Goal: Task Accomplishment & Management: Complete application form

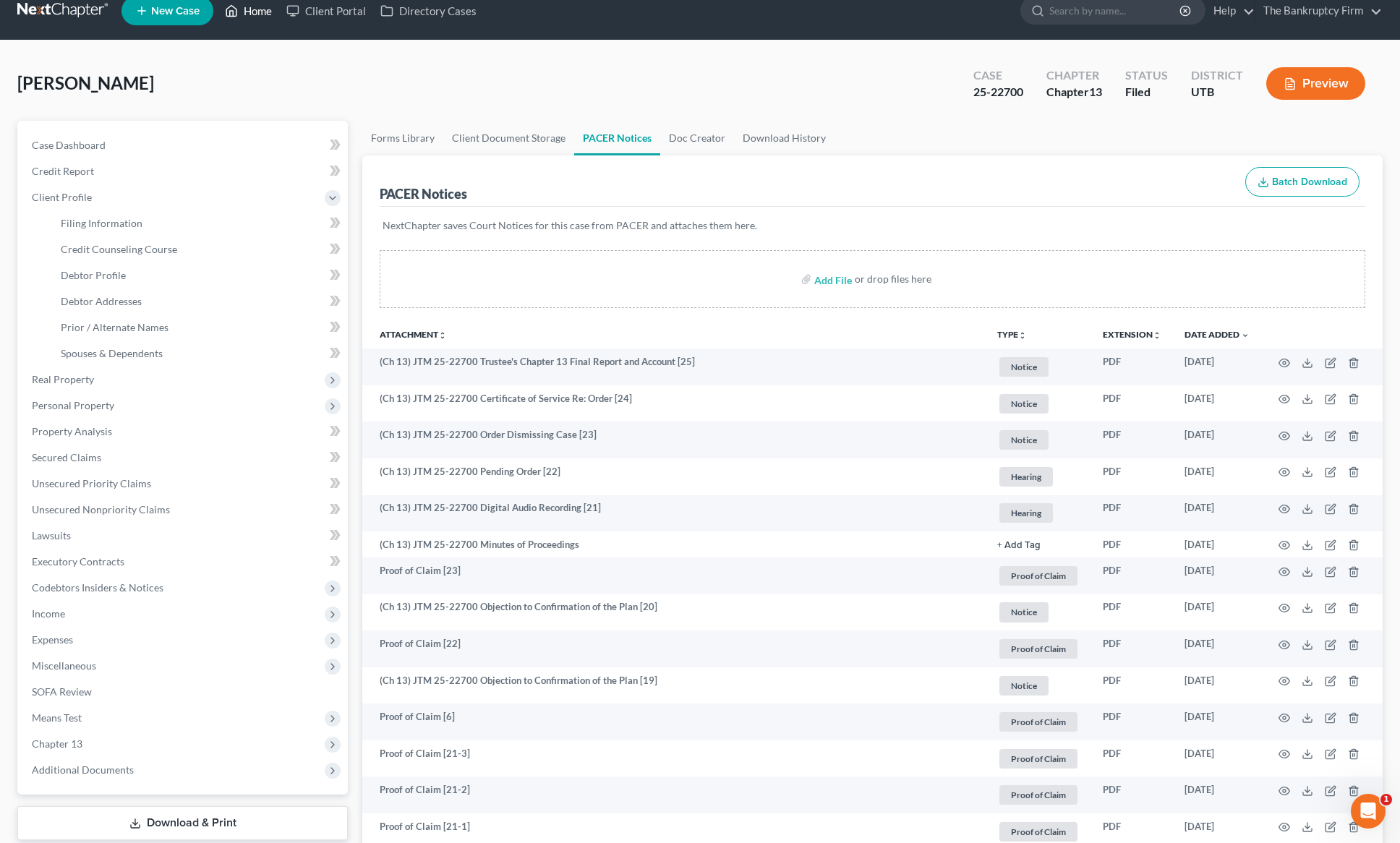
click at [253, 12] on link "Home" at bounding box center [248, 11] width 62 height 26
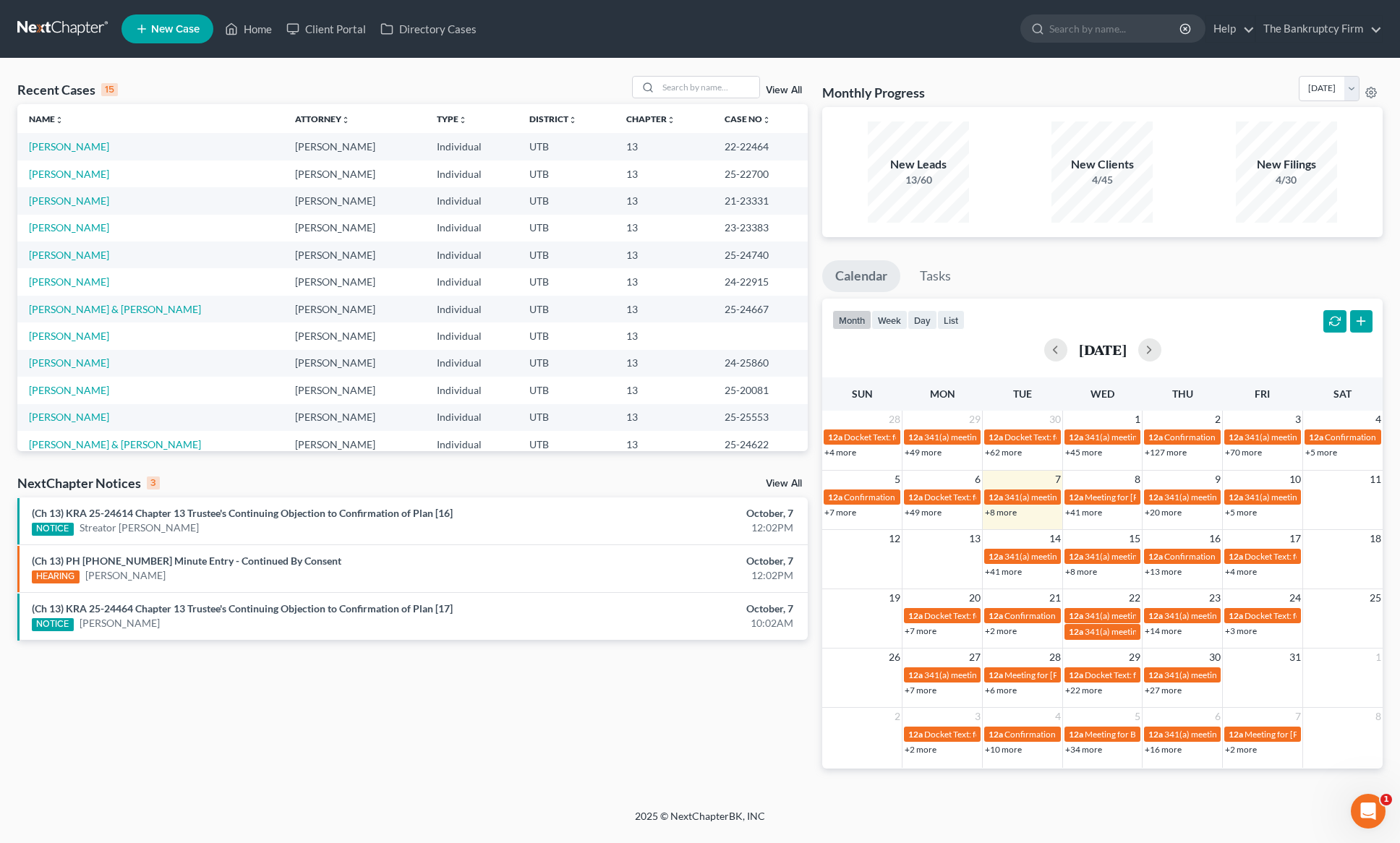
click at [784, 88] on link "View All" at bounding box center [784, 90] width 36 height 10
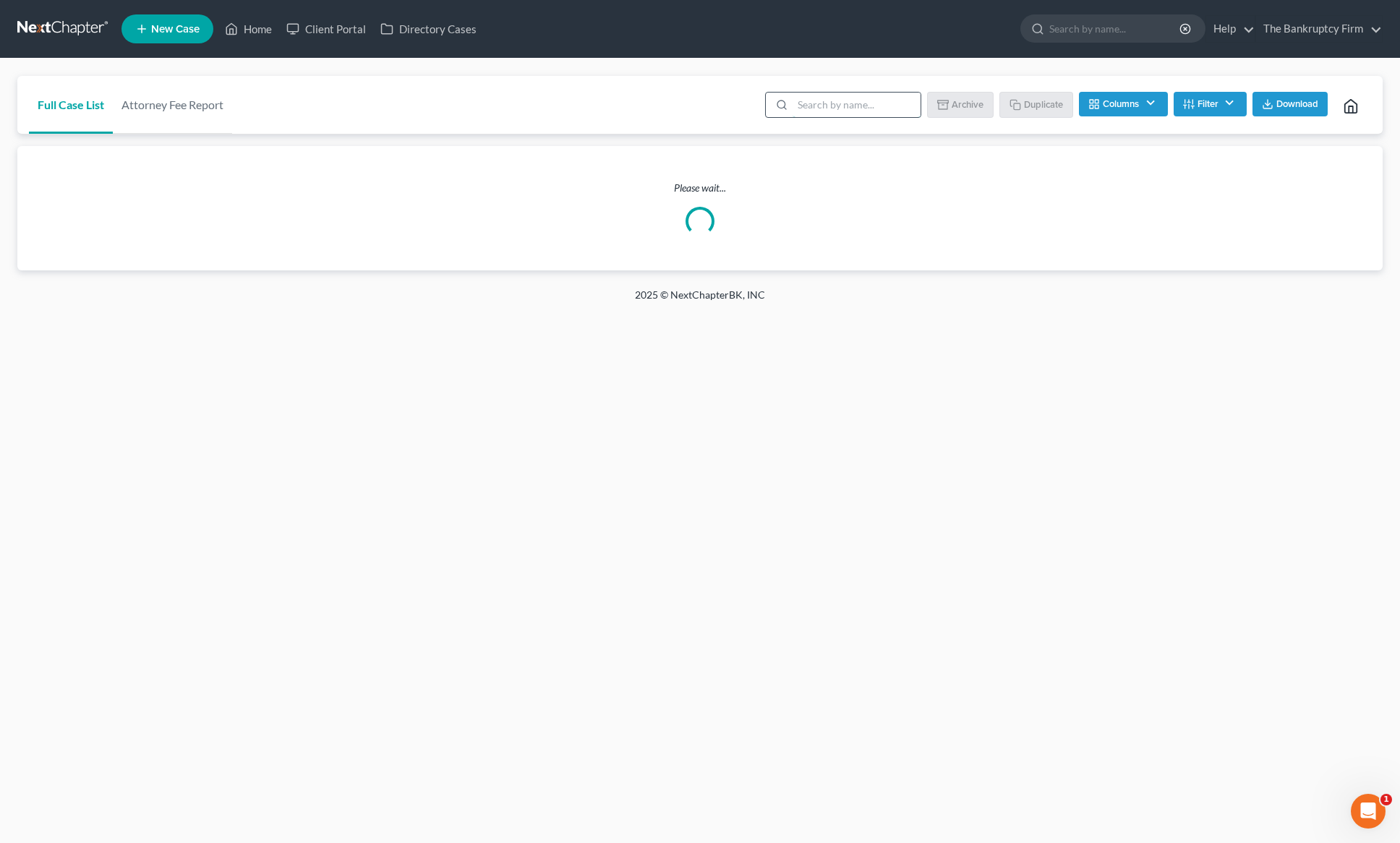
click at [850, 107] on input "search" at bounding box center [856, 104] width 129 height 24
type input "[PERSON_NAME]"
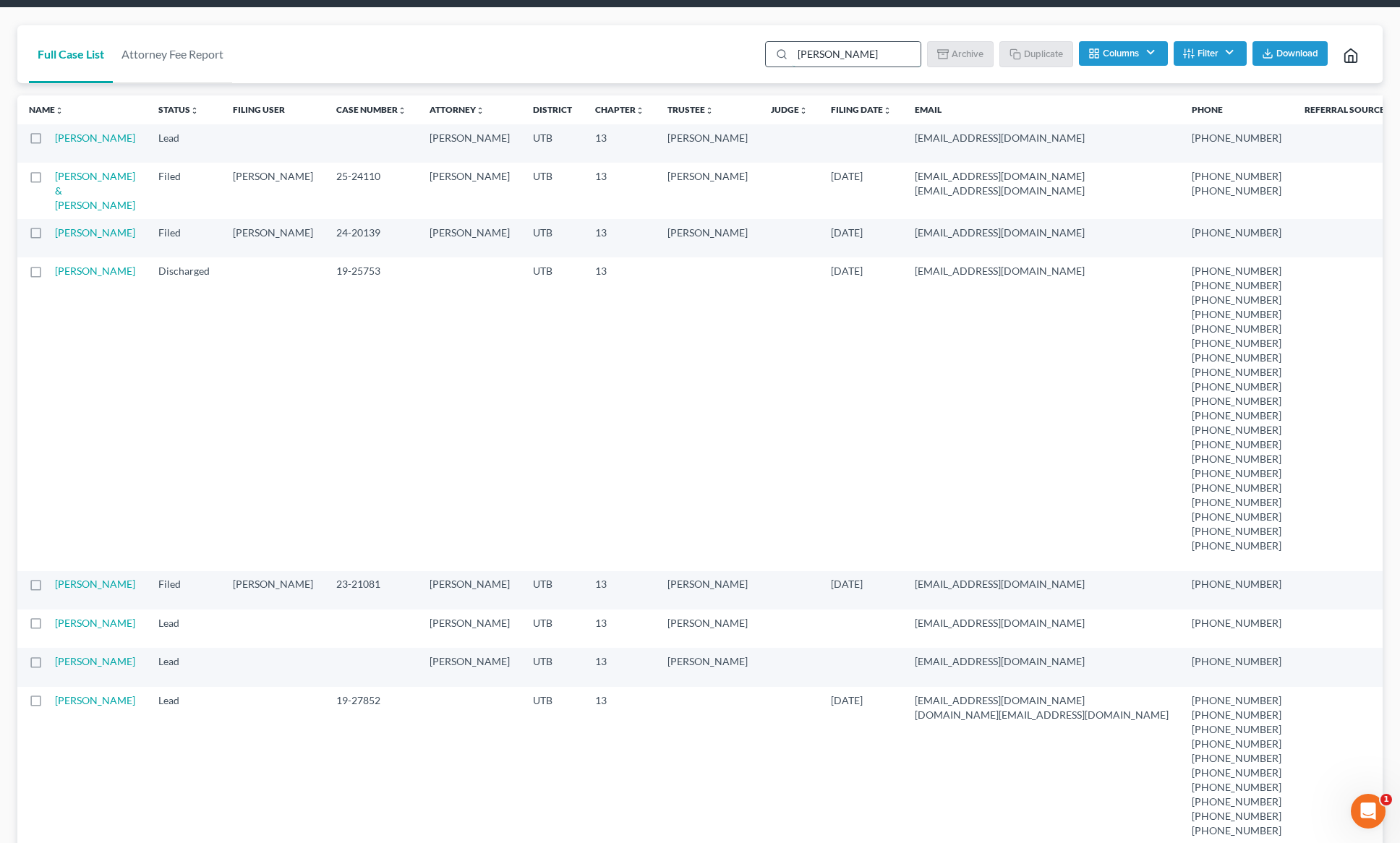
scroll to position [53, 0]
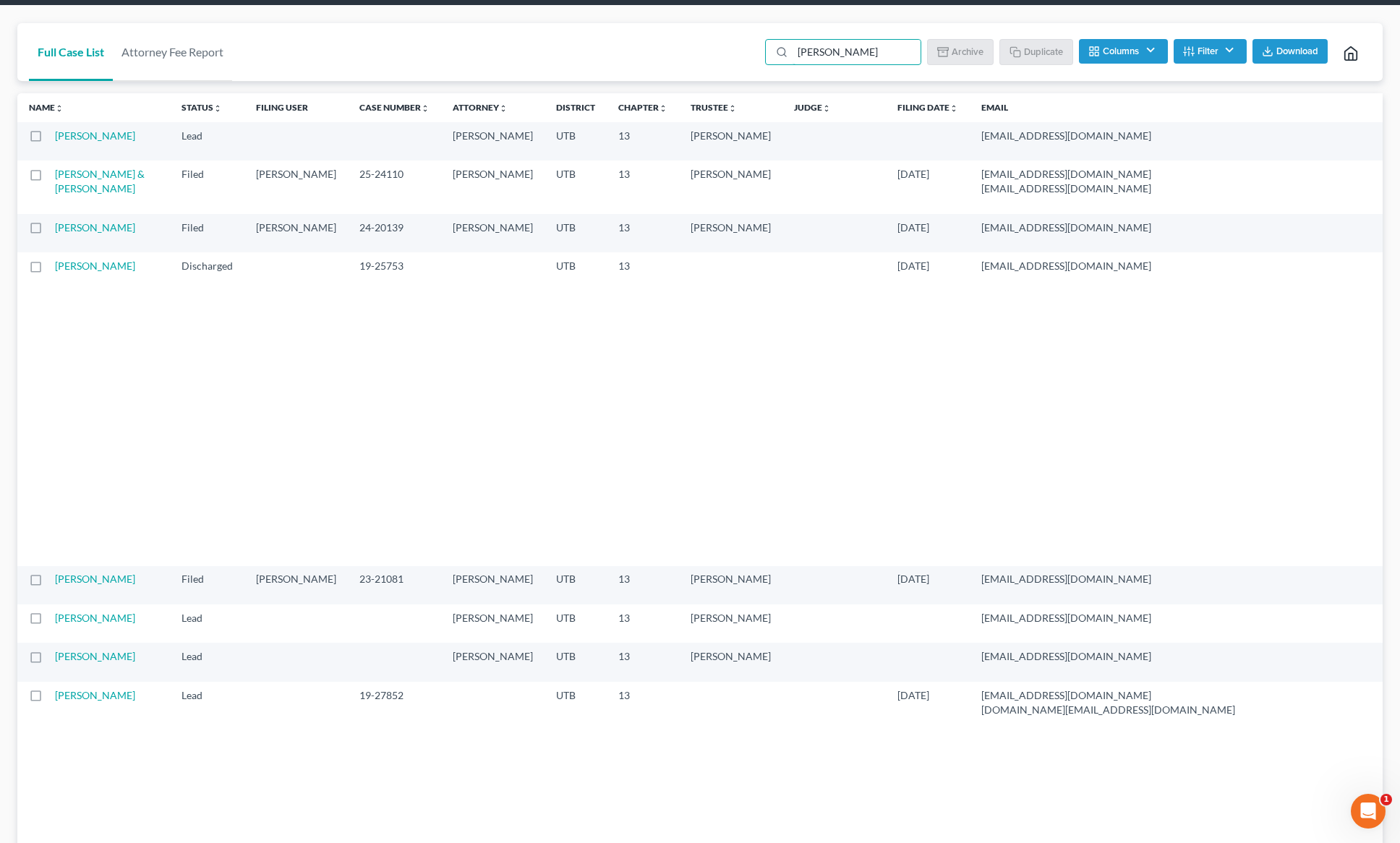
click at [71, 142] on td "[PERSON_NAME]" at bounding box center [112, 142] width 115 height 39
click at [77, 142] on td "[PERSON_NAME]" at bounding box center [112, 142] width 115 height 39
click at [65, 140] on link "[PERSON_NAME]" at bounding box center [95, 135] width 80 height 13
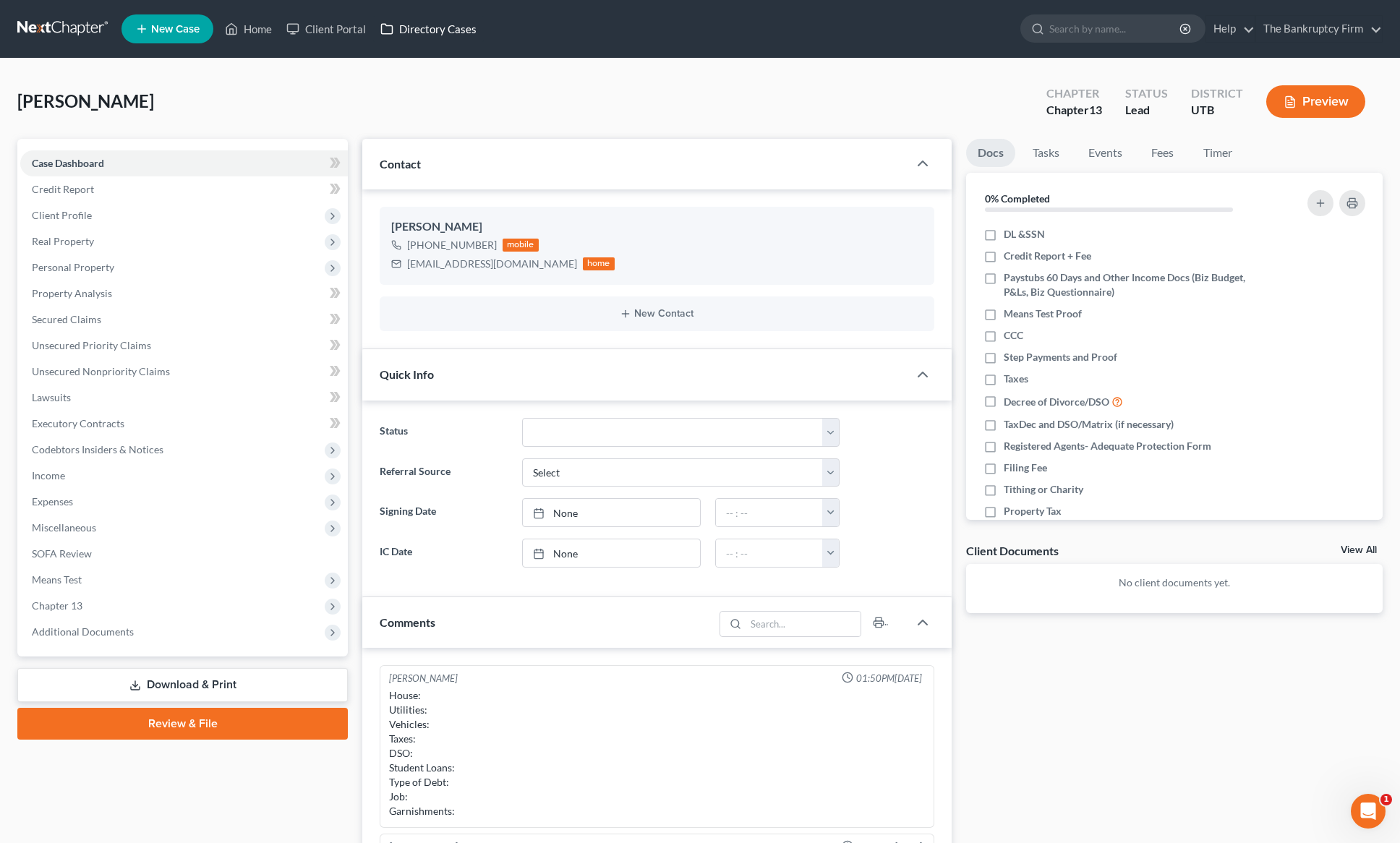
scroll to position [114, 0]
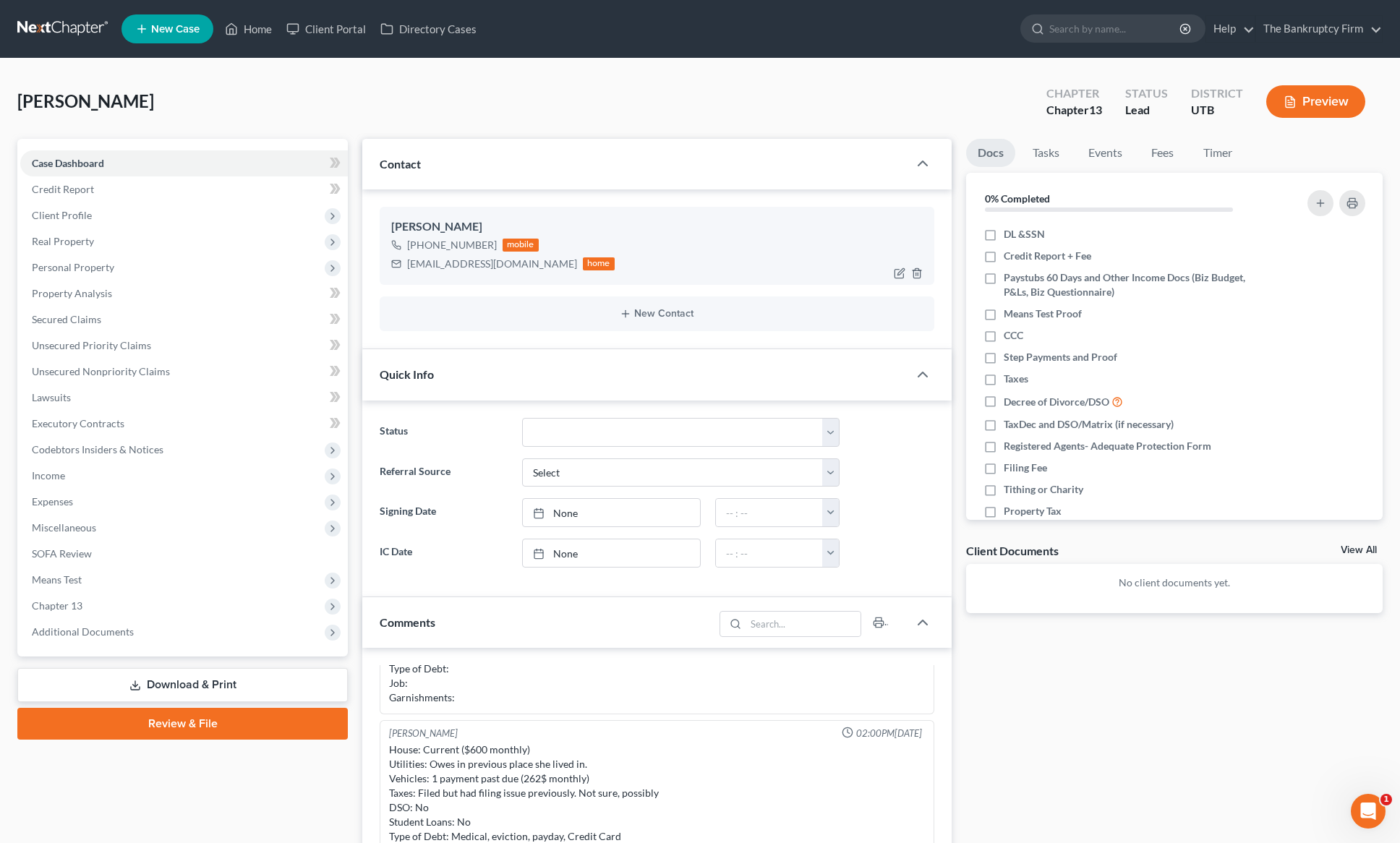
drag, startPoint x: 424, startPoint y: 246, endPoint x: 478, endPoint y: 248, distance: 54.0
click at [478, 248] on div "[PHONE_NUMBER]" at bounding box center [451, 244] width 90 height 14
click at [899, 273] on icon "button" at bounding box center [900, 271] width 7 height 7
select select "0"
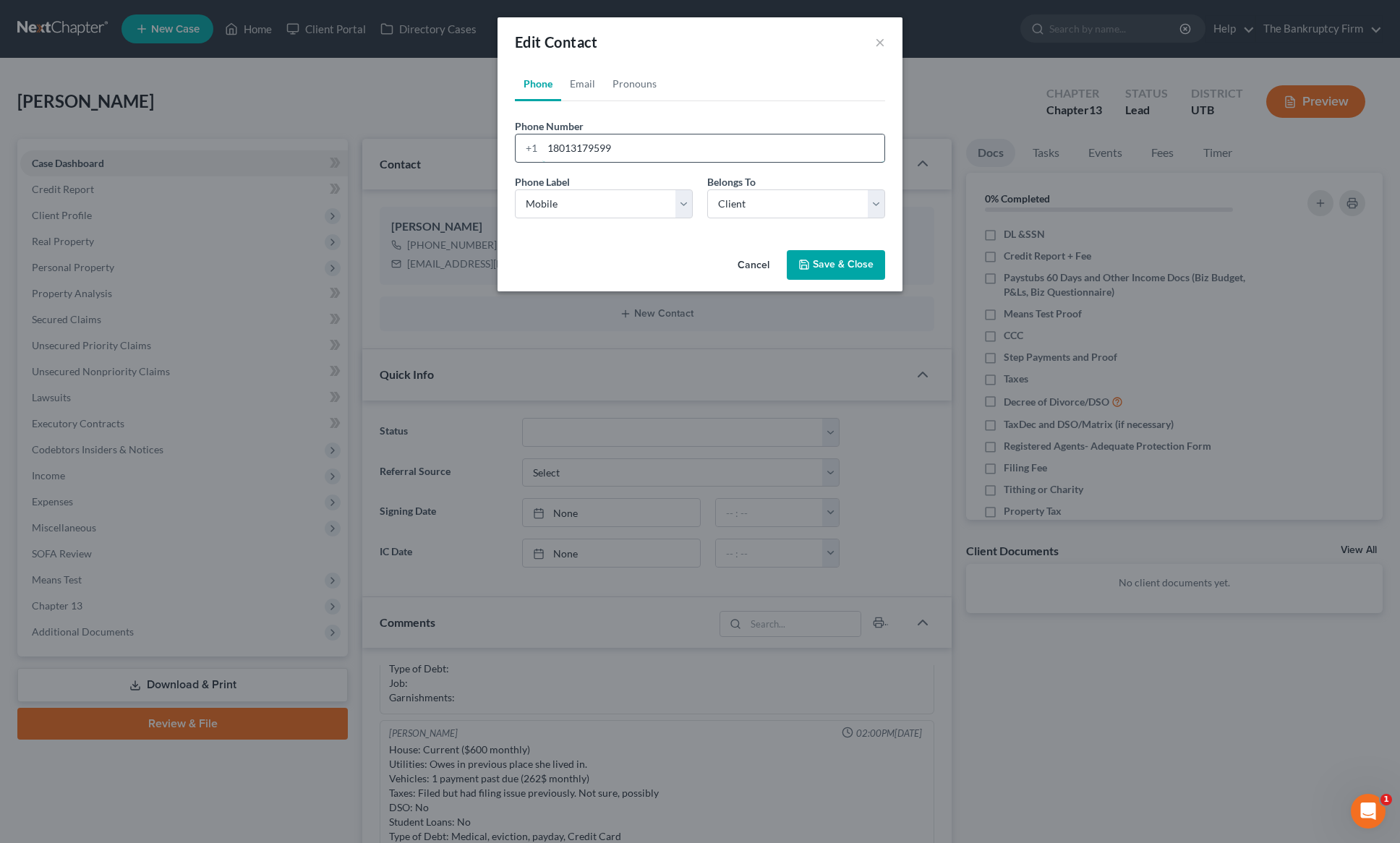
click at [646, 147] on input "18013179599" at bounding box center [713, 148] width 342 height 27
type input "8"
type input "[PHONE_NUMBER]"
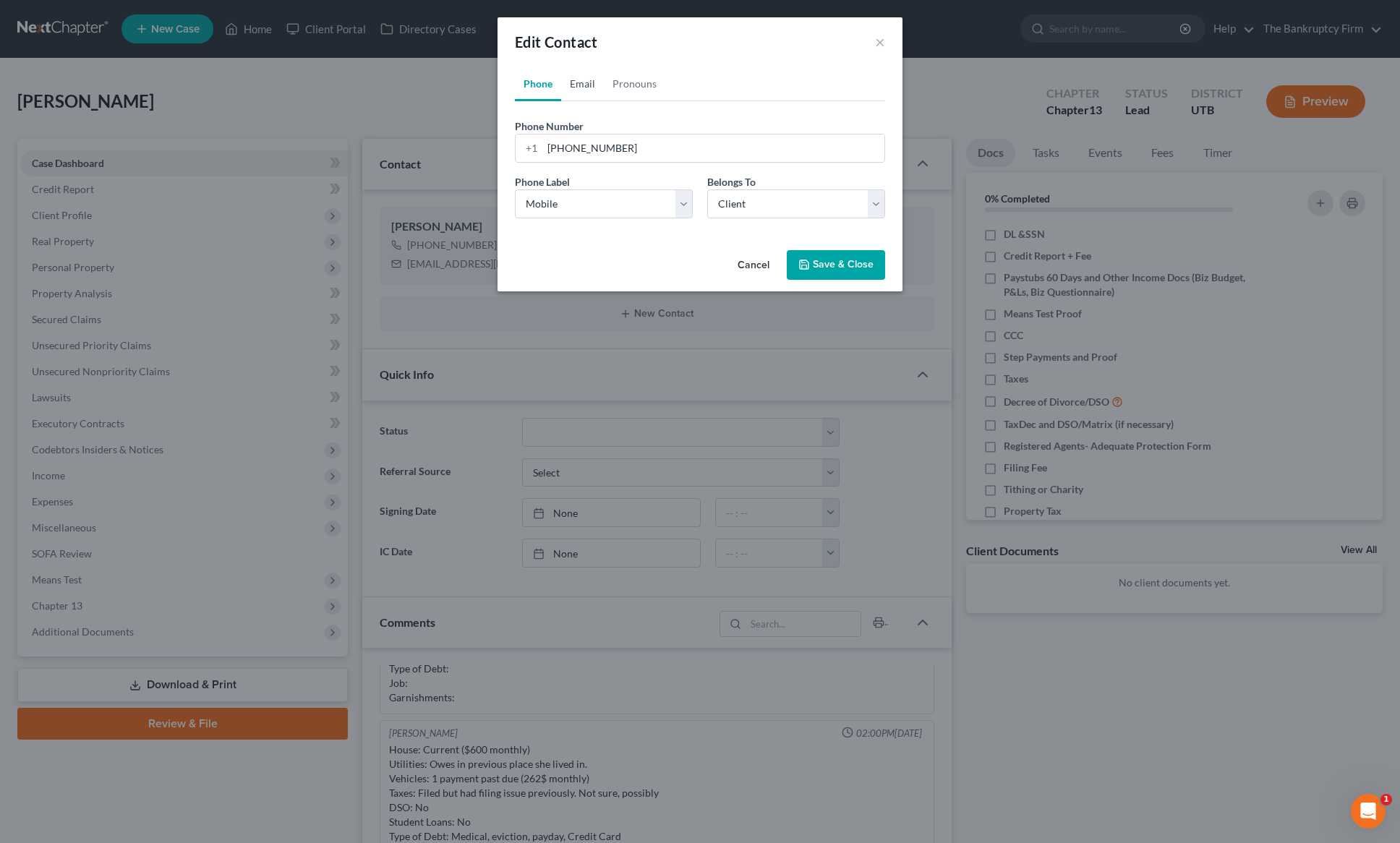
click at [578, 77] on link "Email" at bounding box center [583, 84] width 43 height 35
click at [847, 267] on button "Save & Close" at bounding box center [836, 265] width 99 height 30
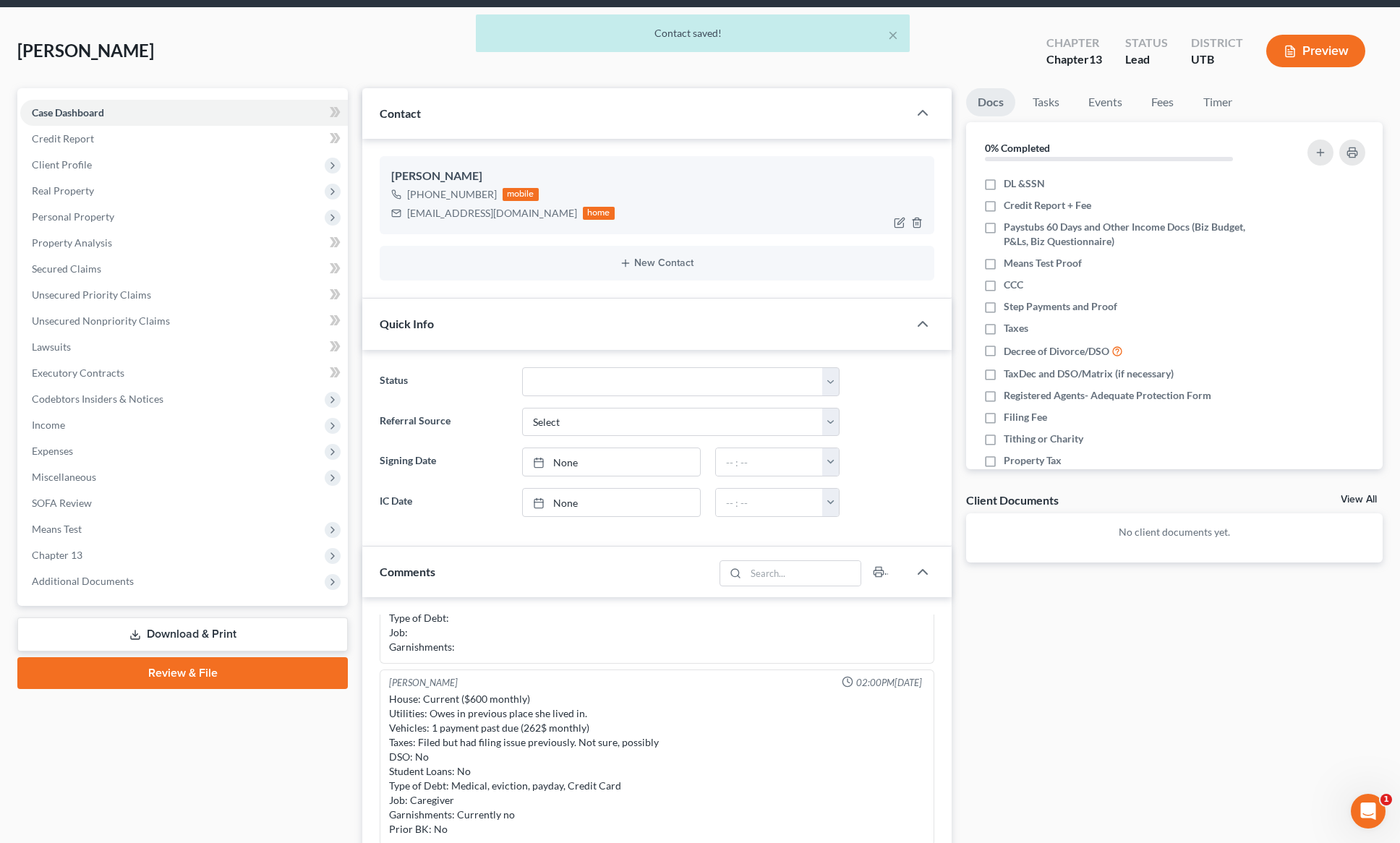
scroll to position [46, 0]
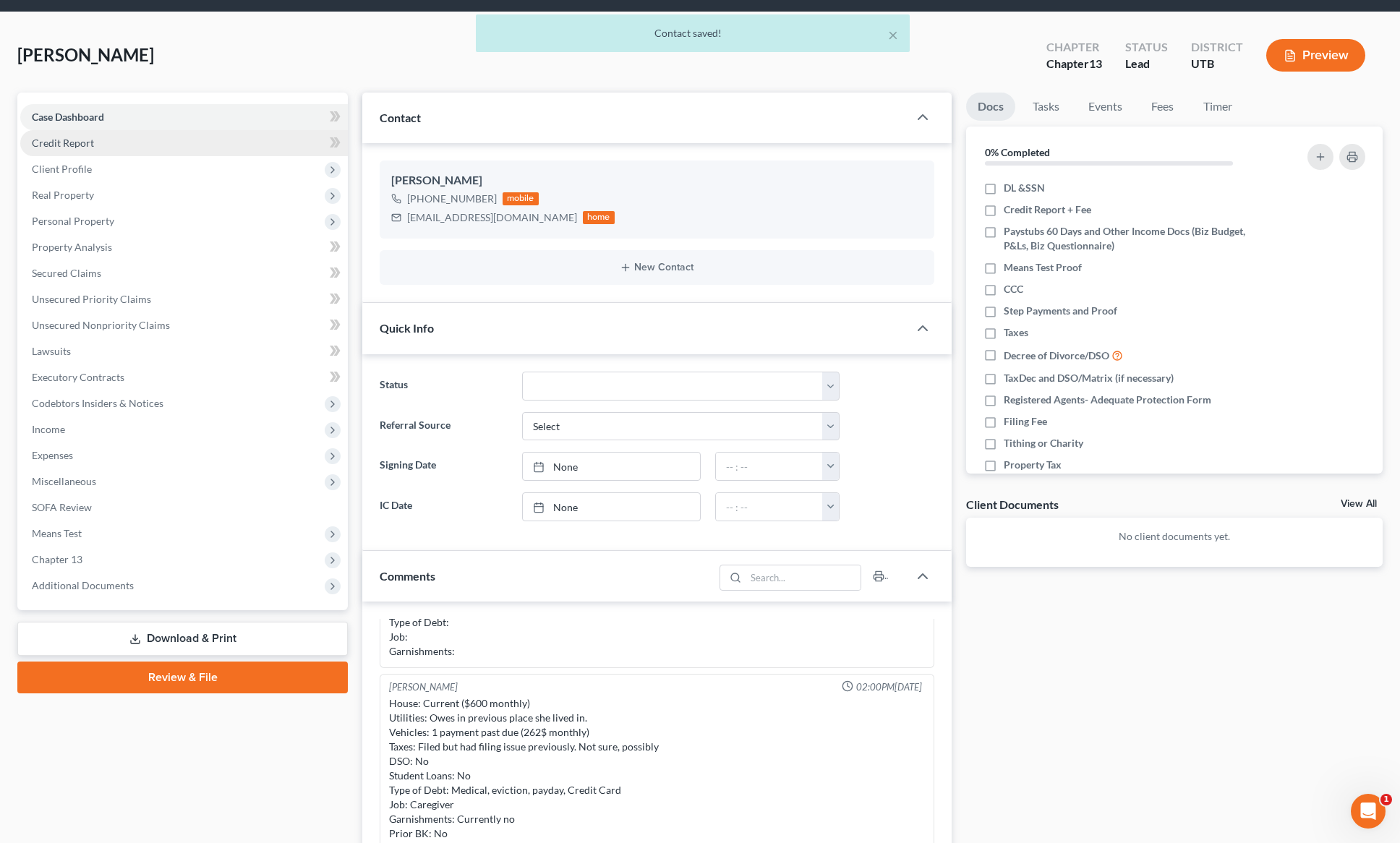
click at [82, 151] on link "Credit Report" at bounding box center [184, 143] width 328 height 26
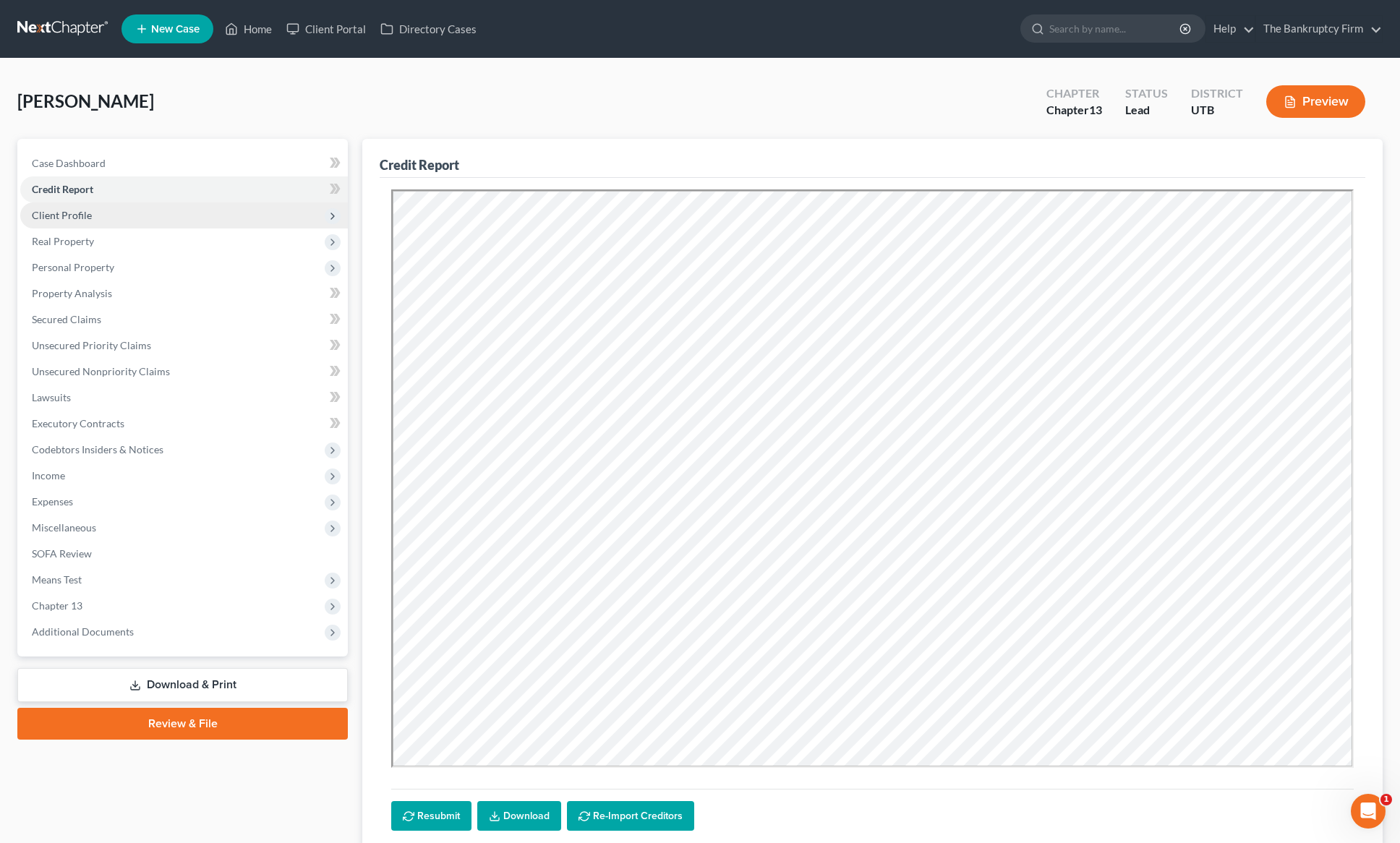
click at [74, 216] on span "Client Profile" at bounding box center [62, 214] width 60 height 13
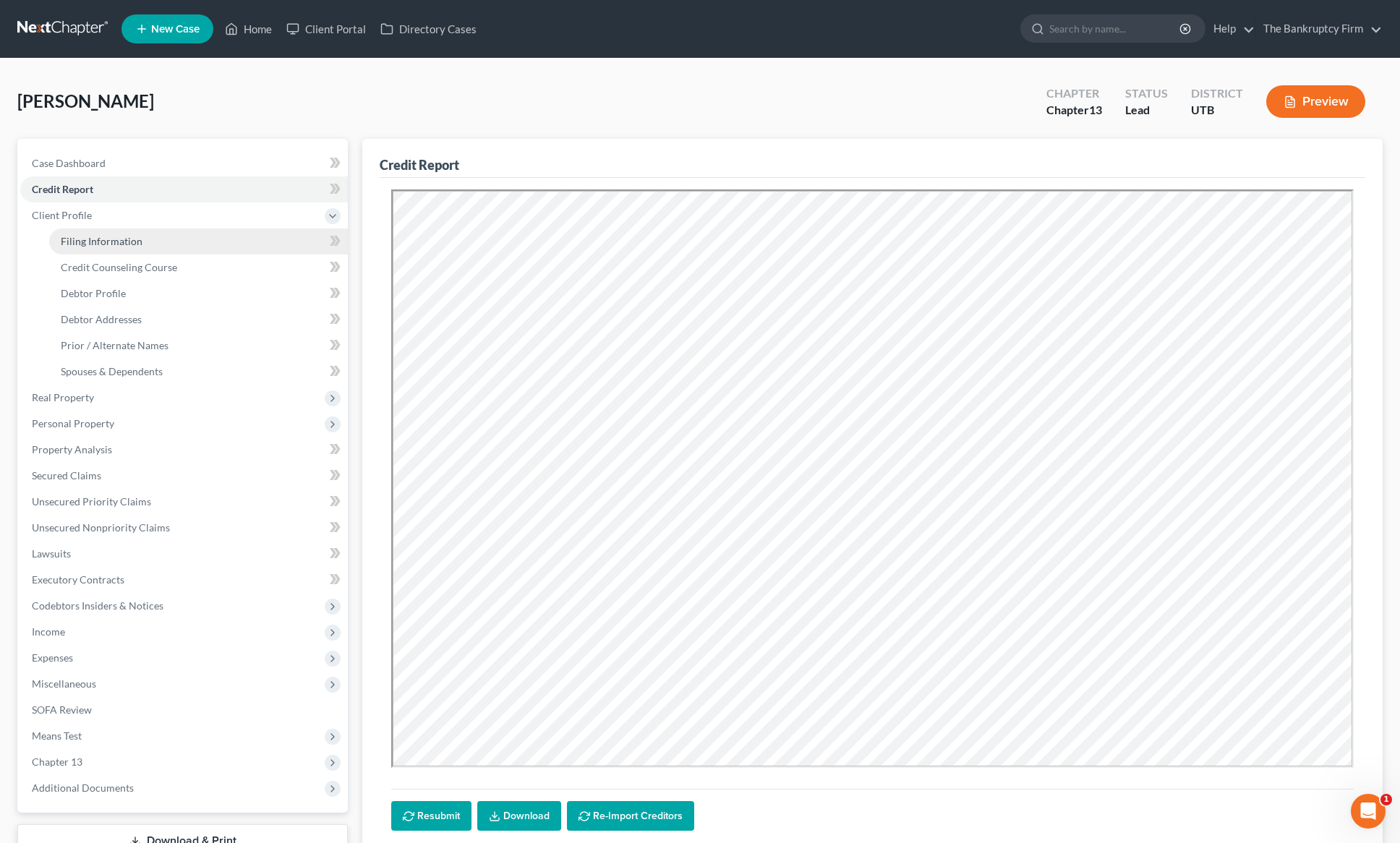
click at [122, 237] on span "Filing Information" at bounding box center [101, 240] width 82 height 13
select select "1"
select select "0"
select select "3"
select select "81"
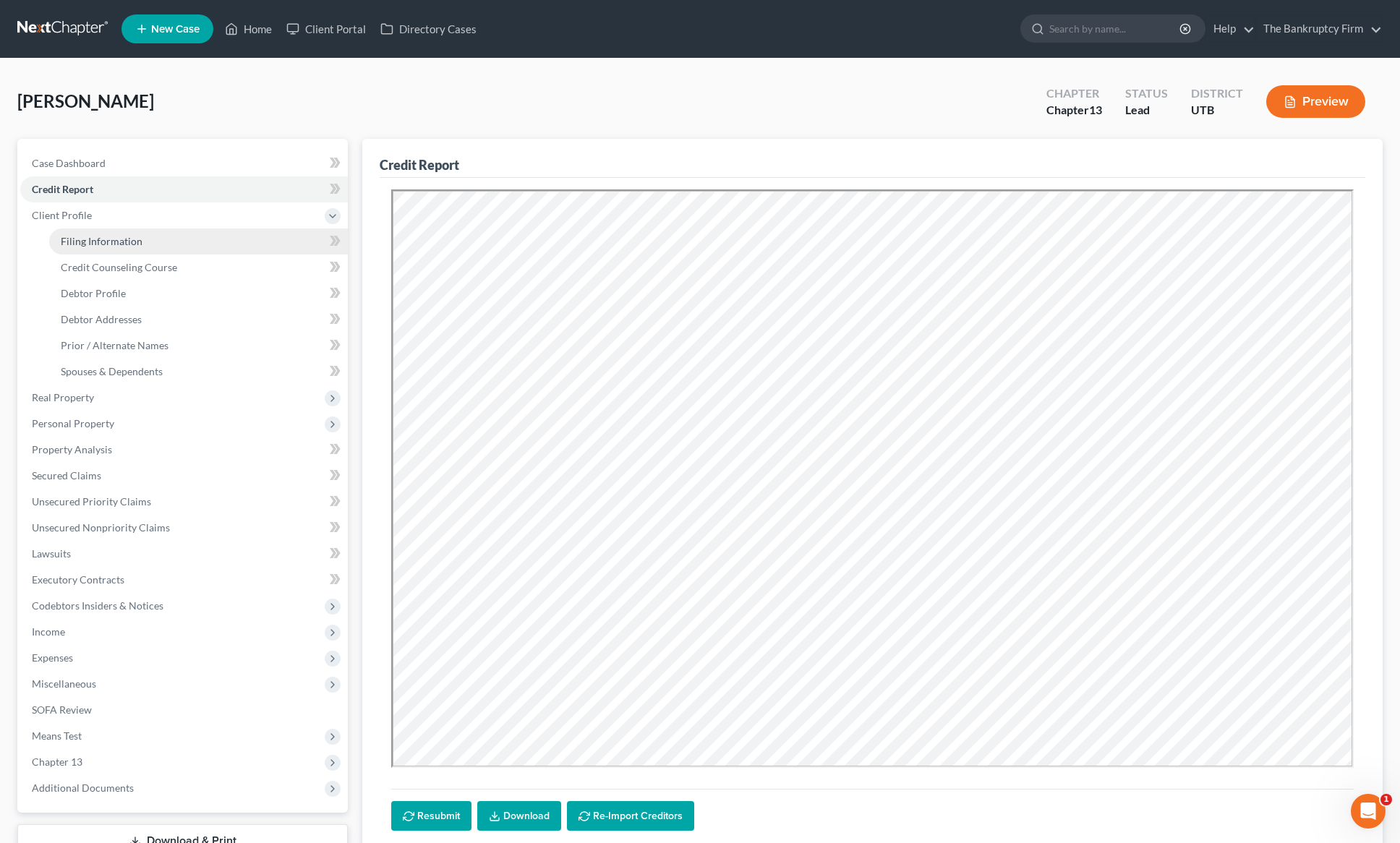
select select "0"
select select "46"
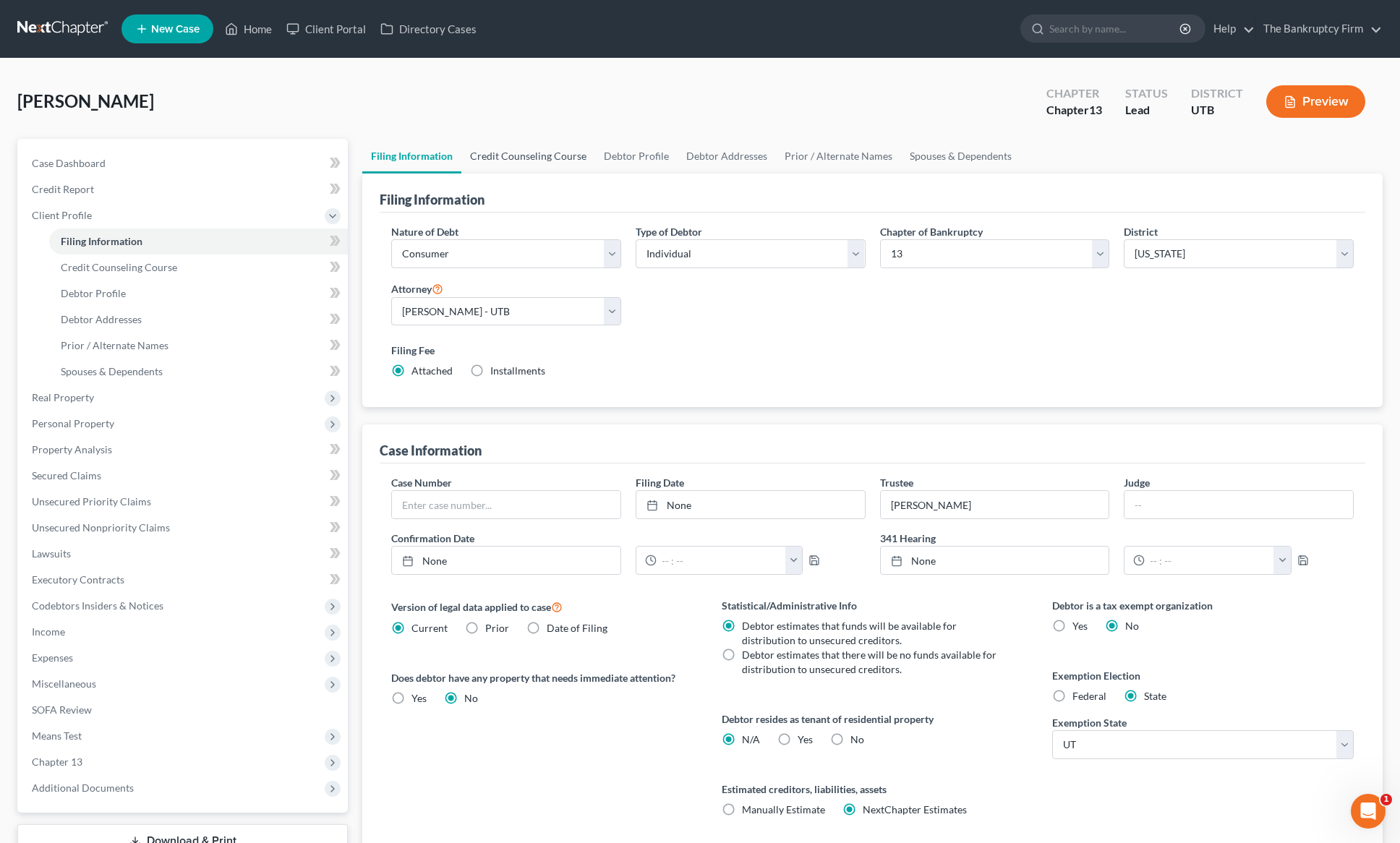
click at [529, 163] on link "Credit Counseling Course" at bounding box center [529, 156] width 133 height 35
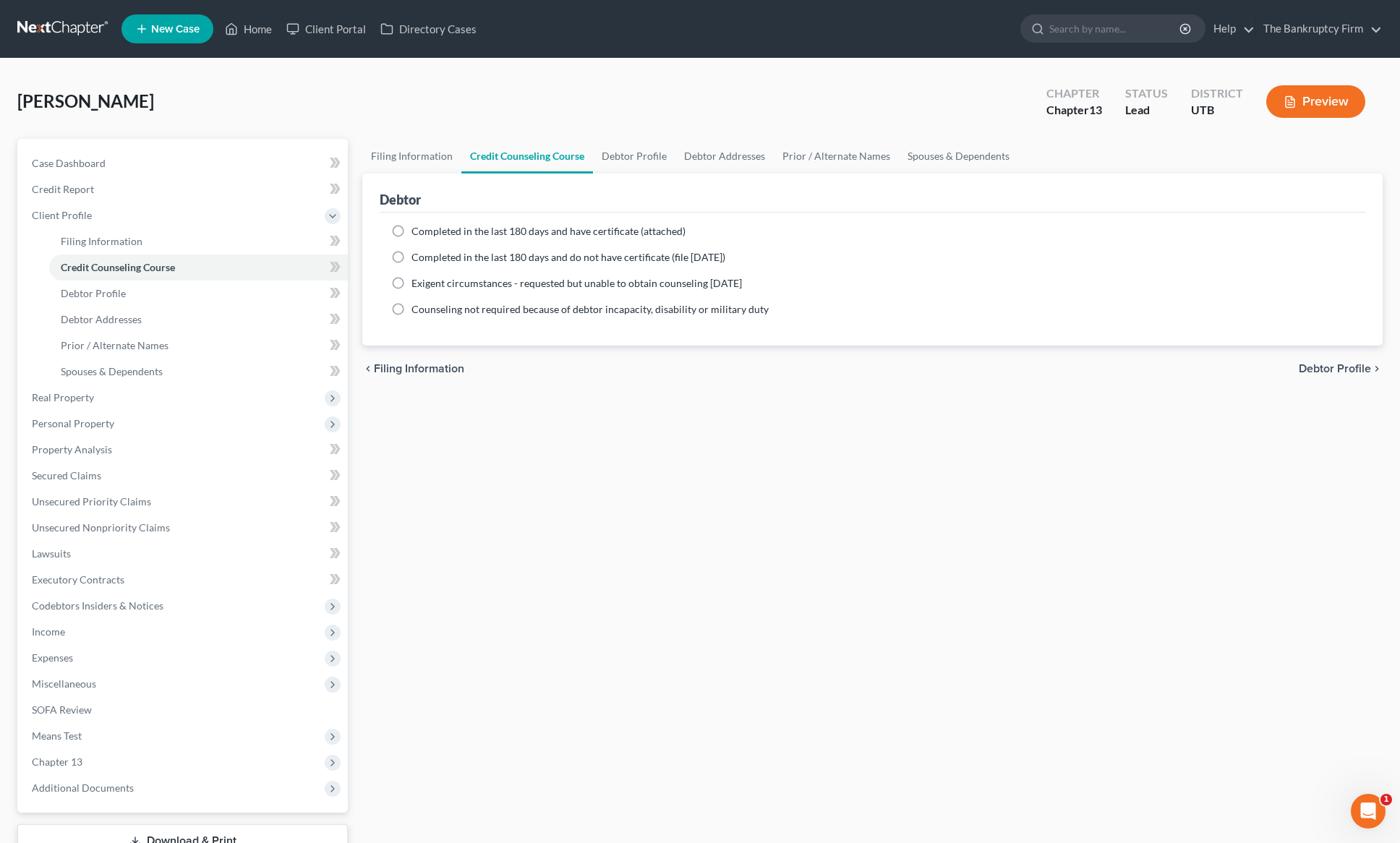
click at [412, 229] on label "Completed in the last 180 days and have certificate (attached)" at bounding box center [549, 231] width 274 height 14
click at [417, 229] on input "Completed in the last 180 days and have certificate (attached)" at bounding box center [422, 229] width 10 height 10
radio input "true"
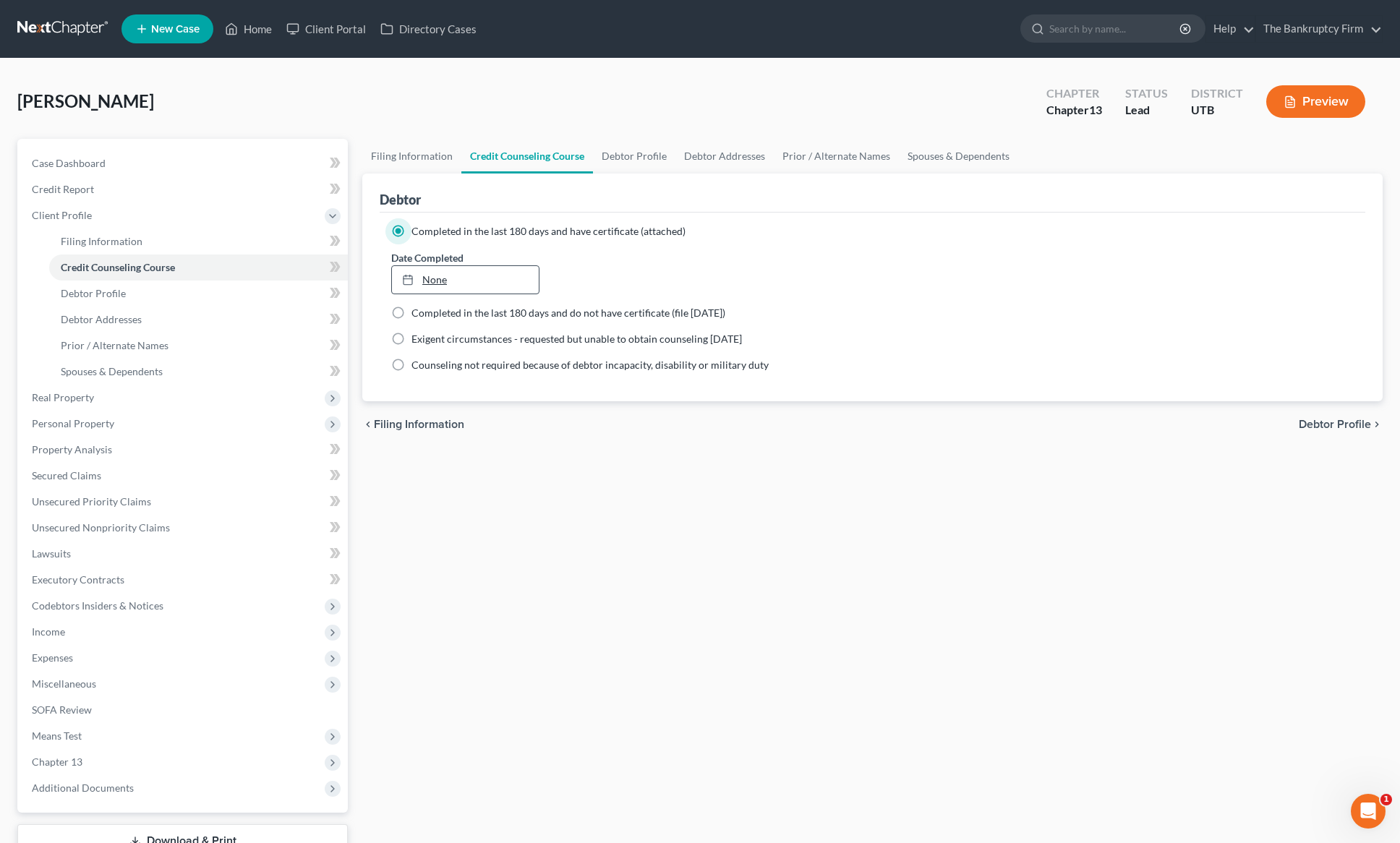
click at [436, 281] on link "None" at bounding box center [466, 279] width 147 height 27
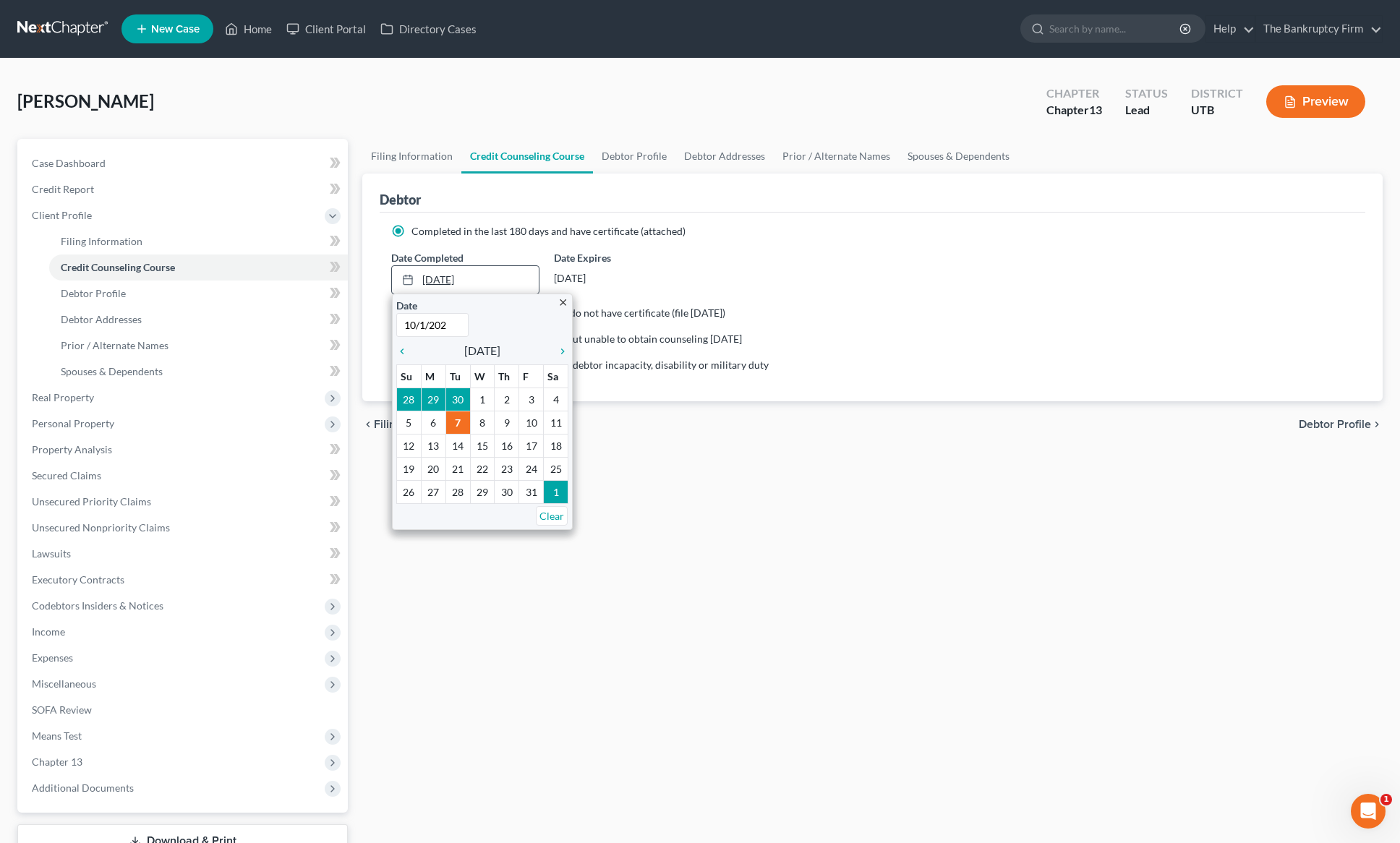
type input "[DATE]"
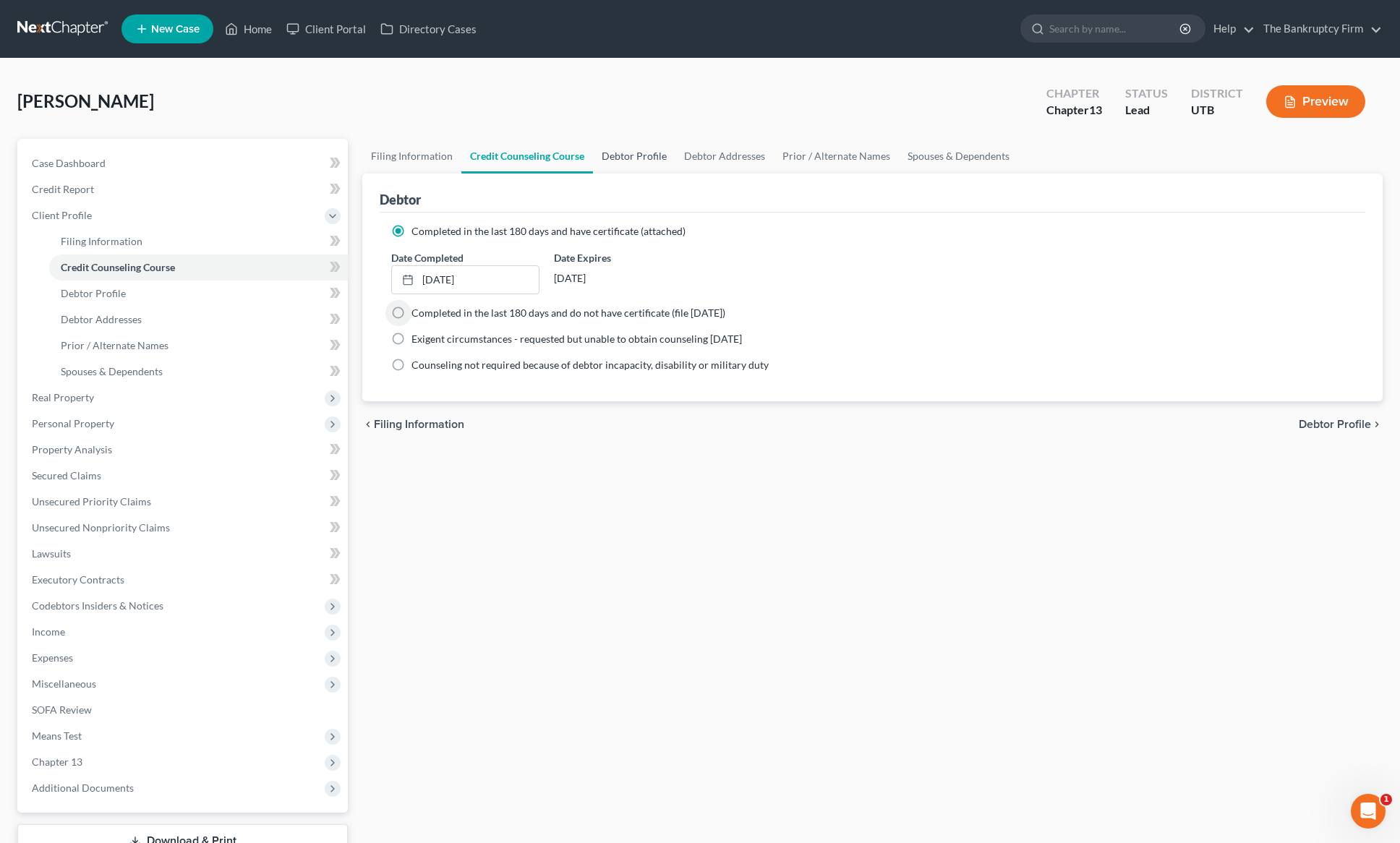
click at [640, 151] on link "Debtor Profile" at bounding box center [634, 156] width 82 height 35
select select "0"
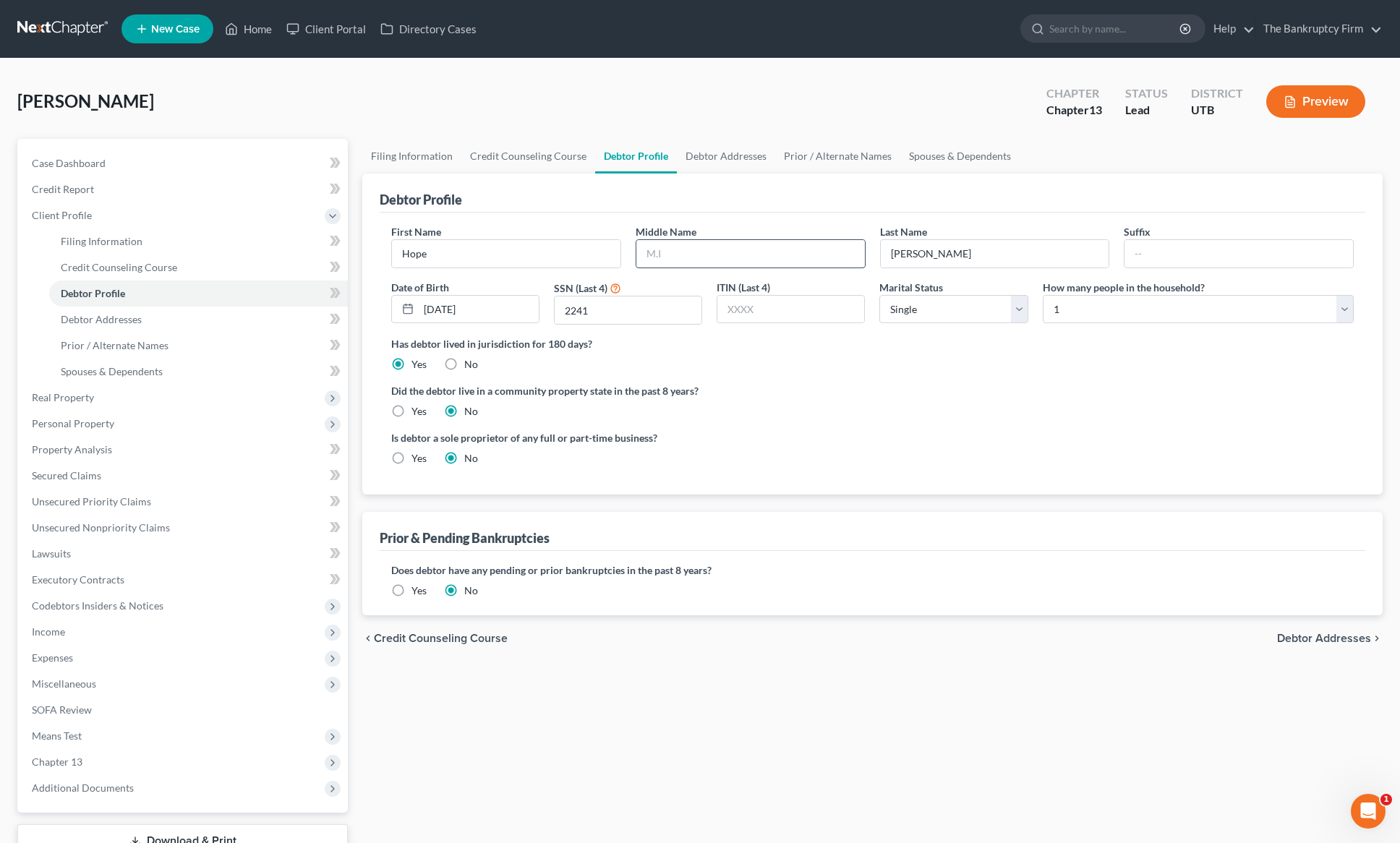
click at [721, 258] on input "text" at bounding box center [751, 254] width 229 height 27
type input "R"
type input "[PERSON_NAME]"
click at [713, 158] on link "Debtor Addresses" at bounding box center [727, 156] width 99 height 35
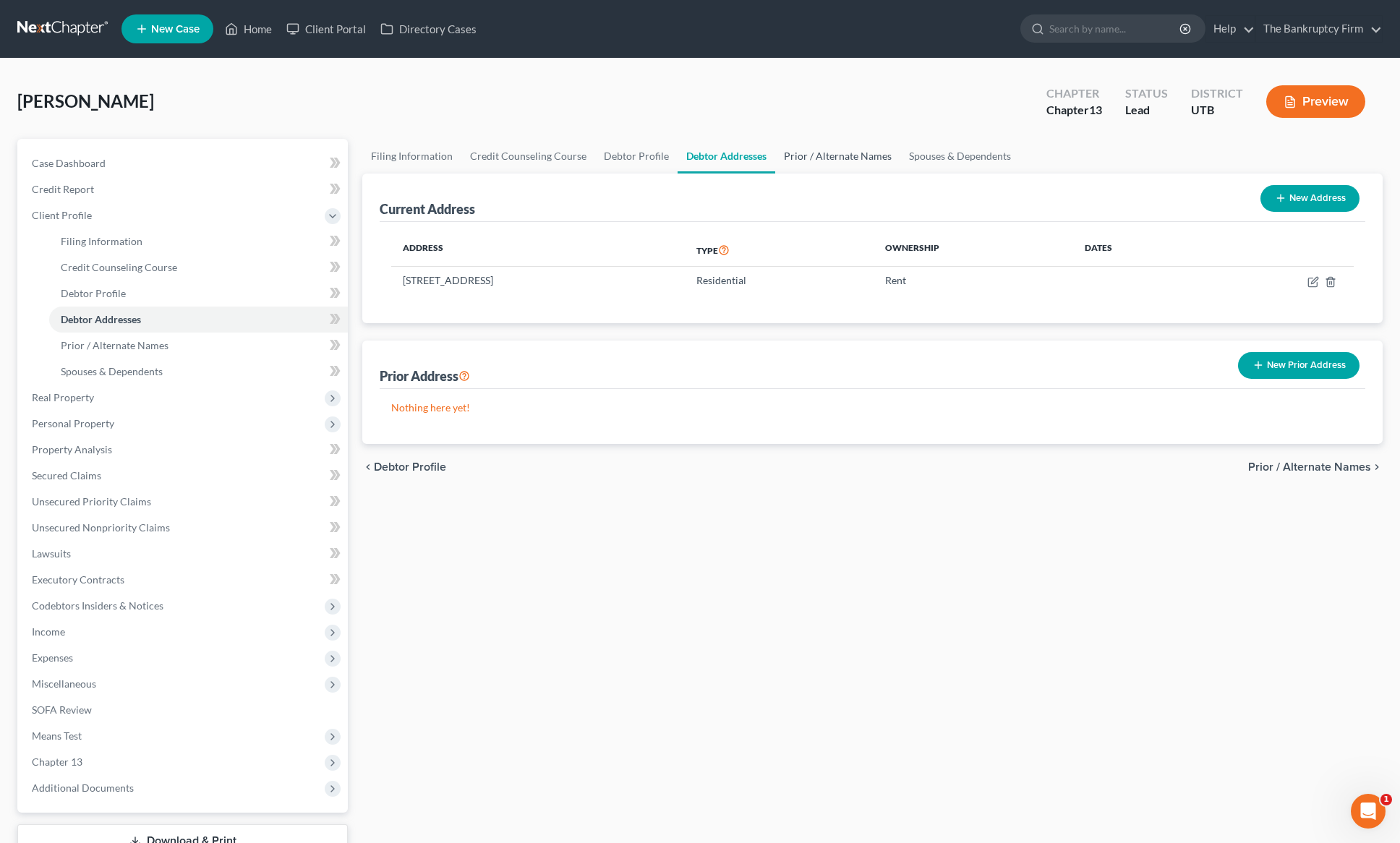
click at [854, 157] on link "Prior / Alternate Names" at bounding box center [839, 156] width 126 height 35
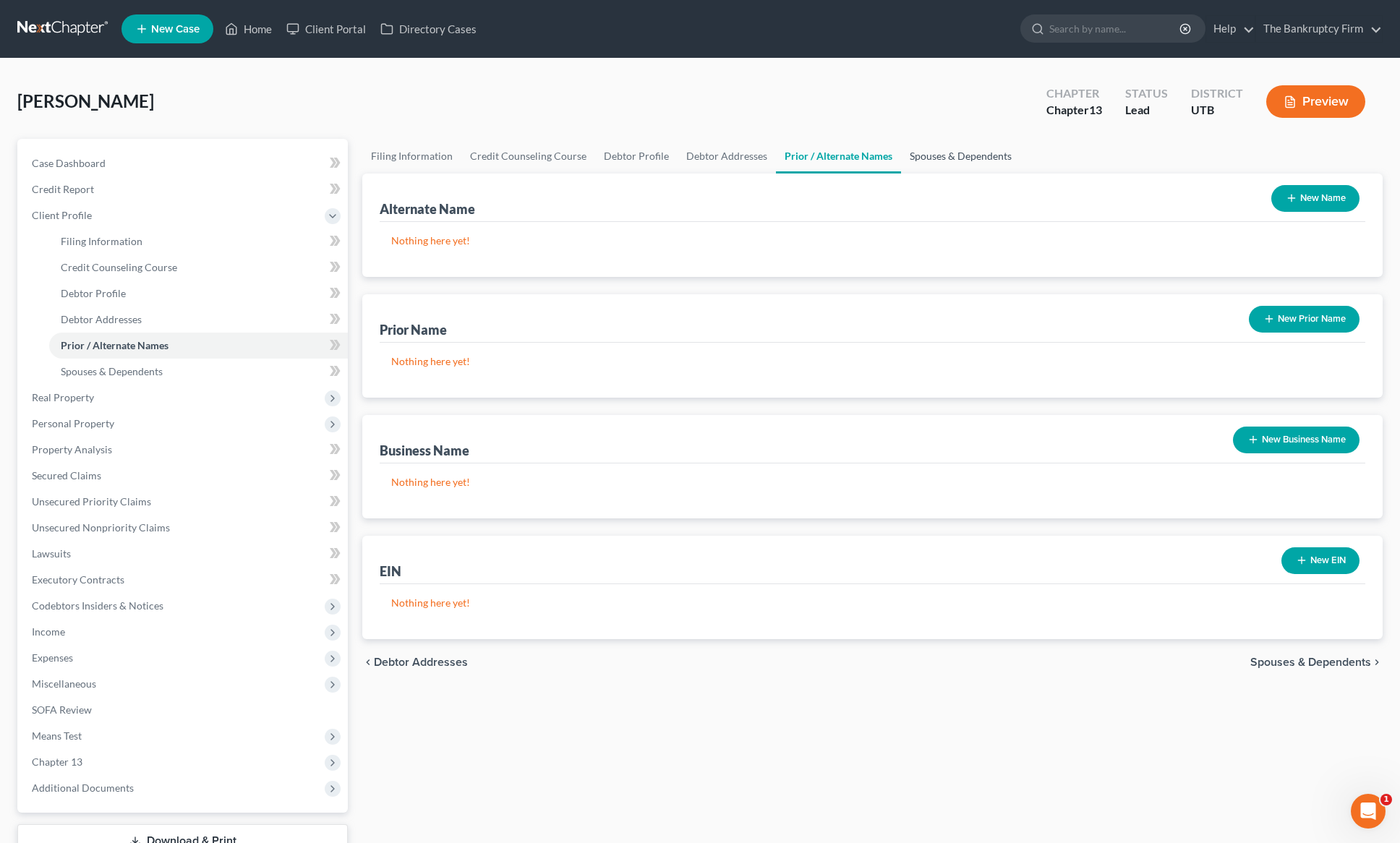
click at [953, 151] on link "Spouses & Dependents" at bounding box center [961, 156] width 120 height 35
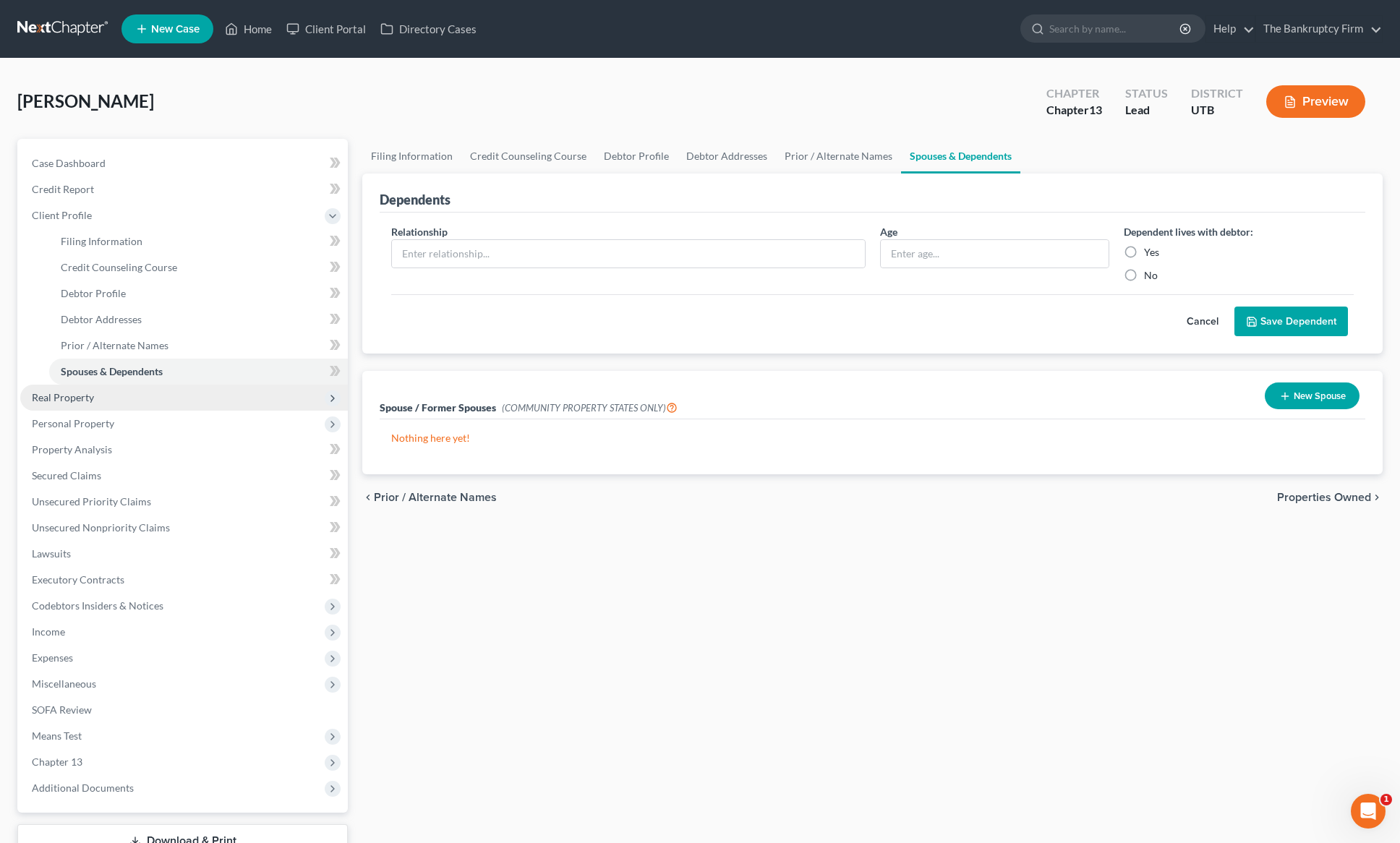
click at [54, 394] on span "Real Property" at bounding box center [63, 397] width 62 height 13
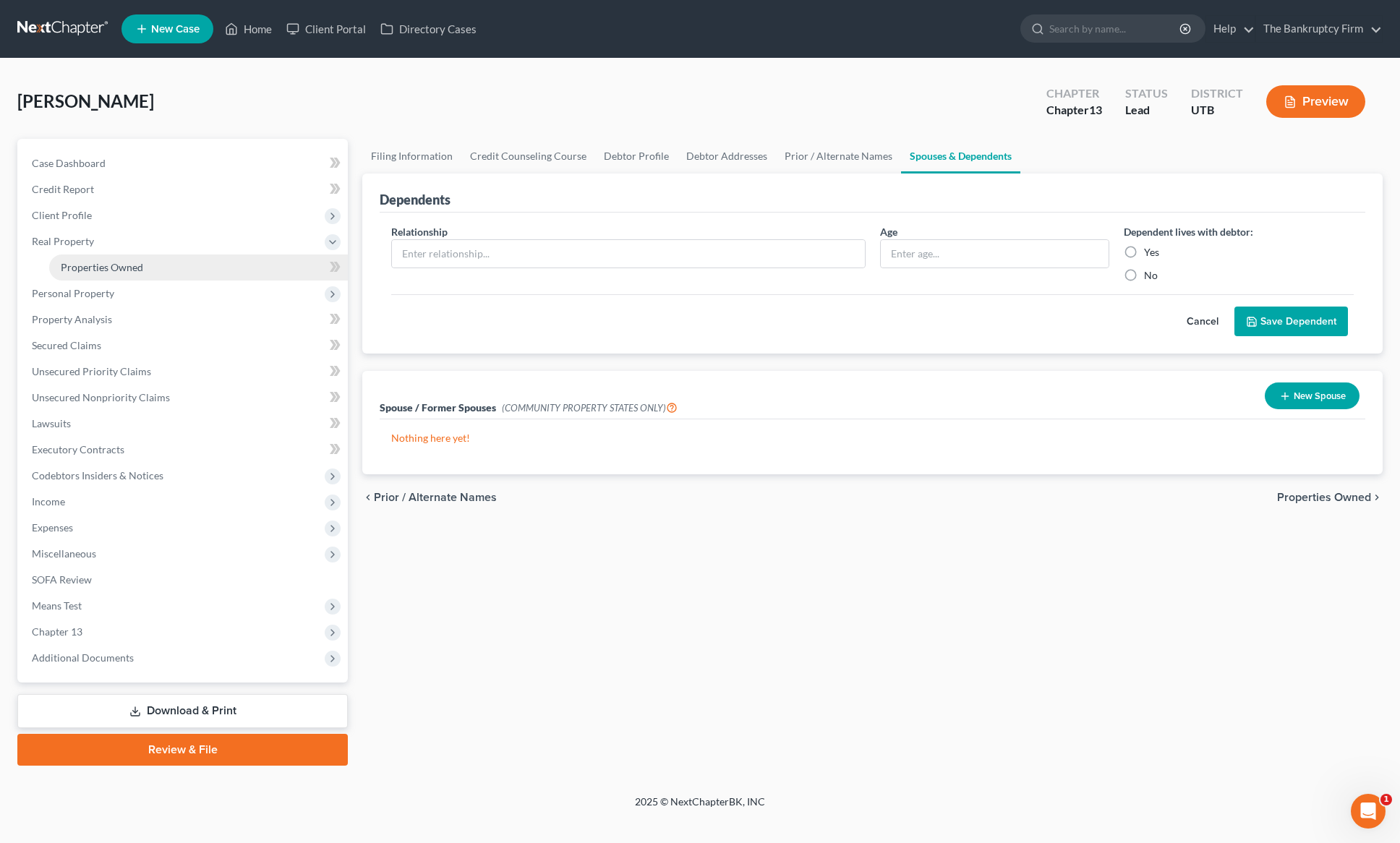
click at [109, 270] on span "Properties Owned" at bounding box center [101, 267] width 82 height 13
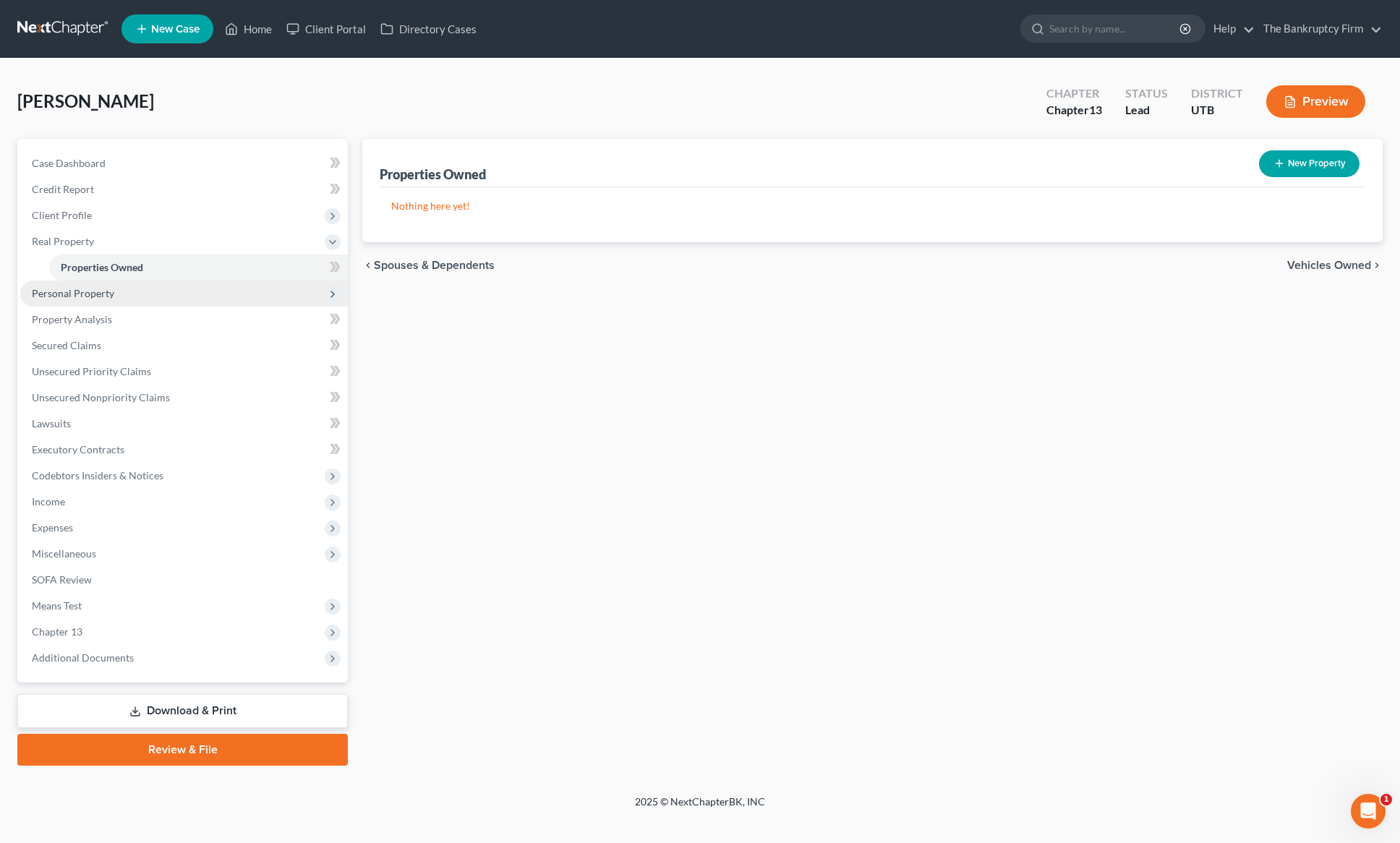
click at [90, 292] on span "Personal Property" at bounding box center [72, 293] width 82 height 13
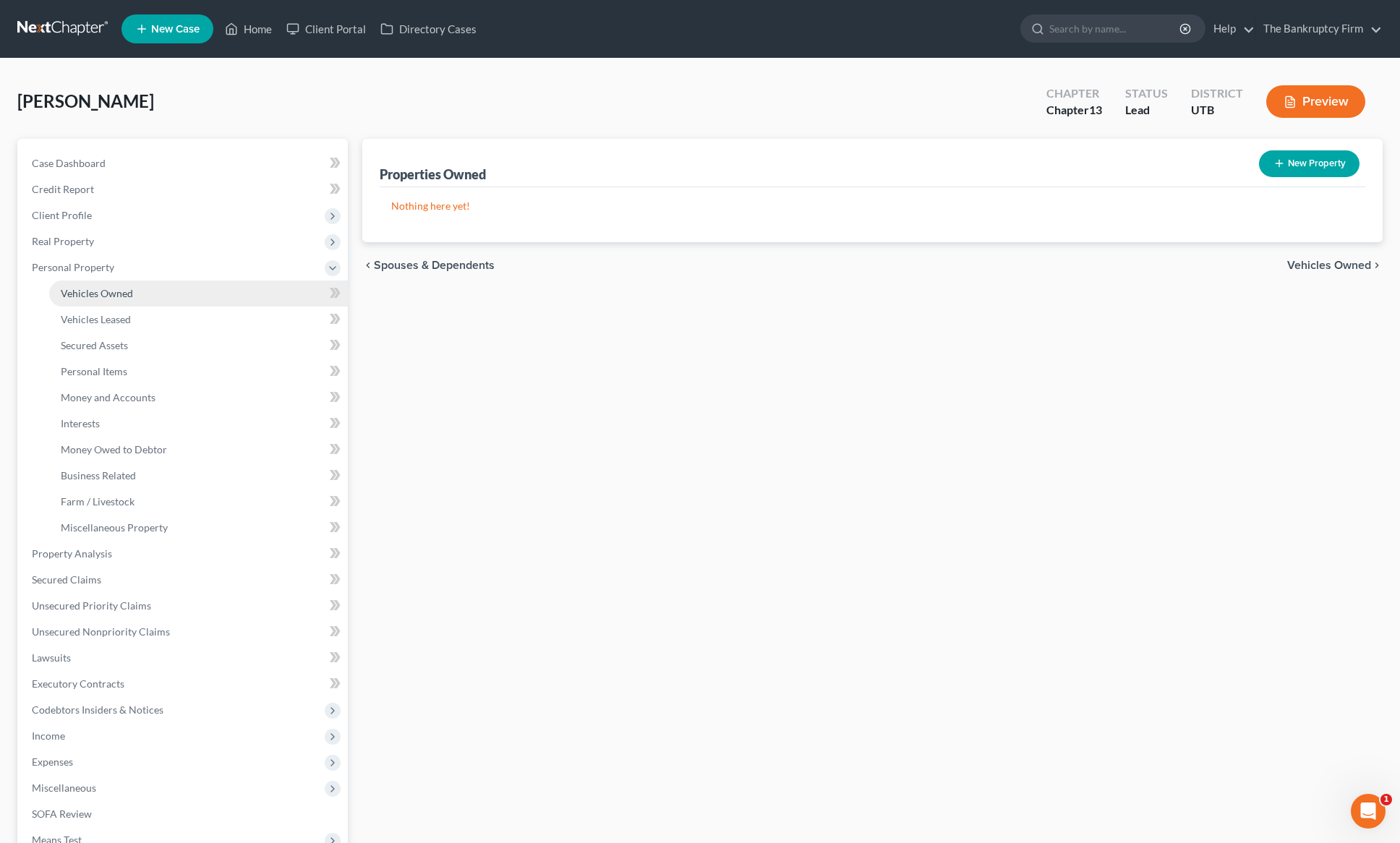
click at [114, 287] on span "Vehicles Owned" at bounding box center [97, 293] width 72 height 13
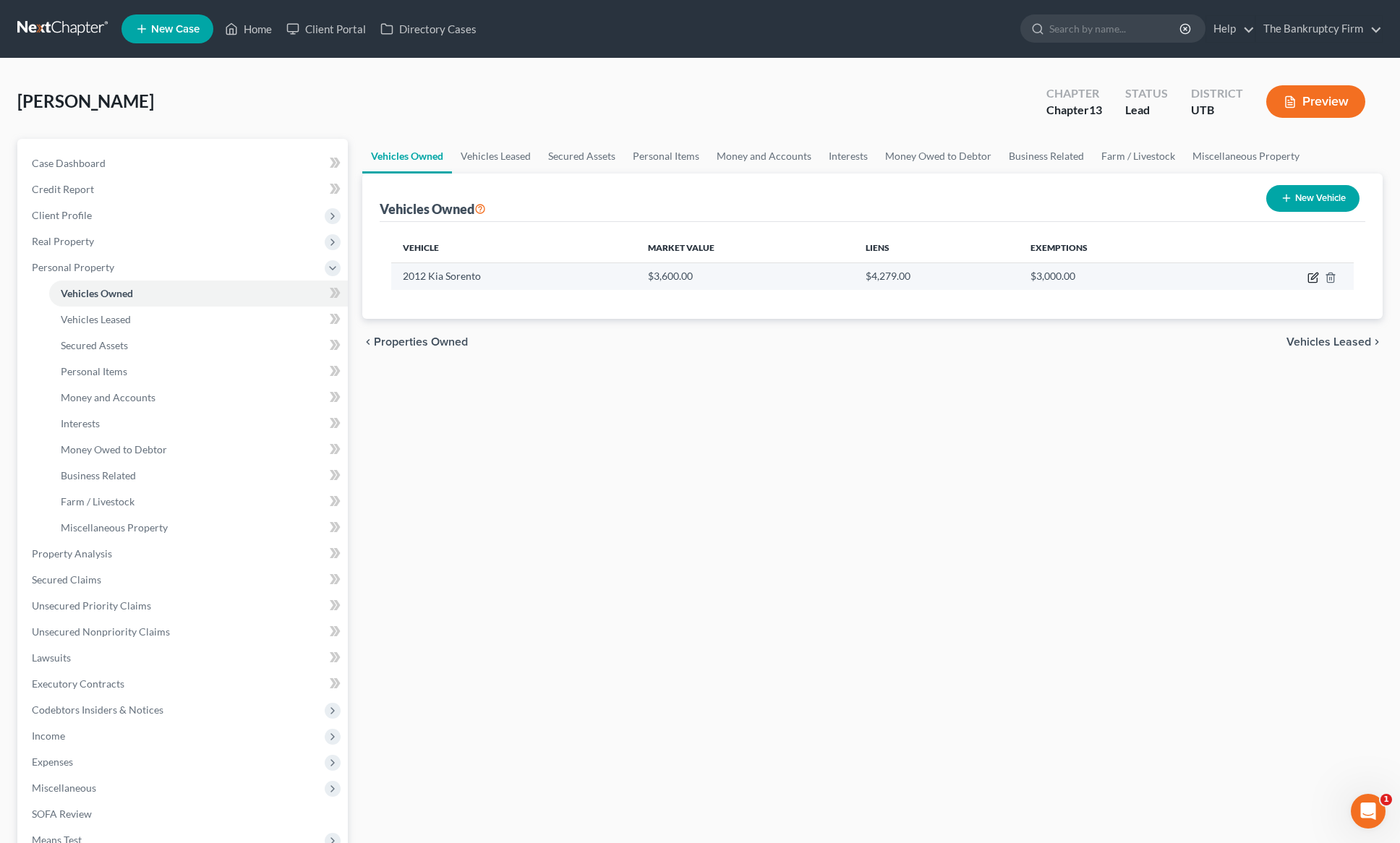
click at [1313, 278] on icon "button" at bounding box center [1314, 275] width 7 height 7
select select "0"
select select "14"
select select "0"
select select "4"
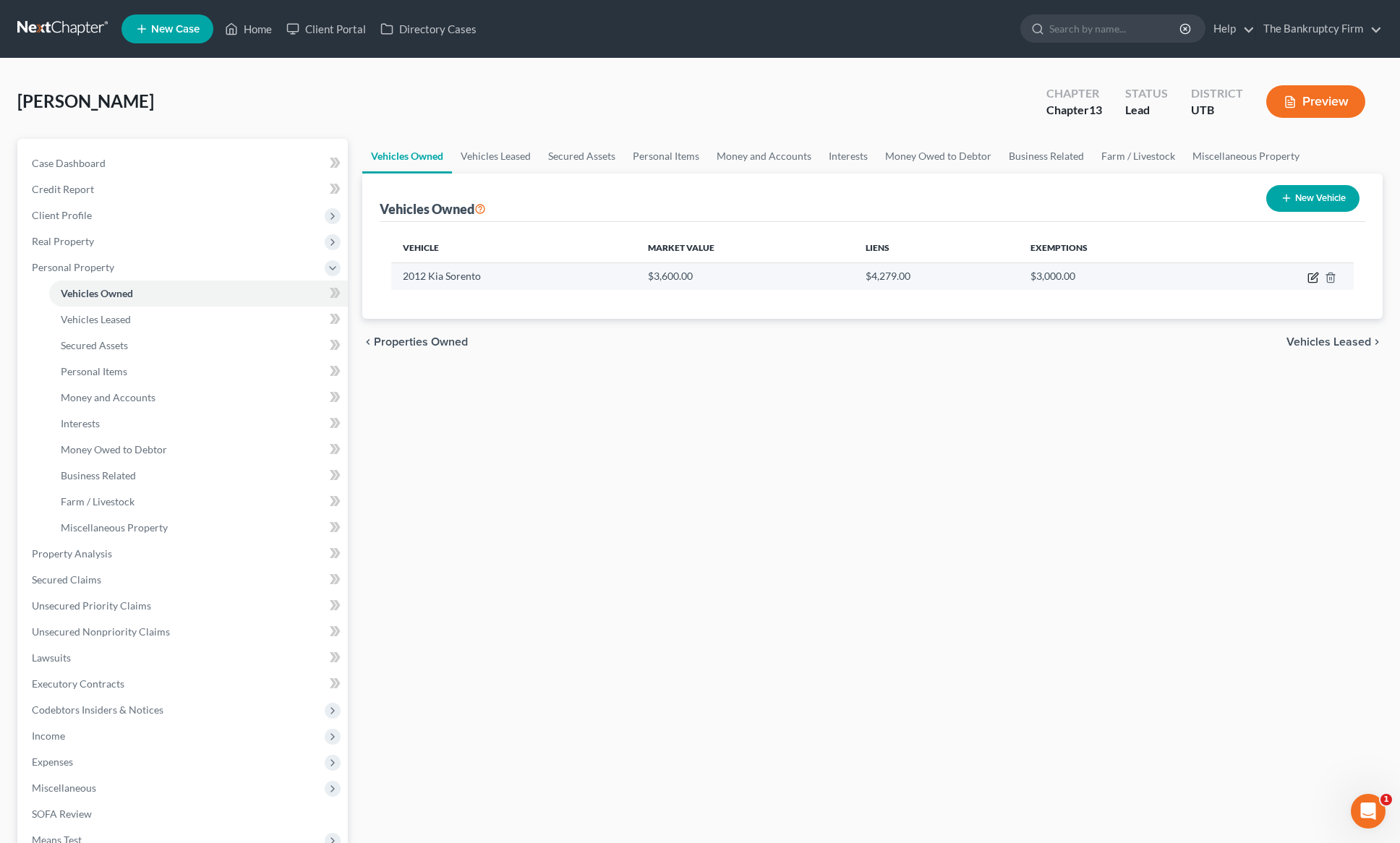
select select "0"
select select "2"
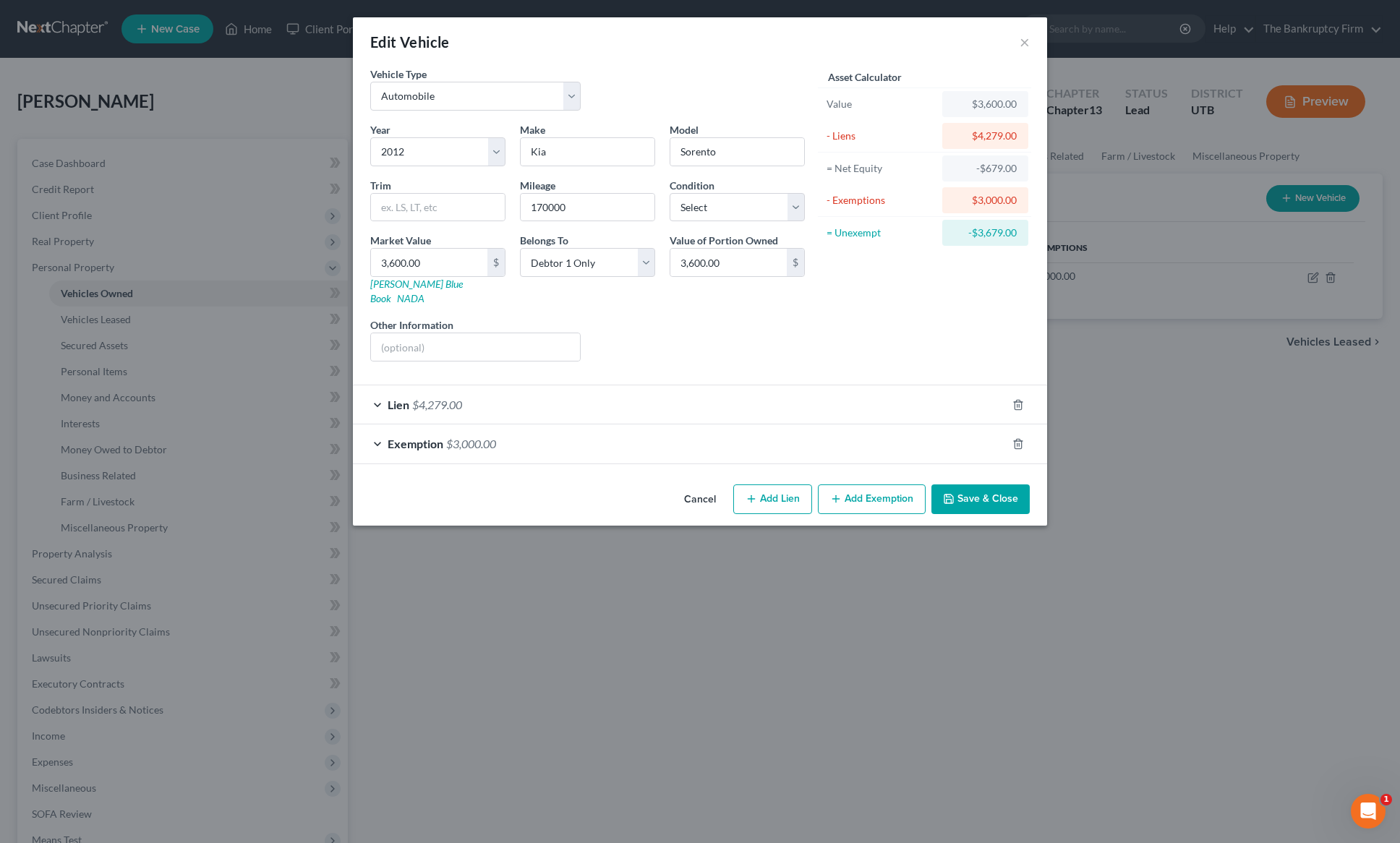
click at [374, 389] on div "Lien $4,279.00" at bounding box center [679, 405] width 654 height 39
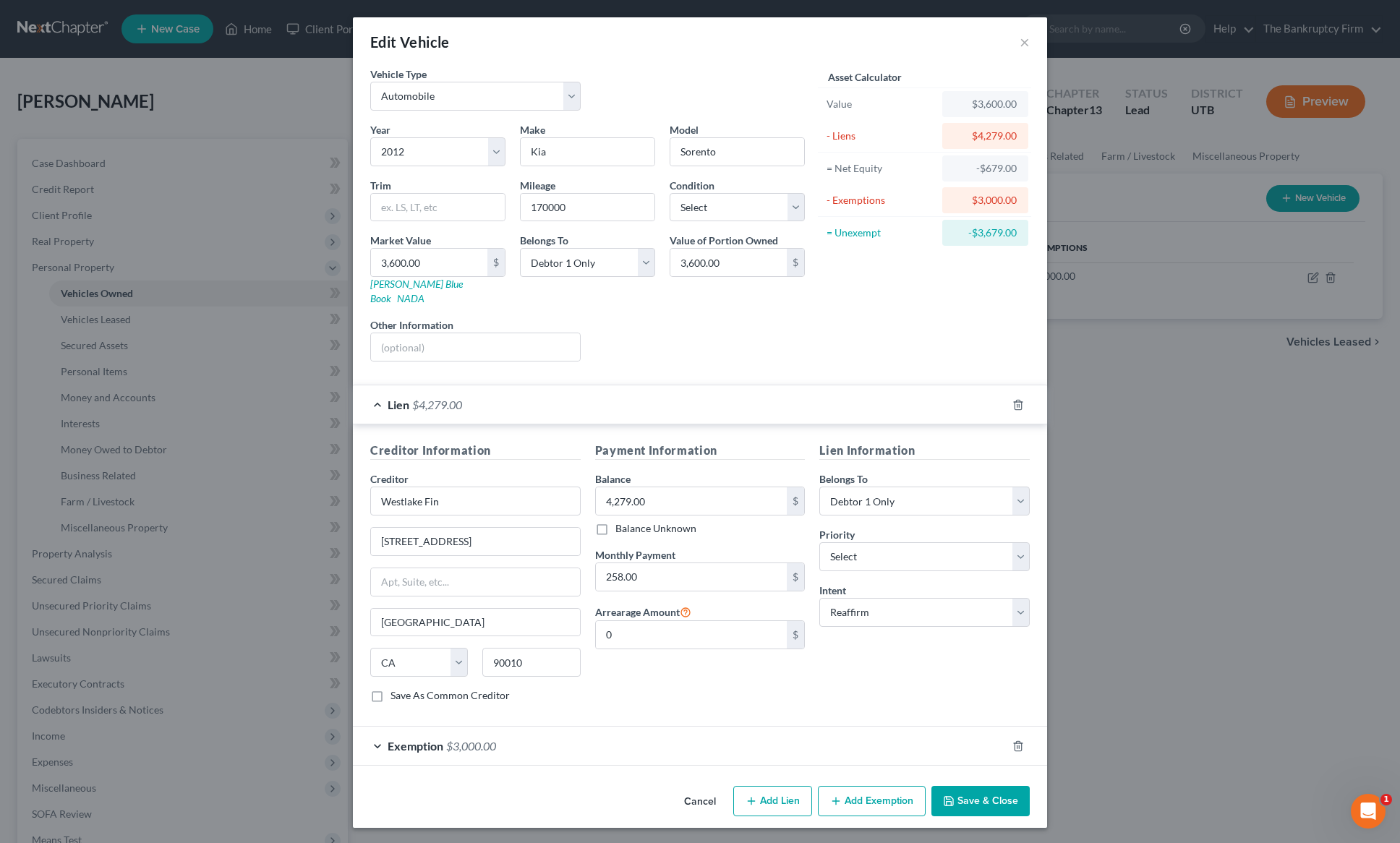
click at [900, 658] on div "Lien Information Belongs To * Select Debtor 1 Only Debtor 2 Only Debtor 1 And D…" at bounding box center [925, 577] width 225 height 272
click at [1001, 786] on button "Save & Close" at bounding box center [981, 801] width 99 height 30
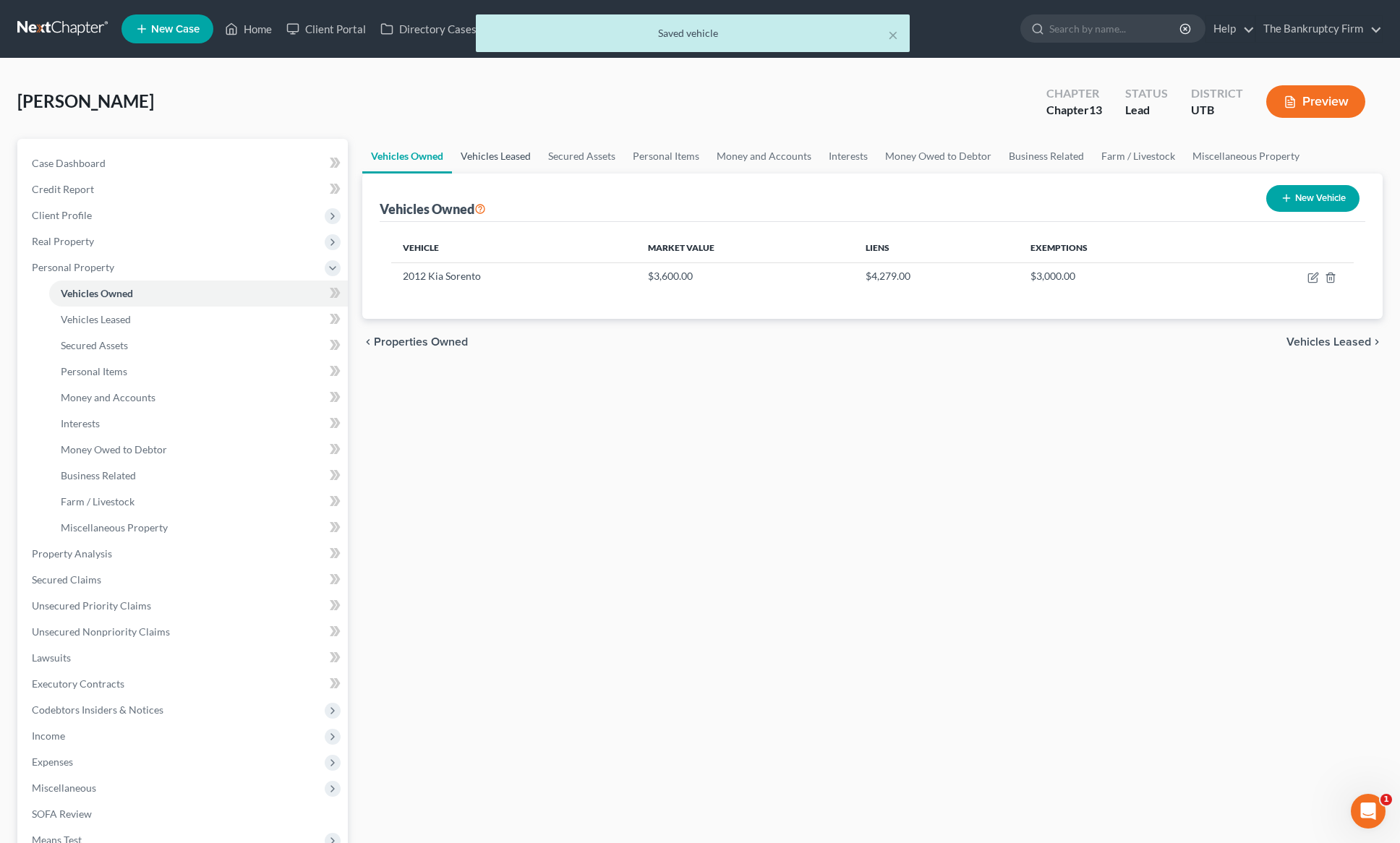
click at [496, 157] on link "Vehicles Leased" at bounding box center [496, 156] width 88 height 35
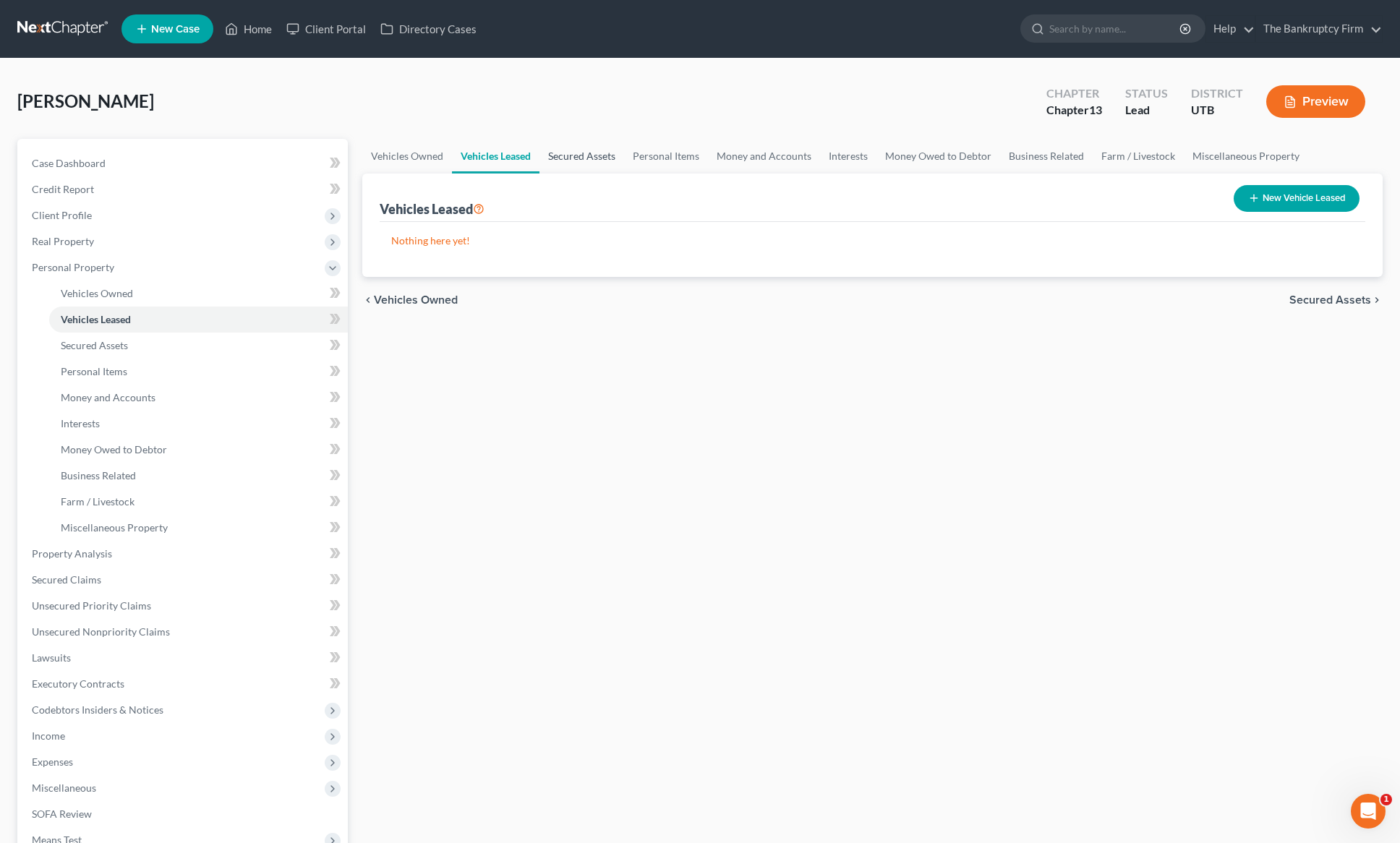
click at [577, 156] on link "Secured Assets" at bounding box center [582, 156] width 85 height 35
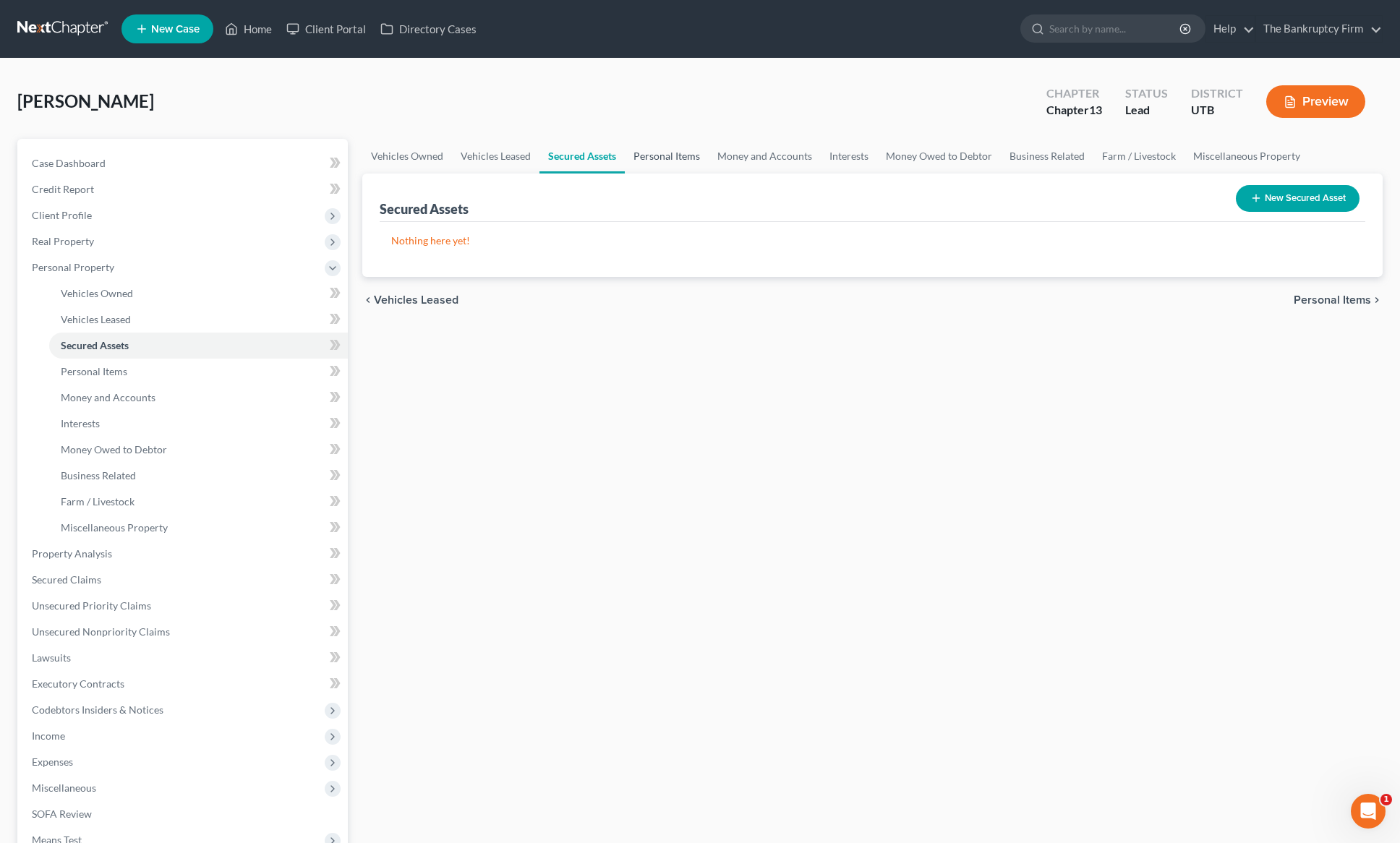
click at [666, 153] on link "Personal Items" at bounding box center [667, 156] width 84 height 35
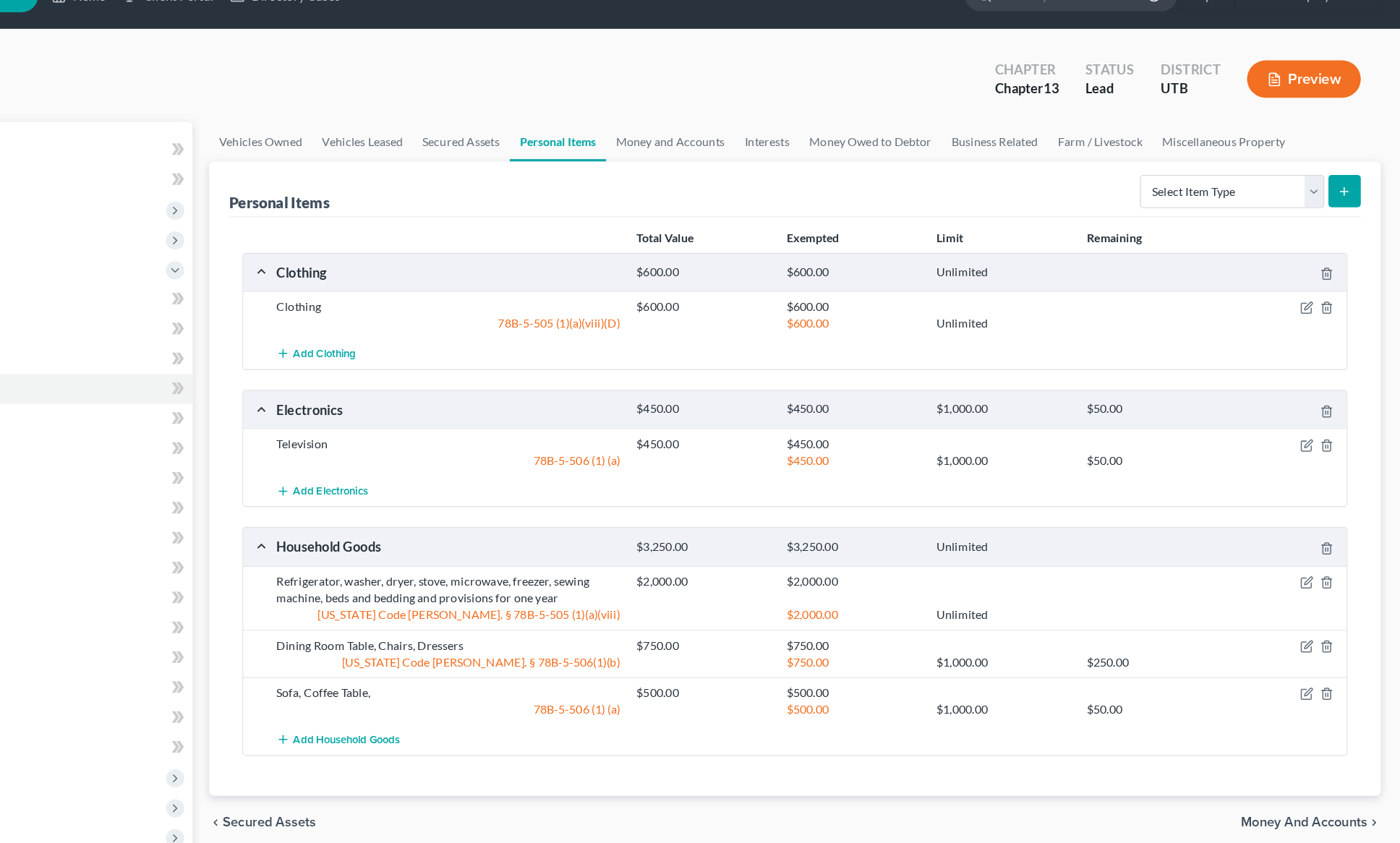
scroll to position [1, 0]
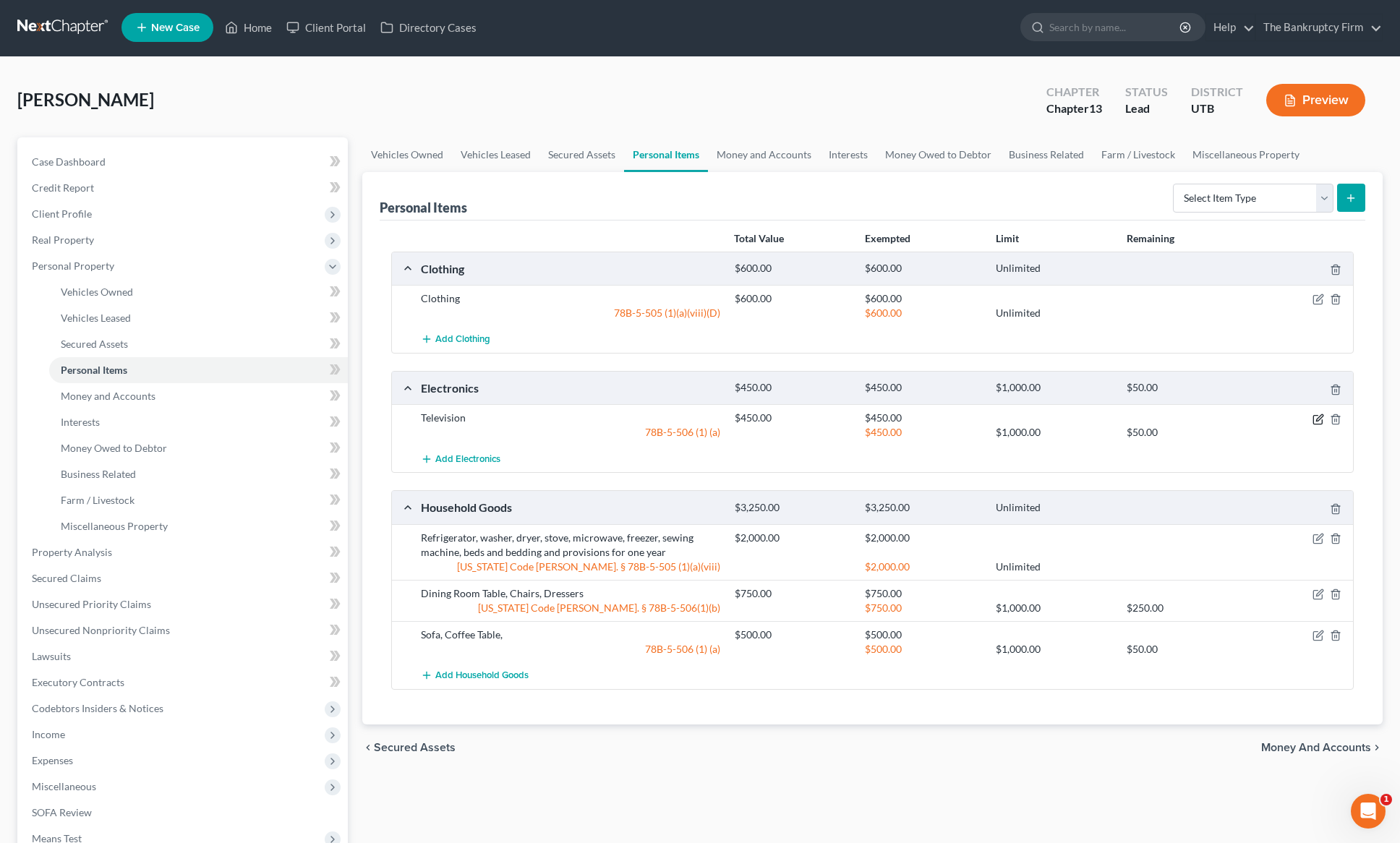
click at [1319, 416] on icon "button" at bounding box center [1319, 417] width 7 height 7
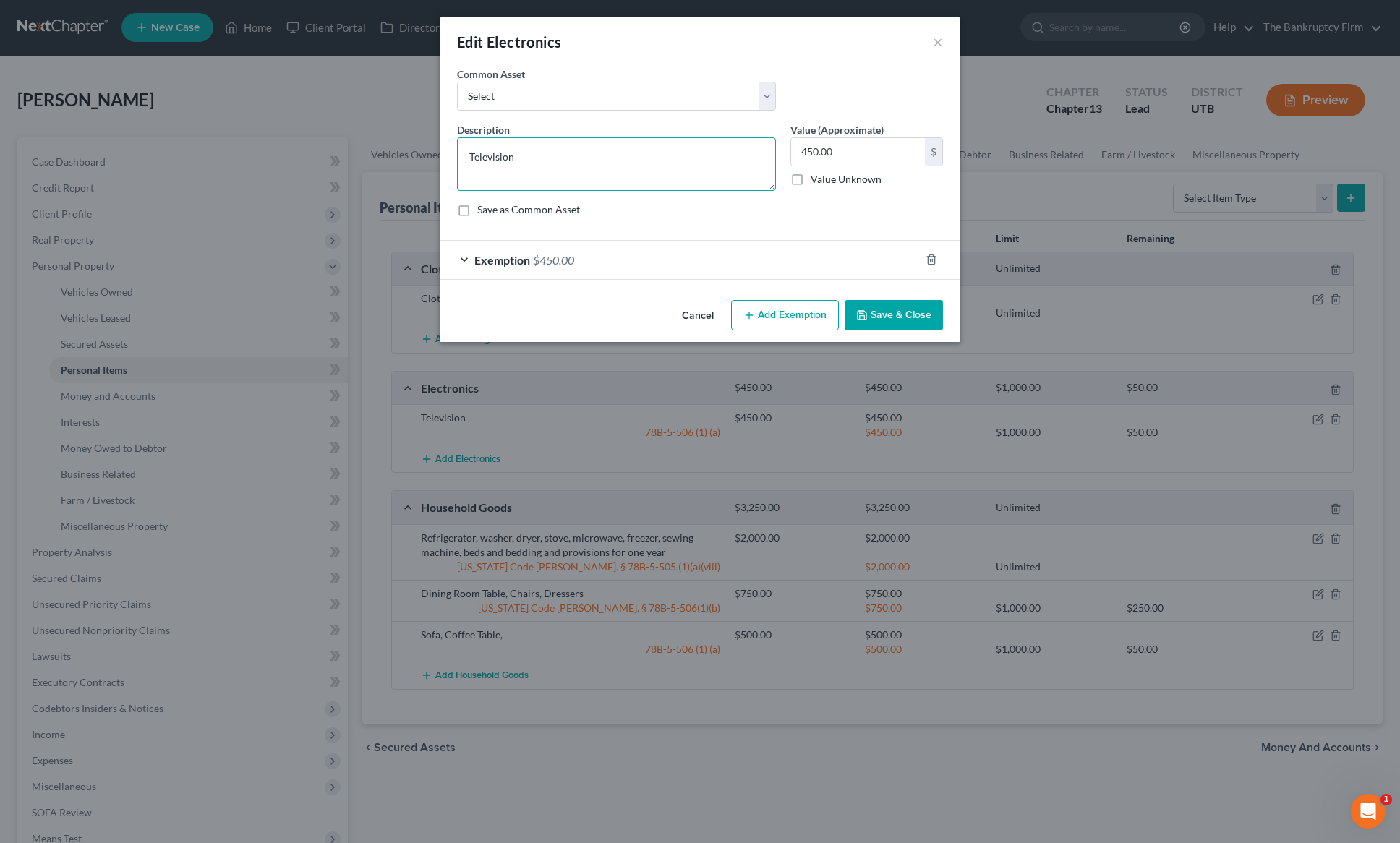
click at [560, 160] on textarea "Television" at bounding box center [616, 163] width 319 height 53
click at [910, 315] on button "Save & Close" at bounding box center [894, 315] width 99 height 30
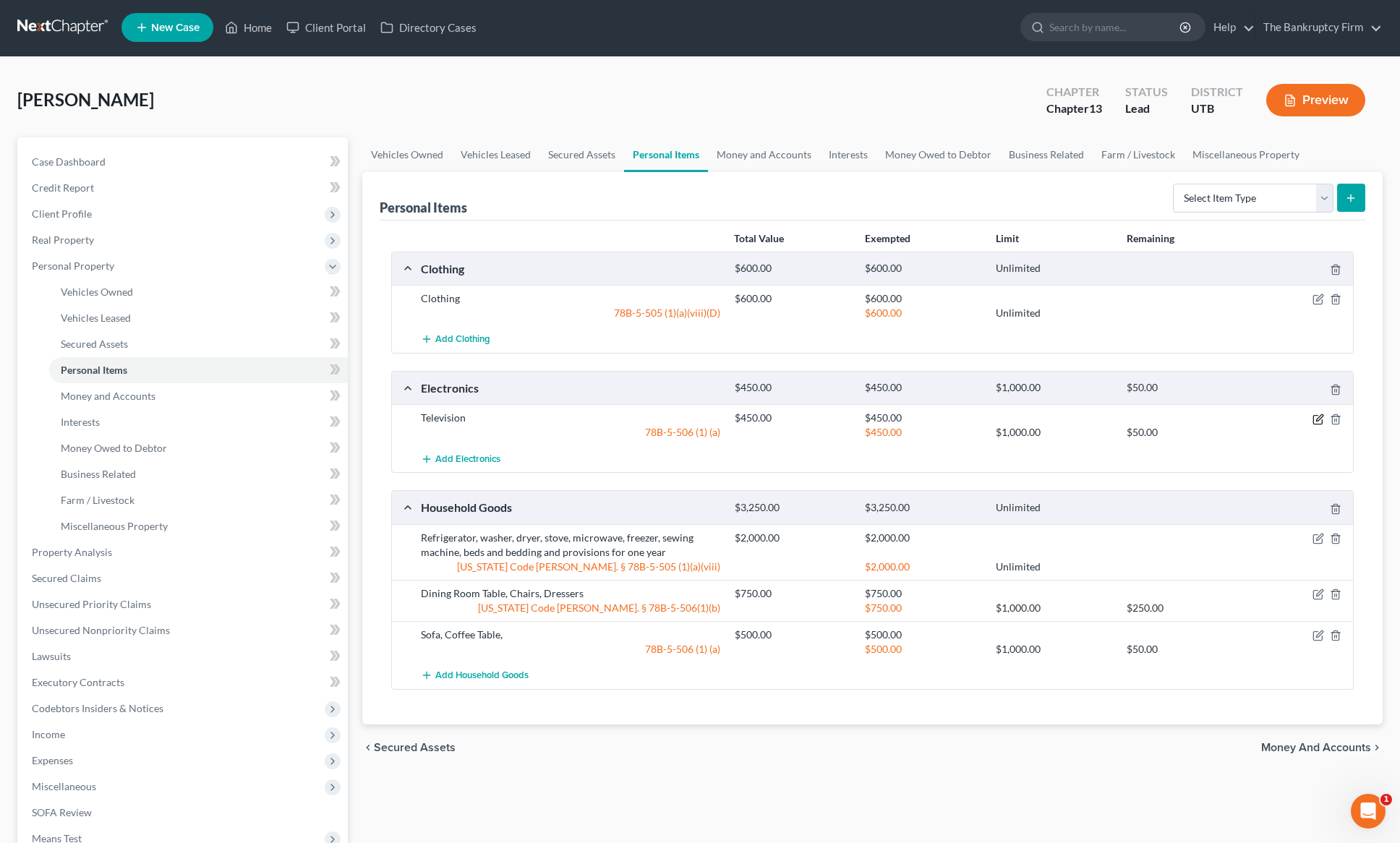
click at [1322, 417] on icon "button" at bounding box center [1319, 419] width 12 height 12
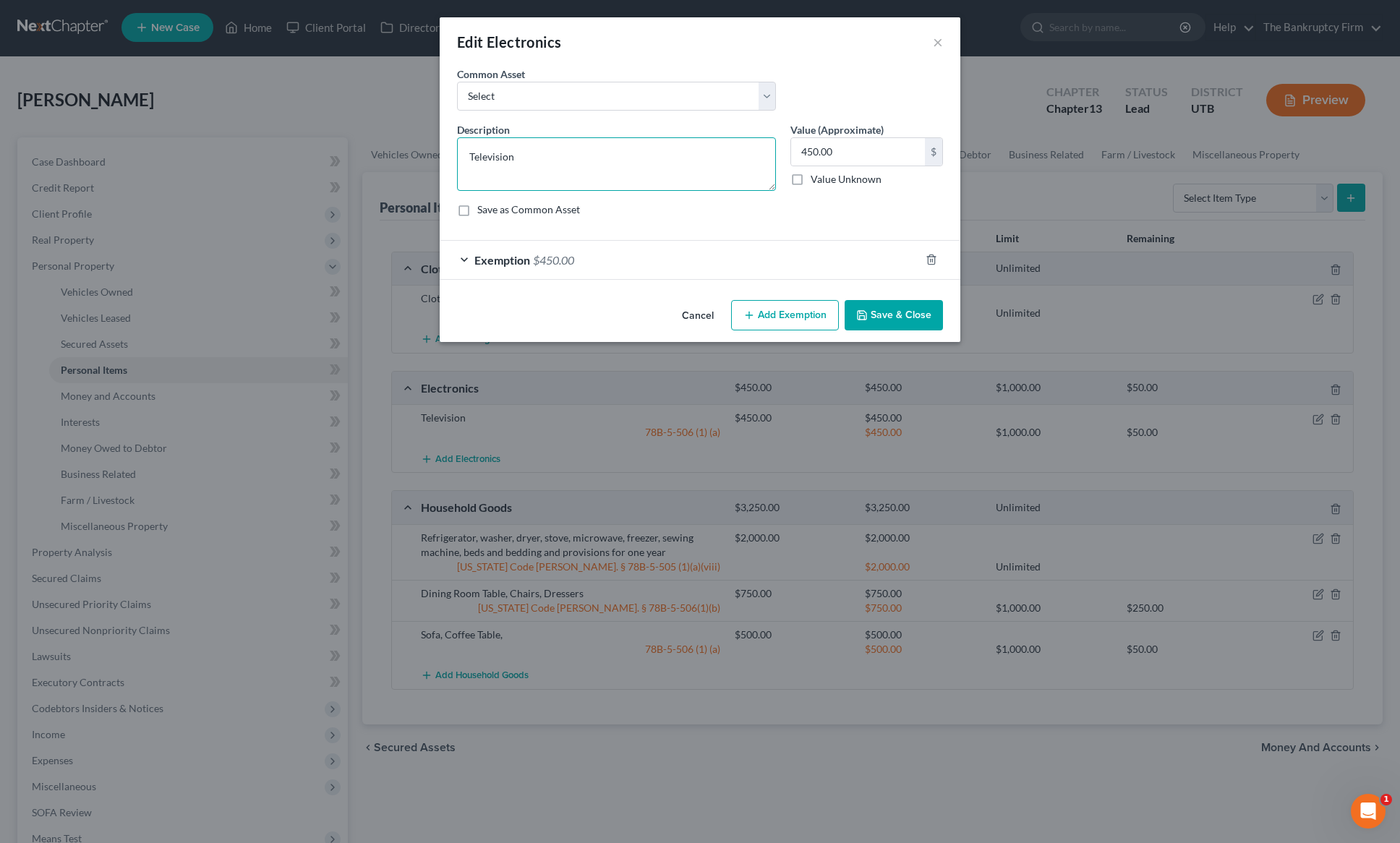
drag, startPoint x: 575, startPoint y: 157, endPoint x: 283, endPoint y: 133, distance: 293.0
click at [283, 133] on div "Edit Electronics × An exemption set must first be selected from the Filing Info…" at bounding box center [700, 421] width 1400 height 843
type textarea "TV, Laptop, Cell Phone"
click at [913, 316] on button "Save & Close" at bounding box center [894, 315] width 99 height 30
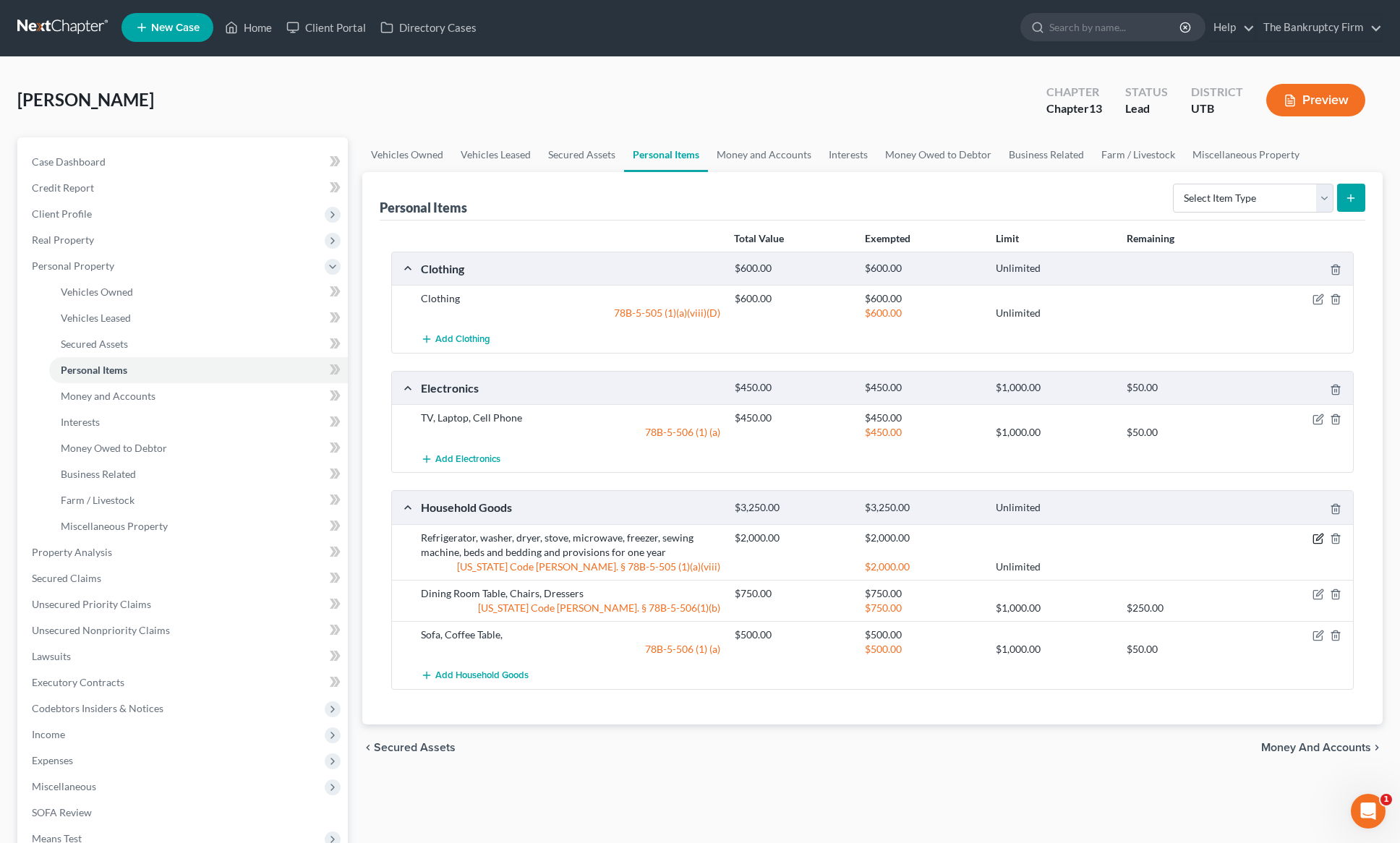
drag, startPoint x: 1318, startPoint y: 539, endPoint x: 1310, endPoint y: 536, distance: 8.5
click at [1317, 539] on icon "button" at bounding box center [1319, 539] width 12 height 12
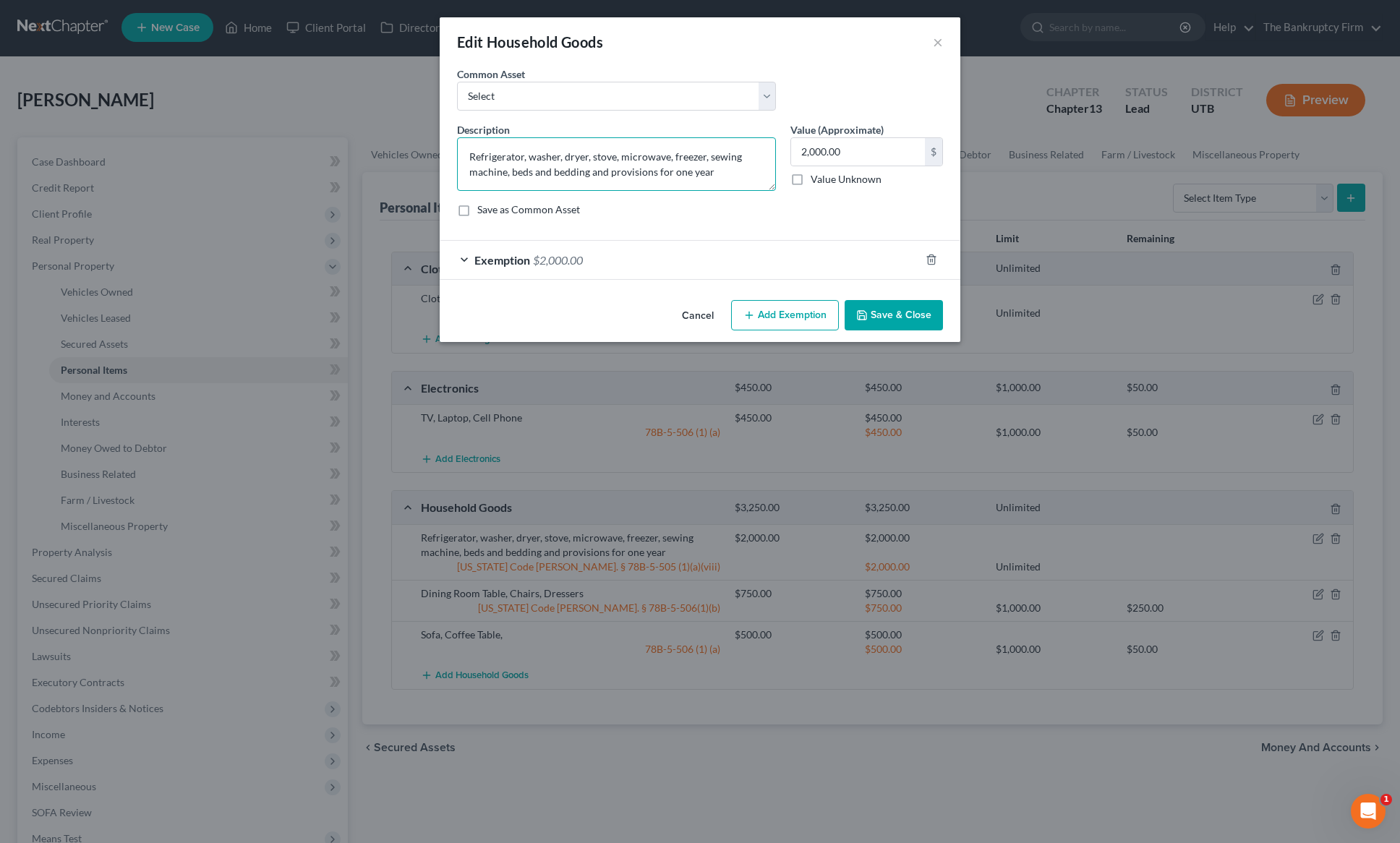
drag, startPoint x: 564, startPoint y: 156, endPoint x: 392, endPoint y: 140, distance: 172.7
click at [392, 140] on div "Edit Household Goods × An exemption set must first be selected from the Filing …" at bounding box center [700, 421] width 1400 height 843
type textarea "dryer, stove, microwave, freezer, sewing machine, for one year"
click at [700, 318] on button "Cancel" at bounding box center [698, 316] width 55 height 29
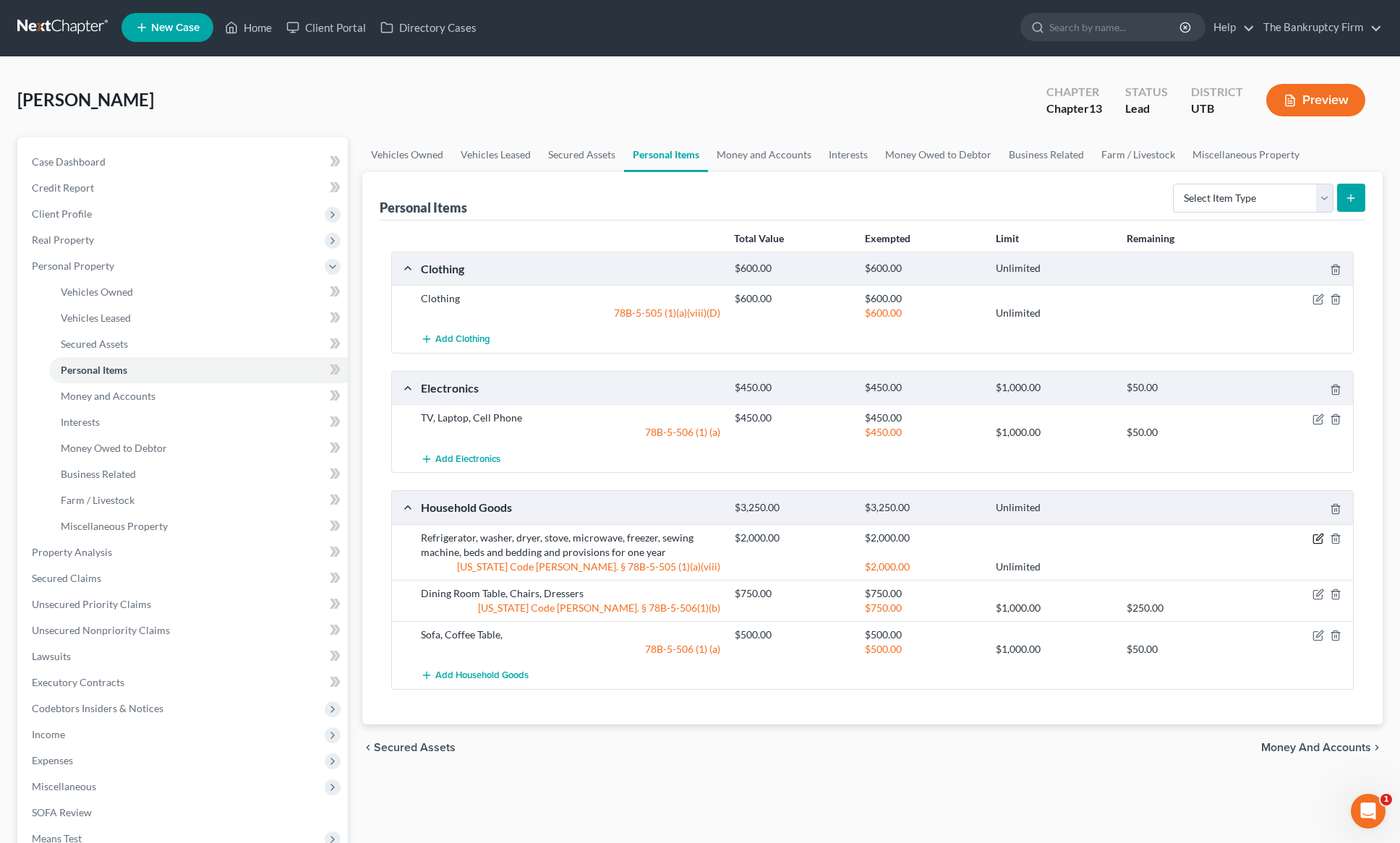
click at [1319, 536] on icon "button" at bounding box center [1319, 539] width 12 height 12
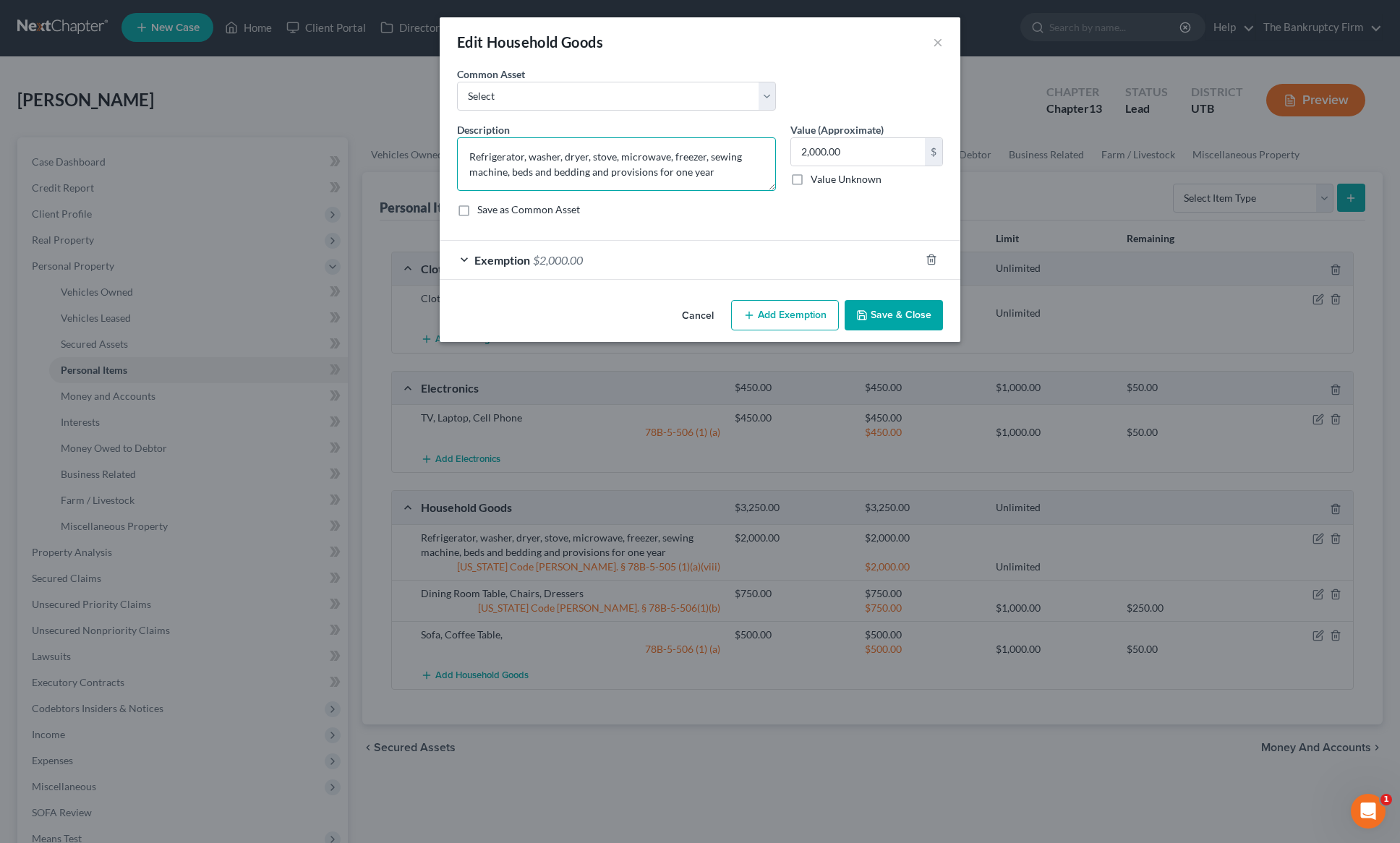
drag, startPoint x: 564, startPoint y: 154, endPoint x: 432, endPoint y: 149, distance: 132.1
click at [432, 149] on div "Edit Household Goods × An exemption set must first be selected from the Filing …" at bounding box center [700, 421] width 1400 height 843
drag, startPoint x: 497, startPoint y: 156, endPoint x: 686, endPoint y: 154, distance: 189.0
click at [686, 154] on textarea "dryer, stove, microwave, freezer, sewing machine, beds and bedding and provisio…" at bounding box center [616, 163] width 319 height 53
type textarea "dryer, beds and bedding and provisions for one year"
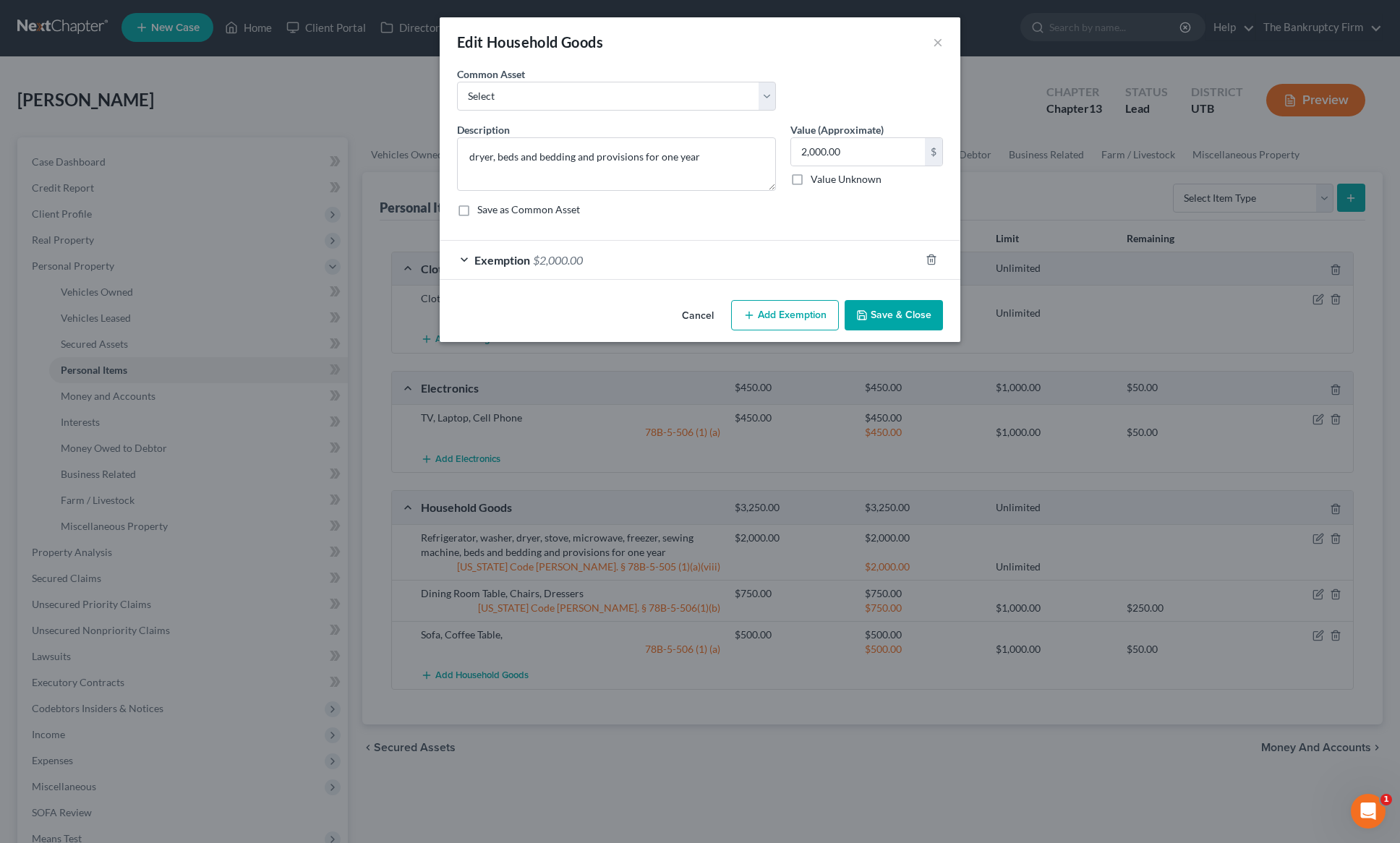
click at [890, 306] on button "Save & Close" at bounding box center [894, 315] width 99 height 30
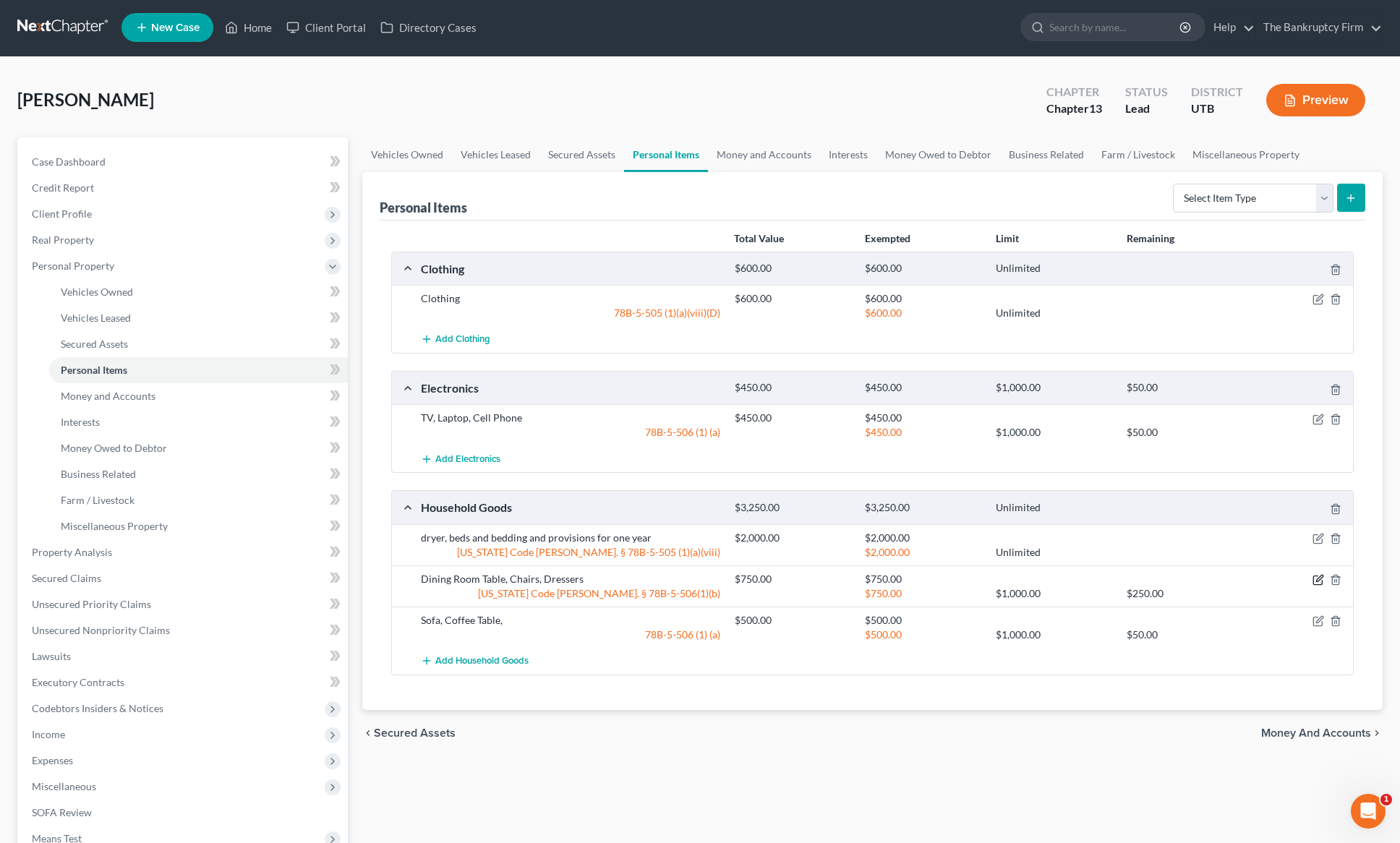
click at [1319, 581] on icon "button" at bounding box center [1319, 579] width 12 height 12
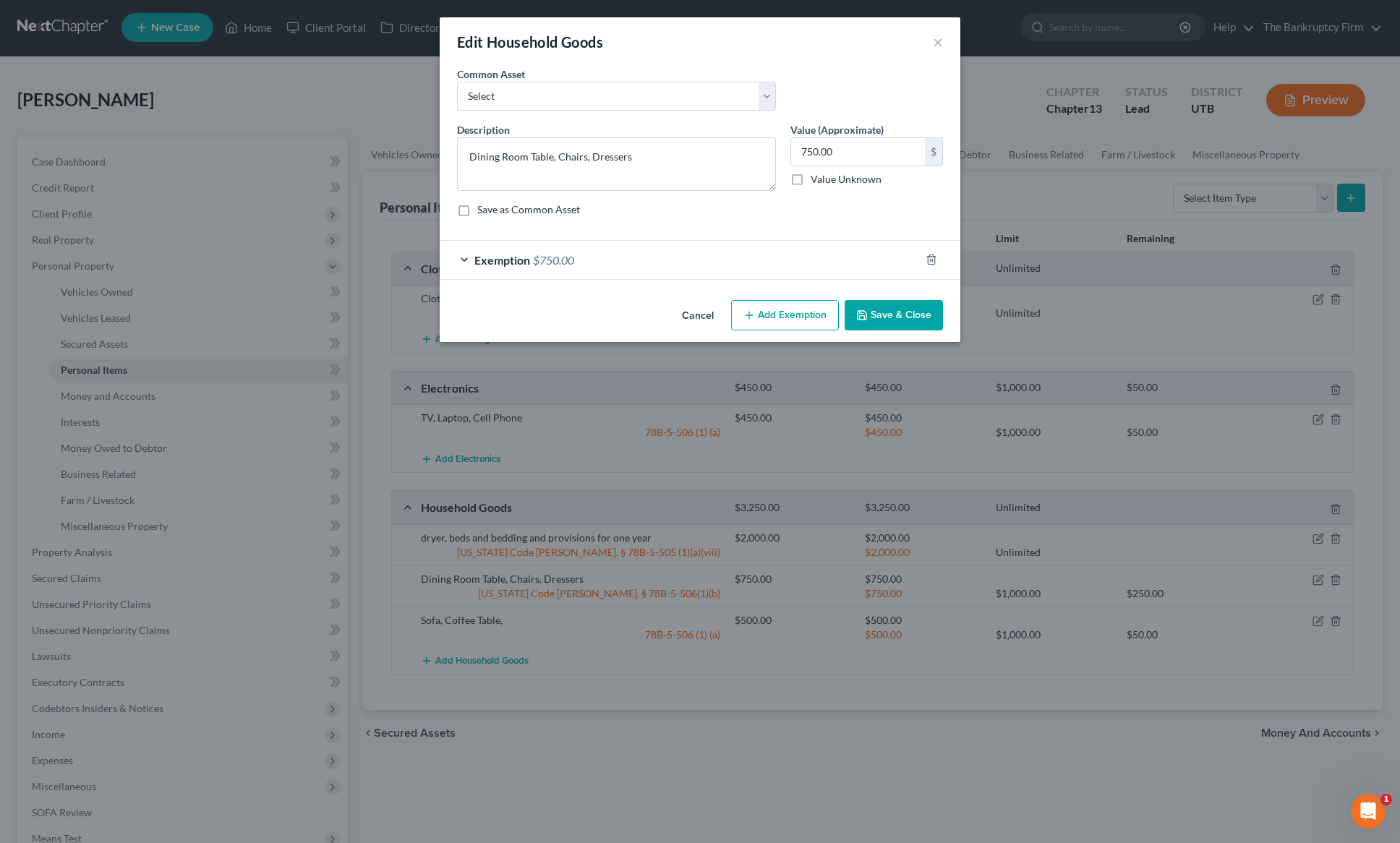
click at [906, 314] on button "Save & Close" at bounding box center [894, 315] width 99 height 30
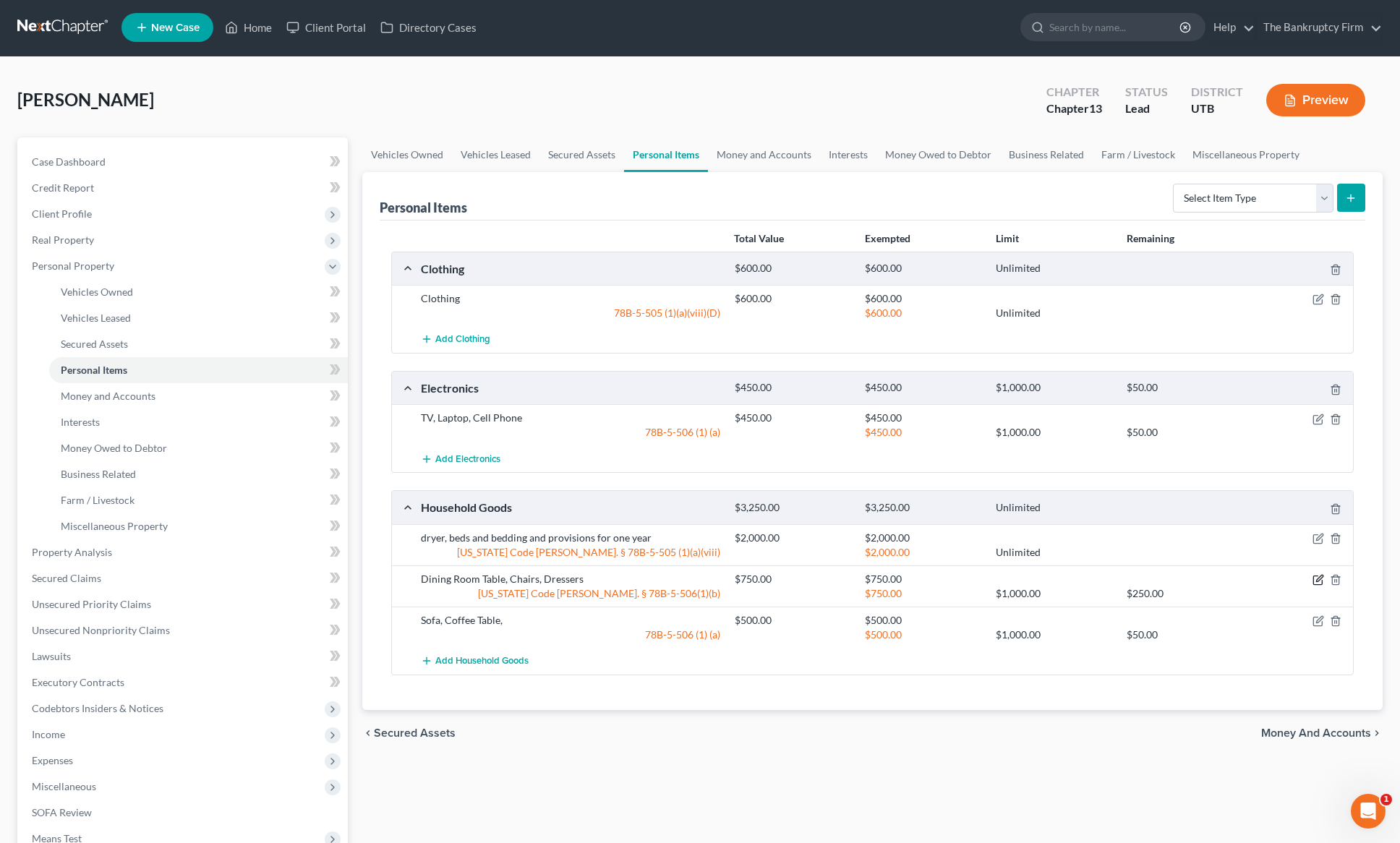
click at [1319, 578] on icon "button" at bounding box center [1319, 579] width 12 height 12
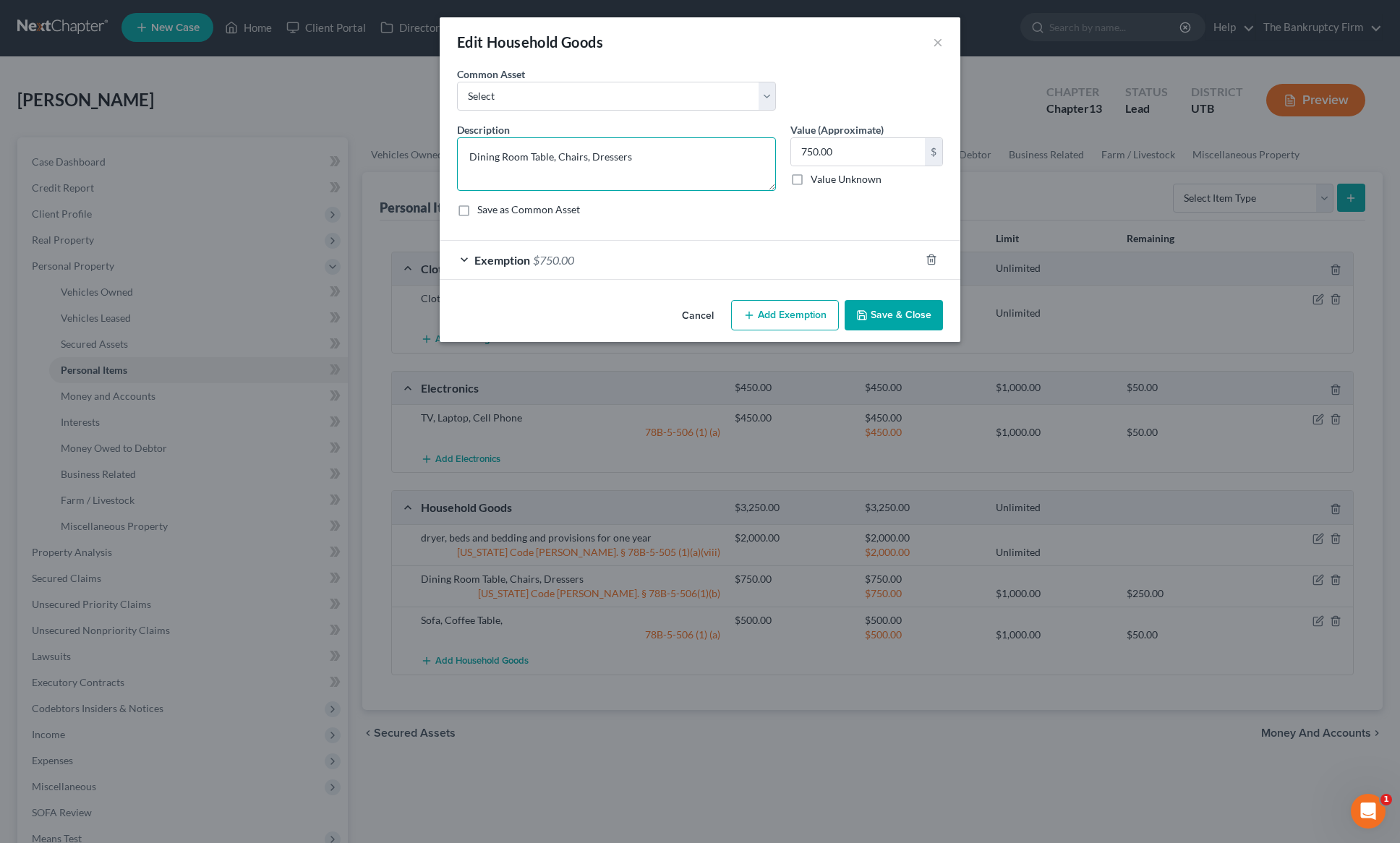
drag, startPoint x: 590, startPoint y: 156, endPoint x: 366, endPoint y: 166, distance: 224.2
click at [366, 166] on div "Edit Household Goods × An exemption set must first be selected from the Filing …" at bounding box center [700, 421] width 1400 height 843
click at [511, 154] on textarea "Dining Room Table, Chairs, Dressers" at bounding box center [616, 163] width 319 height 53
drag, startPoint x: 587, startPoint y: 155, endPoint x: 381, endPoint y: 146, distance: 206.2
click at [381, 146] on div "Edit Household Goods × An exemption set must first be selected from the Filing …" at bounding box center [700, 421] width 1400 height 843
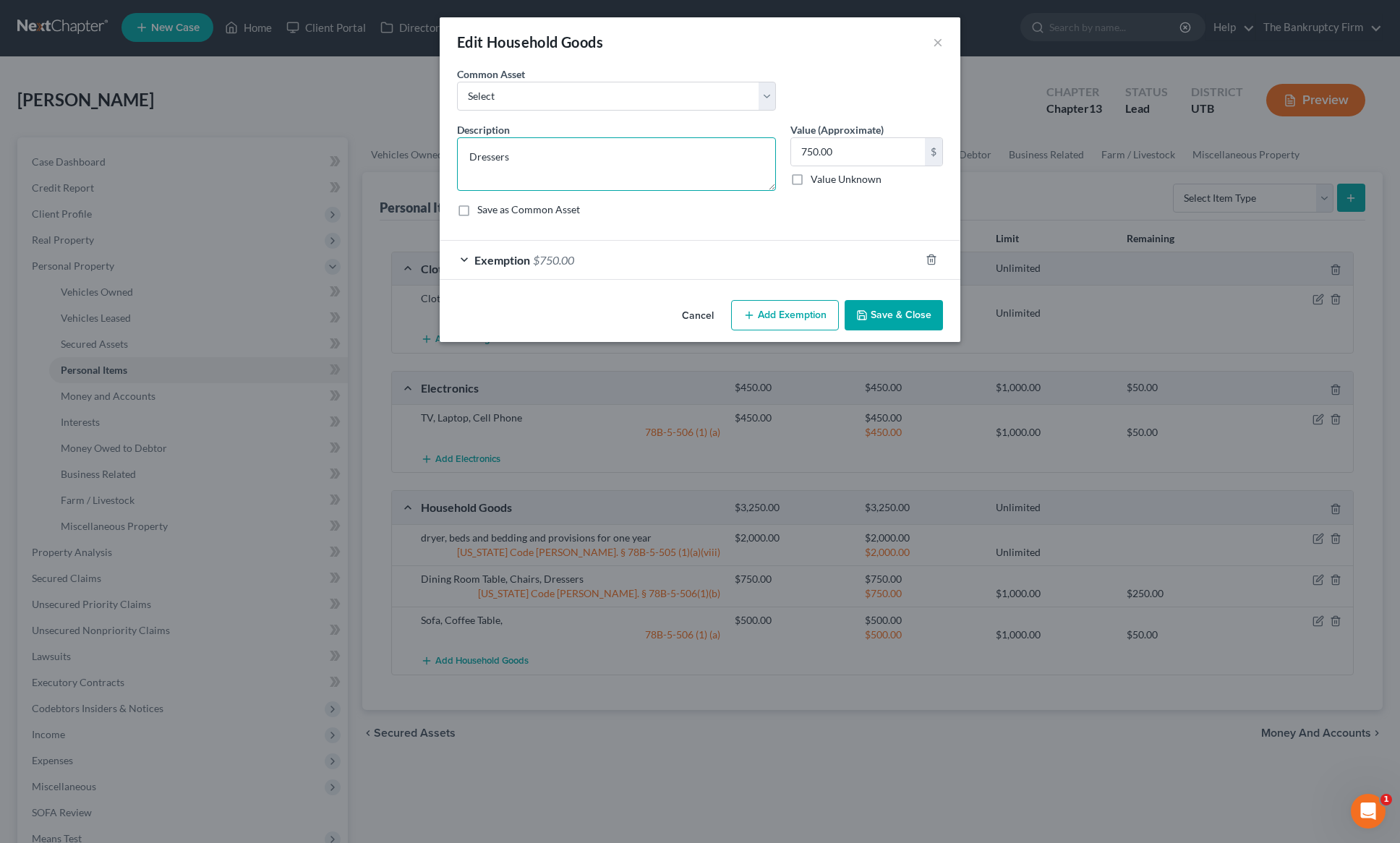
type textarea "Dressers"
click at [873, 295] on div "Cancel Add Exemption Save & Close" at bounding box center [700, 318] width 521 height 47
click at [896, 309] on button "Save & Close" at bounding box center [894, 315] width 99 height 30
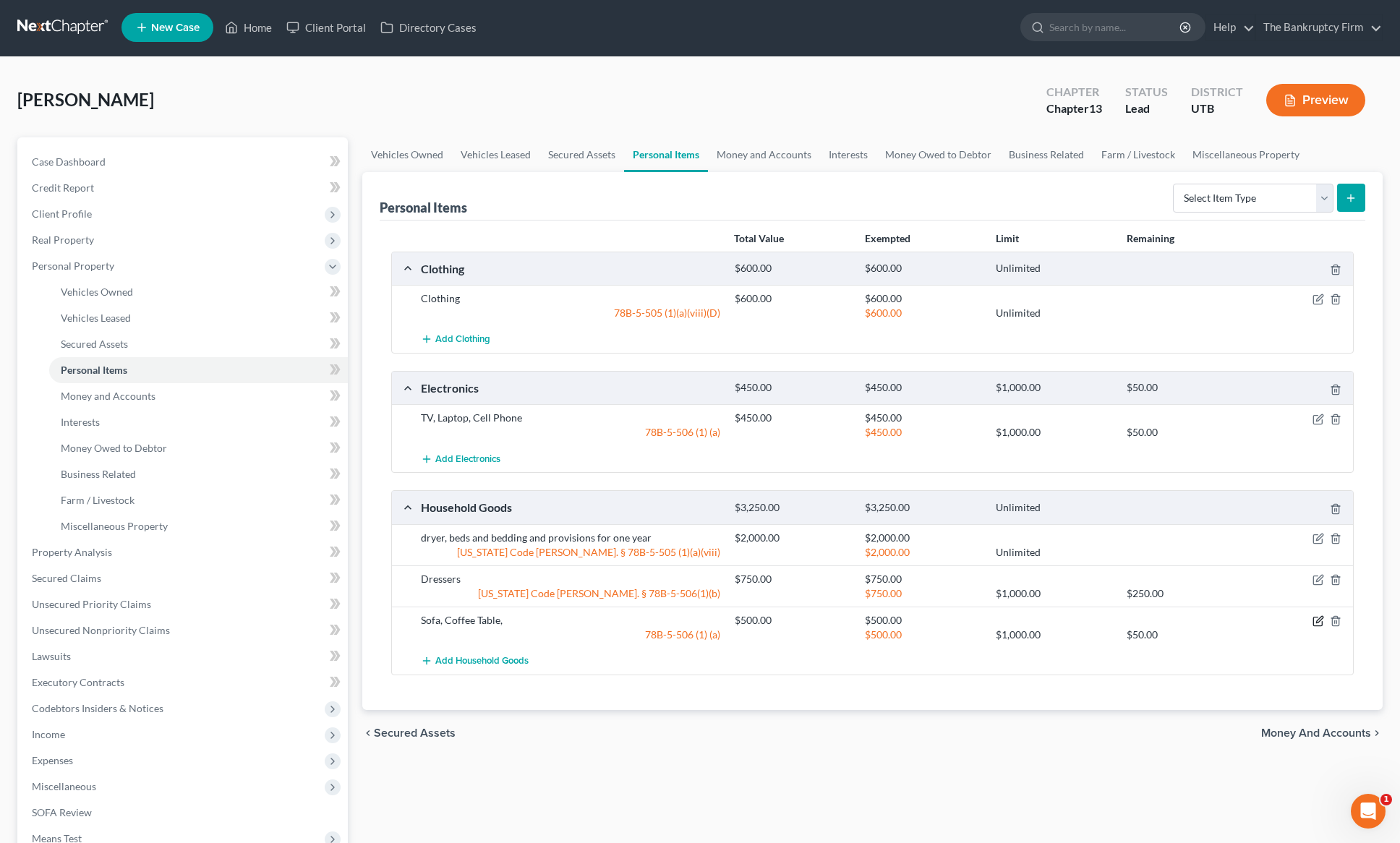
click at [1319, 619] on icon "button" at bounding box center [1319, 619] width 7 height 7
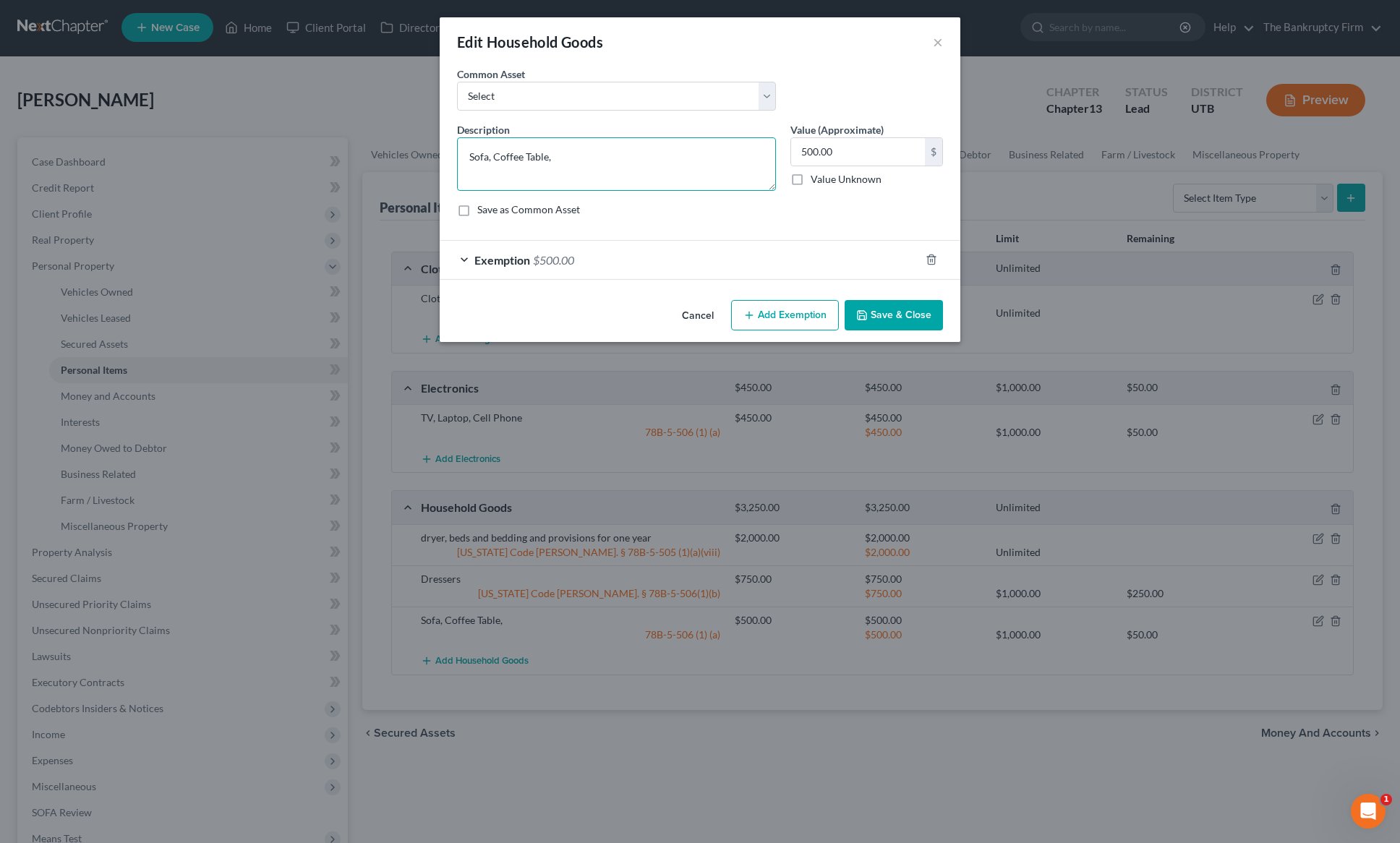
drag, startPoint x: 594, startPoint y: 160, endPoint x: 318, endPoint y: 152, distance: 276.1
click at [318, 152] on div "Edit Household Goods × An exemption set must first be selected from the Filing …" at bounding box center [700, 421] width 1400 height 843
type textarea "Computer Desk, Lamp, TV Stand"
click at [913, 312] on button "Save & Close" at bounding box center [894, 315] width 99 height 30
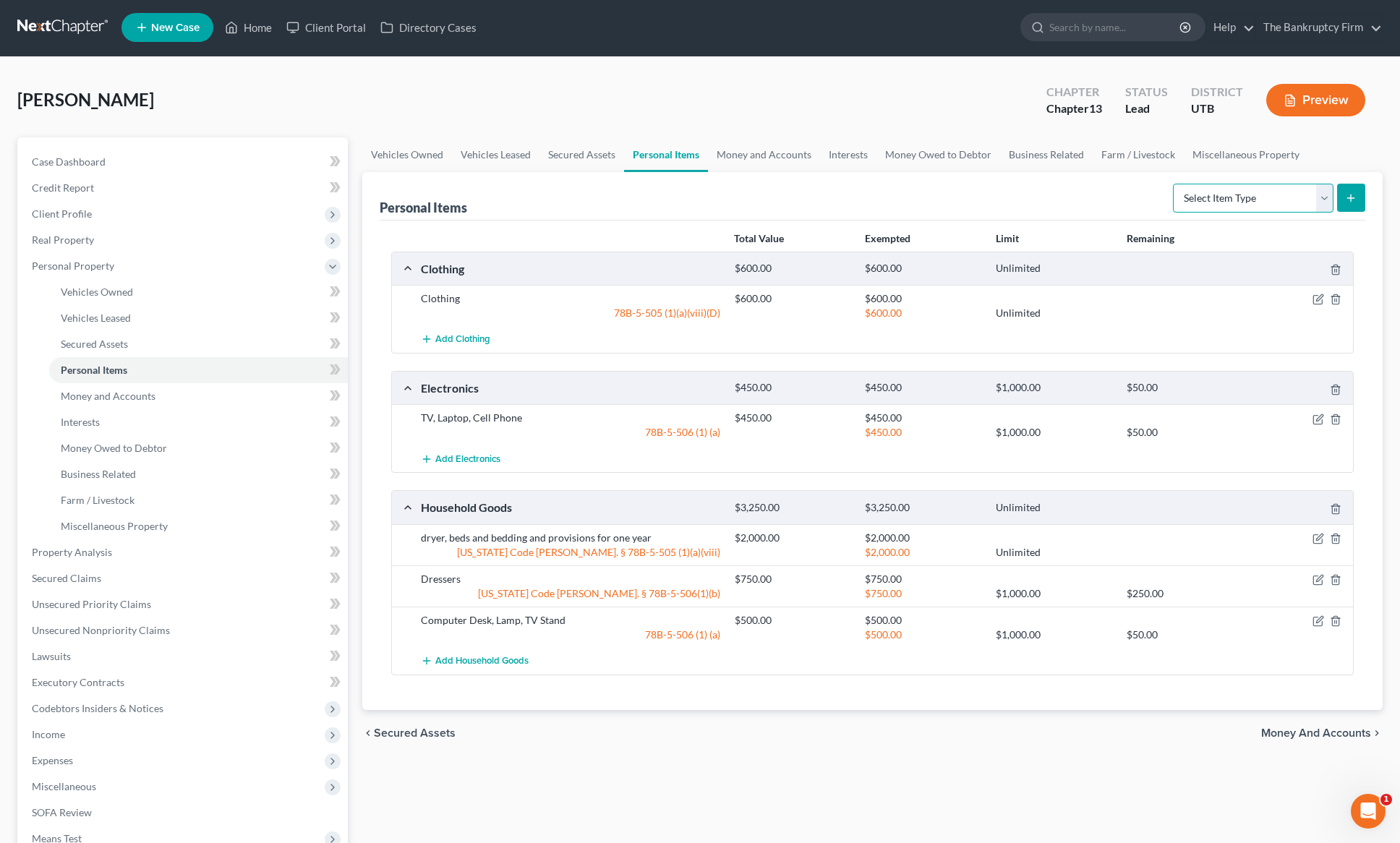
click at [1307, 198] on select "Select Item Type Clothing Collectibles Of Value Electronics Firearms Household …" at bounding box center [1253, 198] width 160 height 29
select select "pets"
click at [1175, 183] on select "Select Item Type Clothing Collectibles Of Value Electronics Firearms Household …" at bounding box center [1253, 198] width 160 height 29
click at [1354, 189] on button "submit" at bounding box center [1351, 197] width 28 height 28
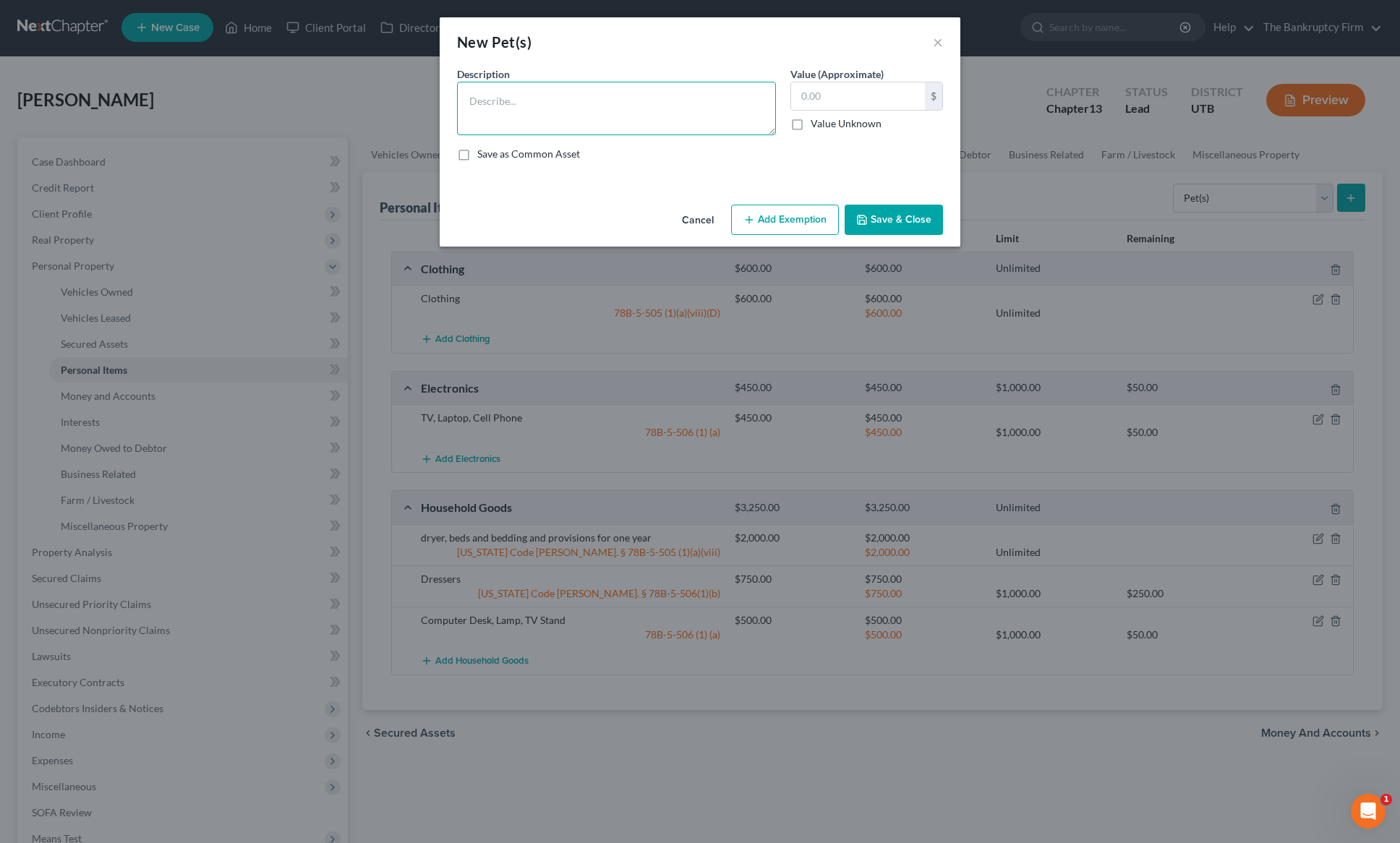
click at [520, 106] on textarea at bounding box center [616, 108] width 319 height 53
type textarea "4 Cats, Dog"
type input "50"
click at [777, 220] on button "Add Exemption" at bounding box center [786, 219] width 108 height 30
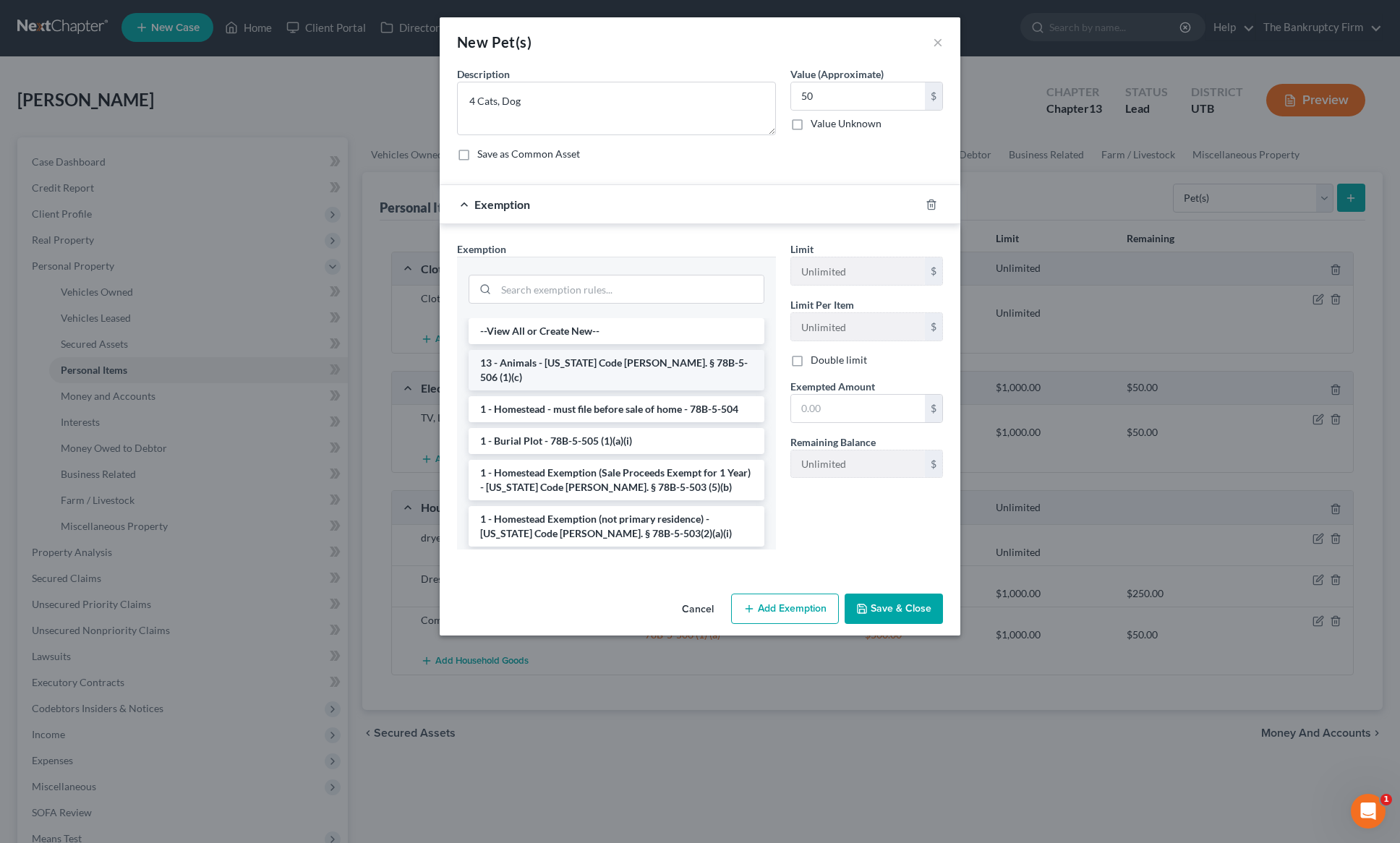
click at [555, 369] on li "13 - Animals - [US_STATE] Code [PERSON_NAME]. § 78B-5-506 (1)(c)" at bounding box center [616, 370] width 296 height 41
click at [555, 369] on div "Exemption Set must be selected for CA. Exemption * --View All or Create New-- 1…" at bounding box center [616, 401] width 333 height 320
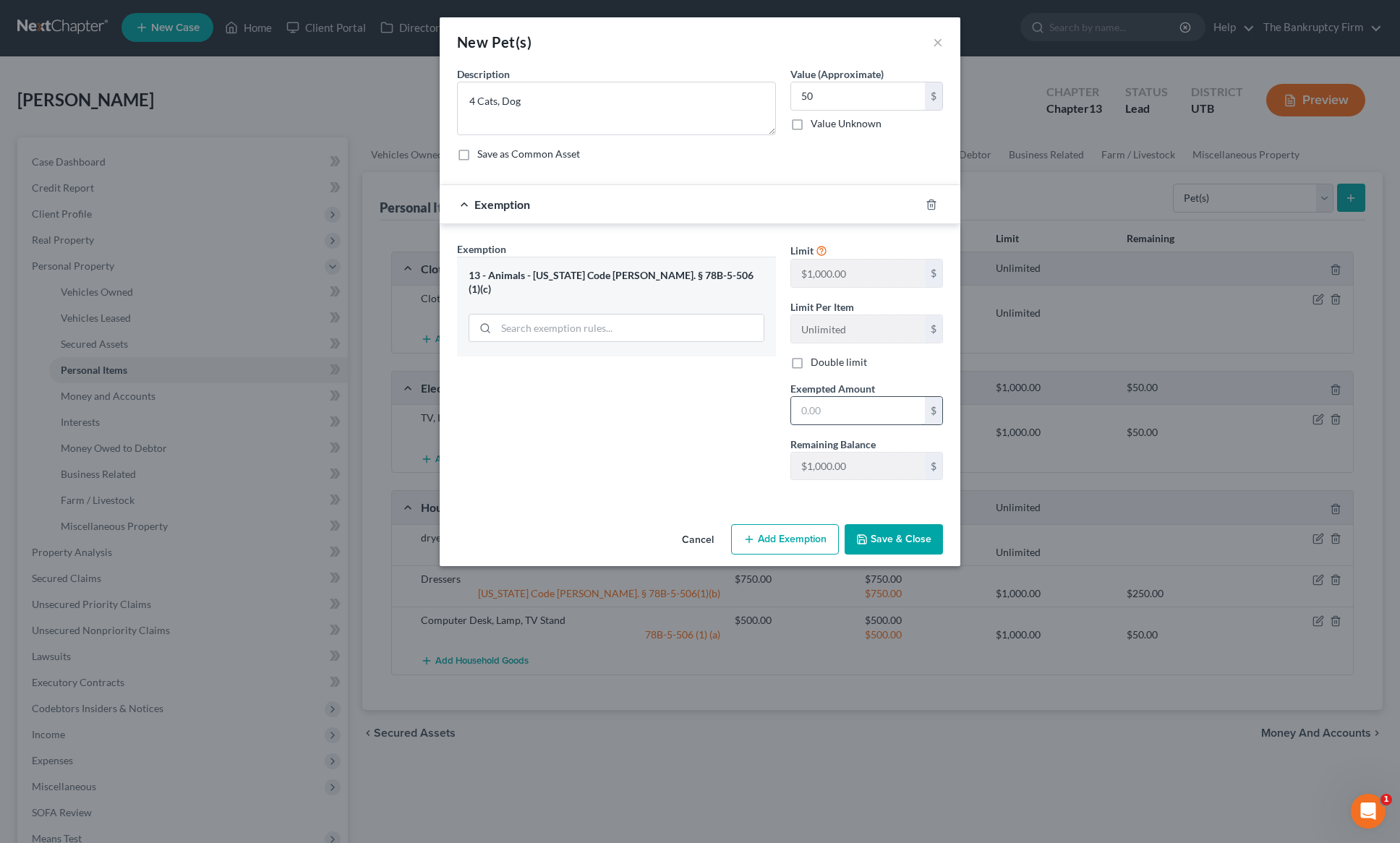
click at [836, 406] on input "text" at bounding box center [858, 410] width 133 height 27
type input "50"
click at [666, 430] on div "Exemption Set must be selected for CA. Exemption * 13 - Animals - [US_STATE] Co…" at bounding box center [616, 366] width 333 height 250
click at [894, 532] on button "Save & Close" at bounding box center [894, 539] width 99 height 30
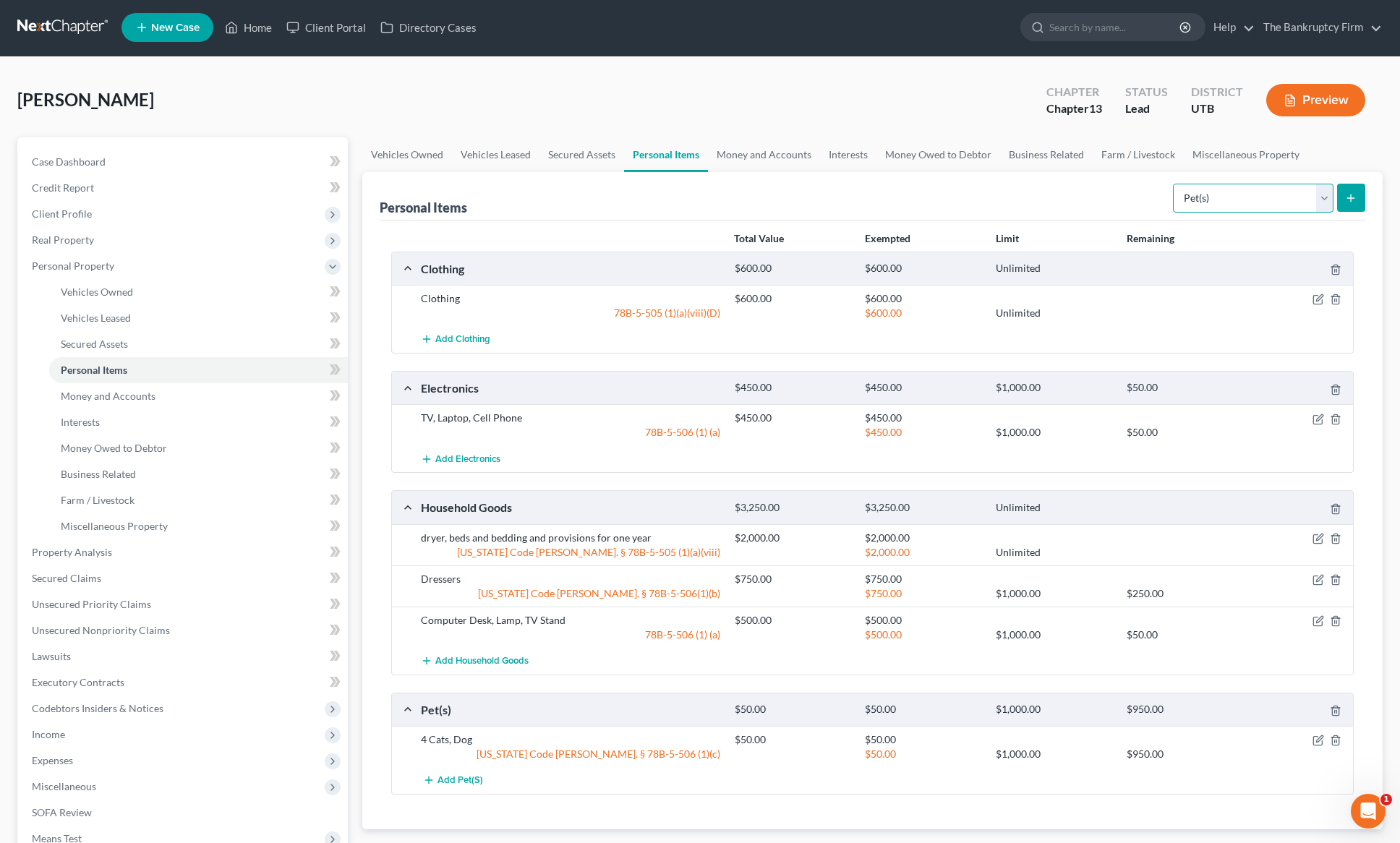
click at [1262, 197] on select "Select Item Type Clothing Collectibles Of Value Electronics Firearms Household …" at bounding box center [1253, 198] width 160 height 29
select select "sports_and_hobby_equipment"
click at [1175, 183] on select "Select Item Type Clothing Collectibles Of Value Electronics Firearms Household …" at bounding box center [1253, 198] width 160 height 29
click at [777, 156] on link "Money and Accounts" at bounding box center [764, 155] width 112 height 35
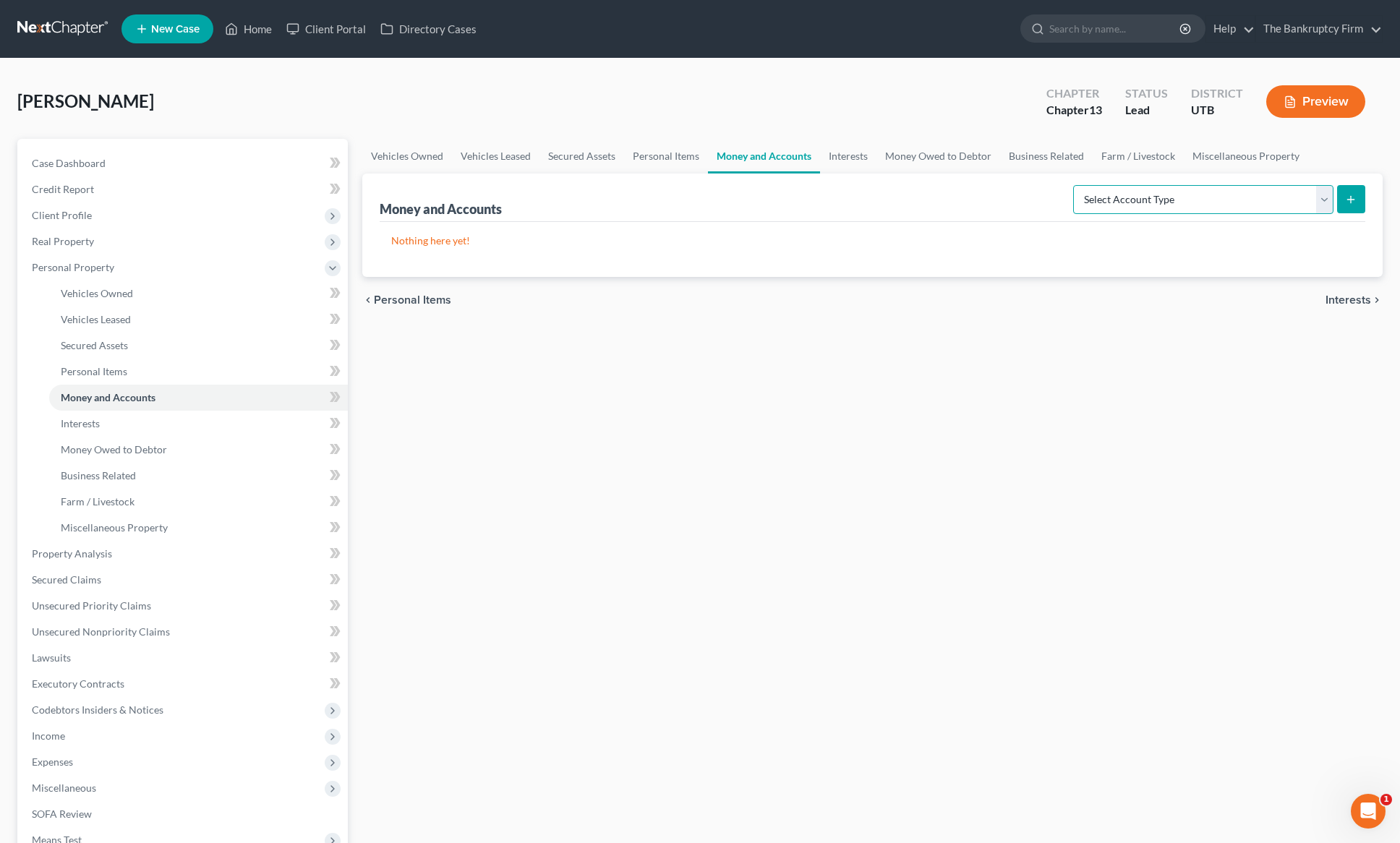
click at [1299, 194] on select "Select Account Type Brokerage Cash on Hand Certificates of Deposit Checking Acc…" at bounding box center [1203, 200] width 260 height 29
select select "checking"
click at [1076, 185] on select "Select Account Type Brokerage Cash on Hand Certificates of Deposit Checking Acc…" at bounding box center [1203, 200] width 260 height 29
click at [1351, 194] on icon "submit" at bounding box center [1351, 200] width 12 height 12
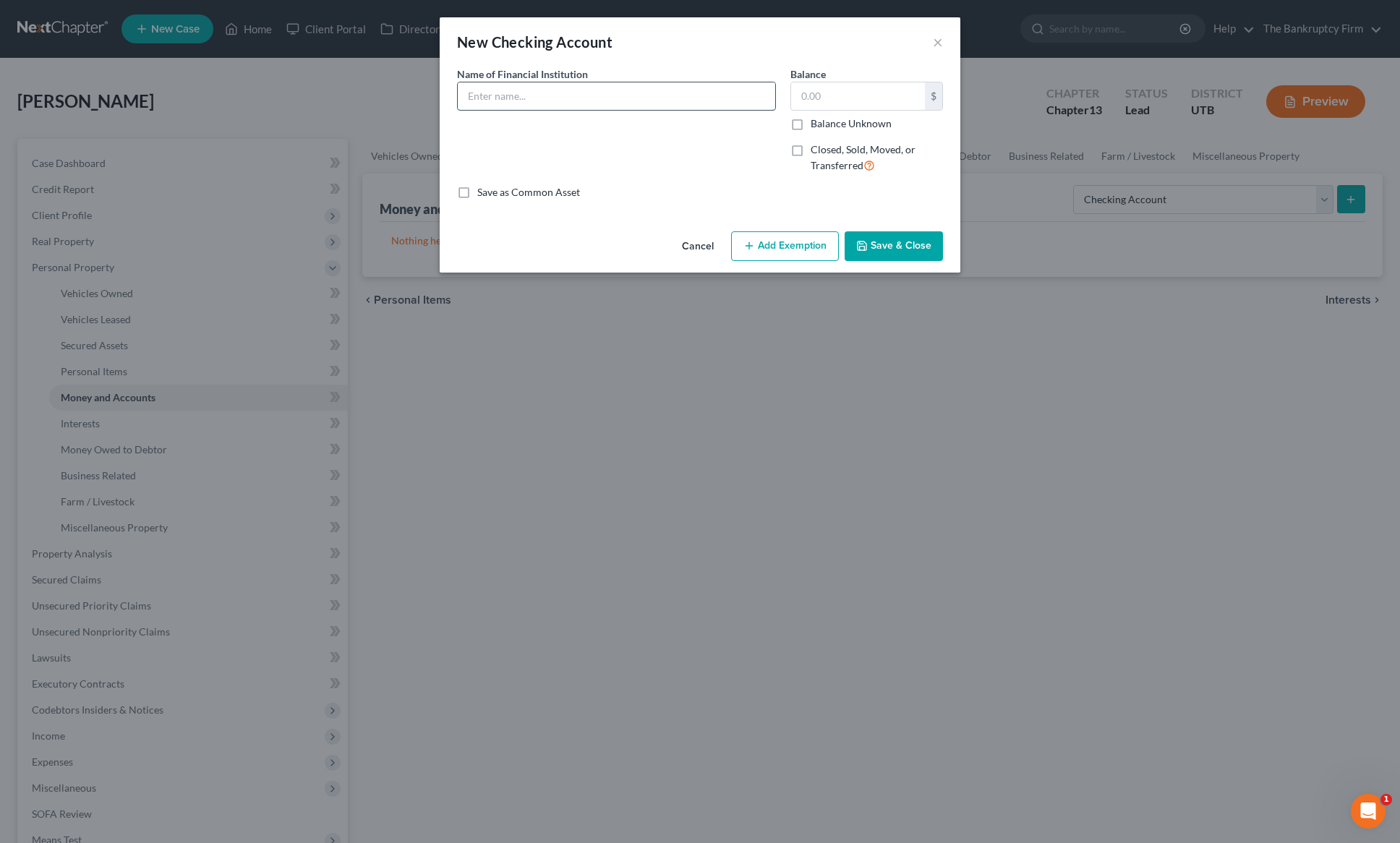
click at [537, 93] on input "text" at bounding box center [616, 96] width 318 height 27
type input "Chime"
drag, startPoint x: 916, startPoint y: 246, endPoint x: 908, endPoint y: 245, distance: 8.1
click at [908, 245] on button "Save & Close" at bounding box center [894, 246] width 99 height 30
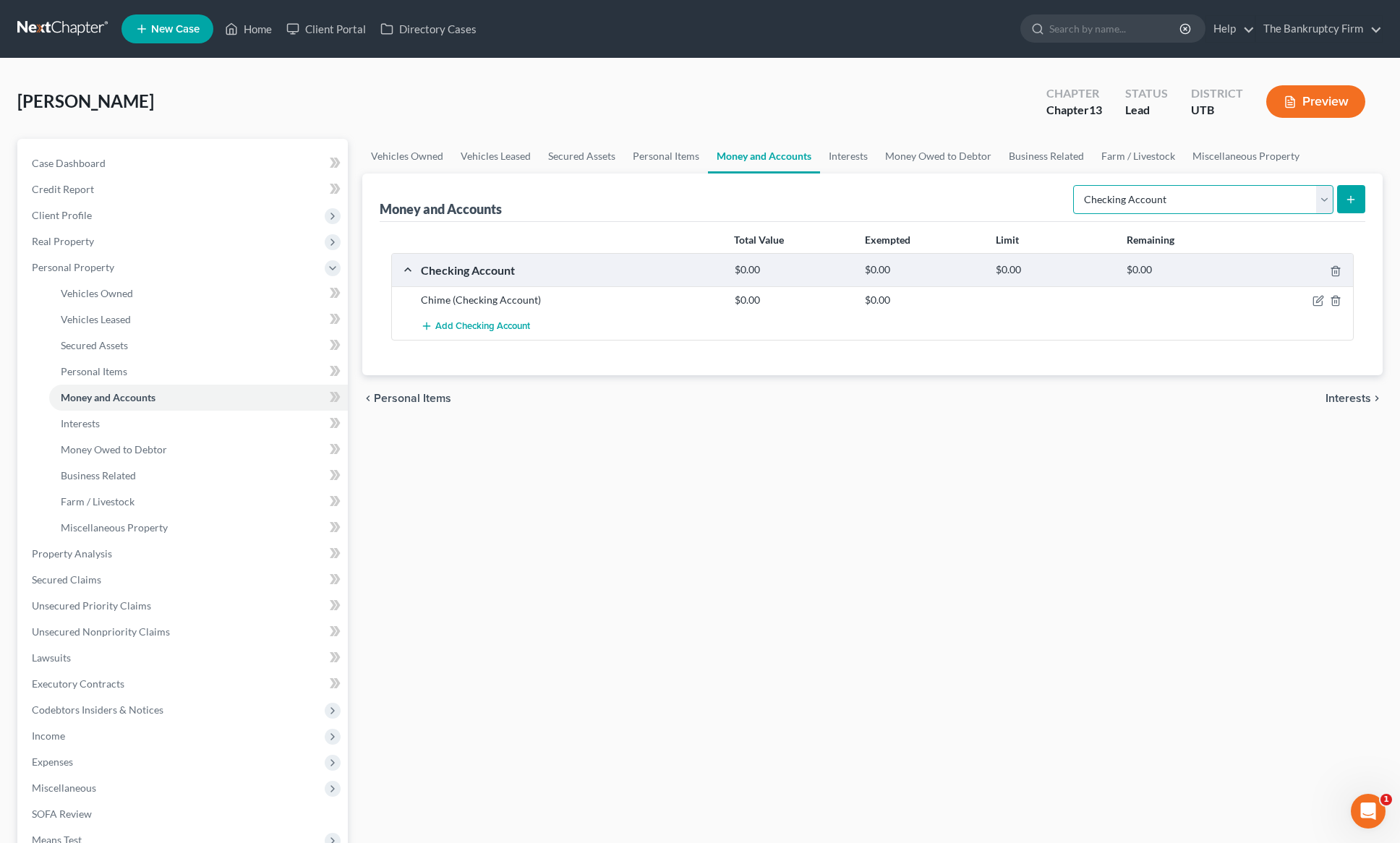
click at [1322, 200] on select "Select Account Type Brokerage Cash on Hand Certificates of Deposit Checking Acc…" at bounding box center [1203, 200] width 260 height 29
click at [1076, 185] on select "Select Account Type Brokerage Cash on Hand Certificates of Deposit Checking Acc…" at bounding box center [1203, 200] width 260 height 29
click at [1226, 201] on select "Select Account Type Brokerage Cash on Hand Certificates of Deposit Checking Acc…" at bounding box center [1203, 200] width 260 height 29
select select "savings"
click at [1076, 185] on select "Select Account Type Brokerage Cash on Hand Certificates of Deposit Checking Acc…" at bounding box center [1203, 200] width 260 height 29
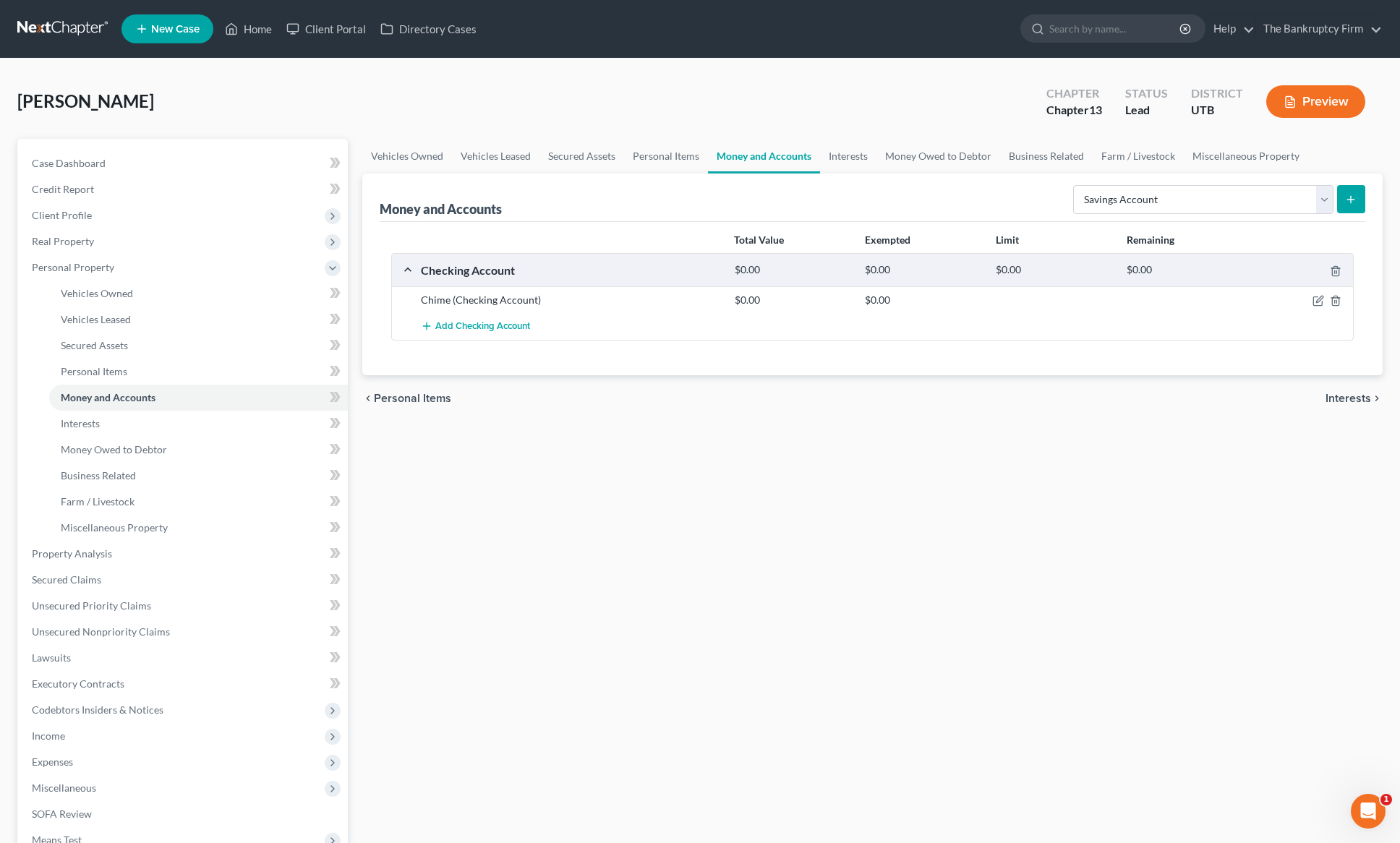
click at [1356, 196] on icon "submit" at bounding box center [1351, 200] width 12 height 12
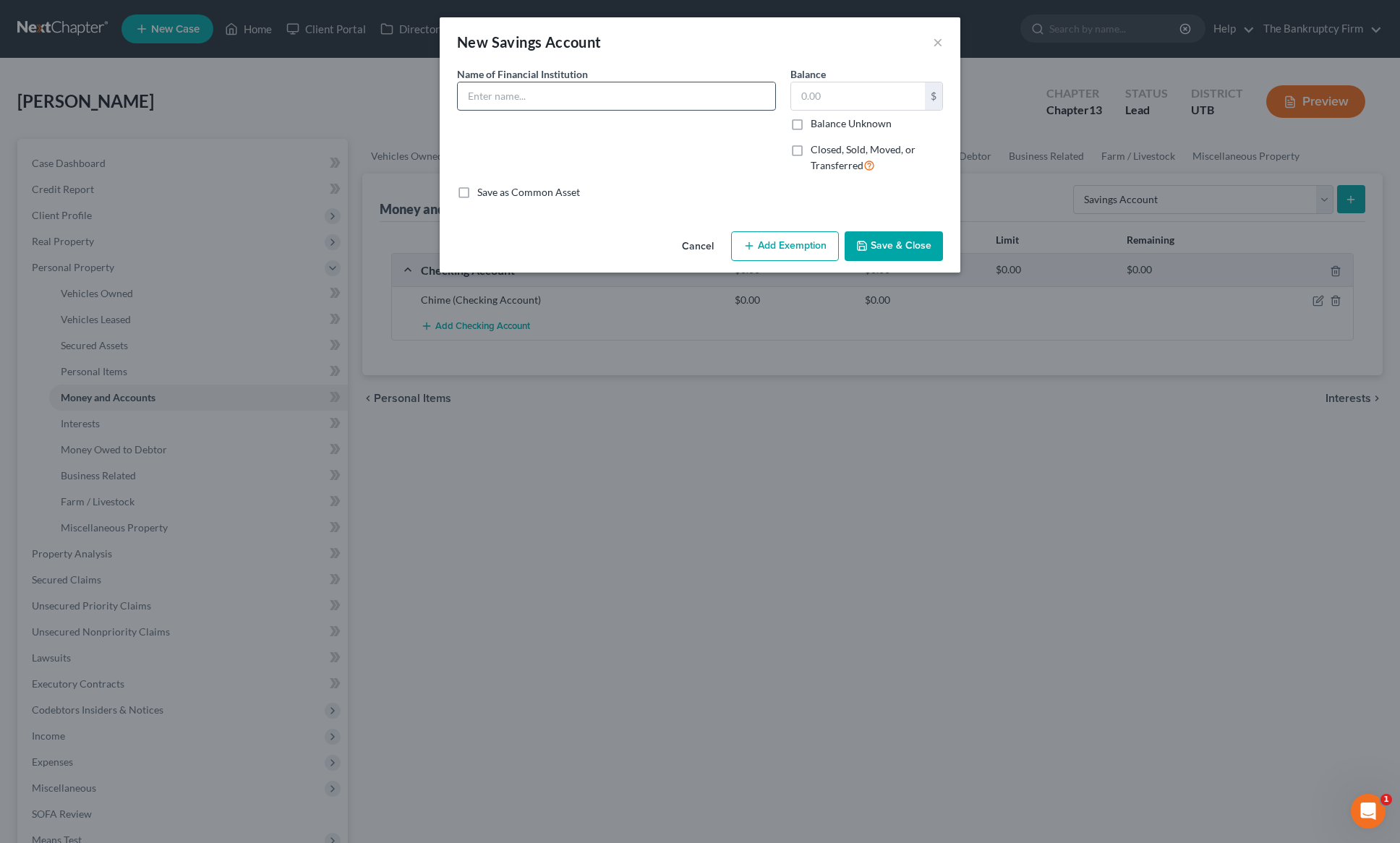
click at [576, 95] on input "text" at bounding box center [616, 96] width 318 height 27
type input "Chime Bank"
click at [905, 249] on button "Save & Close" at bounding box center [894, 246] width 99 height 30
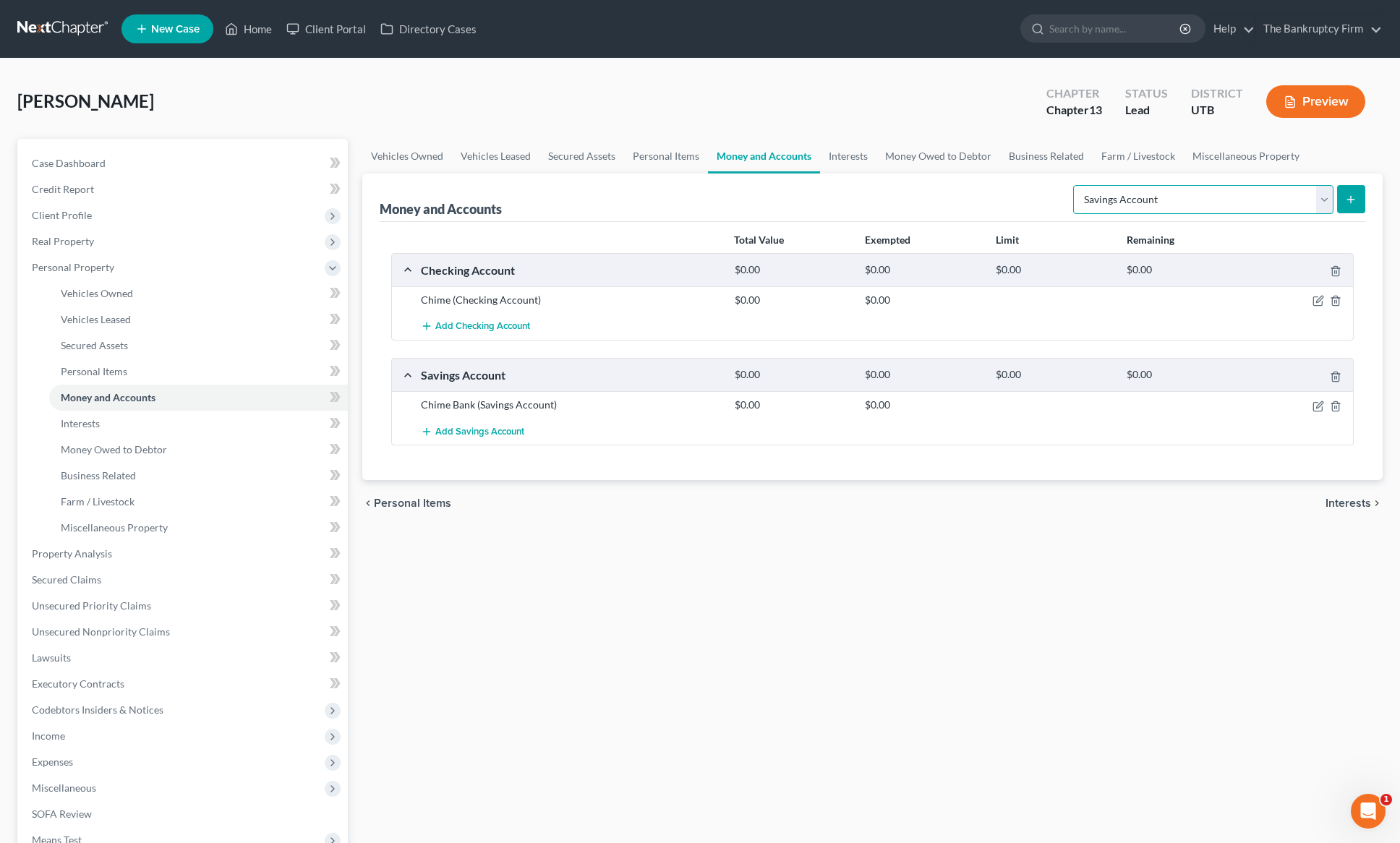
click at [1270, 197] on select "Select Account Type Brokerage Cash on Hand Certificates of Deposit Checking Acc…" at bounding box center [1203, 200] width 260 height 29
select select "other"
click at [1076, 185] on select "Select Account Type Brokerage Cash on Hand Certificates of Deposit Checking Acc…" at bounding box center [1203, 200] width 260 height 29
click at [1354, 195] on icon "submit" at bounding box center [1351, 200] width 12 height 12
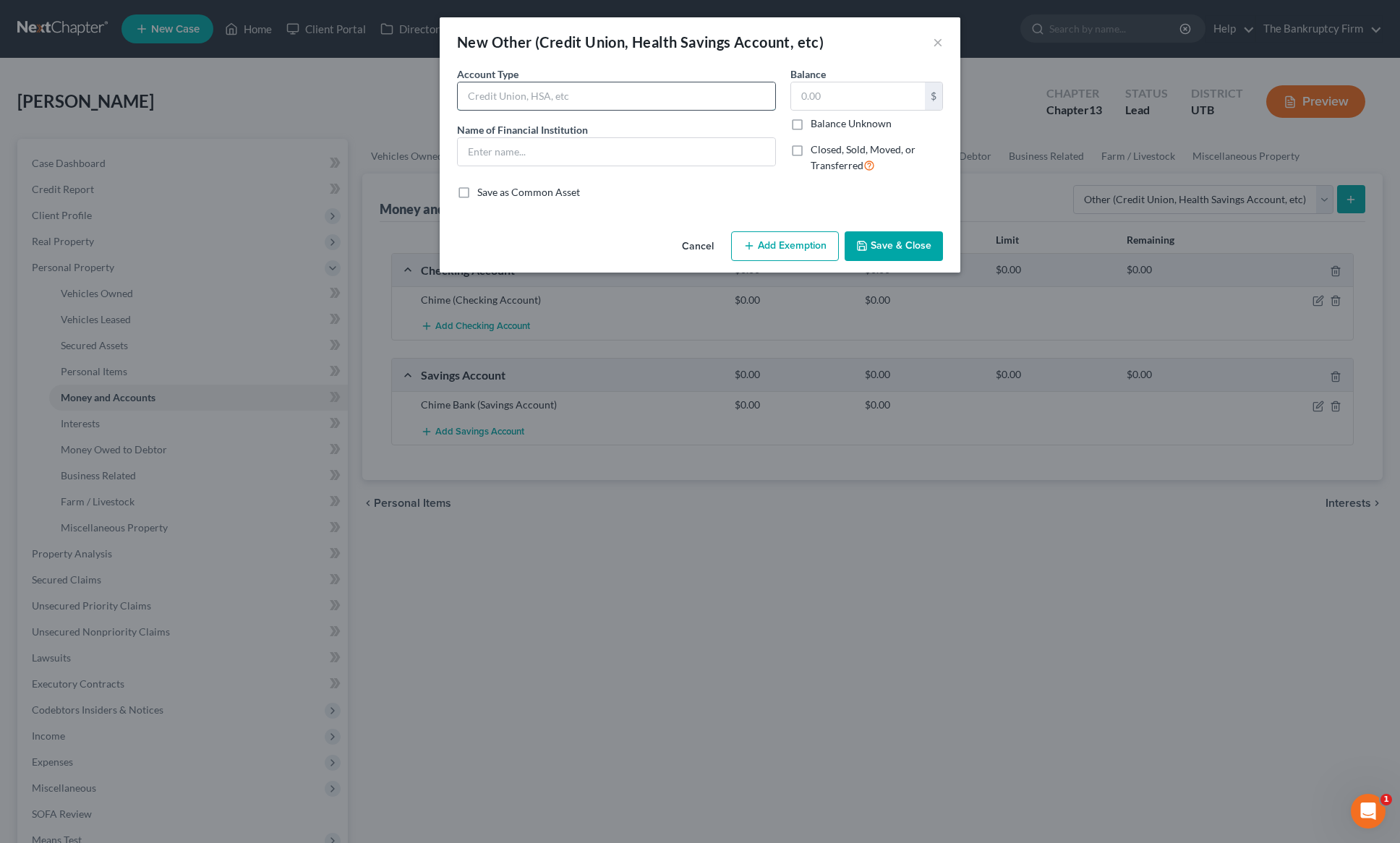
click at [531, 99] on input "text" at bounding box center [616, 96] width 318 height 27
type input "Cash App"
click at [896, 245] on button "Save & Close" at bounding box center [894, 246] width 99 height 30
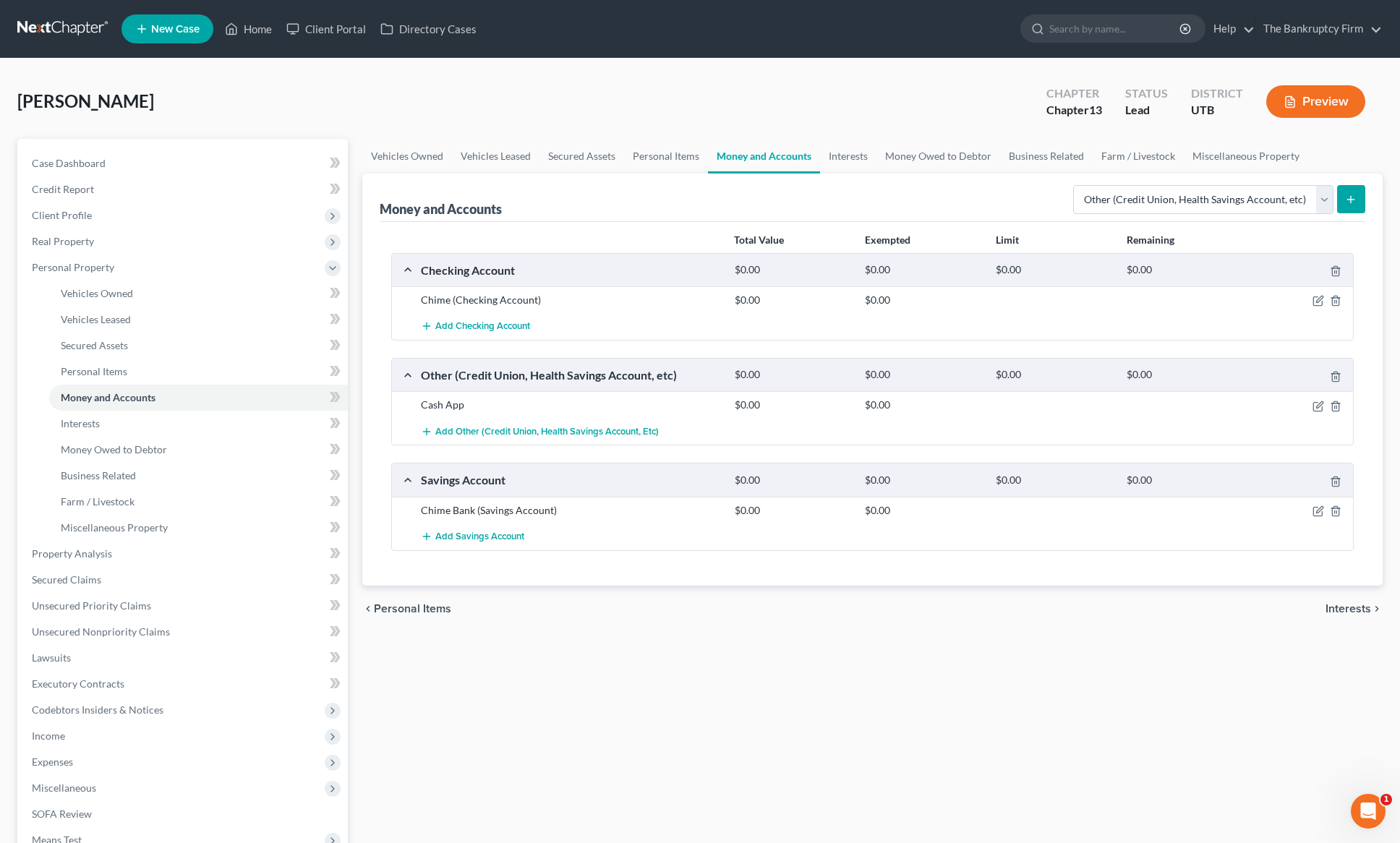
click at [1351, 200] on line "submit" at bounding box center [1351, 200] width 7 height 0
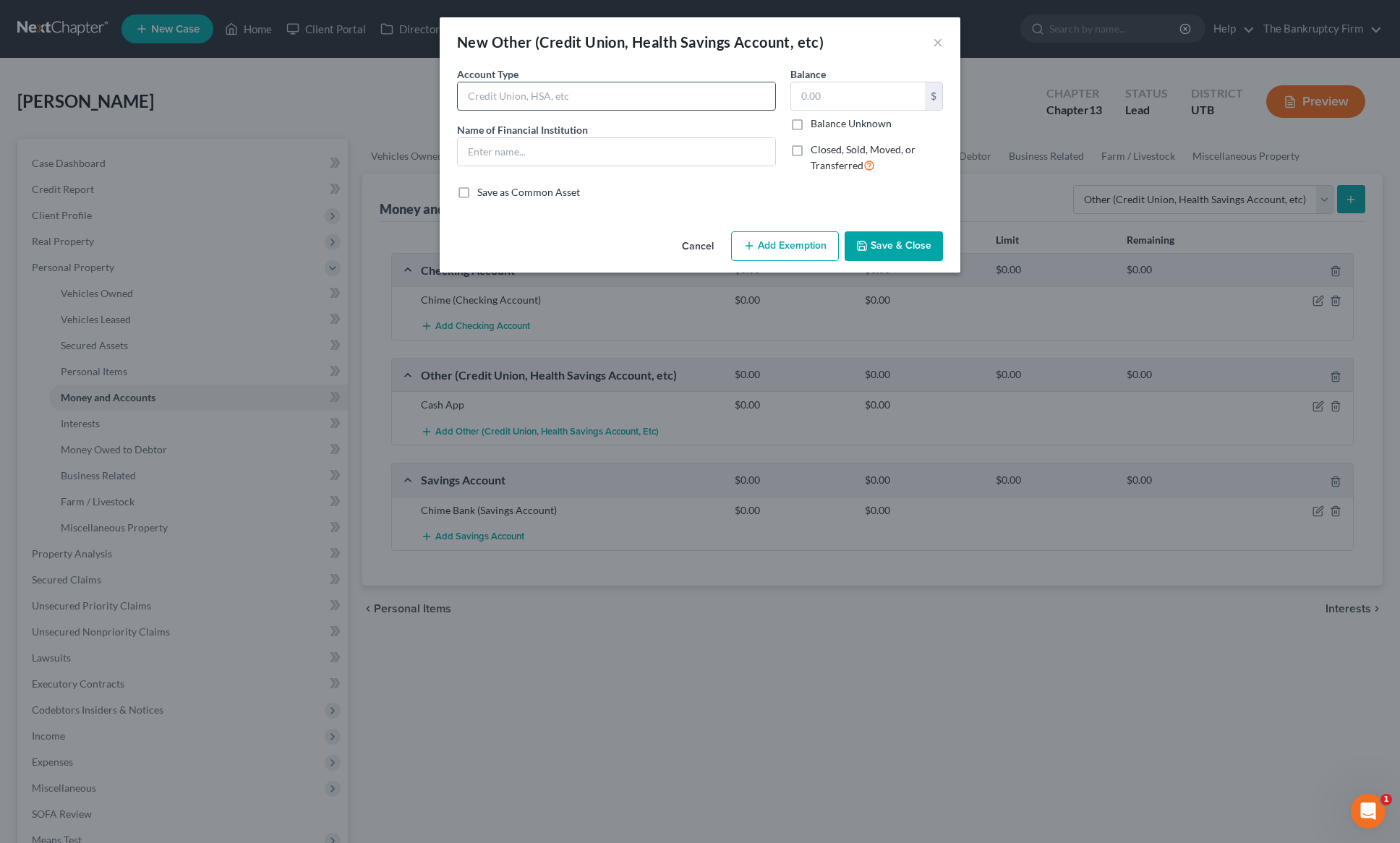
click at [531, 99] on input "text" at bounding box center [616, 96] width 318 height 27
type input "Paypal"
click at [885, 243] on button "Save & Close" at bounding box center [894, 246] width 99 height 30
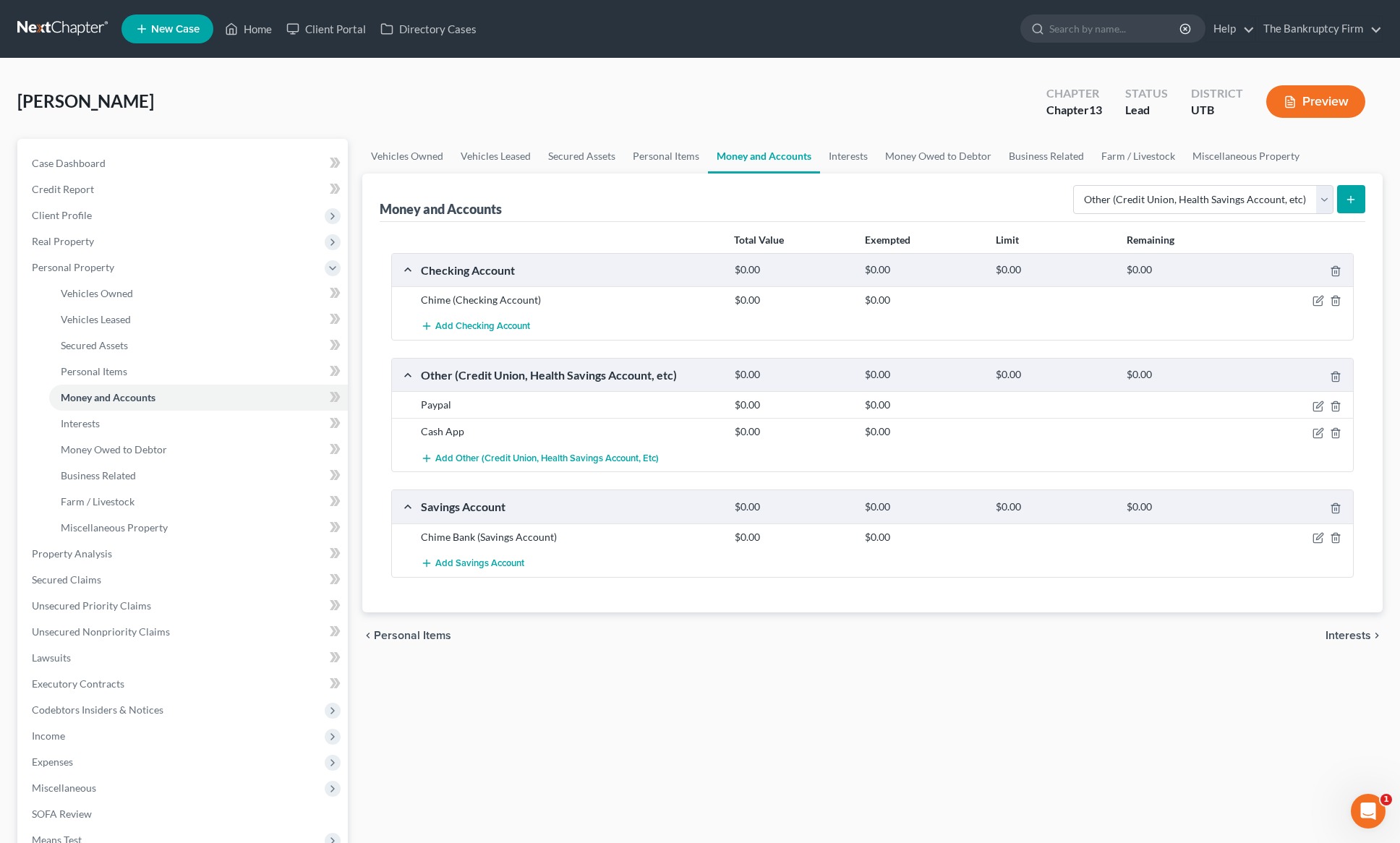
click at [1347, 195] on icon "submit" at bounding box center [1351, 200] width 12 height 12
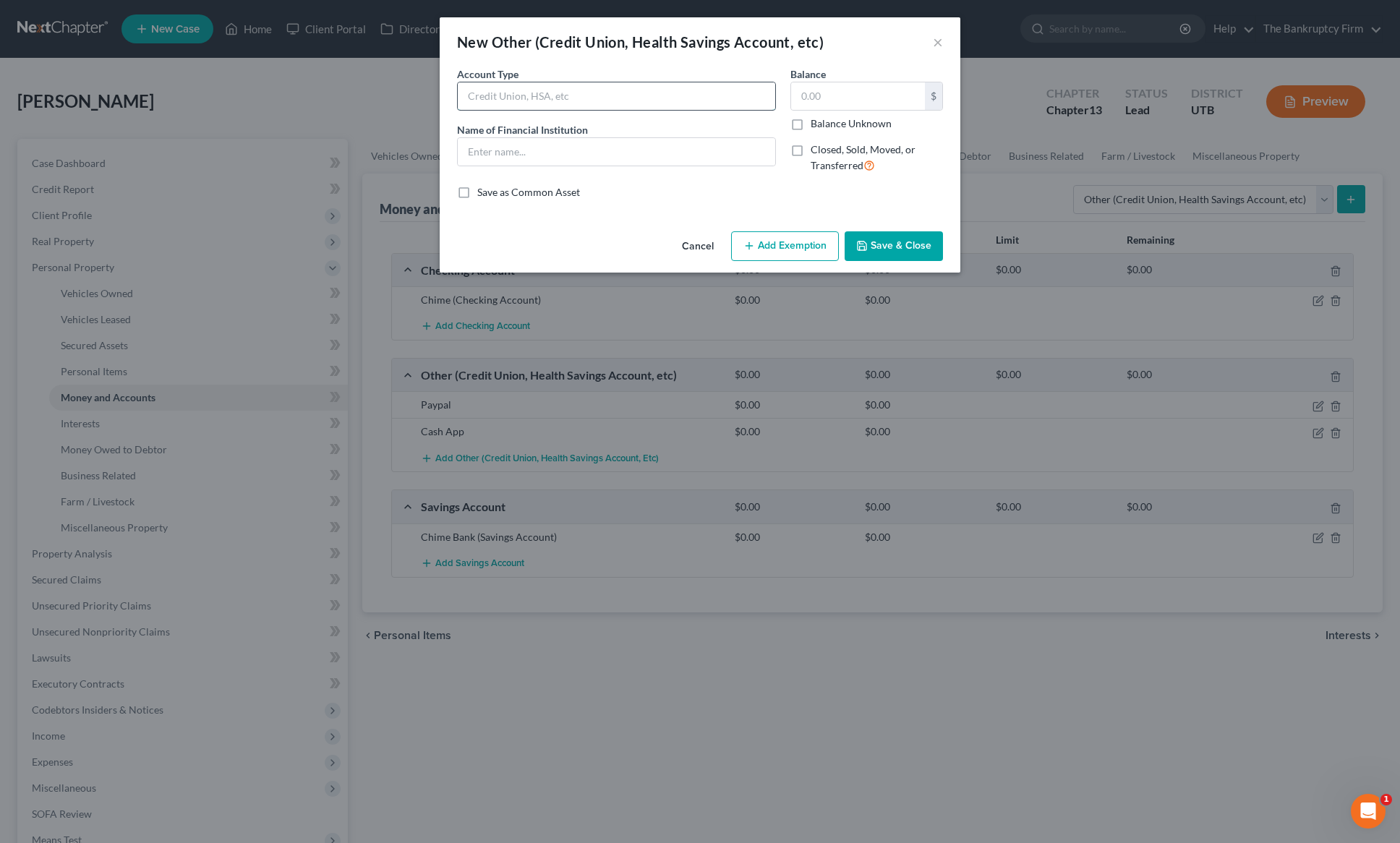
click at [491, 98] on input "text" at bounding box center [616, 96] width 318 height 27
type input "Uber Eats"
type input "Uber Account"
drag, startPoint x: 493, startPoint y: 93, endPoint x: 722, endPoint y: 103, distance: 229.2
click at [722, 103] on input "Uber Eats" at bounding box center [616, 96] width 318 height 27
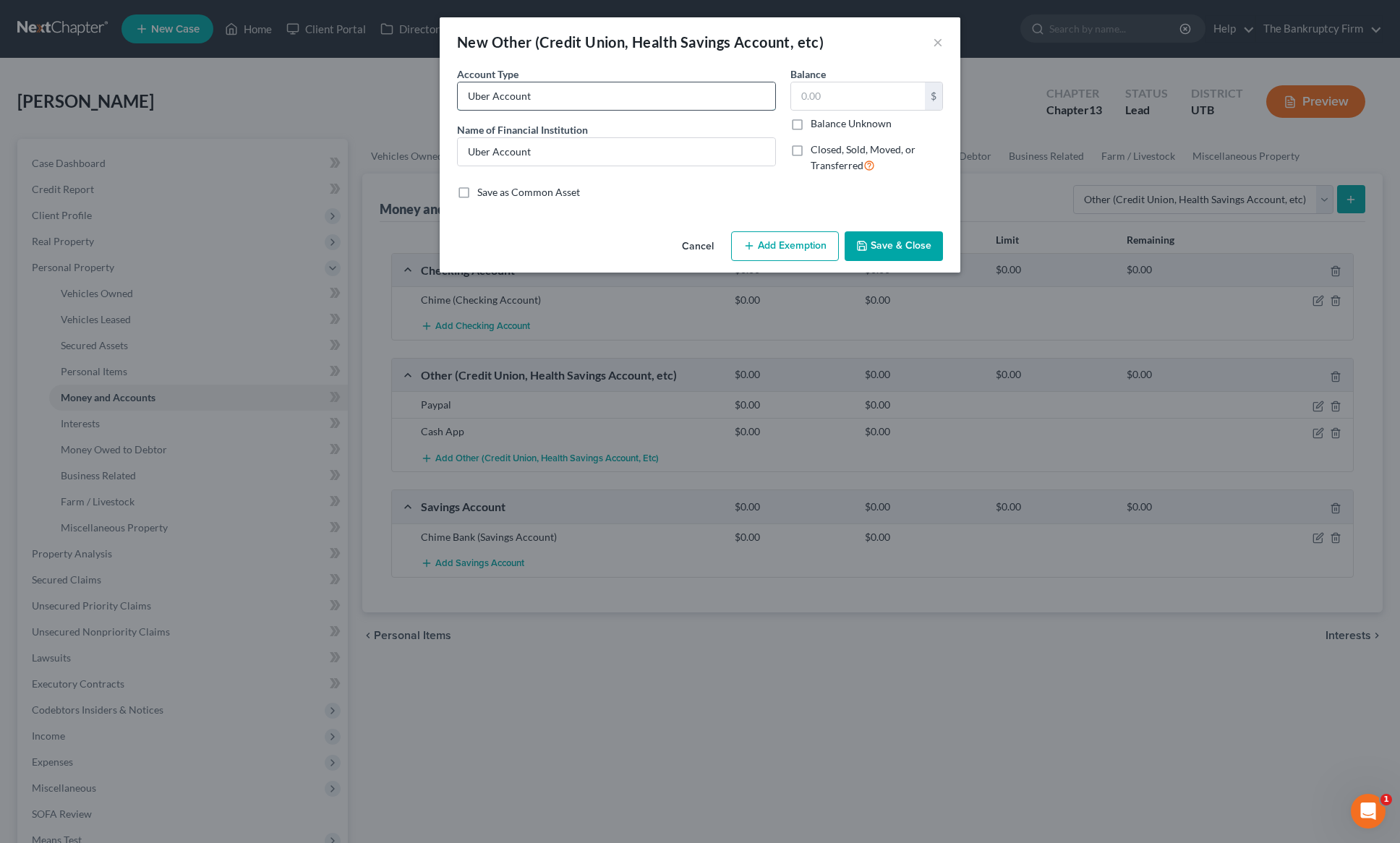
type input "Uber Account"
click at [905, 245] on button "Save & Close" at bounding box center [894, 246] width 99 height 30
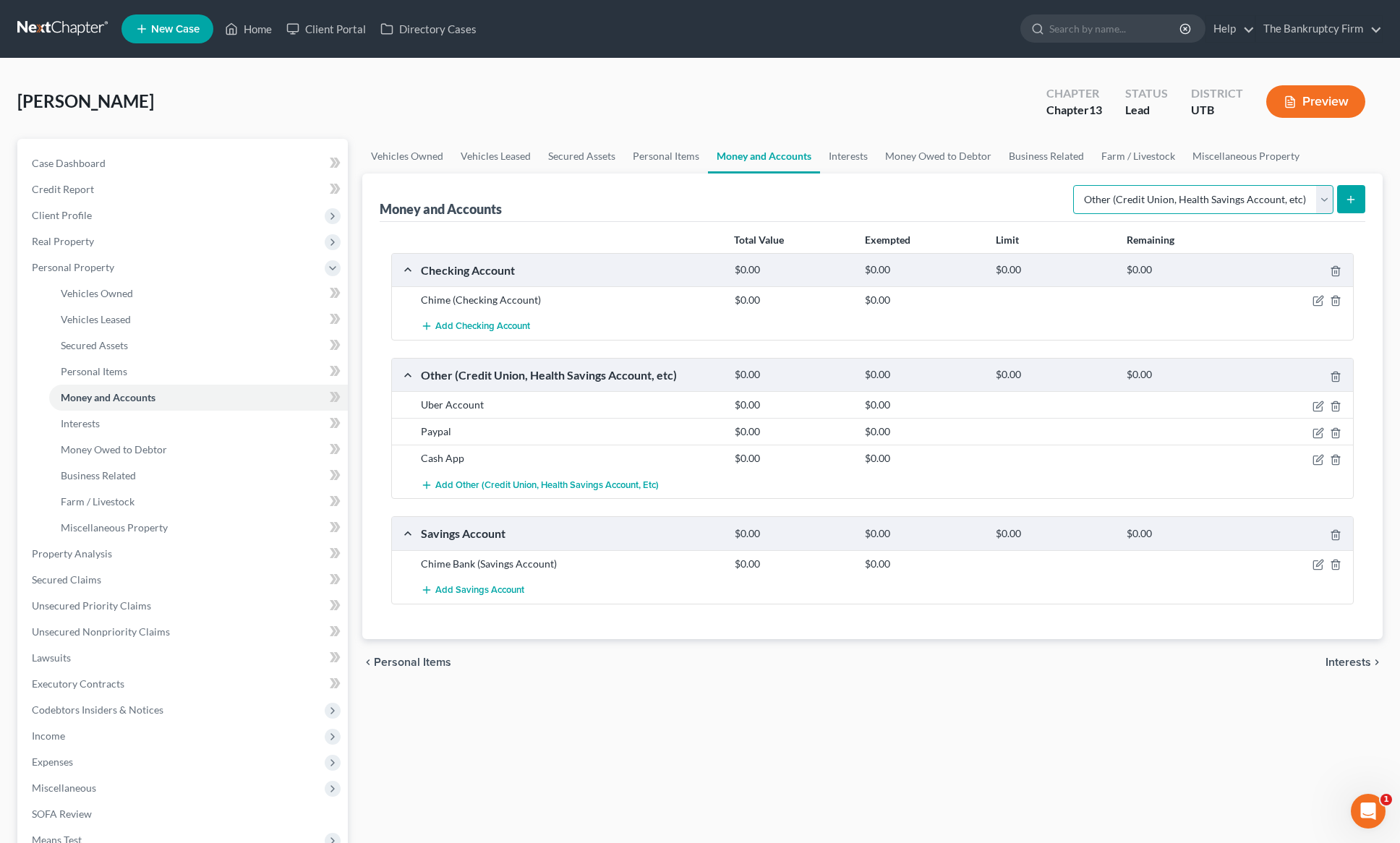
click at [1305, 199] on select "Select Account Type Brokerage Cash on Hand Certificates of Deposit Checking Acc…" at bounding box center [1203, 200] width 260 height 29
click at [844, 156] on link "Interests" at bounding box center [848, 156] width 56 height 35
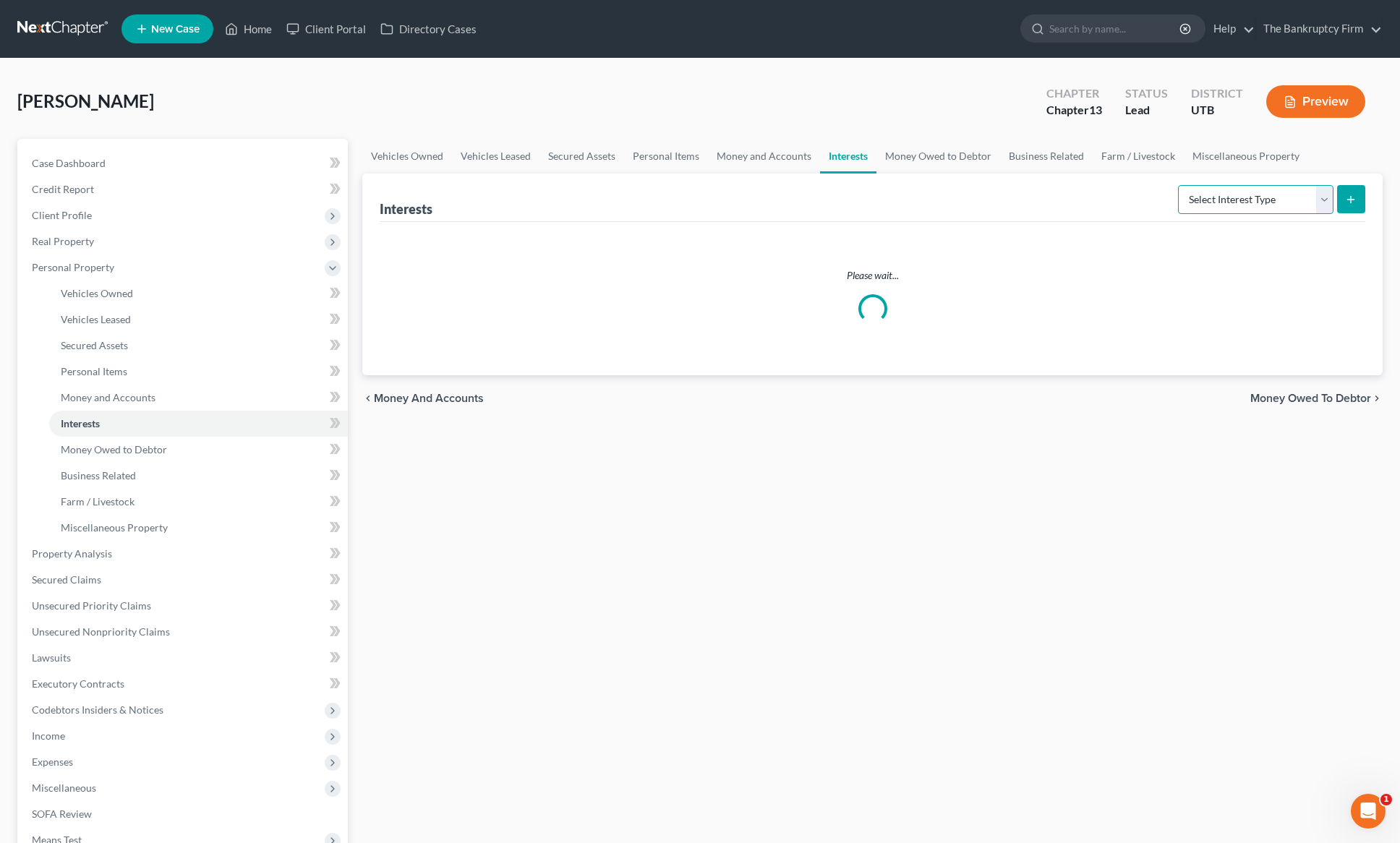
click at [1301, 198] on select "Select Interest Type 401K Annuity Bond Education IRA Government Bond Government…" at bounding box center [1255, 200] width 156 height 29
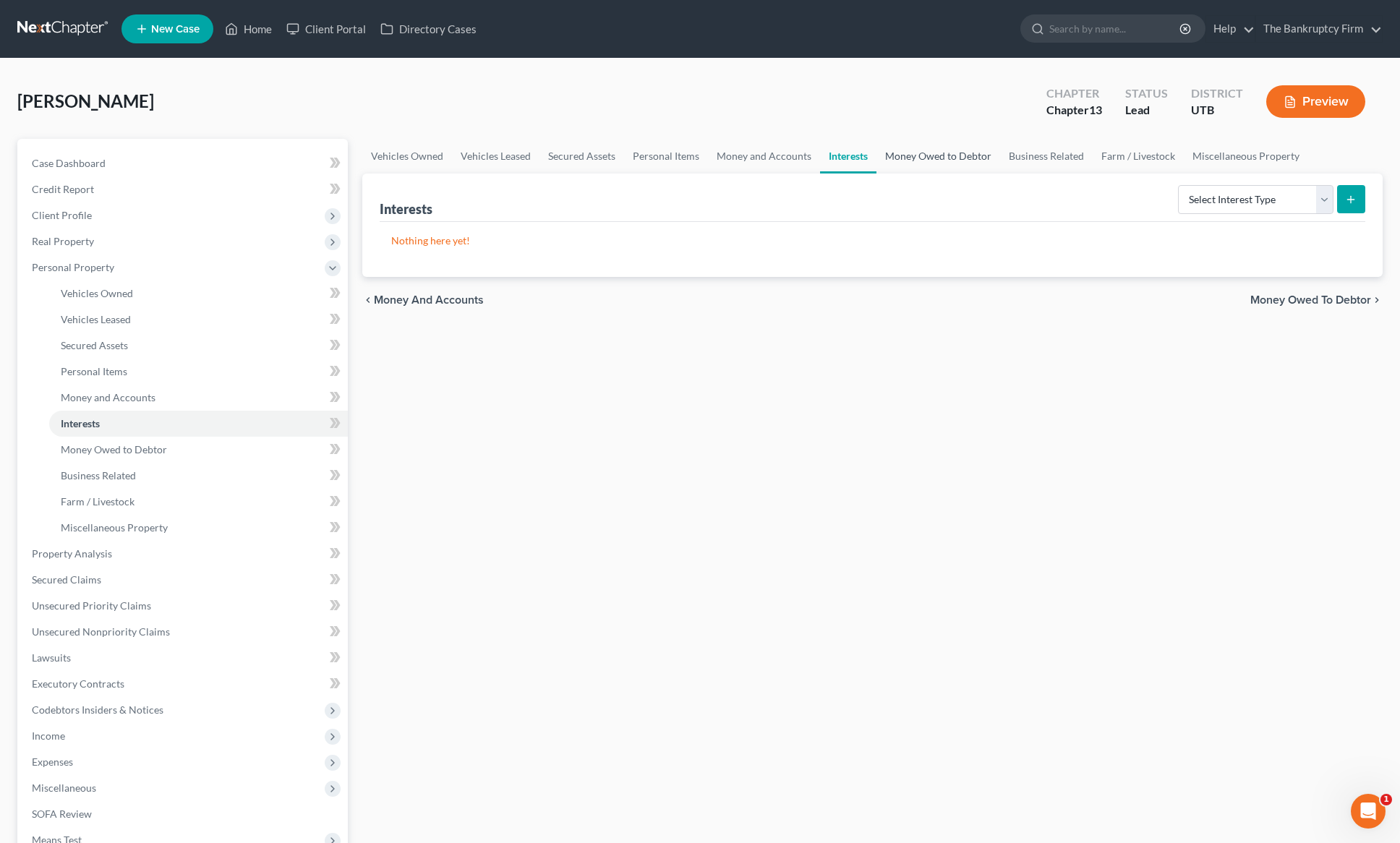
click at [916, 156] on link "Money Owed to Debtor" at bounding box center [938, 156] width 124 height 35
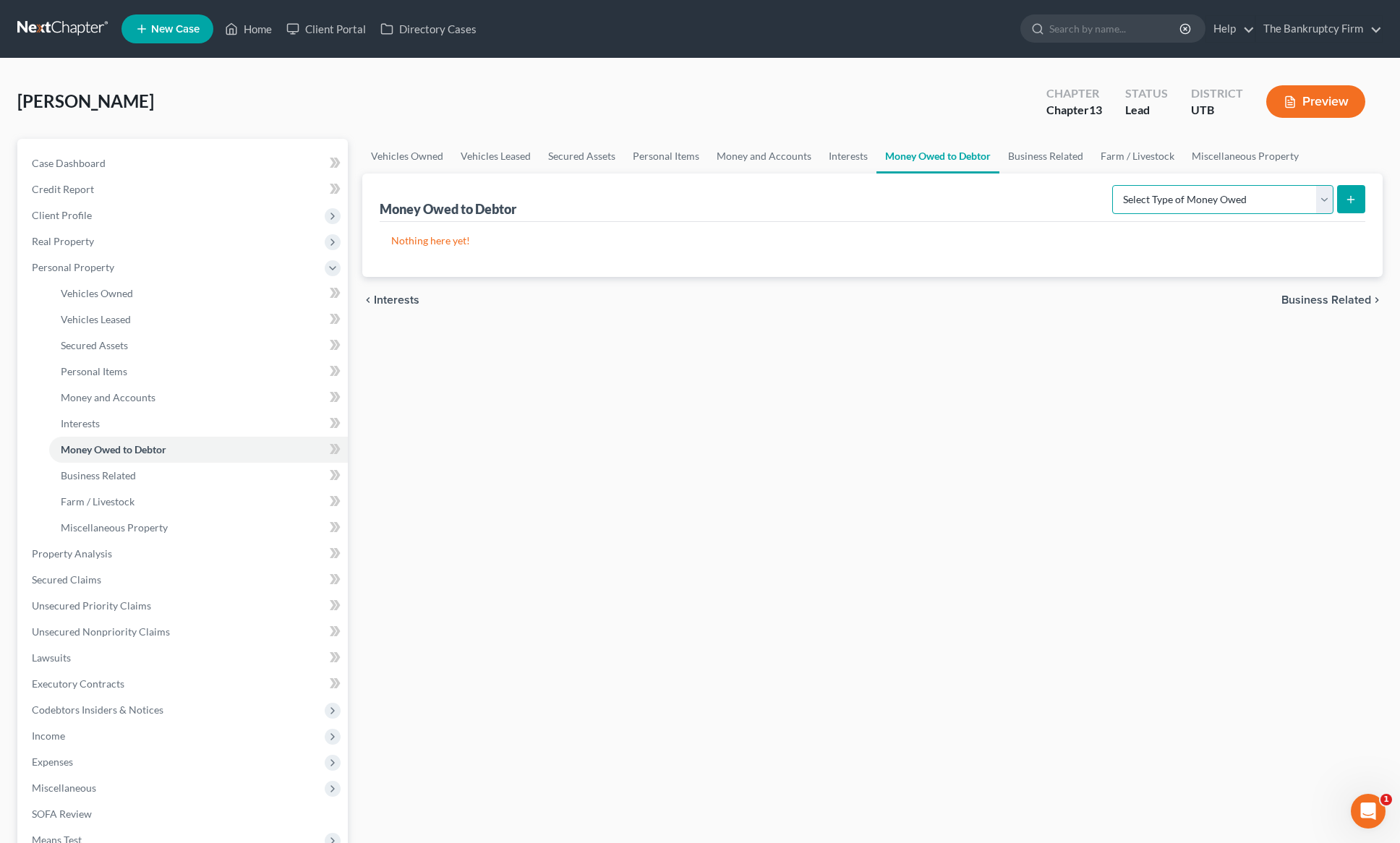
click at [1316, 197] on select "Select Type of Money Owed Accounts Receivable Alimony Child Support Claims Agai…" at bounding box center [1222, 200] width 221 height 29
click at [1060, 157] on link "Business Related" at bounding box center [1046, 156] width 93 height 35
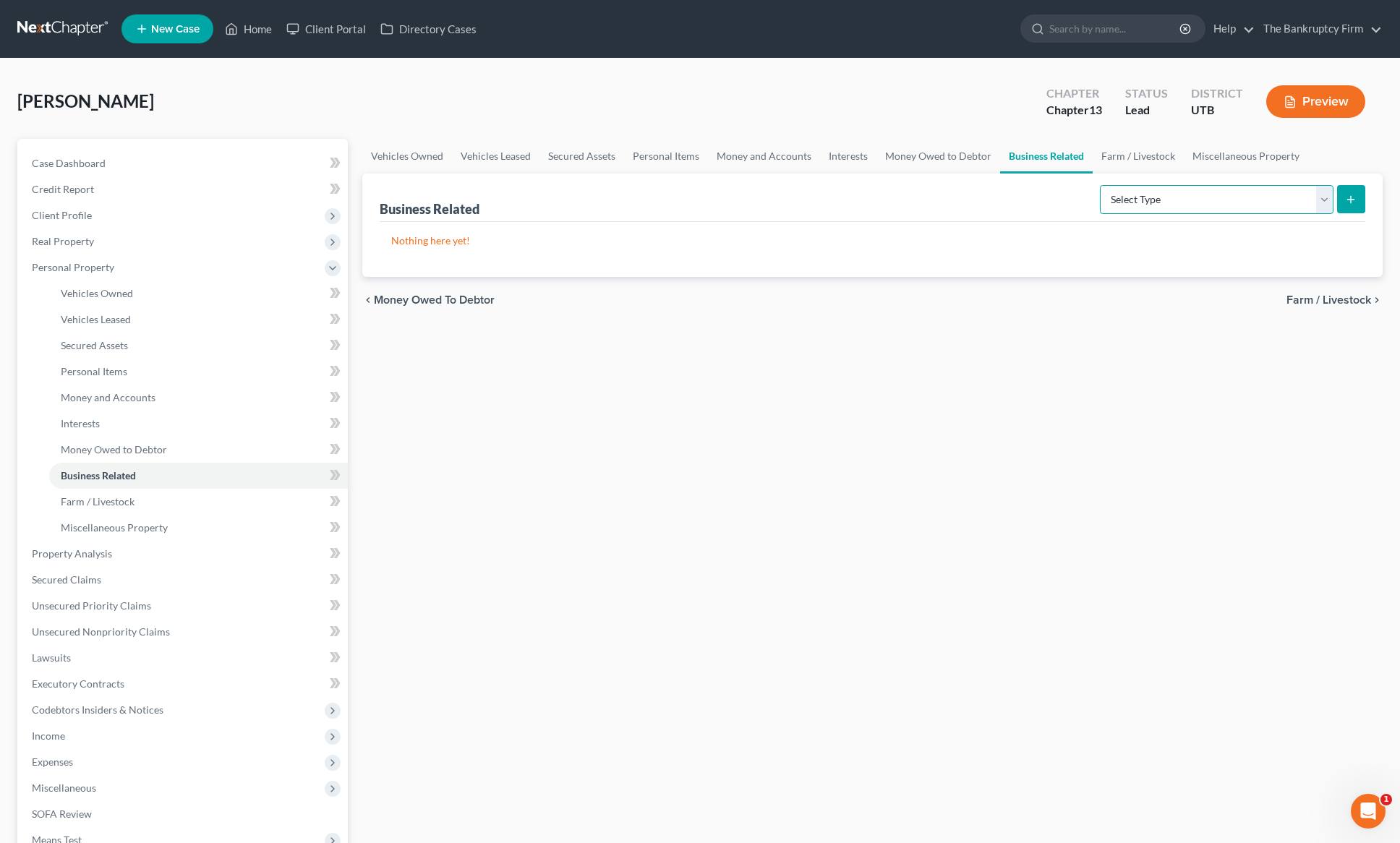
click at [1282, 198] on select "Select Type Customer Lists Franchises Inventory Licenses Machinery Office Equip…" at bounding box center [1217, 200] width 234 height 29
select select "other_business_related_property_not_listed"
click at [1100, 185] on select "Select Type Customer Lists Franchises Inventory Licenses Machinery Office Equip…" at bounding box center [1217, 200] width 234 height 29
click at [1354, 198] on icon "submit" at bounding box center [1351, 200] width 12 height 12
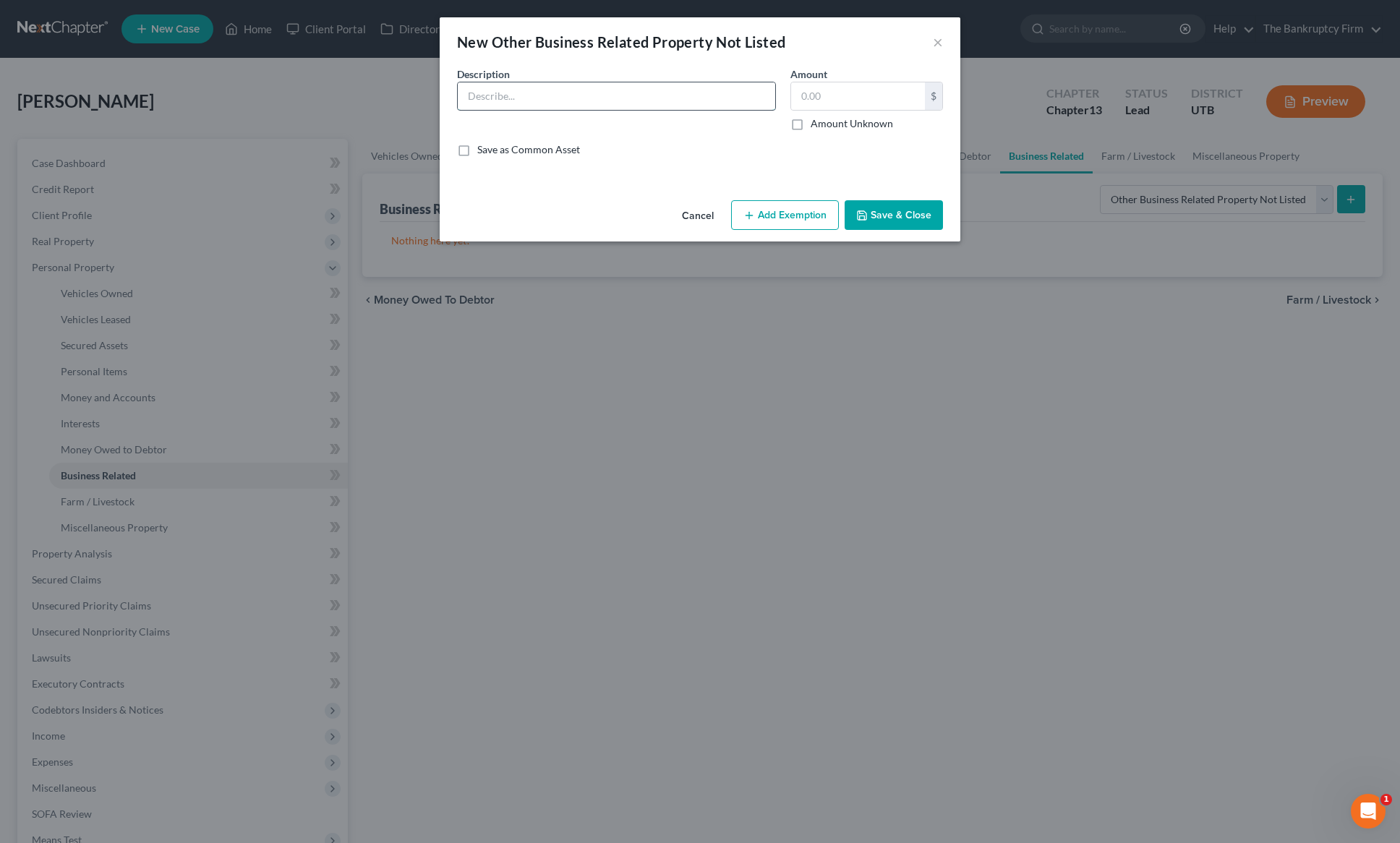
click at [529, 97] on input "text" at bounding box center [616, 96] width 318 height 27
type input "Tattoo"
click at [900, 211] on button "Save & Close" at bounding box center [894, 214] width 99 height 30
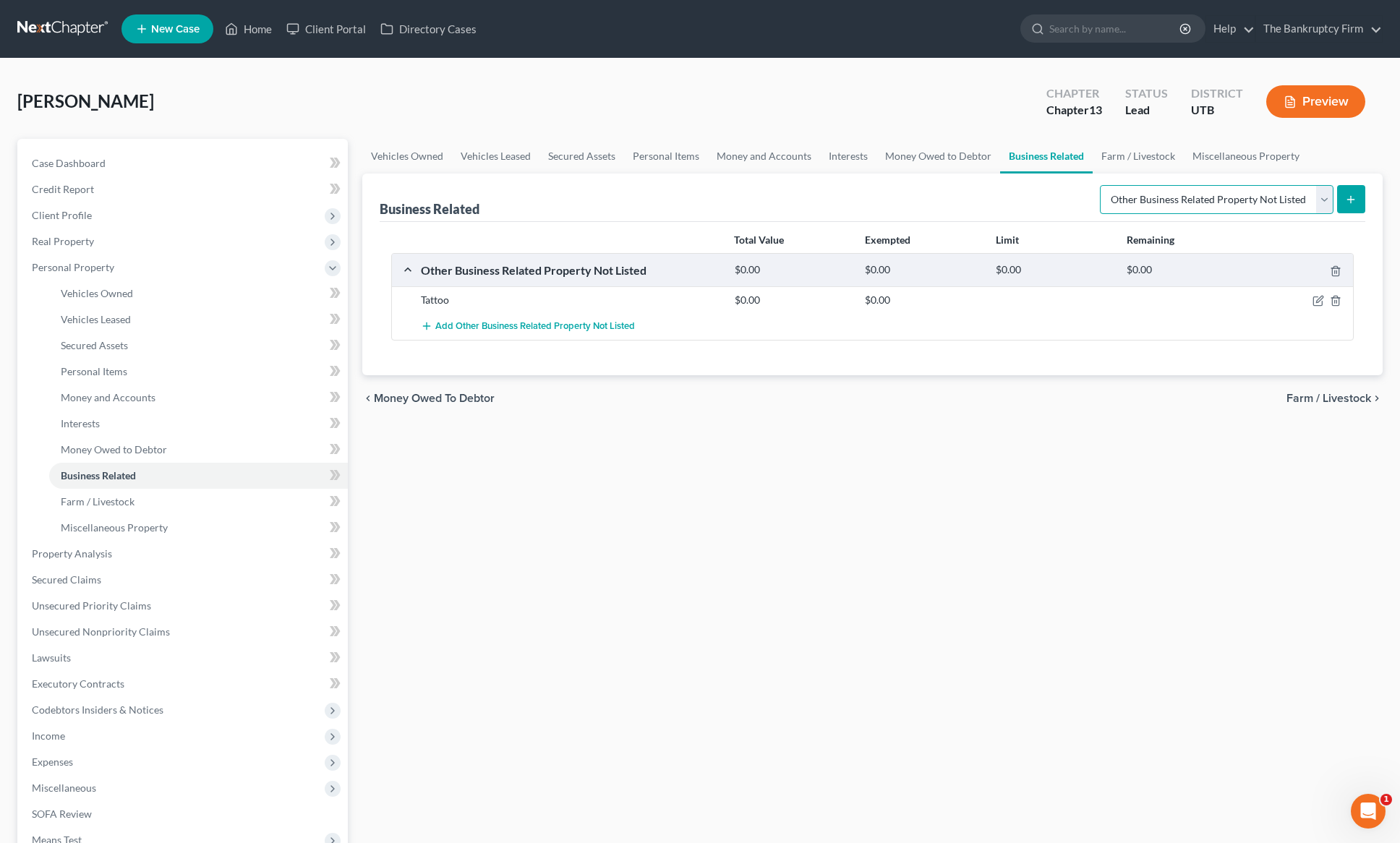
click at [1319, 197] on select "Select Type Customer Lists Franchises Inventory Licenses Machinery Office Equip…" at bounding box center [1217, 200] width 234 height 29
click at [1322, 297] on icon "button" at bounding box center [1319, 300] width 12 height 12
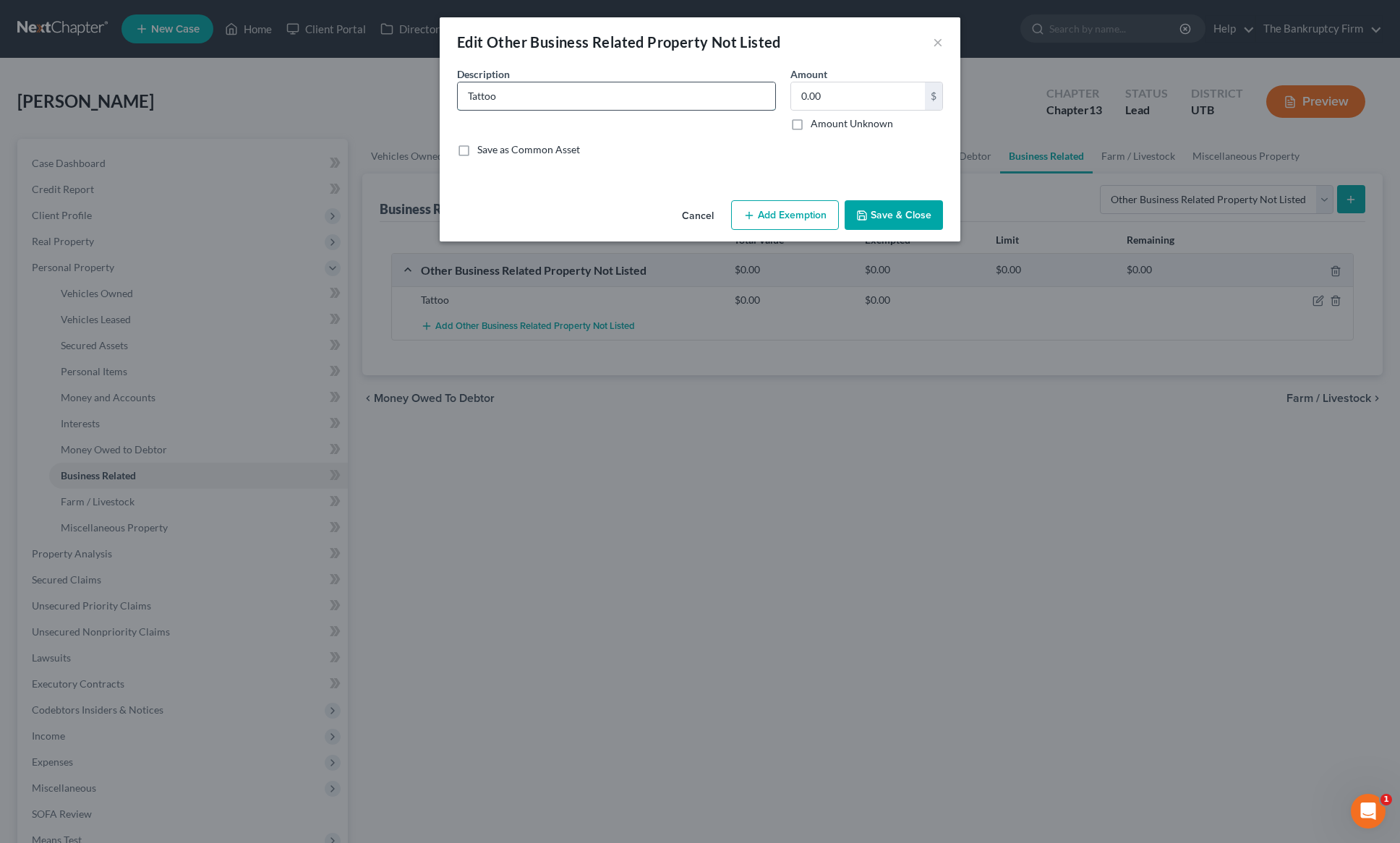
click at [564, 98] on input "Tattoo" at bounding box center [616, 96] width 318 height 27
click at [877, 103] on input "0.00" at bounding box center [858, 96] width 133 height 27
click at [554, 101] on input "Tattoo" at bounding box center [616, 96] width 318 height 27
type input "Tattoo Equipment"
type input "1"
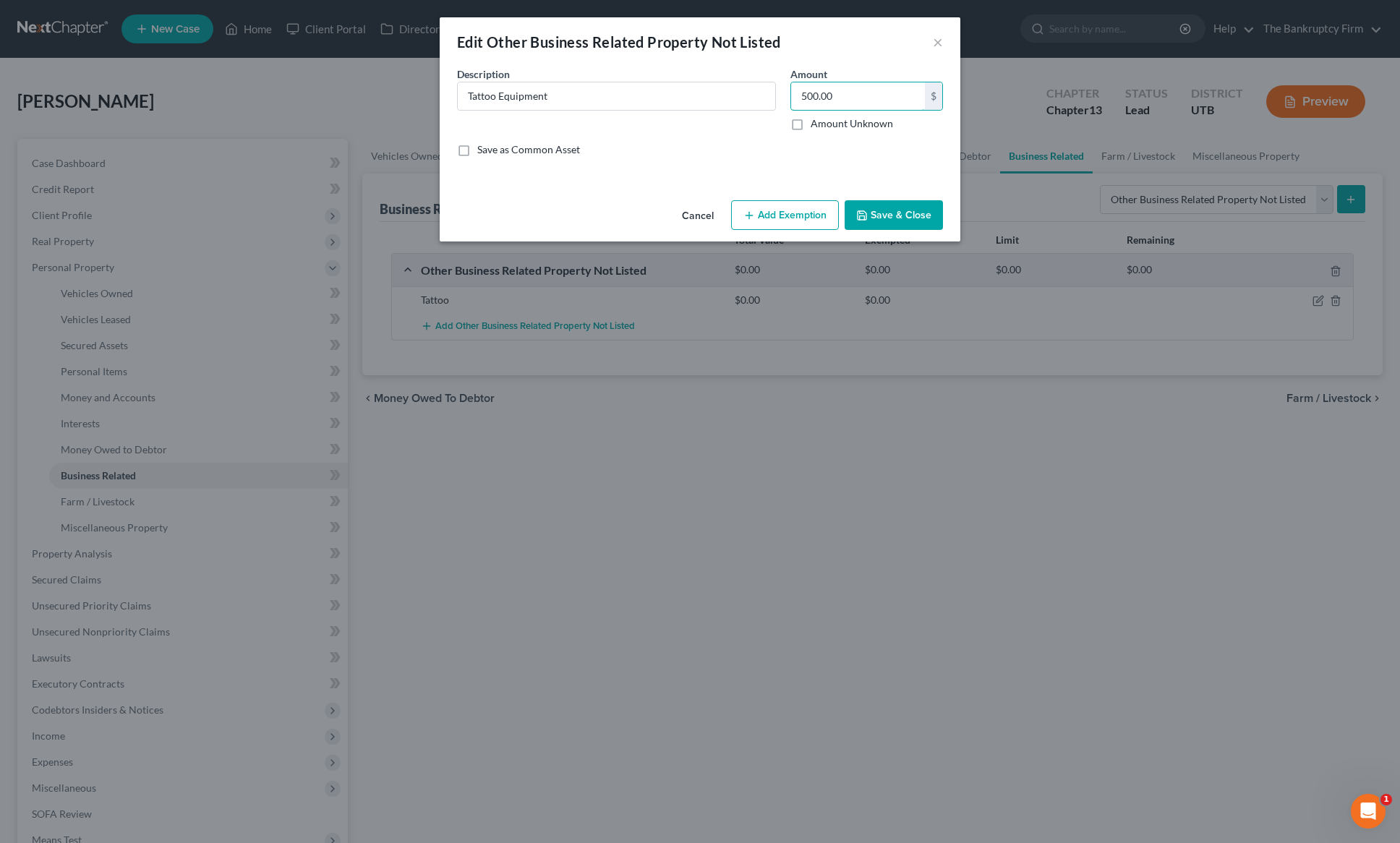
type input "500.00"
click at [802, 216] on button "Add Exemption" at bounding box center [786, 214] width 108 height 30
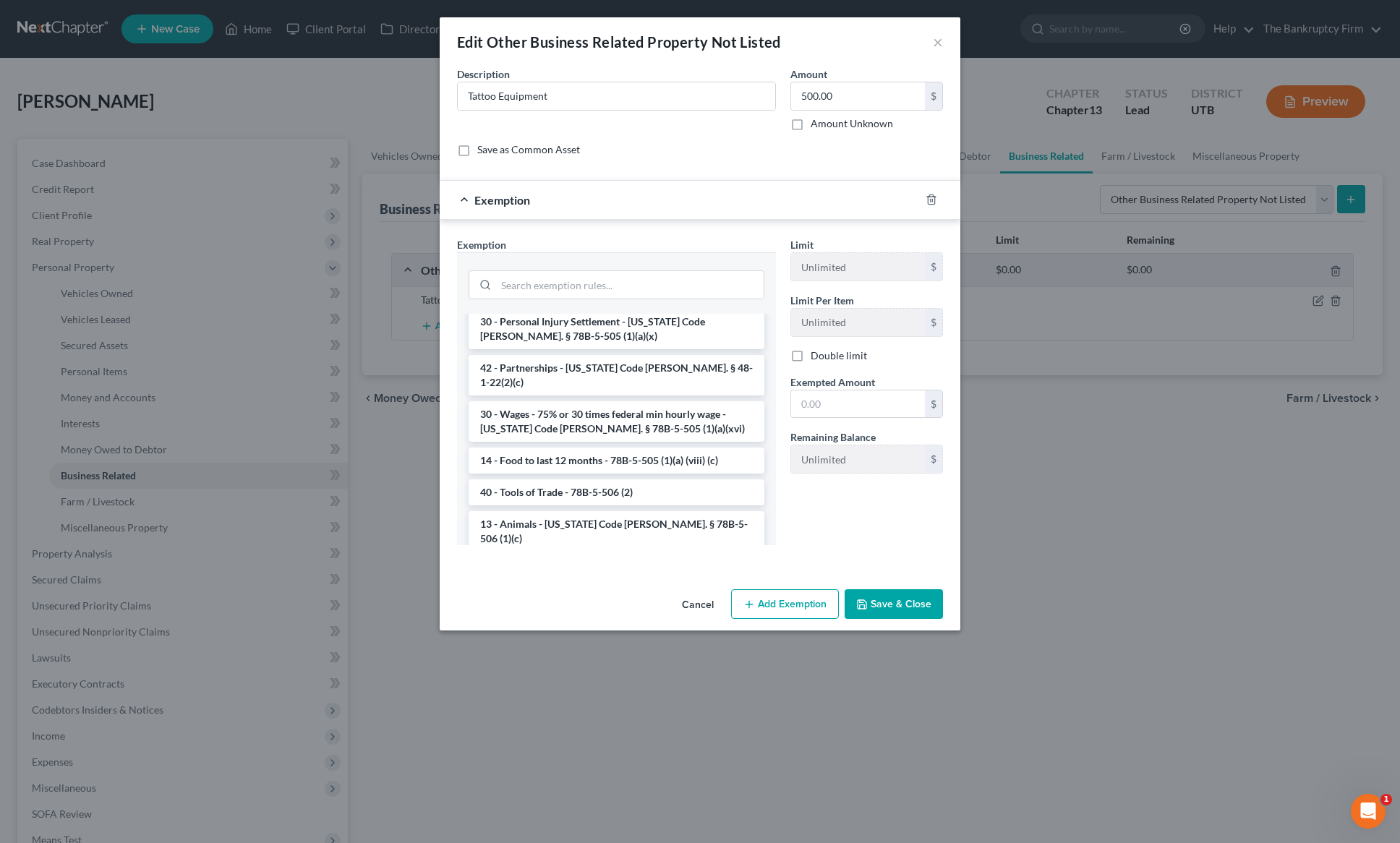
scroll to position [87, 0]
click at [573, 476] on li "40 - Tools of Trade - 78B-5-506 (2)" at bounding box center [616, 489] width 296 height 26
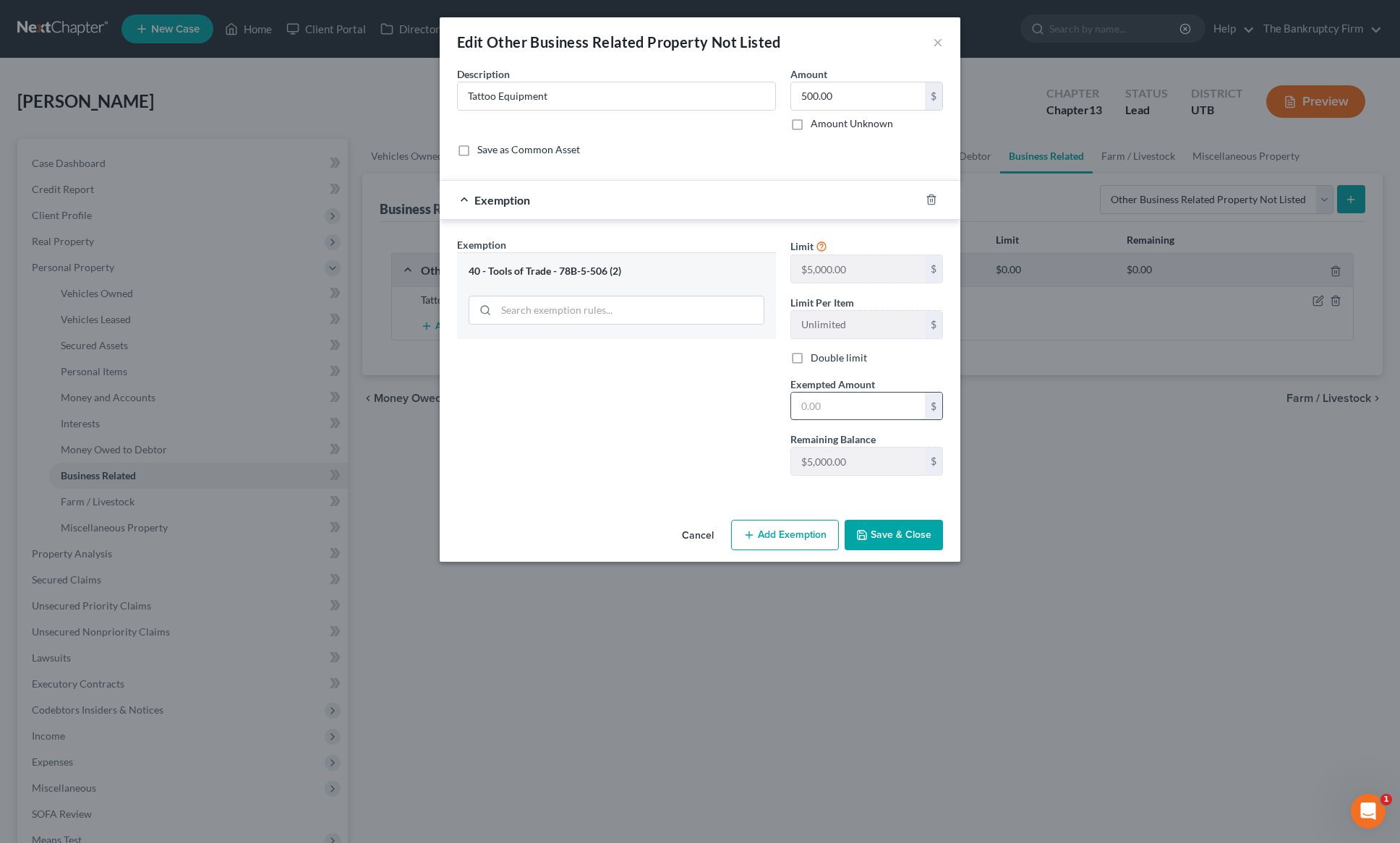
click at [843, 408] on input "text" at bounding box center [858, 406] width 133 height 27
drag, startPoint x: 786, startPoint y: 406, endPoint x: 736, endPoint y: 404, distance: 50.0
click at [736, 404] on div "Exemption Set must be selected for CA. Exemption * 40 - Tools of Trade - 78B-5-…" at bounding box center [700, 363] width 500 height 251
type input "1,000"
click at [855, 95] on input "500.00" at bounding box center [858, 96] width 133 height 27
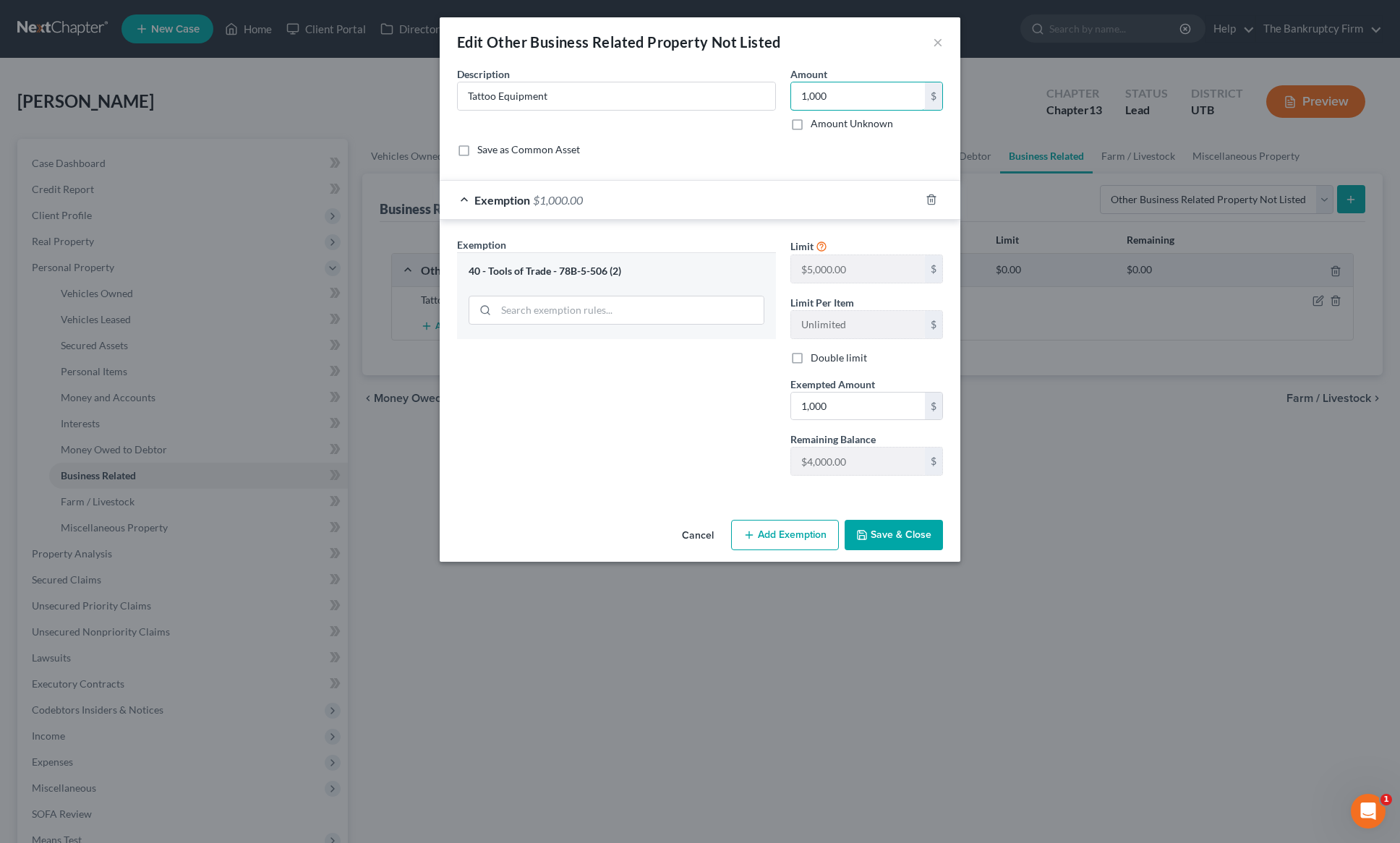
type input "1,000"
click at [913, 530] on button "Save & Close" at bounding box center [894, 534] width 99 height 30
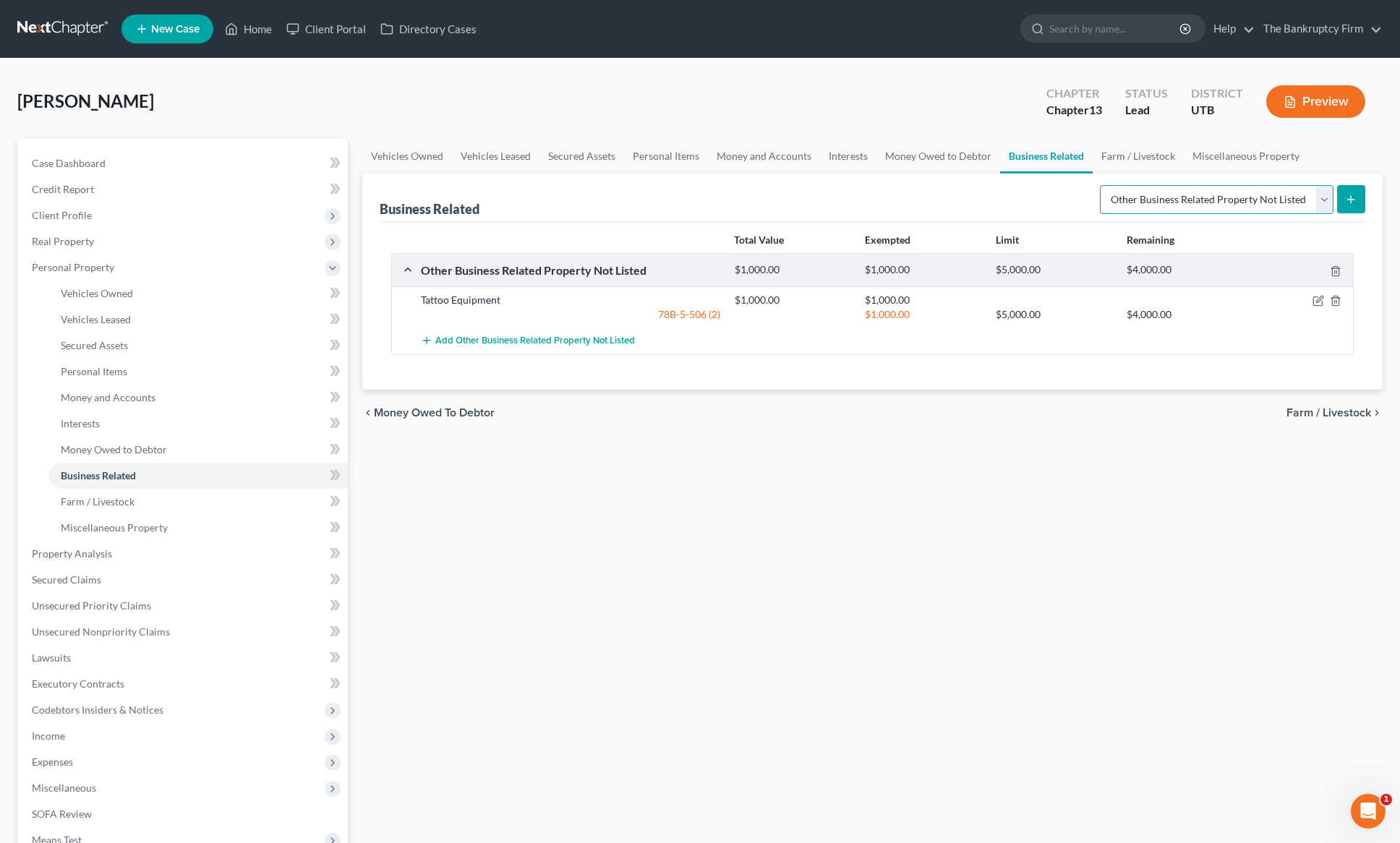
click at [1327, 199] on select "Select Type Customer Lists Franchises Inventory Licenses Machinery Office Equip…" at bounding box center [1217, 200] width 234 height 29
click at [1150, 154] on link "Farm / Livestock" at bounding box center [1138, 156] width 91 height 35
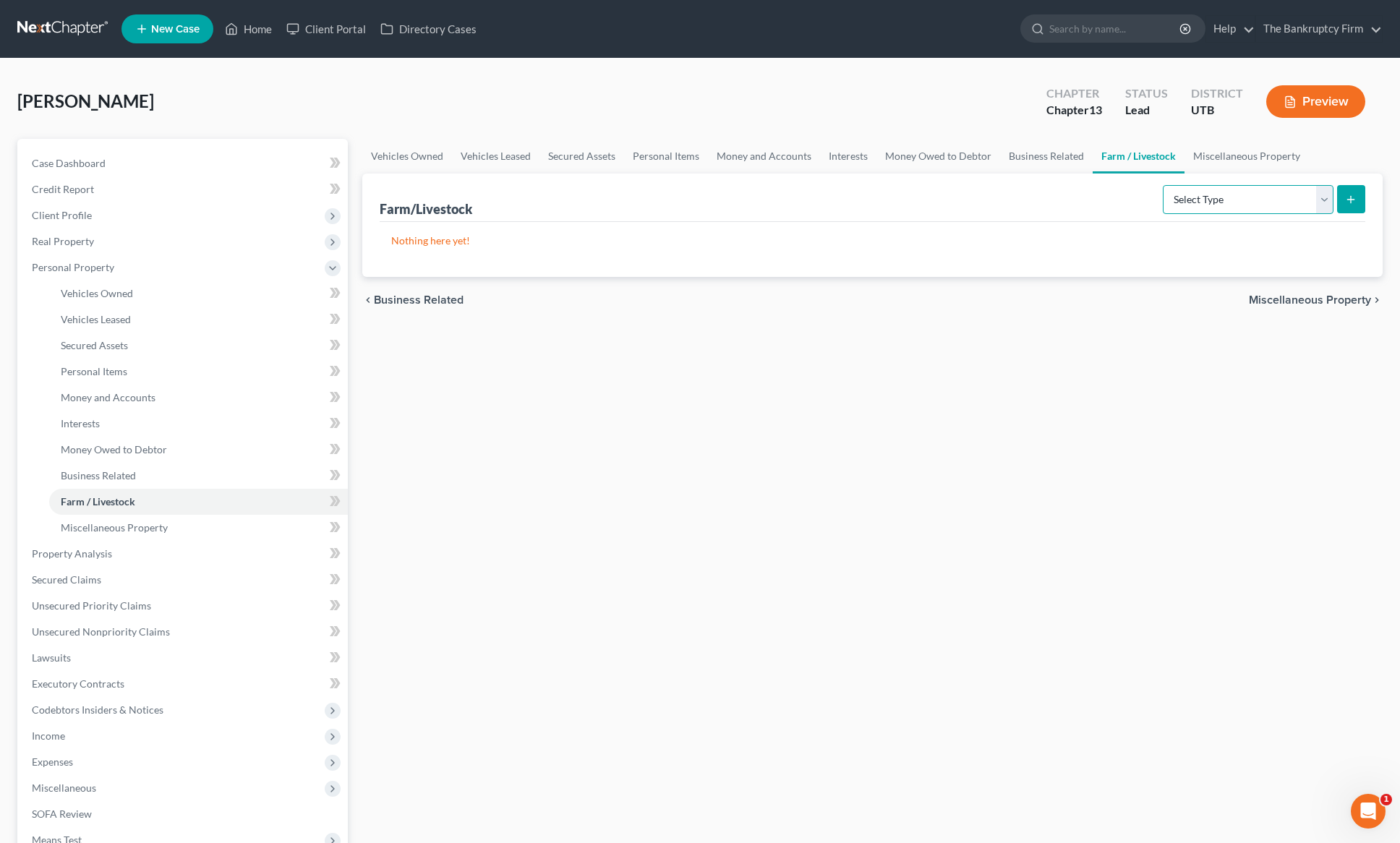
click at [1310, 201] on select "Select Type Animals & Livestock Crops: Growing or Harvested Farming Equipment F…" at bounding box center [1248, 200] width 171 height 29
click at [1017, 155] on link "Business Related" at bounding box center [1046, 156] width 93 height 35
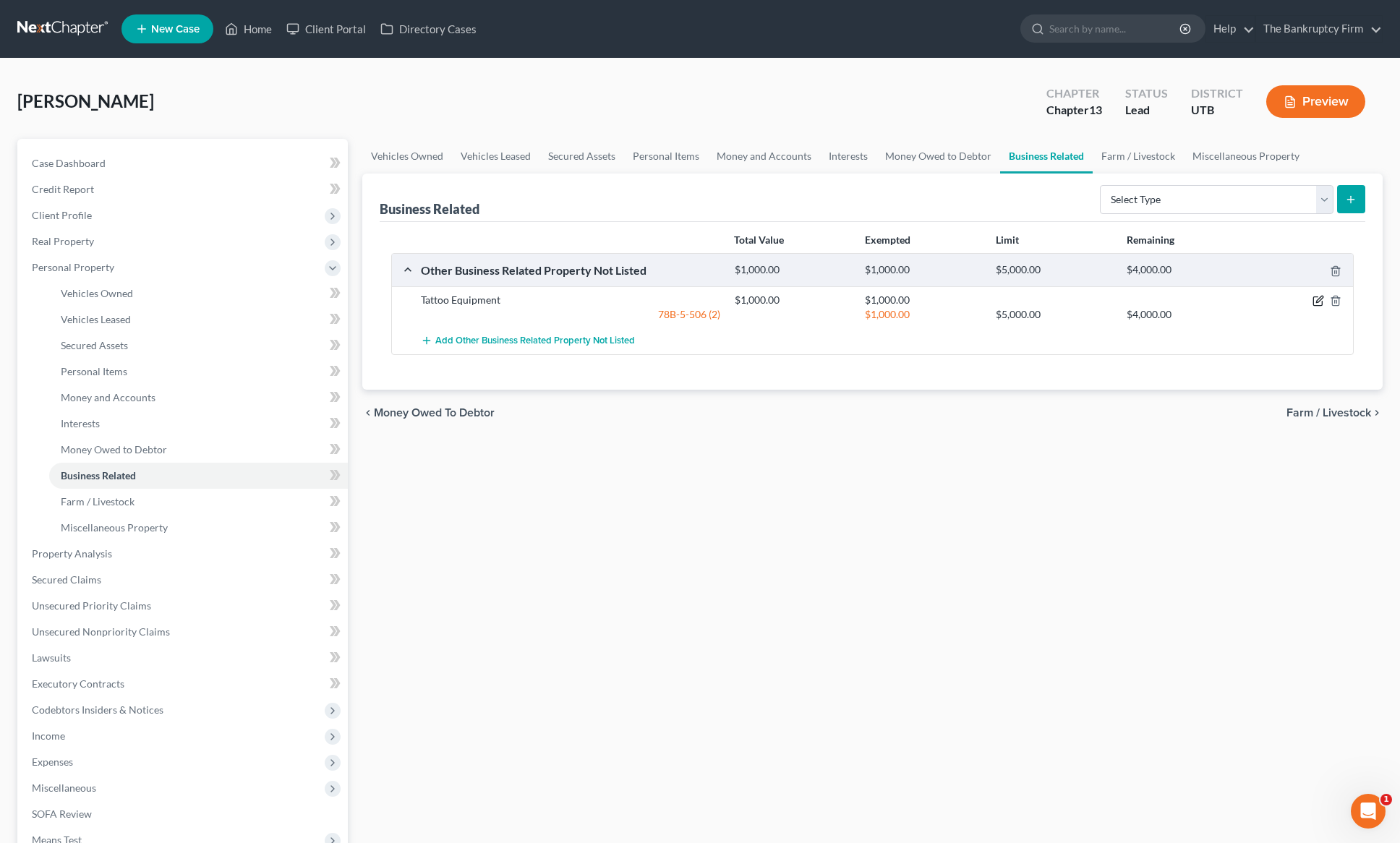
click at [1319, 298] on icon "button" at bounding box center [1319, 300] width 12 height 12
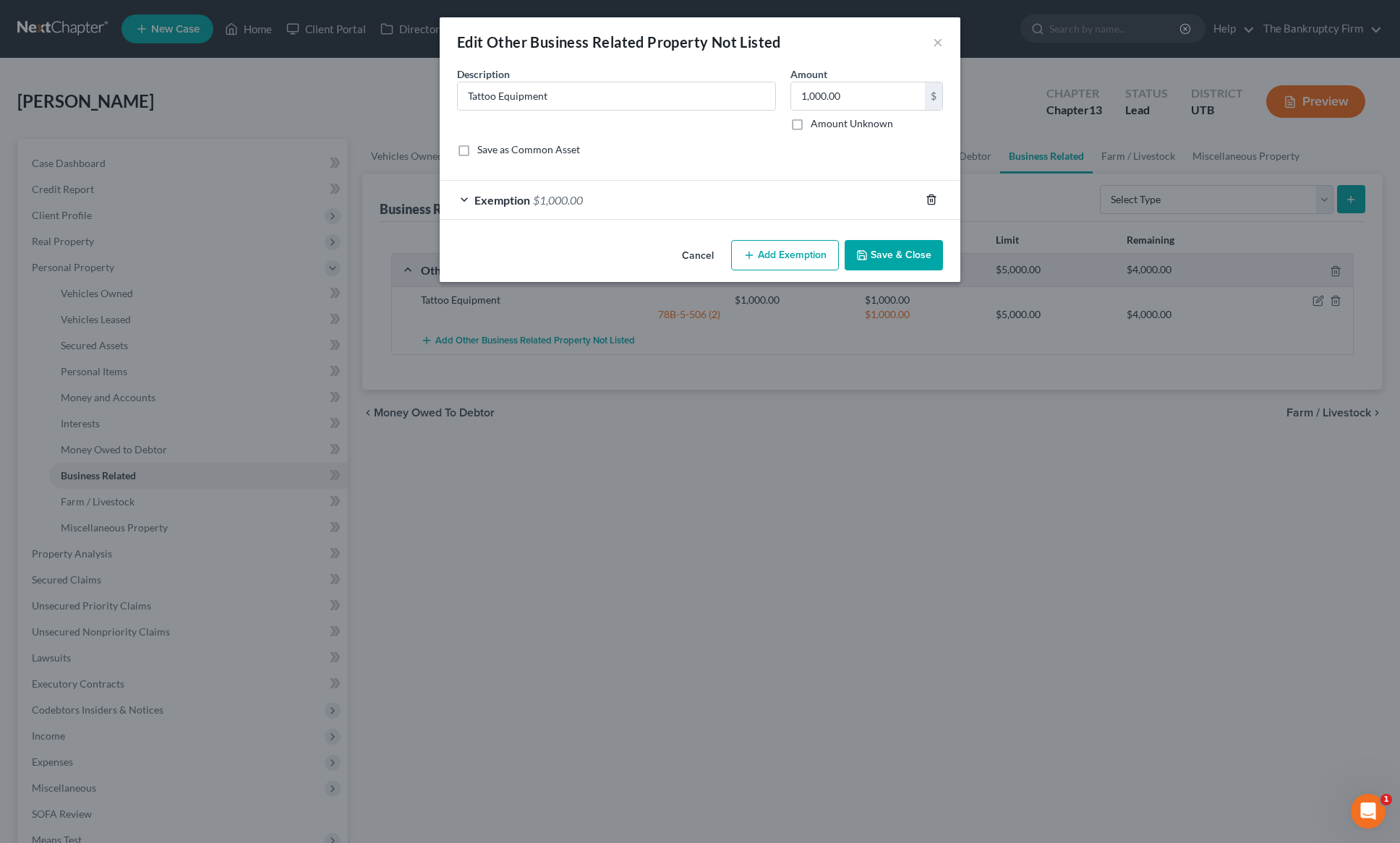
click at [931, 197] on icon "button" at bounding box center [931, 200] width 12 height 12
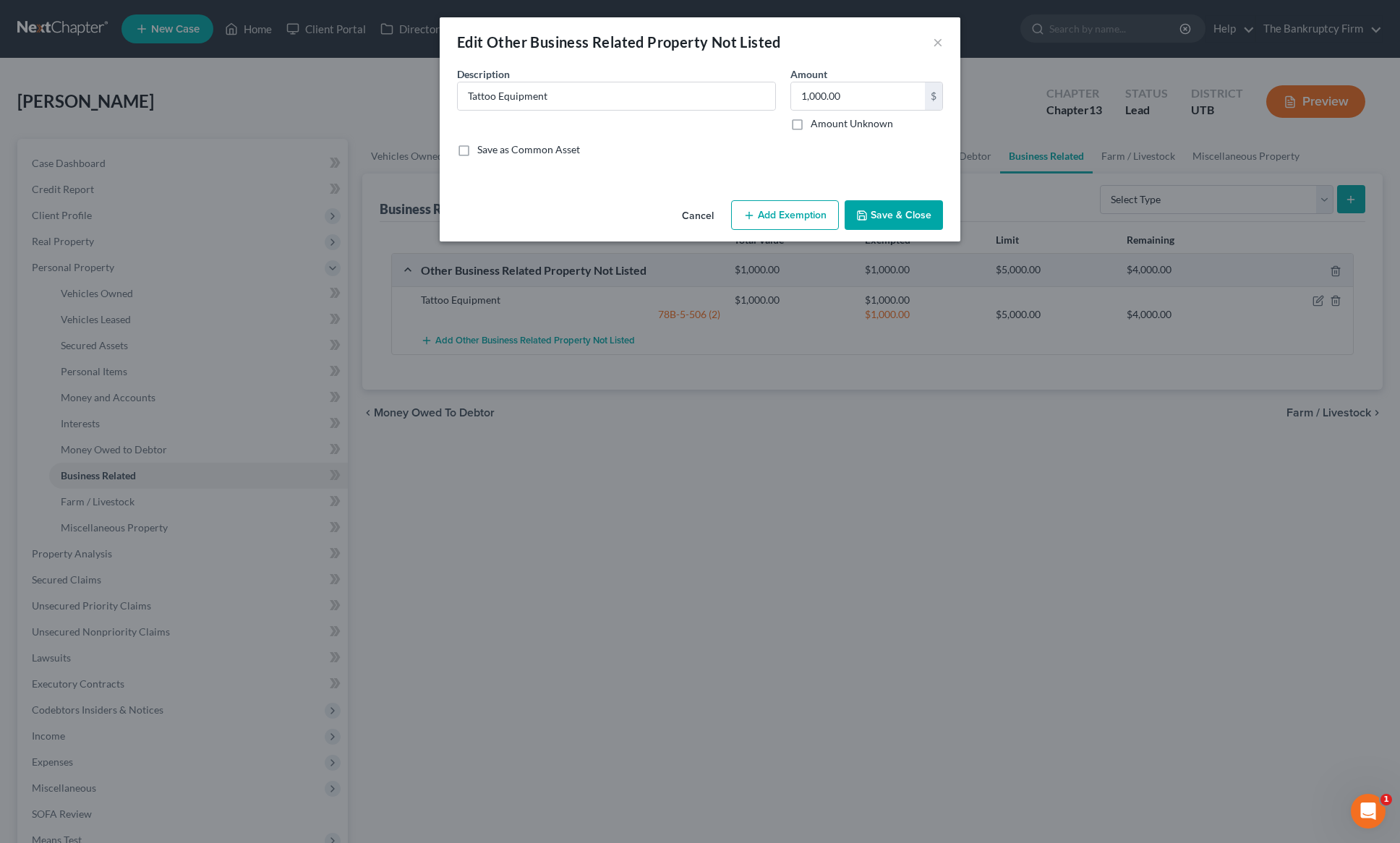
click at [786, 211] on button "Add Exemption" at bounding box center [786, 214] width 108 height 30
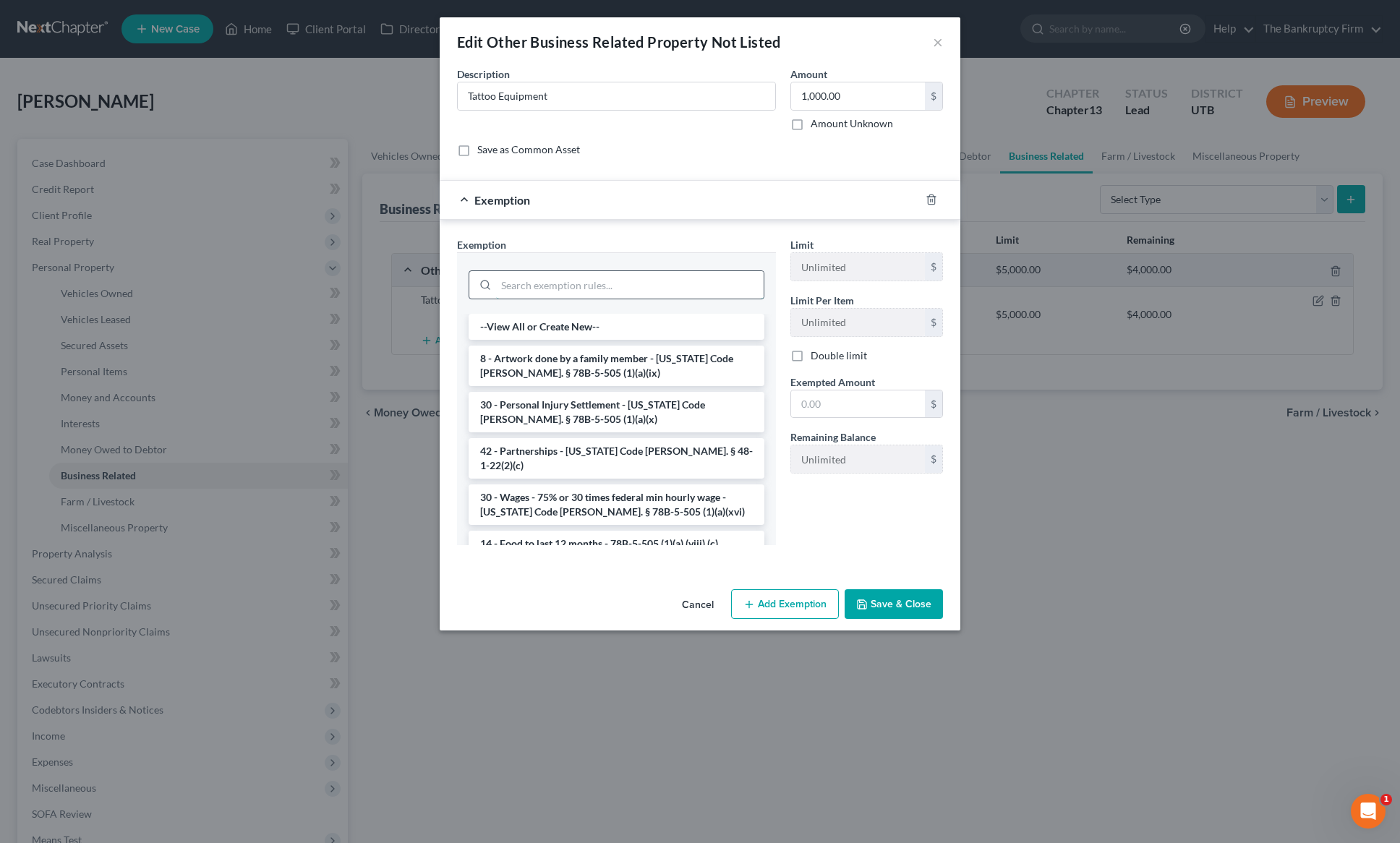
click at [528, 288] on input "search" at bounding box center [630, 285] width 268 height 27
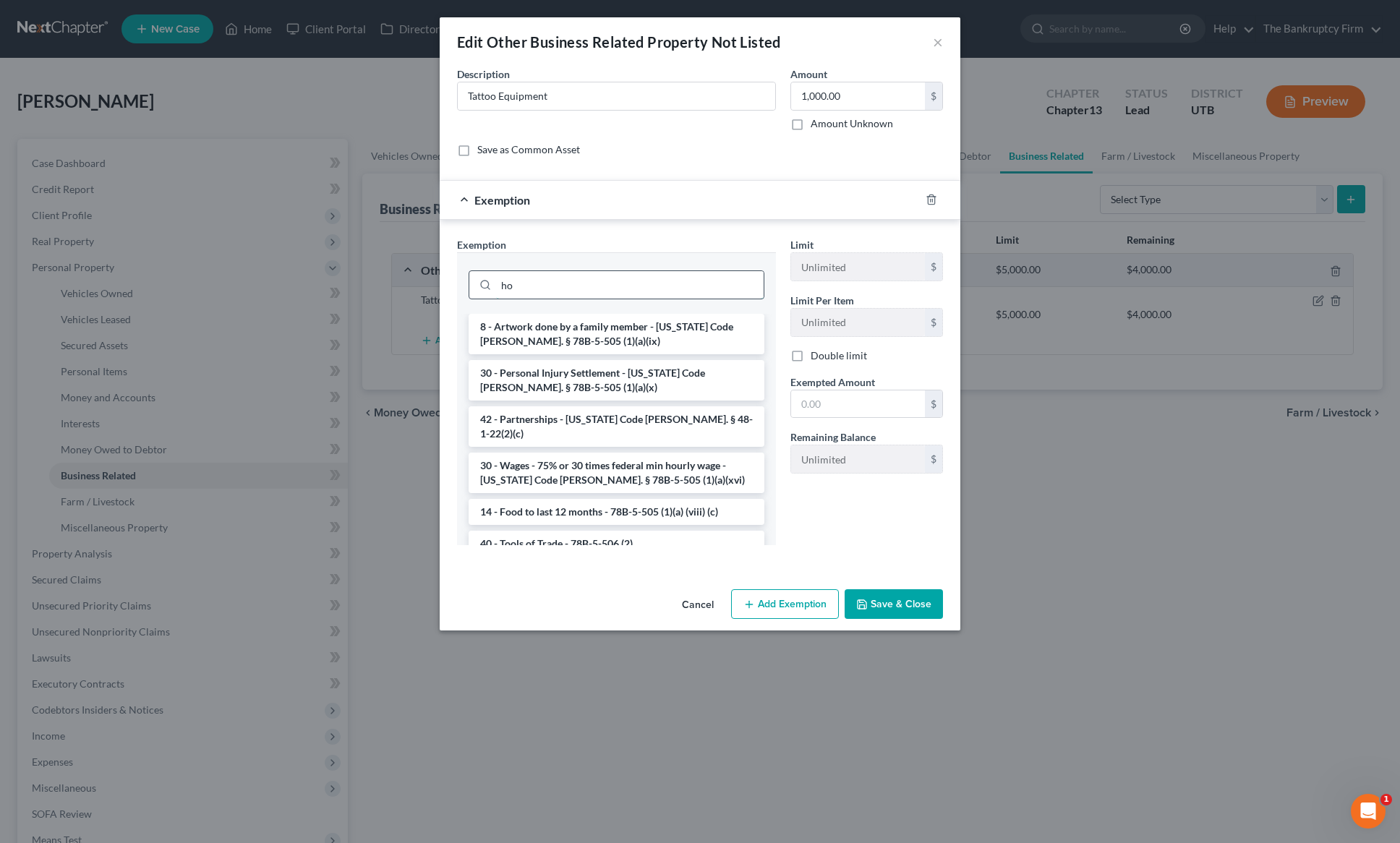
type input "h"
type input "s"
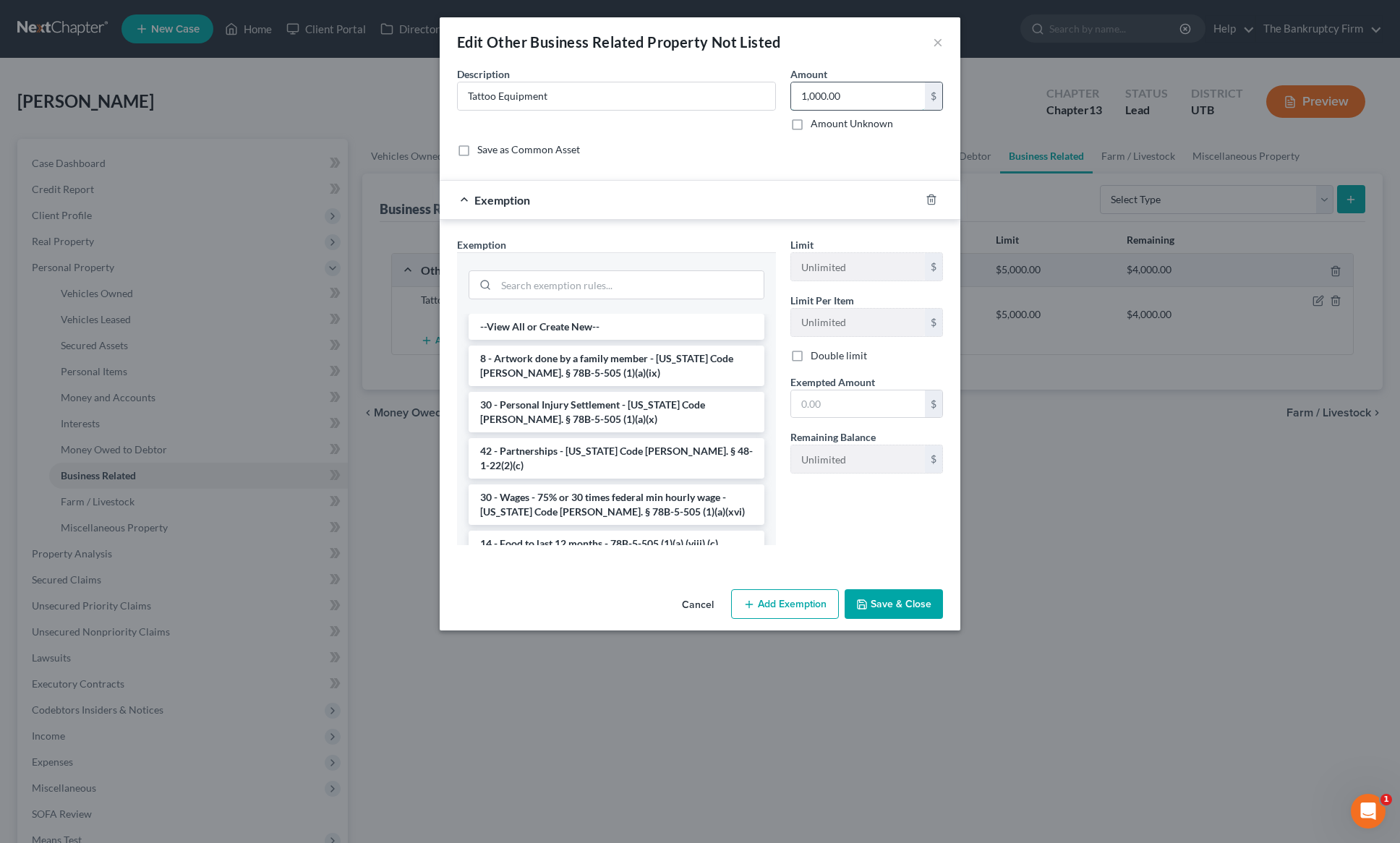
click at [899, 93] on input "1,000.00" at bounding box center [858, 96] width 133 height 27
click at [844, 98] on input "500" at bounding box center [858, 96] width 133 height 27
type input "250"
click at [548, 289] on input "search" at bounding box center [630, 285] width 268 height 27
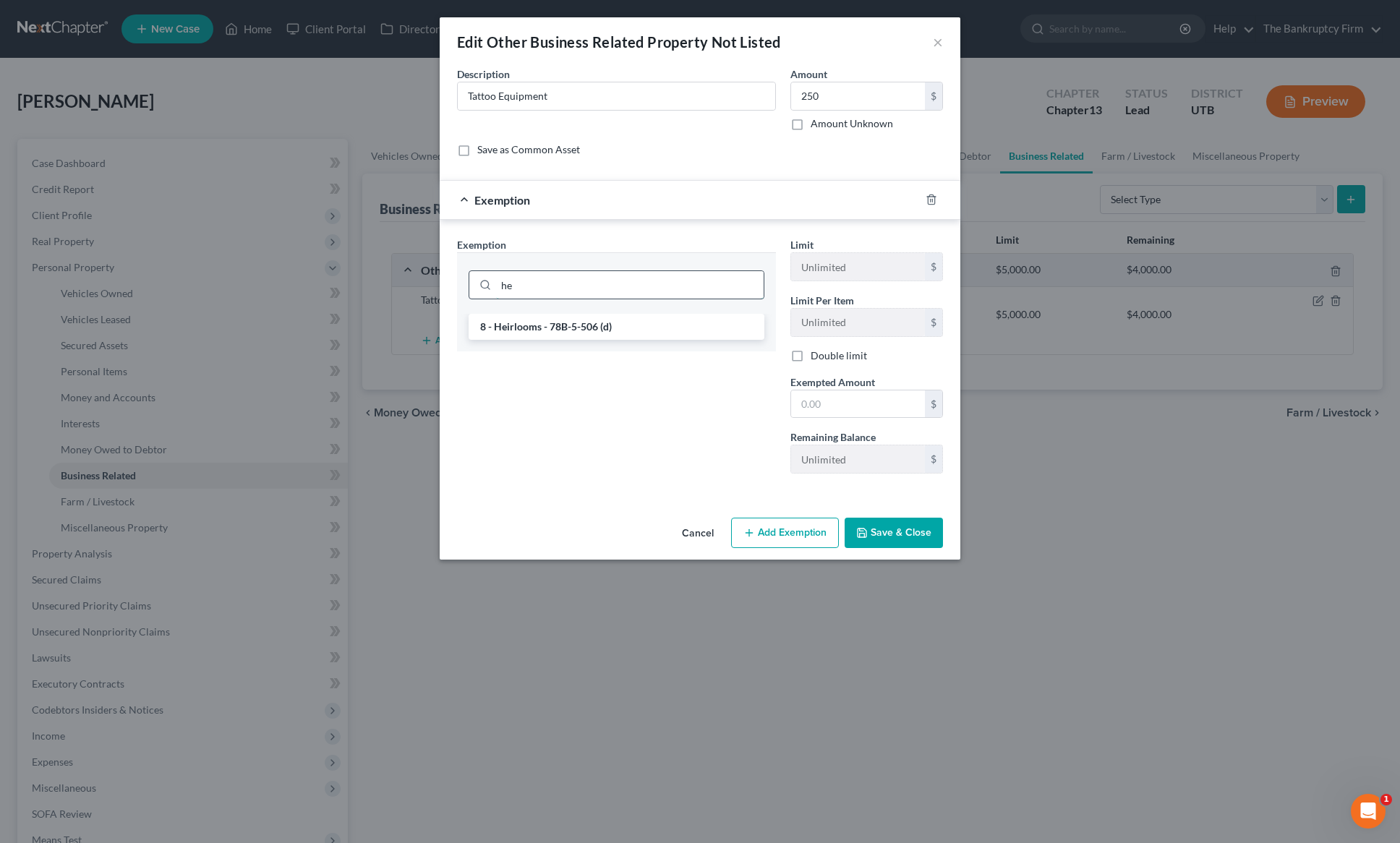
type input "h"
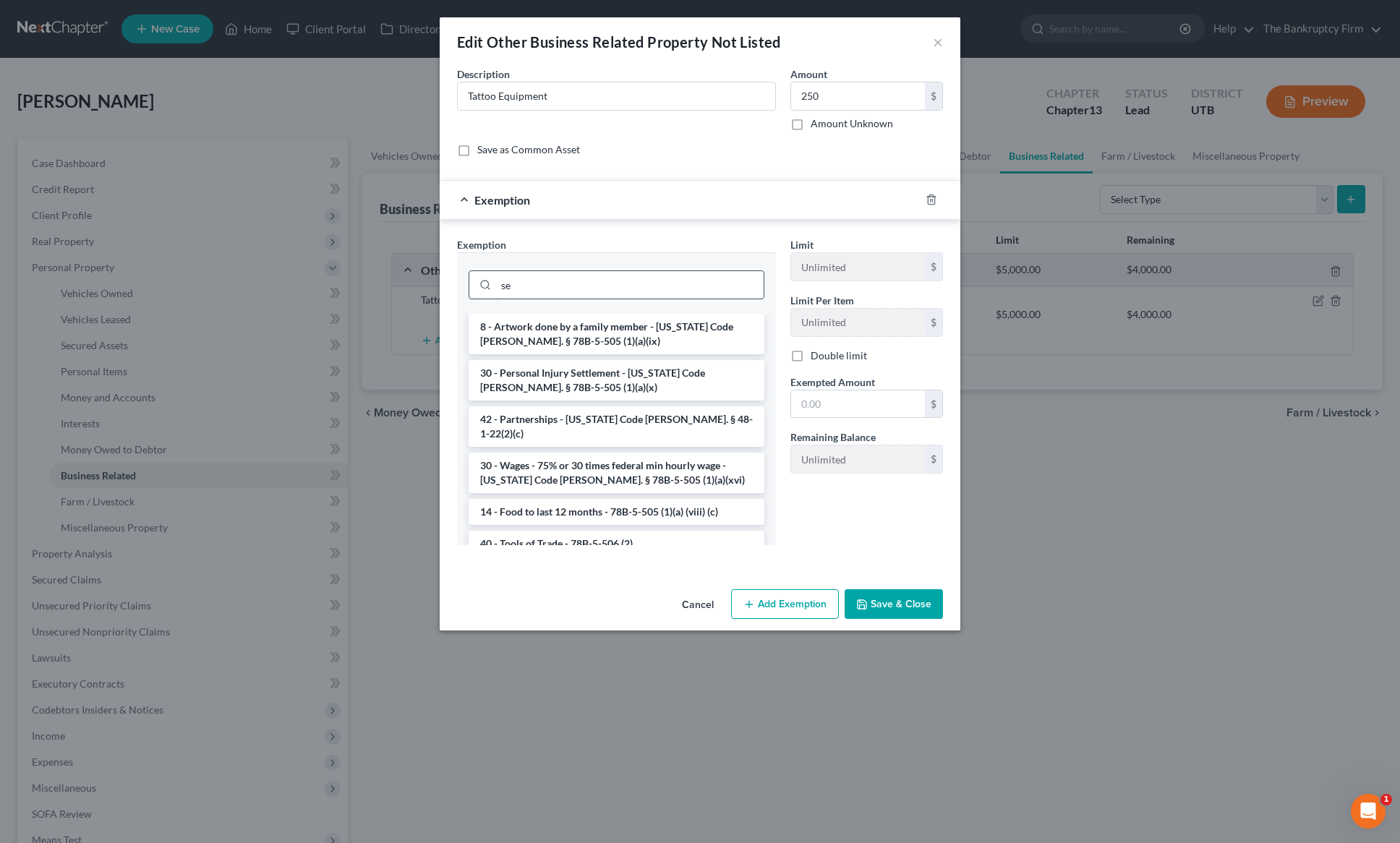
type input "s"
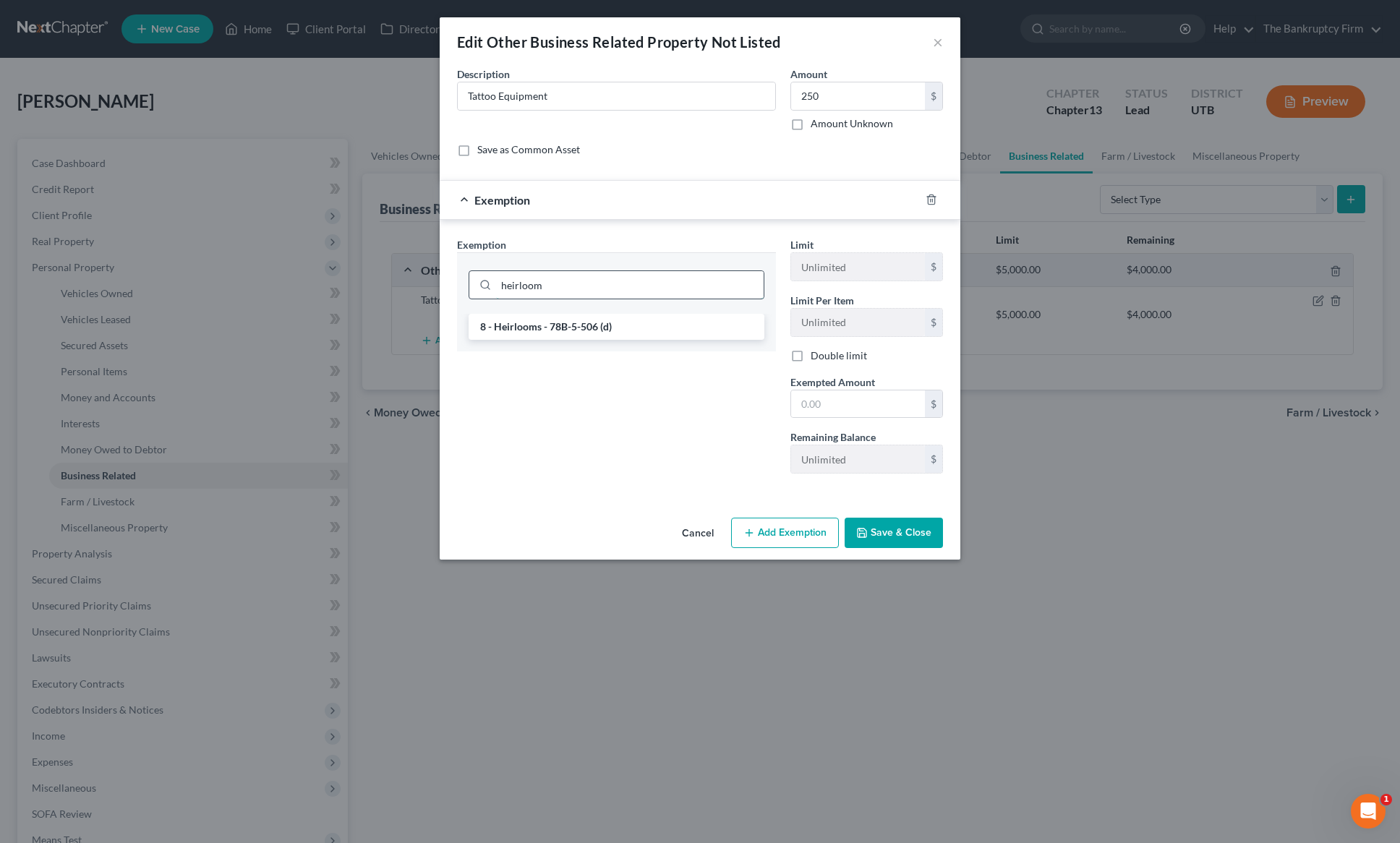
type input "heirloom"
click at [574, 328] on li "8 - Heirlooms - 78B-5-506 (d)" at bounding box center [616, 326] width 296 height 26
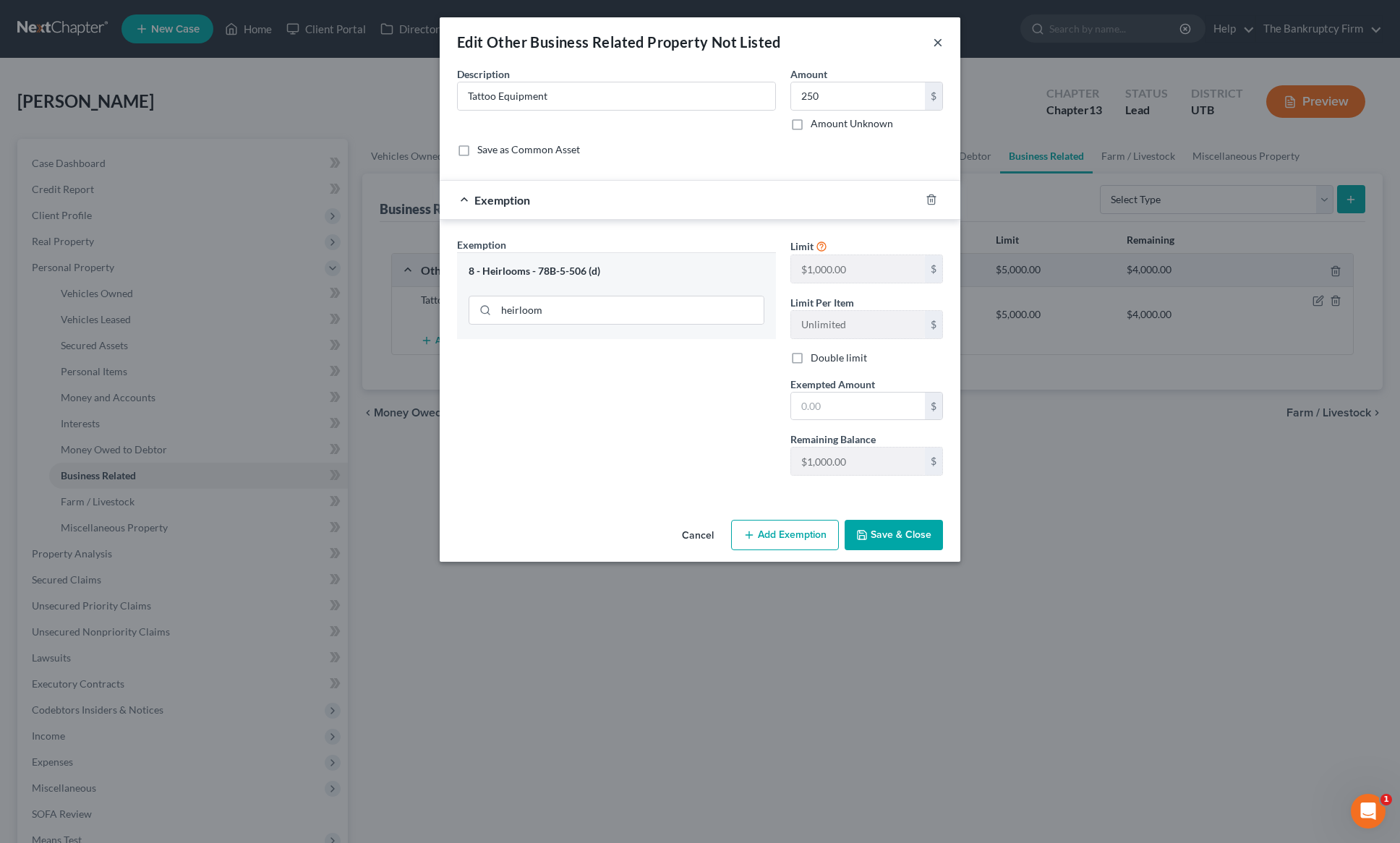
click at [939, 39] on button "×" at bounding box center [938, 42] width 10 height 17
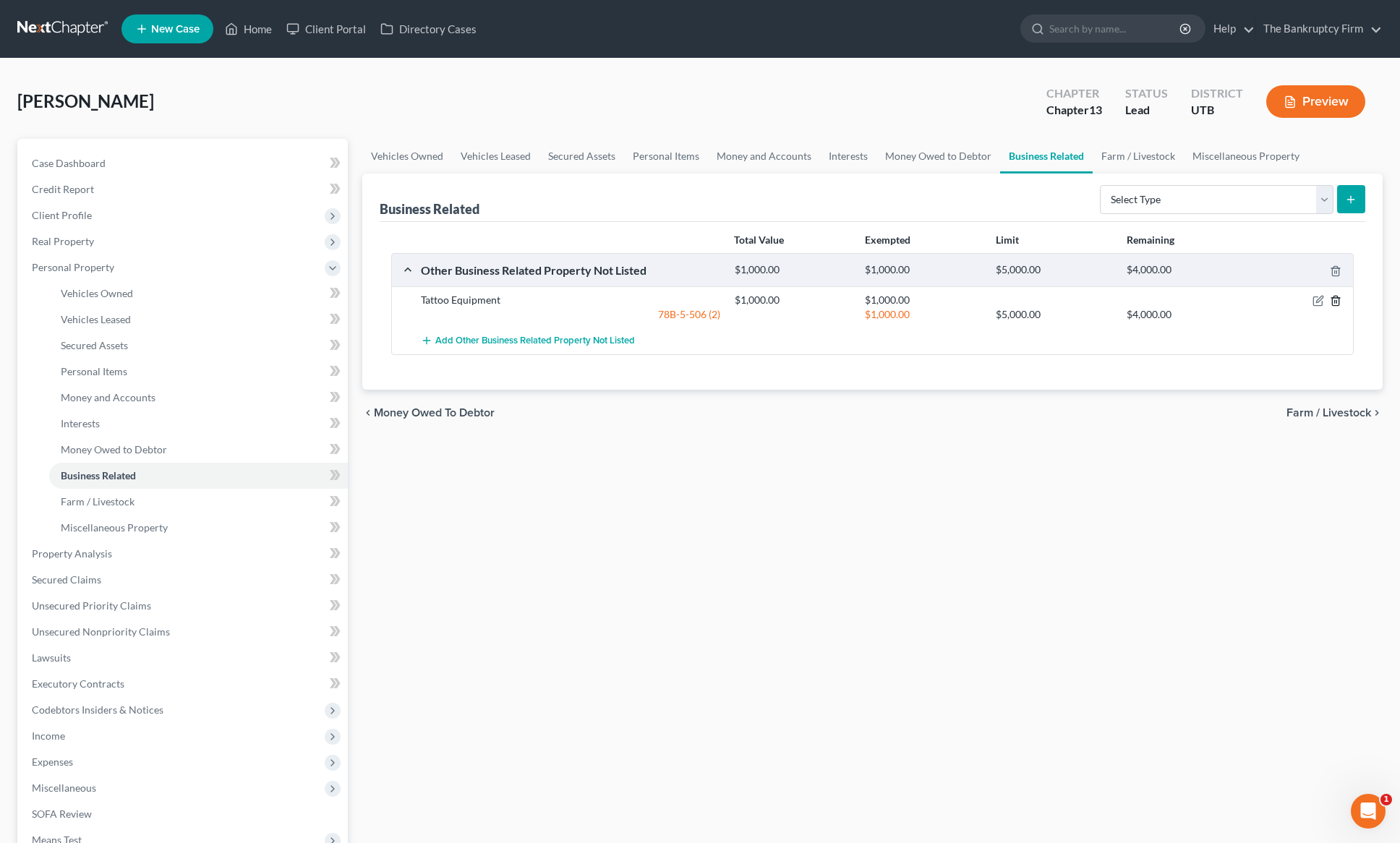
click at [1337, 297] on icon "button" at bounding box center [1335, 301] width 7 height 10
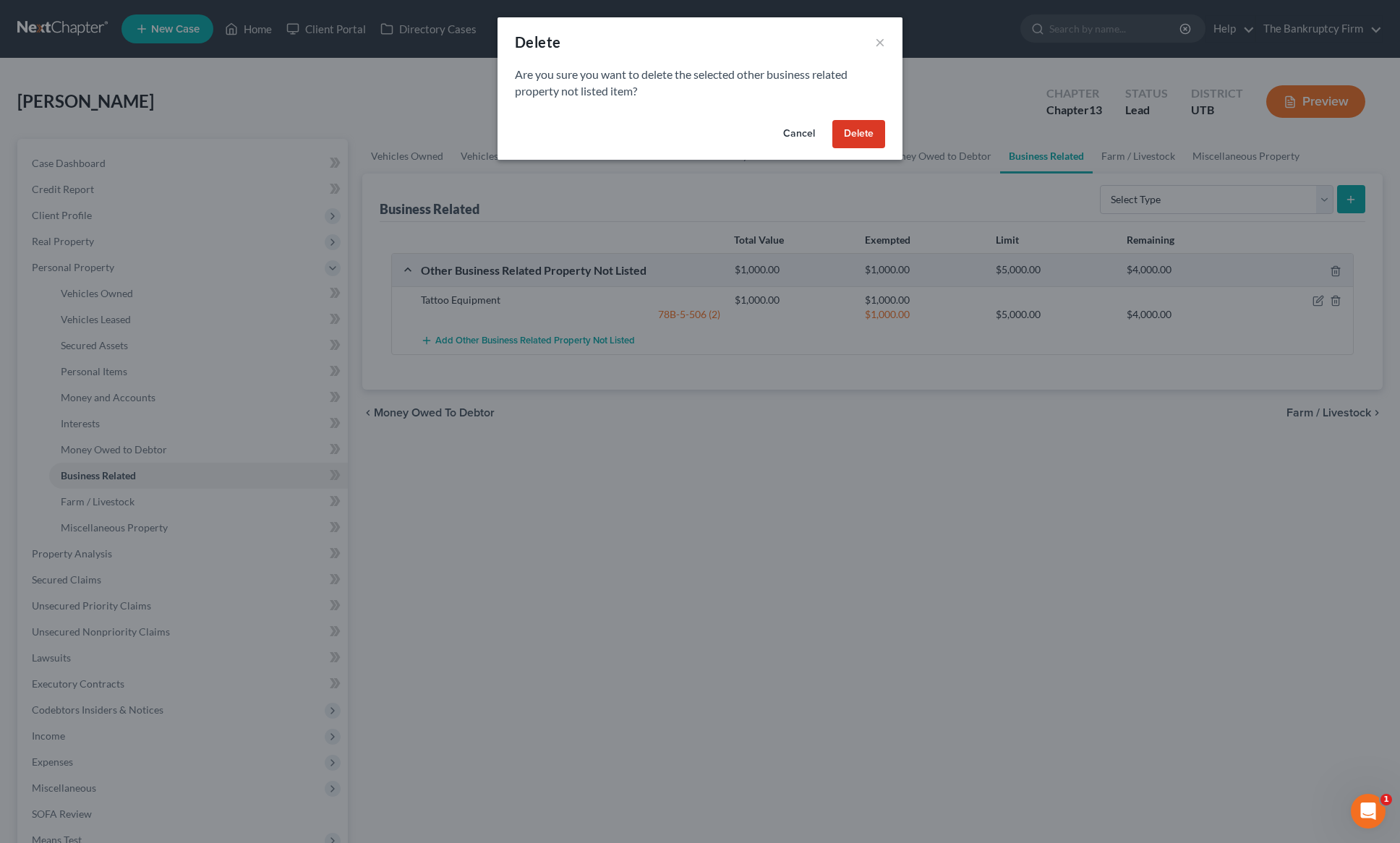
click at [866, 133] on button "Delete" at bounding box center [859, 134] width 53 height 29
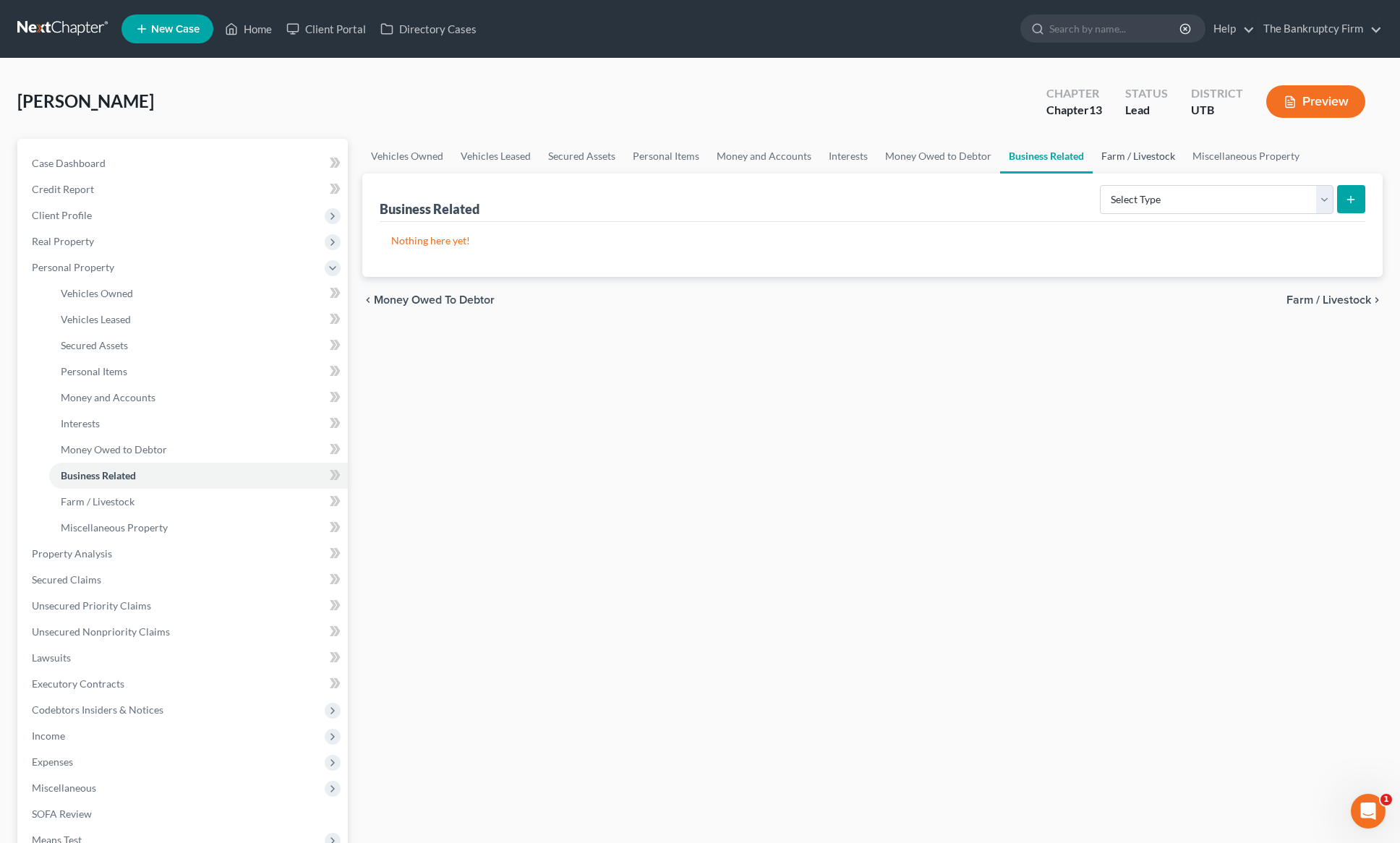
click at [1146, 156] on link "Farm / Livestock" at bounding box center [1138, 156] width 91 height 35
click at [1045, 155] on link "Business Related" at bounding box center [1046, 156] width 93 height 35
click at [1124, 154] on link "Farm / Livestock" at bounding box center [1138, 156] width 91 height 35
click at [1034, 153] on link "Business Related" at bounding box center [1046, 156] width 93 height 35
click at [1230, 193] on select "Select Type Customer Lists Franchises Inventory Licenses Machinery Office Equip…" at bounding box center [1217, 200] width 234 height 29
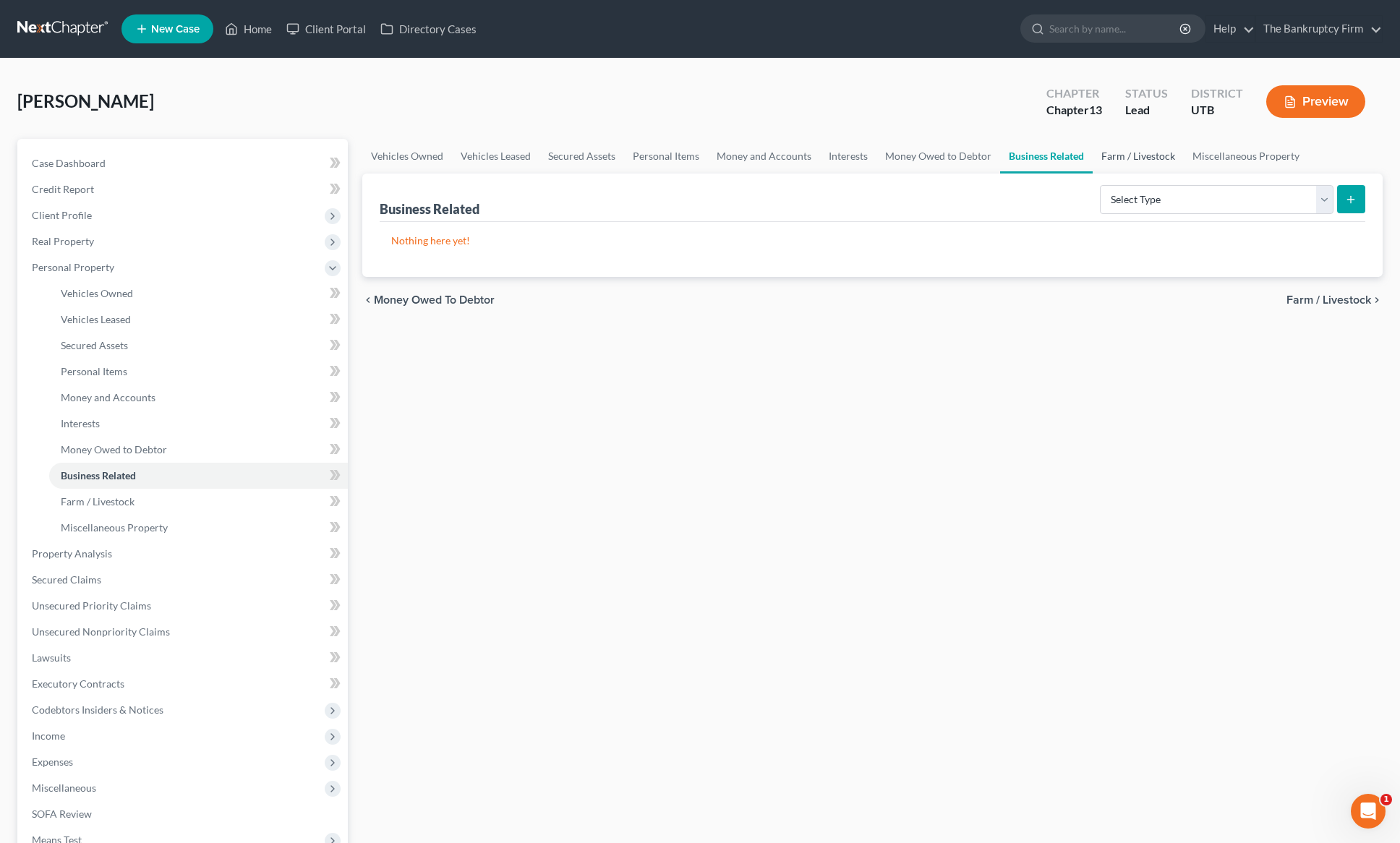
click at [1129, 149] on link "Farm / Livestock" at bounding box center [1138, 156] width 91 height 35
click at [1255, 154] on link "Miscellaneous Property" at bounding box center [1246, 156] width 125 height 35
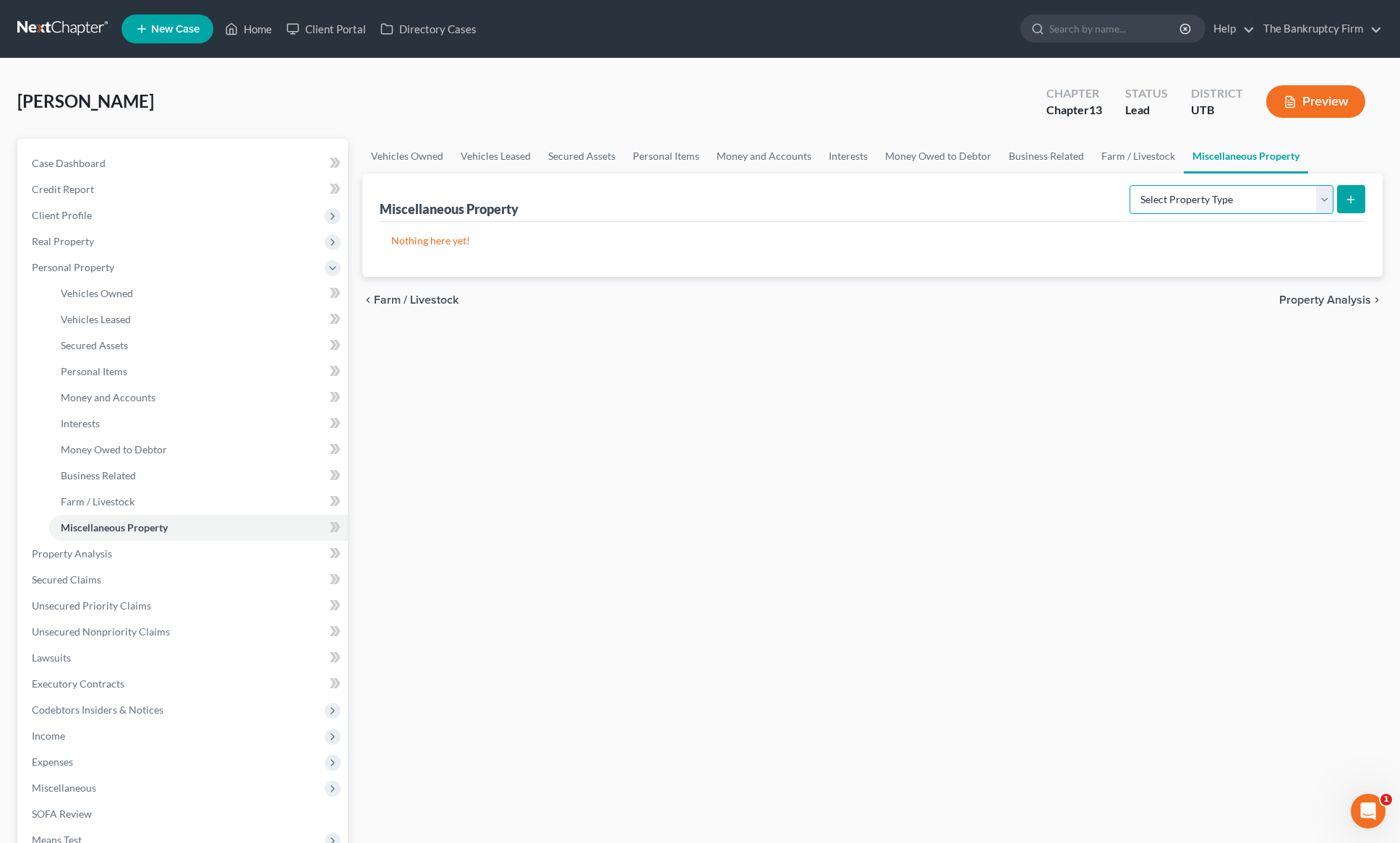
click at [1259, 191] on select "Select Property Type Assigned for Creditor Benefit [DATE] Holding for Another N…" at bounding box center [1231, 200] width 204 height 29
select select "holding_for_another"
click at [1129, 185] on select "Select Property Type Assigned for Creditor Benefit [DATE] Holding for Another N…" at bounding box center [1231, 200] width 204 height 29
click at [1349, 195] on icon "submit" at bounding box center [1351, 200] width 12 height 12
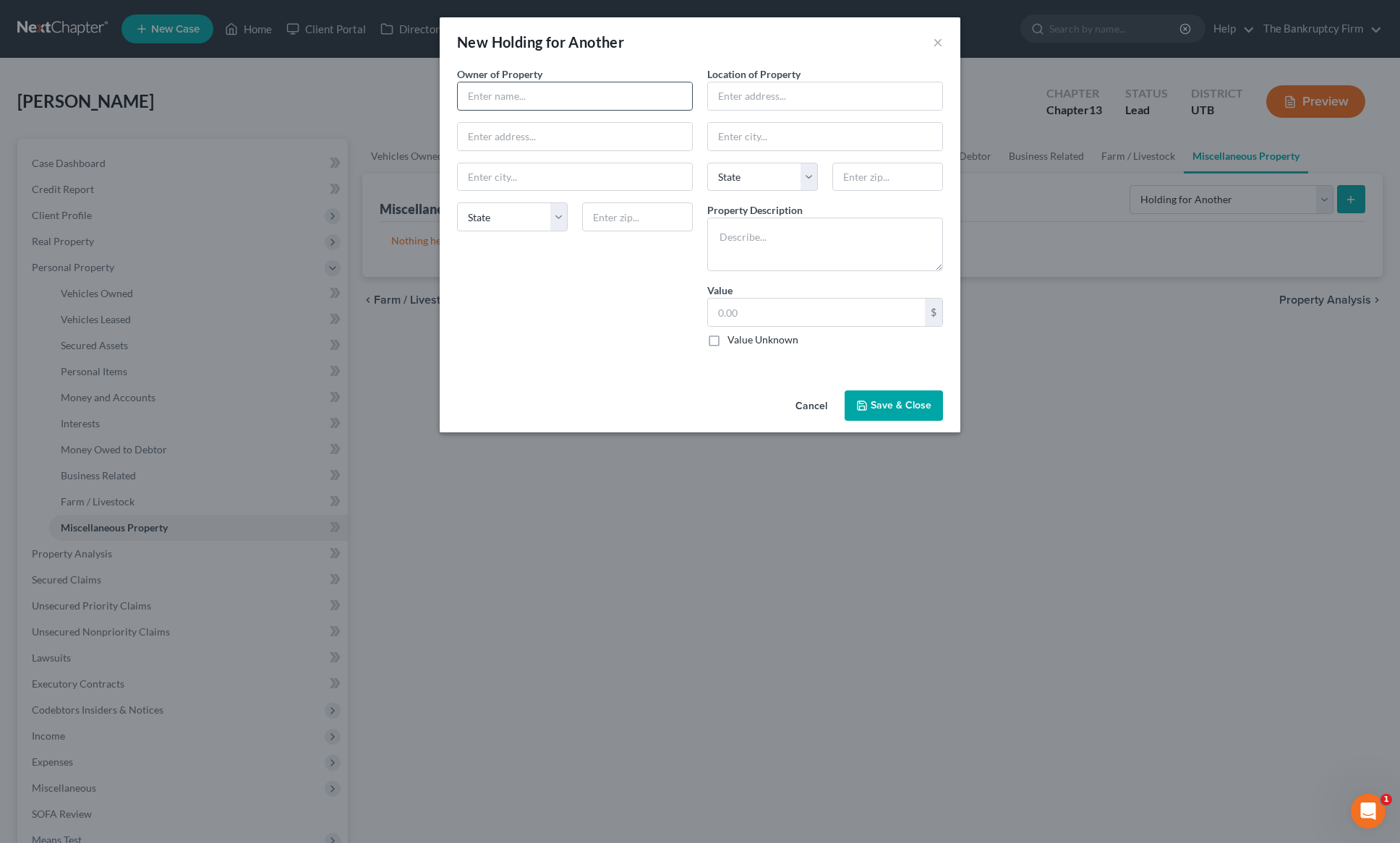
click at [508, 98] on input "text" at bounding box center [575, 96] width 235 height 27
type input "[PERSON_NAME]"
type input "Same as Debtor"
click at [589, 97] on input "[PERSON_NAME]" at bounding box center [575, 96] width 235 height 27
type input "[PERSON_NAME] (Mother)"
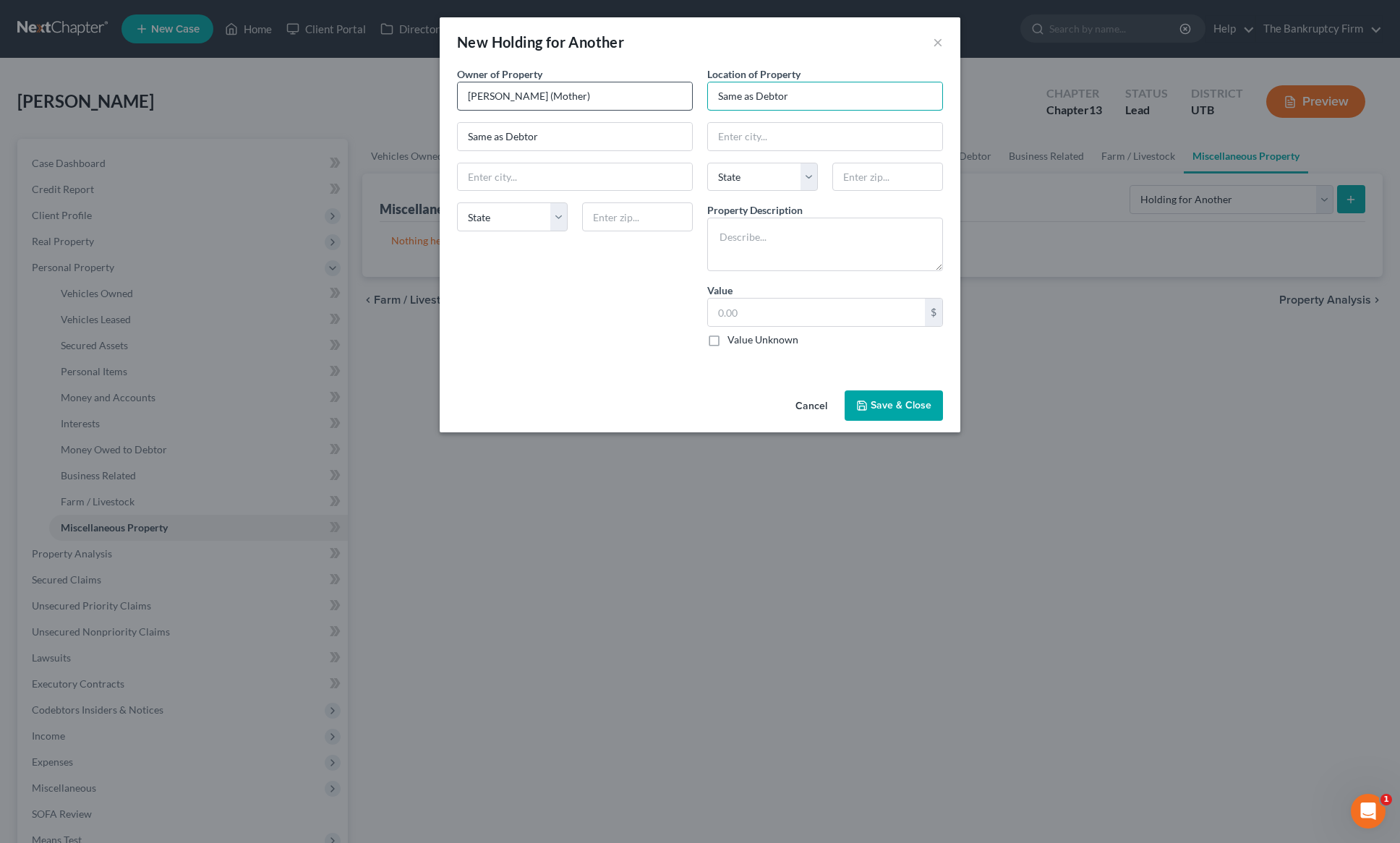
type input "Same as Debtor"
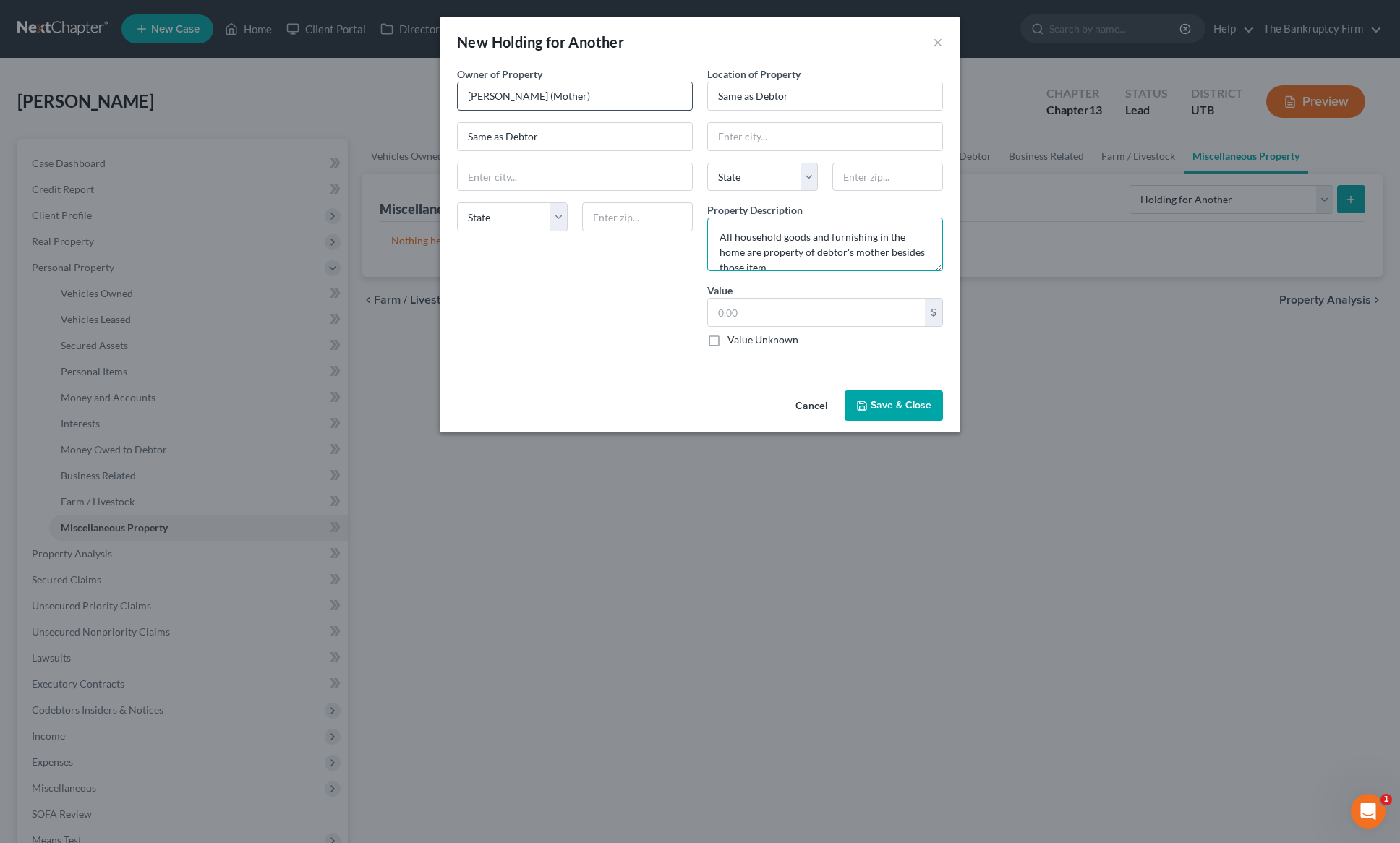
scroll to position [4, 0]
type textarea "All household goods and furnishing in the home are property of debtor's mother …"
click at [728, 341] on label "Value Unknown" at bounding box center [762, 339] width 71 height 14
click at [733, 341] on input "Value Unknown" at bounding box center [738, 337] width 10 height 10
checkbox input "true"
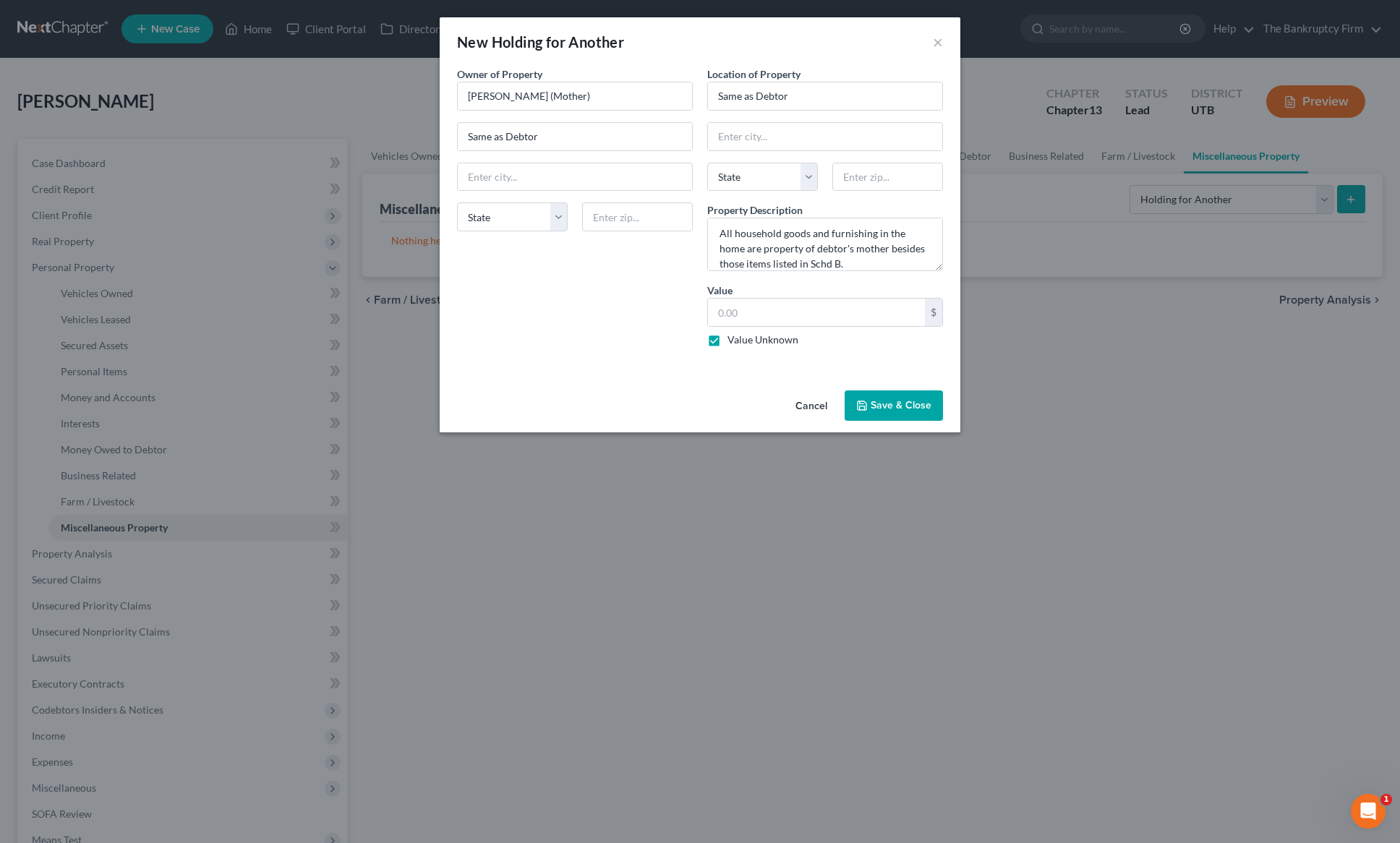
type input "0.00"
click at [918, 407] on button "Save & Close" at bounding box center [894, 405] width 99 height 30
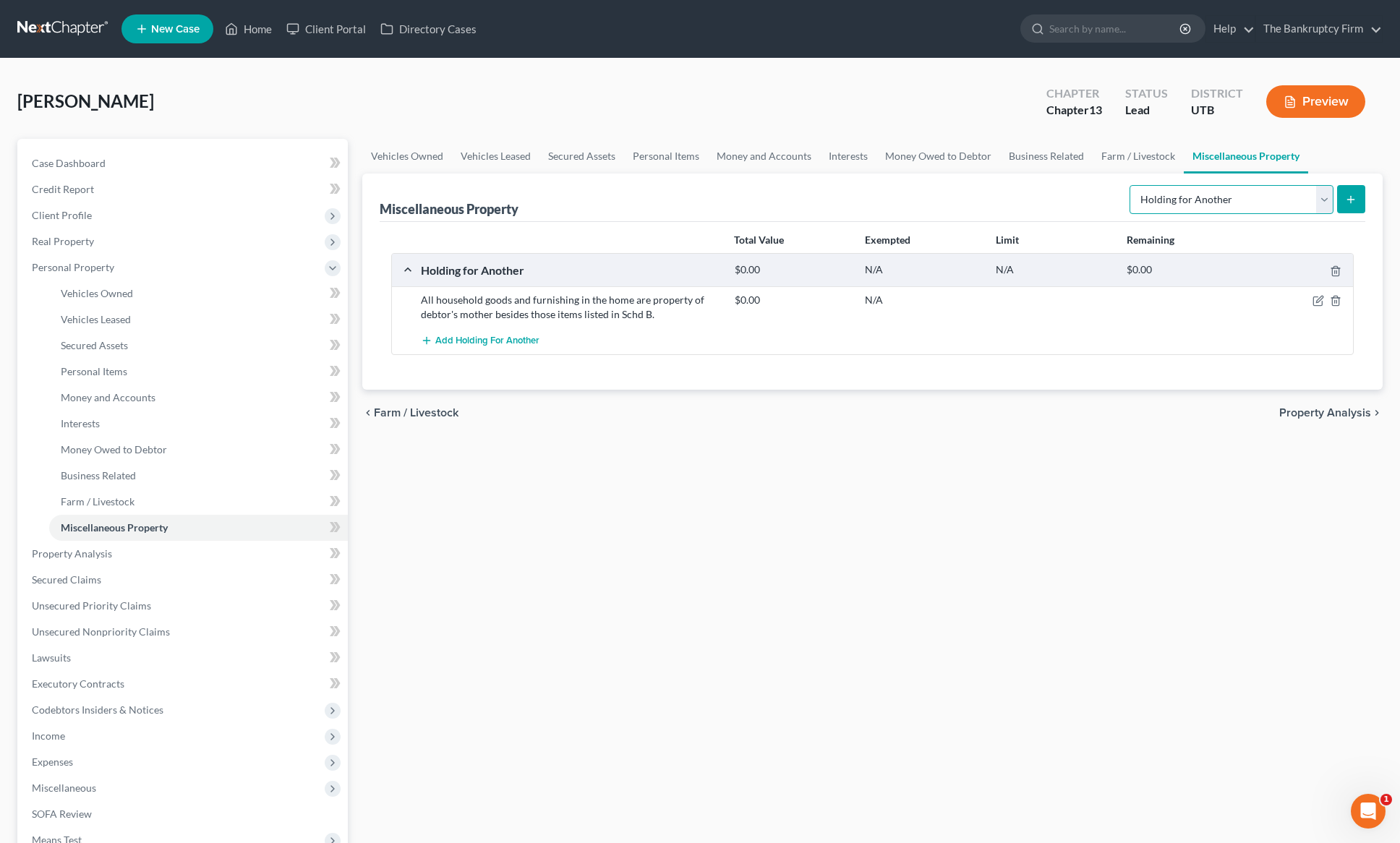
click at [1324, 196] on select "Select Property Type Assigned for Creditor Benefit [DATE] Holding for Another N…" at bounding box center [1231, 200] width 204 height 29
click at [954, 209] on div "Miscellaneous Property Select Property Type Assigned for Creditor Benefit [DATE…" at bounding box center [872, 198] width 986 height 48
click at [87, 550] on span "Property Analysis" at bounding box center [71, 553] width 80 height 13
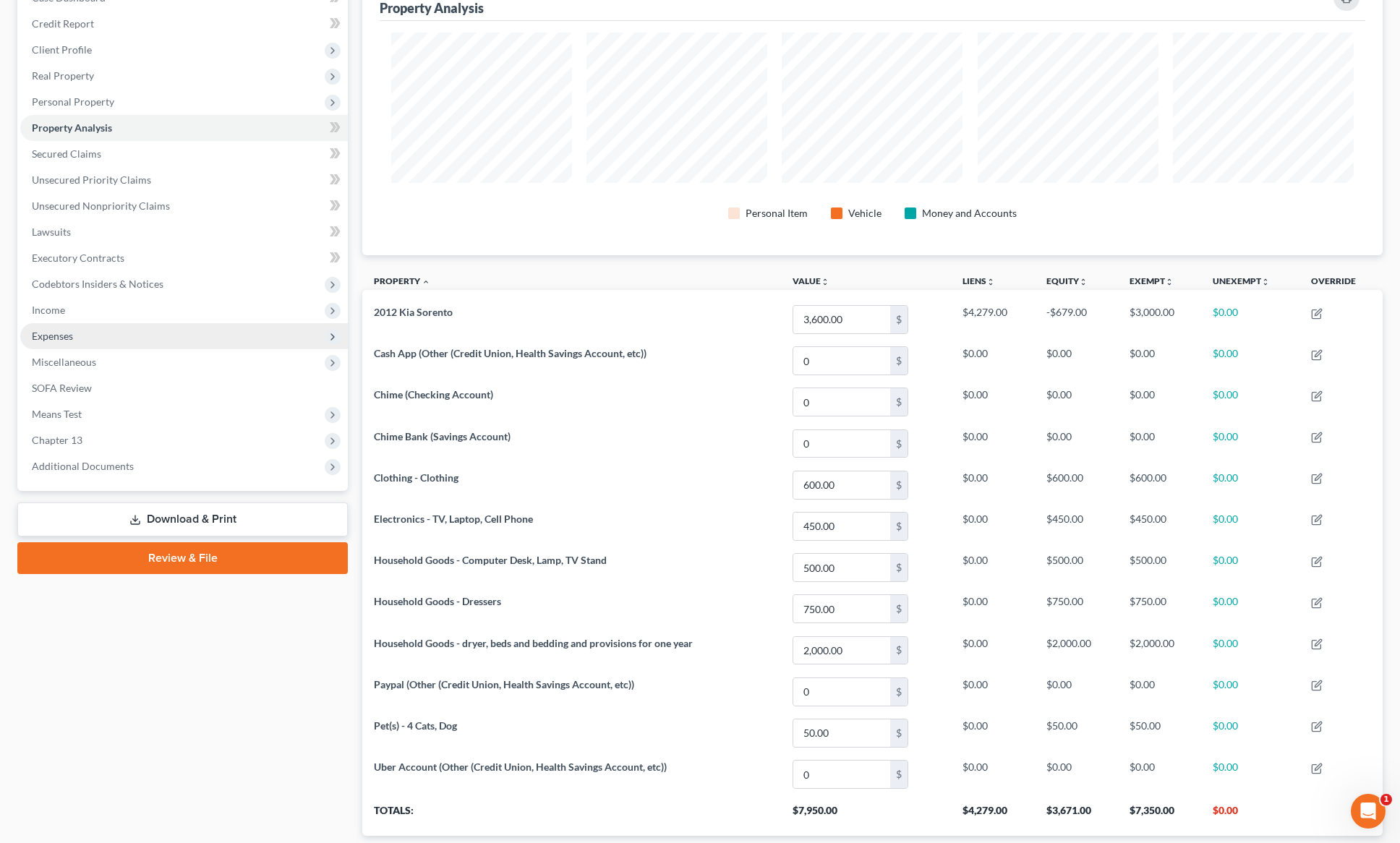
scroll to position [168, 0]
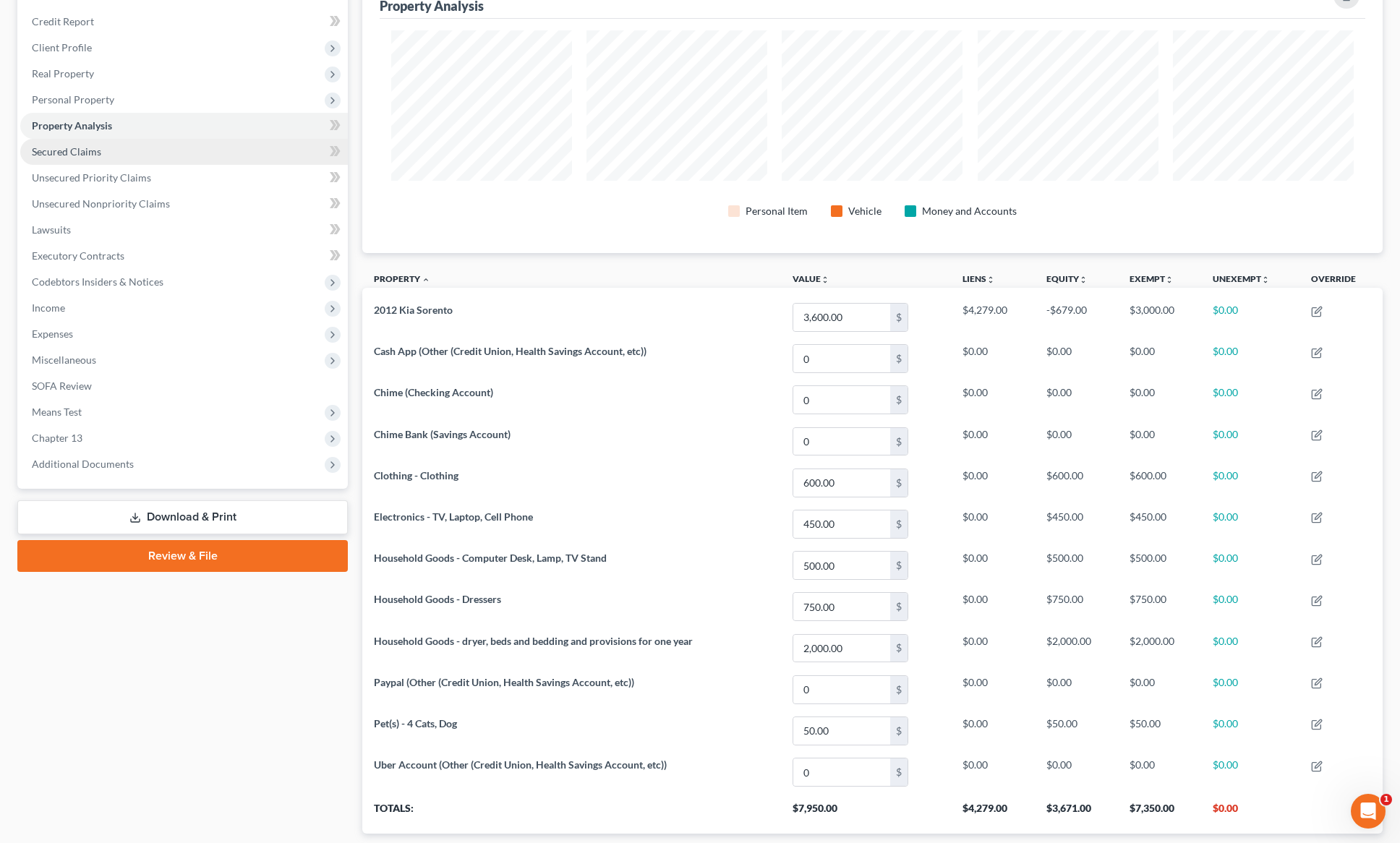
click at [65, 153] on span "Secured Claims" at bounding box center [67, 151] width 70 height 13
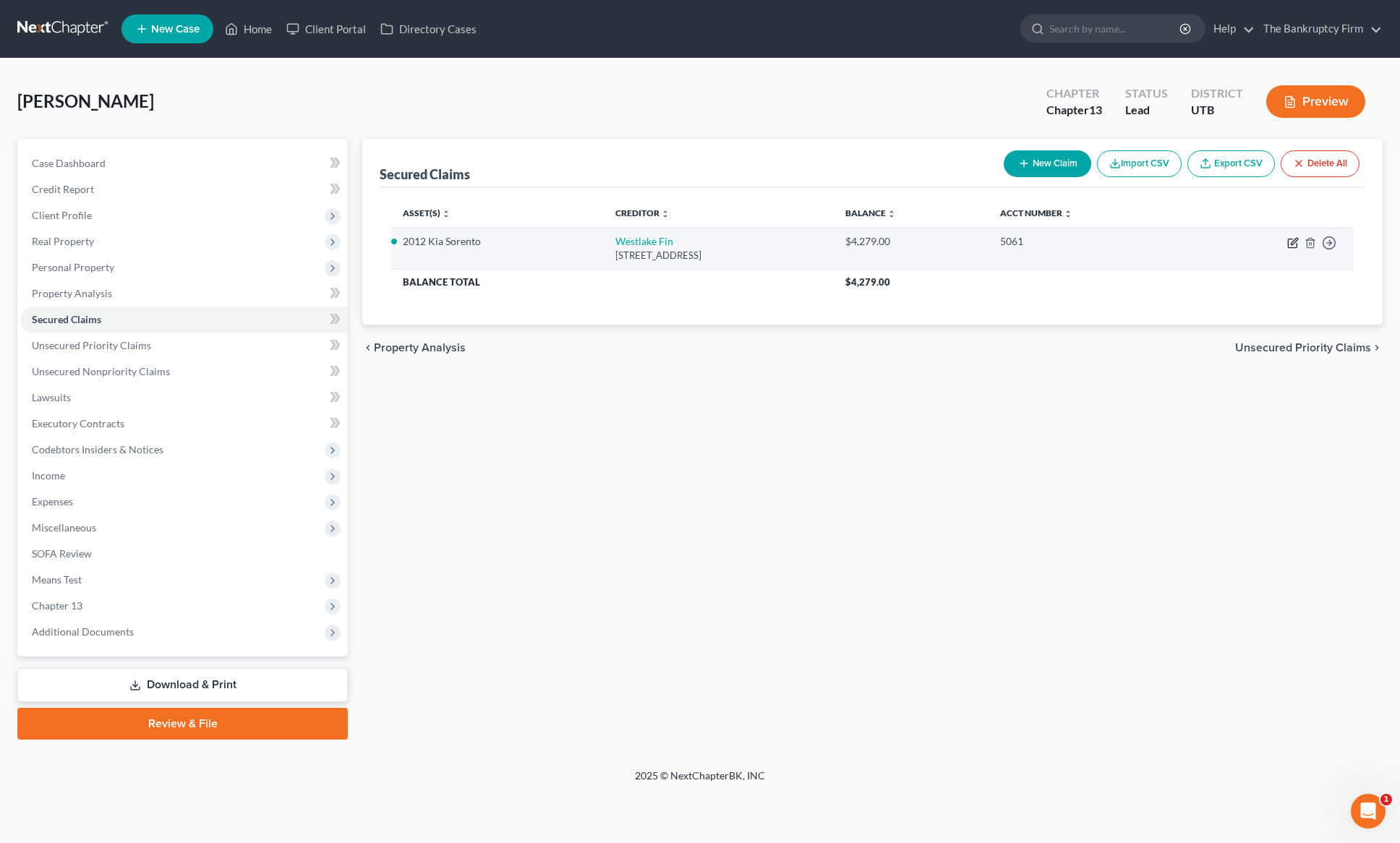
click at [1291, 238] on icon "button" at bounding box center [1294, 243] width 12 height 12
select select "4"
select select "2"
select select "0"
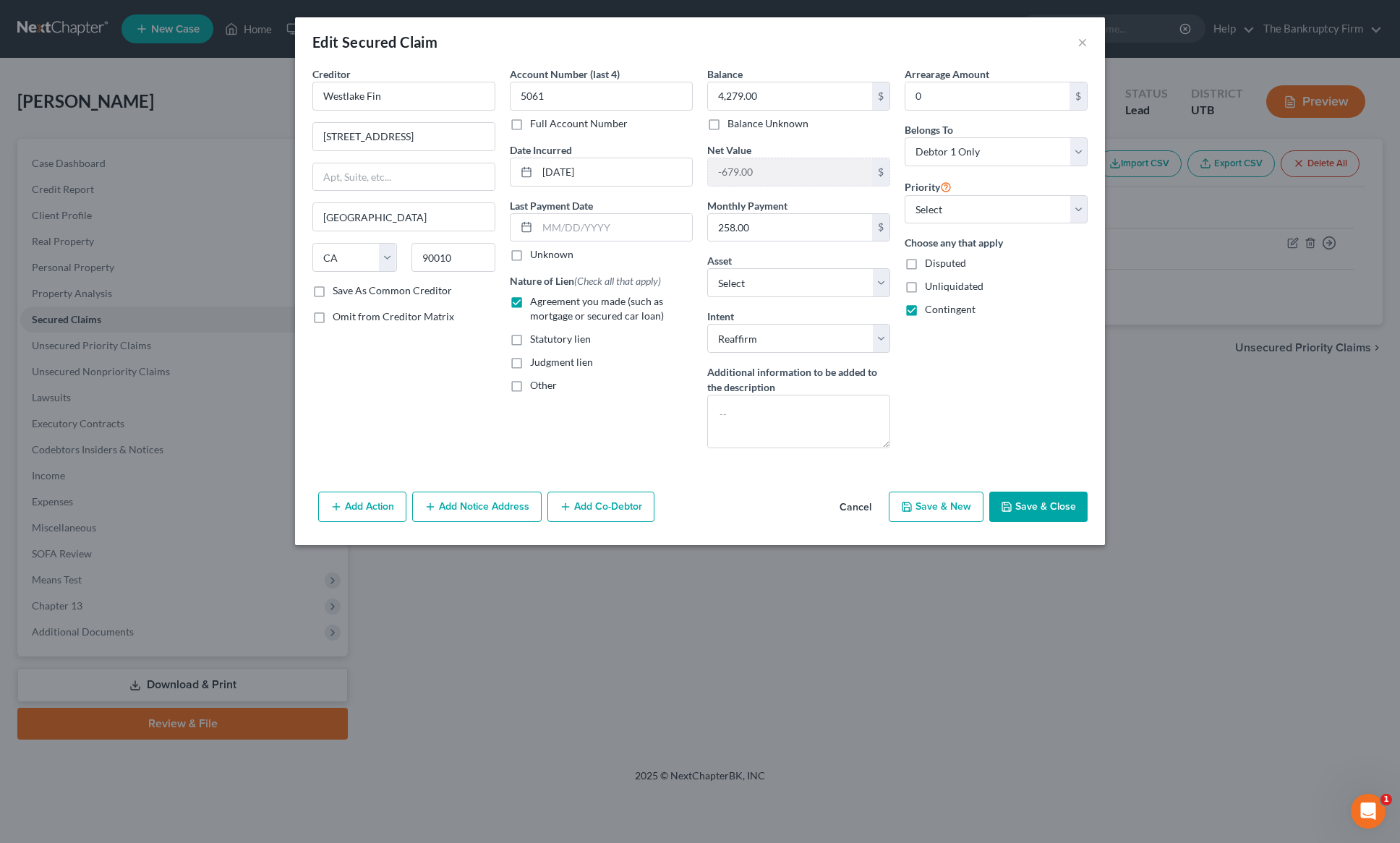
click at [1045, 508] on button "Save & Close" at bounding box center [1039, 506] width 99 height 30
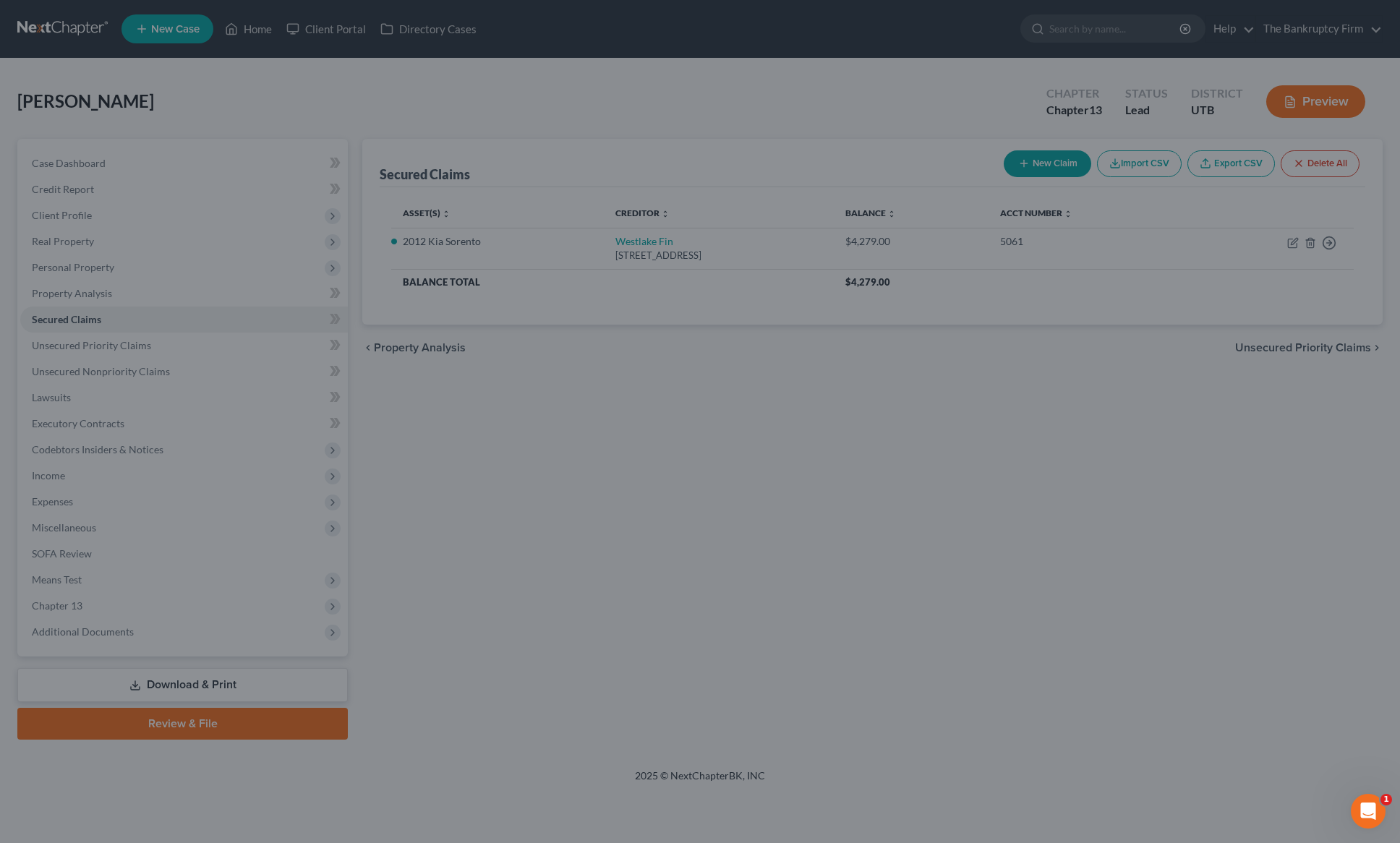
select select "7"
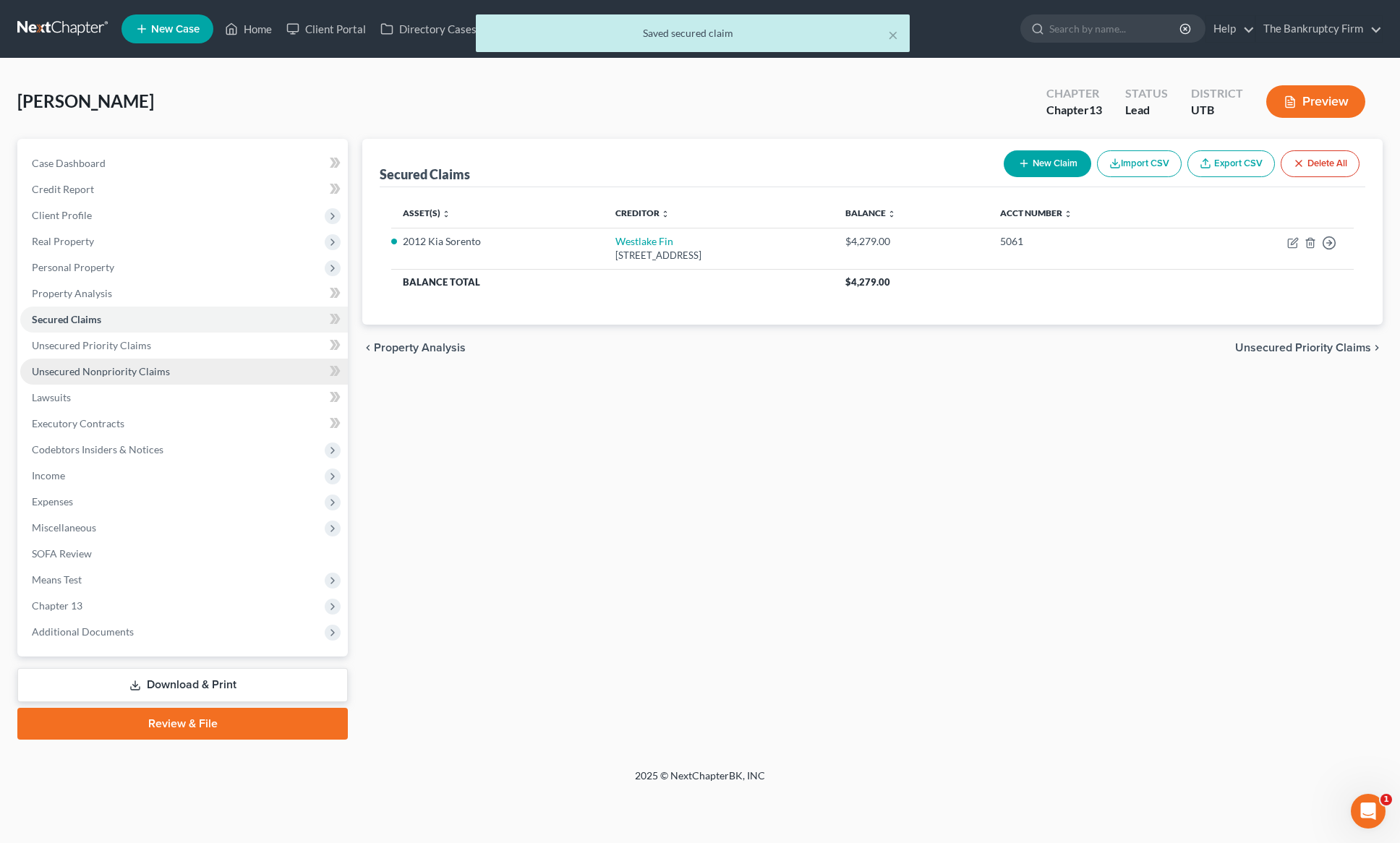
click at [110, 373] on span "Unsecured Nonpriority Claims" at bounding box center [100, 371] width 138 height 13
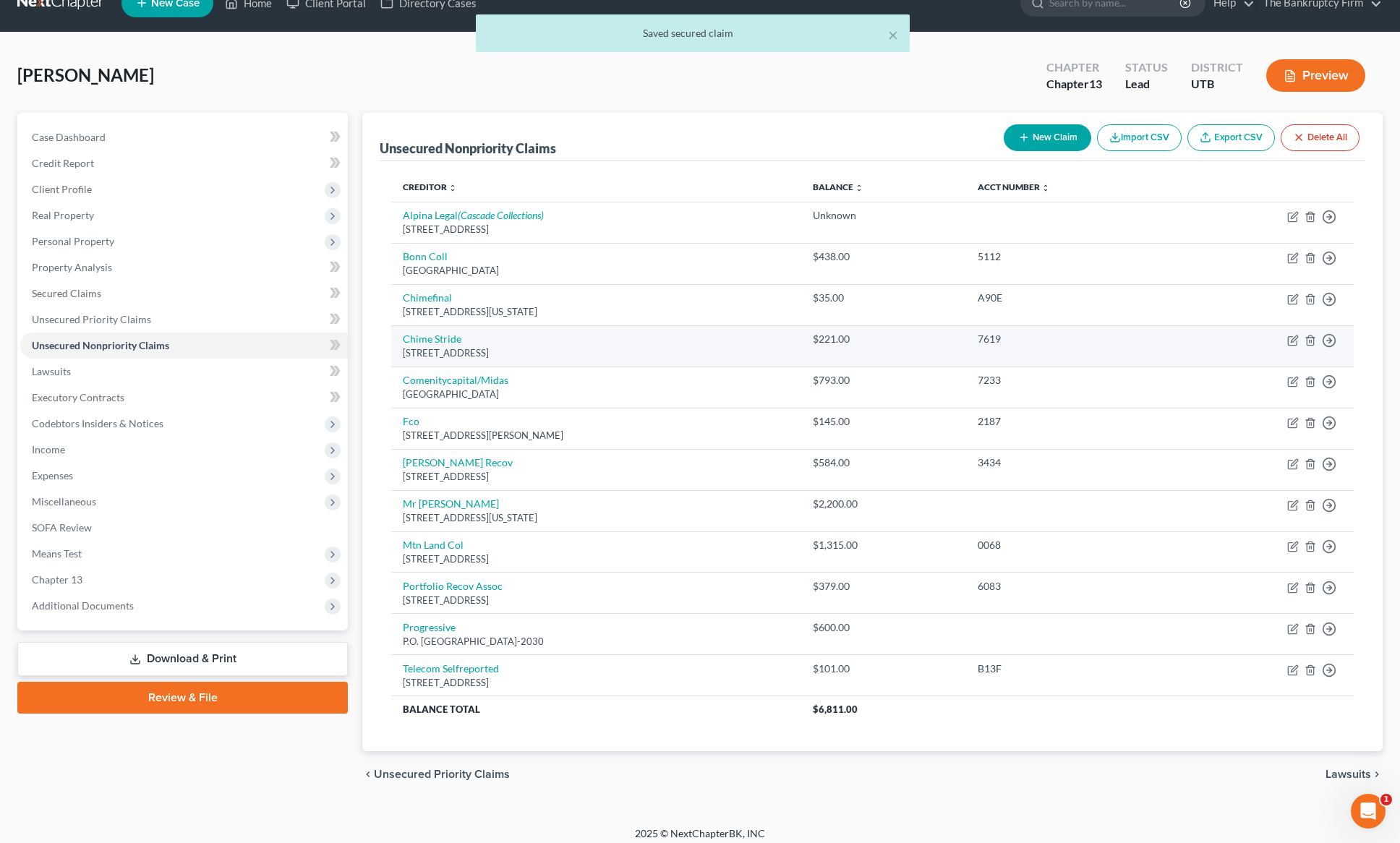
scroll to position [36, 0]
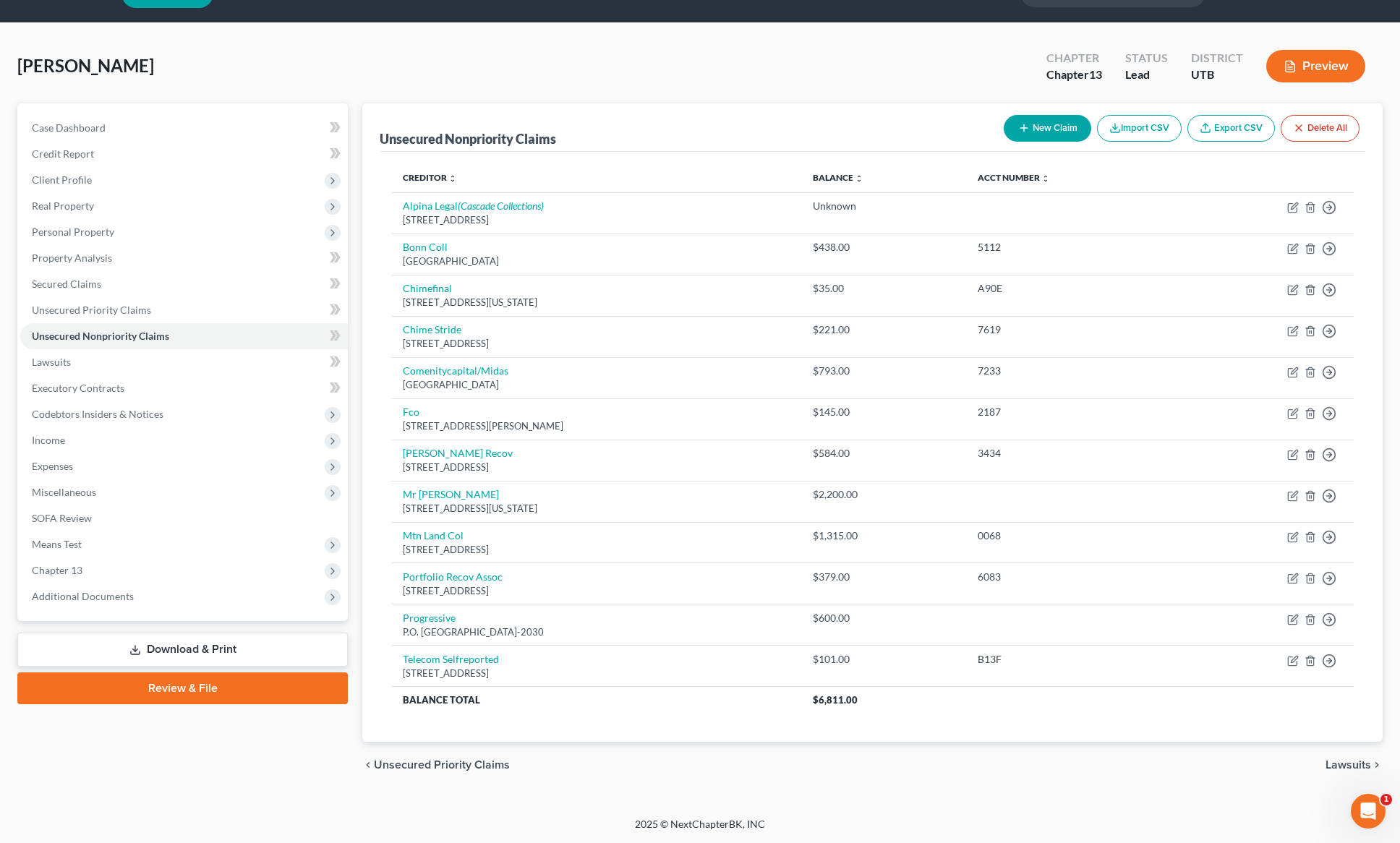
click at [1040, 128] on button "New Claim" at bounding box center [1047, 128] width 88 height 27
select select "0"
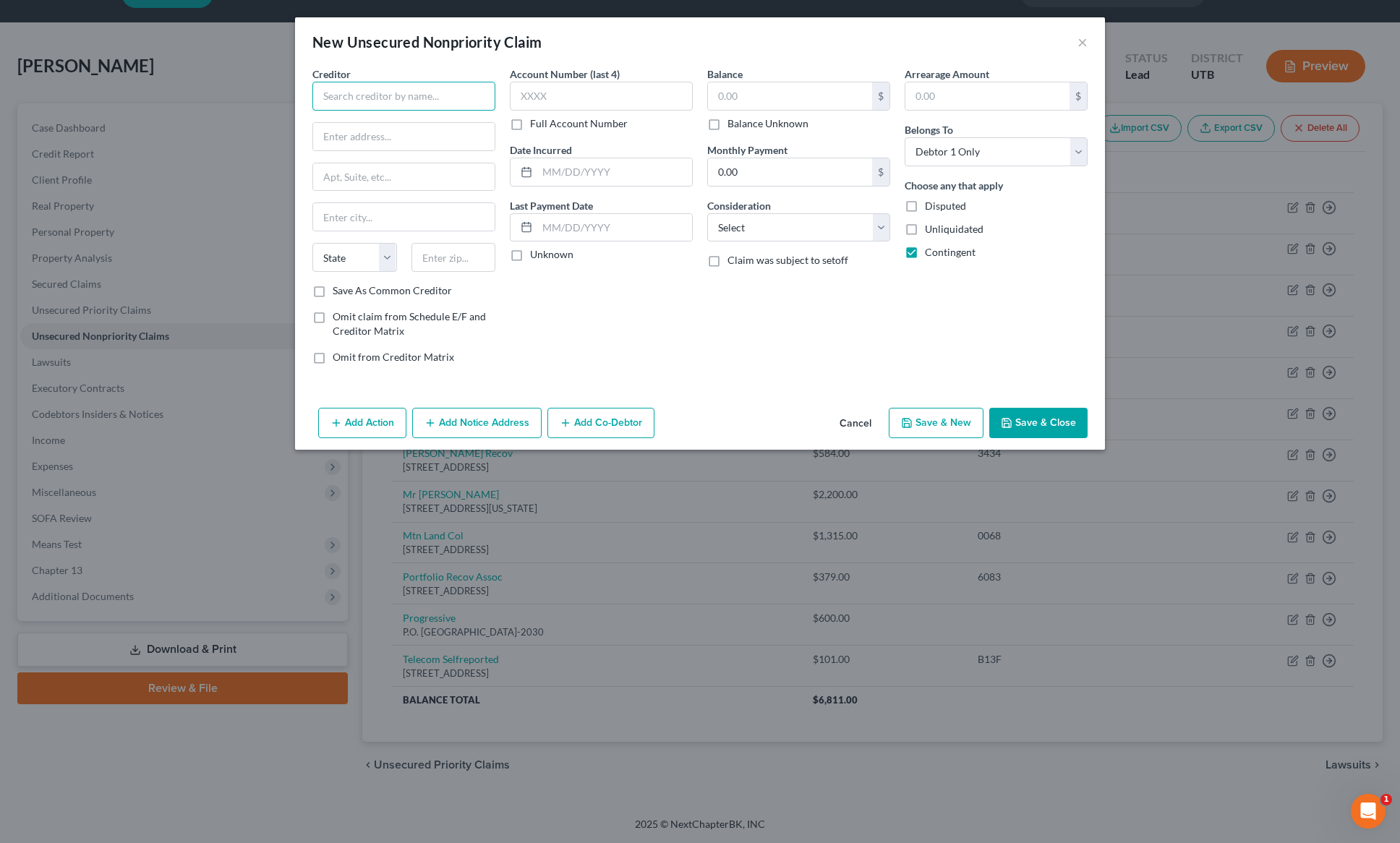
click at [368, 93] on input "text" at bounding box center [403, 97] width 183 height 29
type input "Crestview Management"
paste input "[STREET_ADDRESS]"
type input "[STREET_ADDRESS]"
click at [456, 263] on input "text" at bounding box center [454, 258] width 85 height 29
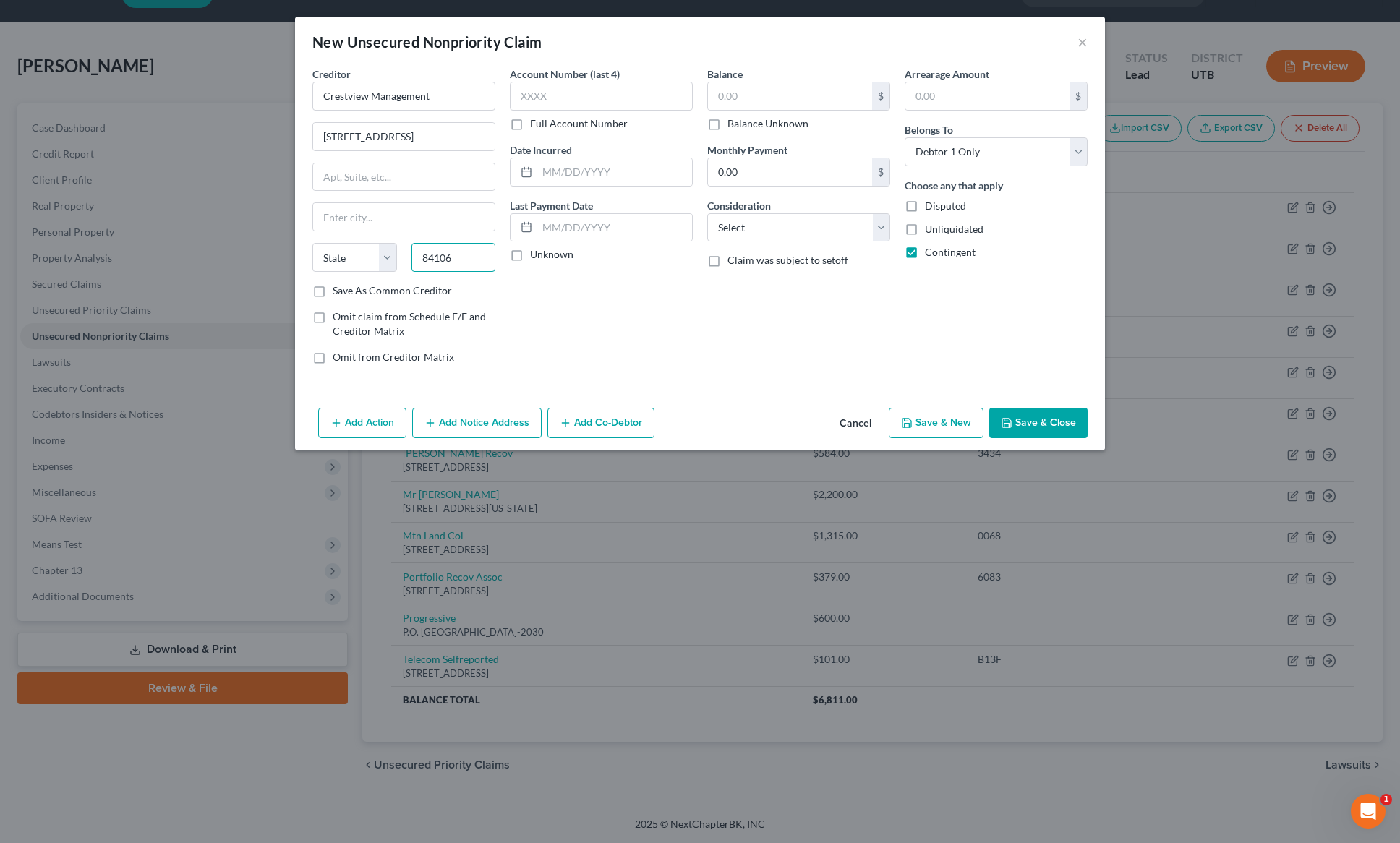
type input "84106"
type input "[GEOGRAPHIC_DATA]"
select select "46"
type input "unk"
type input "2025"
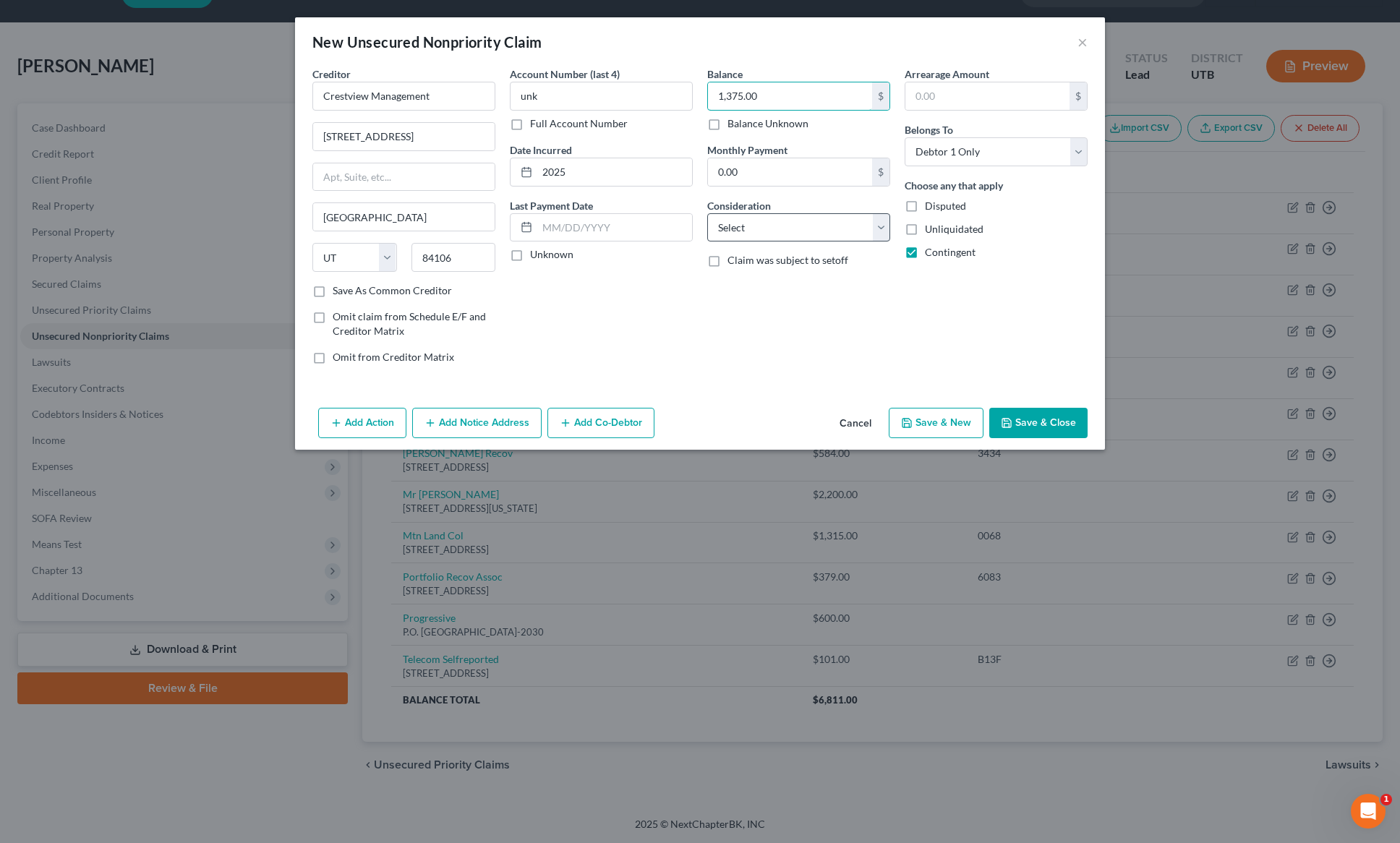
type input "1,375.00"
click at [814, 232] on select "Select Cable / Satellite Services Collection Agency Credit Card Debt Debt Couns…" at bounding box center [798, 228] width 183 height 29
select select "14"
click at [707, 213] on select "Select Cable / Satellite Services Collection Agency Credit Card Debt Debt Couns…" at bounding box center [798, 228] width 183 height 29
click at [749, 281] on input "text" at bounding box center [799, 282] width 182 height 27
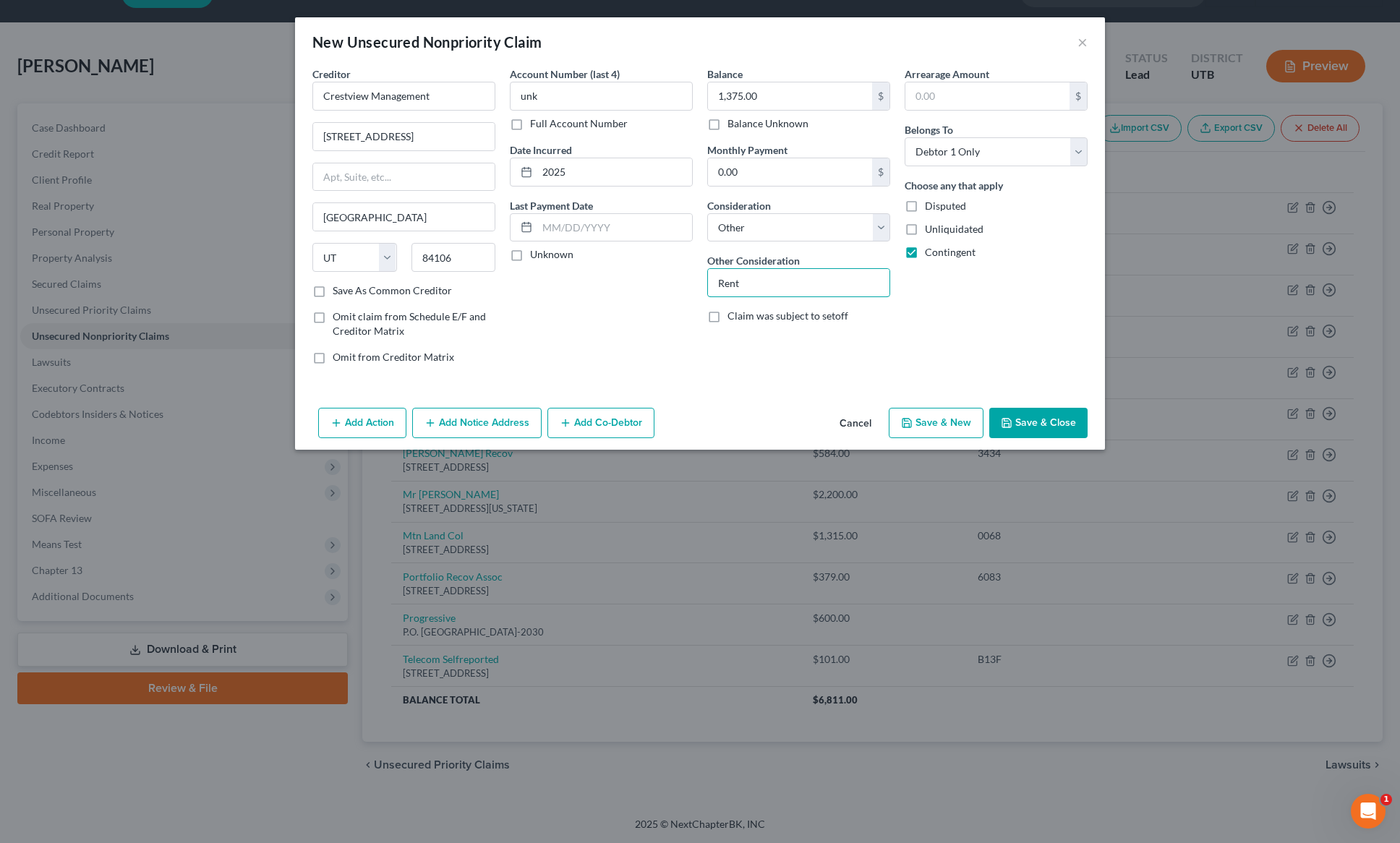
type input "Rent"
click at [1038, 425] on button "Save & Close" at bounding box center [1039, 422] width 99 height 30
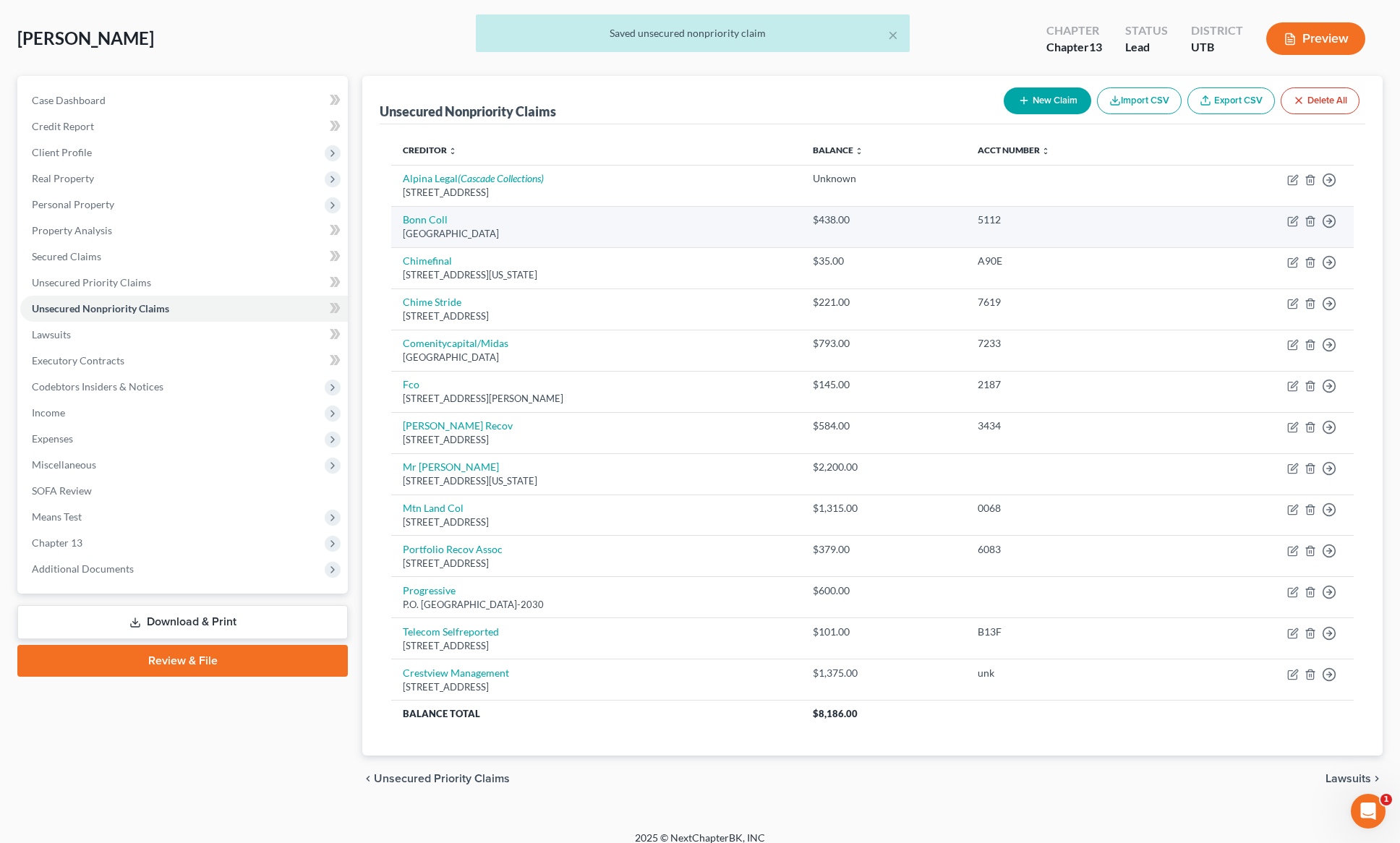
scroll to position [76, 0]
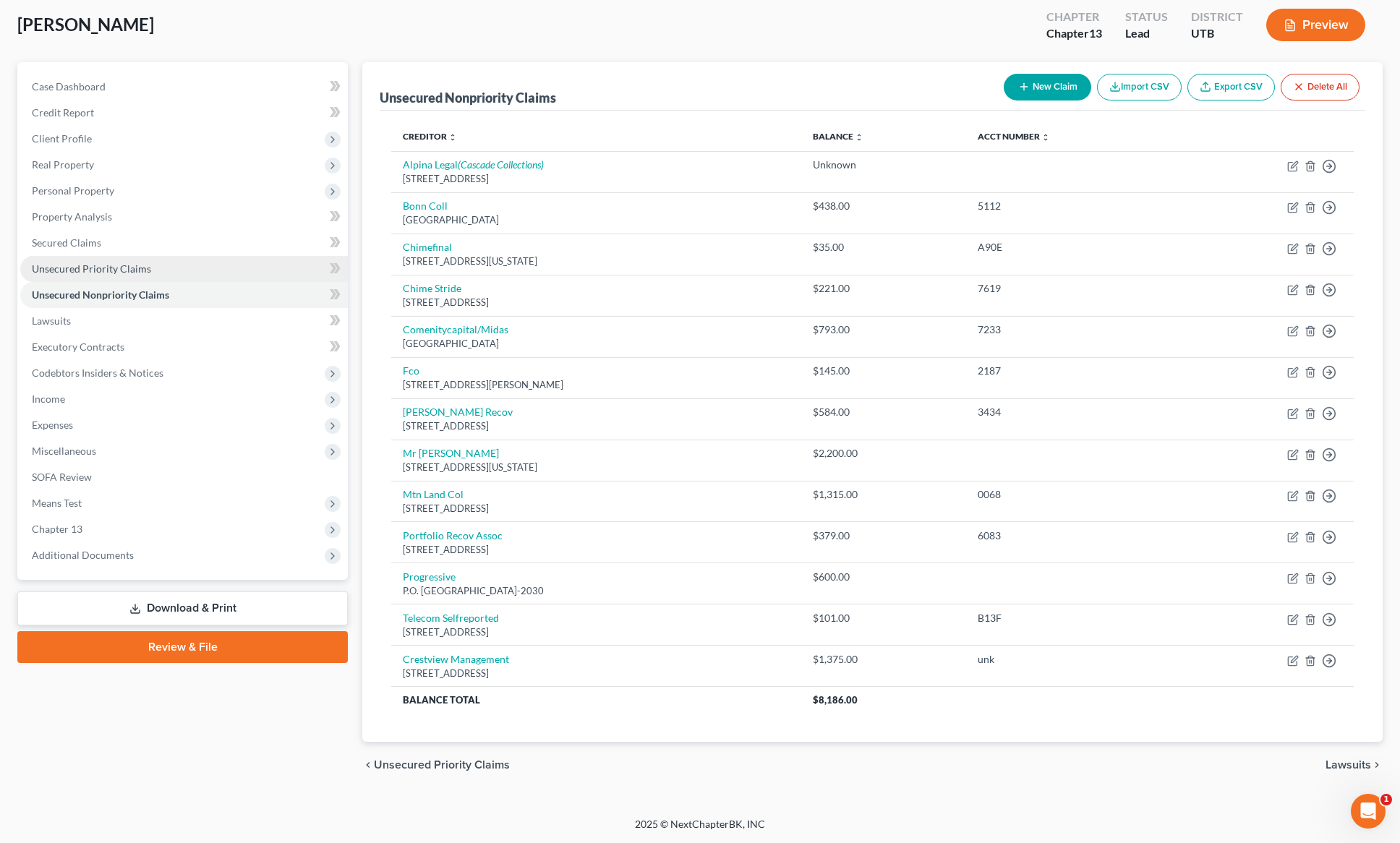
click at [91, 268] on span "Unsecured Priority Claims" at bounding box center [92, 268] width 120 height 13
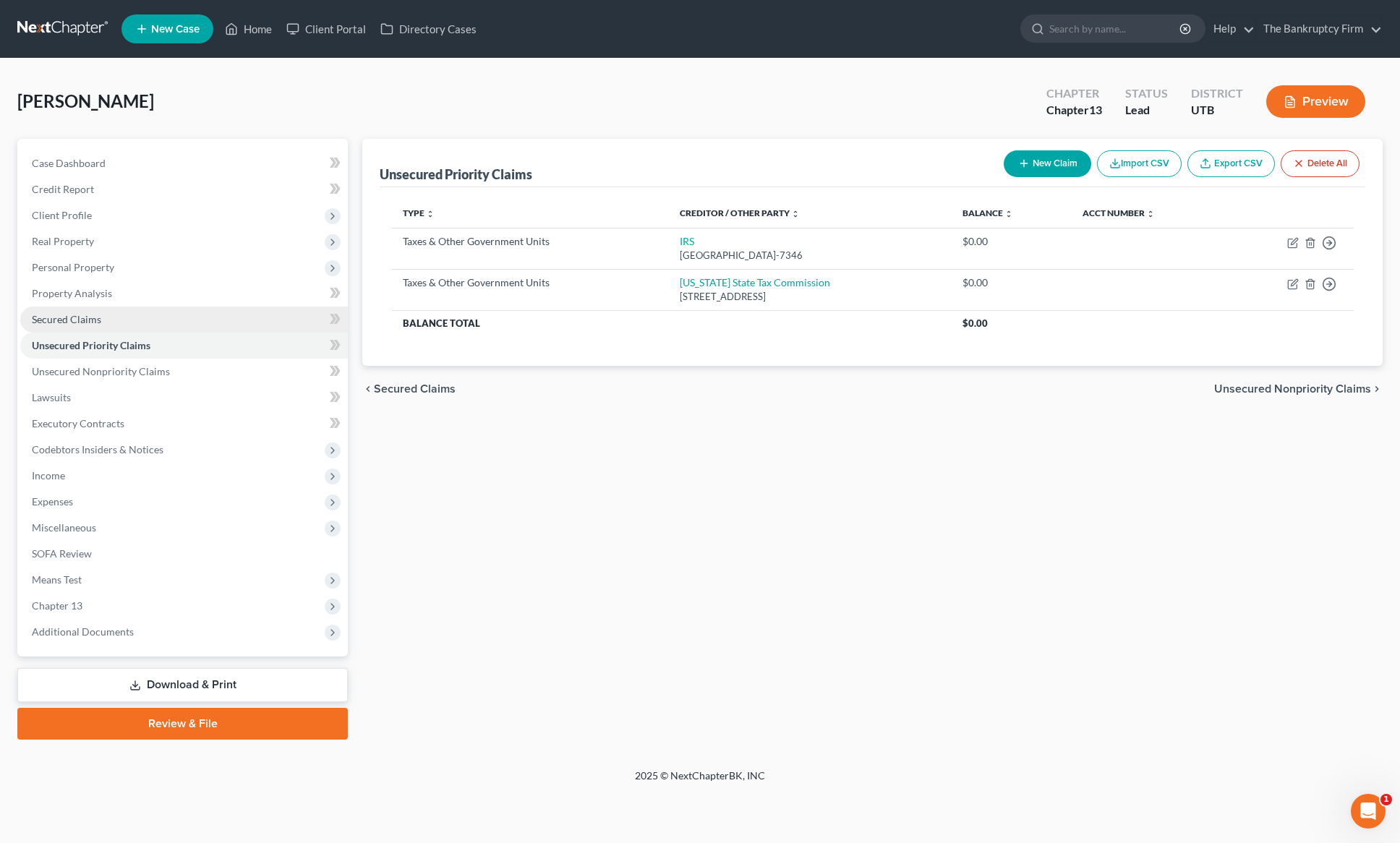
click at [83, 315] on span "Secured Claims" at bounding box center [67, 319] width 70 height 13
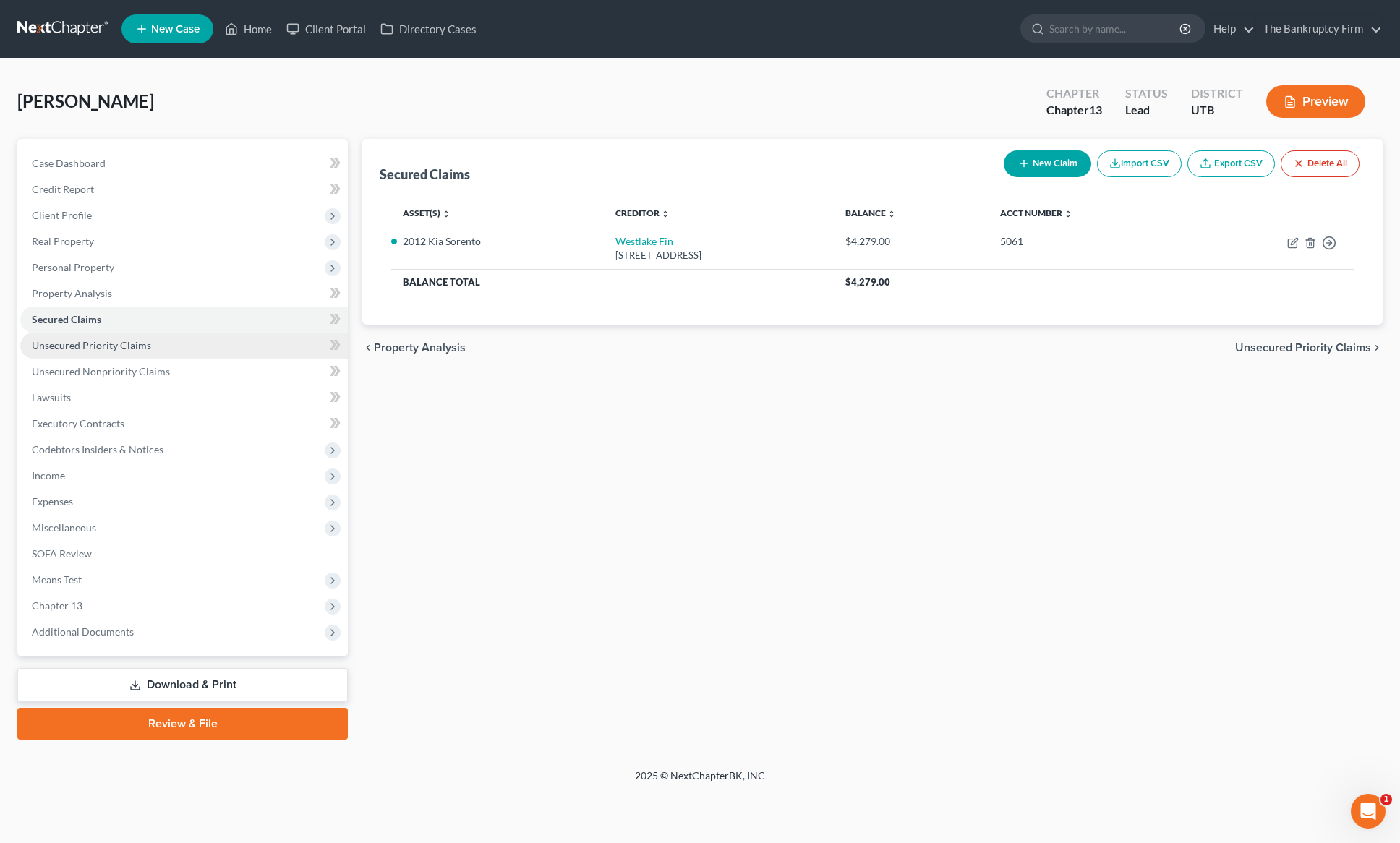
click at [120, 348] on span "Unsecured Priority Claims" at bounding box center [92, 345] width 120 height 13
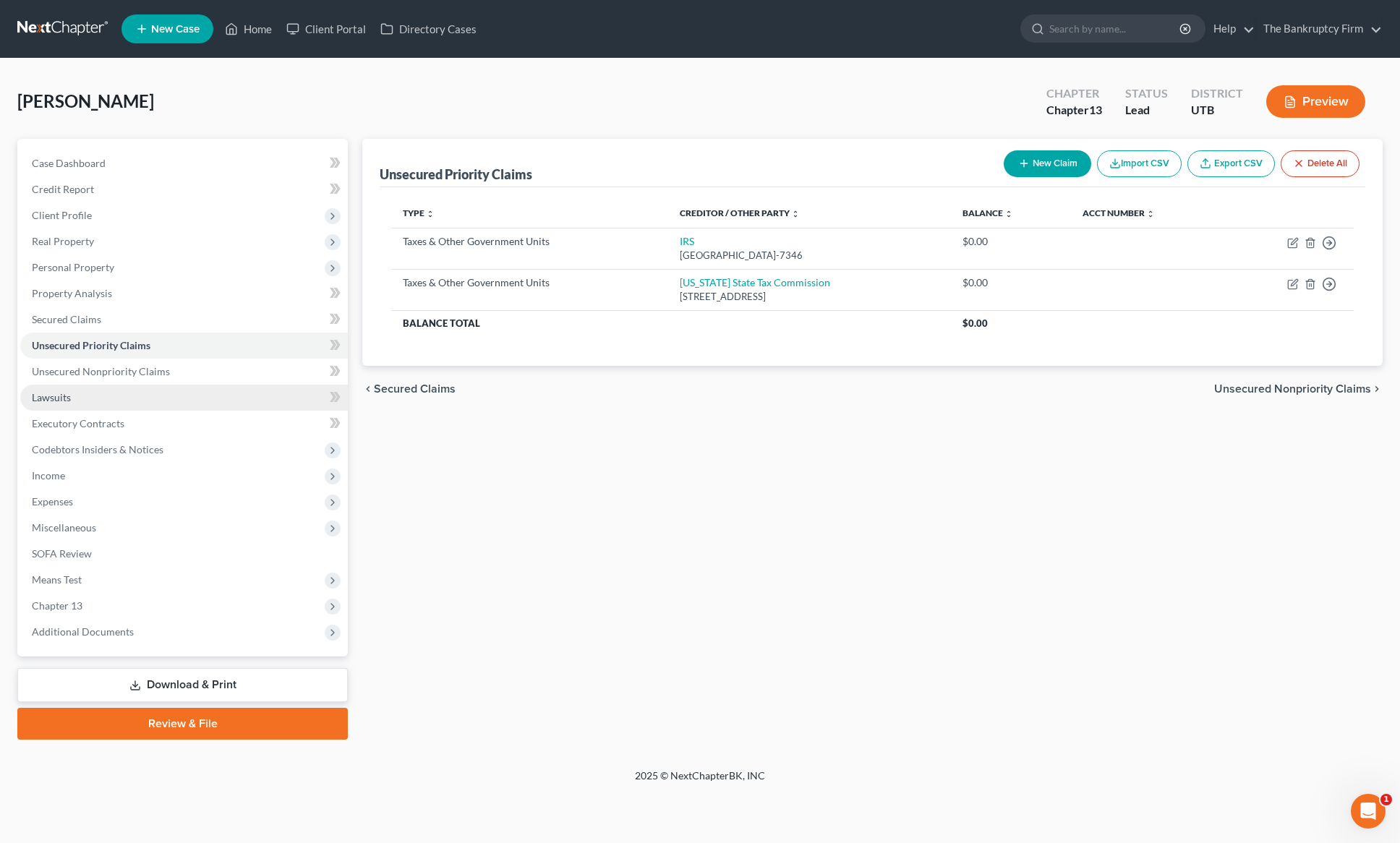
click at [61, 401] on span "Lawsuits" at bounding box center [51, 397] width 39 height 13
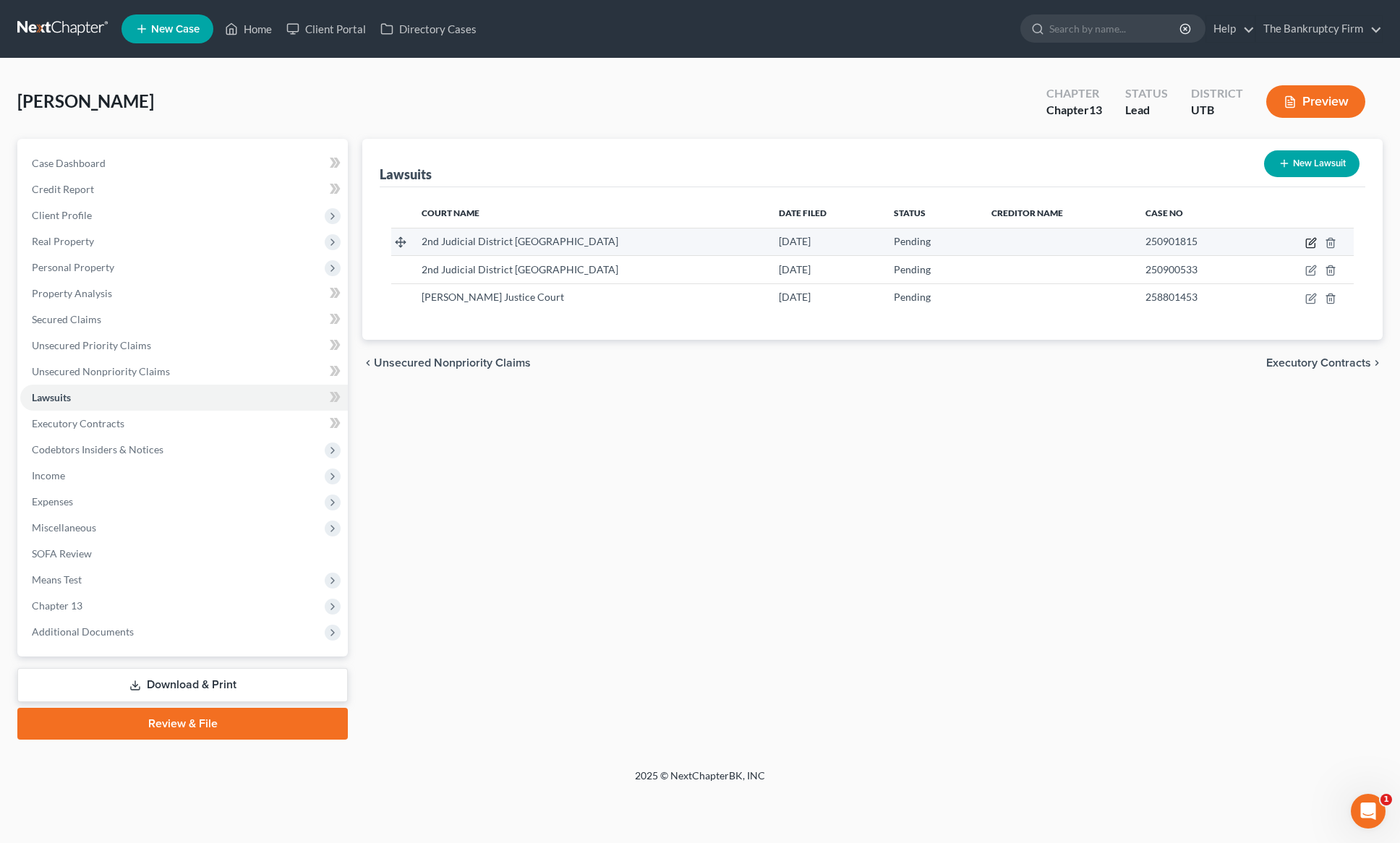
click at [1314, 242] on icon "button" at bounding box center [1311, 243] width 12 height 12
select select "46"
select select "0"
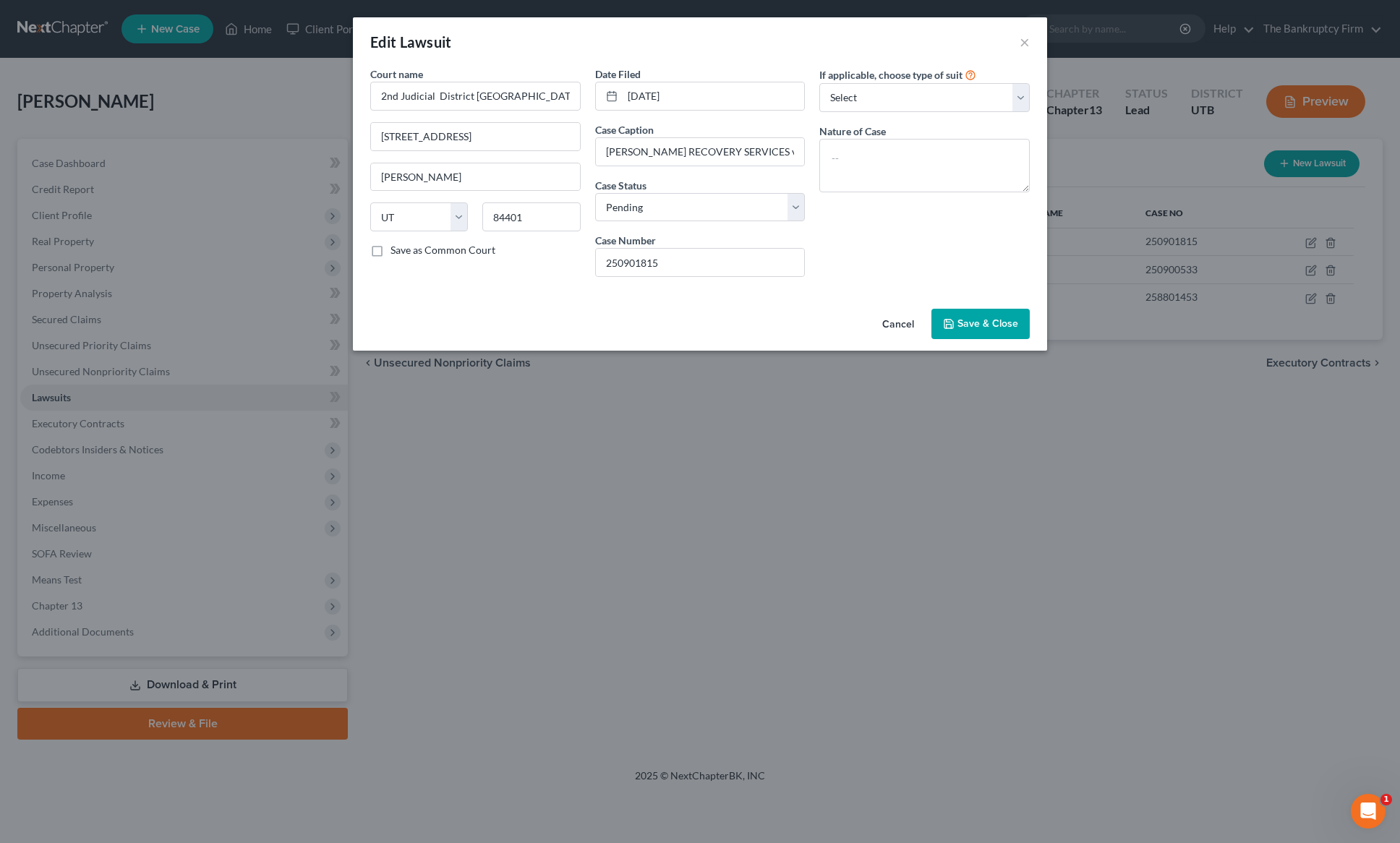
click at [991, 321] on span "Save & Close" at bounding box center [987, 323] width 61 height 13
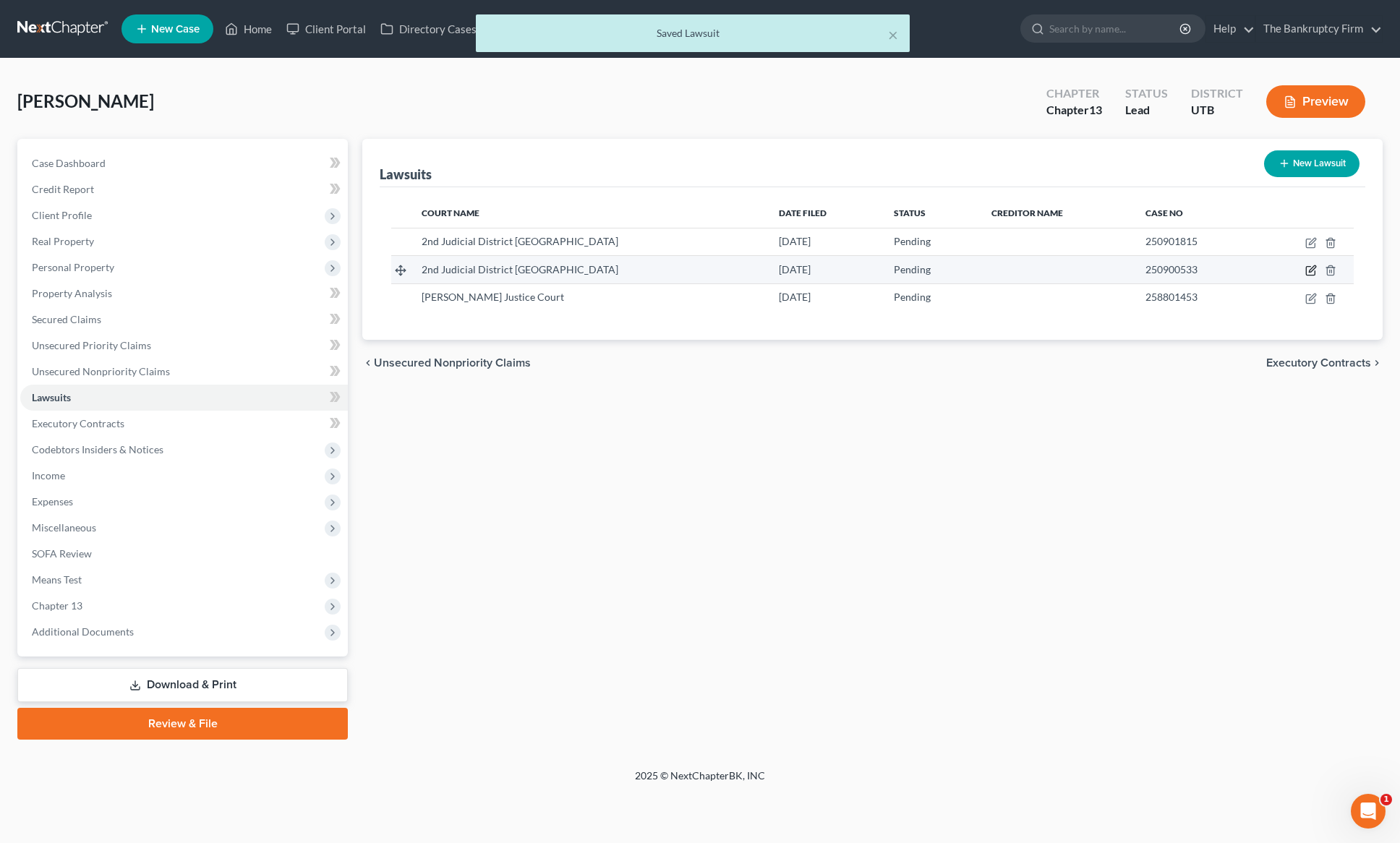
click at [1307, 268] on icon "button" at bounding box center [1311, 270] width 12 height 12
select select "46"
select select "0"
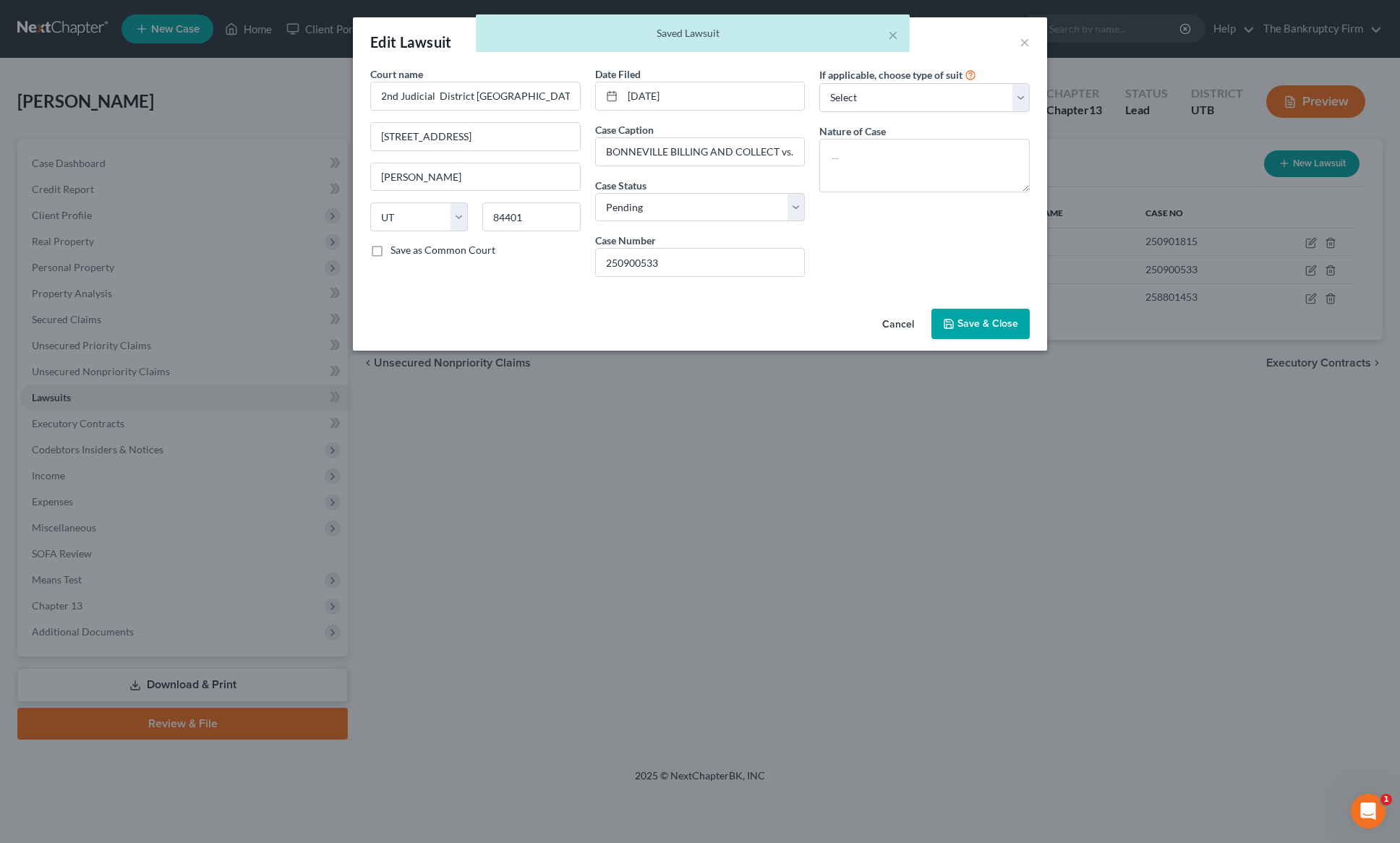
click at [984, 329] on button "Save & Close" at bounding box center [981, 323] width 99 height 30
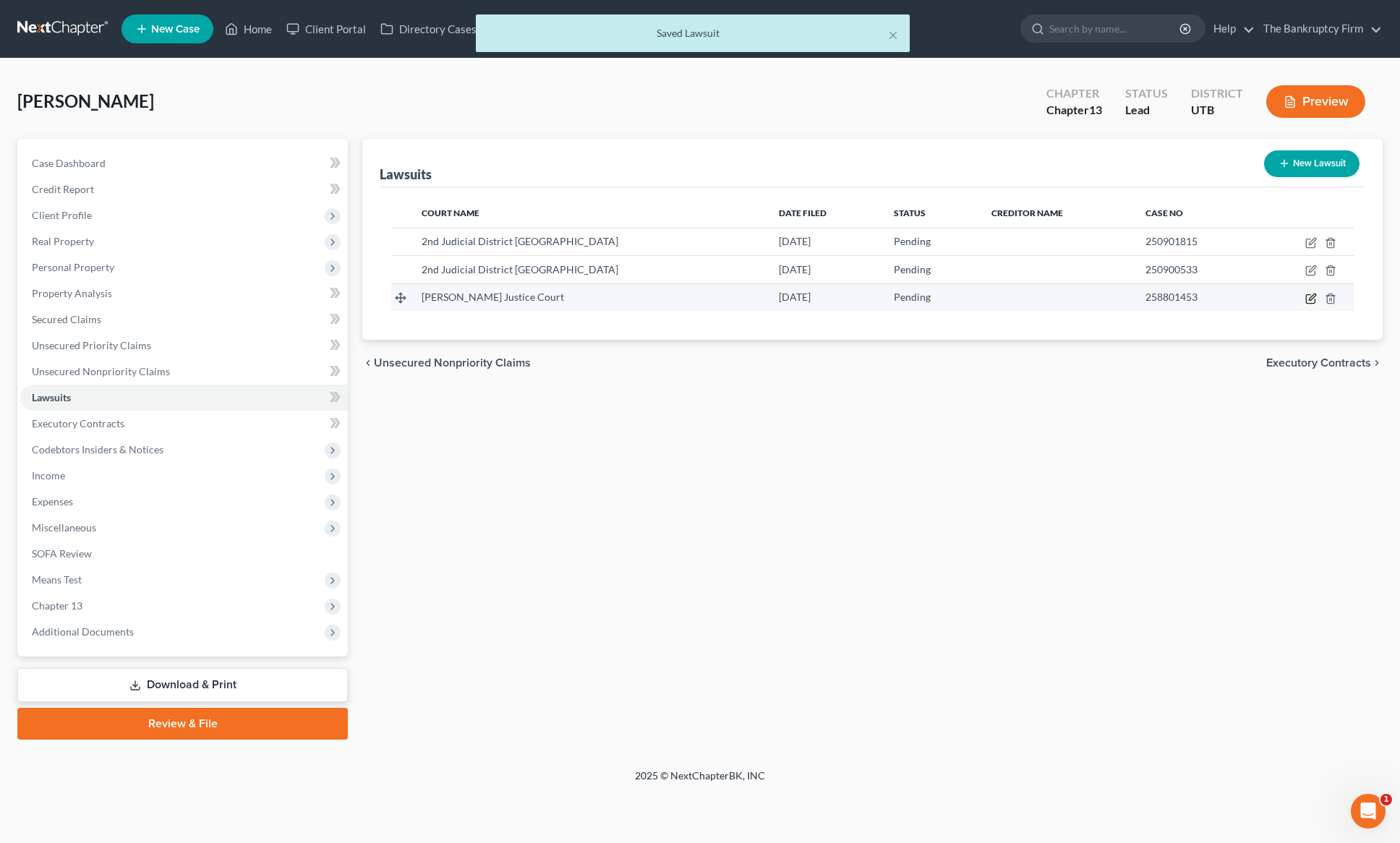
click at [1312, 298] on icon "button" at bounding box center [1312, 296] width 7 height 7
select select "46"
select select "0"
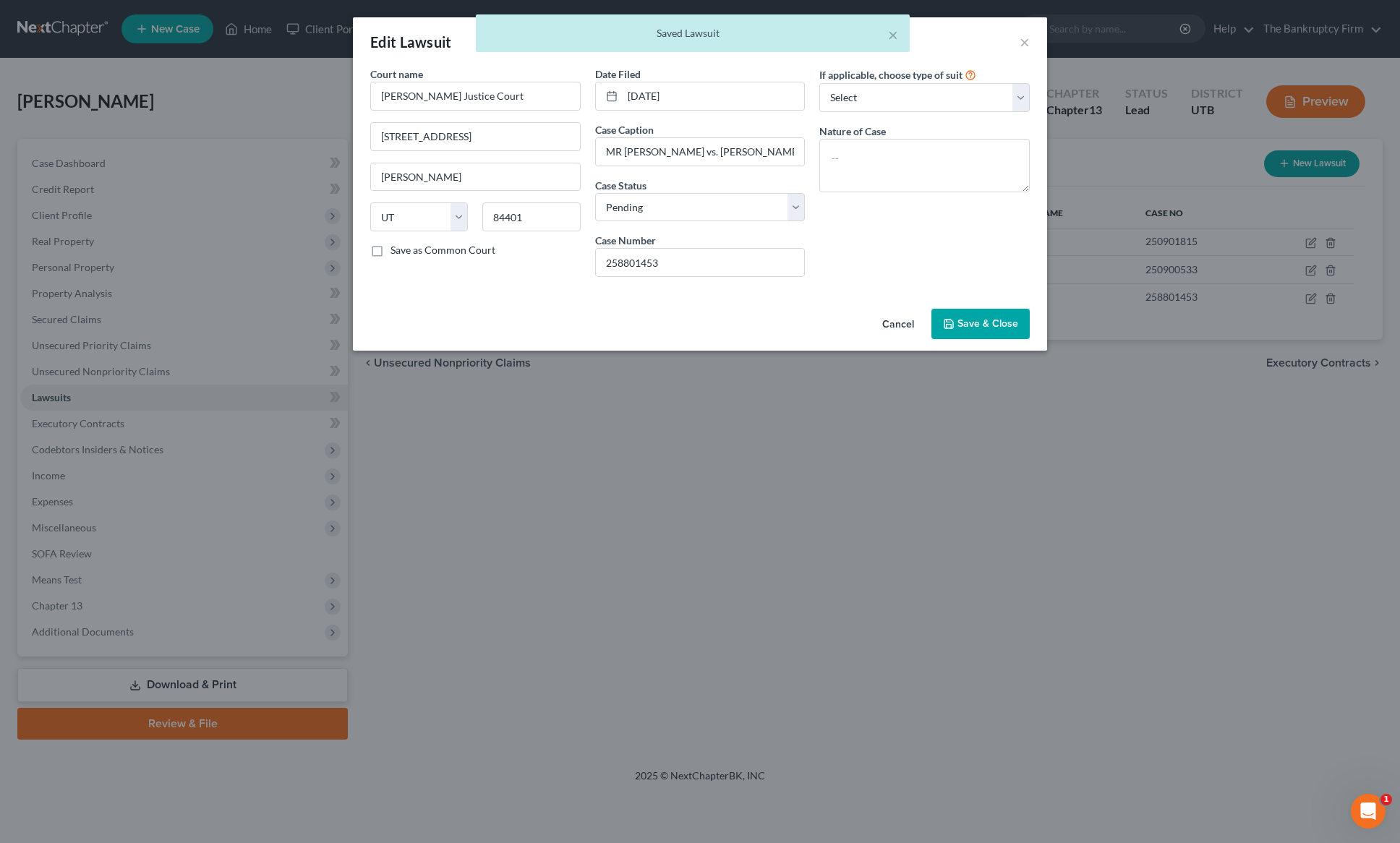
click at [995, 320] on span "Save & Close" at bounding box center [987, 323] width 61 height 13
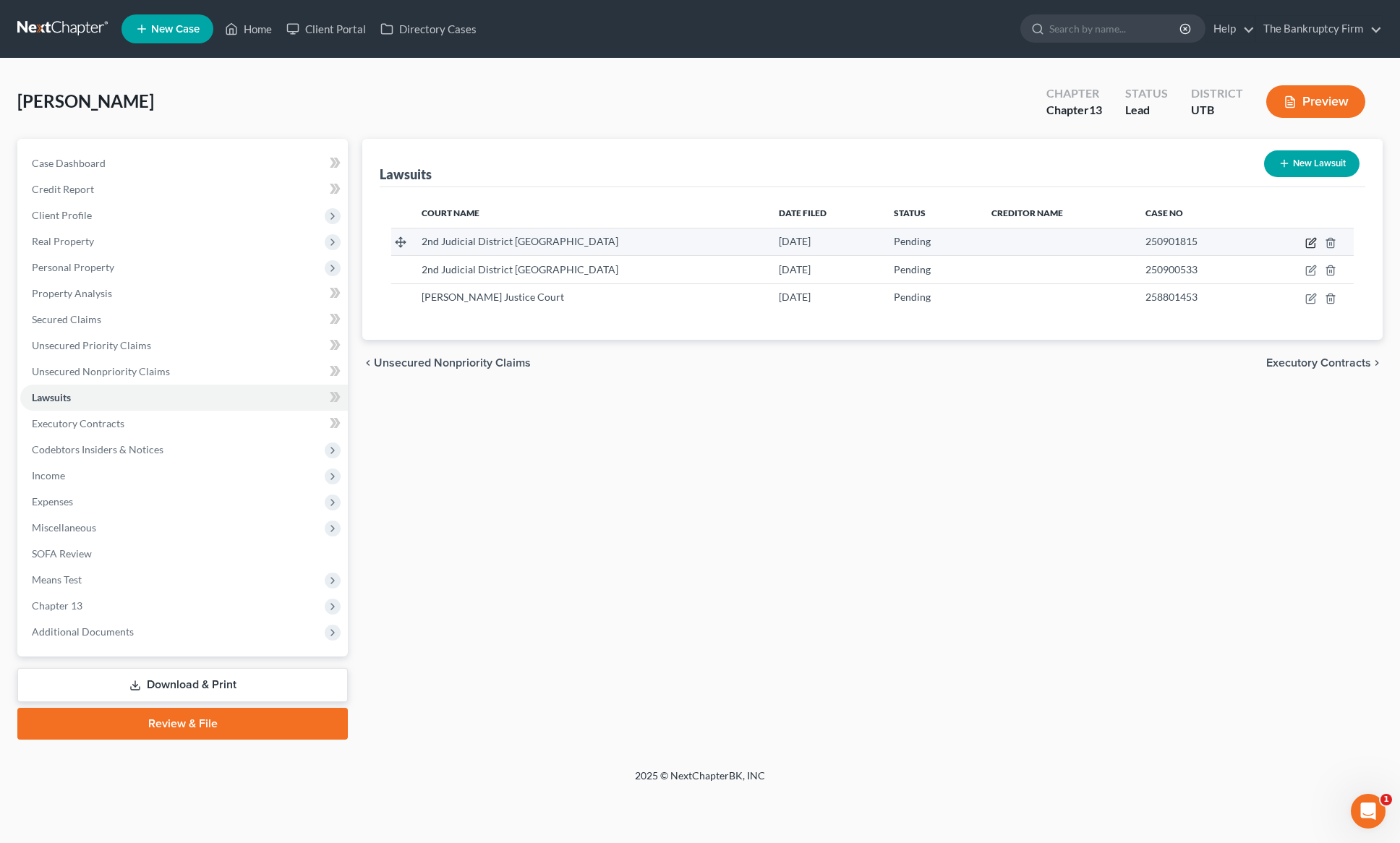
click at [1311, 240] on icon "button" at bounding box center [1312, 240] width 7 height 7
select select "46"
select select "0"
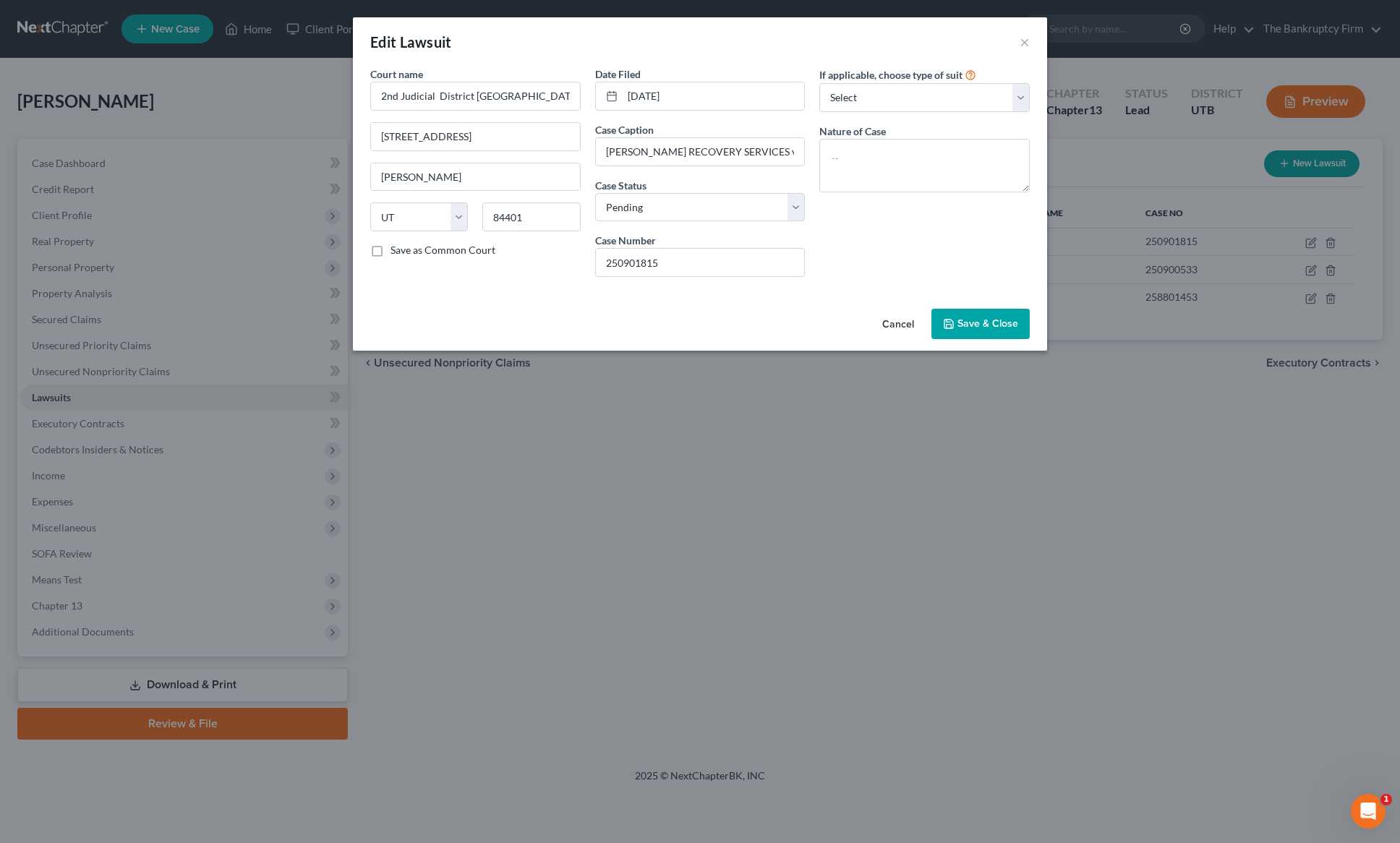
drag, startPoint x: 991, startPoint y: 329, endPoint x: 1282, endPoint y: 327, distance: 291.0
click at [991, 329] on button "Save & Close" at bounding box center [981, 323] width 99 height 30
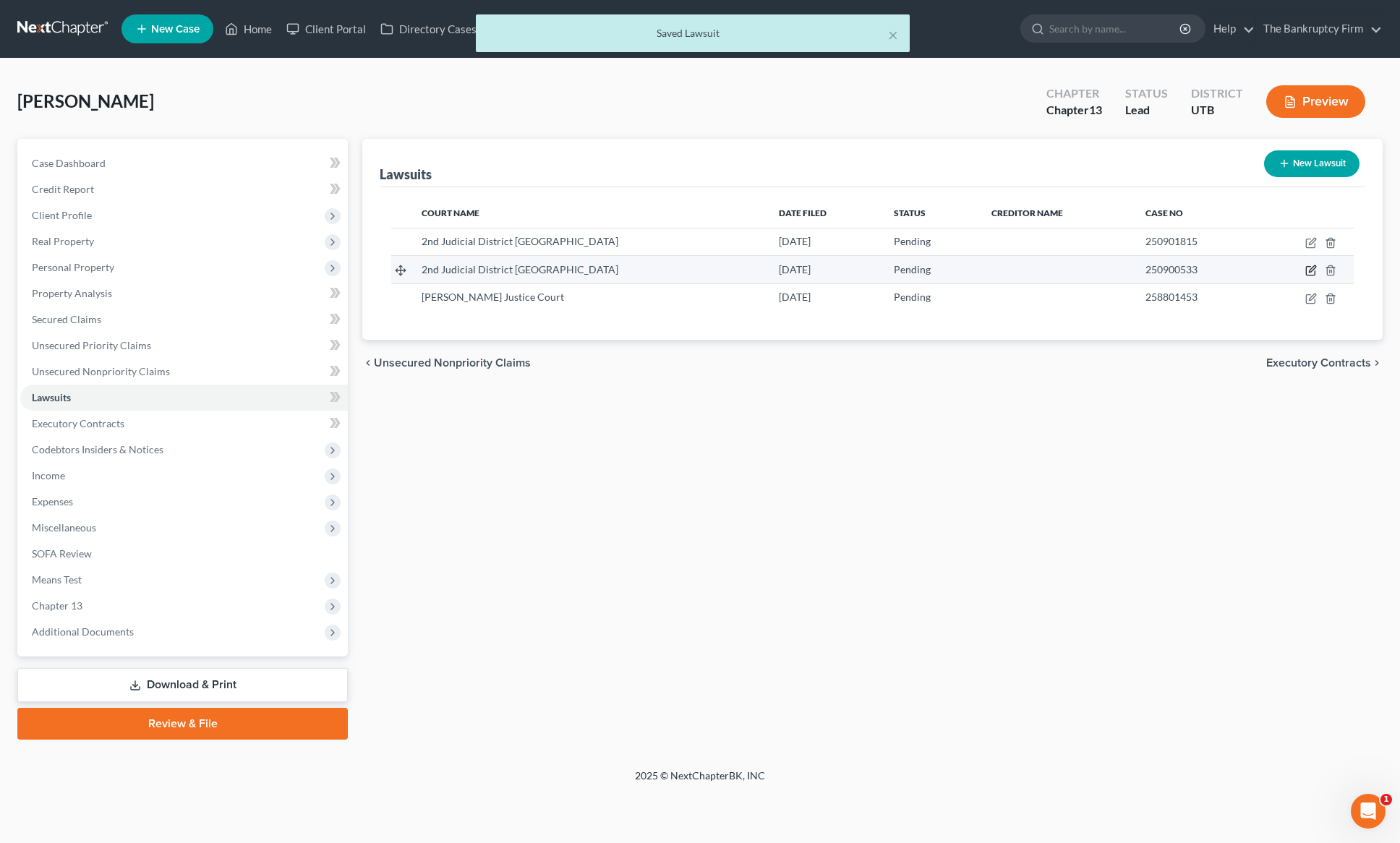
click at [1313, 268] on icon "button" at bounding box center [1311, 270] width 12 height 12
select select "46"
select select "0"
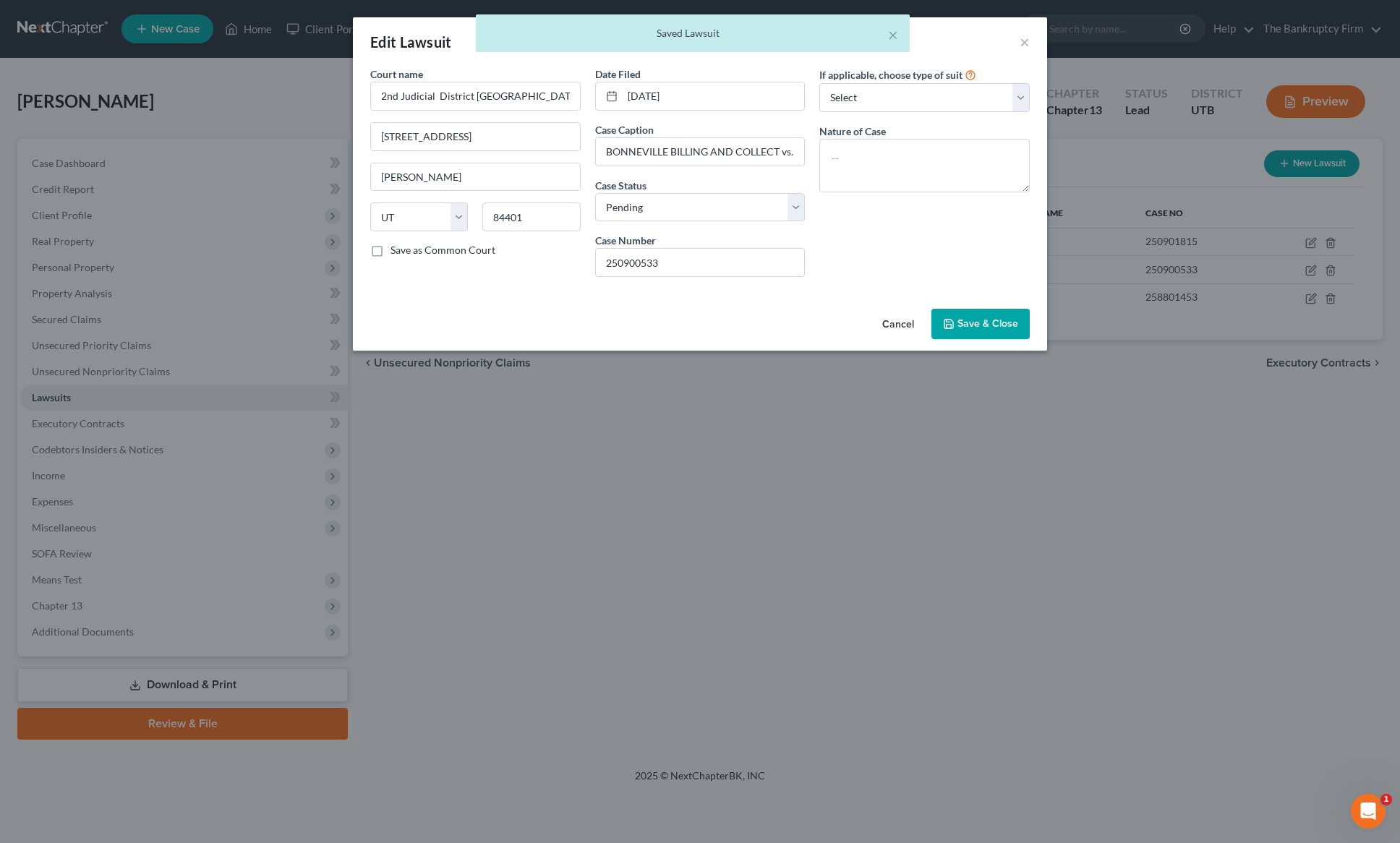
click at [1026, 40] on div "× Saved Lawsuit" at bounding box center [693, 37] width 1400 height 44
click at [991, 323] on span "Save & Close" at bounding box center [987, 323] width 61 height 13
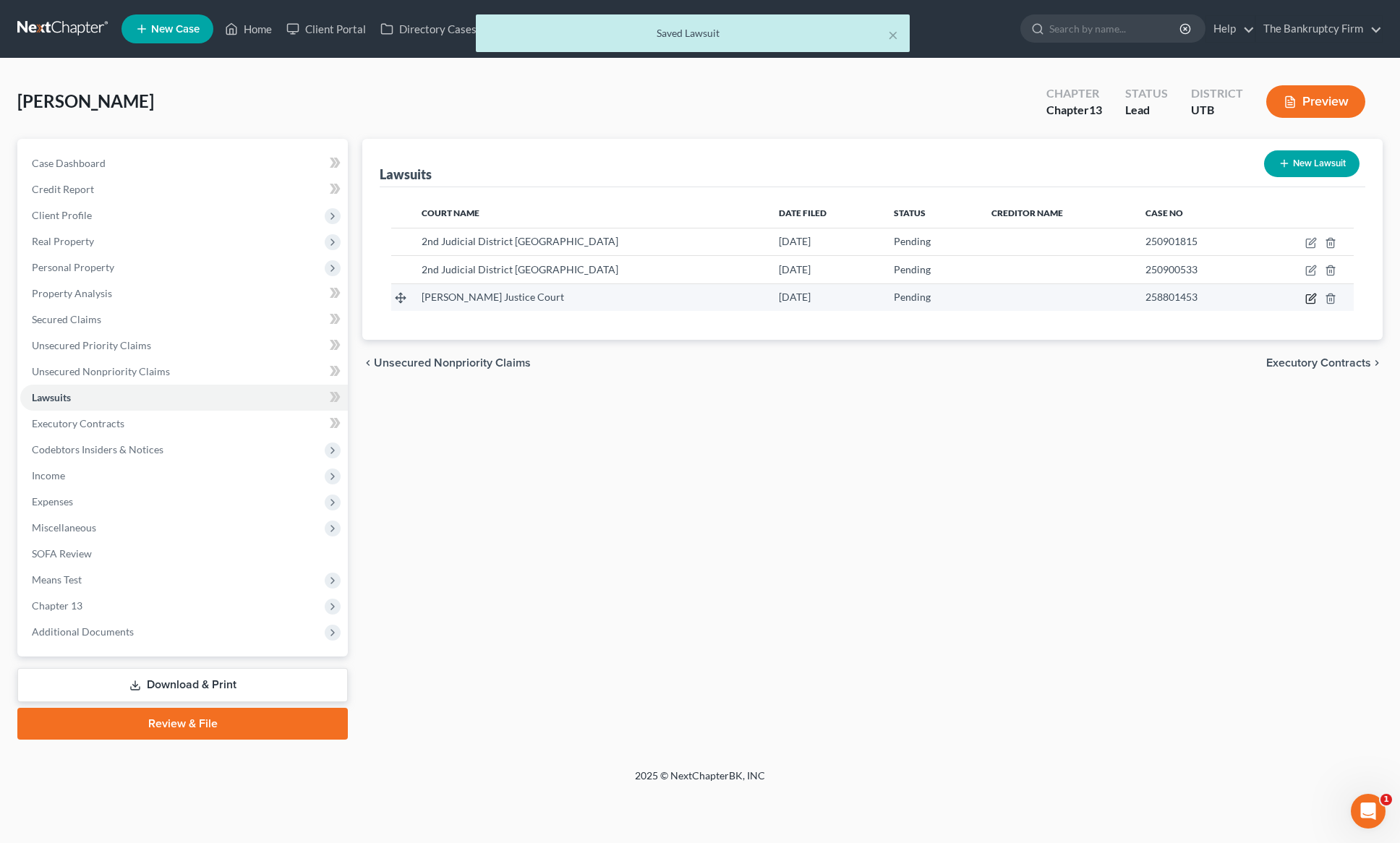
click at [1309, 299] on icon "button" at bounding box center [1312, 296] width 7 height 7
select select "46"
select select "0"
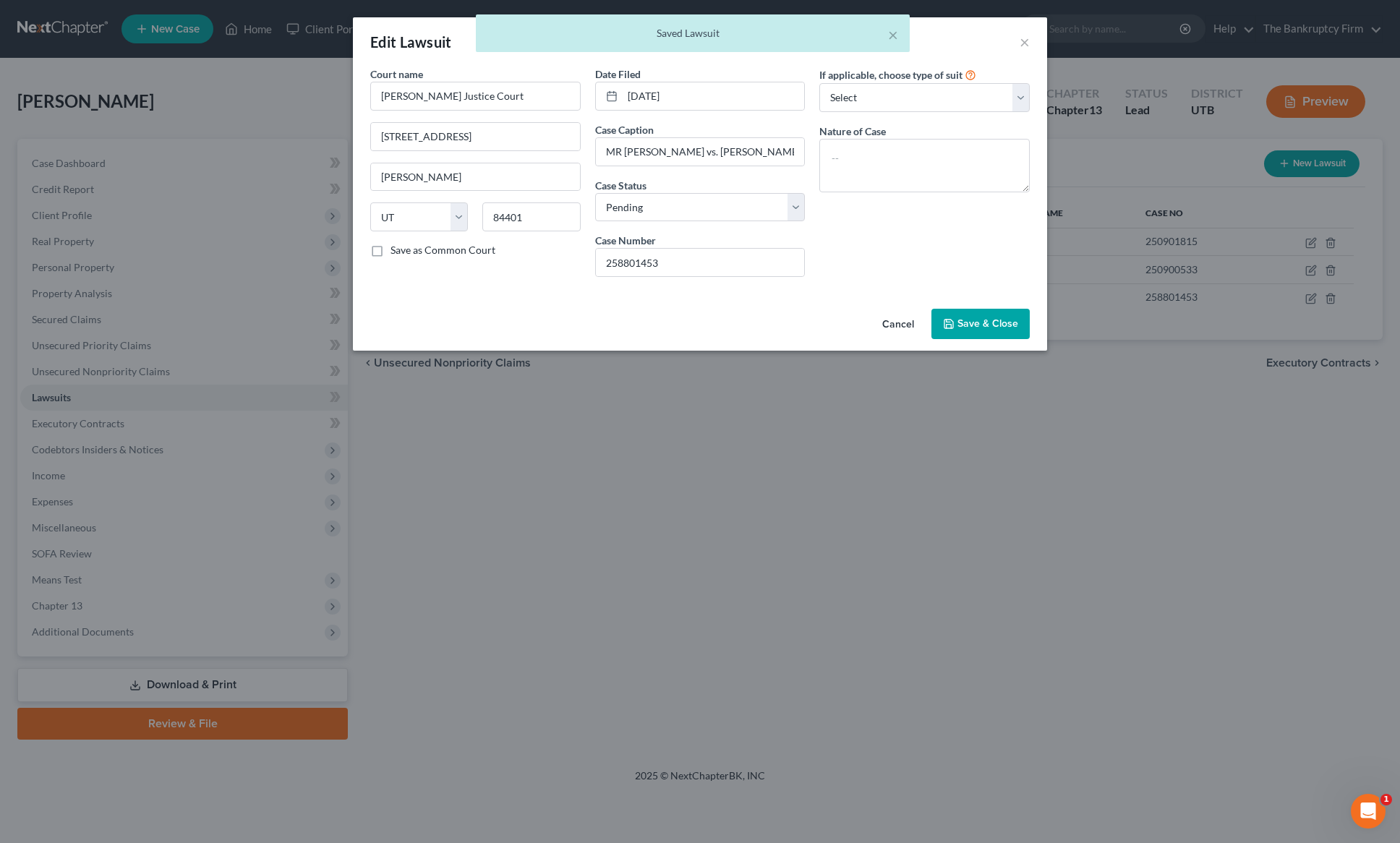
click at [1023, 42] on div "× Saved Lawsuit" at bounding box center [693, 37] width 1400 height 44
click at [979, 324] on span "Save & Close" at bounding box center [987, 323] width 61 height 13
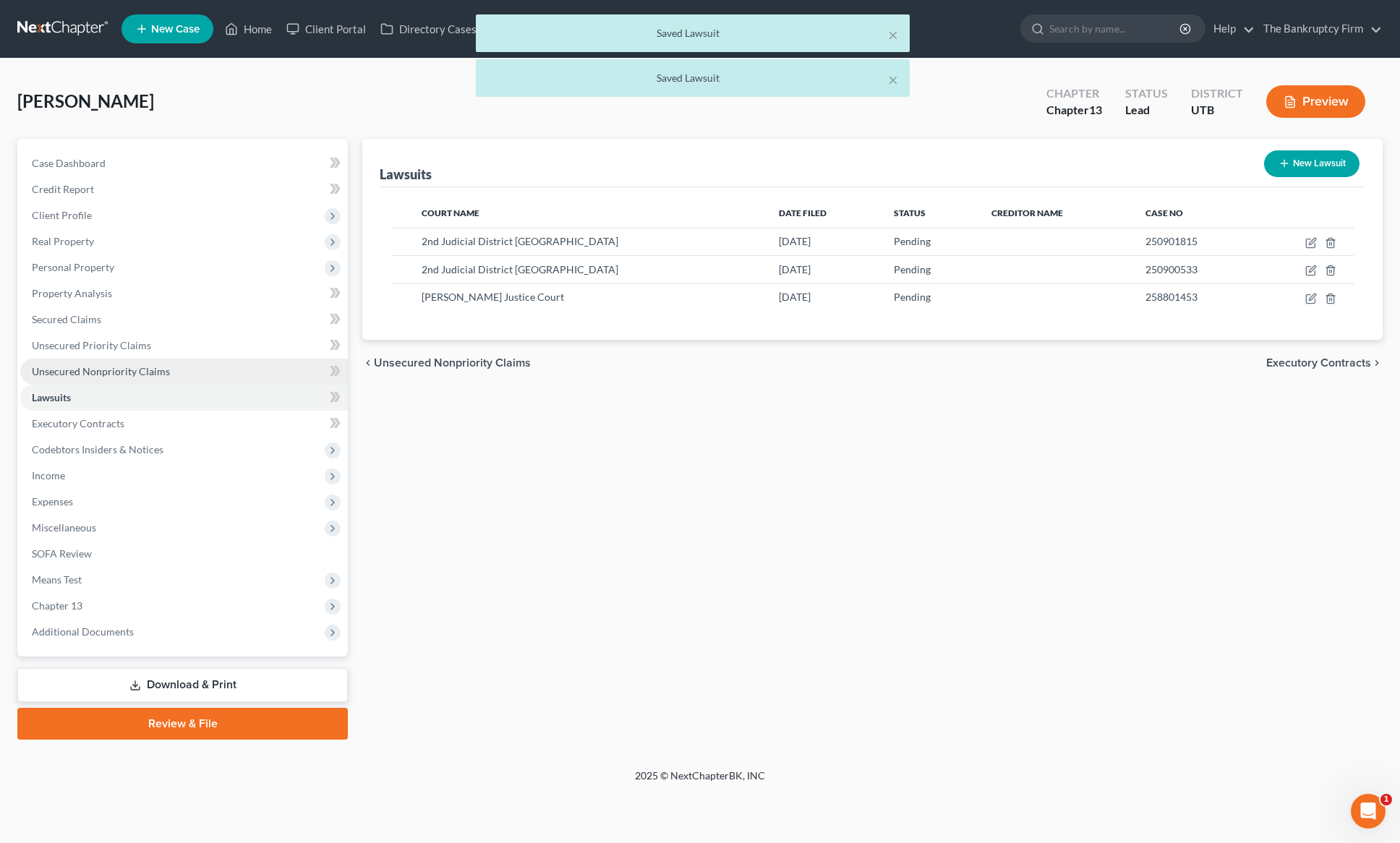
click at [92, 376] on span "Unsecured Nonpriority Claims" at bounding box center [100, 371] width 138 height 13
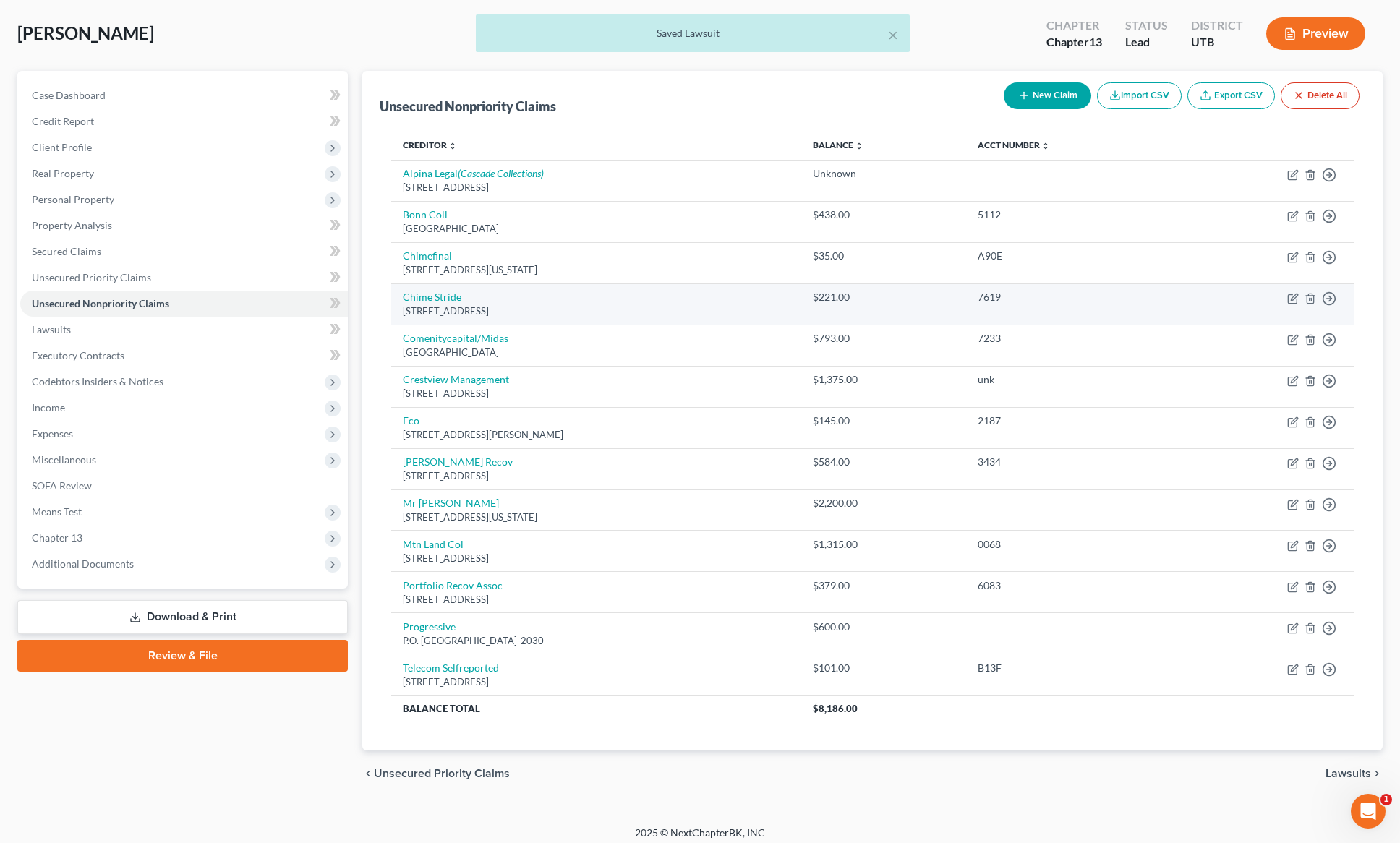
scroll to position [70, 0]
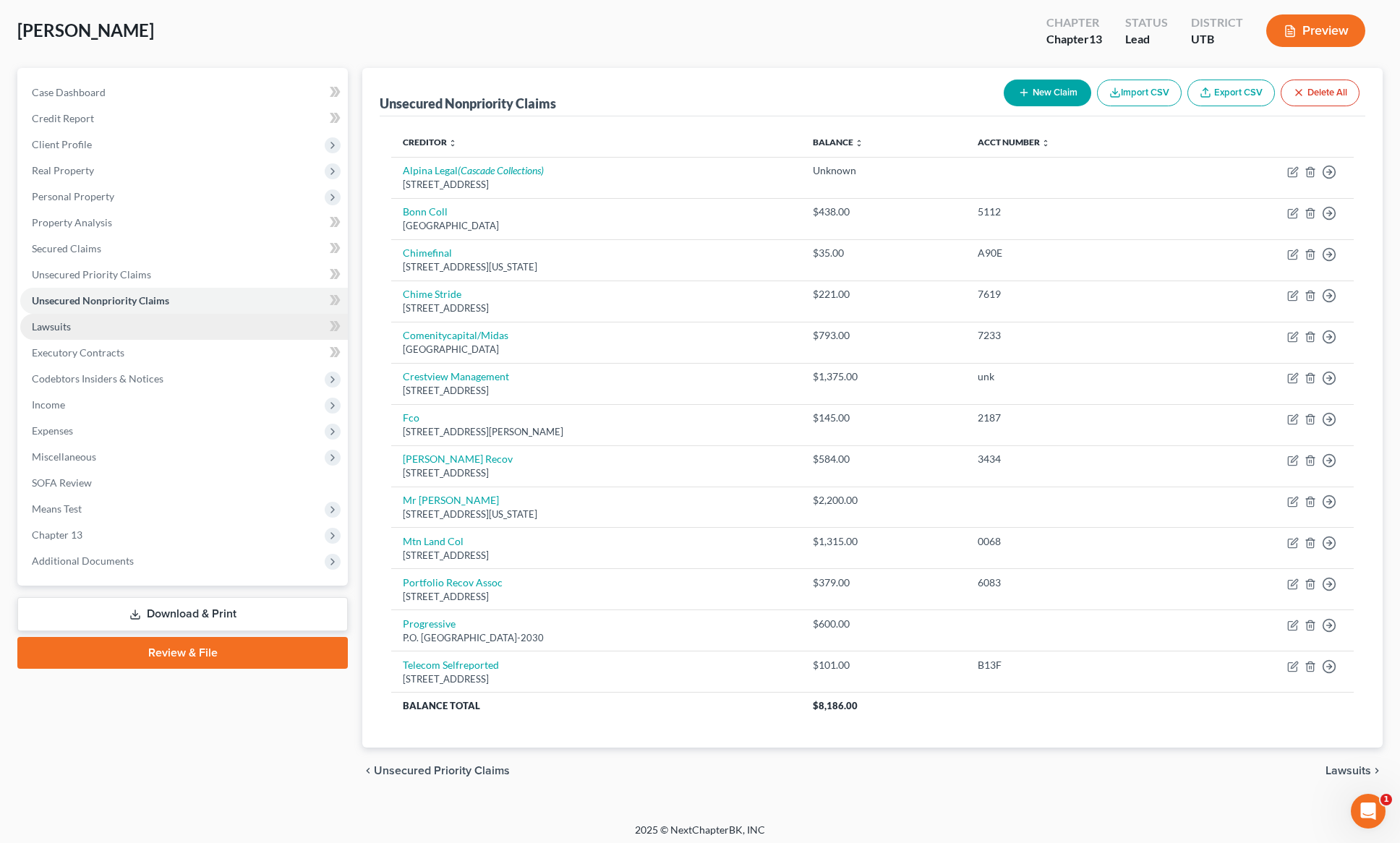
click at [50, 328] on span "Lawsuits" at bounding box center [51, 326] width 39 height 13
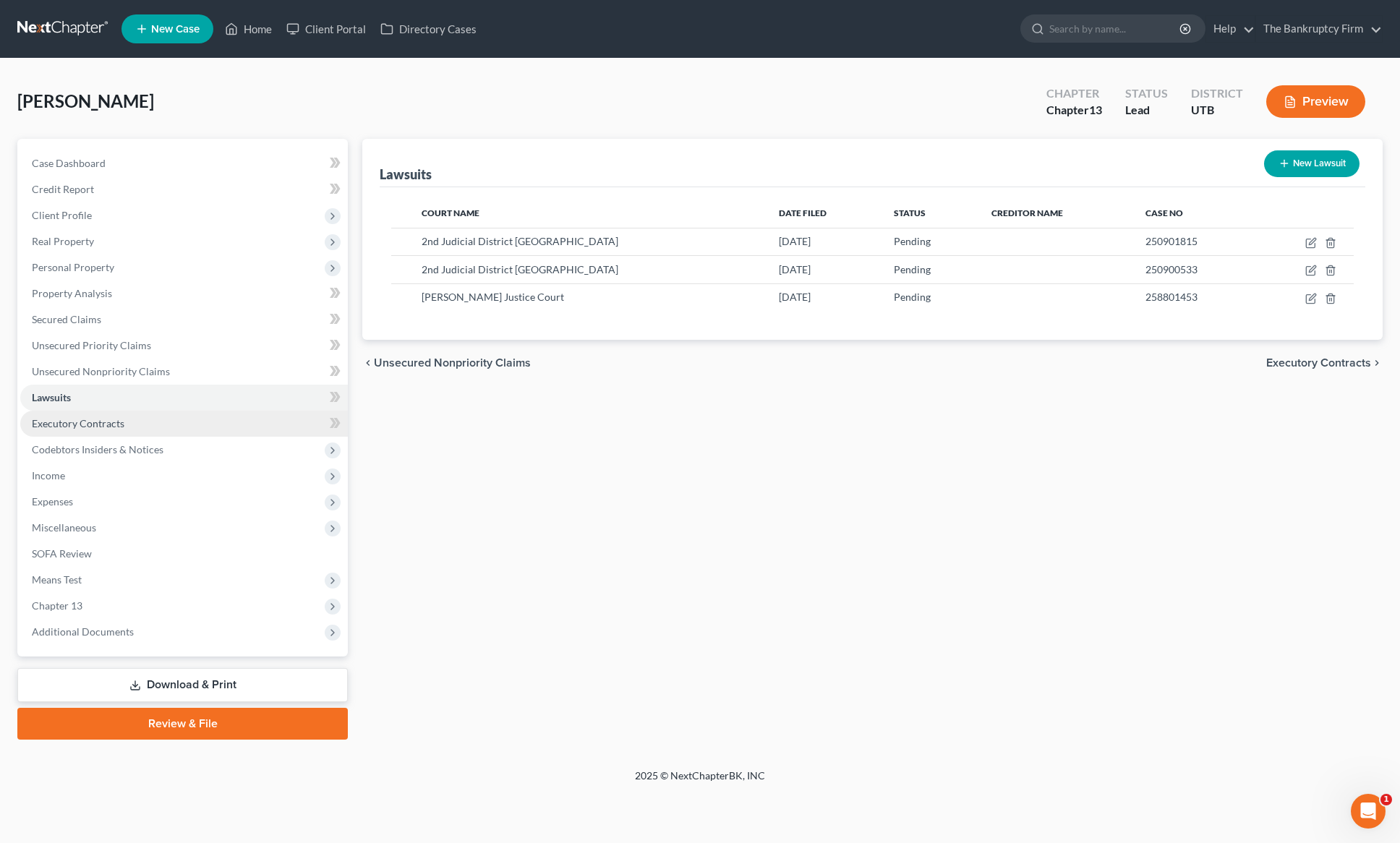
click at [44, 420] on span "Executory Contracts" at bounding box center [78, 423] width 93 height 13
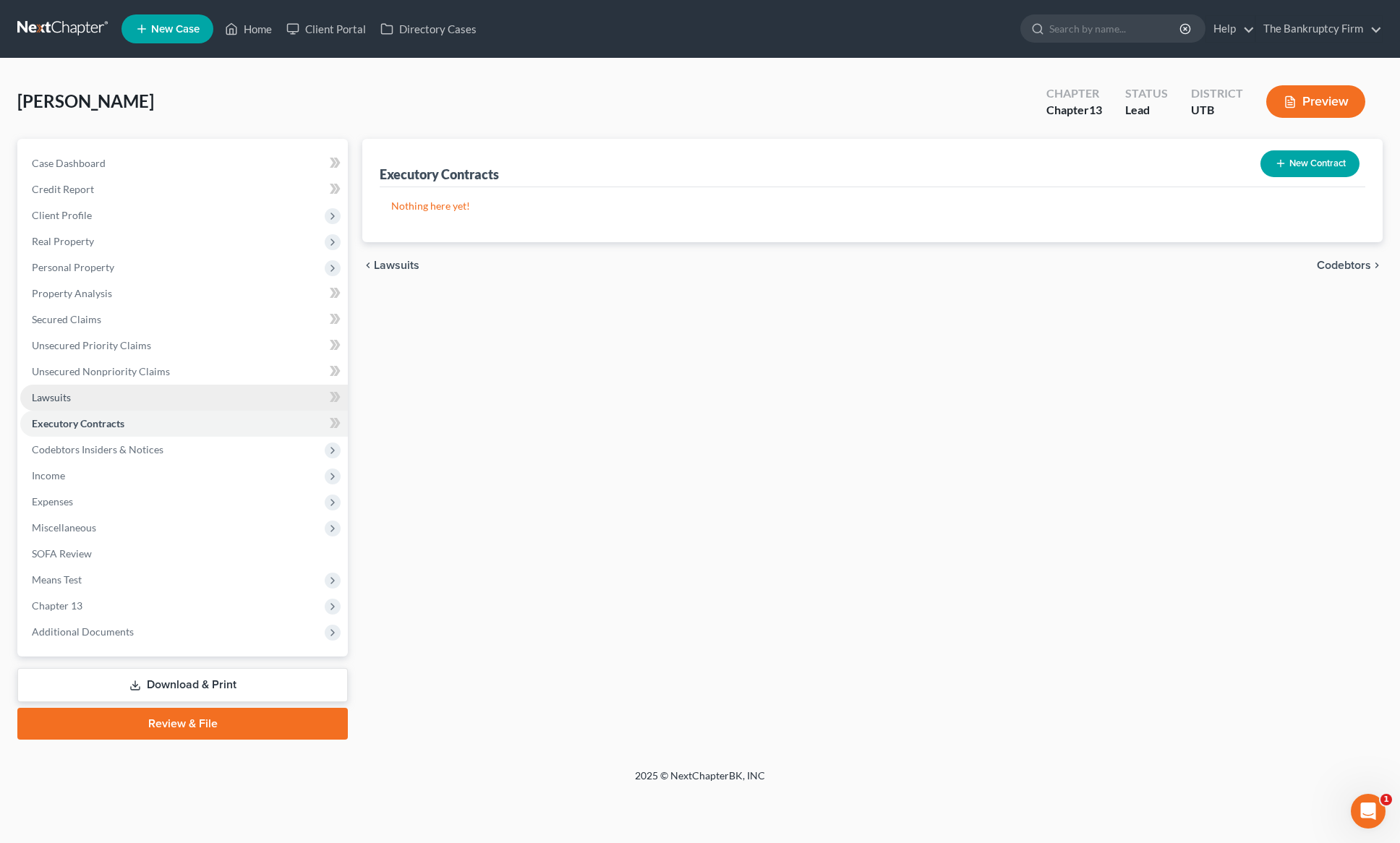
click at [71, 397] on link "Lawsuits" at bounding box center [184, 397] width 328 height 26
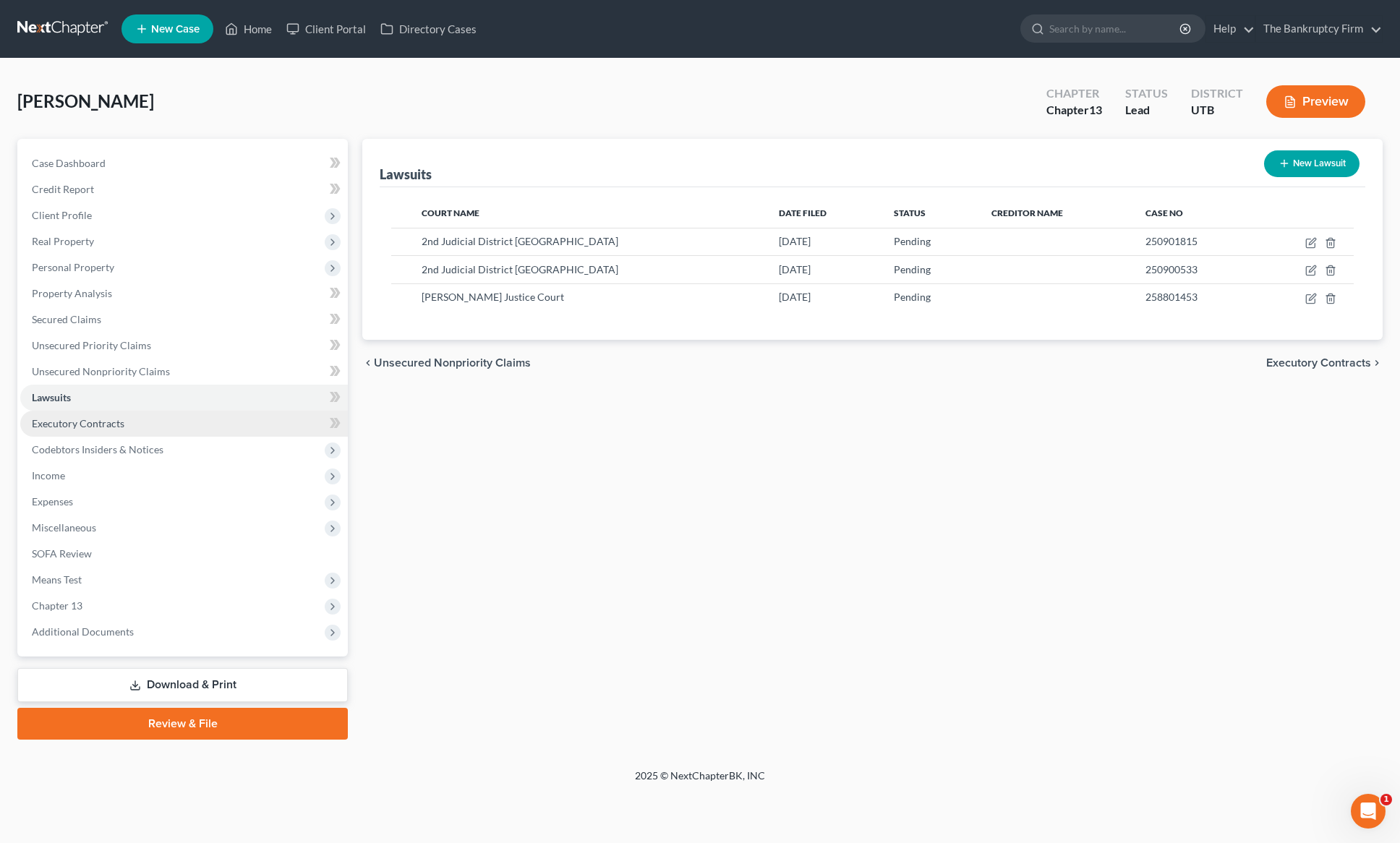
click at [95, 428] on span "Executory Contracts" at bounding box center [78, 423] width 93 height 13
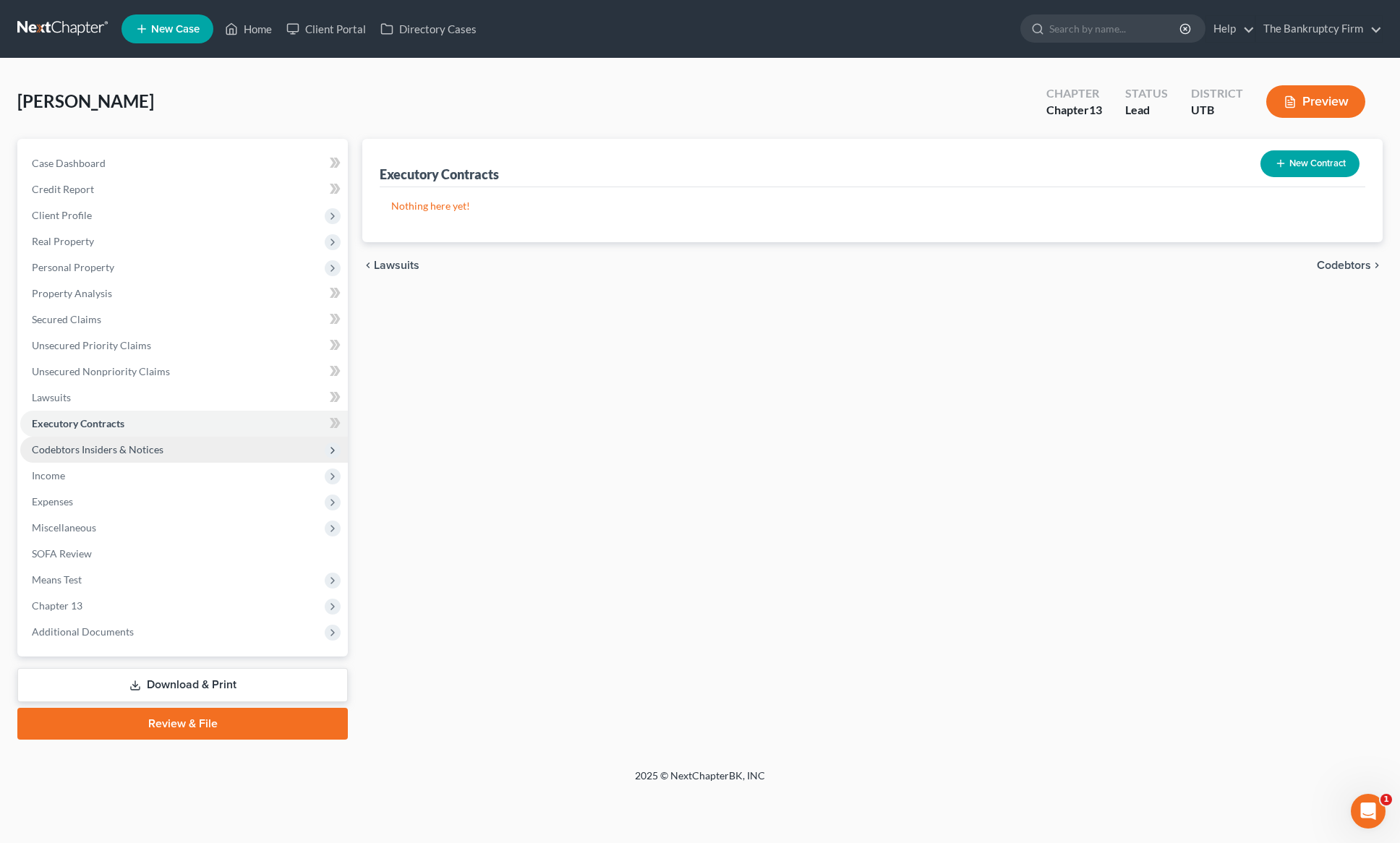
click at [123, 449] on span "Codebtors Insiders & Notices" at bounding box center [98, 449] width 131 height 13
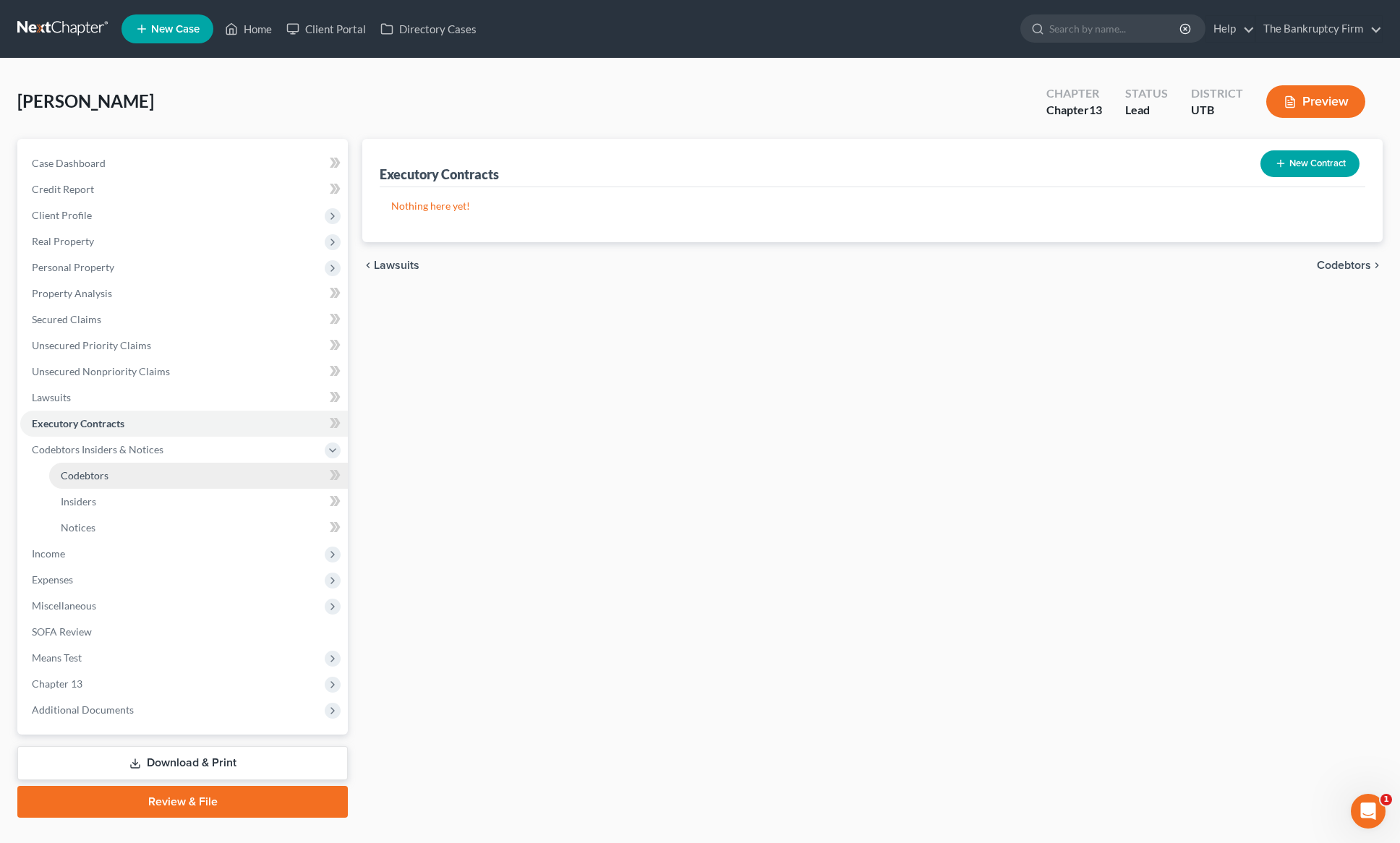
click at [88, 476] on span "Codebtors" at bounding box center [84, 475] width 47 height 13
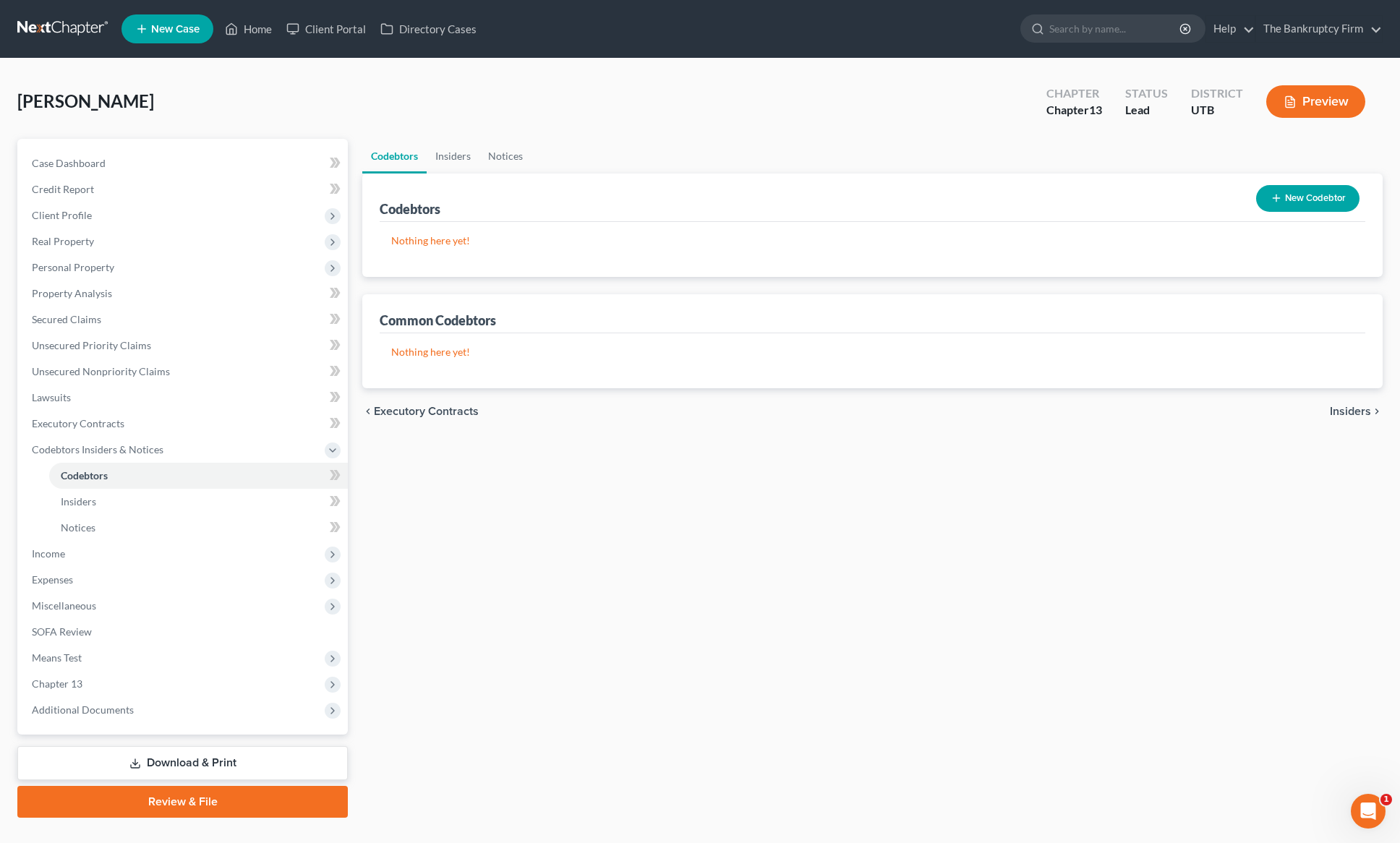
click at [1309, 194] on button "New Codebtor" at bounding box center [1307, 199] width 103 height 27
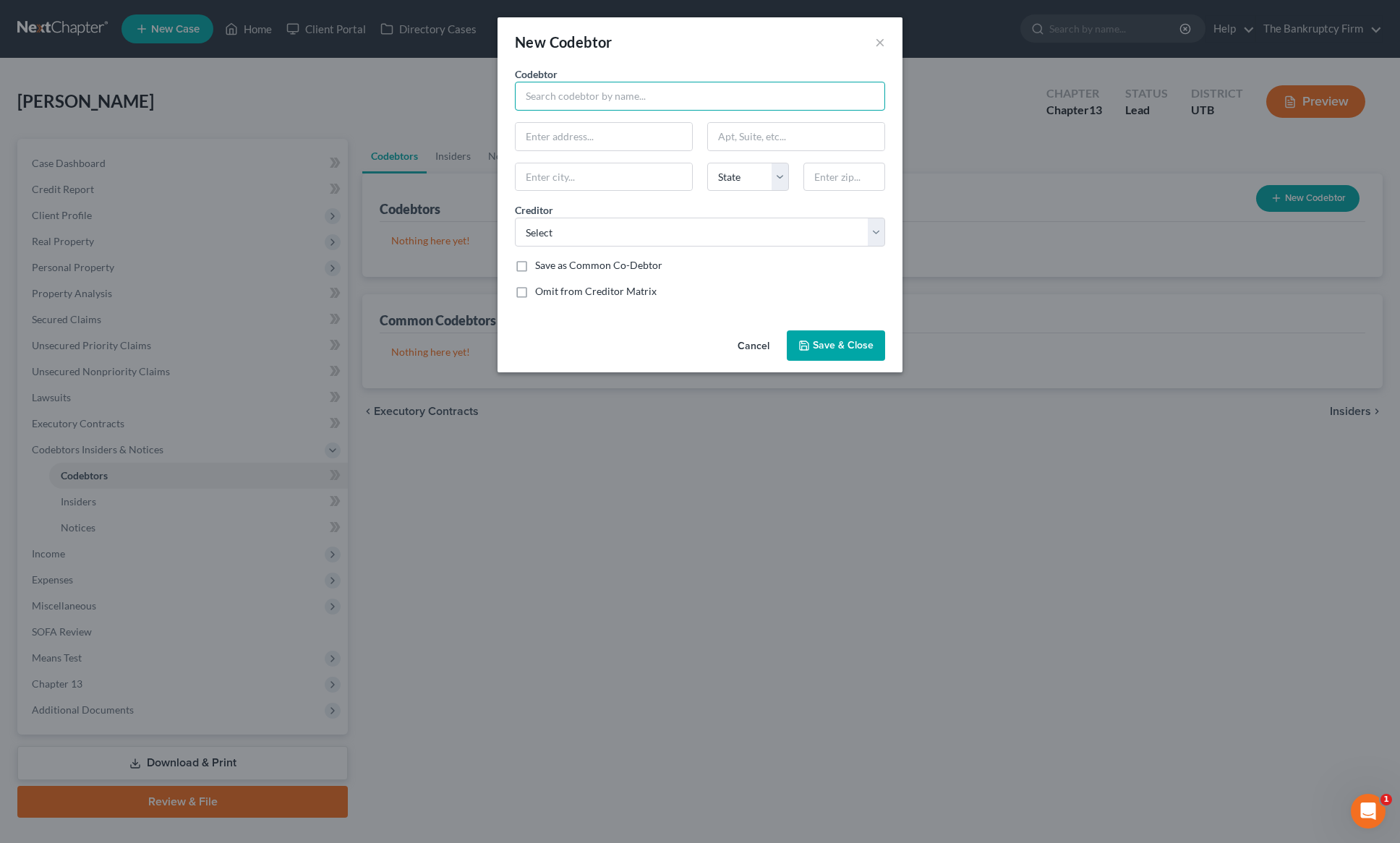
click at [577, 104] on input "text" at bounding box center [700, 97] width 370 height 29
type input "[PERSON_NAME]"
type input "[STREET_ADDRESS]"
type input "[PERSON_NAME]"
select select "46"
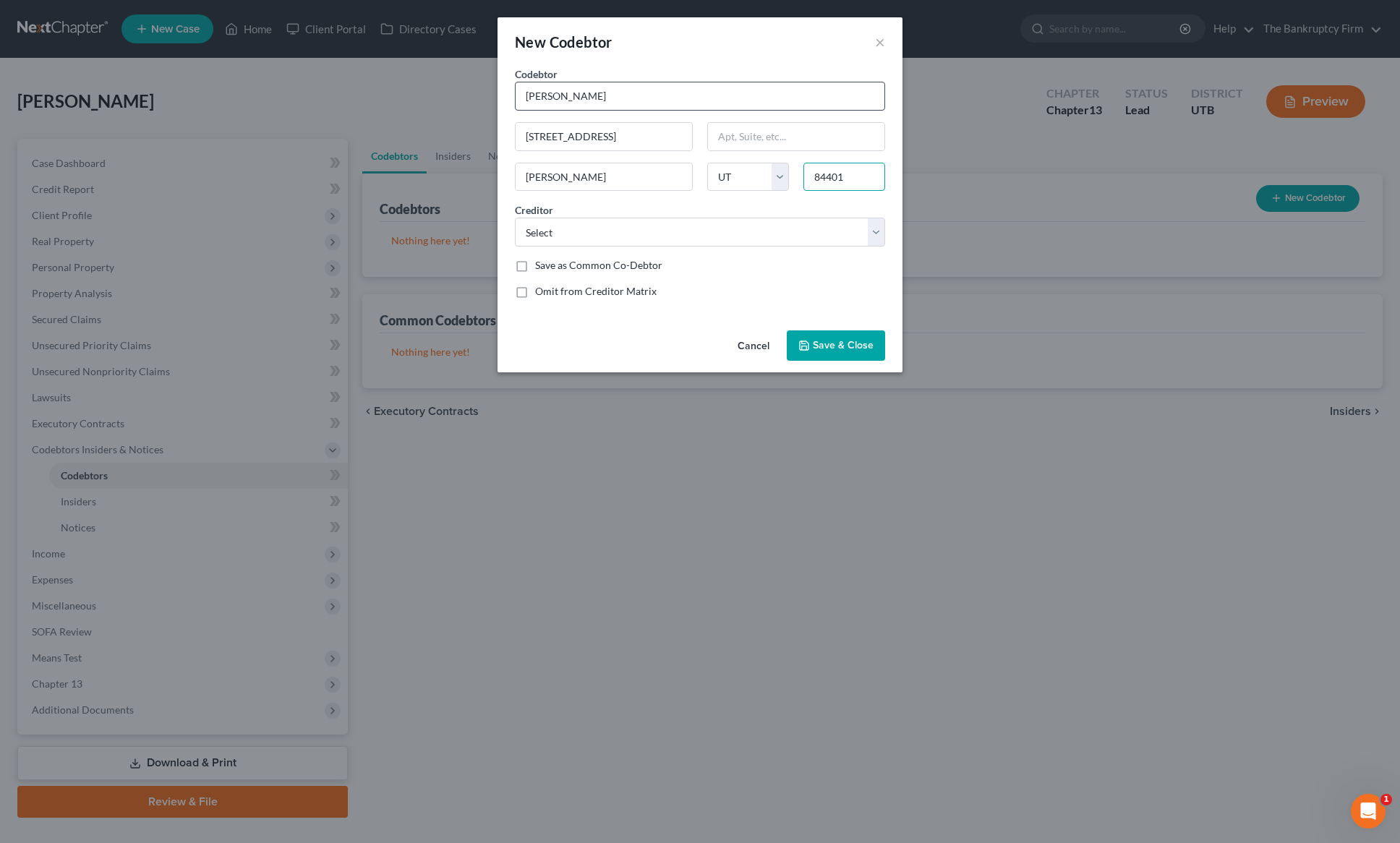
type input "84401"
click at [718, 242] on select "Select Mtn Land Col Comenitycapital/Midas [PERSON_NAME] Recov Bonn Coll Portfol…" at bounding box center [700, 232] width 370 height 29
select select "15"
click at [515, 217] on select "Select Mtn Land Col Comenitycapital/Midas [PERSON_NAME] Recov Bonn Coll Portfol…" at bounding box center [700, 232] width 370 height 29
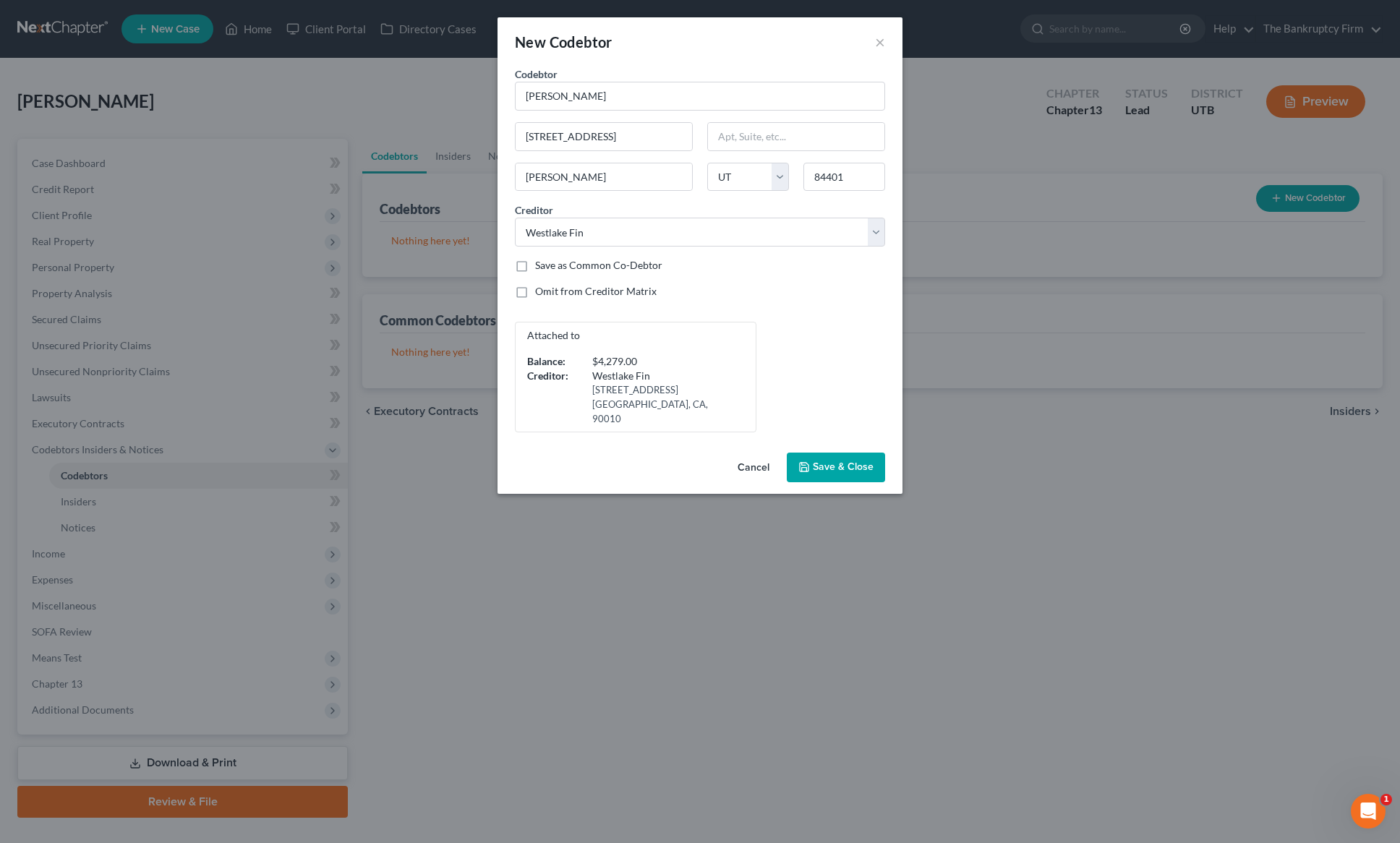
click at [848, 462] on span "Save & Close" at bounding box center [843, 467] width 61 height 13
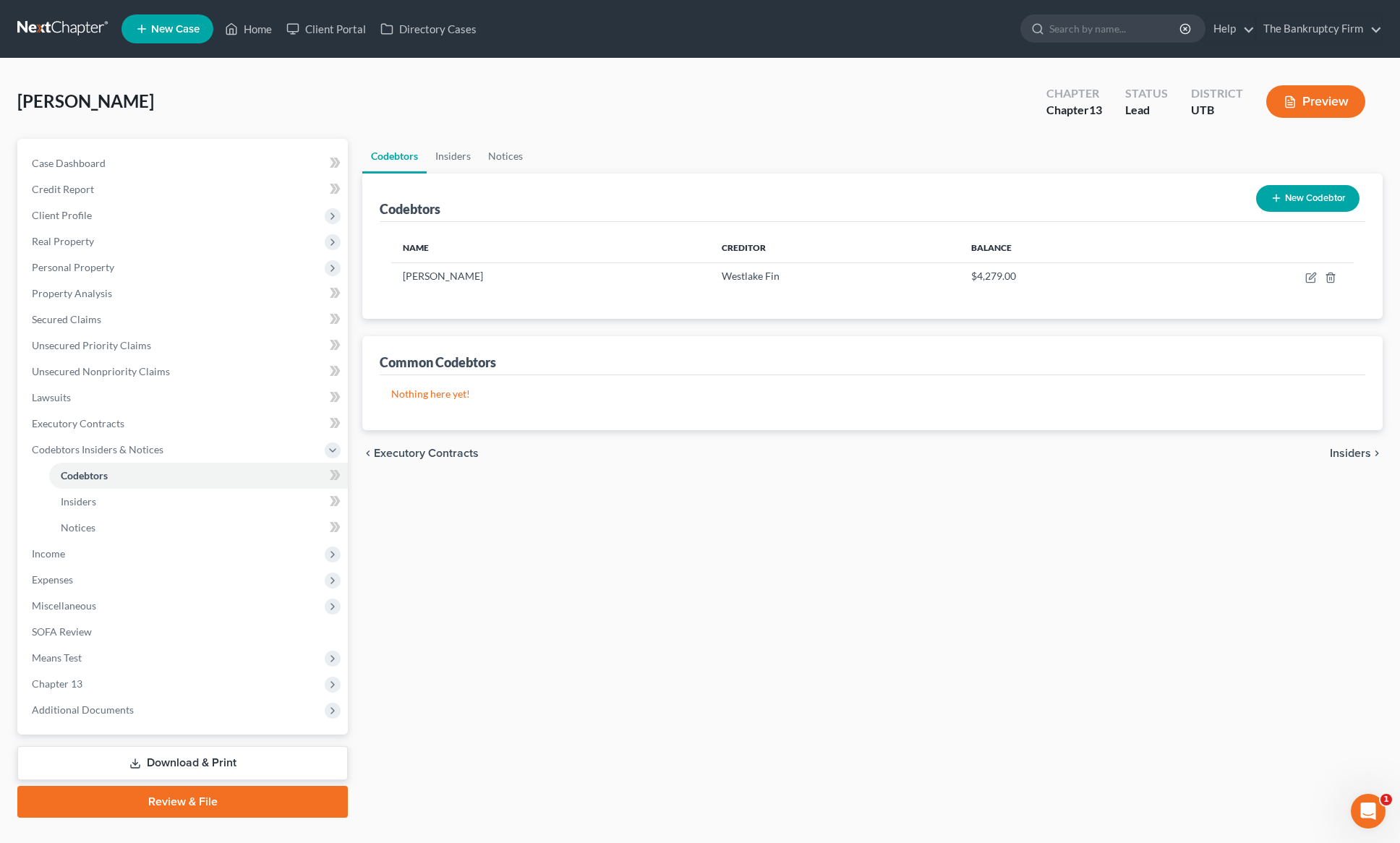
click at [689, 133] on div "[PERSON_NAME] Upgraded Chapter Chapter 13 Status Lead District UTB Preview" at bounding box center [700, 107] width 1365 height 63
click at [1315, 277] on icon "button" at bounding box center [1310, 278] width 9 height 9
select select "46"
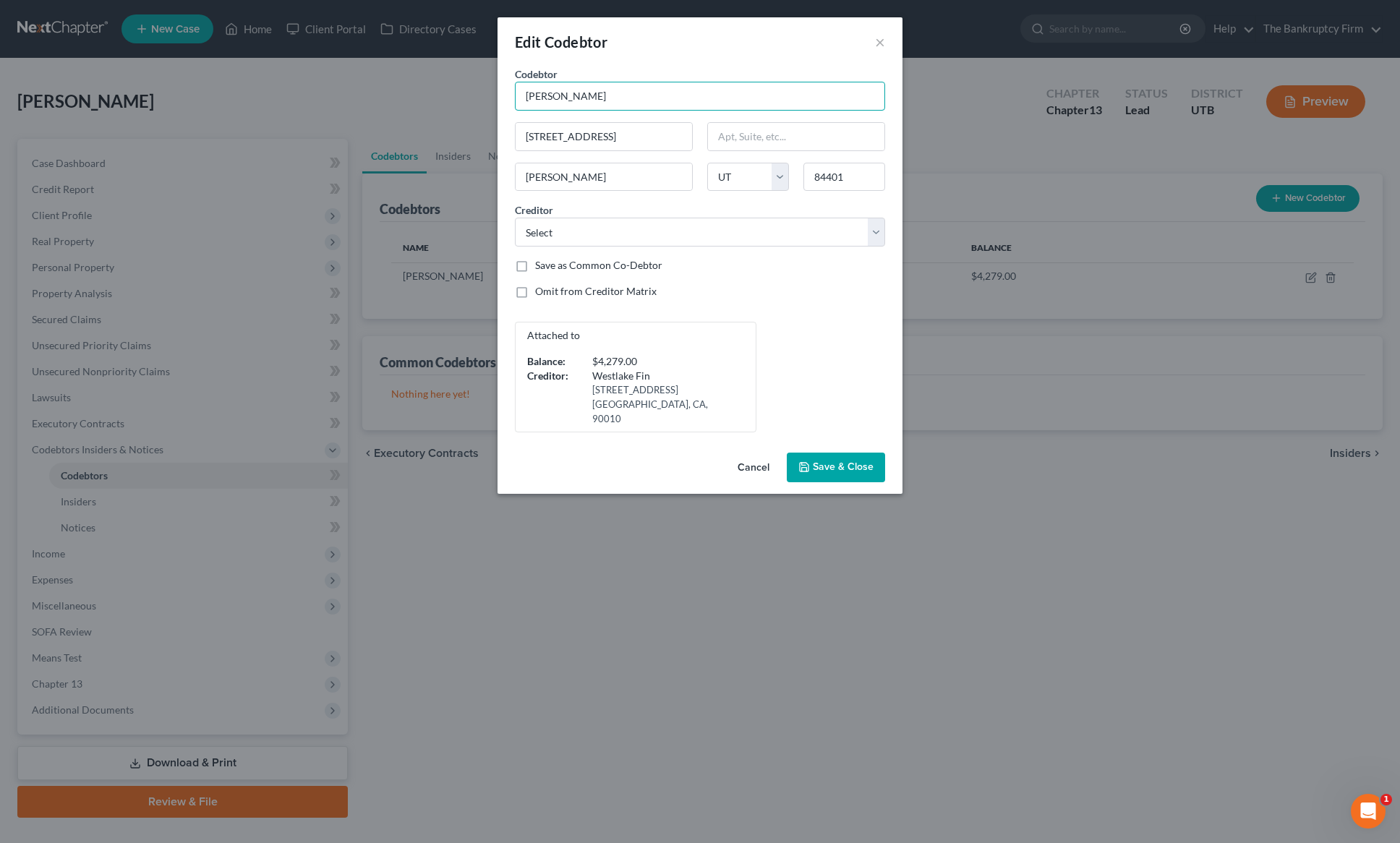
click at [654, 100] on input "[PERSON_NAME]" at bounding box center [700, 97] width 370 height 29
type input "[PERSON_NAME] (SSI income only) Uncollectable"
click at [845, 462] on span "Save & Close" at bounding box center [843, 467] width 61 height 13
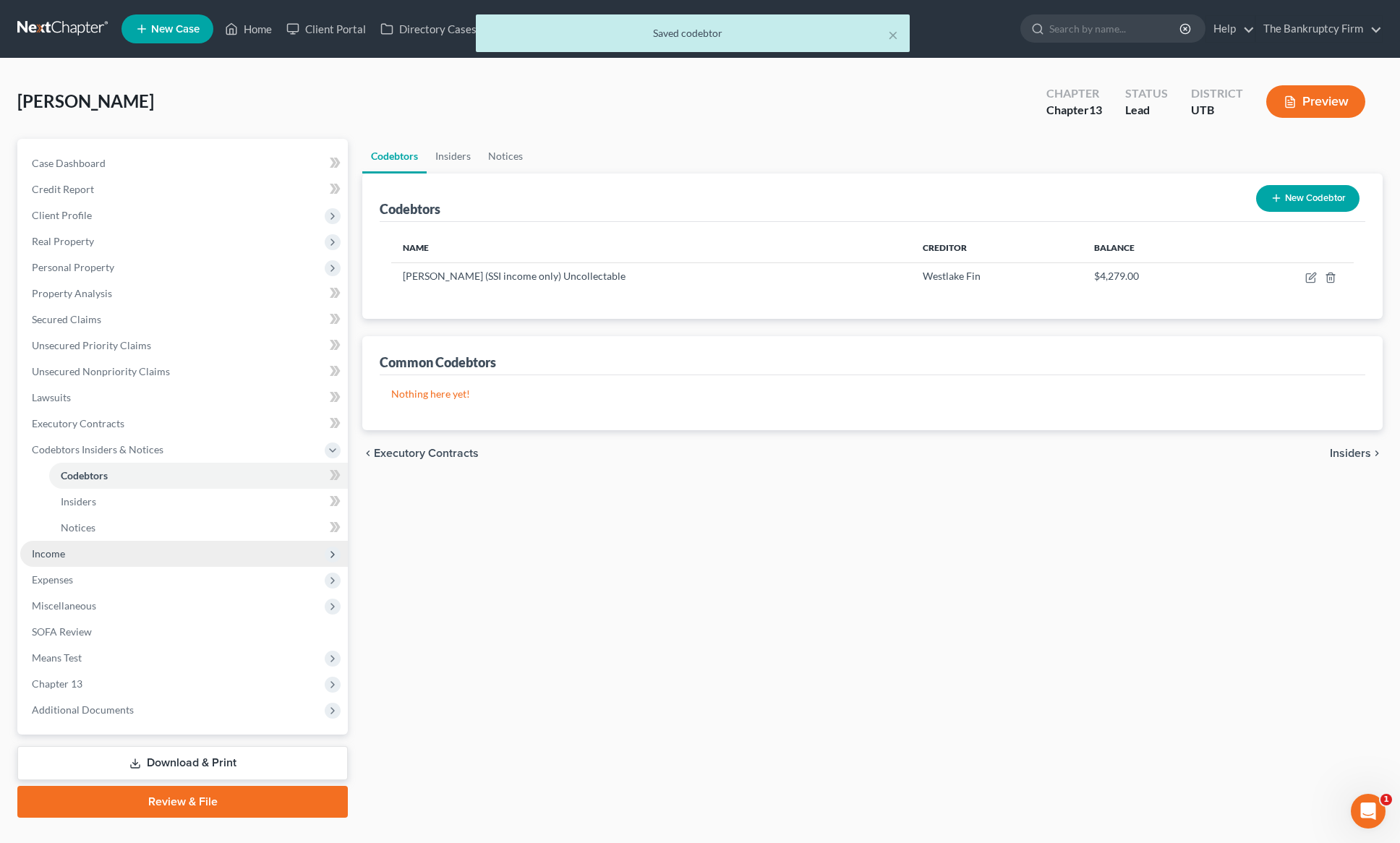
click at [65, 553] on span "Income" at bounding box center [184, 553] width 328 height 26
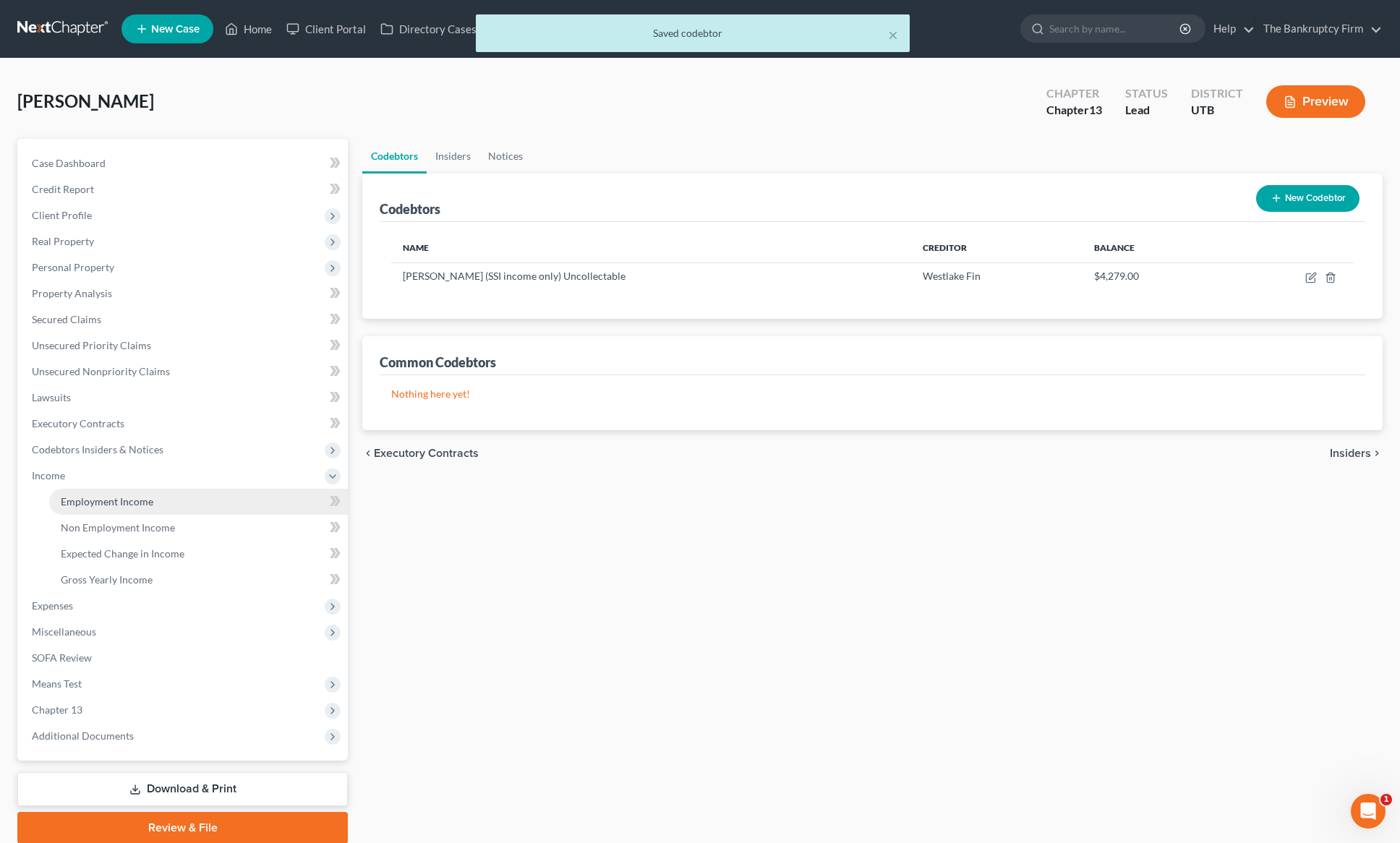
click at [133, 498] on span "Employment Income" at bounding box center [107, 501] width 93 height 13
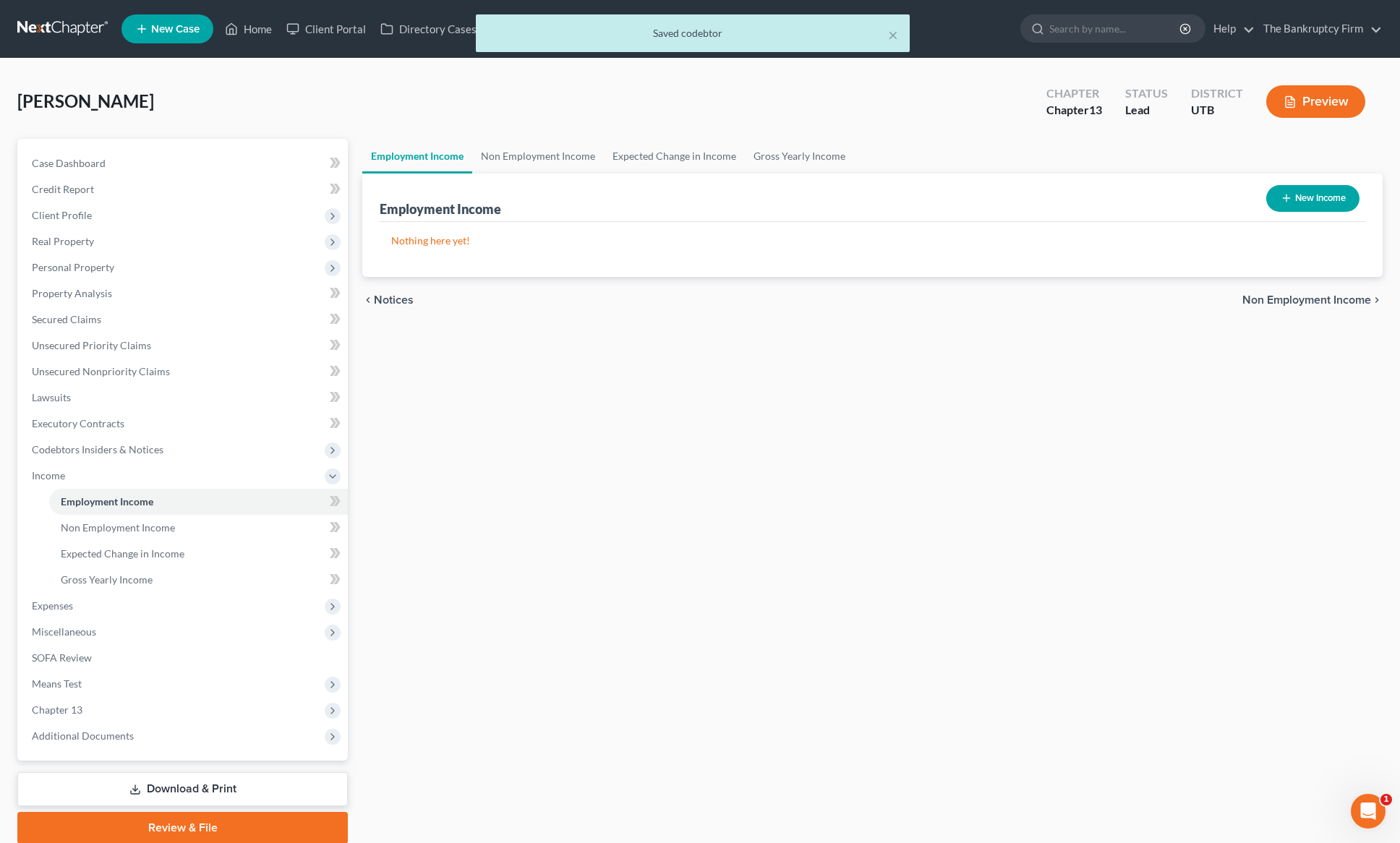
click at [1297, 197] on button "New Income" at bounding box center [1313, 199] width 94 height 27
select select "0"
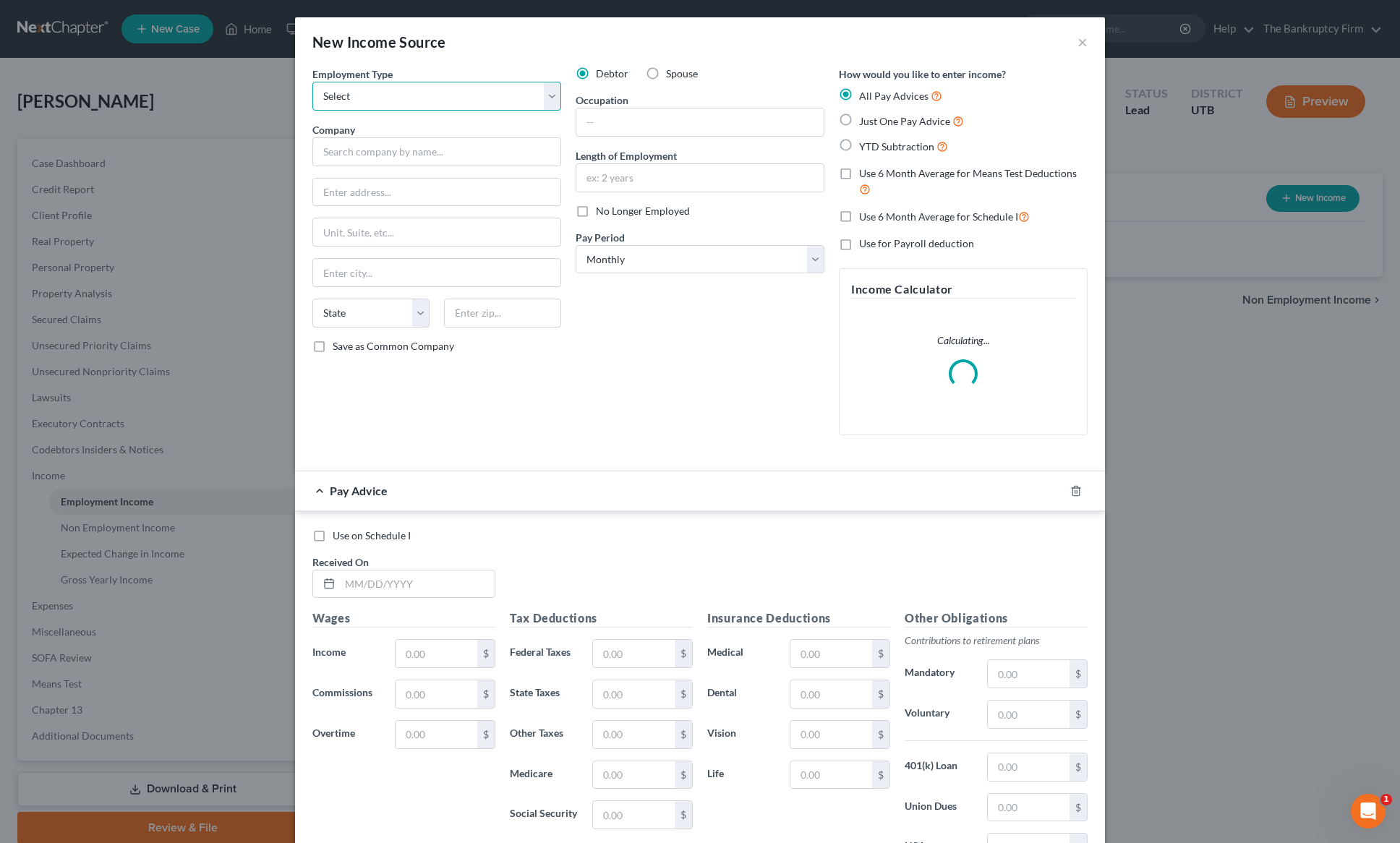
click at [410, 94] on select "Select Full or [DEMOGRAPHIC_DATA] Employment Self Employment" at bounding box center [437, 97] width 249 height 29
select select "0"
click at [312, 82] on select "Select Full or [DEMOGRAPHIC_DATA] Employment Self Employment" at bounding box center [437, 97] width 249 height 29
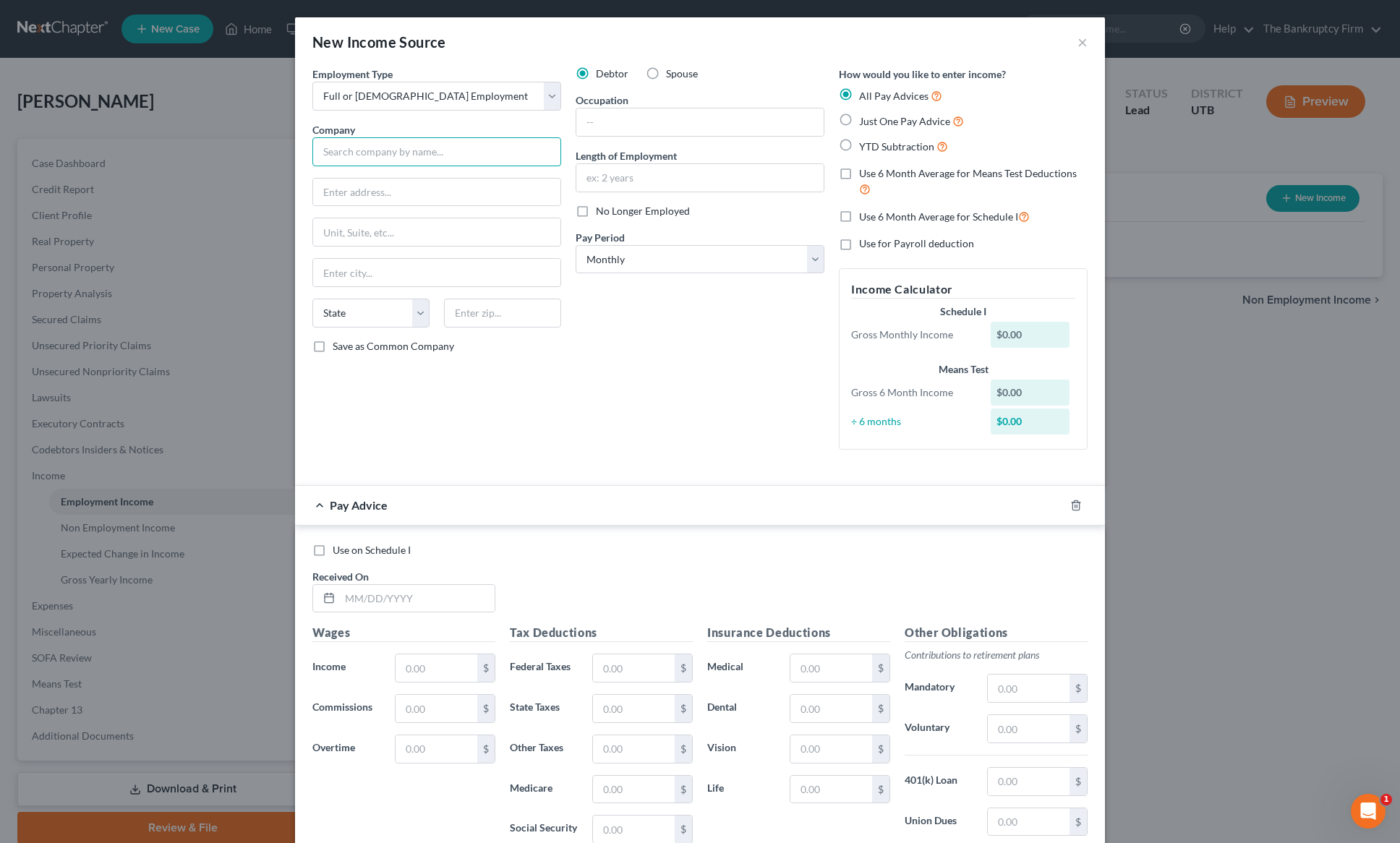
click at [357, 151] on input "text" at bounding box center [437, 152] width 249 height 29
click at [470, 155] on input "Caregivers [DOMAIN_NAME] Inbc" at bounding box center [437, 152] width 249 height 29
type input "Caregivers [DOMAIN_NAME] Inc"
type input "[STREET_ADDRESS]"
type input "Midvale"
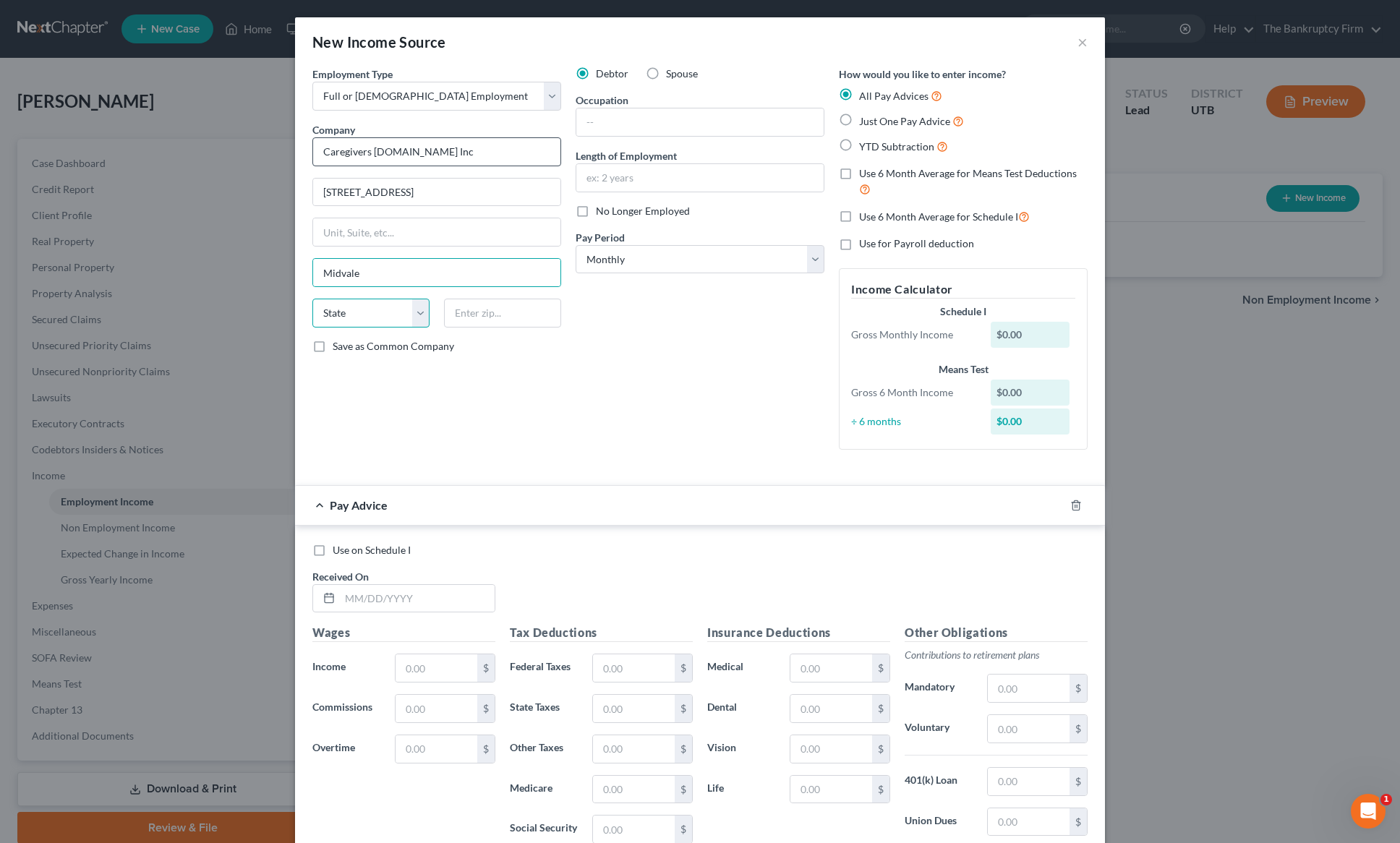
select select "46"
type input "84047"
click at [646, 123] on input "text" at bounding box center [700, 122] width 247 height 27
type input "Care giver"
type input "4 Years"
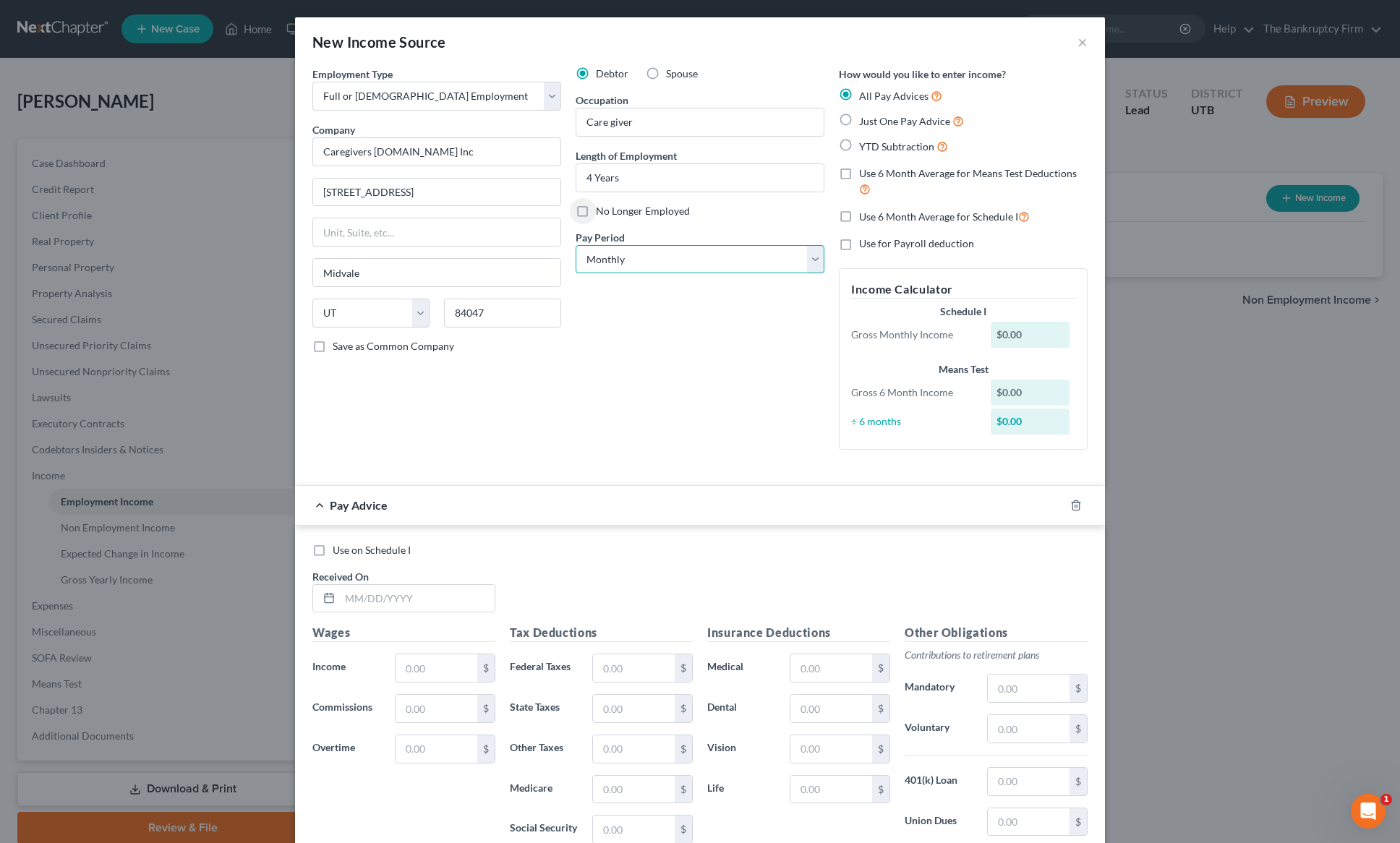
click at [817, 258] on select "Select Monthly Twice Monthly Every Other Week Weekly" at bounding box center [700, 260] width 249 height 29
select select "3"
click at [576, 245] on select "Select Monthly Twice Monthly Every Other Week Weekly" at bounding box center [700, 260] width 249 height 29
click at [859, 145] on label "YTD Subtraction" at bounding box center [903, 146] width 89 height 16
click at [865, 145] on input "YTD Subtraction" at bounding box center [870, 143] width 10 height 10
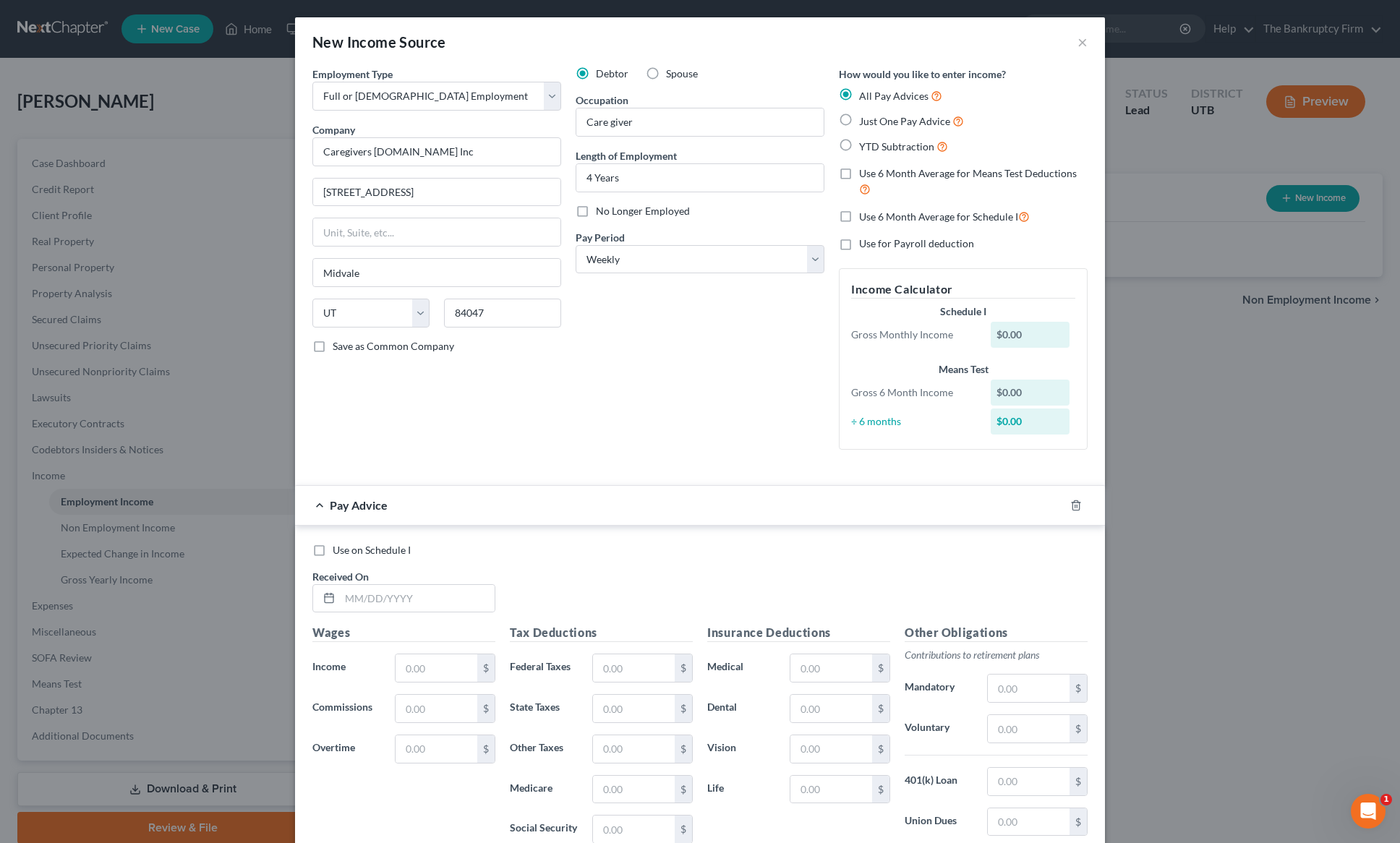
radio input "true"
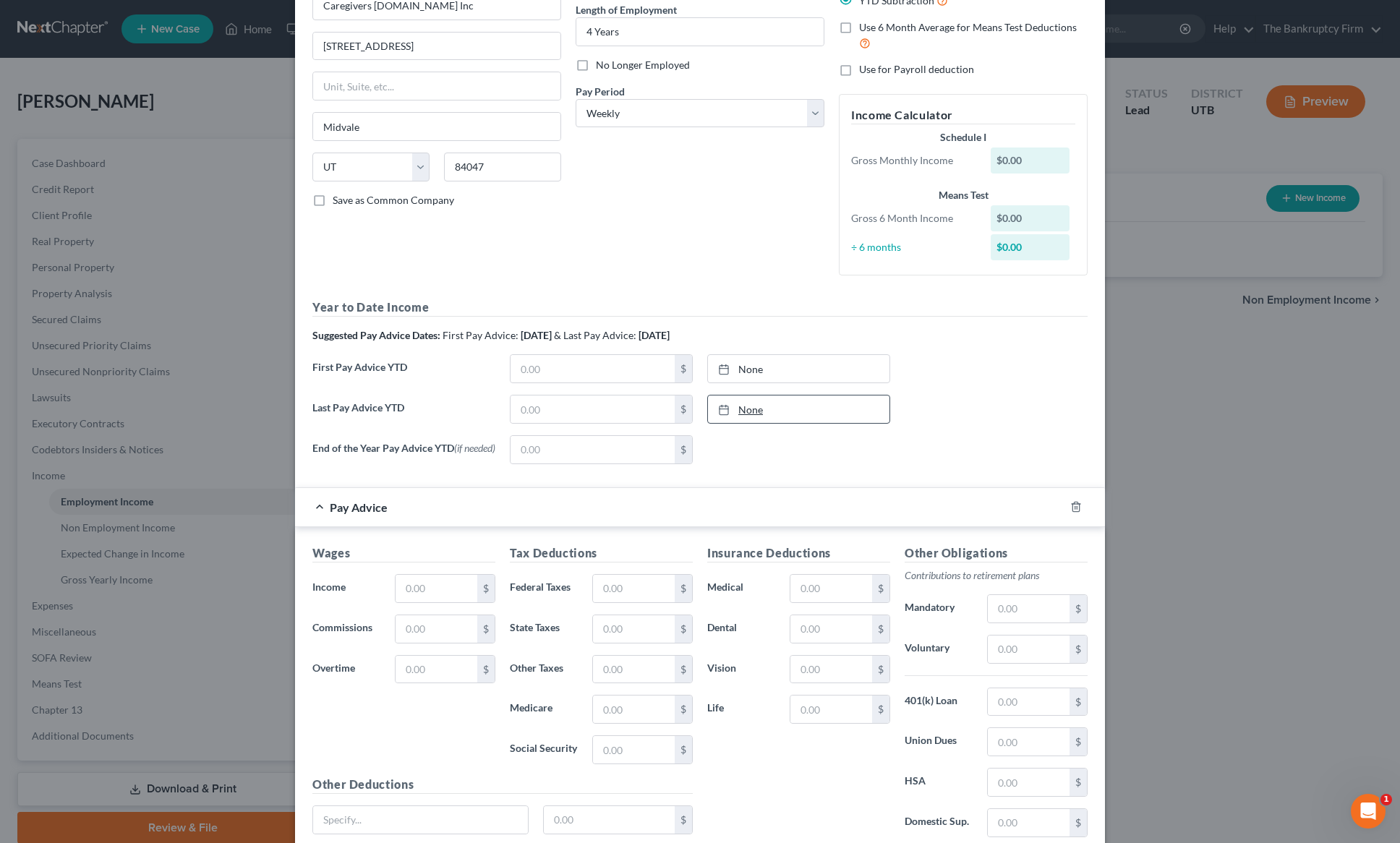
scroll to position [217, 0]
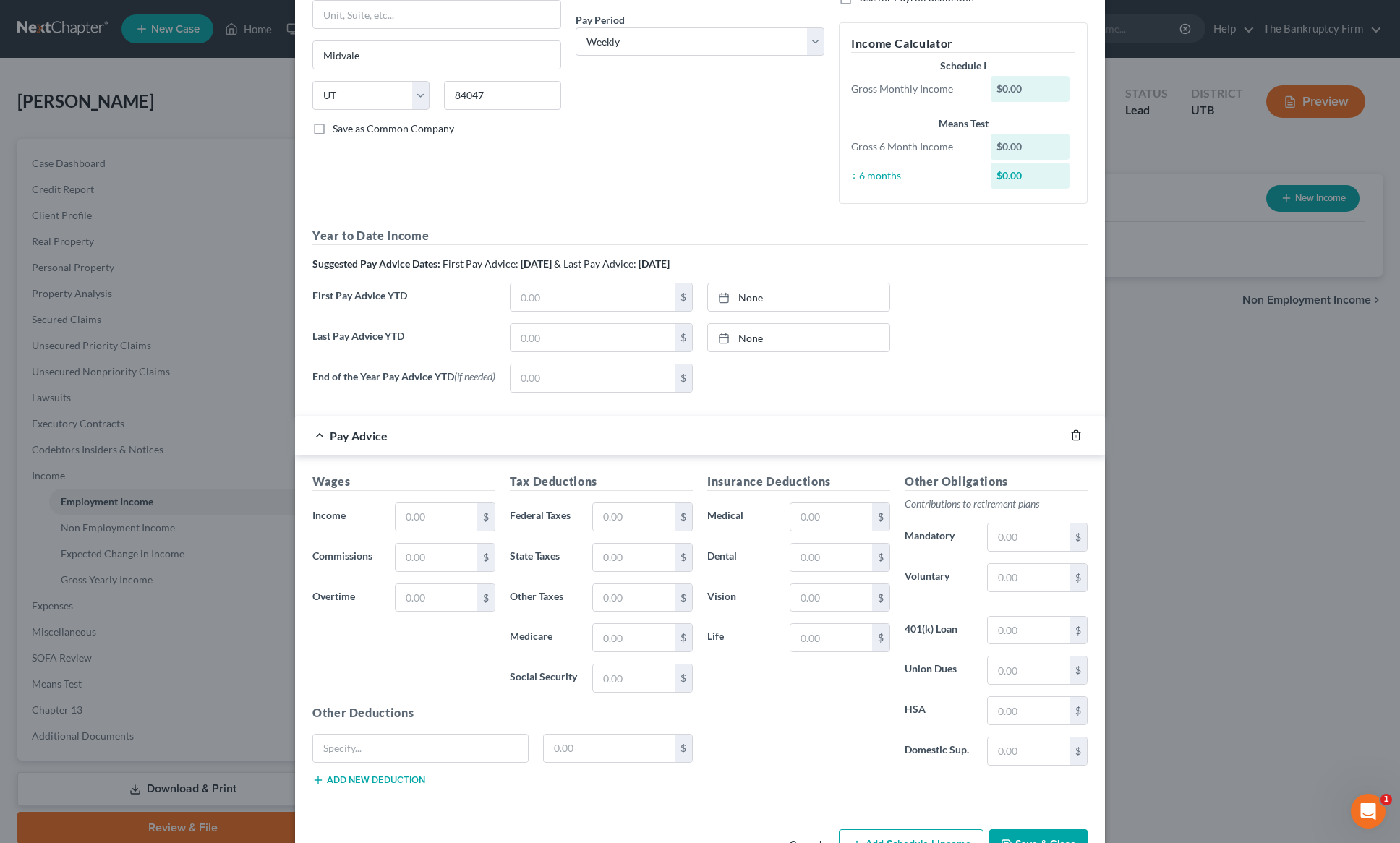
click at [1073, 433] on polyline "button" at bounding box center [1075, 433] width 9 height 0
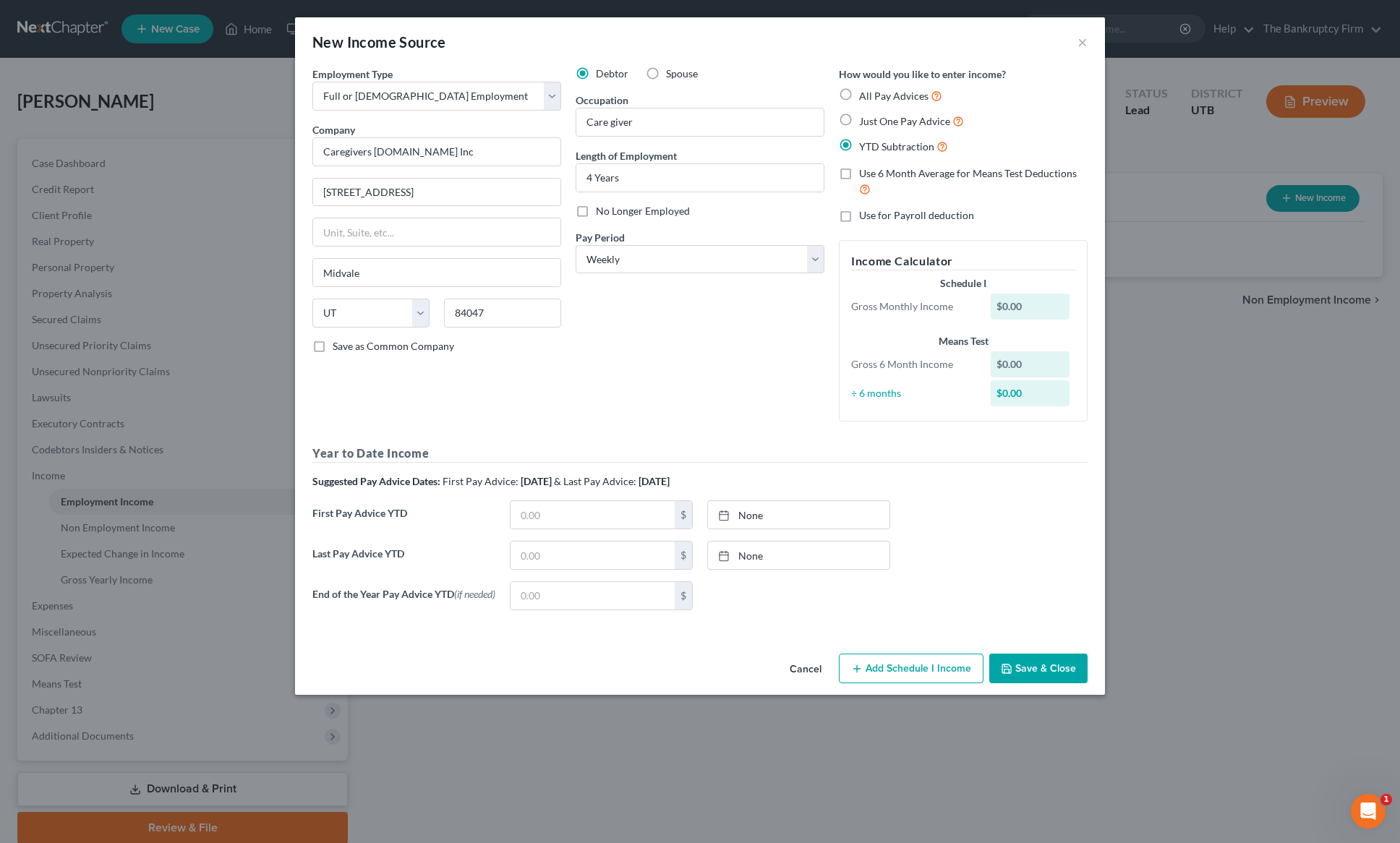
scroll to position [0, 0]
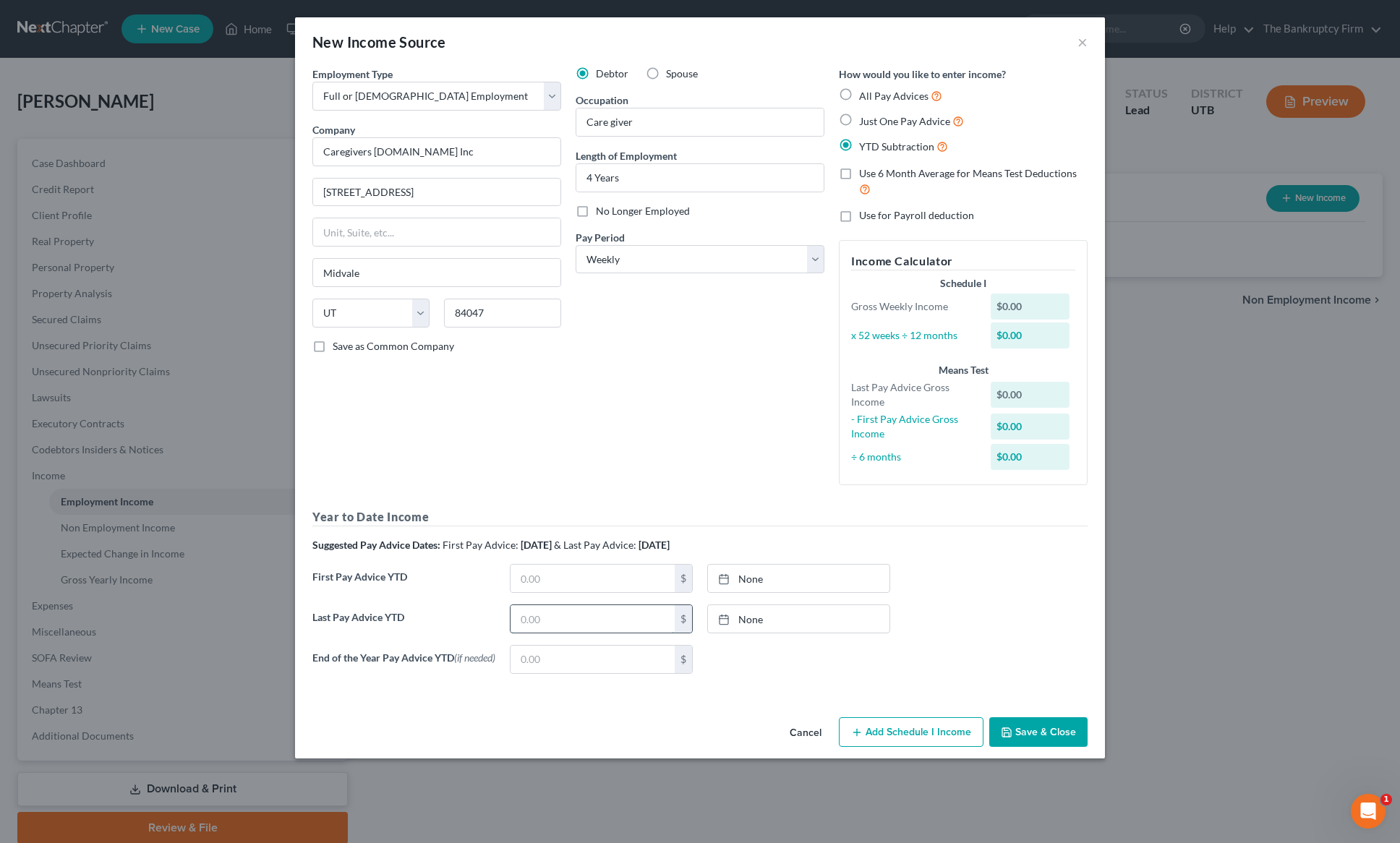
click at [591, 626] on input "text" at bounding box center [593, 619] width 164 height 27
click at [533, 619] on input "text" at bounding box center [593, 619] width 164 height 27
type input "7,188.00"
click at [770, 618] on link "[DATE]" at bounding box center [799, 619] width 182 height 27
drag, startPoint x: 773, startPoint y: 735, endPoint x: 781, endPoint y: 725, distance: 12.8
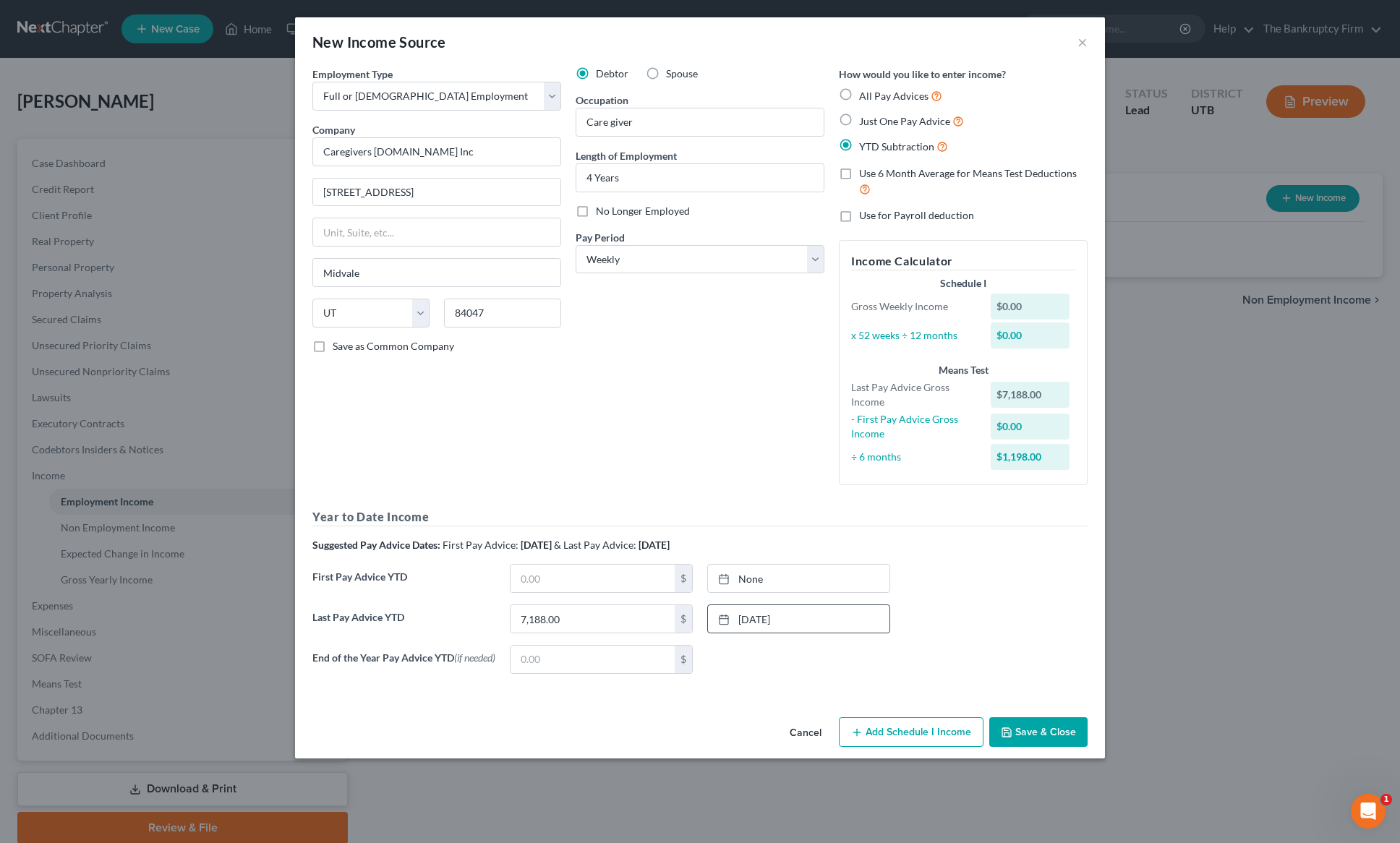
click at [876, 726] on button "Add Schedule I Income" at bounding box center [911, 732] width 145 height 30
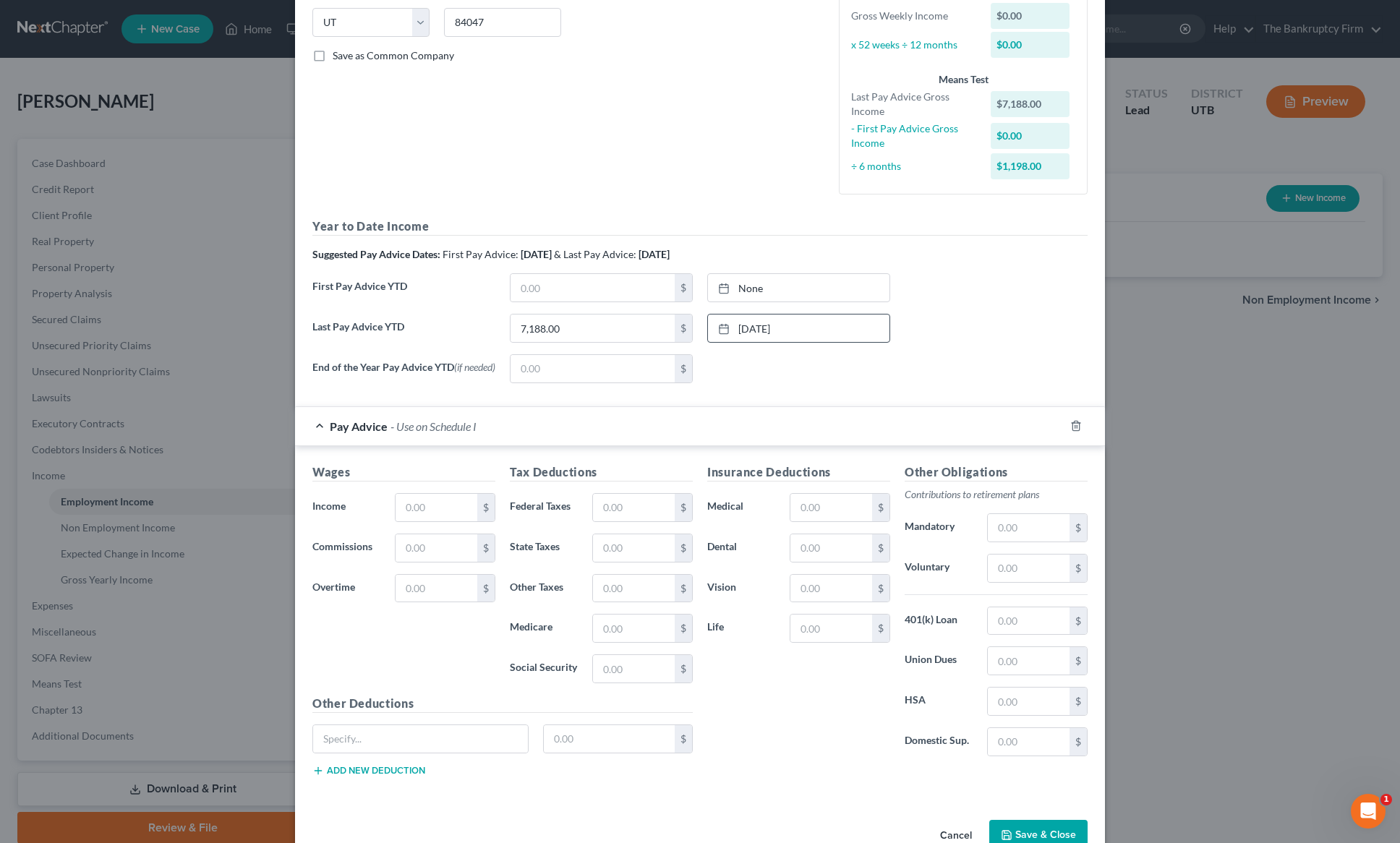
scroll to position [329, 0]
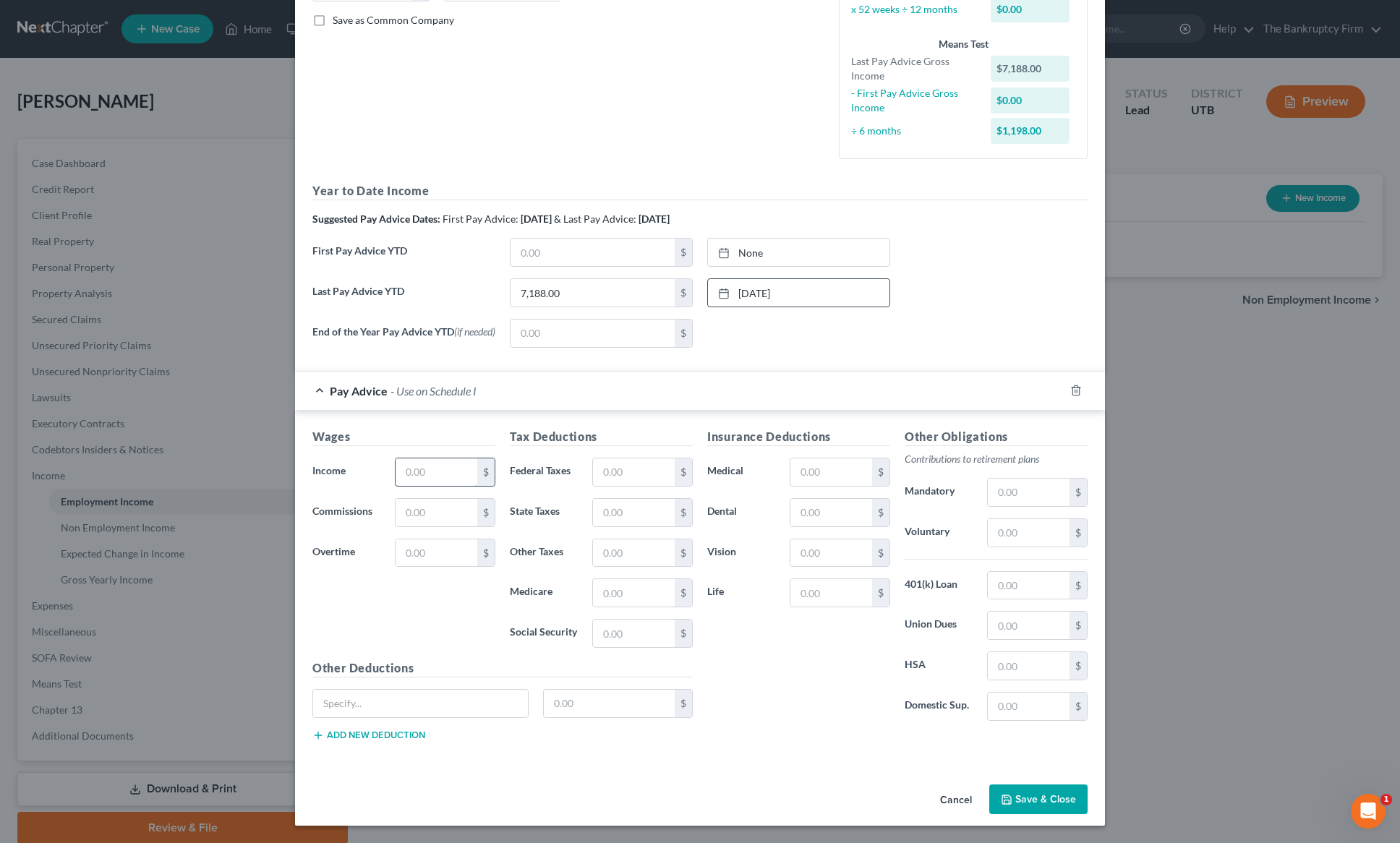
click at [427, 472] on input "text" at bounding box center [436, 472] width 82 height 27
type input "345.33"
click at [628, 473] on input "text" at bounding box center [634, 472] width 82 height 27
type input "35.51"
click at [1034, 793] on button "Save & Close" at bounding box center [1039, 799] width 99 height 30
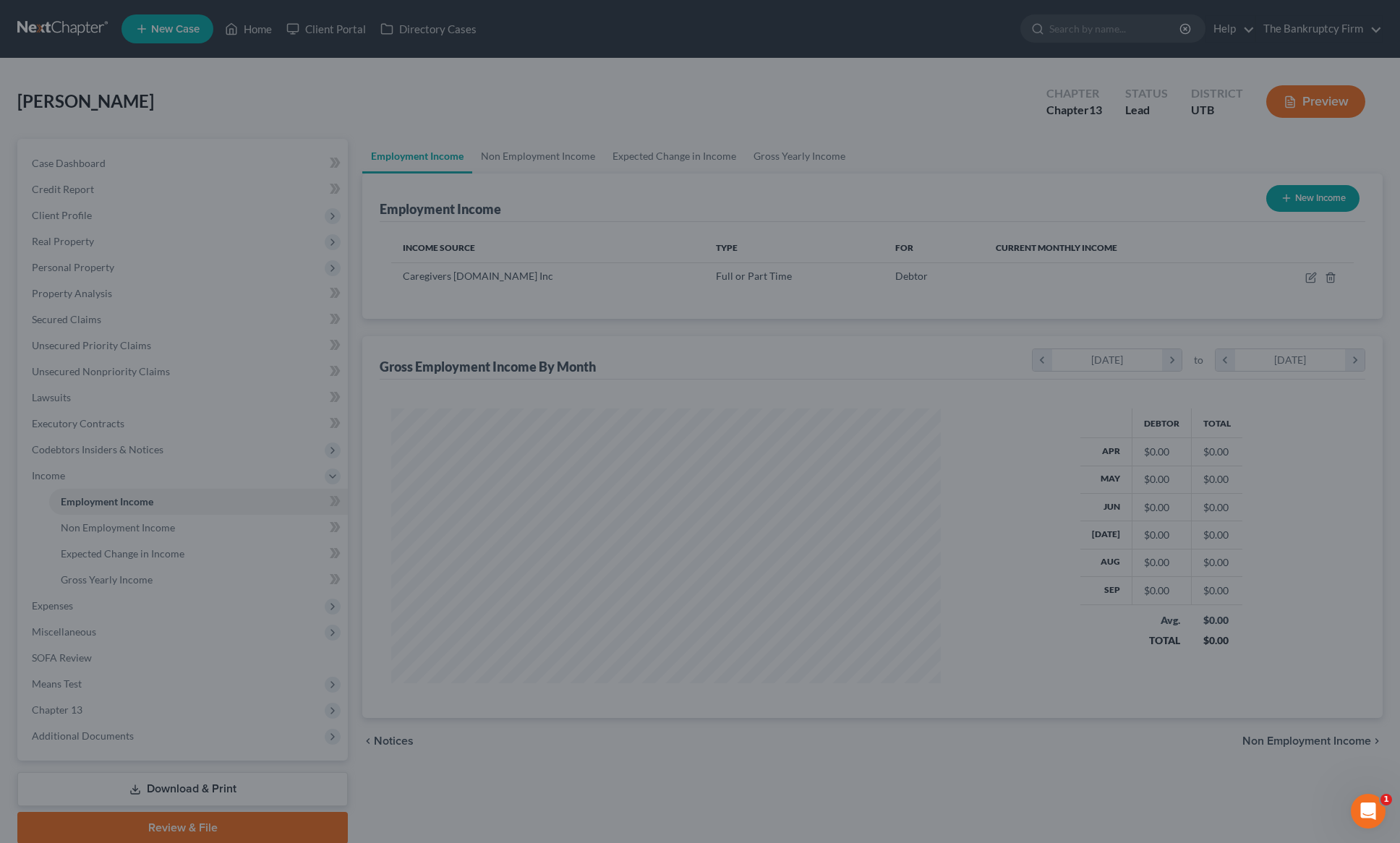
scroll to position [274, 579]
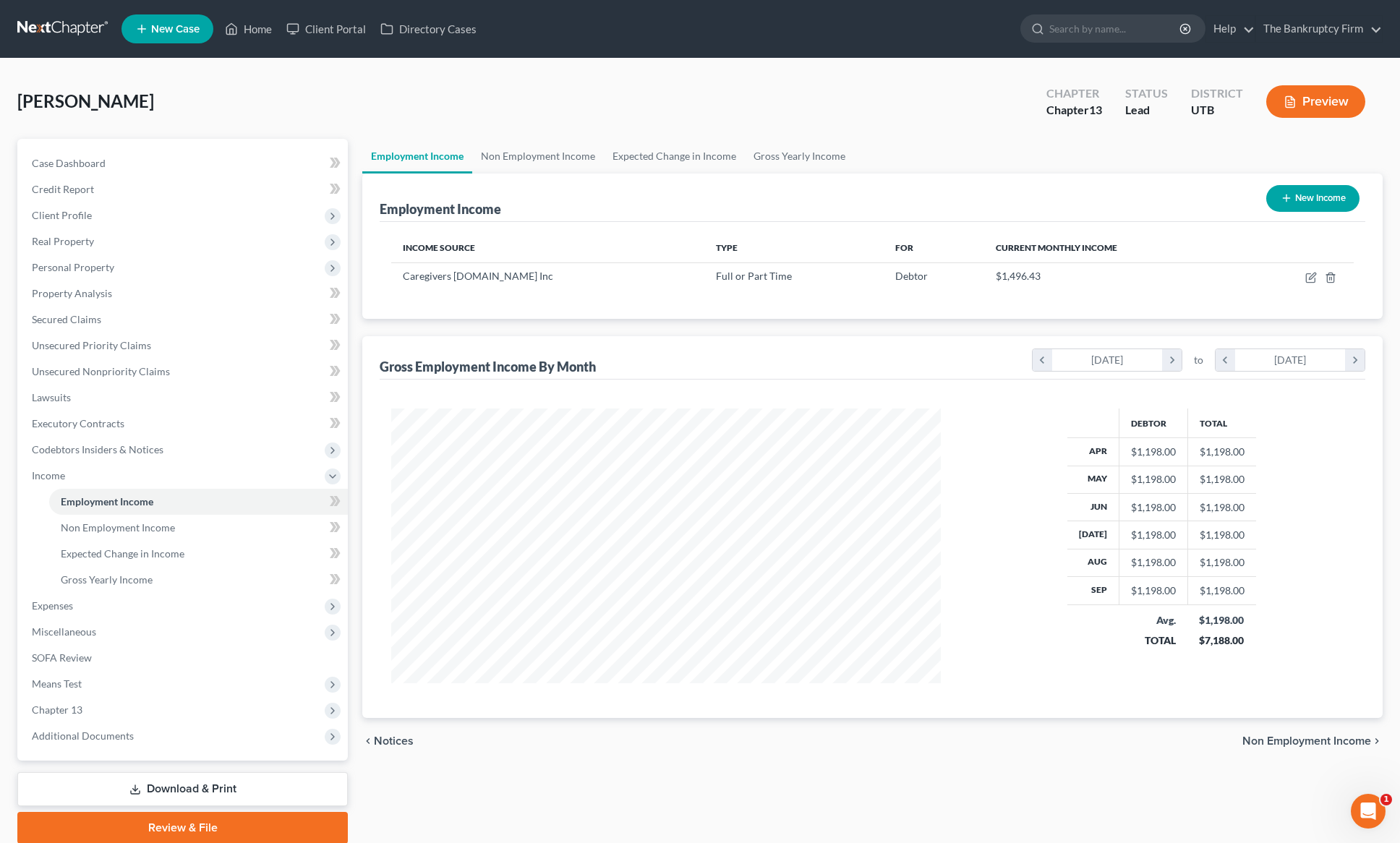
click at [1309, 198] on button "New Income" at bounding box center [1313, 199] width 94 height 27
select select "0"
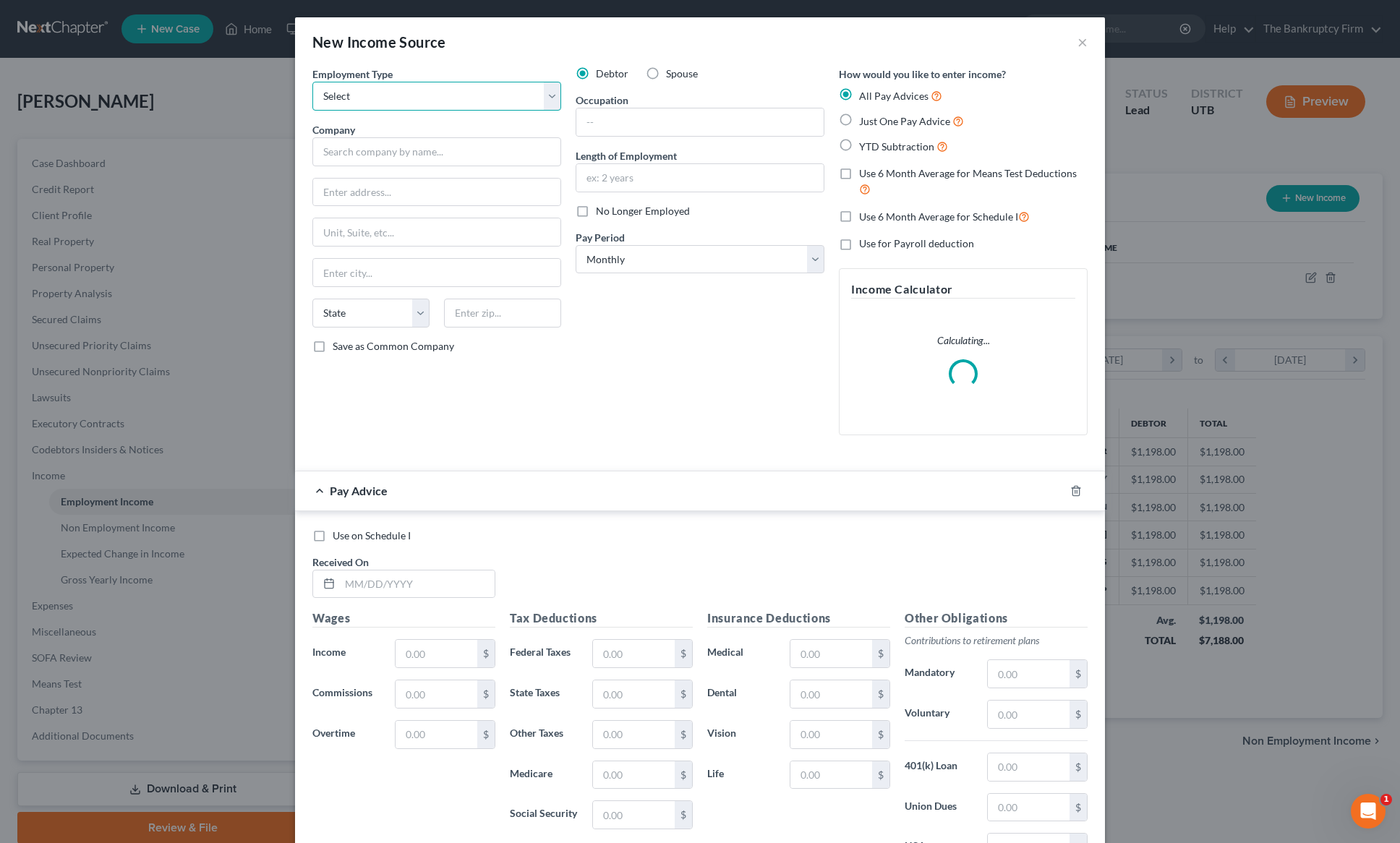
click at [435, 96] on select "Select Full or [DEMOGRAPHIC_DATA] Employment Self Employment" at bounding box center [437, 97] width 249 height 29
select select "0"
click at [312, 82] on select "Select Full or [DEMOGRAPHIC_DATA] Employment Self Employment" at bounding box center [437, 97] width 249 height 29
click at [373, 155] on input "text" at bounding box center [437, 152] width 249 height 29
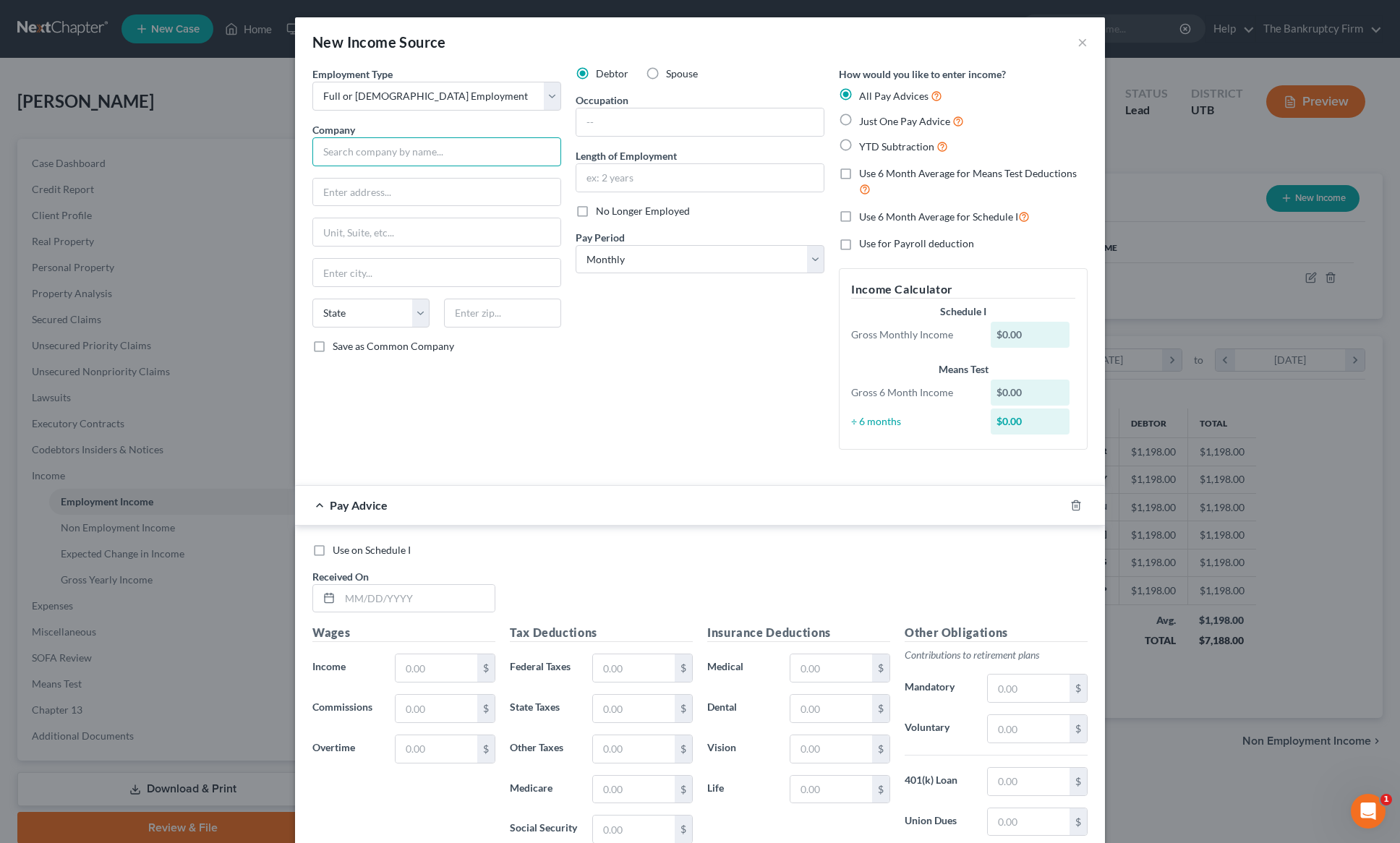
click at [468, 151] on input "text" at bounding box center [437, 152] width 249 height 29
type input "A"
click at [859, 123] on label "Just One Pay Advice" at bounding box center [911, 121] width 105 height 16
click at [865, 123] on input "Just One Pay Advice" at bounding box center [870, 118] width 10 height 10
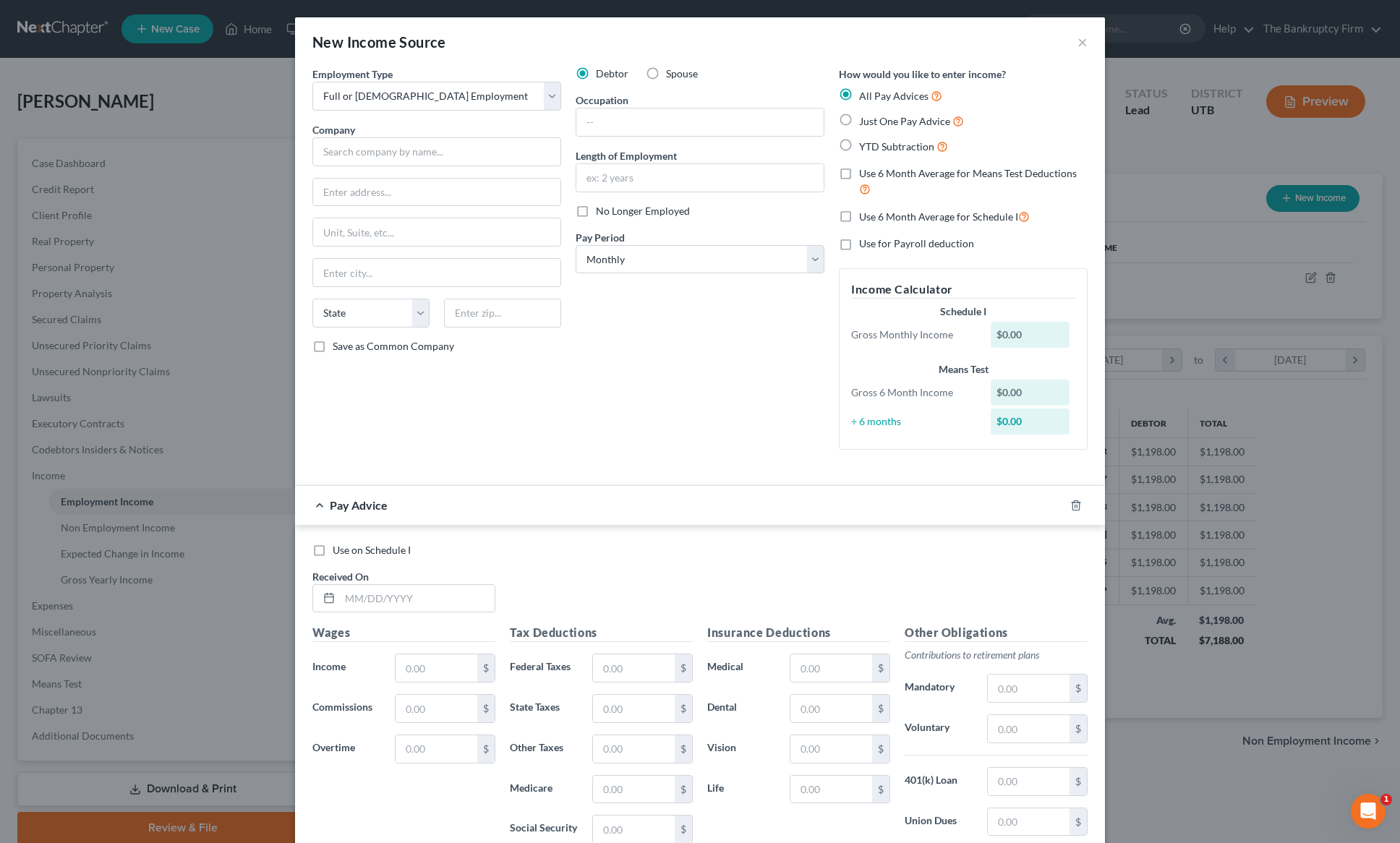
radio input "true"
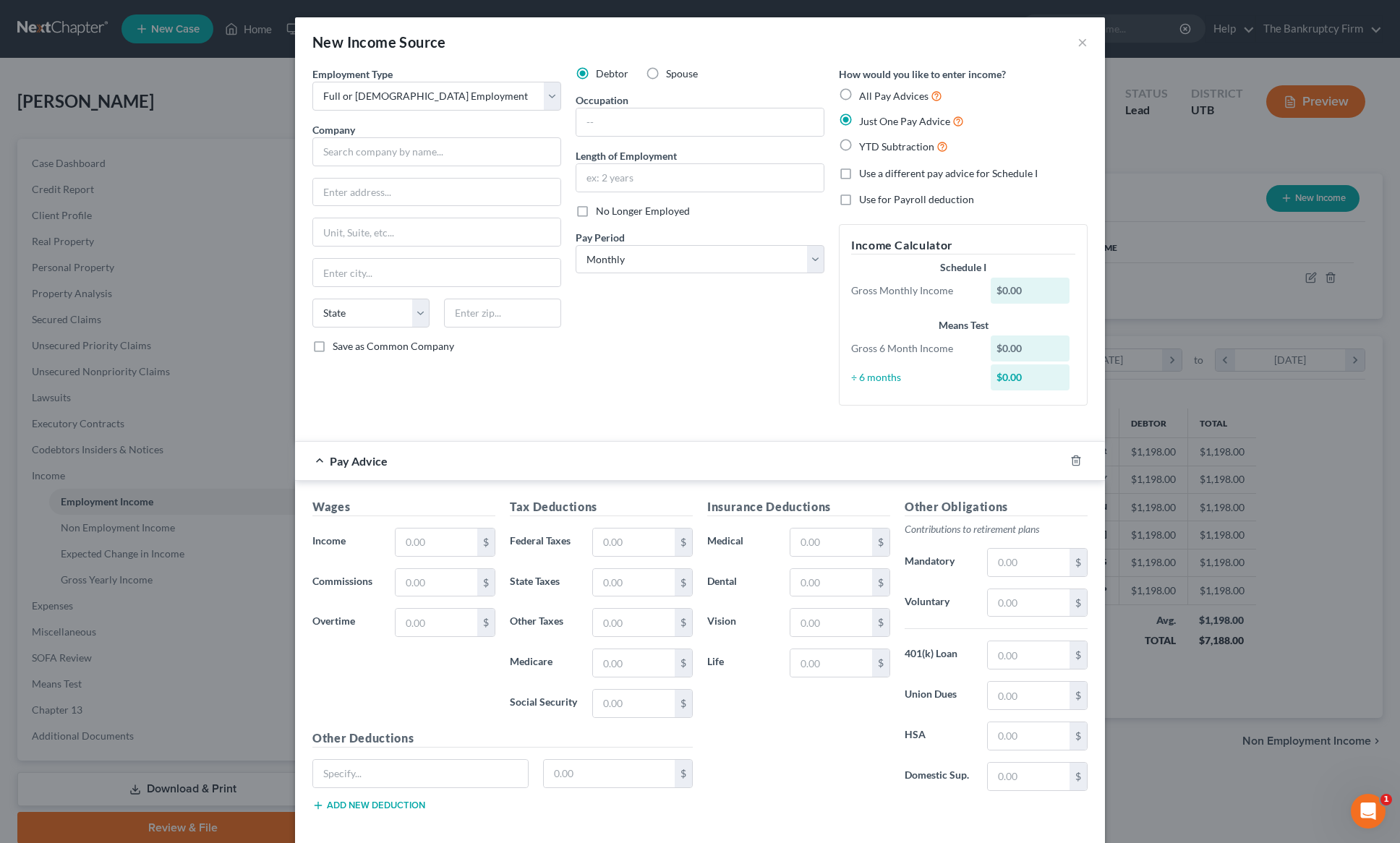
click at [859, 150] on label "YTD Subtraction" at bounding box center [903, 146] width 89 height 16
click at [865, 148] on input "YTD Subtraction" at bounding box center [870, 143] width 10 height 10
radio input "true"
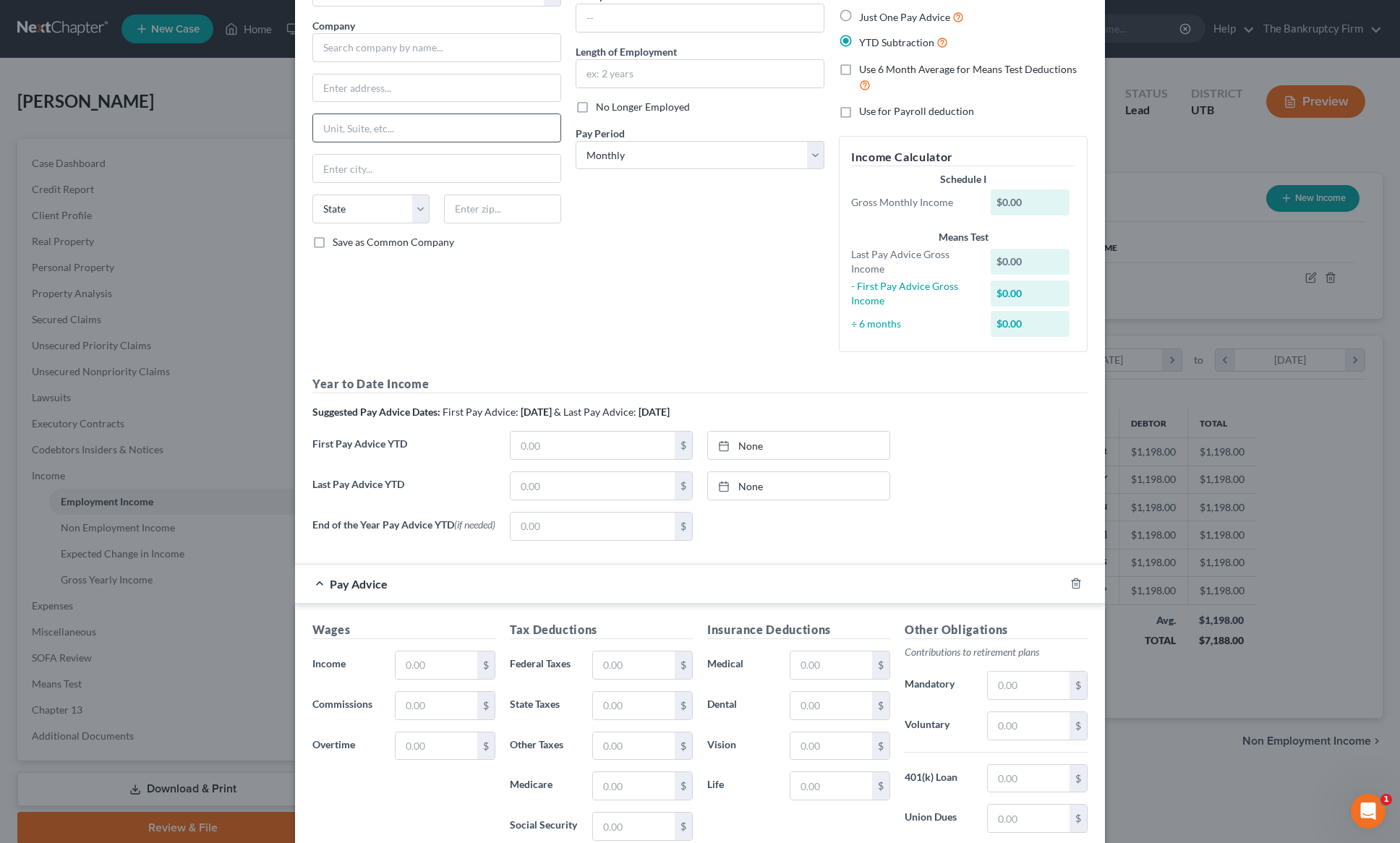
scroll to position [0, 0]
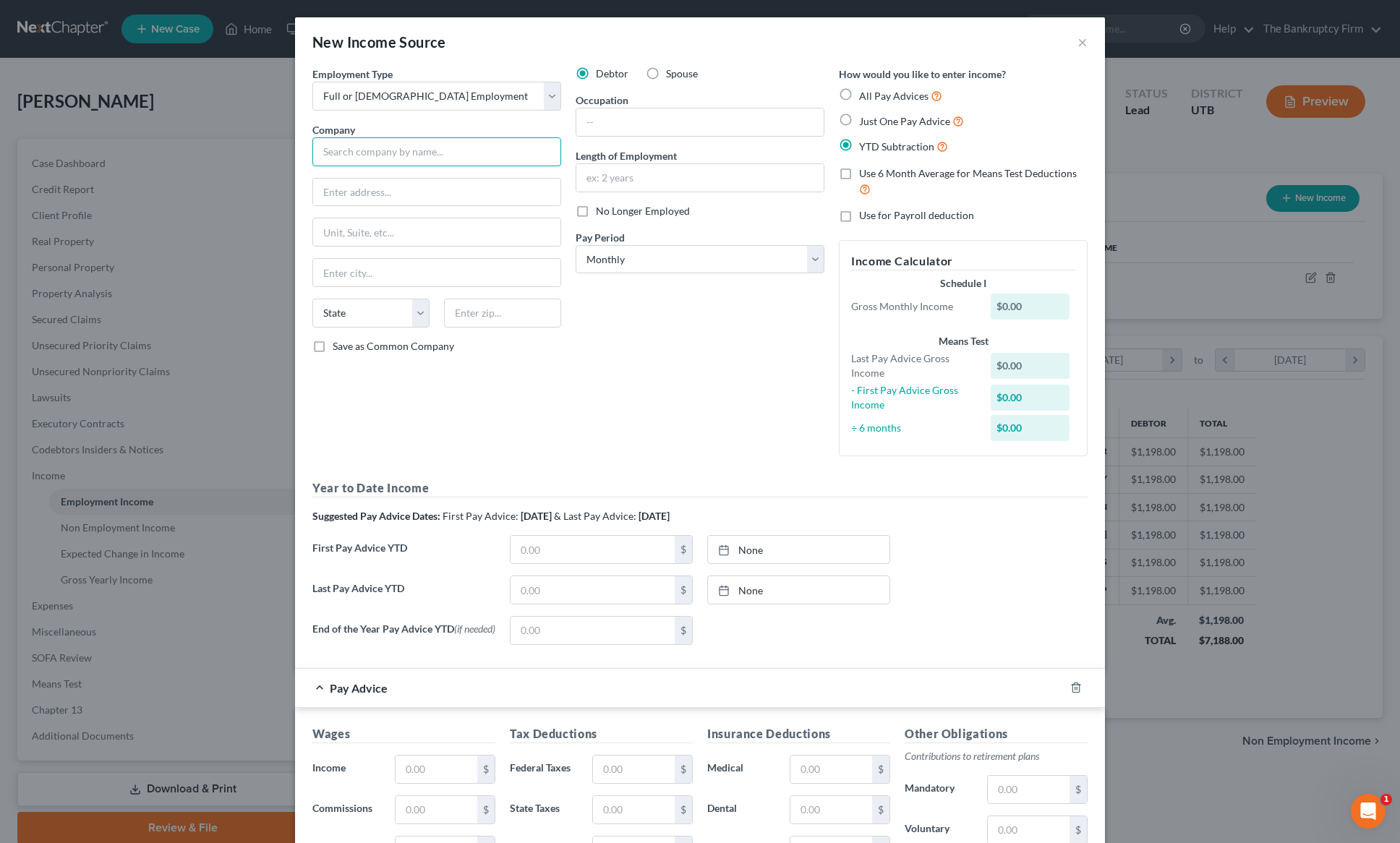
click at [409, 152] on input "text" at bounding box center [437, 152] width 249 height 29
type input "[MEDICAL_DATA] Professional"
type input "[STREET_ADDRESS][PERSON_NAME]"
type input "84405"
type input "[PERSON_NAME]"
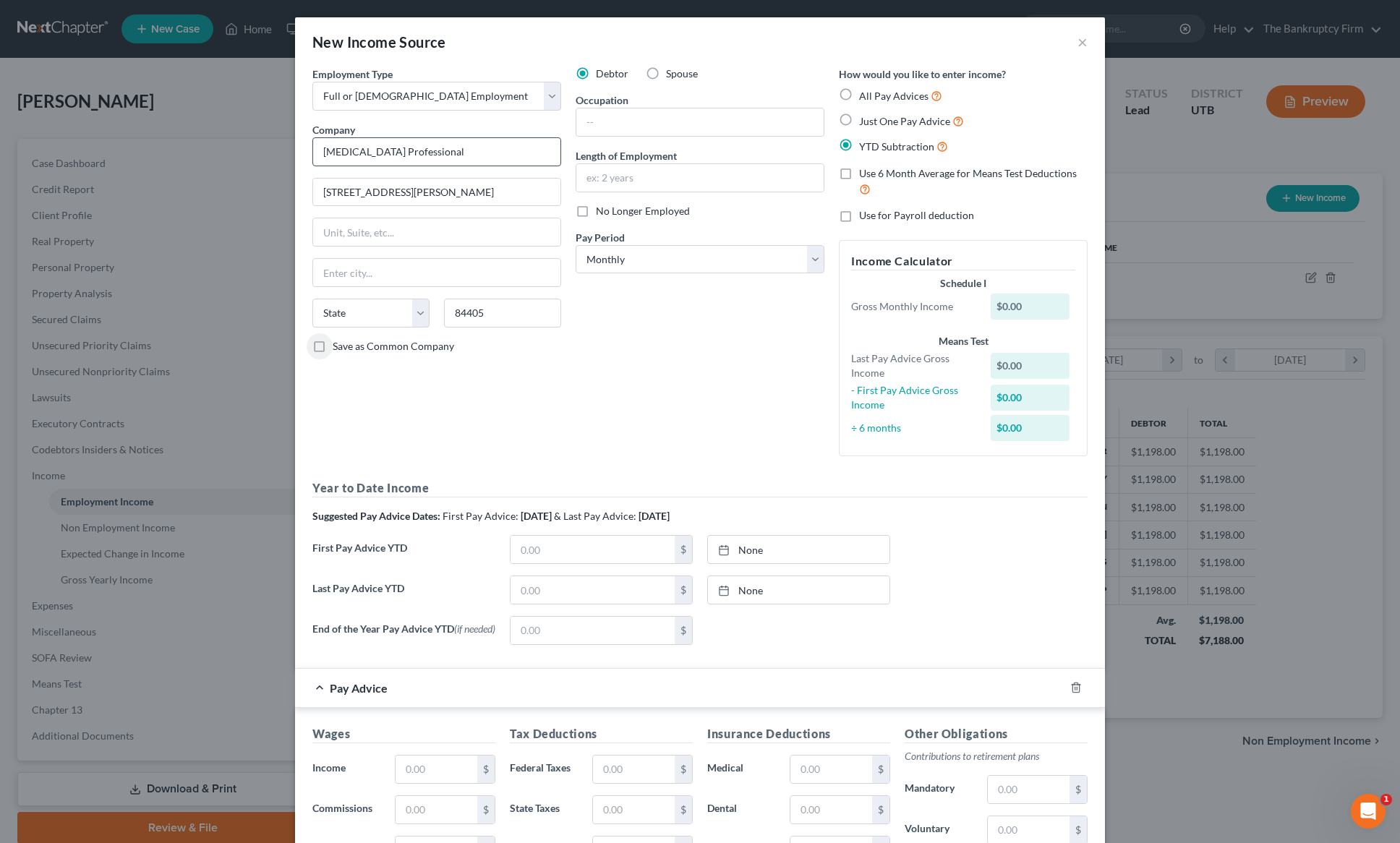
select select "46"
click at [628, 124] on input "text" at bounding box center [700, 122] width 247 height 27
type input "[MEDICAL_DATA] Testing"
type input "[DATE] to Present"
click at [727, 260] on select "Select Monthly Twice Monthly Every Other Week Weekly" at bounding box center [700, 260] width 249 height 29
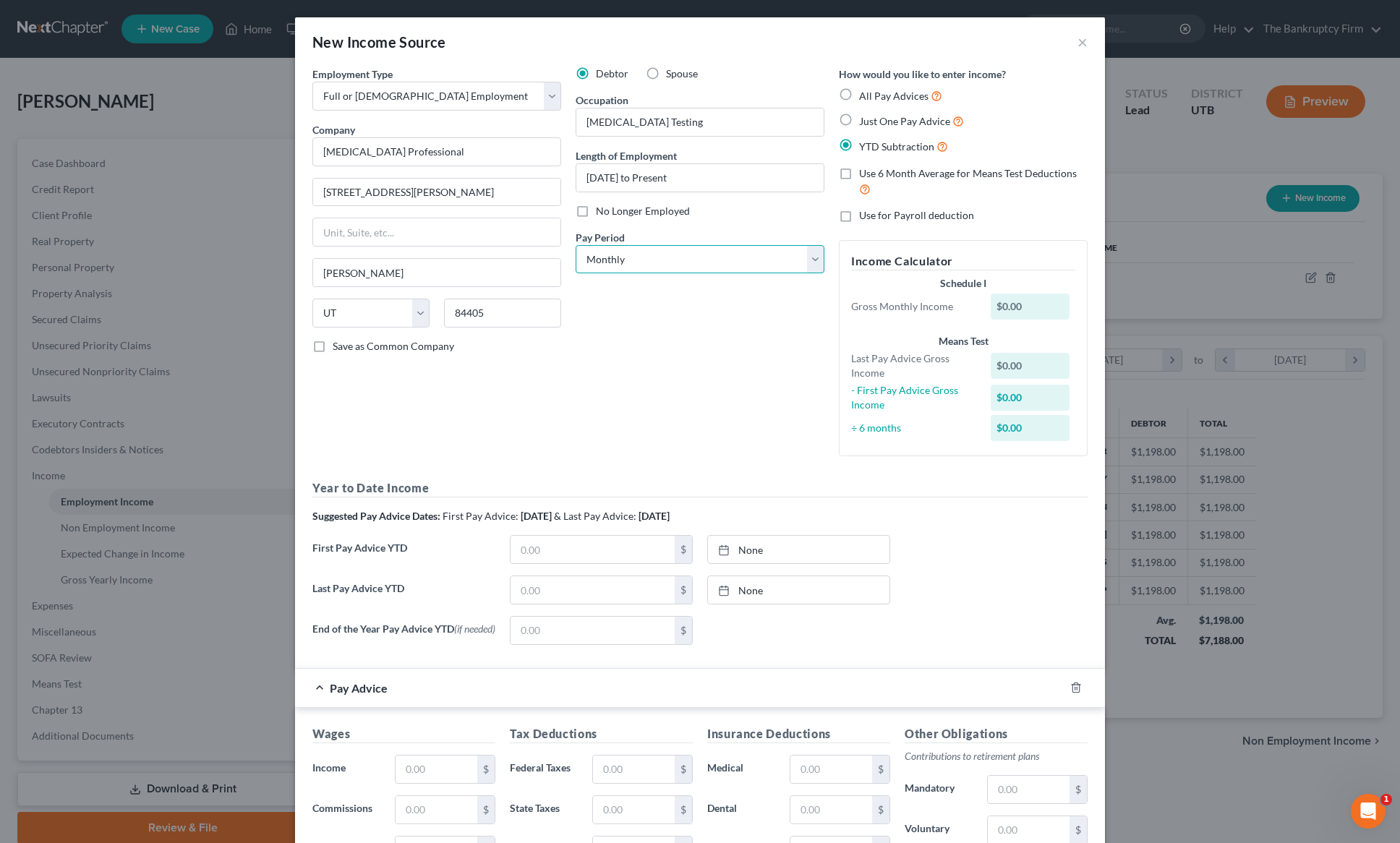
select select "1"
click at [576, 245] on select "Select Monthly Twice Monthly Every Other Week Weekly" at bounding box center [700, 260] width 249 height 29
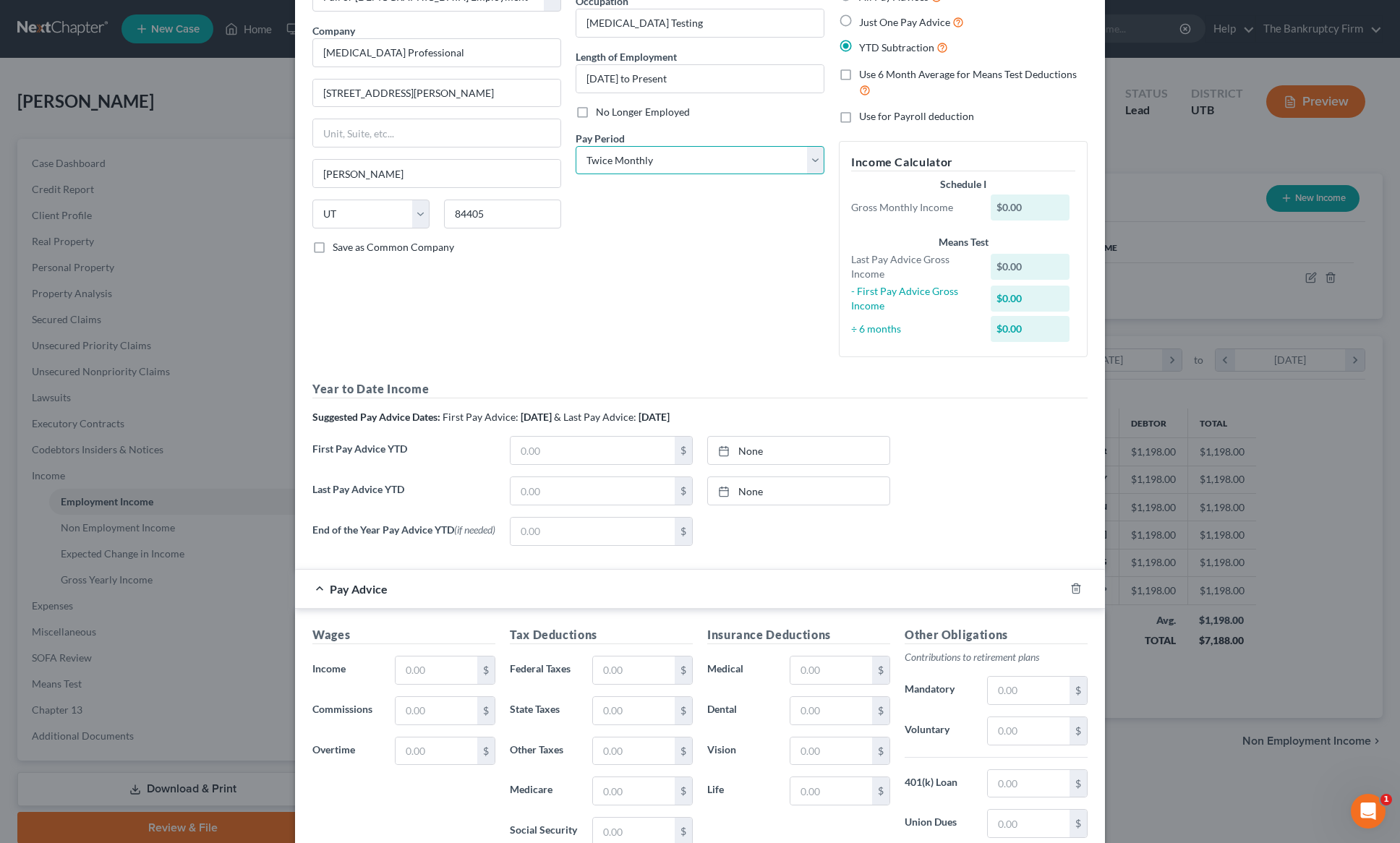
scroll to position [105, 0]
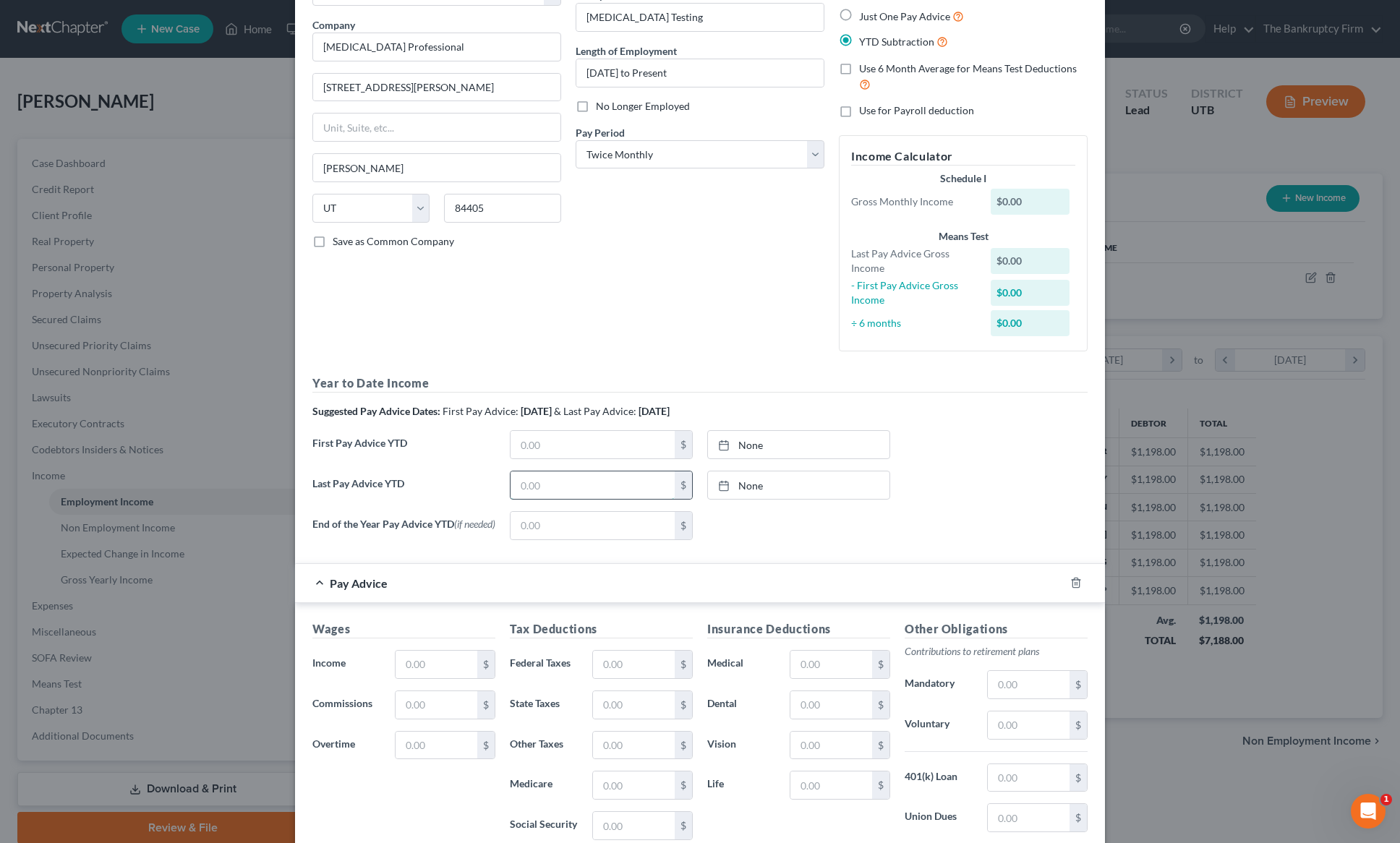
click at [546, 482] on input "text" at bounding box center [593, 485] width 164 height 27
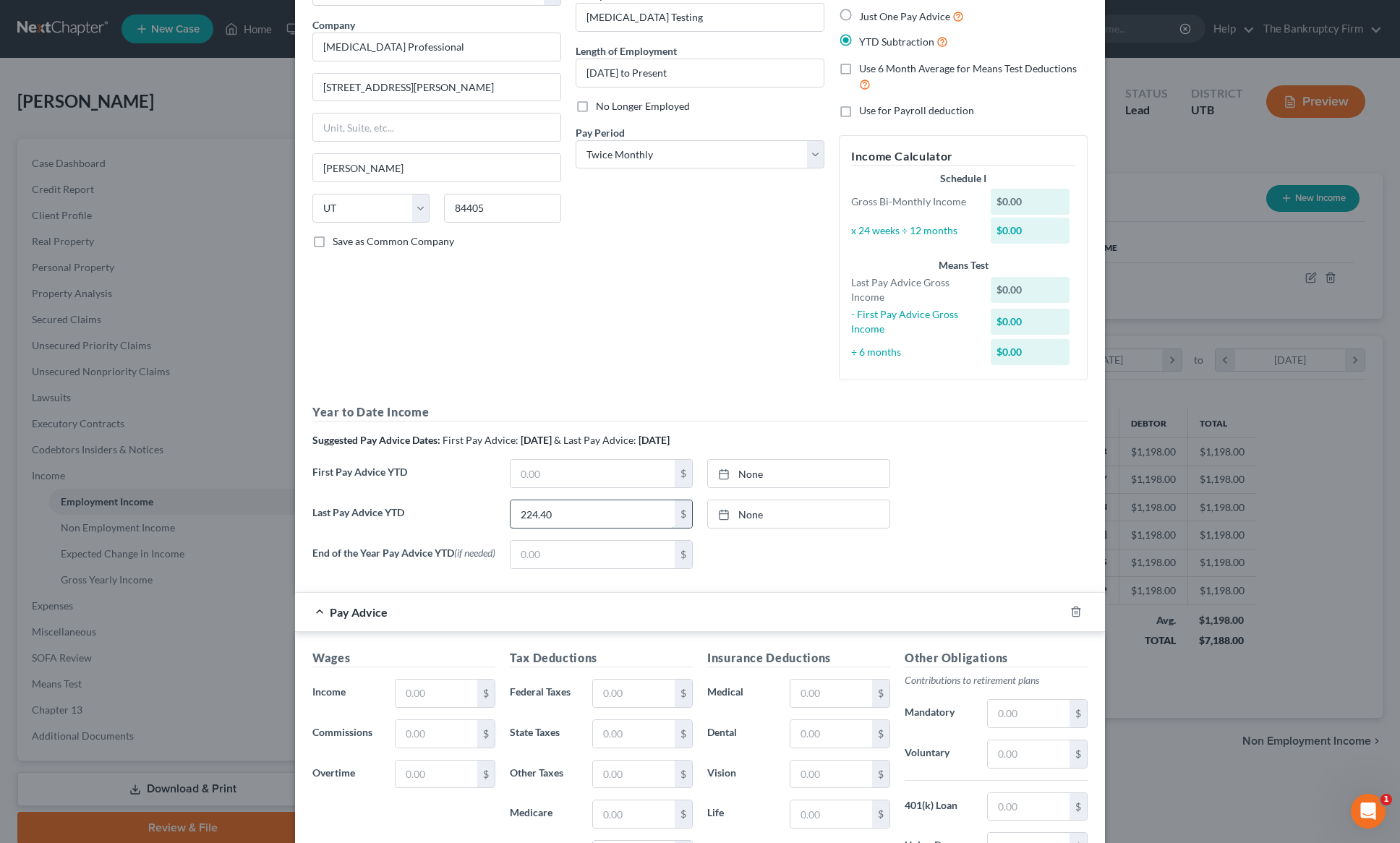
type input "224.40"
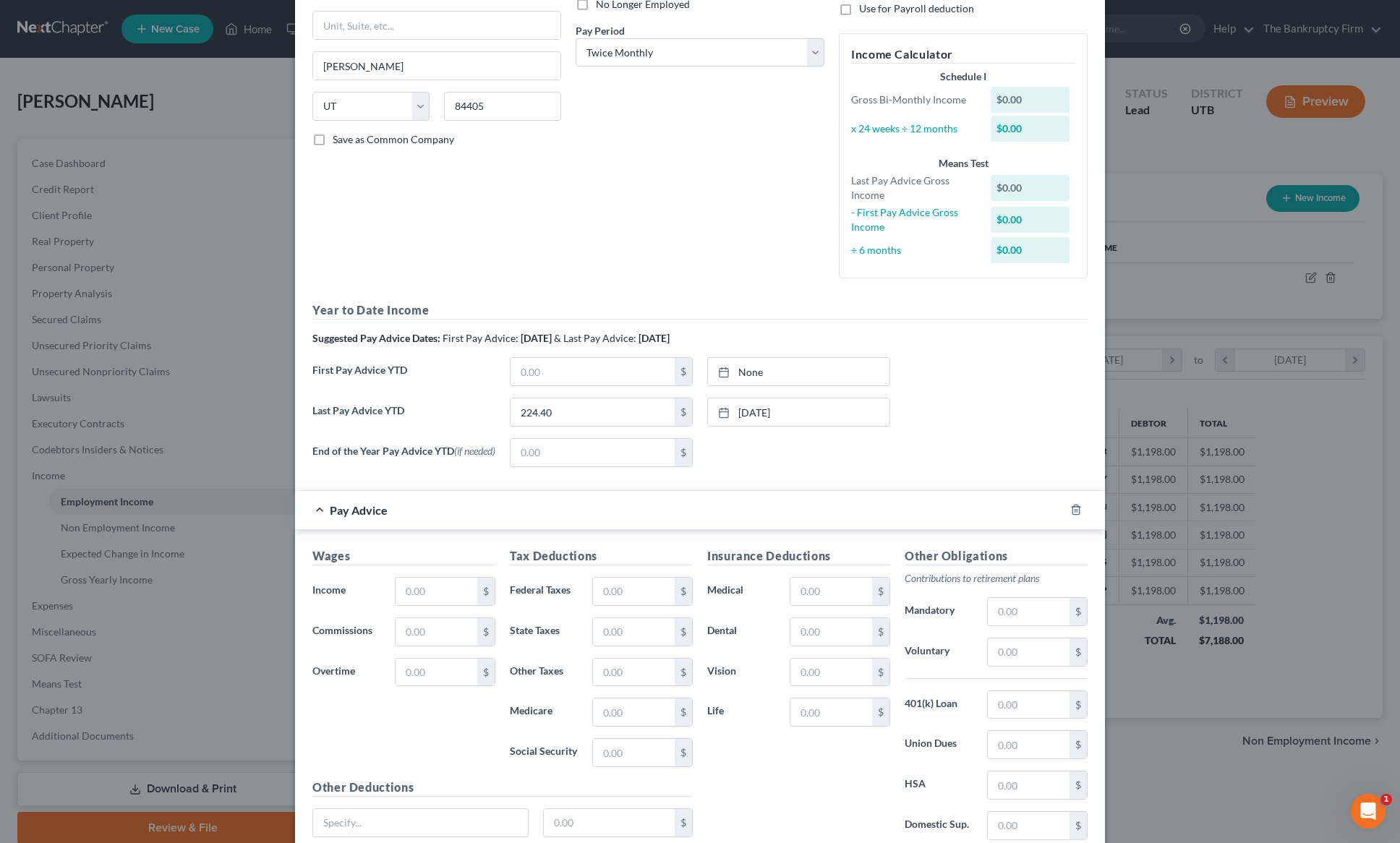
scroll to position [211, 0]
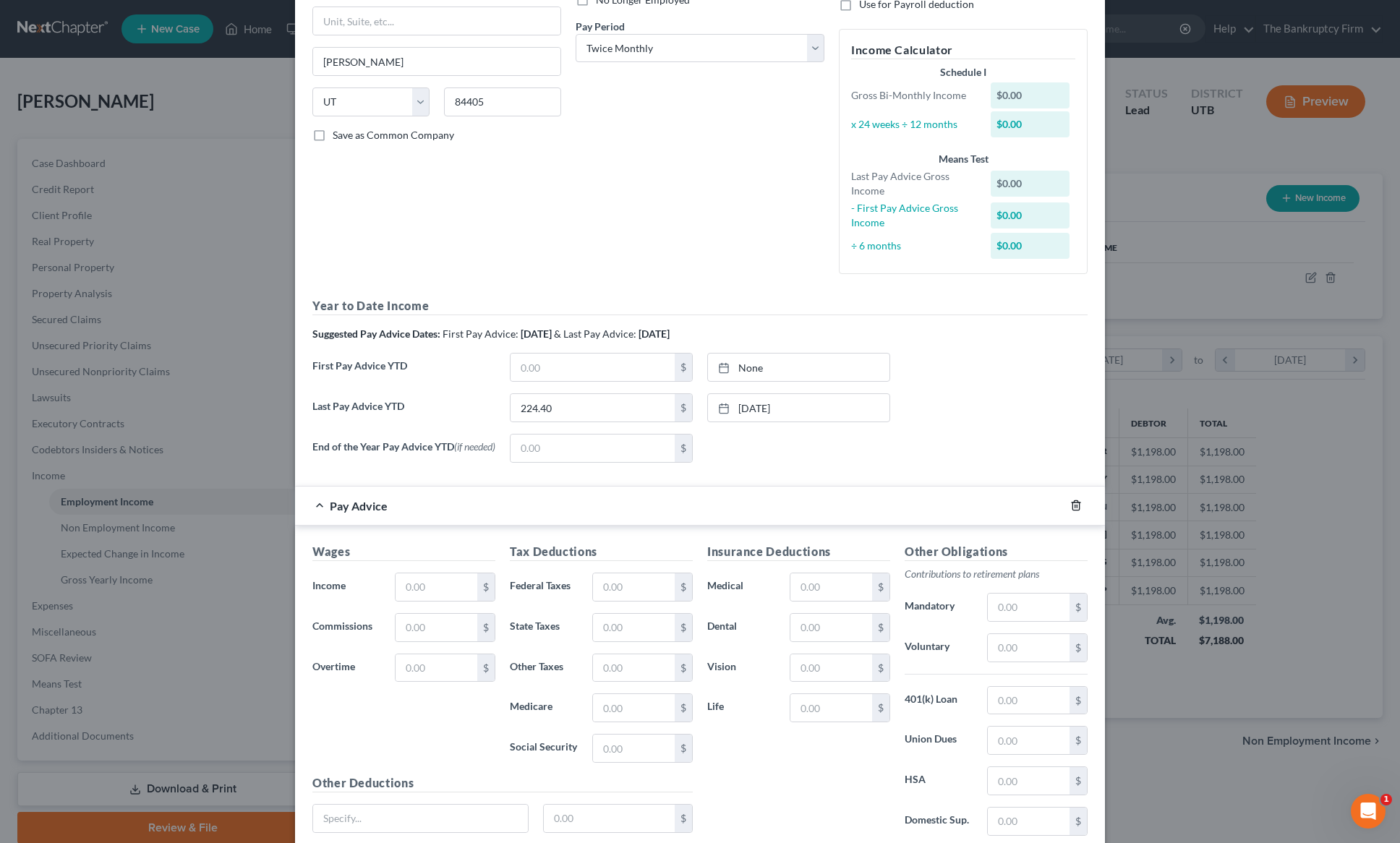
click at [1072, 506] on icon "button" at bounding box center [1075, 506] width 7 height 10
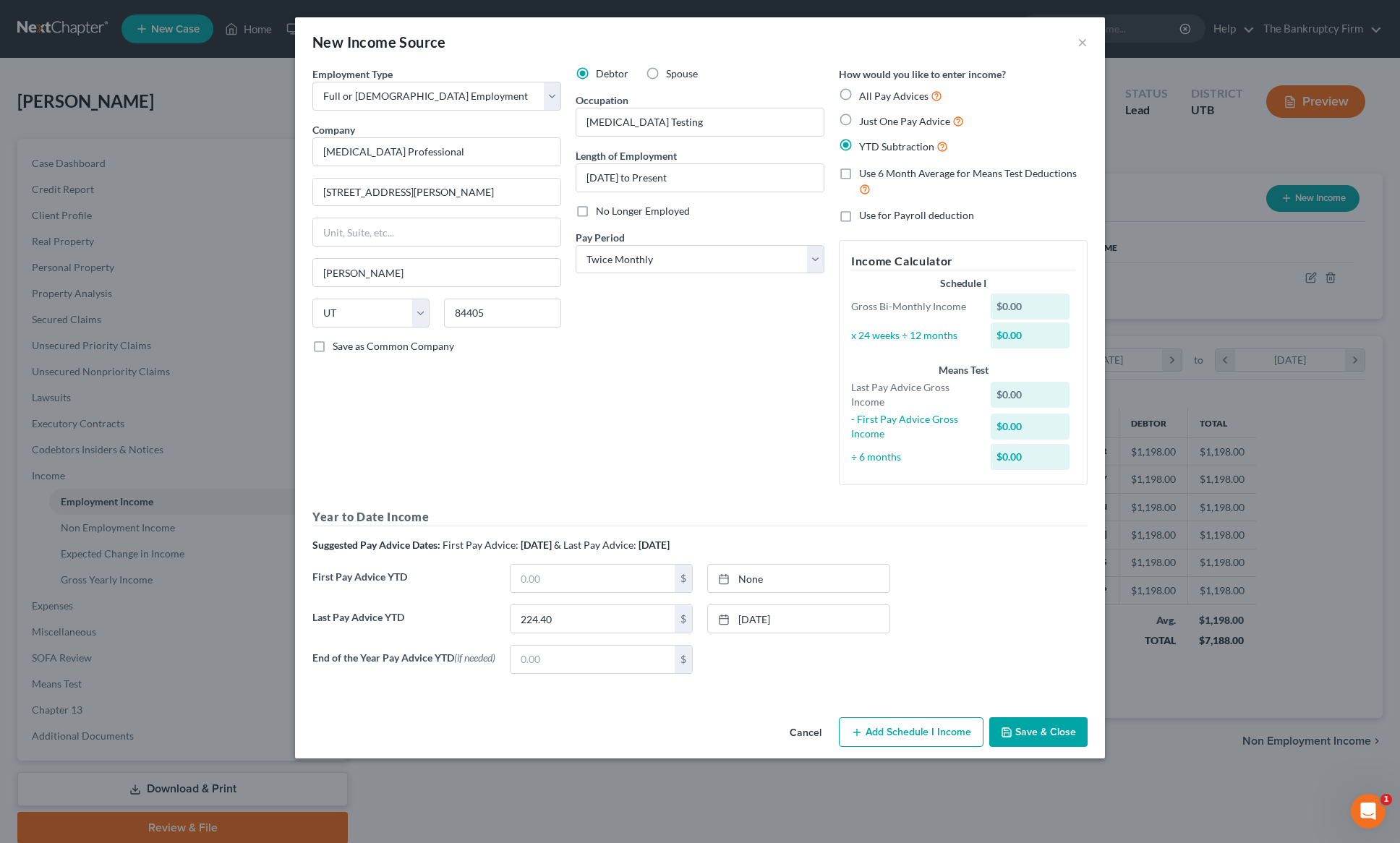
scroll to position [0, 0]
click at [906, 737] on button "Add Schedule I Income" at bounding box center [911, 732] width 145 height 30
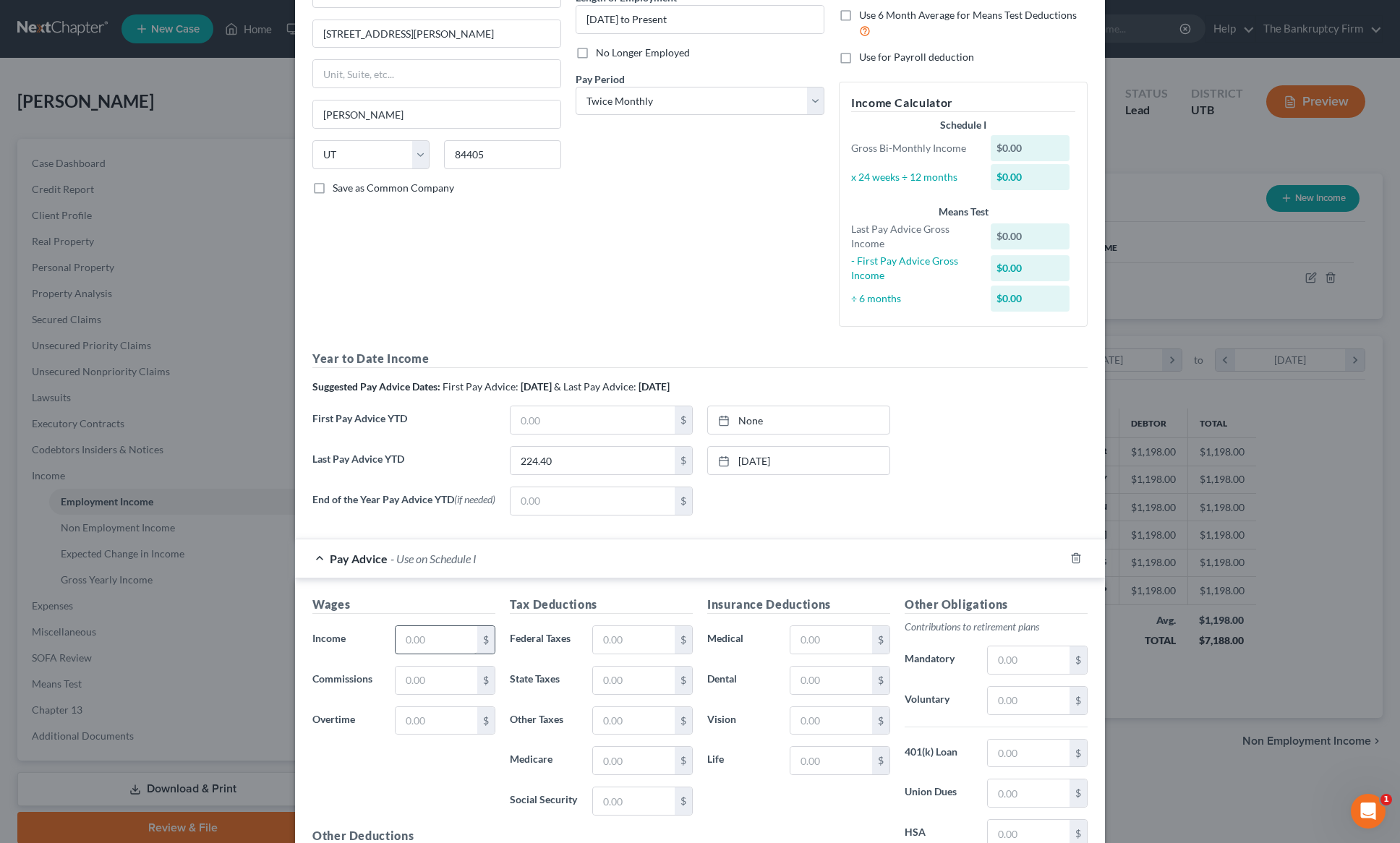
scroll to position [160, 0]
click at [433, 638] on input "text" at bounding box center [436, 637] width 82 height 27
type input "224.40"
type input "17.16"
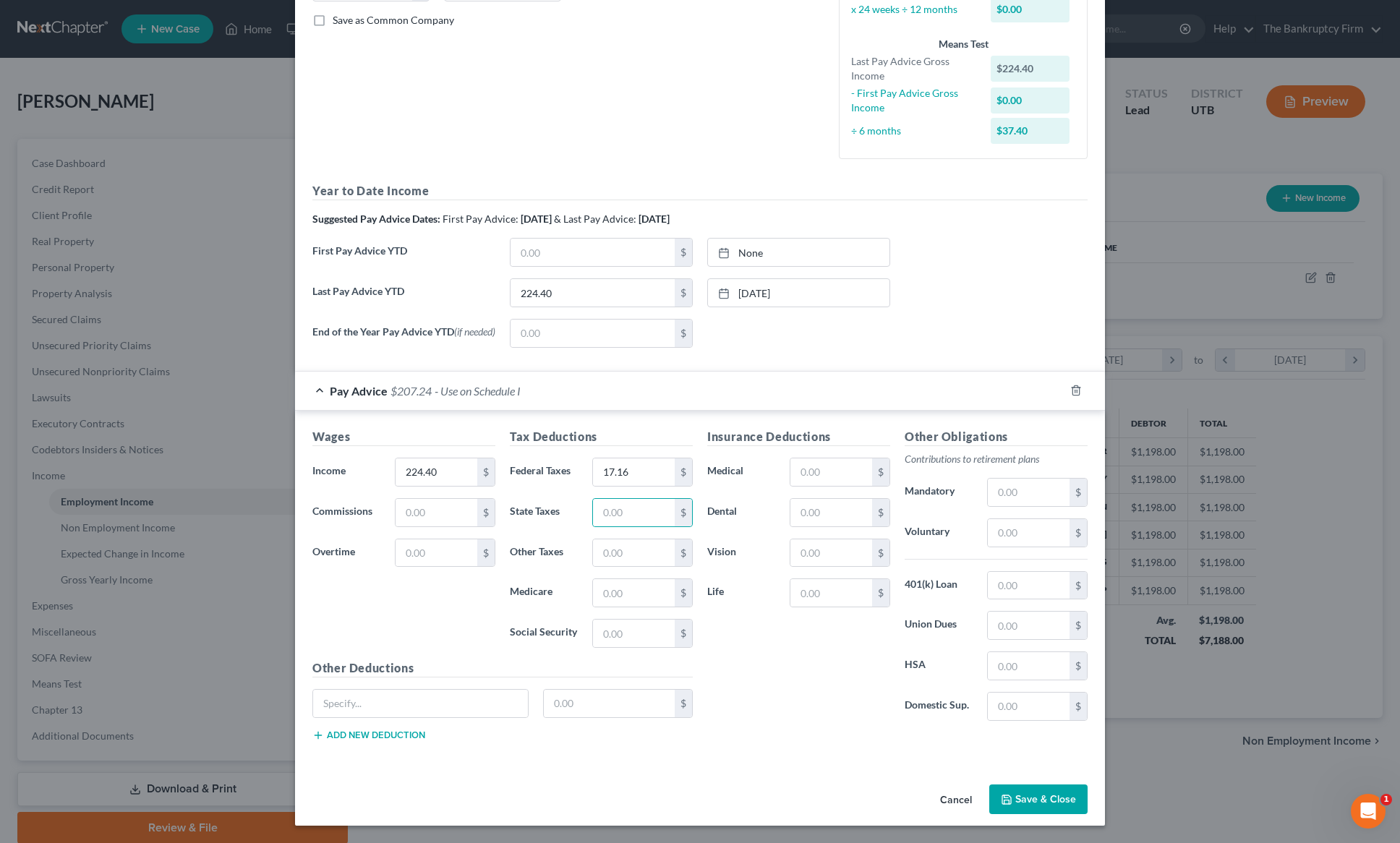
click at [1041, 792] on button "Save & Close" at bounding box center [1039, 799] width 99 height 30
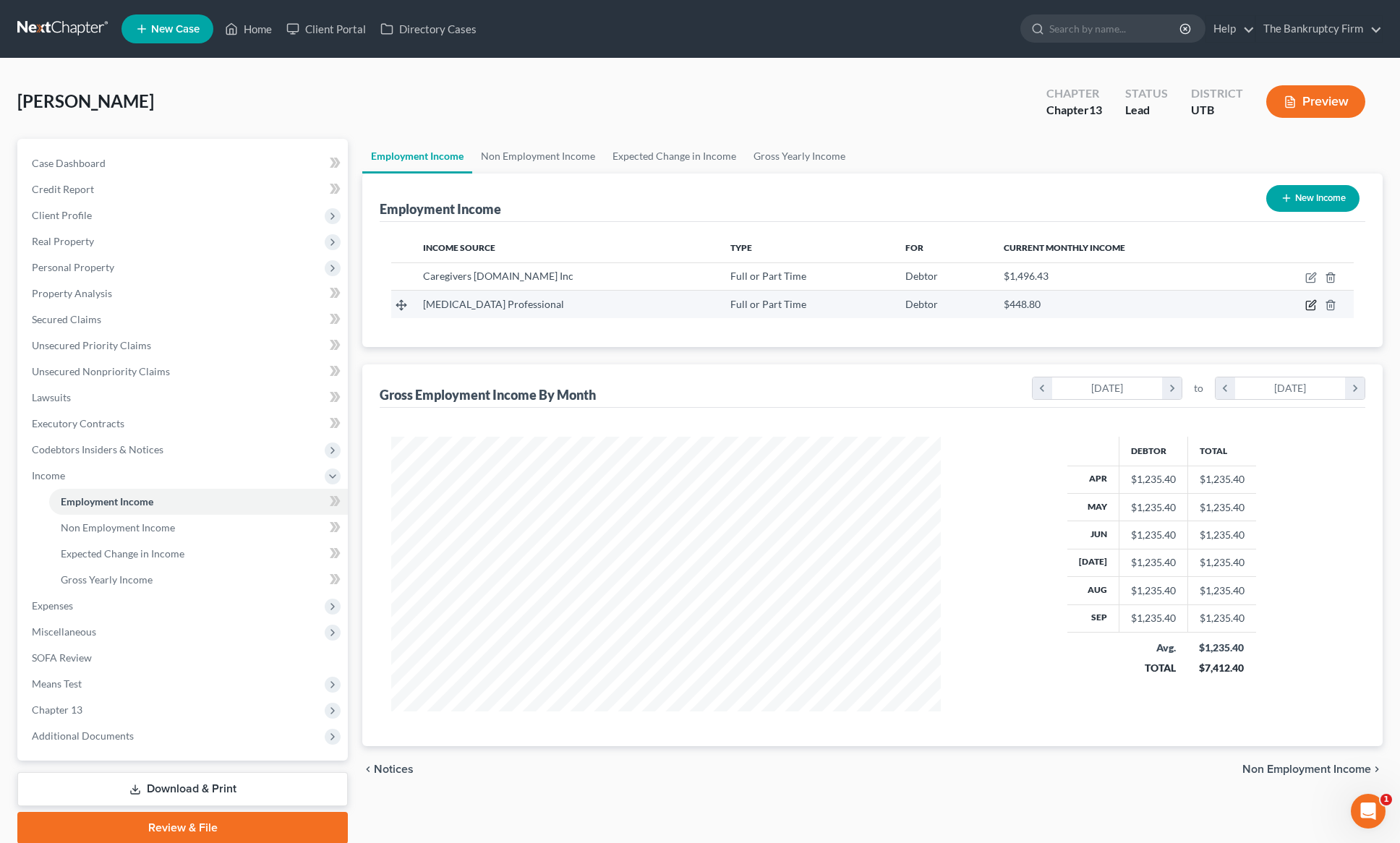
click at [1313, 305] on icon "button" at bounding box center [1311, 305] width 12 height 12
select select "0"
select select "46"
select select "1"
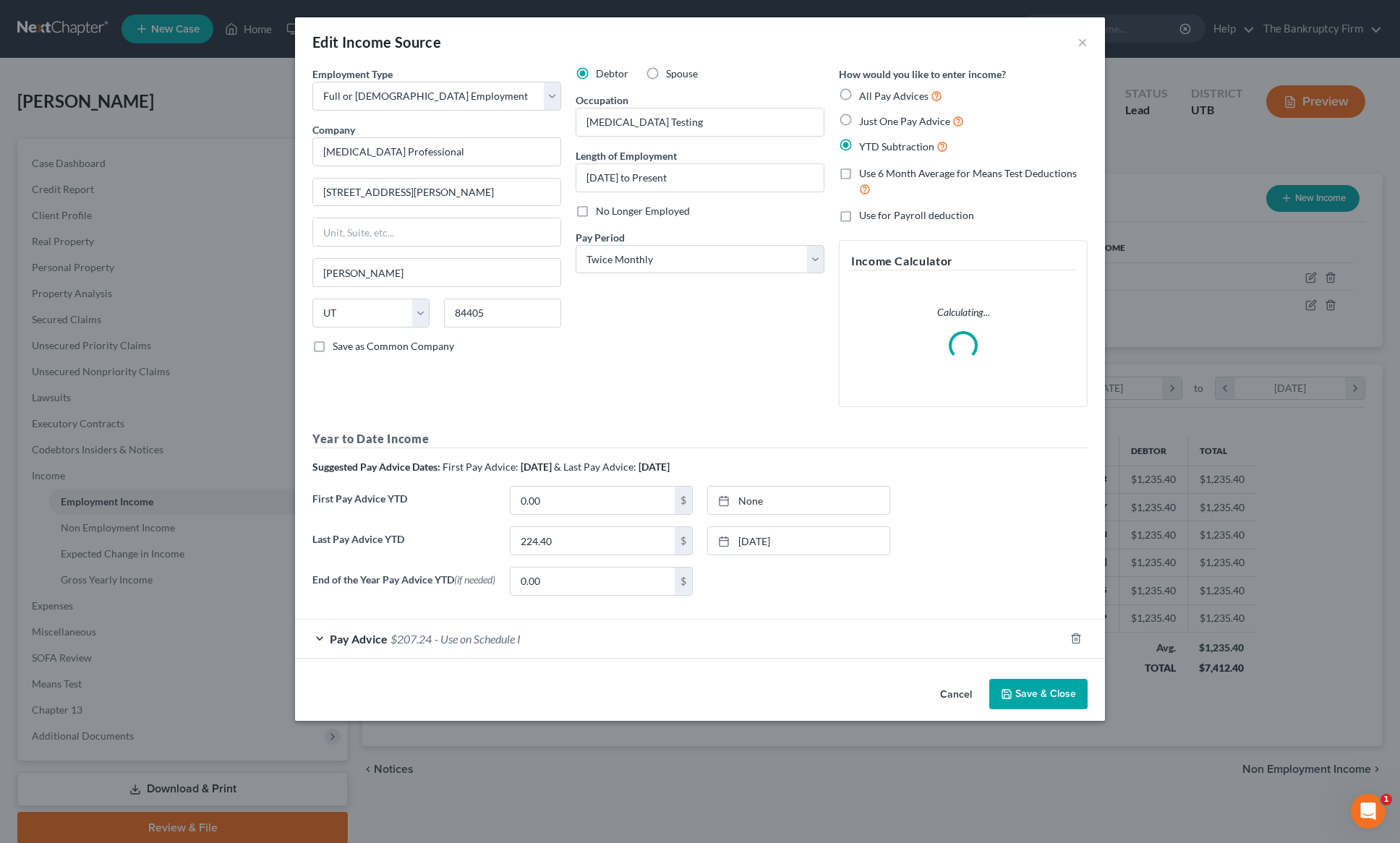
click at [1030, 700] on button "Save & Close" at bounding box center [1039, 693] width 99 height 30
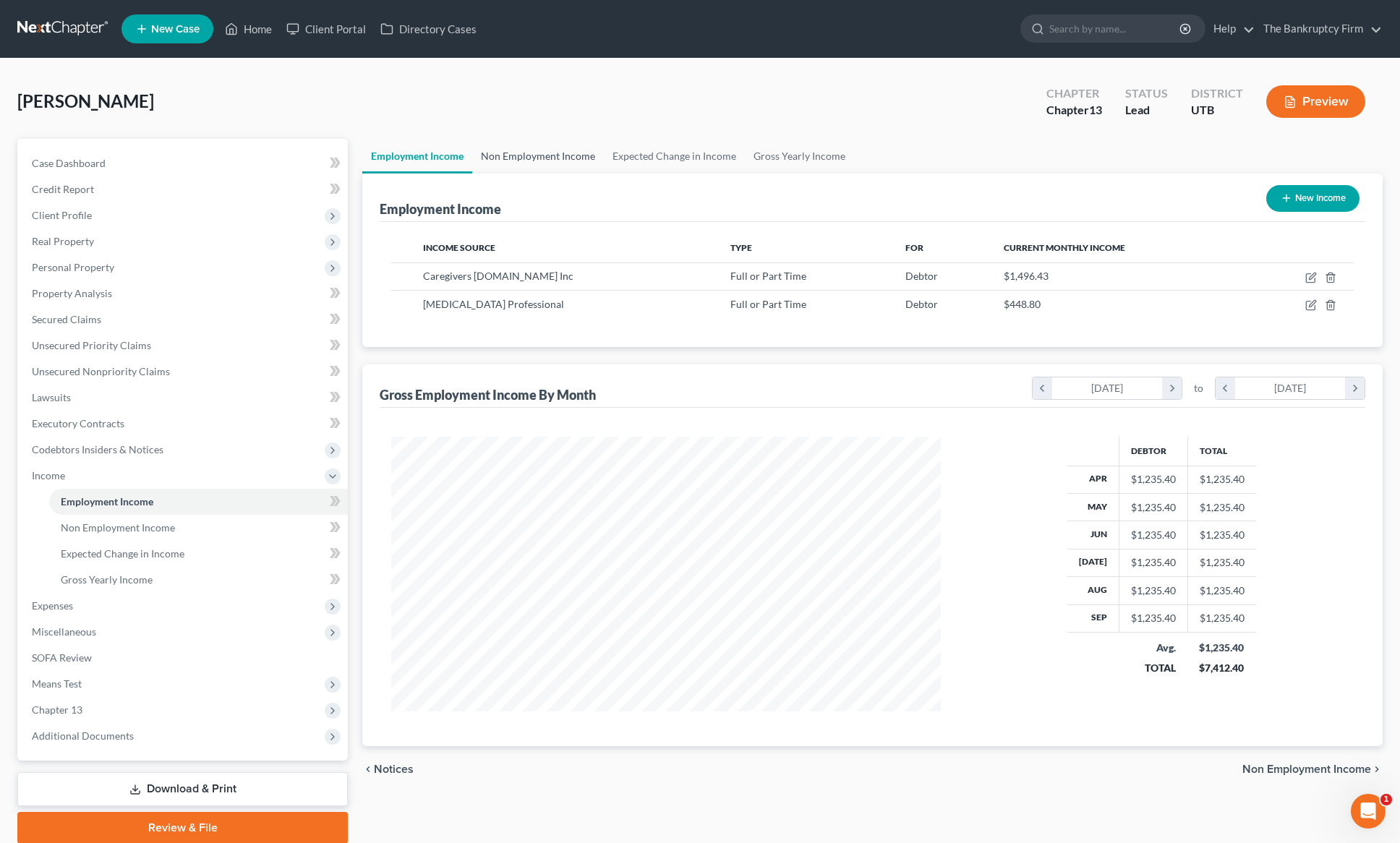
click at [506, 154] on link "Non Employment Income" at bounding box center [538, 156] width 131 height 35
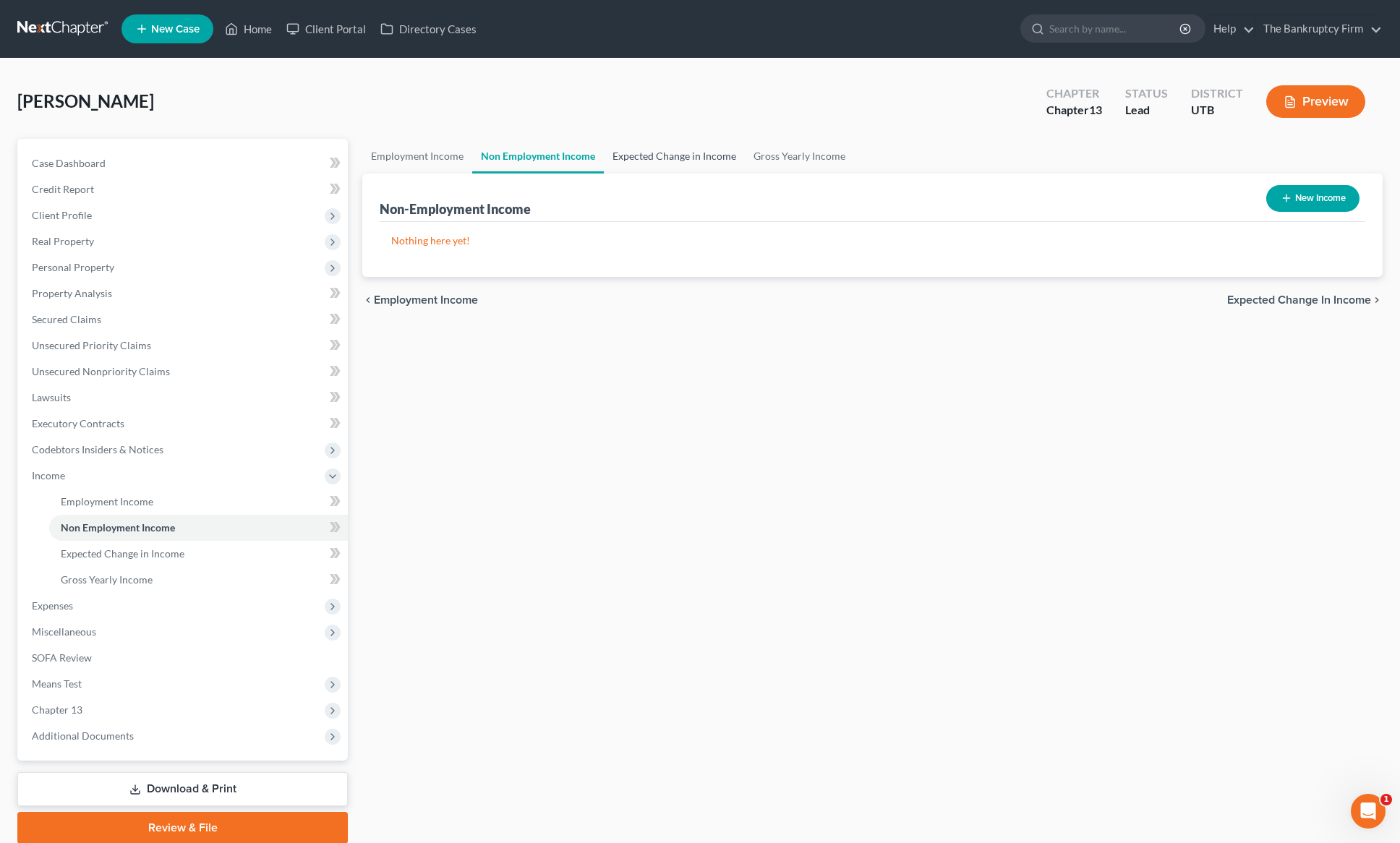
click at [677, 159] on link "Expected Change in Income" at bounding box center [674, 156] width 141 height 35
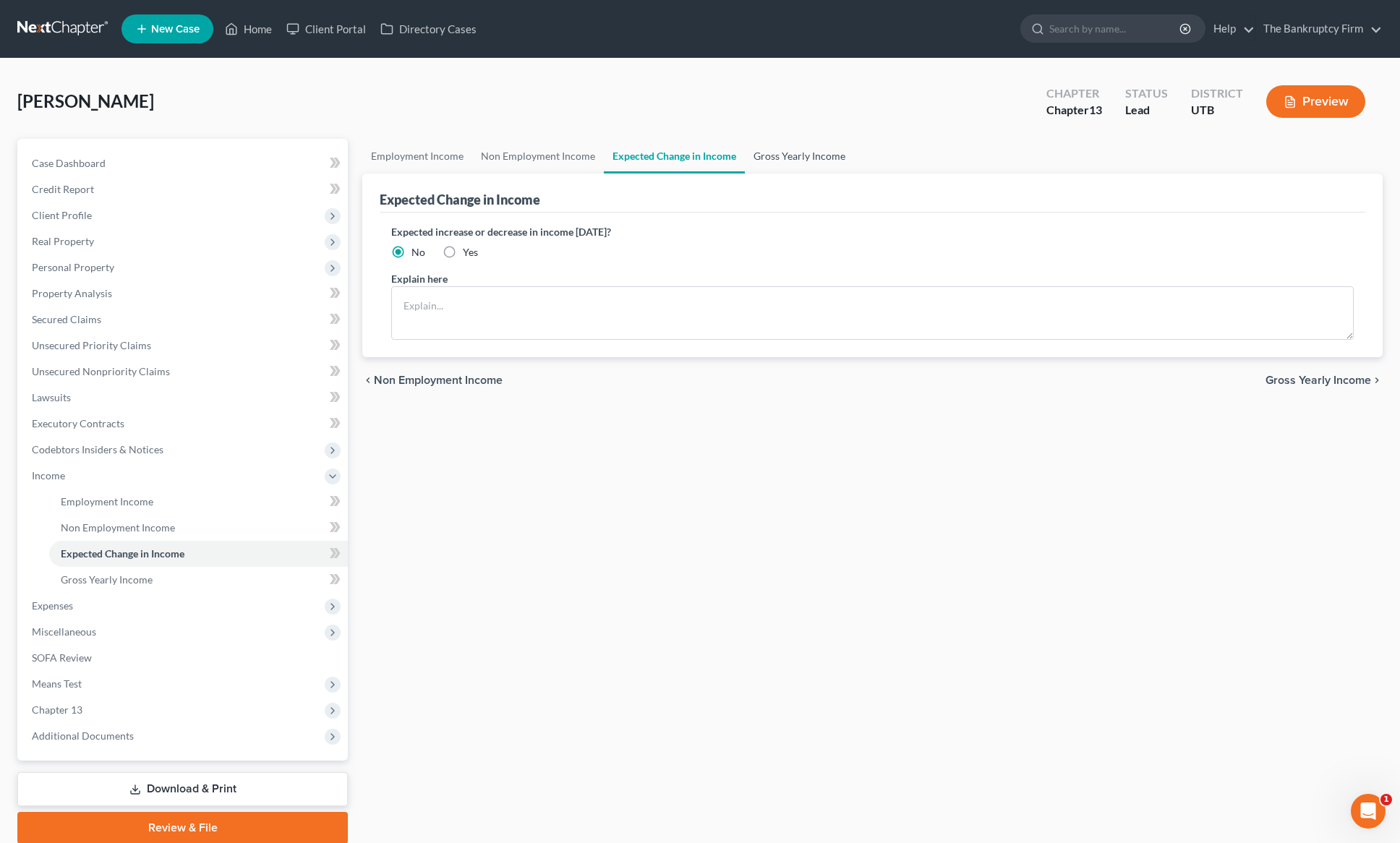
click at [798, 160] on link "Gross Yearly Income" at bounding box center [799, 156] width 109 height 35
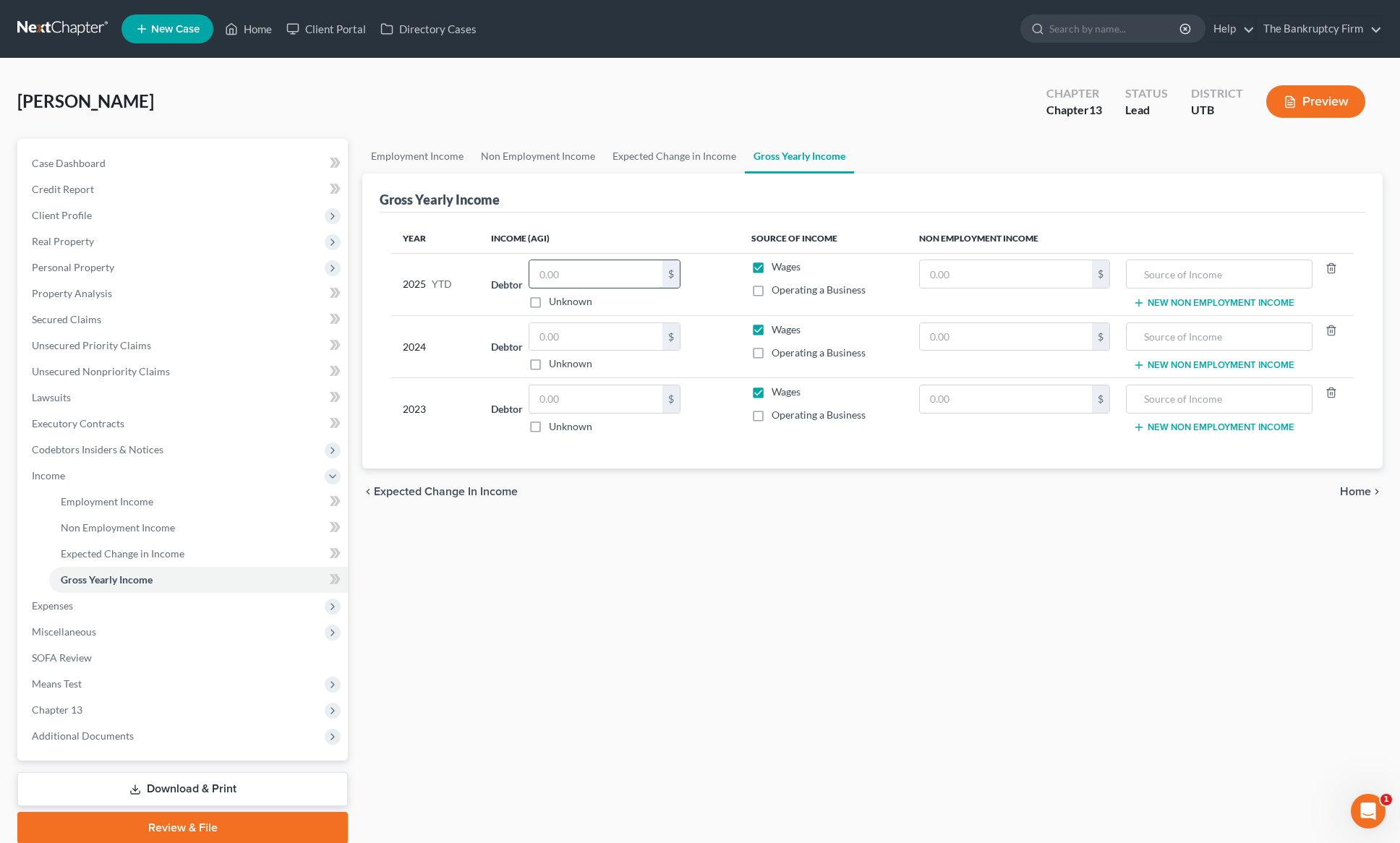
click at [587, 275] on input "text" at bounding box center [596, 273] width 133 height 27
click at [590, 274] on input "text" at bounding box center [596, 273] width 133 height 27
paste input "7412.4"
type input "7,412.4"
click at [582, 338] on input "text" at bounding box center [596, 337] width 133 height 27
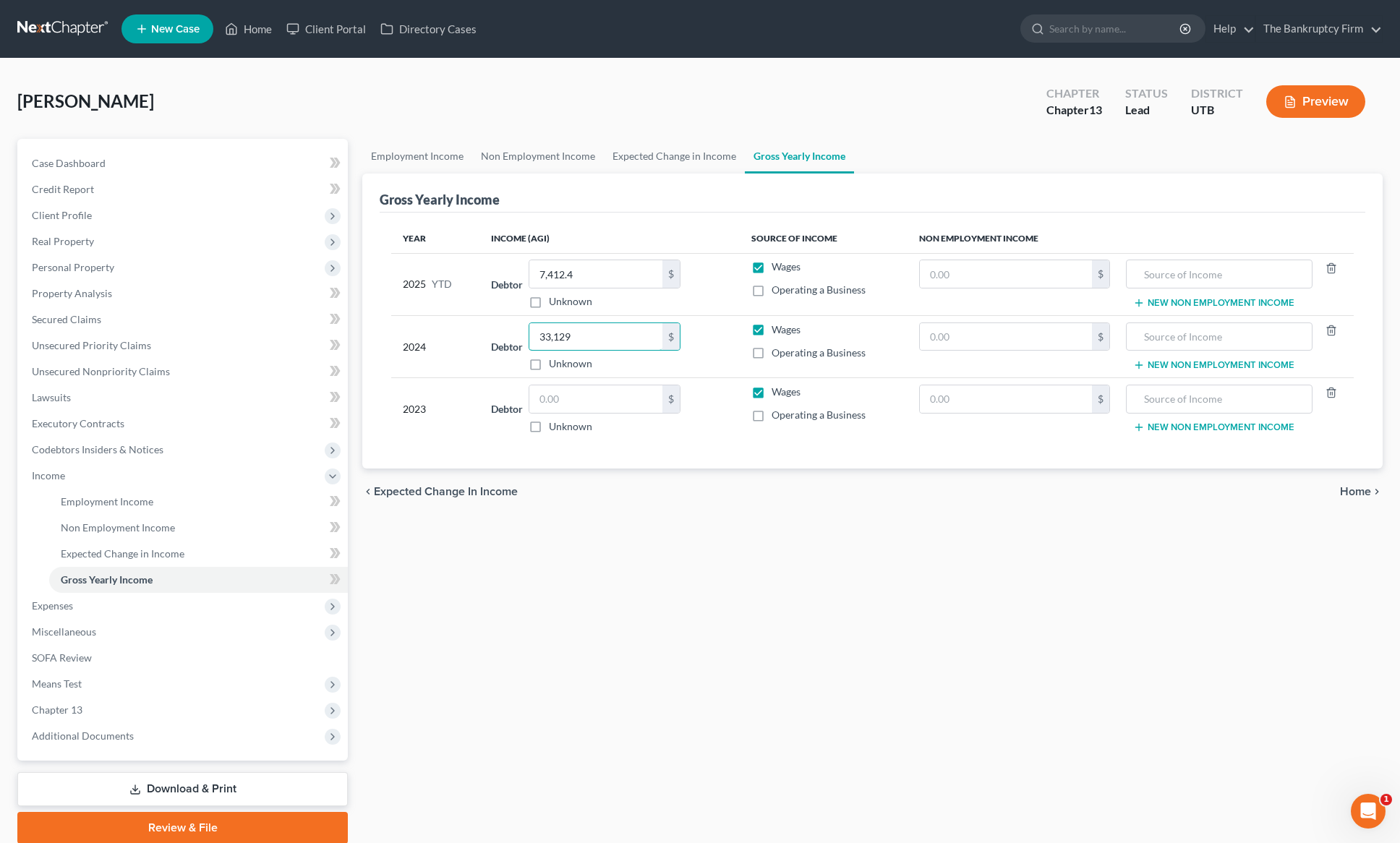
type input "33,129"
click at [565, 398] on input "text" at bounding box center [596, 399] width 133 height 27
type input "32,767"
click at [672, 146] on link "Expected Change in Income" at bounding box center [674, 156] width 141 height 35
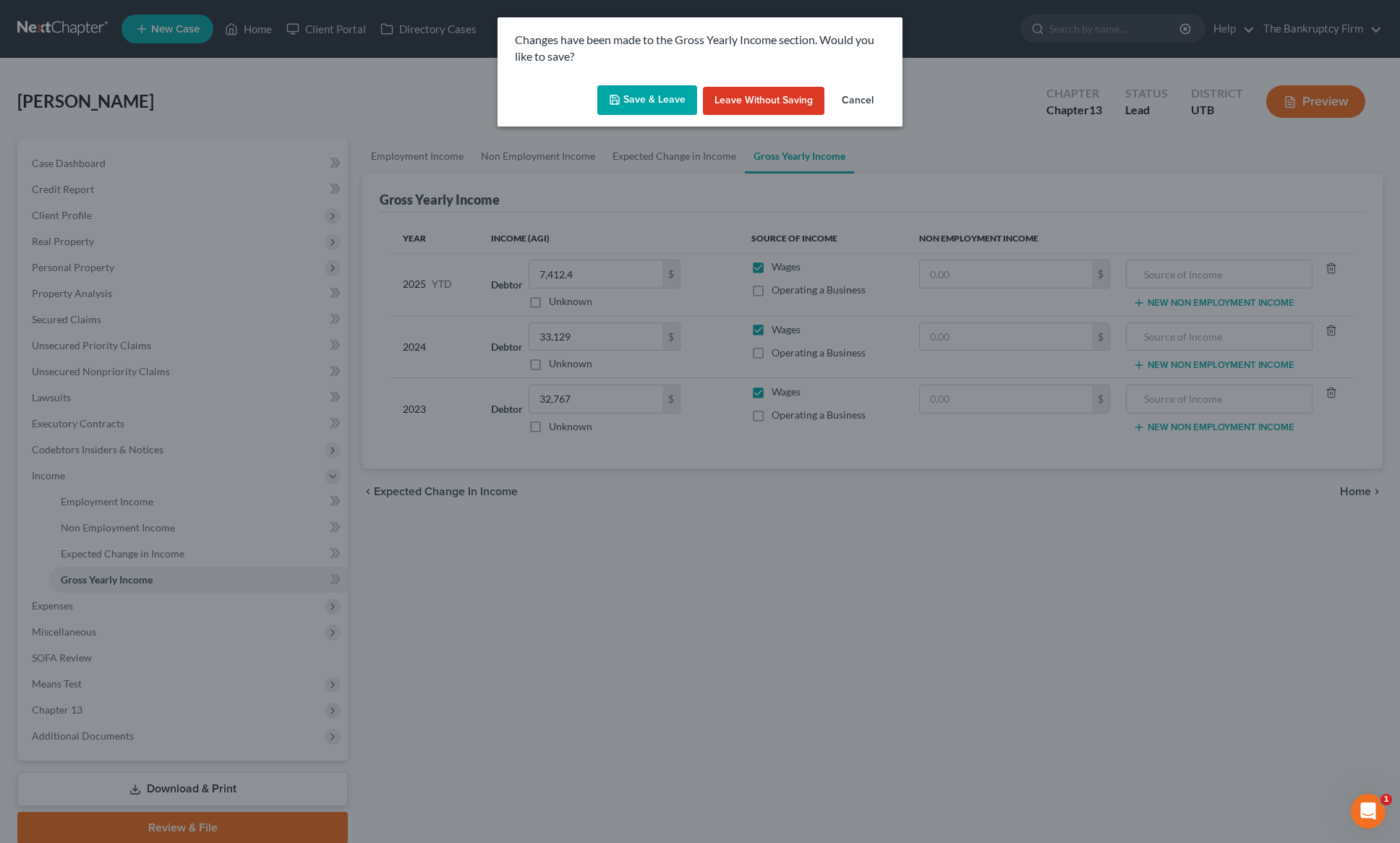
click at [638, 102] on button "Save & Leave" at bounding box center [646, 99] width 100 height 30
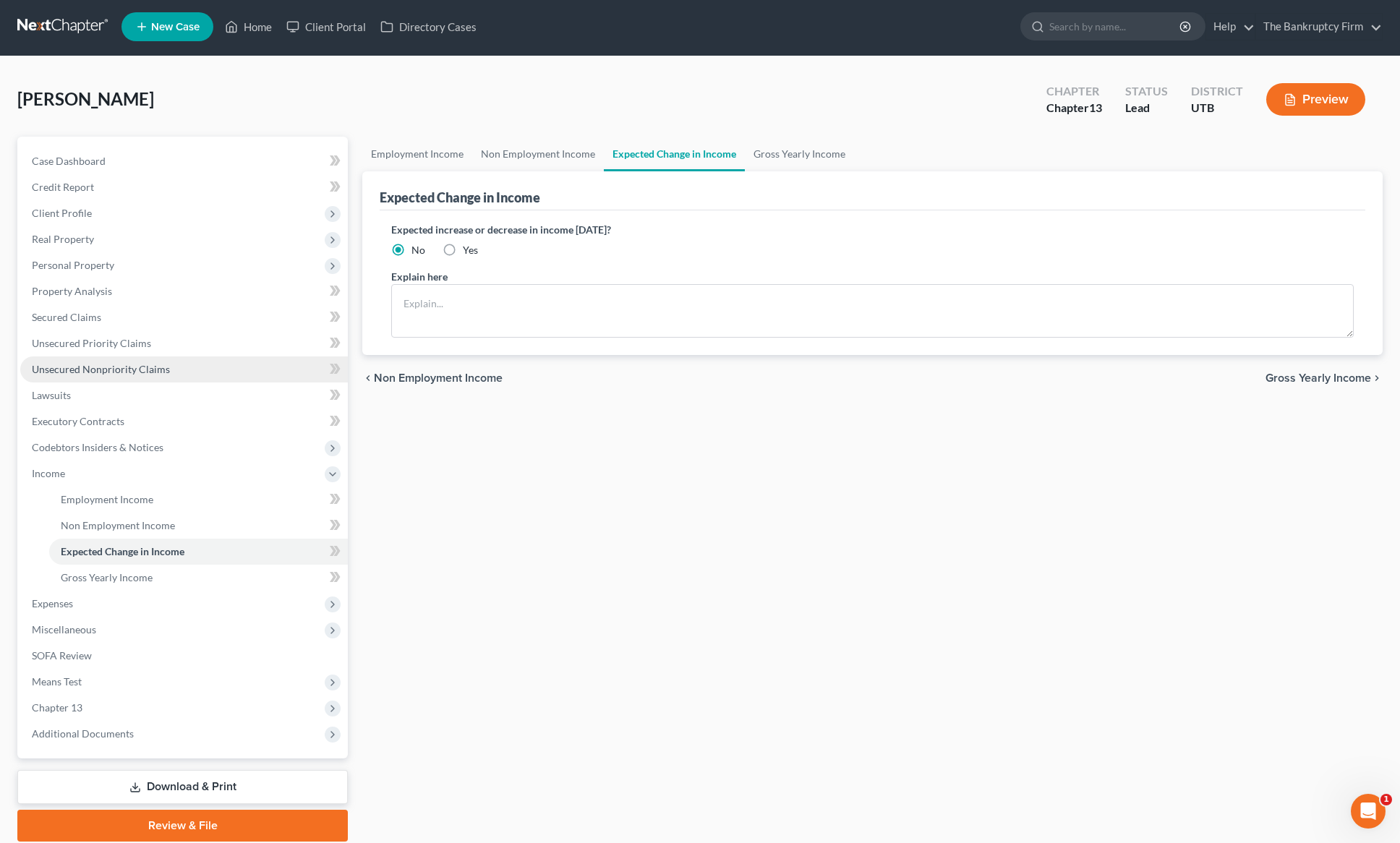
scroll to position [6, 0]
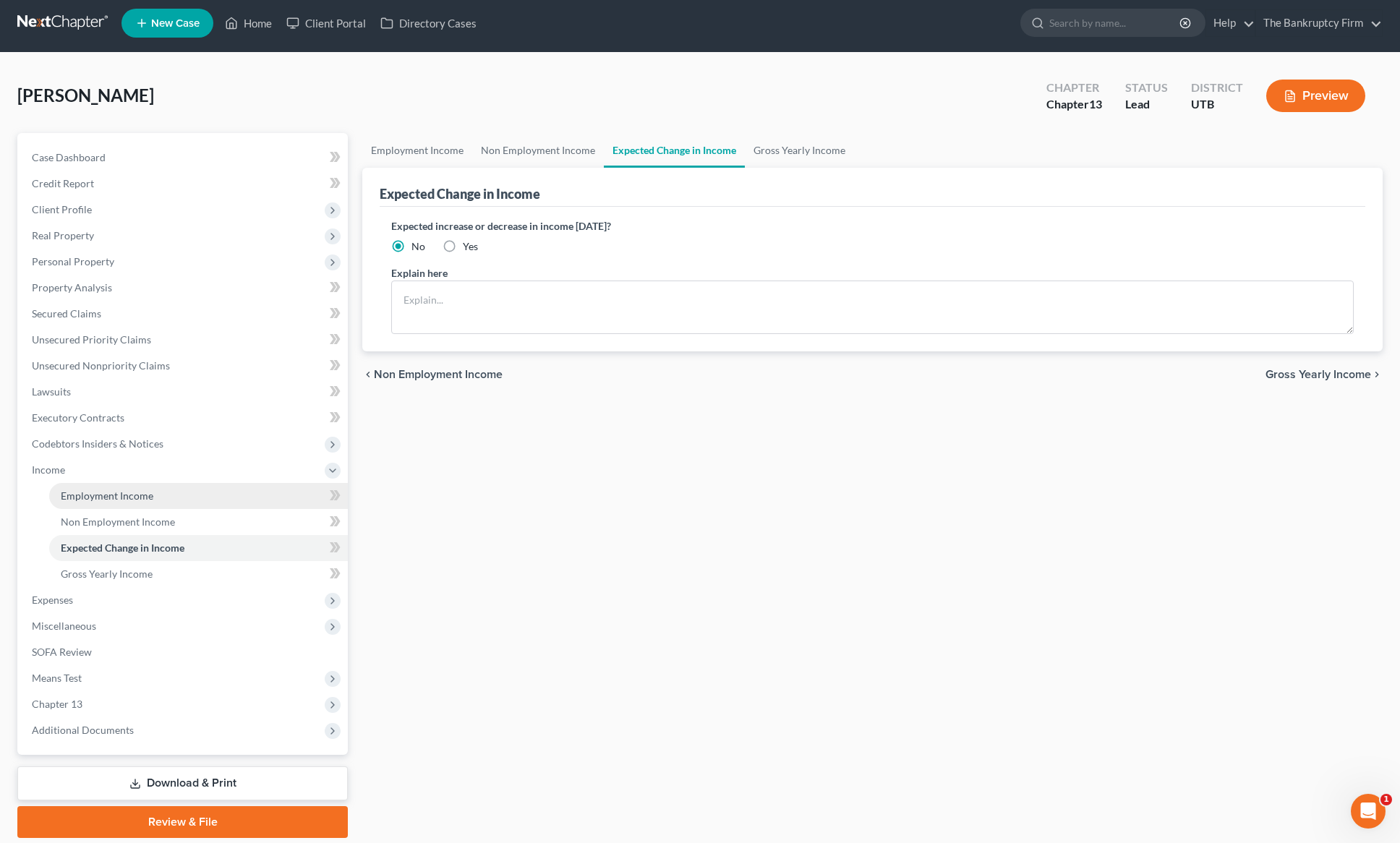
click at [119, 491] on span "Employment Income" at bounding box center [107, 495] width 93 height 13
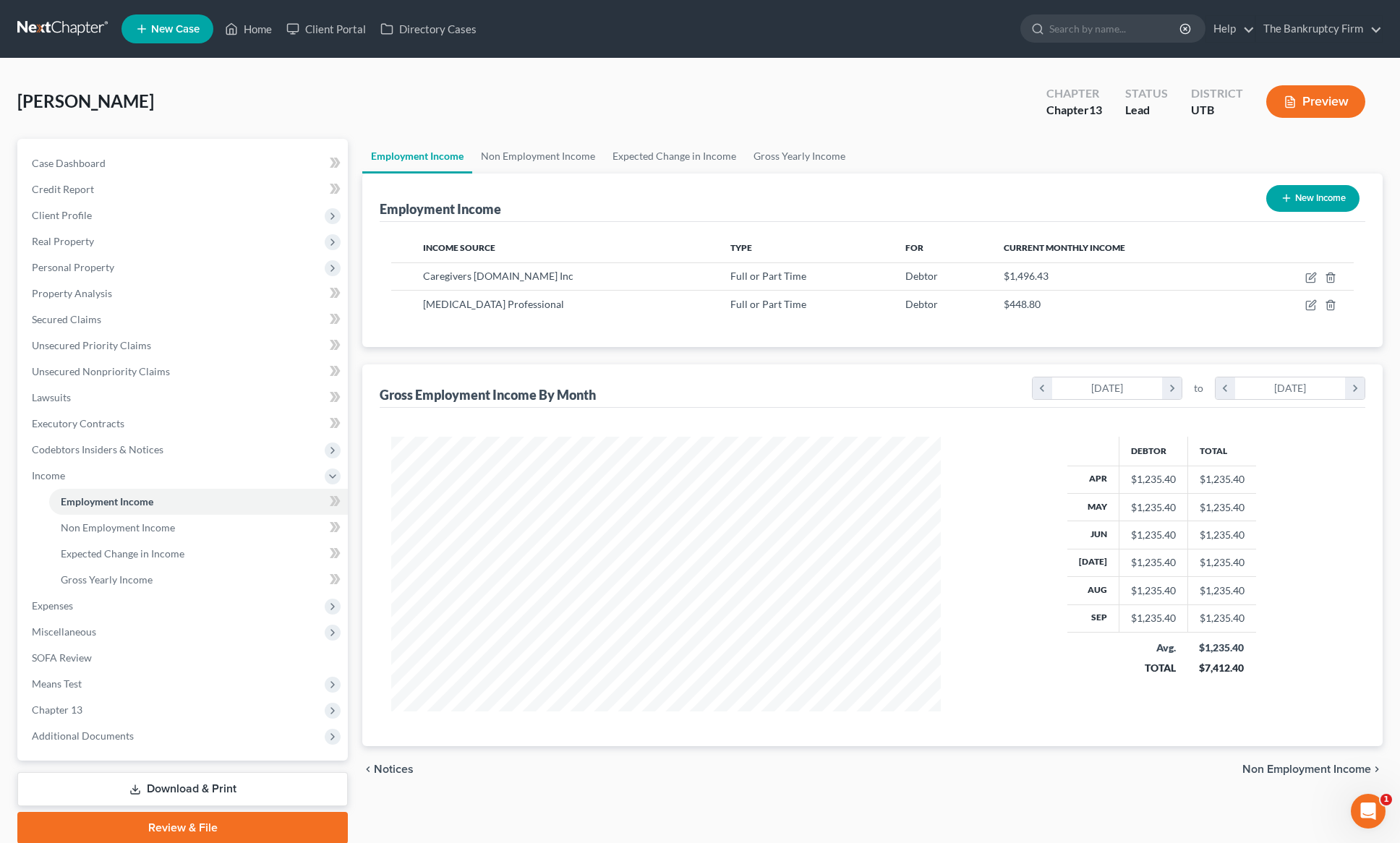
scroll to position [274, 579]
click at [1335, 195] on button "New Income" at bounding box center [1313, 199] width 94 height 27
select select "0"
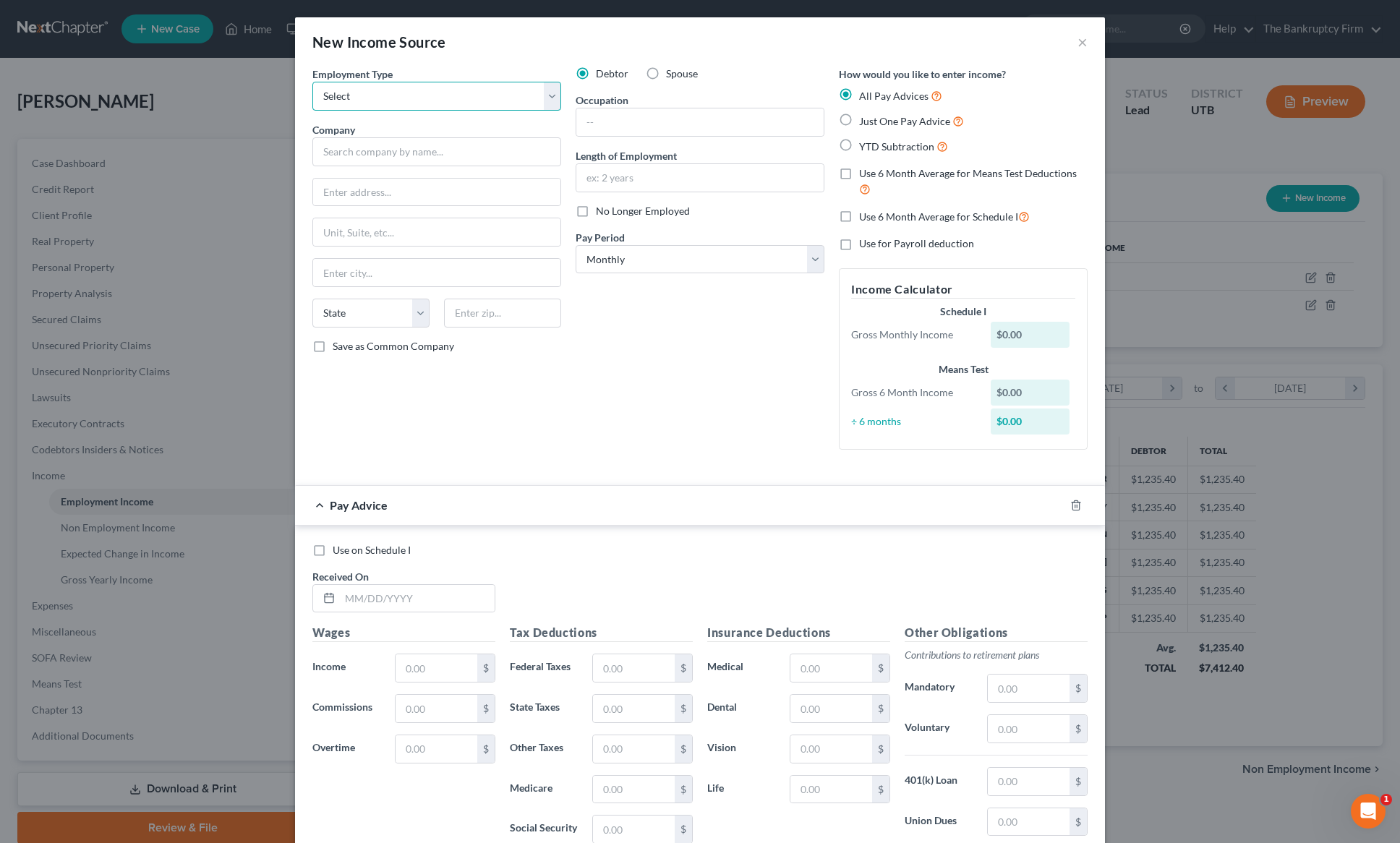
click at [410, 92] on select "Select Full or [DEMOGRAPHIC_DATA] Employment Self Employment" at bounding box center [437, 97] width 249 height 29
select select "0"
click at [312, 82] on select "Select Full or [DEMOGRAPHIC_DATA] Employment Self Employment" at bounding box center [437, 97] width 249 height 29
click at [399, 155] on input "text" at bounding box center [437, 152] width 249 height 29
type input "Apex Health"
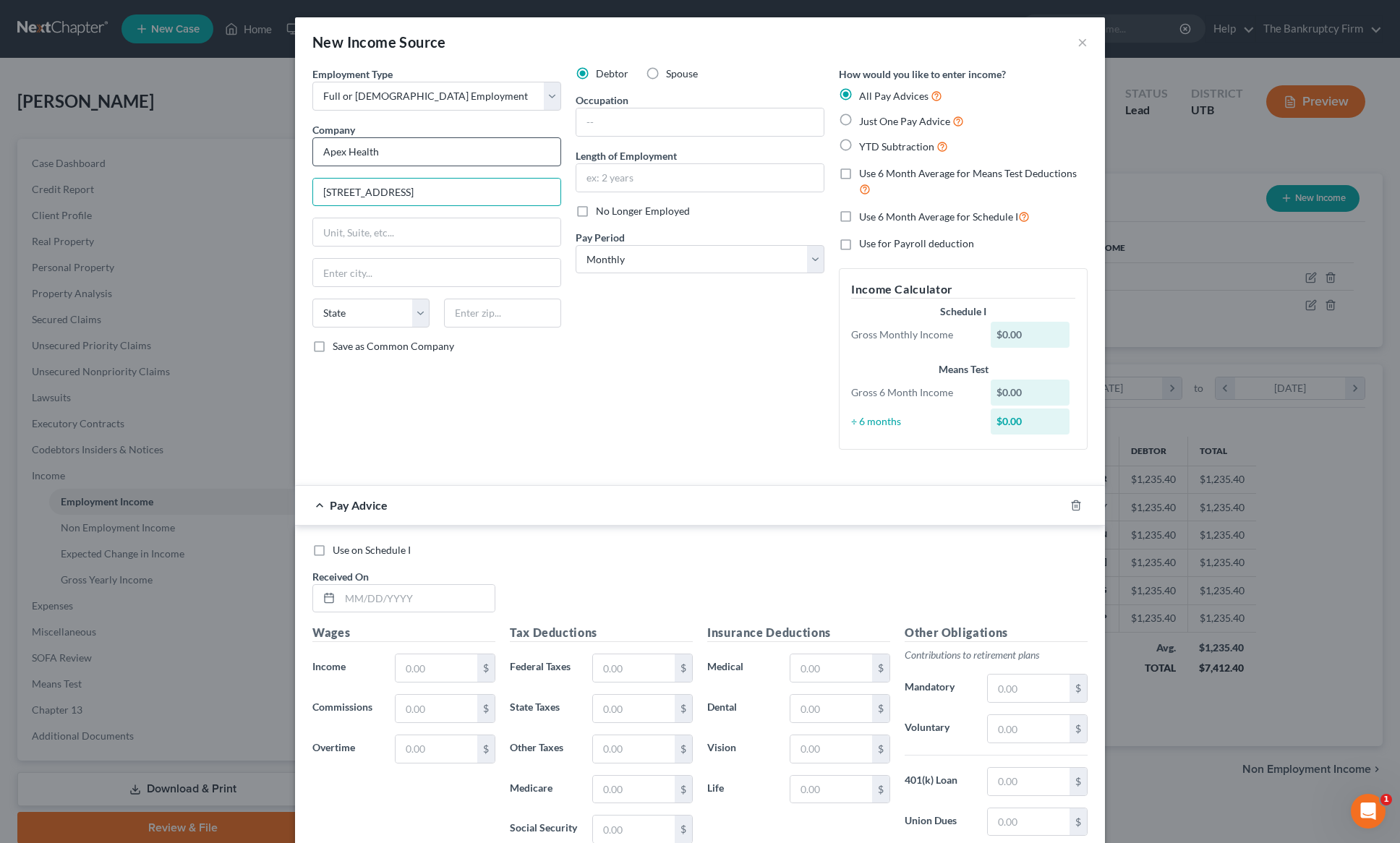
type input "[STREET_ADDRESS]"
type input "[PERSON_NAME]"
select select "46"
type input "84041"
click at [614, 126] on input "text" at bounding box center [700, 122] width 247 height 27
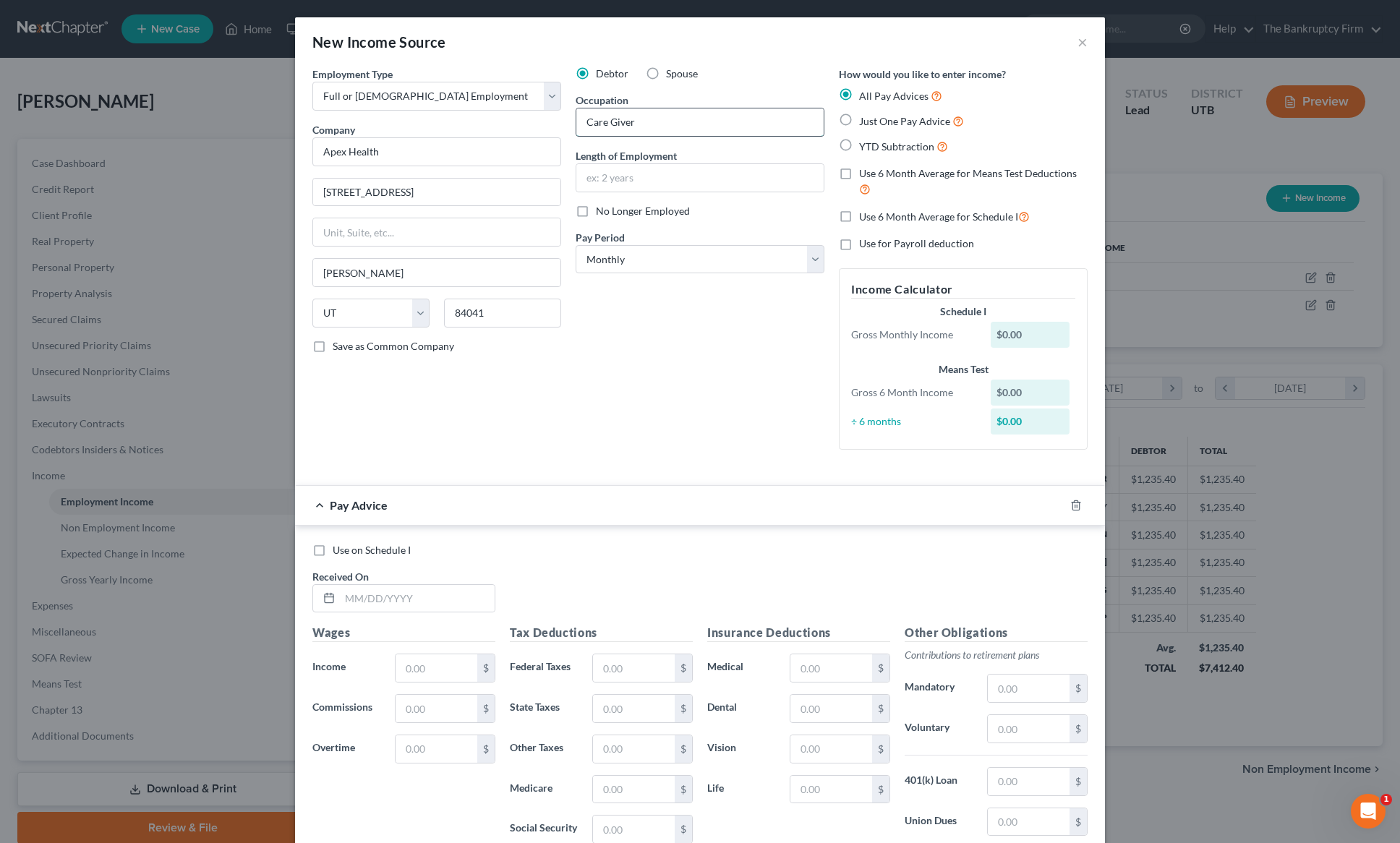
type input "Care Giver"
click at [596, 211] on label "No Longer Employed" at bounding box center [643, 211] width 94 height 14
click at [602, 211] on input "No Longer Employed" at bounding box center [607, 209] width 10 height 10
checkbox input "true"
click at [1077, 505] on line "button" at bounding box center [1077, 506] width 0 height 3
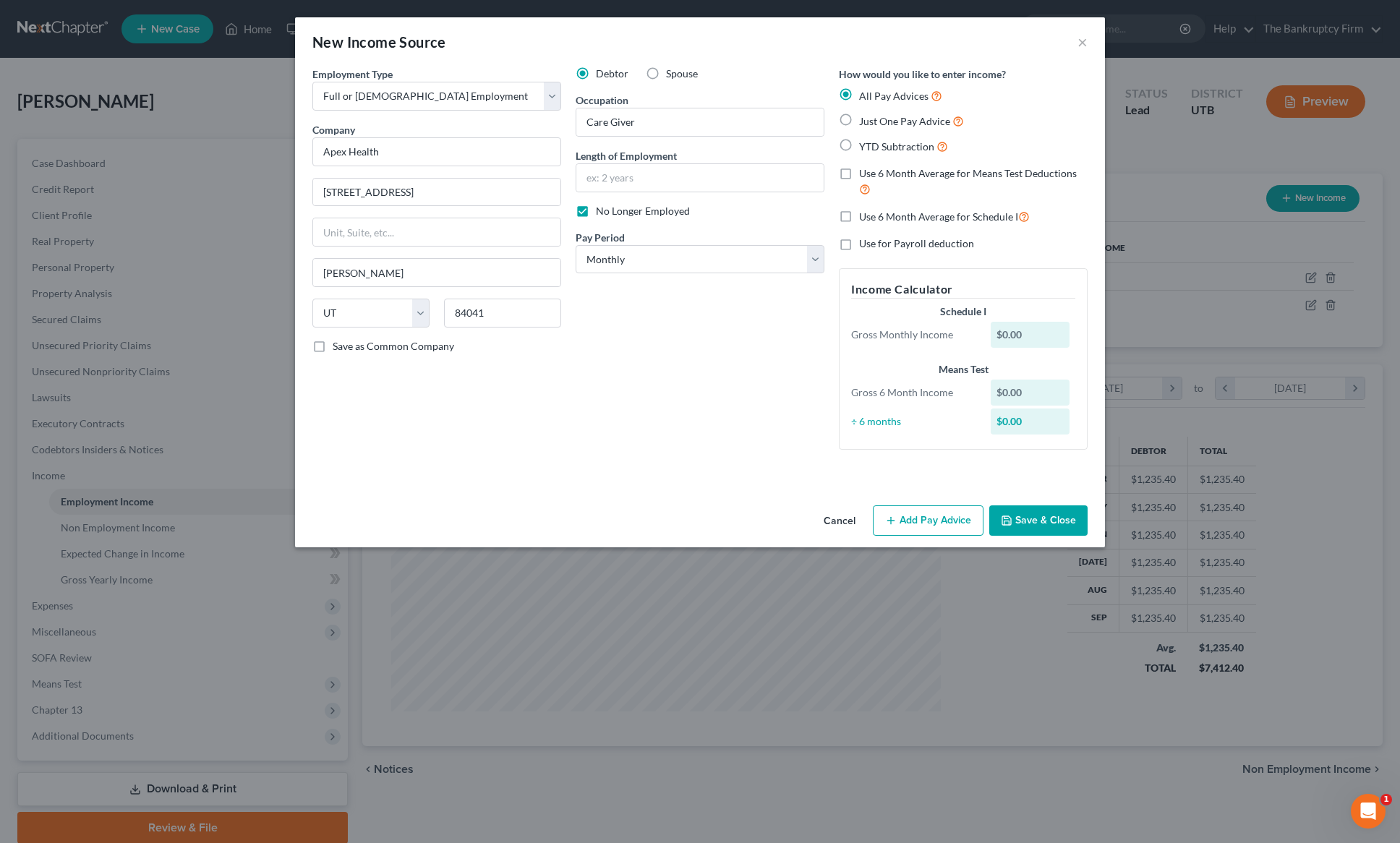
click at [859, 142] on label "YTD Subtraction" at bounding box center [903, 146] width 89 height 16
click at [865, 142] on input "YTD Subtraction" at bounding box center [870, 143] width 10 height 10
radio input "true"
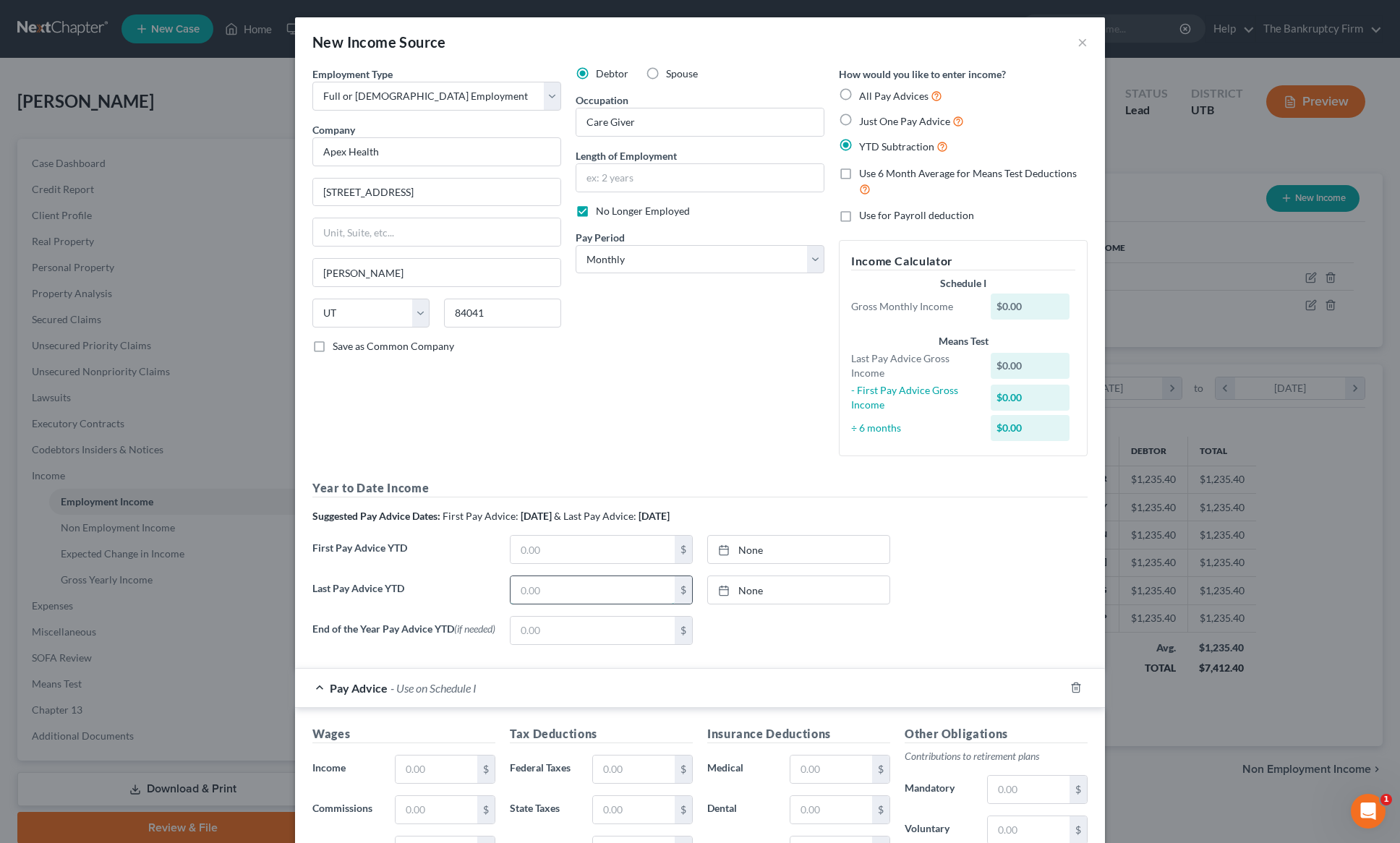
click at [543, 590] on input "text" at bounding box center [593, 590] width 164 height 27
type input "9,174.21"
click at [555, 556] on input "text" at bounding box center [593, 549] width 164 height 27
click at [792, 543] on link "[DATE]" at bounding box center [799, 549] width 182 height 27
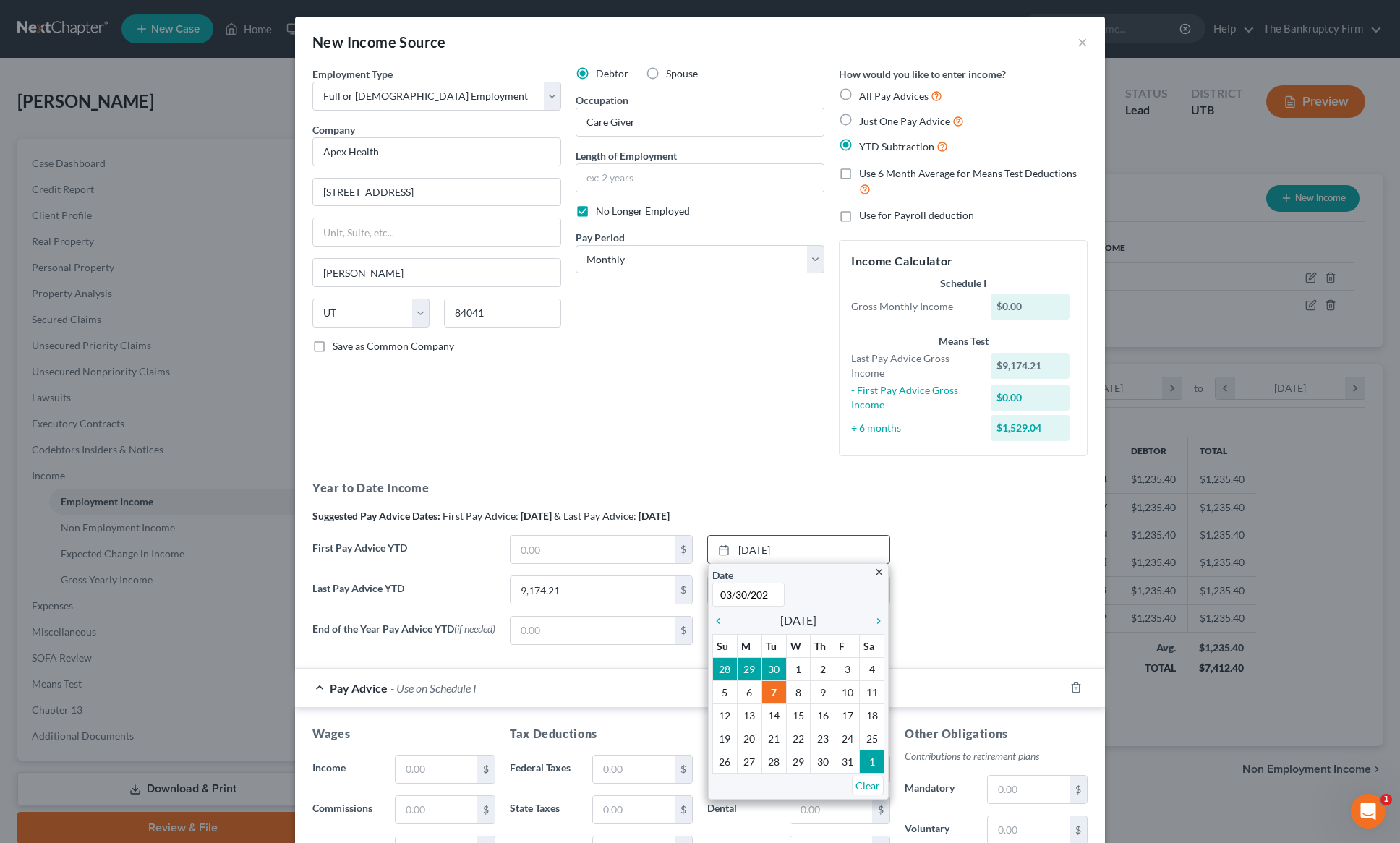
type input "[DATE]"
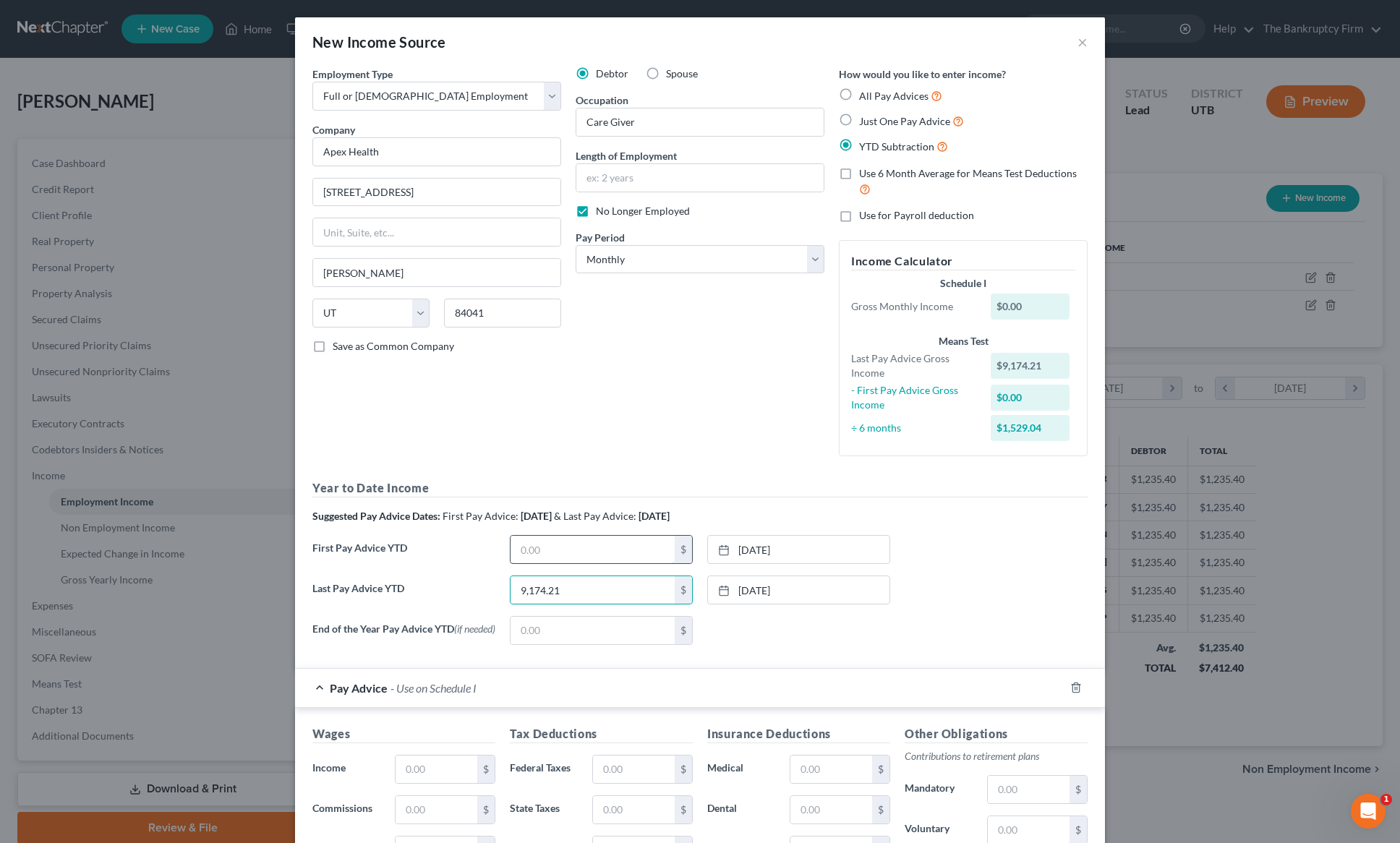
click at [574, 551] on input "text" at bounding box center [593, 549] width 164 height 27
type input "7,436.04"
click at [795, 588] on link "[DATE]" at bounding box center [799, 590] width 182 height 27
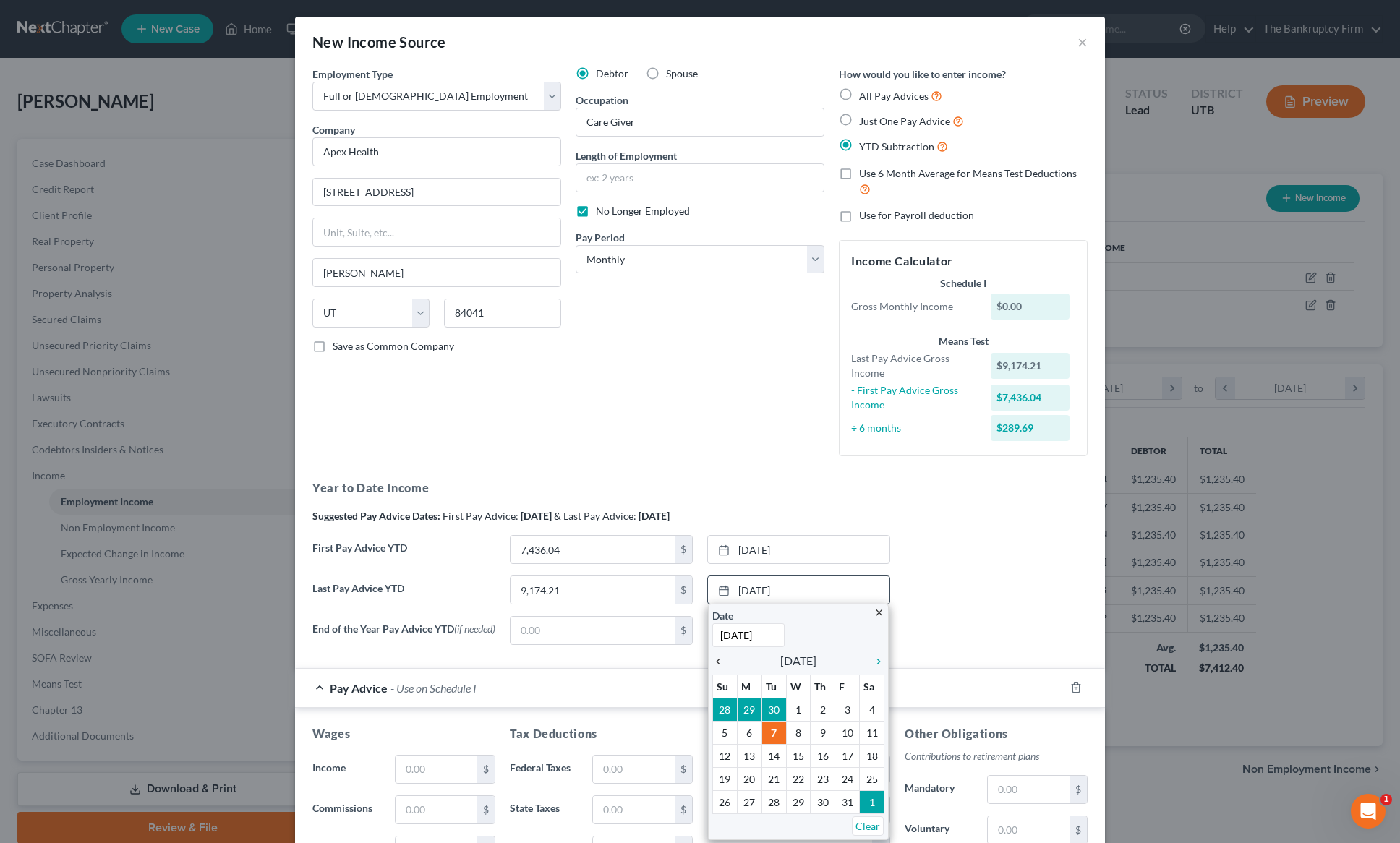
click at [716, 661] on icon "chevron_left" at bounding box center [721, 661] width 18 height 12
click at [718, 660] on icon "chevron_left" at bounding box center [721, 661] width 18 height 12
click at [721, 660] on icon "chevron_left" at bounding box center [721, 661] width 18 height 12
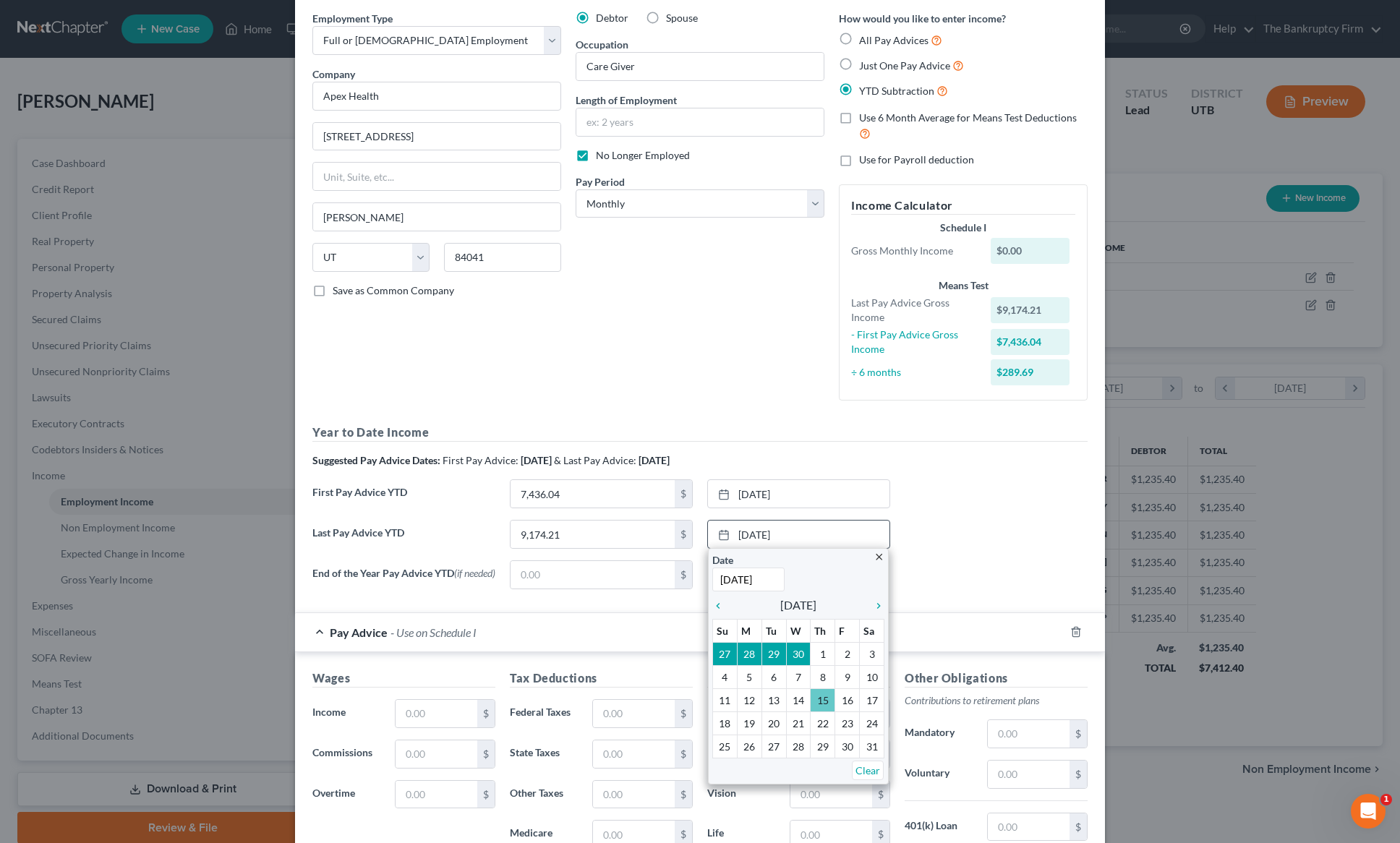
scroll to position [62, 0]
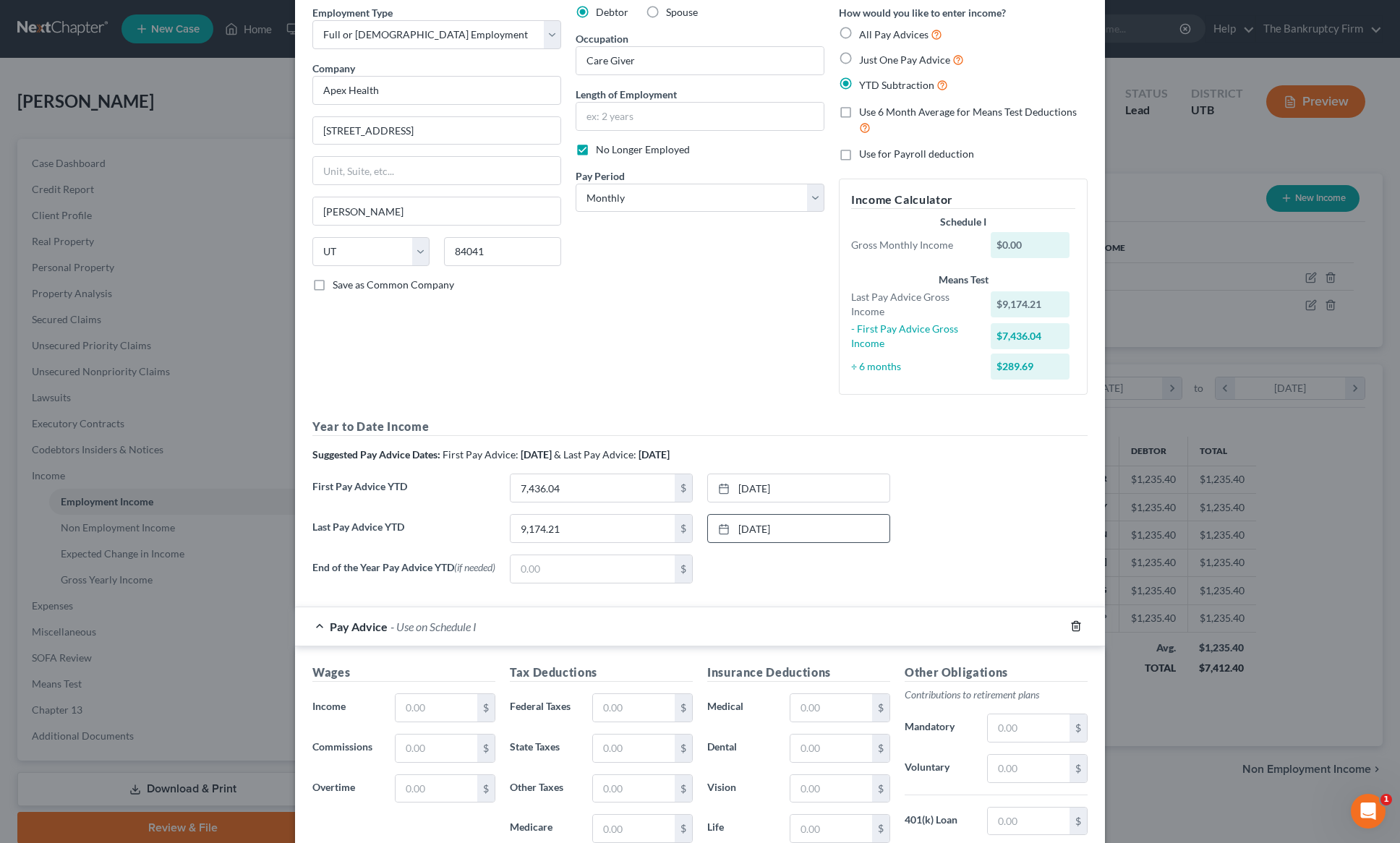
click at [1076, 629] on icon "button" at bounding box center [1076, 626] width 12 height 12
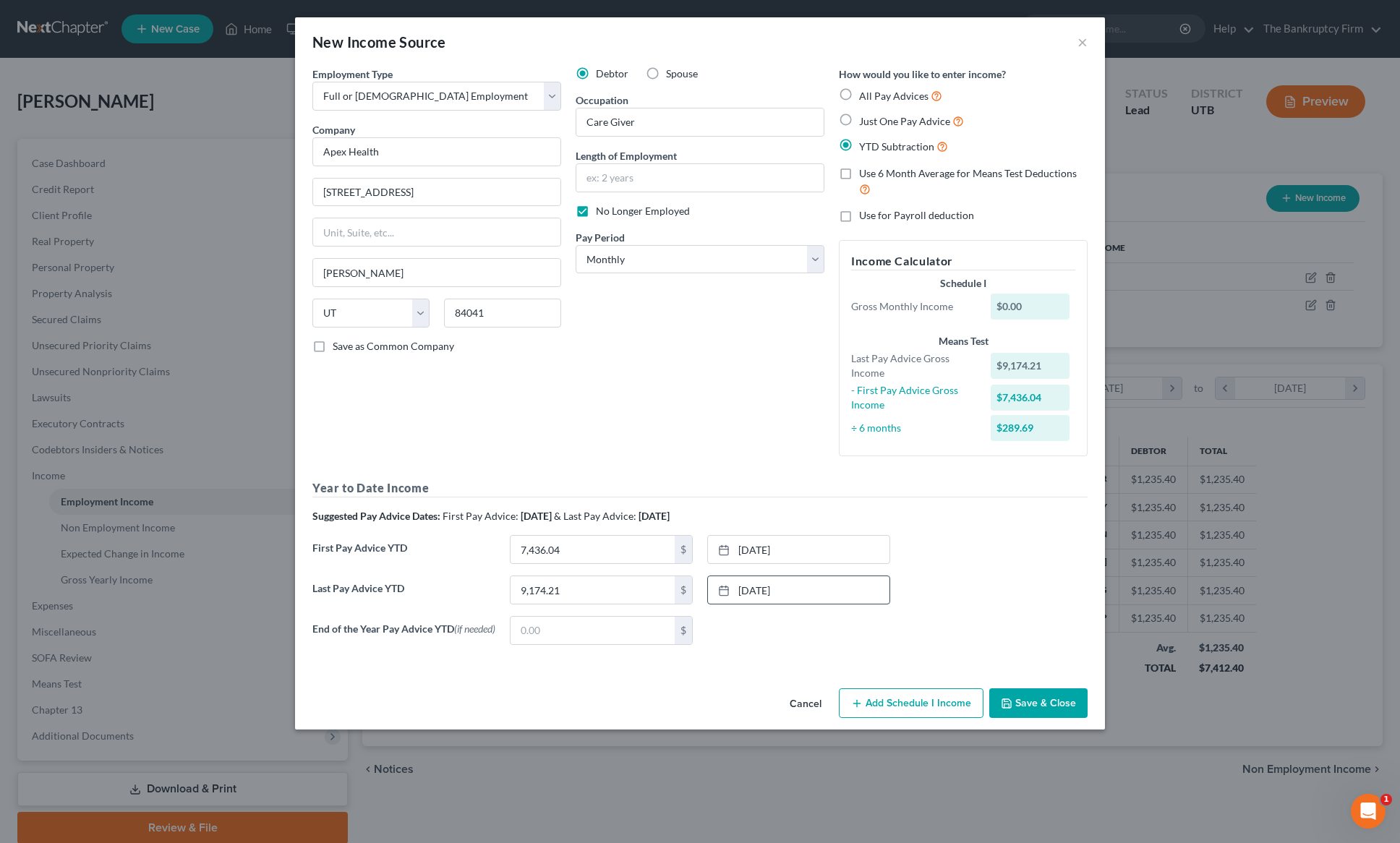
click at [1054, 701] on button "Save & Close" at bounding box center [1039, 703] width 99 height 30
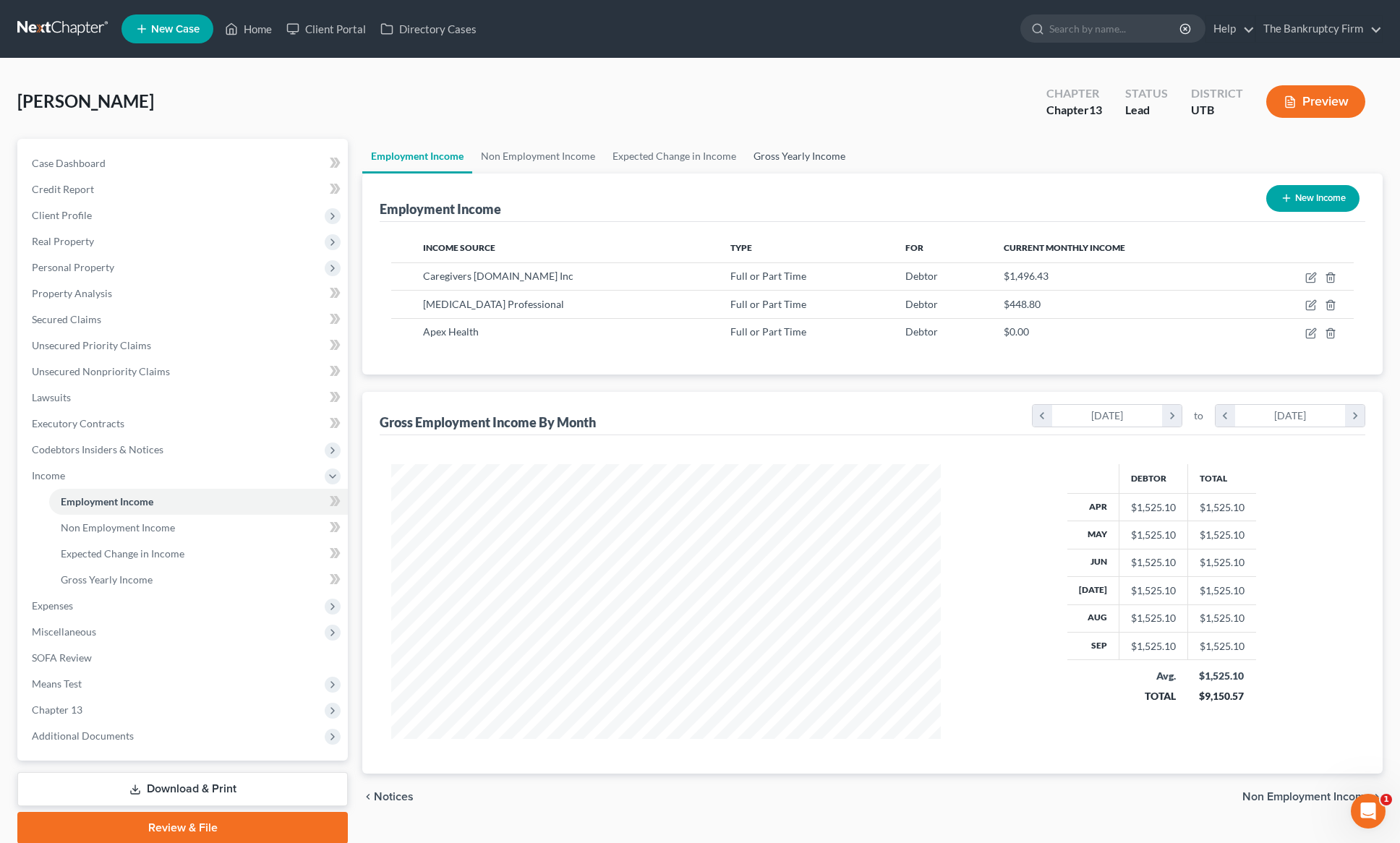
click at [764, 150] on link "Gross Yearly Income" at bounding box center [799, 156] width 109 height 35
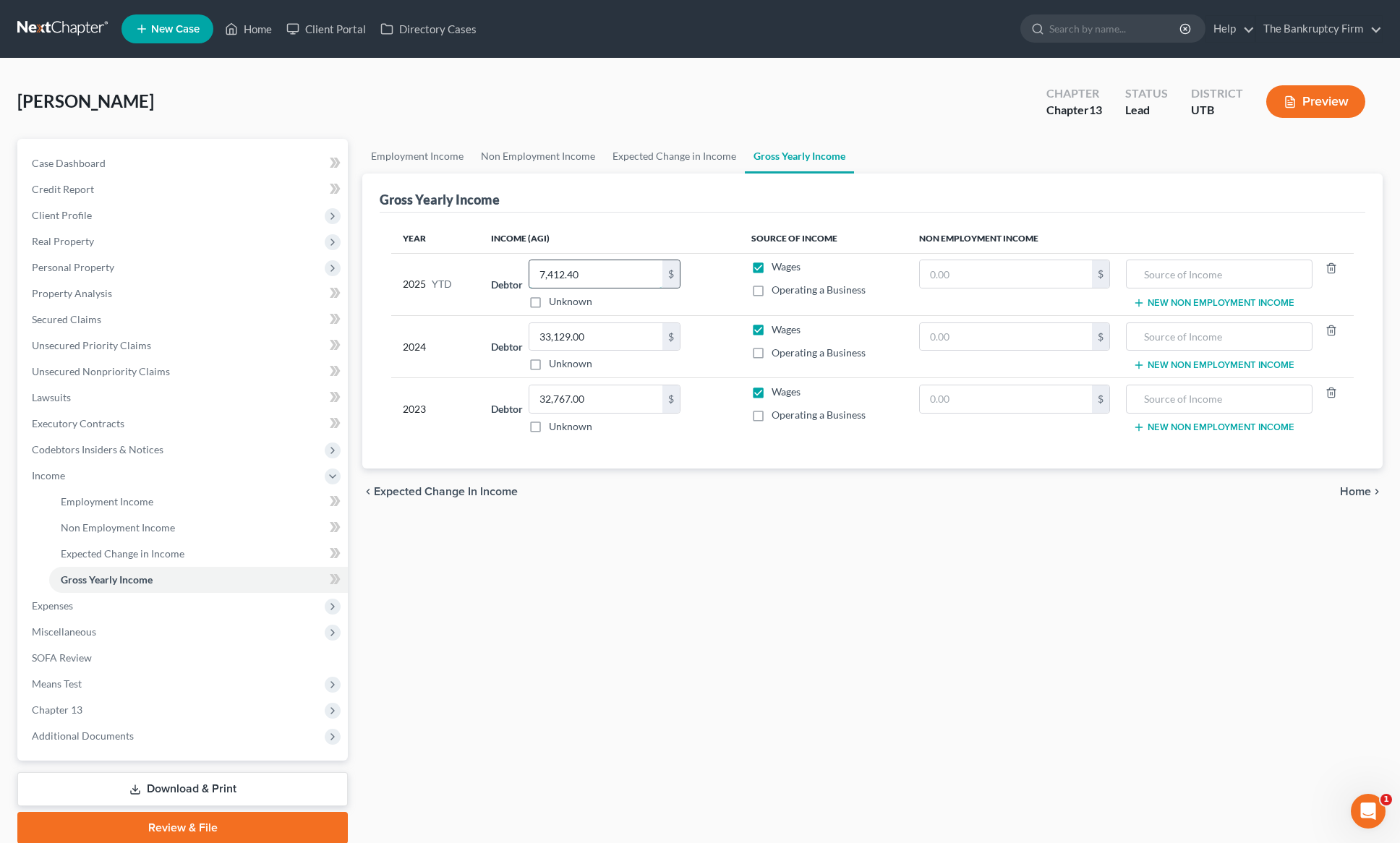
click at [594, 269] on input "7,412.40" at bounding box center [596, 273] width 133 height 27
paste input "16586.4"
type input "16586.4"
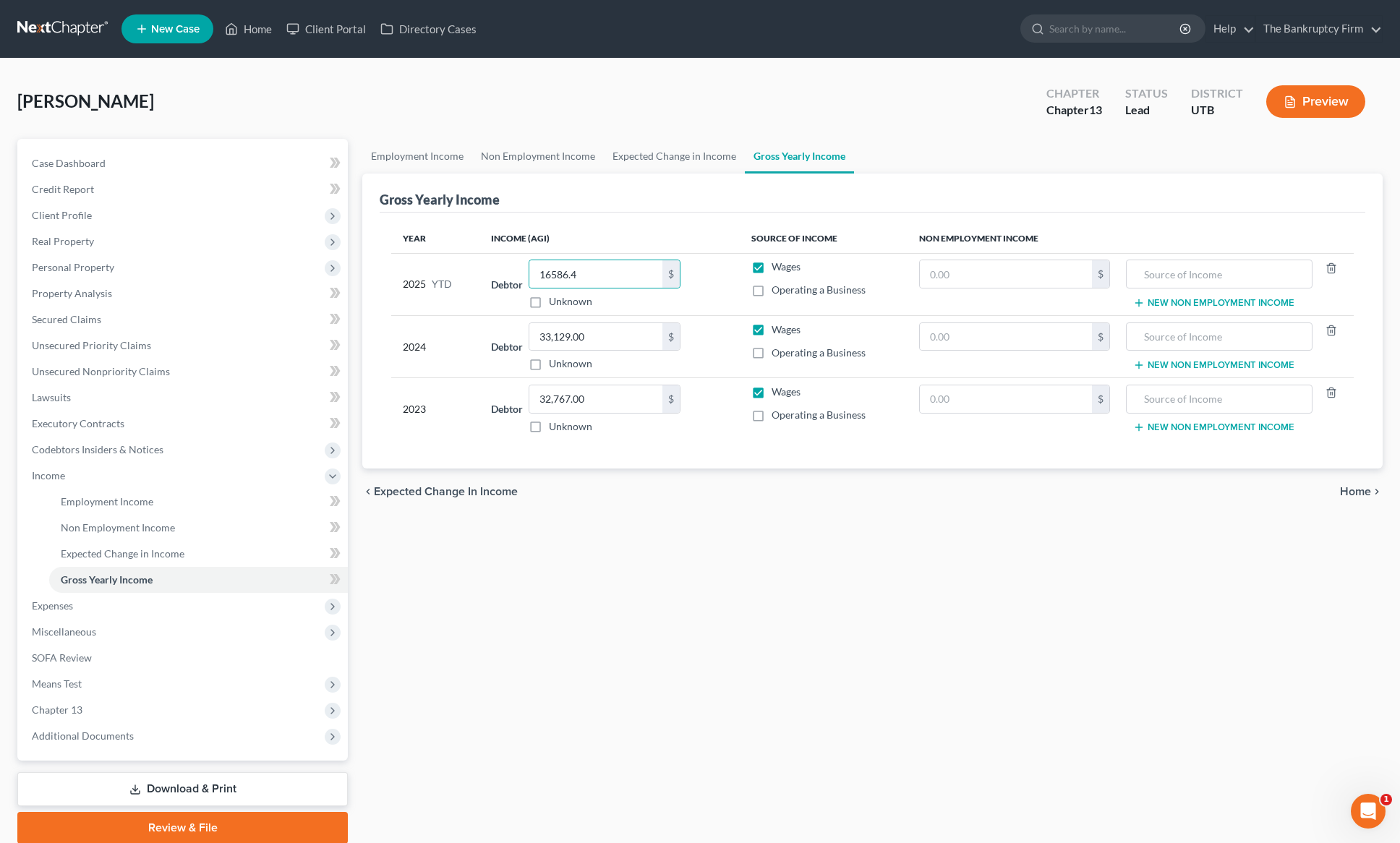
click at [600, 240] on th "Income (AGI)" at bounding box center [609, 239] width 260 height 29
drag, startPoint x: 727, startPoint y: 525, endPoint x: 723, endPoint y: 499, distance: 26.3
click at [727, 525] on div "Employment Income Non Employment Income Expected Change in Income Gross Yearly …" at bounding box center [872, 492] width 1035 height 705
click at [393, 156] on link "Employment Income" at bounding box center [417, 156] width 110 height 35
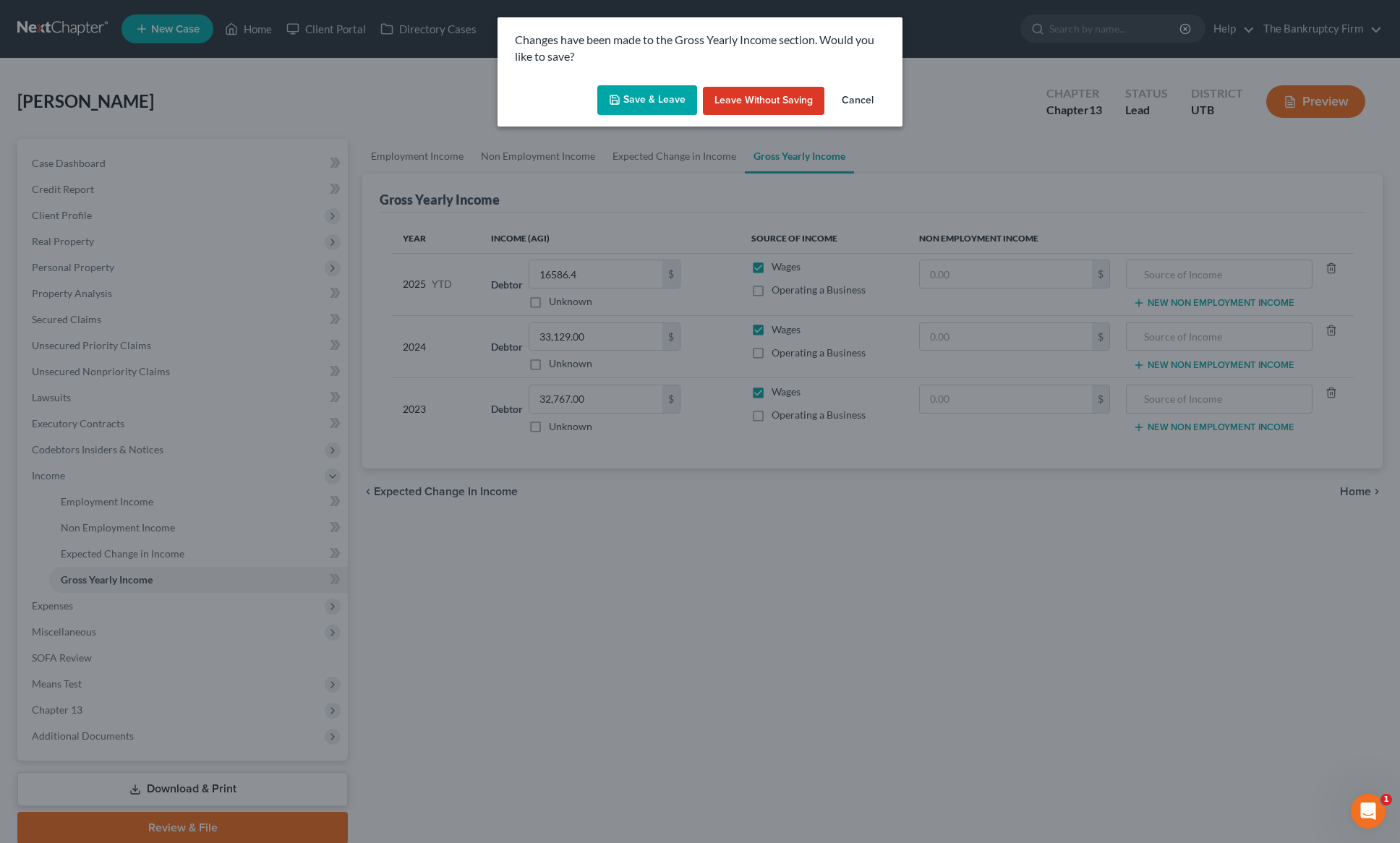
click at [660, 98] on button "Save & Leave" at bounding box center [646, 99] width 100 height 30
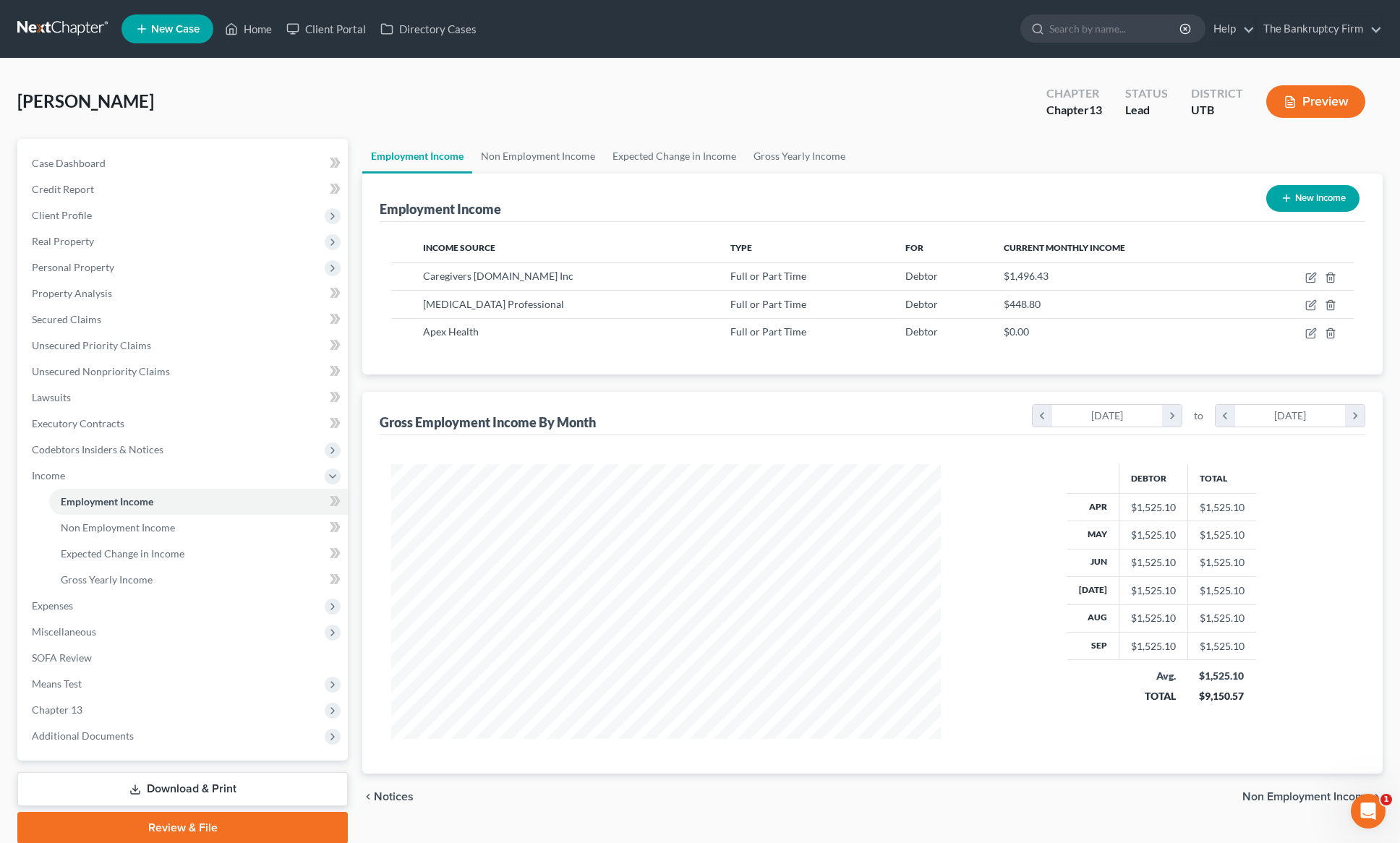
scroll to position [274, 579]
click at [92, 601] on span "Expenses" at bounding box center [184, 605] width 328 height 26
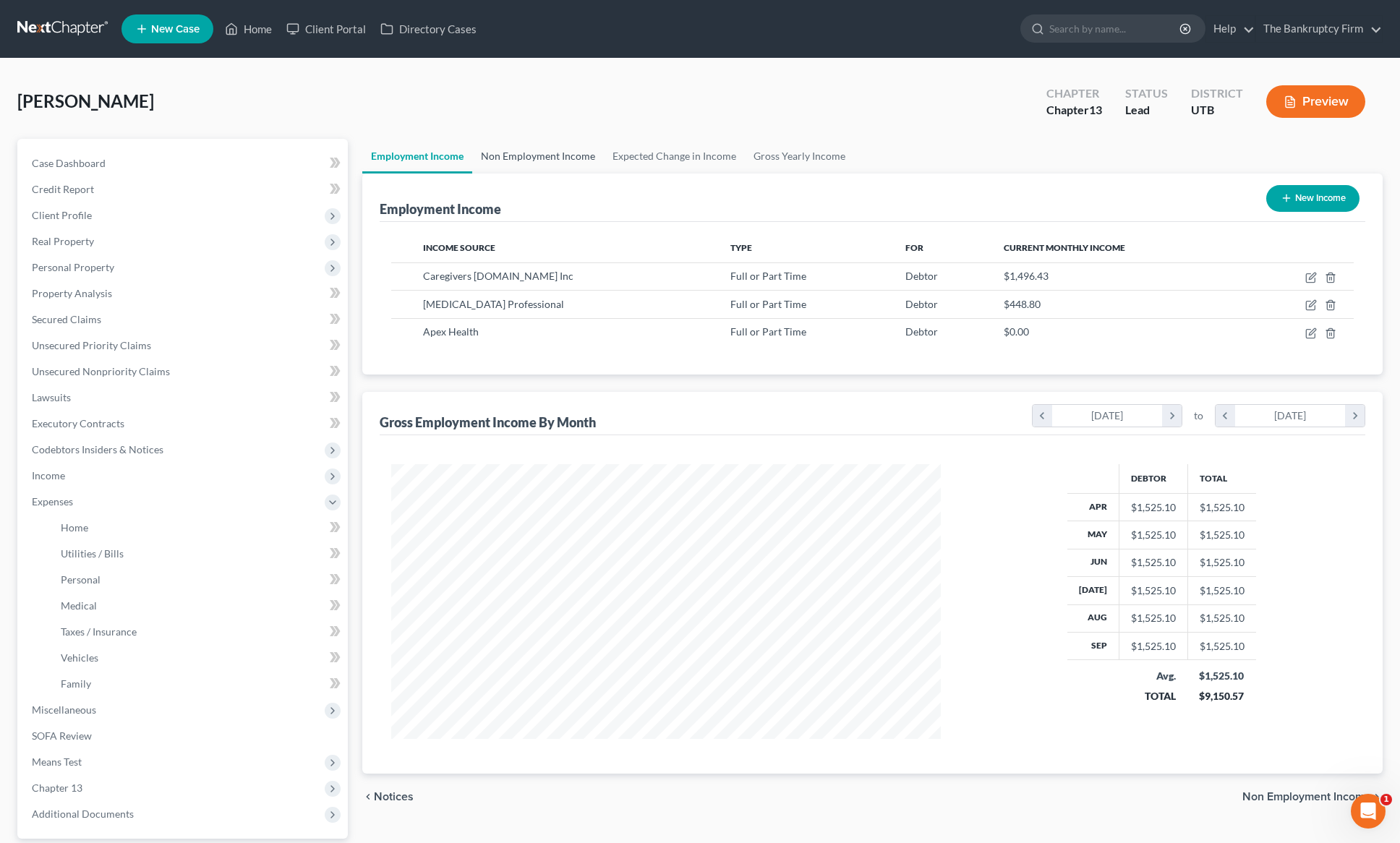
click at [564, 154] on link "Non Employment Income" at bounding box center [538, 156] width 131 height 35
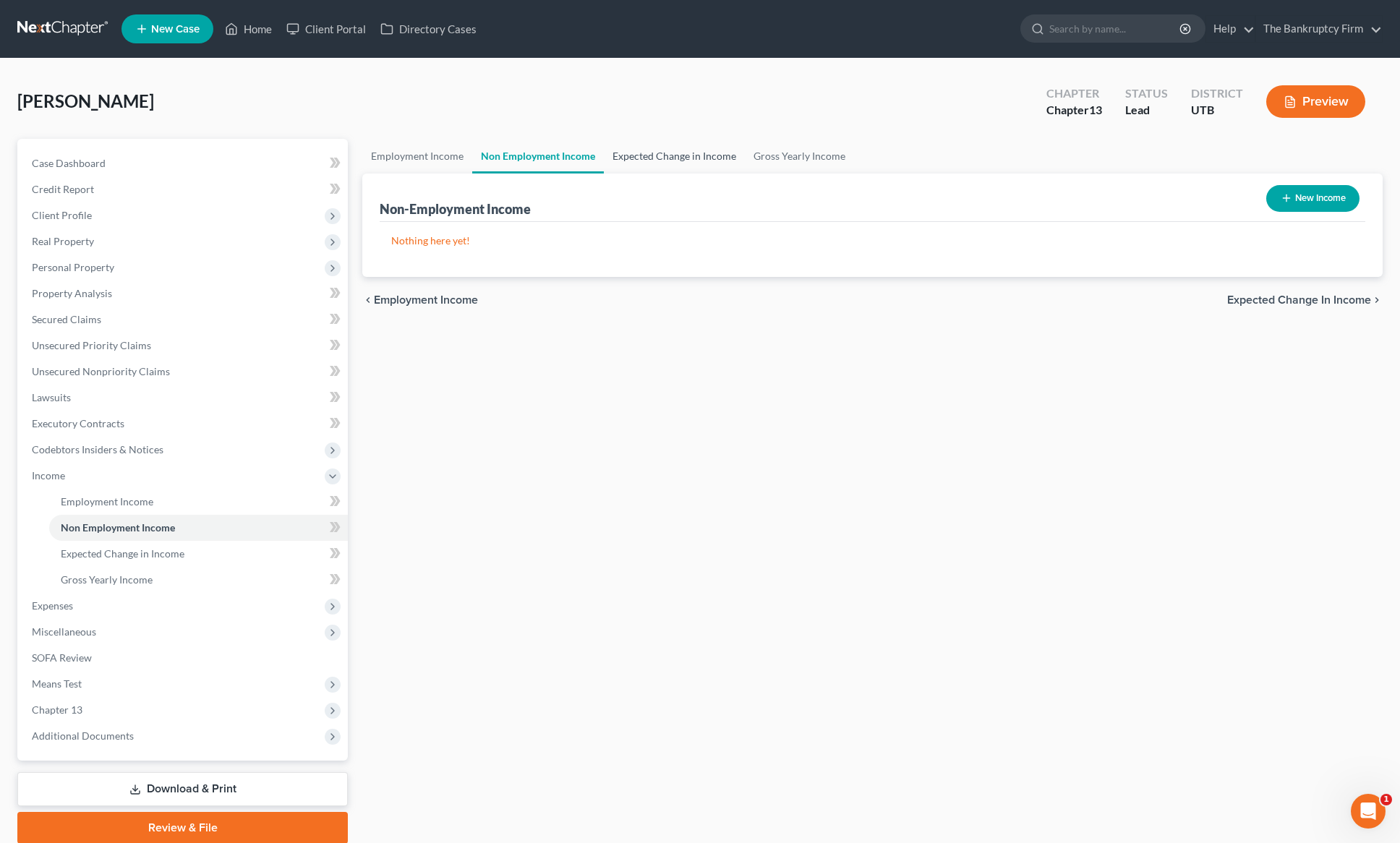
click at [686, 155] on link "Expected Change in Income" at bounding box center [674, 156] width 141 height 35
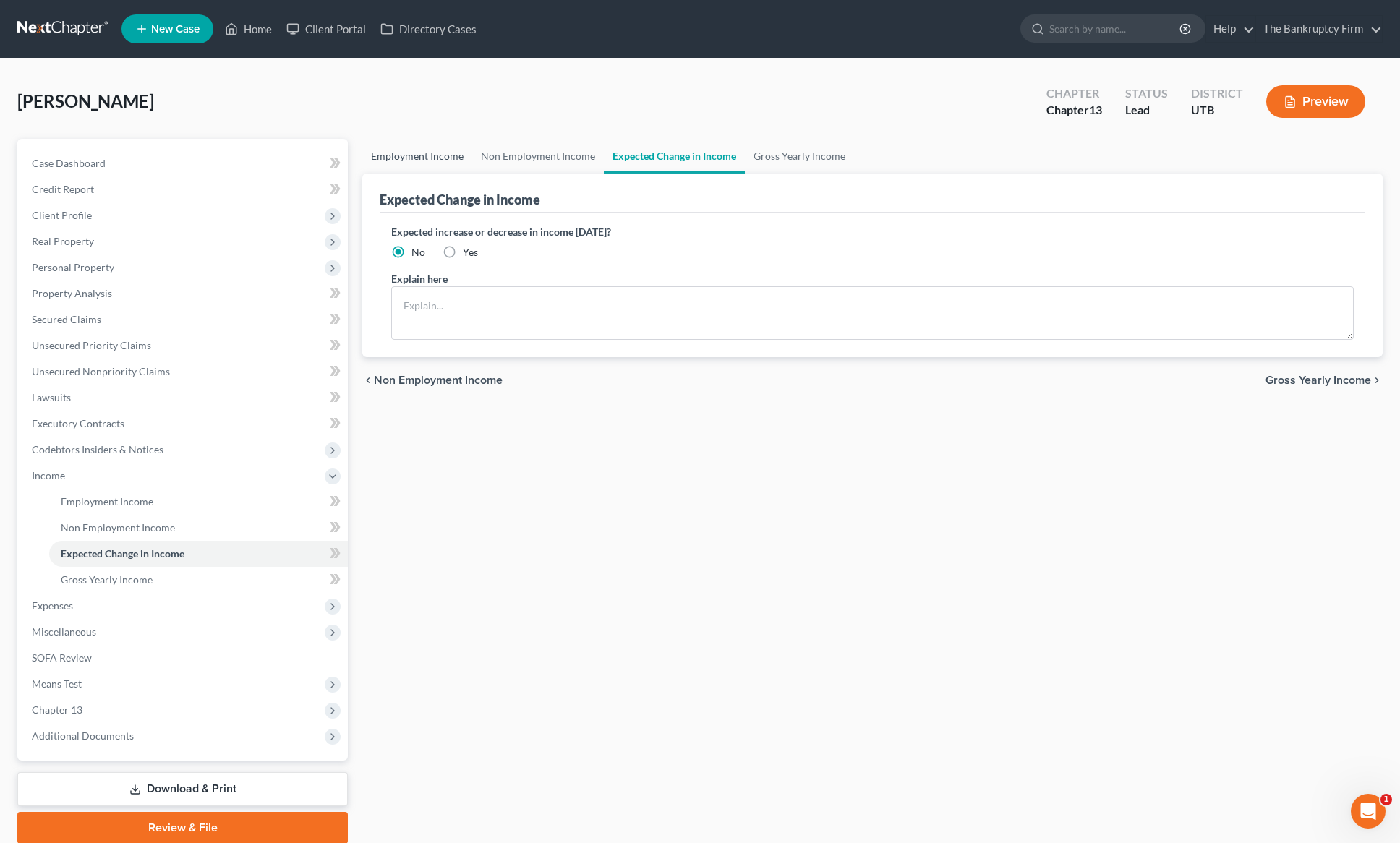
click at [411, 155] on link "Employment Income" at bounding box center [417, 156] width 110 height 35
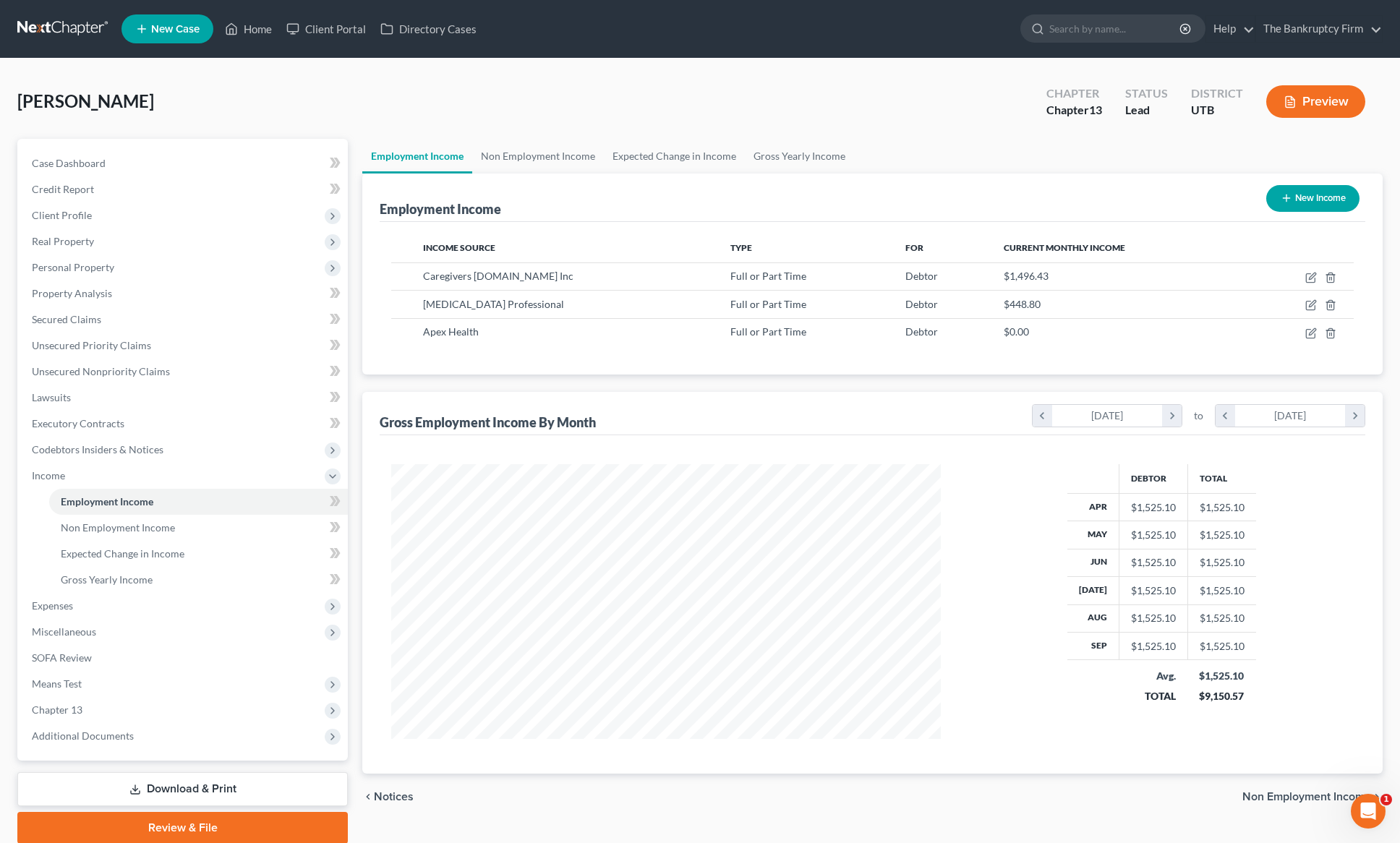
scroll to position [274, 579]
click at [64, 611] on span "Expenses" at bounding box center [52, 605] width 42 height 13
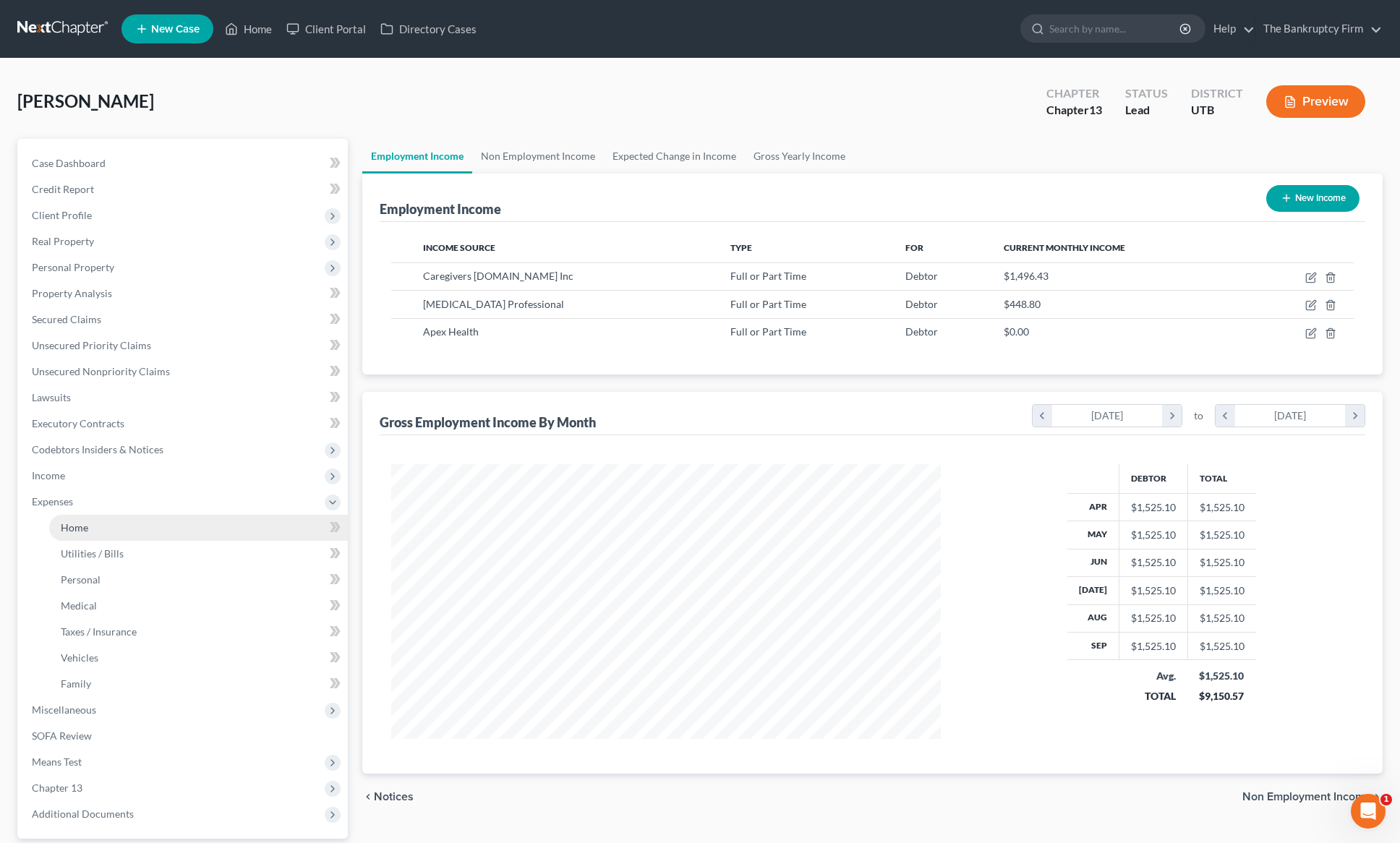
click at [68, 531] on span "Home" at bounding box center [74, 527] width 27 height 13
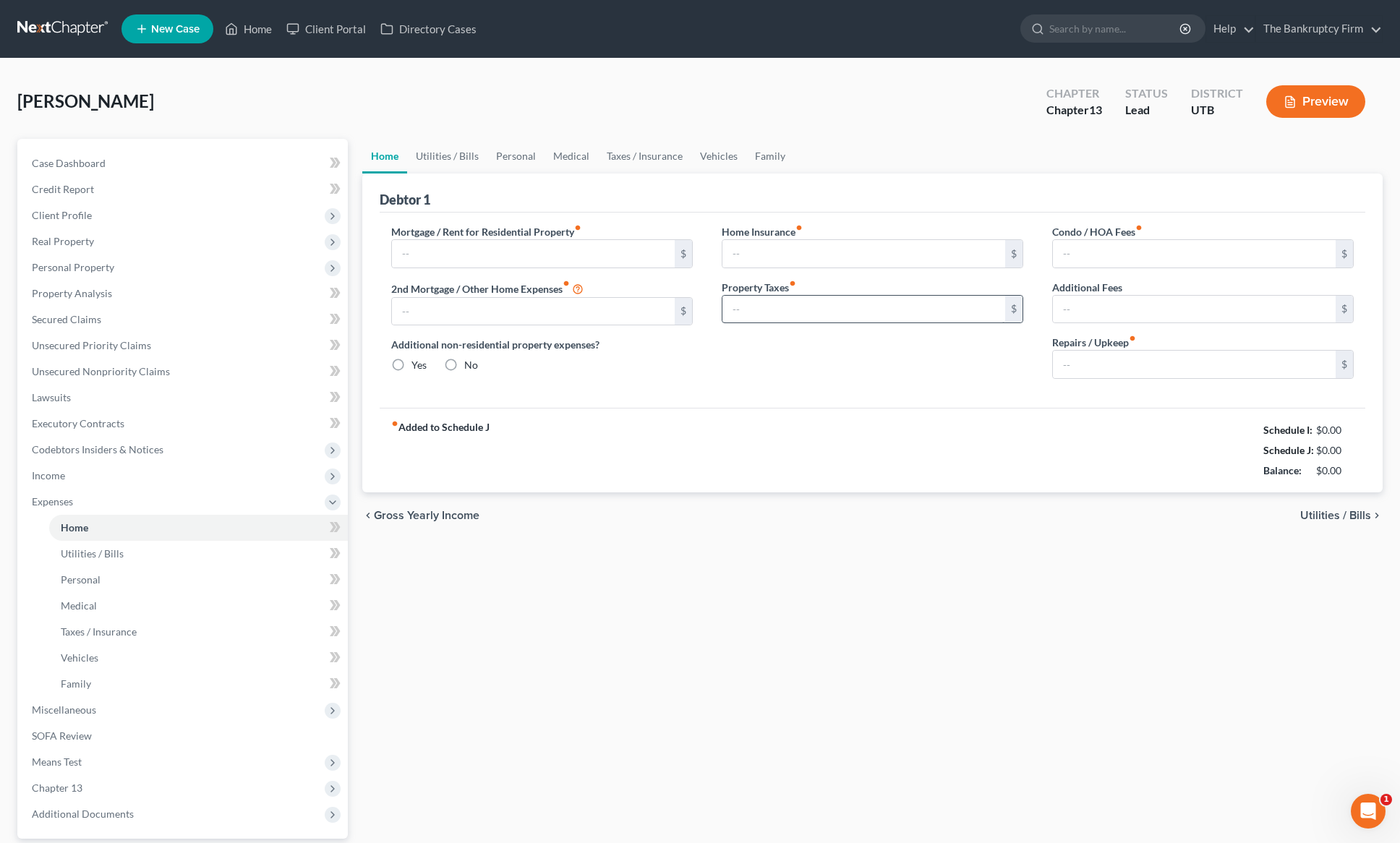
type input "0.00"
radio input "true"
type input "0.00"
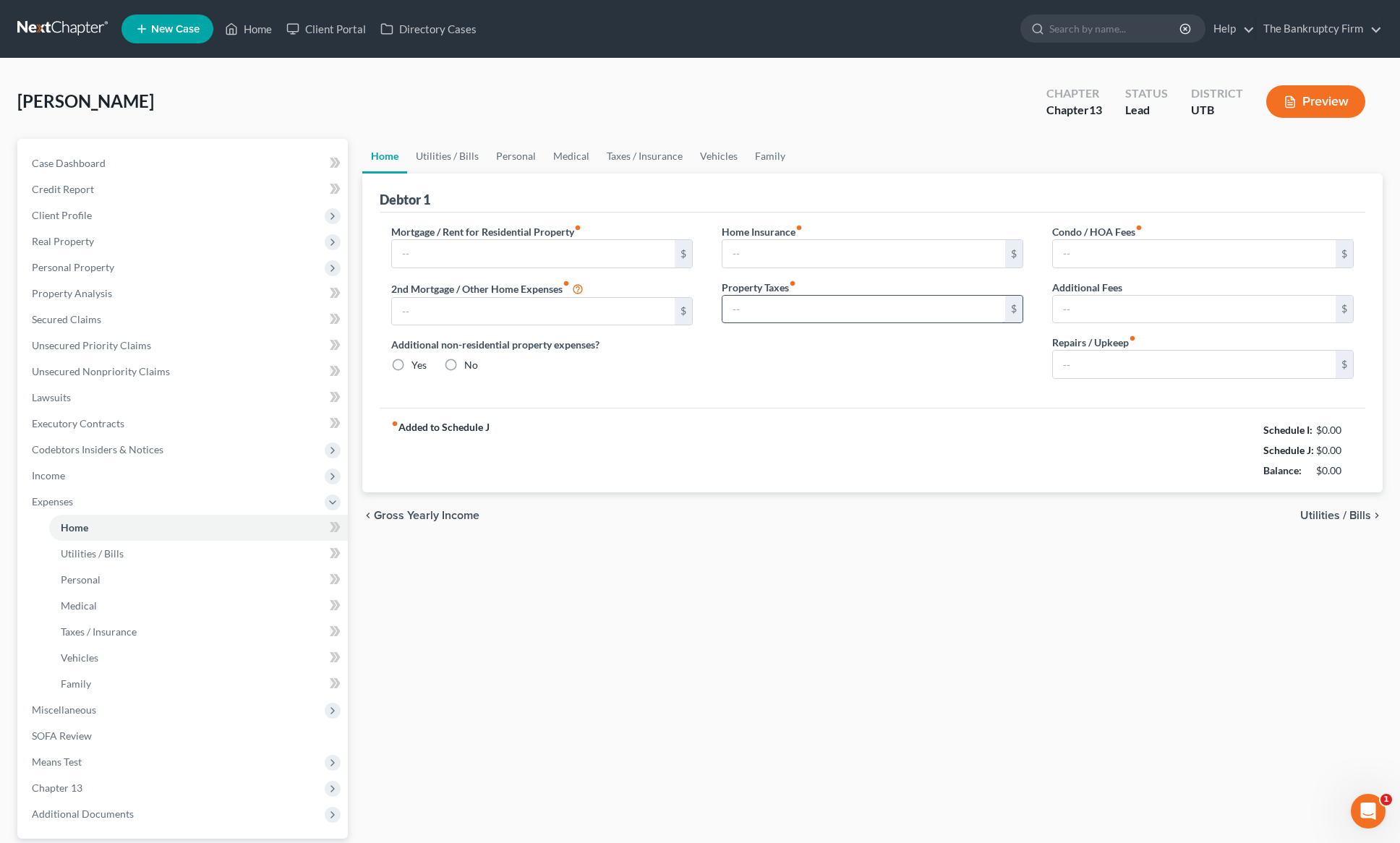
type input "0.00"
click at [457, 259] on input "text" at bounding box center [533, 254] width 283 height 27
type input "600"
click at [446, 154] on link "Utilities / Bills" at bounding box center [446, 156] width 80 height 35
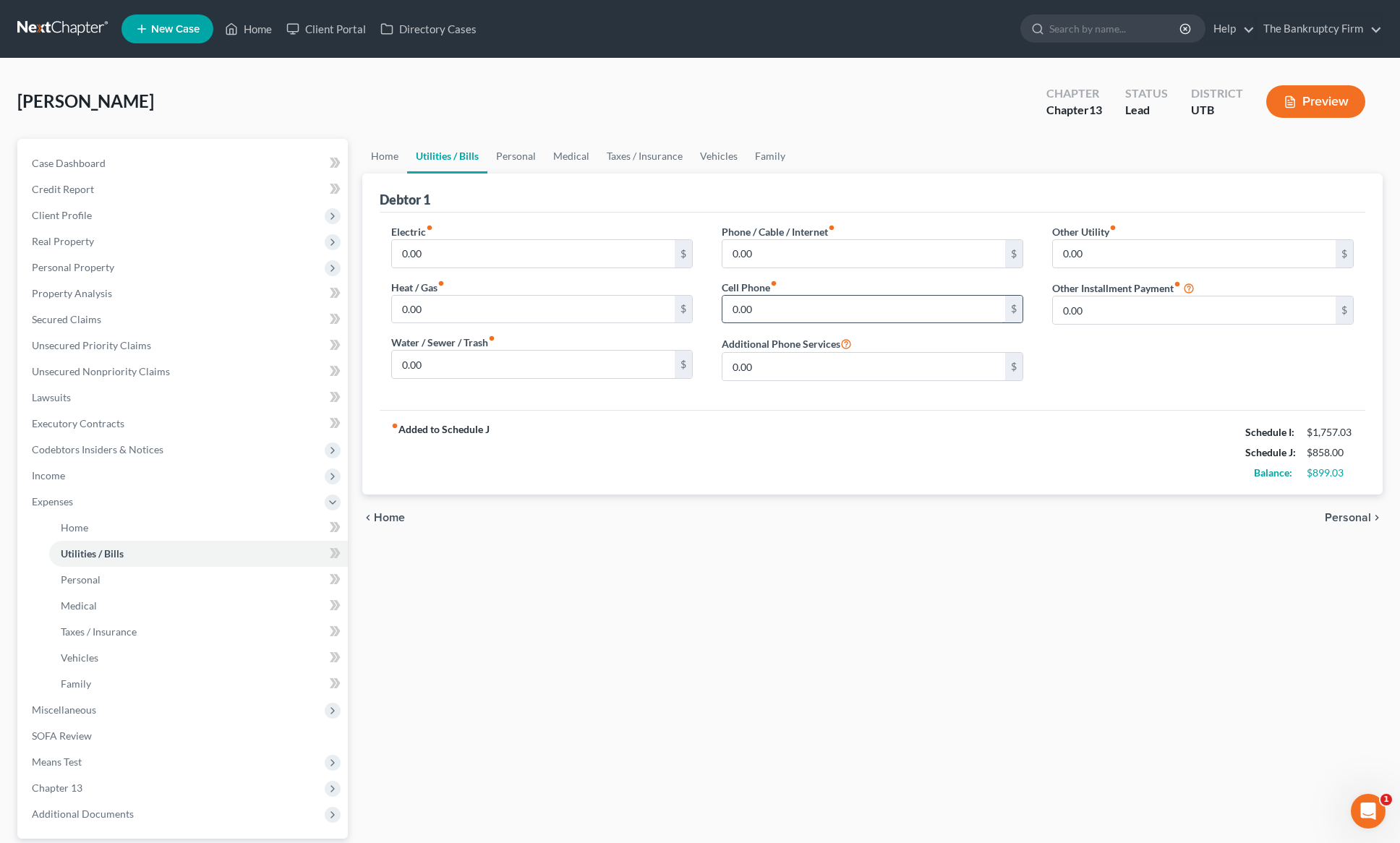
click at [786, 312] on input "0.00" at bounding box center [864, 309] width 283 height 27
drag, startPoint x: 798, startPoint y: 311, endPoint x: 790, endPoint y: 312, distance: 8.1
click at [798, 311] on input "0.00" at bounding box center [864, 309] width 283 height 27
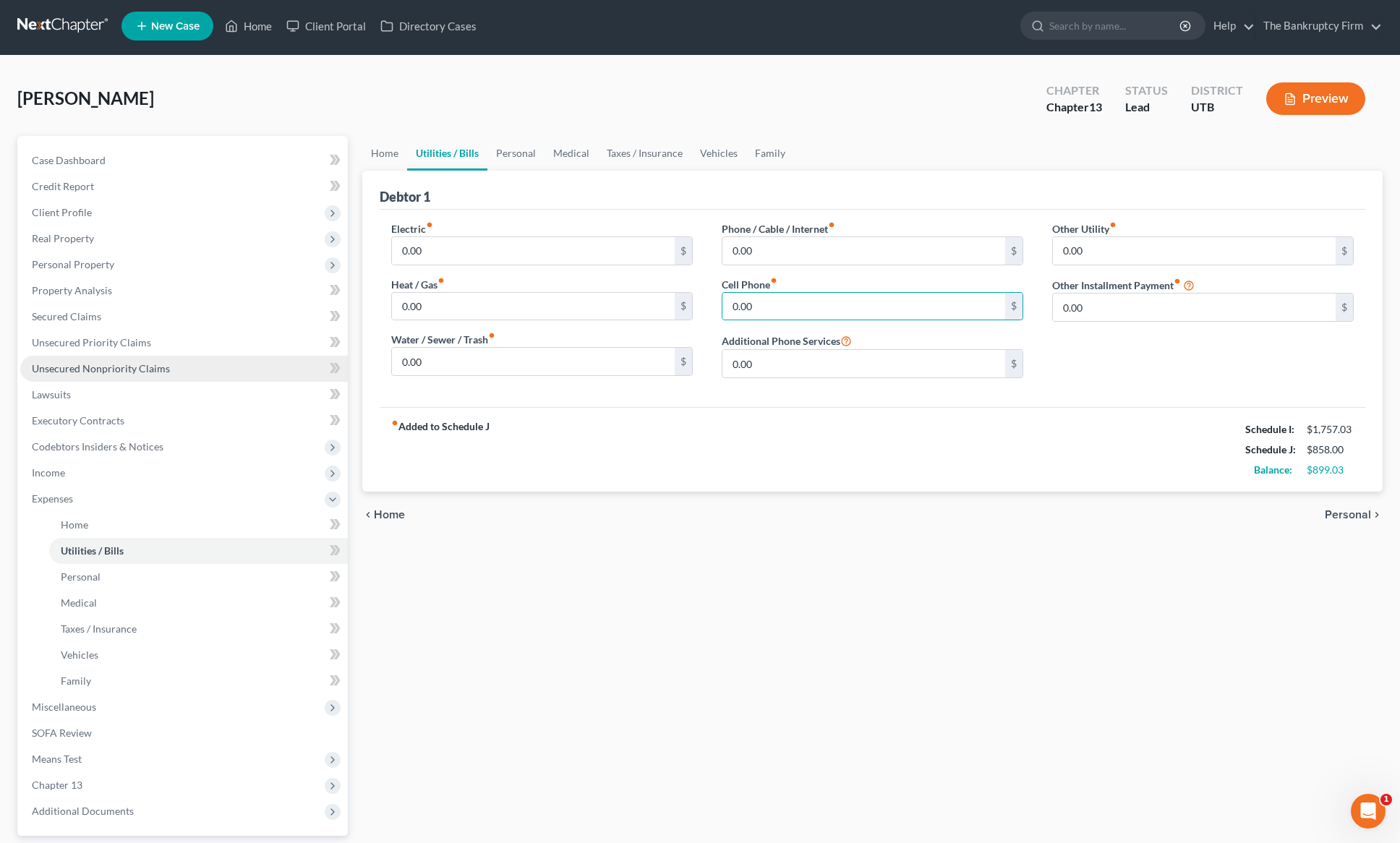
click at [114, 373] on span "Unsecured Nonpriority Claims" at bounding box center [100, 368] width 138 height 13
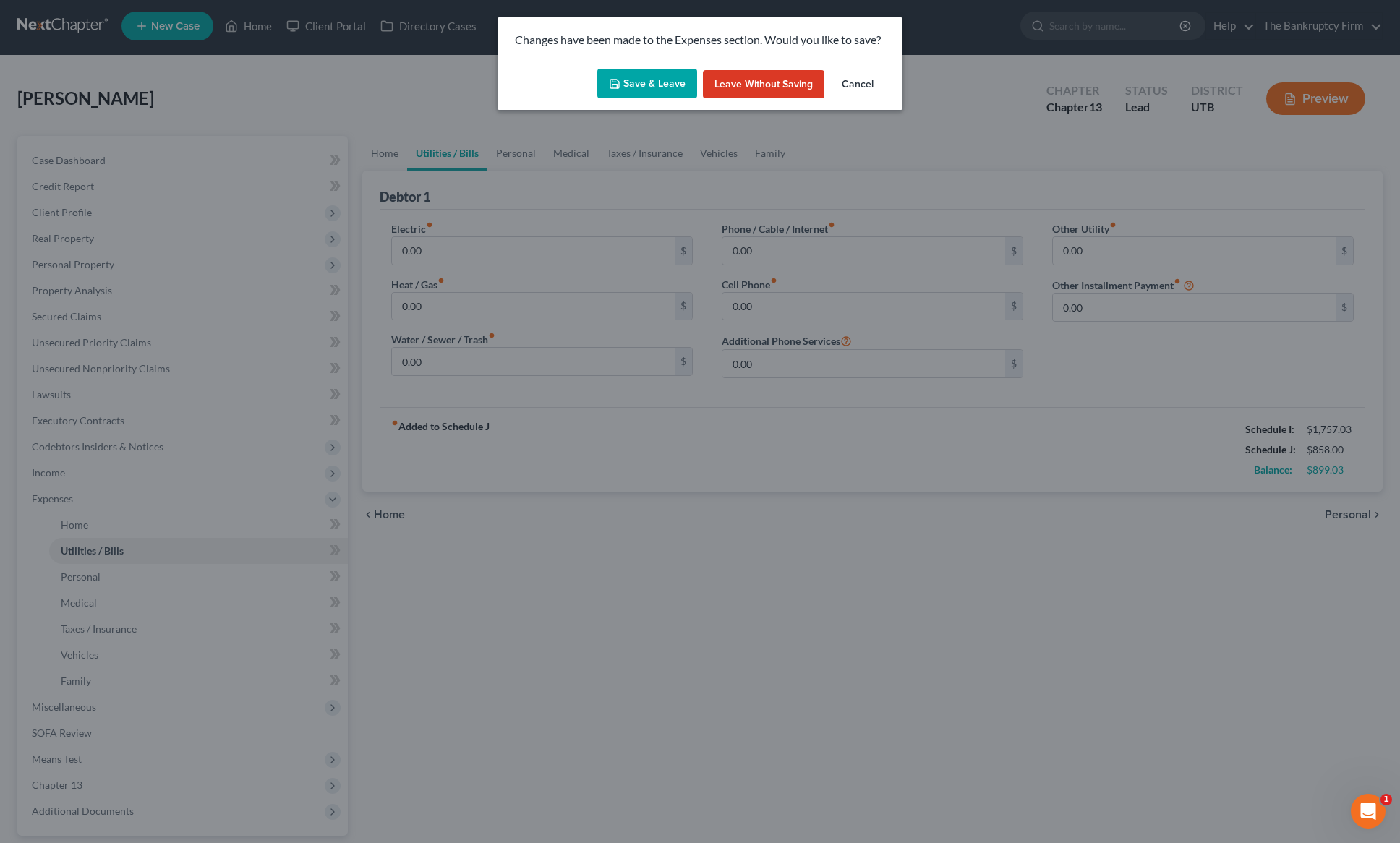
click at [632, 77] on button "Save & Leave" at bounding box center [646, 83] width 100 height 30
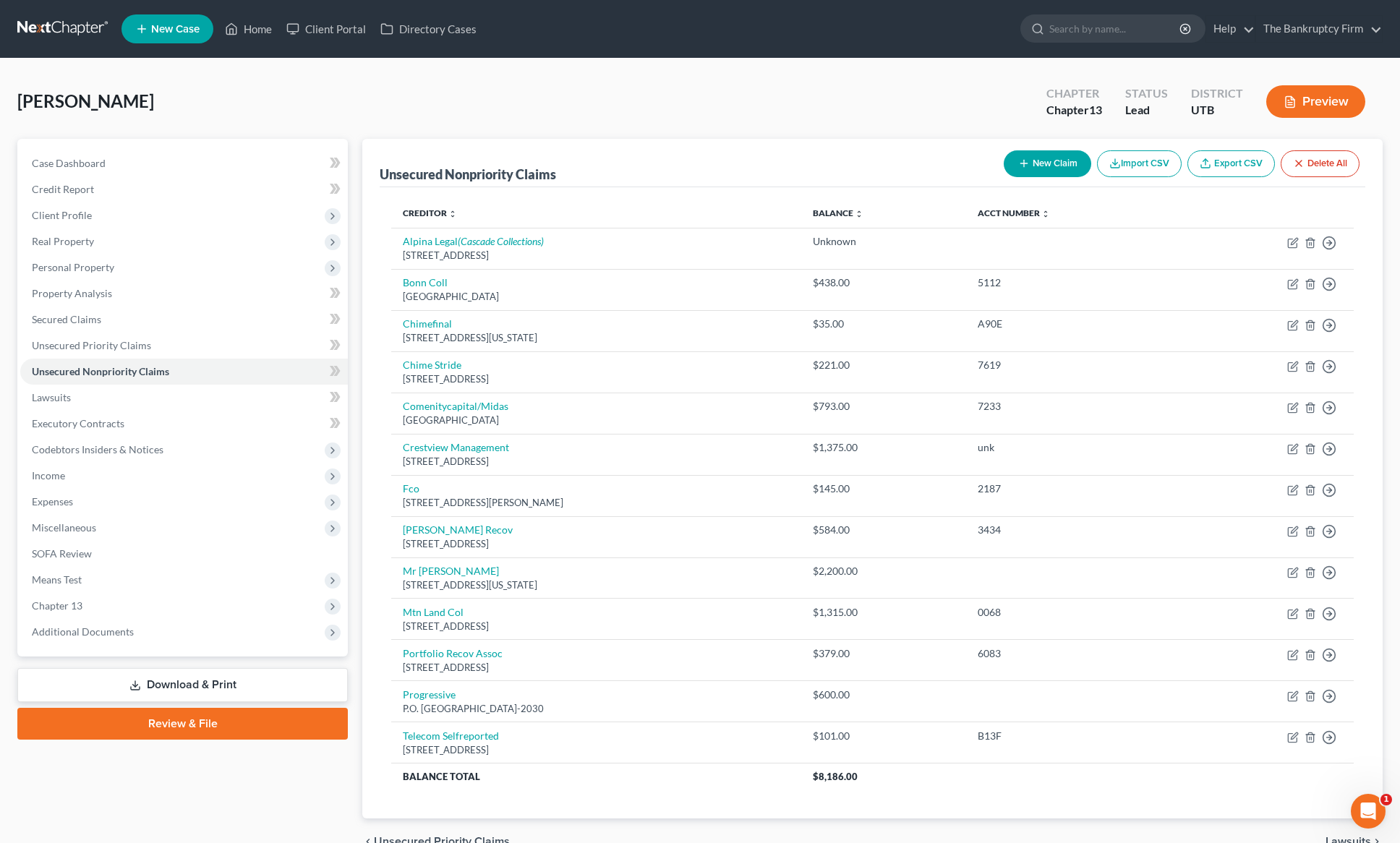
click at [1048, 159] on button "New Claim" at bounding box center [1047, 164] width 88 height 27
select select "0"
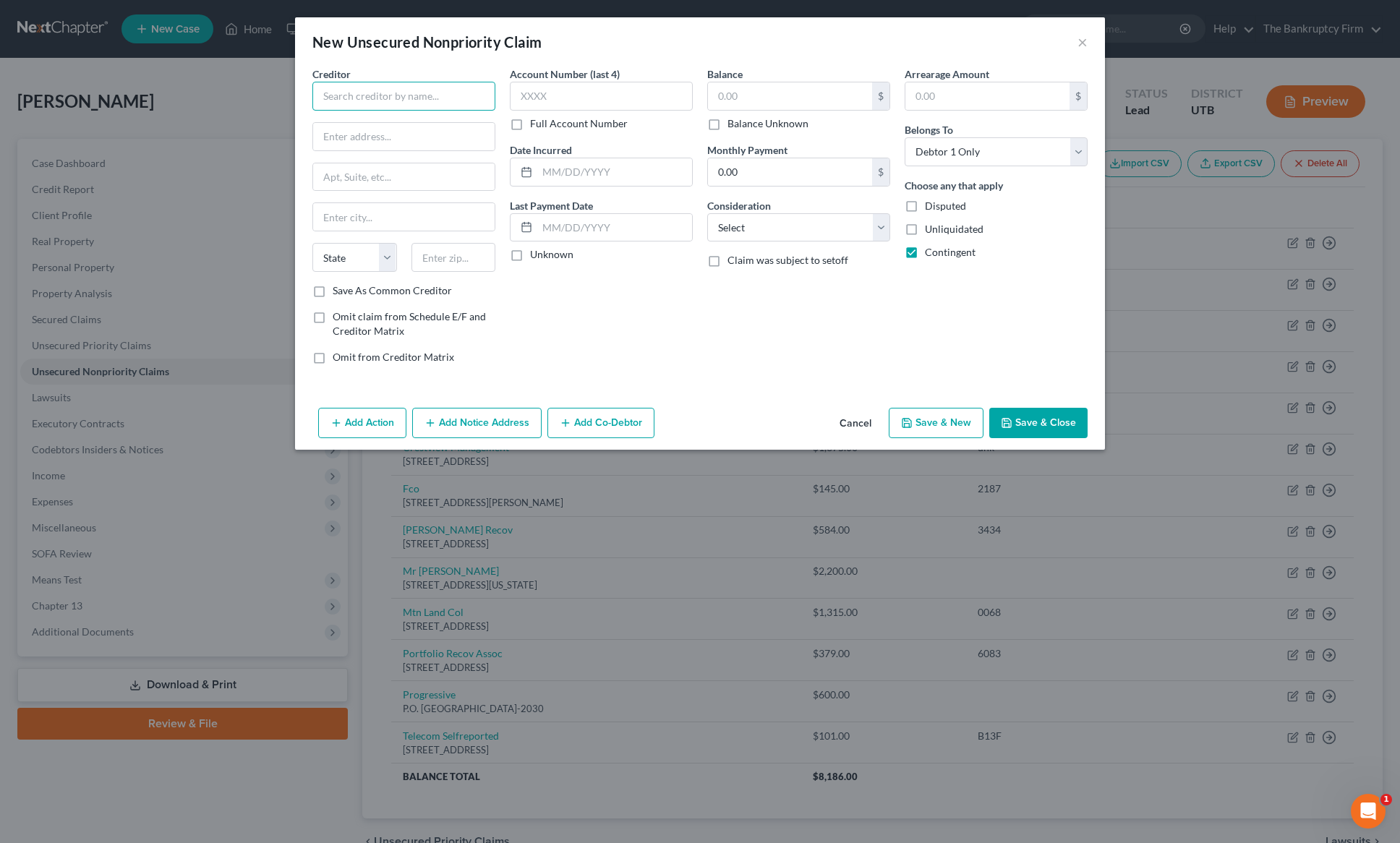
click at [370, 99] on input "text" at bounding box center [403, 97] width 183 height 29
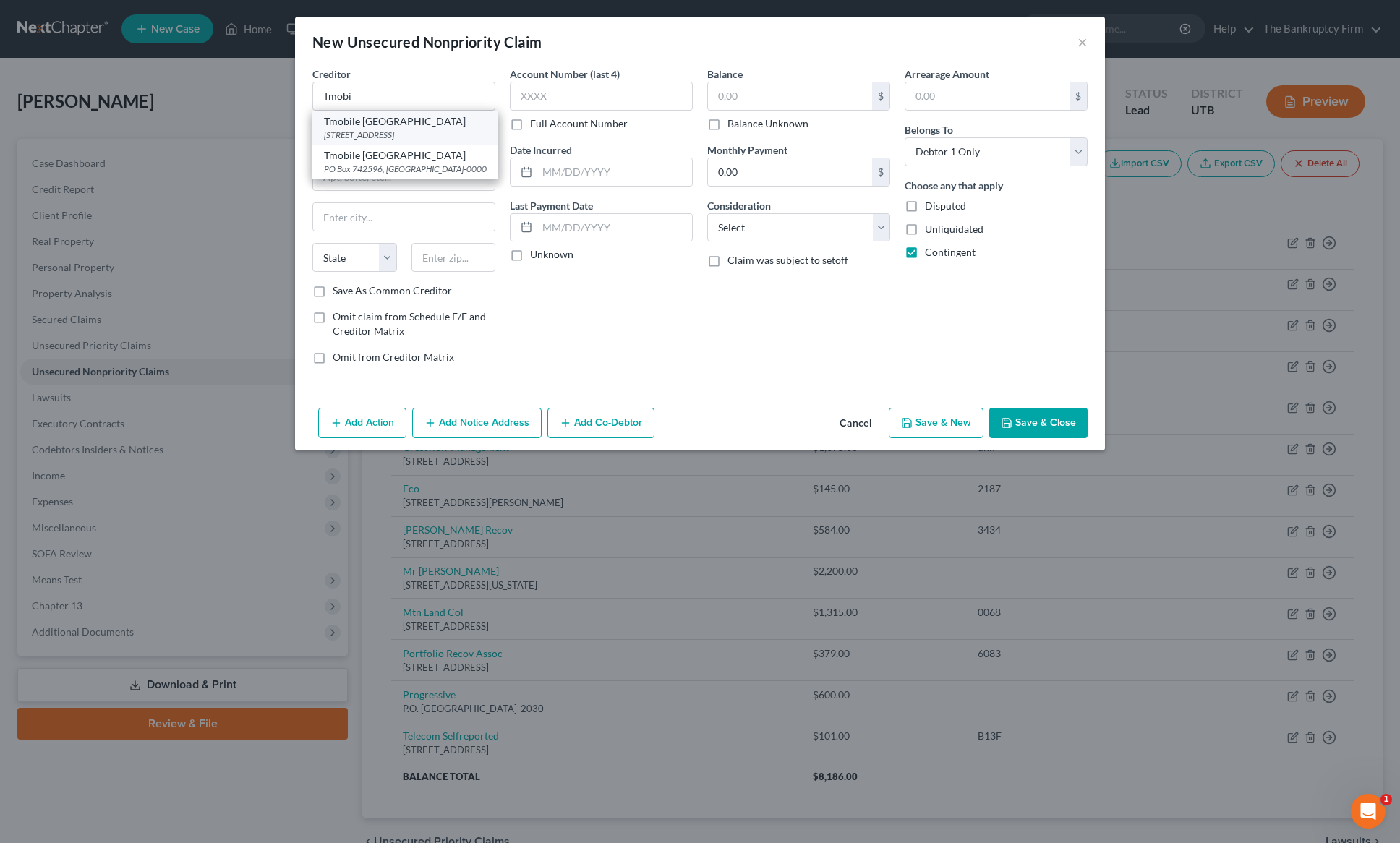
click at [380, 130] on div "[STREET_ADDRESS]" at bounding box center [405, 134] width 162 height 13
type input "Tmobile [GEOGRAPHIC_DATA]"
type input "PO Box 15618"
type input "Dept 940"
type input "Wilmington"
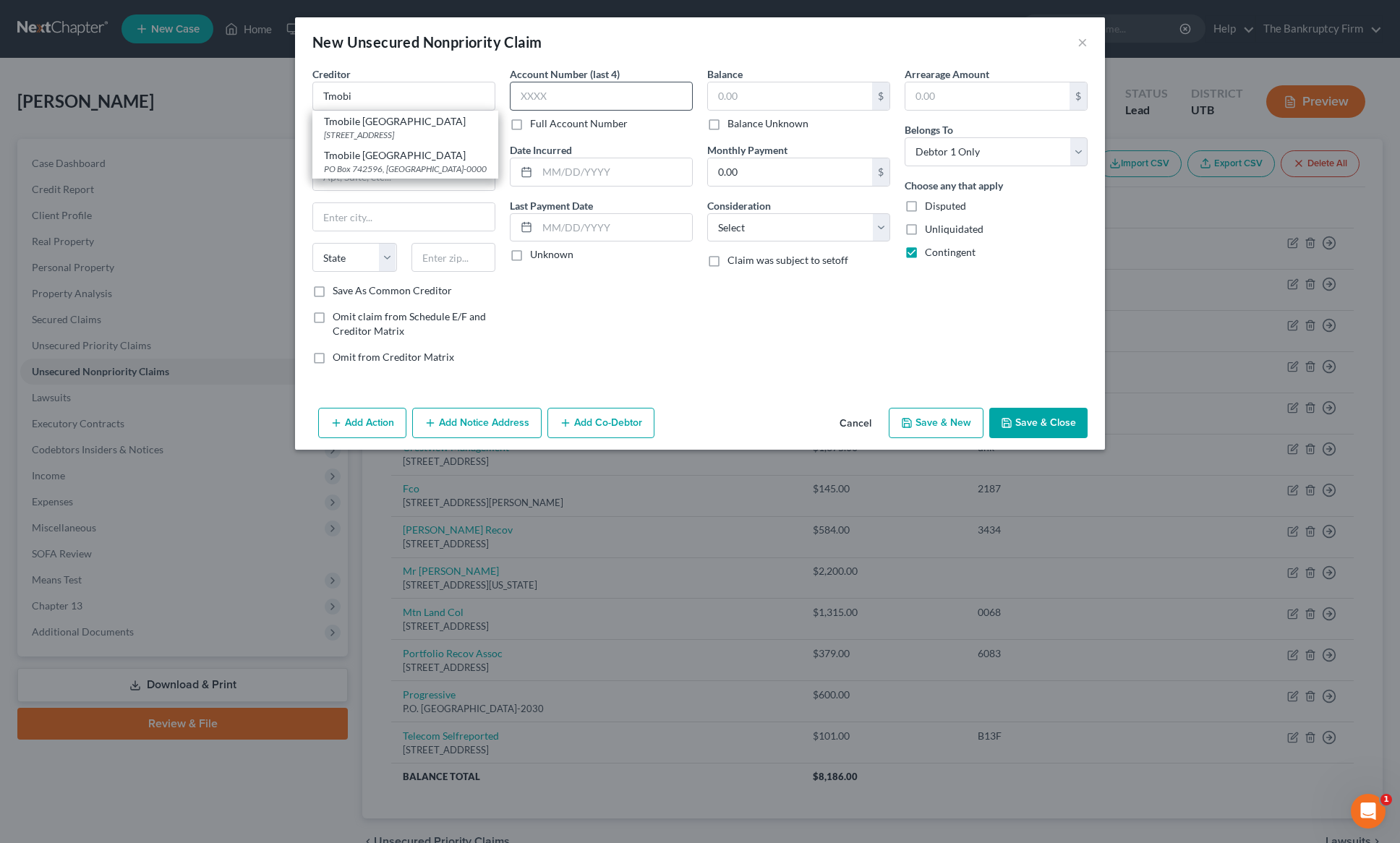
select select "7"
type input "19850"
click at [568, 93] on input "text" at bounding box center [601, 97] width 183 height 29
type input "unk"
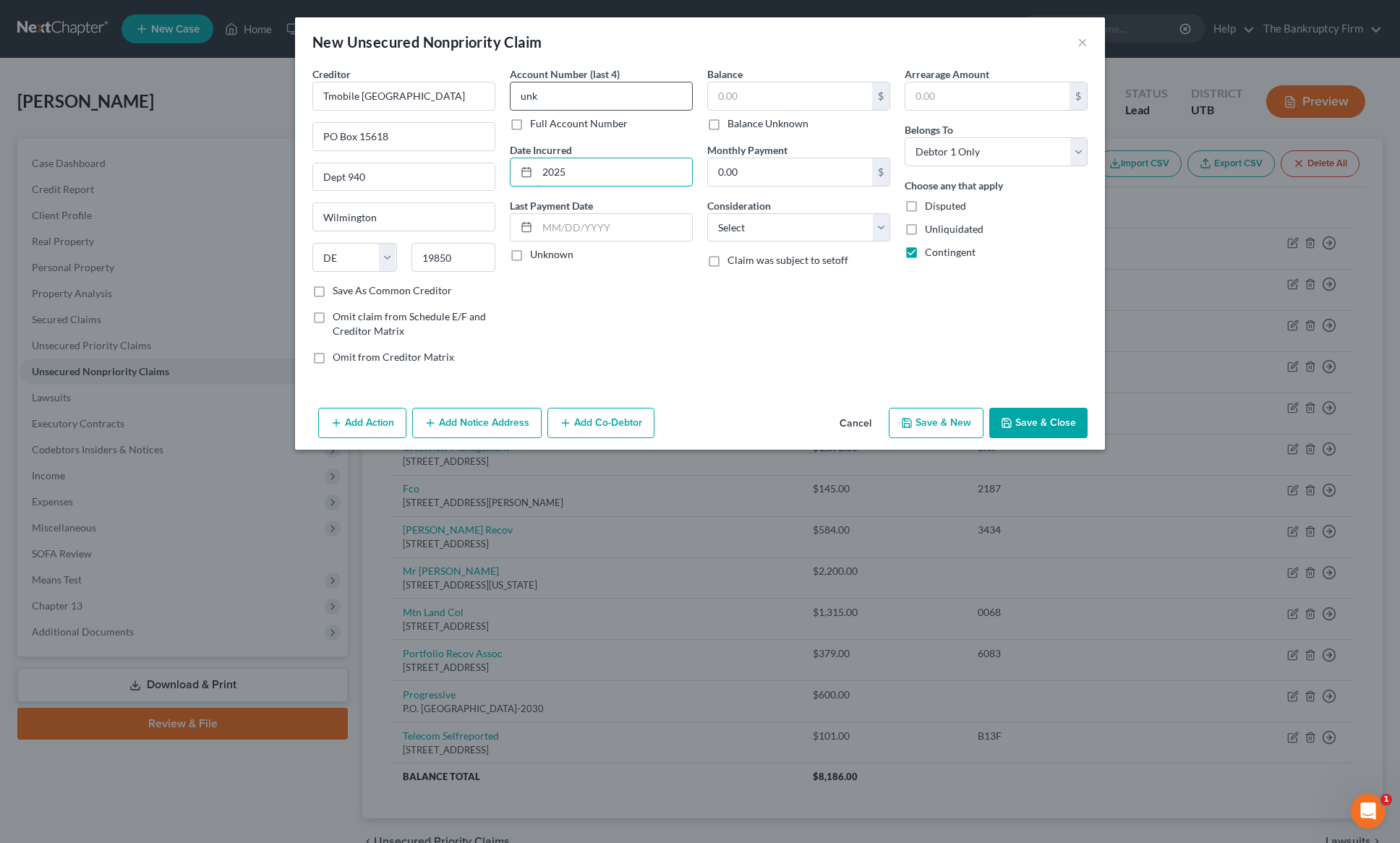
type input "2025"
click at [773, 96] on input "text" at bounding box center [790, 96] width 164 height 27
drag, startPoint x: 714, startPoint y: 125, endPoint x: 776, endPoint y: 171, distance: 77.2
click at [728, 126] on label "Balance Unknown" at bounding box center [768, 124] width 81 height 14
click at [733, 126] on input "Balance Unknown" at bounding box center [738, 122] width 10 height 10
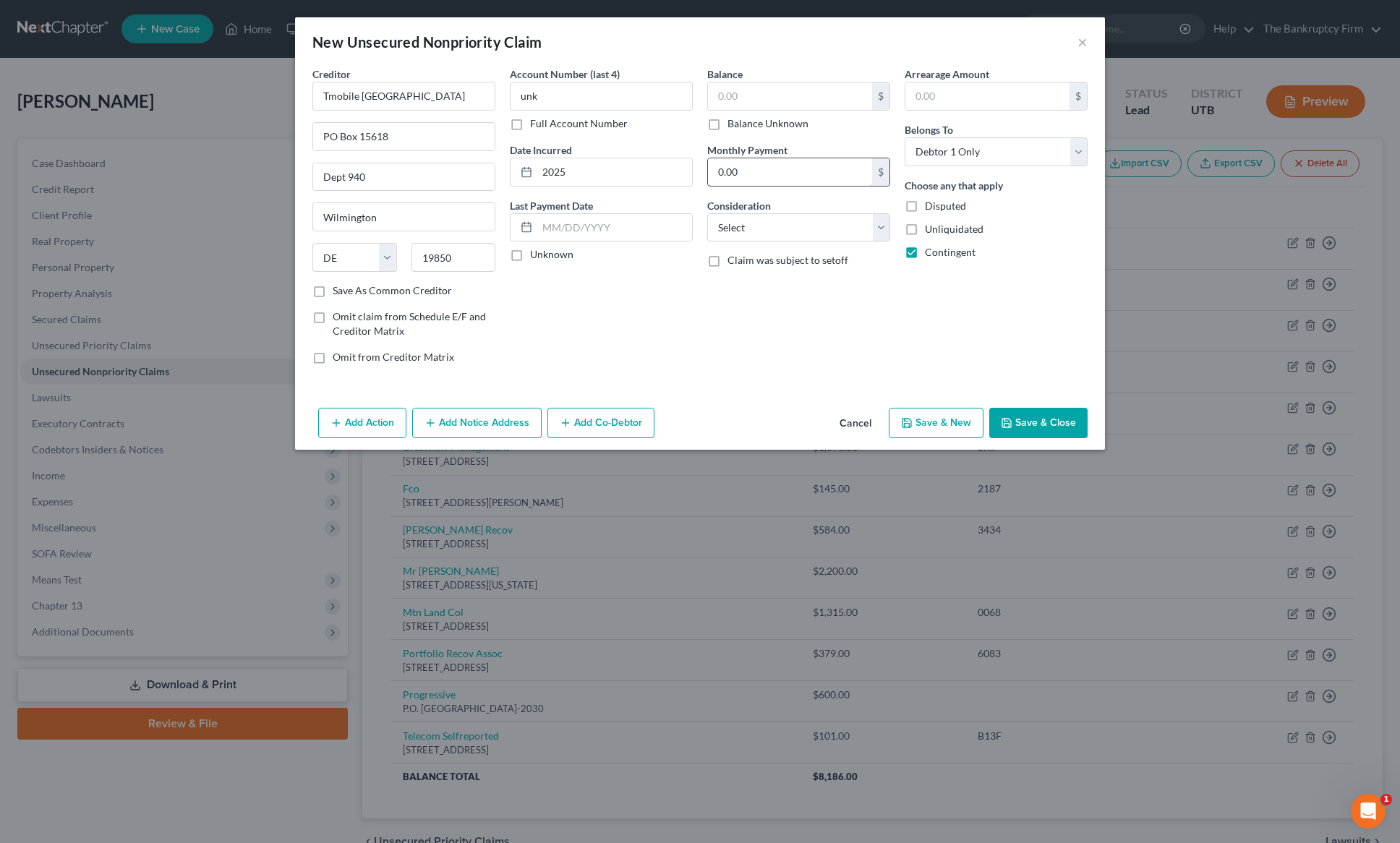
checkbox input "true"
type input "0.00"
click at [809, 235] on select "Select Cable / Satellite Services Collection Agency Credit Card Debt Debt Couns…" at bounding box center [798, 228] width 183 height 29
select select "20"
click at [707, 213] on select "Select Cable / Satellite Services Collection Agency Credit Card Debt Debt Couns…" at bounding box center [798, 228] width 183 height 29
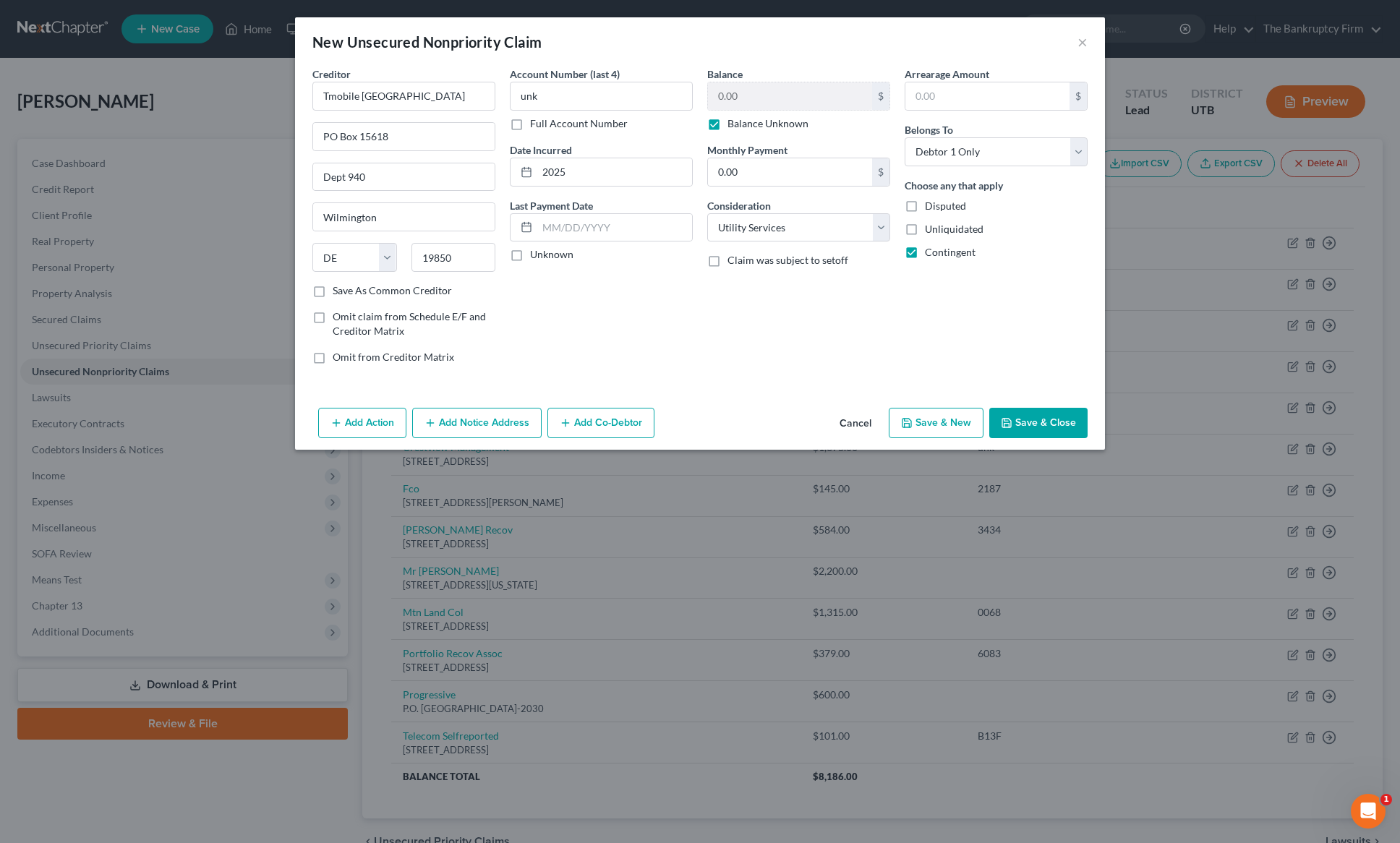
click at [1046, 423] on button "Save & Close" at bounding box center [1039, 422] width 99 height 30
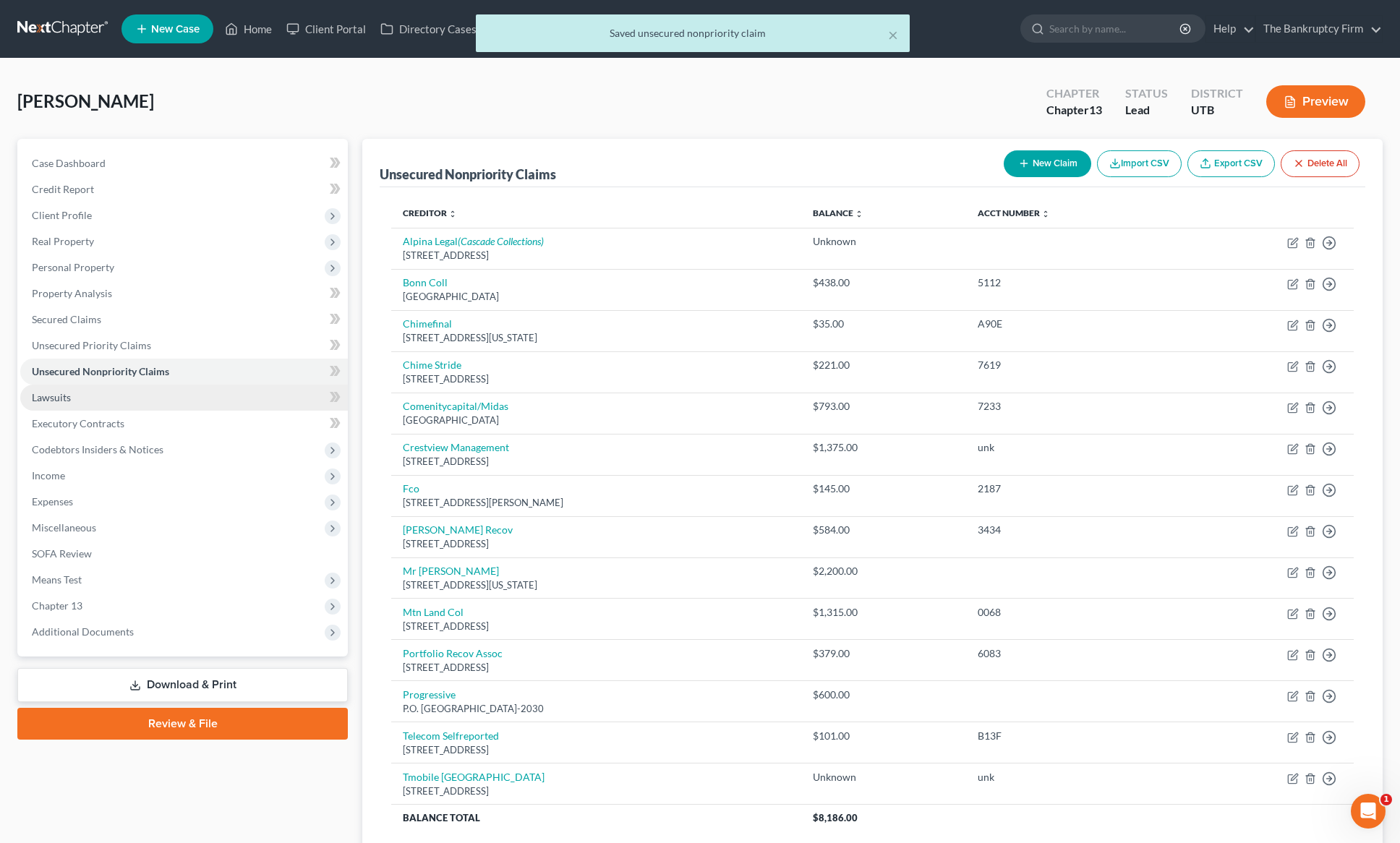
click at [65, 405] on link "Lawsuits" at bounding box center [184, 397] width 328 height 26
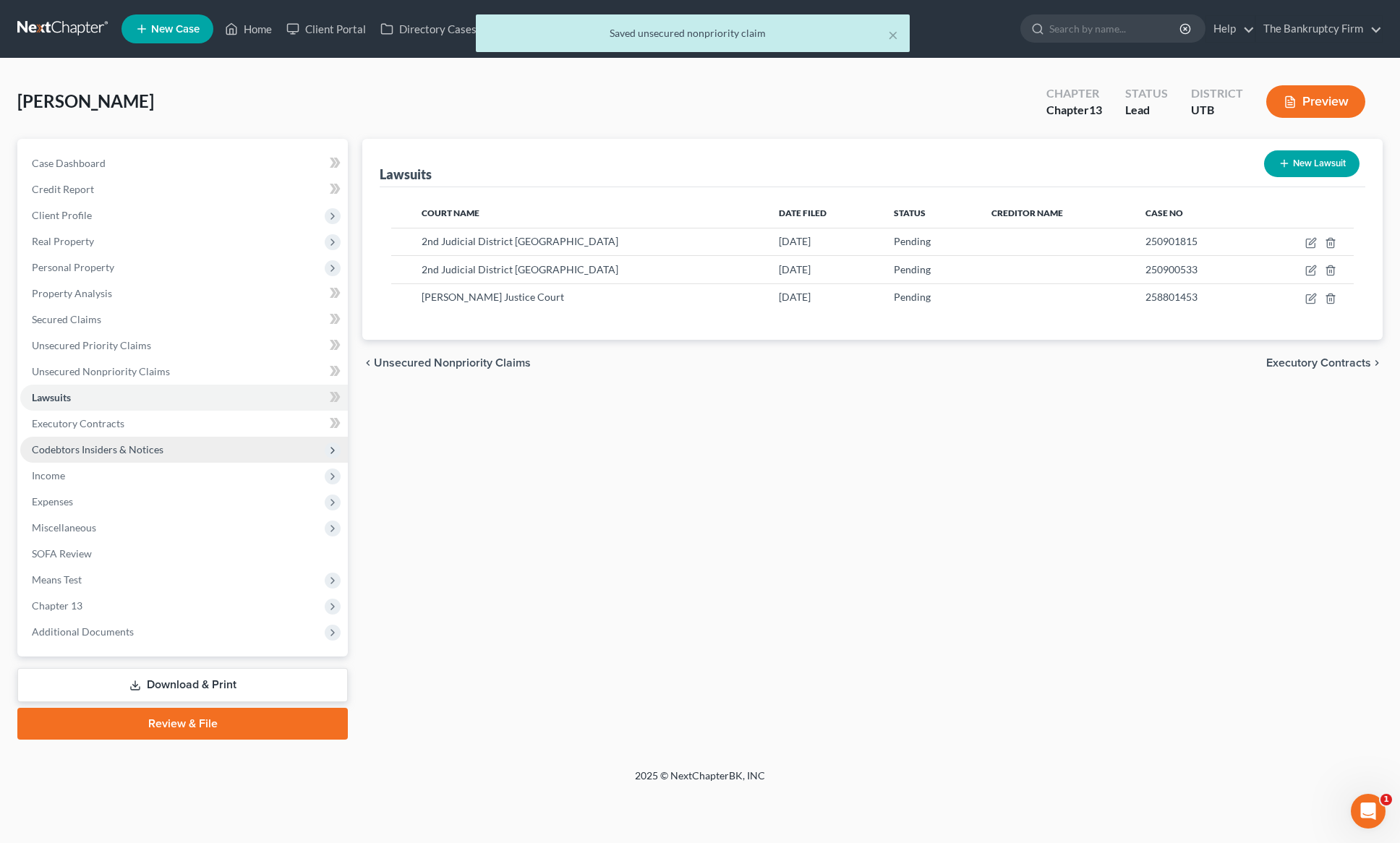
drag, startPoint x: 81, startPoint y: 453, endPoint x: 73, endPoint y: 450, distance: 8.5
click at [78, 453] on span "Codebtors Insiders & Notices" at bounding box center [98, 449] width 131 height 13
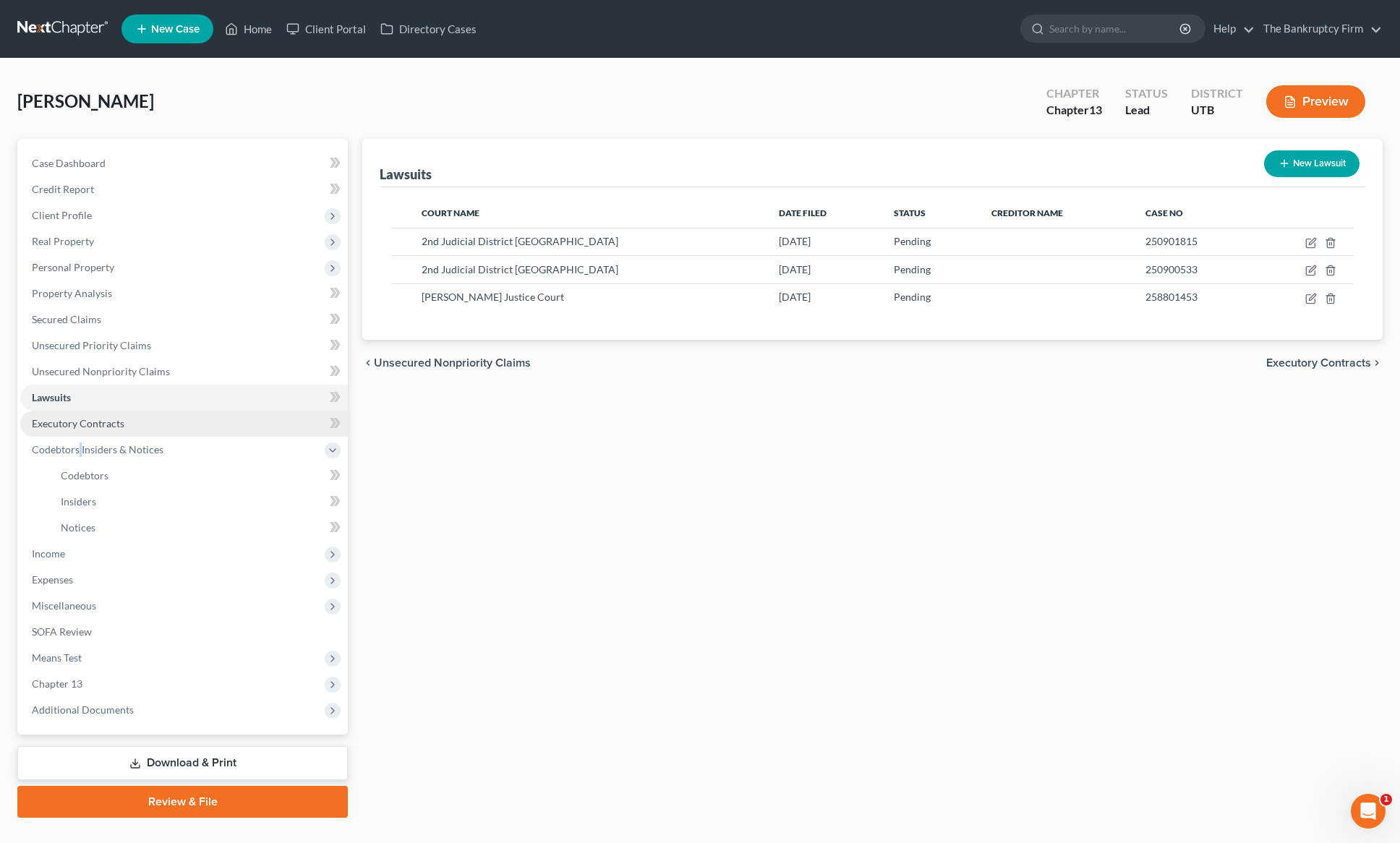
click at [54, 423] on span "Executory Contracts" at bounding box center [78, 423] width 93 height 13
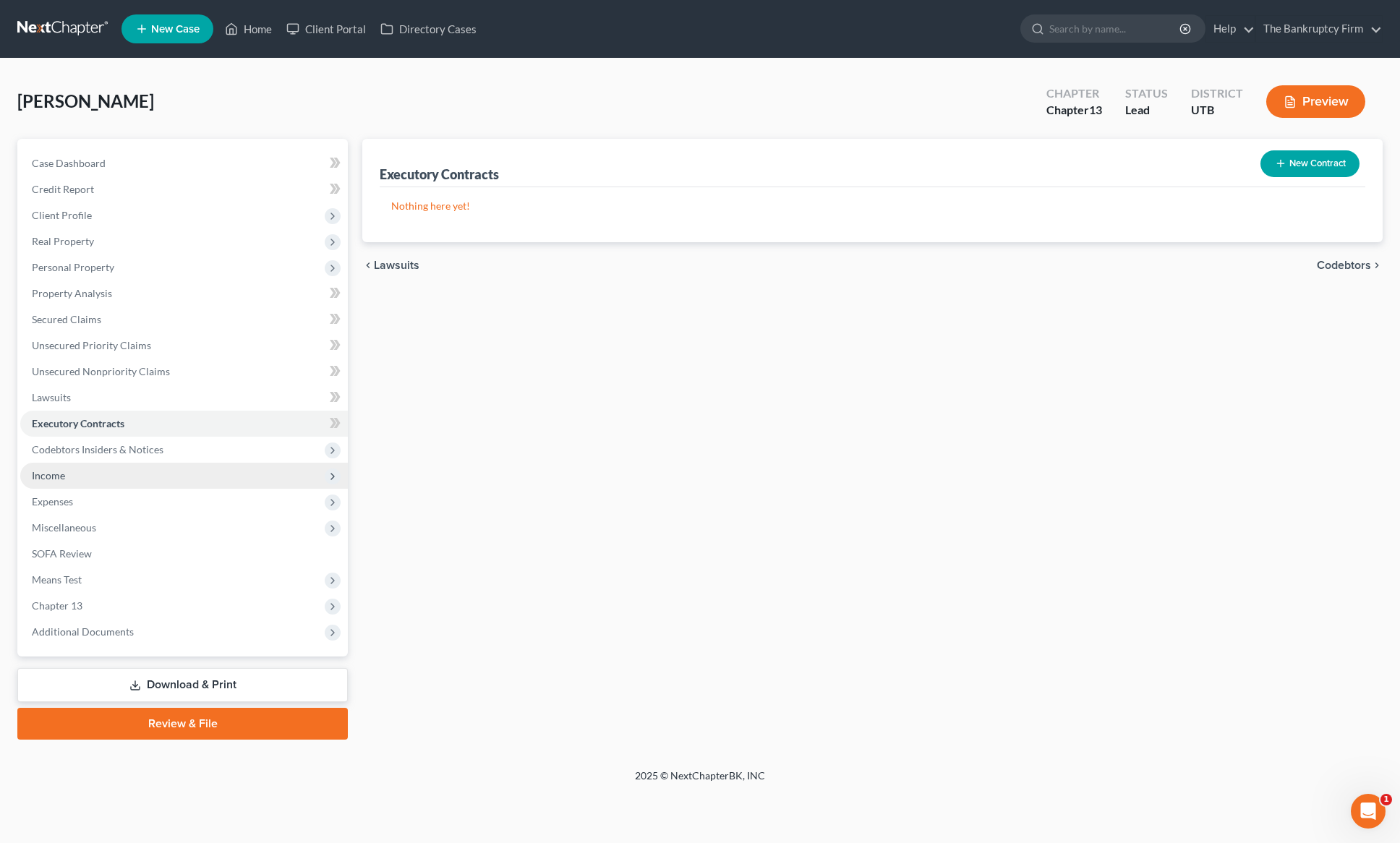
click at [47, 481] on span "Income" at bounding box center [48, 475] width 33 height 13
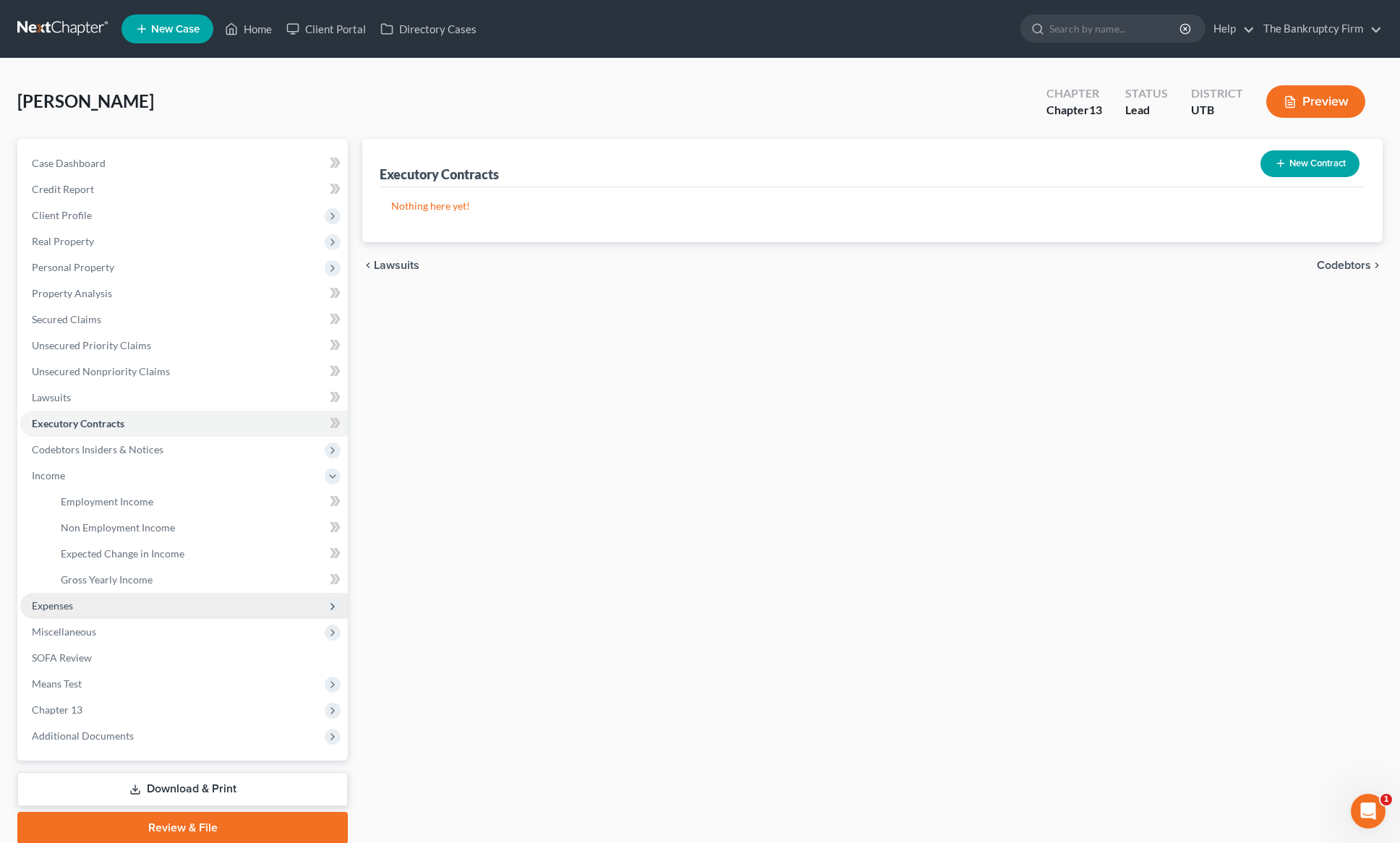
click at [56, 604] on span "Expenses" at bounding box center [52, 605] width 42 height 13
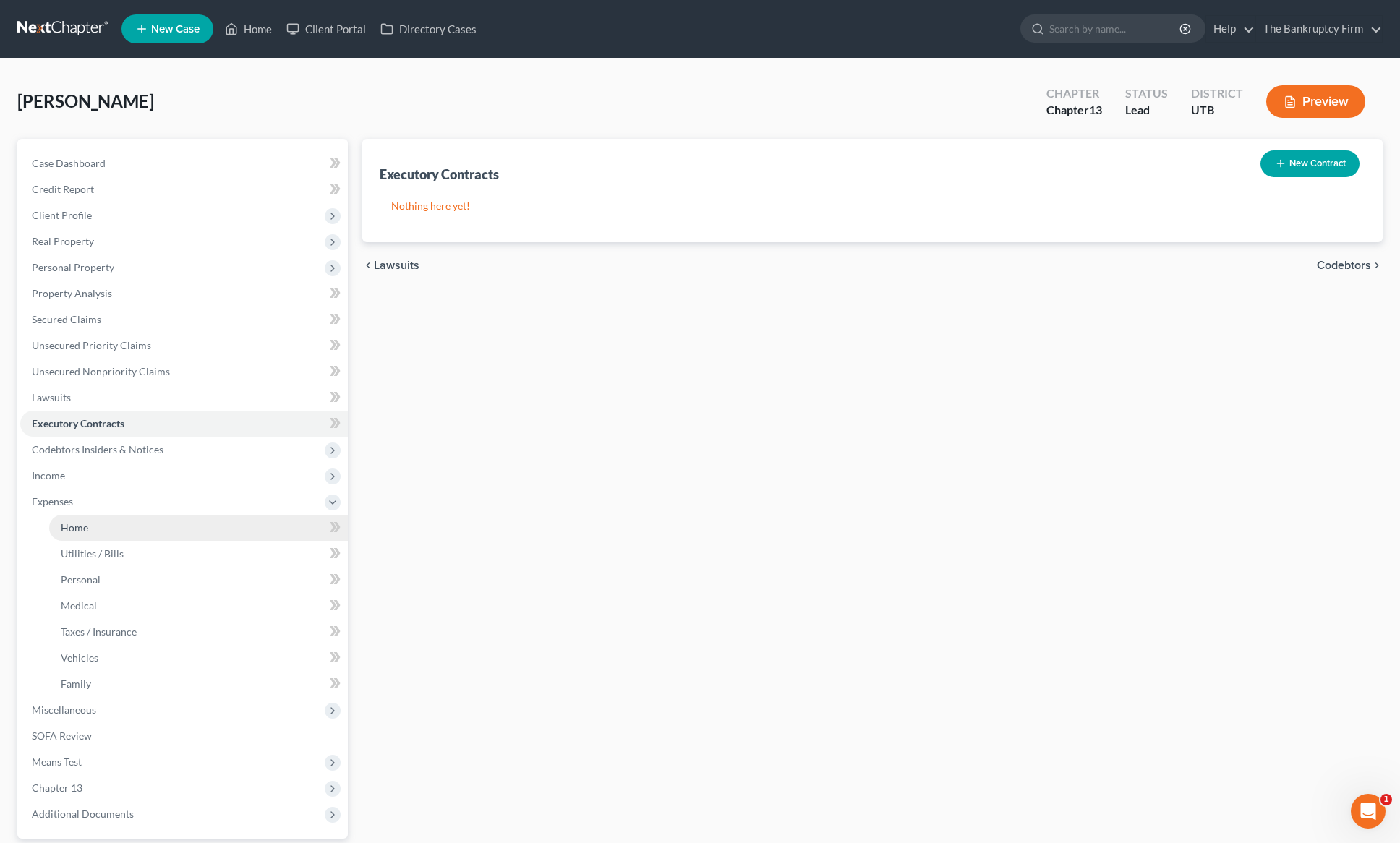
click at [73, 523] on span "Home" at bounding box center [74, 527] width 27 height 13
click at [92, 550] on span "Utilities / Bills" at bounding box center [92, 553] width 63 height 13
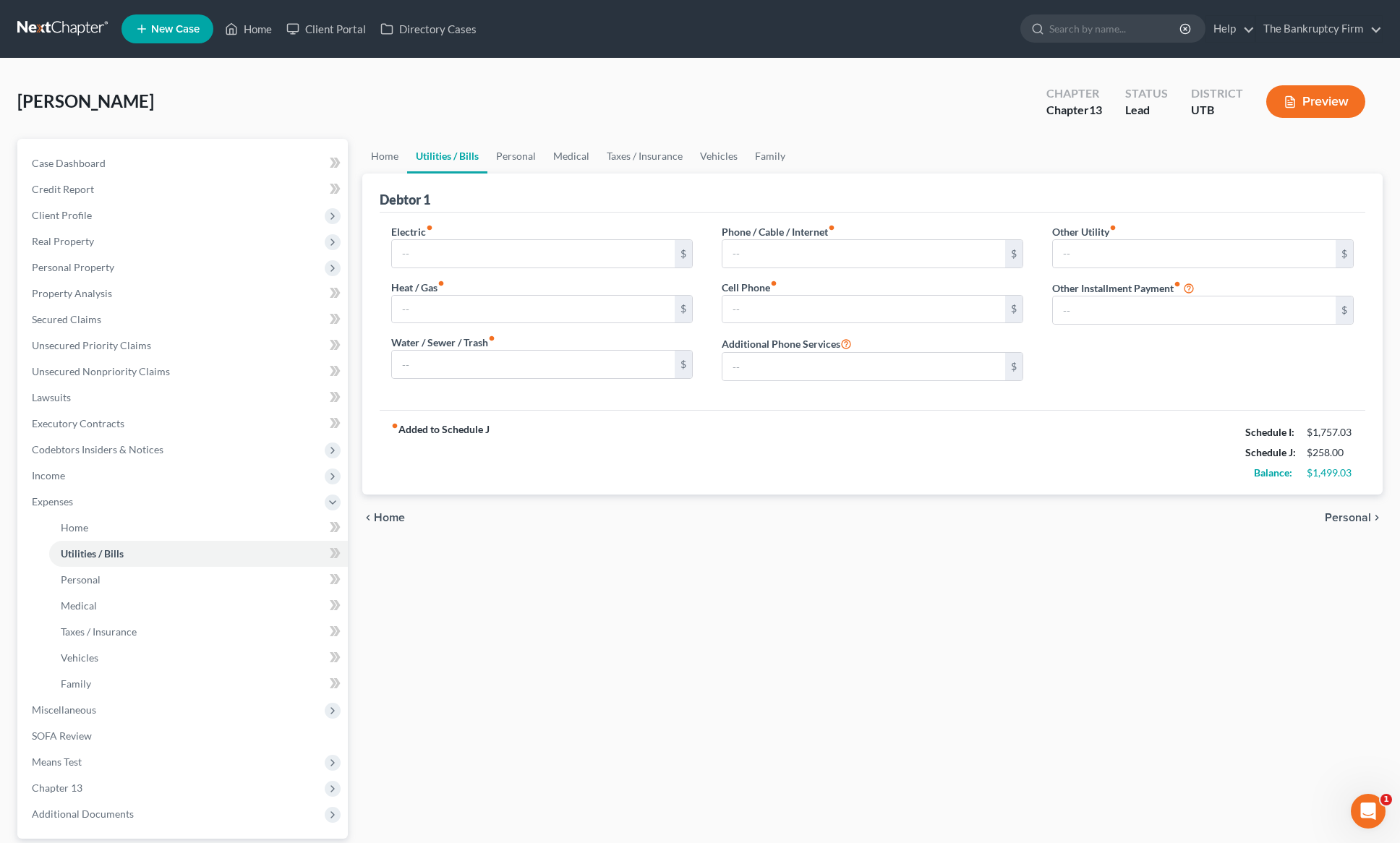
type input "0.00"
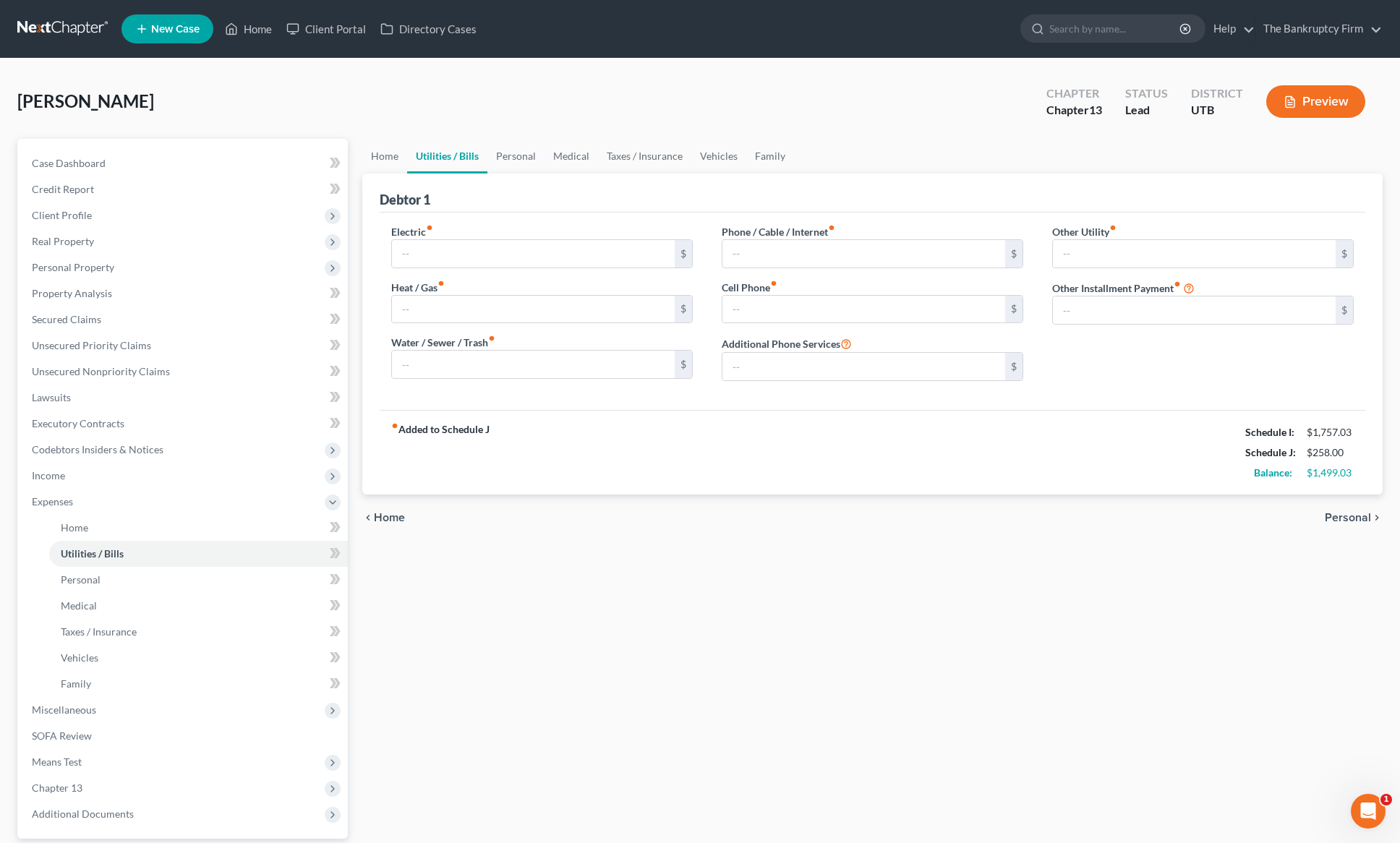
type input "0.00"
click at [507, 156] on link "Personal" at bounding box center [516, 156] width 57 height 35
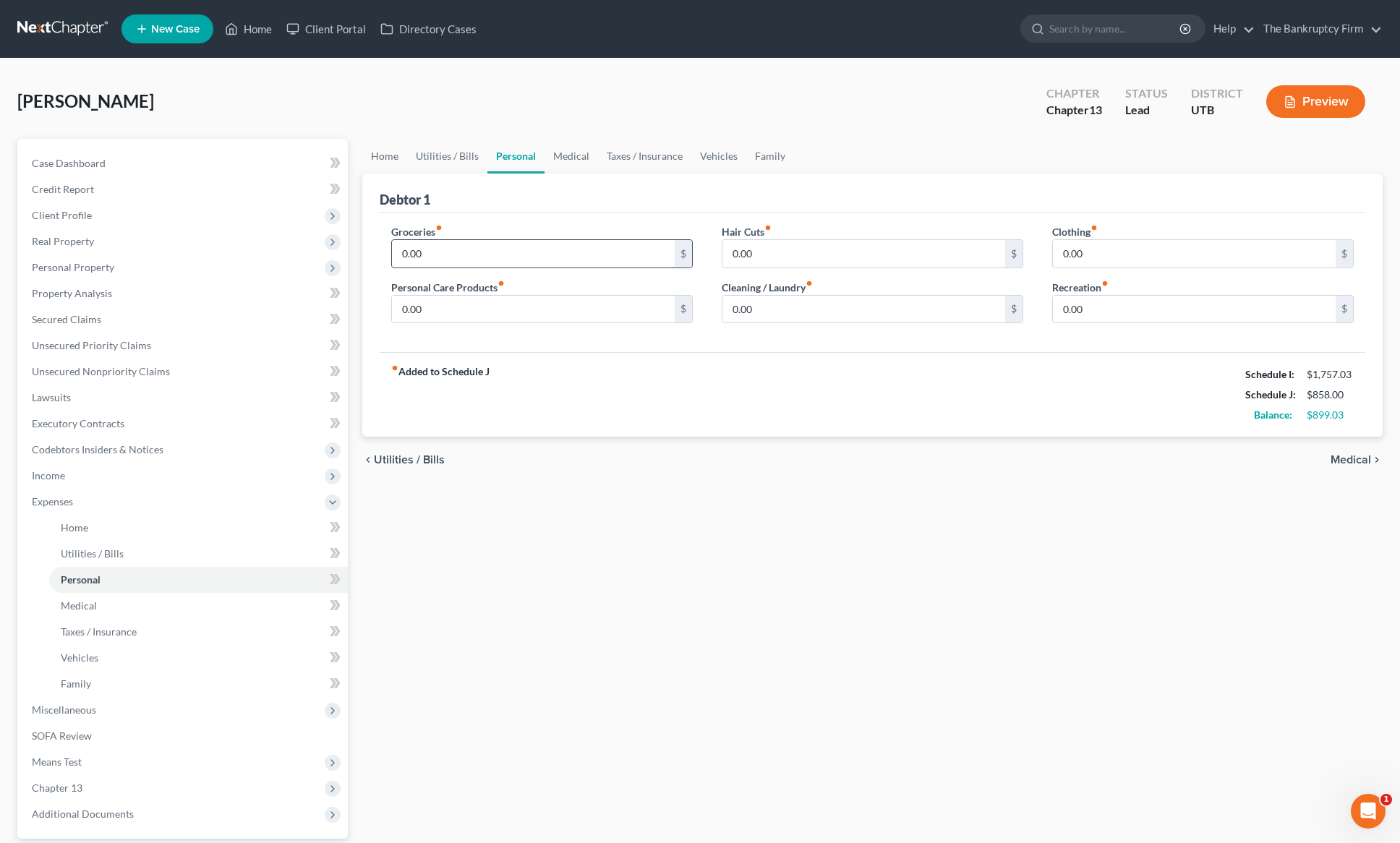
click at [450, 254] on input "0.00" at bounding box center [533, 254] width 283 height 27
type input "200"
type input "0"
click at [789, 311] on input "0.00" at bounding box center [864, 309] width 283 height 27
type input "50"
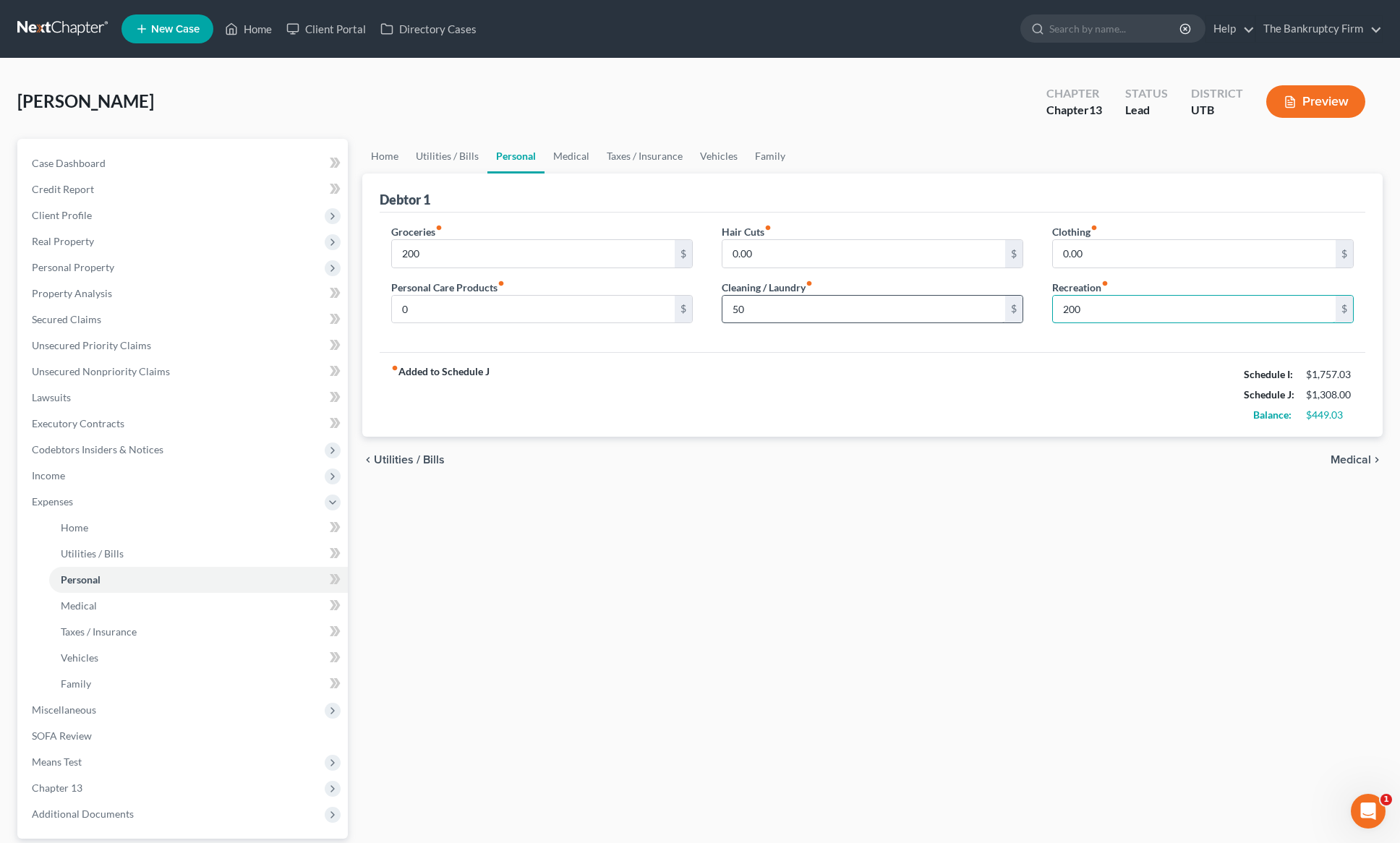
type input "200"
click at [426, 313] on input "0" at bounding box center [533, 309] width 283 height 27
type input "50"
type input "45"
type input "93"
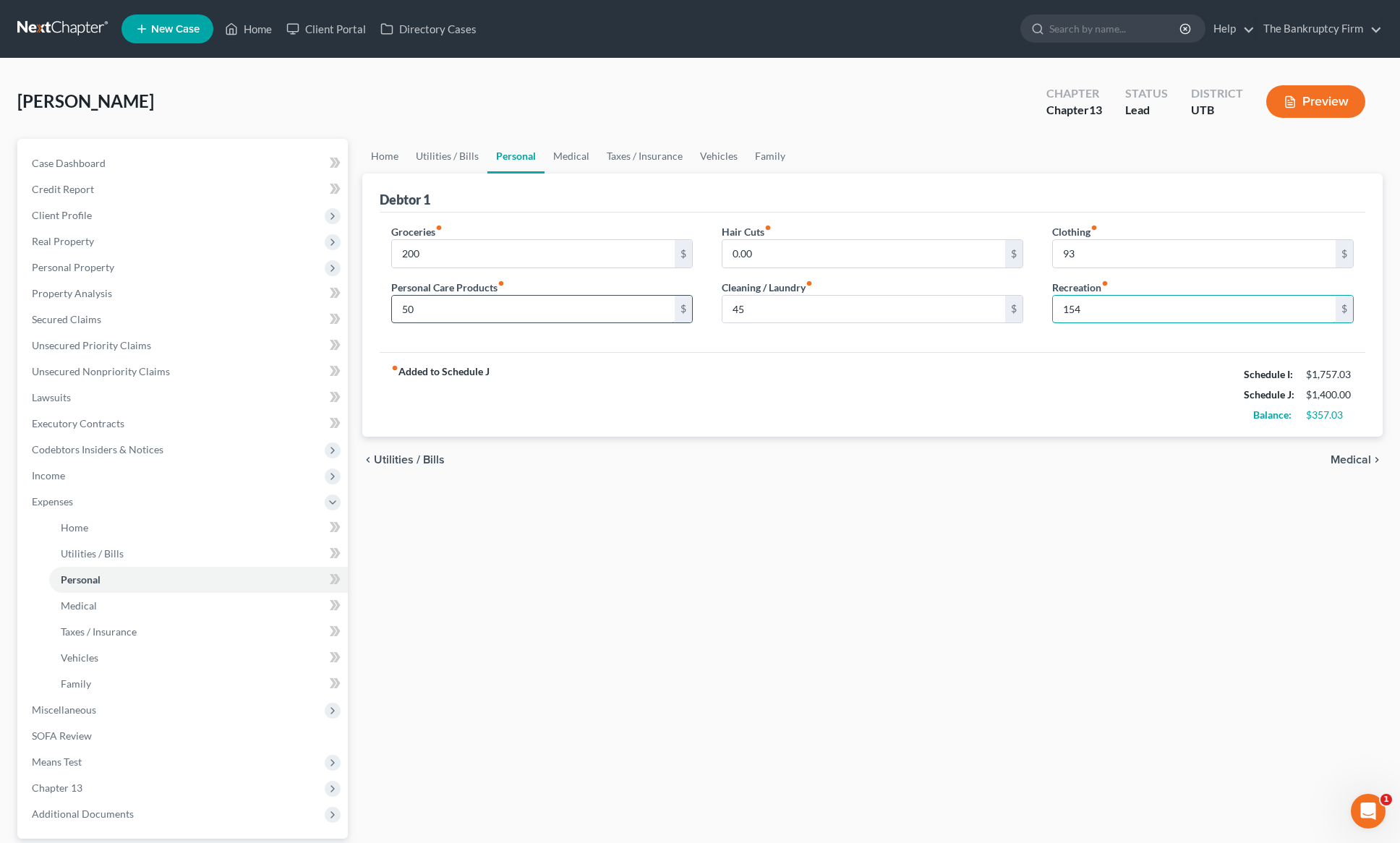
type input "154"
click at [1116, 316] on input "154" at bounding box center [1194, 309] width 283 height 27
click at [560, 155] on link "Medical" at bounding box center [571, 156] width 53 height 35
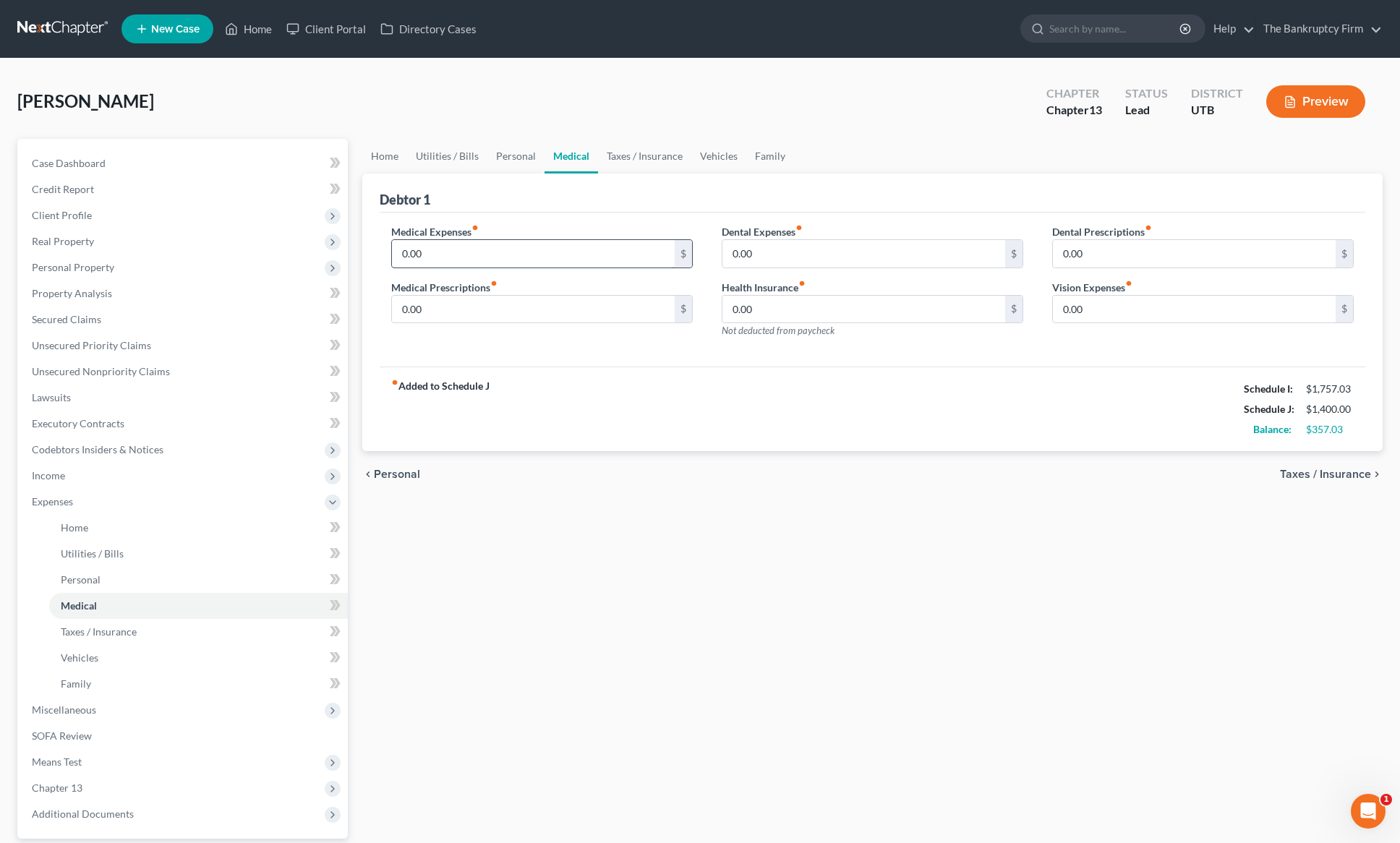
click at [434, 249] on input "0.00" at bounding box center [533, 254] width 283 height 27
click at [772, 259] on input "0.00" at bounding box center [864, 254] width 283 height 27
click at [460, 254] on input "0.00" at bounding box center [533, 254] width 283 height 27
click at [465, 310] on input "0.00" at bounding box center [533, 309] width 283 height 27
type input "50"
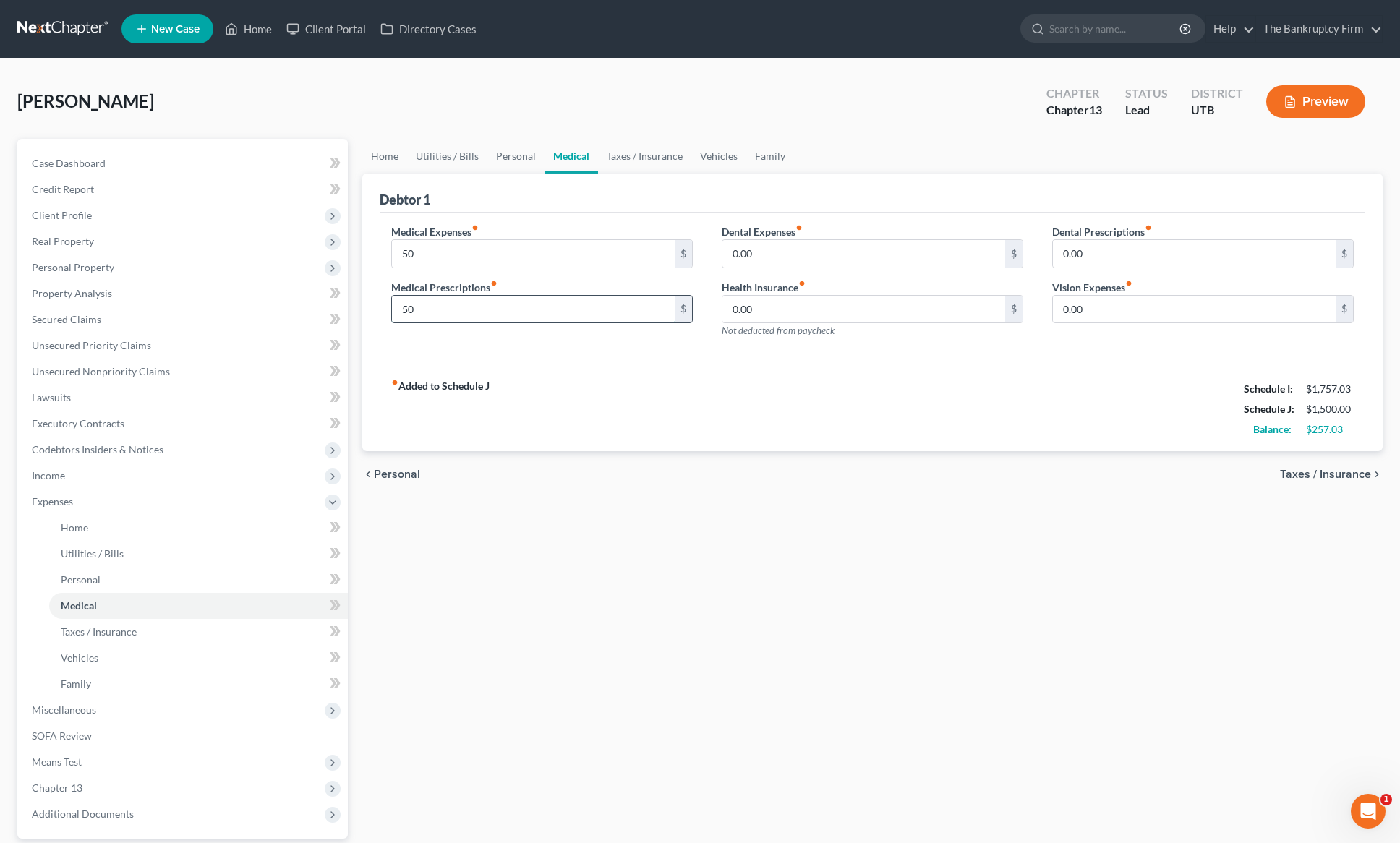
type input "50"
click at [628, 151] on link "Taxes / Insurance" at bounding box center [644, 156] width 94 height 35
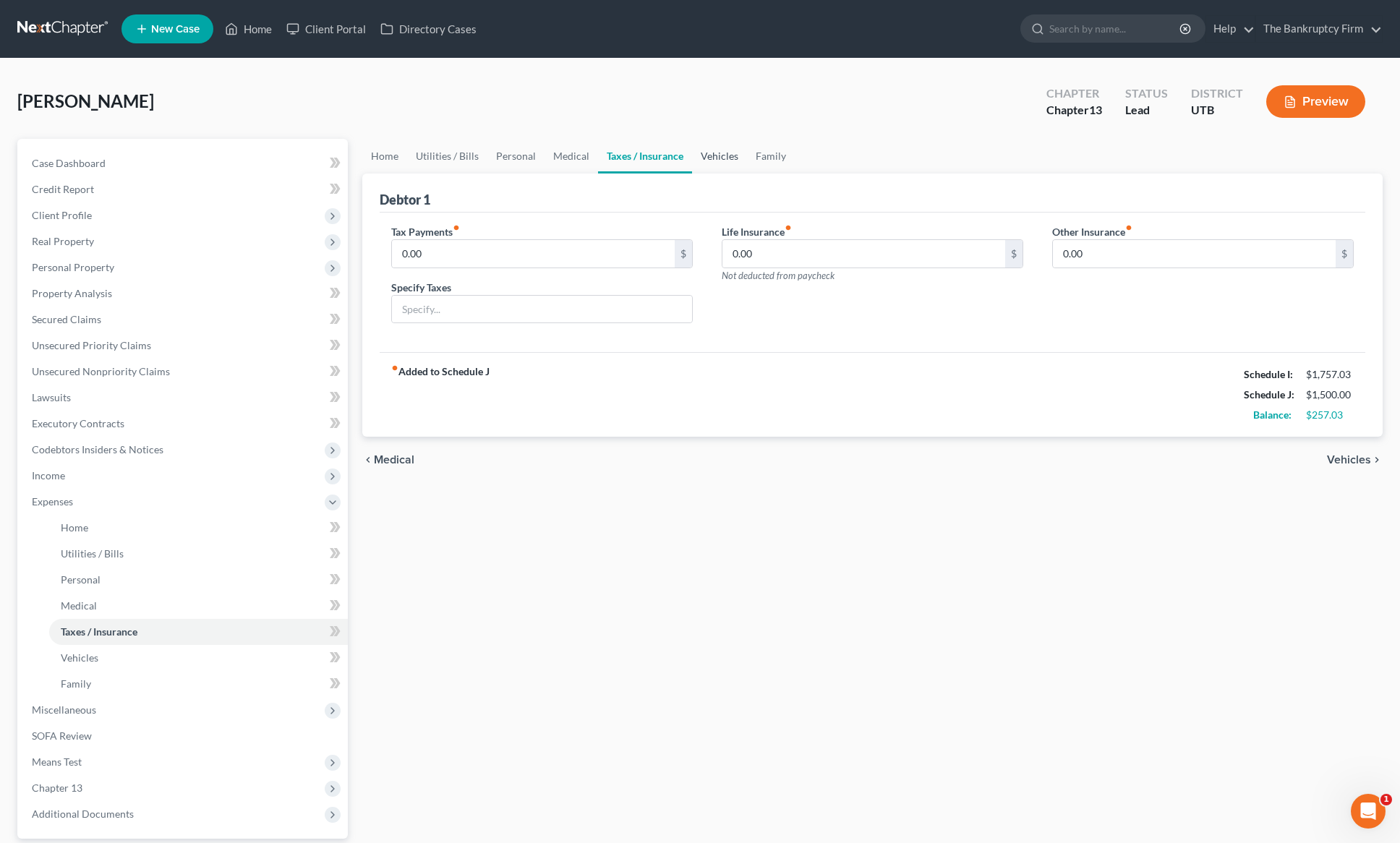
click at [715, 152] on link "Vehicles" at bounding box center [719, 156] width 55 height 35
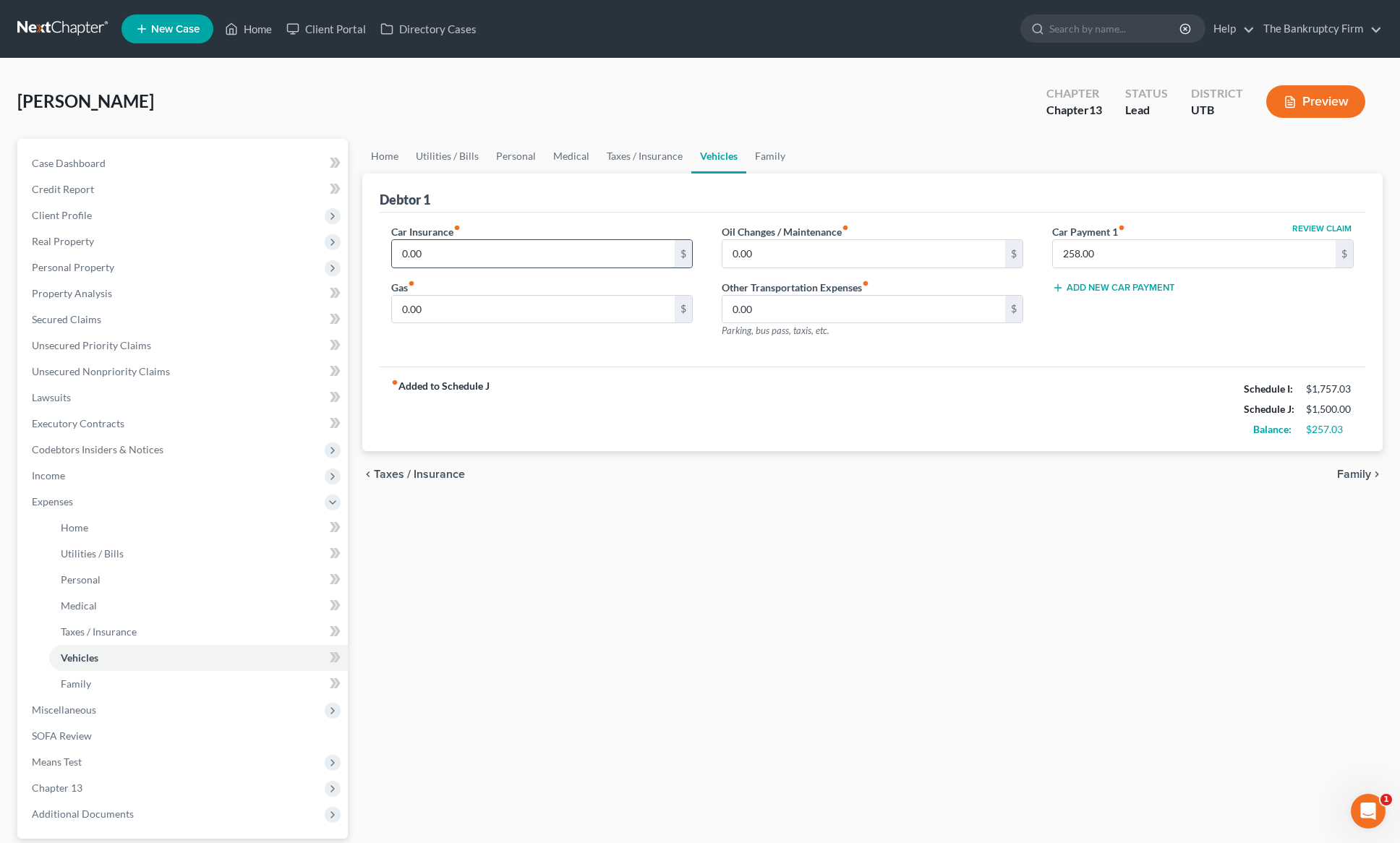
click at [444, 258] on input "0.00" at bounding box center [533, 254] width 283 height 27
click at [1124, 255] on input "258.00" at bounding box center [1194, 254] width 283 height 27
click at [468, 254] on input "0.00" at bounding box center [533, 254] width 283 height 27
type input "283"
type input "200.00"
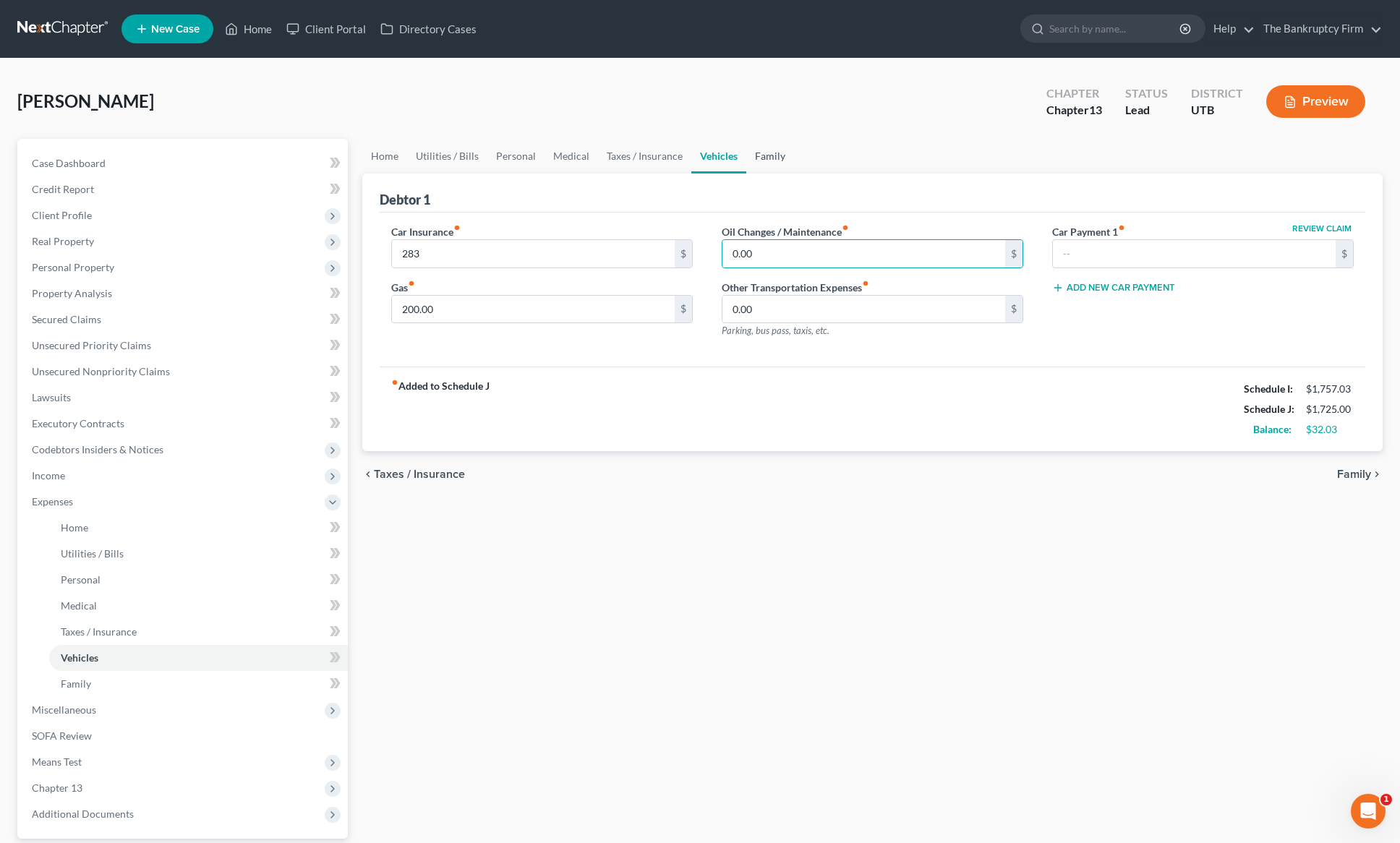
click at [768, 155] on link "Family" at bounding box center [770, 156] width 47 height 35
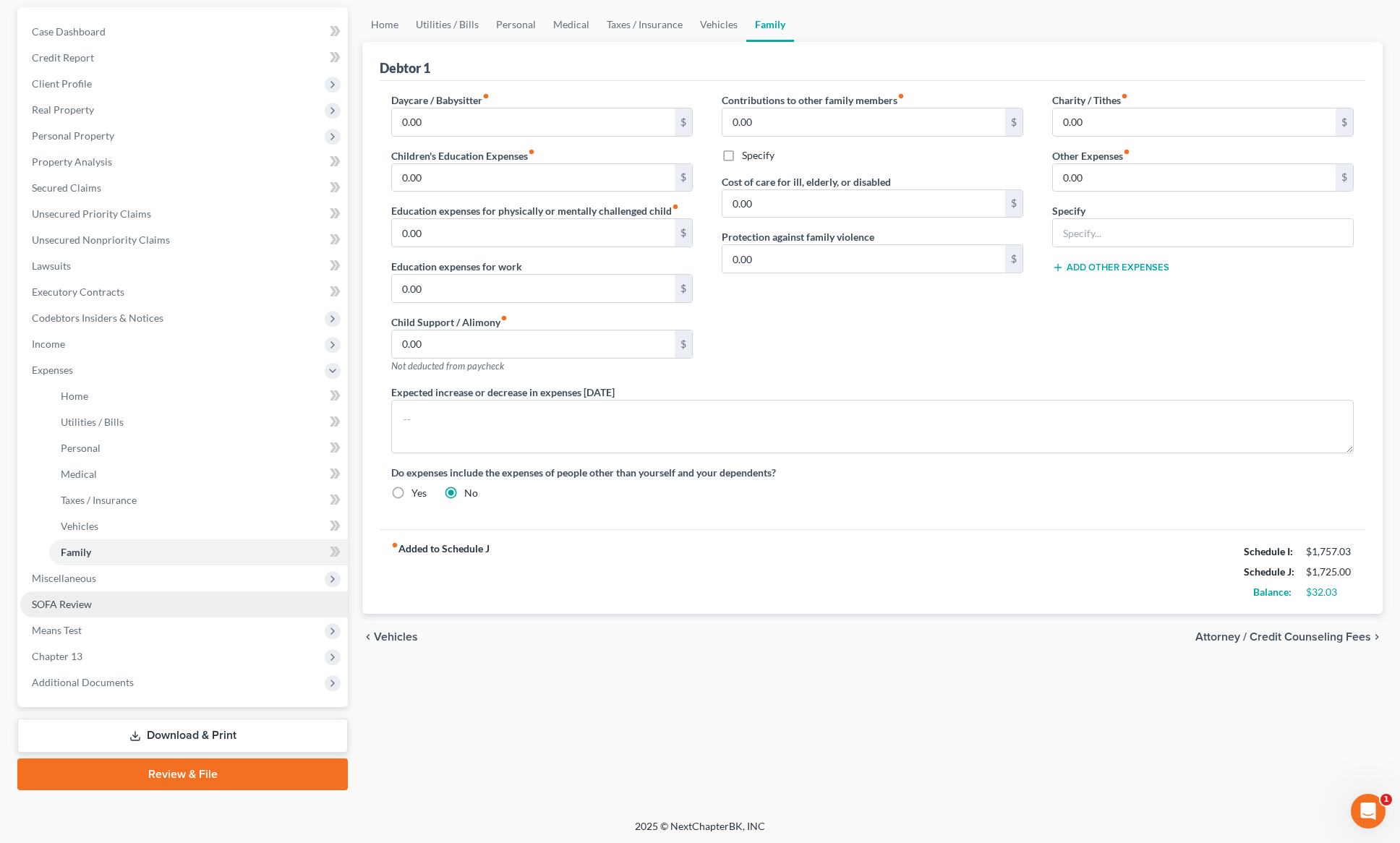
scroll to position [133, 0]
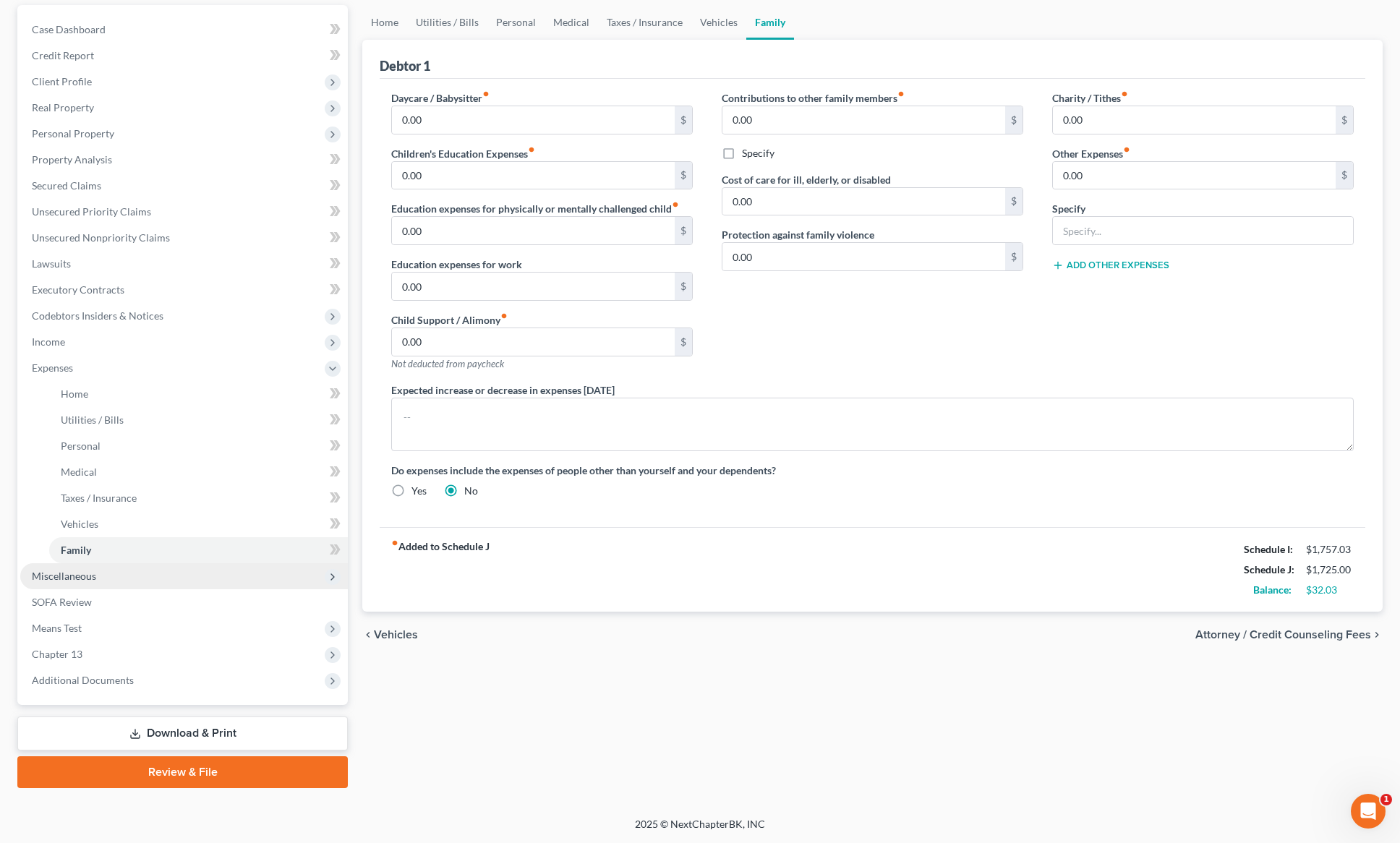
click at [62, 577] on span "Miscellaneous" at bounding box center [64, 576] width 65 height 13
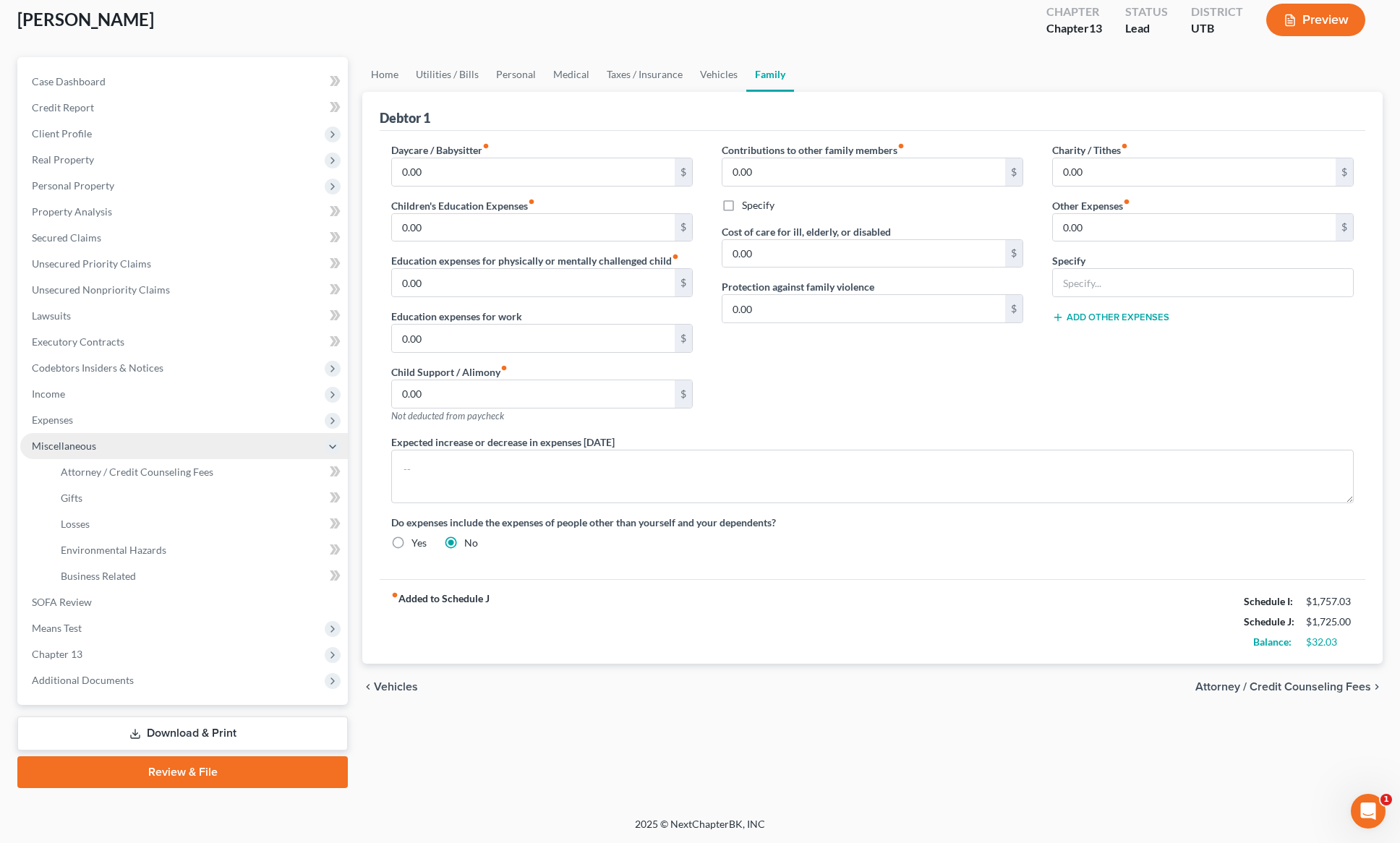
scroll to position [82, 0]
click at [139, 476] on span "Attorney / Credit Counseling Fees" at bounding box center [137, 471] width 153 height 13
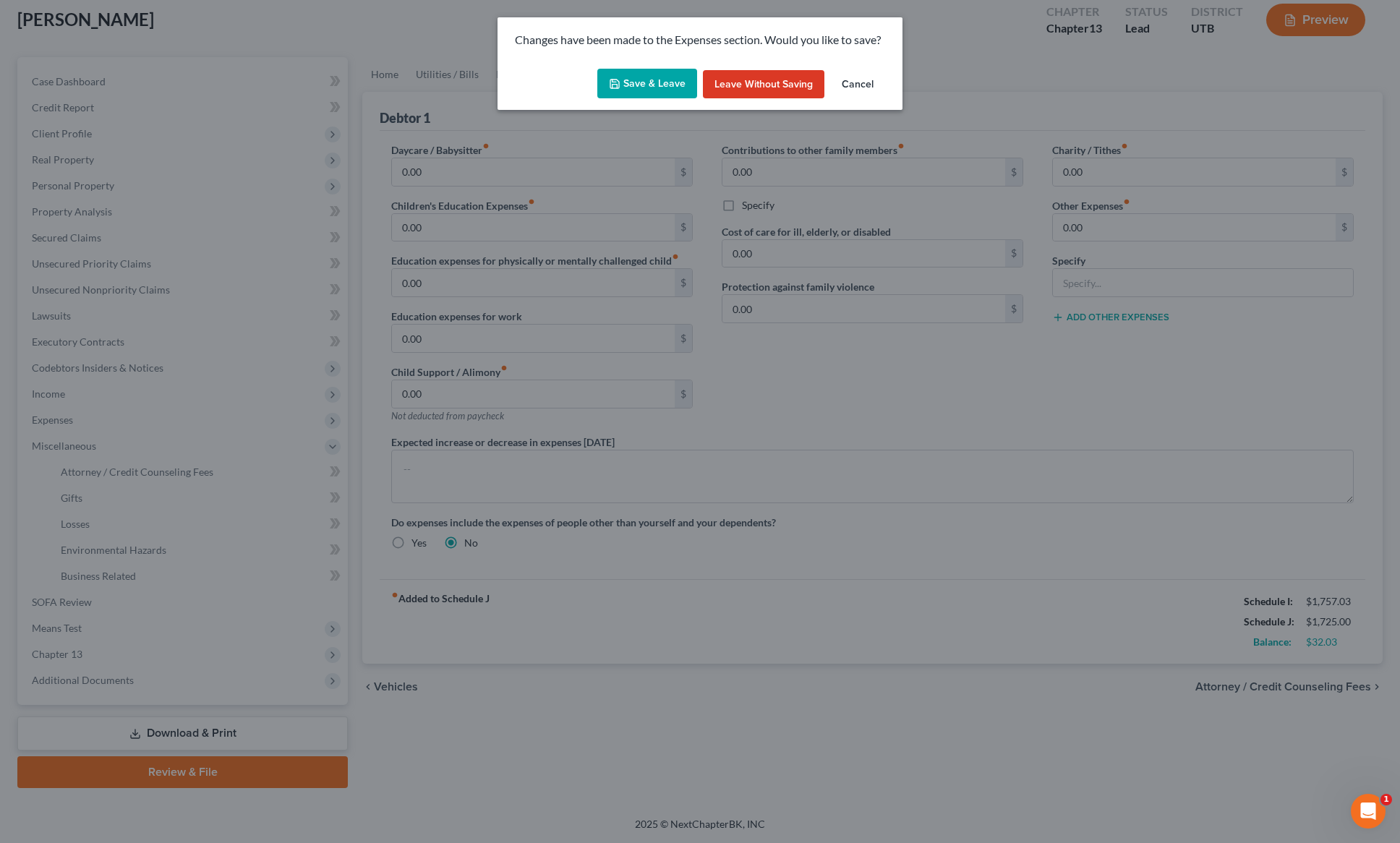
click at [632, 77] on button "Save & Leave" at bounding box center [646, 83] width 100 height 30
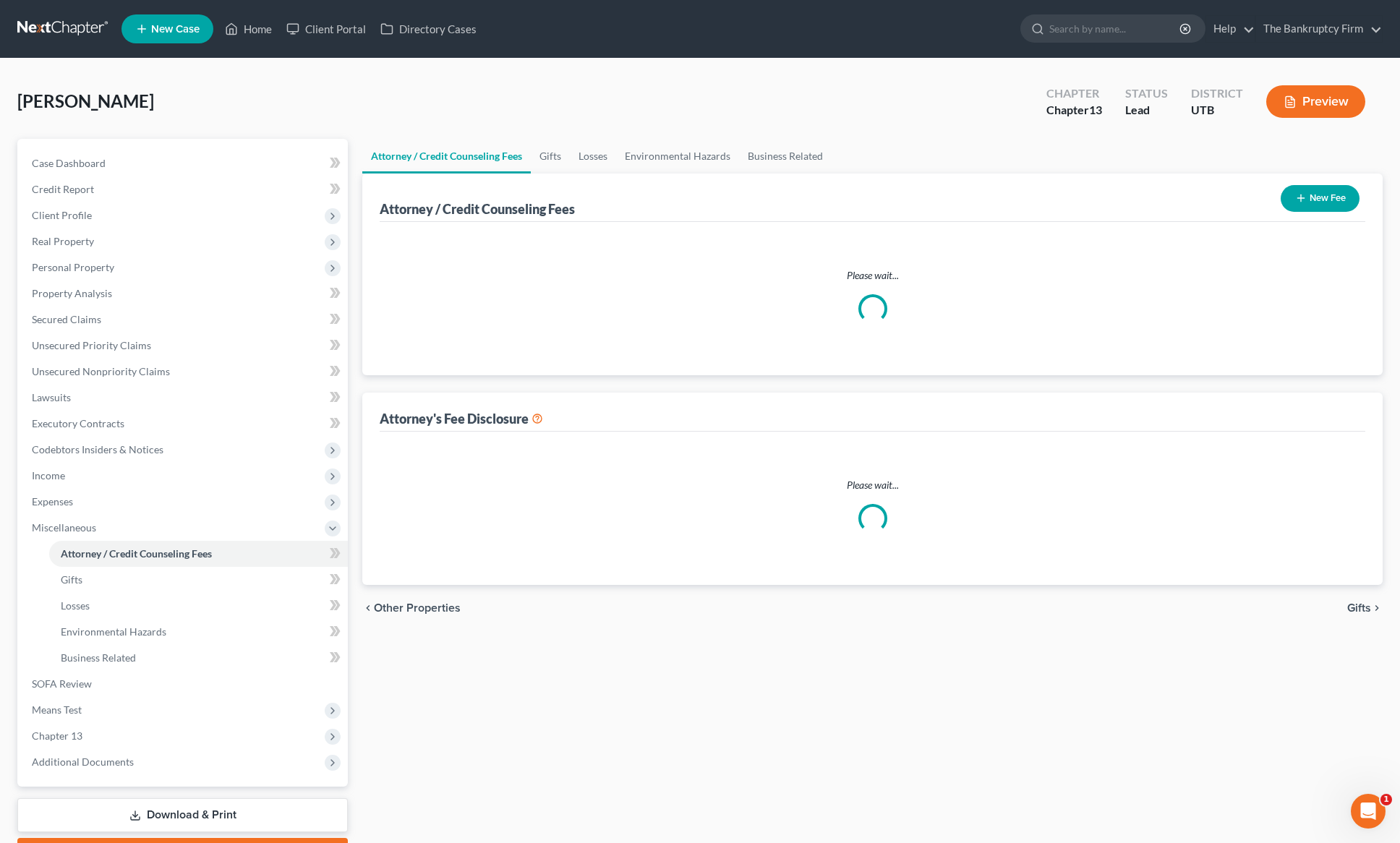
select select "0"
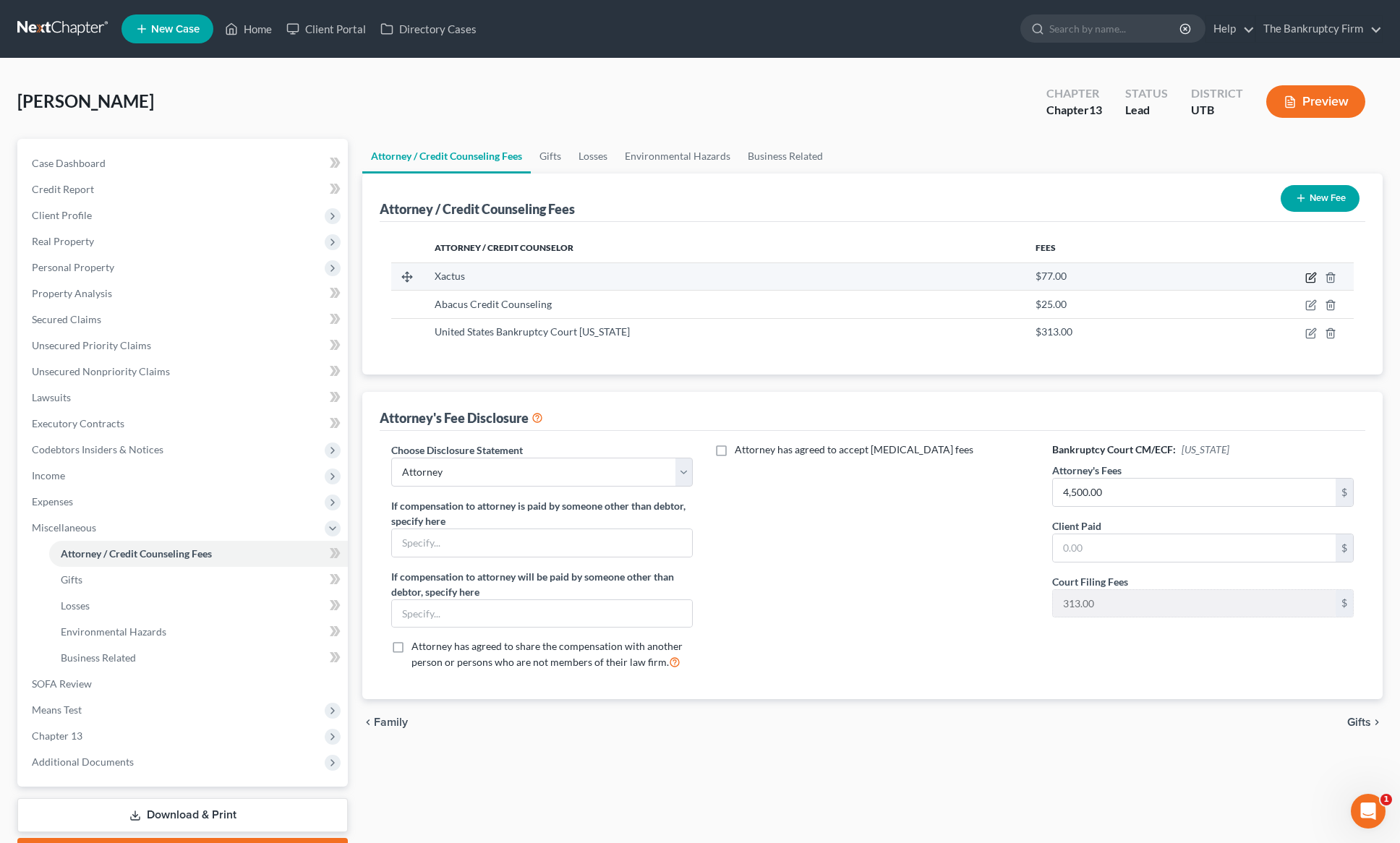
click at [1316, 278] on icon "button" at bounding box center [1311, 277] width 12 height 12
select select "39"
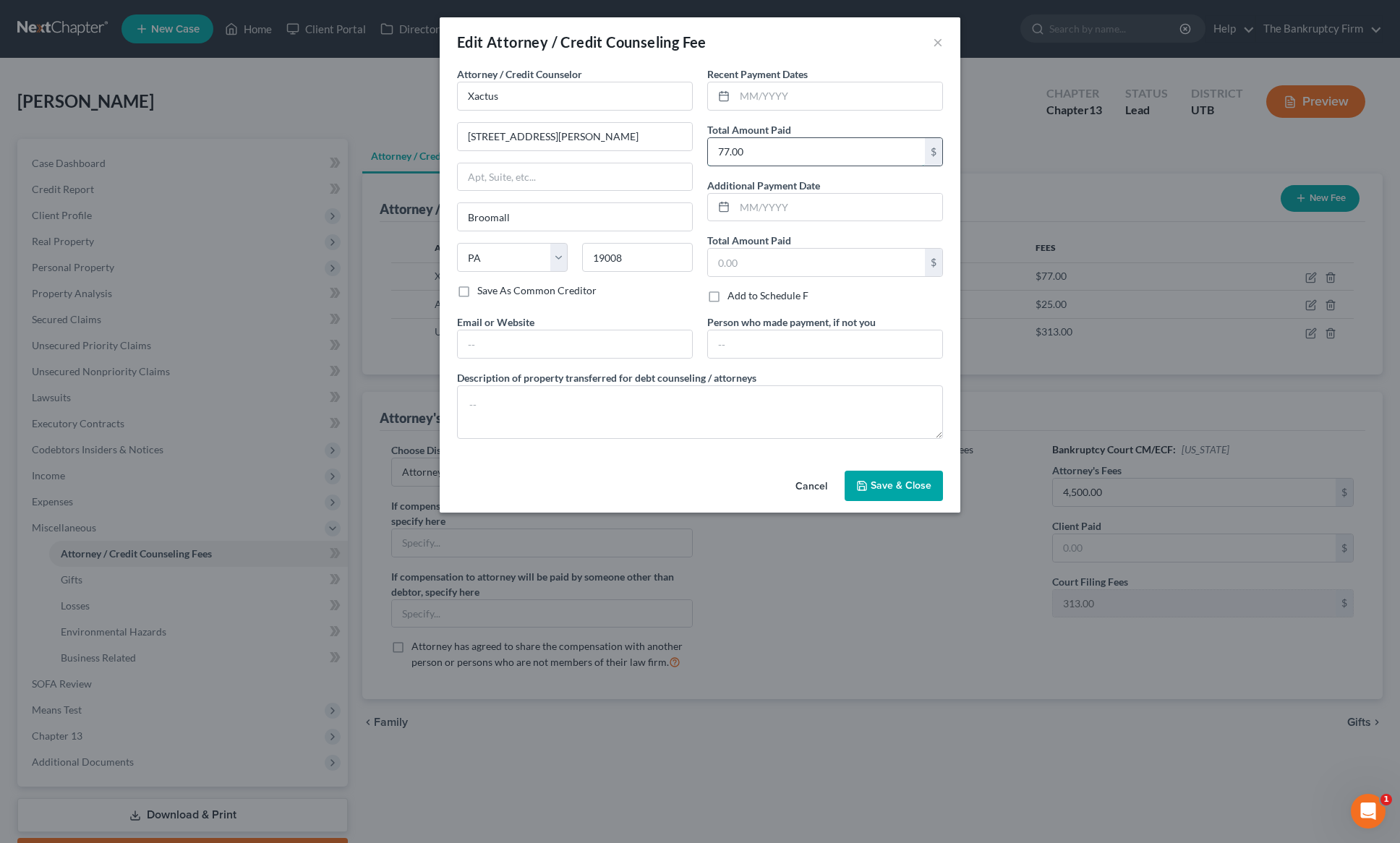
click at [796, 154] on input "77.00" at bounding box center [816, 152] width 217 height 27
click at [901, 479] on span "Save & Close" at bounding box center [900, 485] width 61 height 13
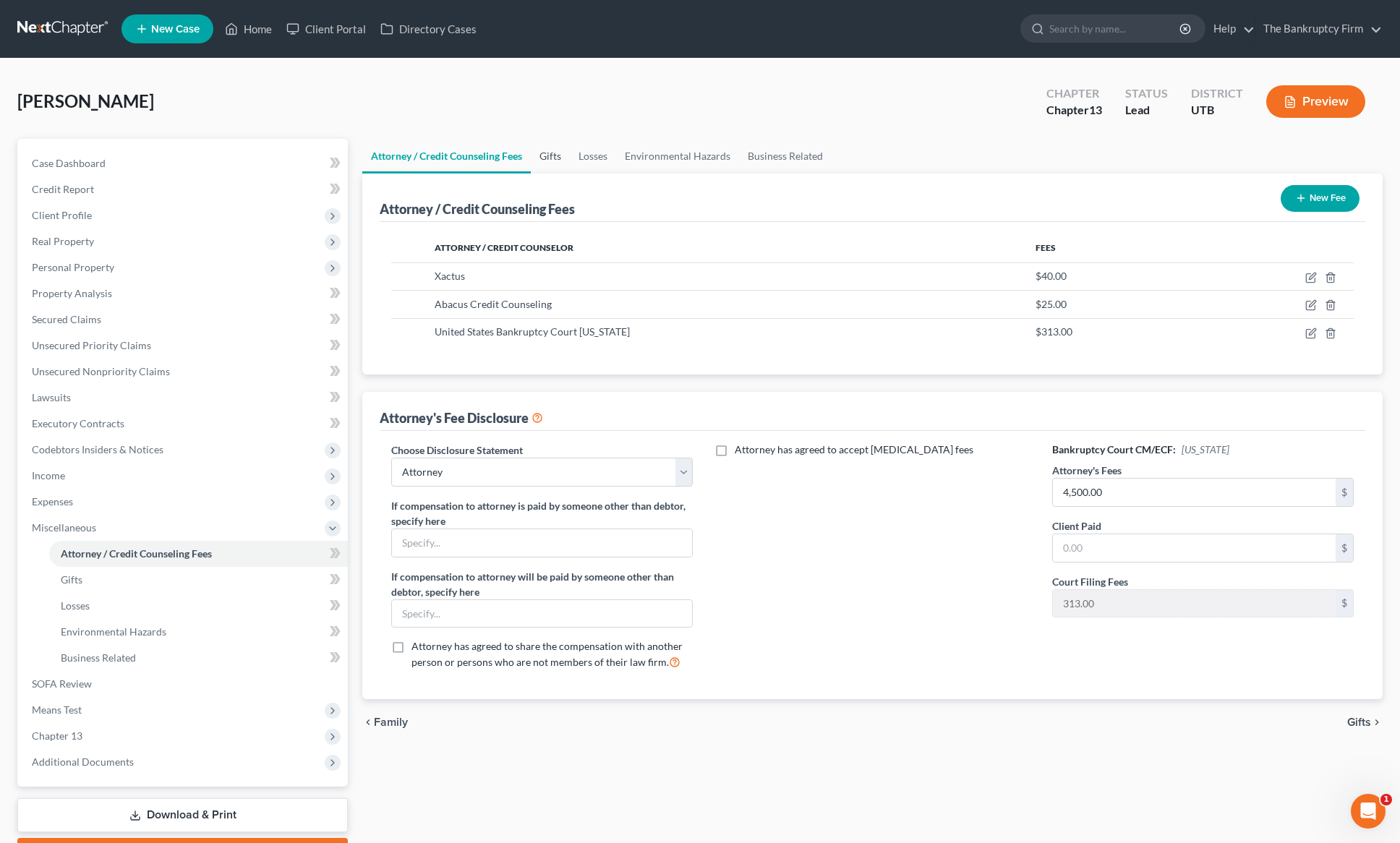
click at [557, 153] on link "Gifts" at bounding box center [550, 156] width 39 height 35
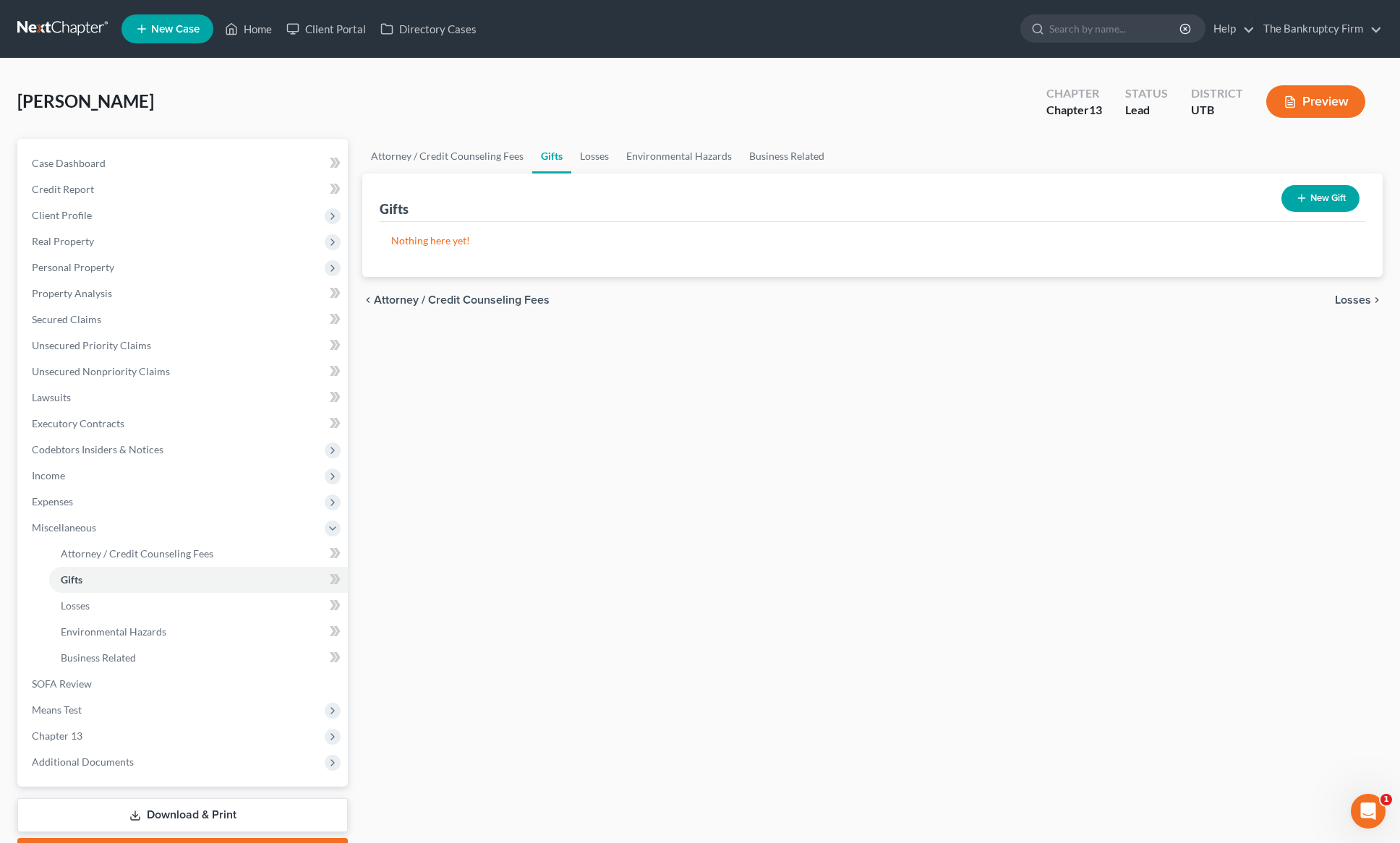
click at [446, 108] on div "[PERSON_NAME] Upgraded Chapter Chapter 13 Status Lead District UTB Preview" at bounding box center [700, 107] width 1365 height 63
click at [599, 154] on link "Losses" at bounding box center [594, 156] width 46 height 35
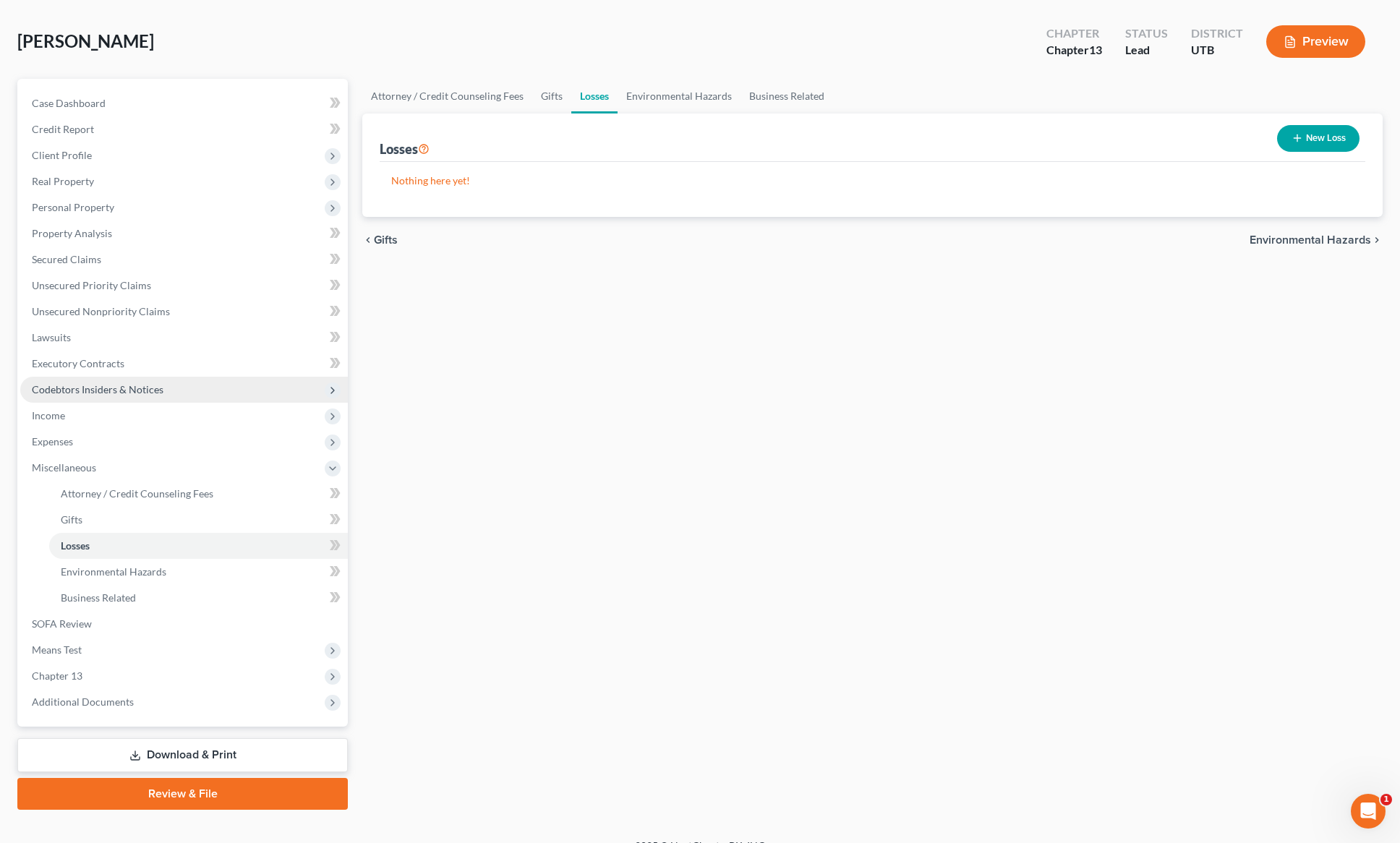
scroll to position [82, 0]
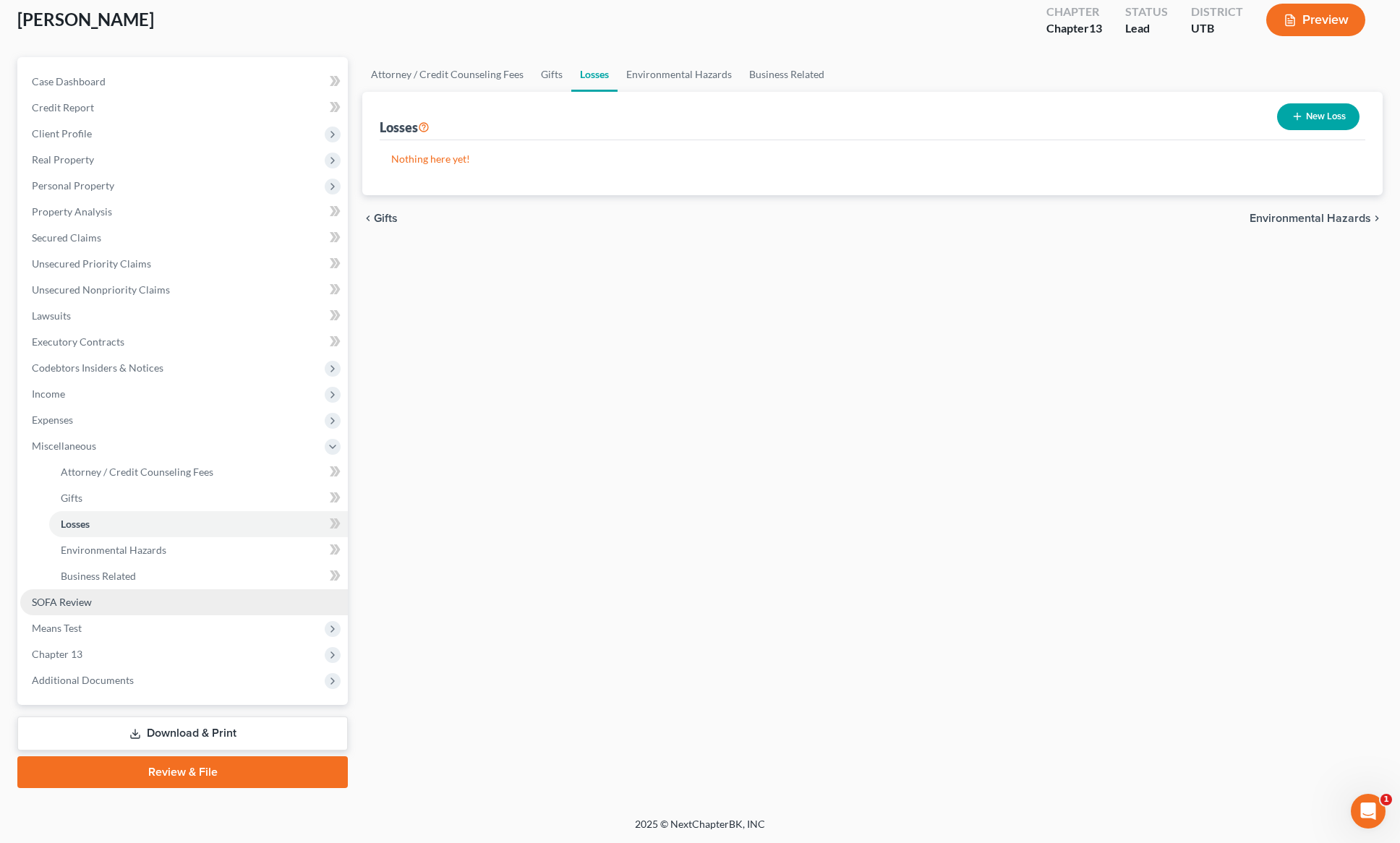
click at [88, 596] on span "SOFA Review" at bounding box center [62, 602] width 60 height 13
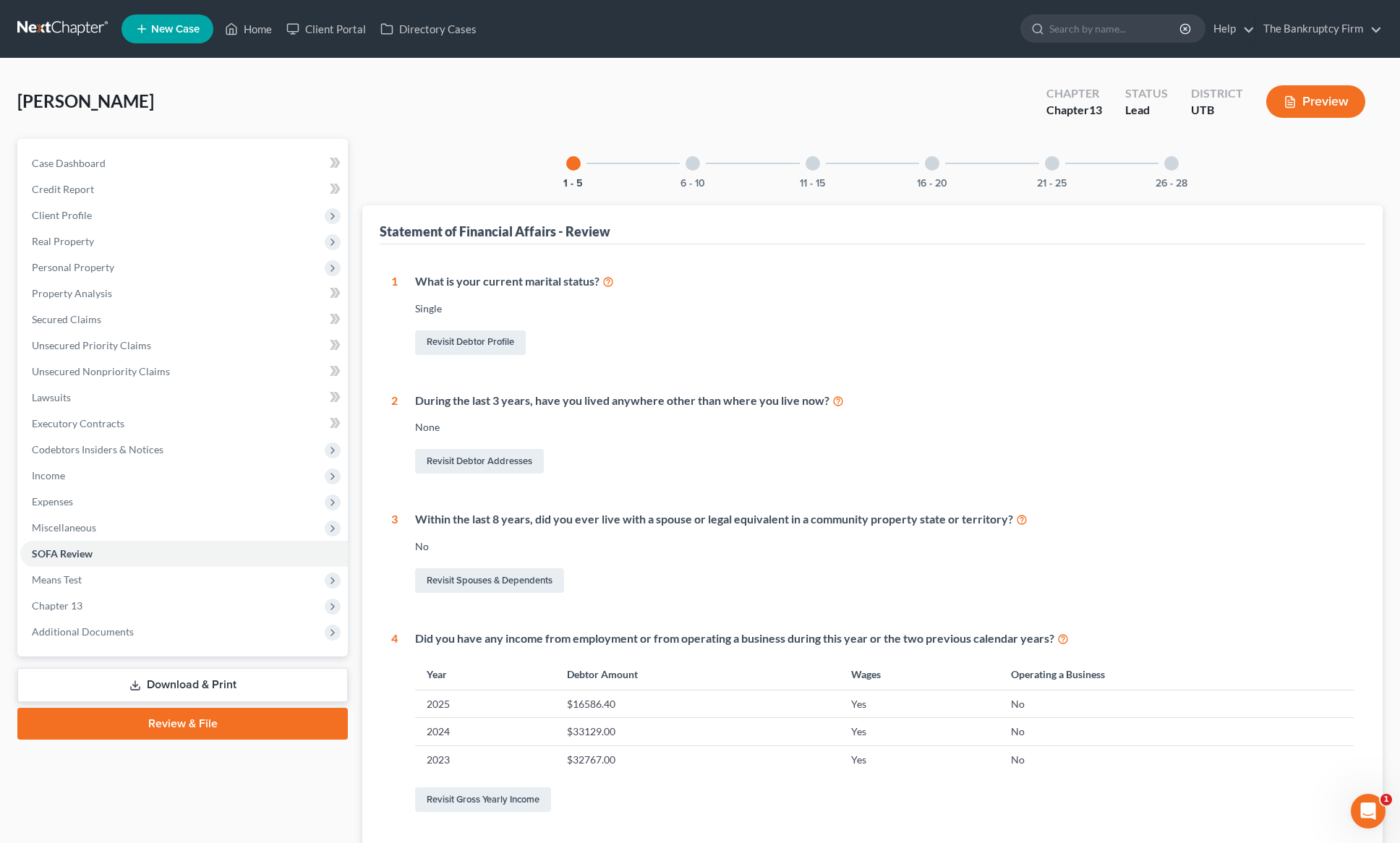
click at [698, 166] on div at bounding box center [693, 163] width 14 height 14
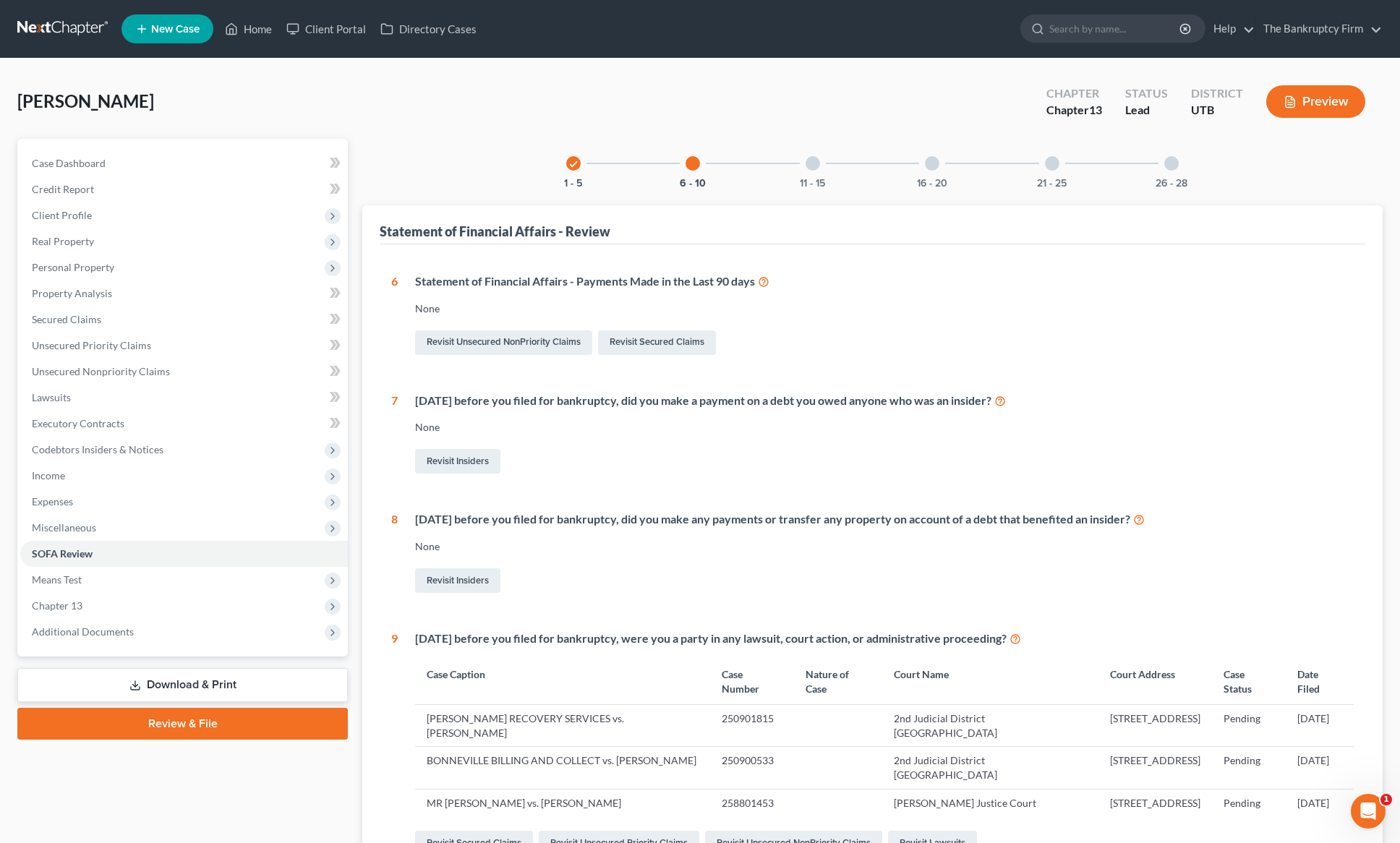
click at [811, 161] on div at bounding box center [813, 163] width 14 height 14
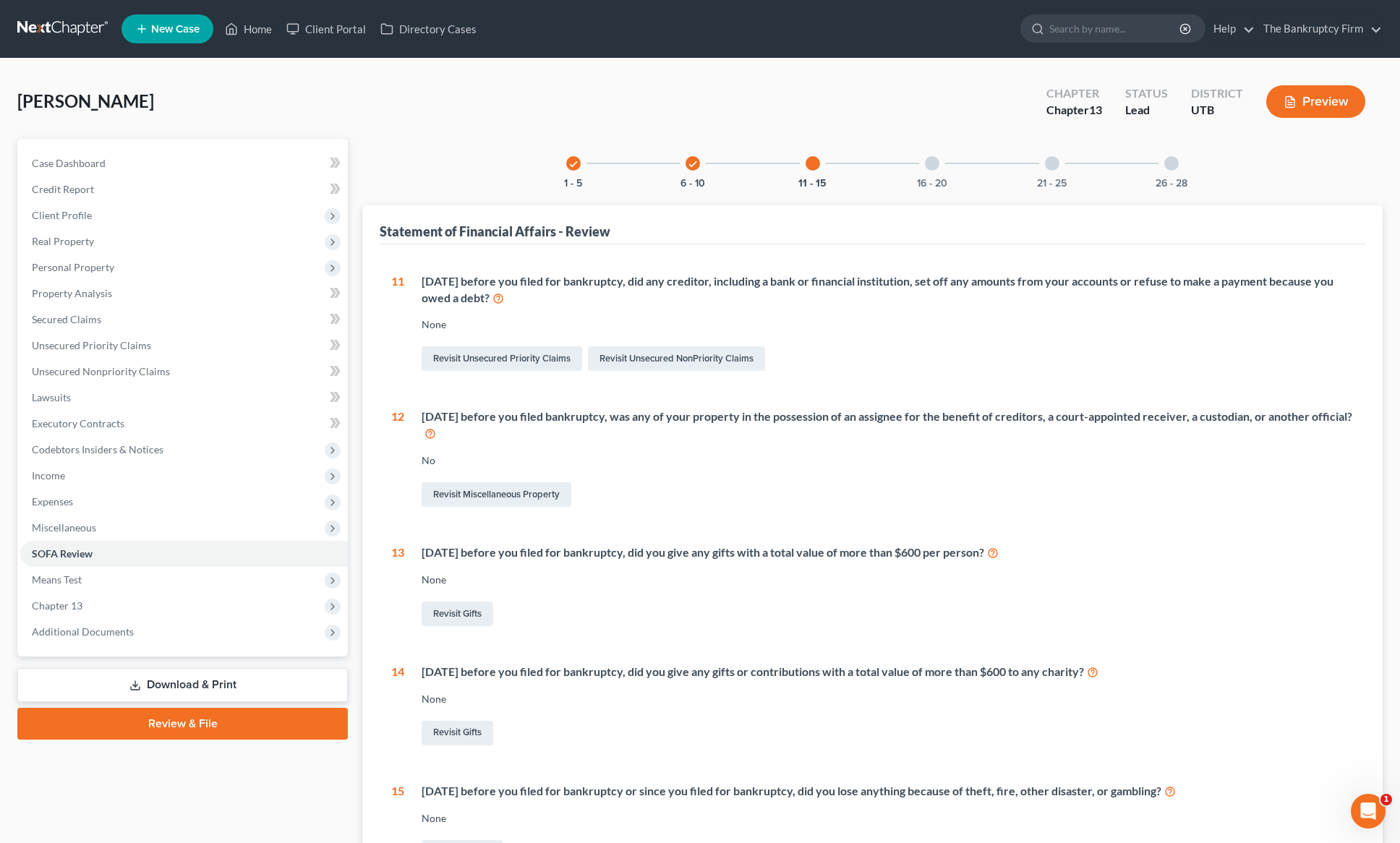
click at [932, 162] on div at bounding box center [931, 163] width 14 height 14
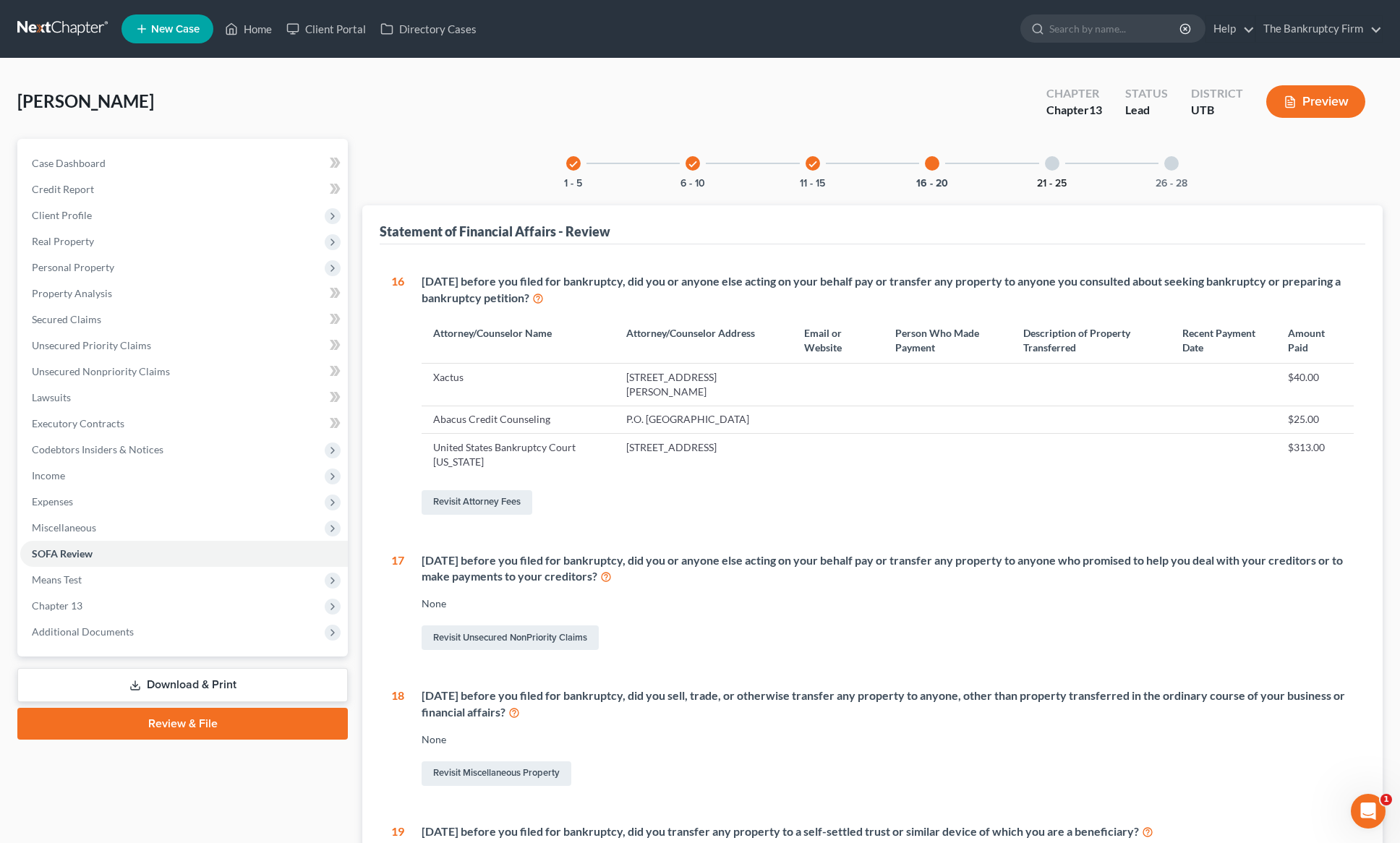
scroll to position [1, 0]
click at [1059, 160] on div at bounding box center [1052, 162] width 14 height 14
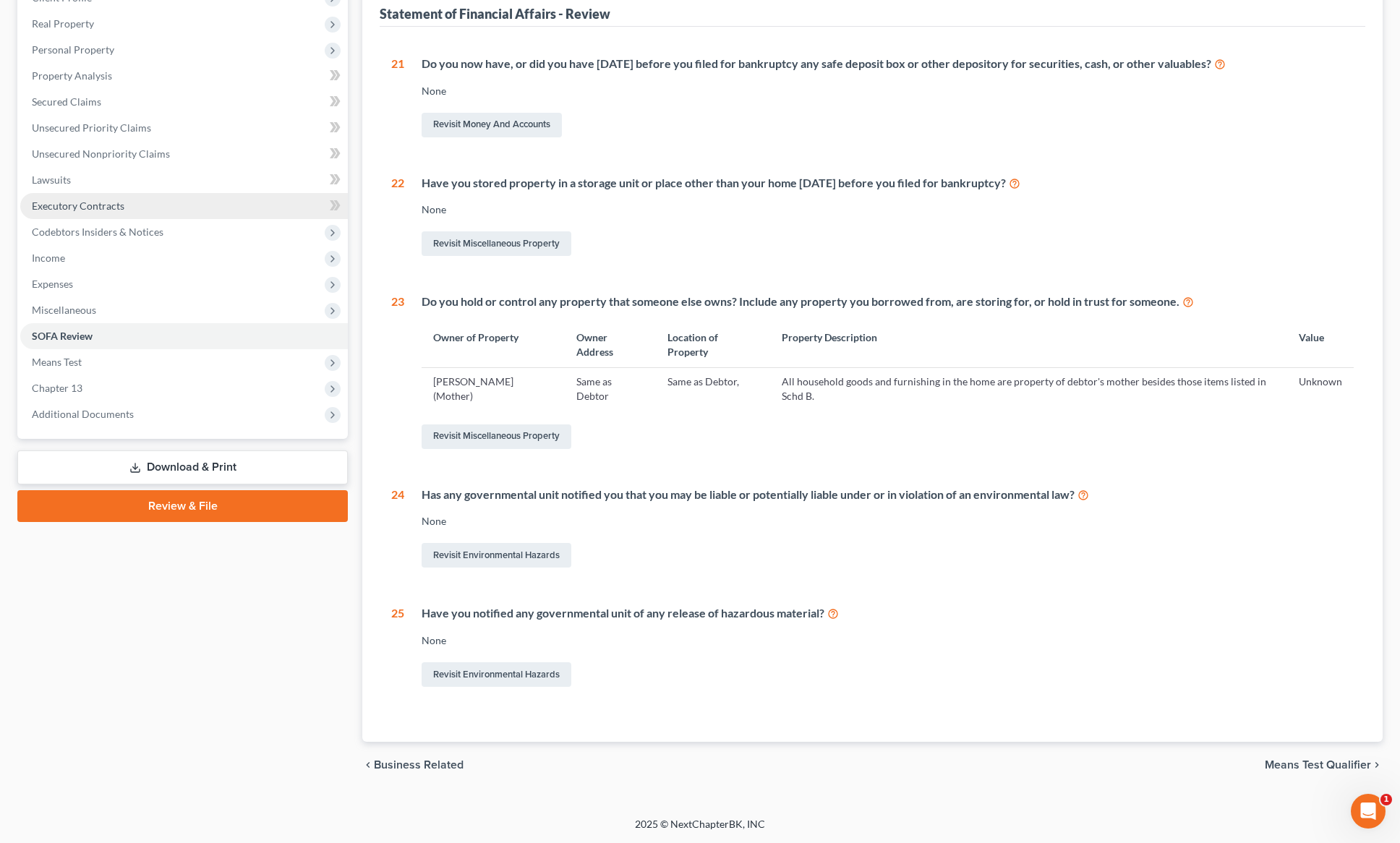
scroll to position [0, 0]
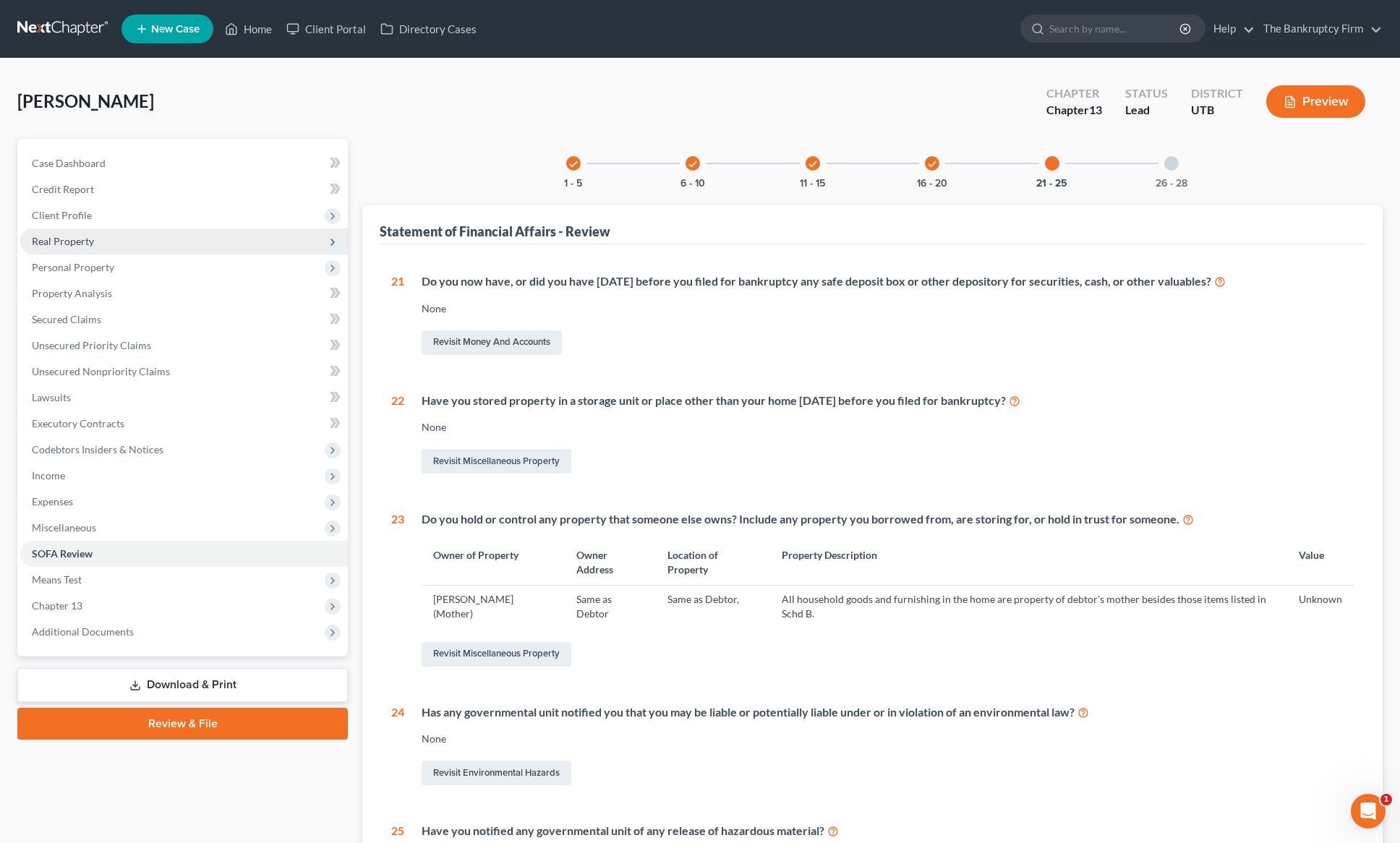
click at [71, 243] on span "Real Property" at bounding box center [63, 240] width 62 height 13
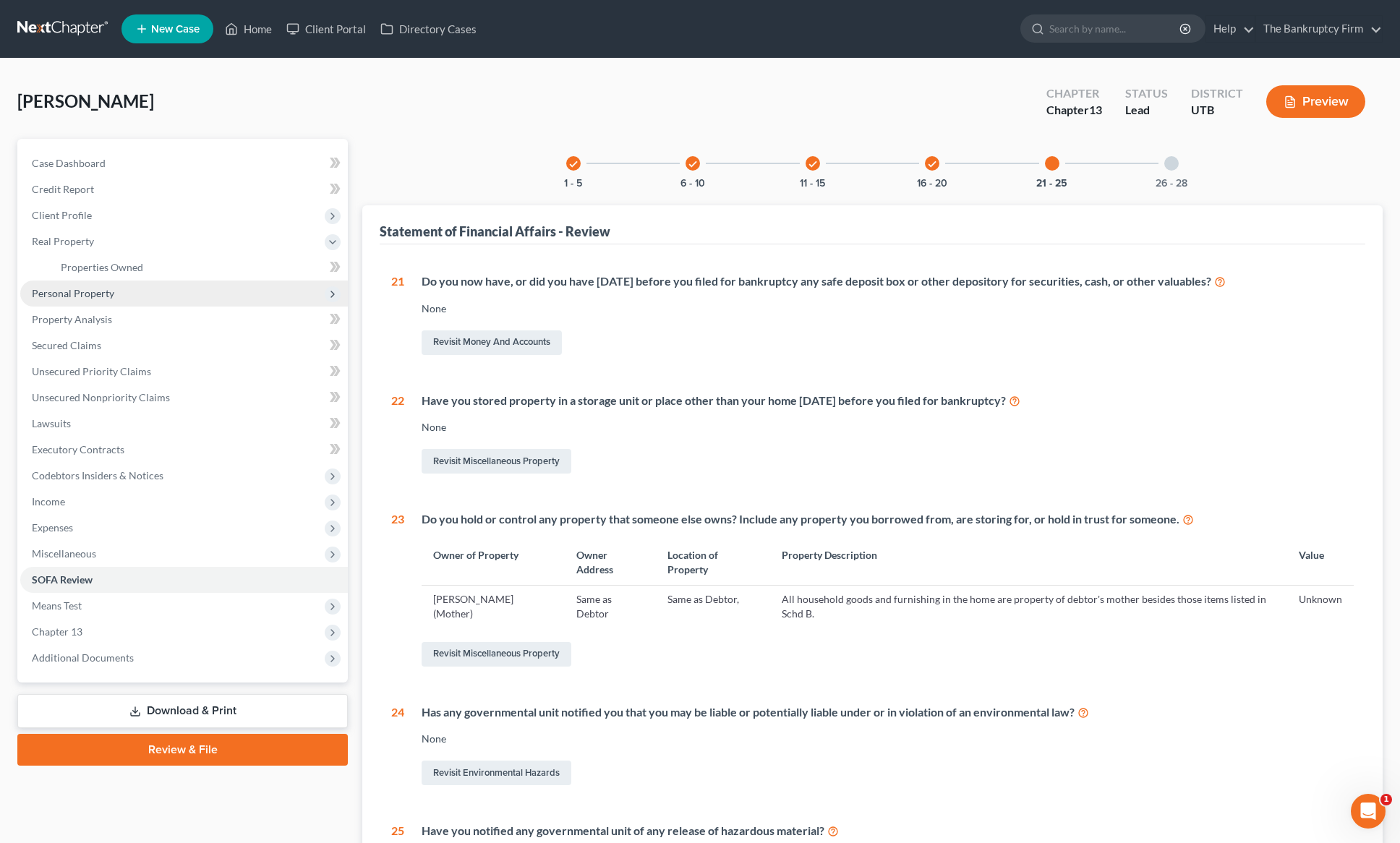
click at [91, 287] on span "Personal Property" at bounding box center [72, 293] width 82 height 13
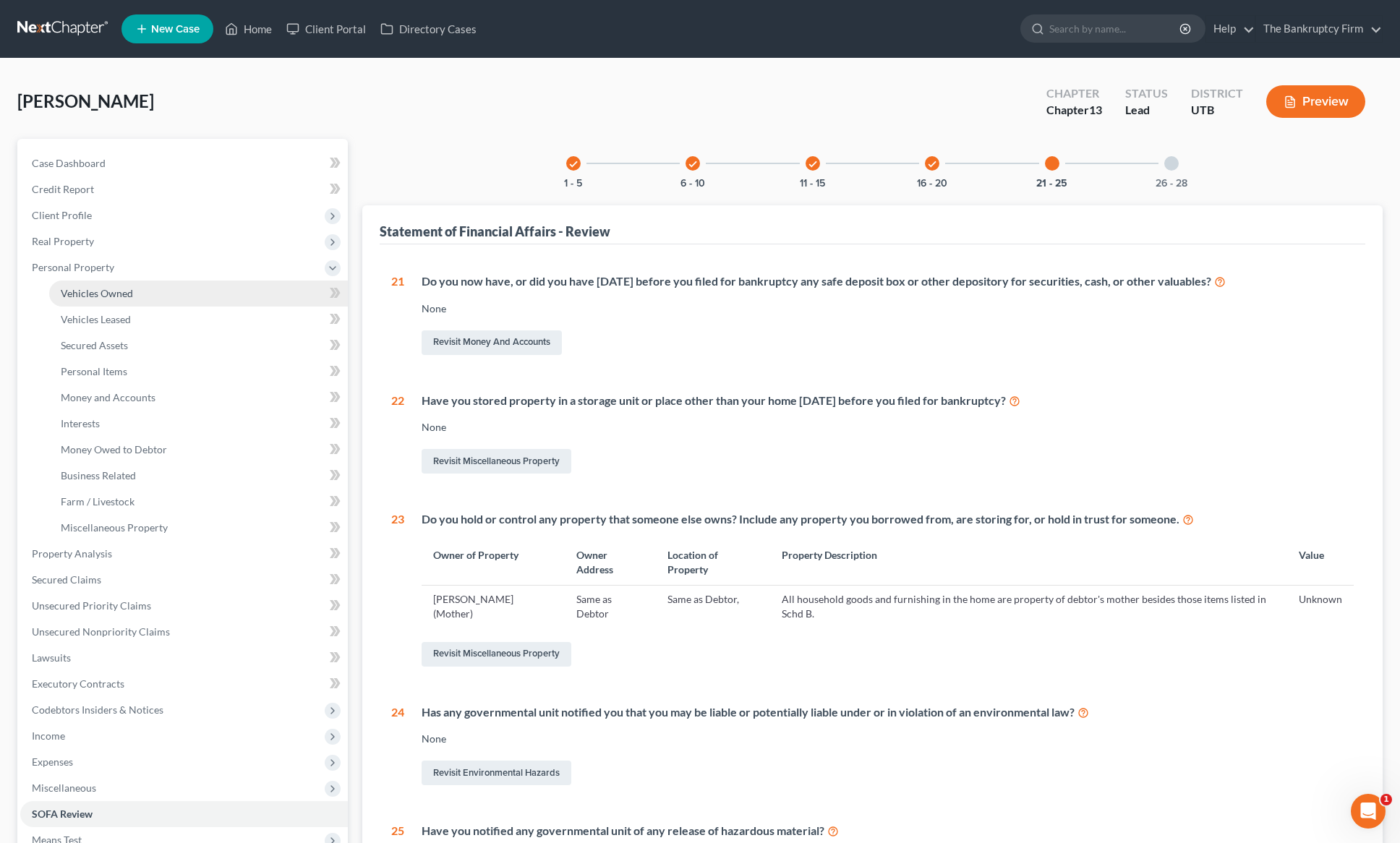
click at [108, 296] on span "Vehicles Owned" at bounding box center [97, 293] width 72 height 13
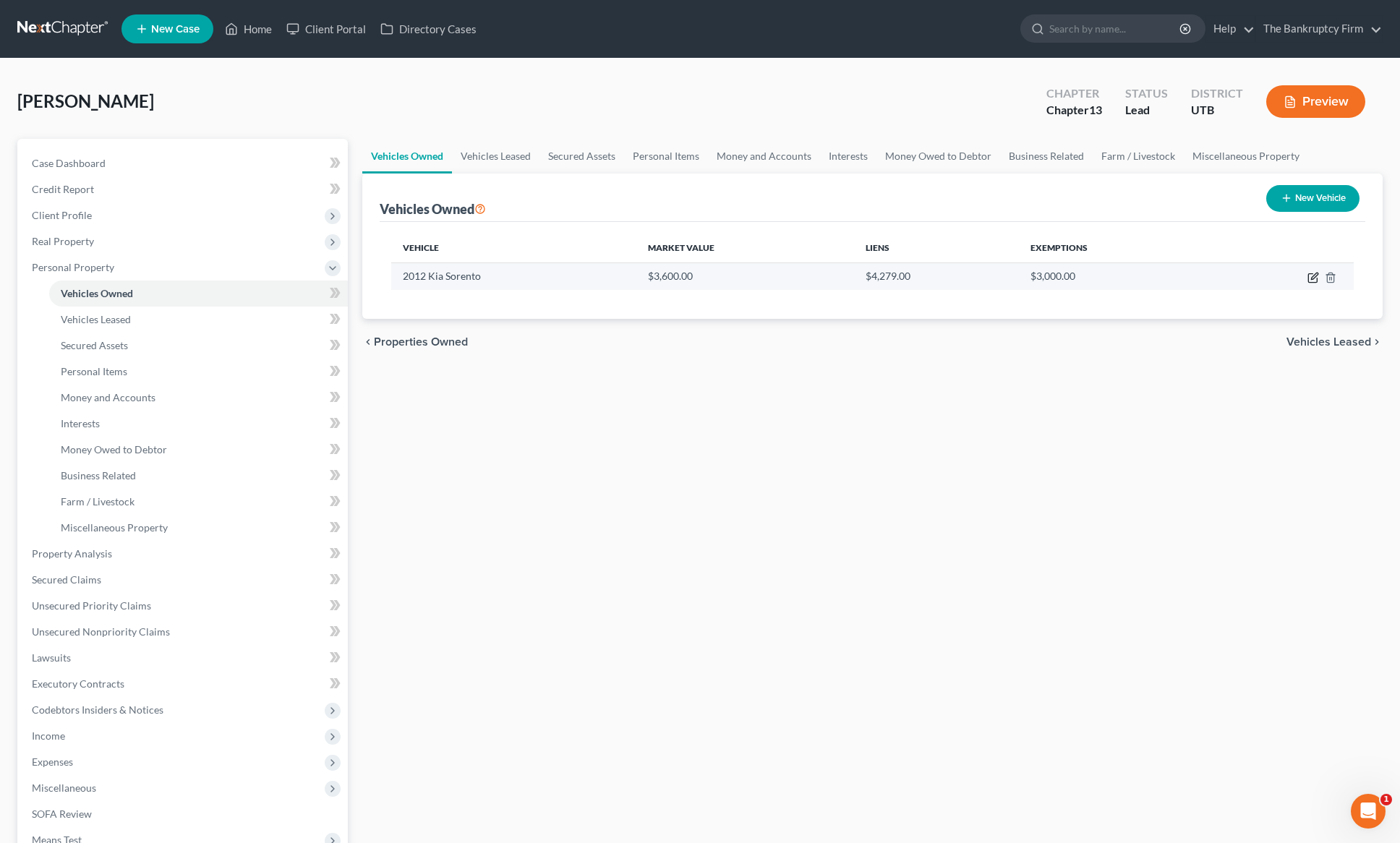
scroll to position [1, 0]
click at [1313, 274] on icon "button" at bounding box center [1314, 274] width 7 height 7
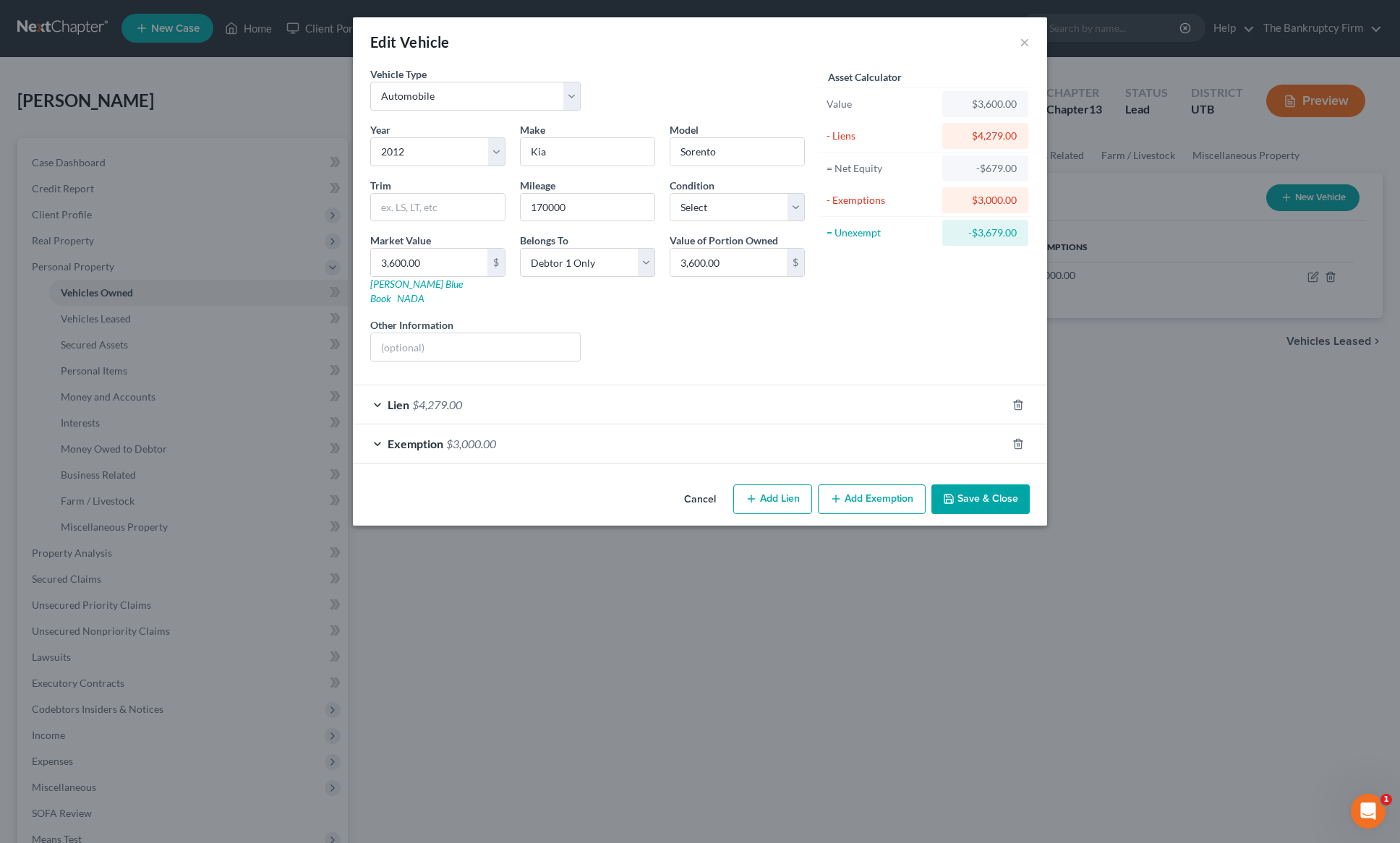
click at [372, 389] on div "Lien $4,279.00" at bounding box center [679, 405] width 654 height 39
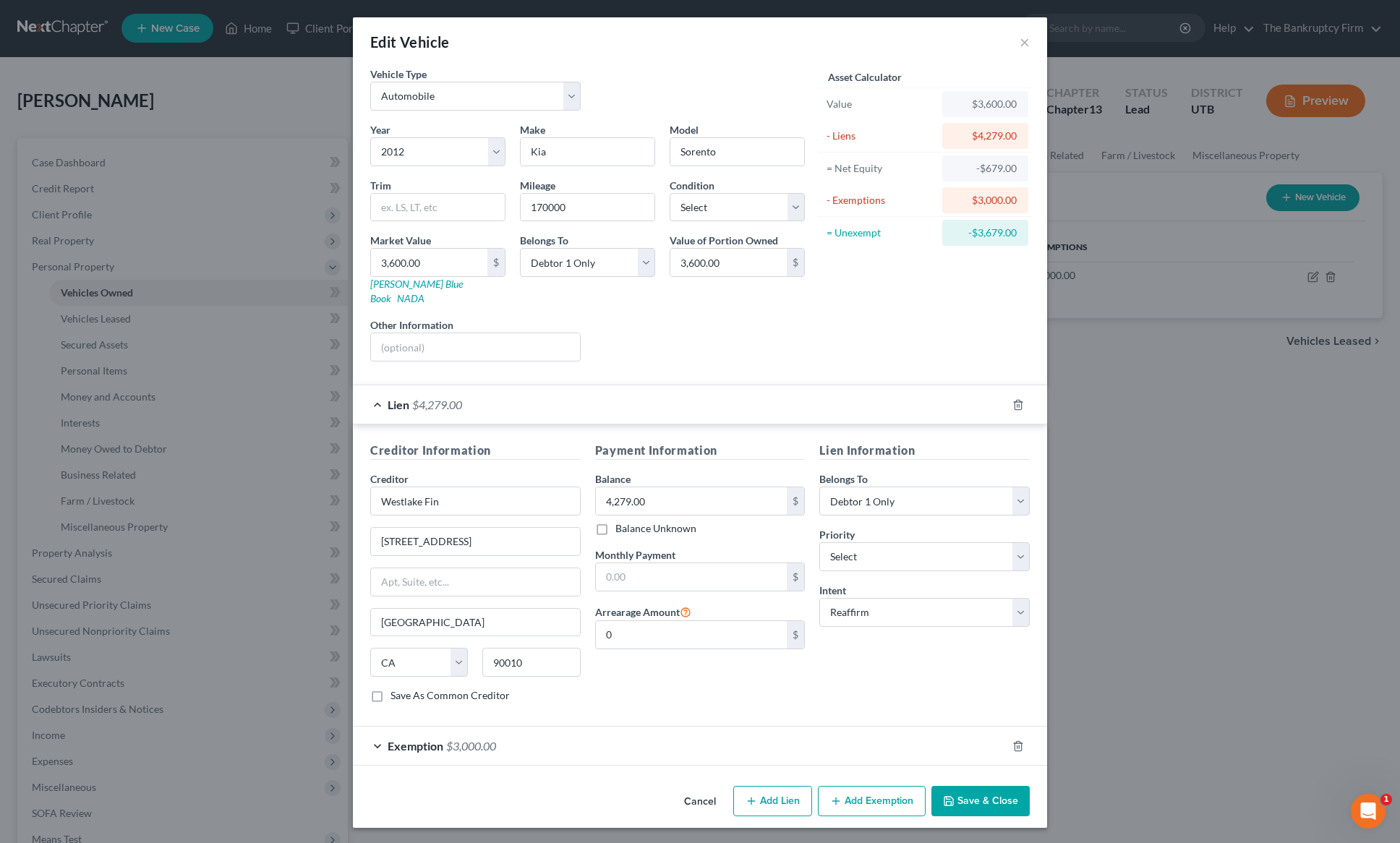
click at [987, 786] on button "Save & Close" at bounding box center [981, 801] width 99 height 30
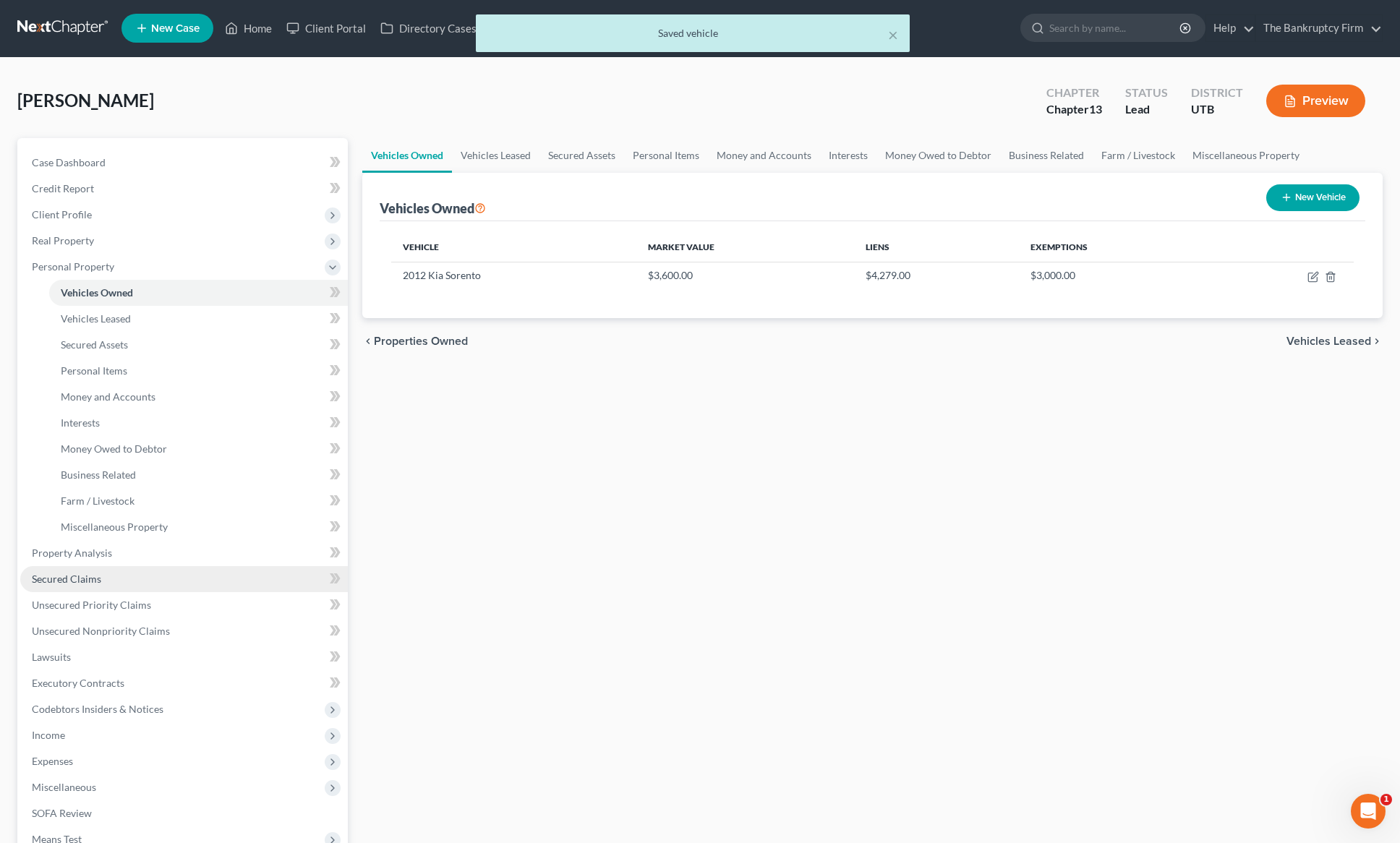
click at [82, 576] on span "Secured Claims" at bounding box center [67, 578] width 70 height 13
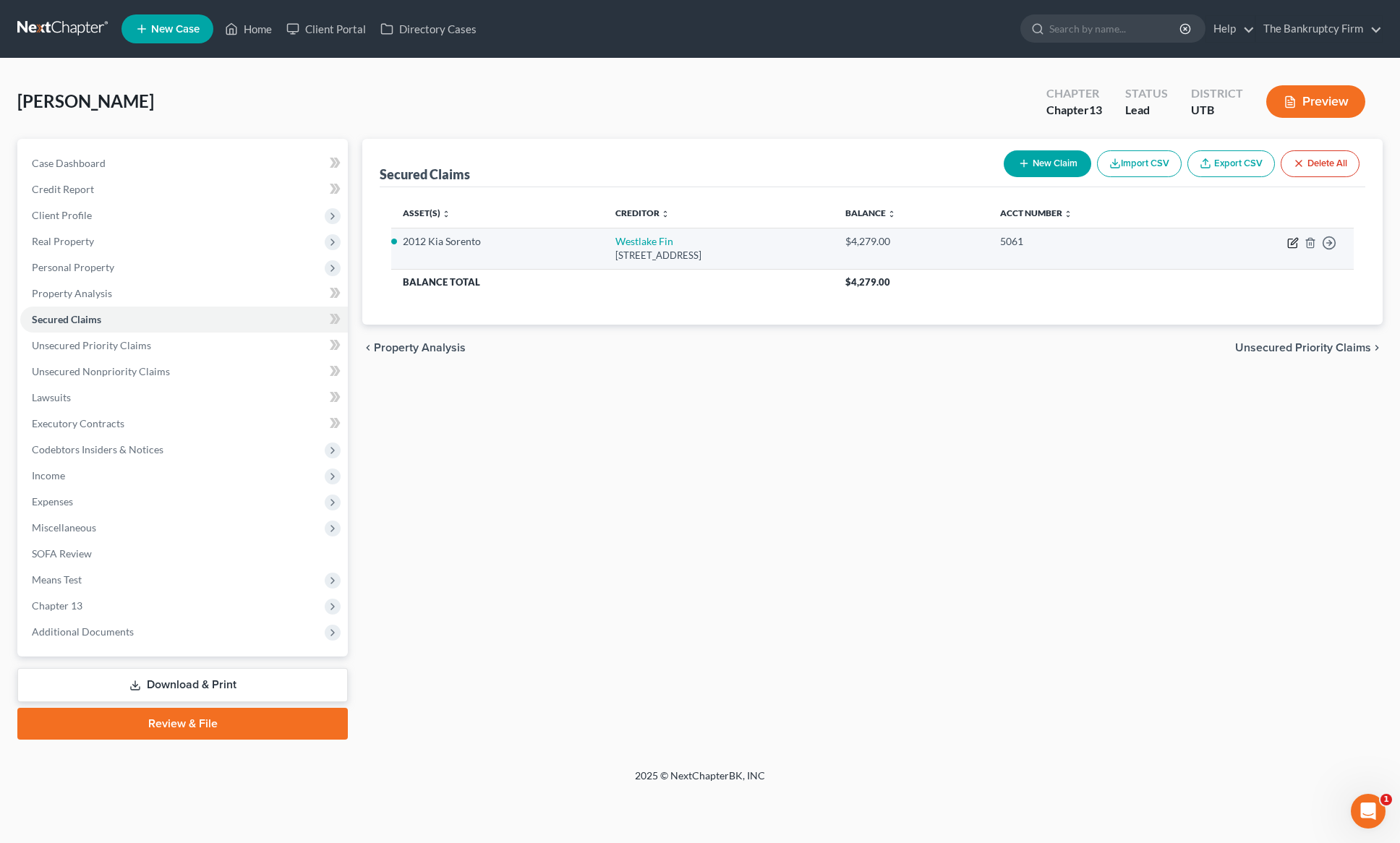
click at [1294, 243] on icon "button" at bounding box center [1294, 240] width 7 height 7
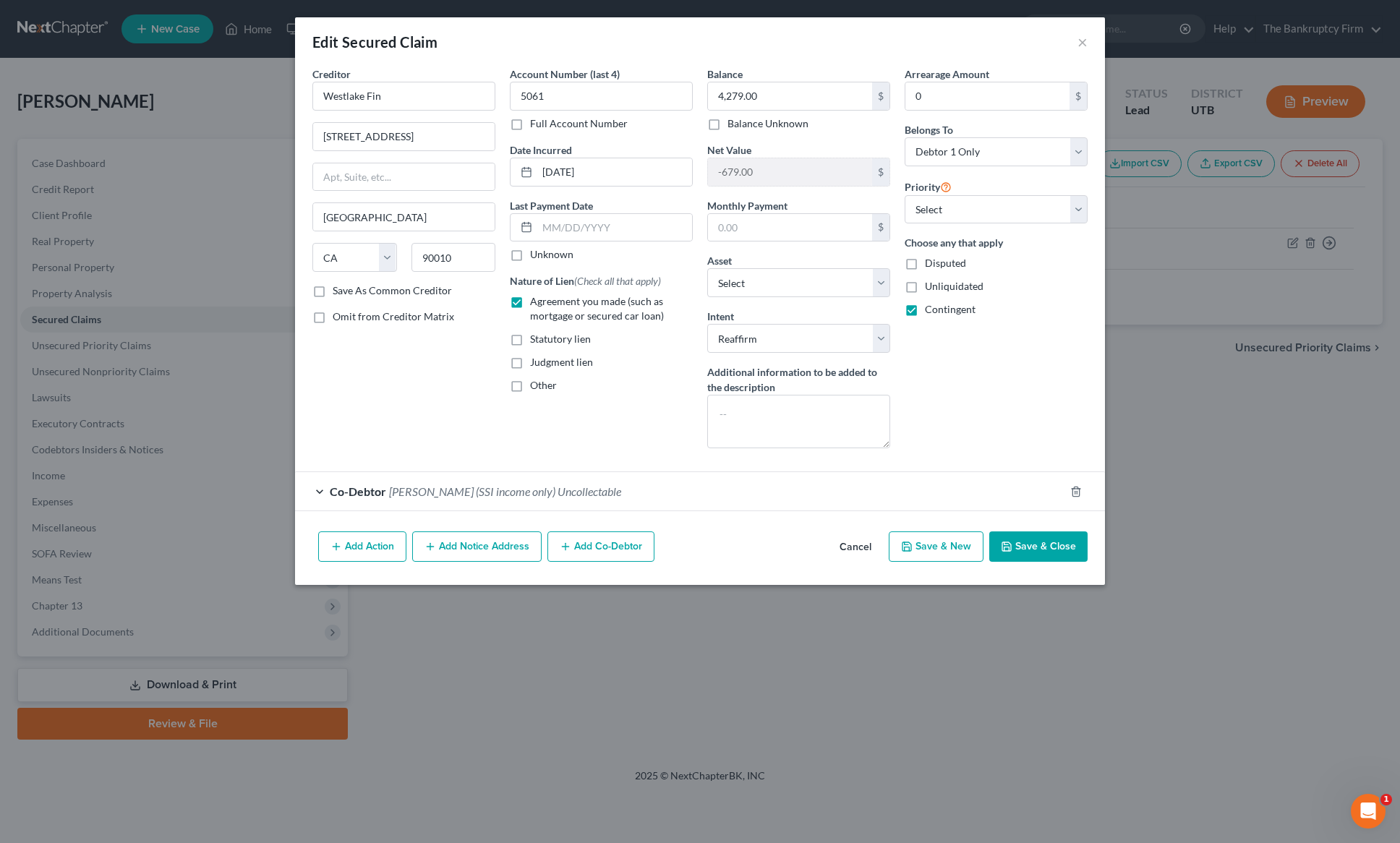
click at [366, 543] on button "Add Action" at bounding box center [361, 546] width 88 height 30
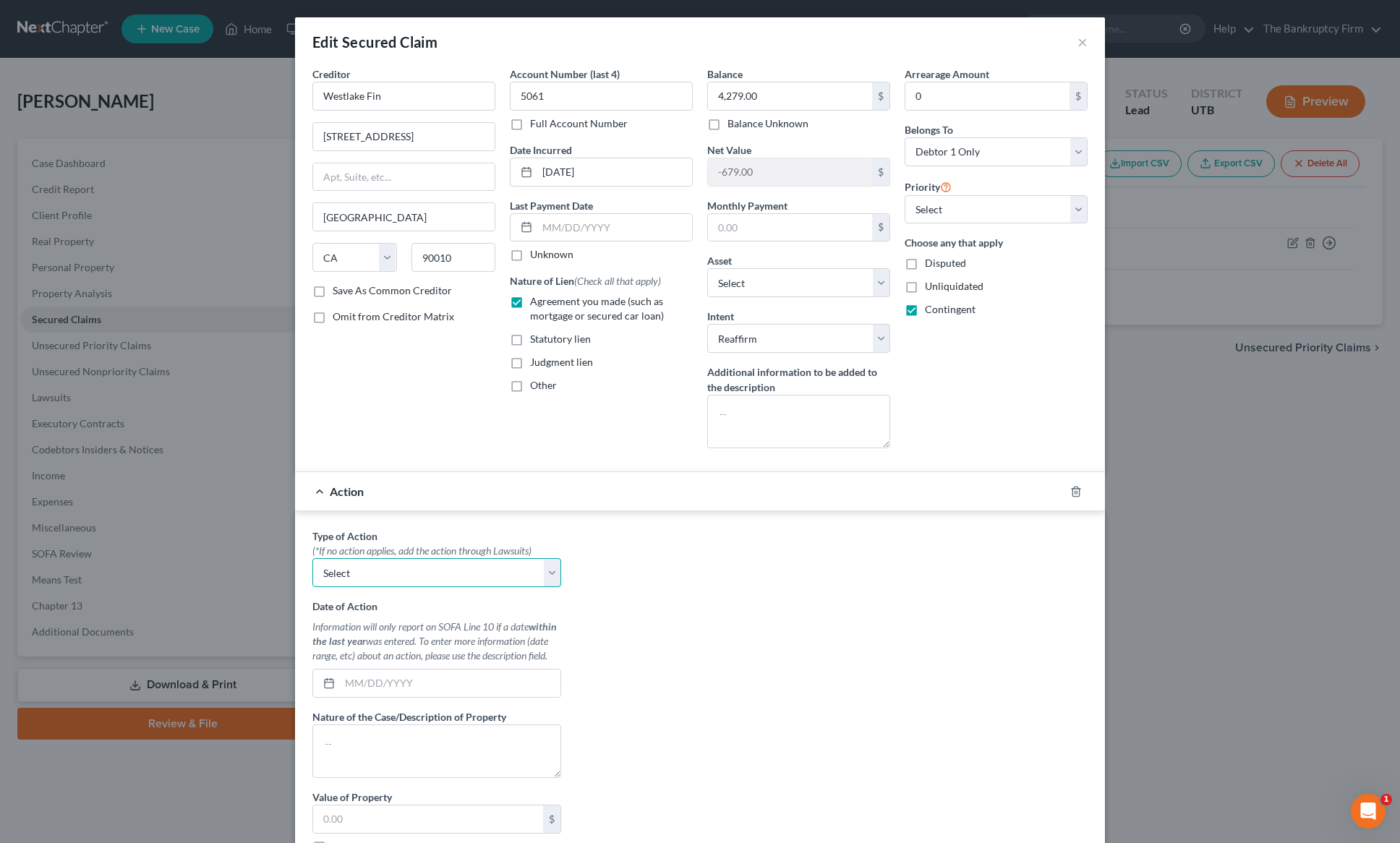
click at [554, 570] on select "Select Repossession Garnishment Foreclosure Personal Injury Attached, Seized, O…" at bounding box center [437, 573] width 249 height 29
click at [312, 558] on select "Select Repossession Garnishment Foreclosure Personal Injury Attached, Seized, O…" at bounding box center [437, 573] width 249 height 29
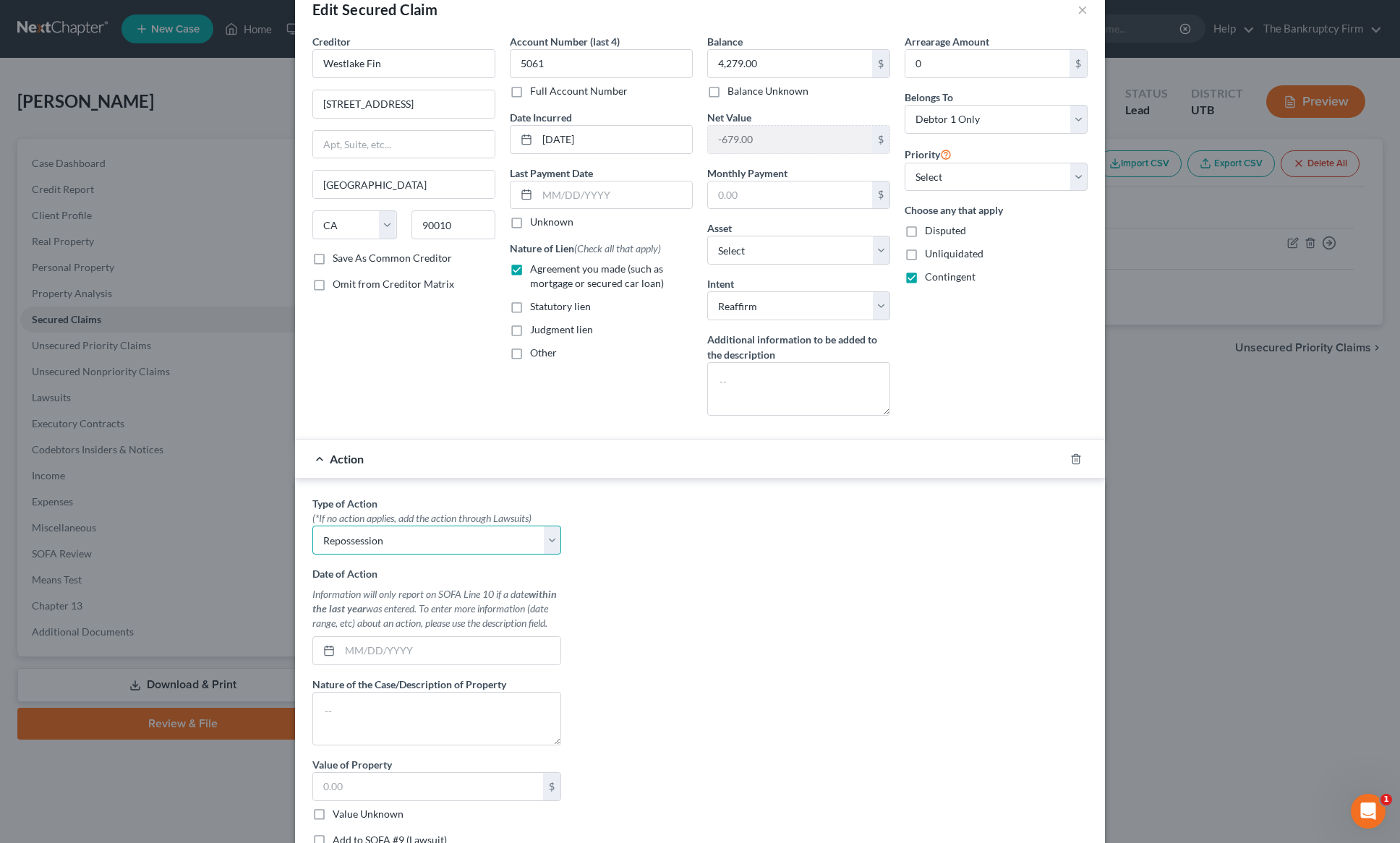
scroll to position [33, 0]
click at [348, 648] on input "text" at bounding box center [450, 650] width 220 height 27
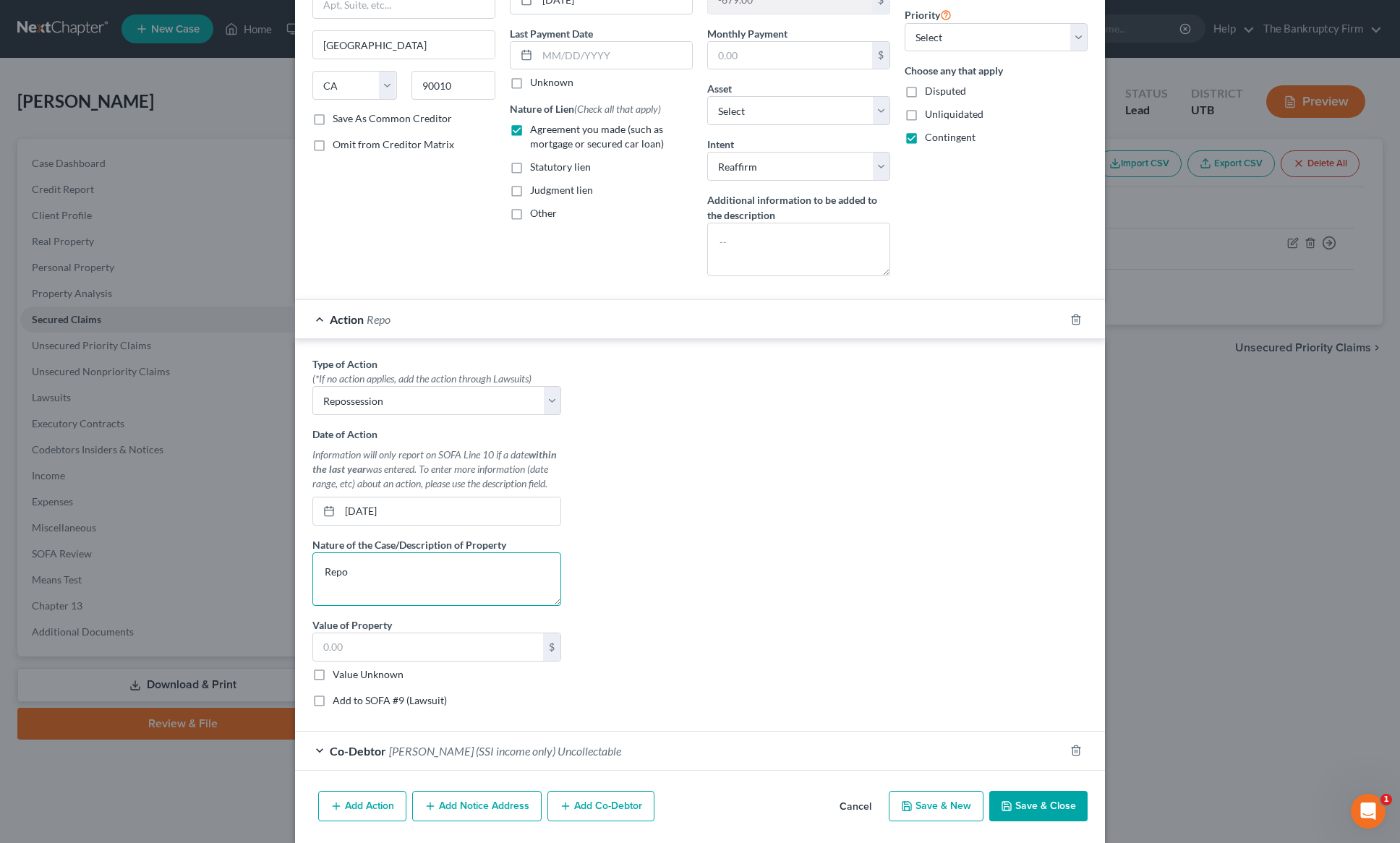
scroll to position [191, 0]
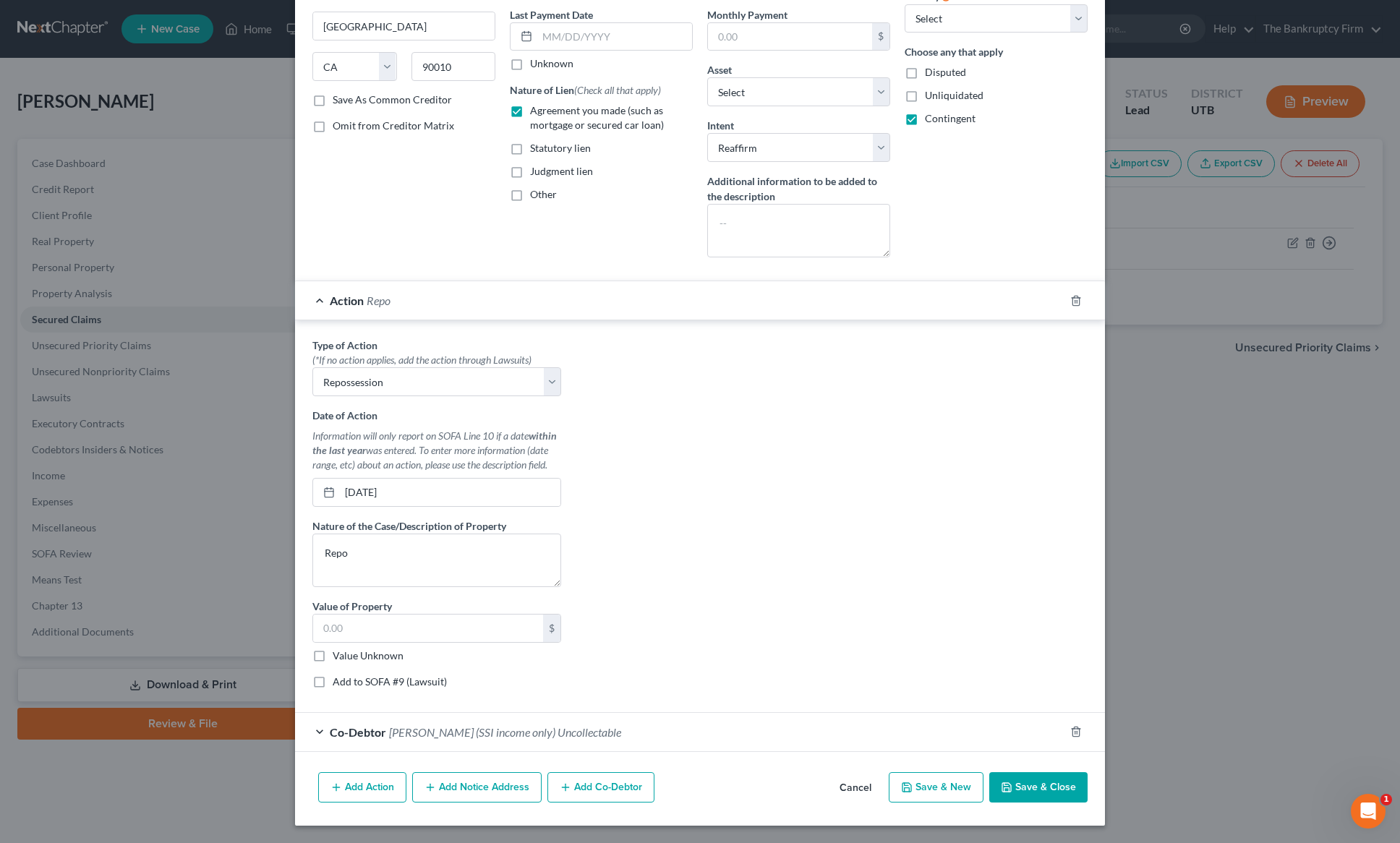
click at [1051, 789] on button "Save & Close" at bounding box center [1039, 787] width 99 height 30
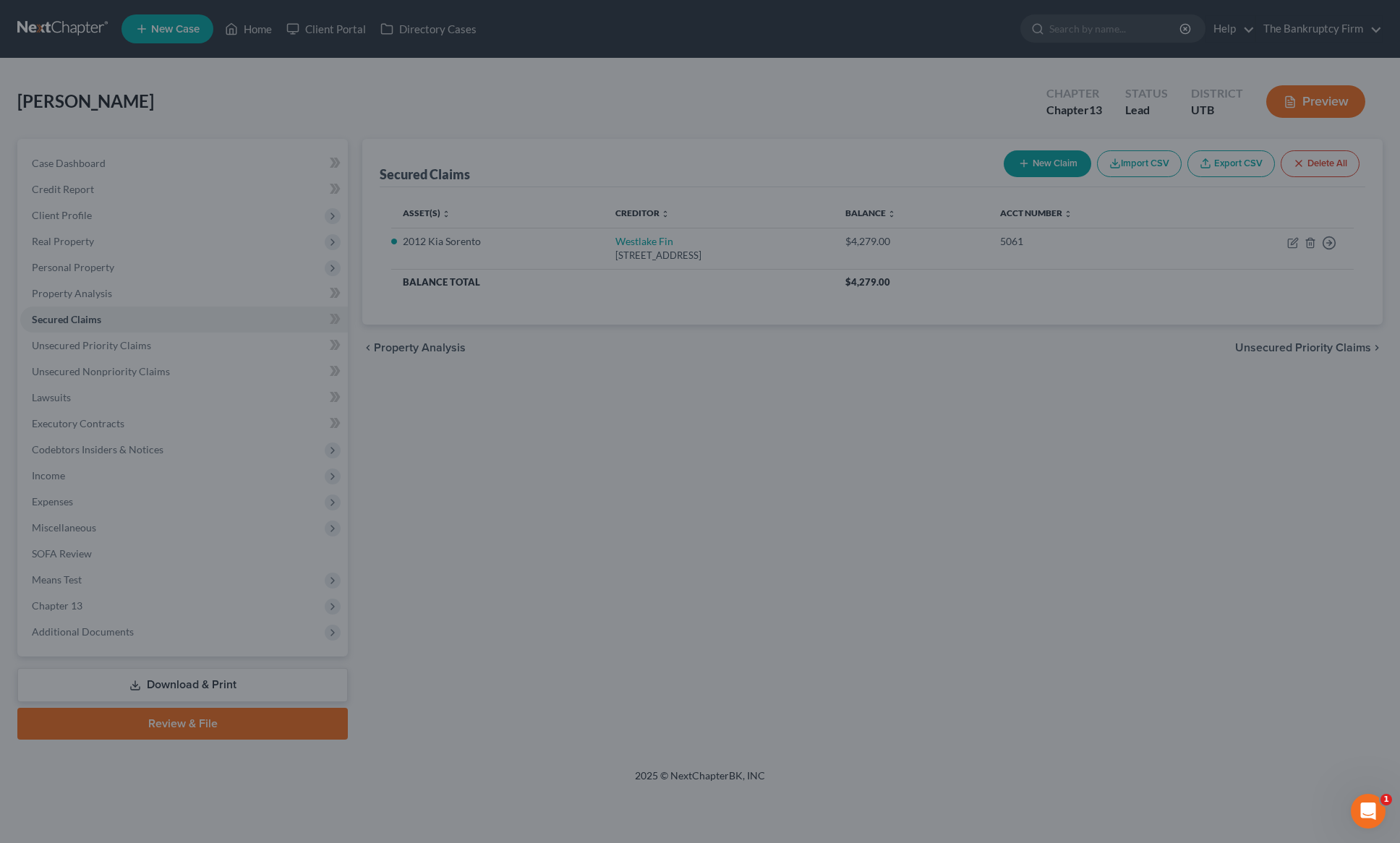
scroll to position [0, 0]
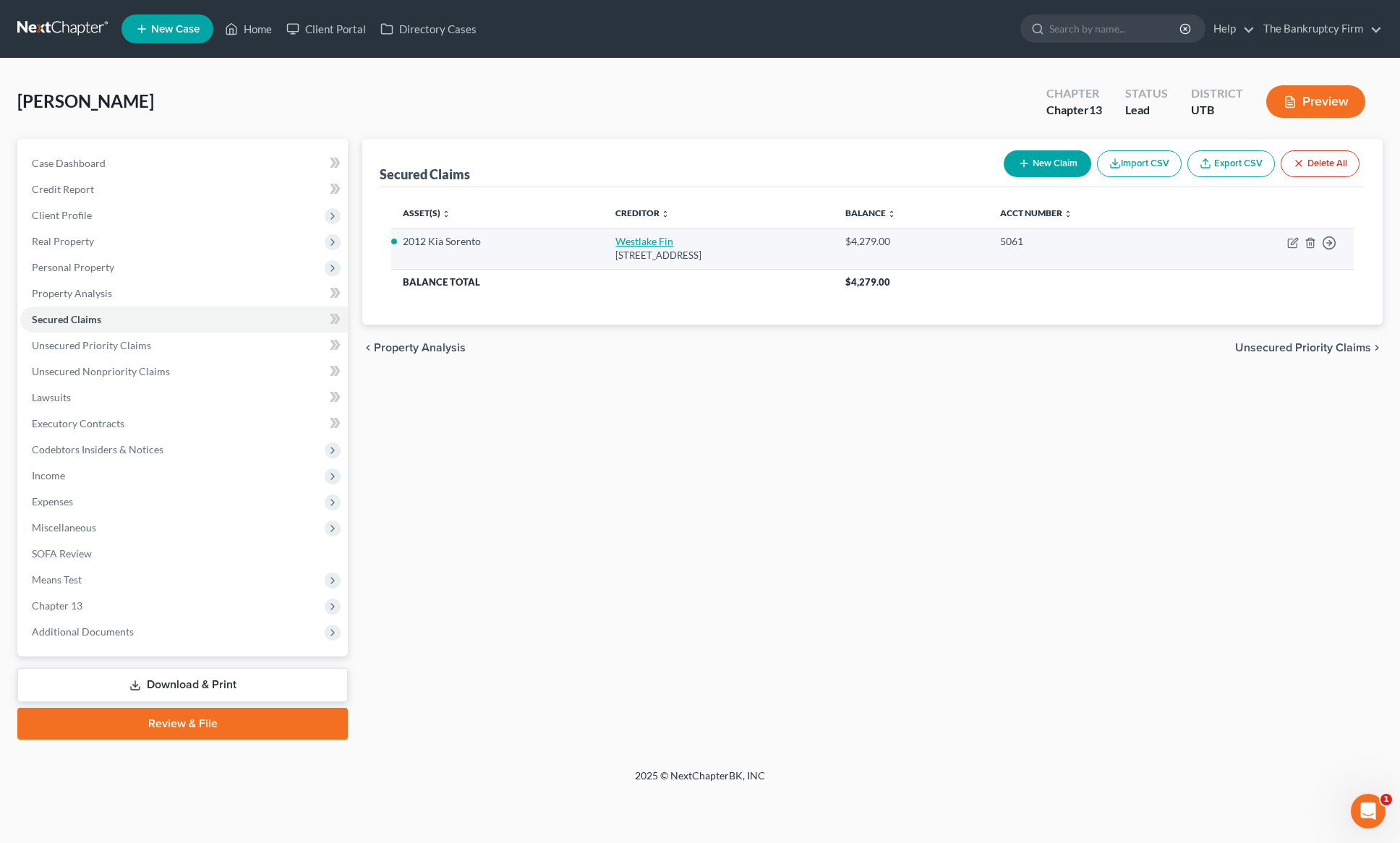
click at [615, 239] on link "Westlake Fin" at bounding box center [644, 240] width 58 height 13
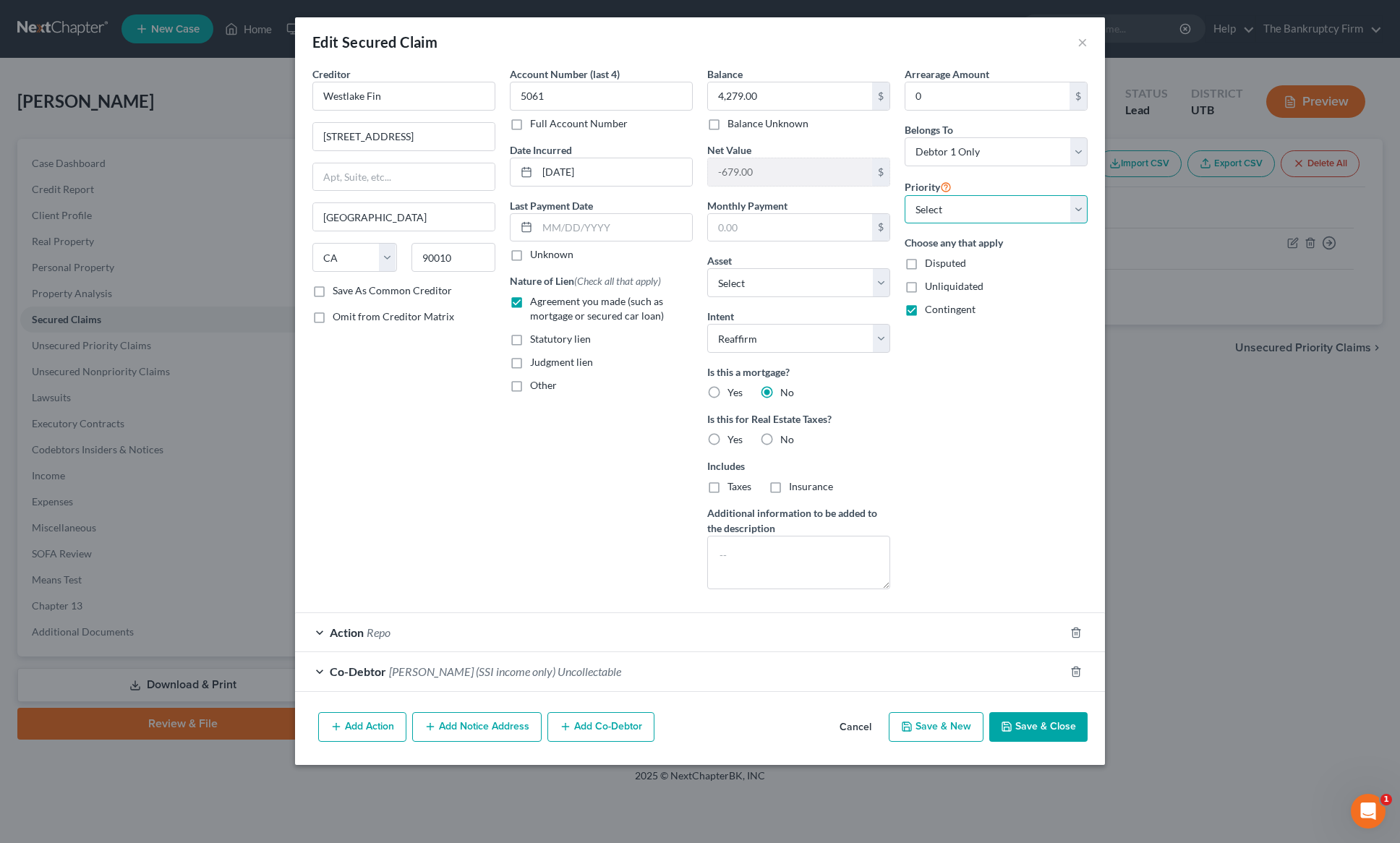
click at [1066, 203] on select "Select 1st 2nd 3rd 4th 5th 6th 7th 8th 9th 10th 11th 12th 13th 14th 15th 16th 1…" at bounding box center [996, 210] width 183 height 29
click at [905, 195] on select "Select 1st 2nd 3rd 4th 5th 6th 7th 8th 9th 10th 11th 12th 13th 14th 15th 16th 1…" at bounding box center [996, 210] width 183 height 29
click at [462, 733] on button "Add Notice Address" at bounding box center [477, 726] width 129 height 30
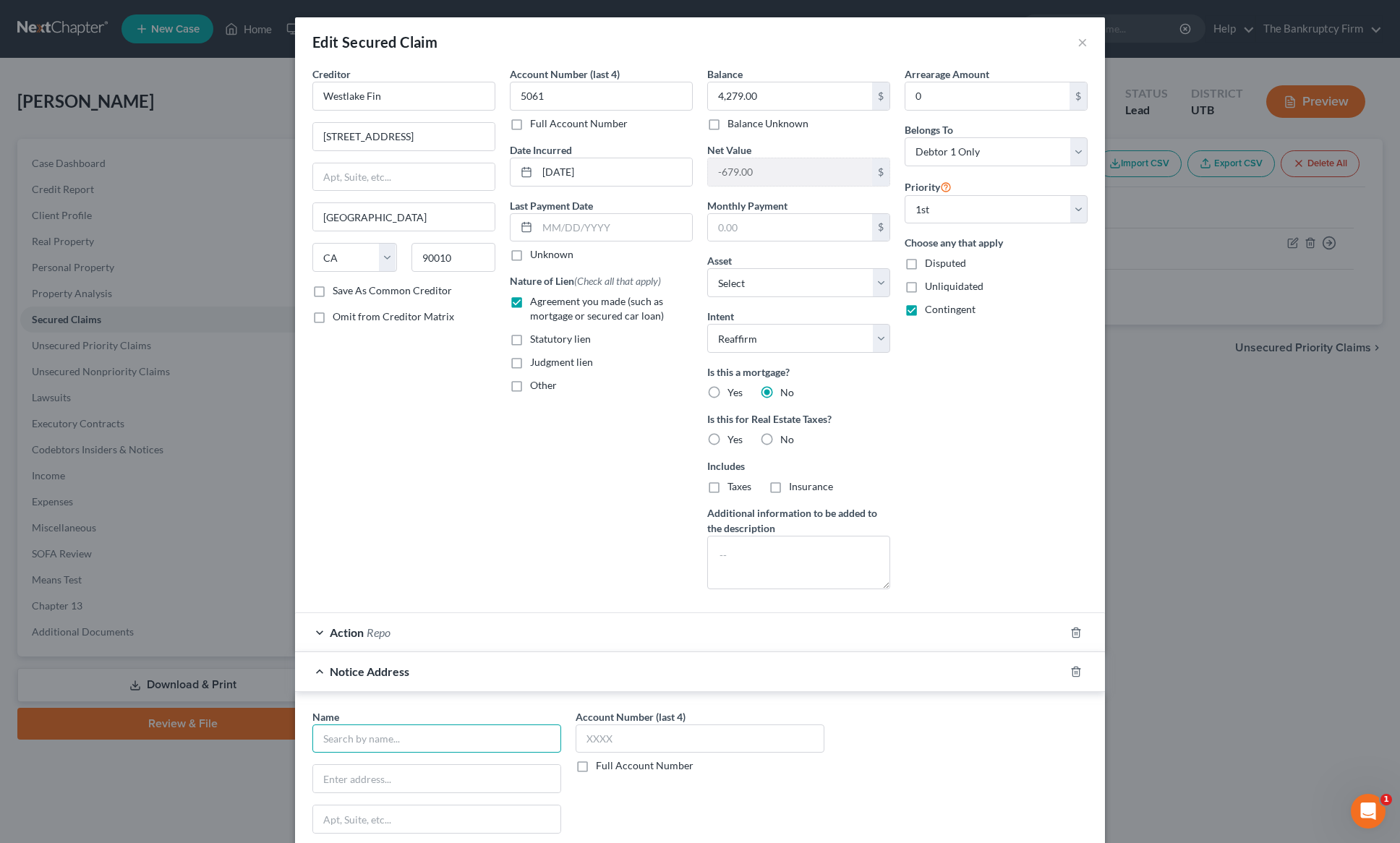
click at [388, 737] on input "text" at bounding box center [437, 739] width 249 height 29
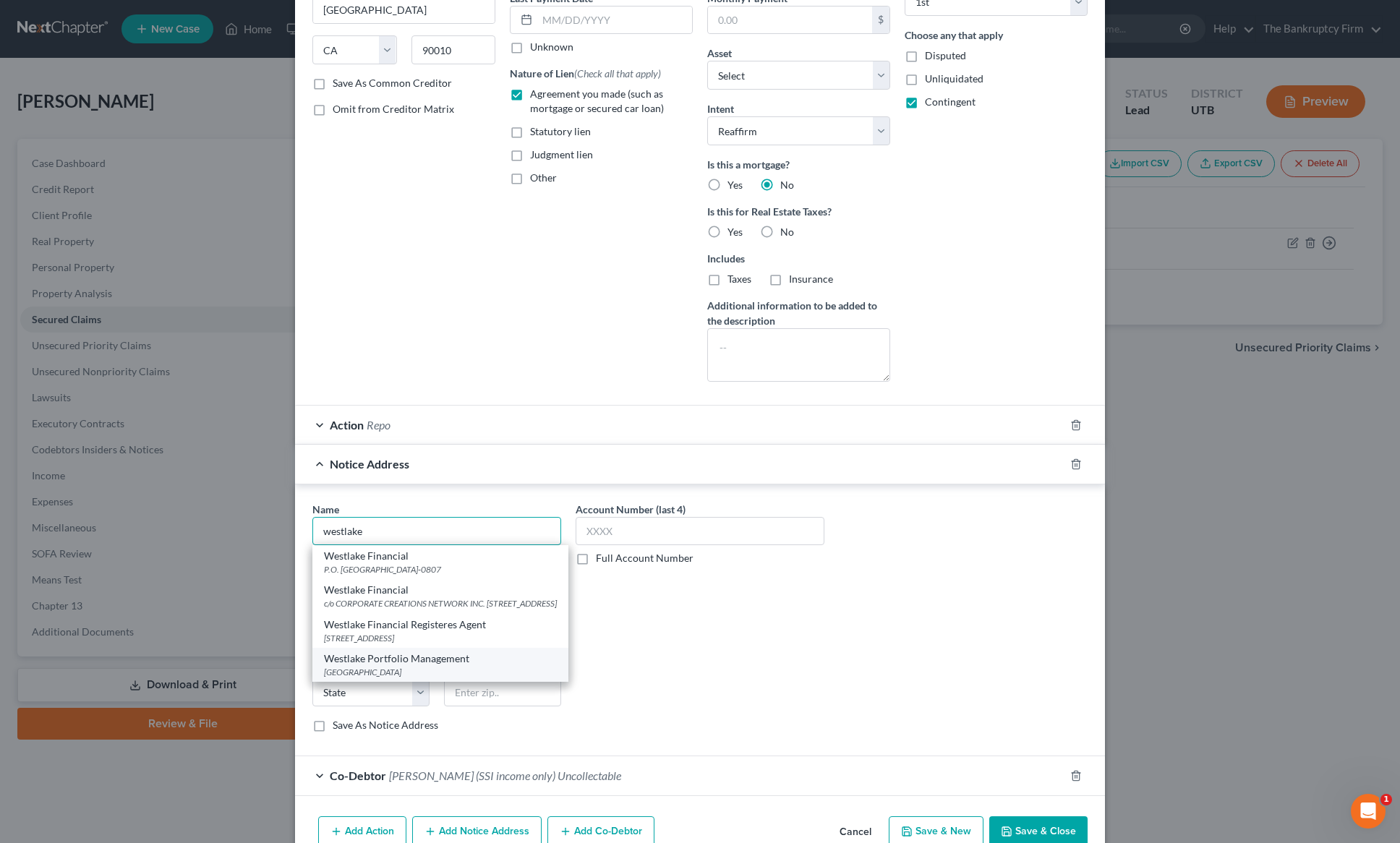
scroll to position [211, 0]
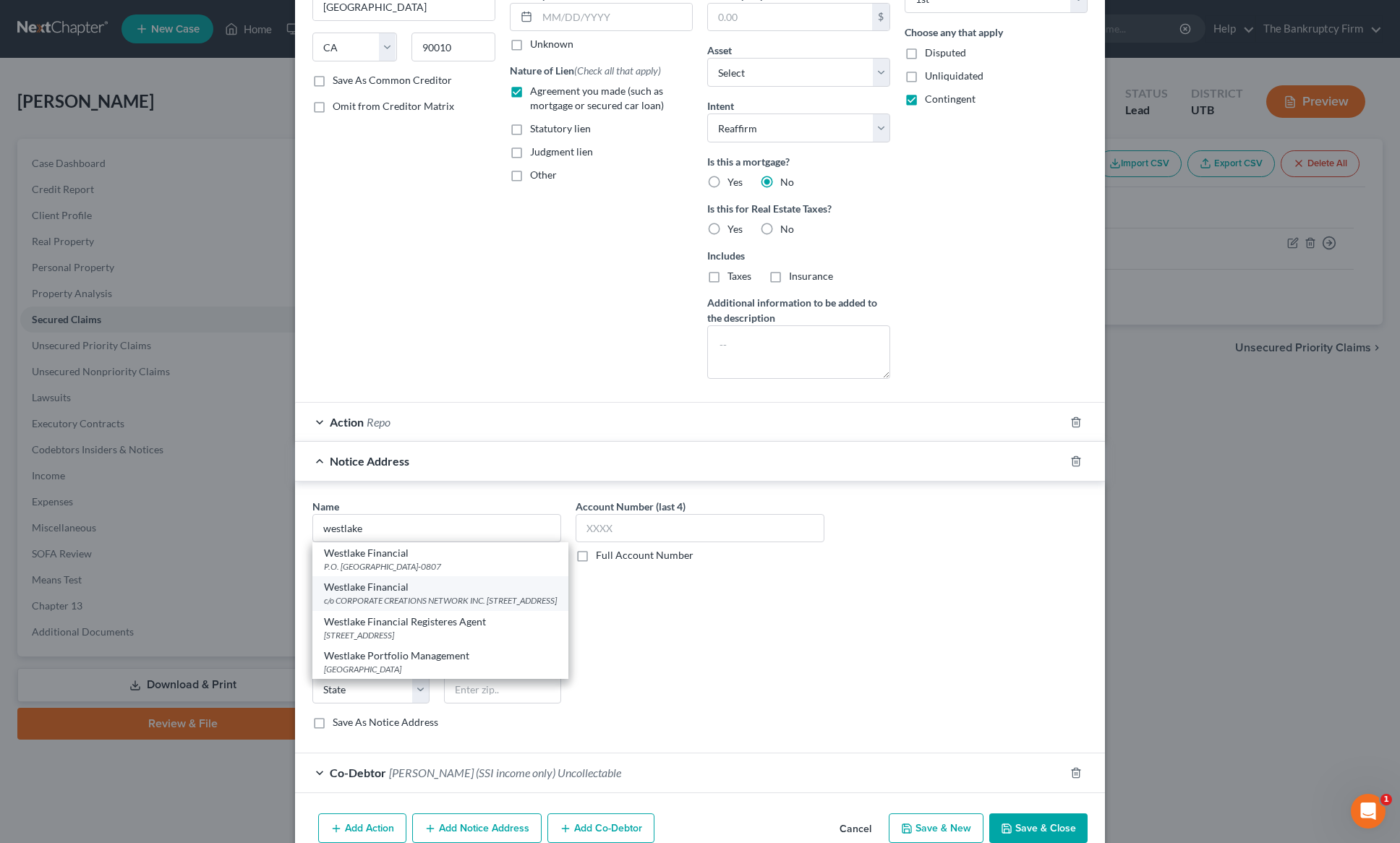
click at [385, 597] on div "c/o CORPORATE CREATIONS NETWORK INC. [STREET_ADDRESS]" at bounding box center [440, 600] width 233 height 13
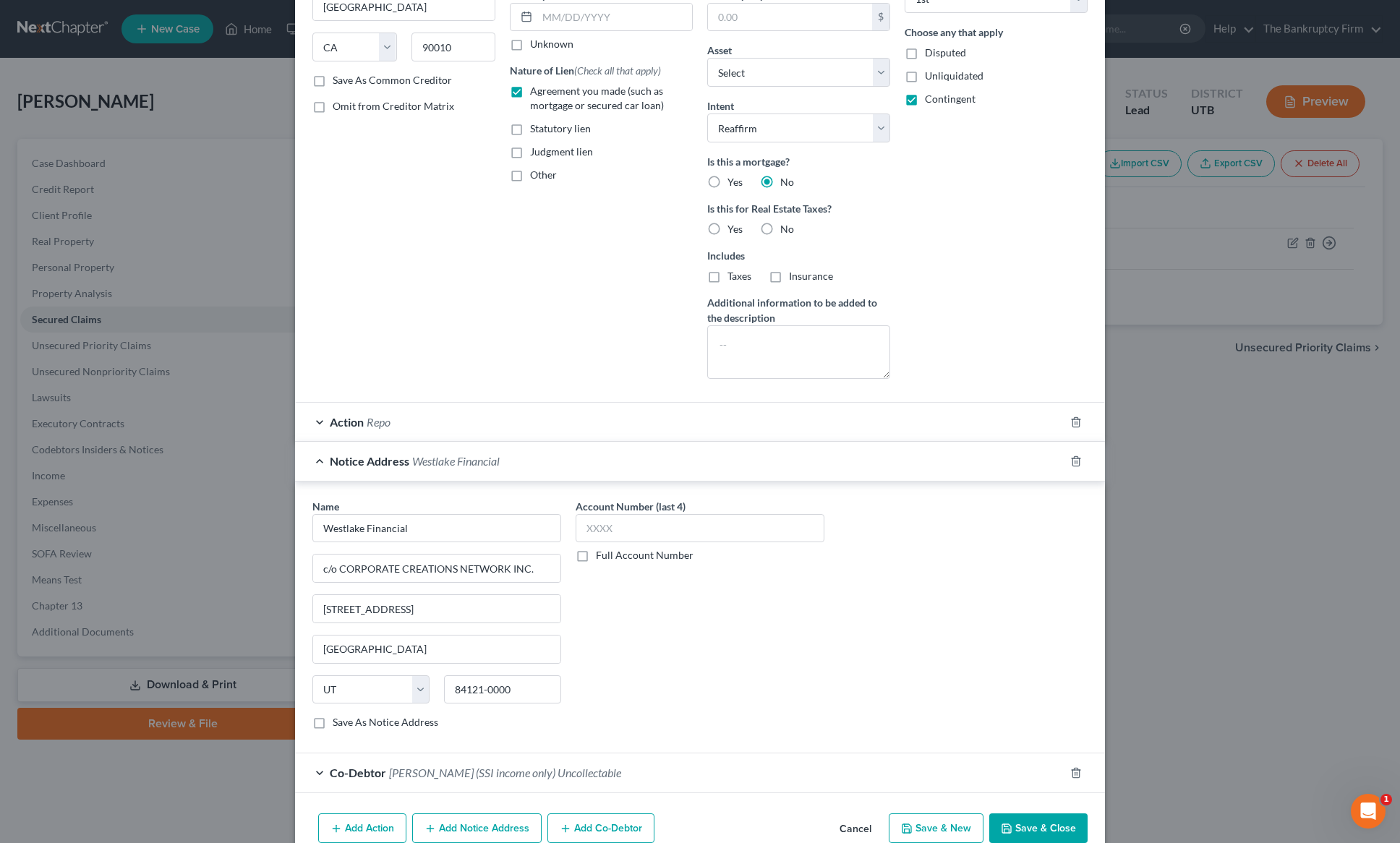
scroll to position [251, 0]
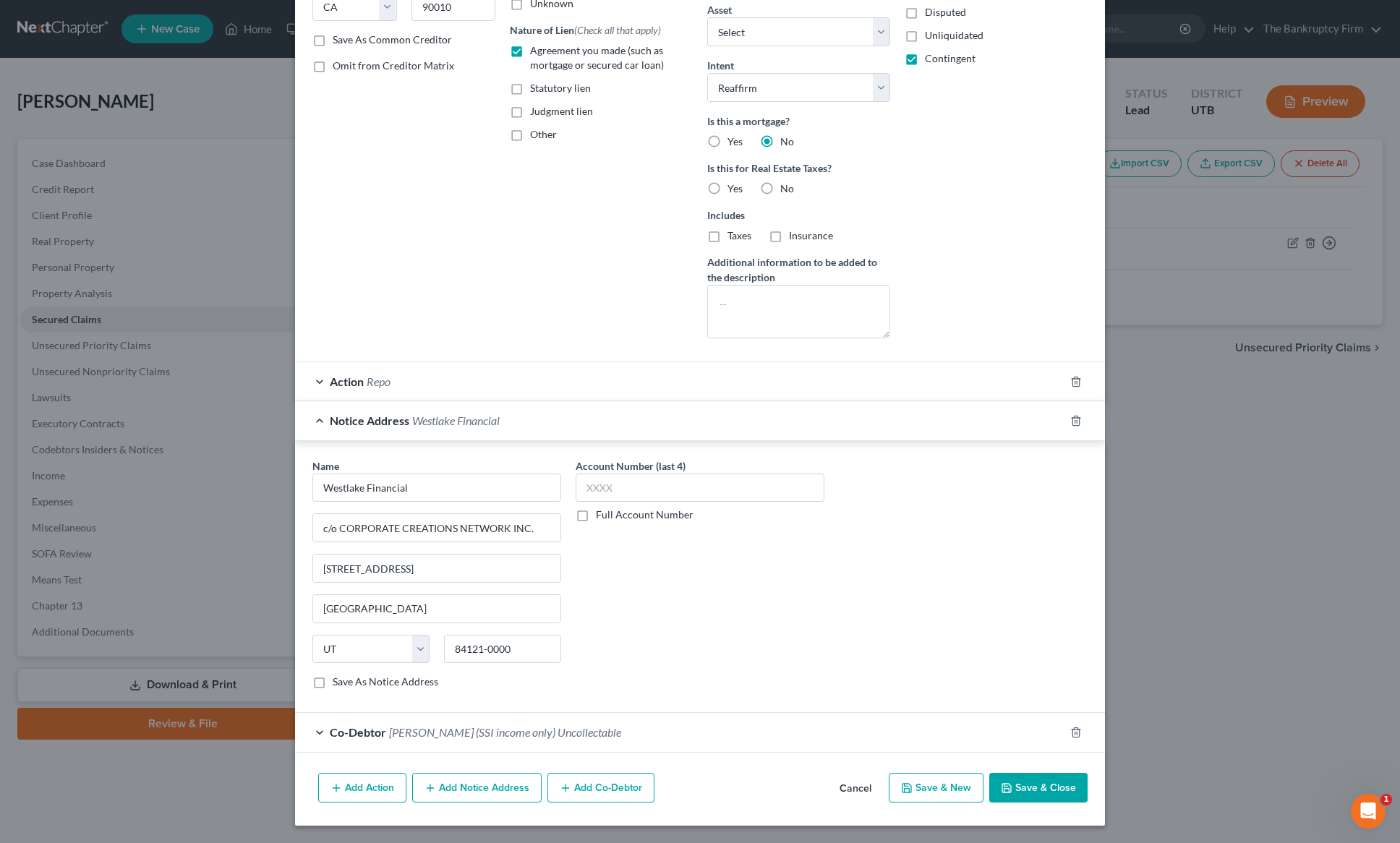
click at [1045, 785] on button "Save & Close" at bounding box center [1039, 787] width 99 height 30
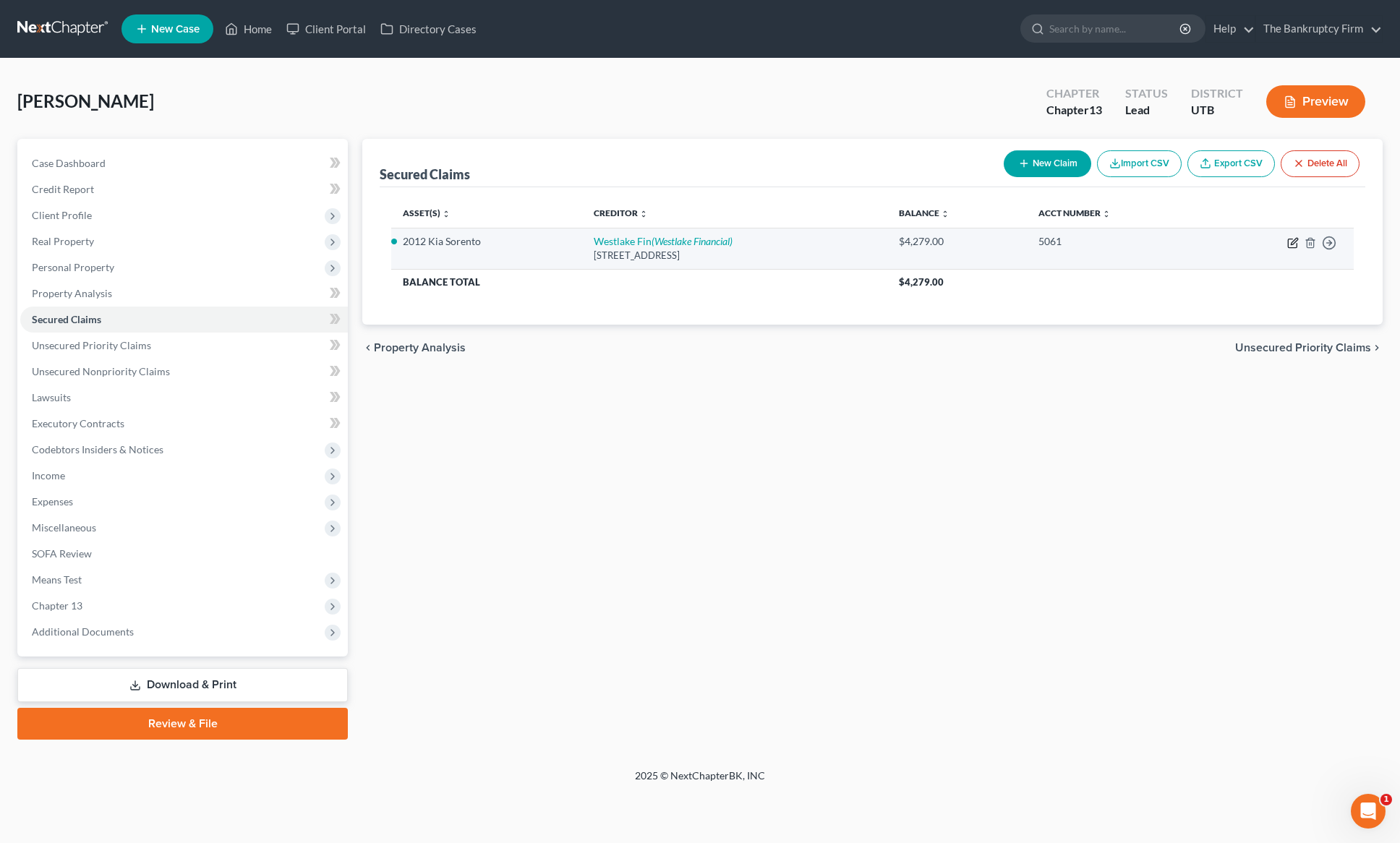
click at [1294, 240] on icon "button" at bounding box center [1294, 240] width 7 height 7
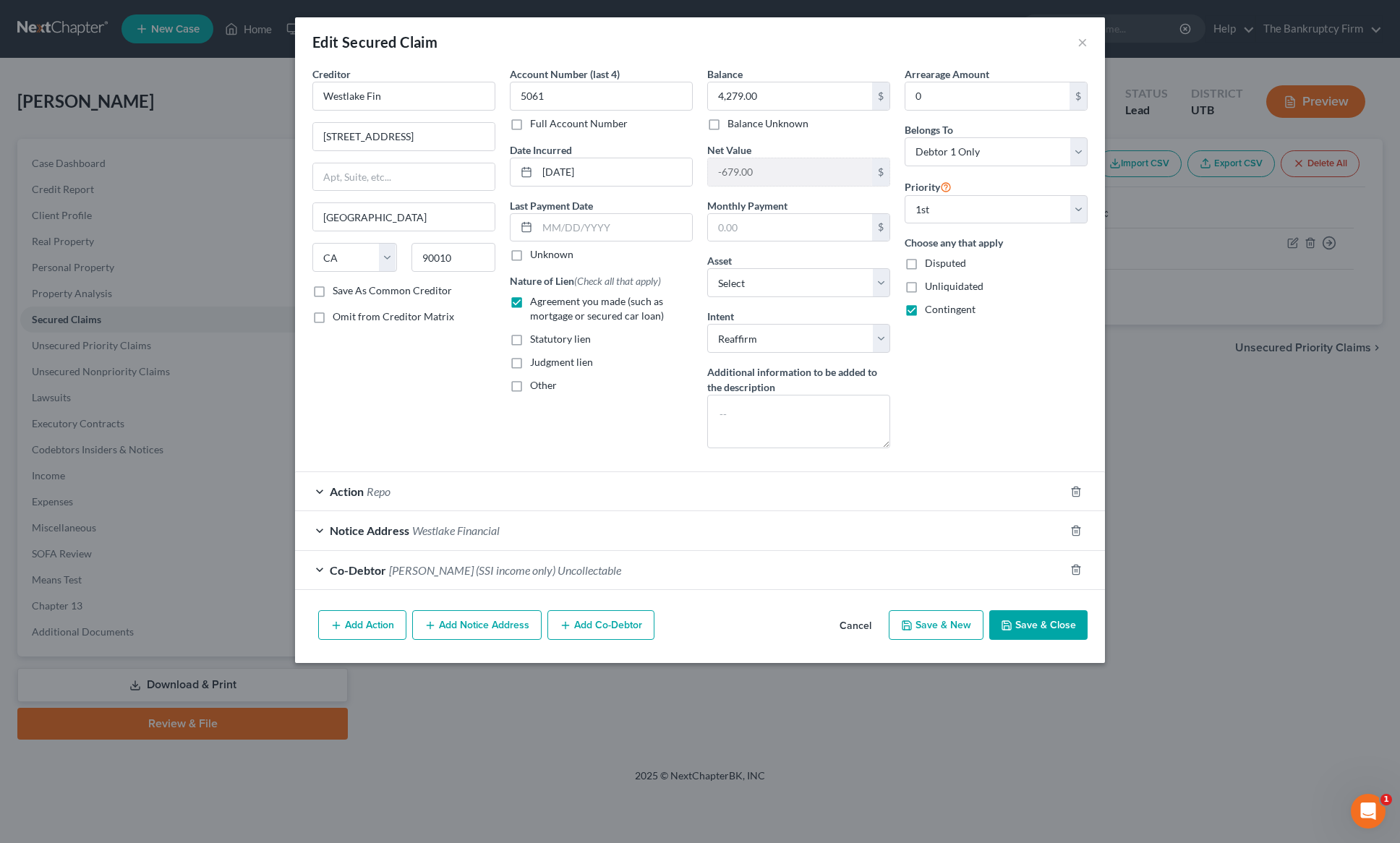
click at [338, 531] on span "Notice Address" at bounding box center [369, 530] width 79 height 14
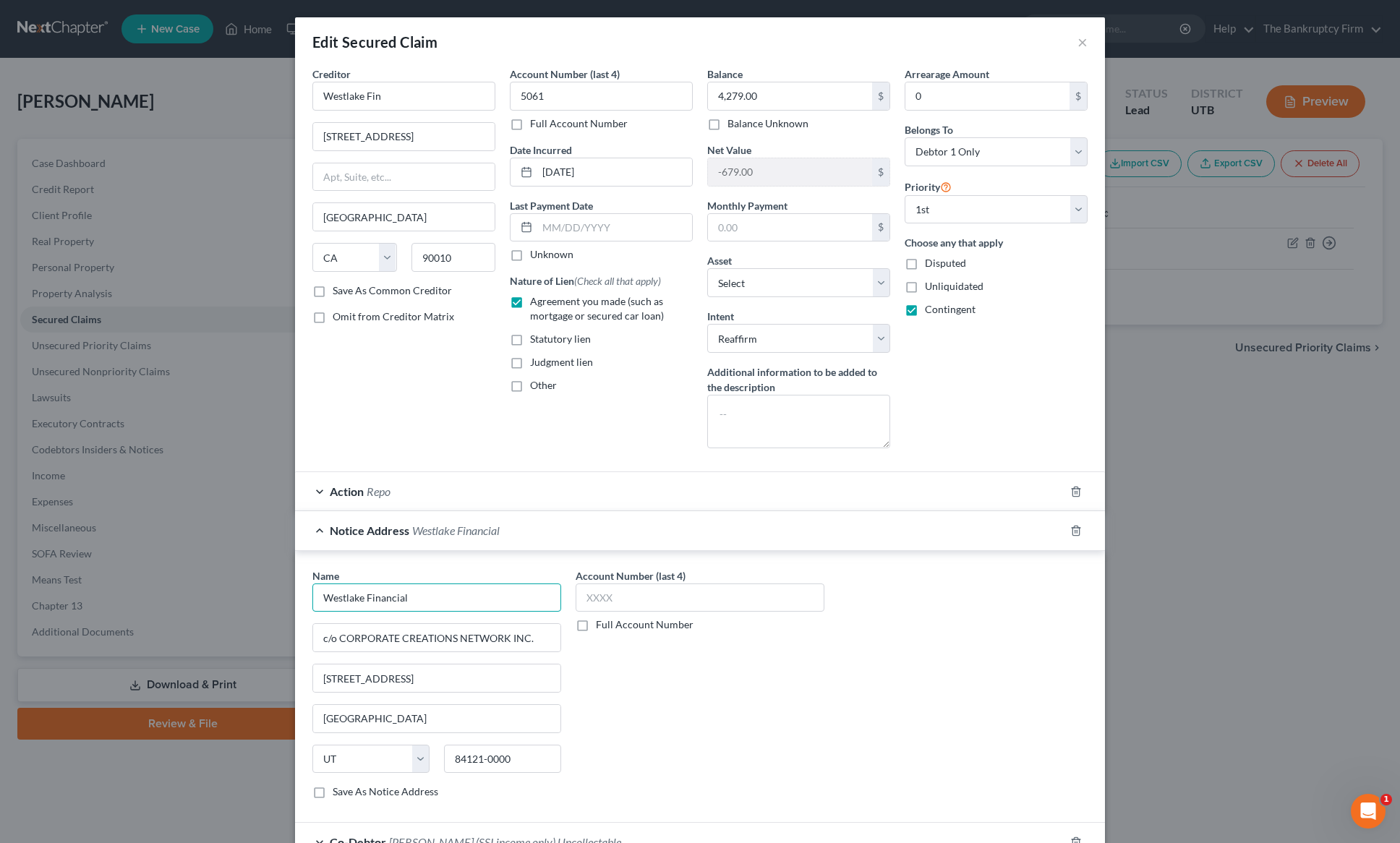
click at [426, 598] on input "Westlake Financial" at bounding box center [437, 598] width 249 height 29
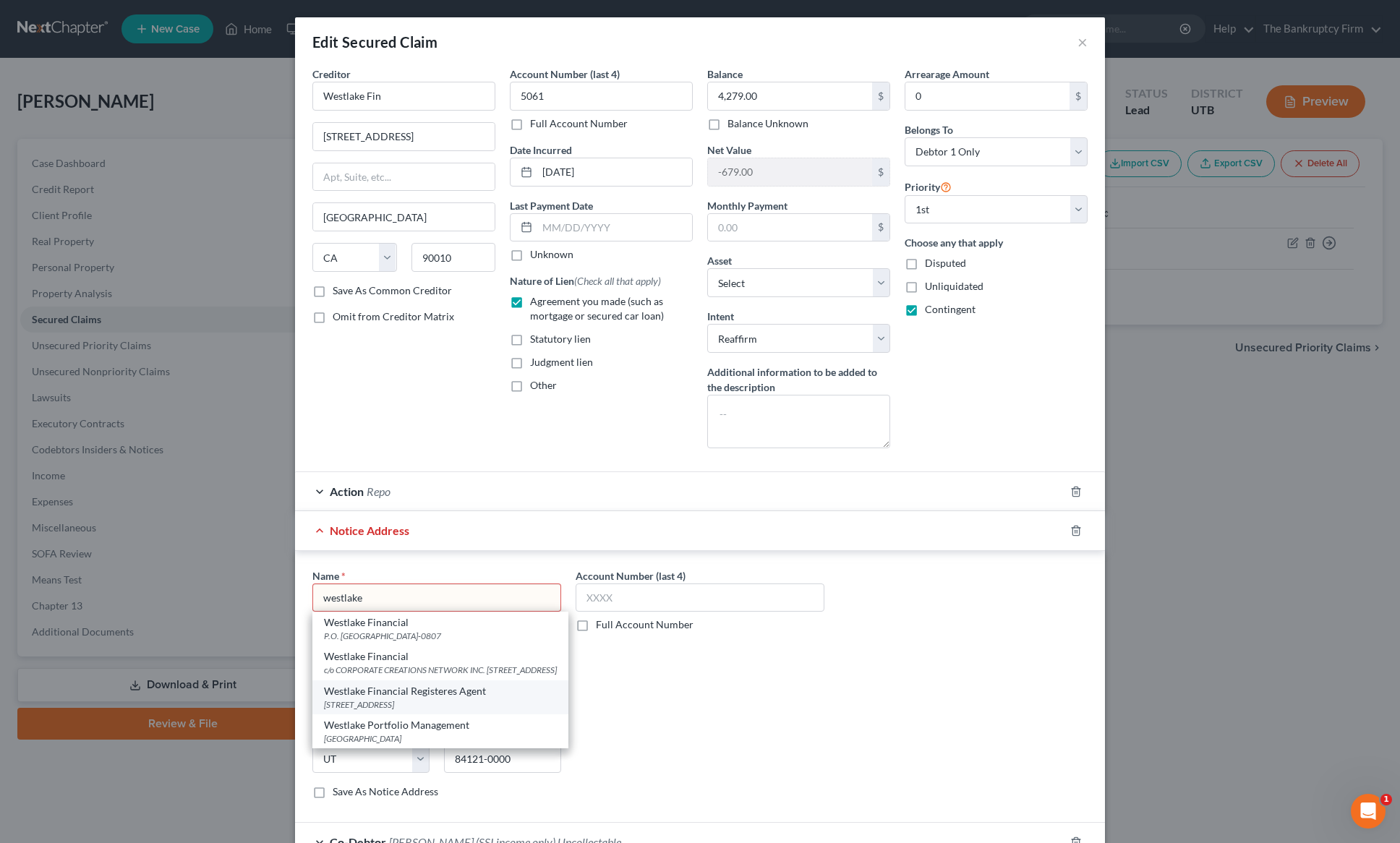
click at [401, 711] on div "[STREET_ADDRESS]" at bounding box center [440, 704] width 233 height 13
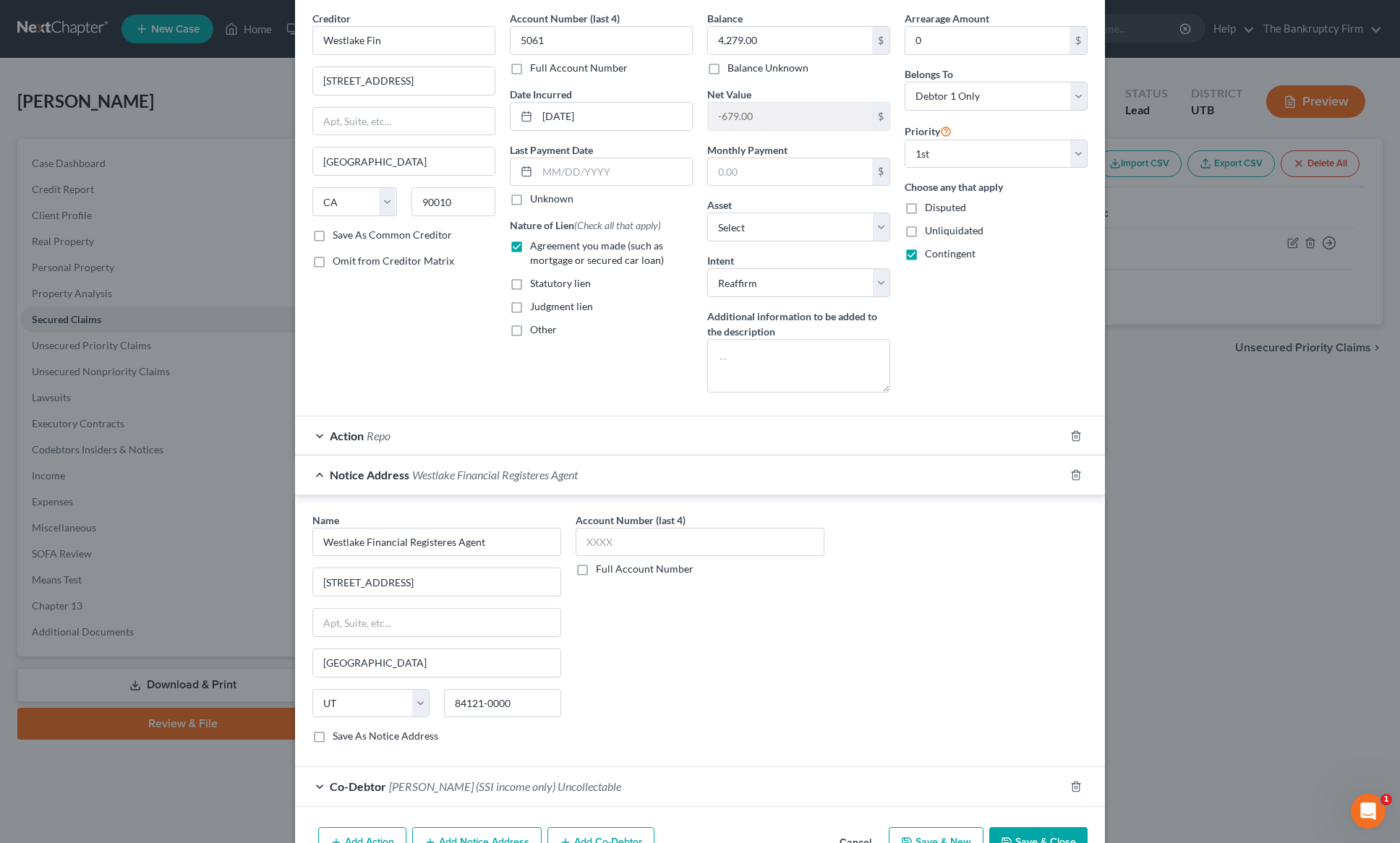
scroll to position [110, 0]
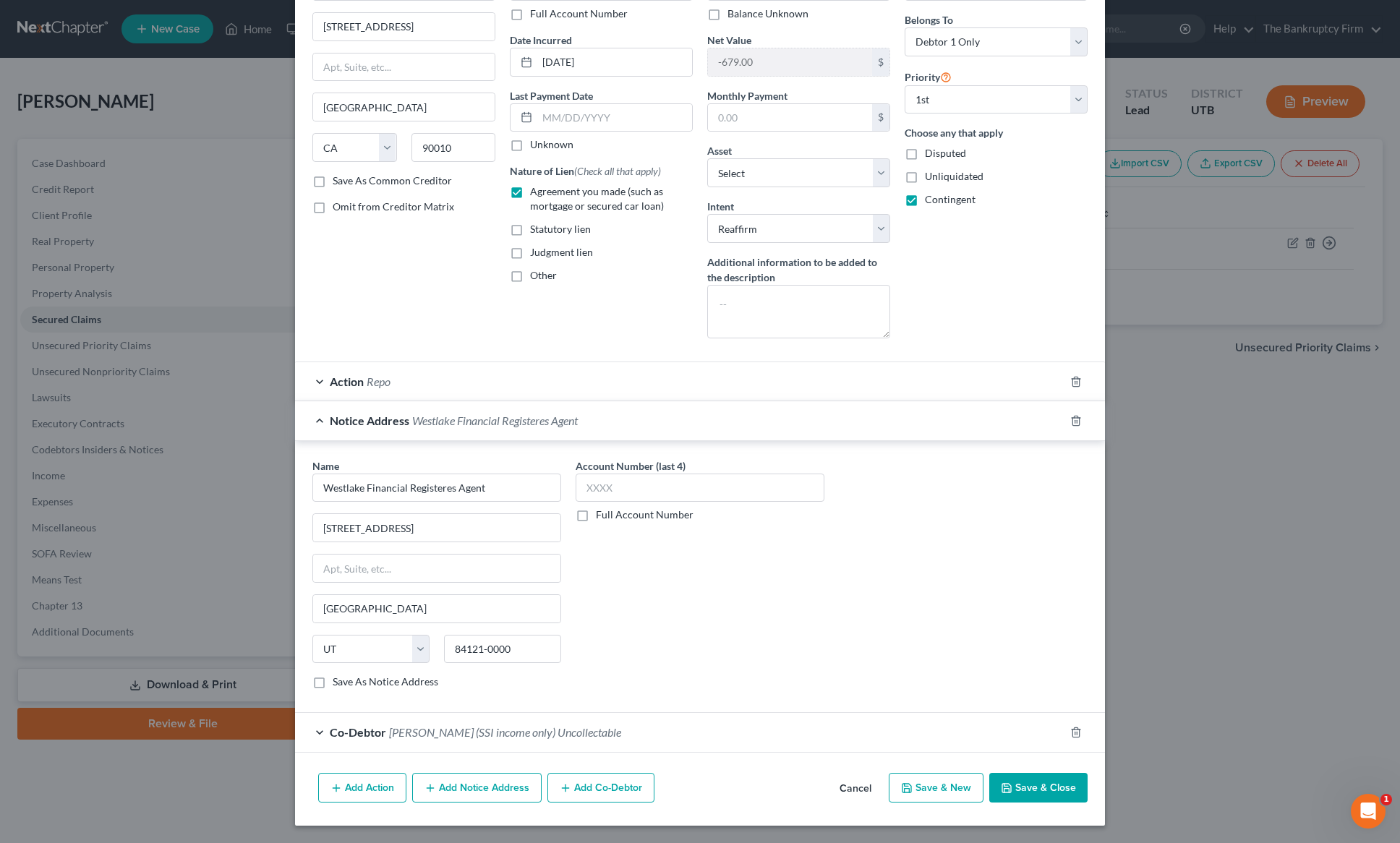
click at [1056, 783] on button "Save & Close" at bounding box center [1039, 787] width 99 height 30
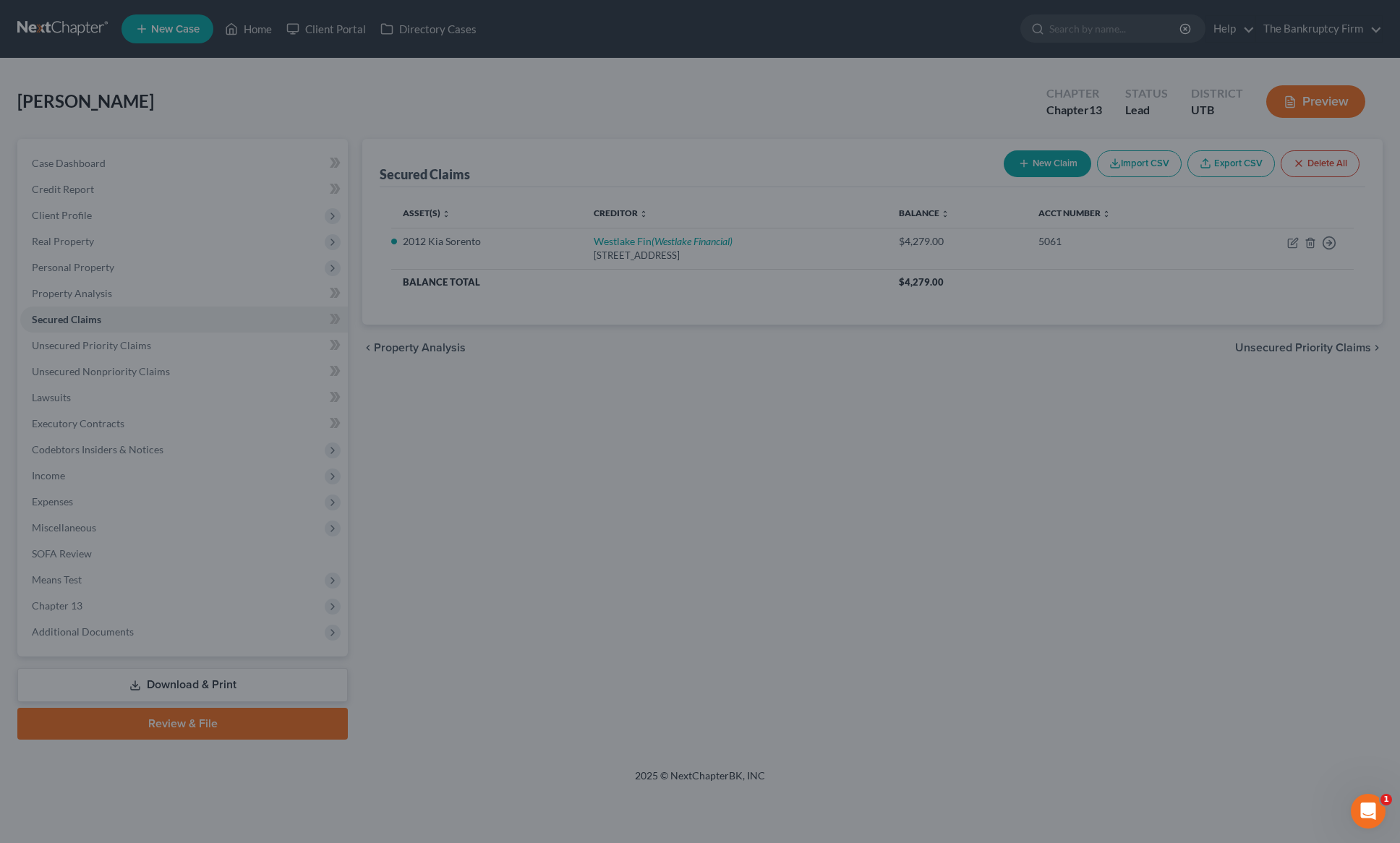
scroll to position [0, 0]
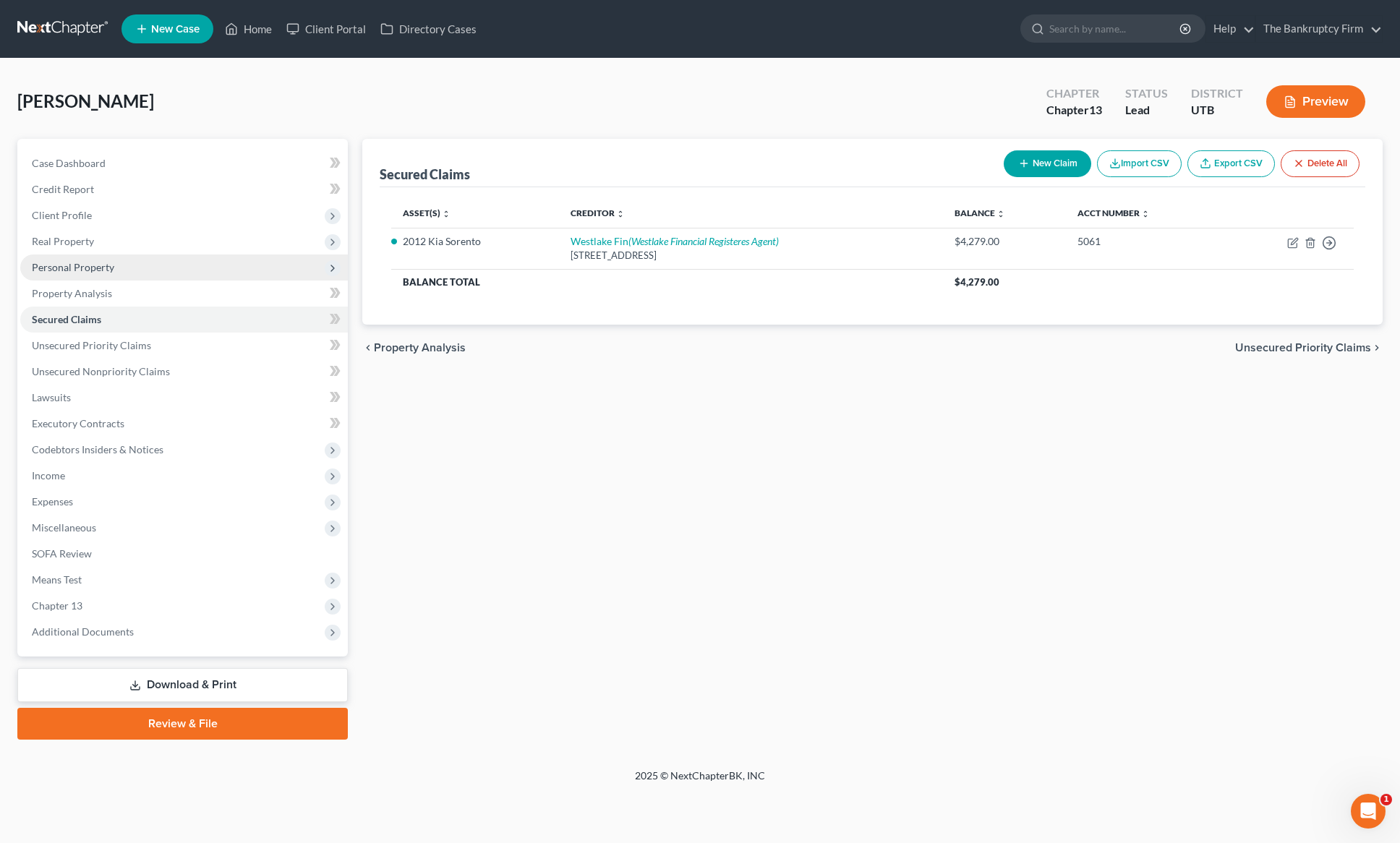
click at [77, 268] on span "Personal Property" at bounding box center [72, 267] width 82 height 13
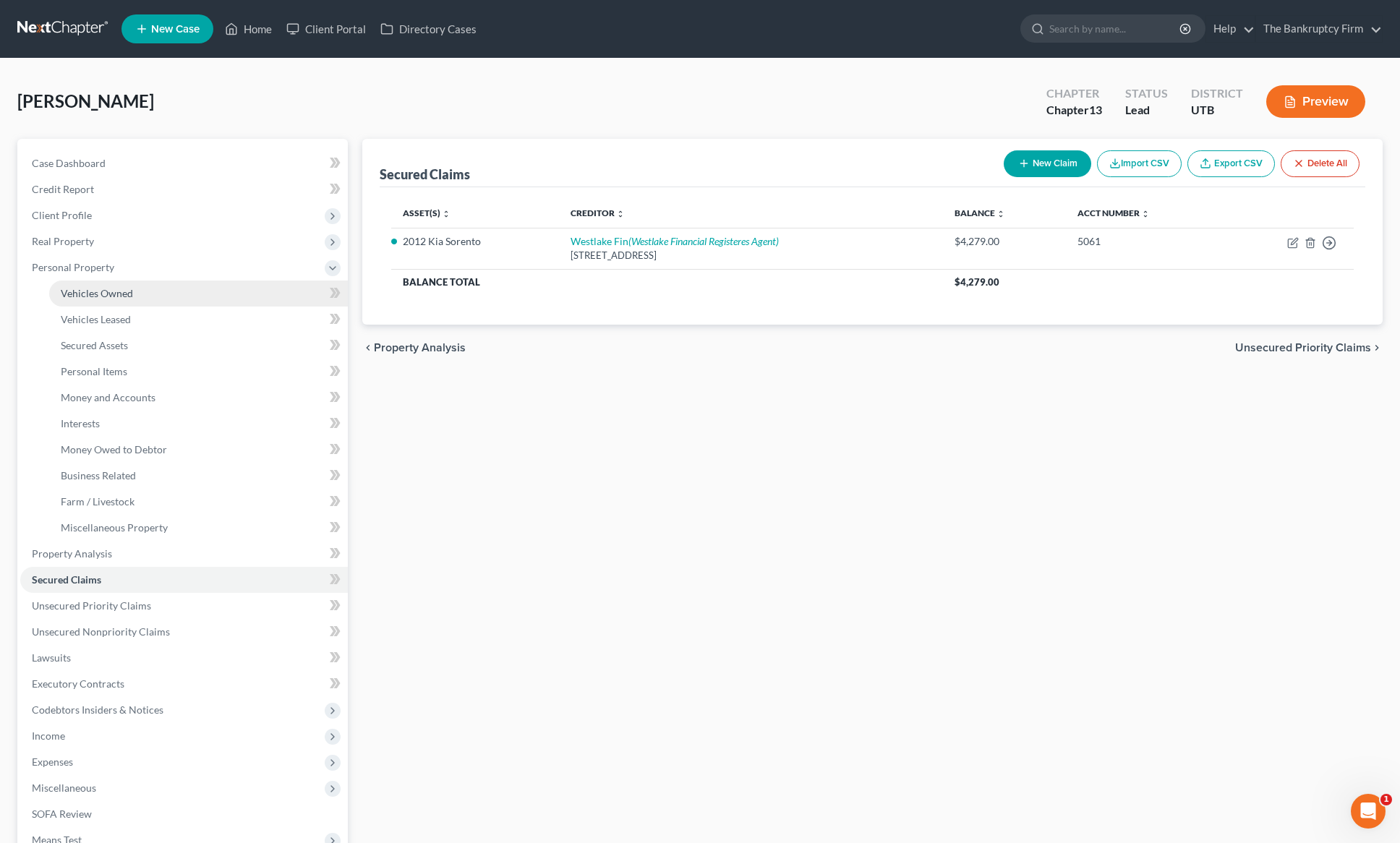
click at [100, 293] on span "Vehicles Owned" at bounding box center [97, 293] width 72 height 13
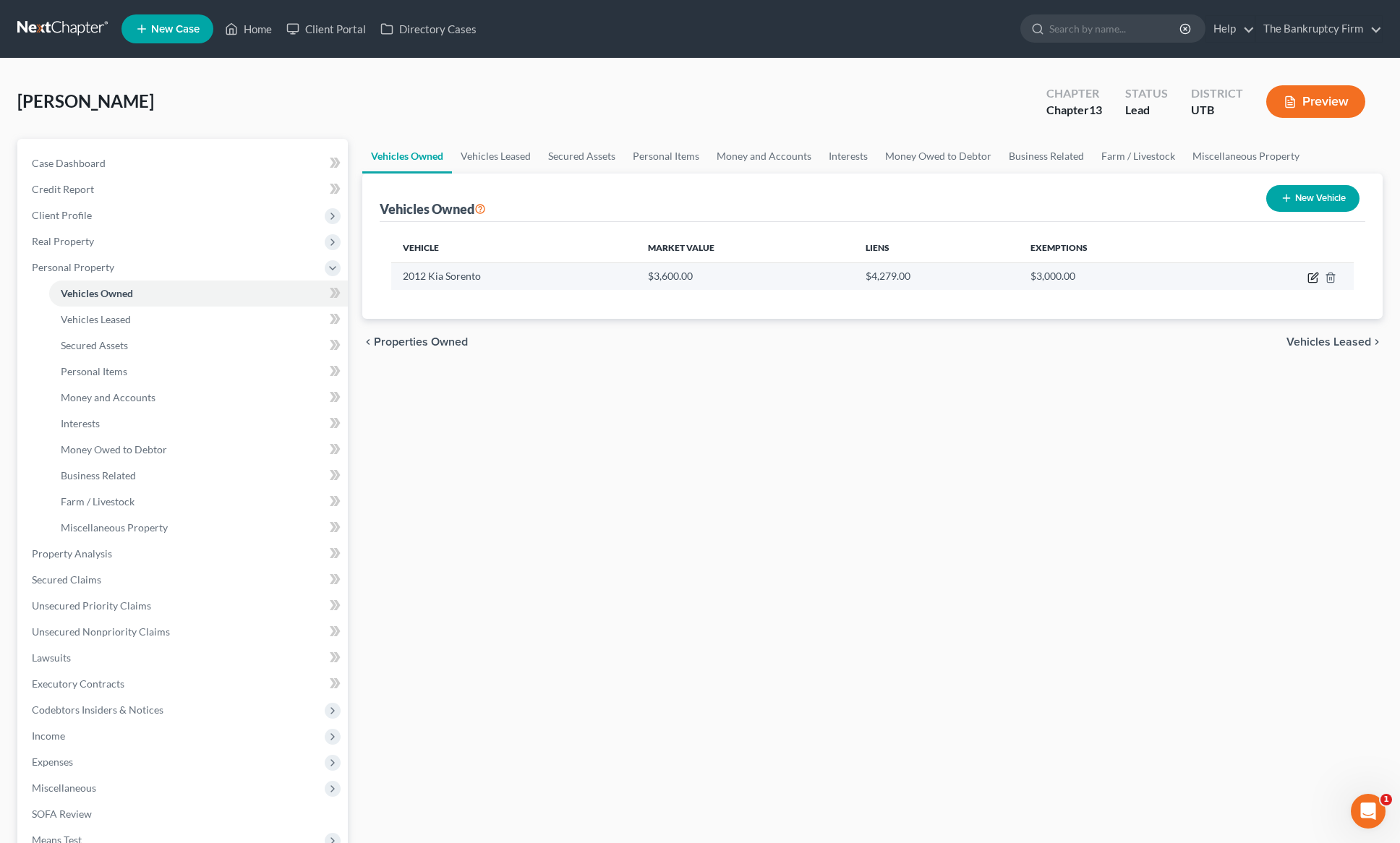
click at [1310, 274] on icon "button" at bounding box center [1313, 277] width 12 height 12
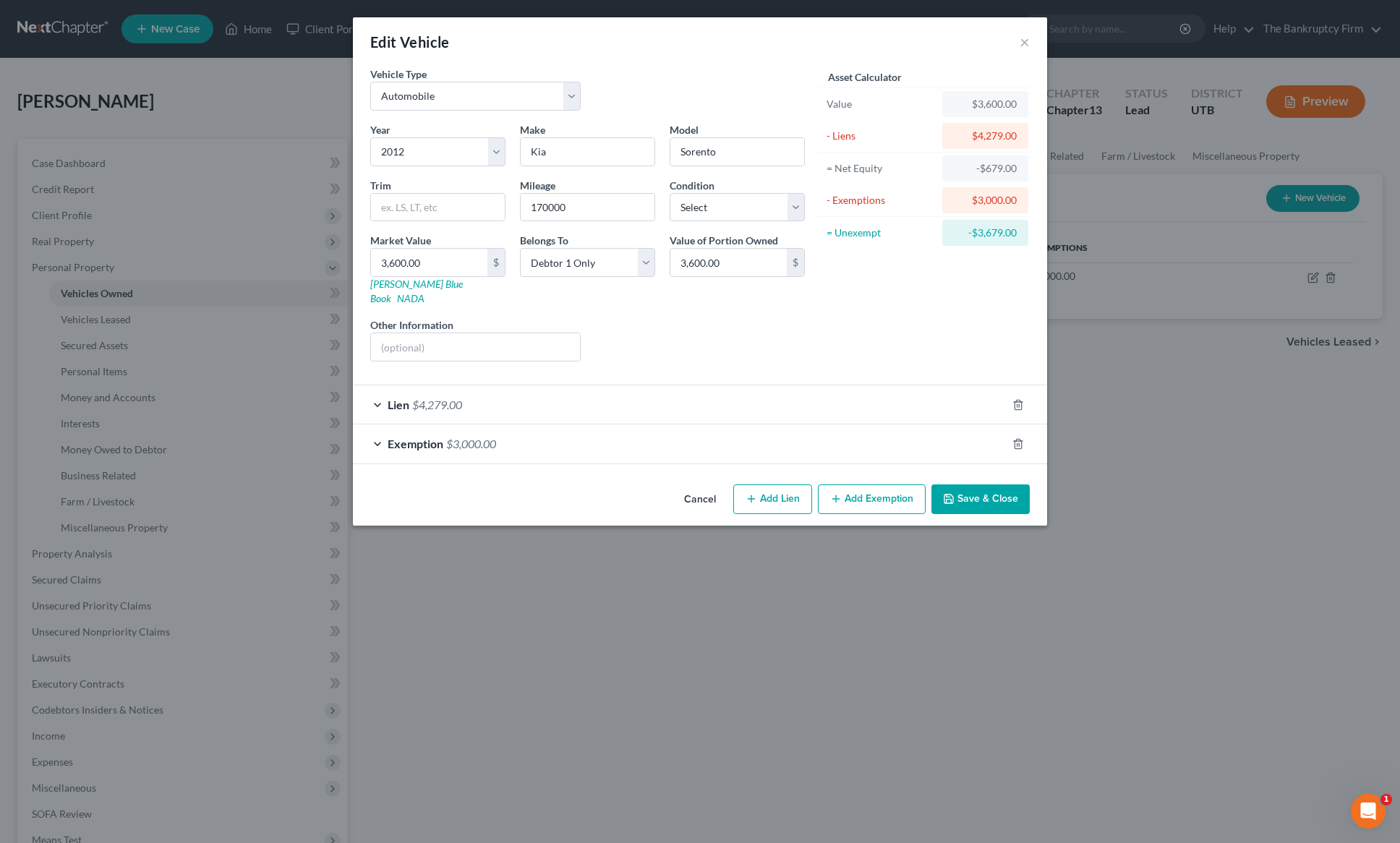
click at [982, 485] on button "Save & Close" at bounding box center [981, 499] width 99 height 30
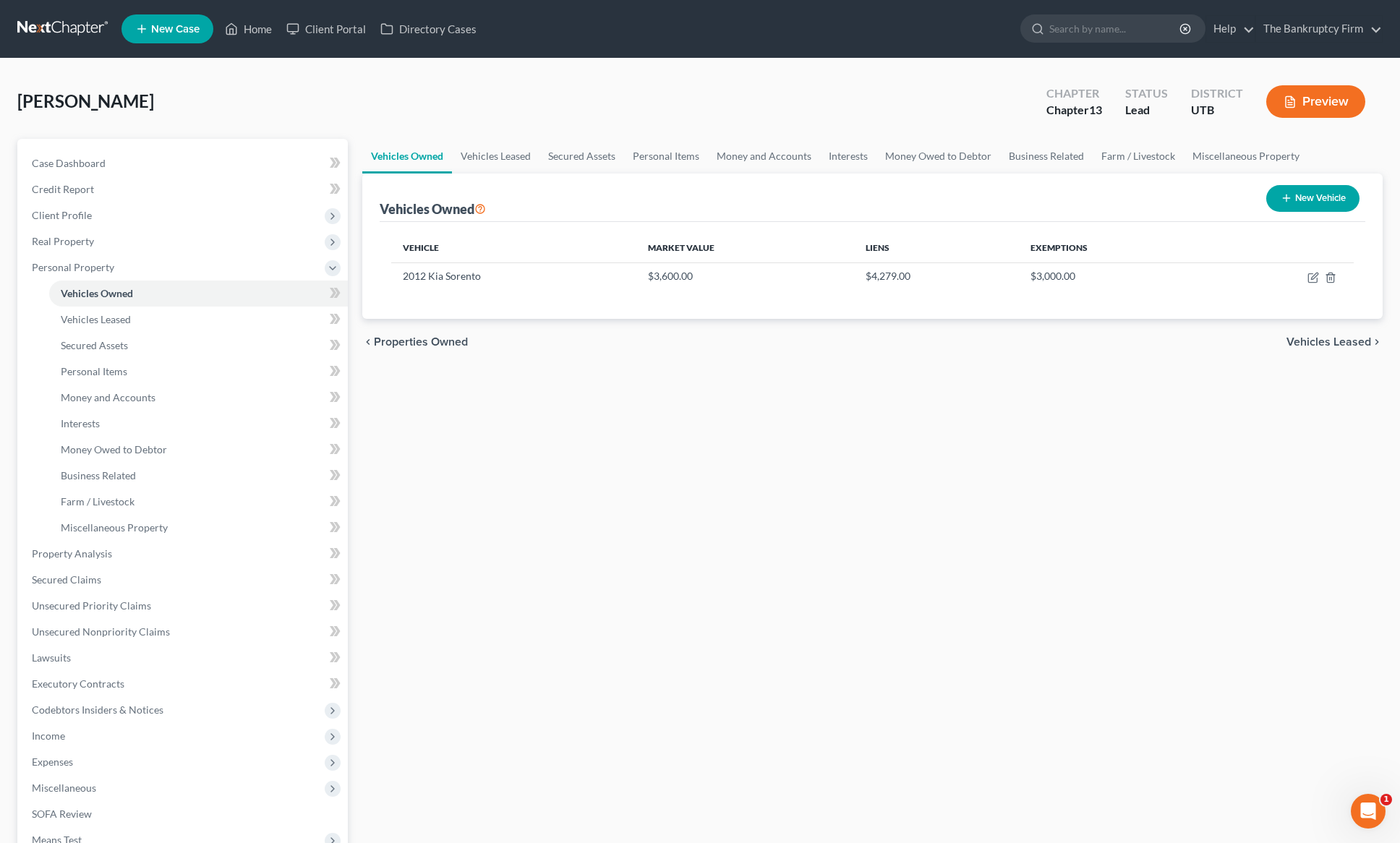
click at [515, 420] on div "Vehicles Owned Vehicles Leased Secured Assets Personal Items Money and Accounts…" at bounding box center [872, 570] width 1035 height 861
click at [533, 369] on div "Vehicles Owned Vehicles Leased Secured Assets Personal Items Money and Accounts…" at bounding box center [872, 570] width 1035 height 861
click at [502, 116] on div "[PERSON_NAME] Upgraded Chapter Chapter 13 Status Lead District UTB Preview" at bounding box center [700, 107] width 1365 height 63
click at [502, 154] on link "Vehicles Leased" at bounding box center [496, 156] width 88 height 35
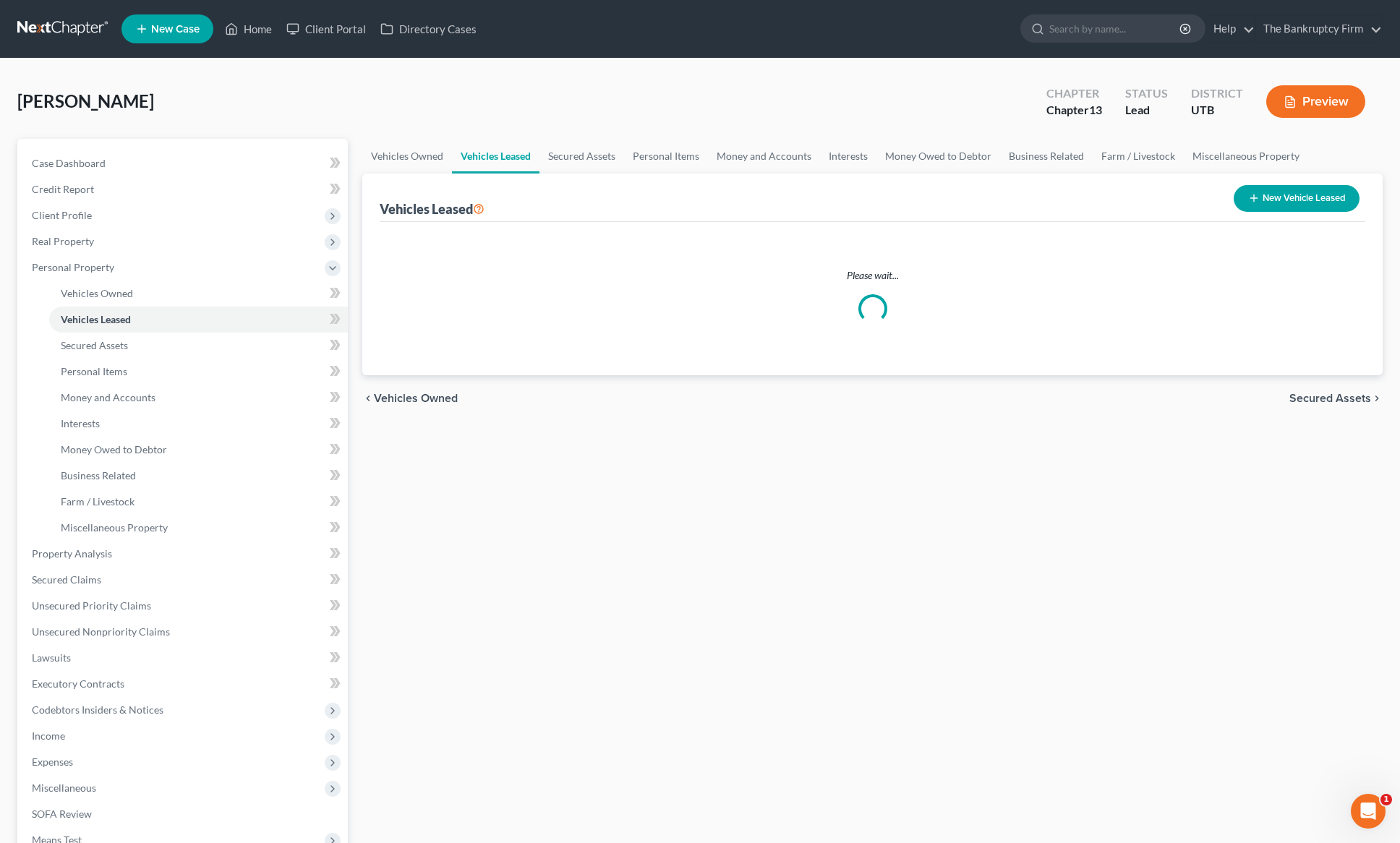
click at [316, 103] on div "[PERSON_NAME] Upgraded Chapter Chapter 13 Status Lead District UTB Preview" at bounding box center [700, 107] width 1365 height 63
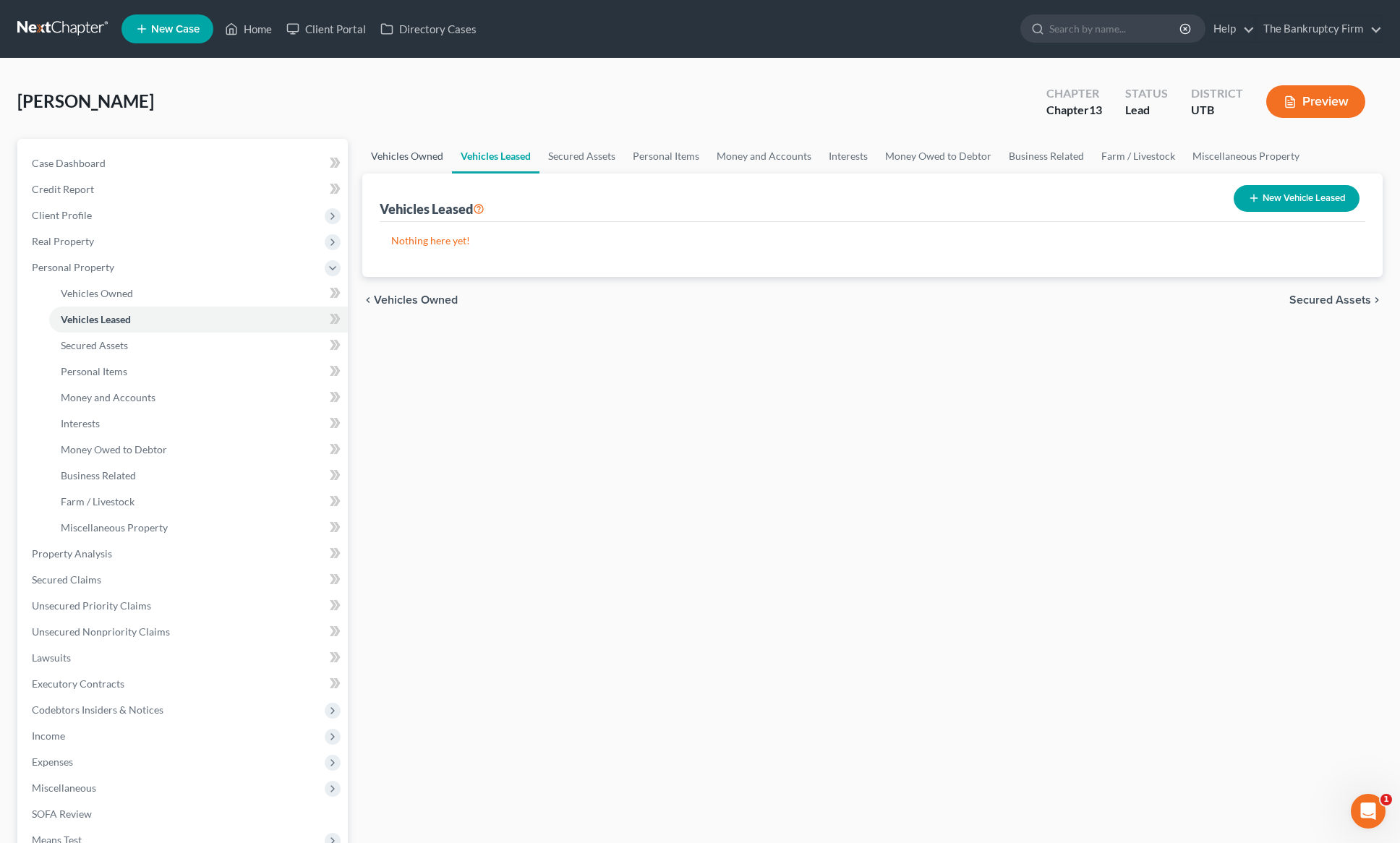
click at [407, 159] on link "Vehicles Owned" at bounding box center [407, 156] width 90 height 35
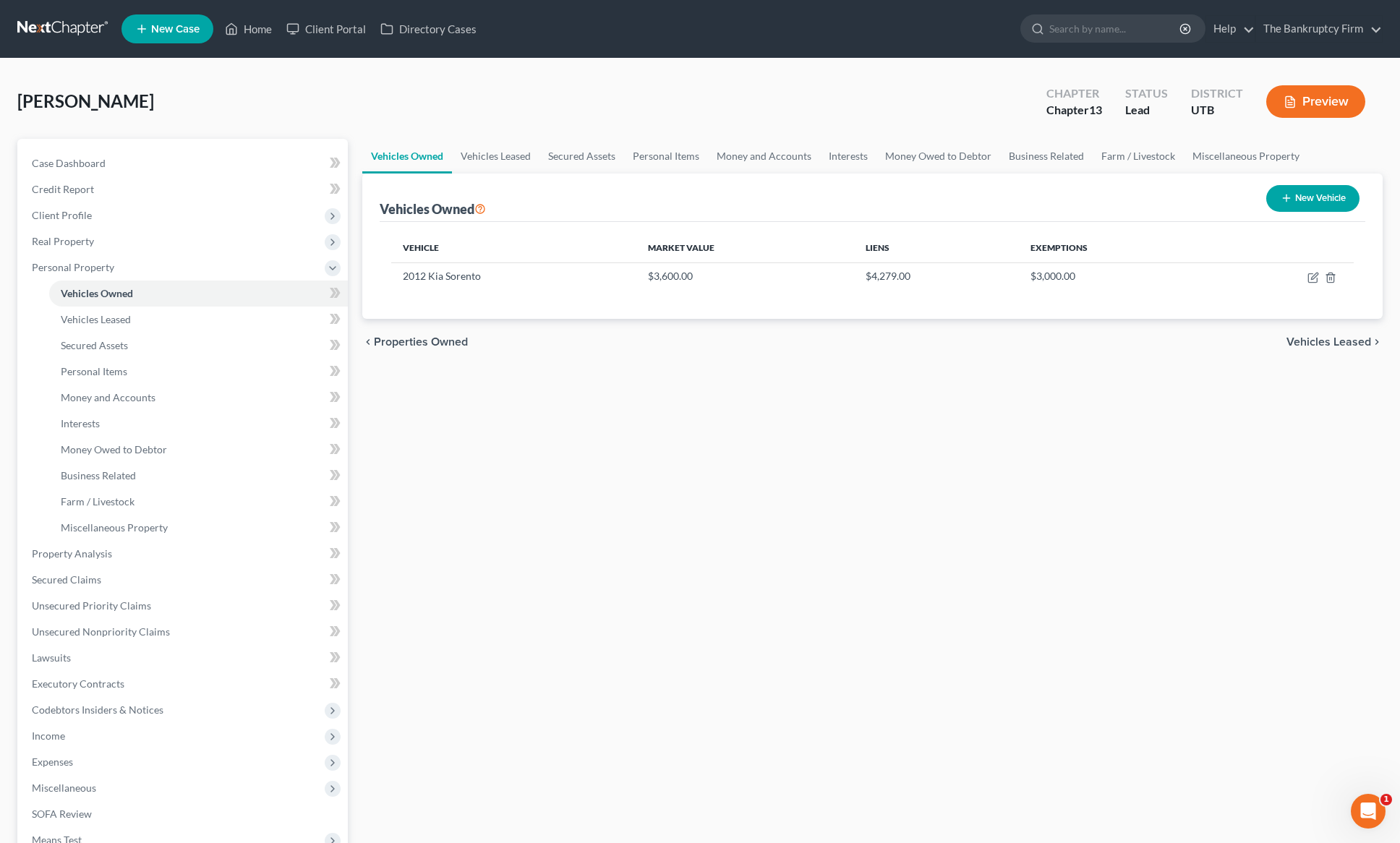
click at [261, 98] on div "[PERSON_NAME] Upgraded Chapter Chapter 13 Status Lead District UTB Preview" at bounding box center [700, 107] width 1365 height 63
click at [110, 162] on link "Case Dashboard" at bounding box center [184, 163] width 328 height 26
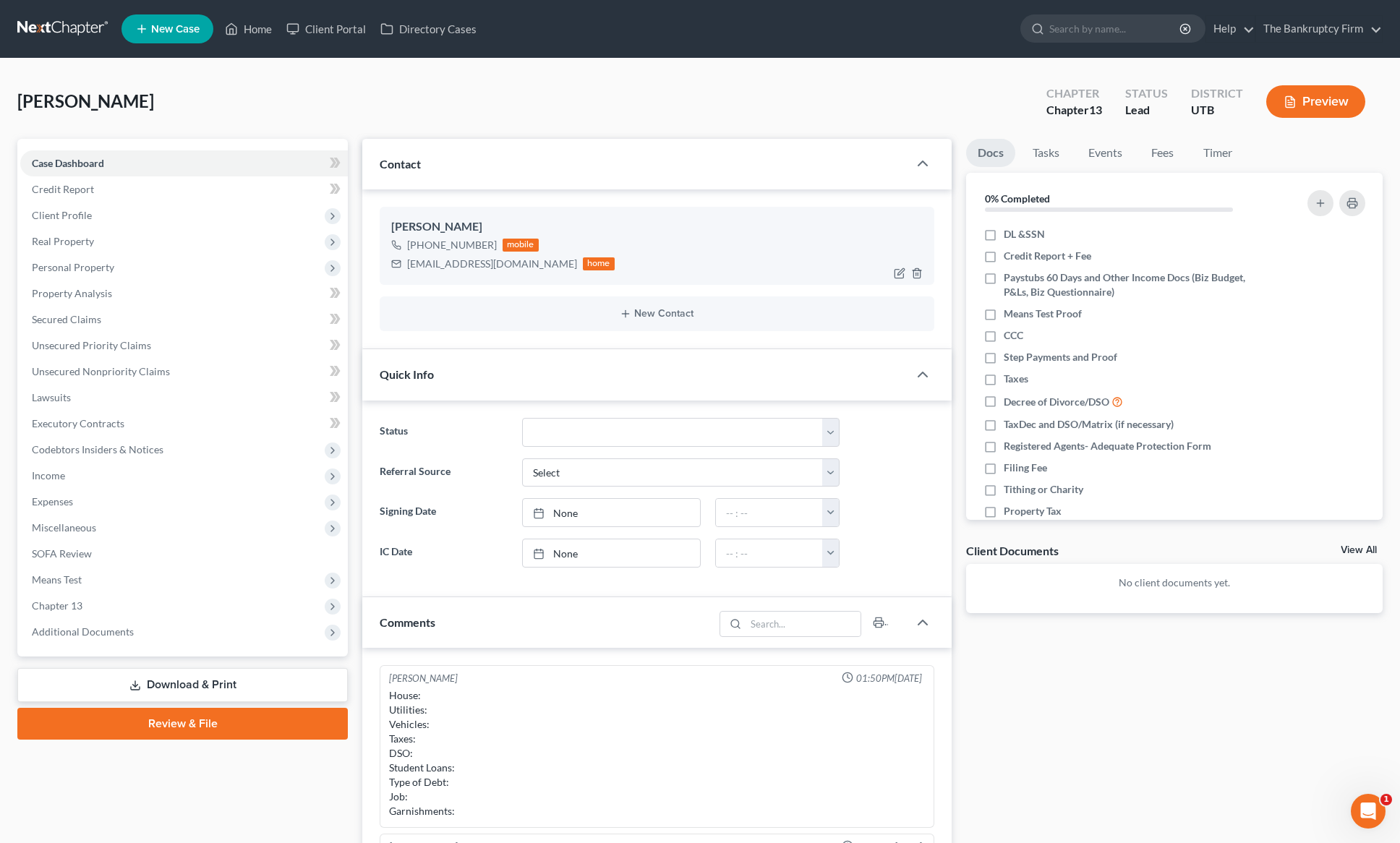
scroll to position [114, 0]
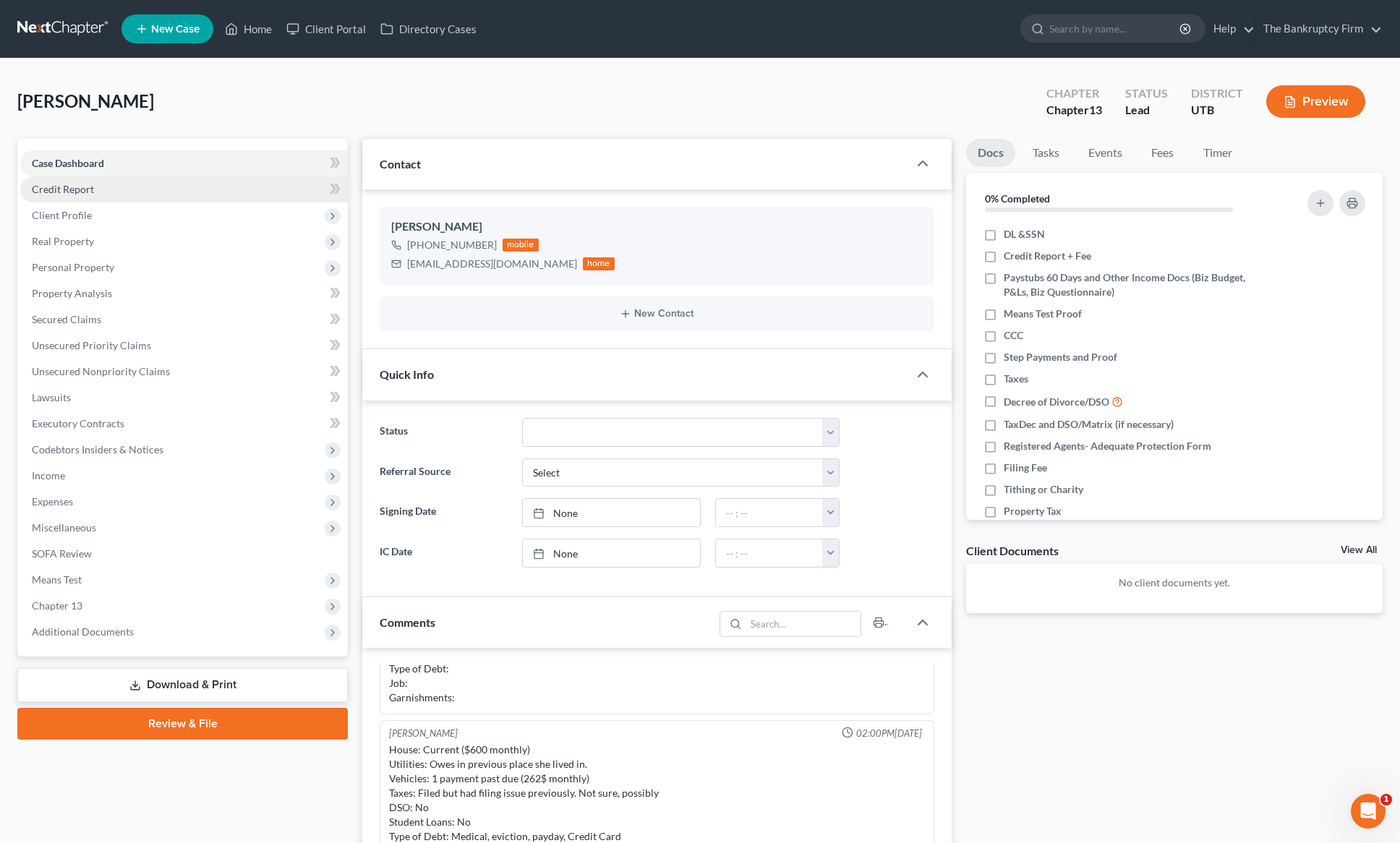
click at [116, 186] on link "Credit Report" at bounding box center [184, 189] width 328 height 26
click at [88, 212] on span "Client Profile" at bounding box center [62, 214] width 60 height 13
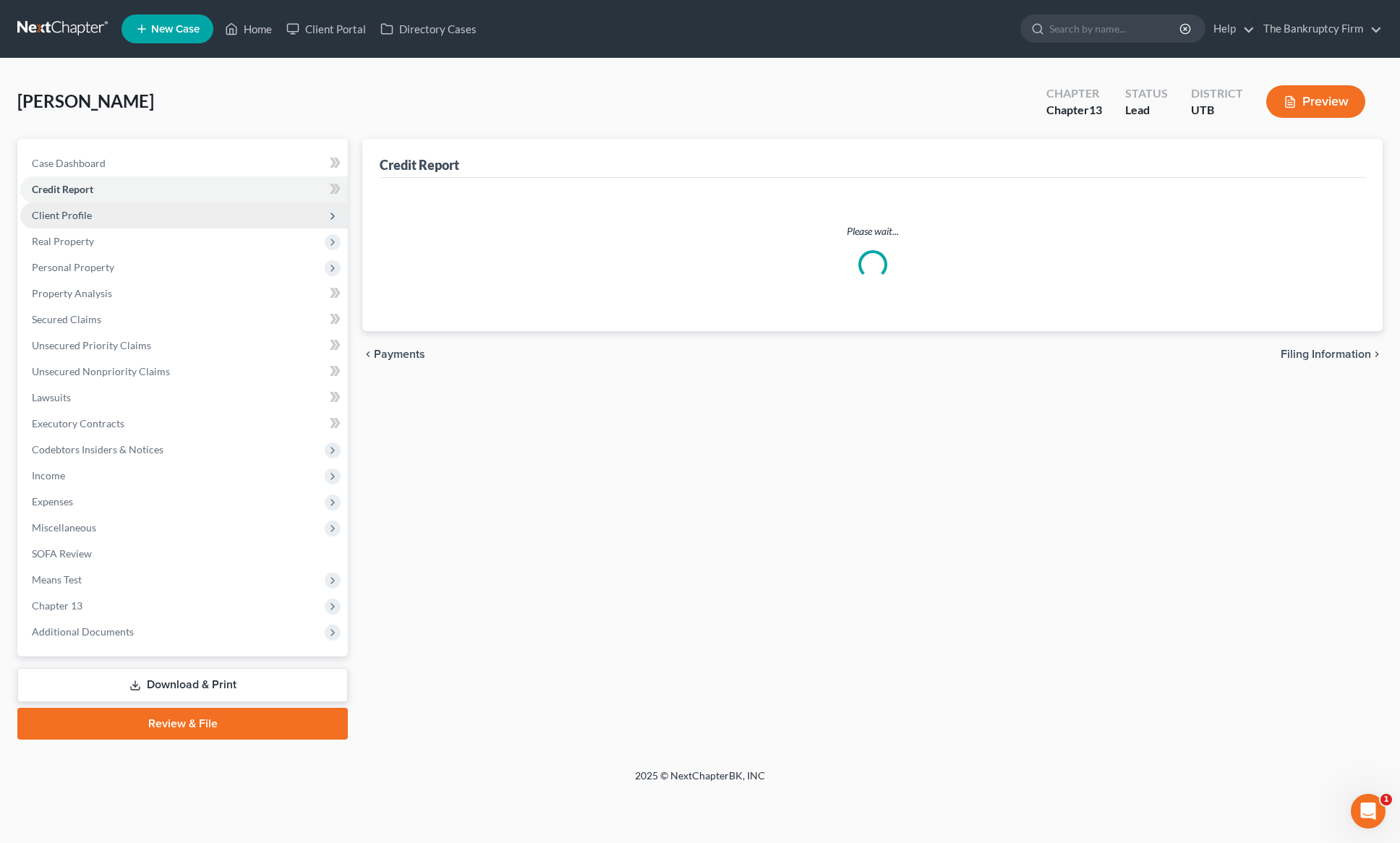
click at [95, 211] on span "Client Profile" at bounding box center [184, 215] width 328 height 26
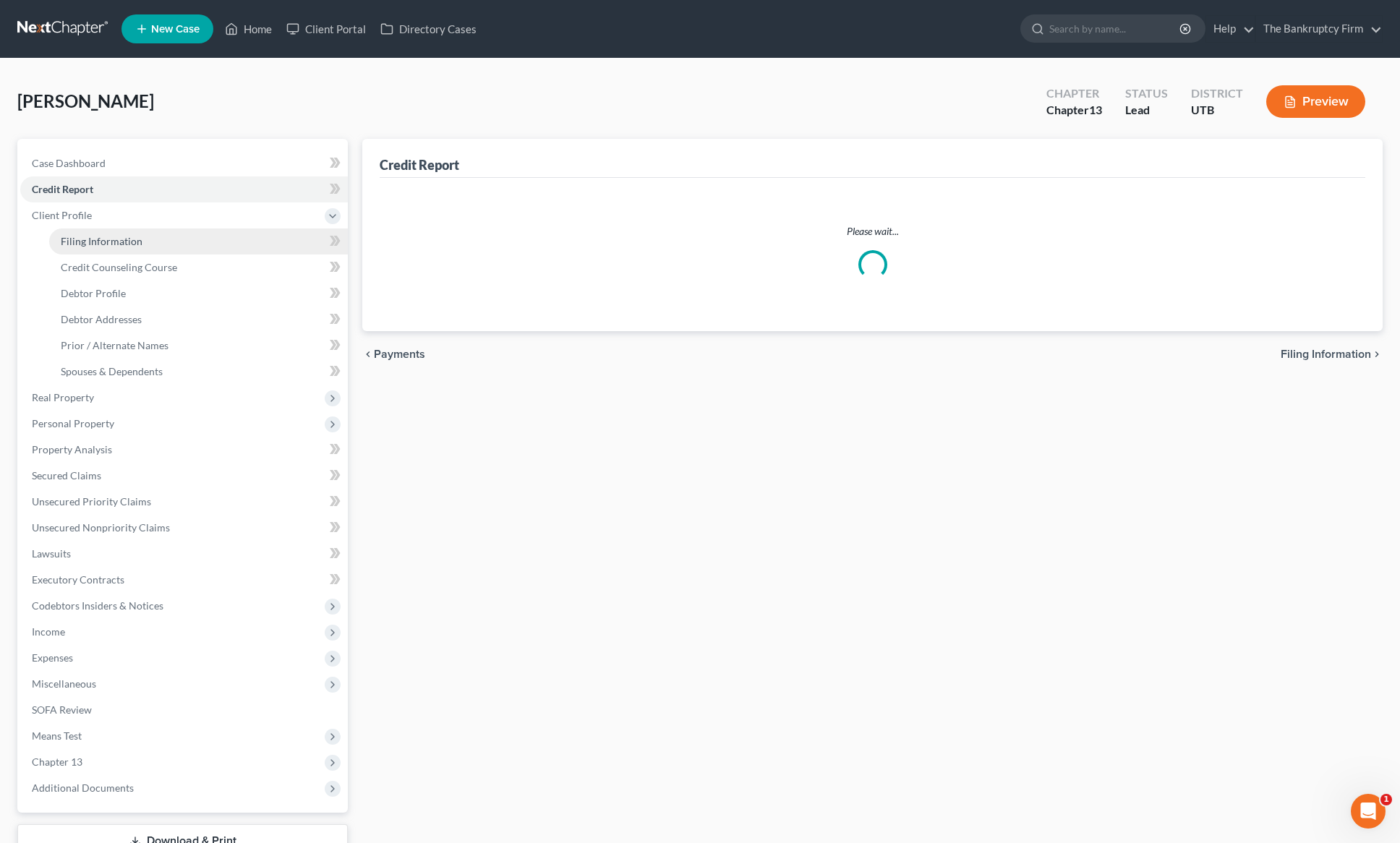
click at [131, 240] on span "Filing Information" at bounding box center [101, 240] width 82 height 13
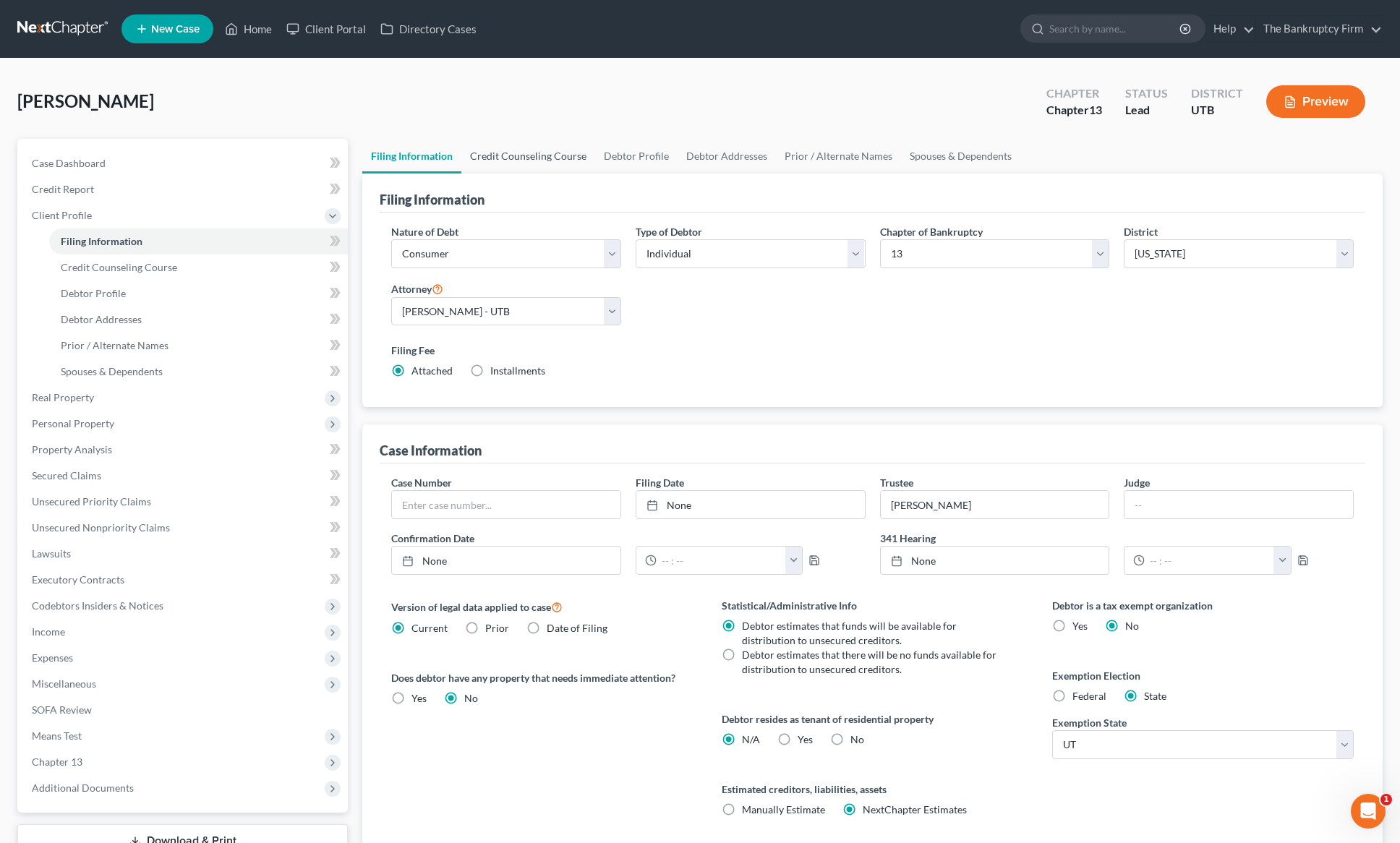
click at [522, 154] on link "Credit Counseling Course" at bounding box center [529, 156] width 133 height 35
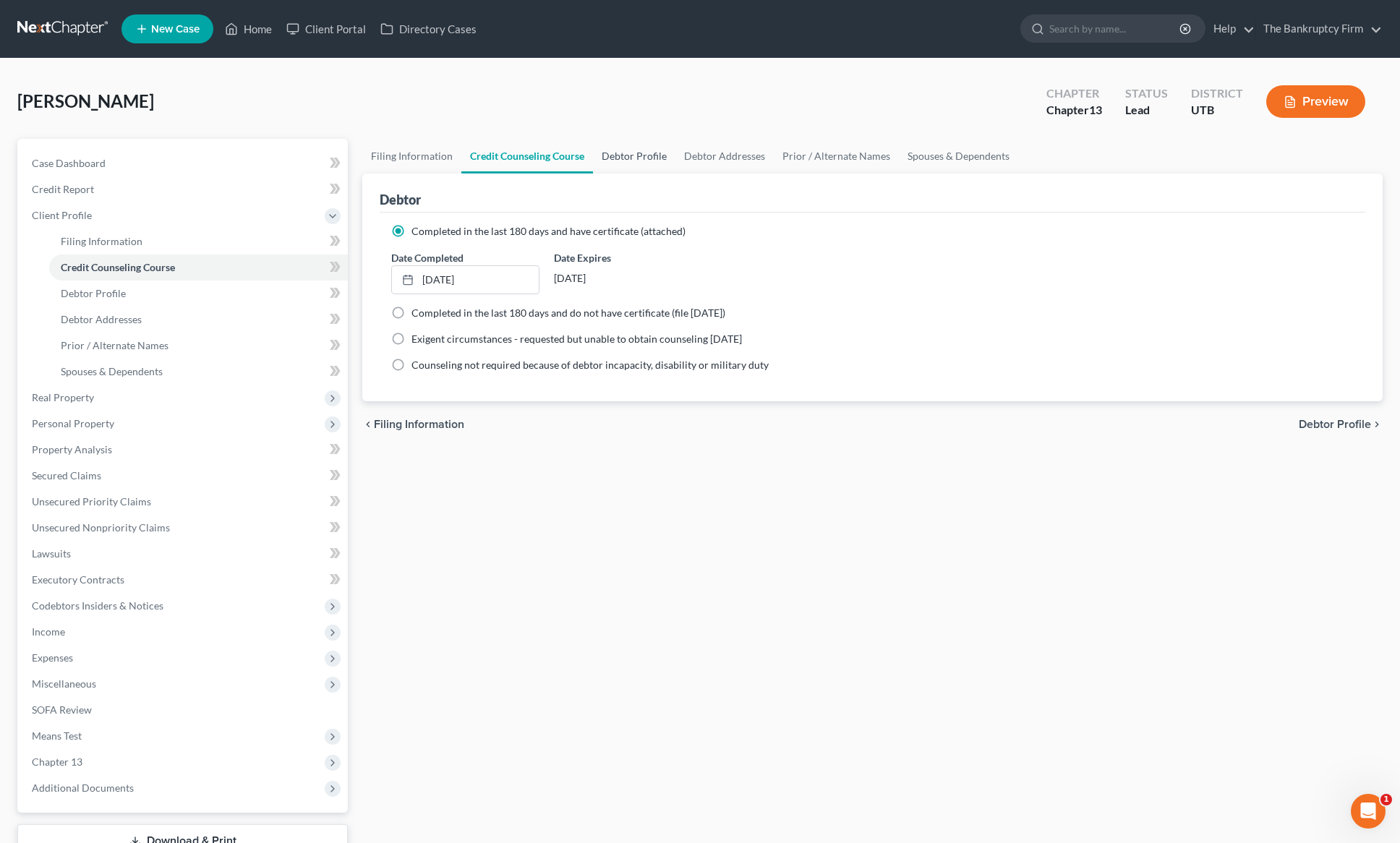
click at [635, 150] on link "Debtor Profile" at bounding box center [634, 156] width 82 height 35
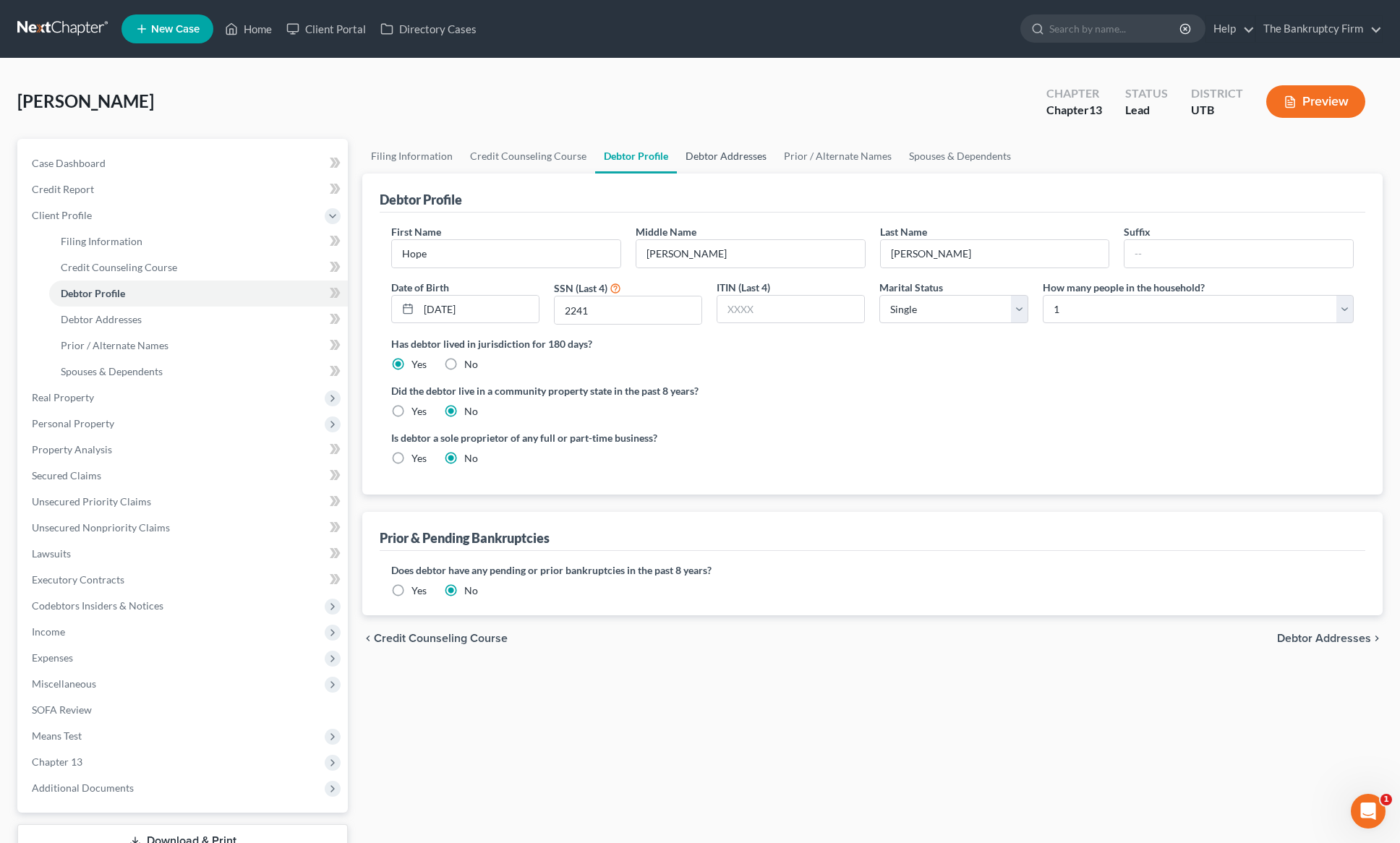
click at [726, 159] on link "Debtor Addresses" at bounding box center [727, 156] width 99 height 35
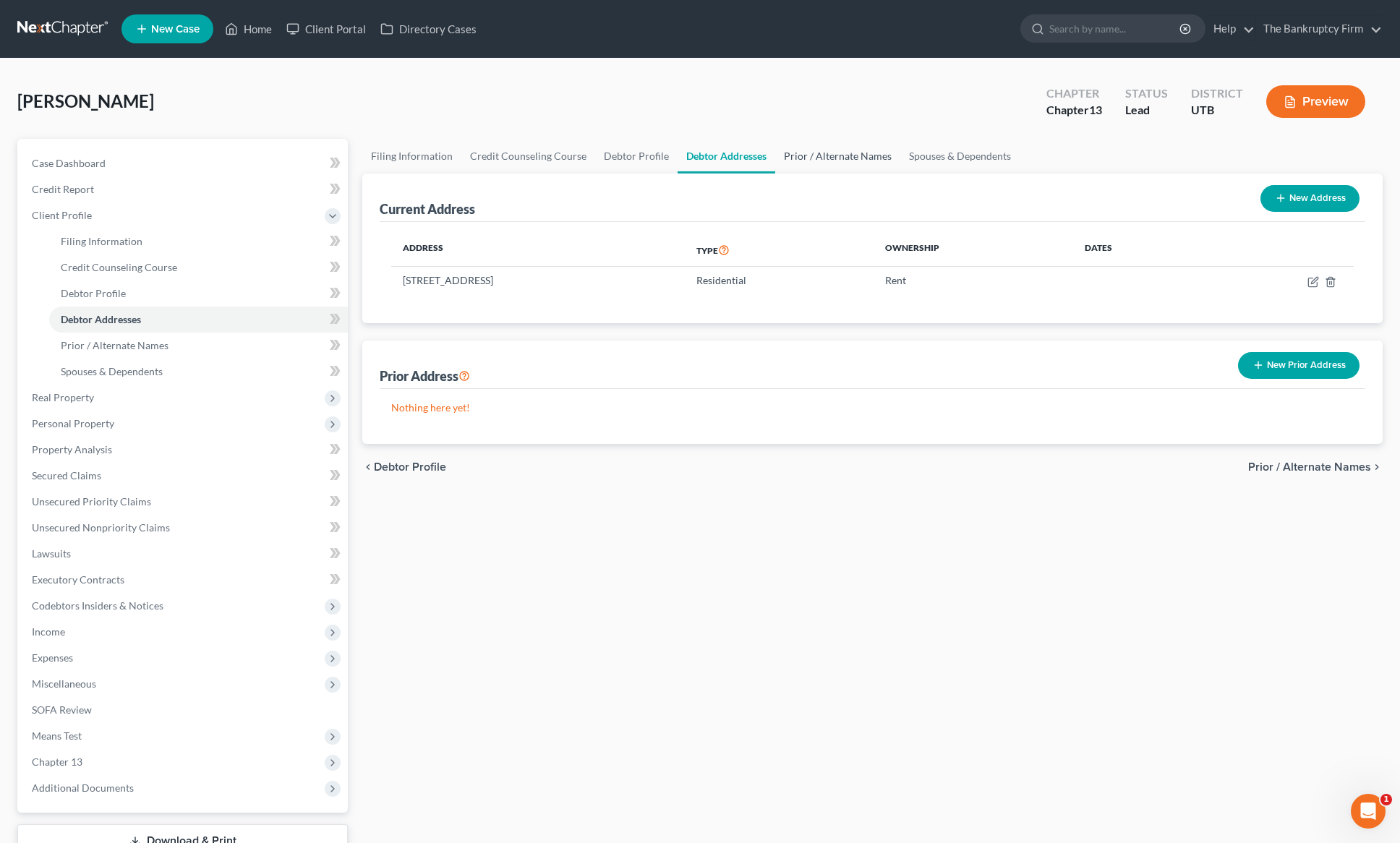
click at [853, 155] on link "Prior / Alternate Names" at bounding box center [839, 156] width 126 height 35
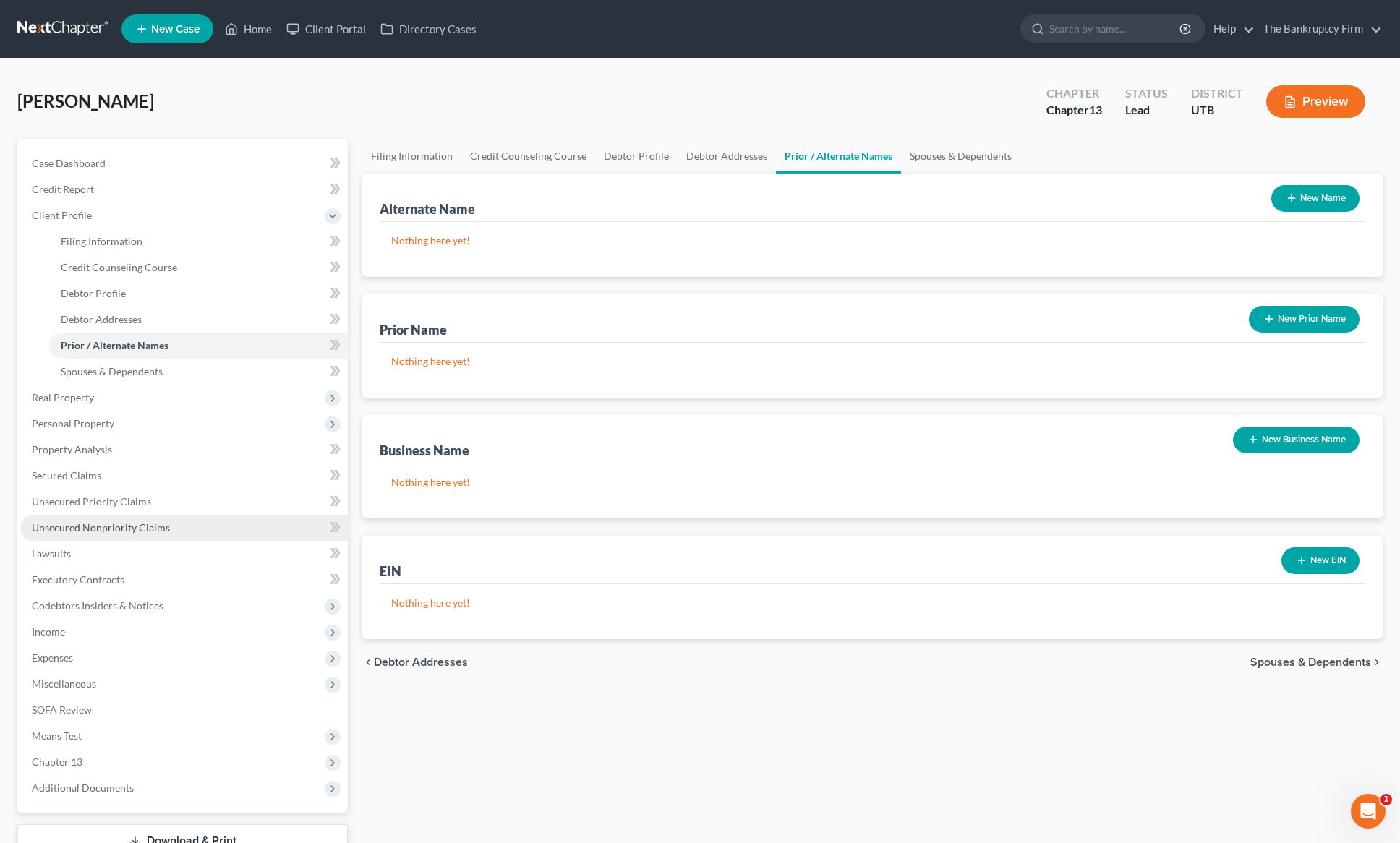
click at [88, 525] on span "Unsecured Nonpriority Claims" at bounding box center [100, 527] width 138 height 13
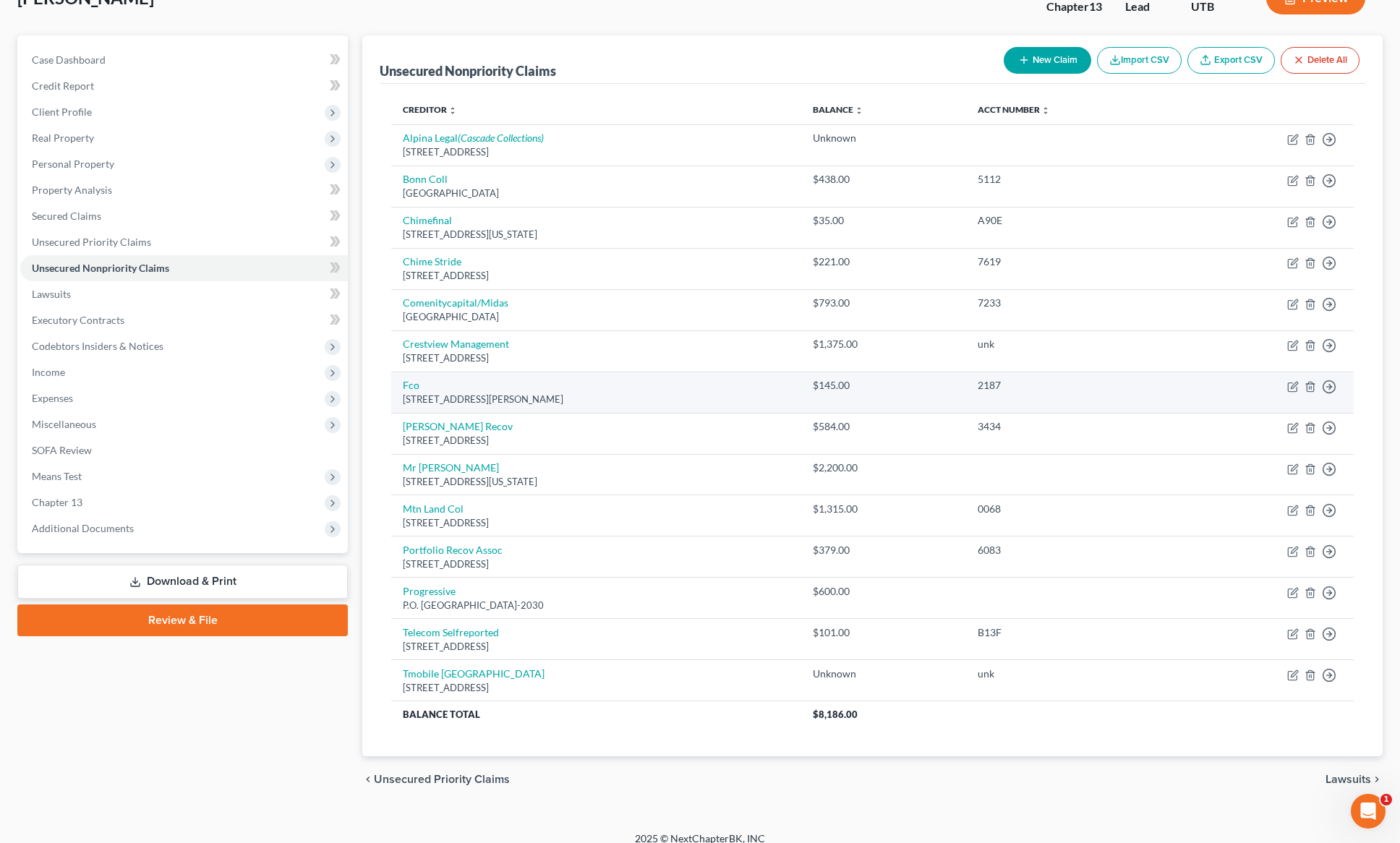
scroll to position [106, 0]
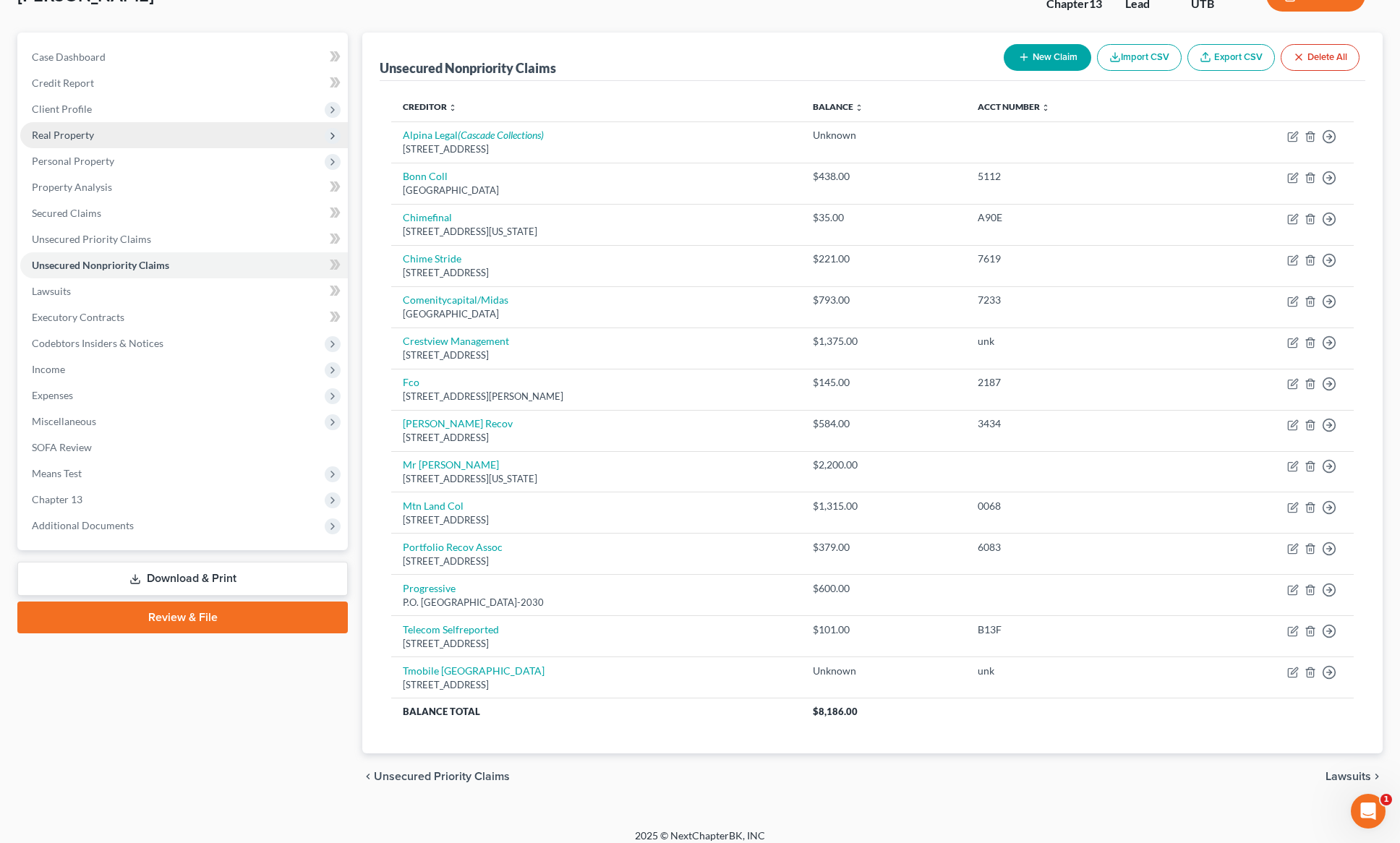
click at [94, 129] on span "Real Property" at bounding box center [184, 135] width 328 height 26
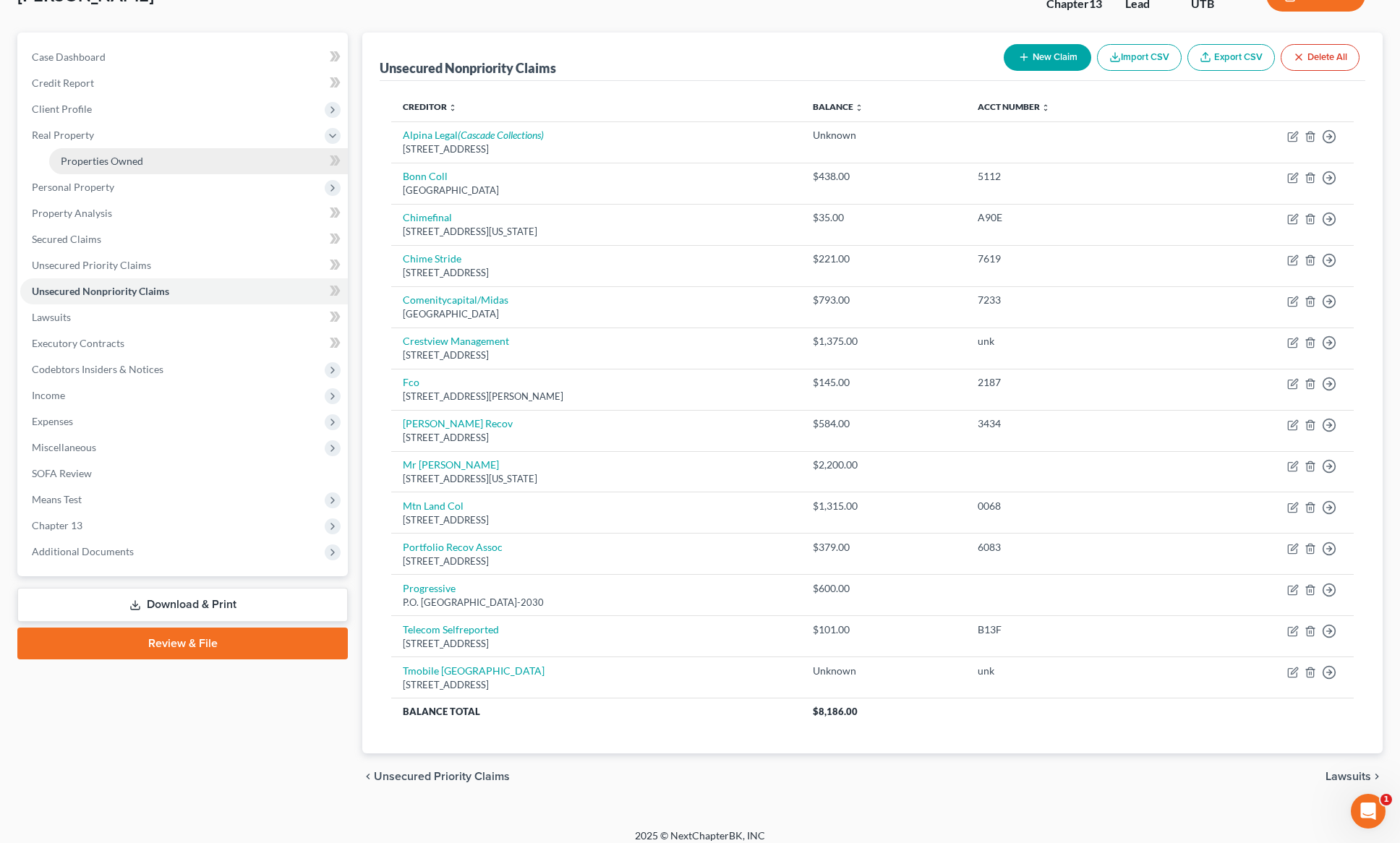
click at [130, 158] on span "Properties Owned" at bounding box center [101, 160] width 82 height 13
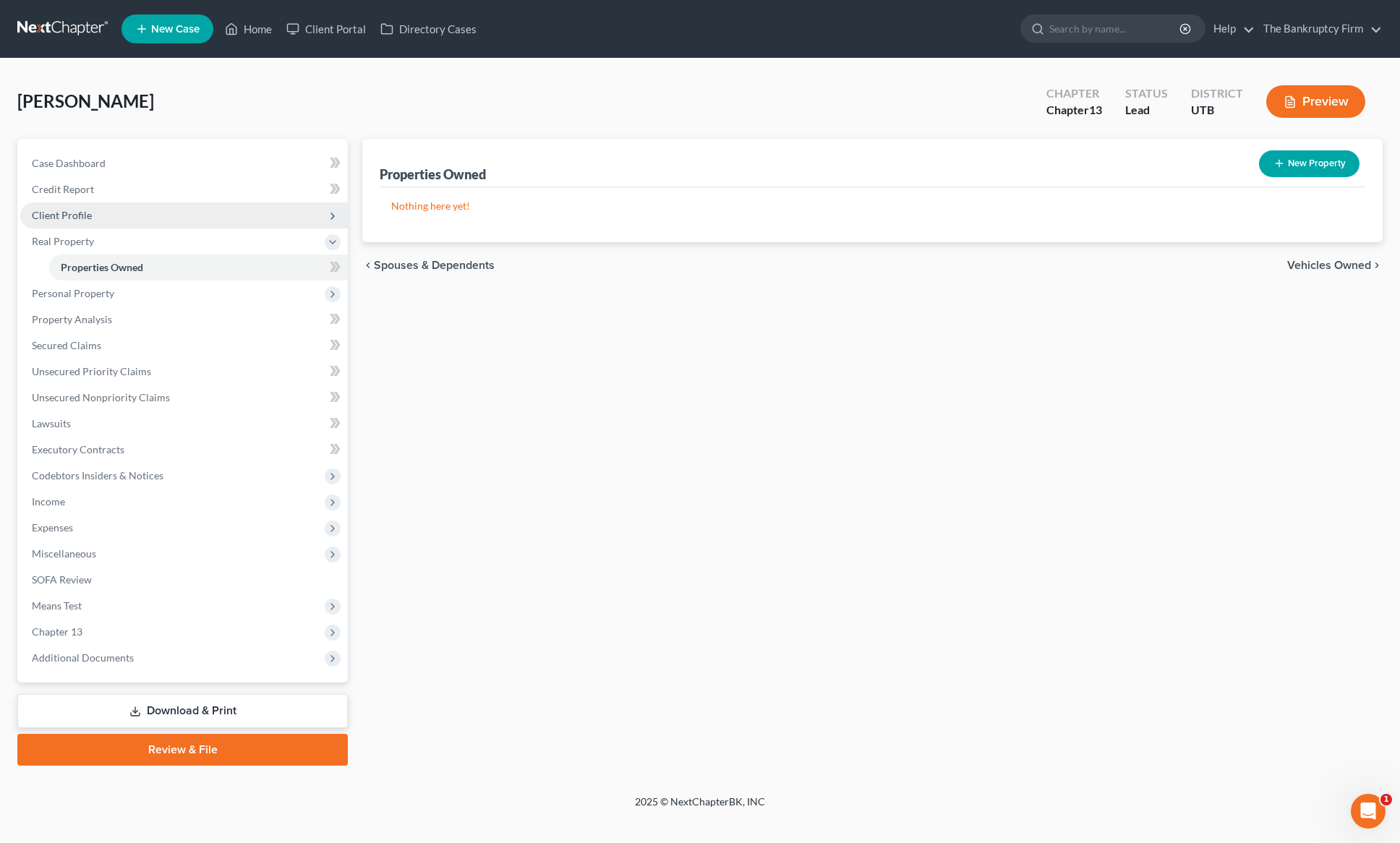
click at [76, 216] on span "Client Profile" at bounding box center [62, 214] width 60 height 13
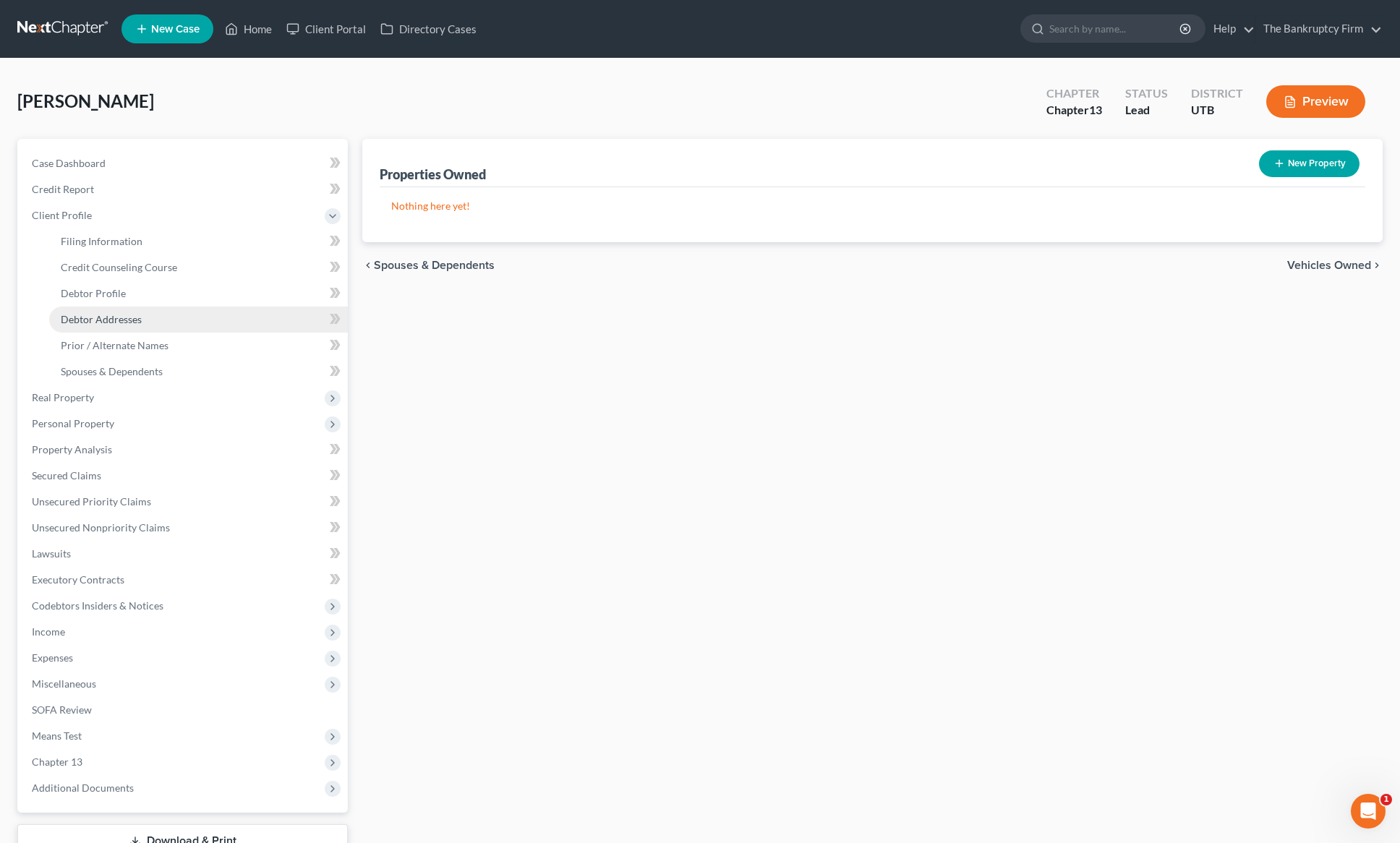
click at [136, 315] on span "Debtor Addresses" at bounding box center [101, 319] width 81 height 13
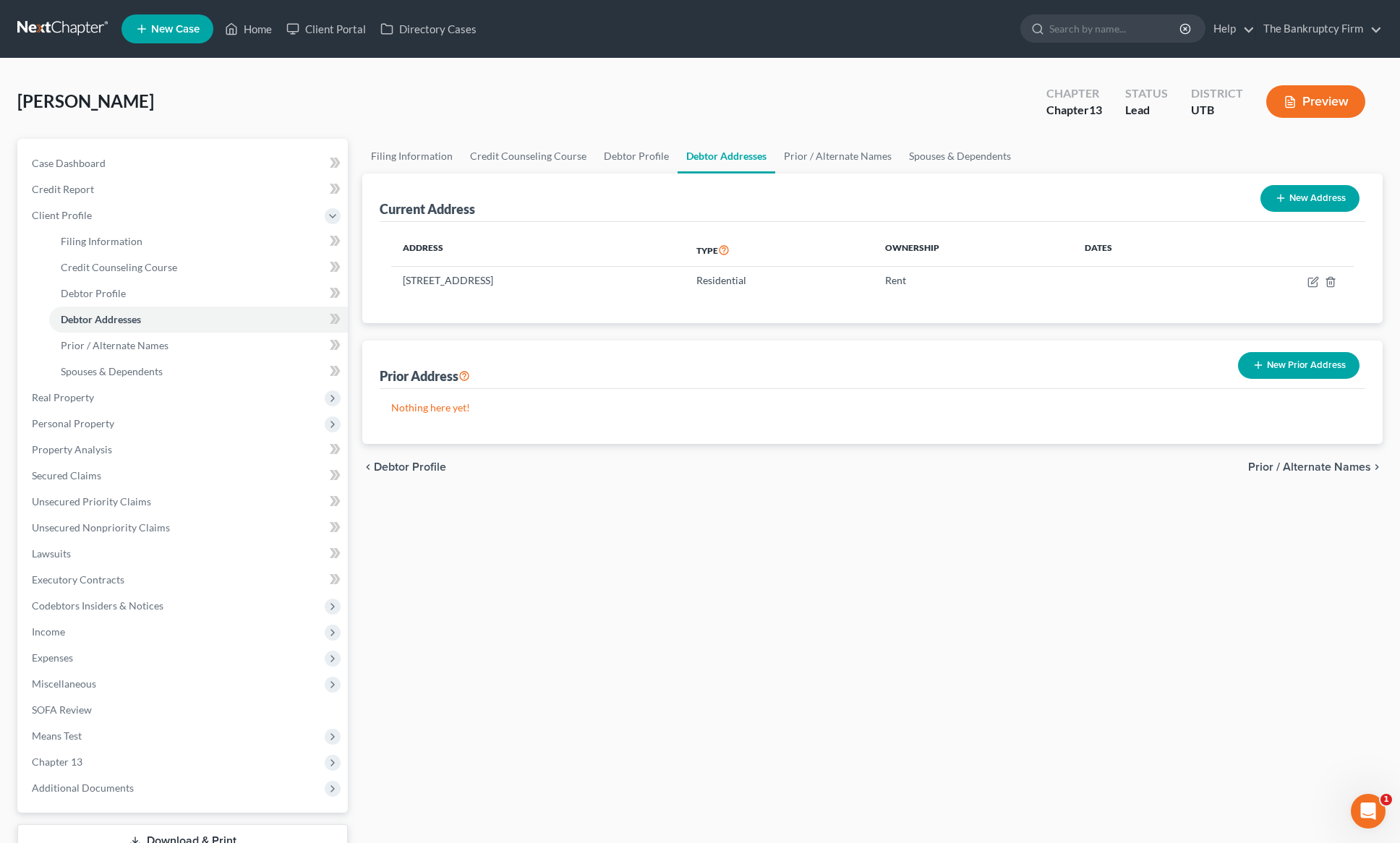
click at [1265, 358] on button "New Prior Address" at bounding box center [1300, 366] width 122 height 27
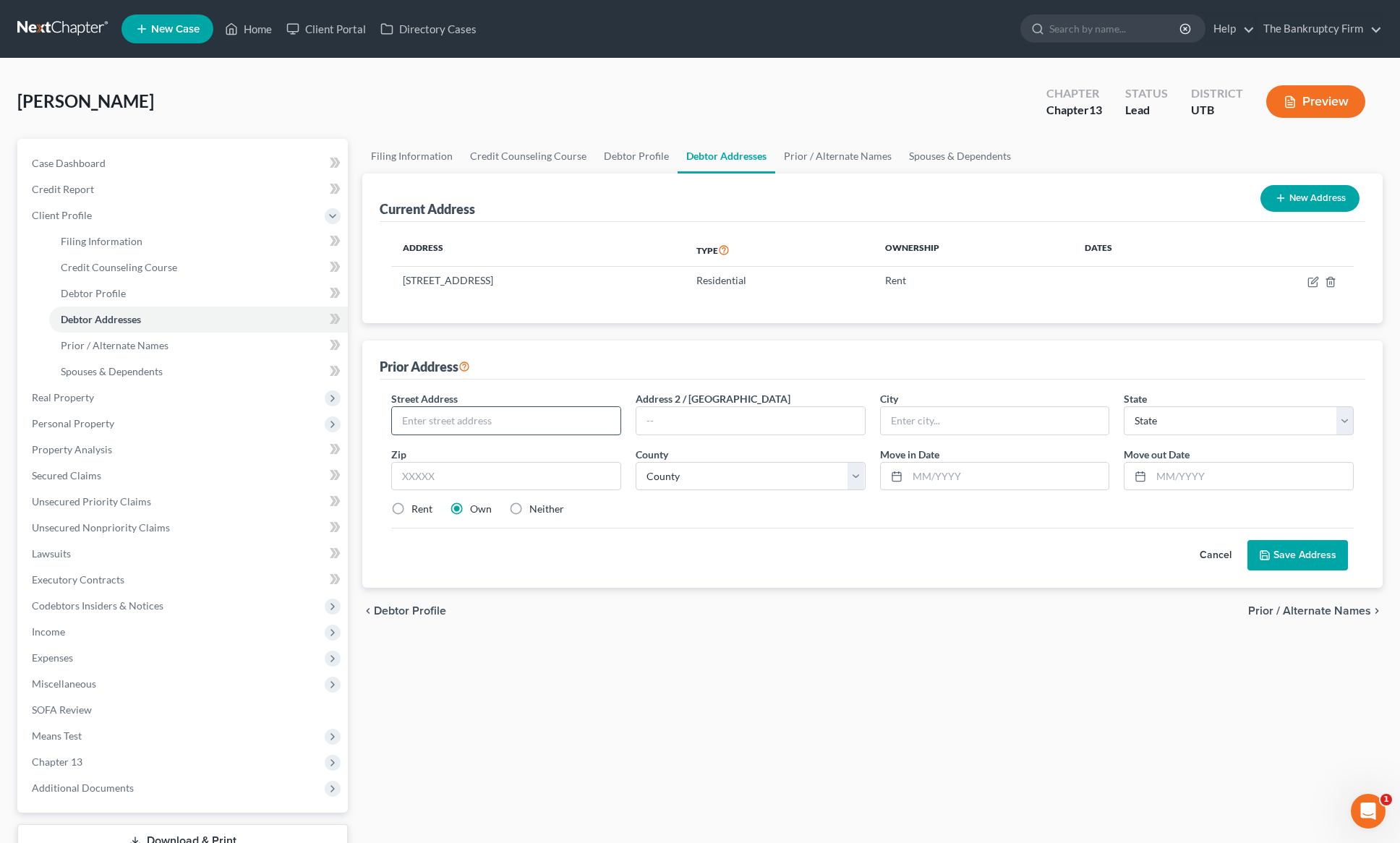
click at [525, 419] on input "text" at bounding box center [506, 420] width 229 height 27
click at [674, 477] on select "County [GEOGRAPHIC_DATA] [GEOGRAPHIC_DATA] [GEOGRAPHIC_DATA] [GEOGRAPHIC_DATA] …" at bounding box center [751, 476] width 230 height 29
click at [636, 462] on select "County [GEOGRAPHIC_DATA] [GEOGRAPHIC_DATA] [GEOGRAPHIC_DATA] [GEOGRAPHIC_DATA] …" at bounding box center [751, 476] width 230 height 29
click at [977, 480] on input "text" at bounding box center [1009, 476] width 202 height 27
click at [1208, 479] on input "text" at bounding box center [1252, 476] width 202 height 27
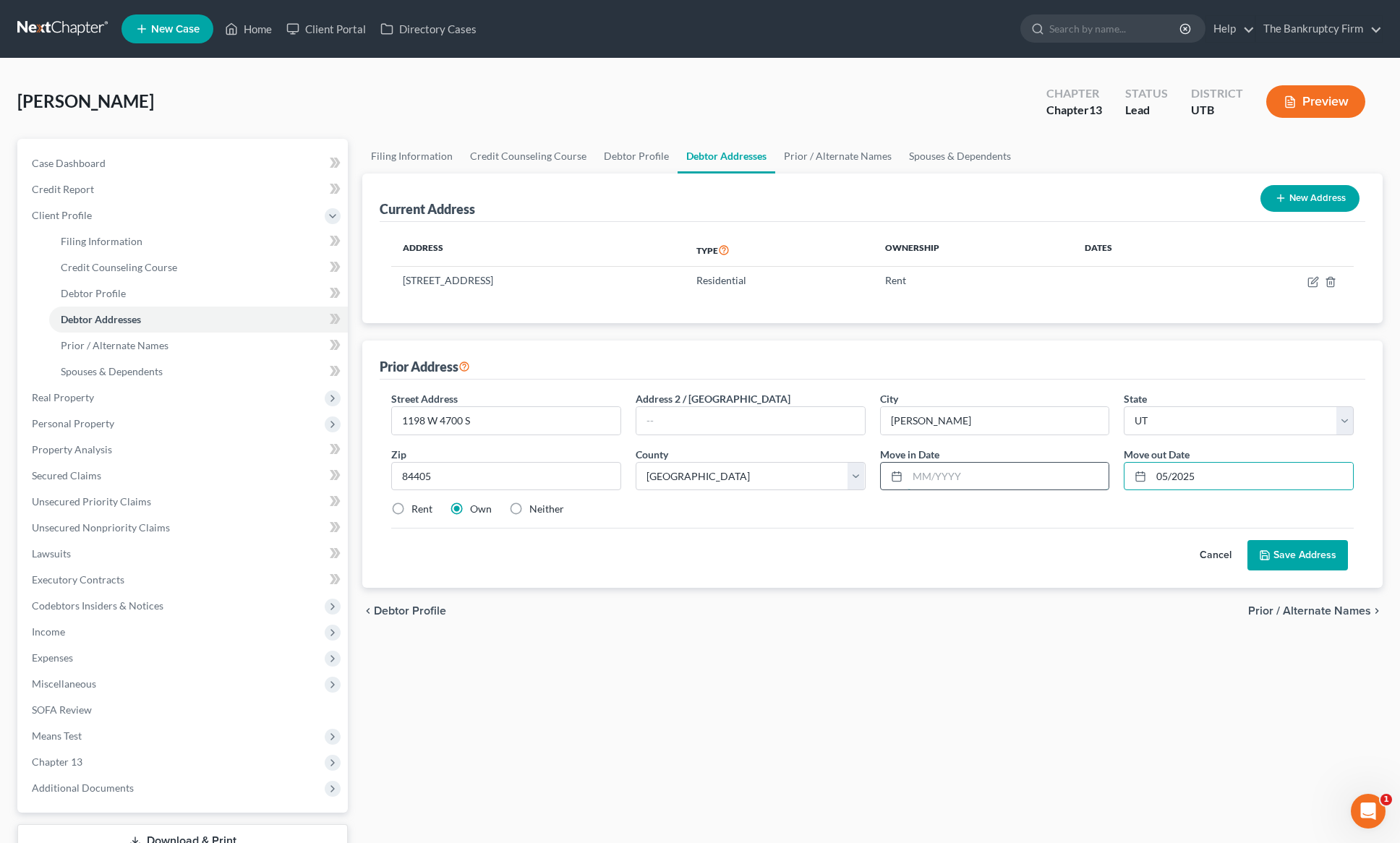
click at [955, 480] on input "text" at bounding box center [1009, 476] width 202 height 27
drag, startPoint x: 949, startPoint y: 479, endPoint x: 962, endPoint y: 478, distance: 13.0
click at [962, 478] on input "01/2020" at bounding box center [1009, 476] width 202 height 27
click at [1322, 557] on button "Save Address" at bounding box center [1298, 553] width 100 height 30
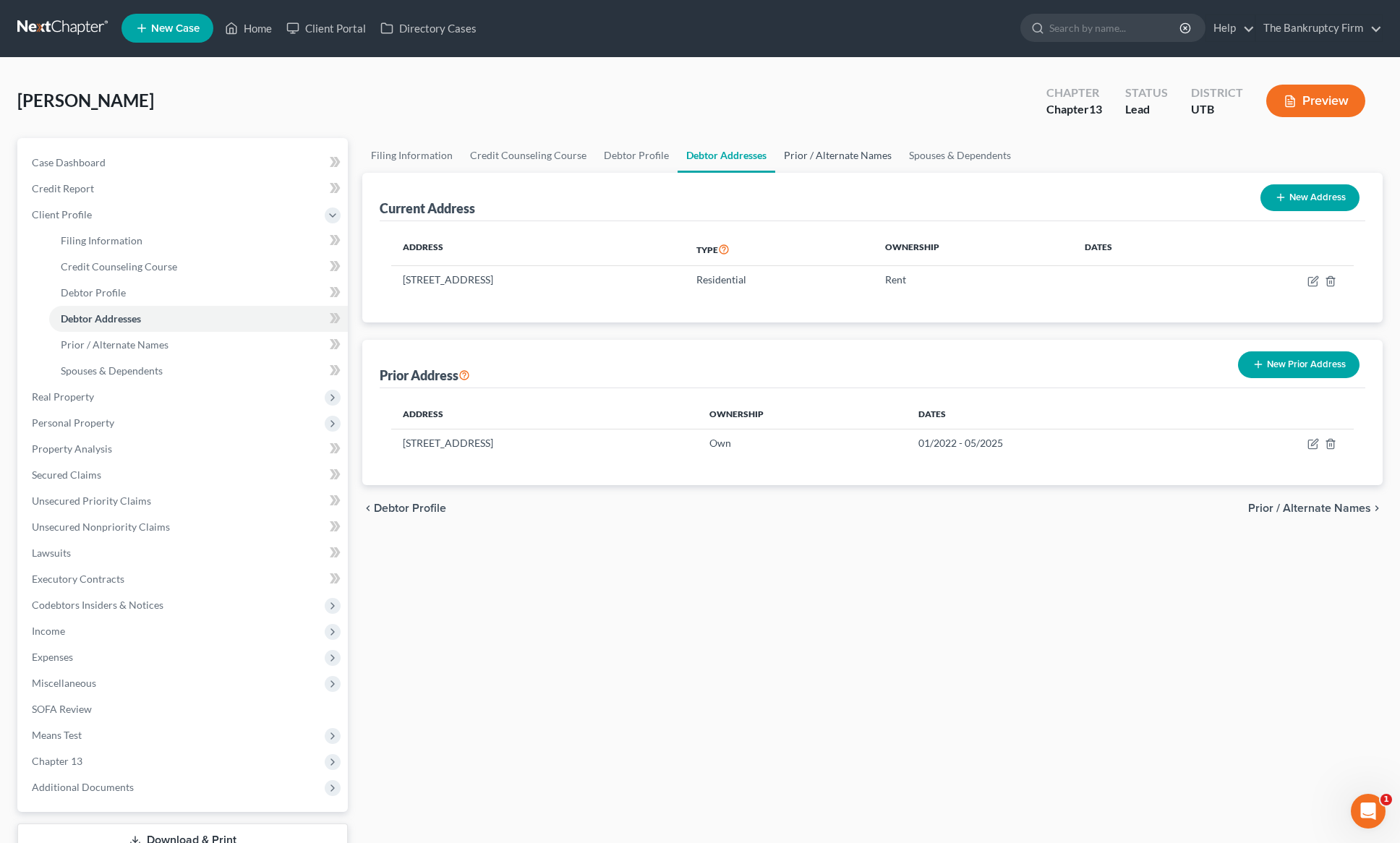
click at [837, 155] on link "Prior / Alternate Names" at bounding box center [839, 155] width 126 height 35
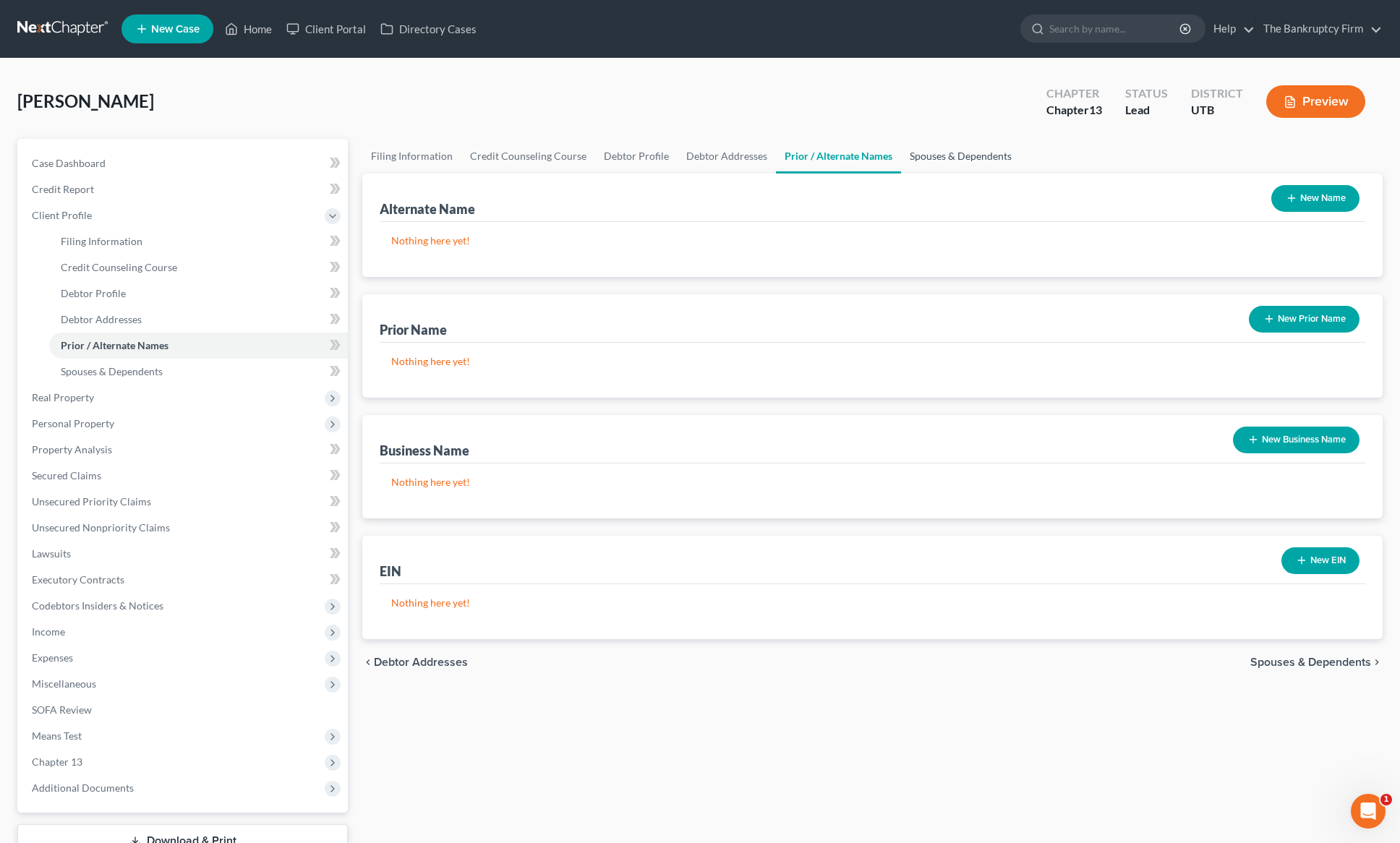
click at [961, 152] on link "Spouses & Dependents" at bounding box center [961, 156] width 120 height 35
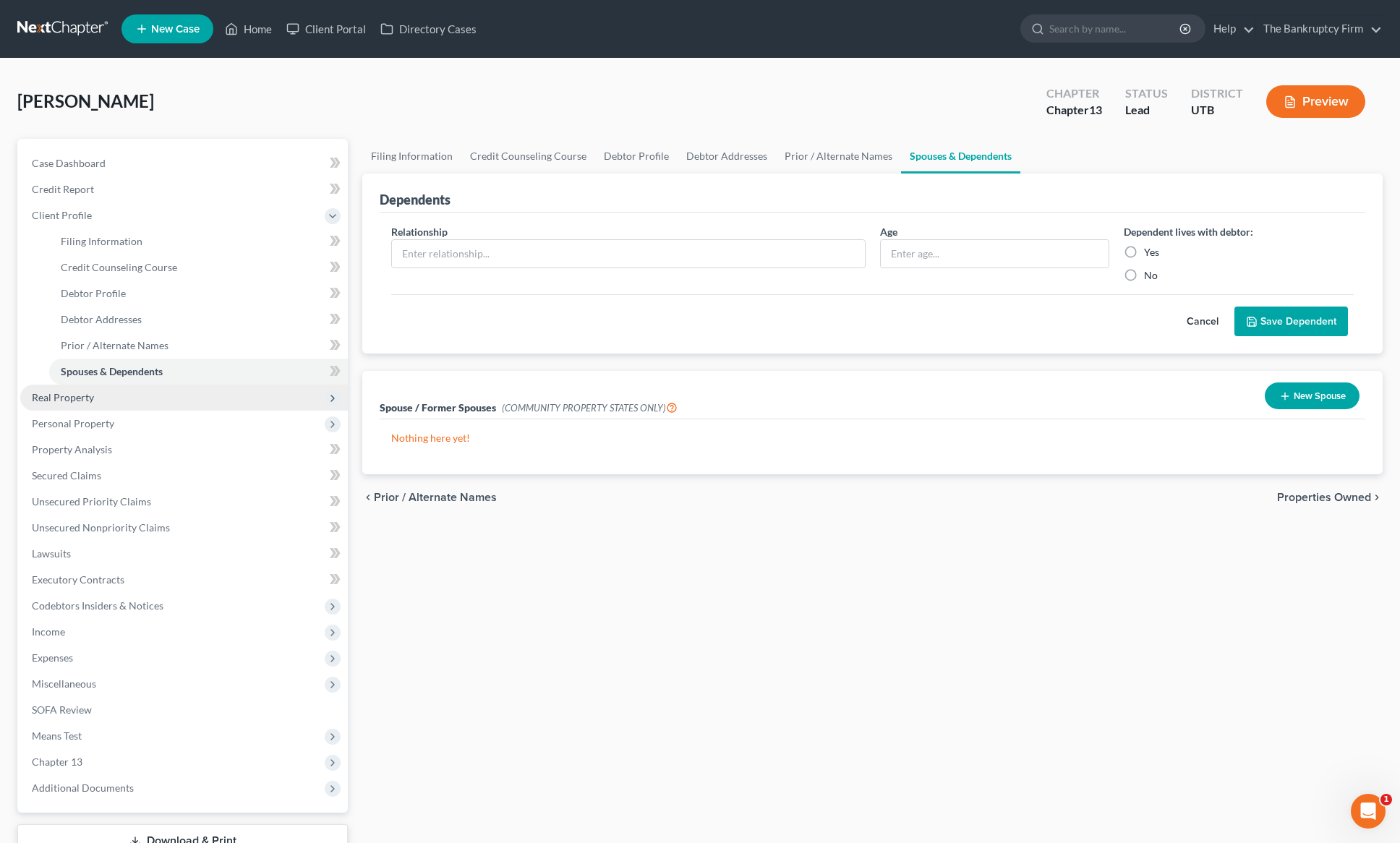
click at [82, 399] on span "Real Property" at bounding box center [63, 397] width 62 height 13
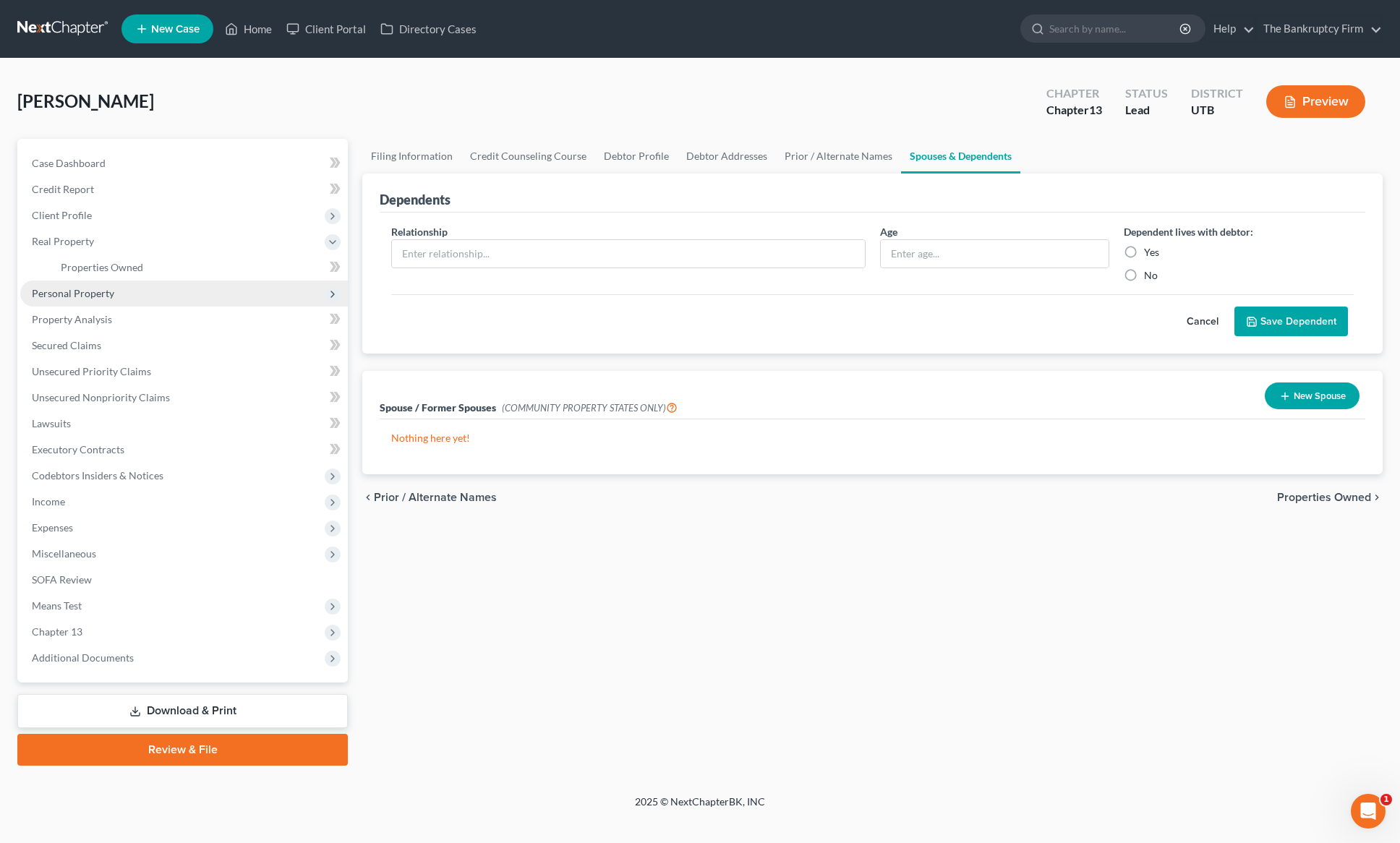
click at [97, 294] on span "Personal Property" at bounding box center [72, 293] width 82 height 13
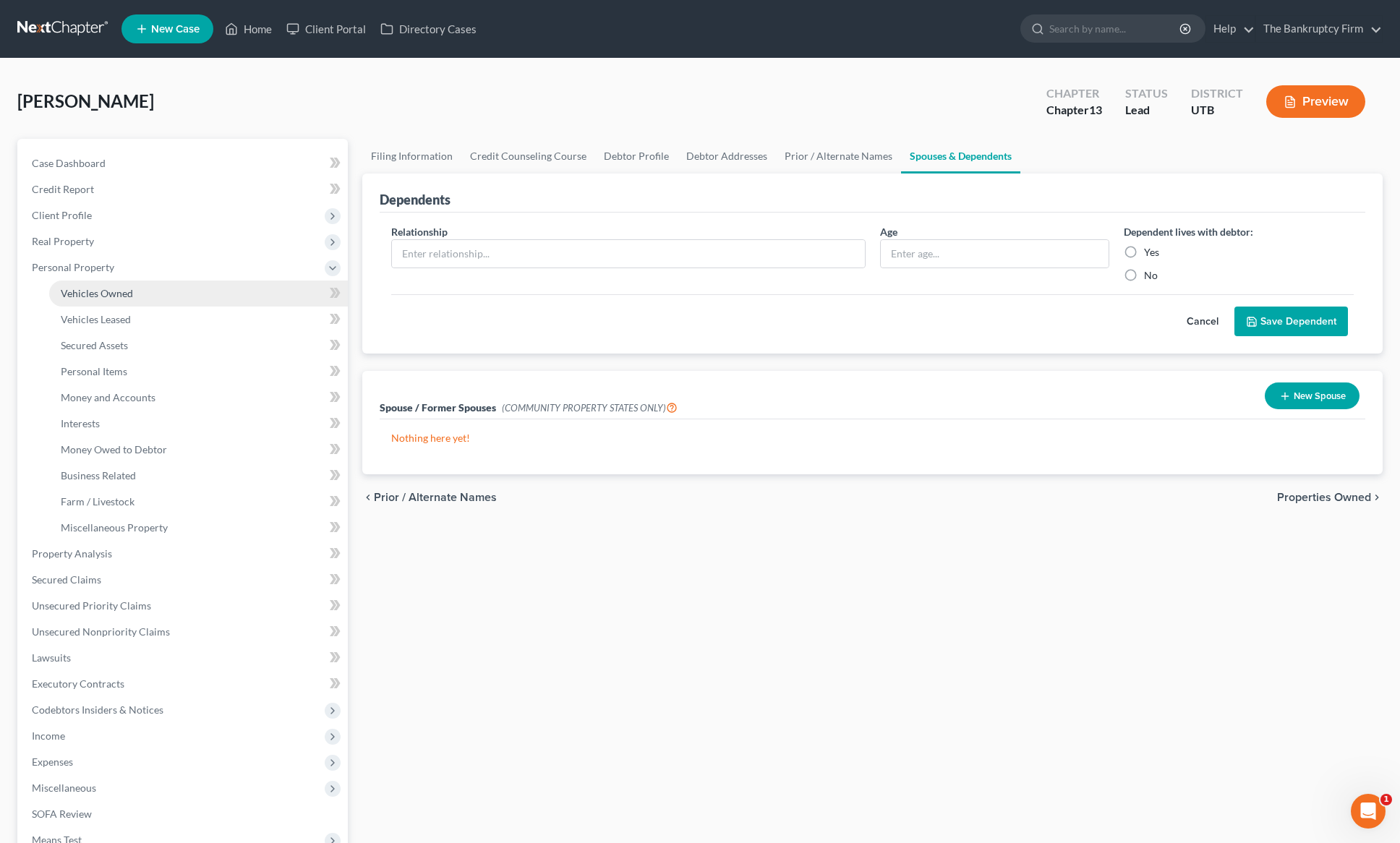
click at [130, 291] on span "Vehicles Owned" at bounding box center [97, 293] width 72 height 13
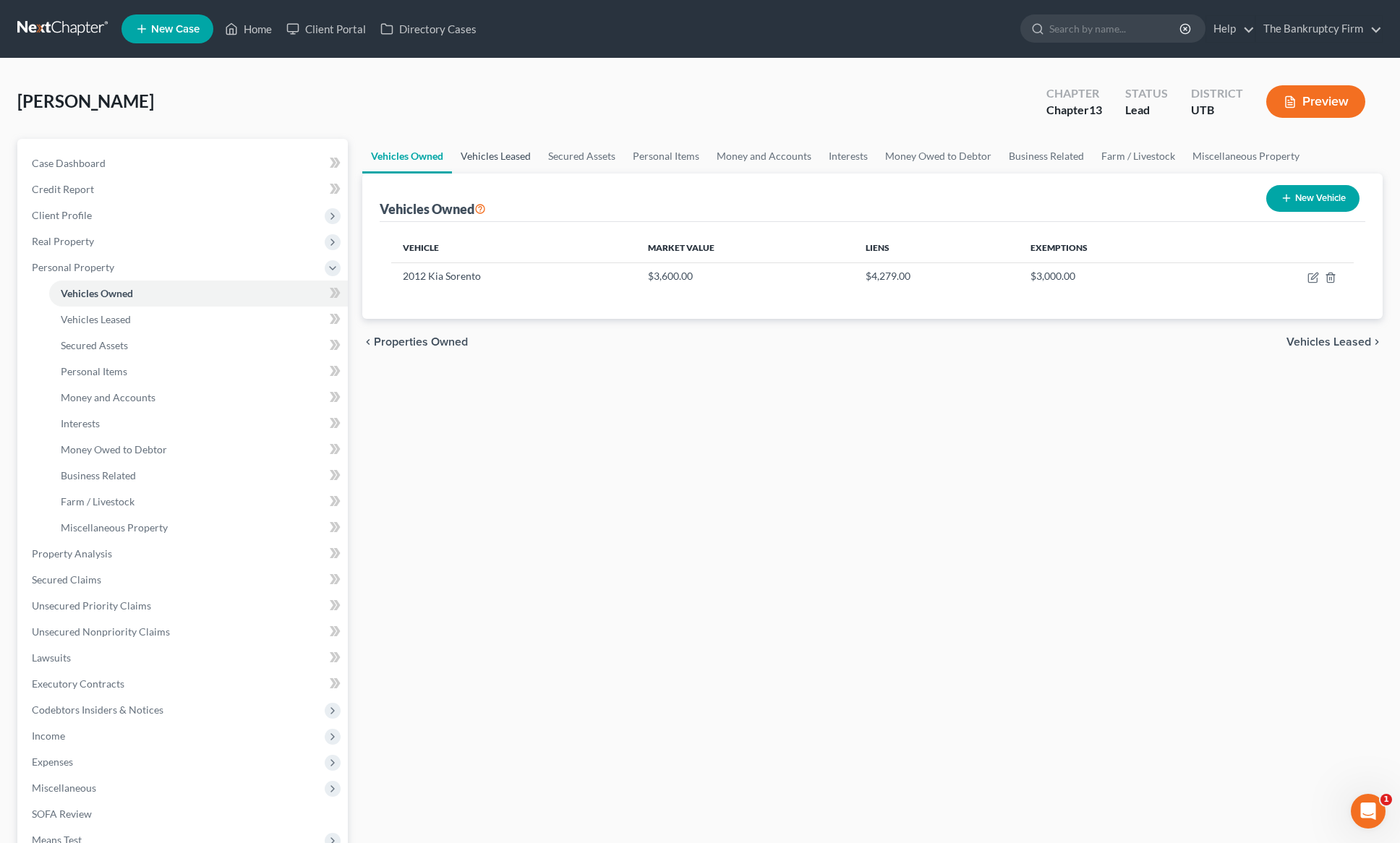
click at [496, 156] on link "Vehicles Leased" at bounding box center [496, 156] width 88 height 35
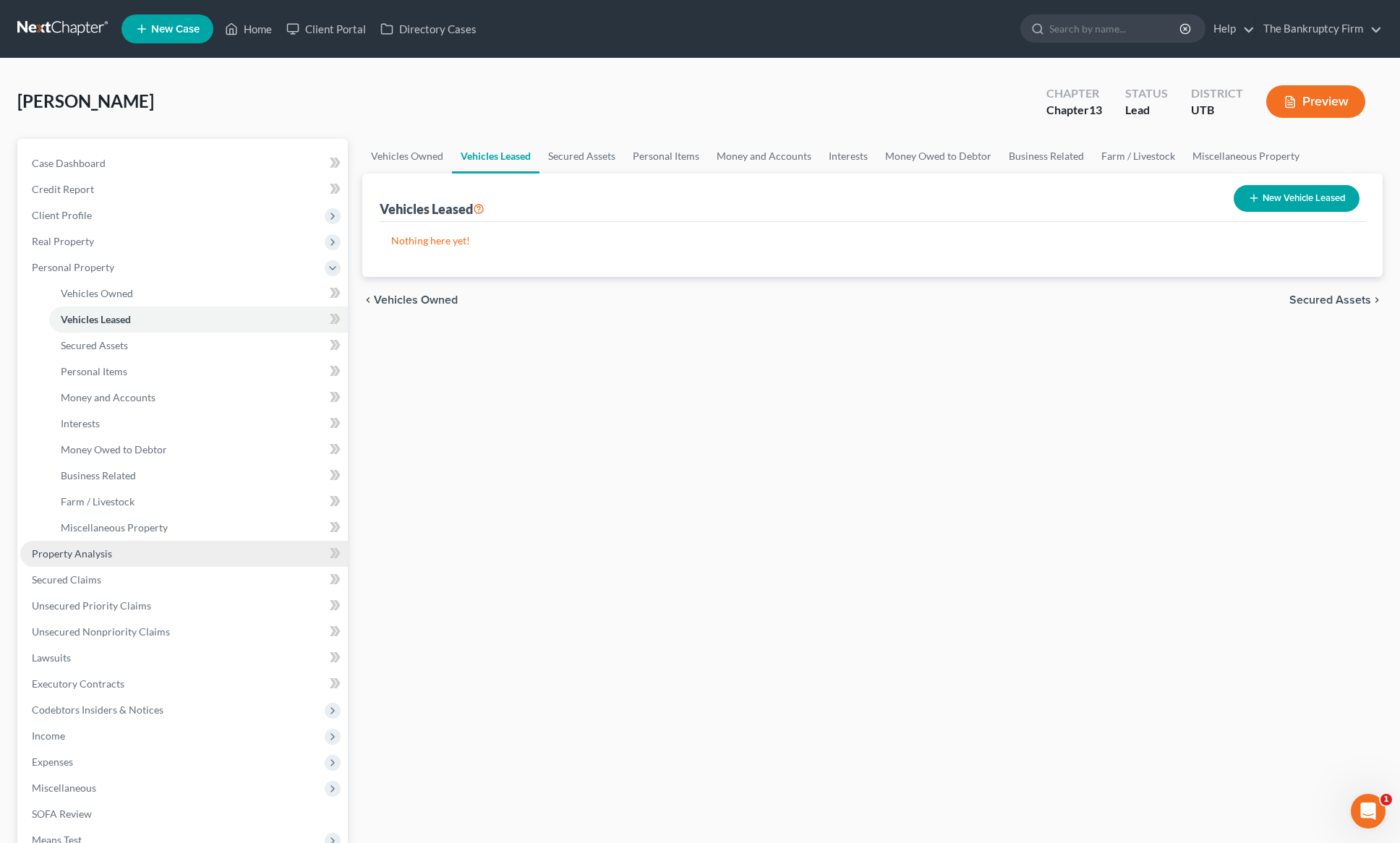
click at [89, 553] on span "Property Analysis" at bounding box center [71, 553] width 80 height 13
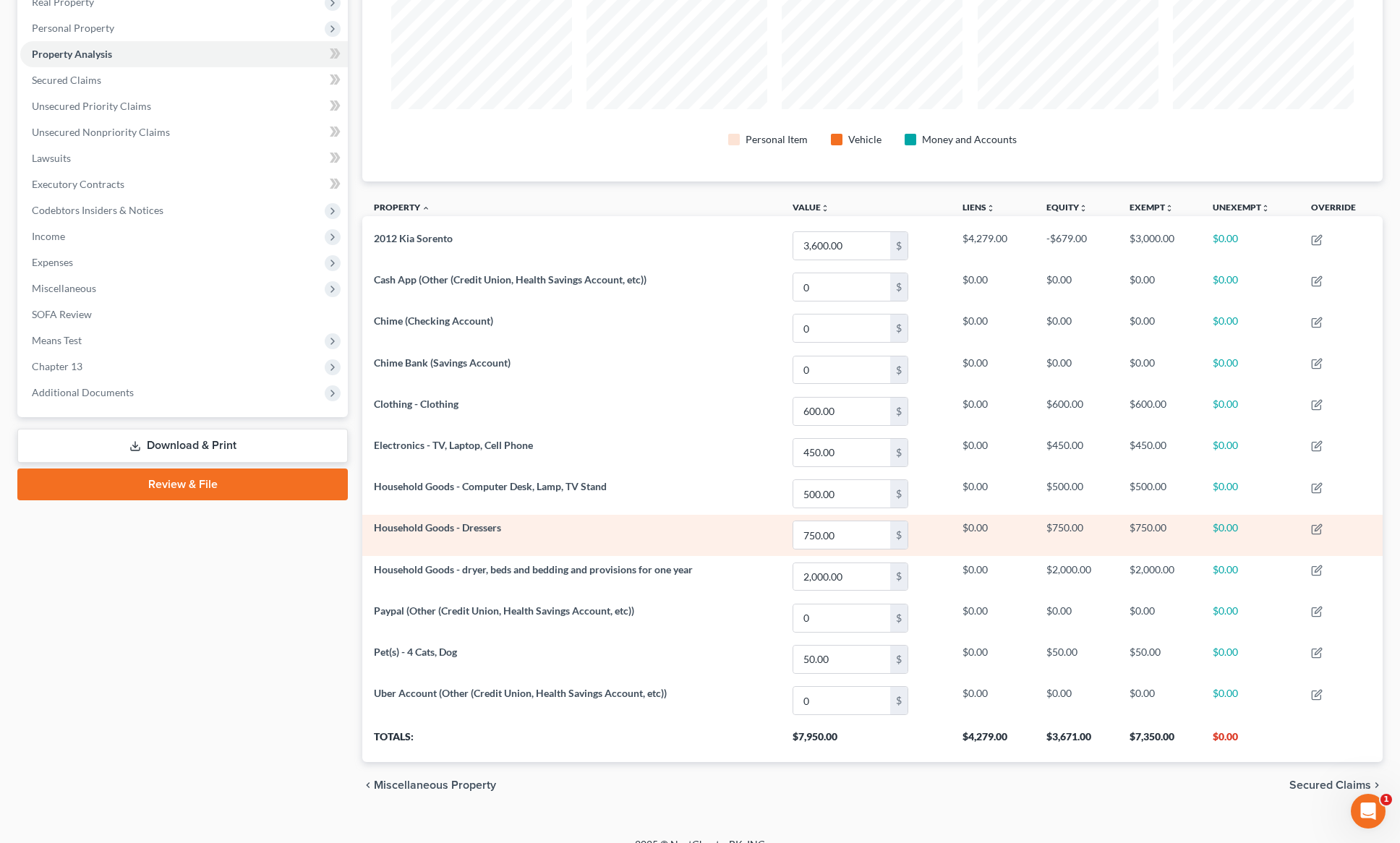
scroll to position [260, 0]
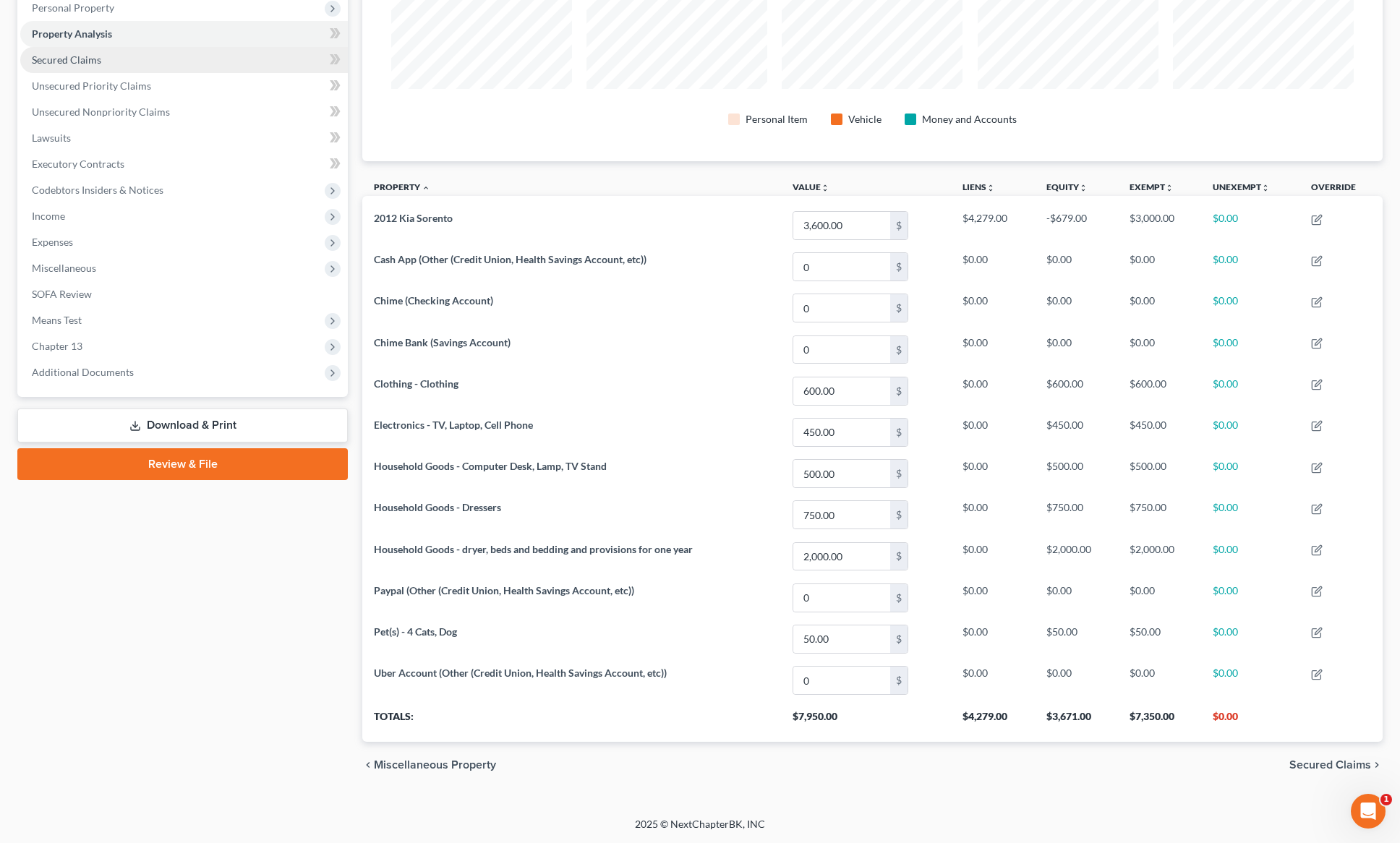
click at [102, 55] on link "Secured Claims" at bounding box center [184, 60] width 328 height 26
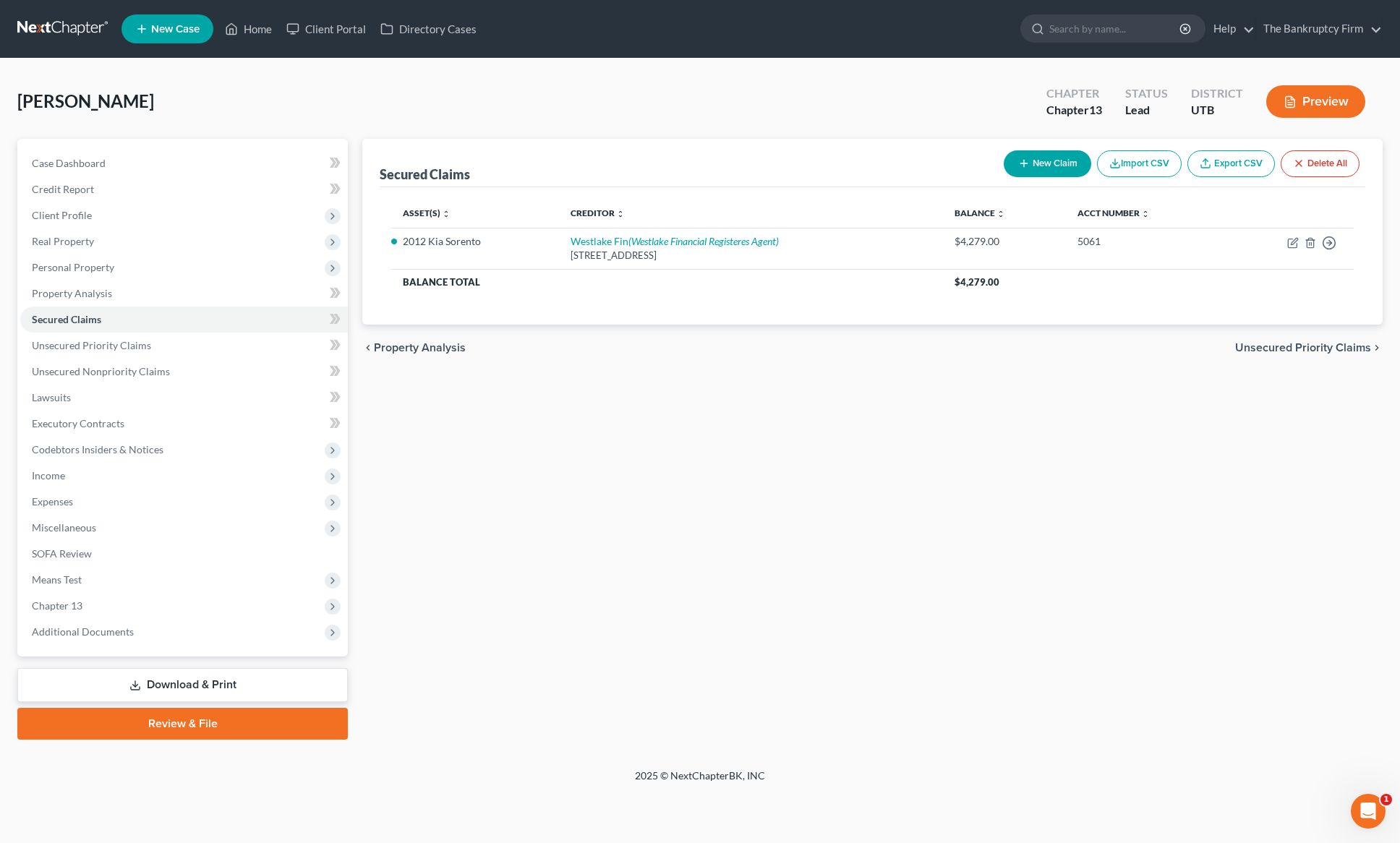
click at [490, 407] on div "Secured Claims New Claim Import CSV Export CSV Delete All Asset(s) expand_more …" at bounding box center [872, 439] width 1035 height 601
click at [194, 334] on link "Unsecured Priority Claims" at bounding box center [184, 345] width 328 height 26
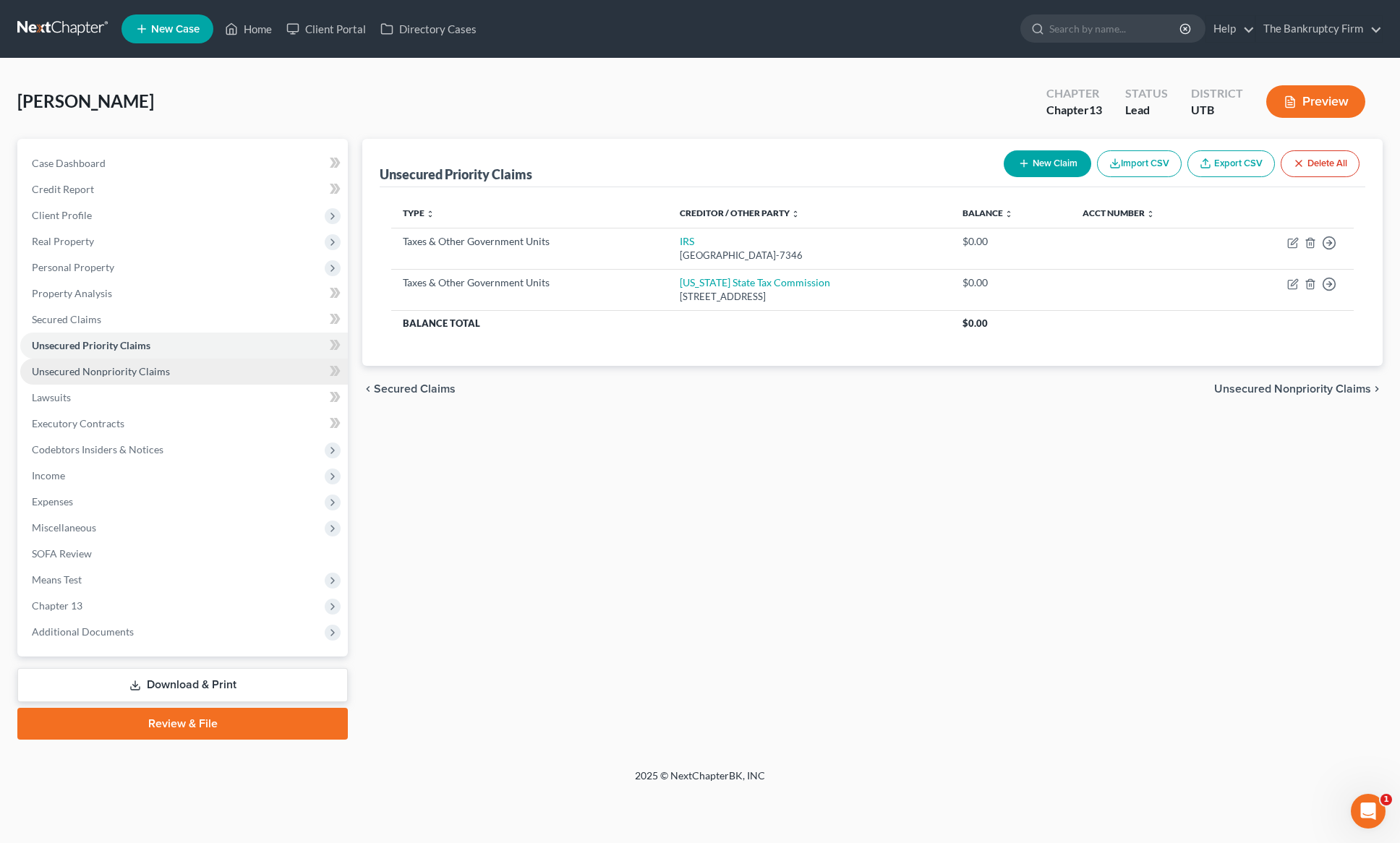
click at [102, 377] on span "Unsecured Nonpriority Claims" at bounding box center [100, 371] width 138 height 13
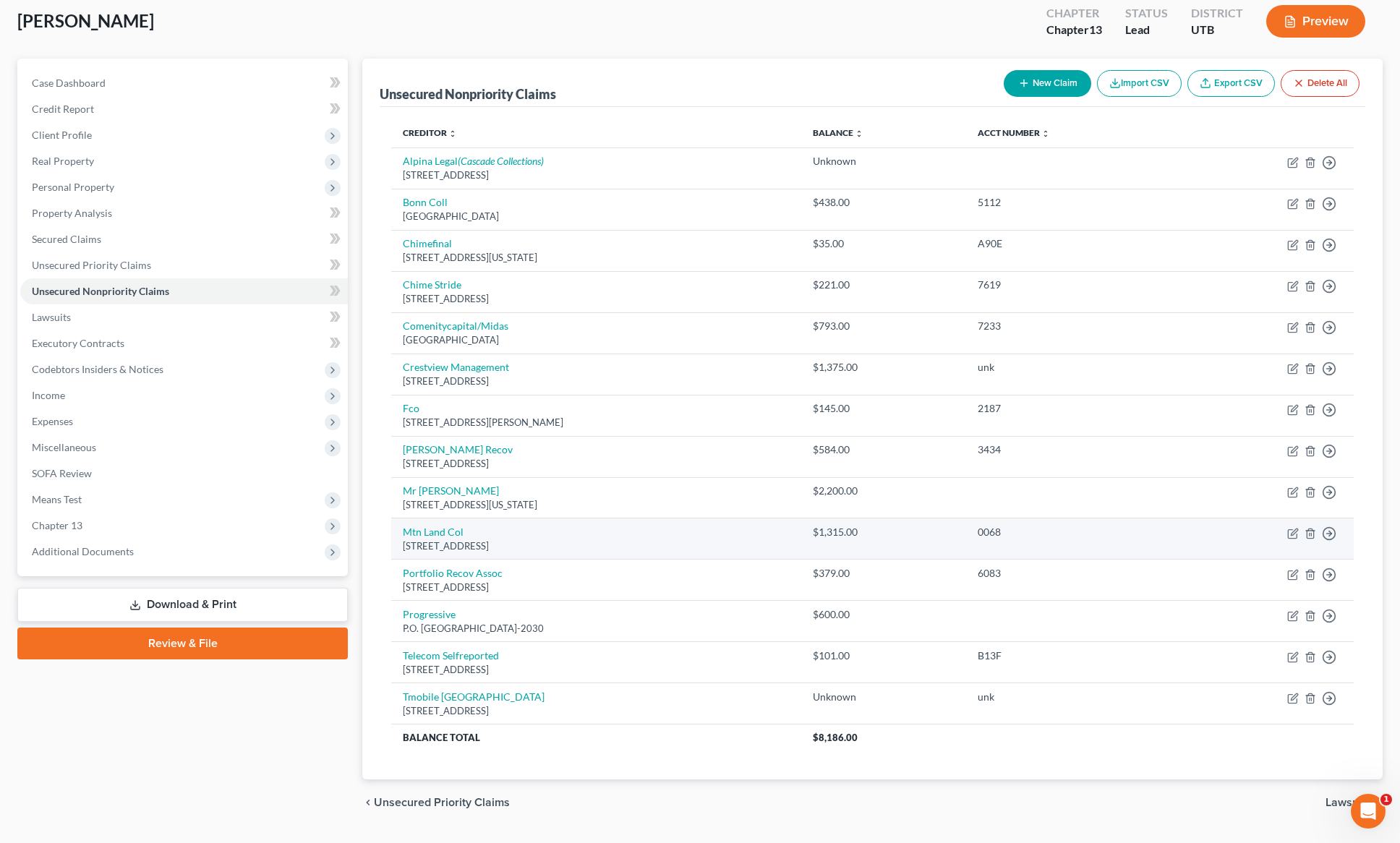
scroll to position [91, 0]
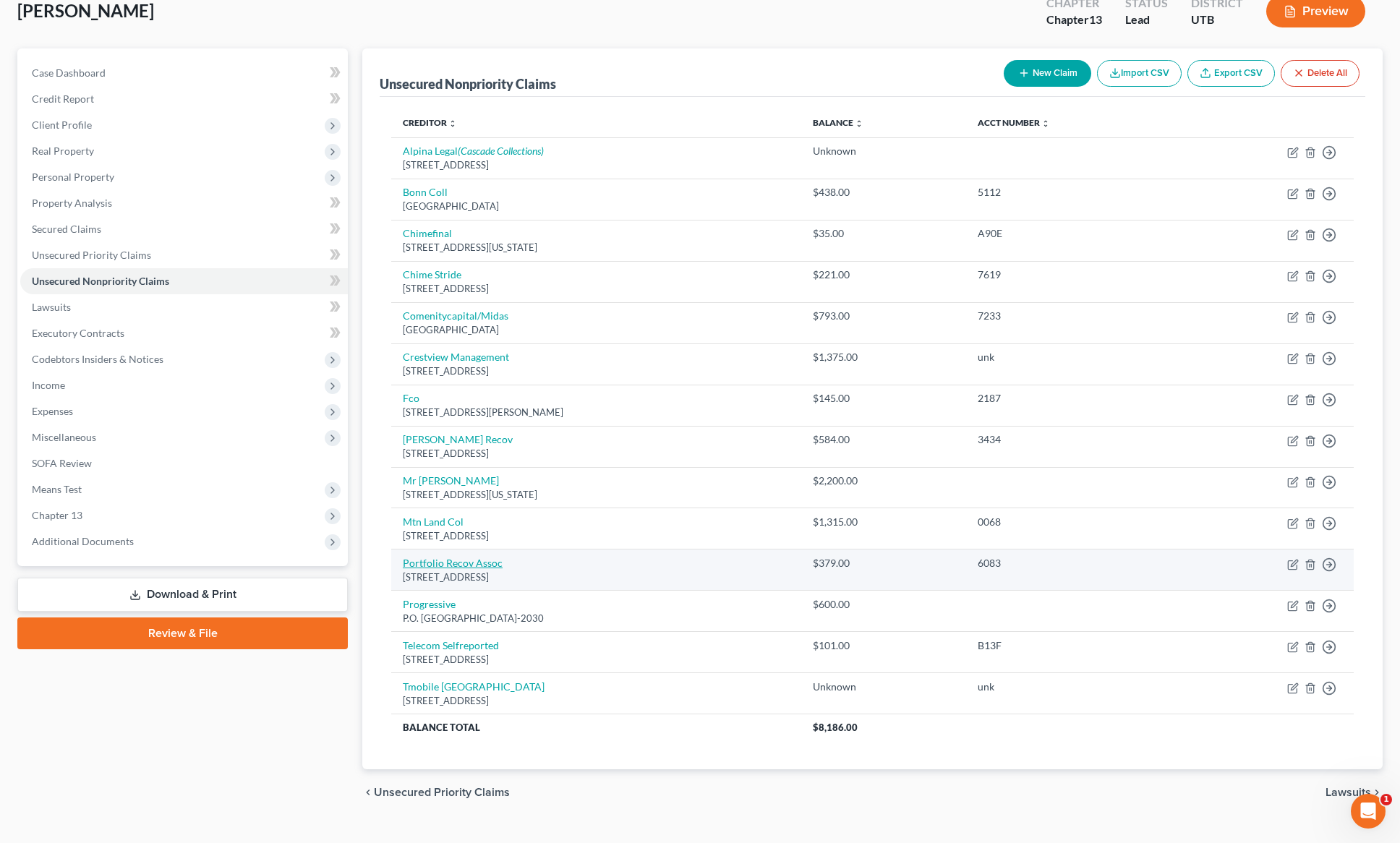
click at [469, 562] on link "Portfolio Recov Assoc" at bounding box center [452, 562] width 100 height 13
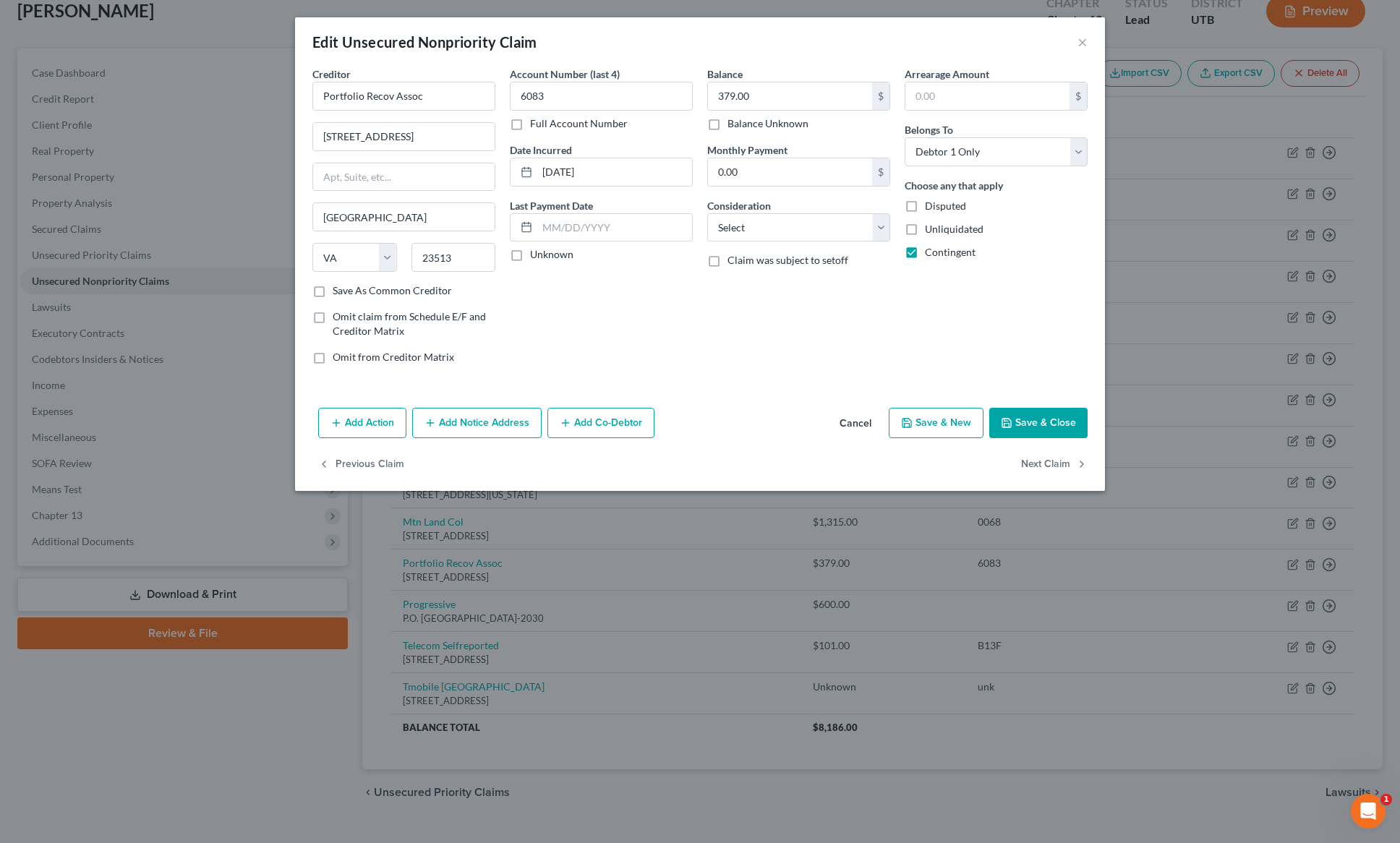
click at [1057, 418] on button "Save & Close" at bounding box center [1039, 422] width 99 height 30
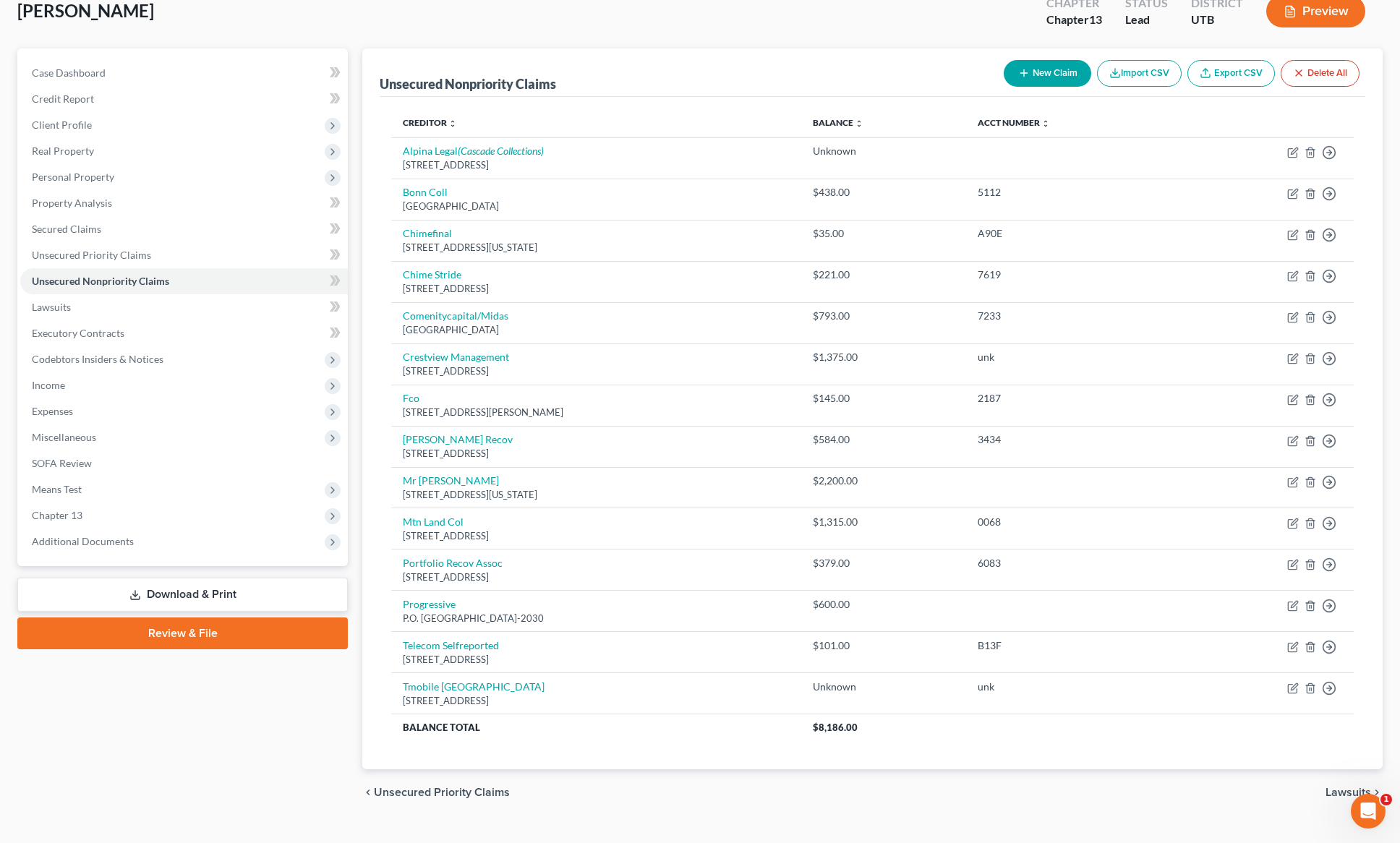
click at [1038, 73] on button "New Claim" at bounding box center [1047, 73] width 88 height 27
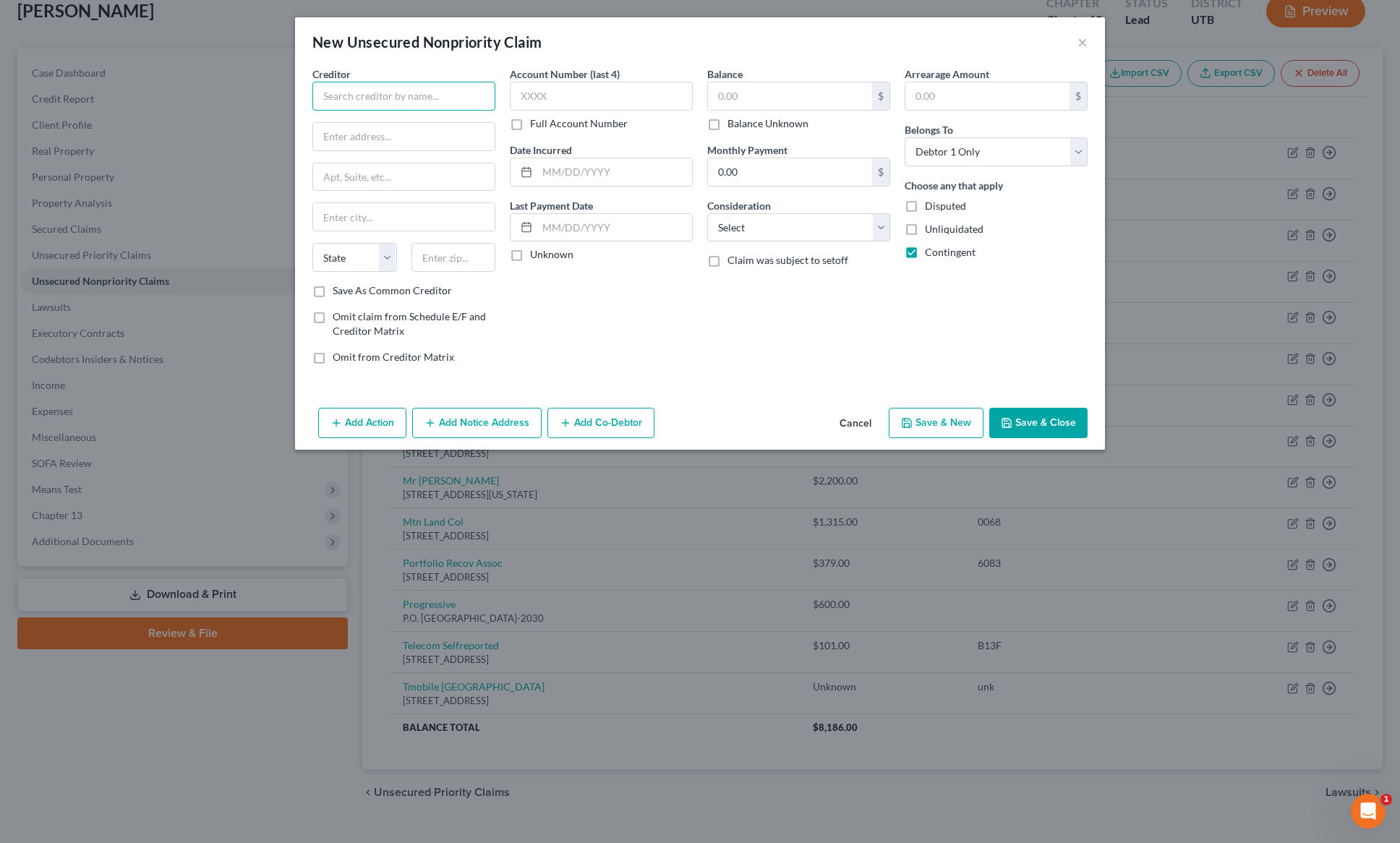
click at [391, 99] on input "text" at bounding box center [403, 97] width 183 height 29
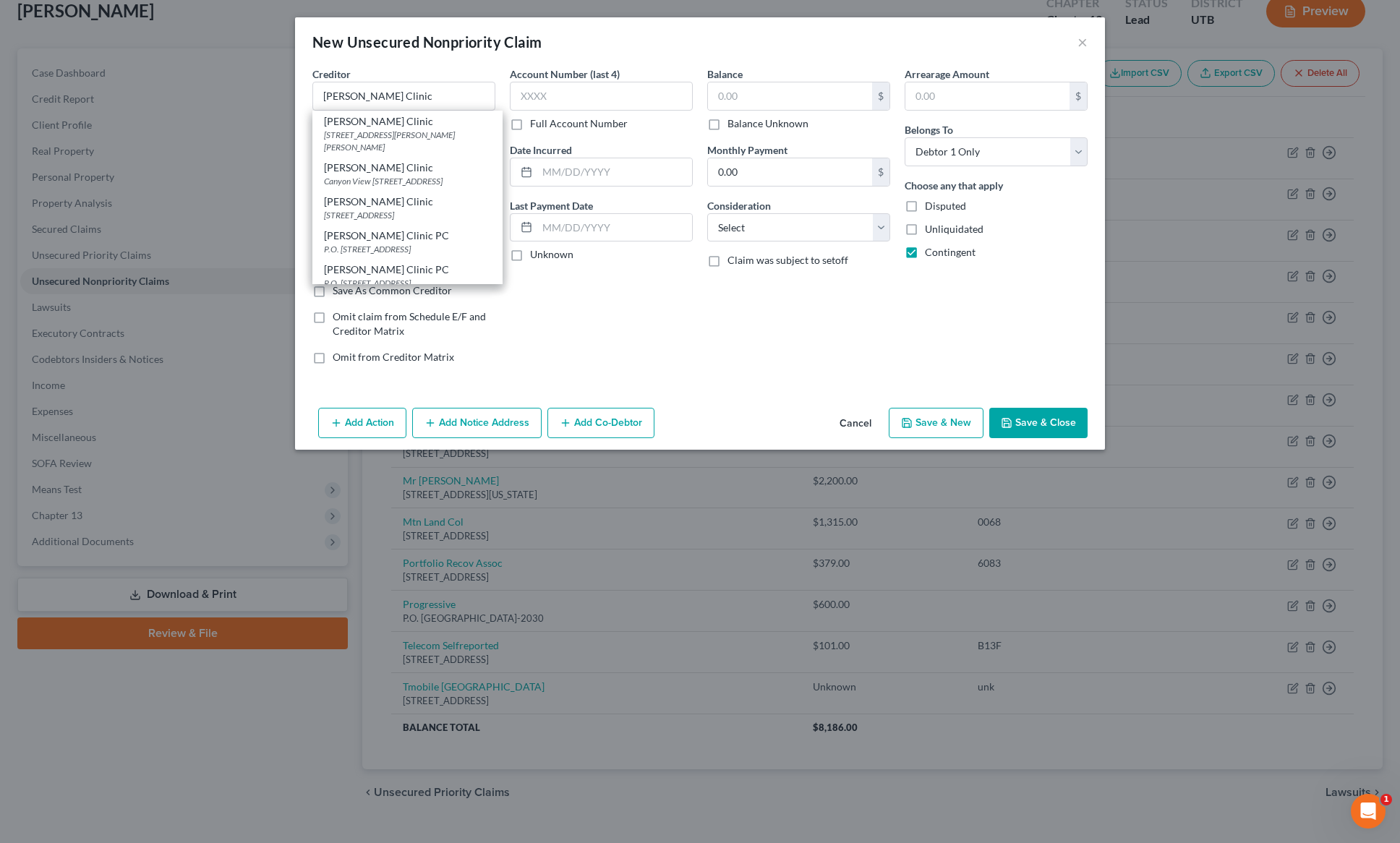
click at [384, 127] on div "[PERSON_NAME] Clinic [STREET_ADDRESS][PERSON_NAME]" at bounding box center [407, 134] width 190 height 46
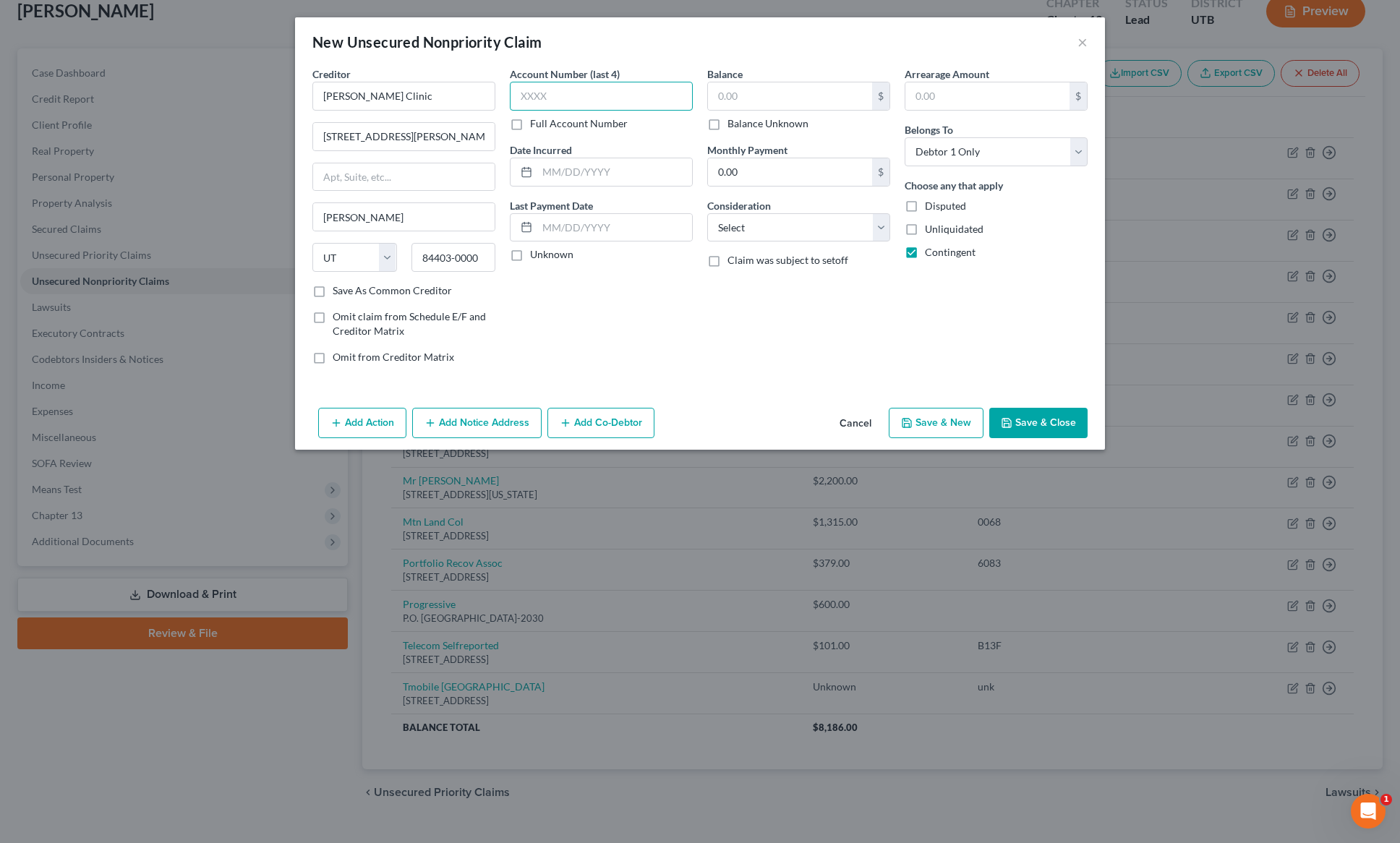
click at [563, 91] on input "text" at bounding box center [601, 97] width 183 height 29
click at [728, 123] on label "Balance Unknown" at bounding box center [768, 124] width 81 height 14
click at [733, 123] on input "Balance Unknown" at bounding box center [738, 122] width 10 height 10
click at [819, 220] on select "Select Cable / Satellite Services Collection Agency Credit Card Debt Debt Couns…" at bounding box center [798, 228] width 183 height 29
click at [707, 213] on select "Select Cable / Satellite Services Collection Agency Credit Card Debt Debt Couns…" at bounding box center [798, 228] width 183 height 29
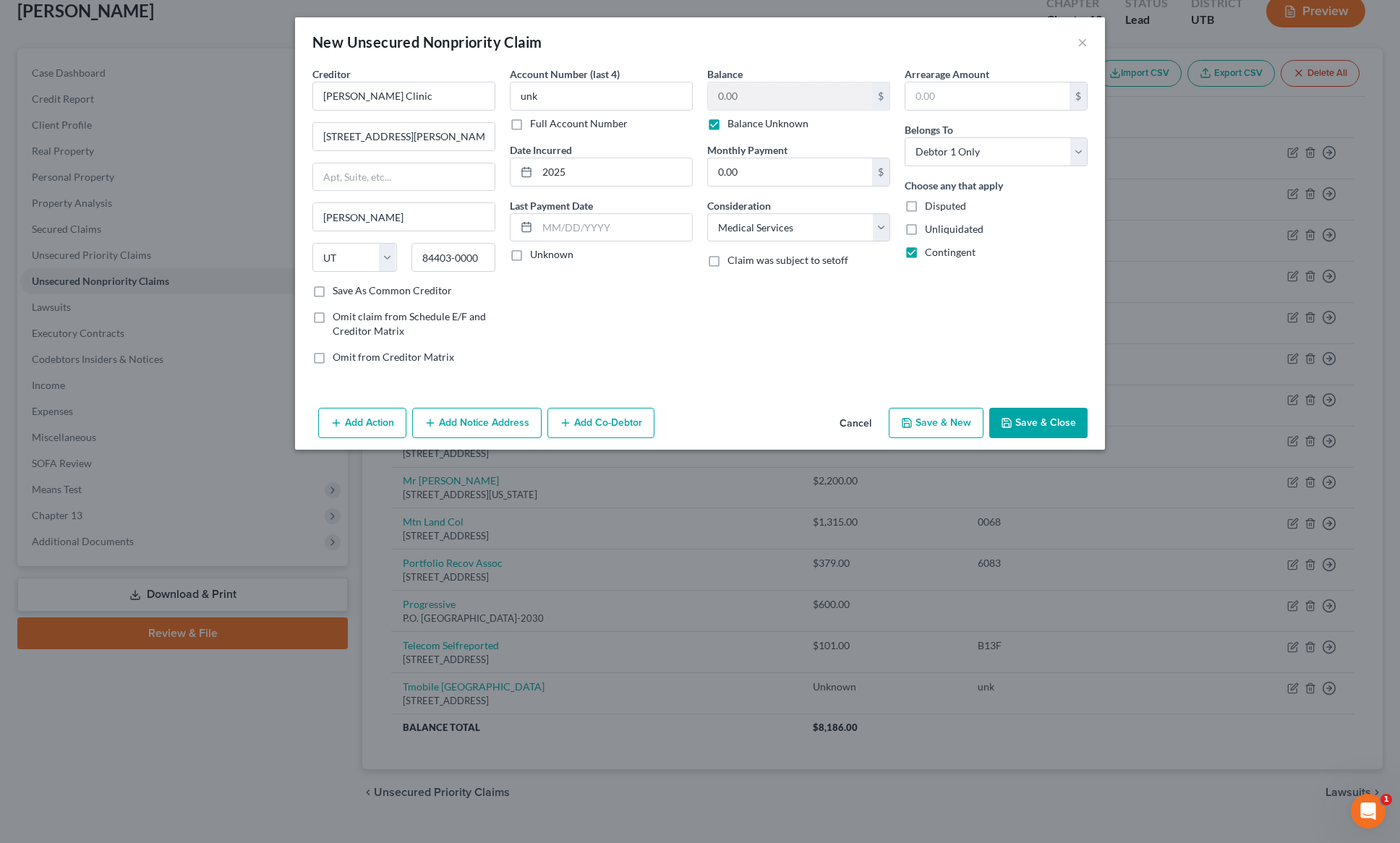
click at [1040, 411] on button "Save & Close" at bounding box center [1039, 422] width 99 height 30
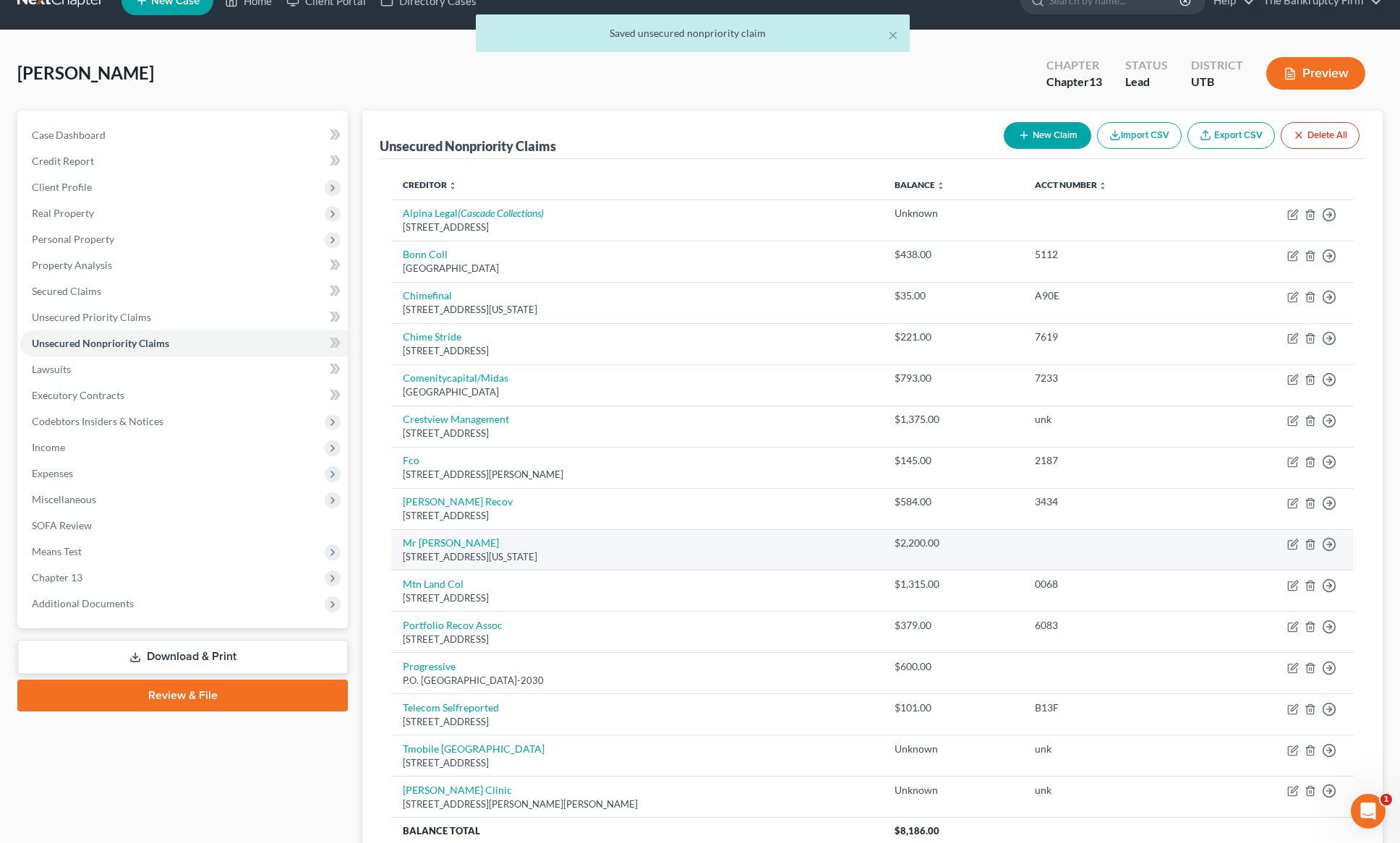
scroll to position [19, 0]
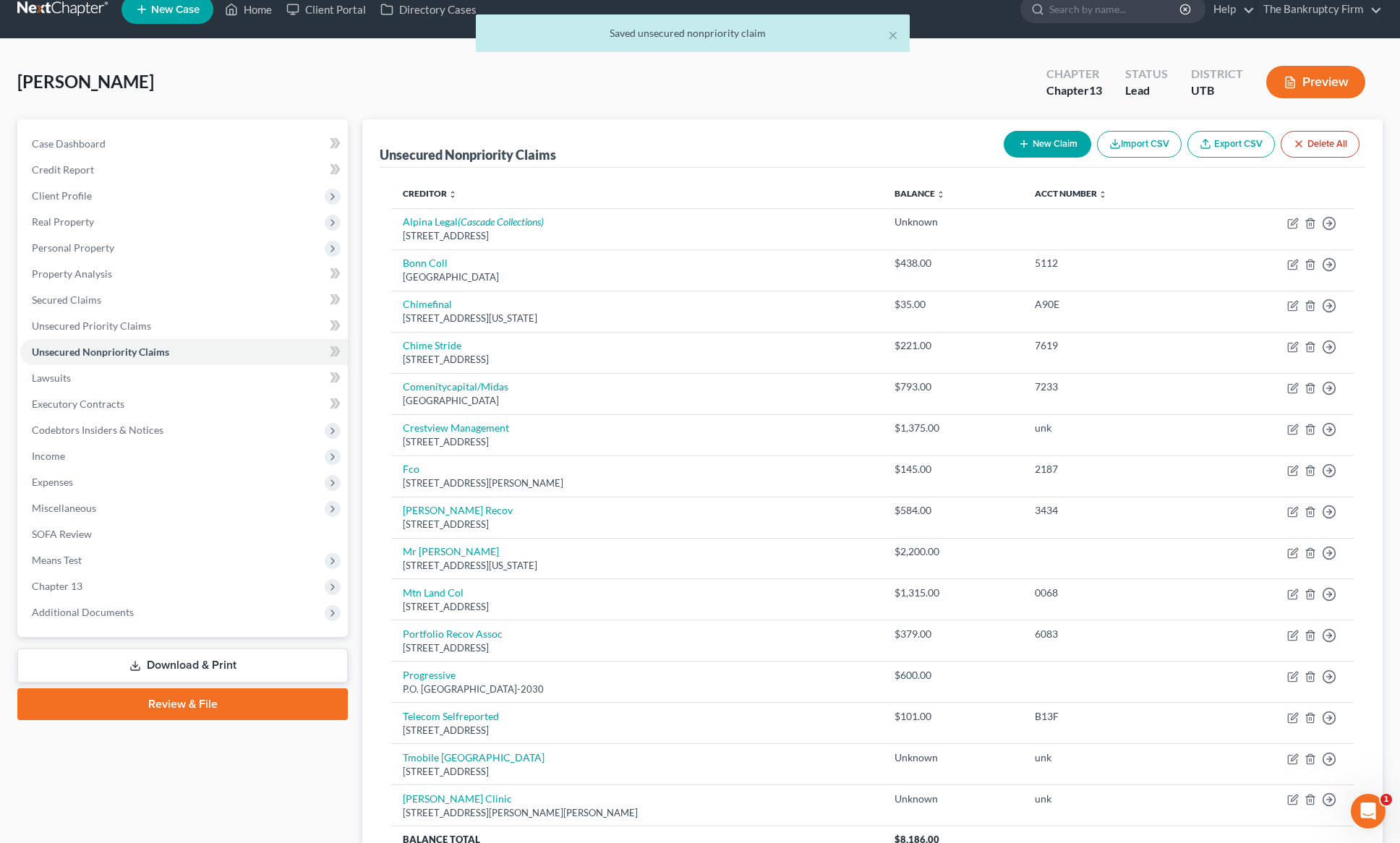
click at [1023, 142] on icon "button" at bounding box center [1024, 144] width 12 height 12
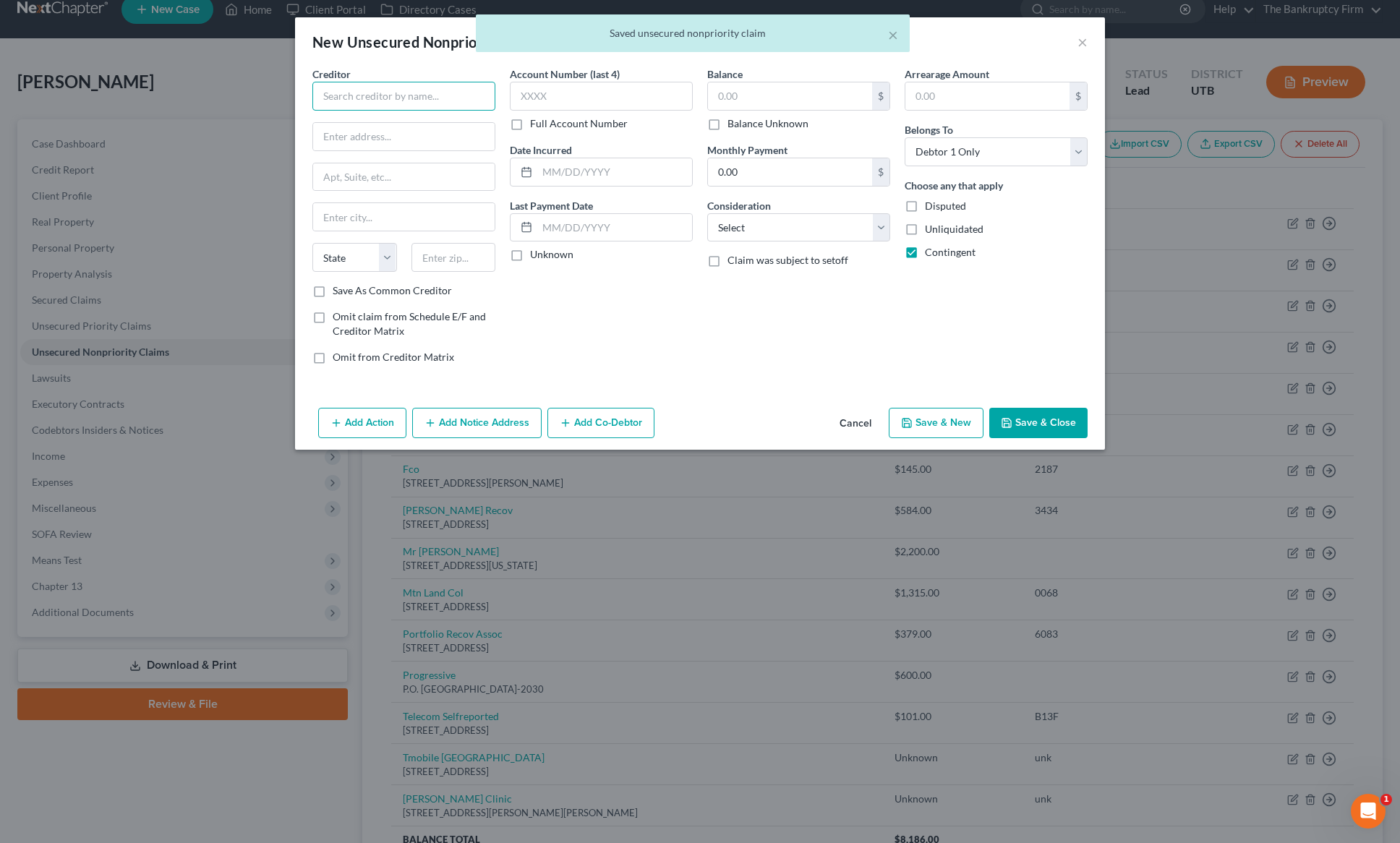
click at [396, 95] on input "text" at bounding box center [403, 97] width 183 height 29
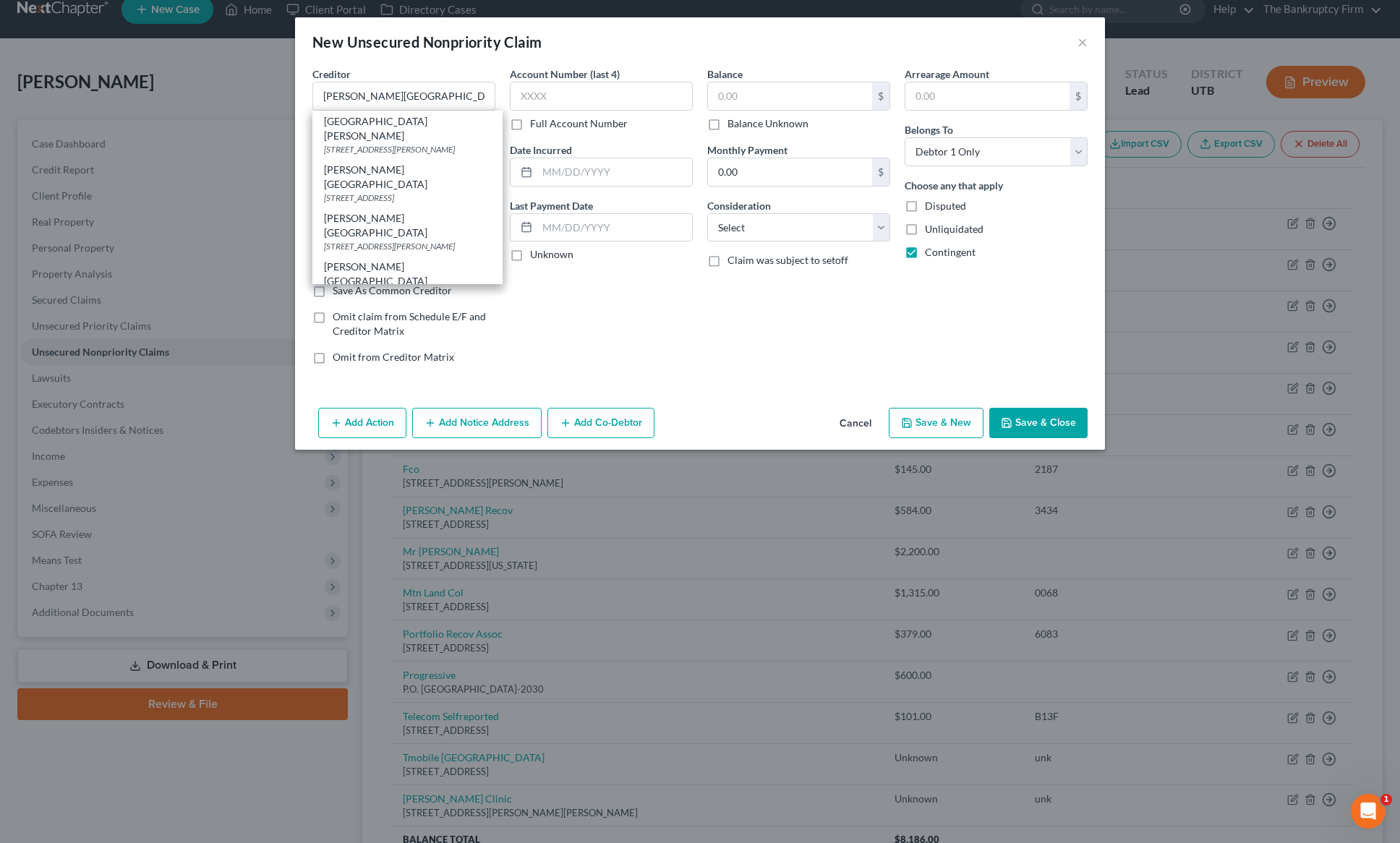
drag, startPoint x: 407, startPoint y: 159, endPoint x: 422, endPoint y: 155, distance: 15.5
click at [407, 162] on div "[PERSON_NAME][GEOGRAPHIC_DATA]" at bounding box center [407, 177] width 167 height 29
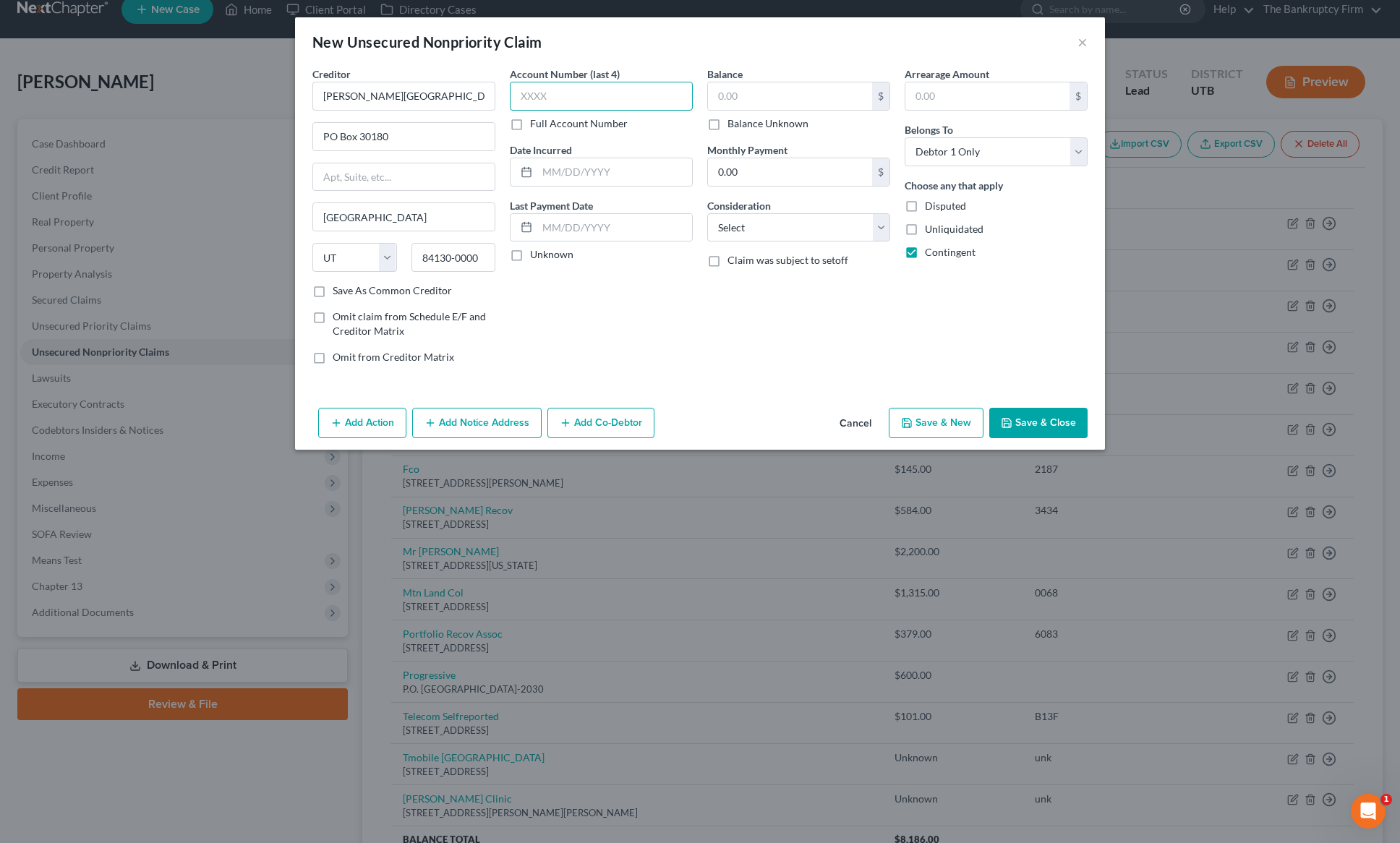
click at [603, 97] on input "text" at bounding box center [601, 97] width 183 height 29
click at [728, 125] on label "Balance Unknown" at bounding box center [768, 124] width 81 height 14
click at [733, 125] on input "Balance Unknown" at bounding box center [738, 122] width 10 height 10
click at [758, 229] on select "Select Cable / Satellite Services Collection Agency Credit Card Debt Debt Couns…" at bounding box center [798, 228] width 183 height 29
click at [707, 213] on select "Select Cable / Satellite Services Collection Agency Credit Card Debt Debt Couns…" at bounding box center [798, 228] width 183 height 29
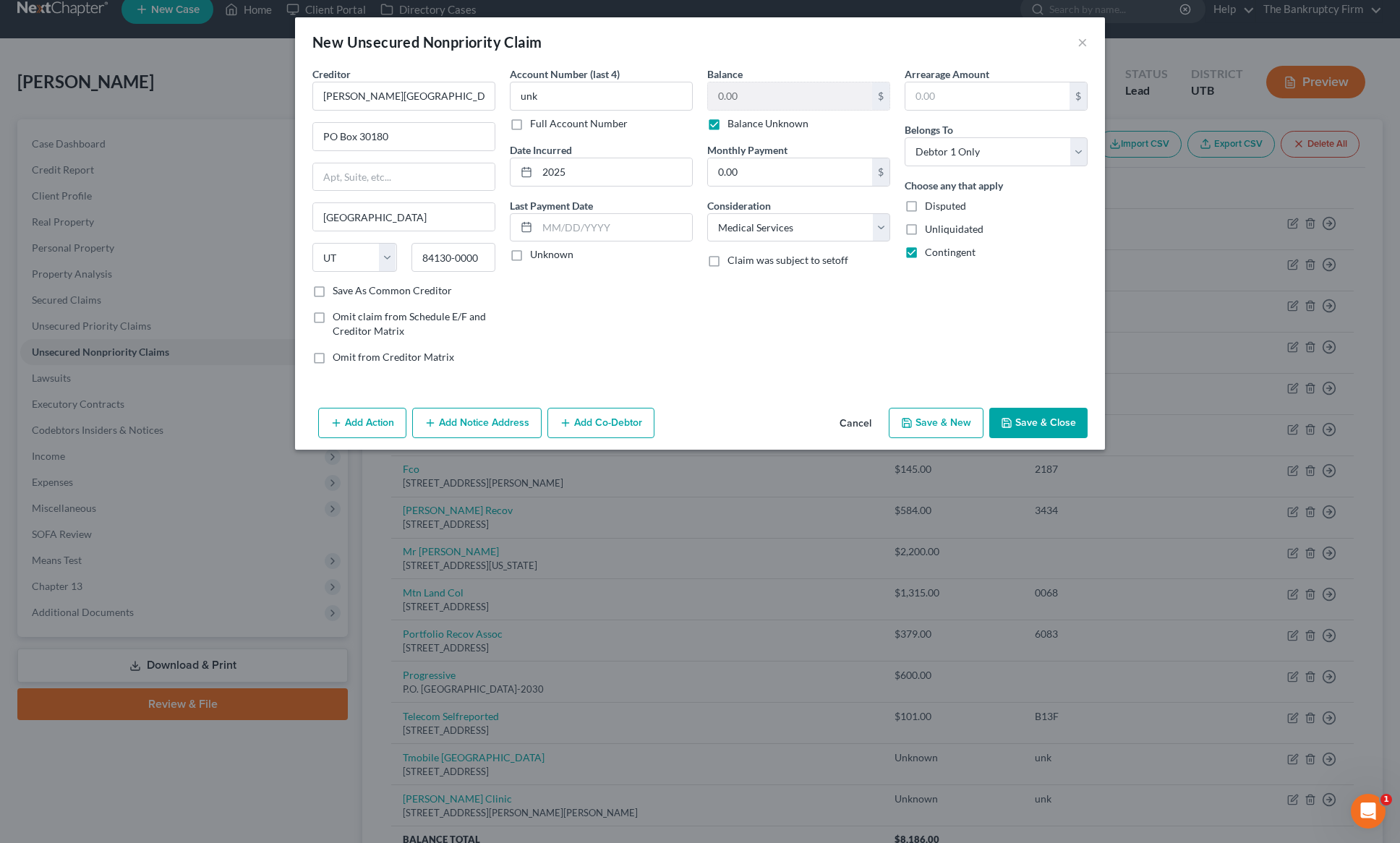
click at [1034, 411] on button "Save & Close" at bounding box center [1039, 422] width 99 height 30
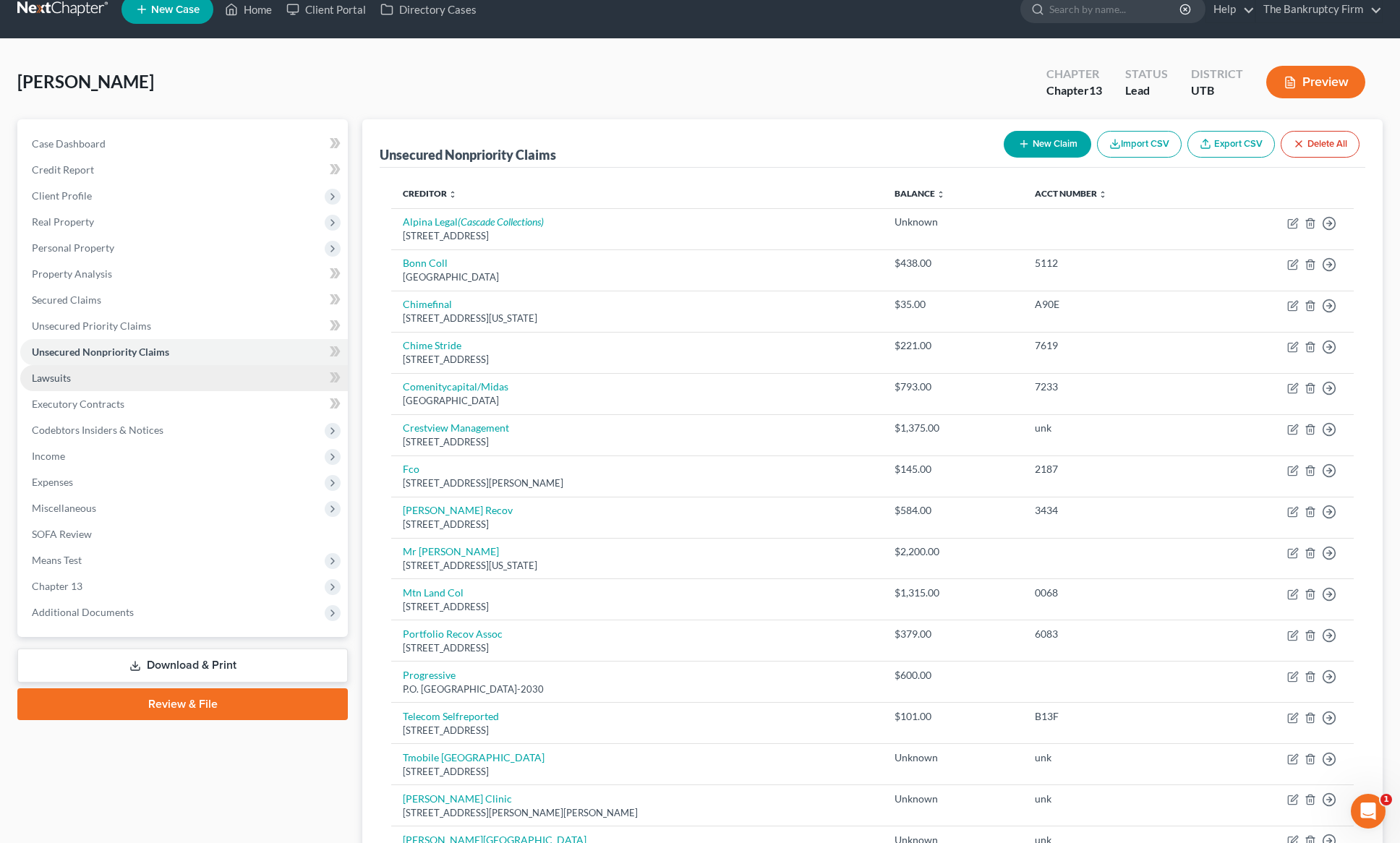
click at [120, 375] on link "Lawsuits" at bounding box center [184, 378] width 328 height 26
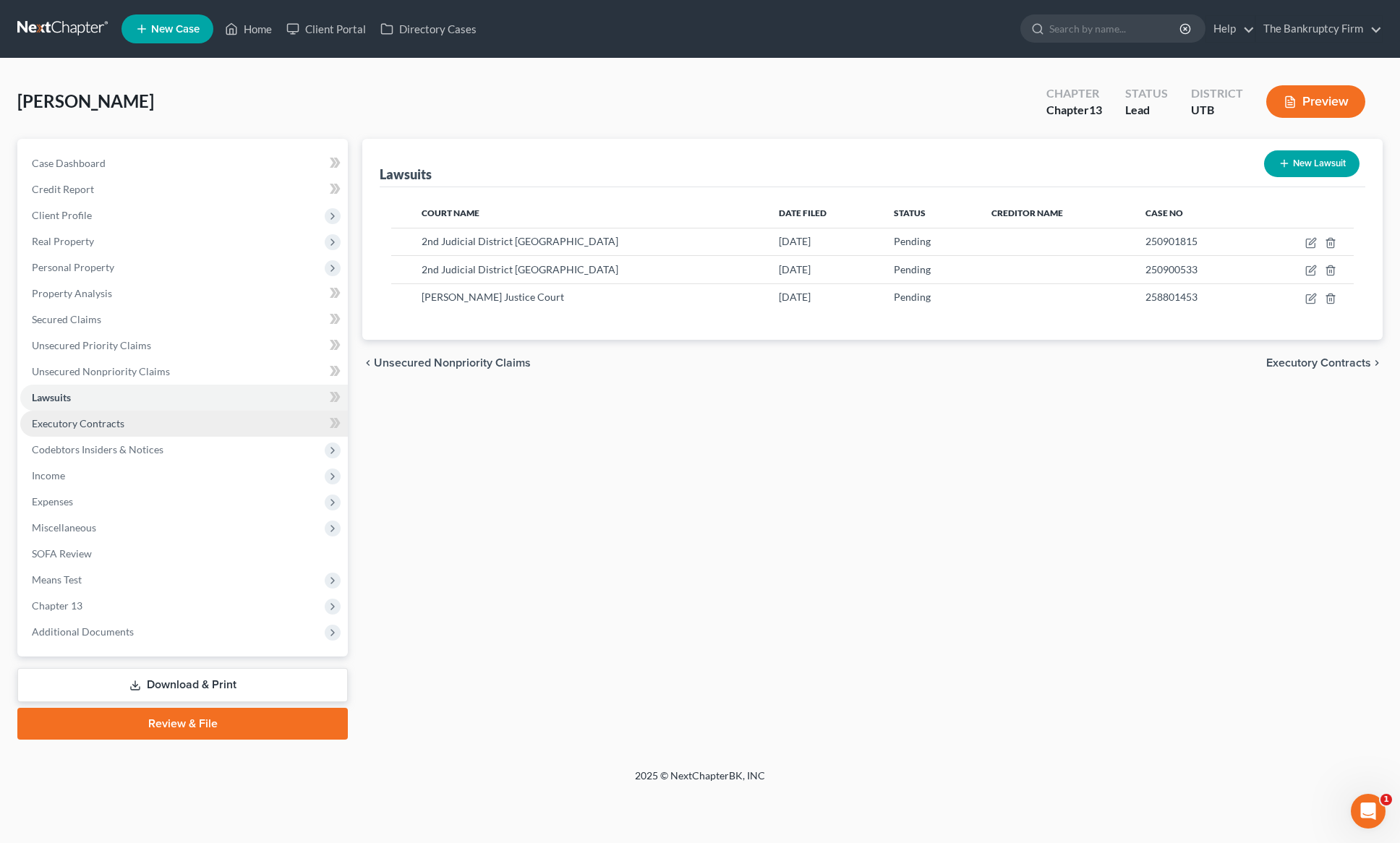
click at [122, 418] on span "Executory Contracts" at bounding box center [78, 423] width 93 height 13
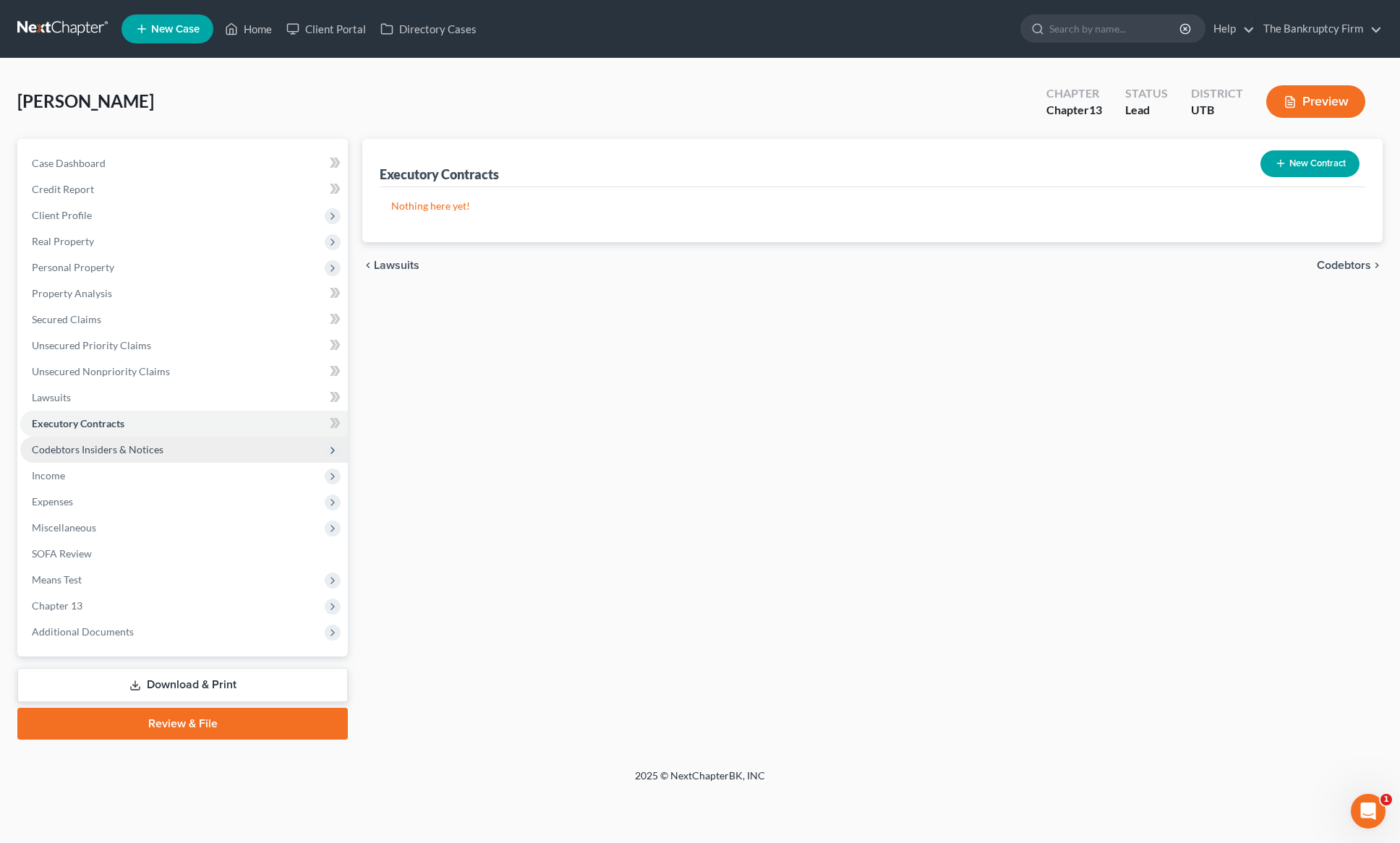
click at [155, 447] on span "Codebtors Insiders & Notices" at bounding box center [98, 449] width 131 height 13
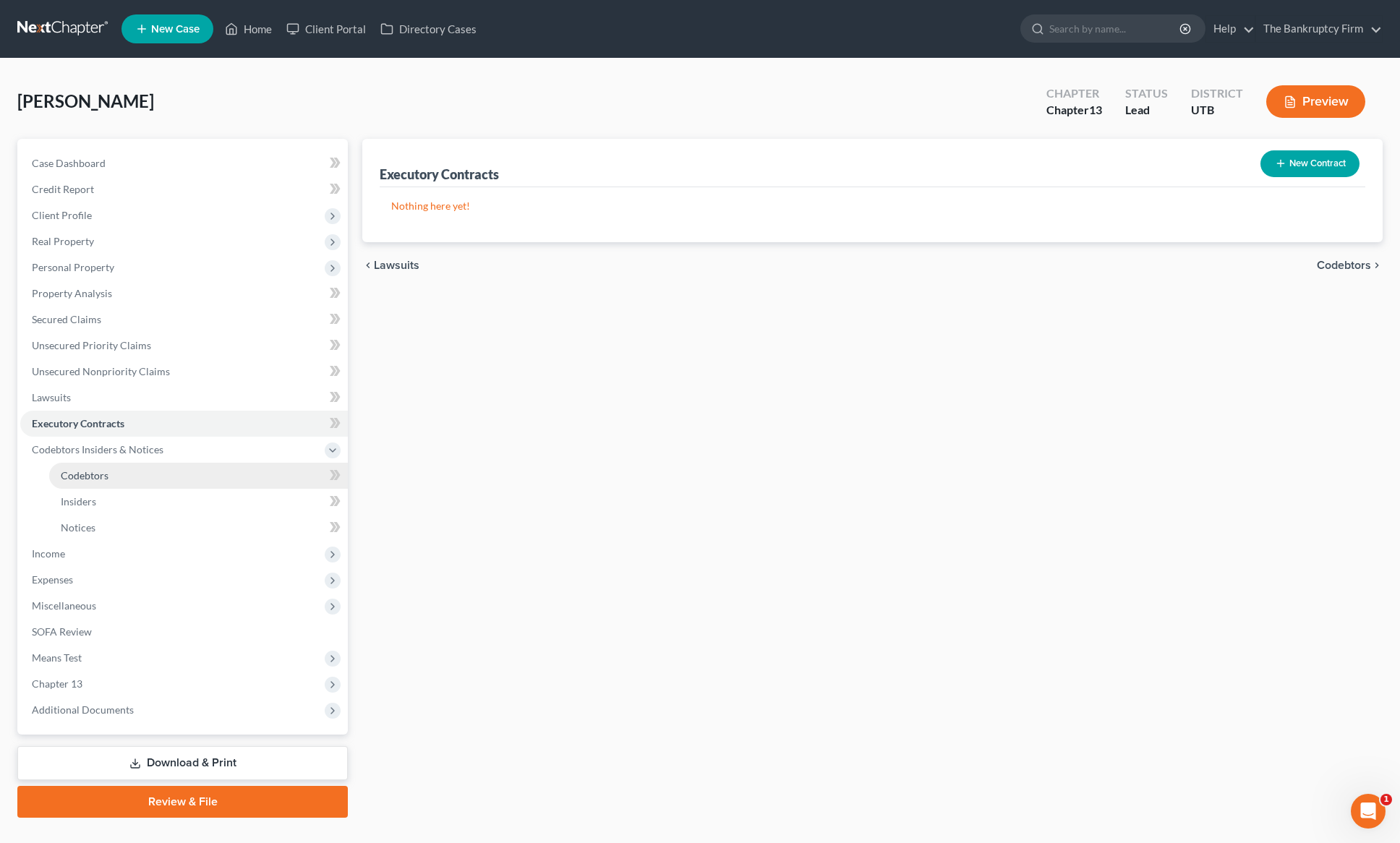
click at [144, 472] on link "Codebtors" at bounding box center [198, 475] width 299 height 26
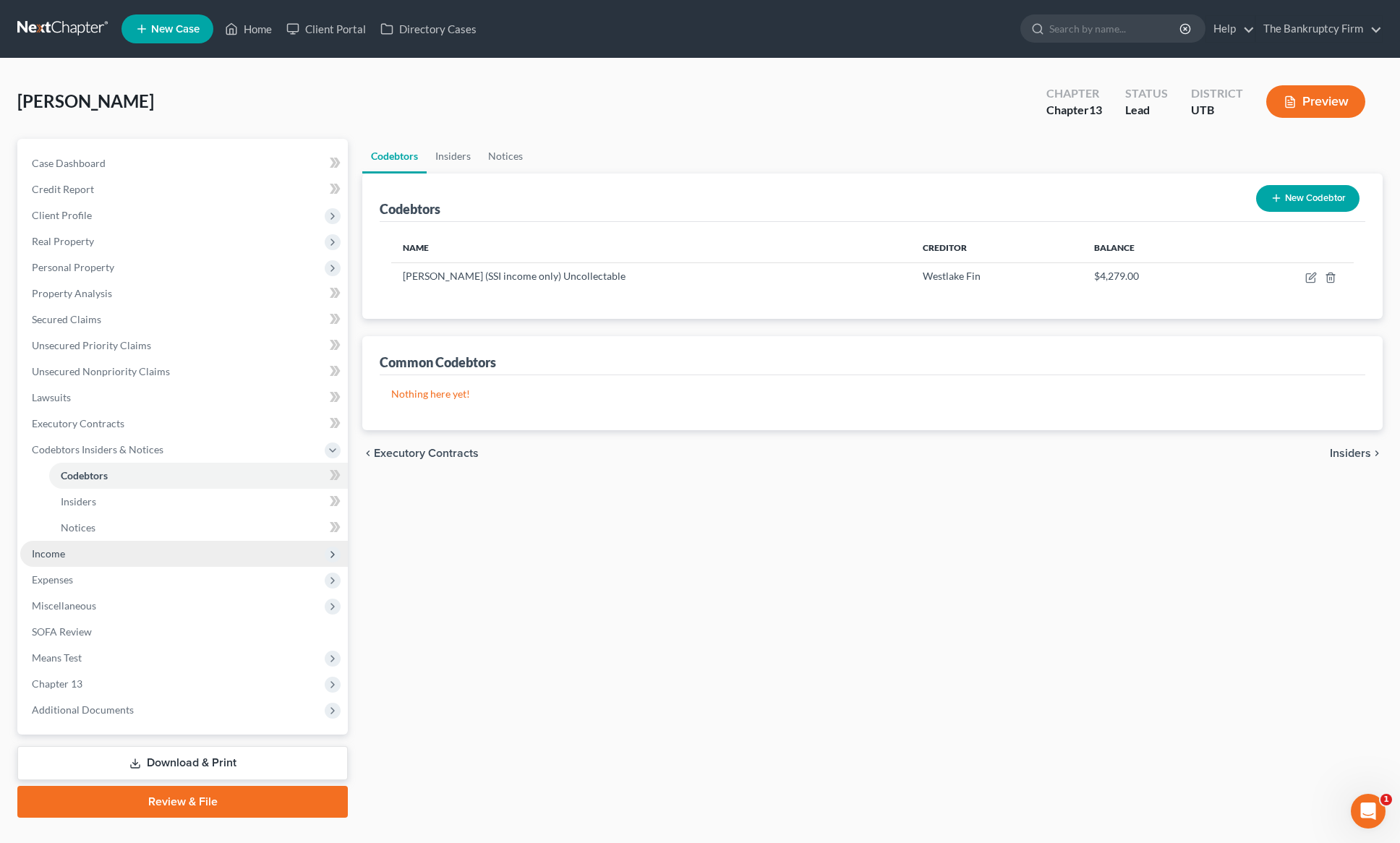
click at [92, 548] on span "Income" at bounding box center [184, 553] width 328 height 26
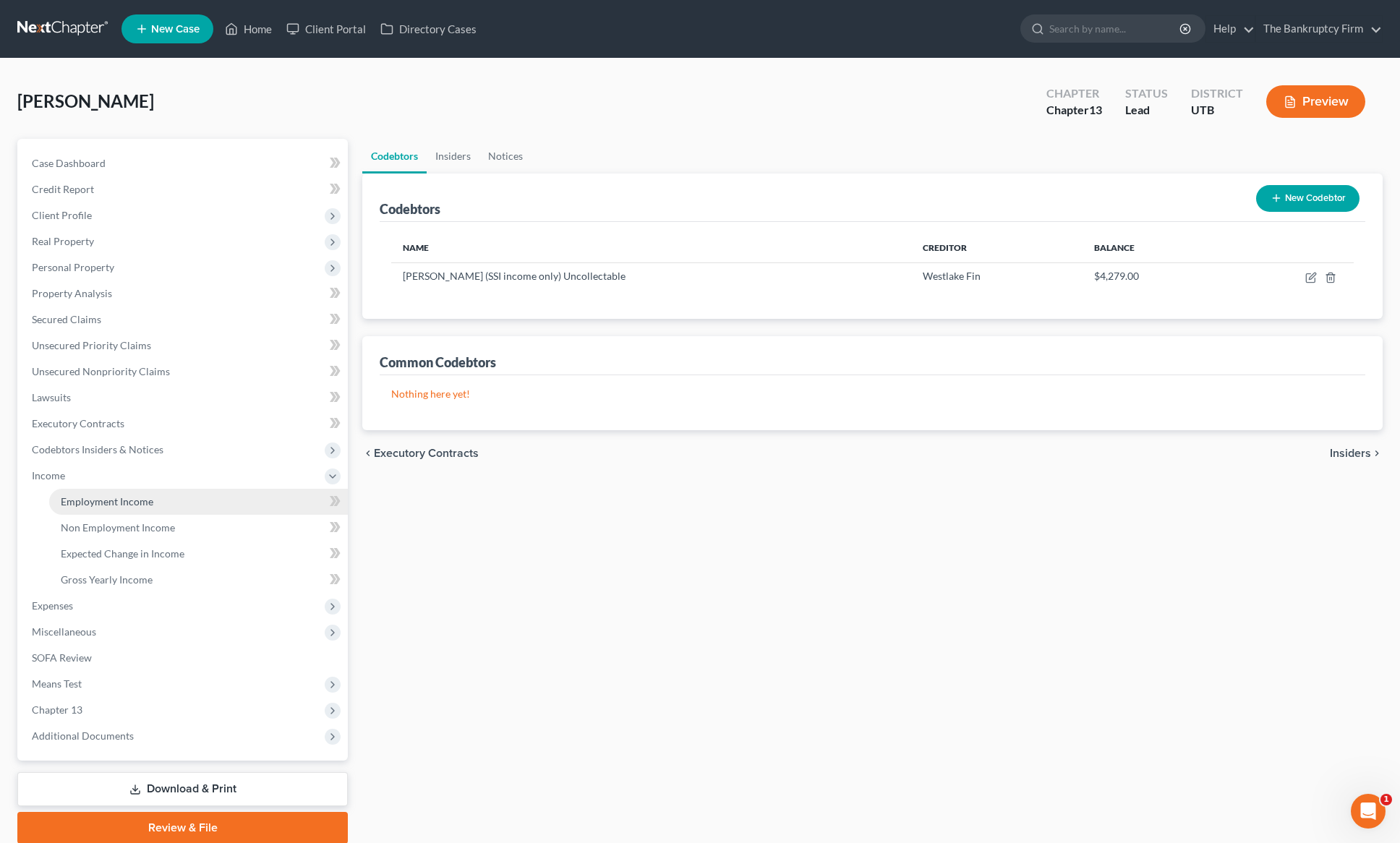
click at [120, 501] on span "Employment Income" at bounding box center [107, 501] width 93 height 13
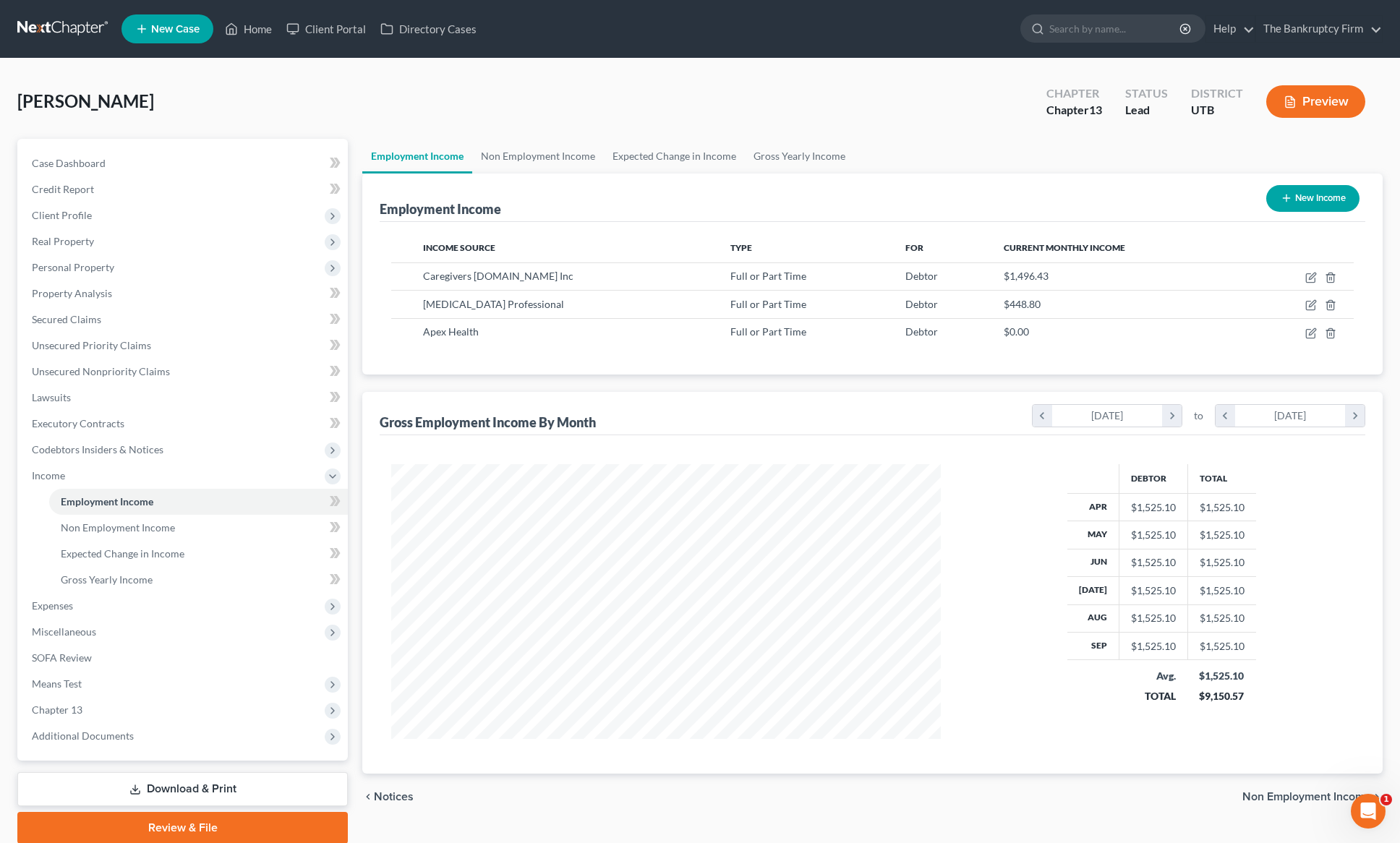
scroll to position [1, 0]
click at [542, 156] on link "Non Employment Income" at bounding box center [538, 155] width 131 height 35
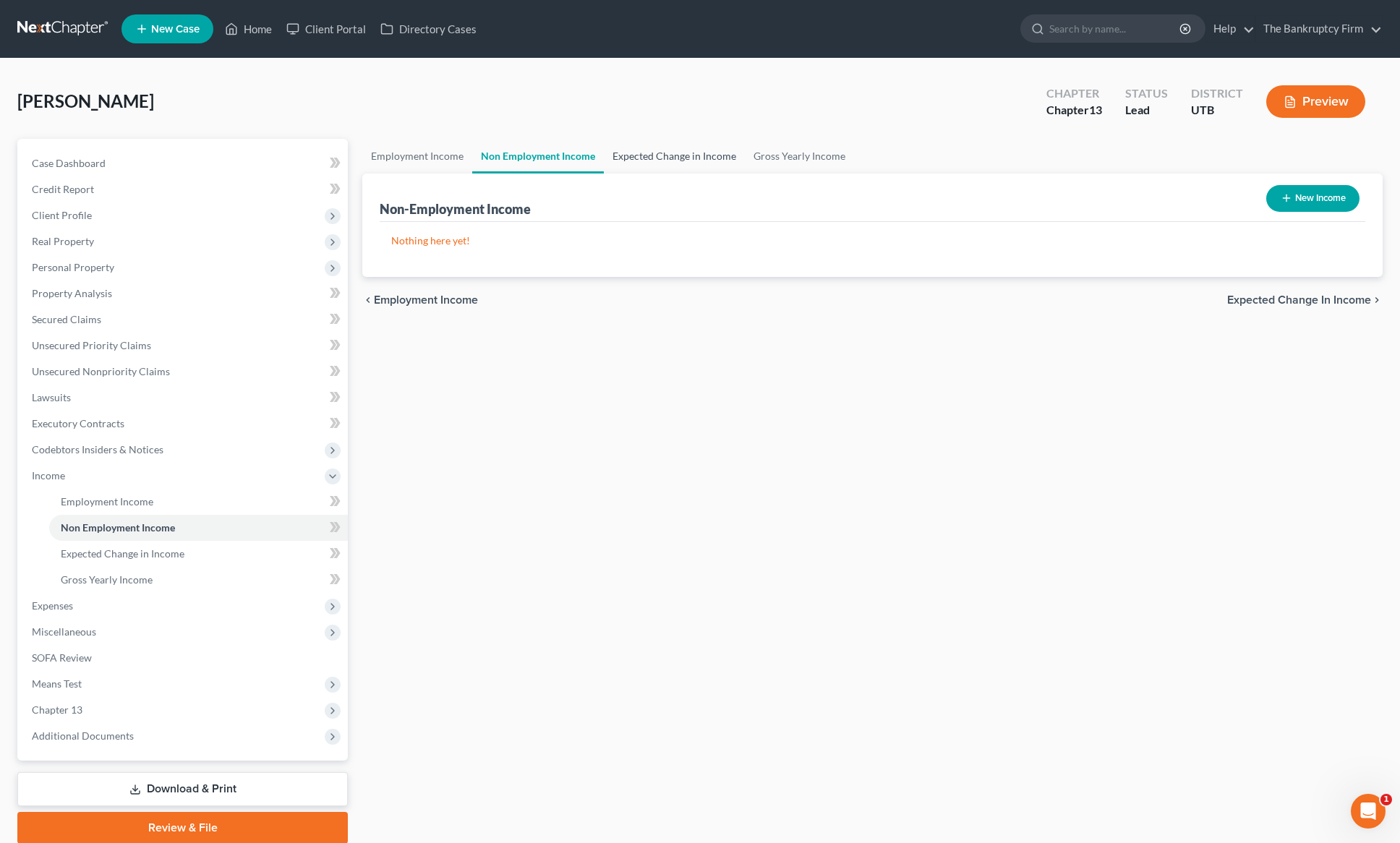
click at [655, 152] on link "Expected Change in Income" at bounding box center [674, 156] width 141 height 35
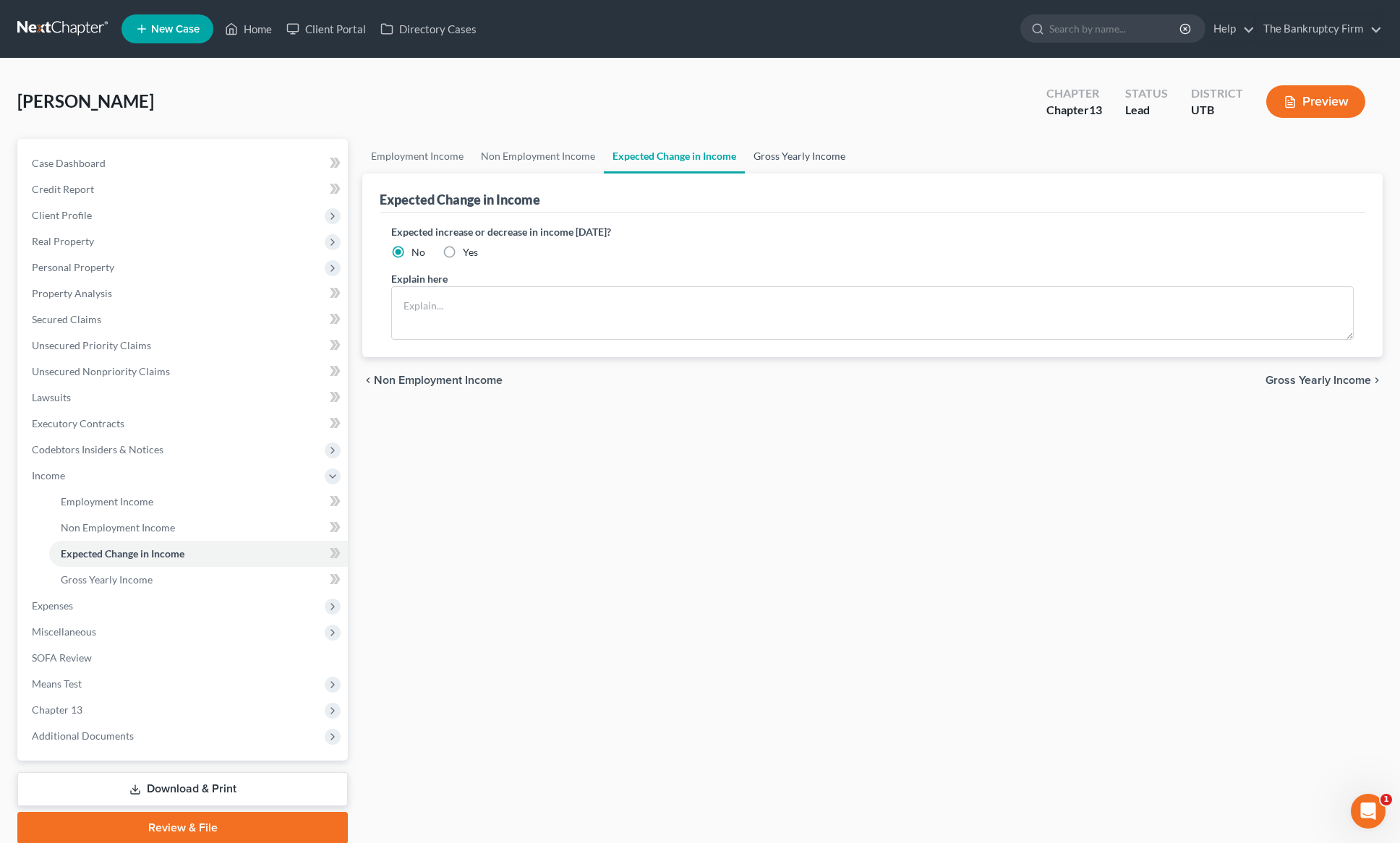
click at [814, 153] on link "Gross Yearly Income" at bounding box center [799, 156] width 109 height 35
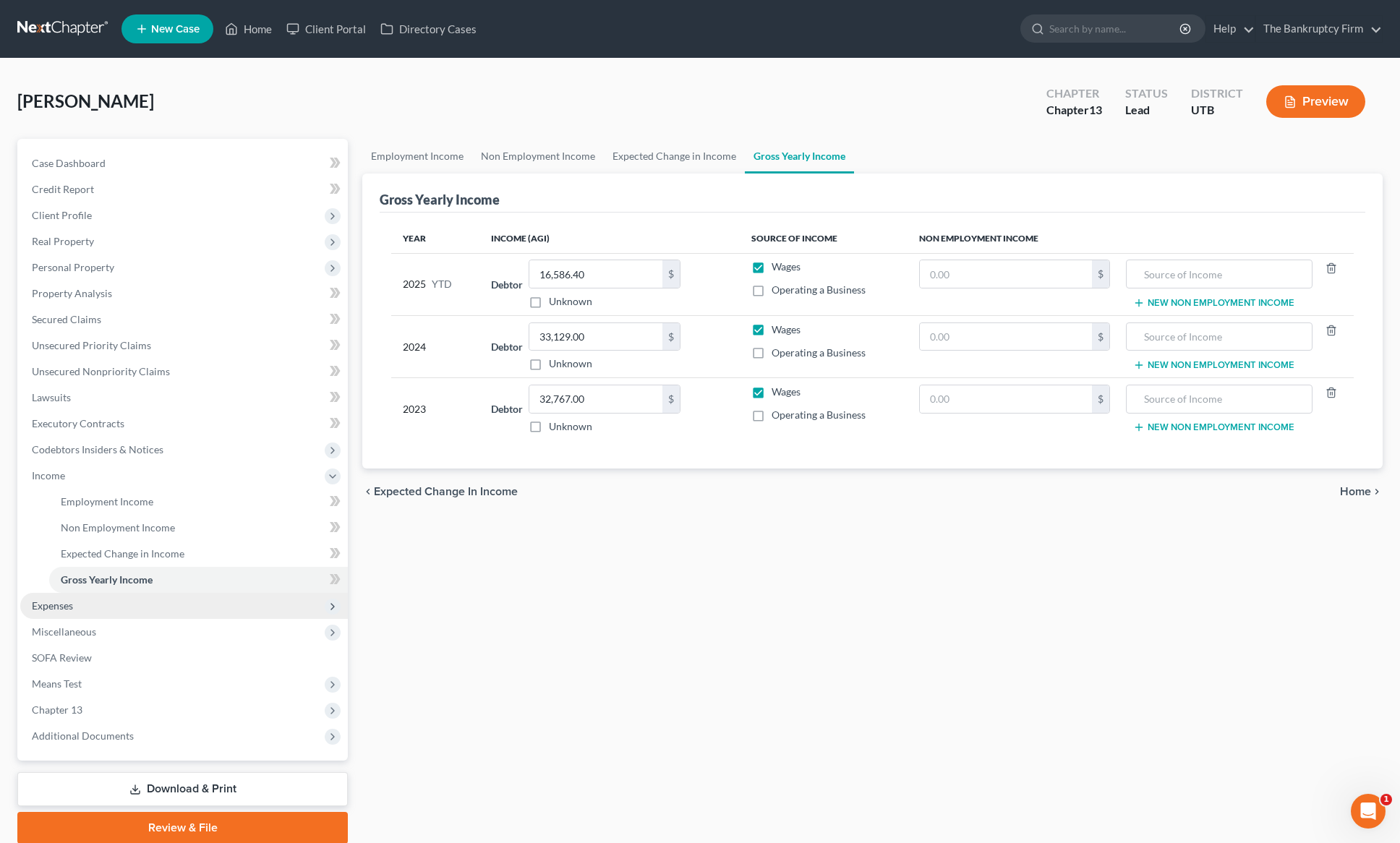
click at [65, 602] on span "Expenses" at bounding box center [52, 605] width 42 height 13
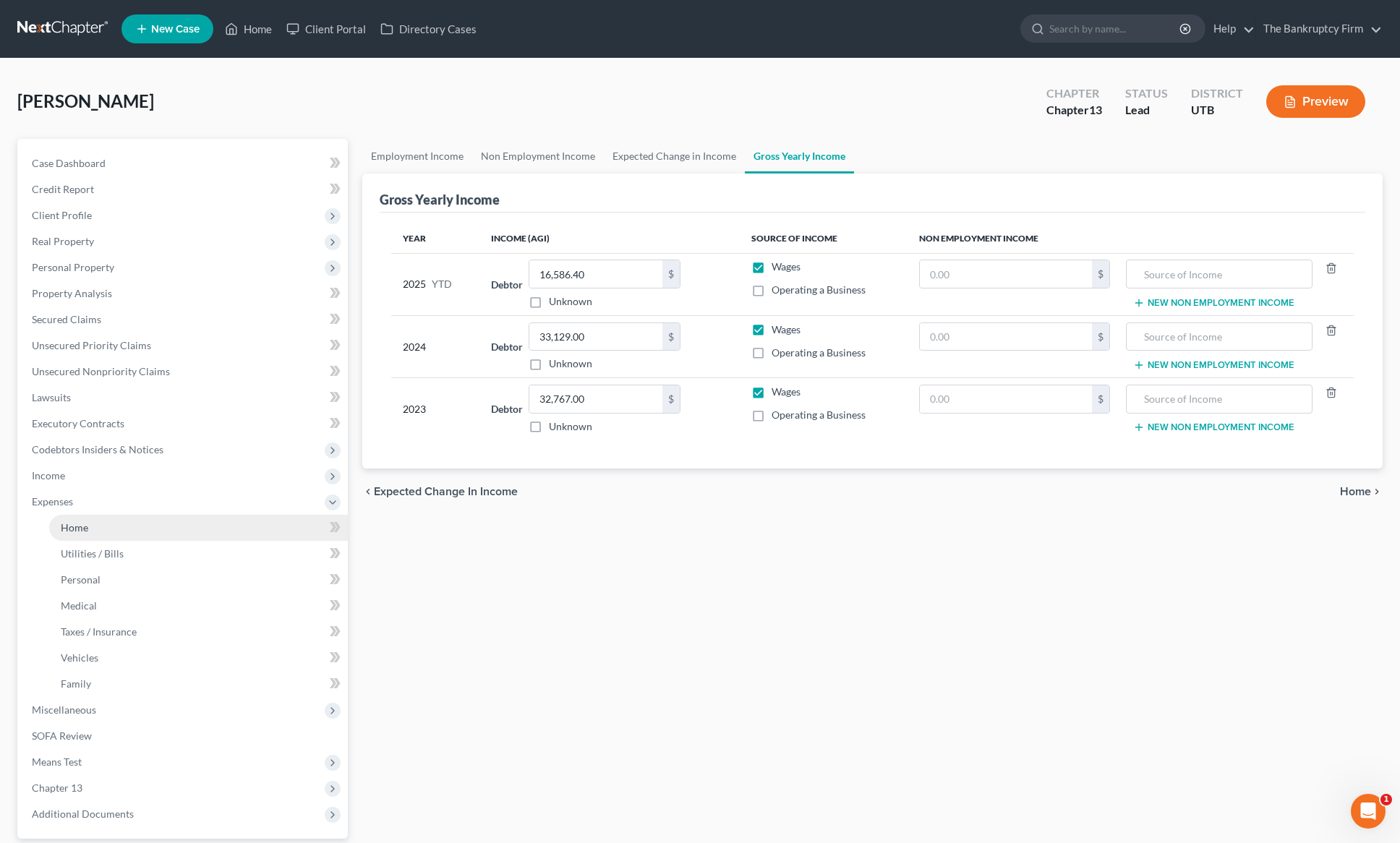
click at [99, 518] on link "Home" at bounding box center [198, 527] width 299 height 26
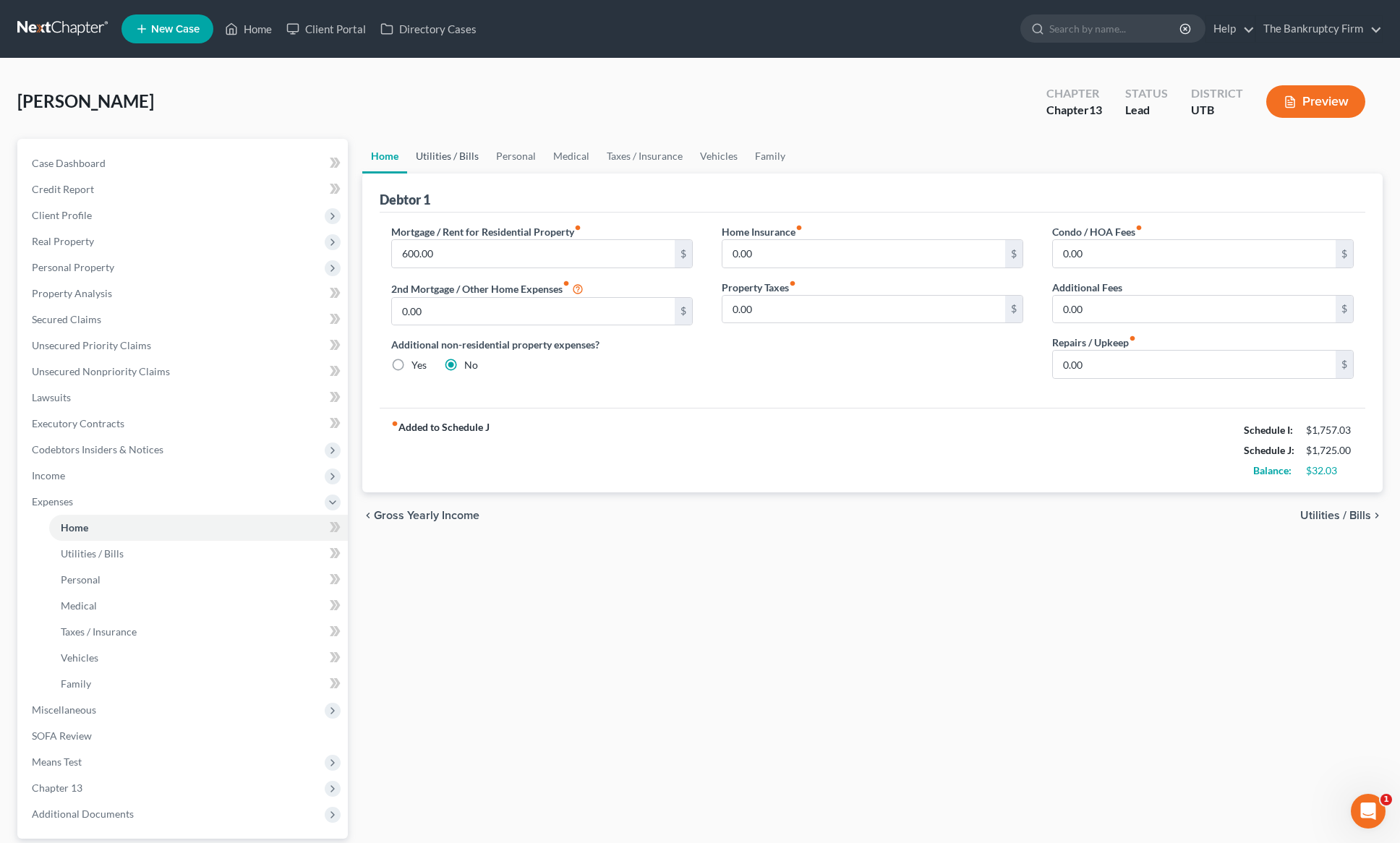
click at [459, 153] on link "Utilities / Bills" at bounding box center [446, 156] width 80 height 35
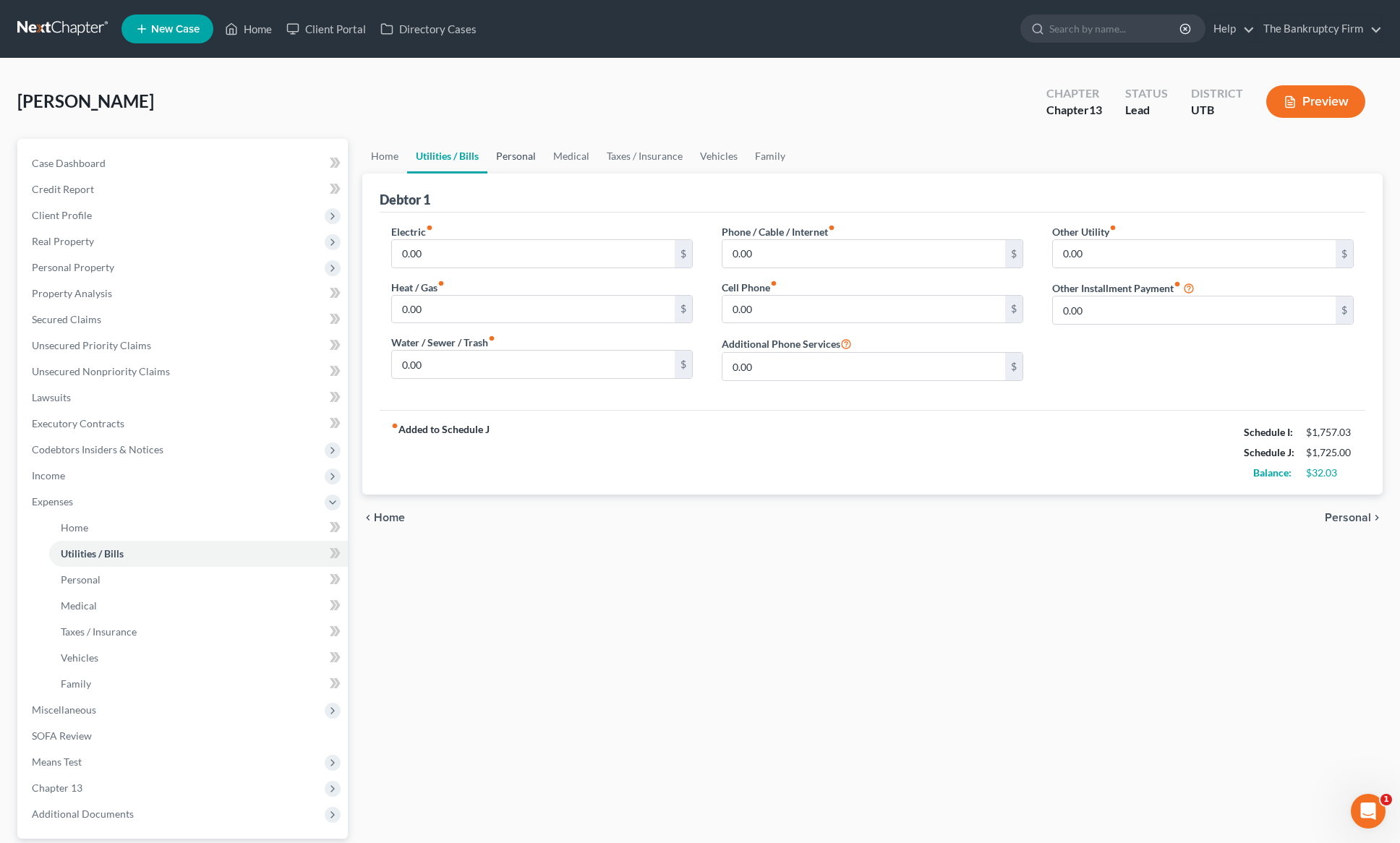
click at [513, 157] on link "Personal" at bounding box center [516, 156] width 57 height 35
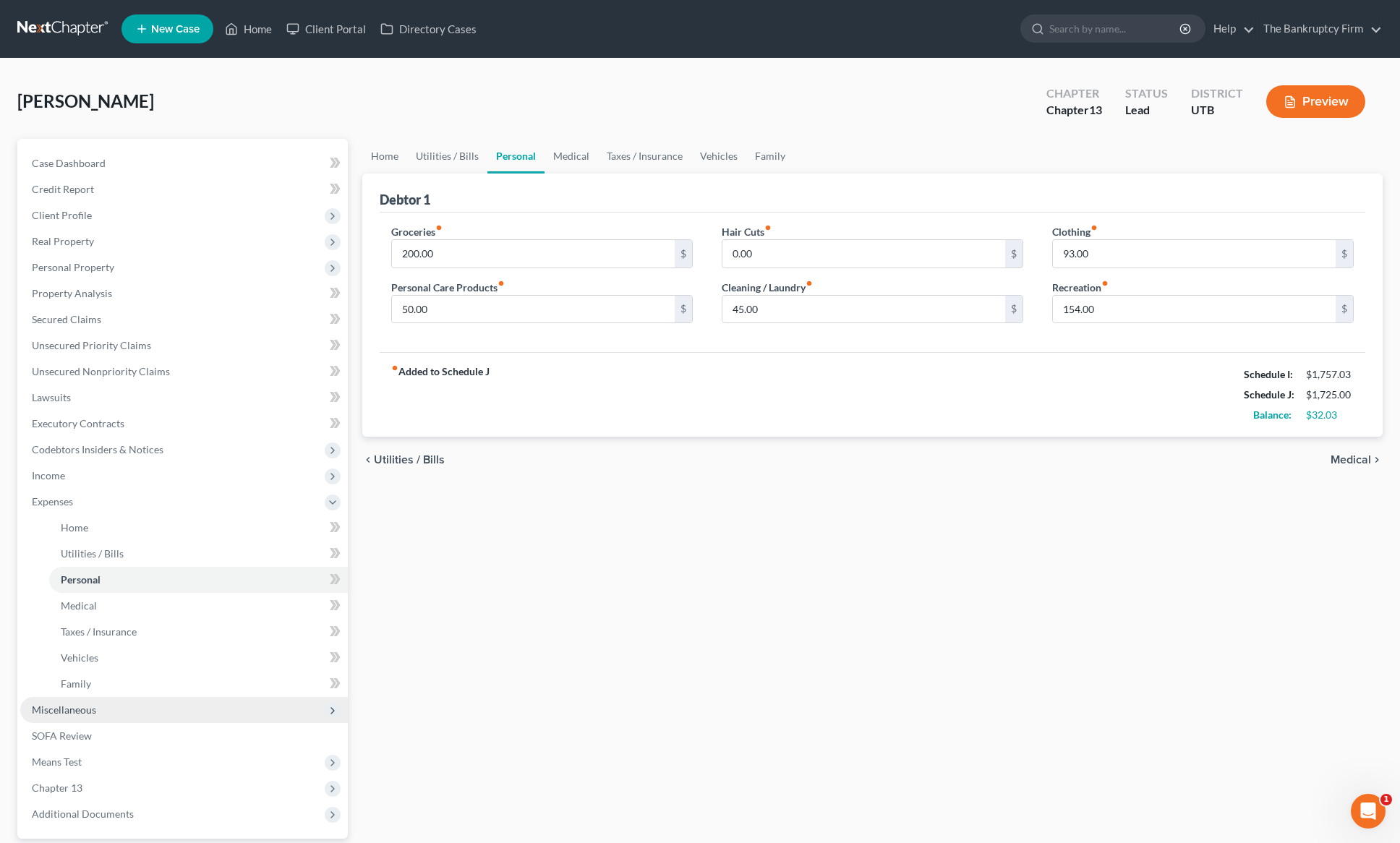
click at [100, 706] on span "Miscellaneous" at bounding box center [184, 710] width 328 height 26
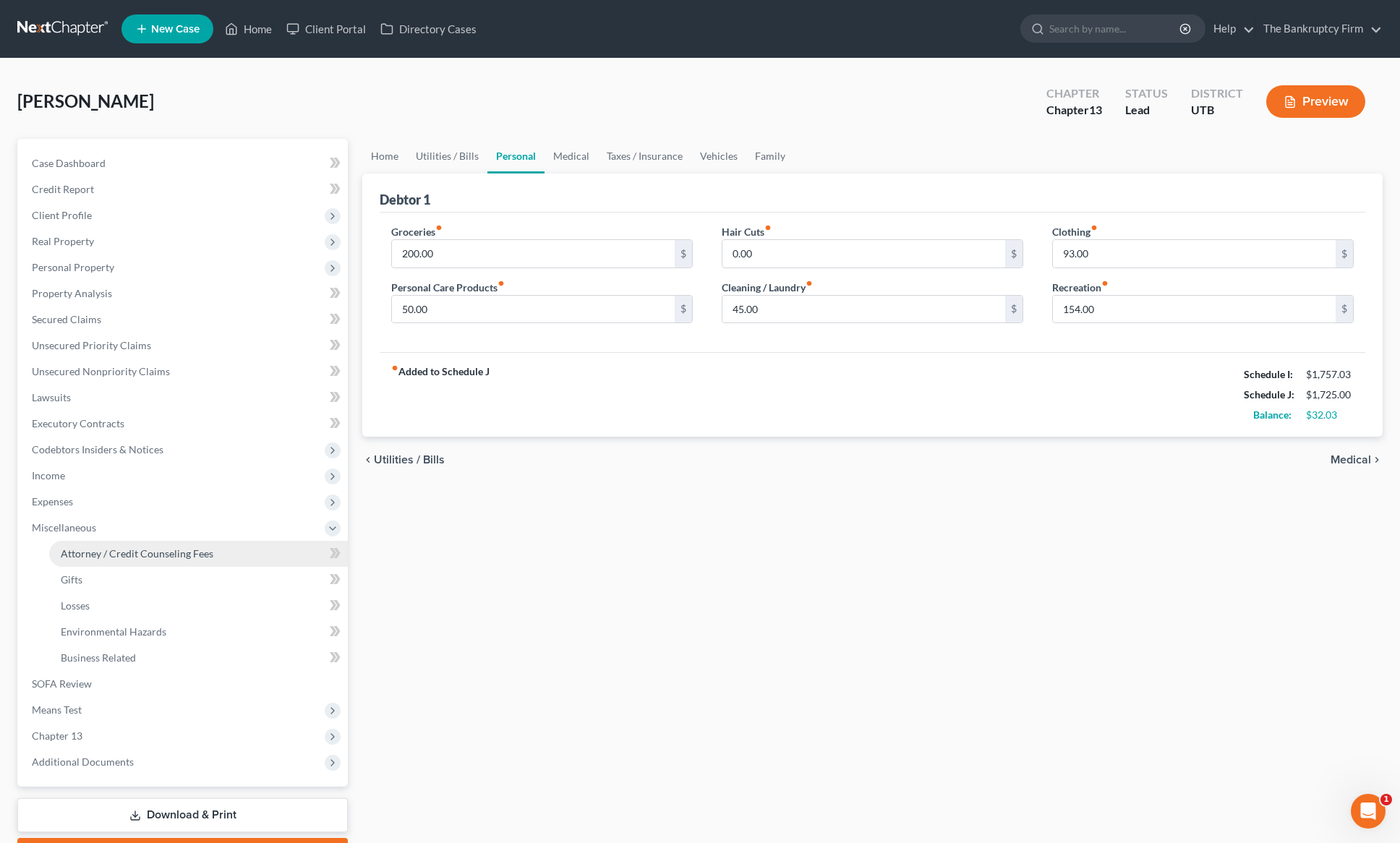
click at [156, 554] on span "Attorney / Credit Counseling Fees" at bounding box center [137, 553] width 153 height 13
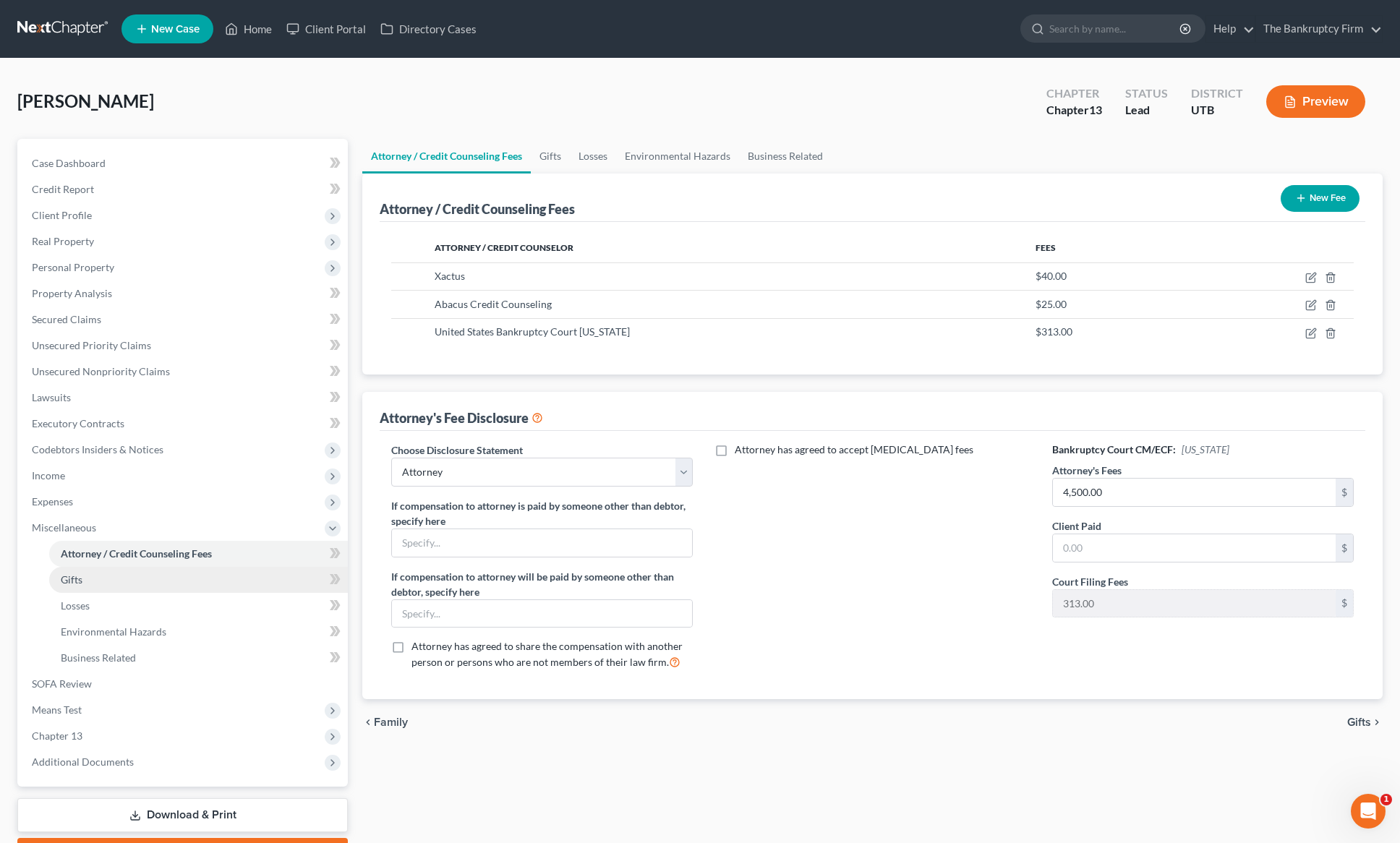
click at [92, 576] on link "Gifts" at bounding box center [198, 579] width 299 height 26
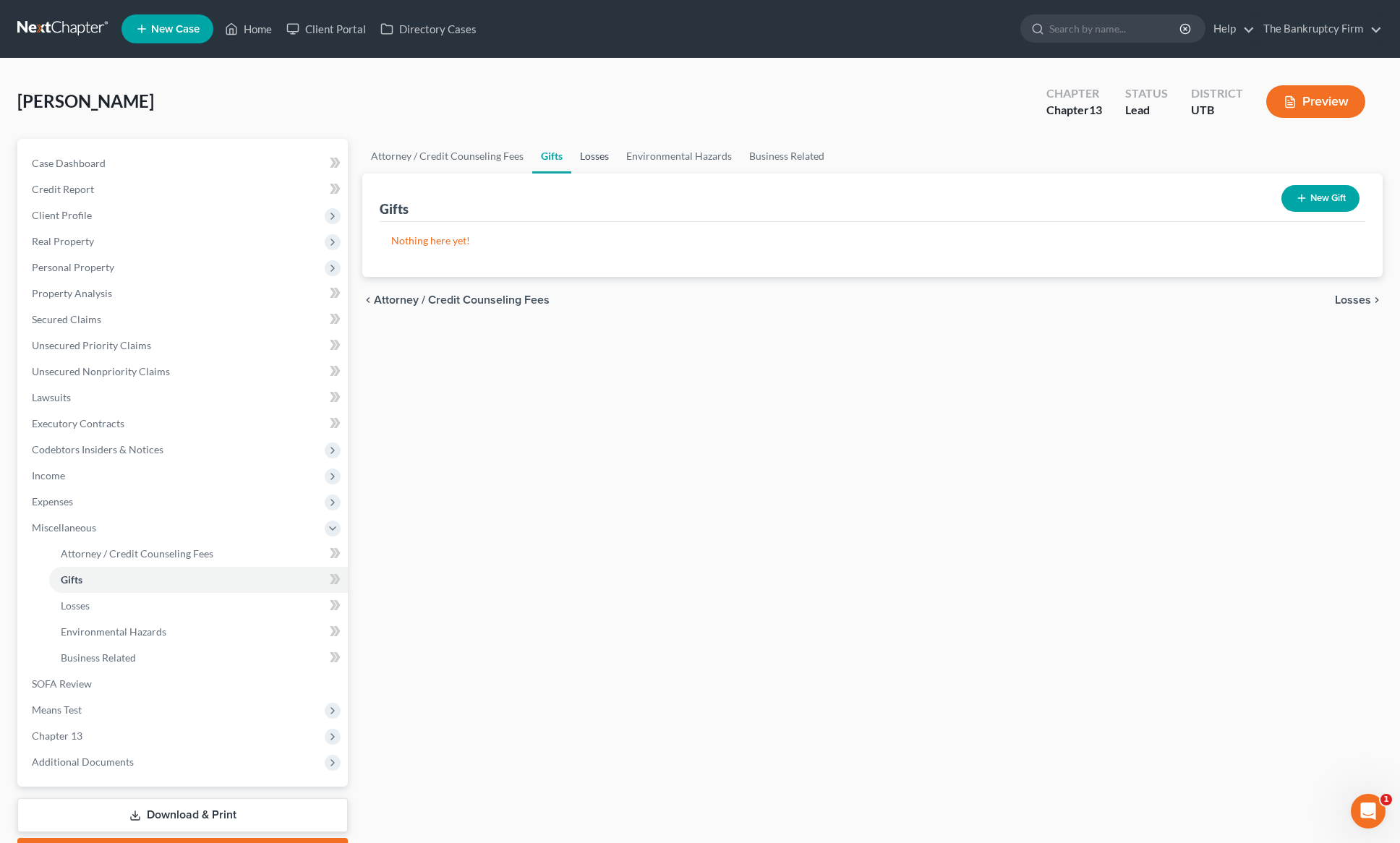
click at [590, 152] on link "Losses" at bounding box center [594, 156] width 46 height 35
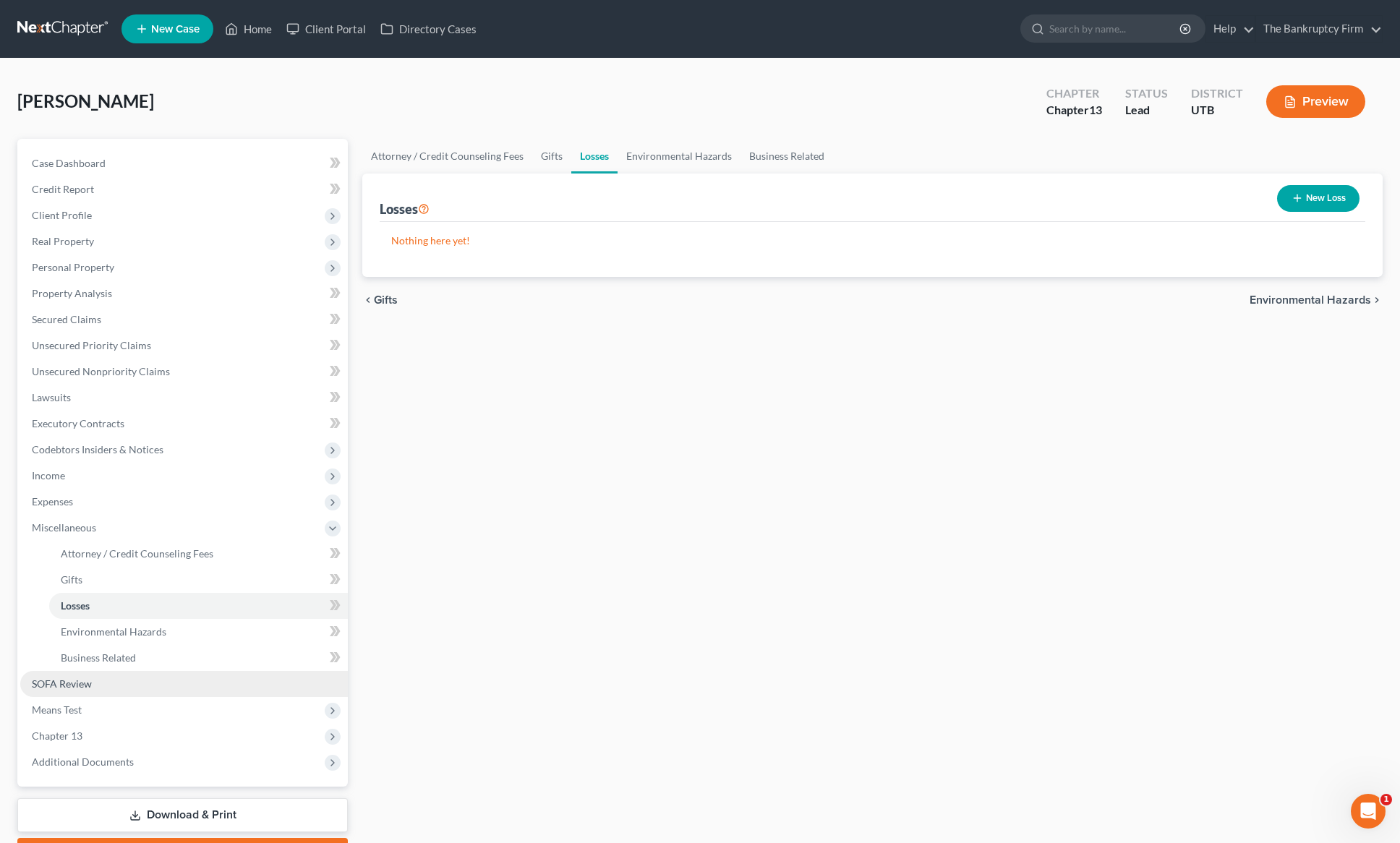
click at [105, 688] on link "SOFA Review" at bounding box center [184, 684] width 328 height 26
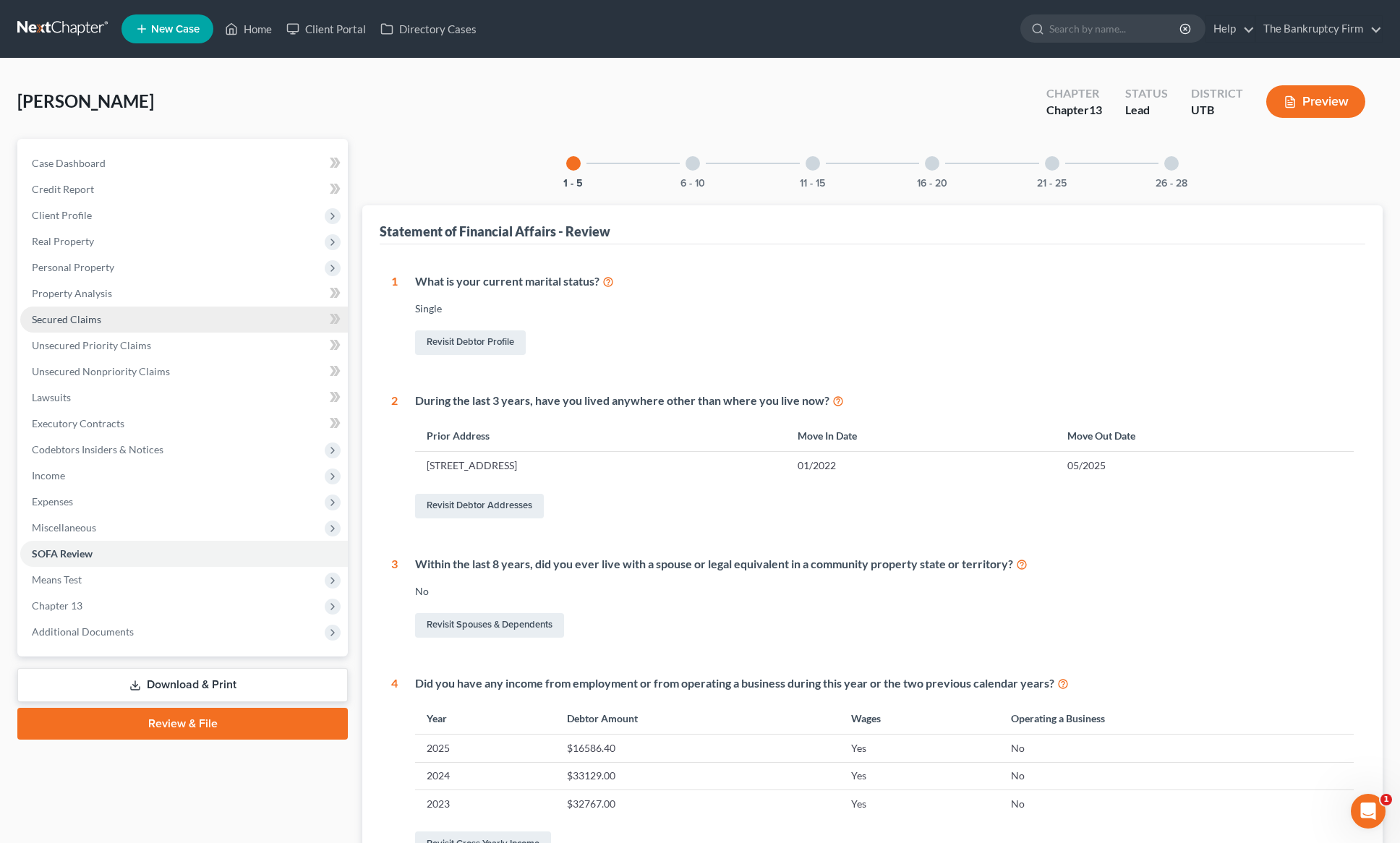
click at [91, 315] on span "Secured Claims" at bounding box center [67, 319] width 70 height 13
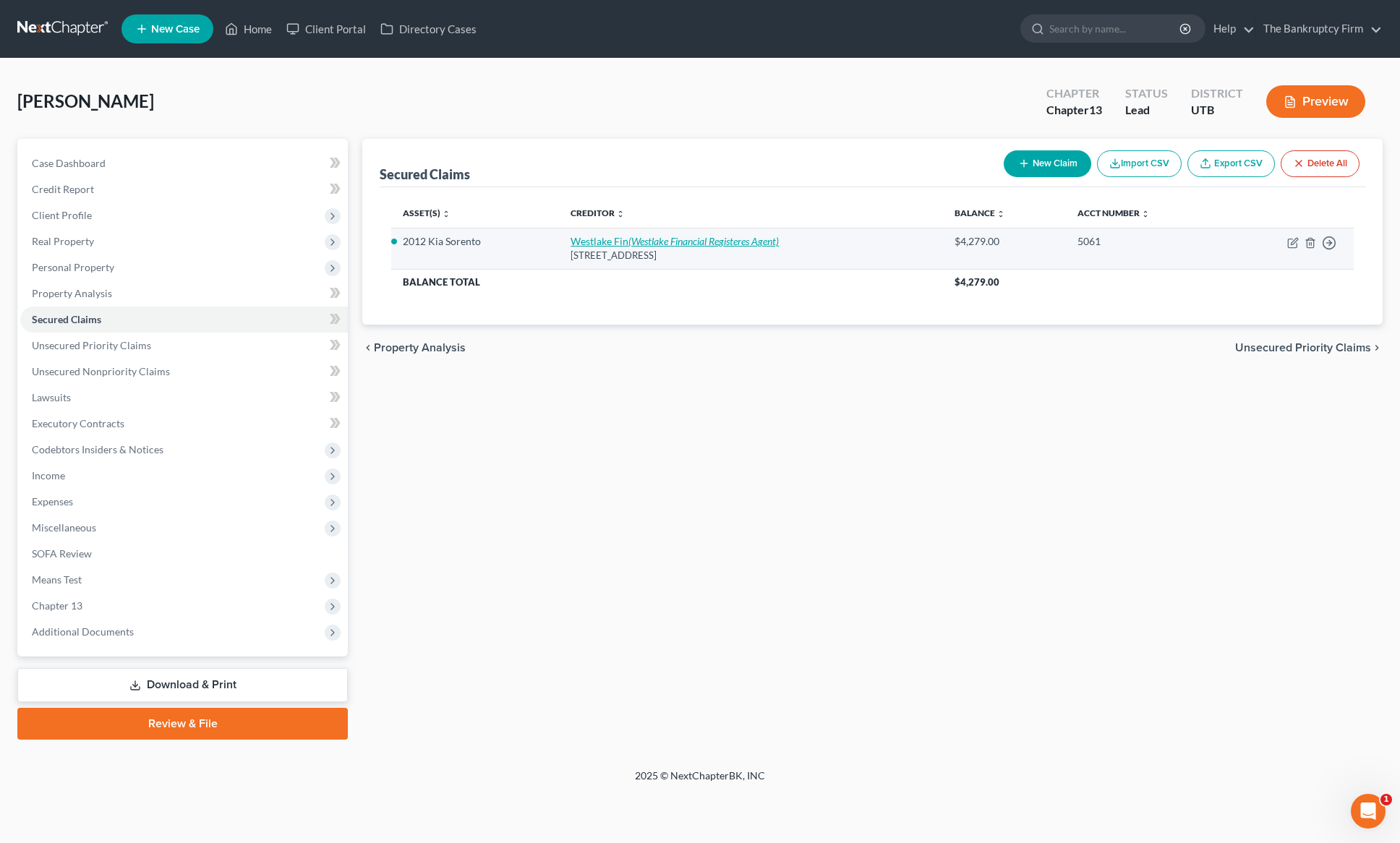
click at [690, 237] on icon "(Westlake Financial Registeres Agent)" at bounding box center [704, 240] width 151 height 13
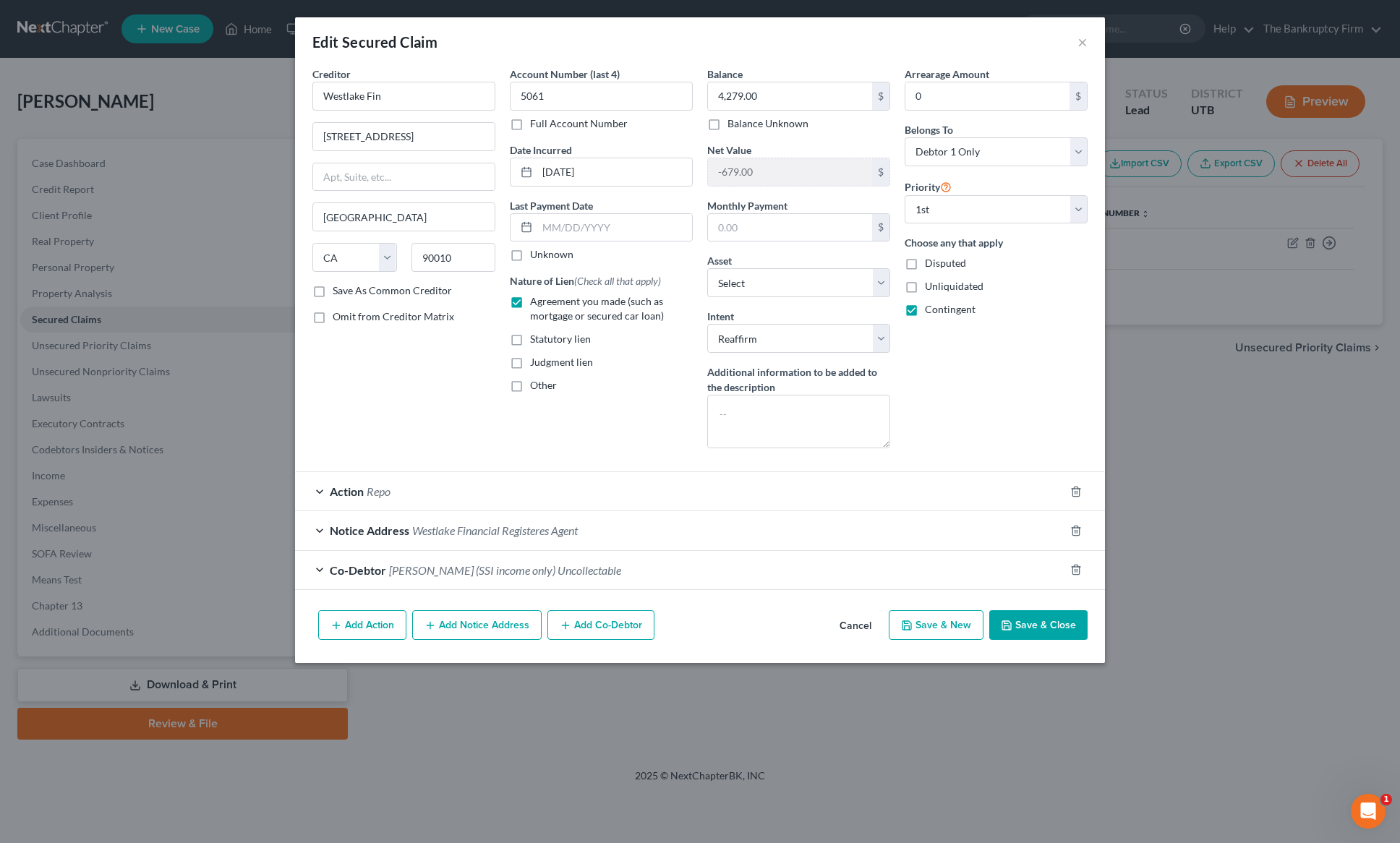
click at [1033, 625] on button "Save & Close" at bounding box center [1039, 625] width 99 height 30
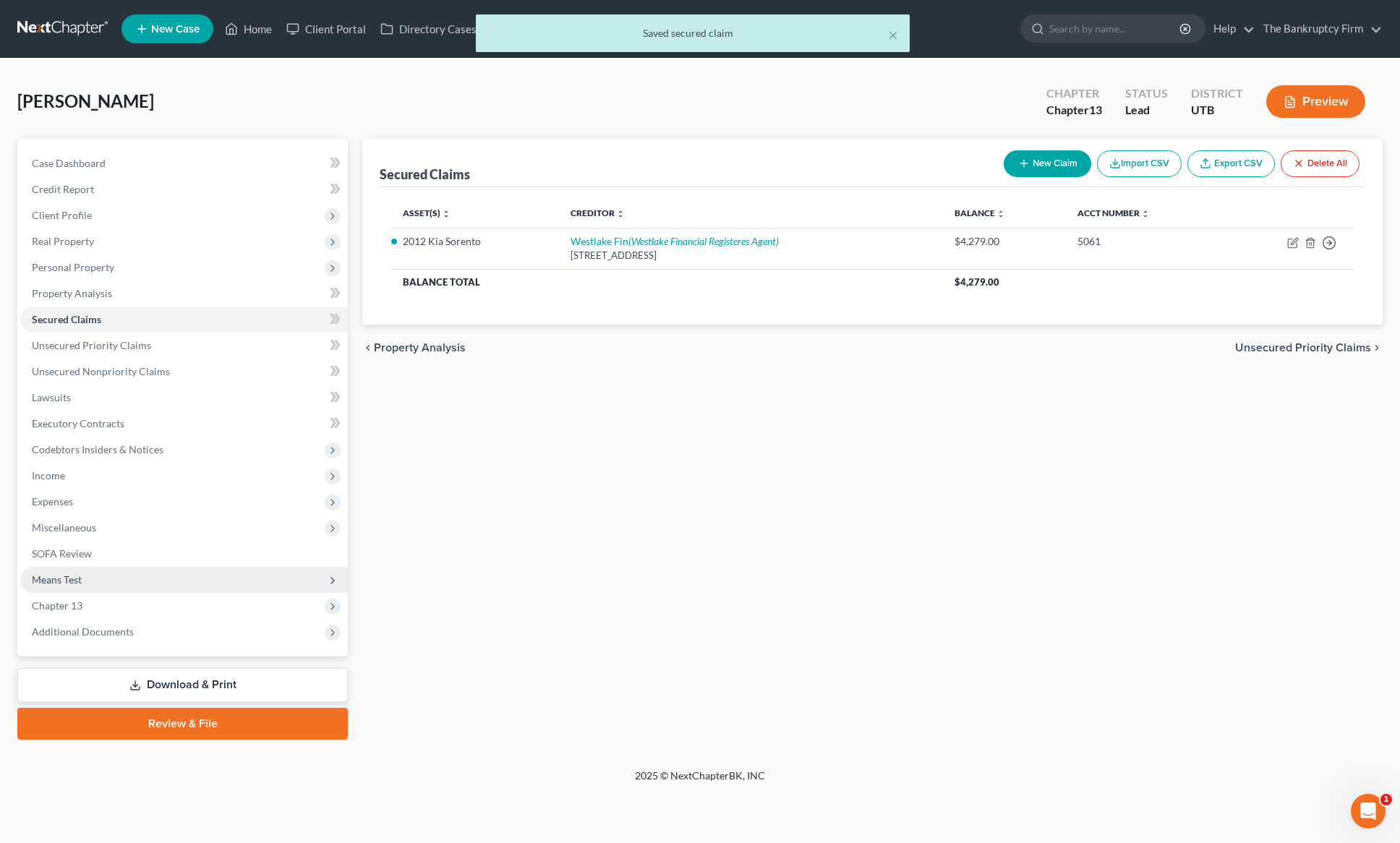
click at [79, 576] on span "Means Test" at bounding box center [57, 579] width 50 height 13
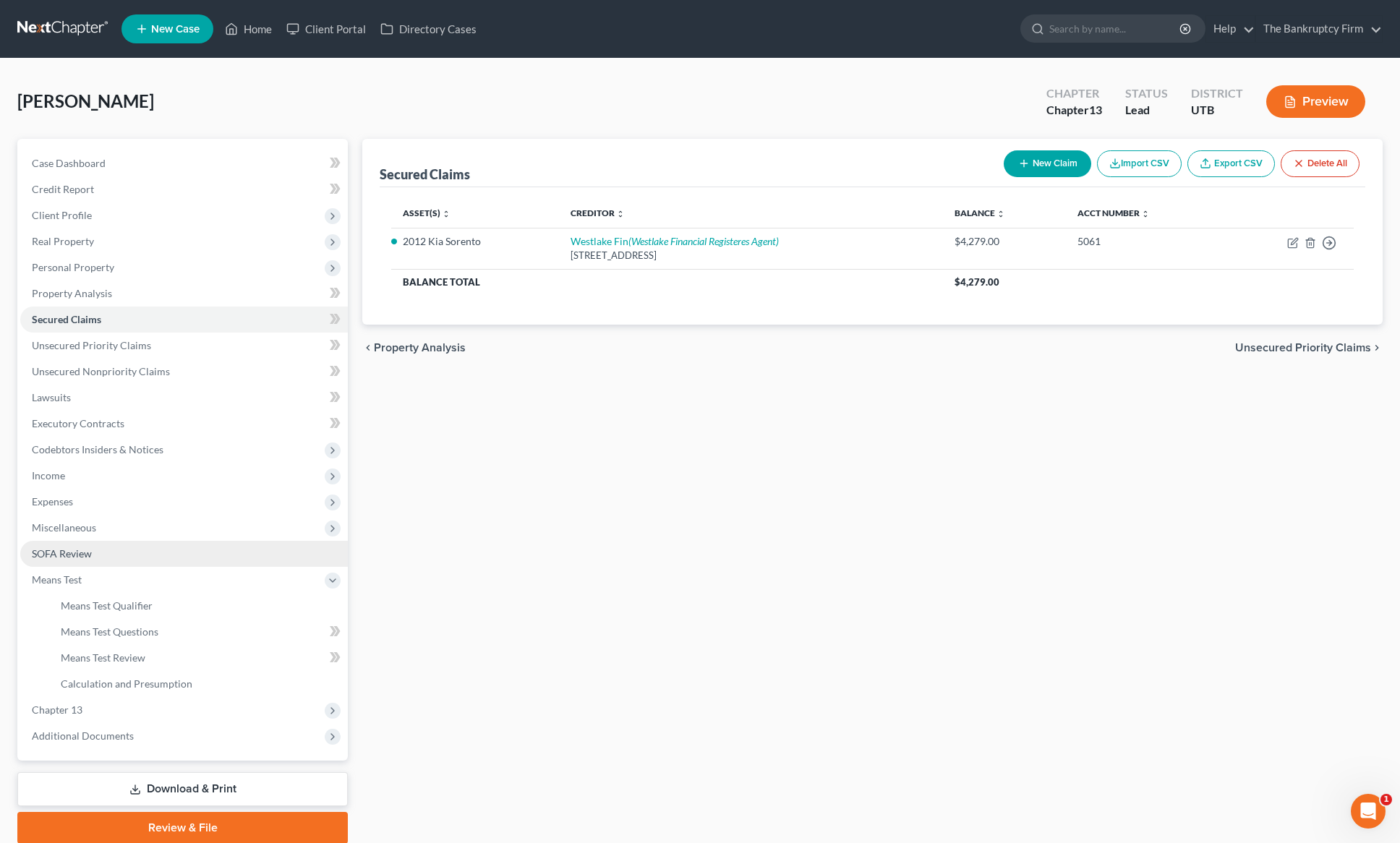
click at [79, 553] on span "SOFA Review" at bounding box center [62, 553] width 60 height 13
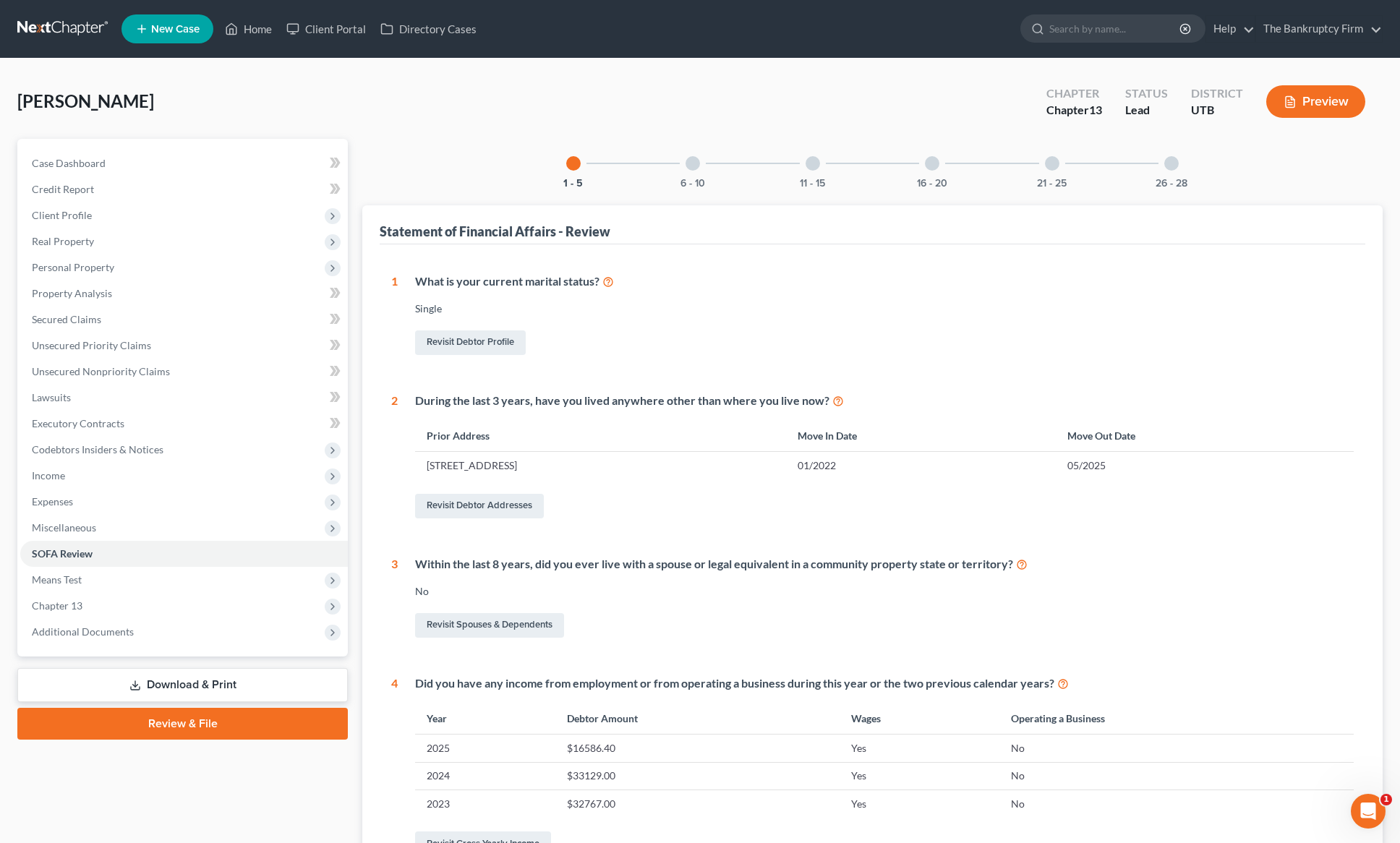
click at [695, 164] on div at bounding box center [693, 163] width 14 height 14
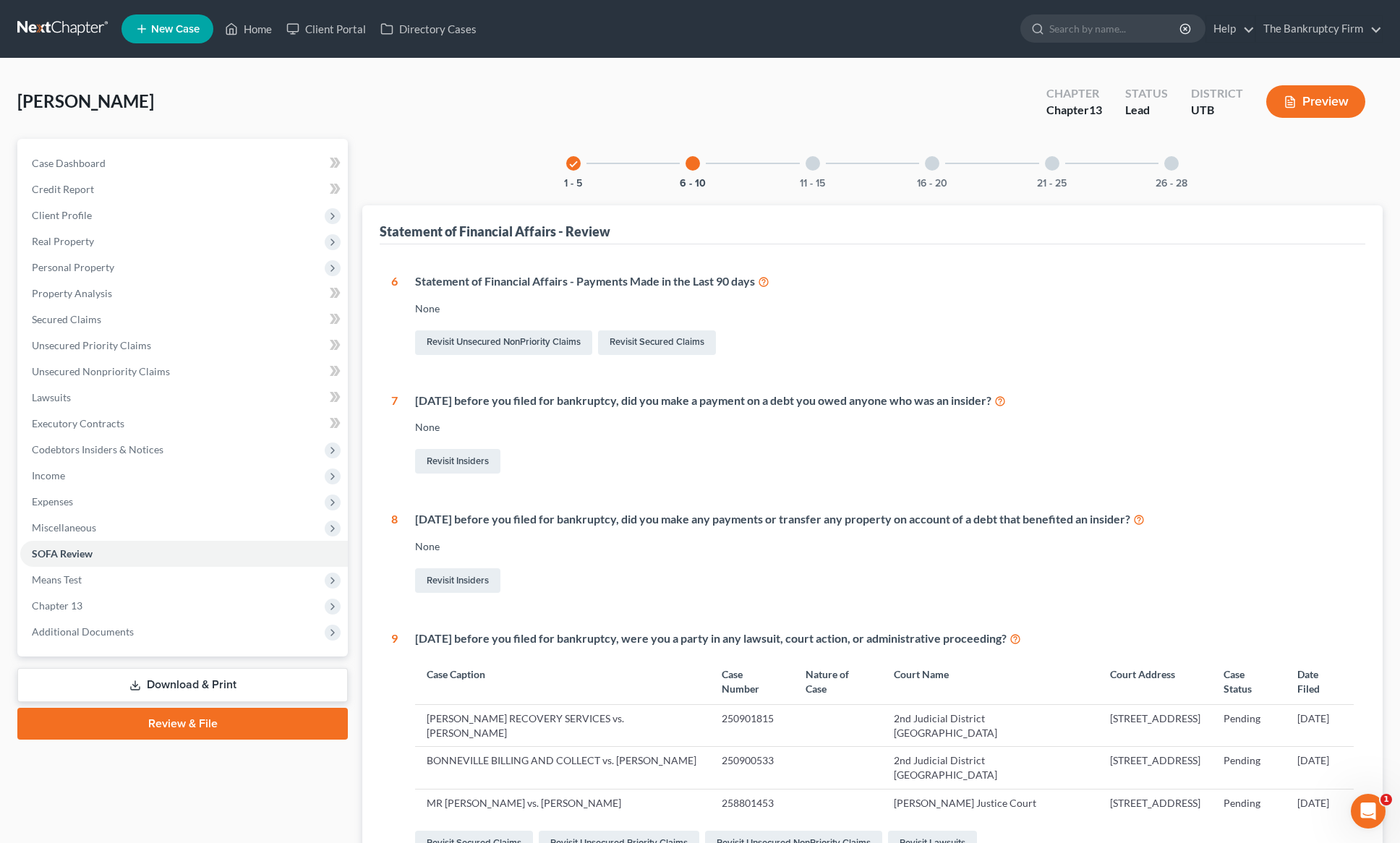
click at [821, 163] on div "11 - 15" at bounding box center [813, 163] width 49 height 49
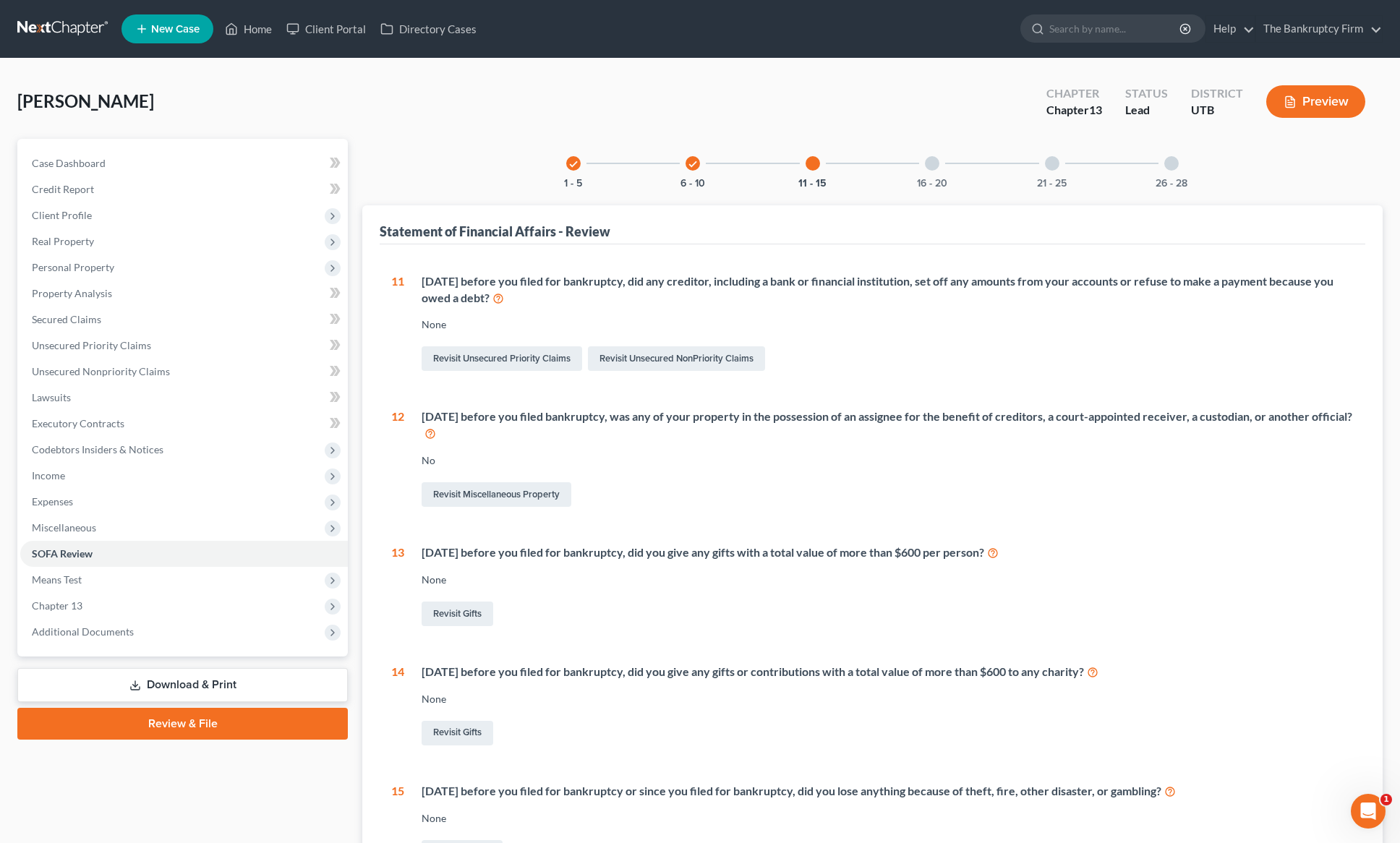
click at [931, 165] on div at bounding box center [931, 163] width 14 height 14
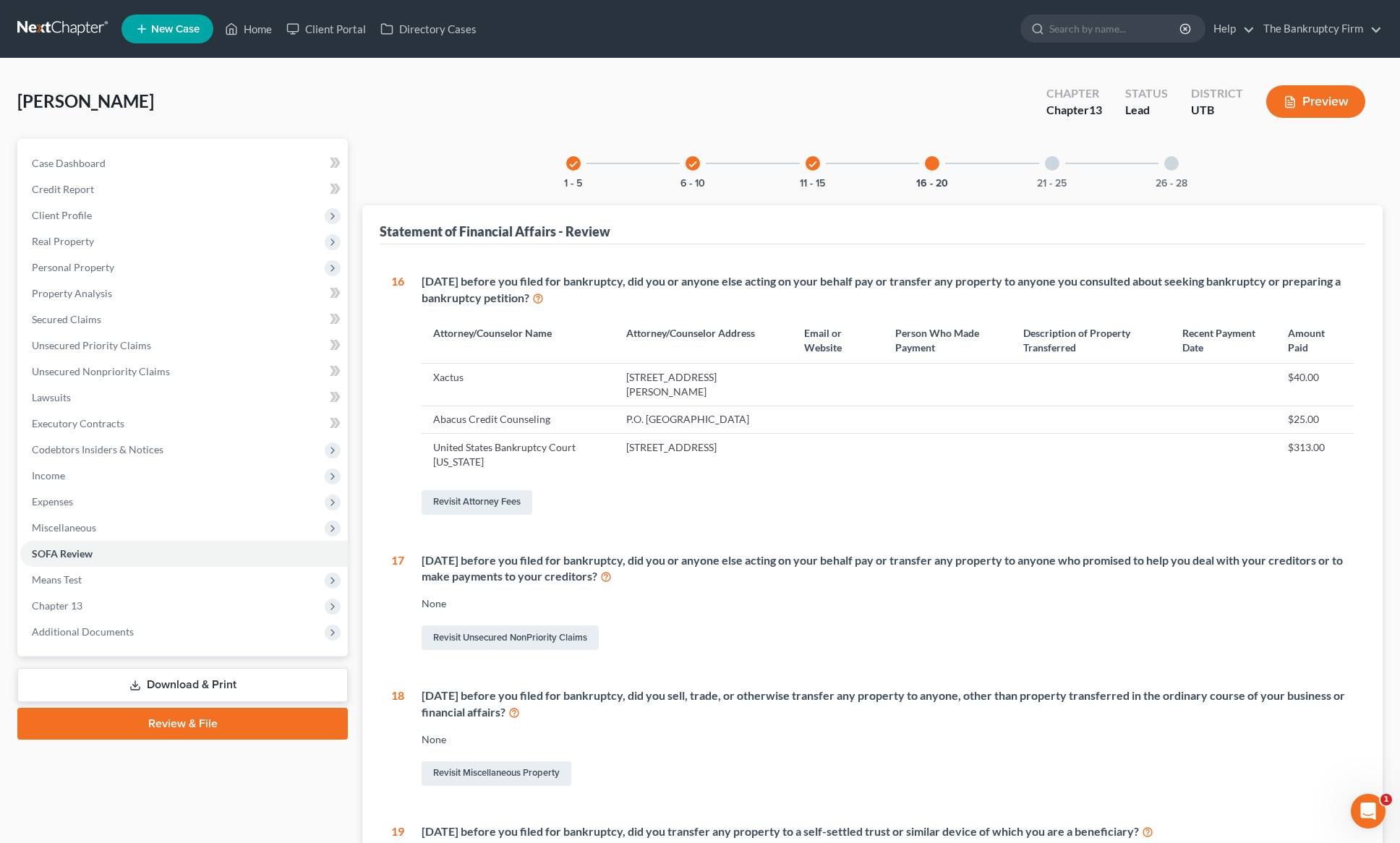
click at [1052, 162] on div at bounding box center [1052, 163] width 14 height 14
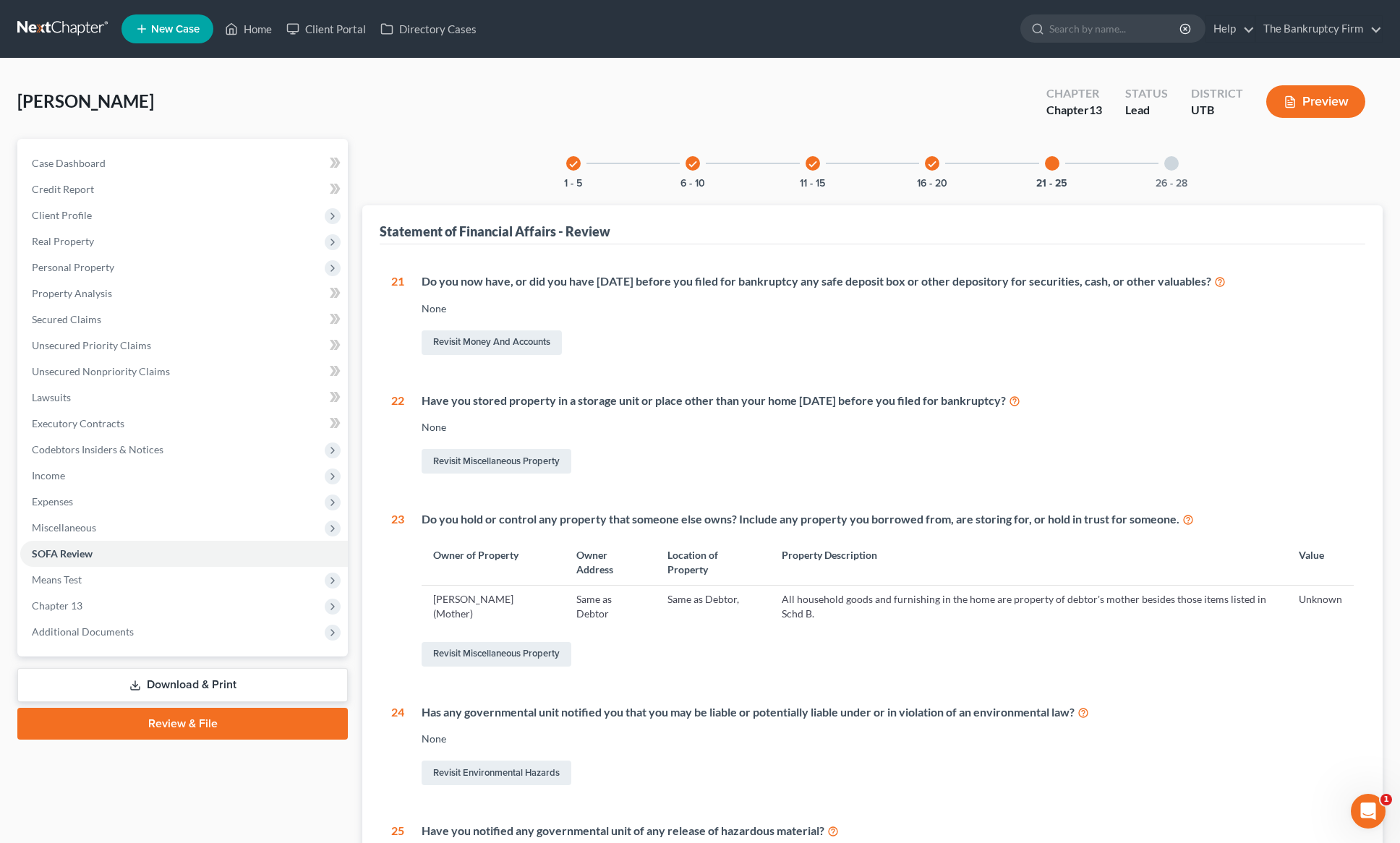
click at [1173, 166] on div at bounding box center [1171, 163] width 14 height 14
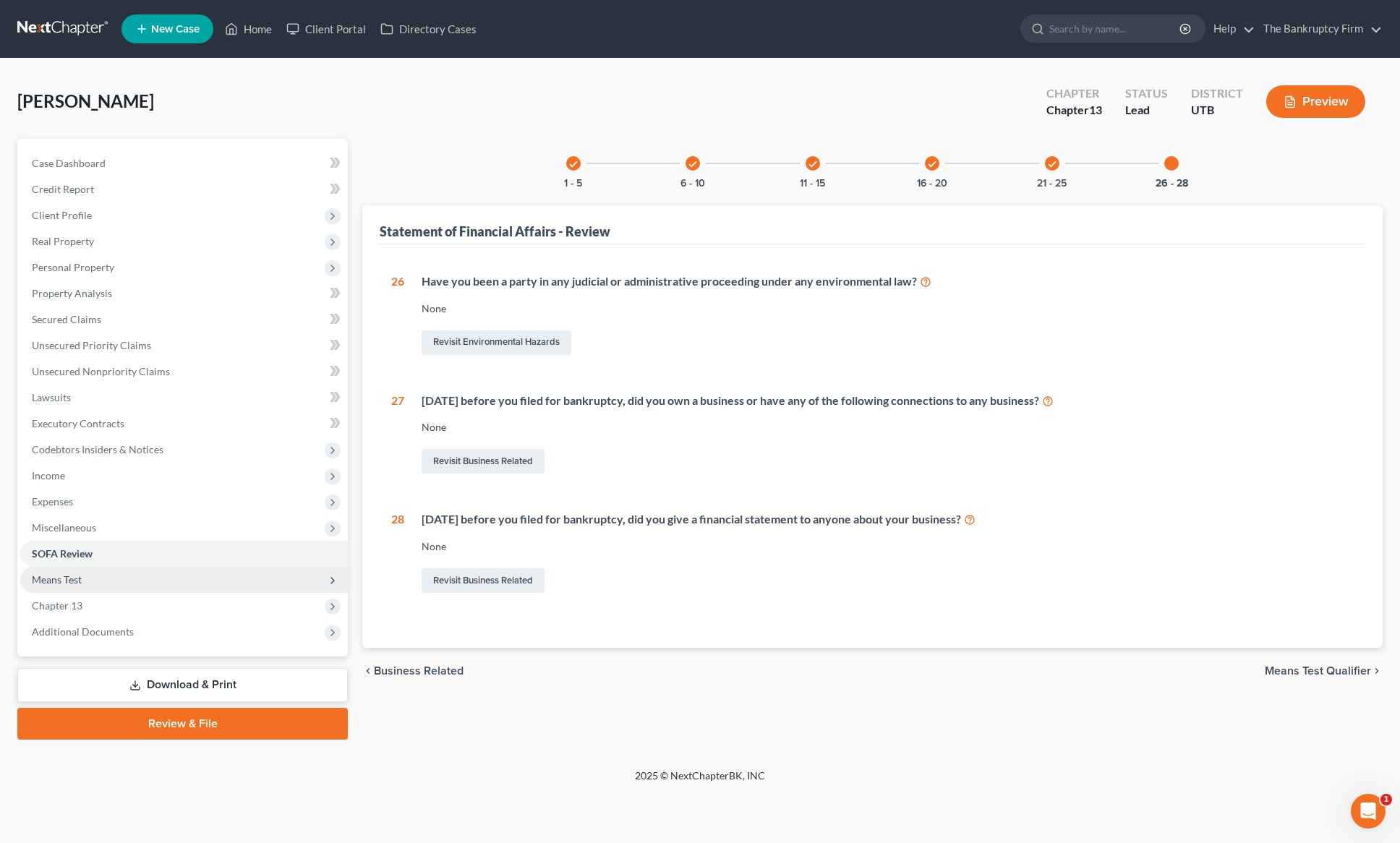
click at [72, 579] on span "Means Test" at bounding box center [57, 579] width 50 height 13
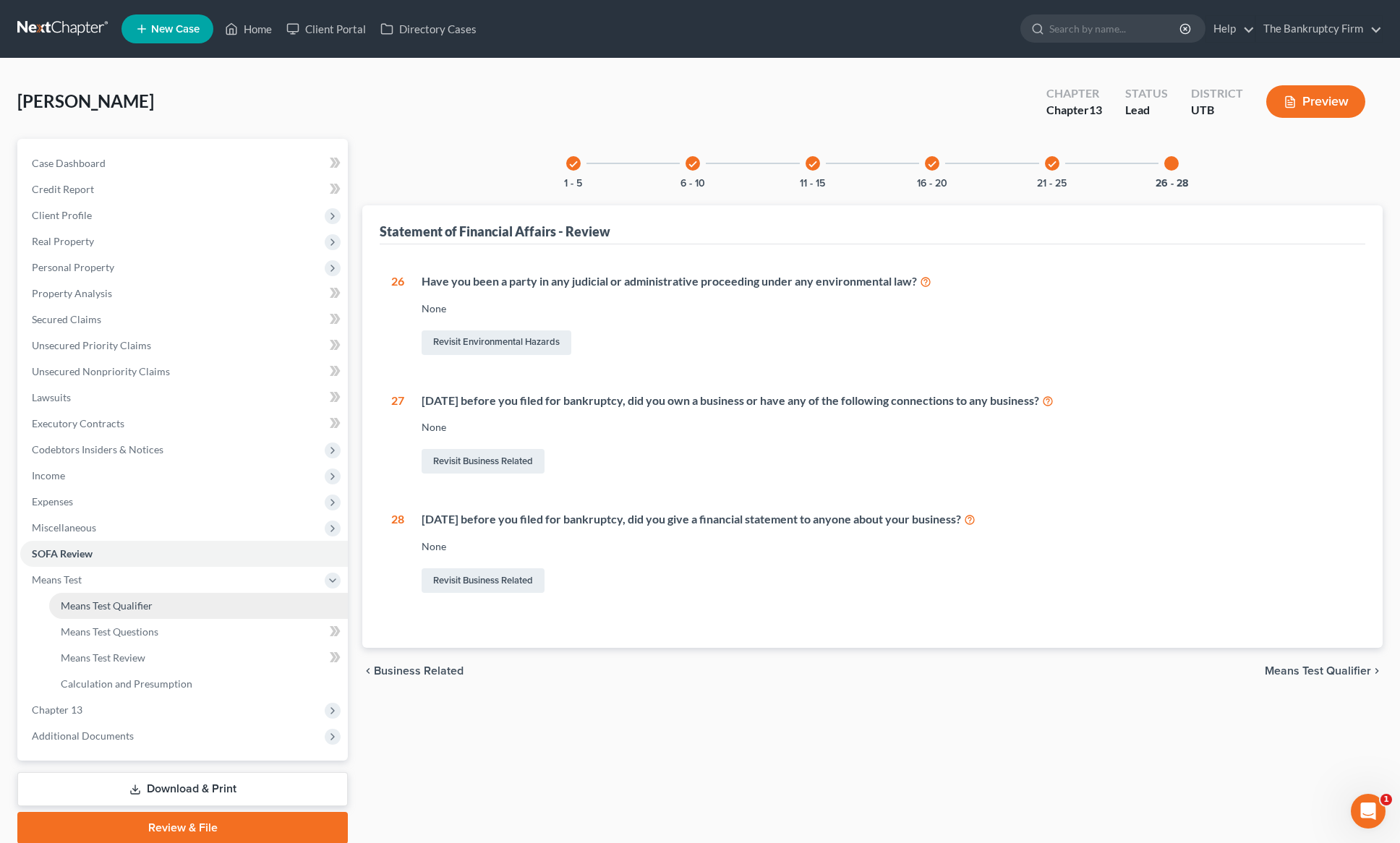
click at [162, 603] on link "Means Test Qualifier" at bounding box center [198, 605] width 299 height 26
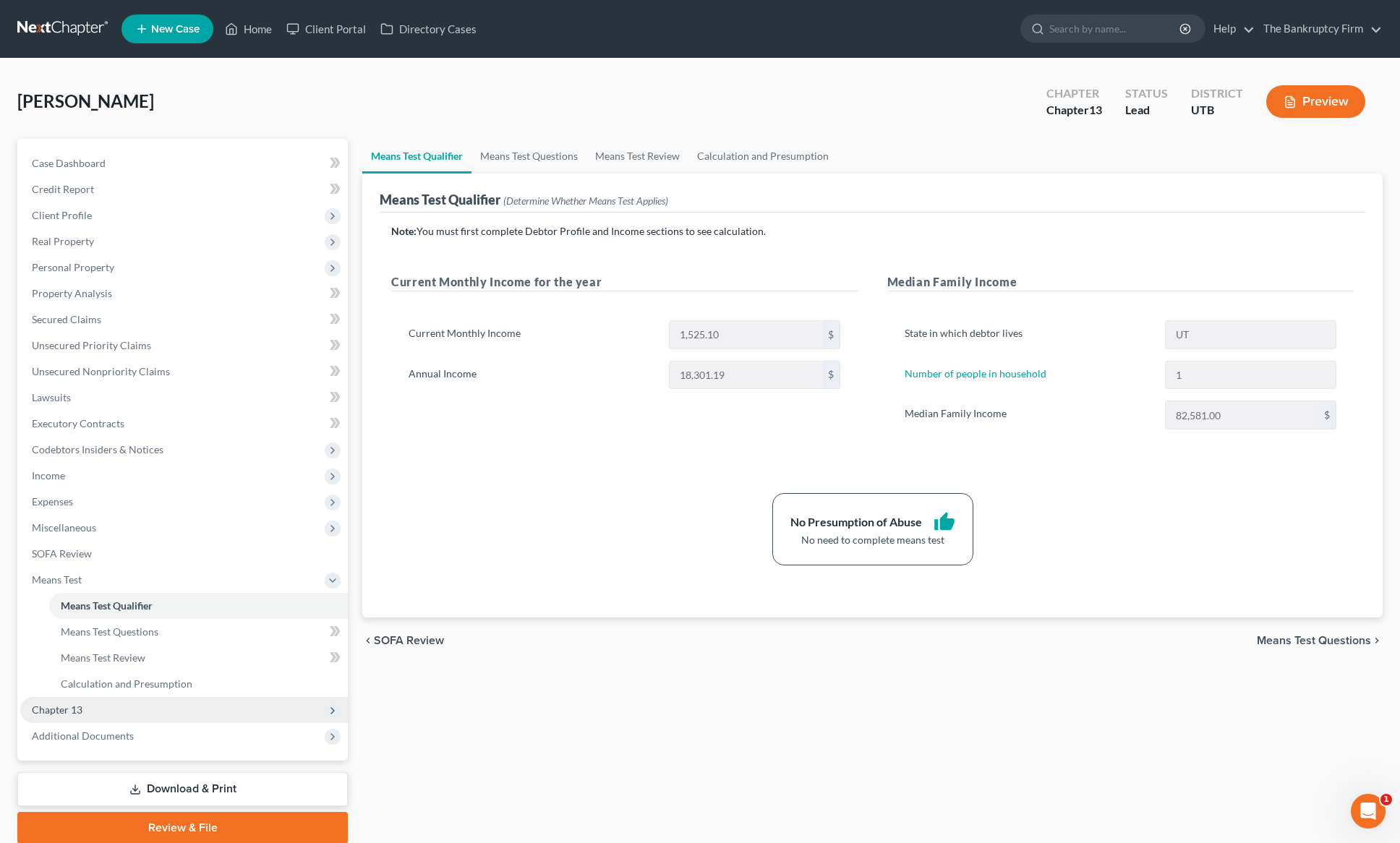
click at [85, 703] on span "Chapter 13" at bounding box center [184, 710] width 328 height 26
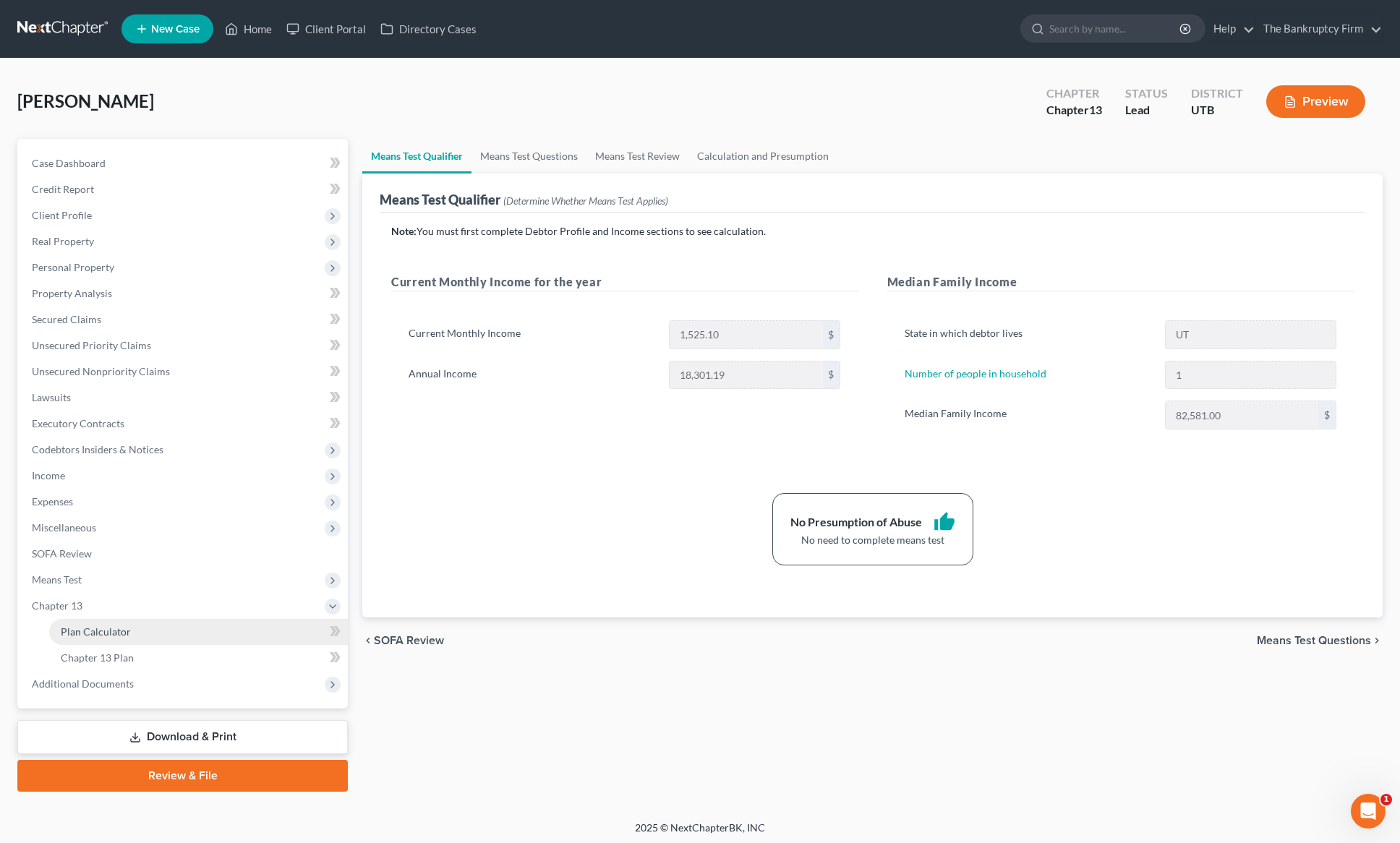
click at [117, 623] on link "Plan Calculator" at bounding box center [198, 632] width 299 height 26
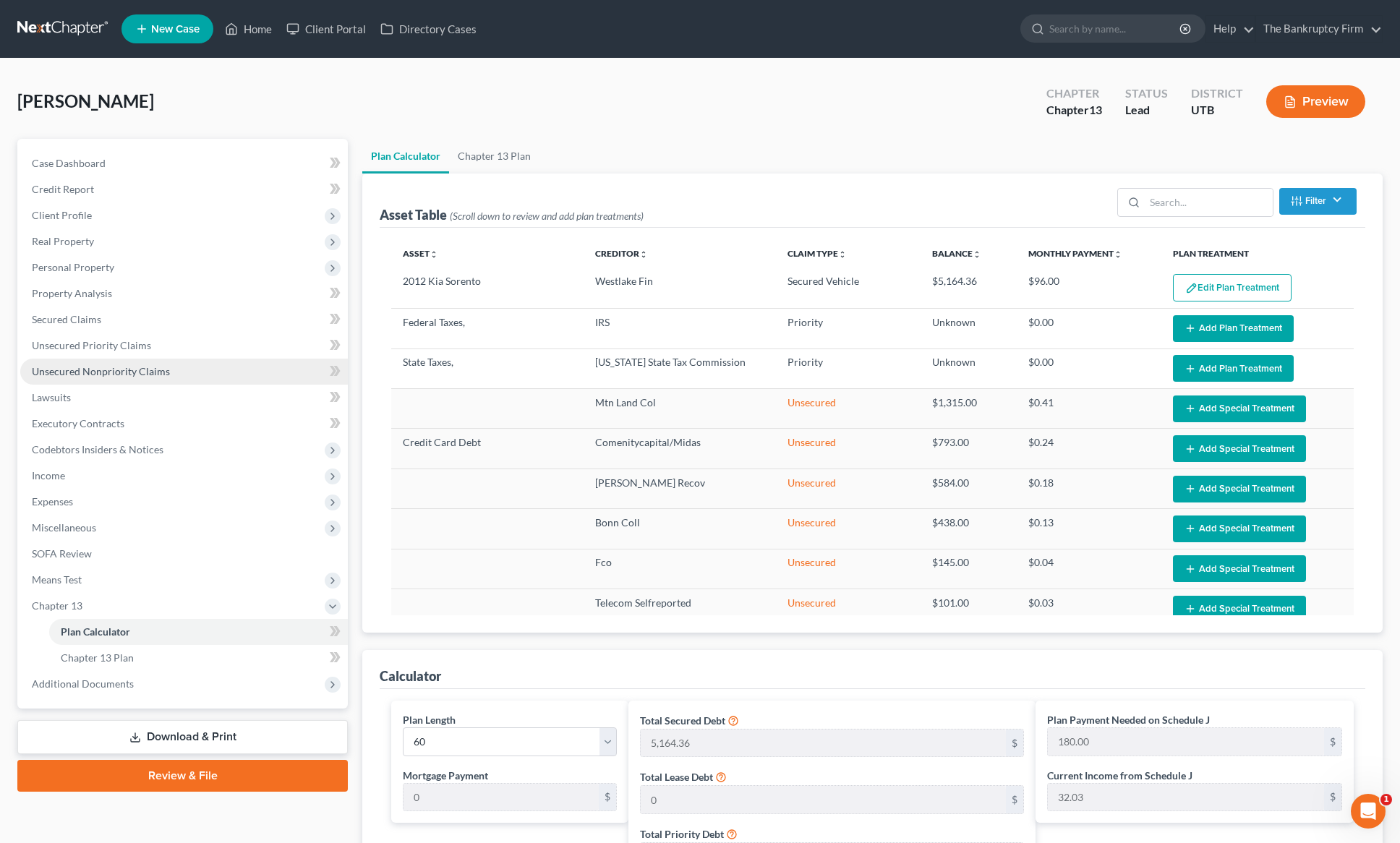
click at [116, 372] on span "Unsecured Nonpriority Claims" at bounding box center [100, 371] width 138 height 13
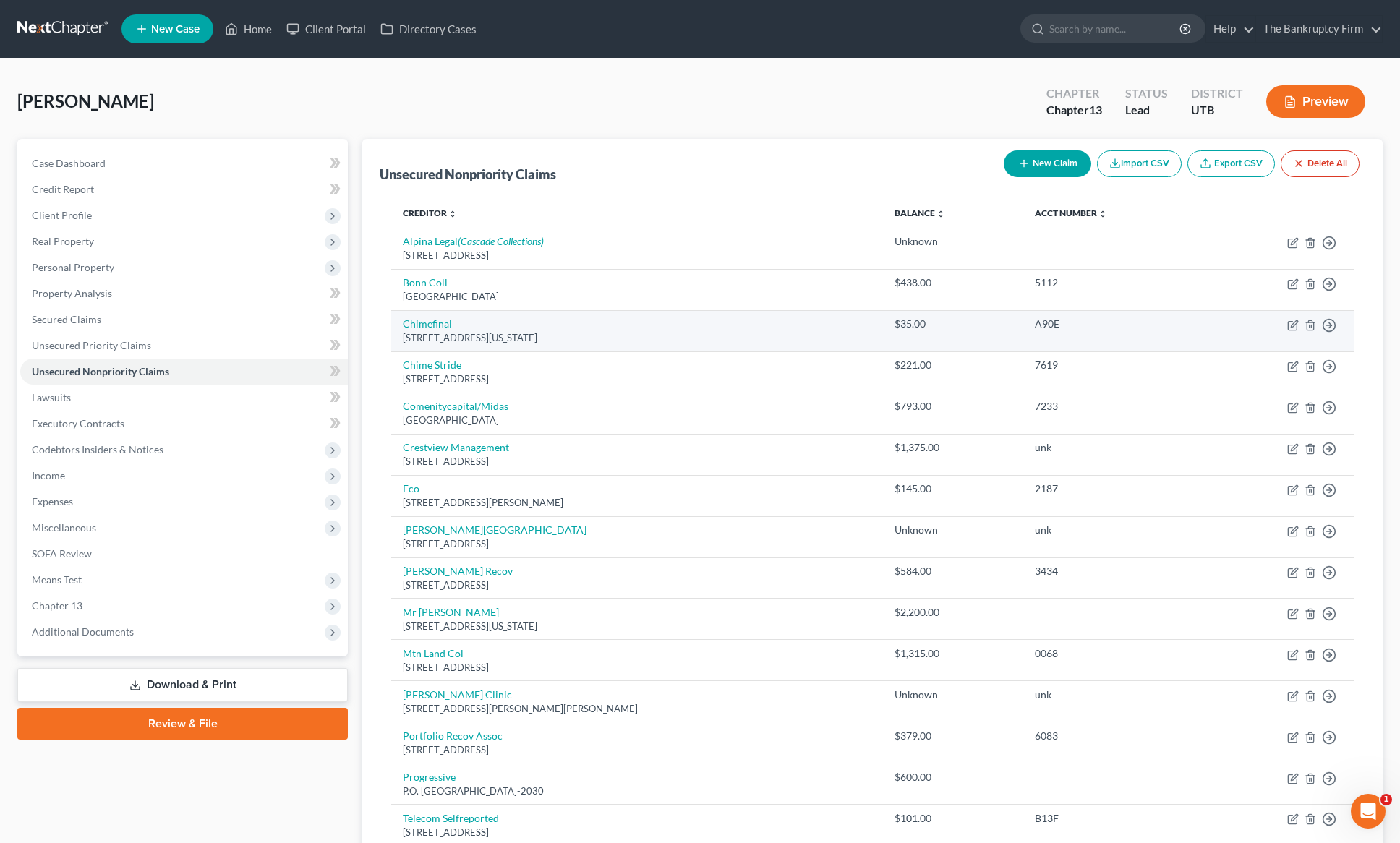
drag, startPoint x: 488, startPoint y: 339, endPoint x: 544, endPoint y: 339, distance: 56.0
click at [544, 339] on div "[STREET_ADDRESS][US_STATE]" at bounding box center [637, 338] width 469 height 14
click at [597, 338] on div "[STREET_ADDRESS][US_STATE]" at bounding box center [637, 338] width 469 height 14
drag, startPoint x: 418, startPoint y: 341, endPoint x: 610, endPoint y: 346, distance: 192.1
click at [568, 339] on div "[STREET_ADDRESS][US_STATE]" at bounding box center [637, 338] width 469 height 14
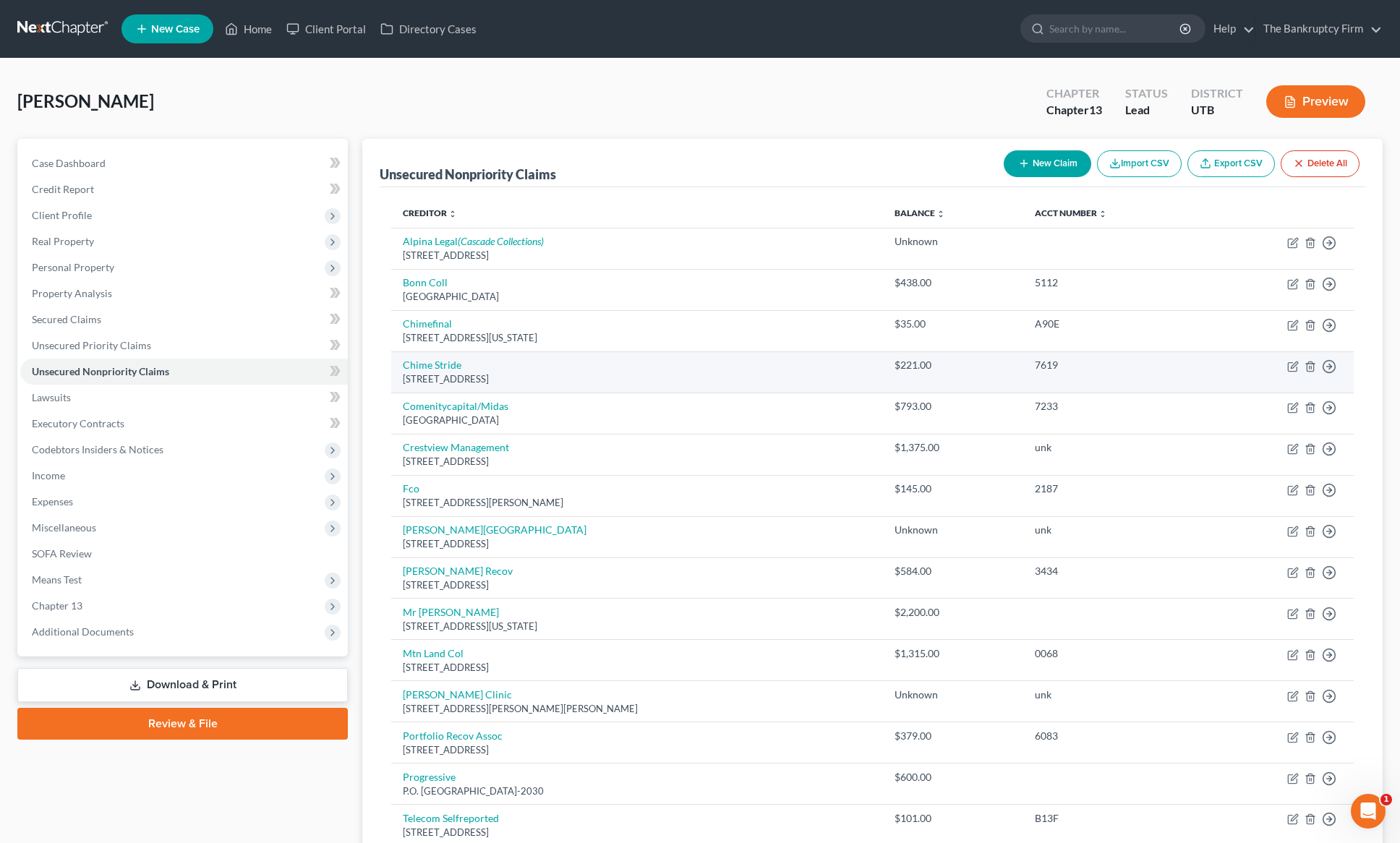
drag, startPoint x: 478, startPoint y: 379, endPoint x: 548, endPoint y: 379, distance: 70.0
click at [548, 379] on div "[STREET_ADDRESS]" at bounding box center [637, 379] width 469 height 14
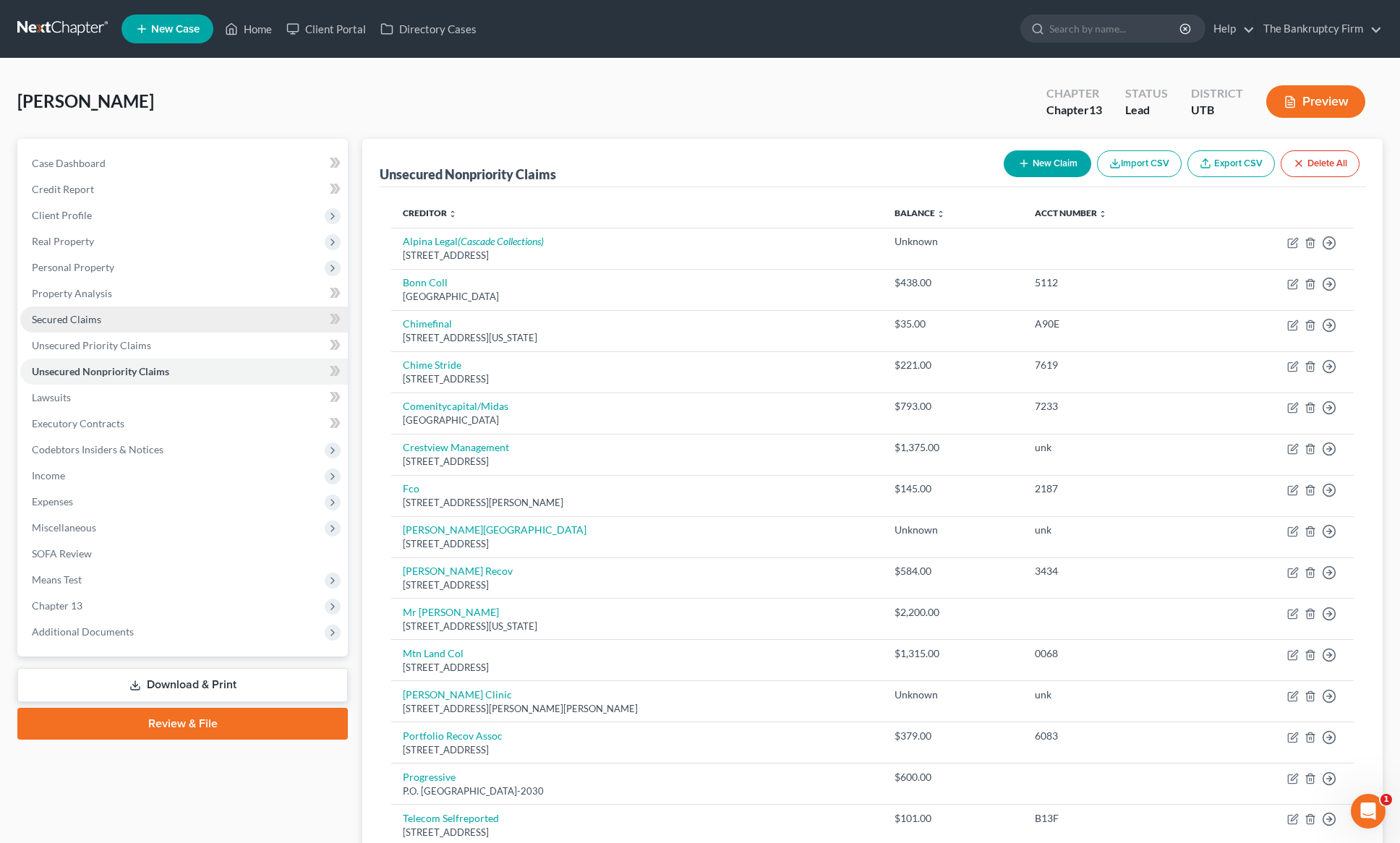
click at [73, 320] on span "Secured Claims" at bounding box center [67, 319] width 70 height 13
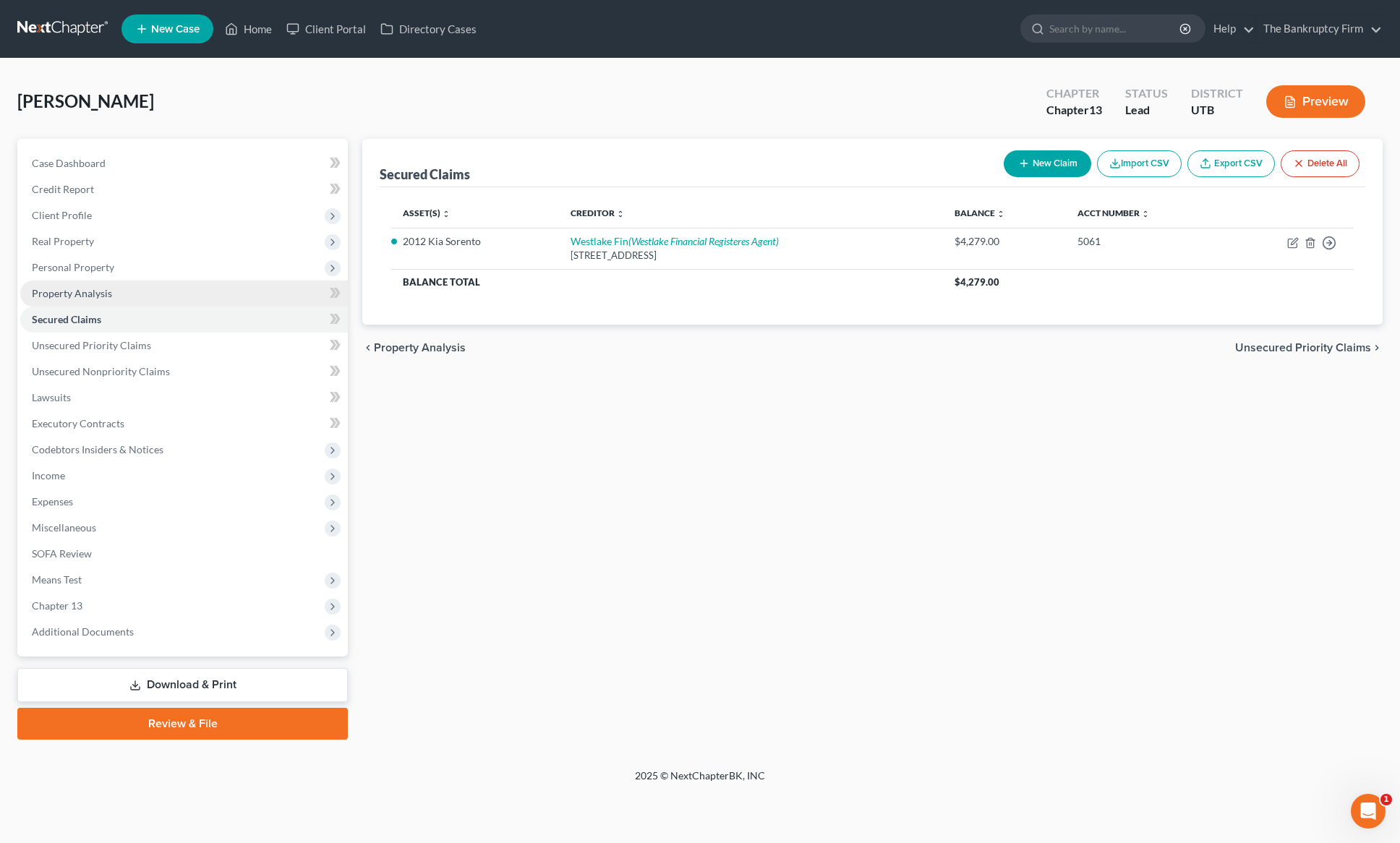
click at [79, 292] on span "Property Analysis" at bounding box center [71, 293] width 80 height 13
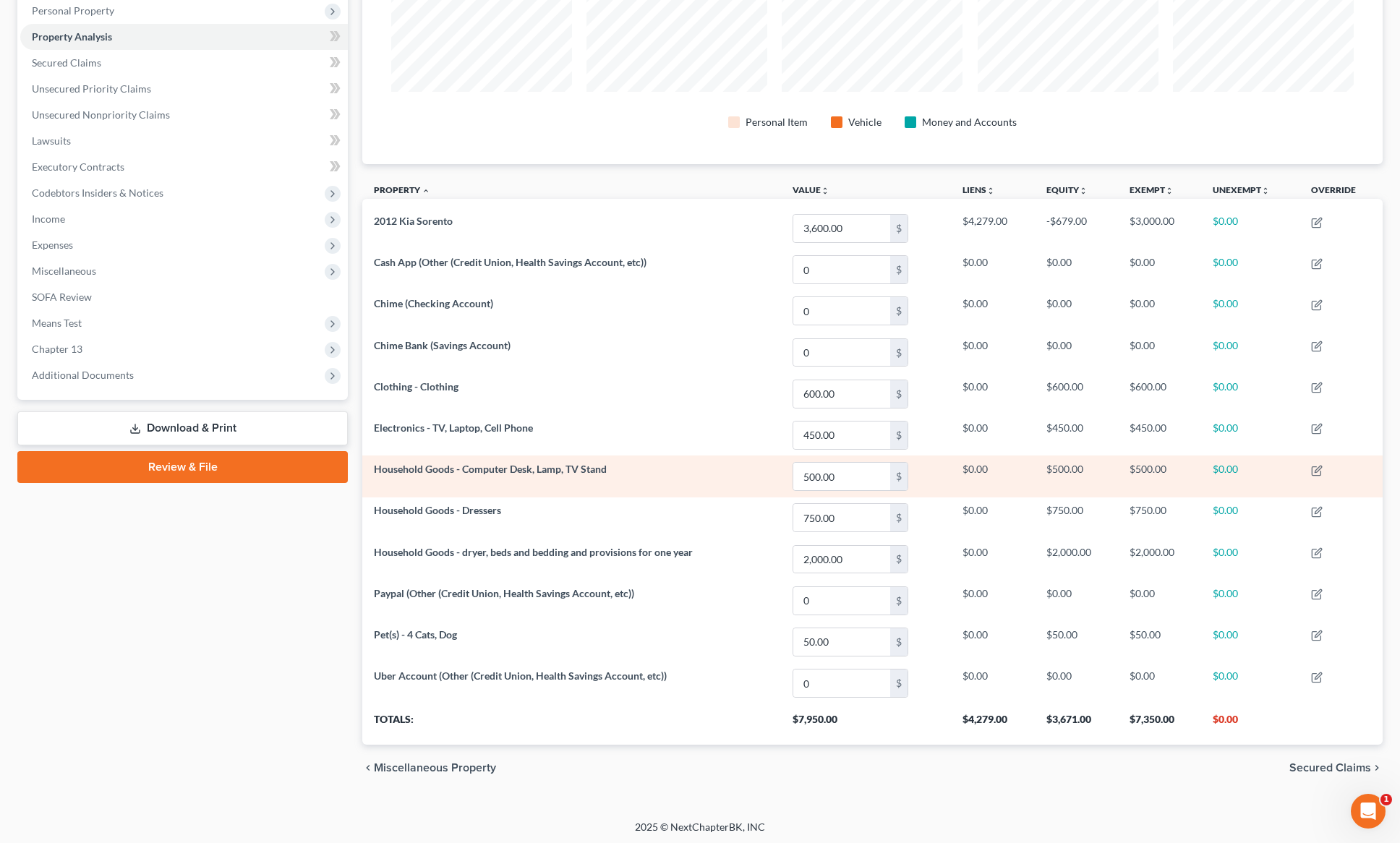
scroll to position [260, 0]
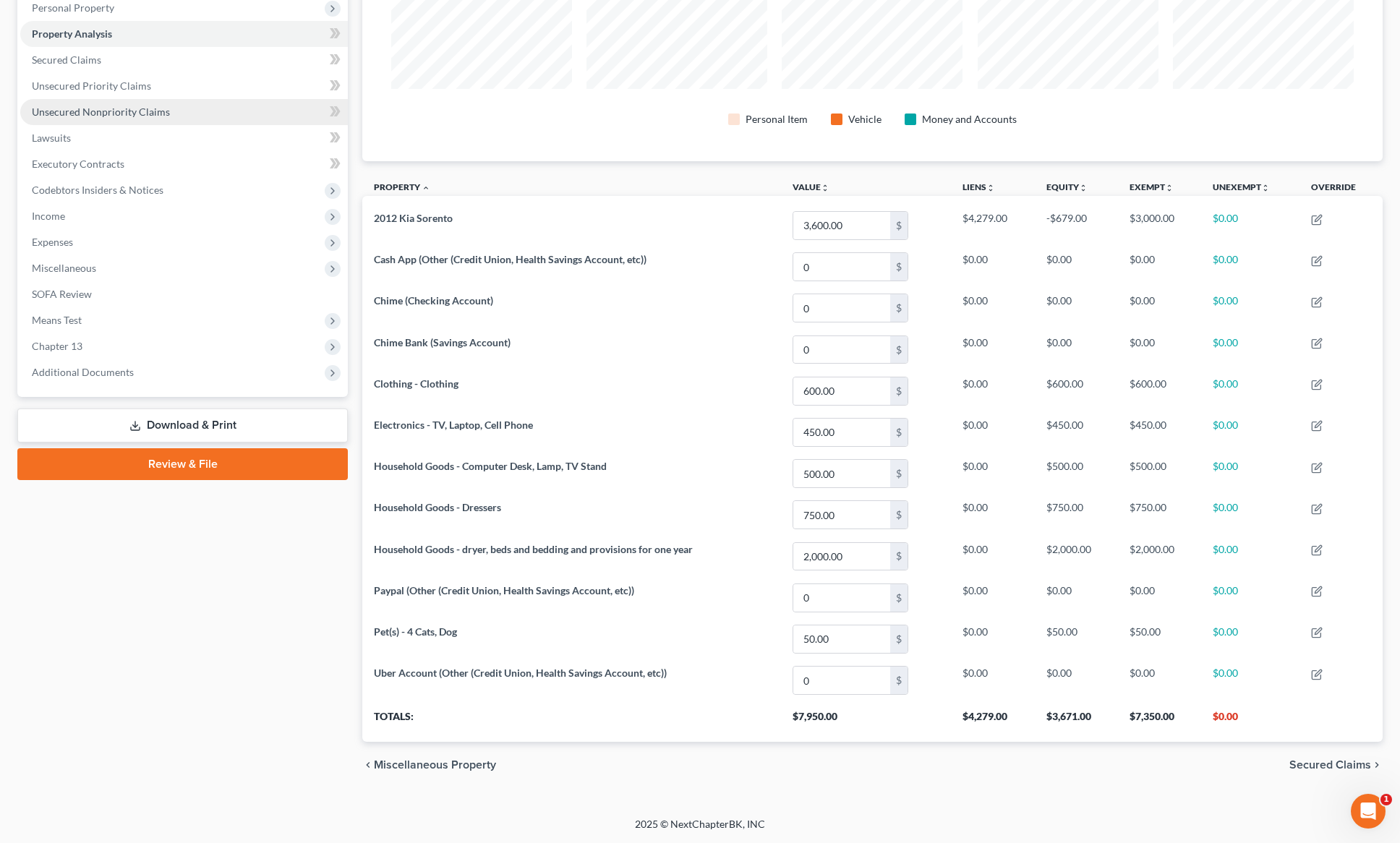
click at [100, 107] on span "Unsecured Nonpriority Claims" at bounding box center [100, 111] width 138 height 13
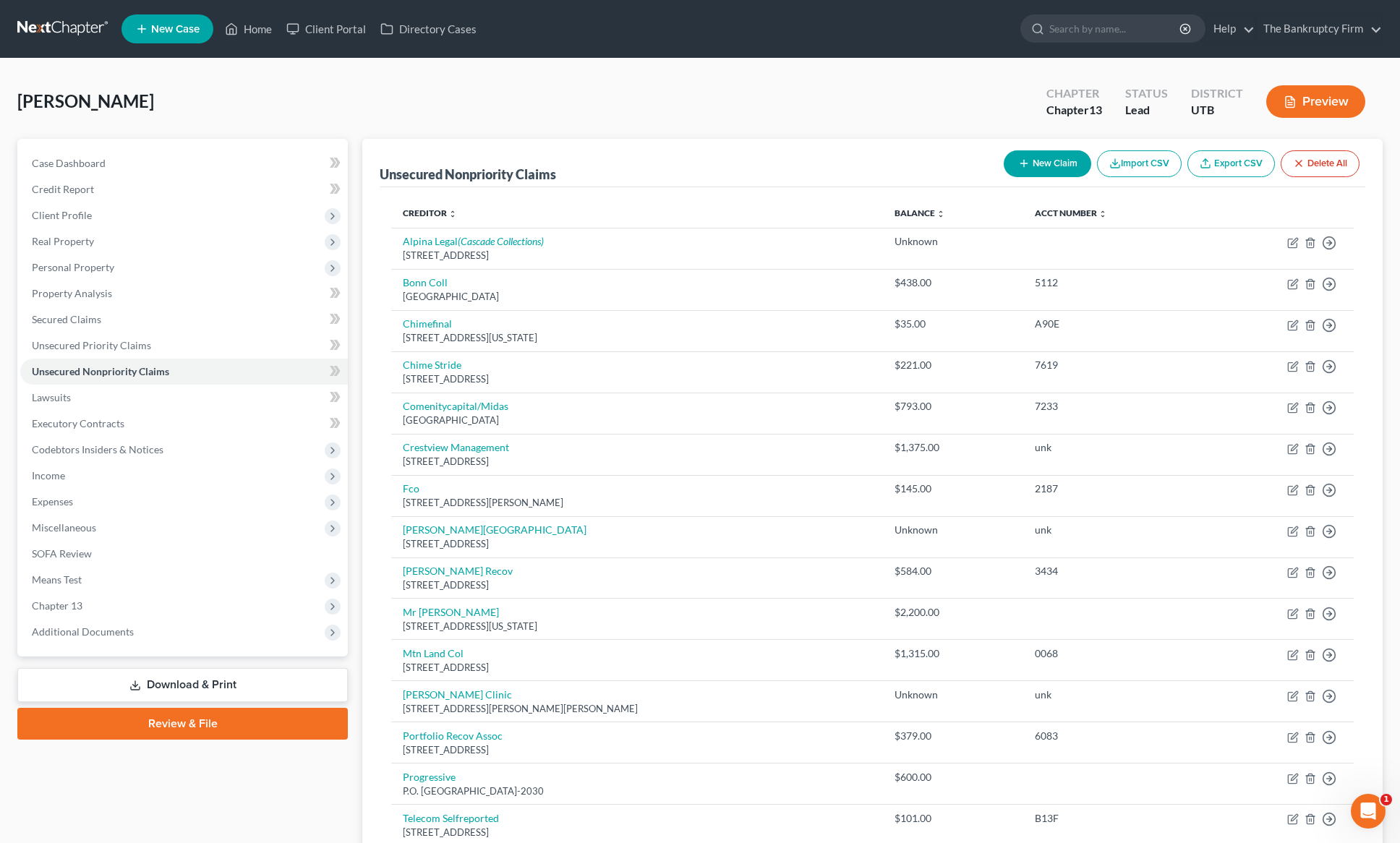
click at [1027, 162] on button "New Claim" at bounding box center [1047, 164] width 88 height 27
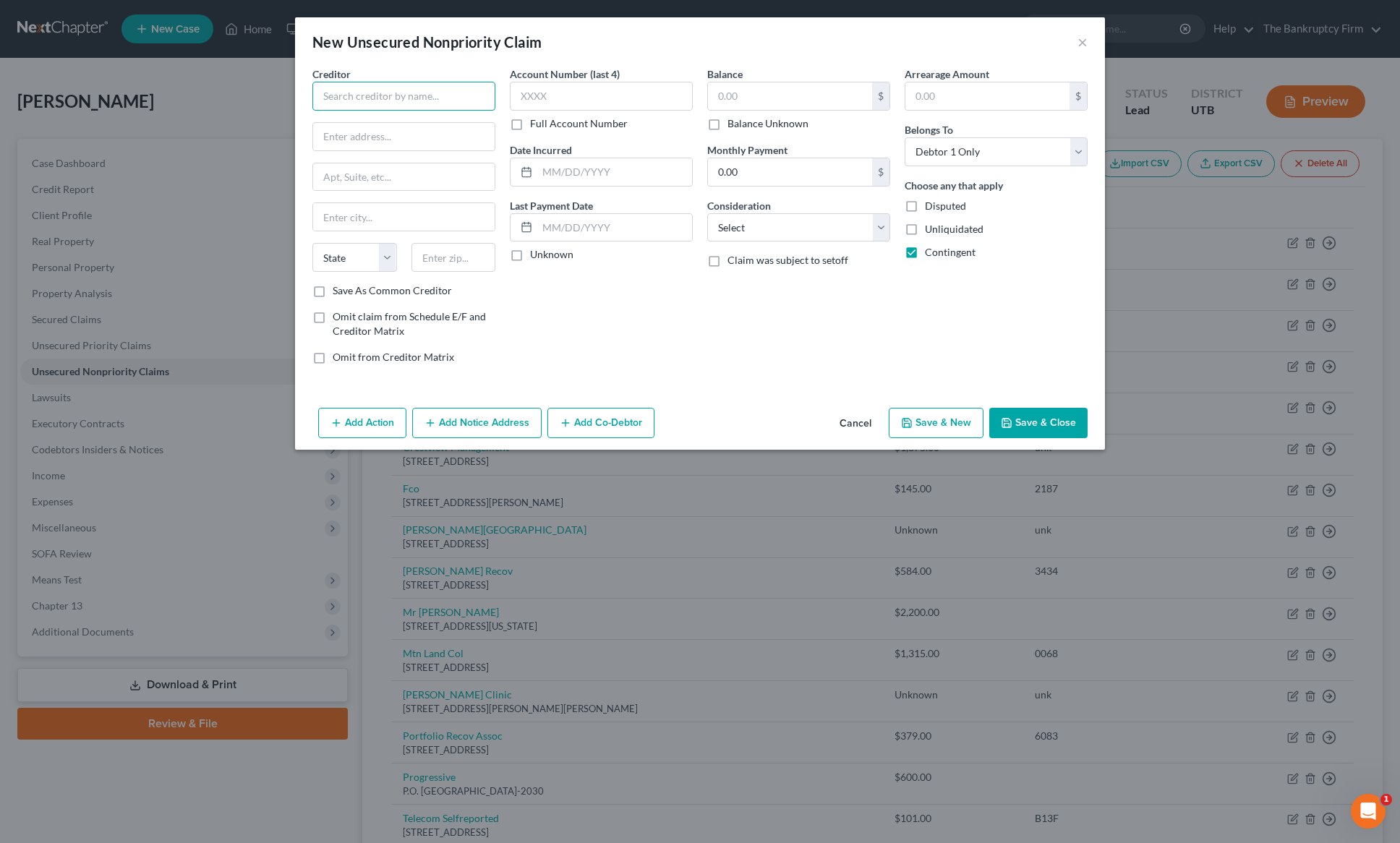
click at [409, 100] on input "text" at bounding box center [403, 97] width 183 height 29
click at [376, 129] on div "P.O. [STREET_ADDRESS]" at bounding box center [399, 134] width 151 height 13
click at [577, 92] on input "text" at bounding box center [601, 97] width 183 height 29
click at [761, 84] on input "text" at bounding box center [790, 96] width 164 height 27
drag, startPoint x: 712, startPoint y: 125, endPoint x: 617, endPoint y: 172, distance: 106.0
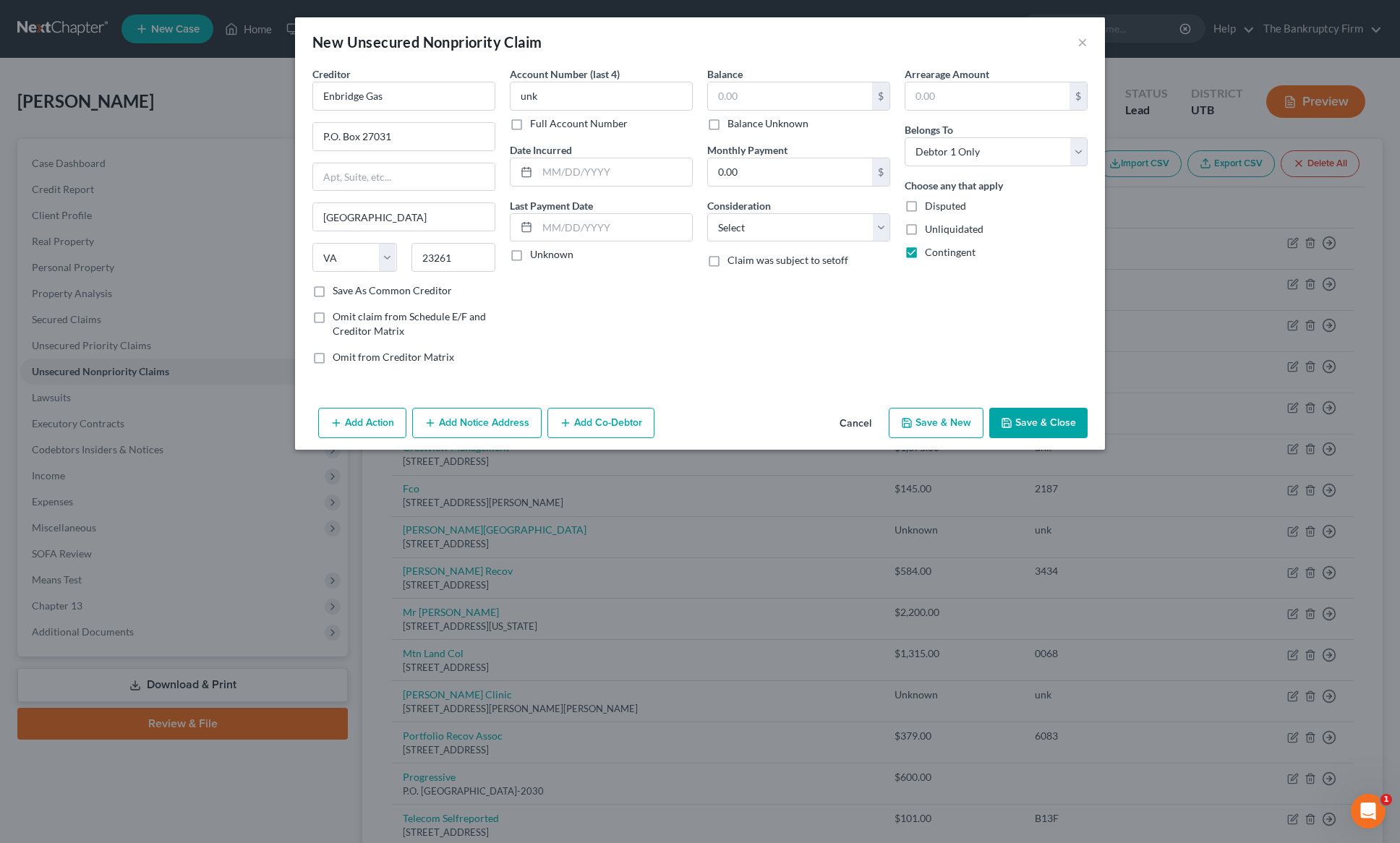
click at [728, 123] on label "Balance Unknown" at bounding box center [768, 124] width 81 height 14
click at [733, 123] on input "Balance Unknown" at bounding box center [738, 122] width 10 height 10
click at [606, 171] on input "text" at bounding box center [614, 172] width 155 height 27
click at [796, 177] on input "0.00" at bounding box center [790, 172] width 164 height 27
click at [780, 223] on select "Select Cable / Satellite Services Collection Agency Credit Card Debt Debt Couns…" at bounding box center [798, 228] width 183 height 29
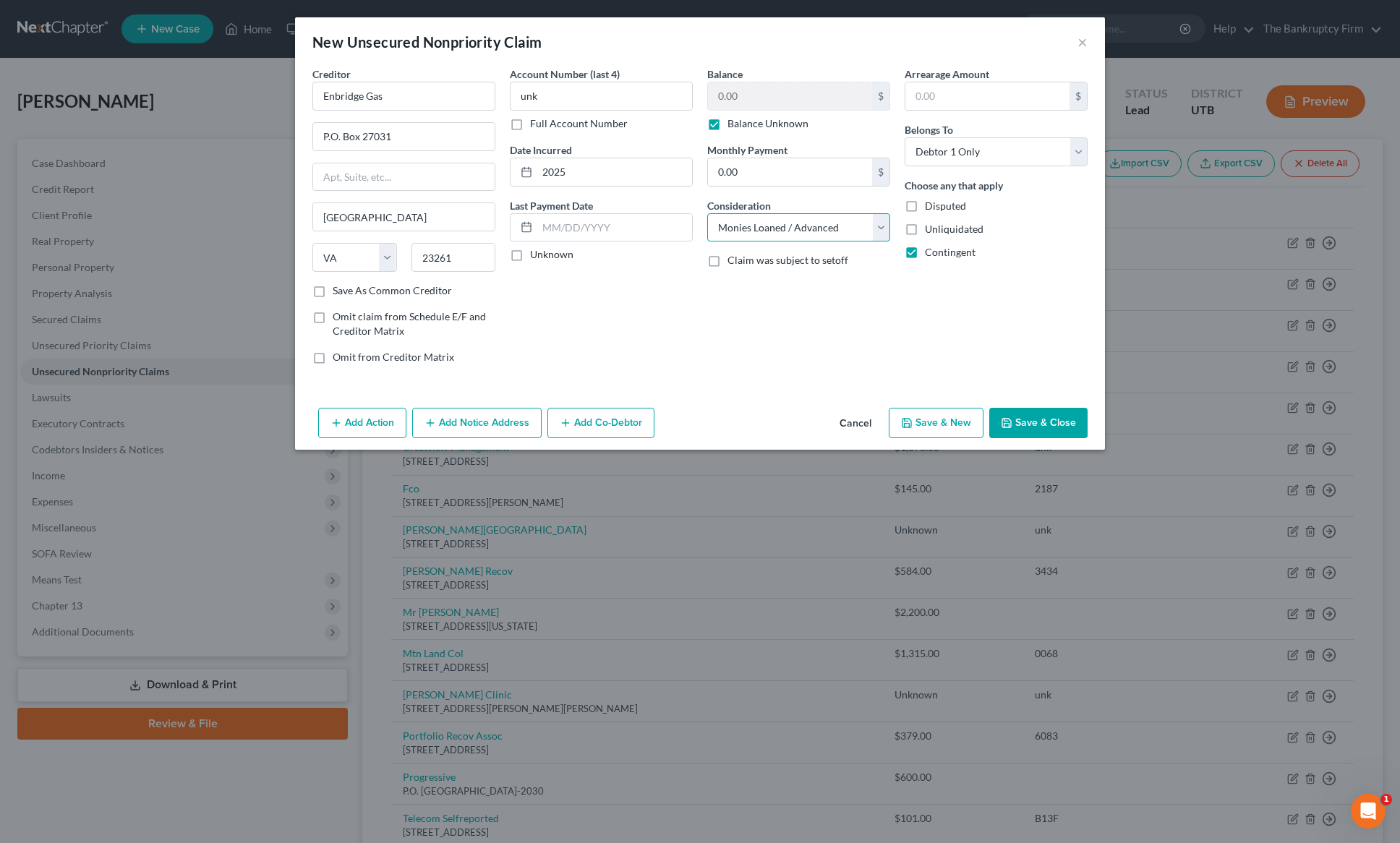
click at [707, 213] on select "Select Cable / Satellite Services Collection Agency Credit Card Debt Debt Couns…" at bounding box center [798, 228] width 183 height 29
click at [1043, 423] on button "Save & Close" at bounding box center [1039, 422] width 99 height 30
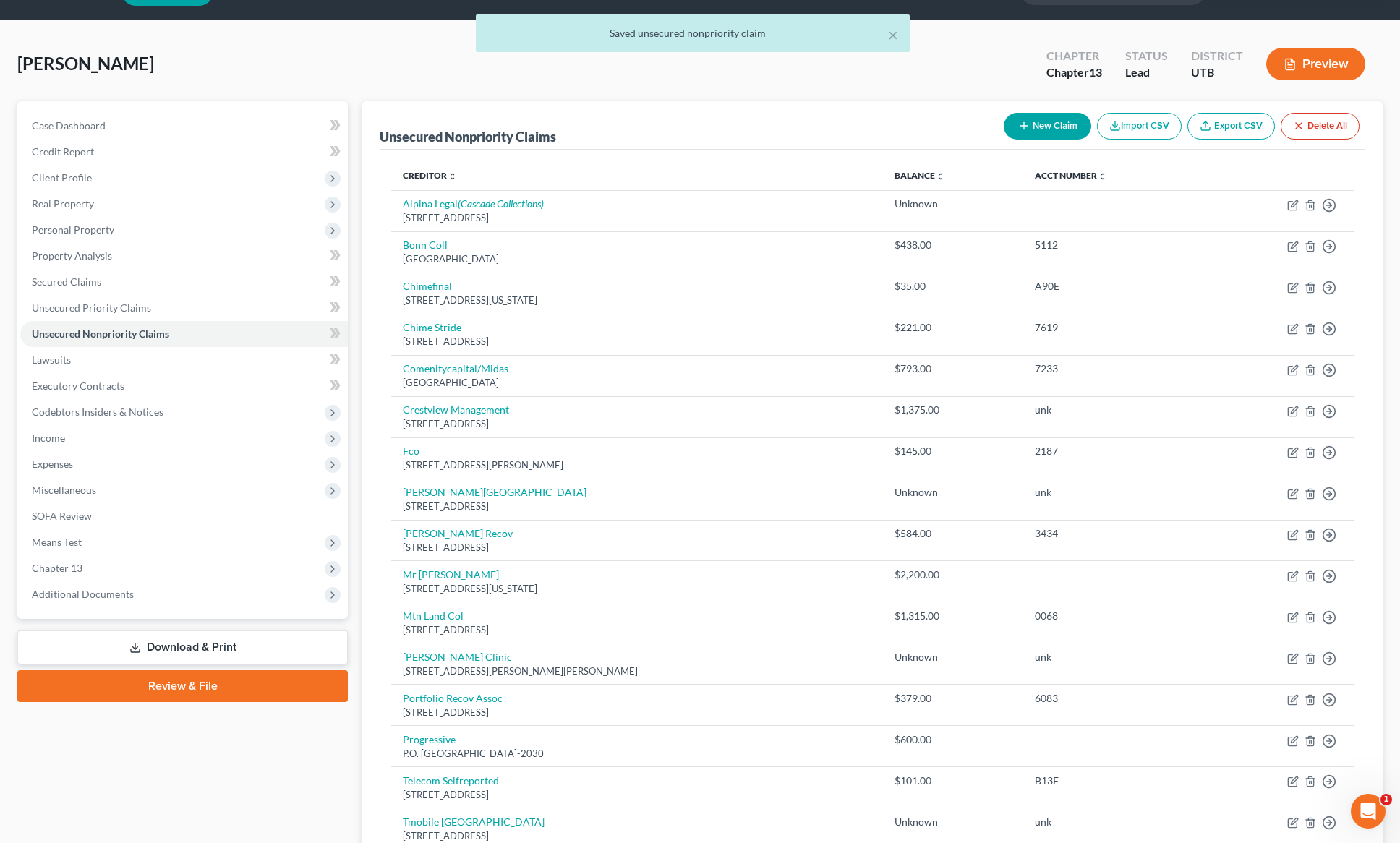
scroll to position [39, 0]
click at [1050, 128] on button "New Claim" at bounding box center [1047, 126] width 88 height 27
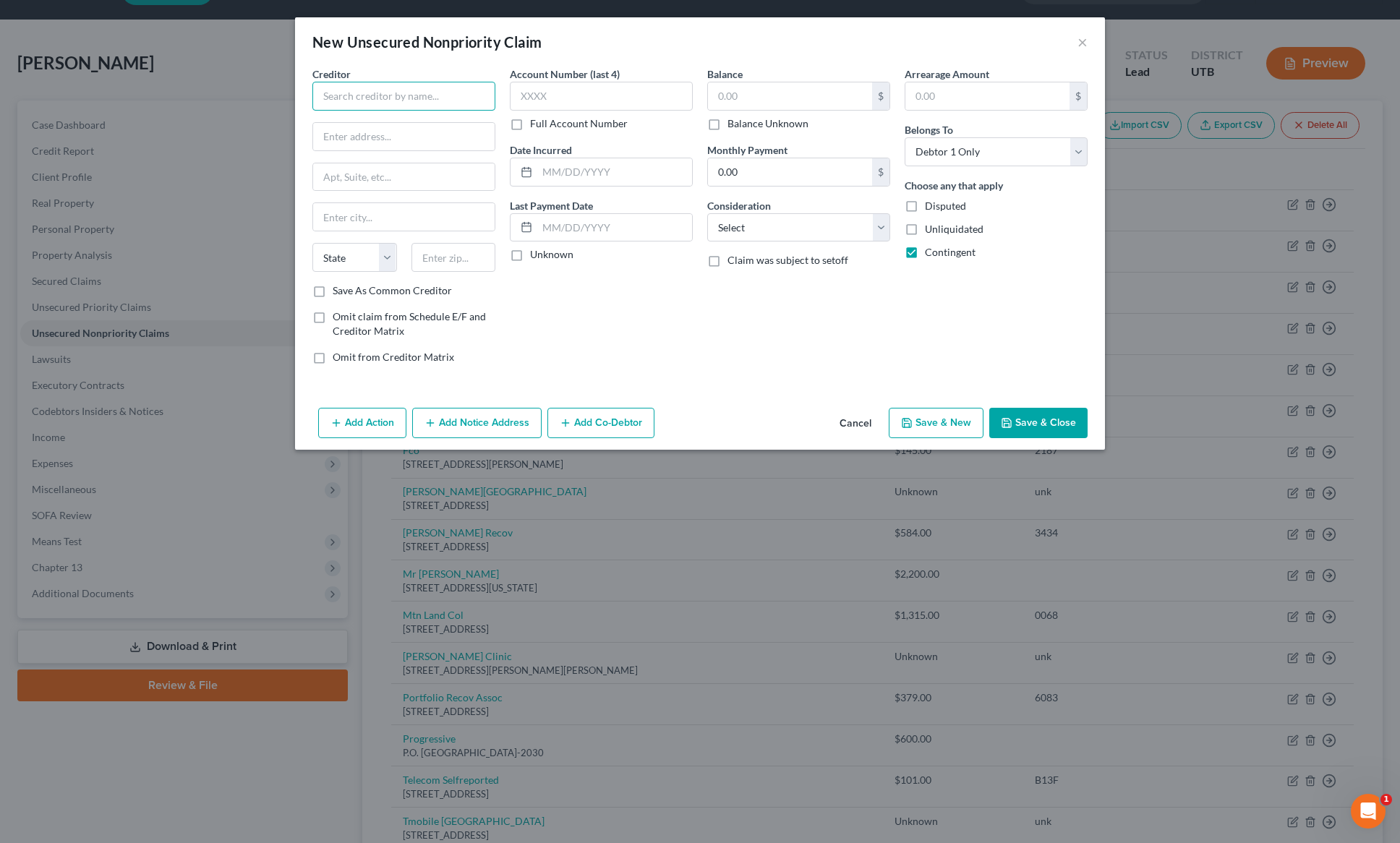
click at [376, 99] on input "text" at bounding box center [403, 97] width 183 height 29
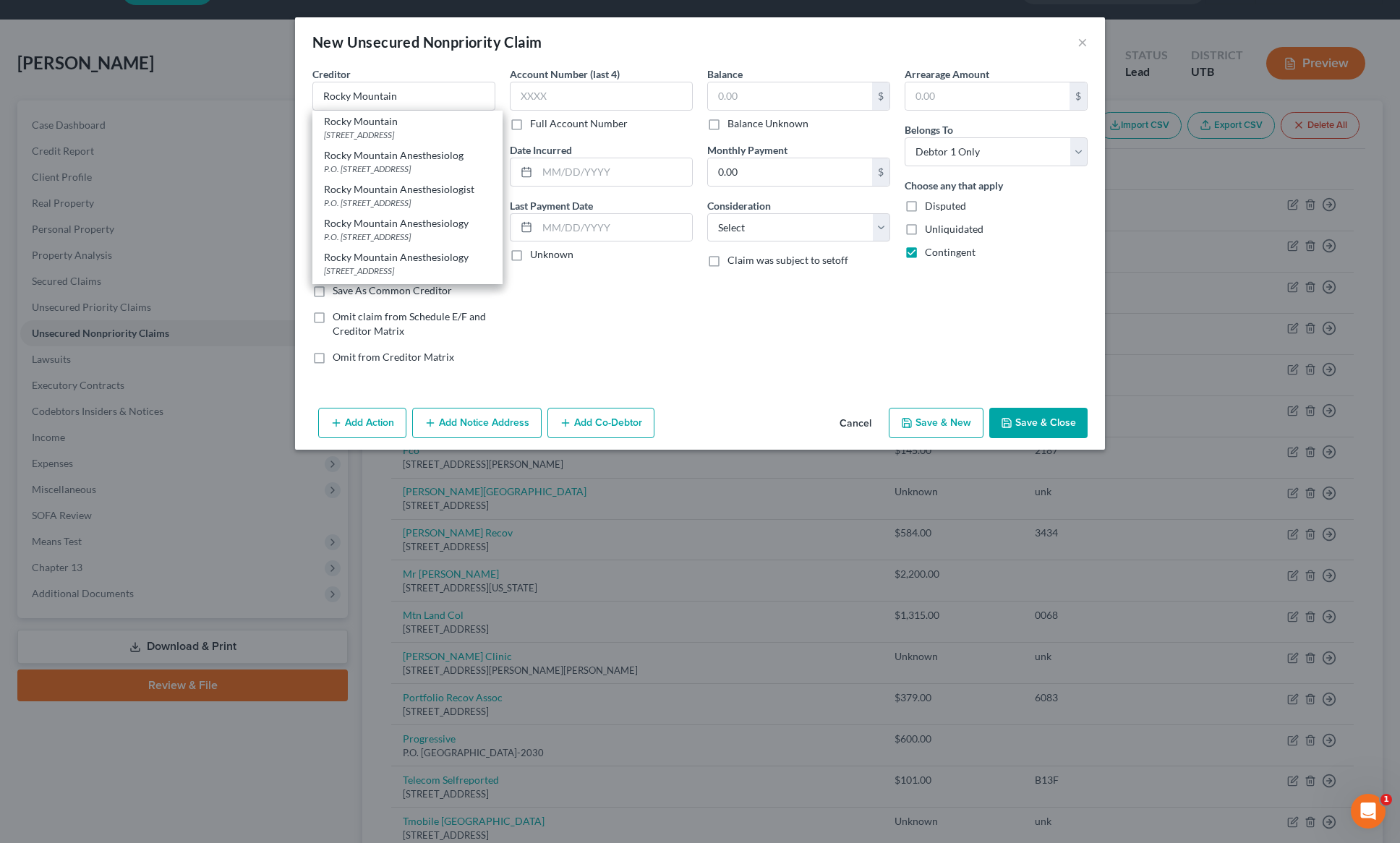
click at [379, 127] on div "Rocky Mountain" at bounding box center [407, 121] width 167 height 14
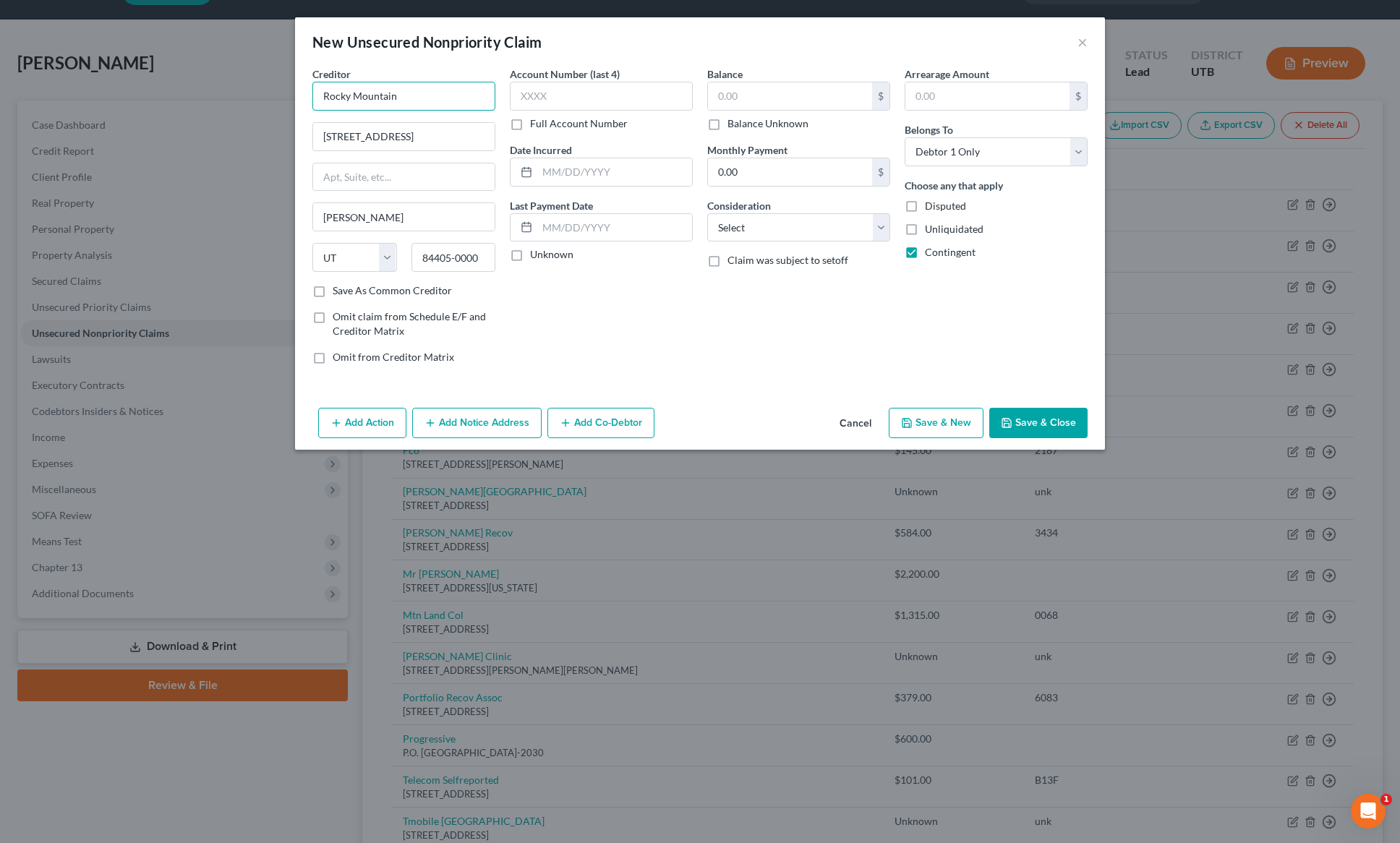
click at [424, 99] on input "Rocky Mountain" at bounding box center [403, 97] width 183 height 29
click at [422, 99] on input "Rocky Mountain" at bounding box center [403, 97] width 183 height 29
click at [421, 99] on input "Rocky Mountain" at bounding box center [403, 97] width 183 height 29
click at [421, 98] on input "Rocky Mountain" at bounding box center [403, 97] width 183 height 29
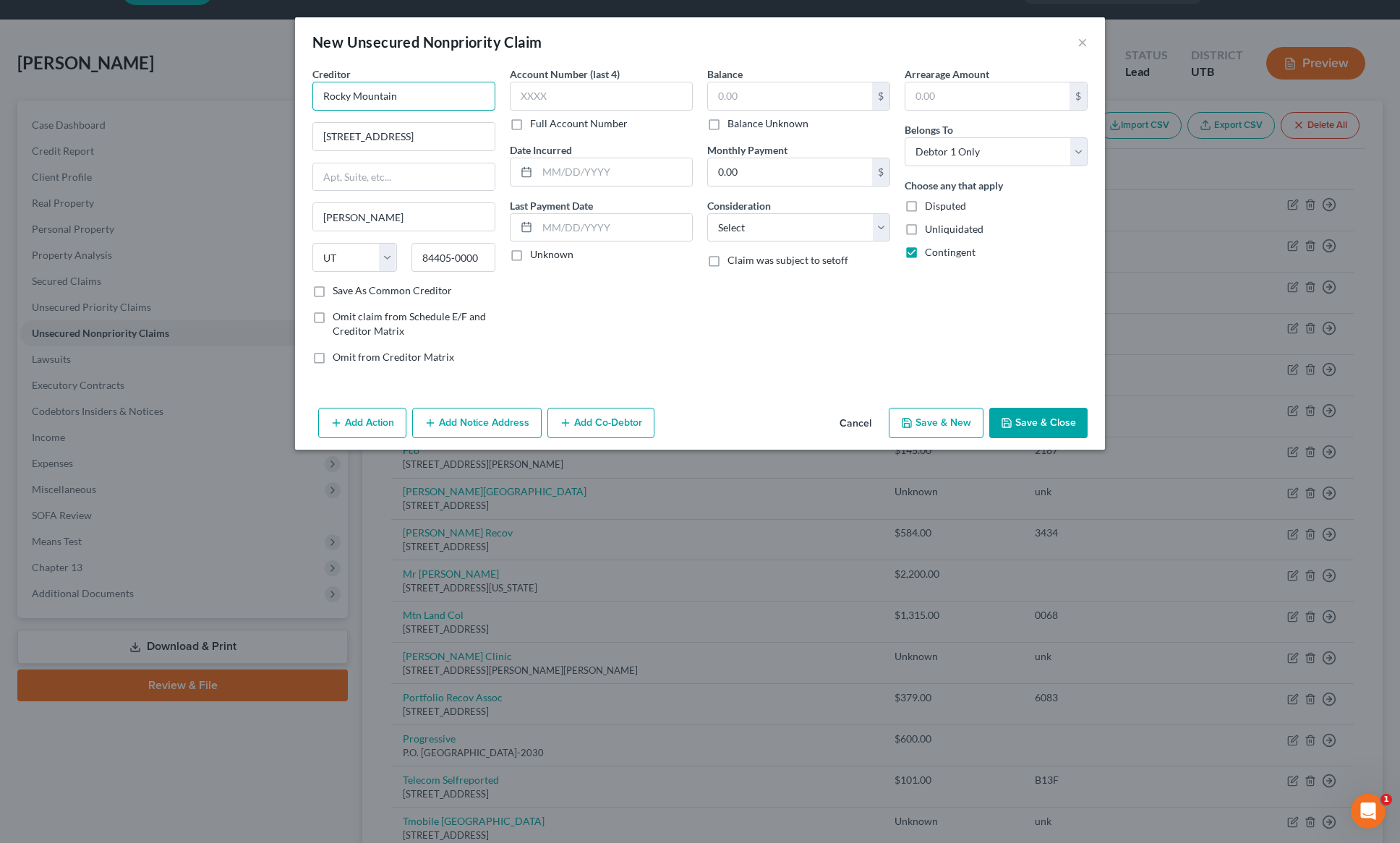
click at [421, 98] on input "Rocky Mountain" at bounding box center [403, 97] width 183 height 29
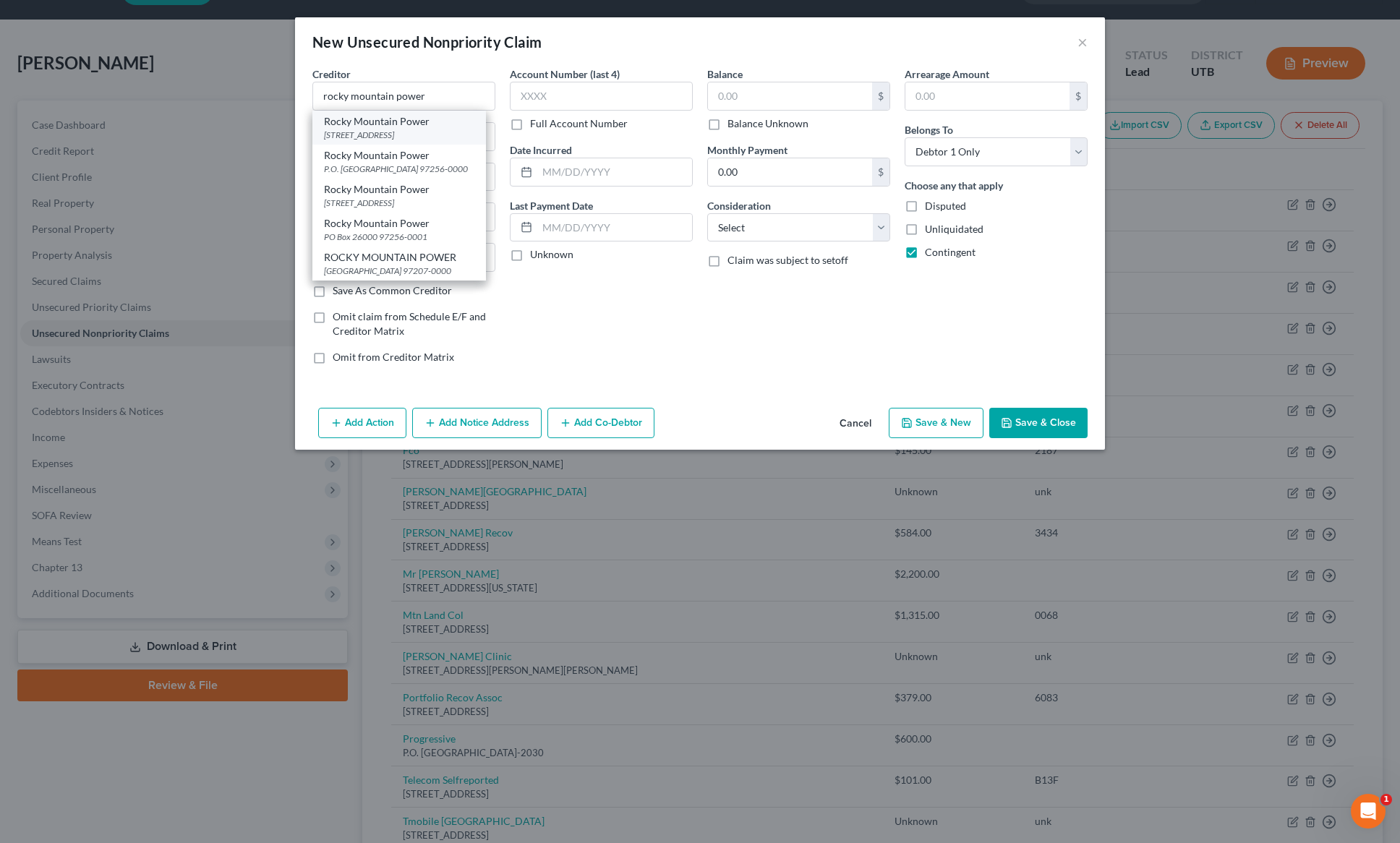
click at [457, 136] on div "[STREET_ADDRESS]" at bounding box center [399, 134] width 151 height 13
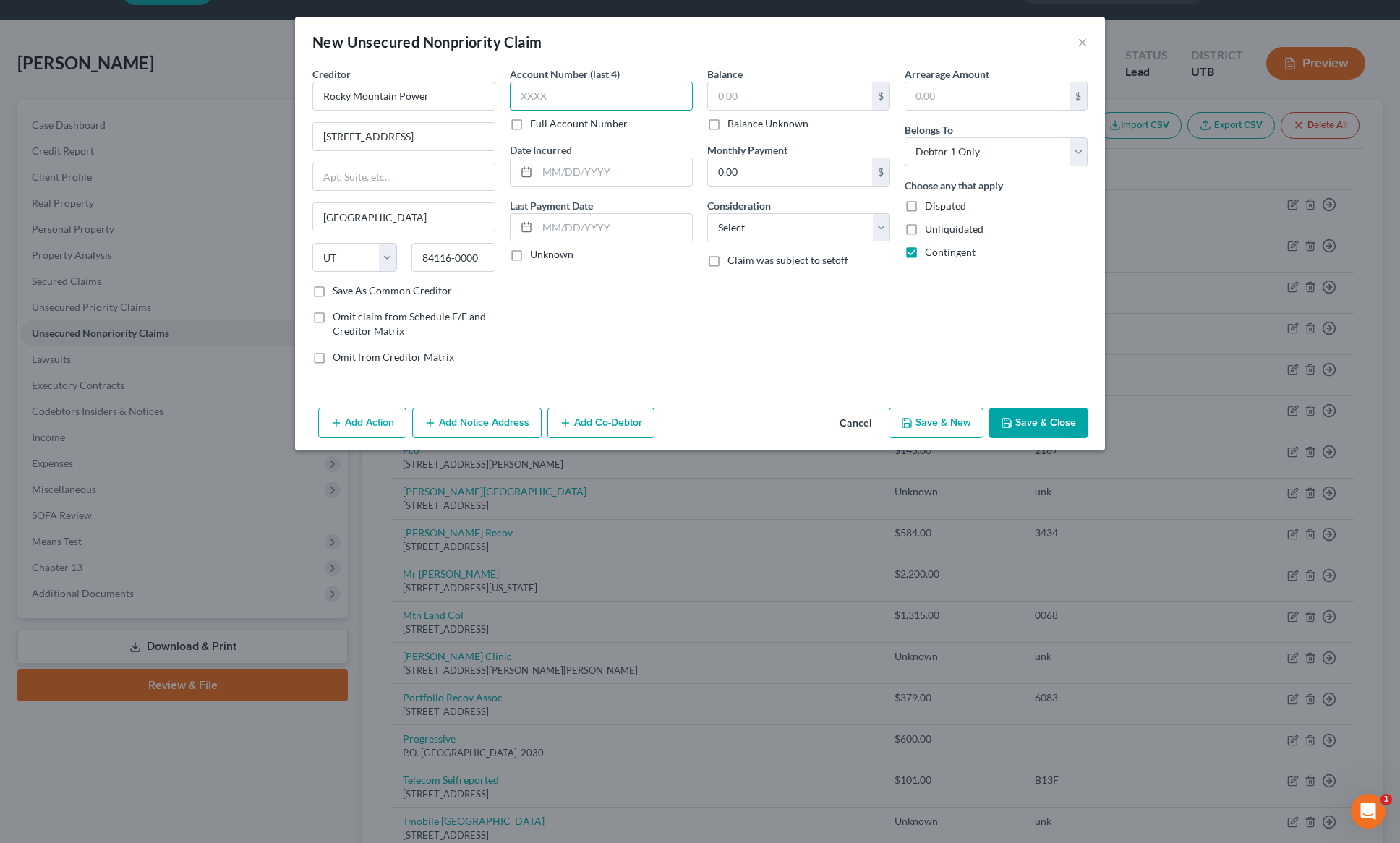
click at [603, 91] on input "text" at bounding box center [601, 97] width 183 height 29
drag, startPoint x: 713, startPoint y: 125, endPoint x: 735, endPoint y: 165, distance: 45.7
click at [728, 125] on label "Balance Unknown" at bounding box center [768, 124] width 81 height 14
click at [733, 125] on input "Balance Unknown" at bounding box center [738, 122] width 10 height 10
click at [847, 181] on input "0.00" at bounding box center [790, 172] width 164 height 27
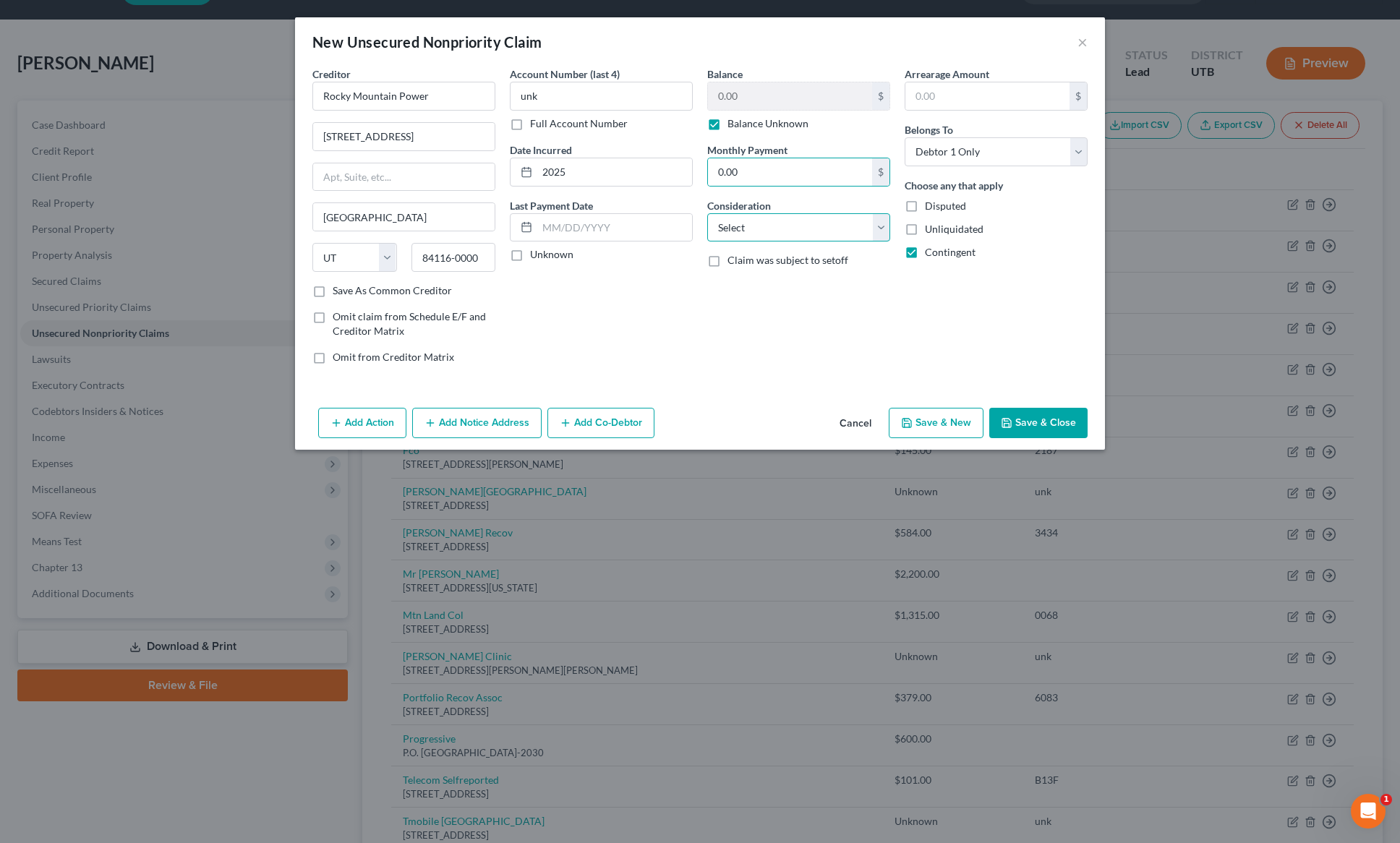
click at [869, 222] on select "Select Cable / Satellite Services Collection Agency Credit Card Debt Debt Couns…" at bounding box center [798, 228] width 183 height 29
click at [707, 213] on select "Select Cable / Satellite Services Collection Agency Credit Card Debt Debt Couns…" at bounding box center [798, 228] width 183 height 29
click at [1032, 420] on button "Save & Close" at bounding box center [1039, 422] width 99 height 30
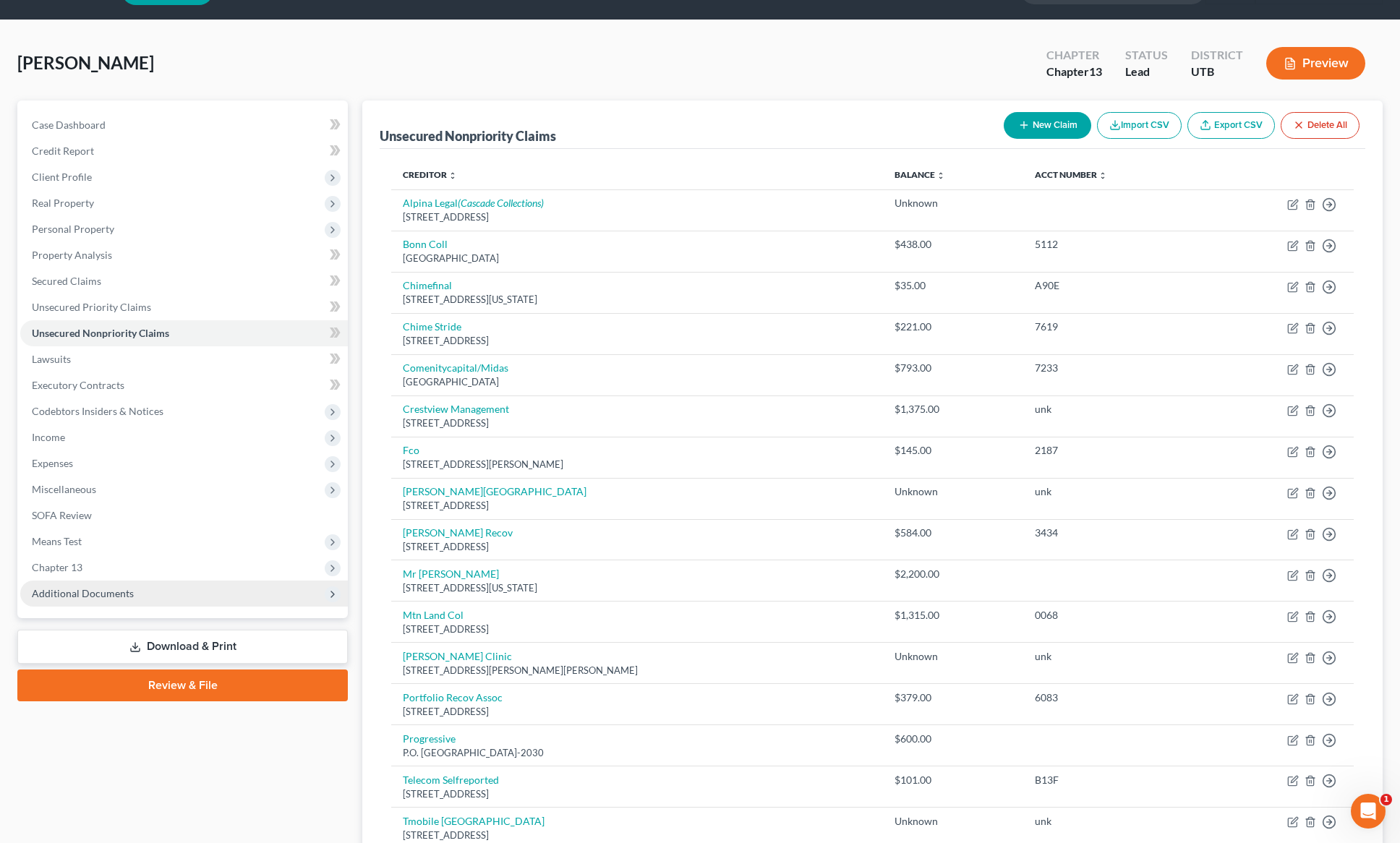
drag, startPoint x: 115, startPoint y: 593, endPoint x: 105, endPoint y: 591, distance: 10.2
click at [114, 592] on span "Additional Documents" at bounding box center [83, 593] width 102 height 13
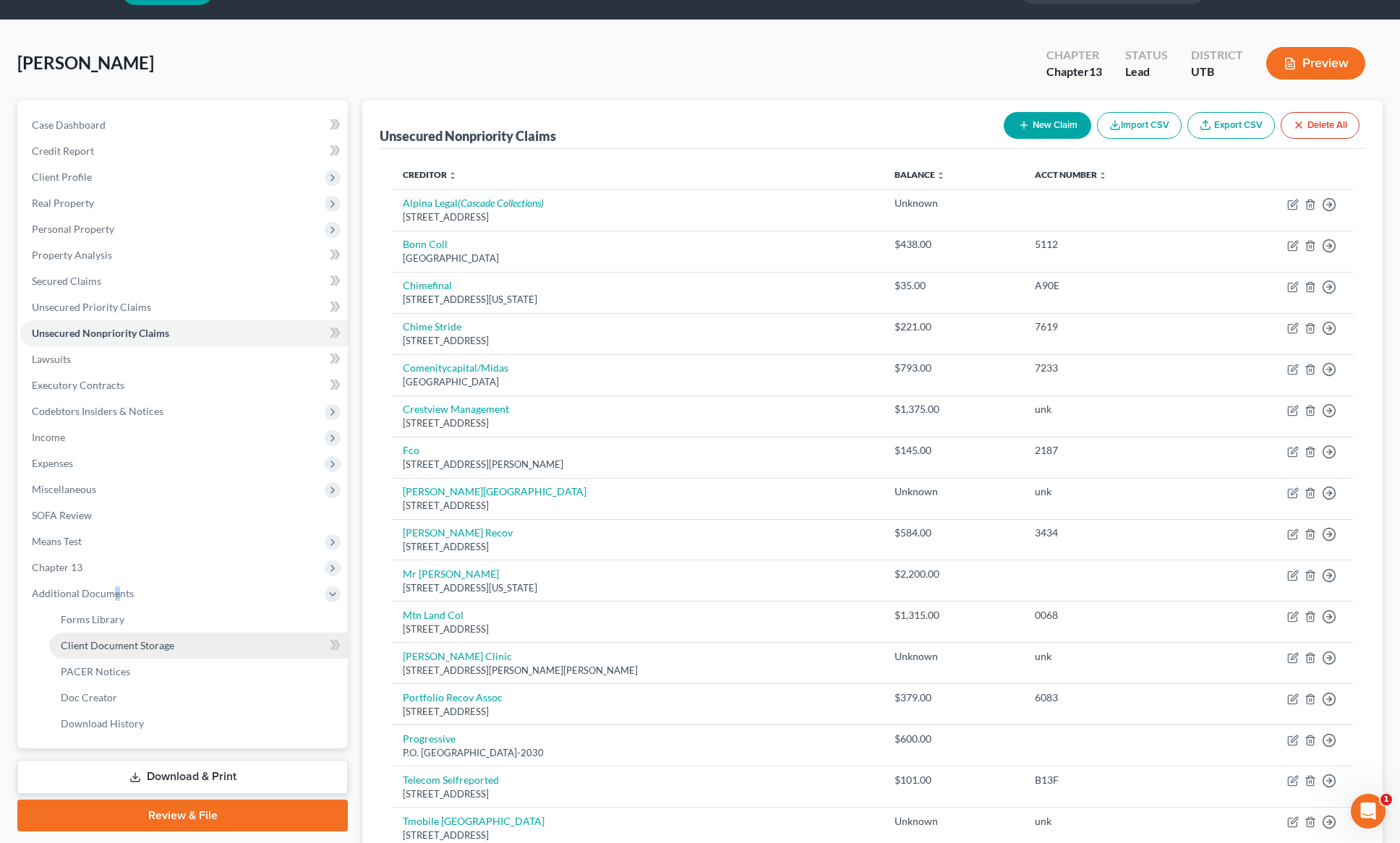
click at [136, 646] on span "Client Document Storage" at bounding box center [118, 645] width 114 height 13
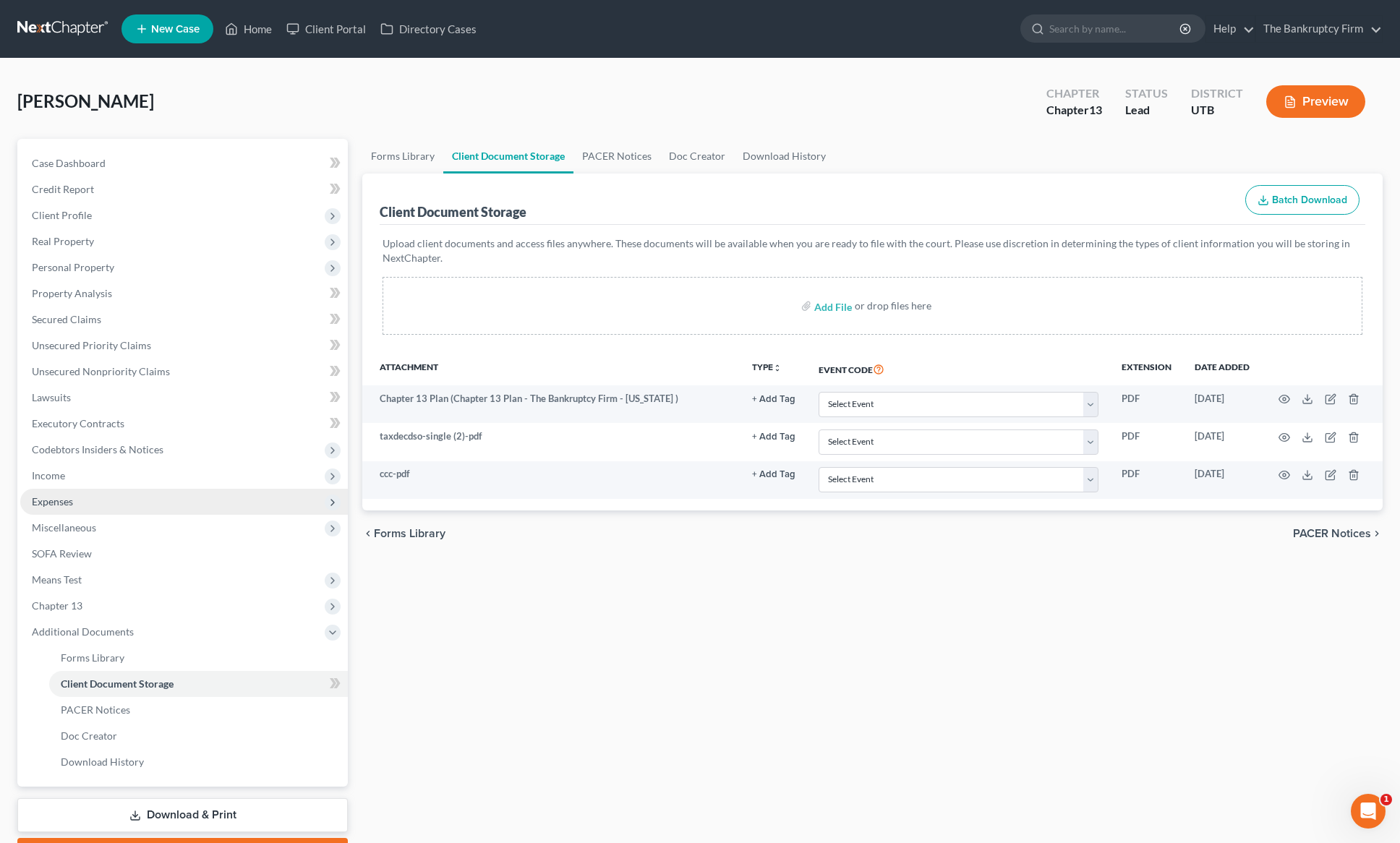
click at [80, 505] on span "Expenses" at bounding box center [184, 501] width 328 height 26
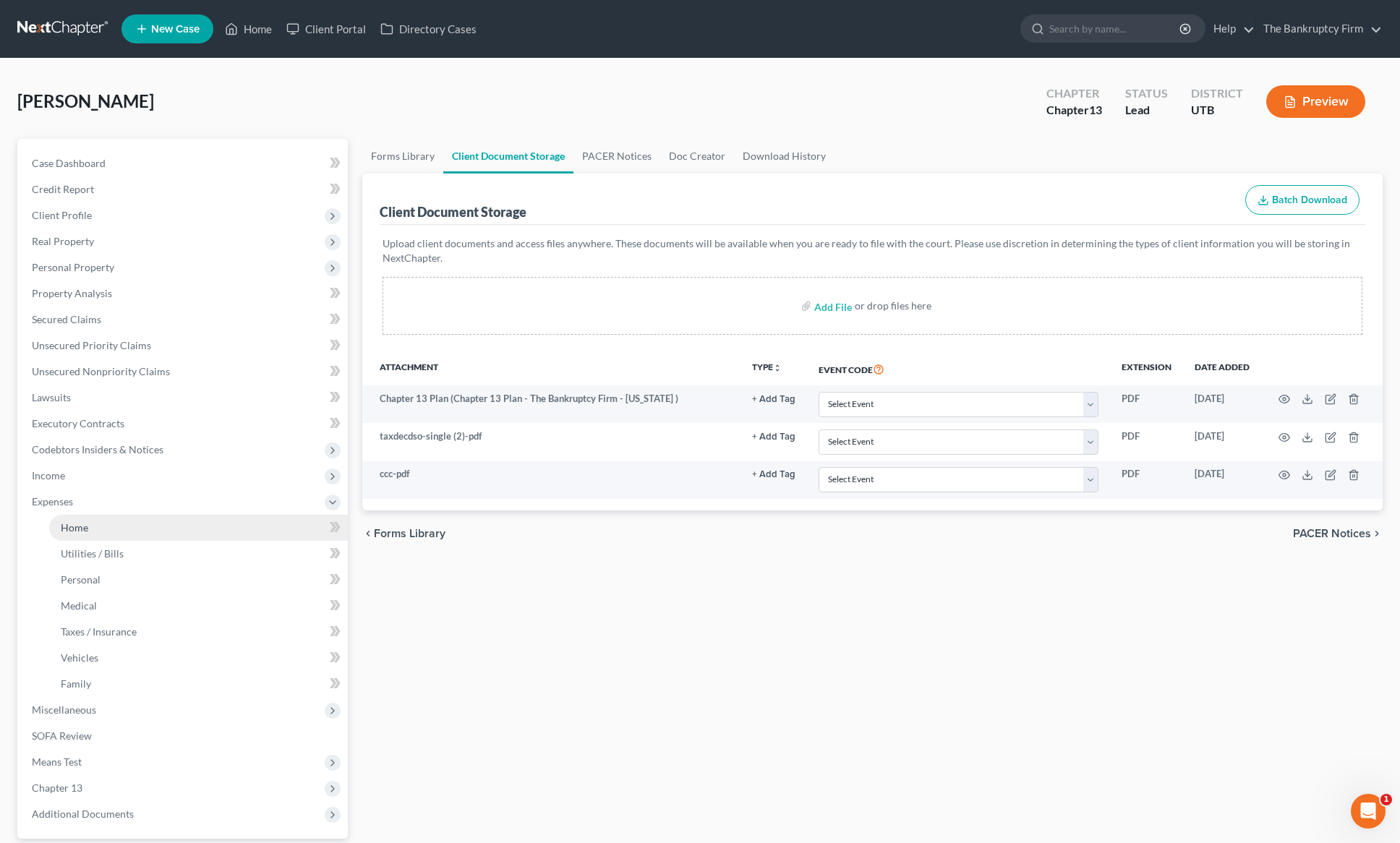
click at [77, 526] on span "Home" at bounding box center [74, 527] width 27 height 13
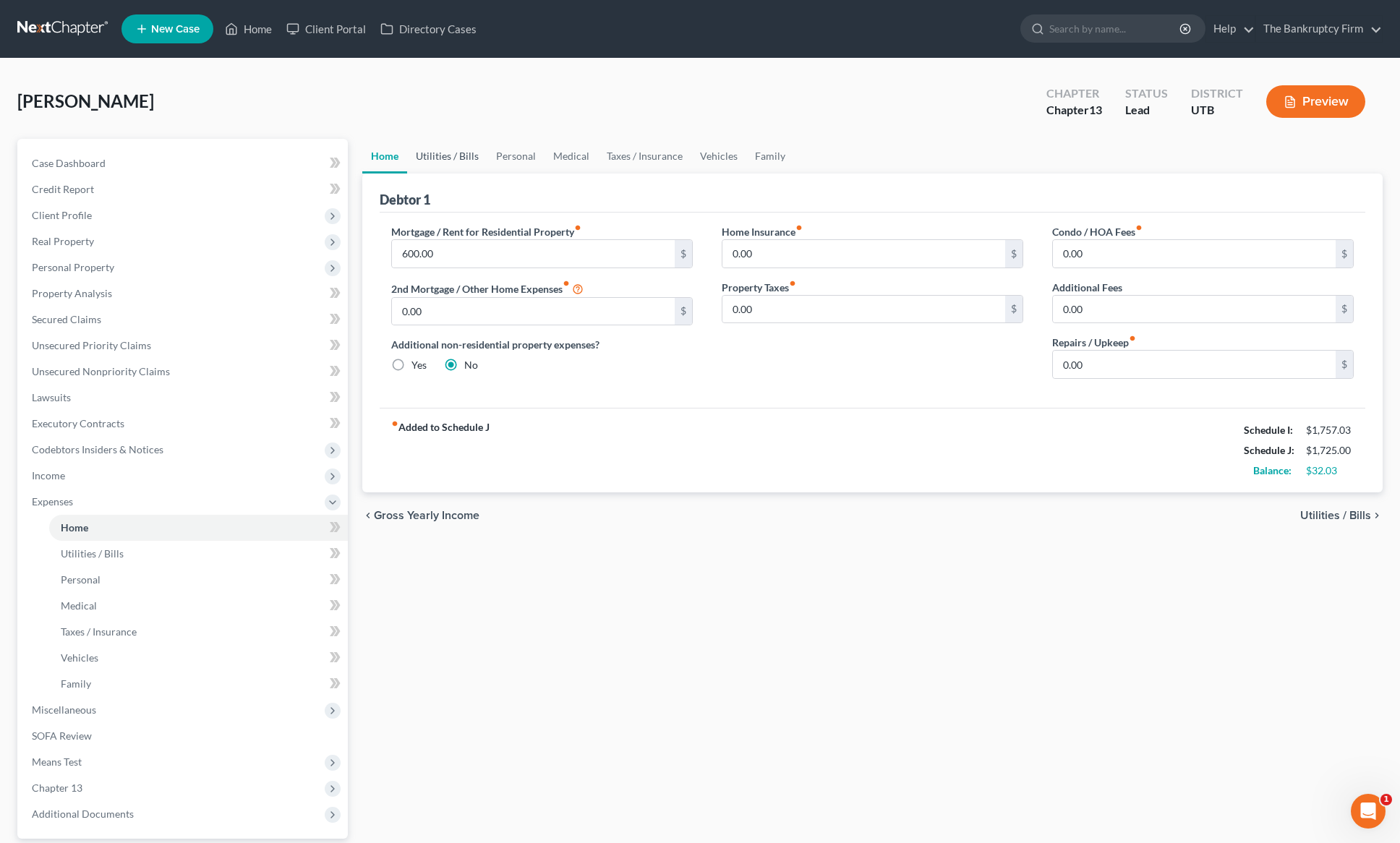
click at [447, 154] on link "Utilities / Bills" at bounding box center [446, 156] width 80 height 35
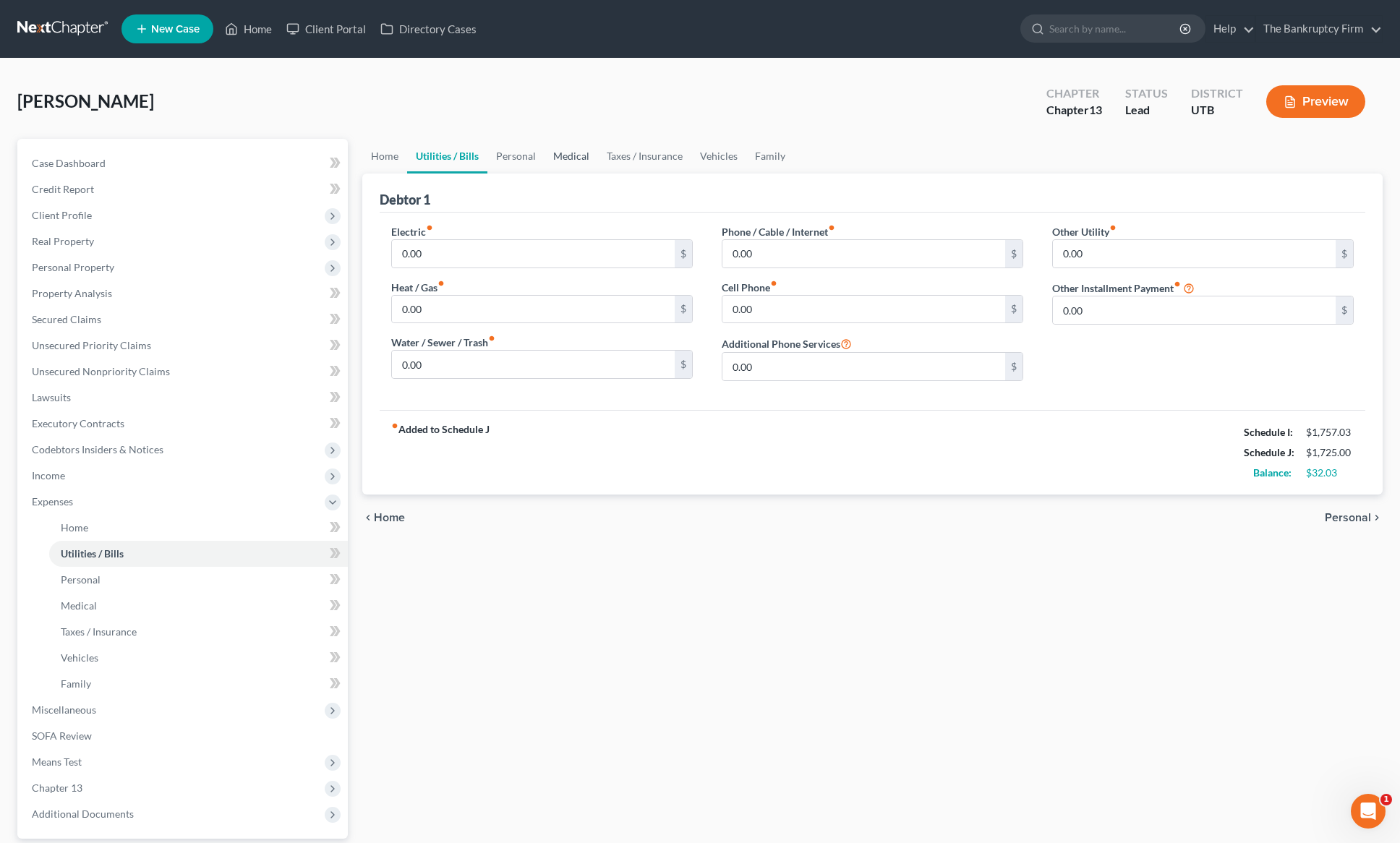
click at [580, 154] on link "Medical" at bounding box center [571, 156] width 53 height 35
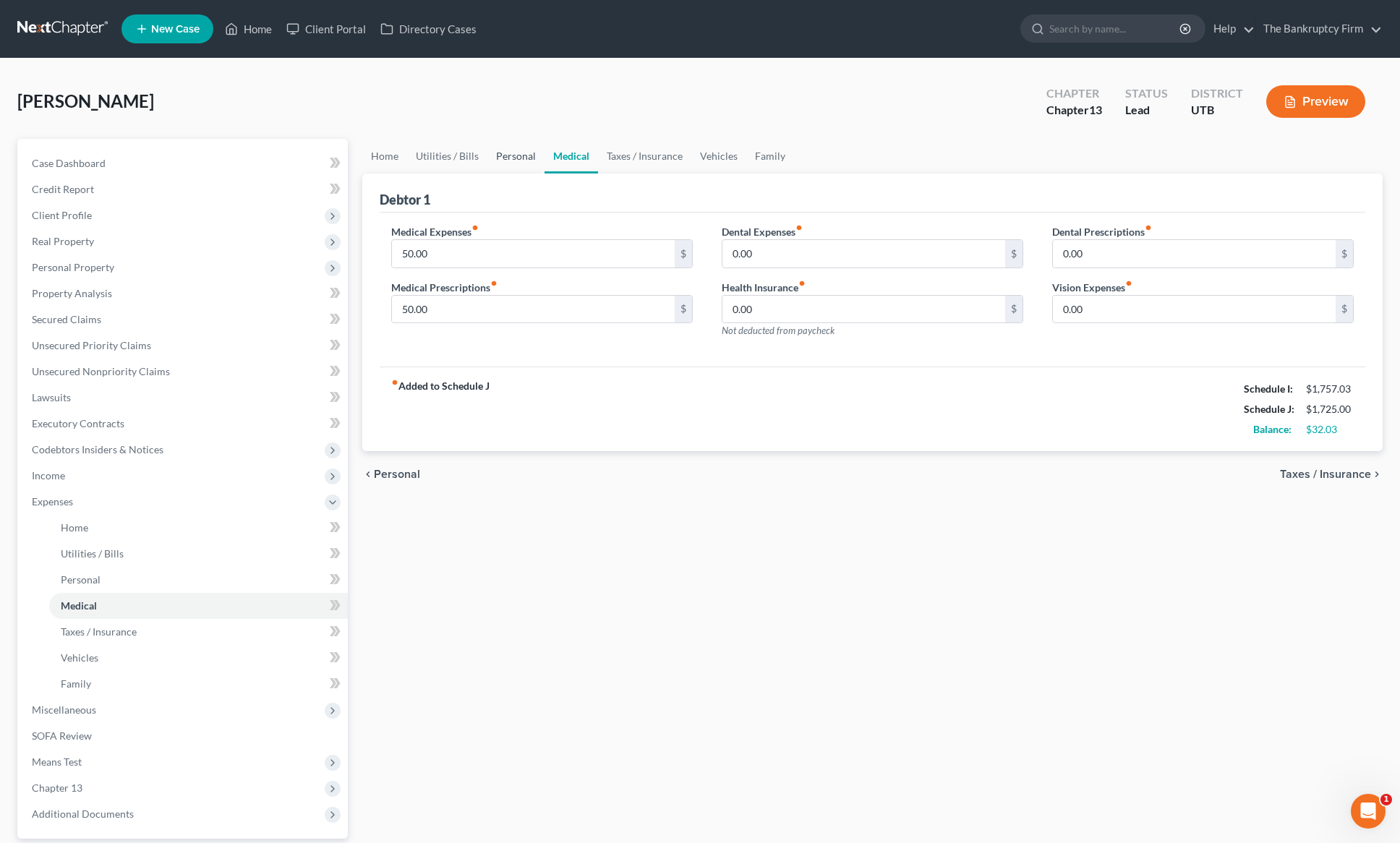
click at [510, 155] on link "Personal" at bounding box center [516, 156] width 57 height 35
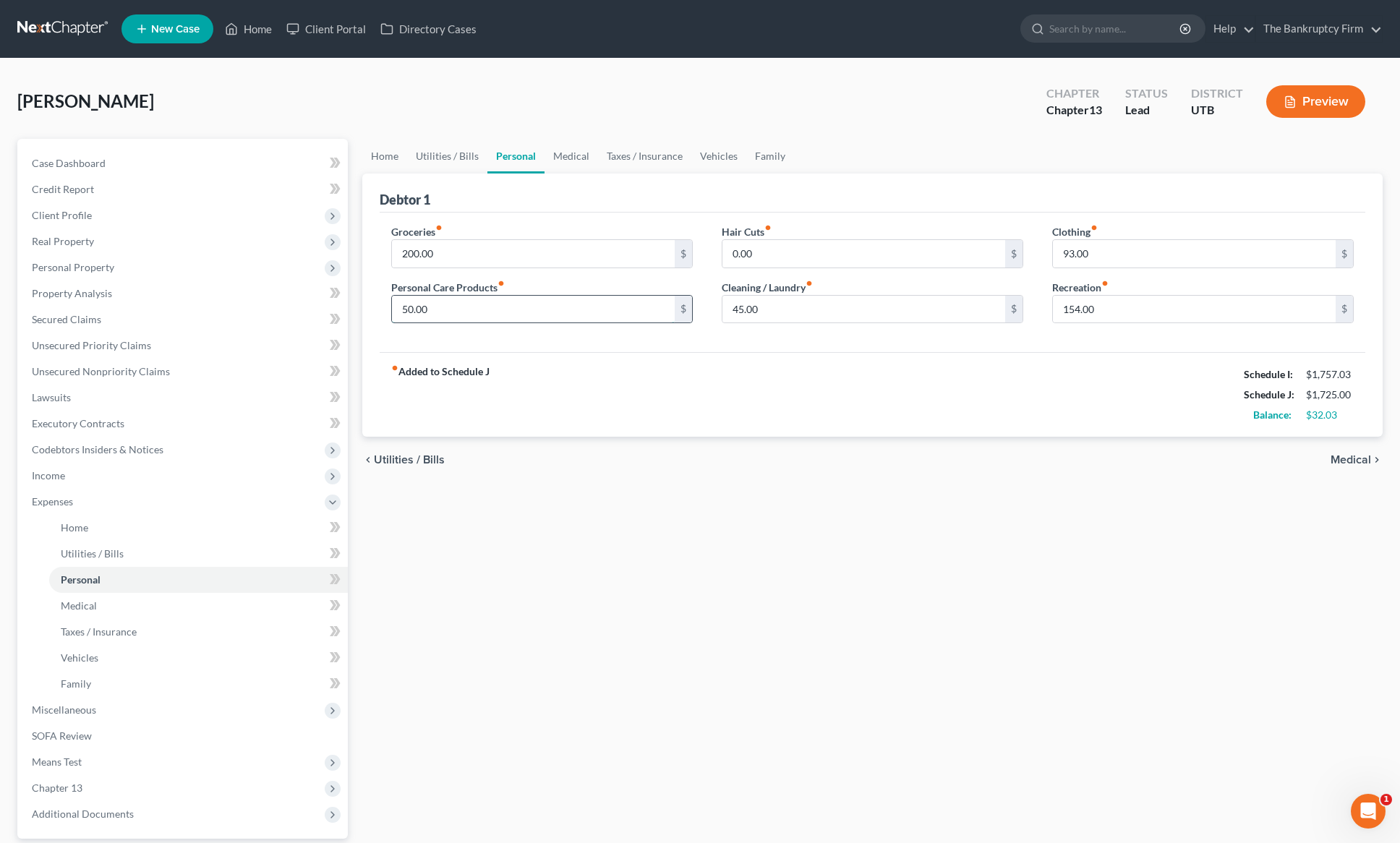
click at [458, 306] on input "50.00" at bounding box center [533, 309] width 283 height 27
click at [1118, 310] on input "100" at bounding box center [1194, 309] width 283 height 27
click at [101, 465] on span "Income" at bounding box center [184, 475] width 328 height 26
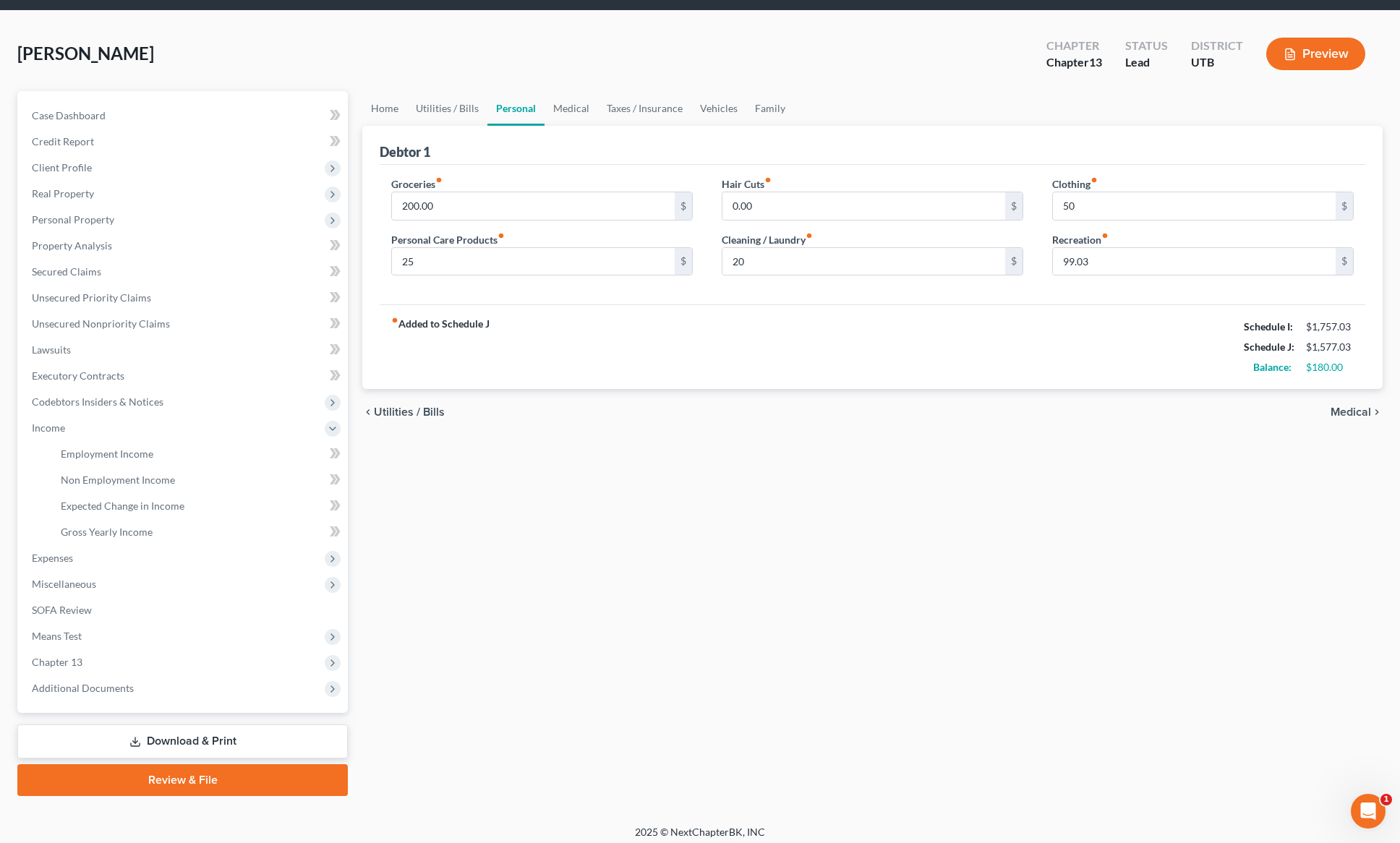
scroll to position [56, 0]
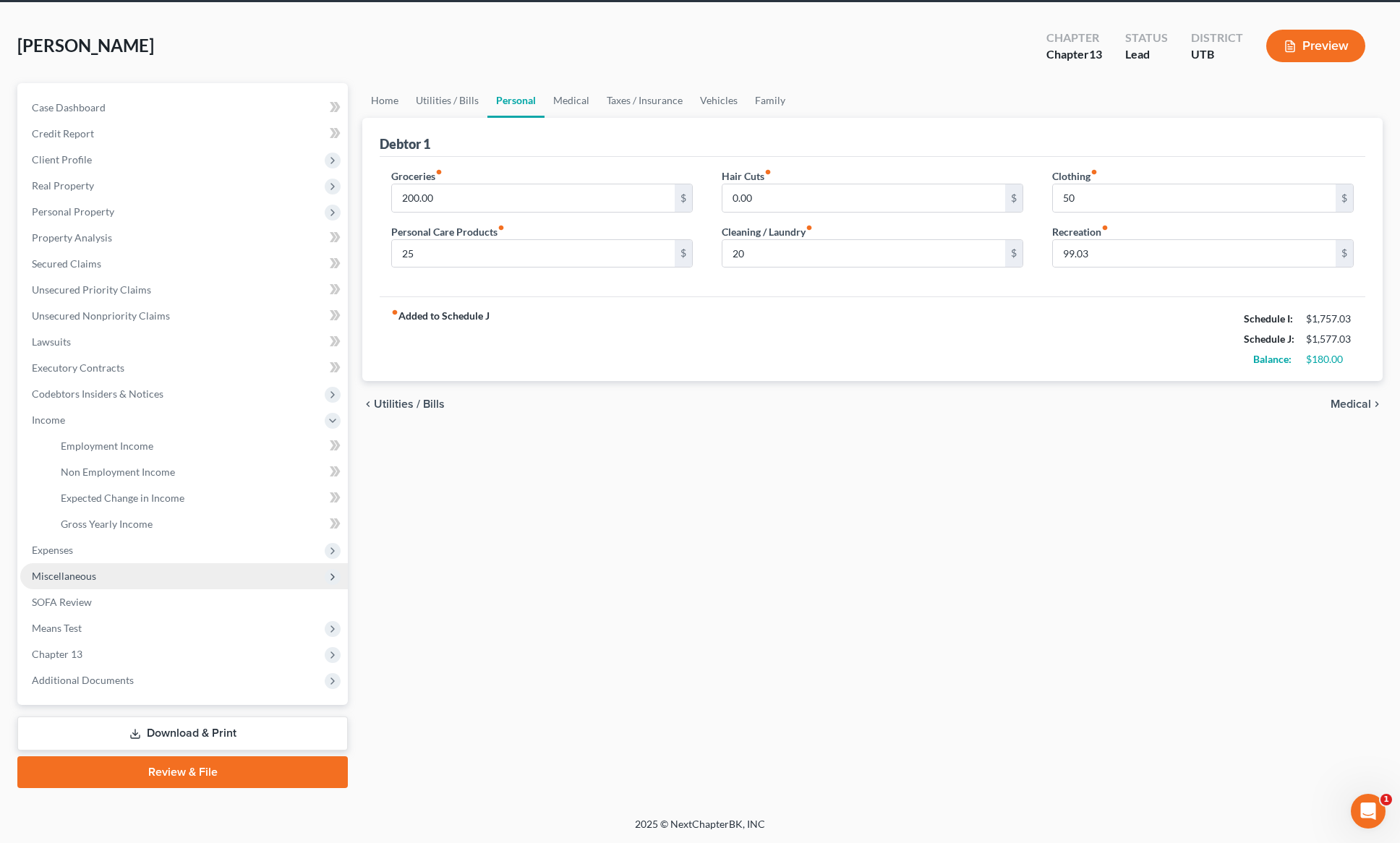
click at [70, 580] on span "Miscellaneous" at bounding box center [64, 576] width 65 height 13
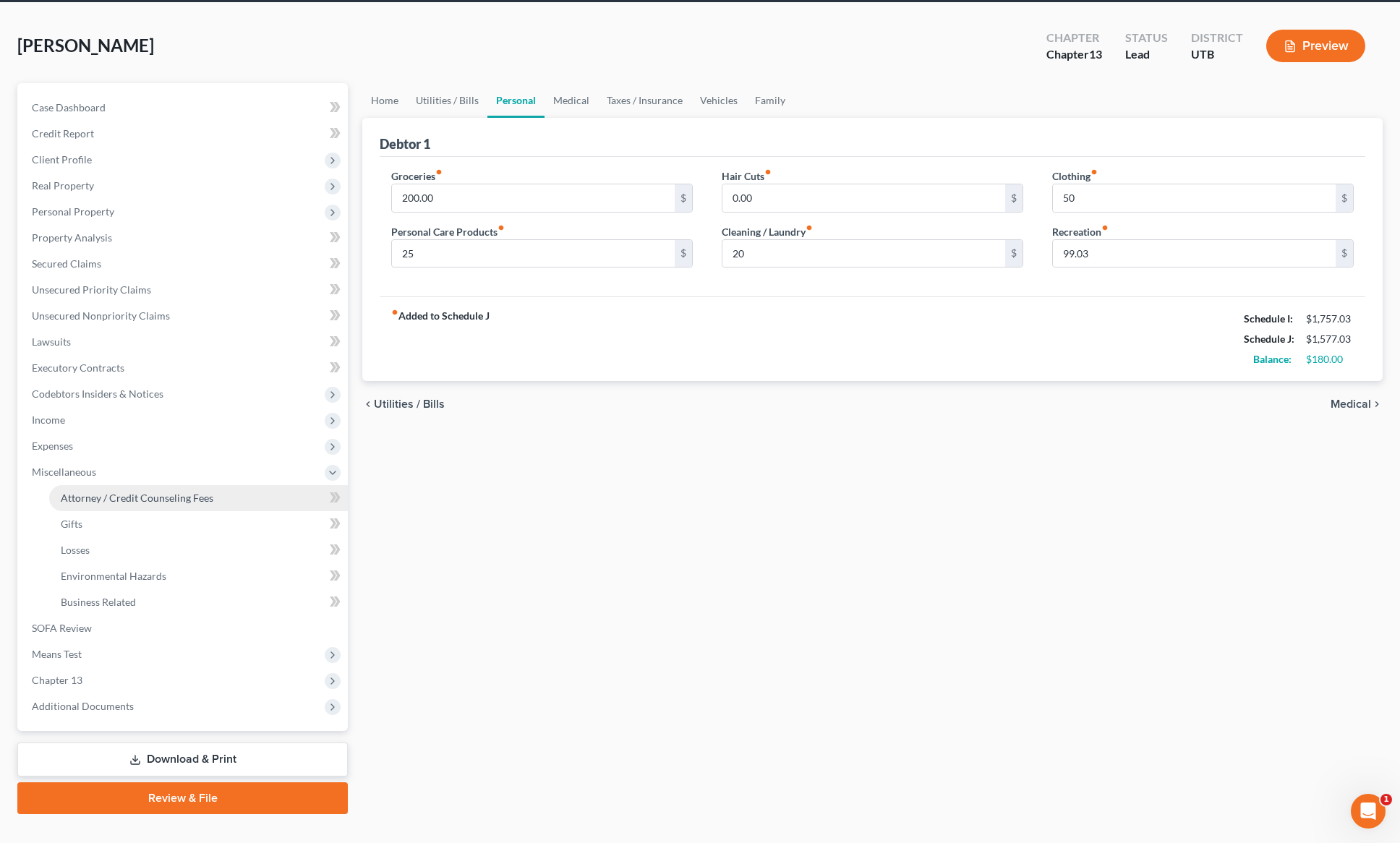
click at [129, 498] on span "Attorney / Credit Counseling Fees" at bounding box center [137, 497] width 153 height 13
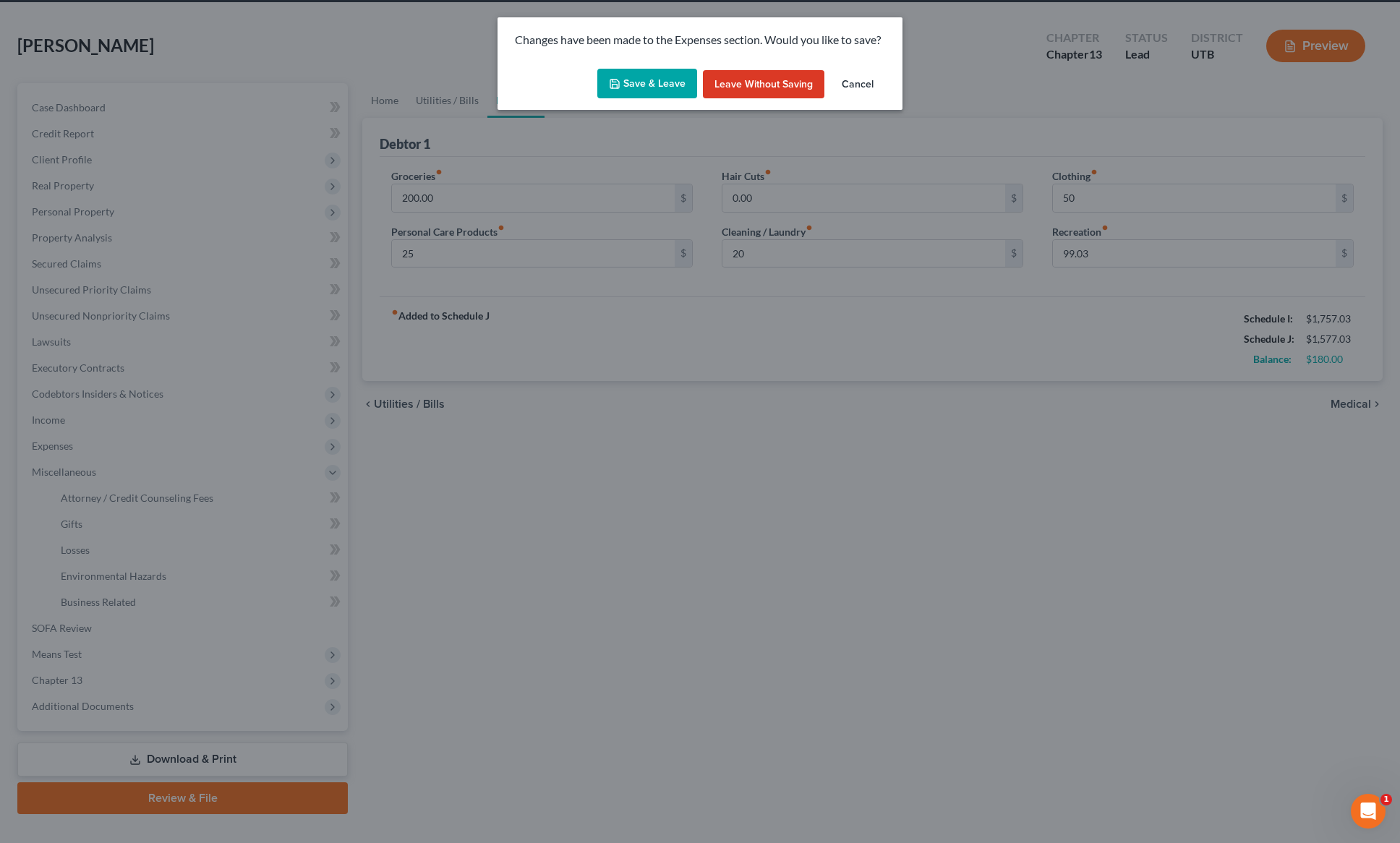
click at [639, 81] on button "Save & Leave" at bounding box center [646, 83] width 100 height 30
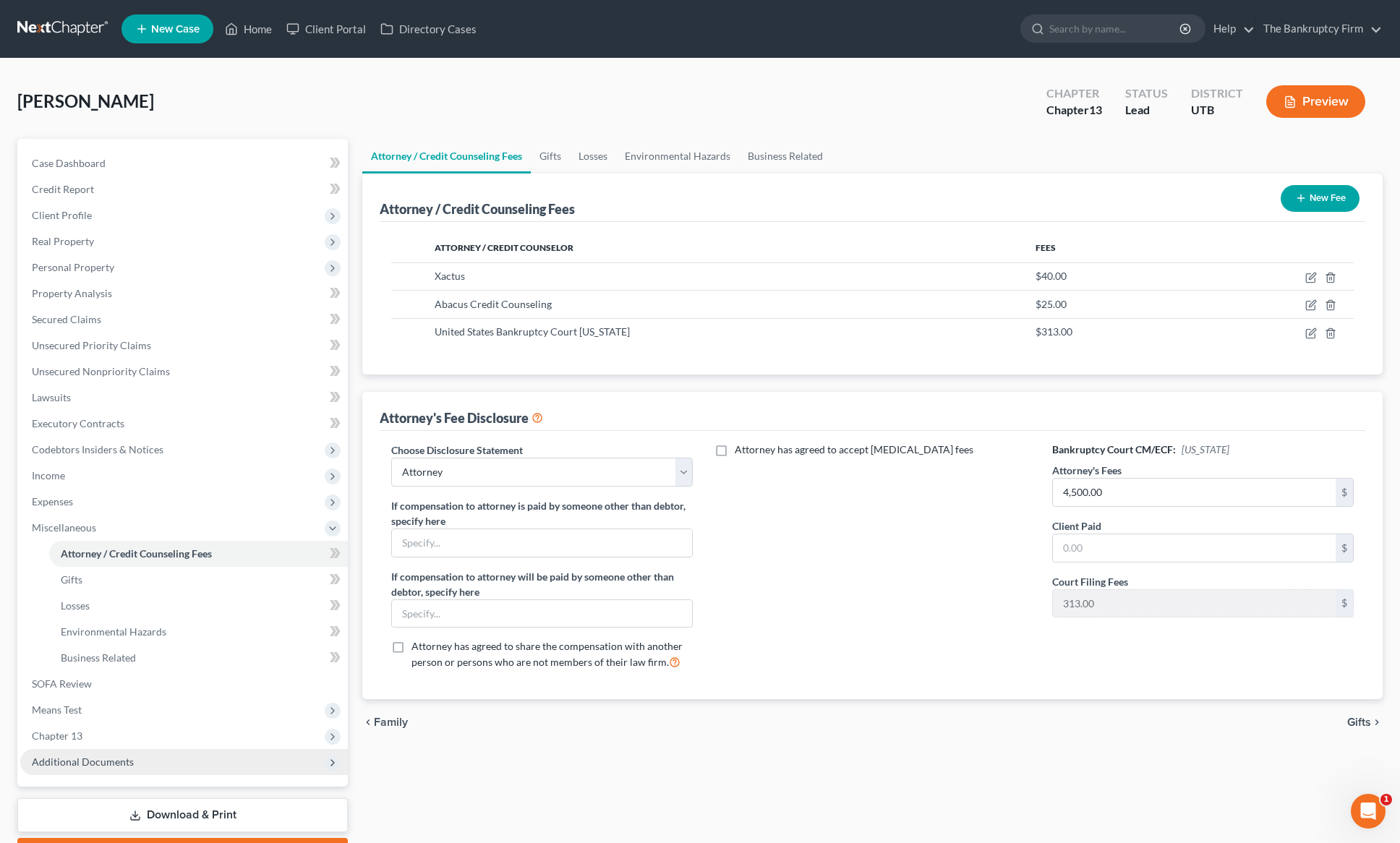
click at [111, 764] on span "Additional Documents" at bounding box center [83, 761] width 102 height 13
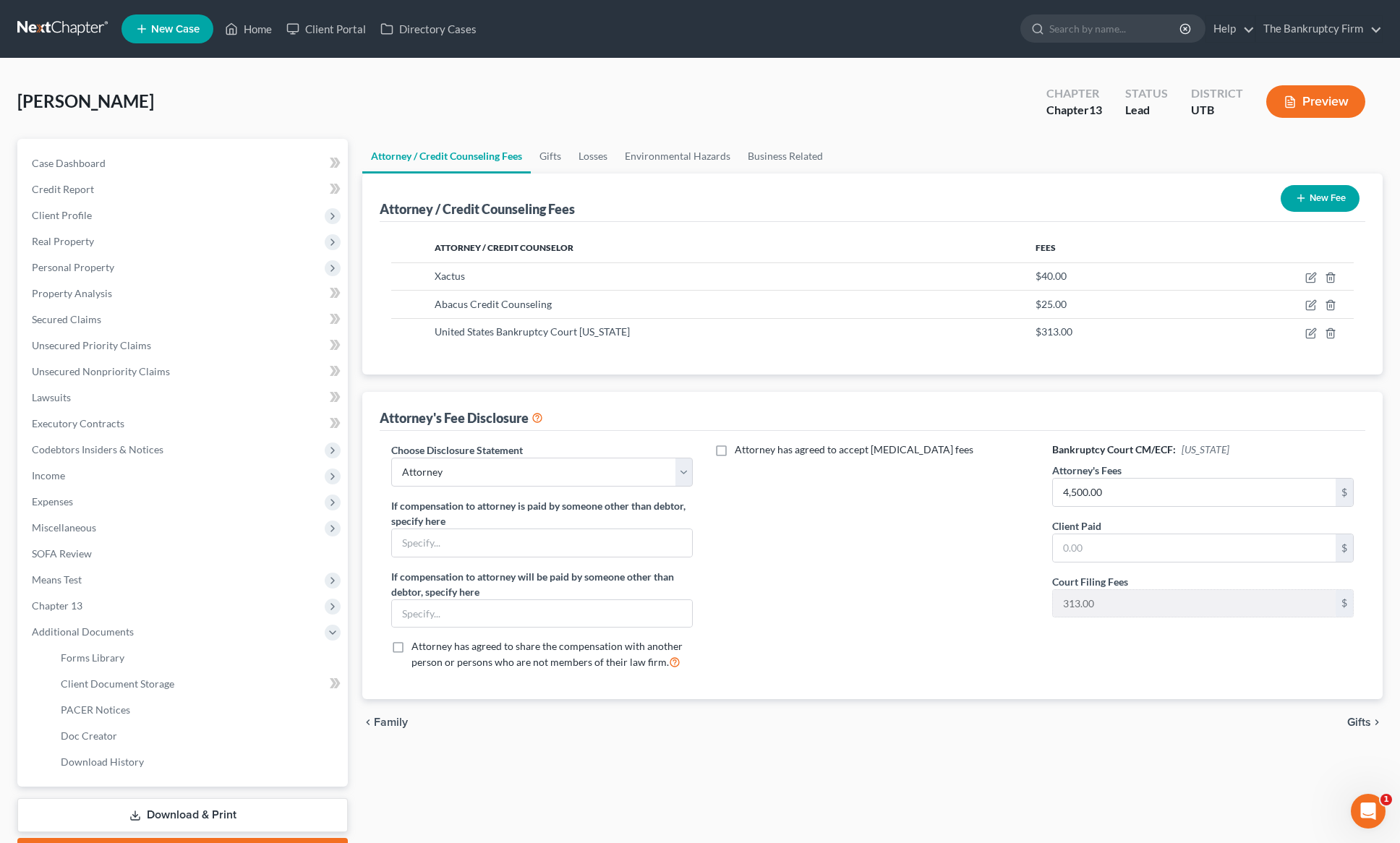
click at [552, 767] on div "Attorney / Credit Counseling Fees Gifts Losses Environmental Hazards Business R…" at bounding box center [872, 504] width 1035 height 731
click at [550, 157] on link "Gifts" at bounding box center [550, 156] width 39 height 35
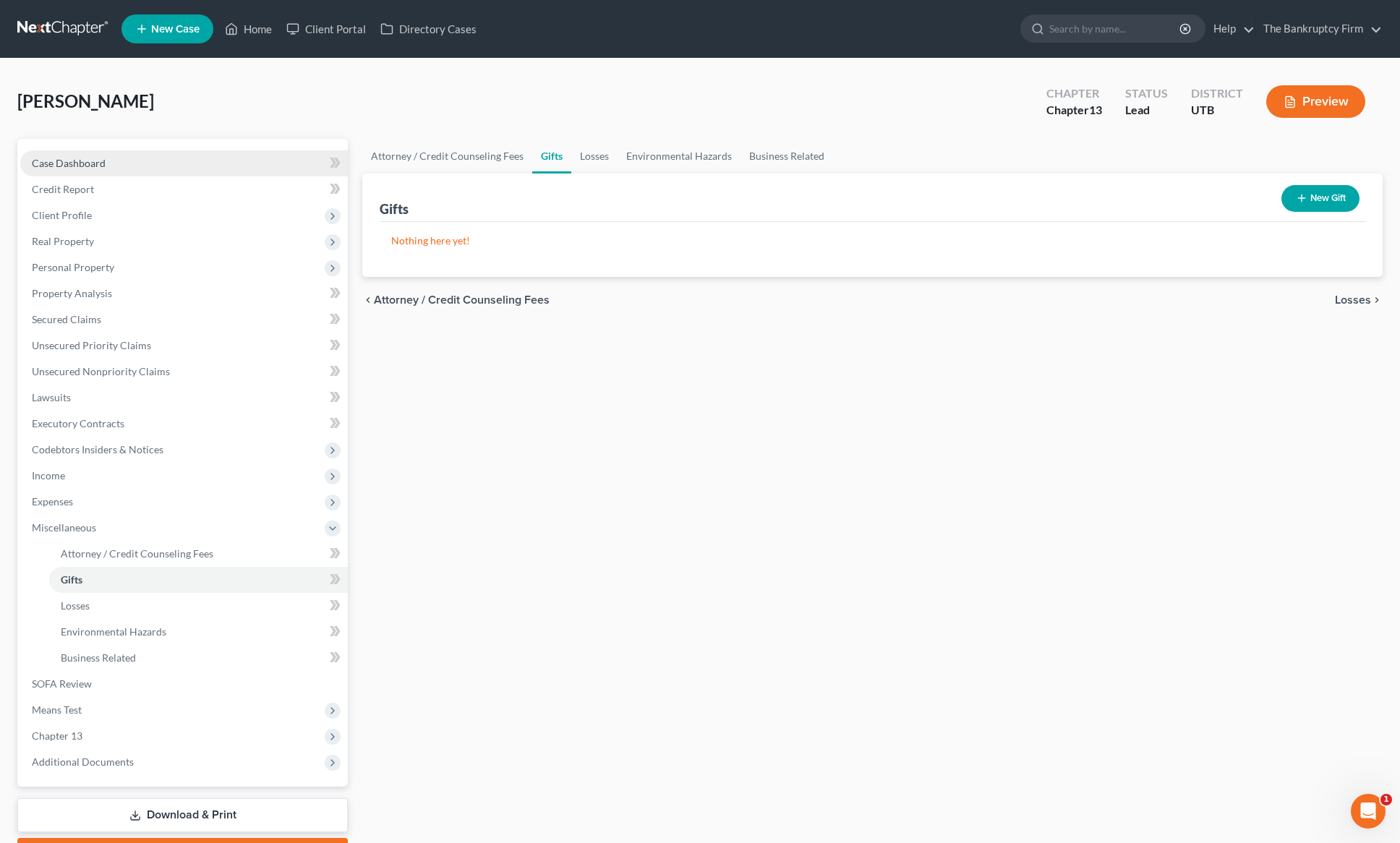
click at [103, 165] on span "Case Dashboard" at bounding box center [69, 162] width 73 height 13
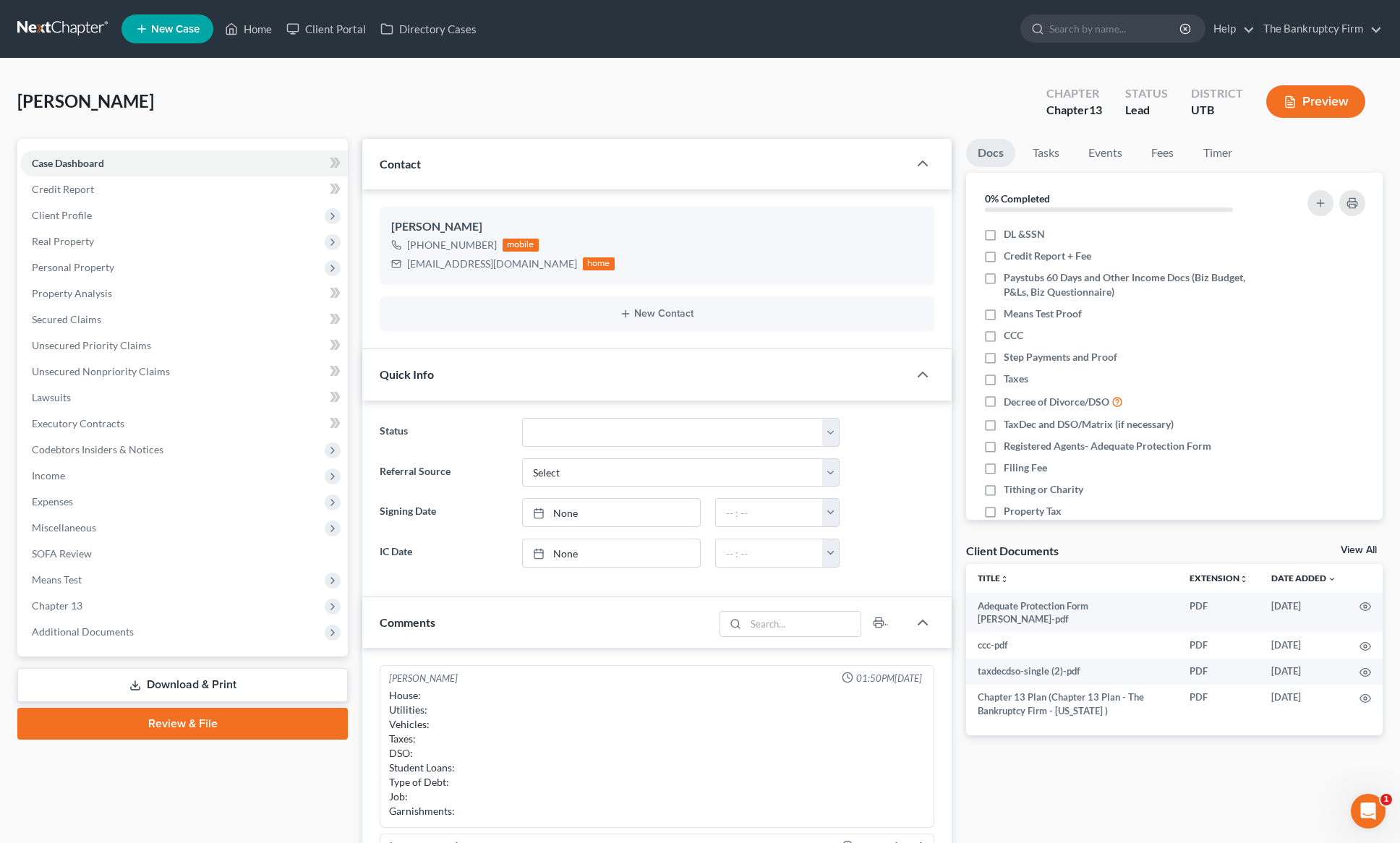
scroll to position [114, 0]
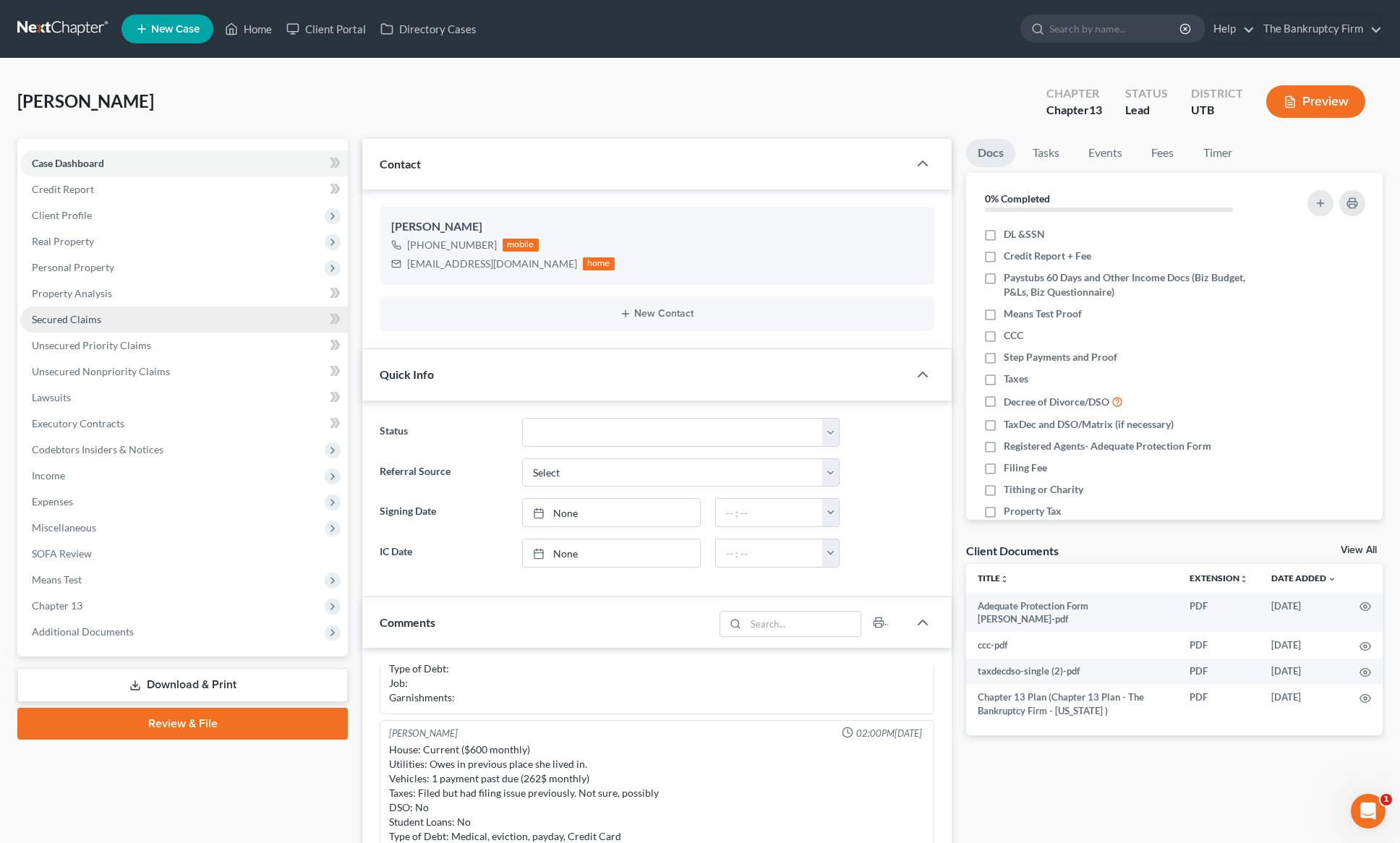
click at [89, 319] on span "Secured Claims" at bounding box center [67, 319] width 70 height 13
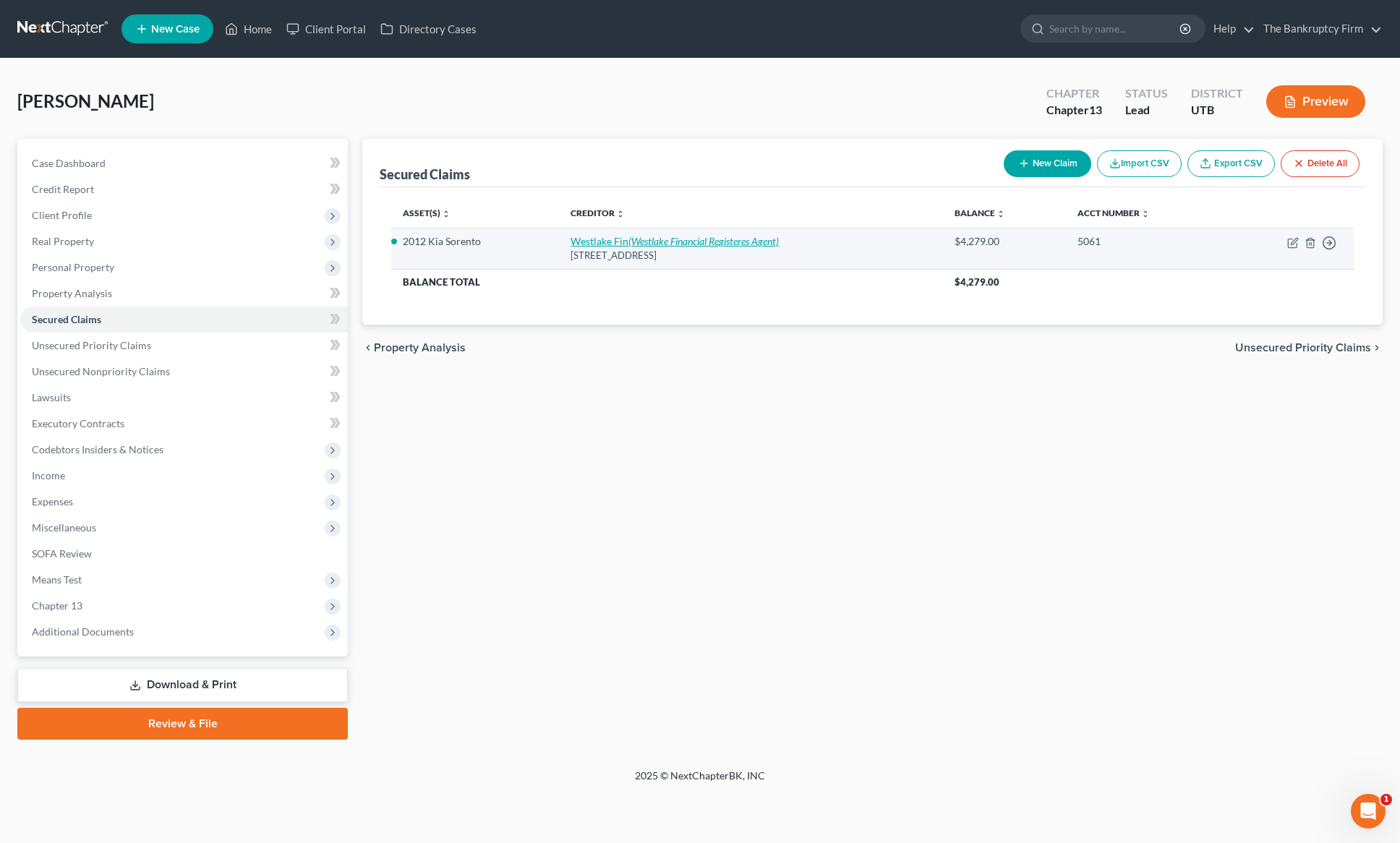
click at [657, 239] on icon "(Westlake Financial Registeres Agent)" at bounding box center [704, 240] width 151 height 13
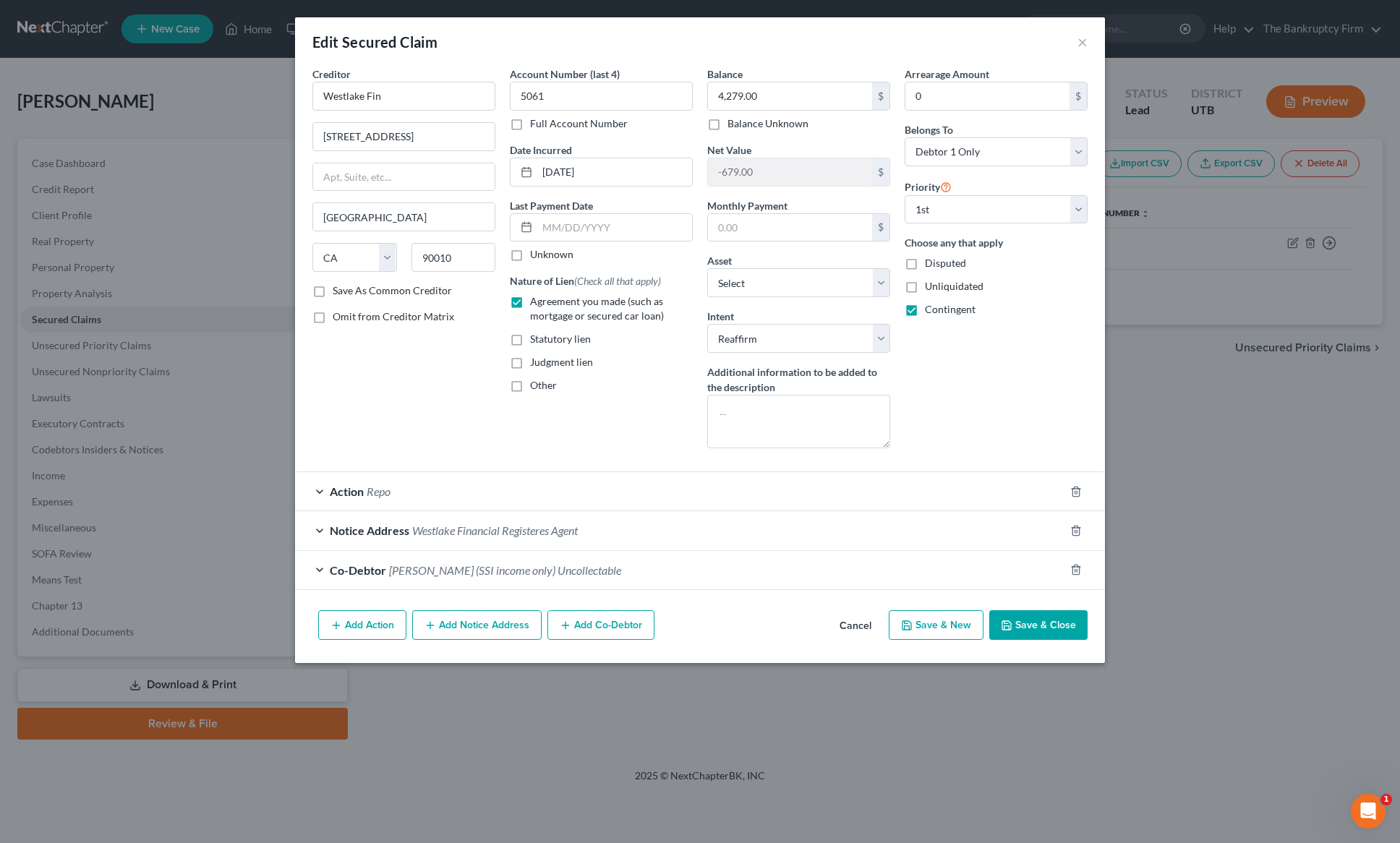
click at [530, 125] on label "Full Account Number" at bounding box center [579, 124] width 98 height 14
click at [536, 125] on input "Full Account Number" at bounding box center [541, 122] width 10 height 10
click at [530, 125] on label "Full Account Number" at bounding box center [579, 124] width 98 height 14
click at [536, 125] on input "Full Account Number" at bounding box center [541, 122] width 10 height 10
click at [1039, 630] on button "Save & Close" at bounding box center [1039, 625] width 99 height 30
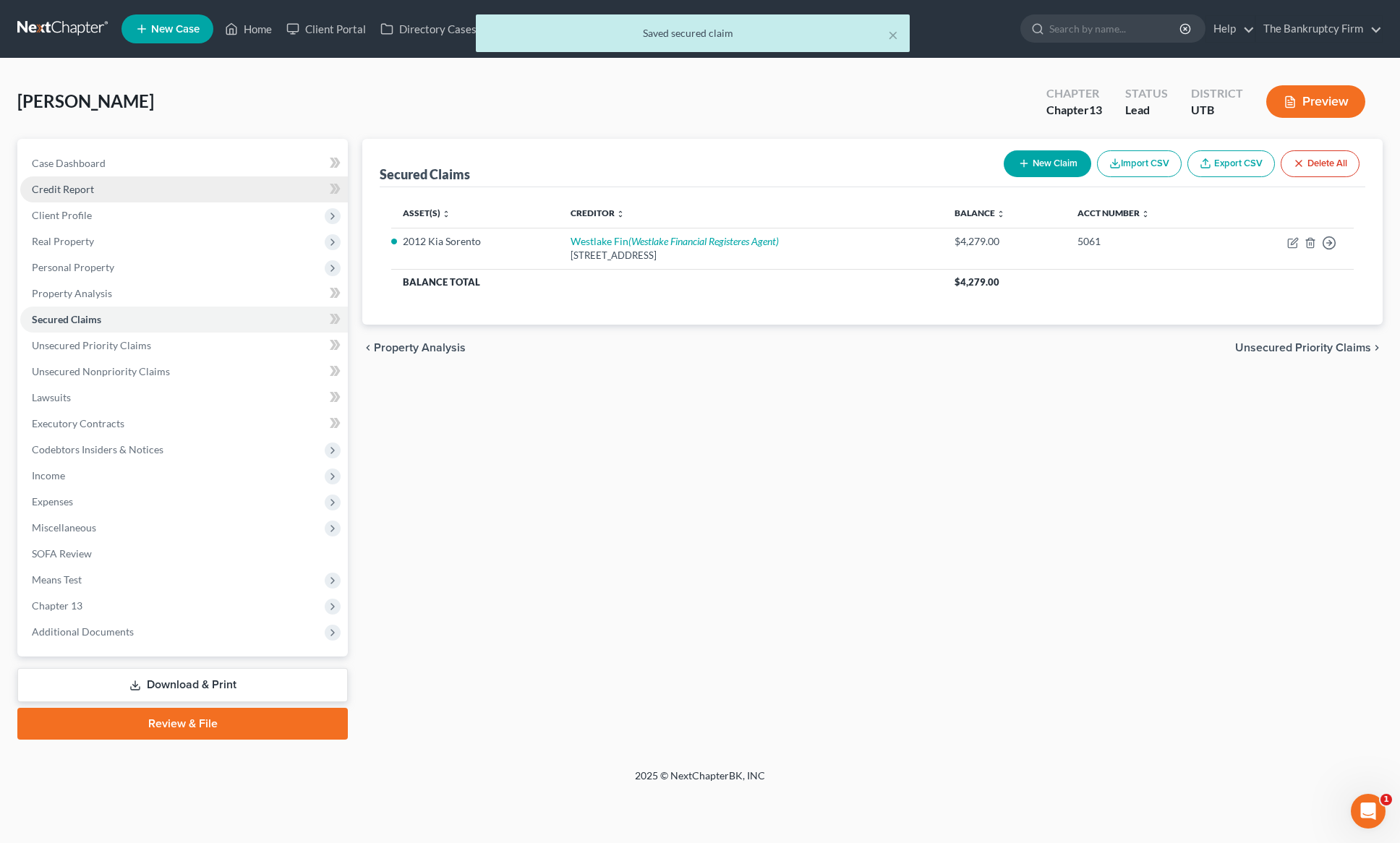
click at [70, 185] on span "Credit Report" at bounding box center [63, 188] width 62 height 13
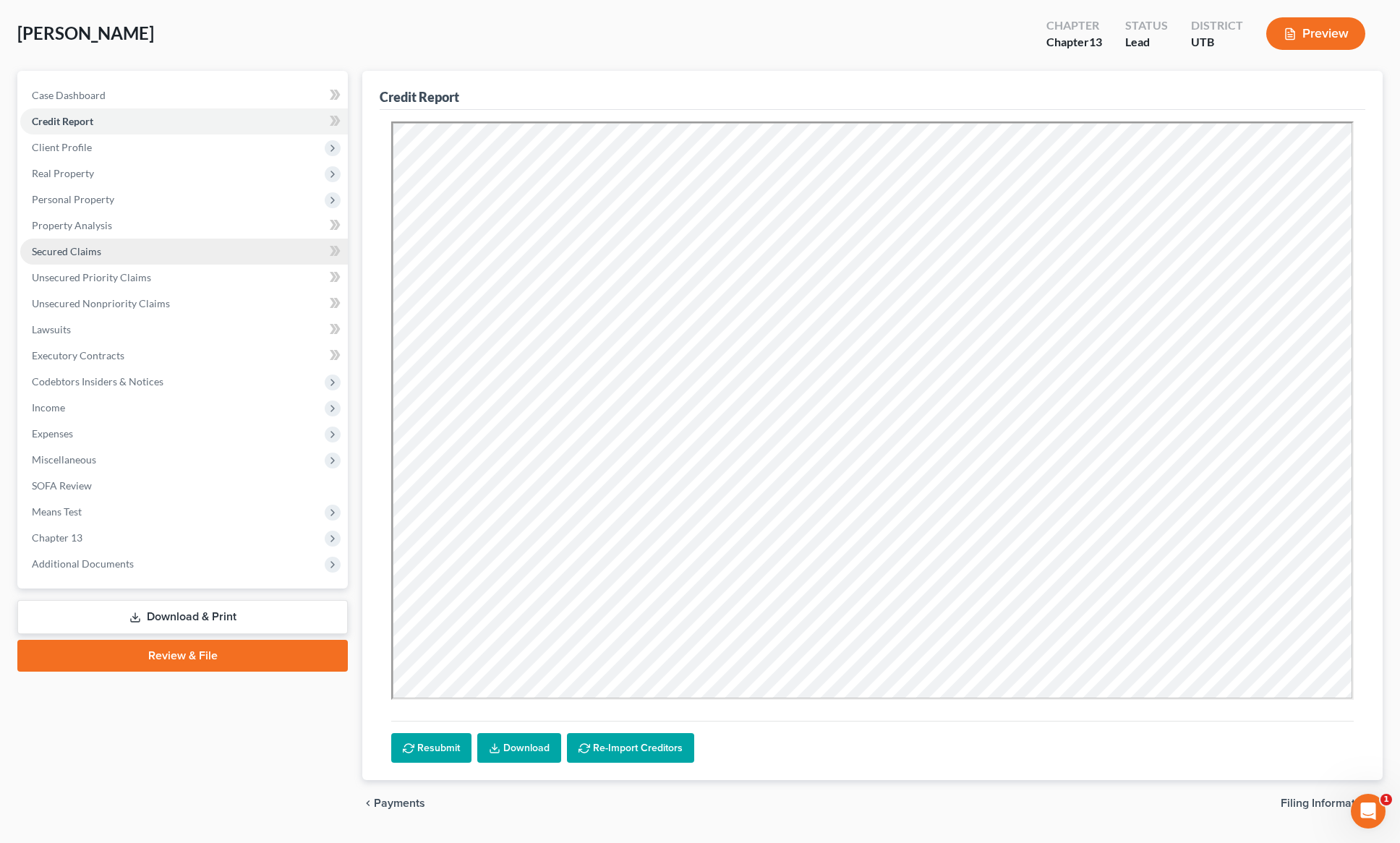
scroll to position [70, 0]
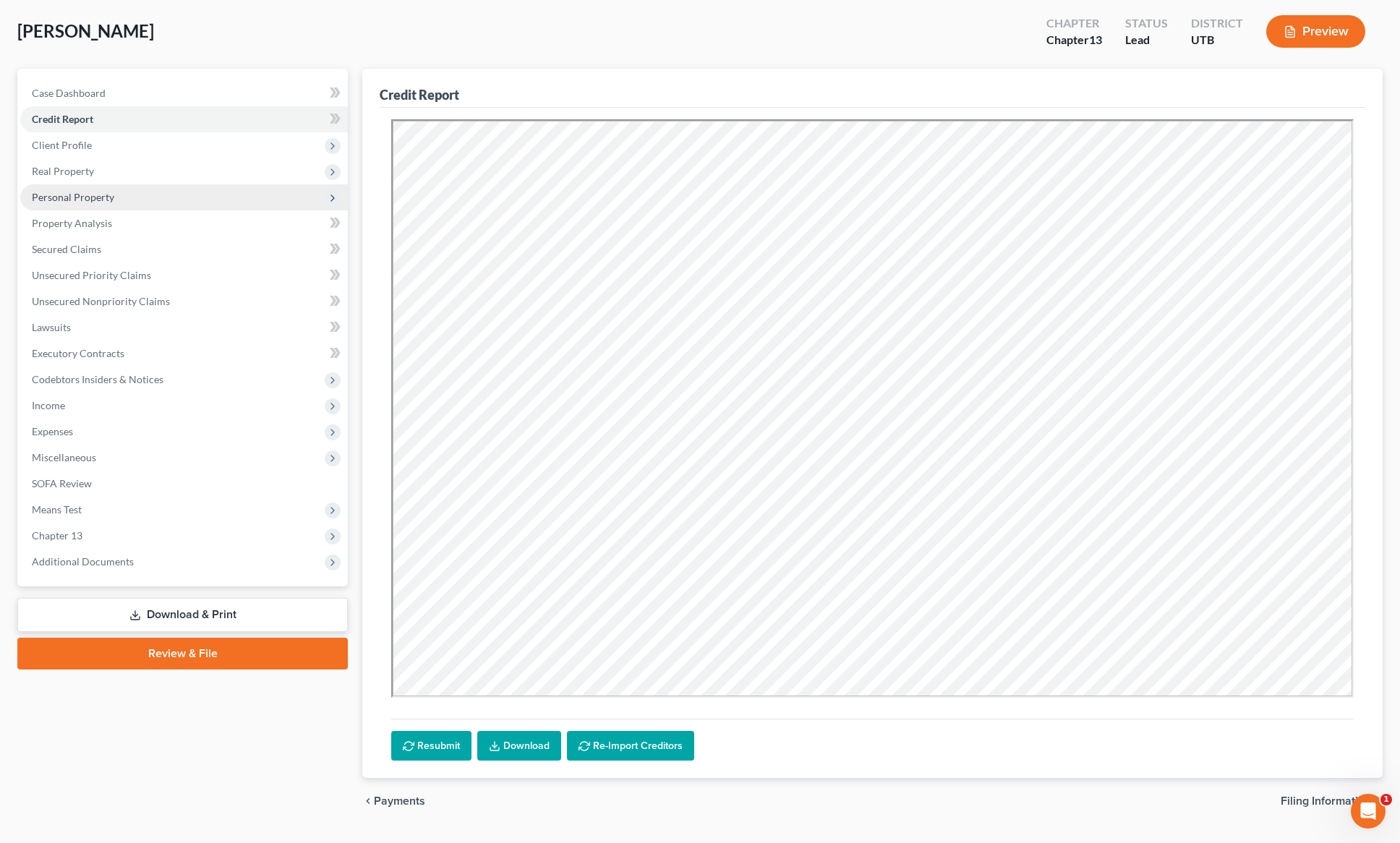
click at [93, 199] on span "Personal Property" at bounding box center [72, 197] width 82 height 13
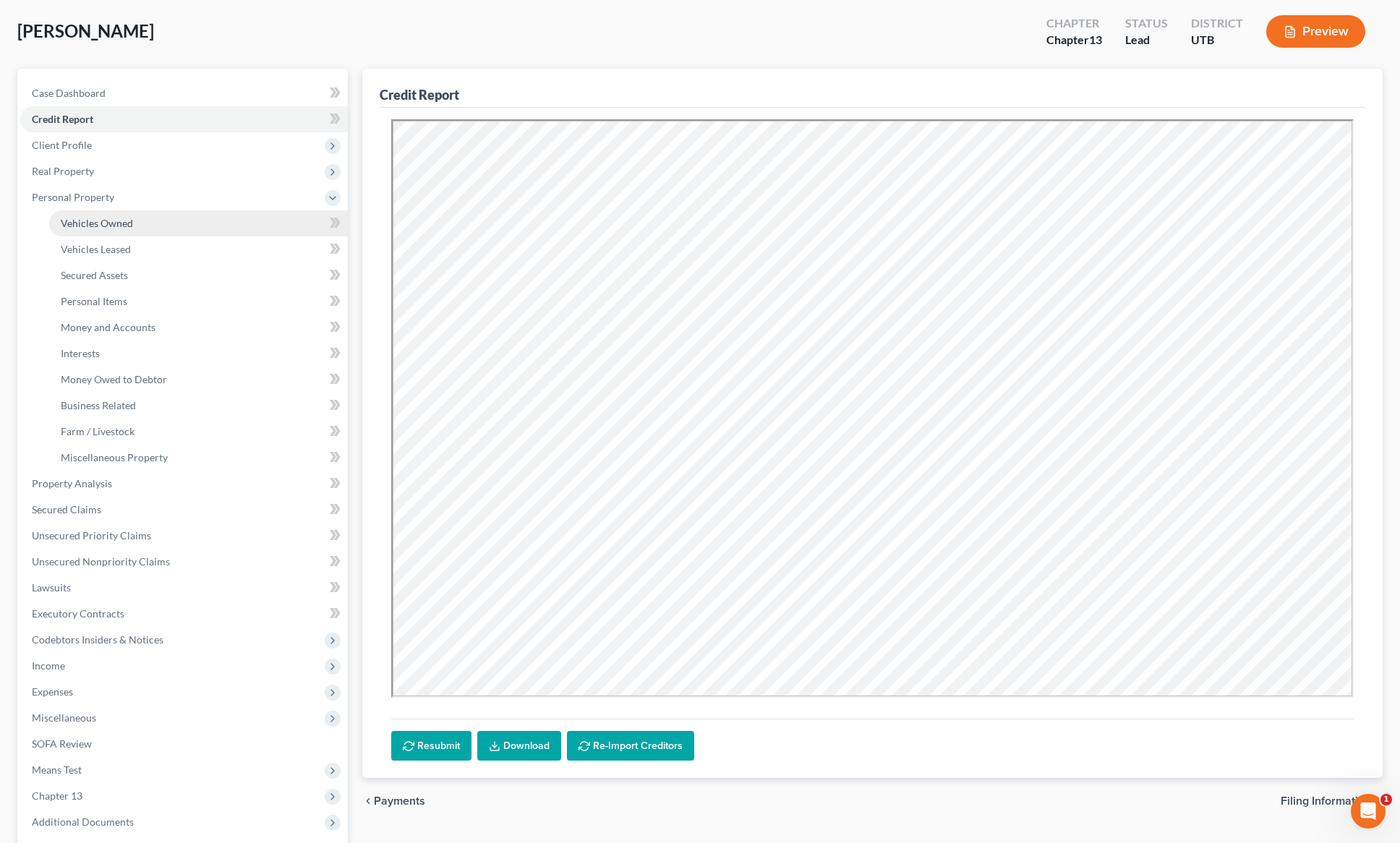
click at [95, 225] on span "Vehicles Owned" at bounding box center [97, 223] width 72 height 13
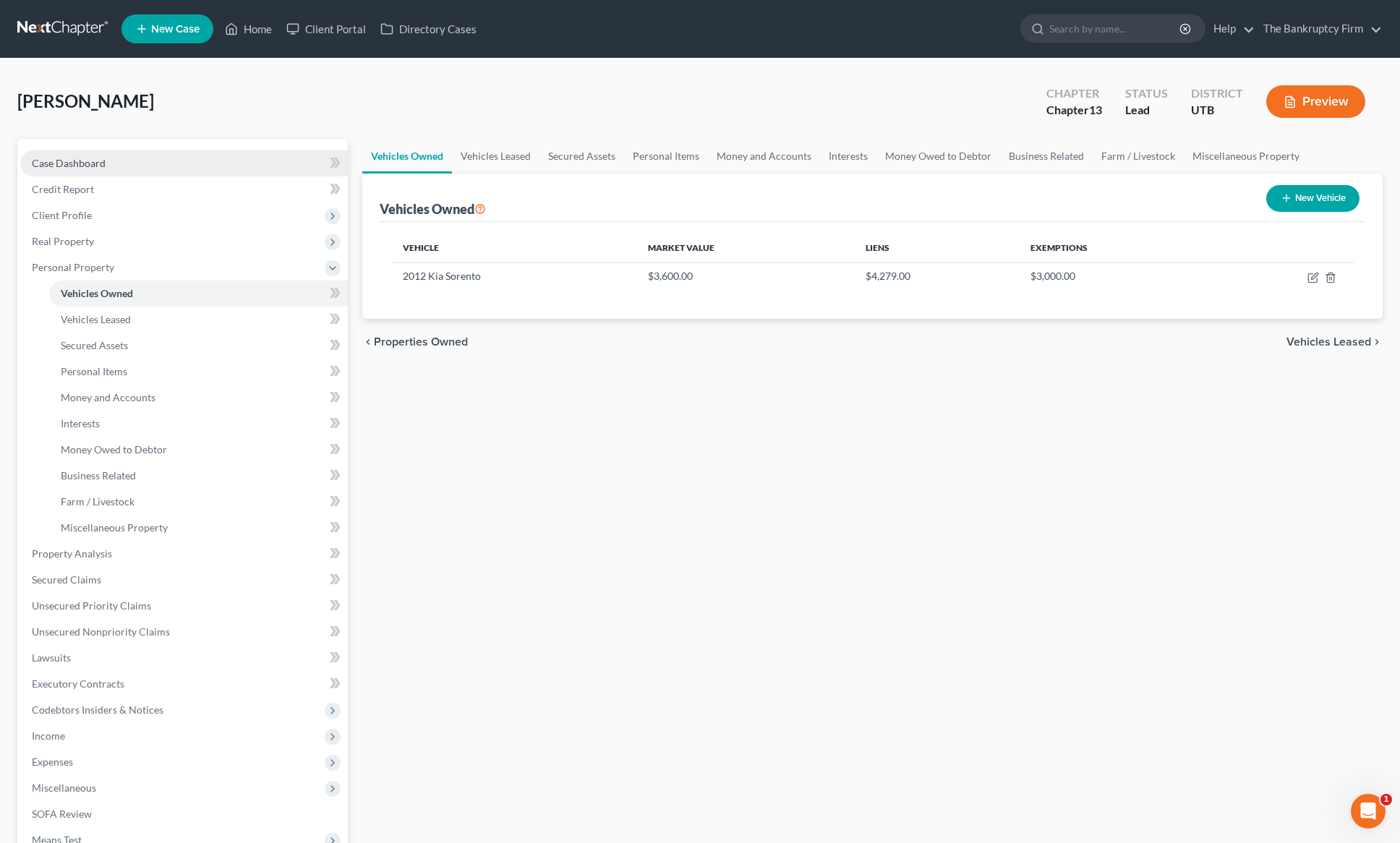
click at [79, 167] on span "Case Dashboard" at bounding box center [69, 162] width 73 height 13
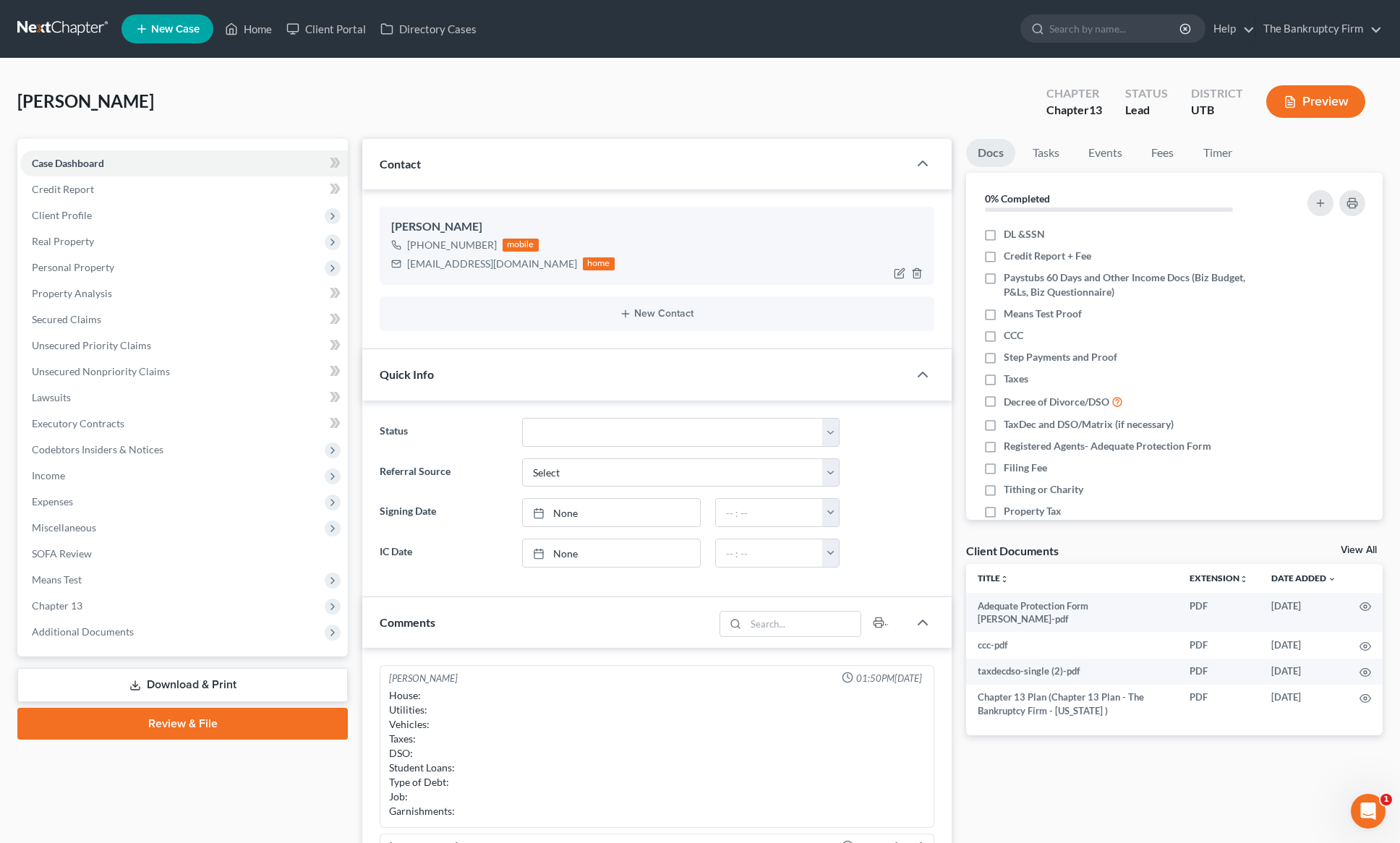
scroll to position [114, 0]
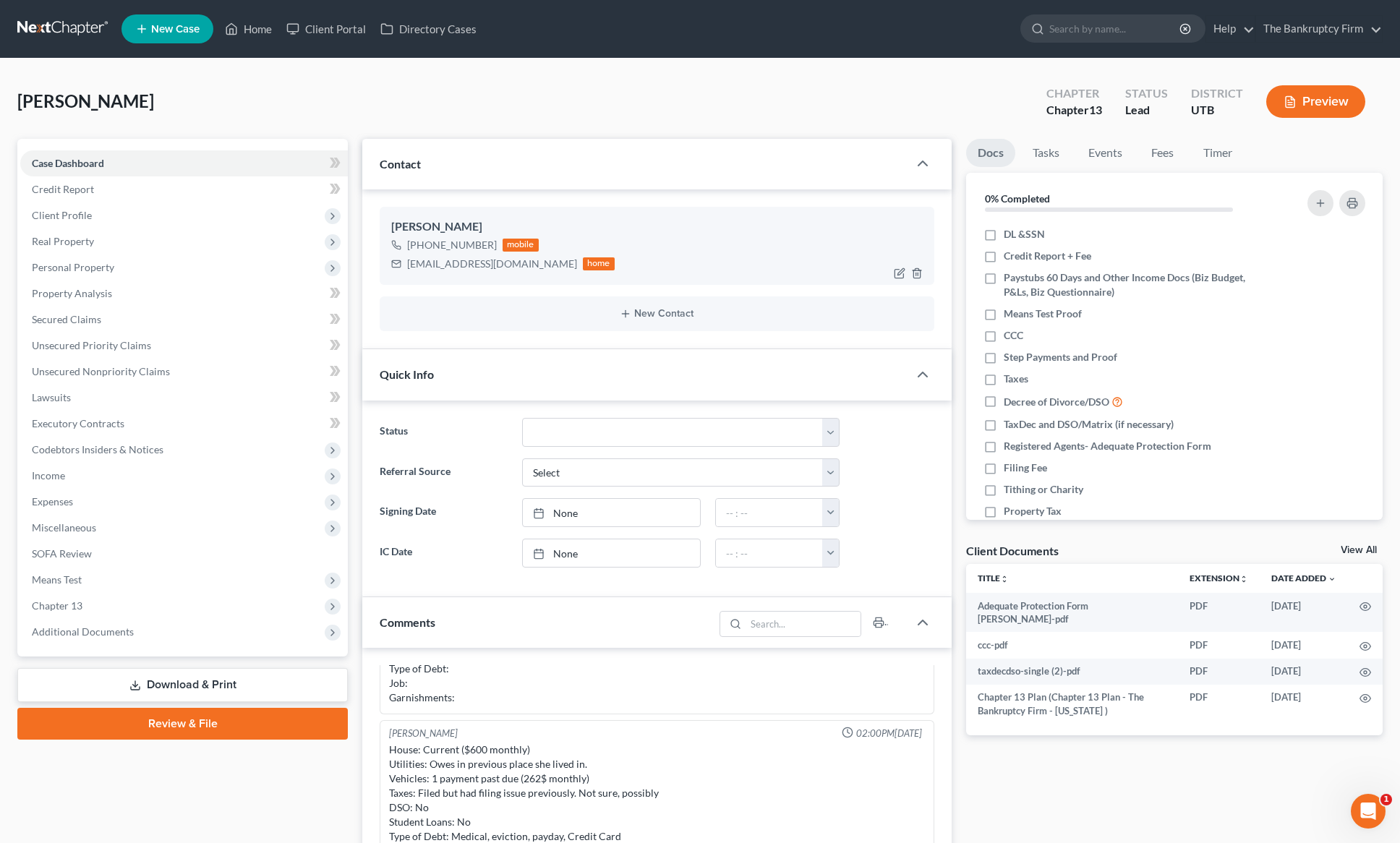
drag, startPoint x: 490, startPoint y: 243, endPoint x: 414, endPoint y: 246, distance: 76.1
click at [414, 246] on div "[PHONE_NUMBER]" at bounding box center [451, 244] width 90 height 14
copy div "[PHONE_NUMBER]"
click at [1109, 32] on input "search" at bounding box center [1115, 29] width 132 height 27
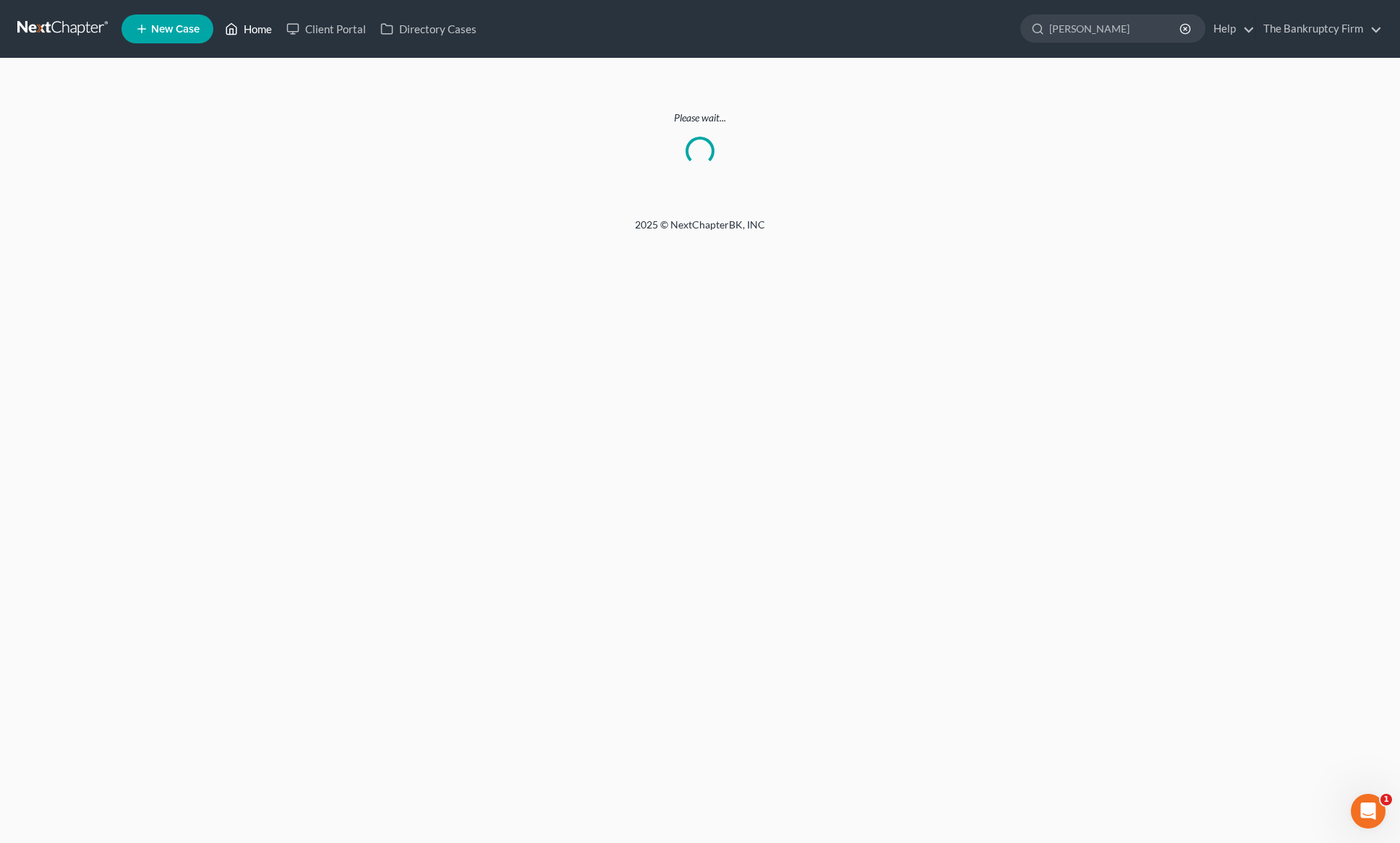
click at [246, 28] on link "Home" at bounding box center [248, 28] width 62 height 26
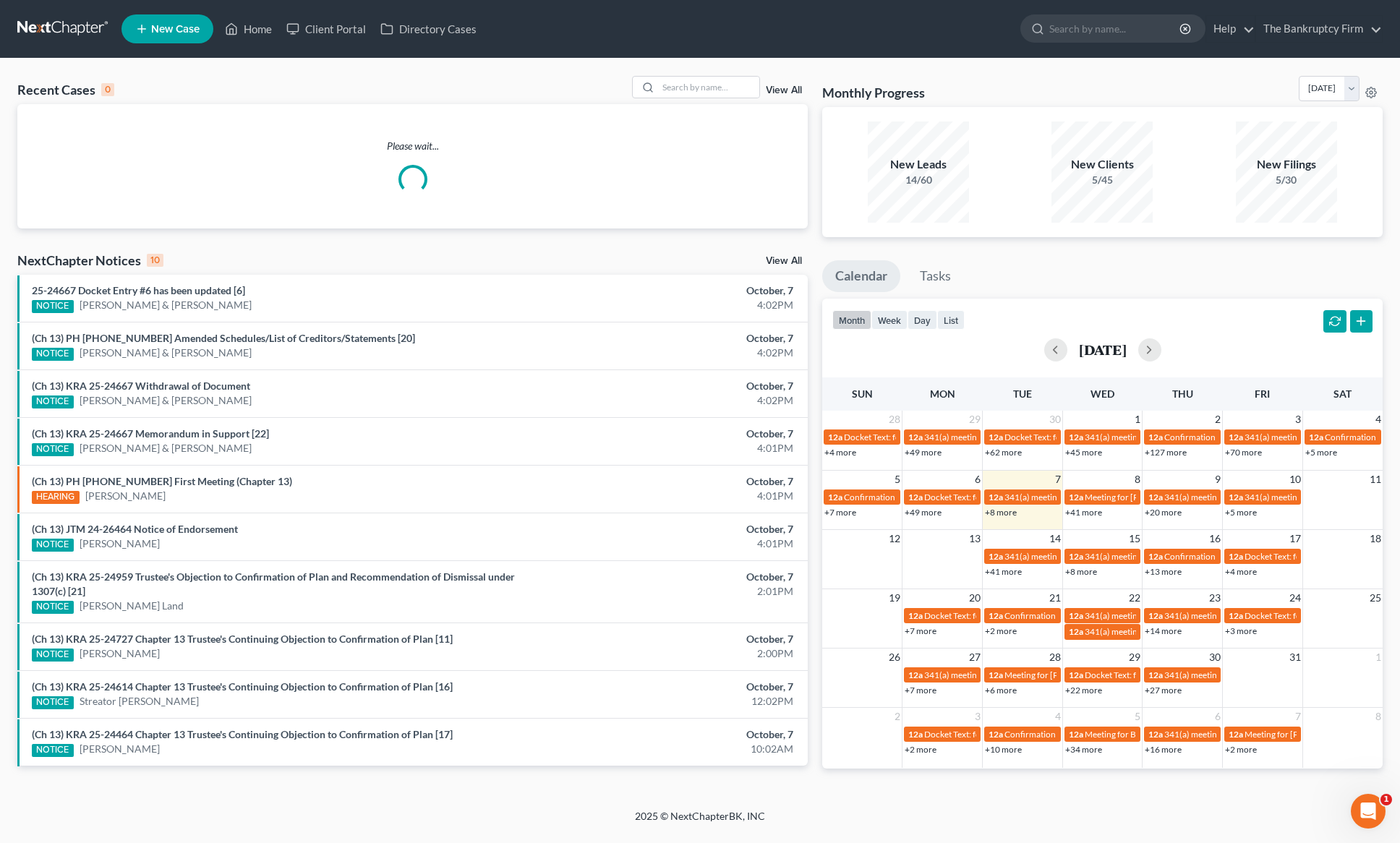
click at [786, 88] on link "View All" at bounding box center [784, 90] width 36 height 10
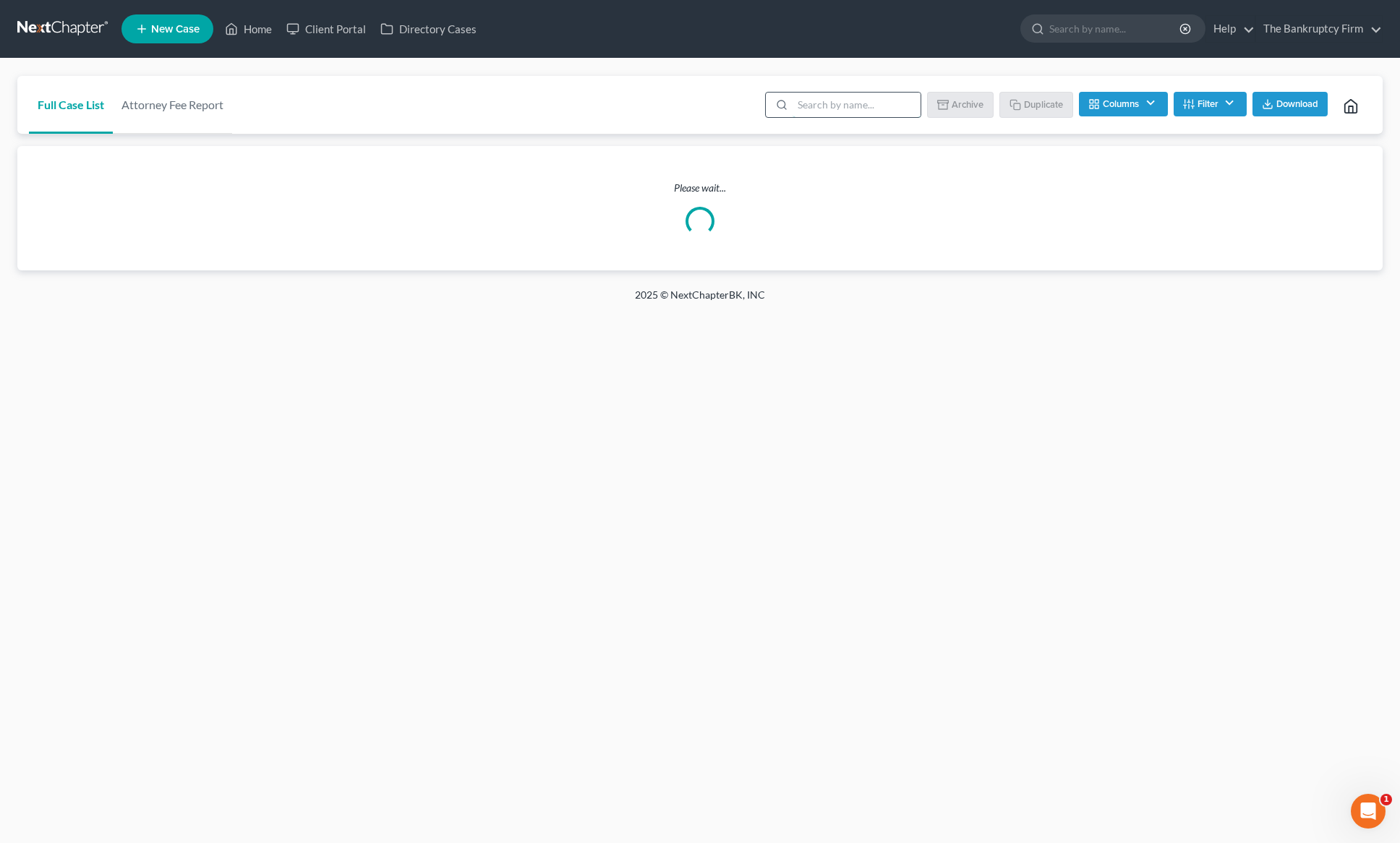
click at [830, 105] on input "search" at bounding box center [856, 104] width 129 height 24
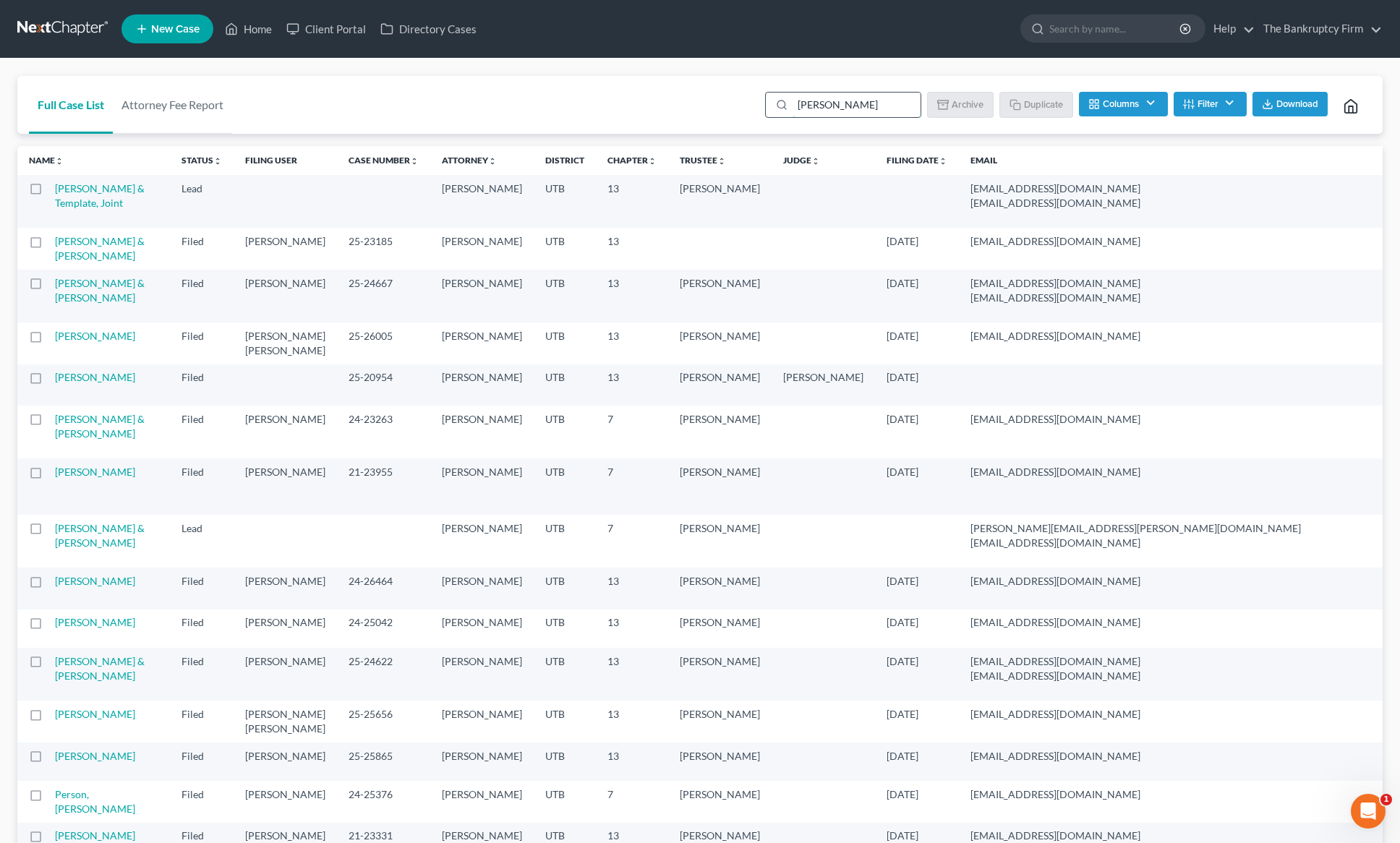
click at [857, 104] on input "[PERSON_NAME]" at bounding box center [856, 104] width 129 height 24
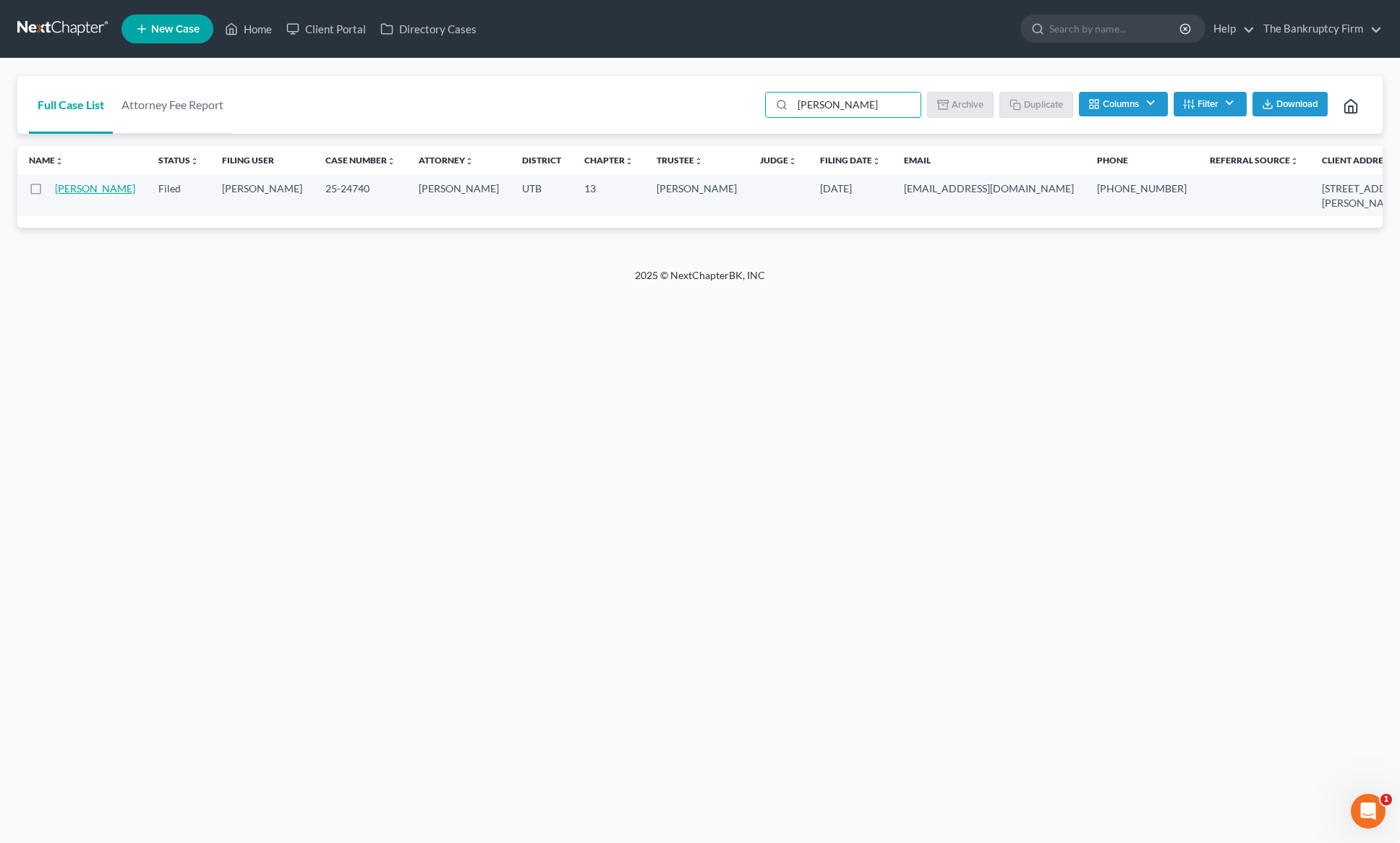
click at [79, 190] on link "[PERSON_NAME]" at bounding box center [95, 188] width 80 height 13
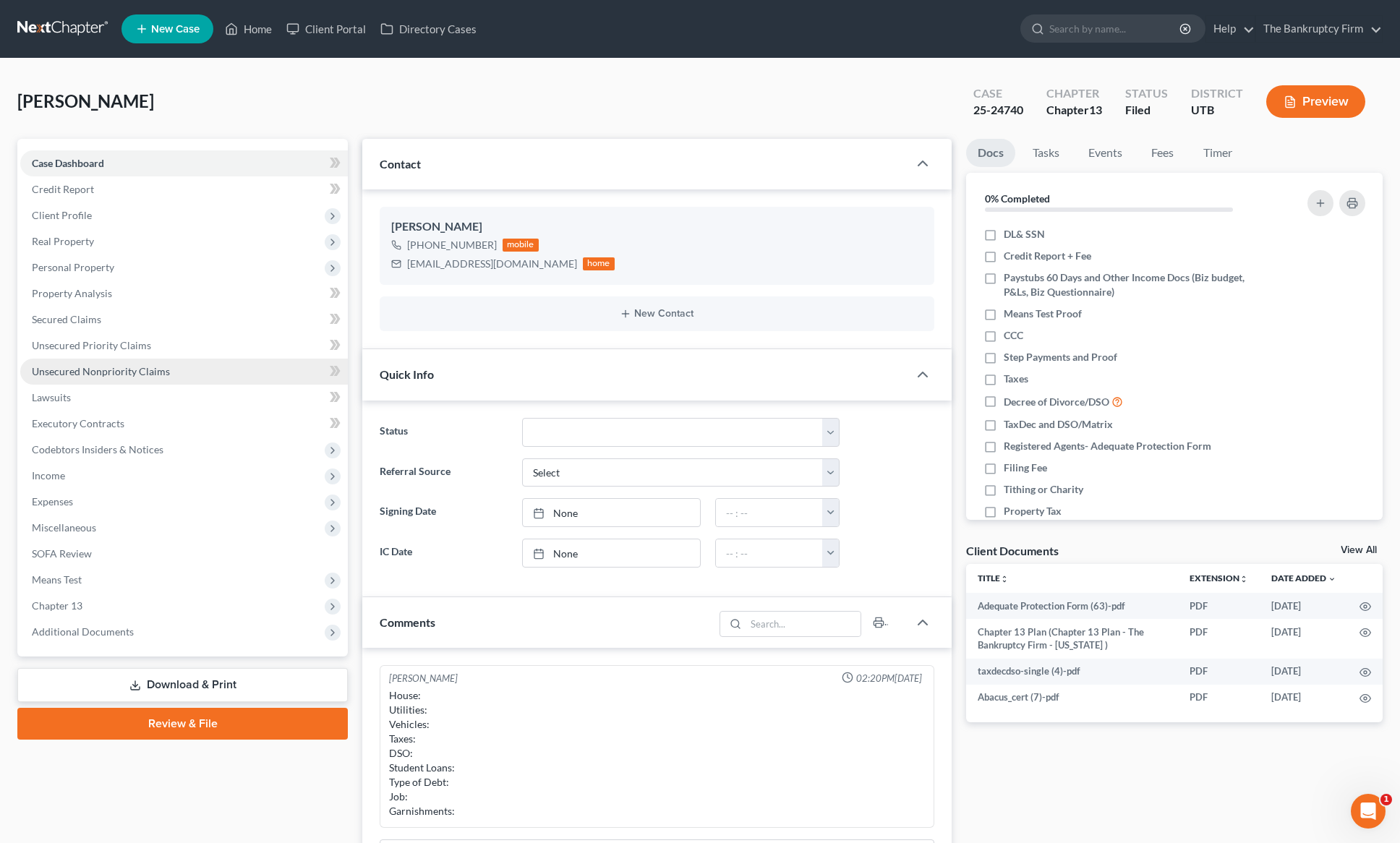
click at [114, 375] on span "Unsecured Nonpriority Claims" at bounding box center [100, 371] width 138 height 13
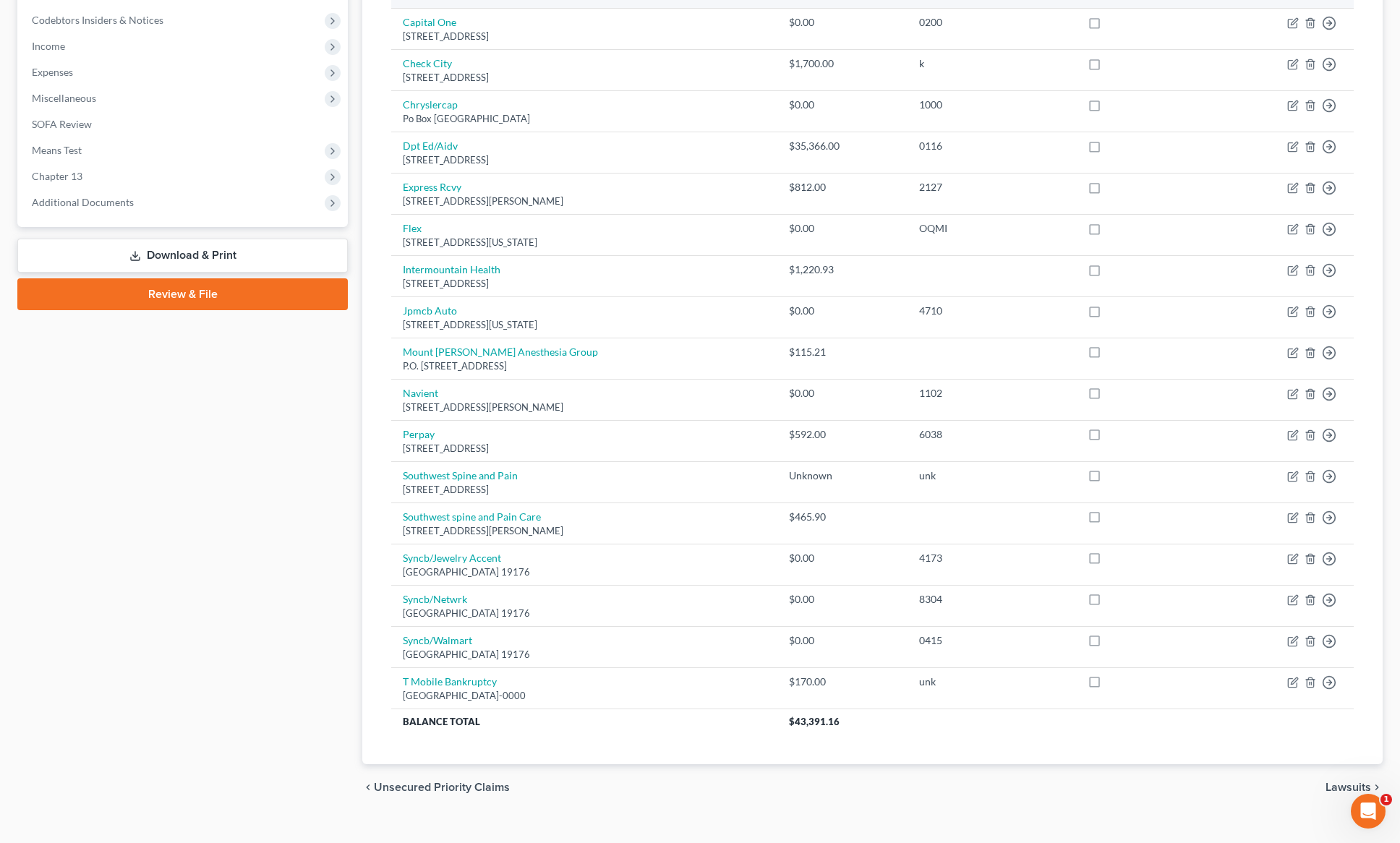
scroll to position [452, 0]
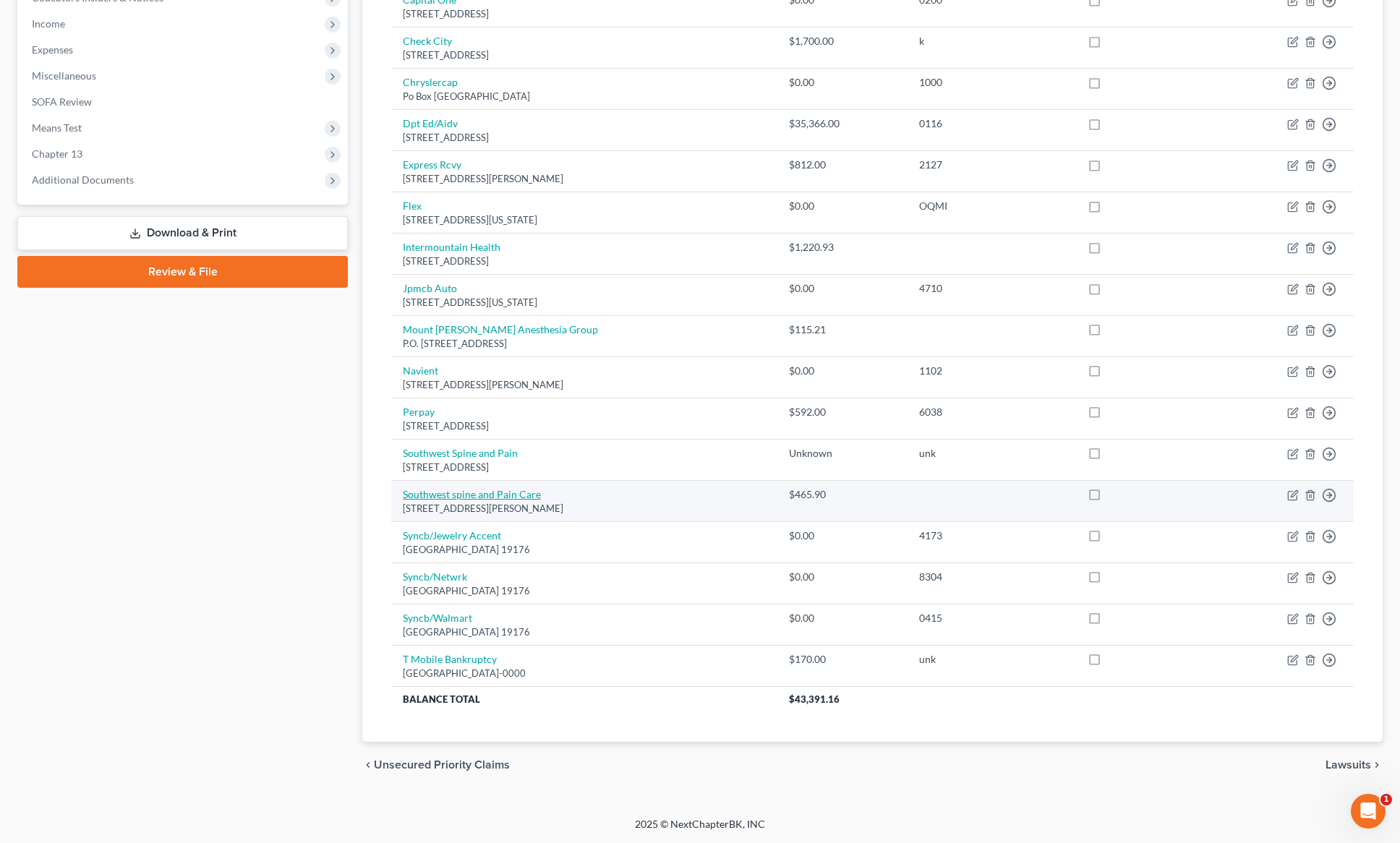
click at [482, 493] on link "Southwest spine and Pain Care" at bounding box center [471, 493] width 138 height 13
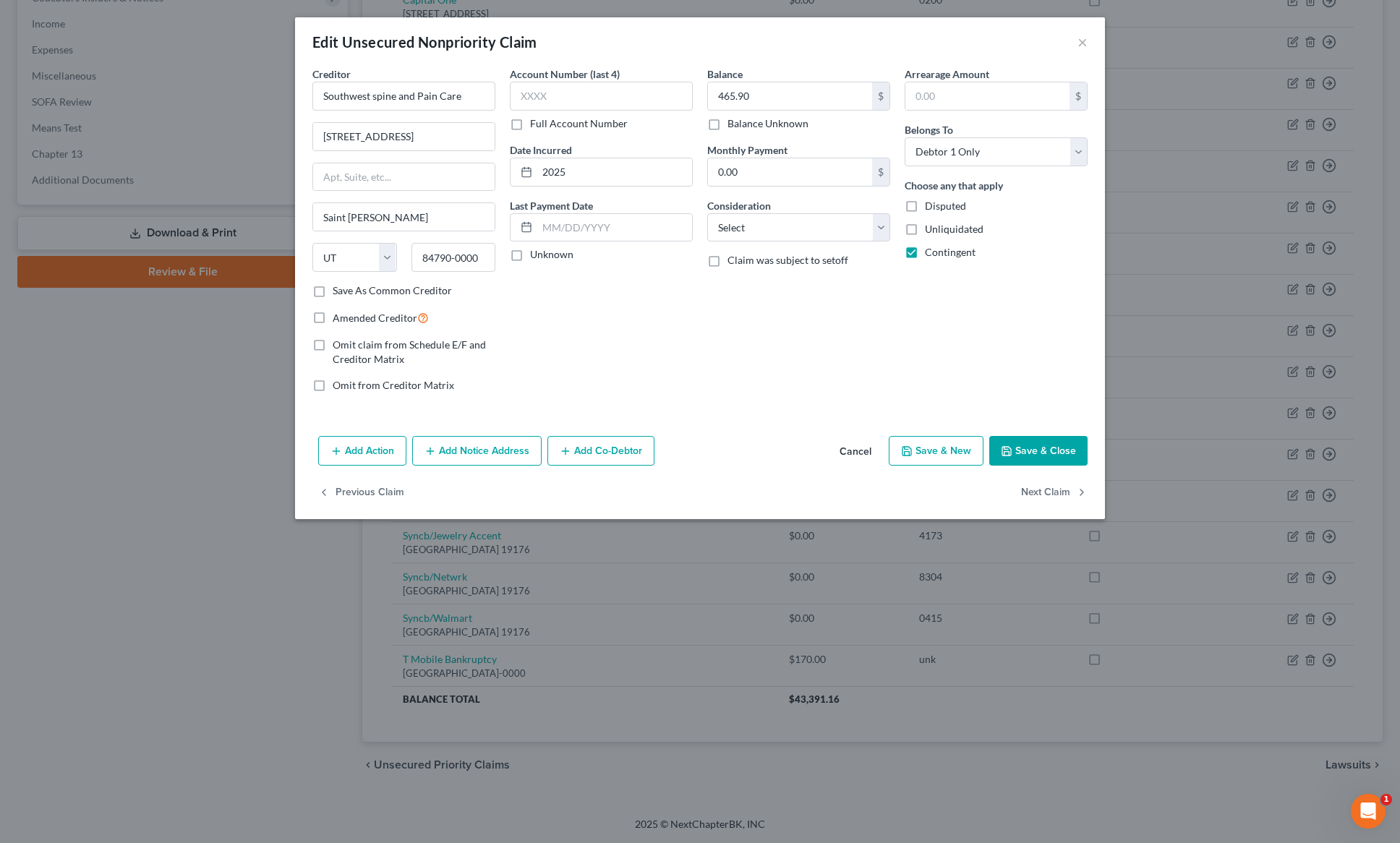
click at [1039, 455] on button "Save & Close" at bounding box center [1039, 450] width 99 height 30
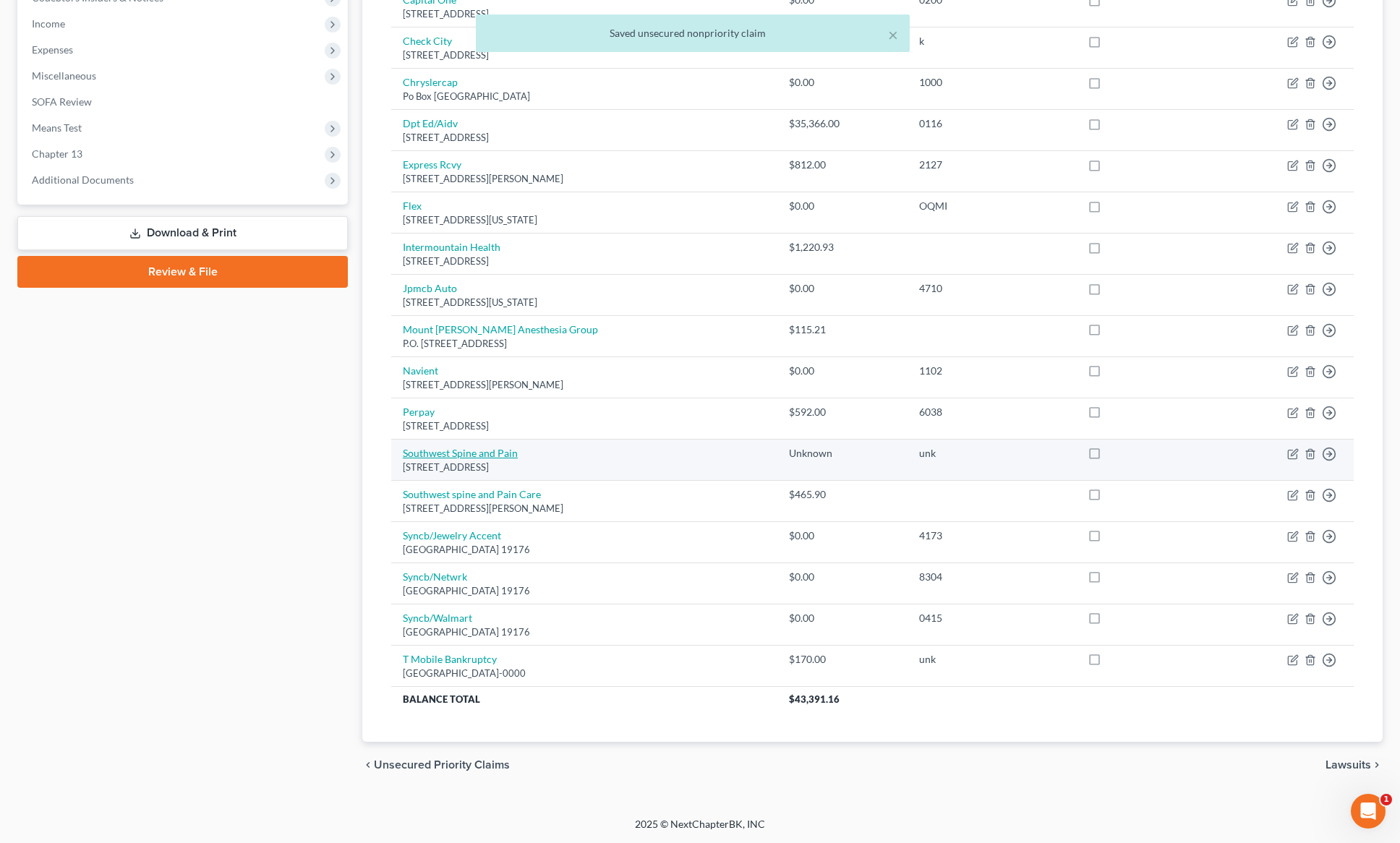
click at [469, 451] on link "Southwest Spine and Pain" at bounding box center [460, 453] width 115 height 13
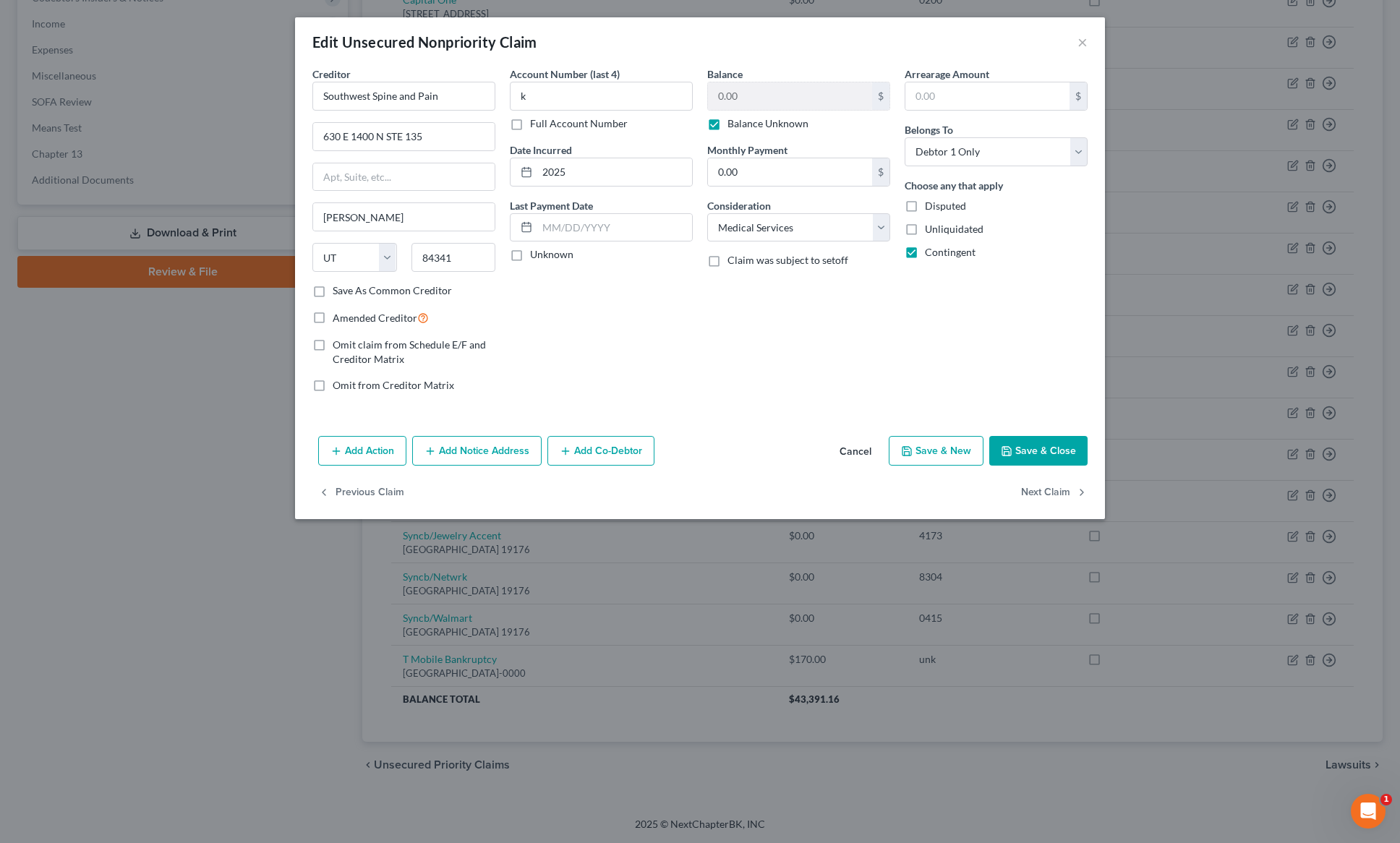
click at [1054, 447] on button "Save & Close" at bounding box center [1039, 450] width 99 height 30
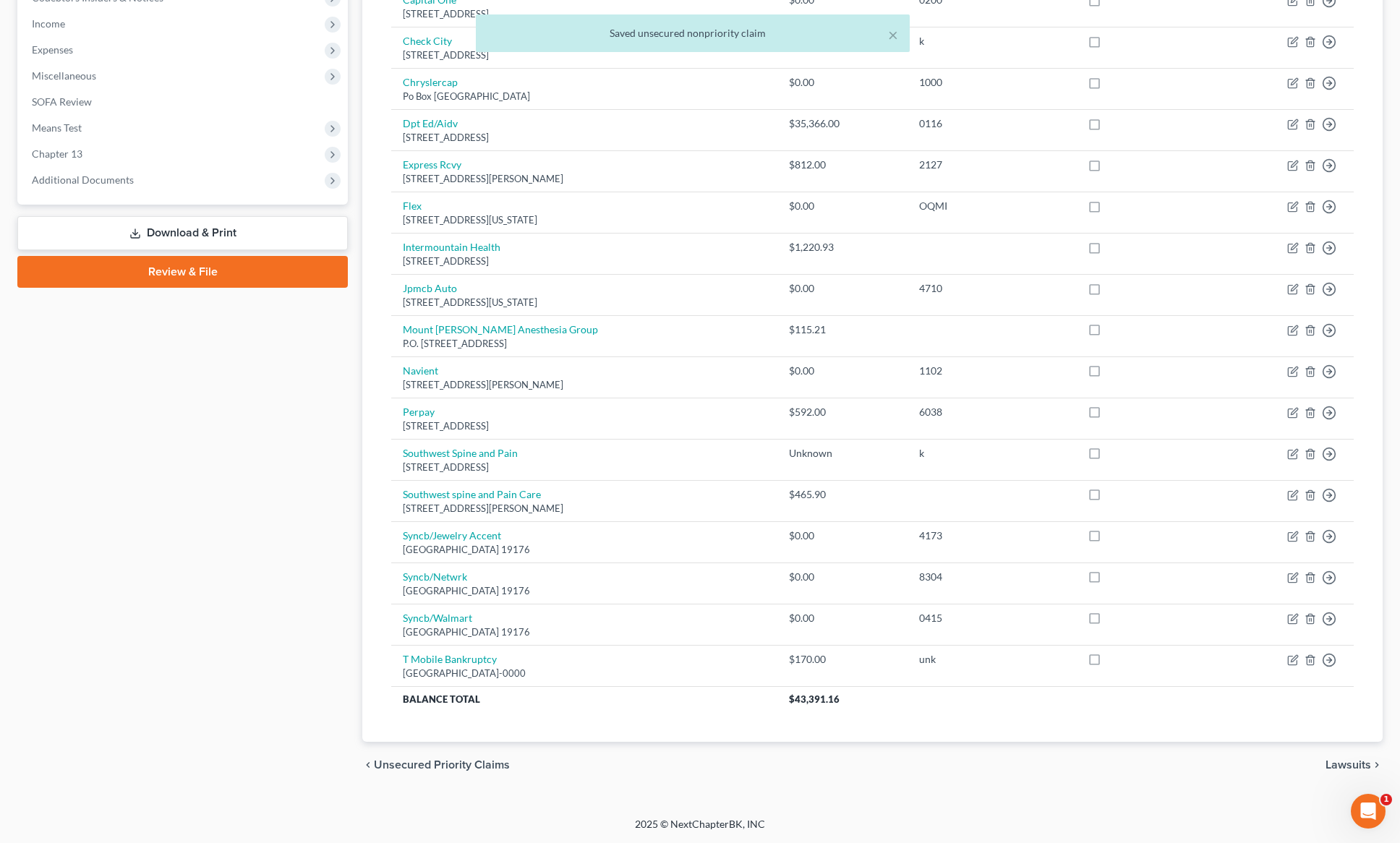
scroll to position [0, 0]
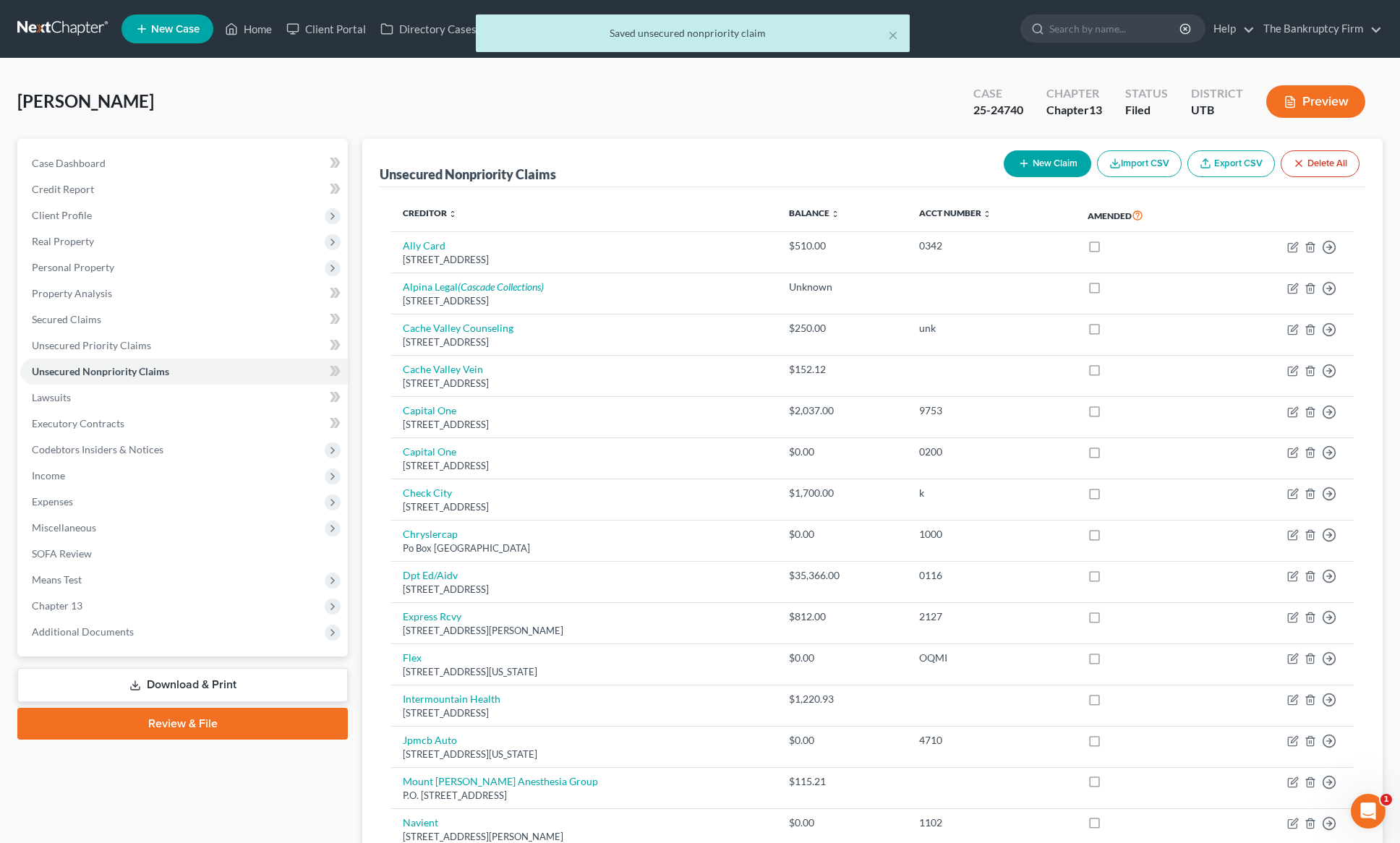
click at [246, 34] on div "× Saved unsecured nonpriority claim" at bounding box center [693, 37] width 1400 height 44
click at [894, 34] on button "×" at bounding box center [893, 35] width 10 height 17
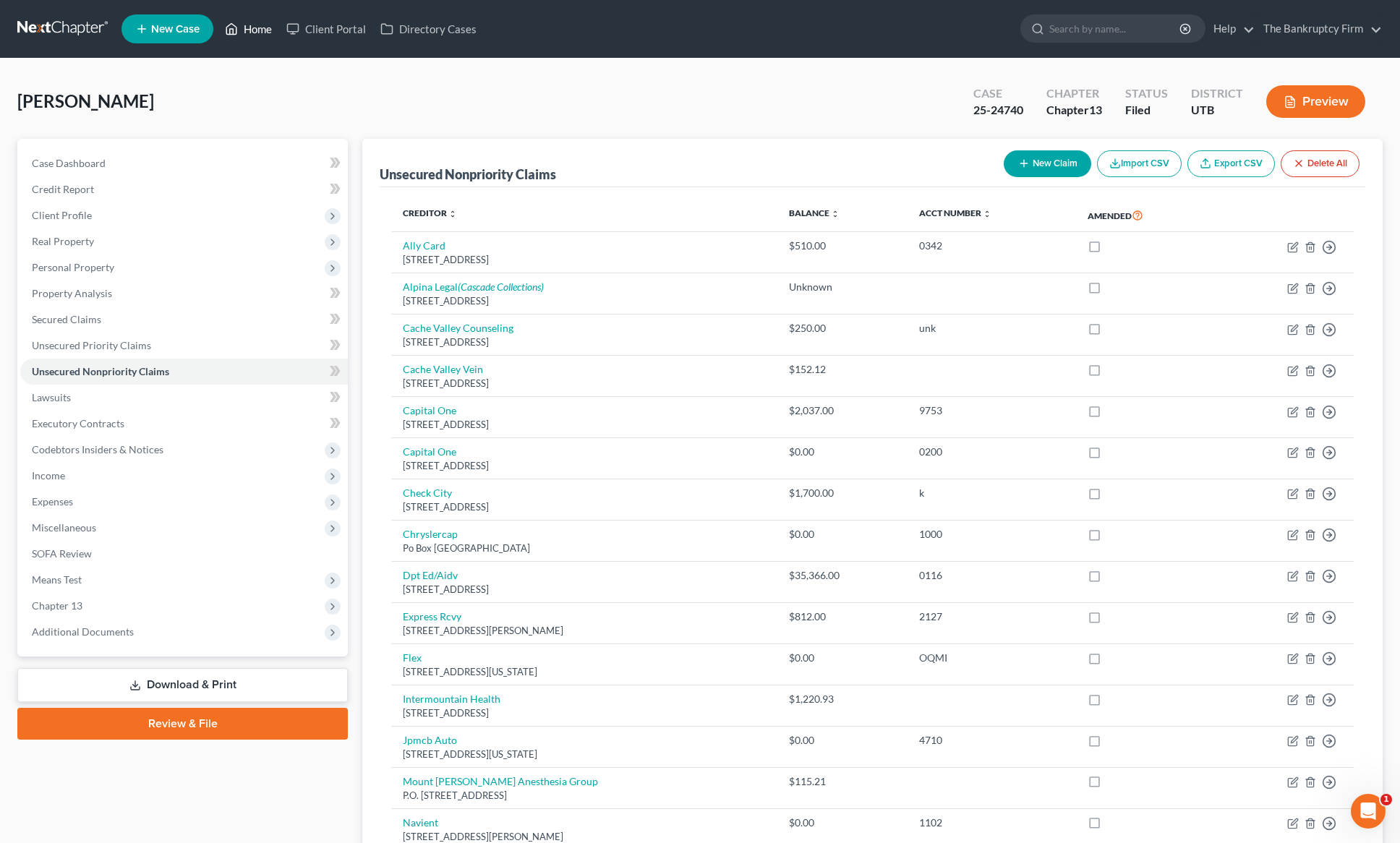
click at [255, 31] on link "Home" at bounding box center [248, 28] width 62 height 26
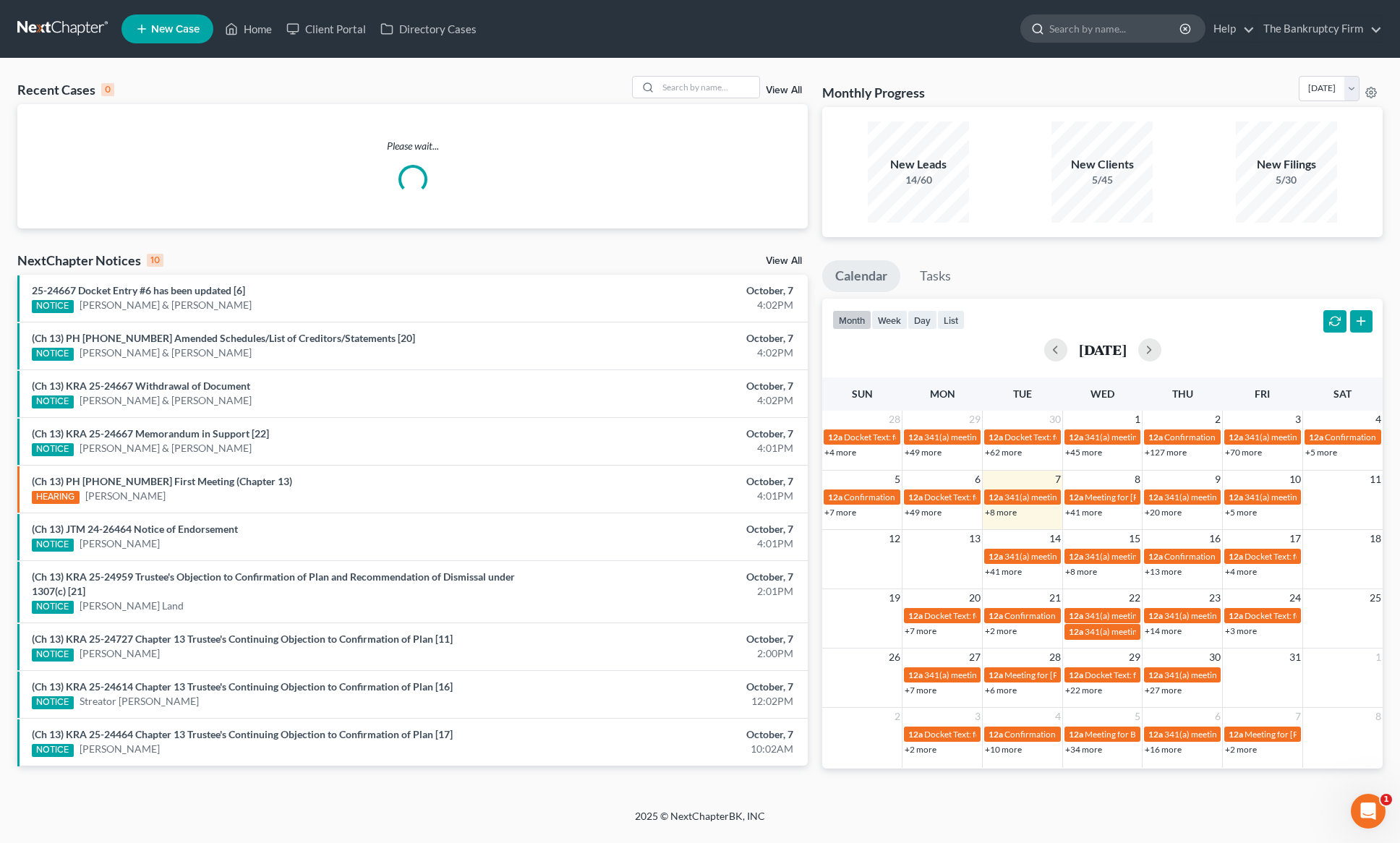
click at [1122, 31] on input "search" at bounding box center [1115, 29] width 132 height 27
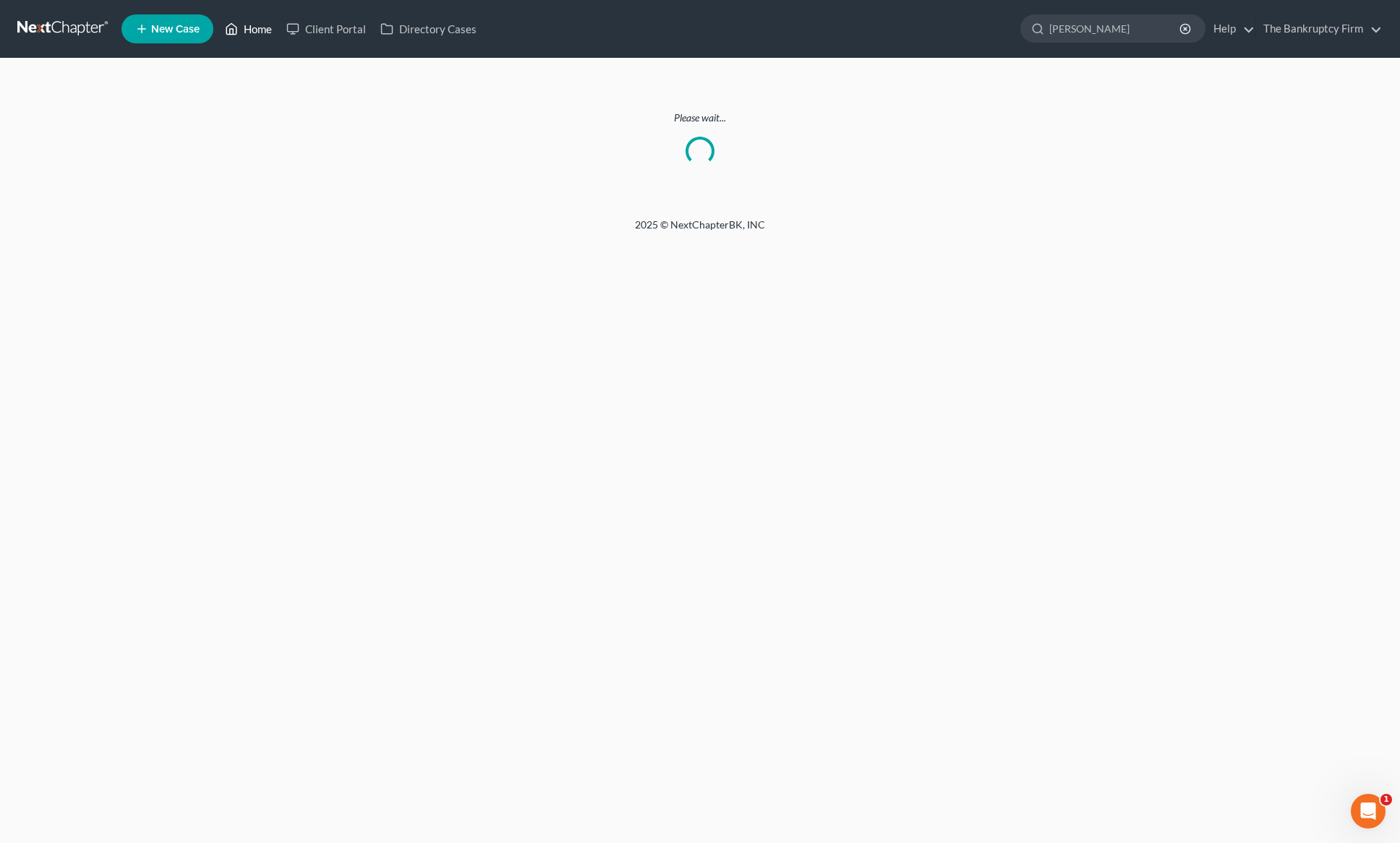
click at [254, 33] on link "Home" at bounding box center [248, 28] width 62 height 26
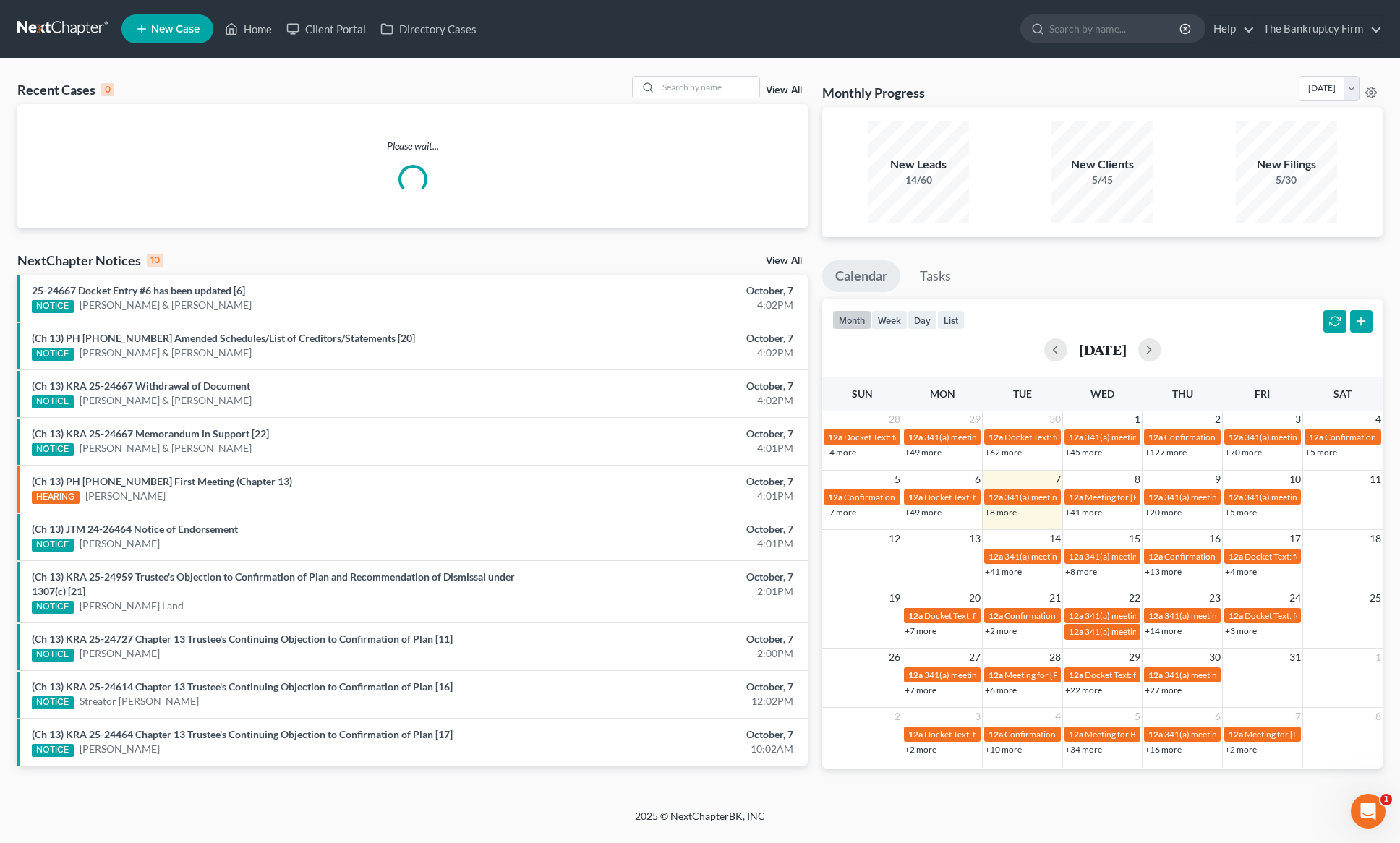
click at [784, 88] on link "View All" at bounding box center [784, 90] width 36 height 10
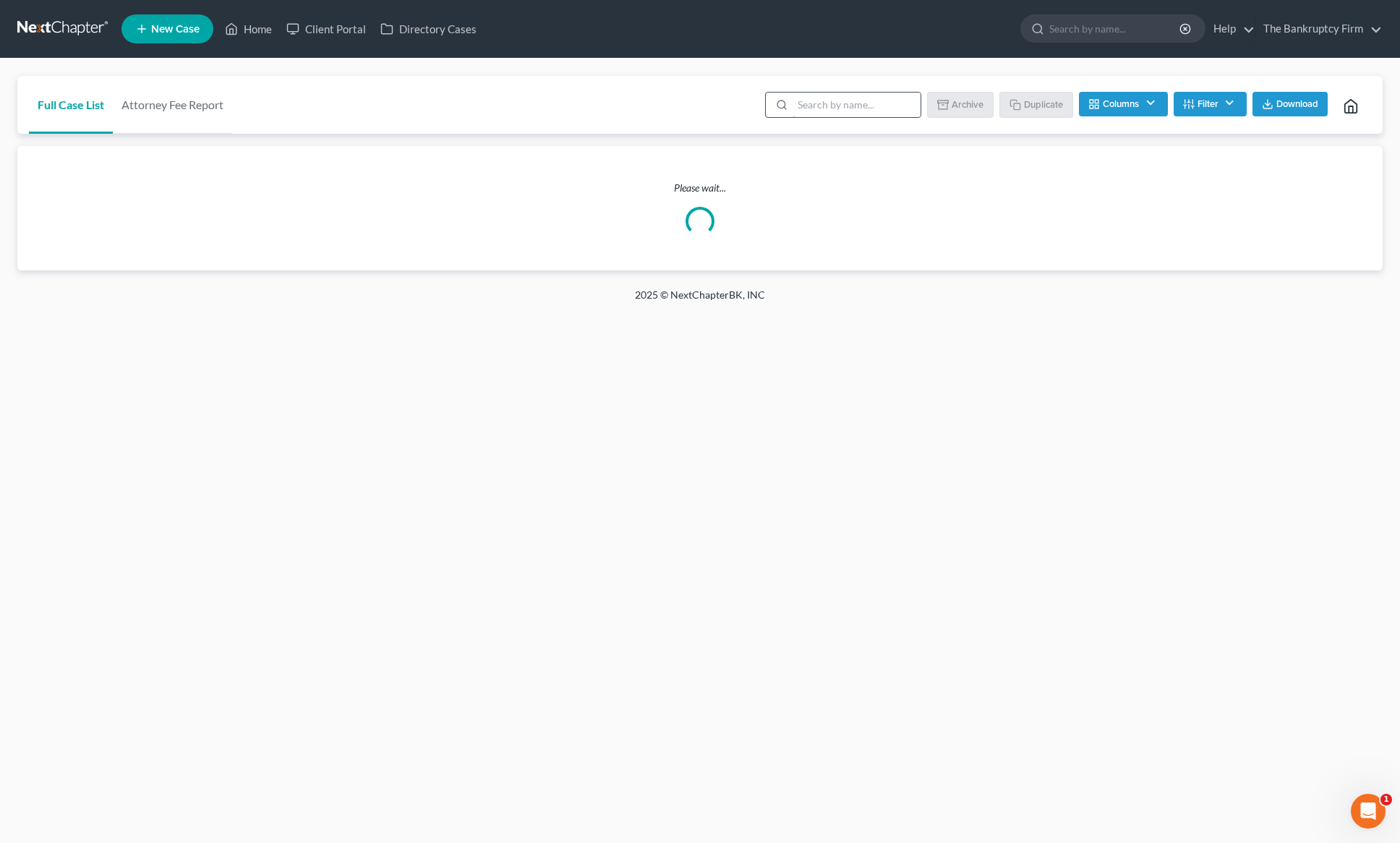
click at [828, 114] on input "search" at bounding box center [856, 104] width 129 height 24
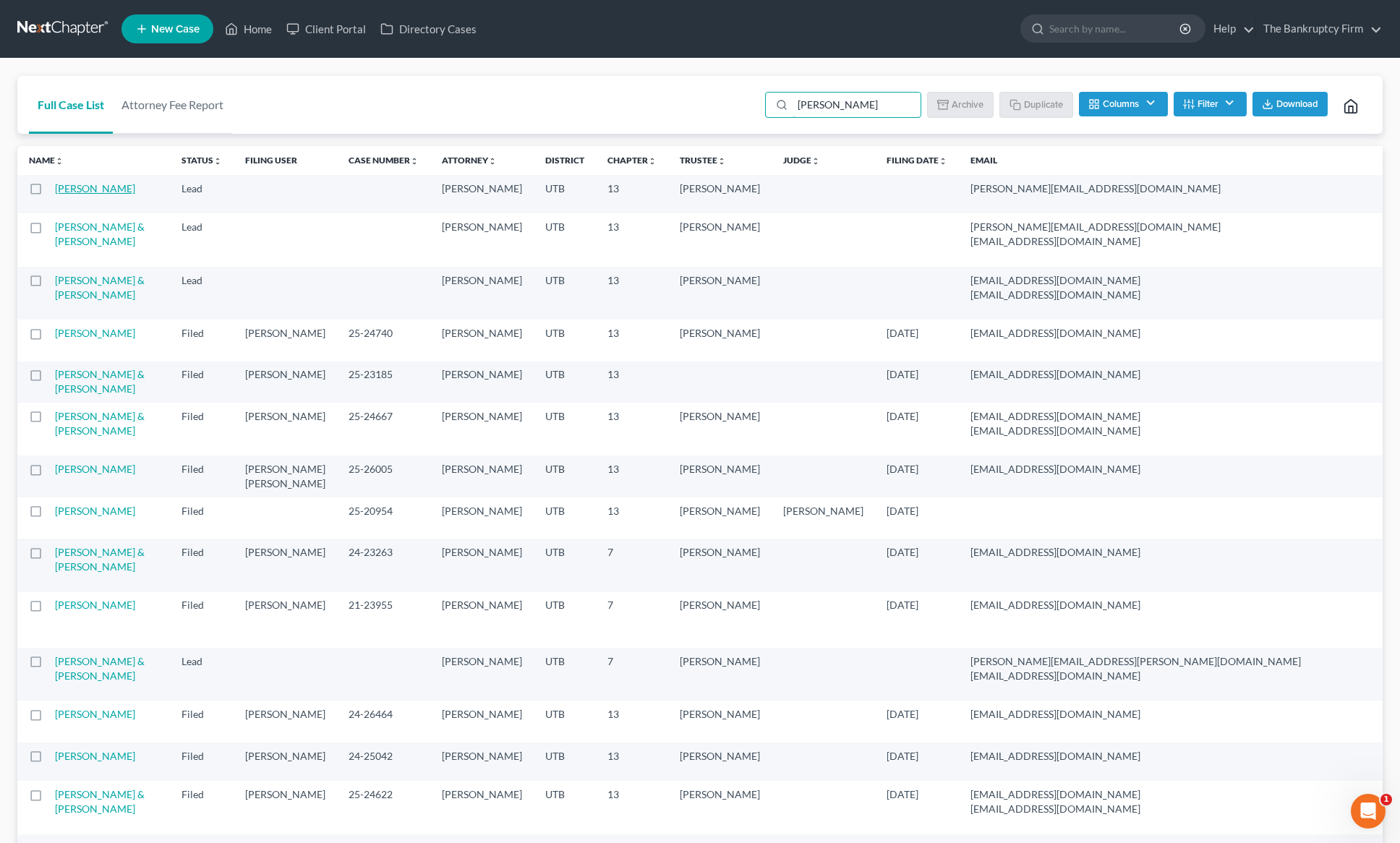
click at [68, 194] on link "[PERSON_NAME]" at bounding box center [95, 188] width 80 height 13
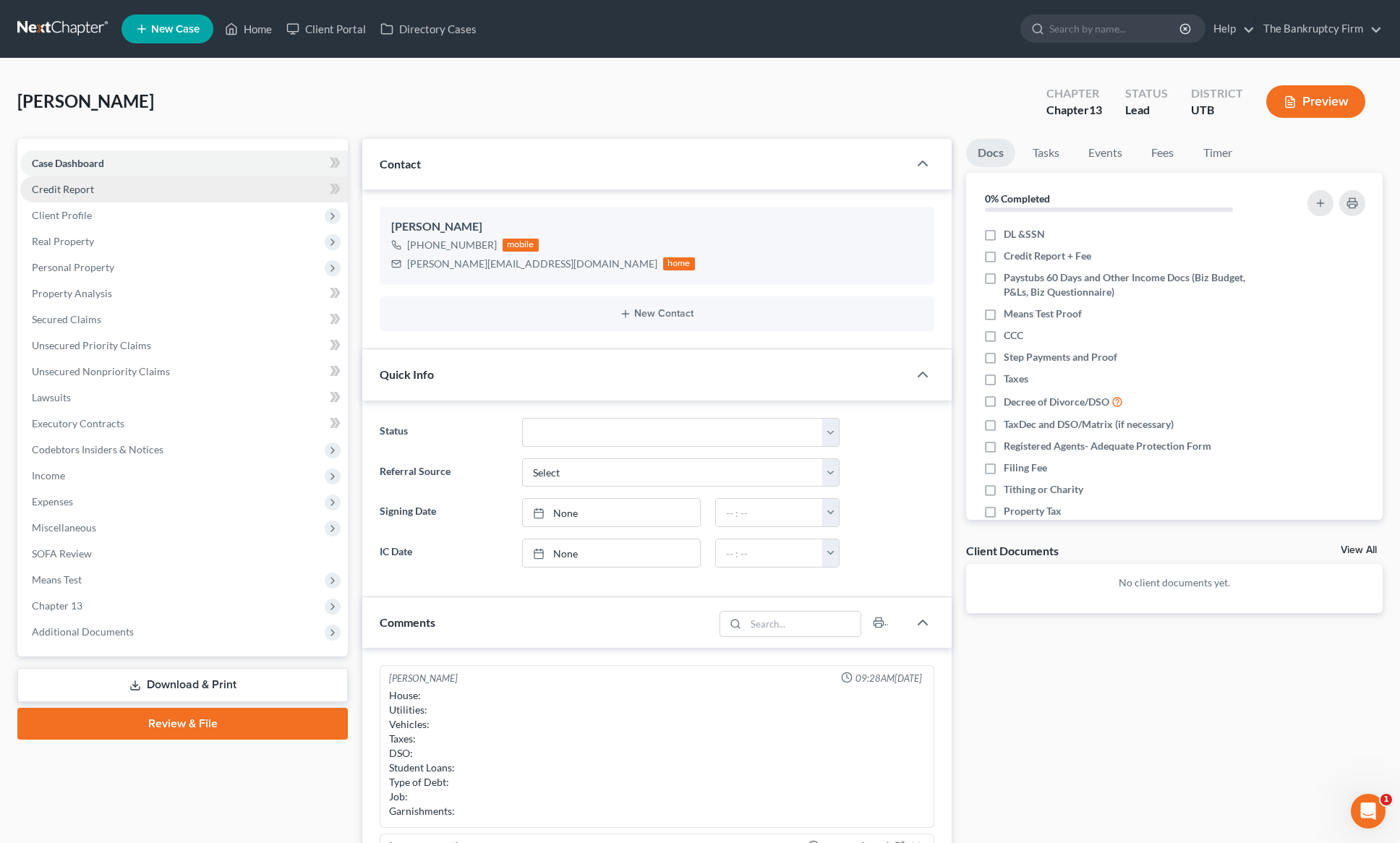
scroll to position [162, 0]
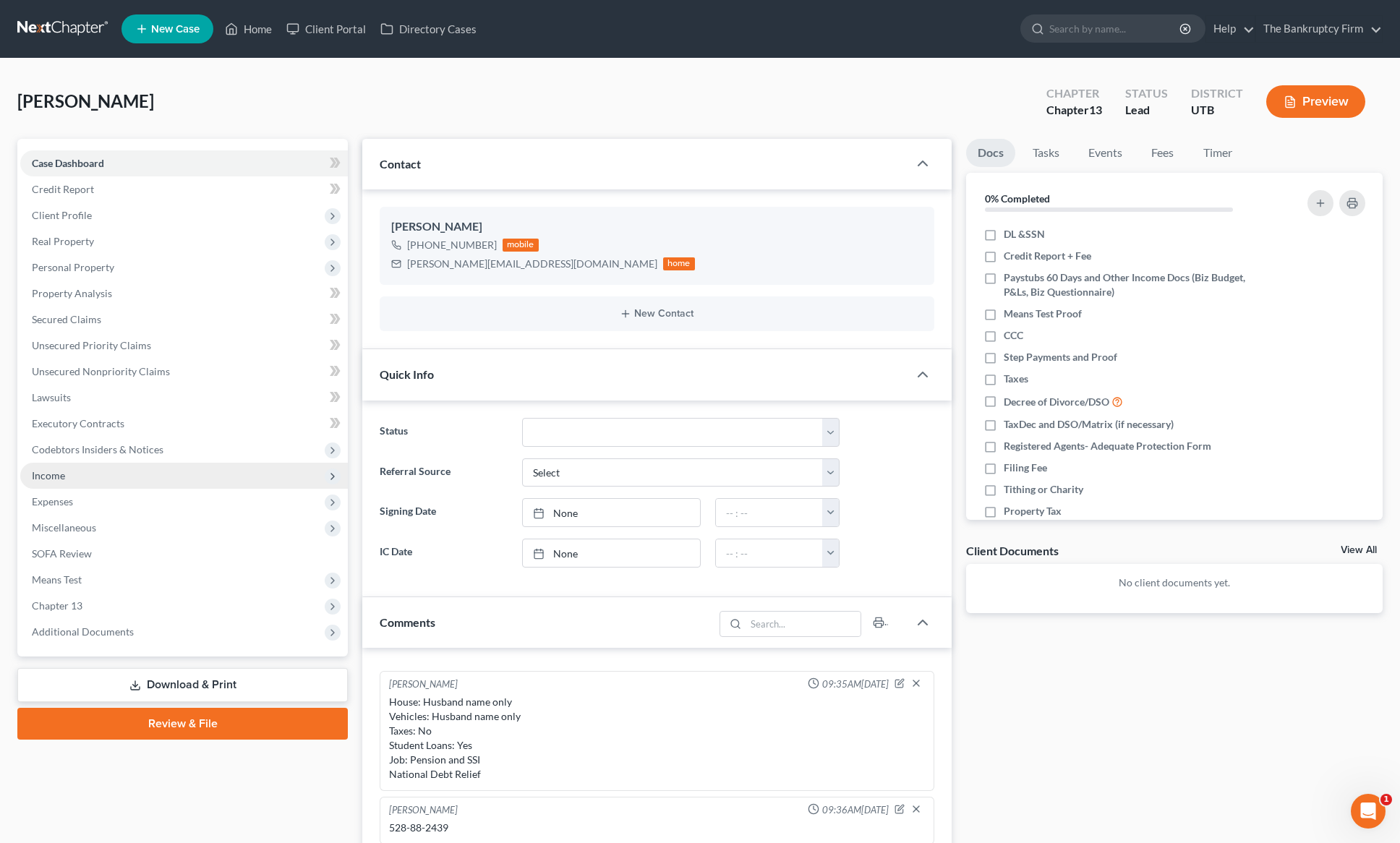
click at [116, 467] on span "Income" at bounding box center [184, 475] width 328 height 26
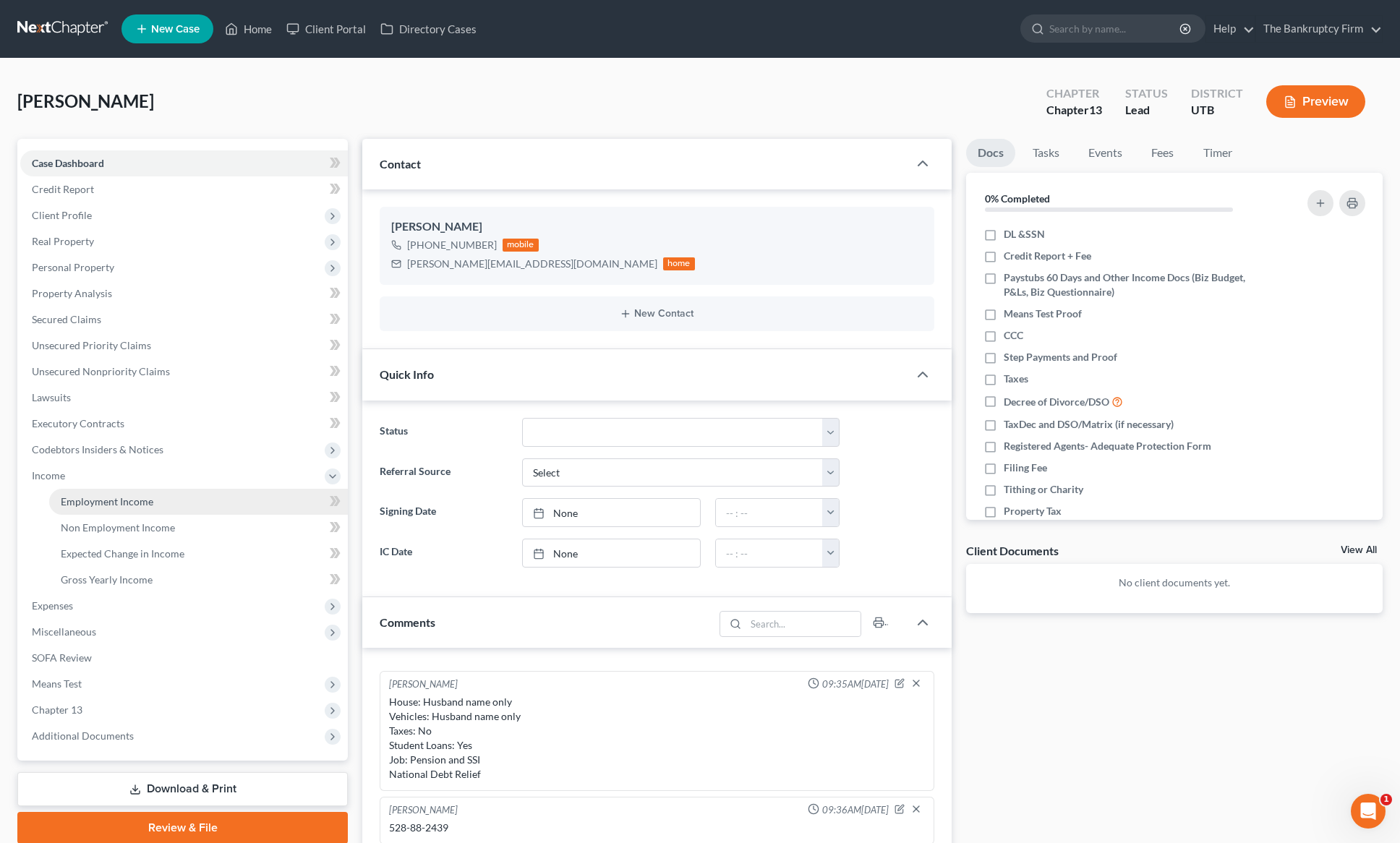
click at [131, 502] on span "Employment Income" at bounding box center [107, 501] width 93 height 13
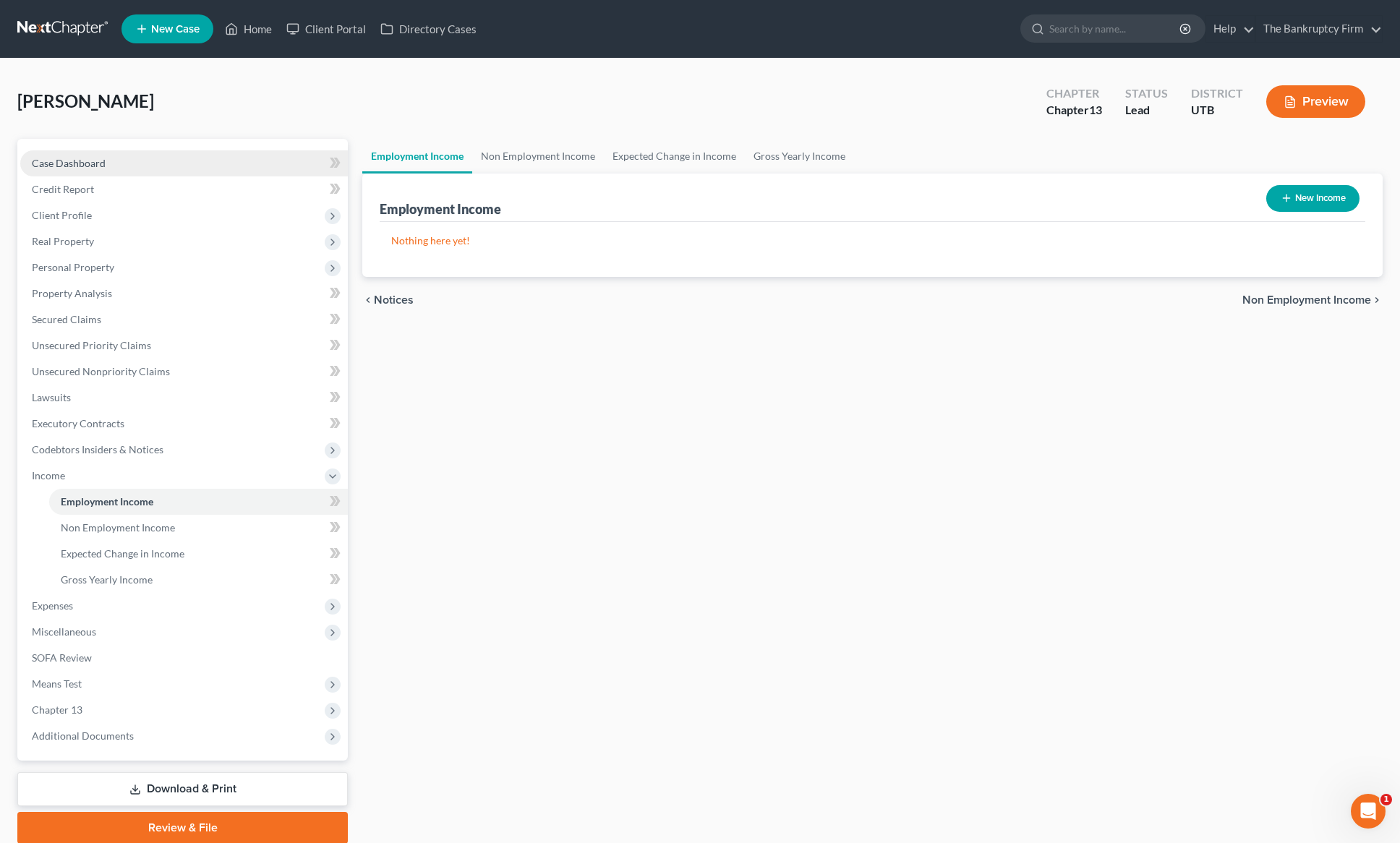
click at [73, 155] on link "Case Dashboard" at bounding box center [184, 163] width 328 height 26
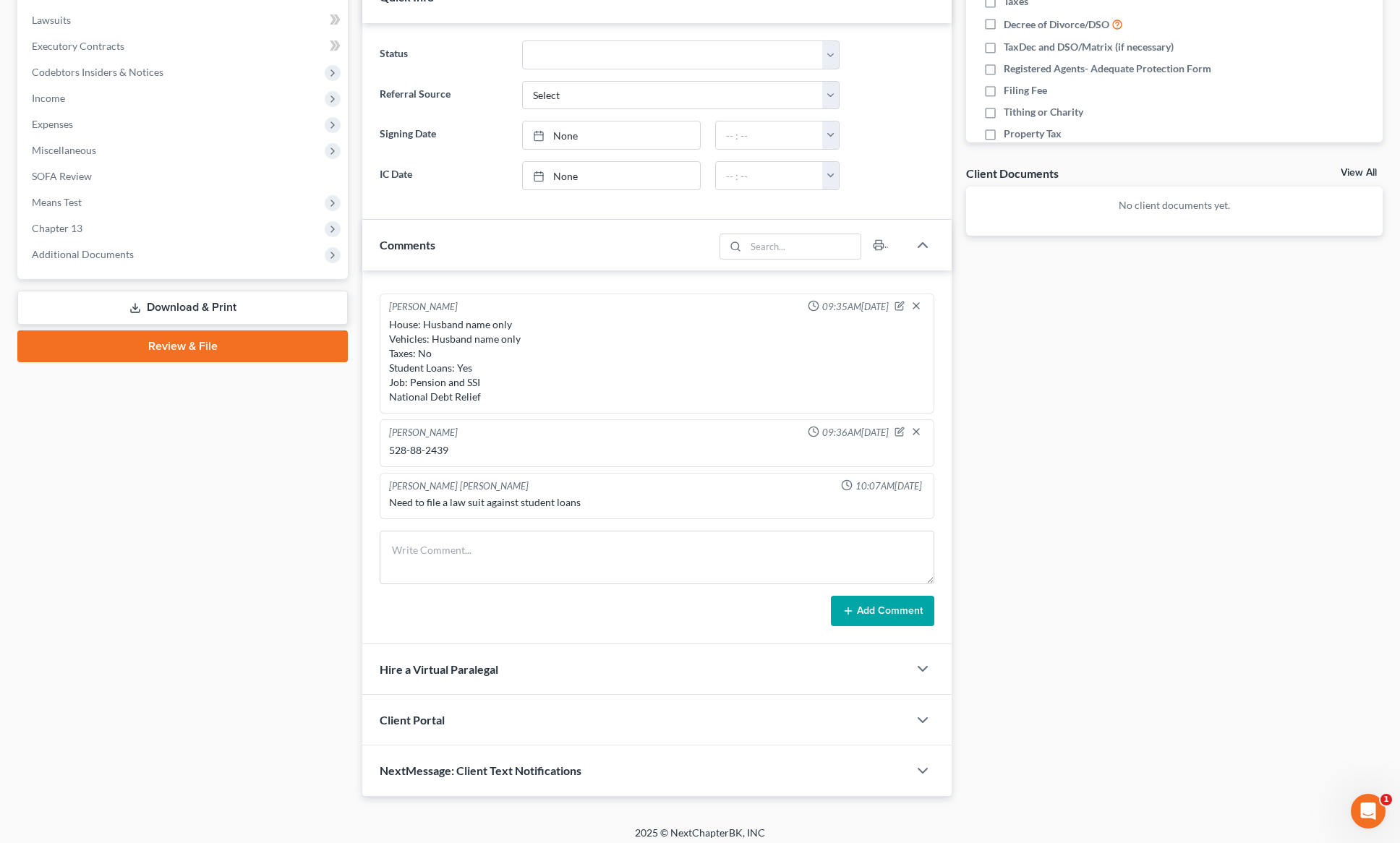
scroll to position [380, 0]
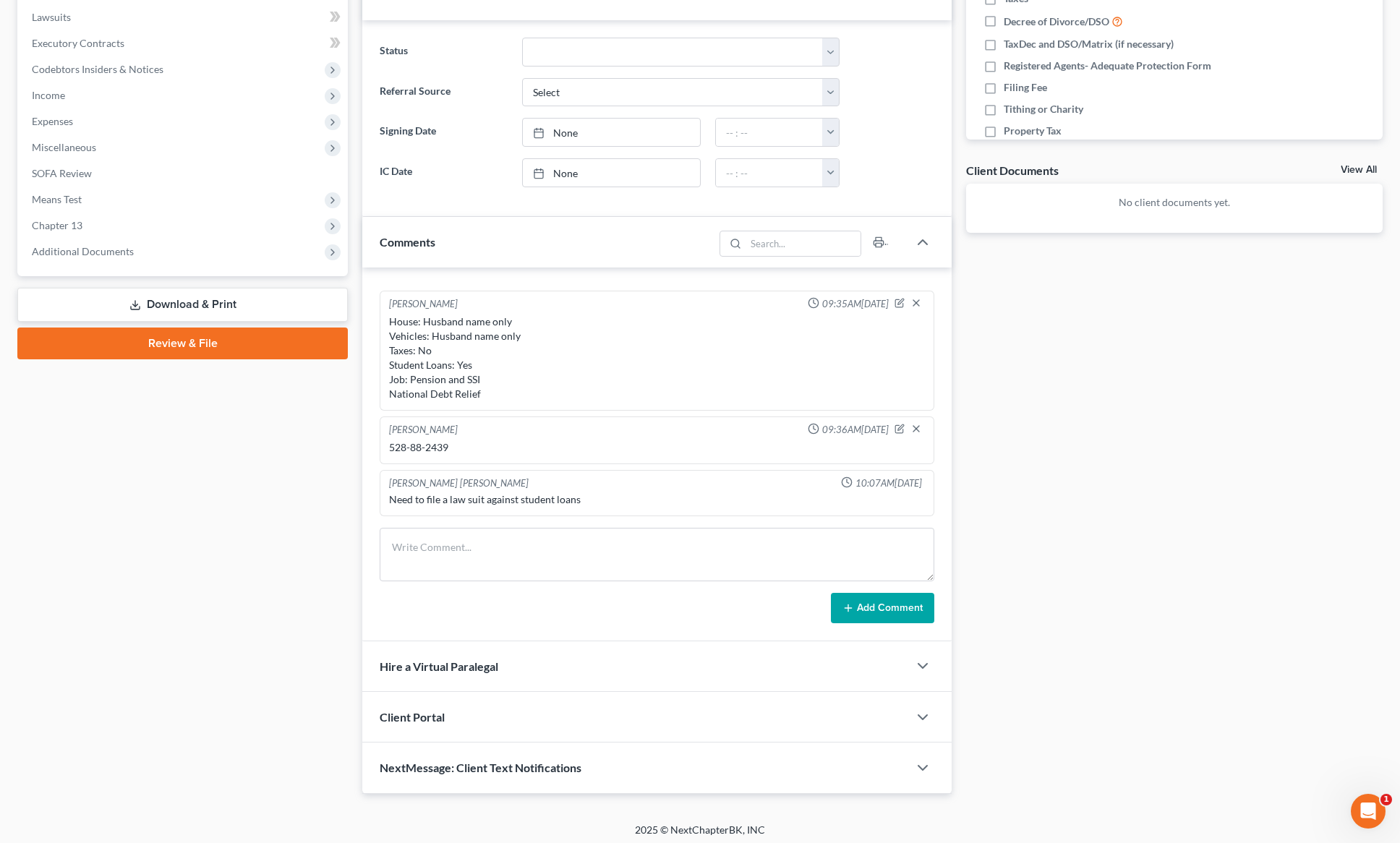
click at [514, 500] on div "Need to file a law suit against student loans" at bounding box center [657, 499] width 536 height 14
click at [462, 447] on div "528-88-2439" at bounding box center [657, 447] width 536 height 14
click at [72, 82] on span "Income" at bounding box center [184, 95] width 328 height 26
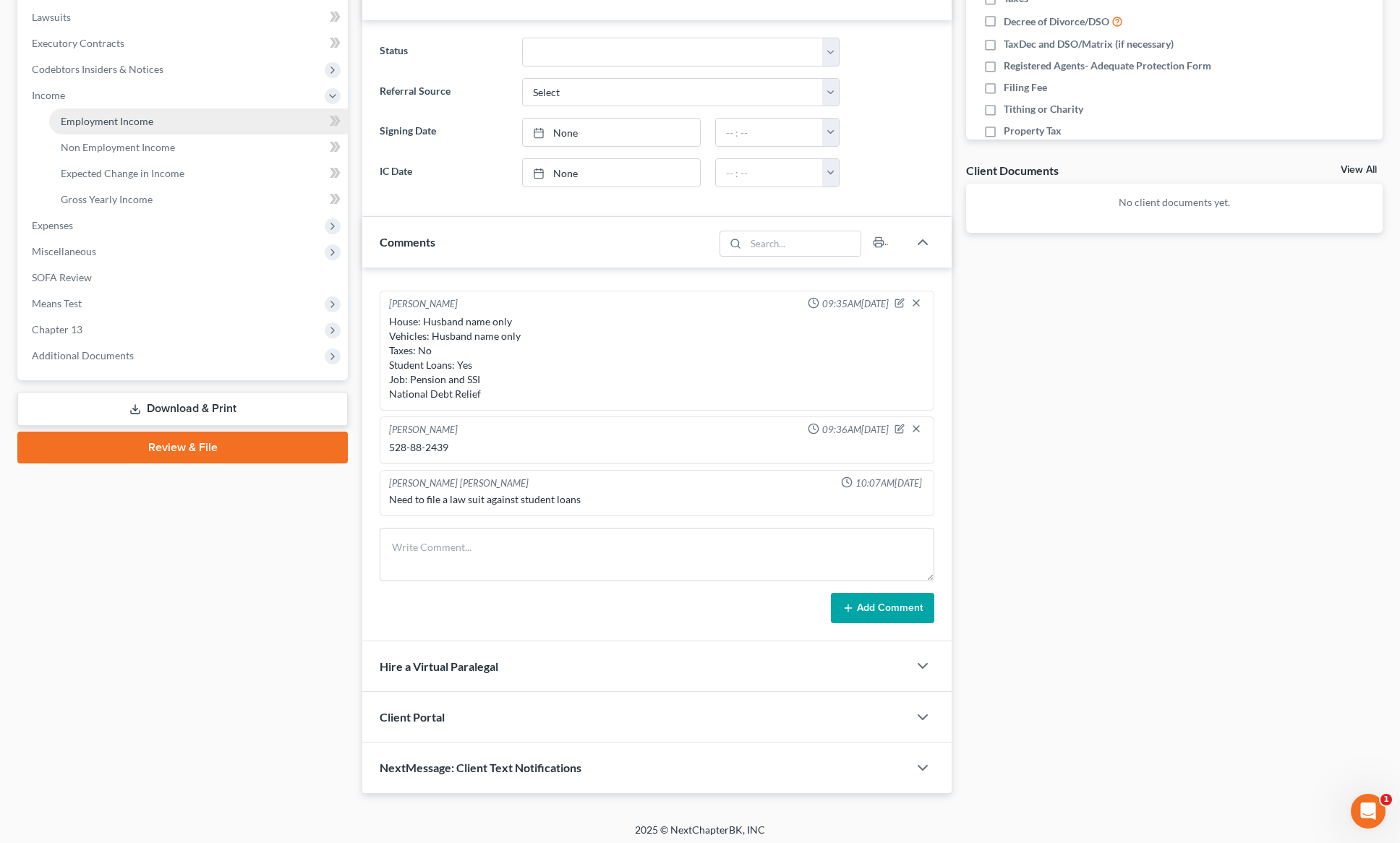
click at [130, 115] on span "Employment Income" at bounding box center [107, 121] width 93 height 13
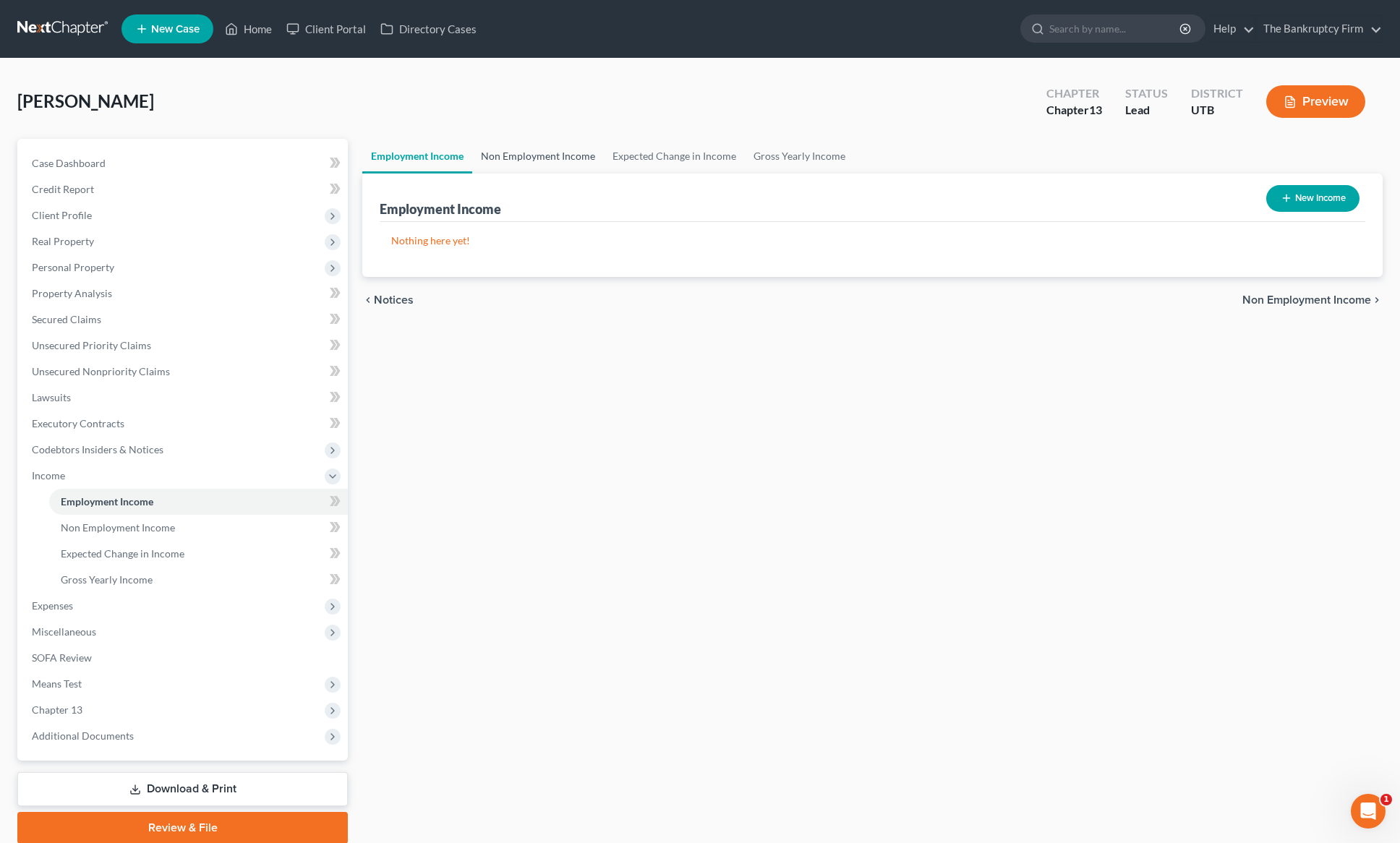
click at [559, 151] on link "Non Employment Income" at bounding box center [538, 156] width 131 height 35
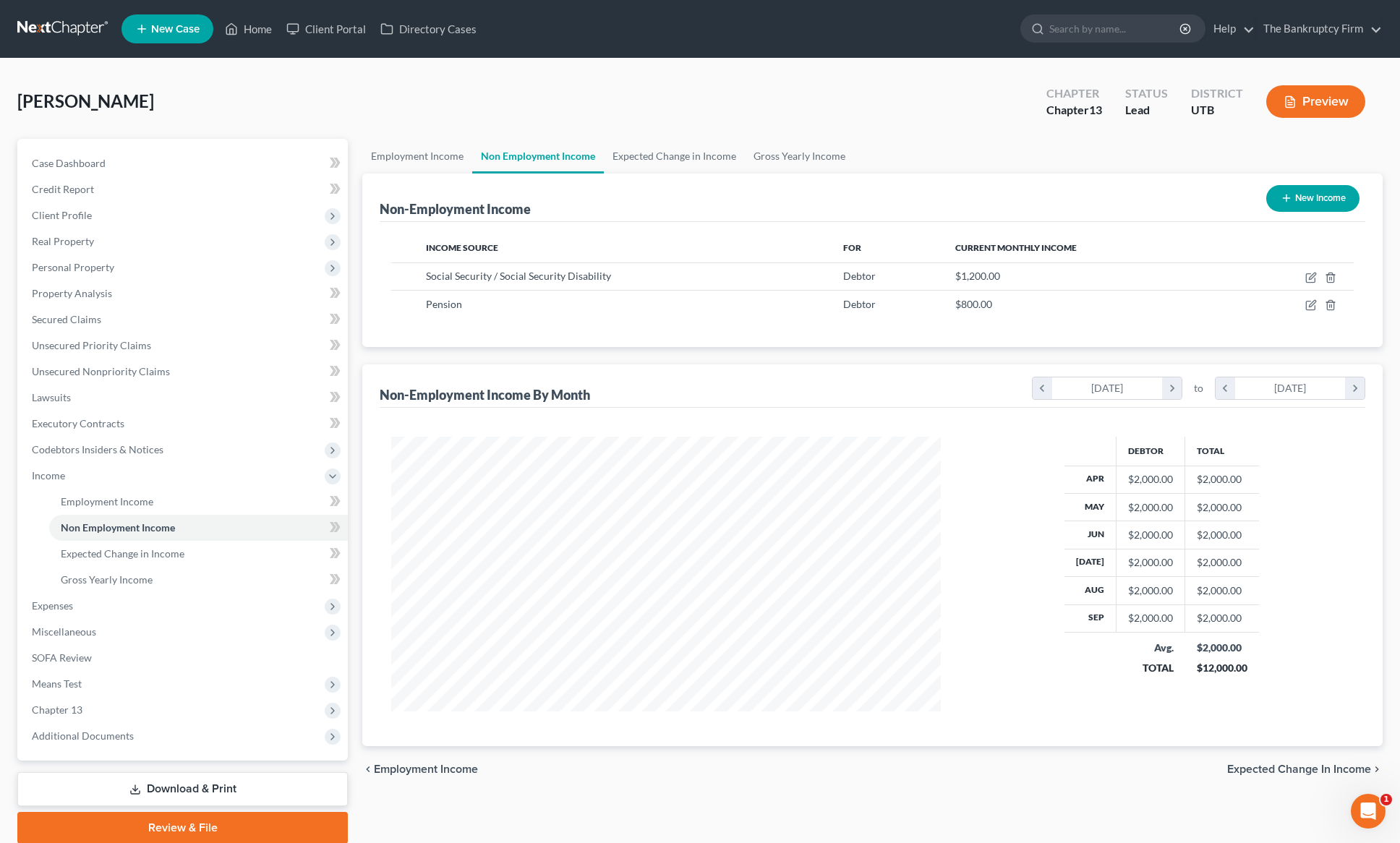
scroll to position [274, 579]
click at [1313, 303] on icon "button" at bounding box center [1311, 305] width 12 height 12
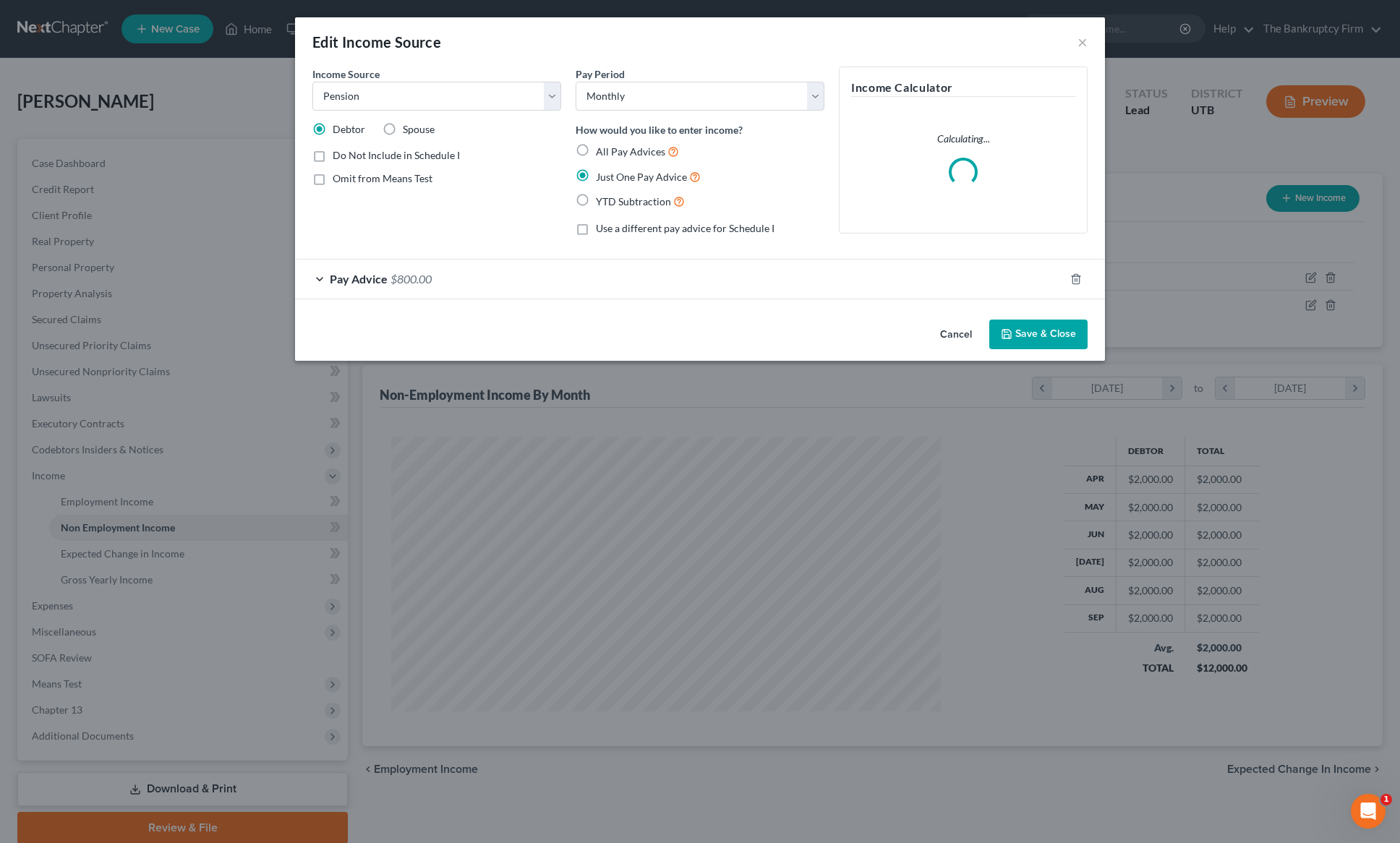
click at [1080, 332] on button "Save & Close" at bounding box center [1039, 334] width 99 height 30
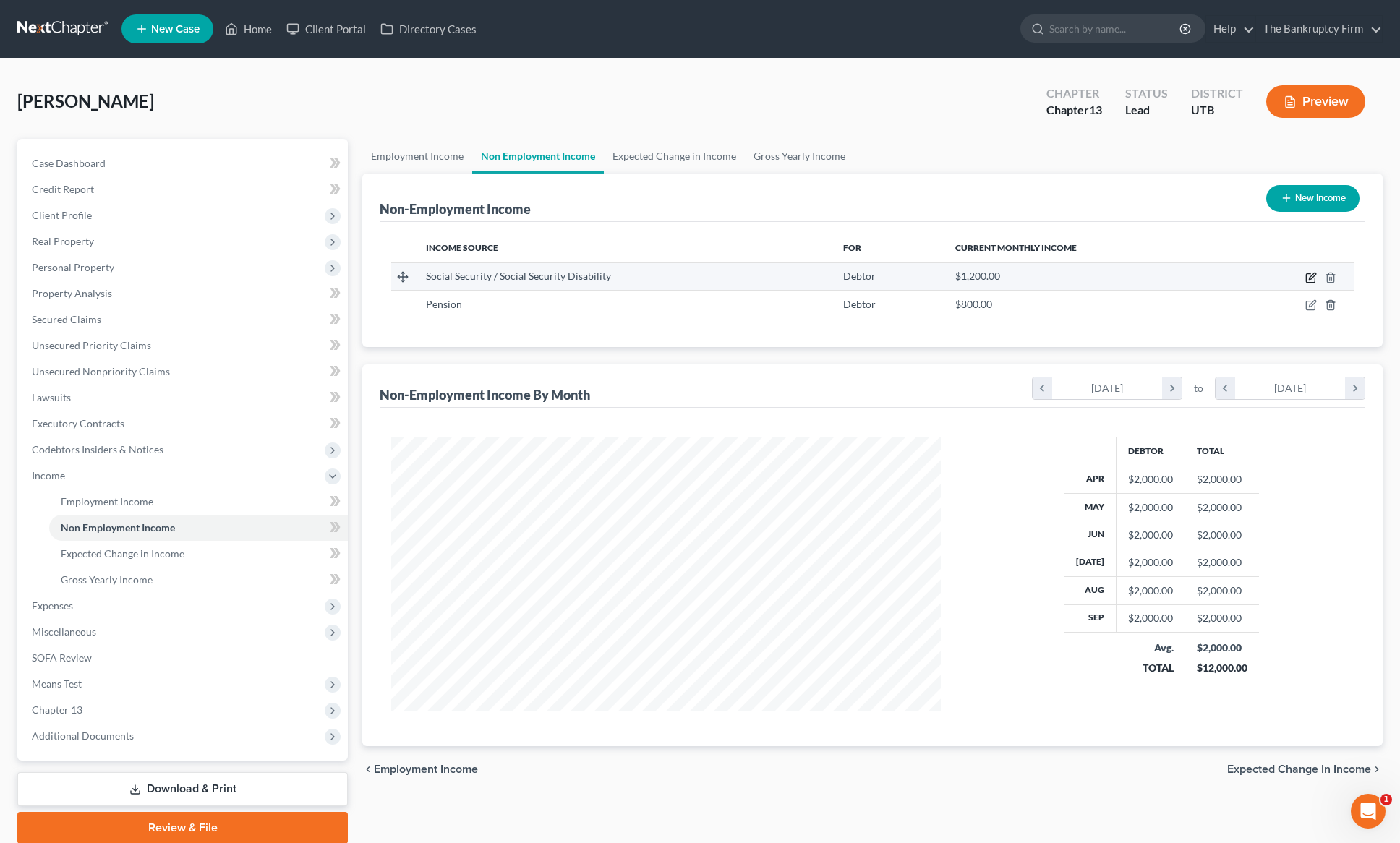
click at [1312, 277] on icon "button" at bounding box center [1312, 275] width 7 height 7
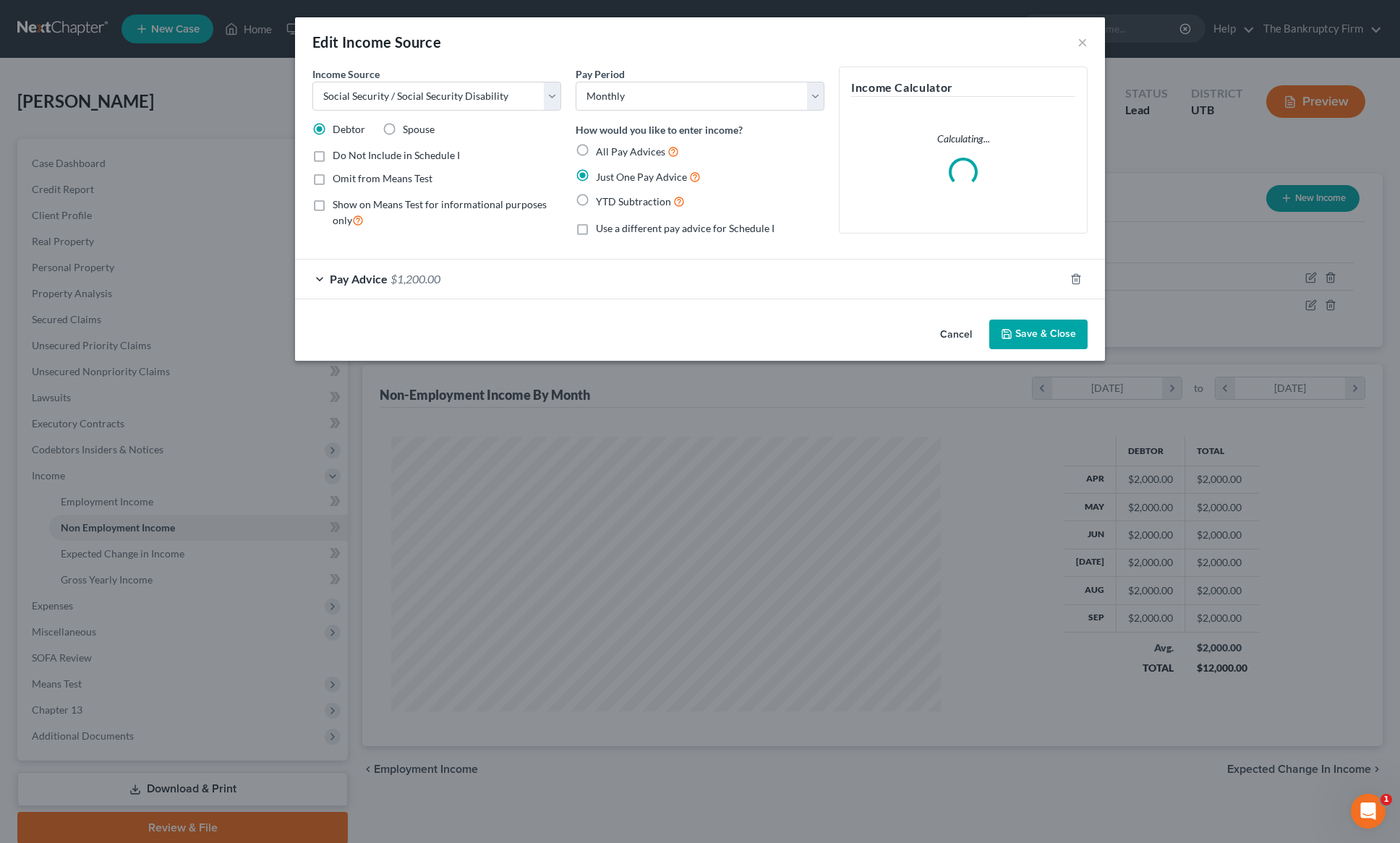
click at [332, 280] on span "Pay Advice" at bounding box center [358, 278] width 58 height 14
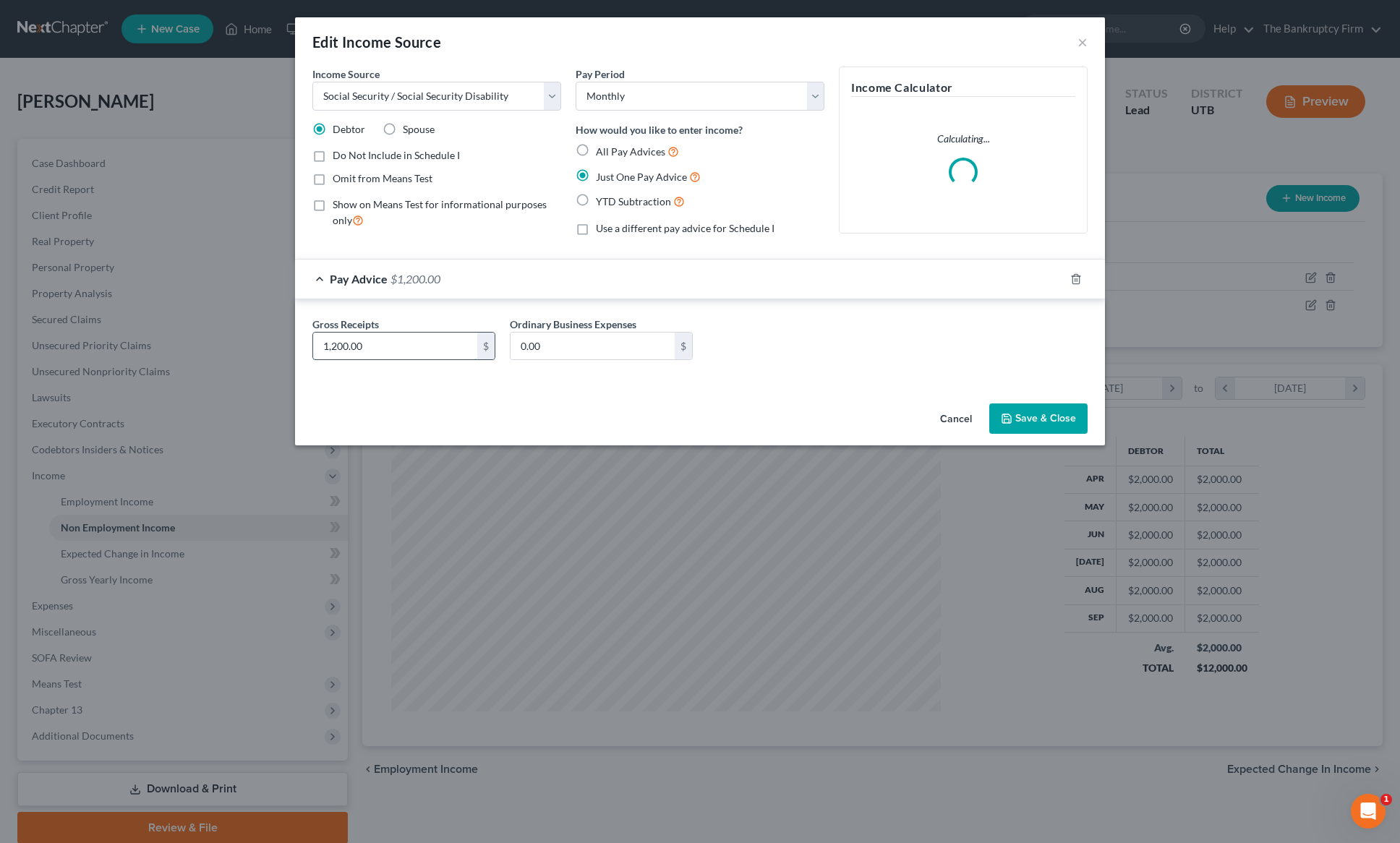
click at [389, 347] on input "1,200.00" at bounding box center [395, 346] width 164 height 27
click at [1056, 413] on button "Save & Close" at bounding box center [1039, 418] width 99 height 30
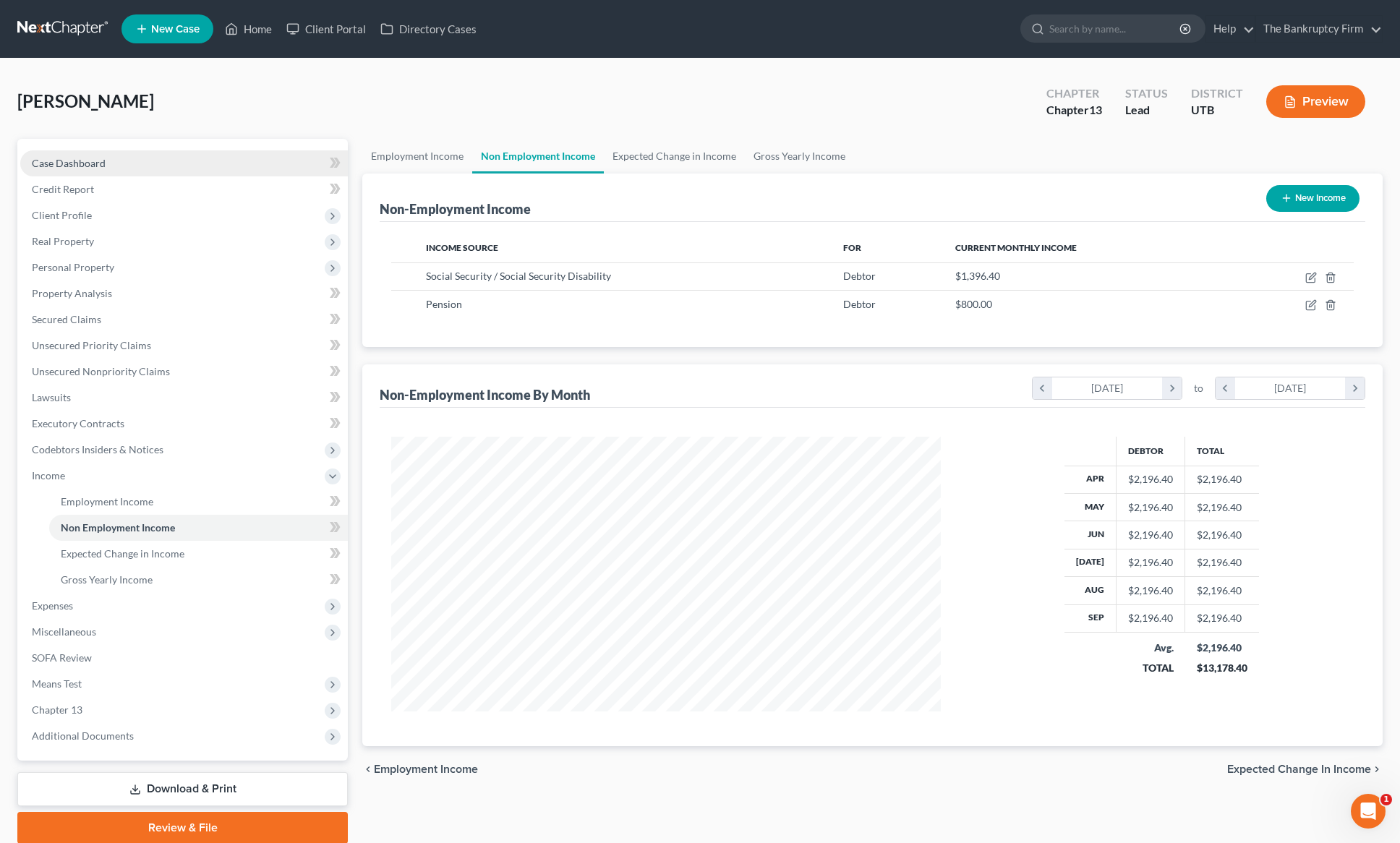
click at [94, 164] on span "Case Dashboard" at bounding box center [69, 162] width 73 height 13
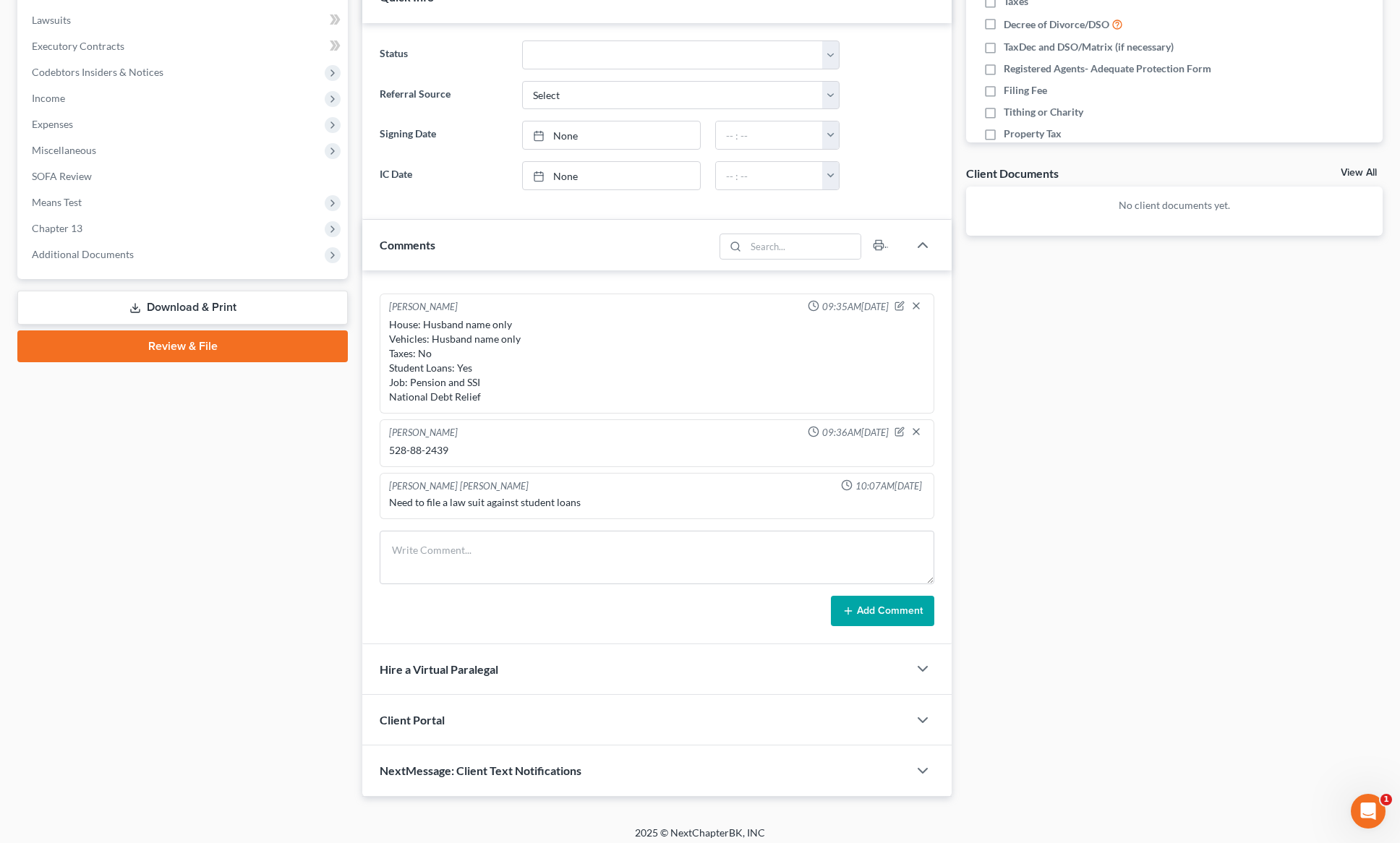
scroll to position [386, 0]
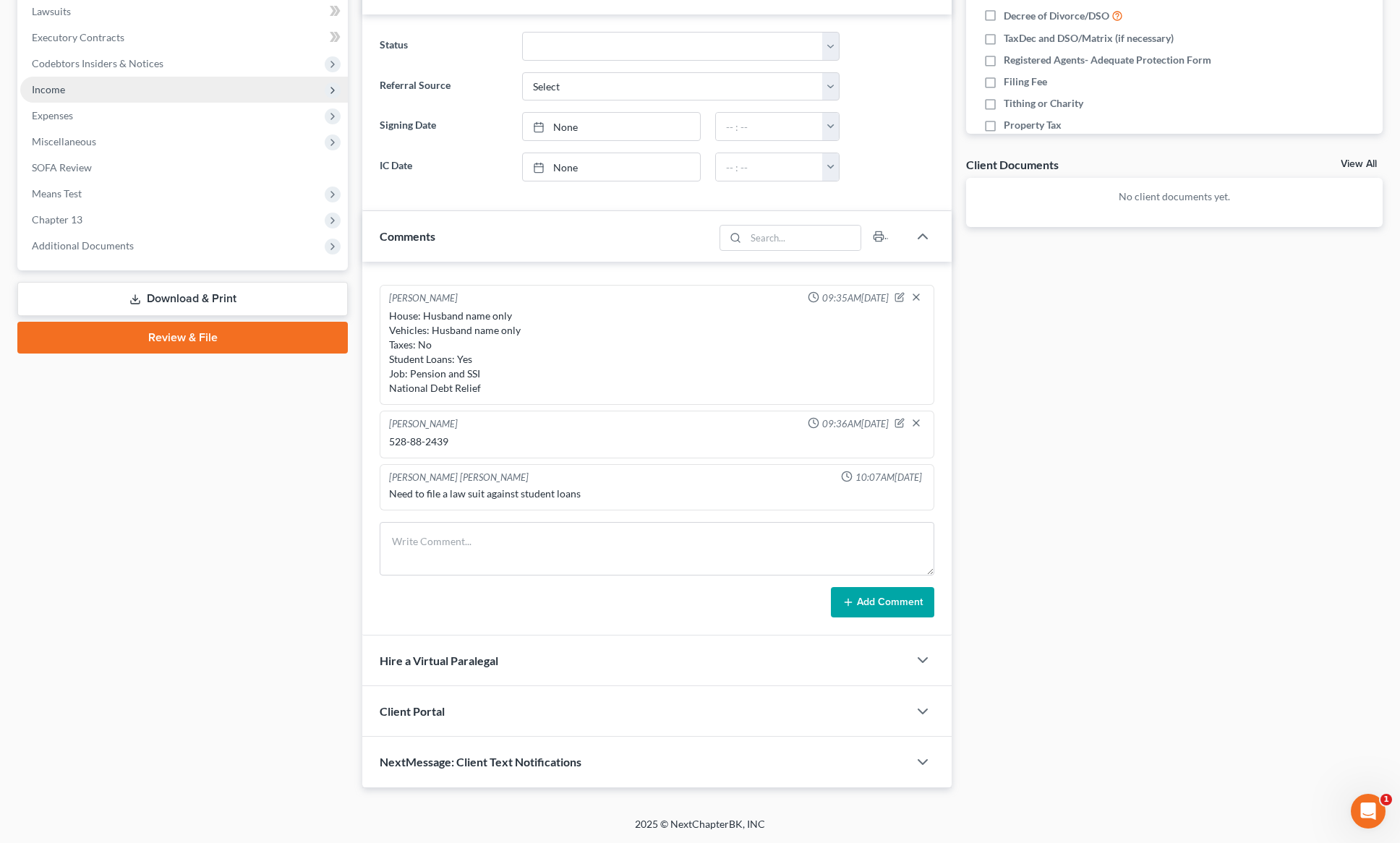
click at [81, 88] on span "Income" at bounding box center [184, 89] width 328 height 26
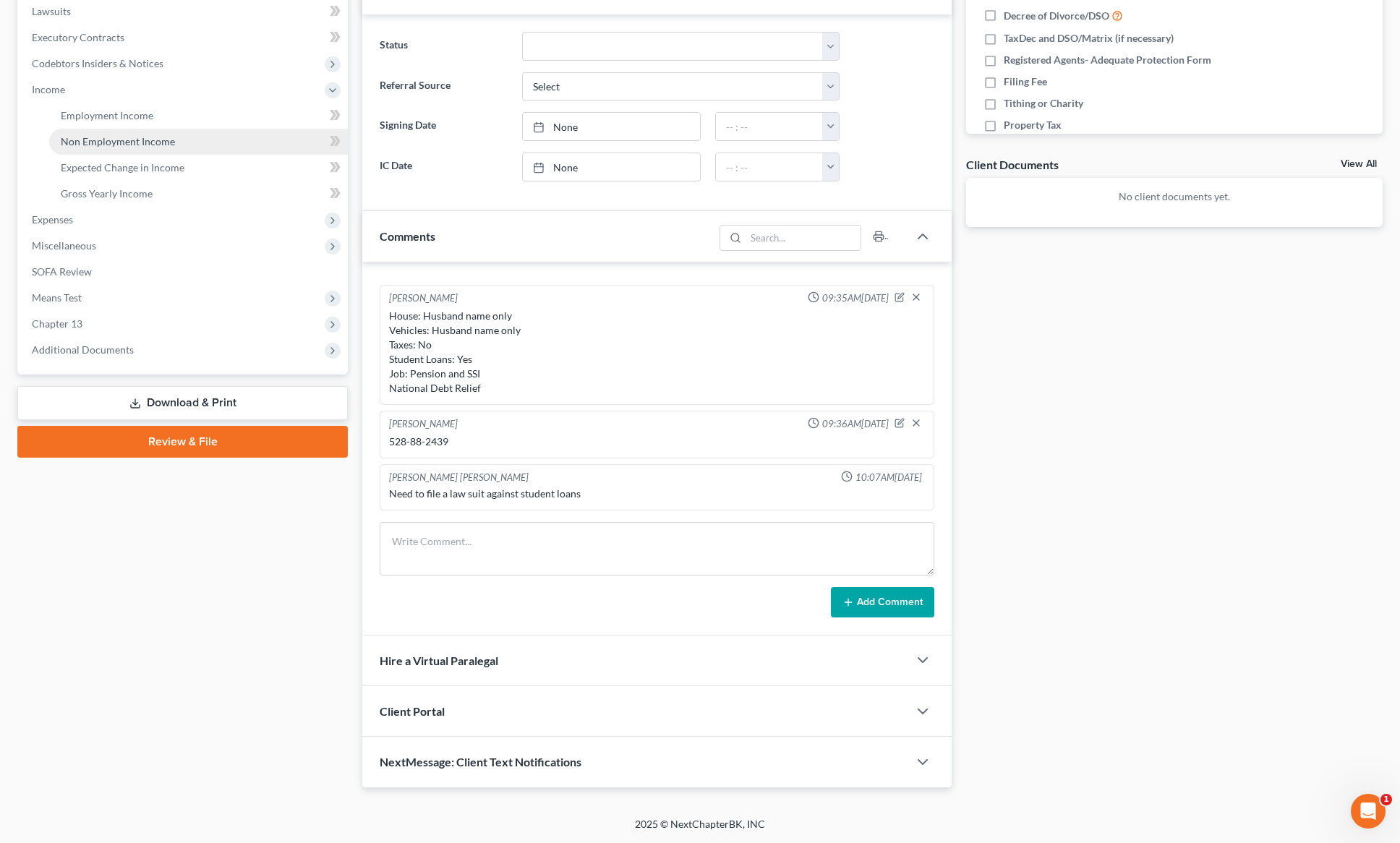
click at [137, 144] on span "Non Employment Income" at bounding box center [118, 141] width 114 height 13
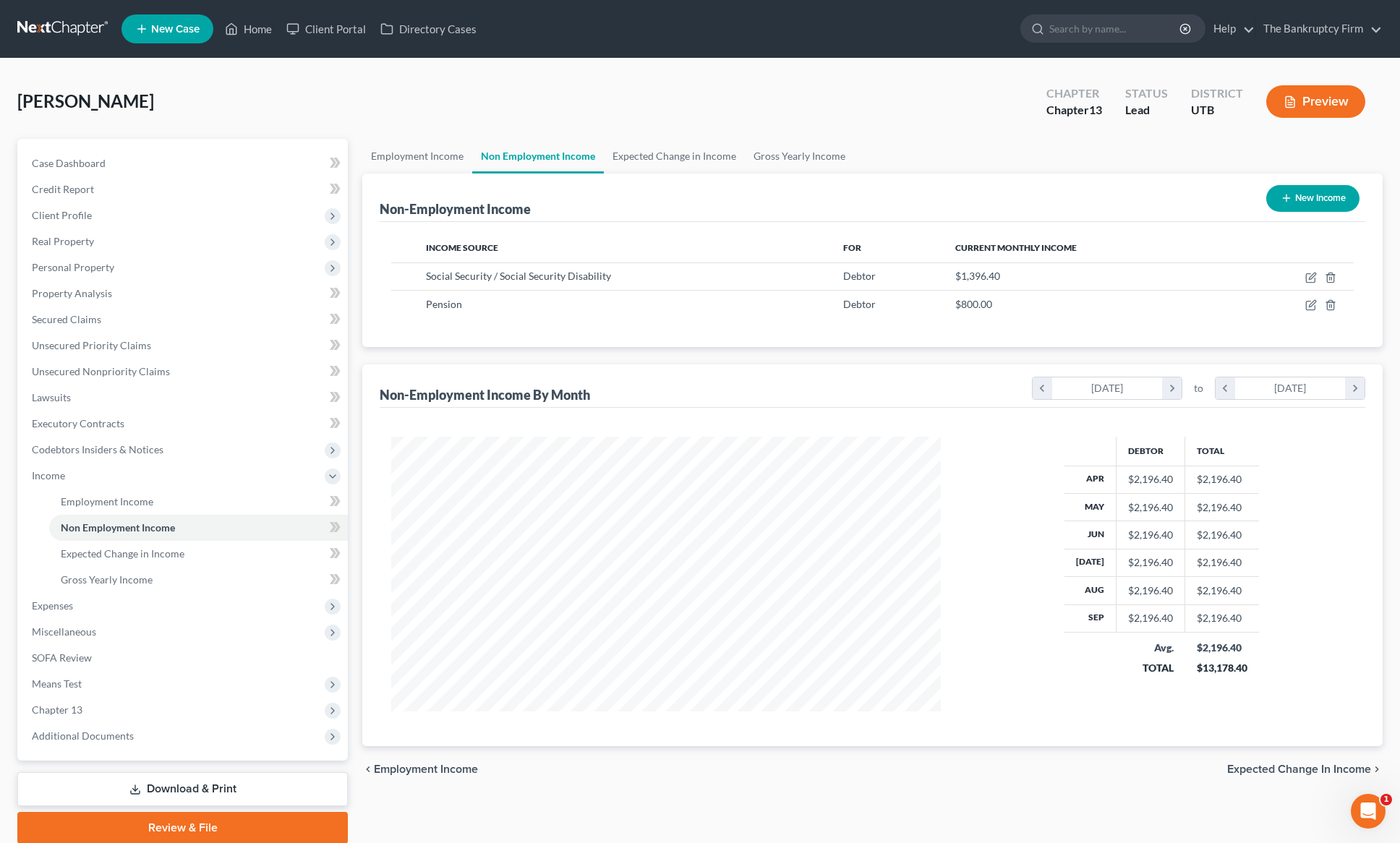
scroll to position [274, 579]
click at [1308, 305] on icon "button" at bounding box center [1311, 305] width 12 height 12
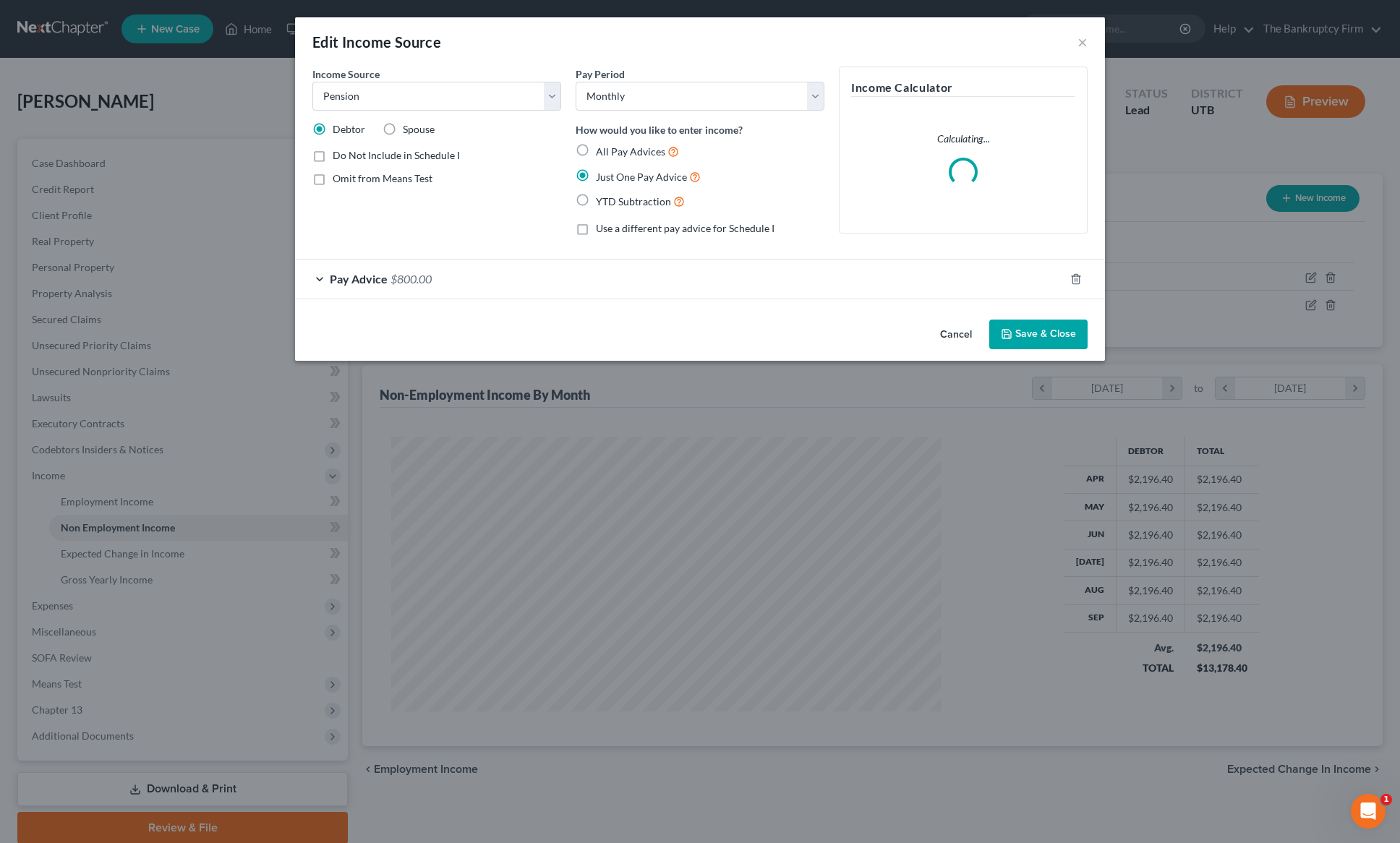
click at [375, 274] on span "Pay Advice" at bounding box center [358, 278] width 58 height 14
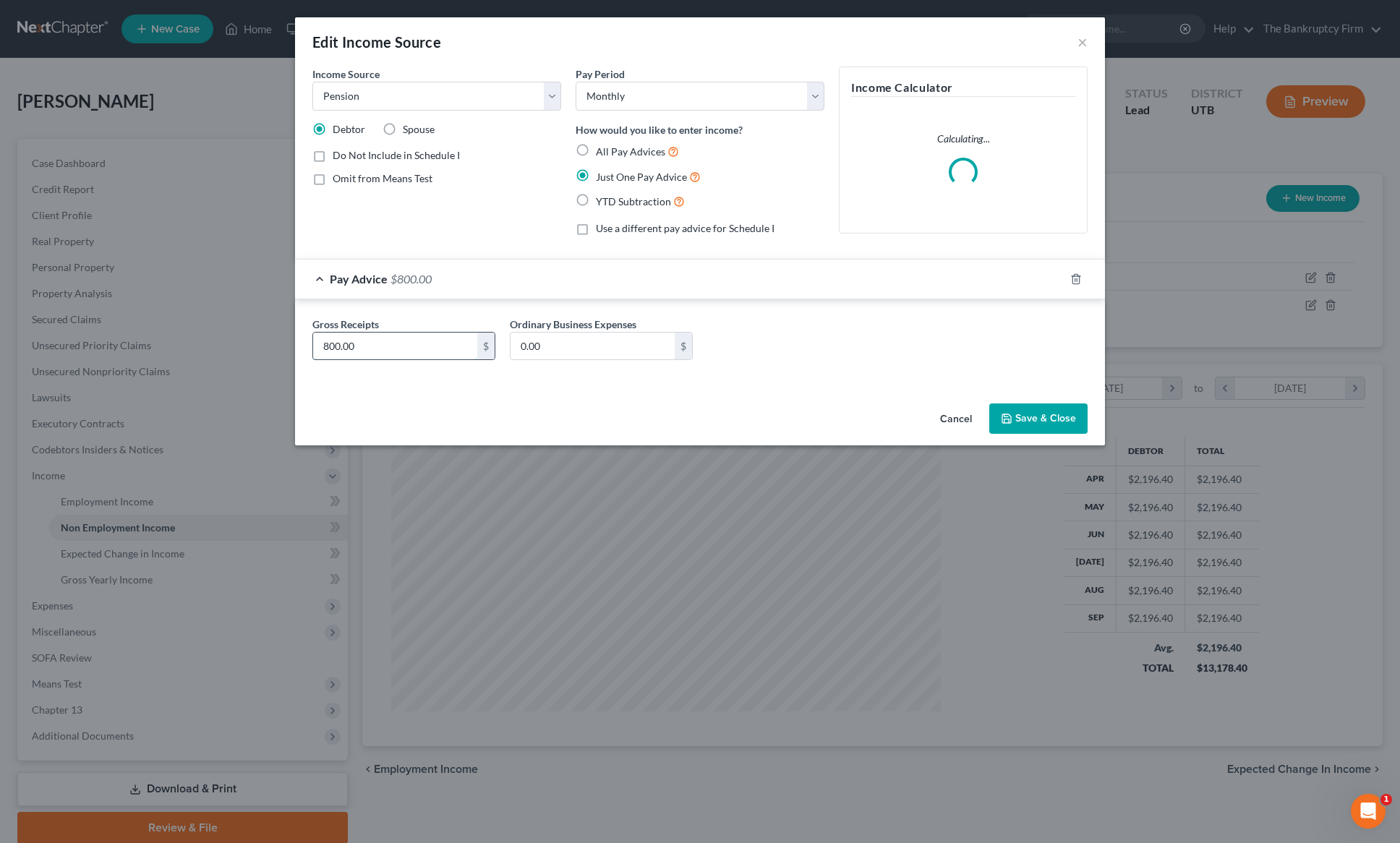
click at [400, 341] on input "800.00" at bounding box center [395, 346] width 164 height 27
click at [1053, 415] on button "Save & Close" at bounding box center [1039, 418] width 99 height 30
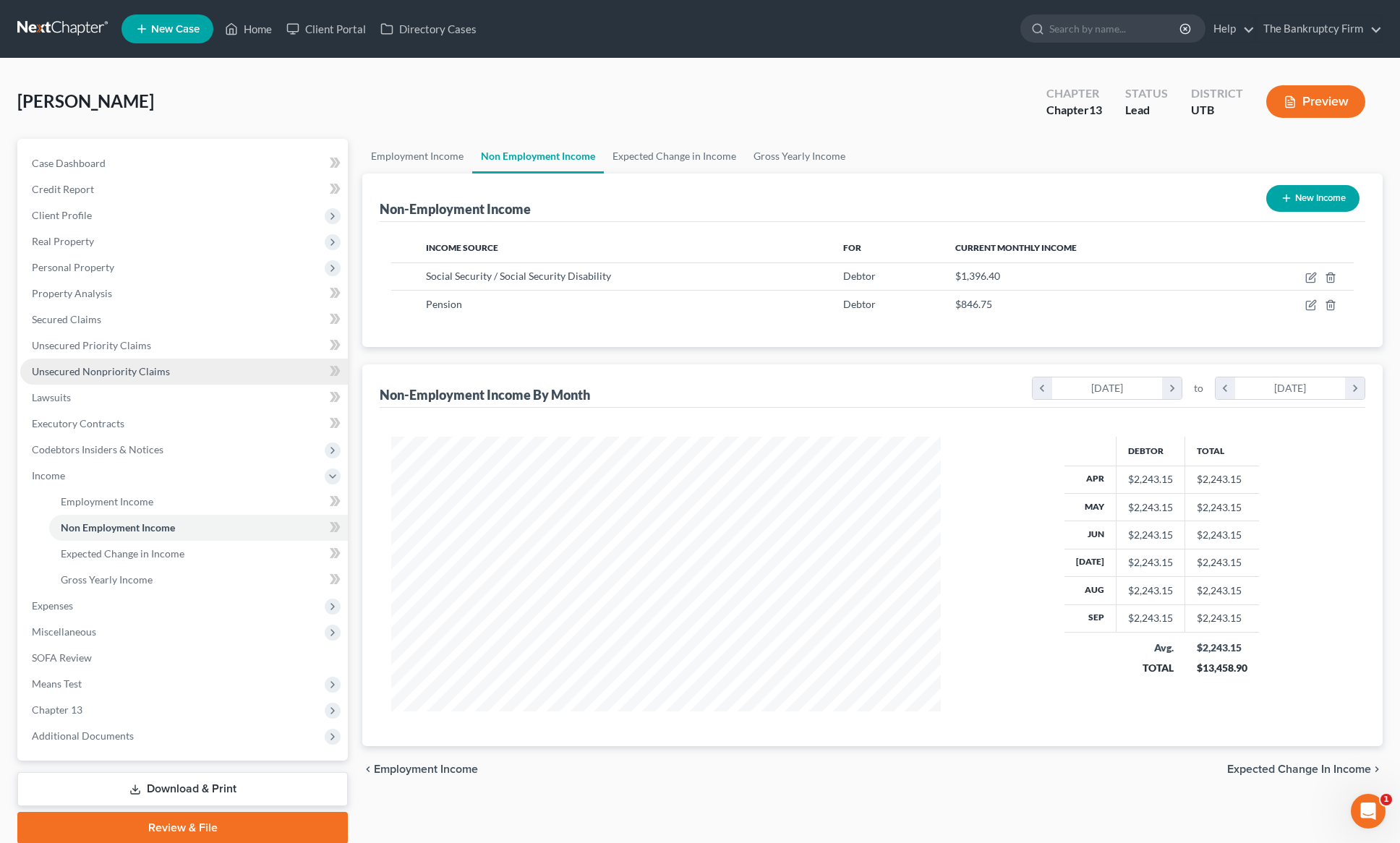
click at [111, 376] on span "Unsecured Nonpriority Claims" at bounding box center [100, 371] width 138 height 13
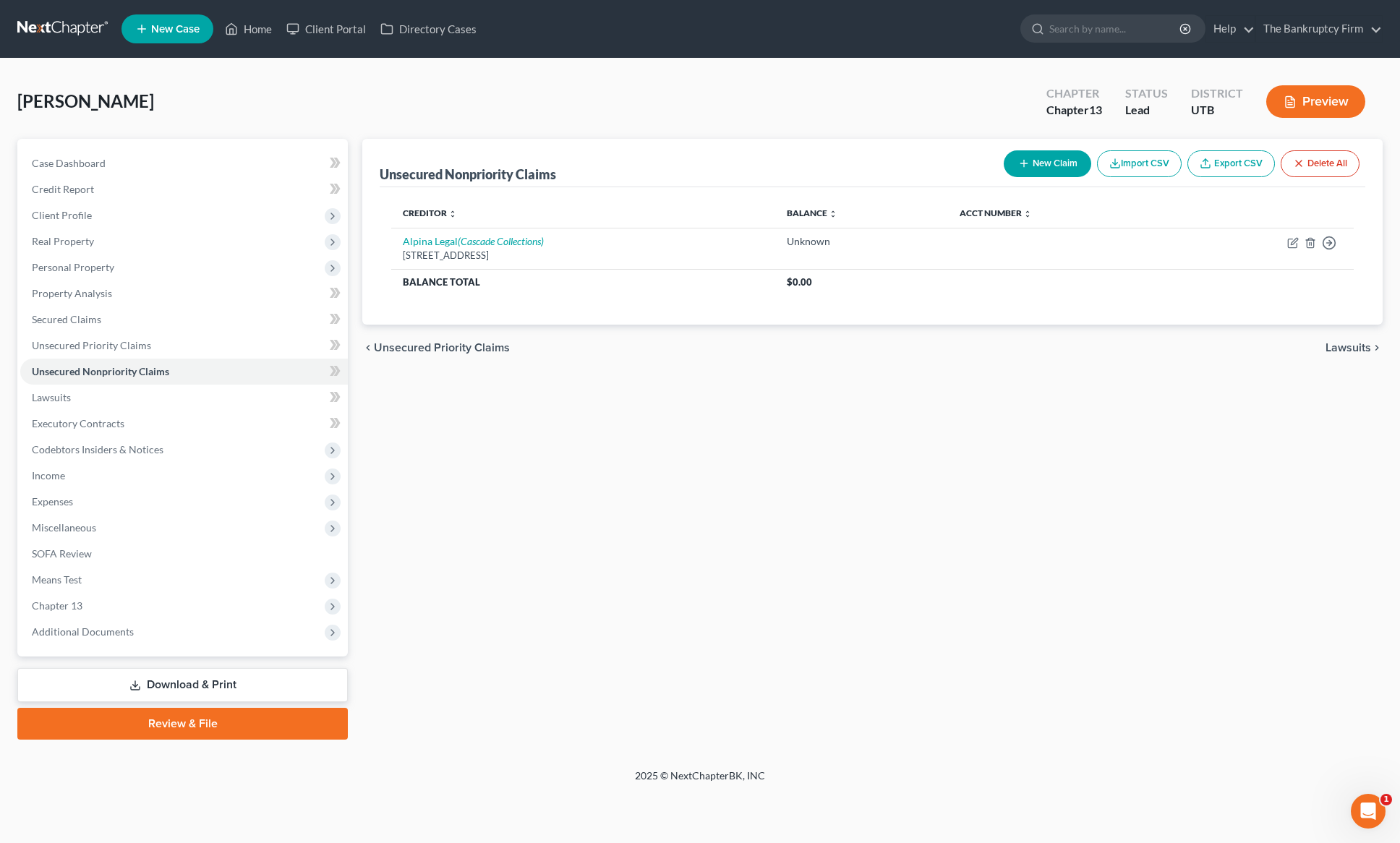
click at [1048, 159] on button "New Claim" at bounding box center [1047, 164] width 88 height 27
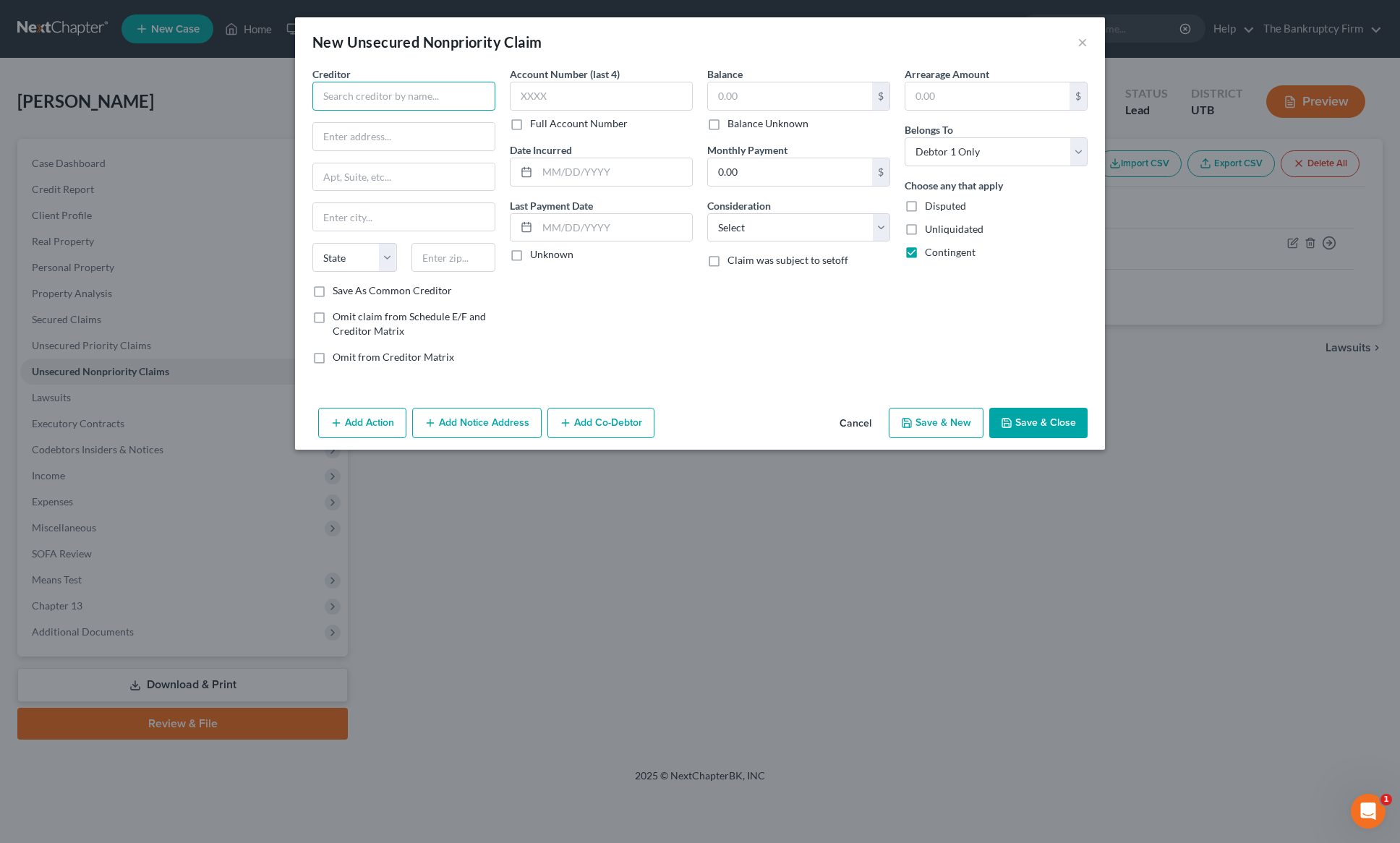
click at [388, 98] on input "text" at bounding box center [403, 97] width 183 height 29
click at [614, 94] on input "text" at bounding box center [601, 97] width 183 height 29
click at [728, 126] on label "Balance Unknown" at bounding box center [768, 124] width 81 height 14
click at [733, 126] on input "Balance Unknown" at bounding box center [738, 122] width 10 height 10
click at [879, 226] on select "Select Cable / Satellite Services Collection Agency Credit Card Debt Debt Couns…" at bounding box center [798, 228] width 183 height 29
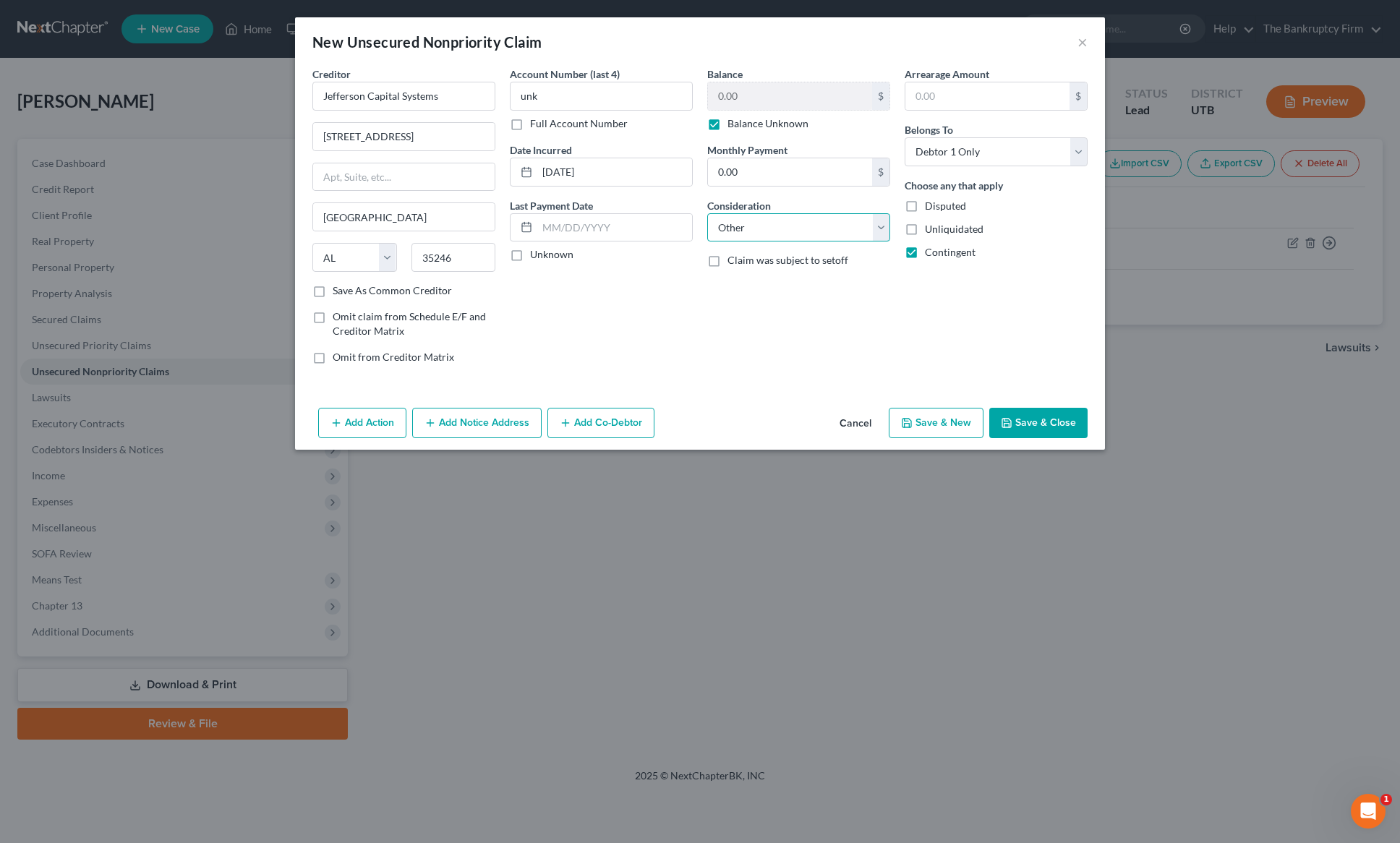
click at [707, 213] on select "Select Cable / Satellite Services Collection Agency Credit Card Debt Debt Couns…" at bounding box center [798, 228] width 183 height 29
click at [1051, 418] on button "Save & Close" at bounding box center [1039, 422] width 99 height 30
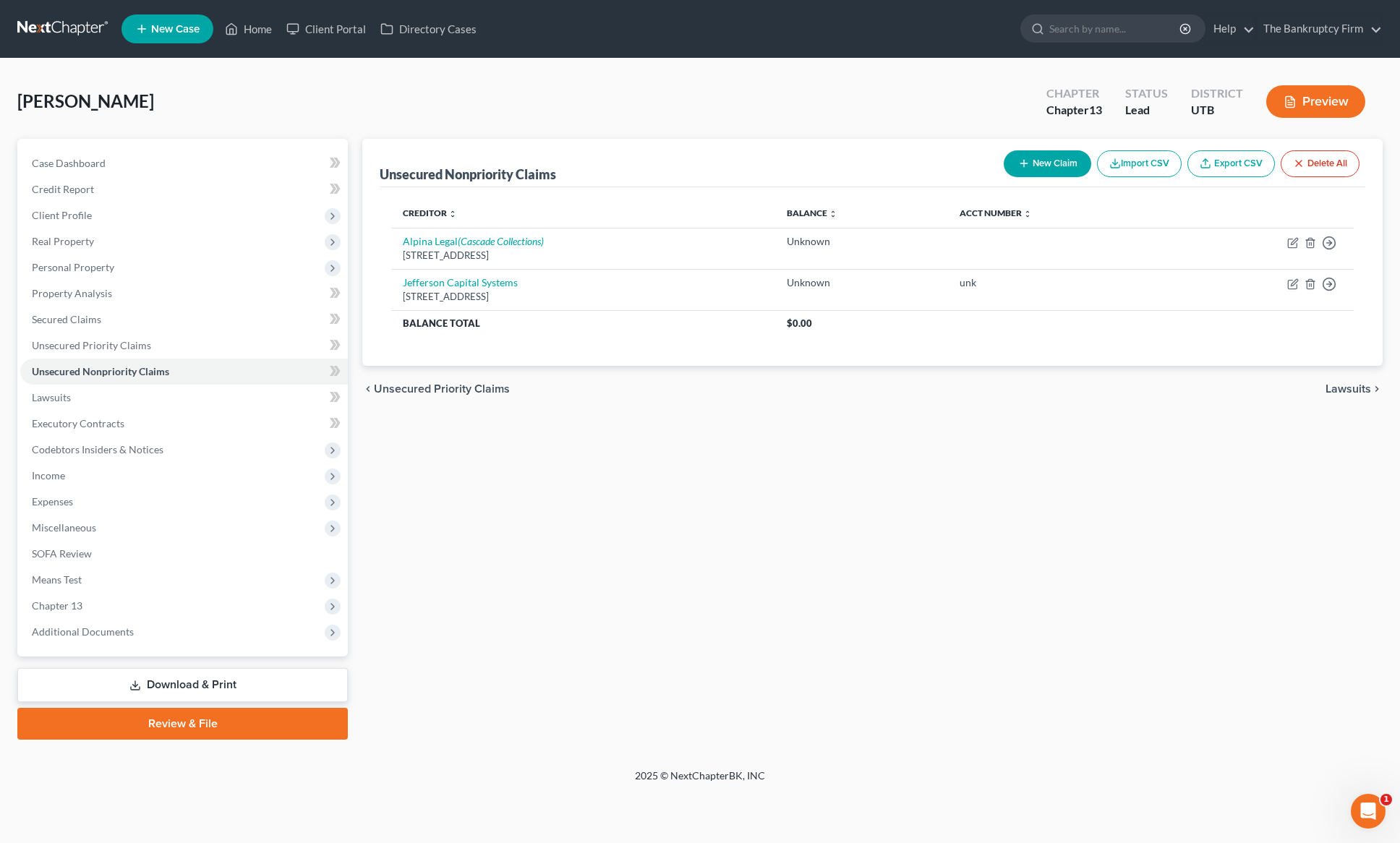
click at [1053, 164] on button "New Claim" at bounding box center [1047, 164] width 88 height 27
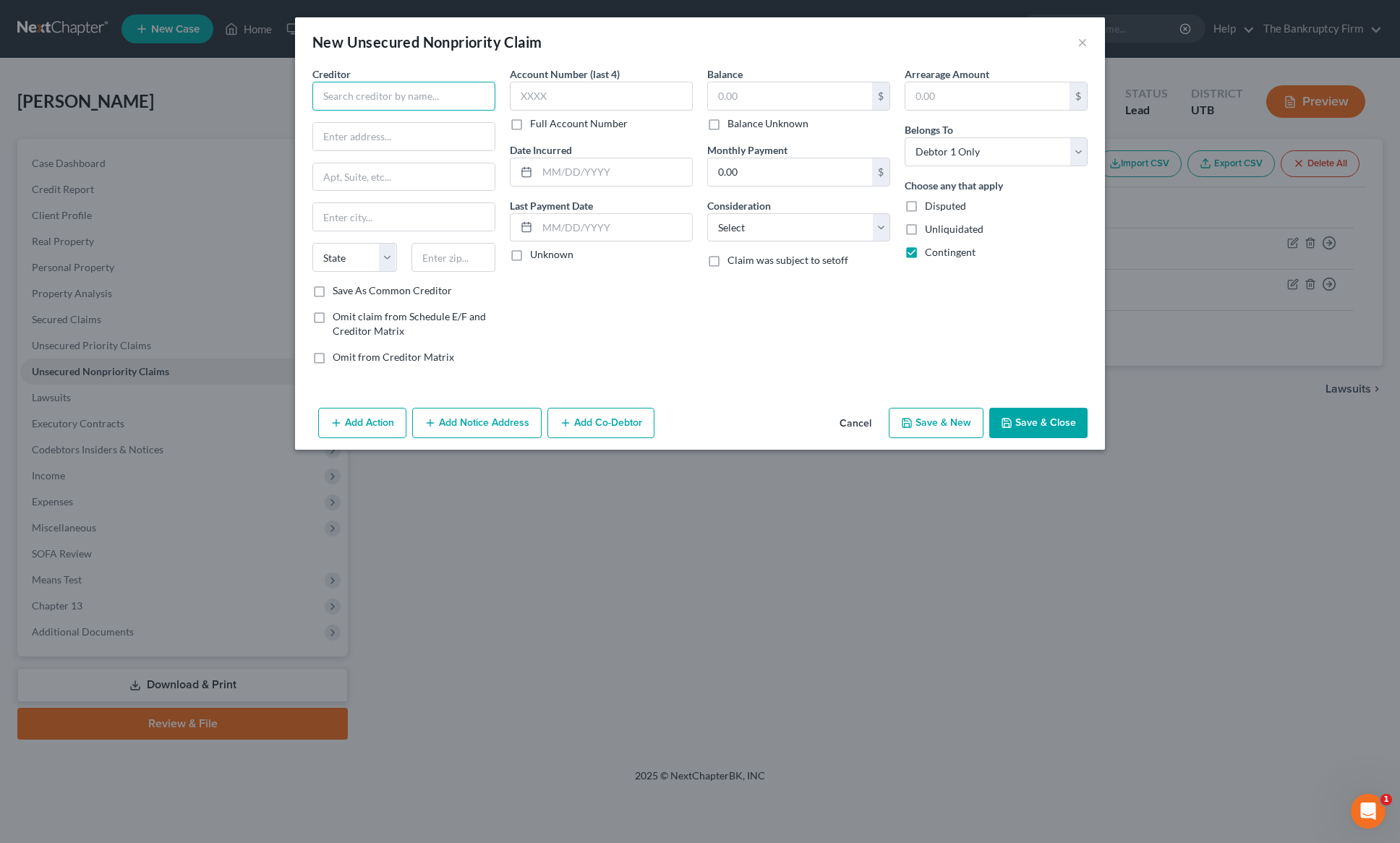
click at [363, 97] on input "text" at bounding box center [403, 97] width 183 height 29
click at [401, 145] on input "text" at bounding box center [404, 136] width 182 height 27
click at [364, 143] on input "text" at bounding box center [404, 136] width 182 height 27
click at [554, 100] on input "text" at bounding box center [601, 97] width 183 height 29
click at [728, 126] on label "Balance Unknown" at bounding box center [768, 124] width 81 height 14
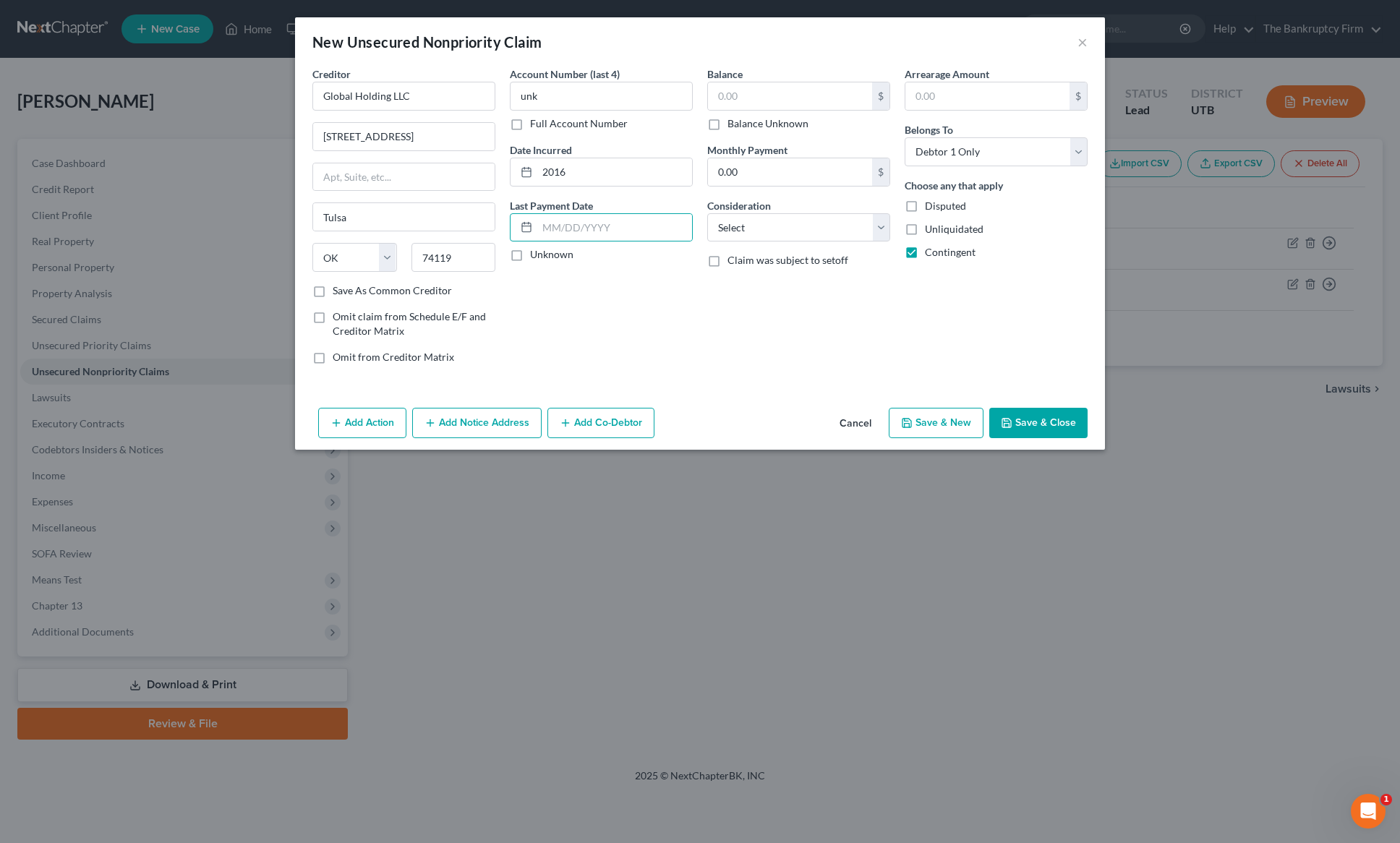
click at [733, 126] on input "Balance Unknown" at bounding box center [738, 122] width 10 height 10
click at [795, 234] on select "Select Cable / Satellite Services Collection Agency Credit Card Debt Debt Couns…" at bounding box center [798, 228] width 183 height 29
click at [707, 213] on select "Select Cable / Satellite Services Collection Agency Credit Card Debt Debt Couns…" at bounding box center [798, 228] width 183 height 29
click at [1034, 424] on button "Save & Close" at bounding box center [1039, 422] width 99 height 30
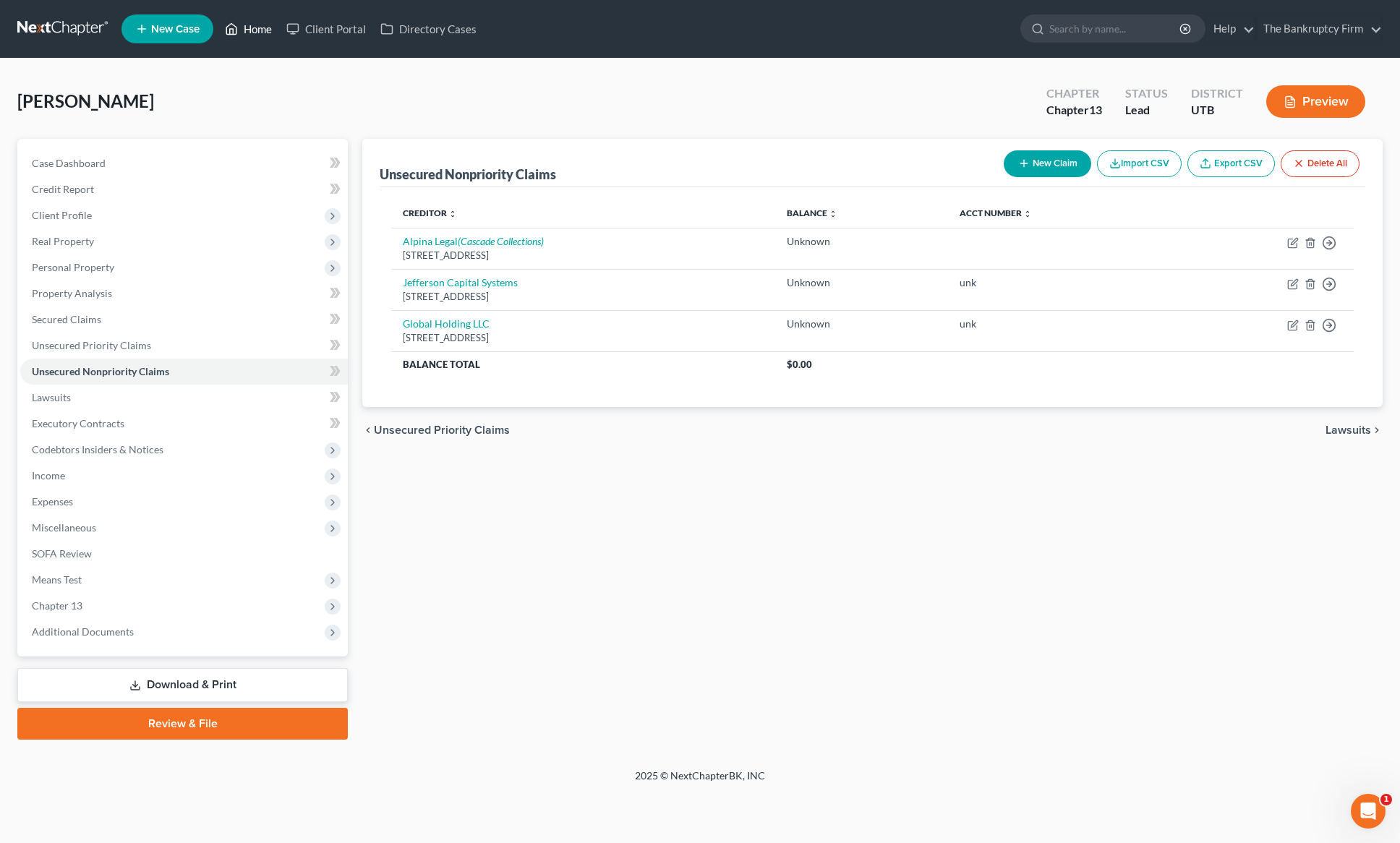
click at [266, 28] on link "Home" at bounding box center [248, 28] width 62 height 26
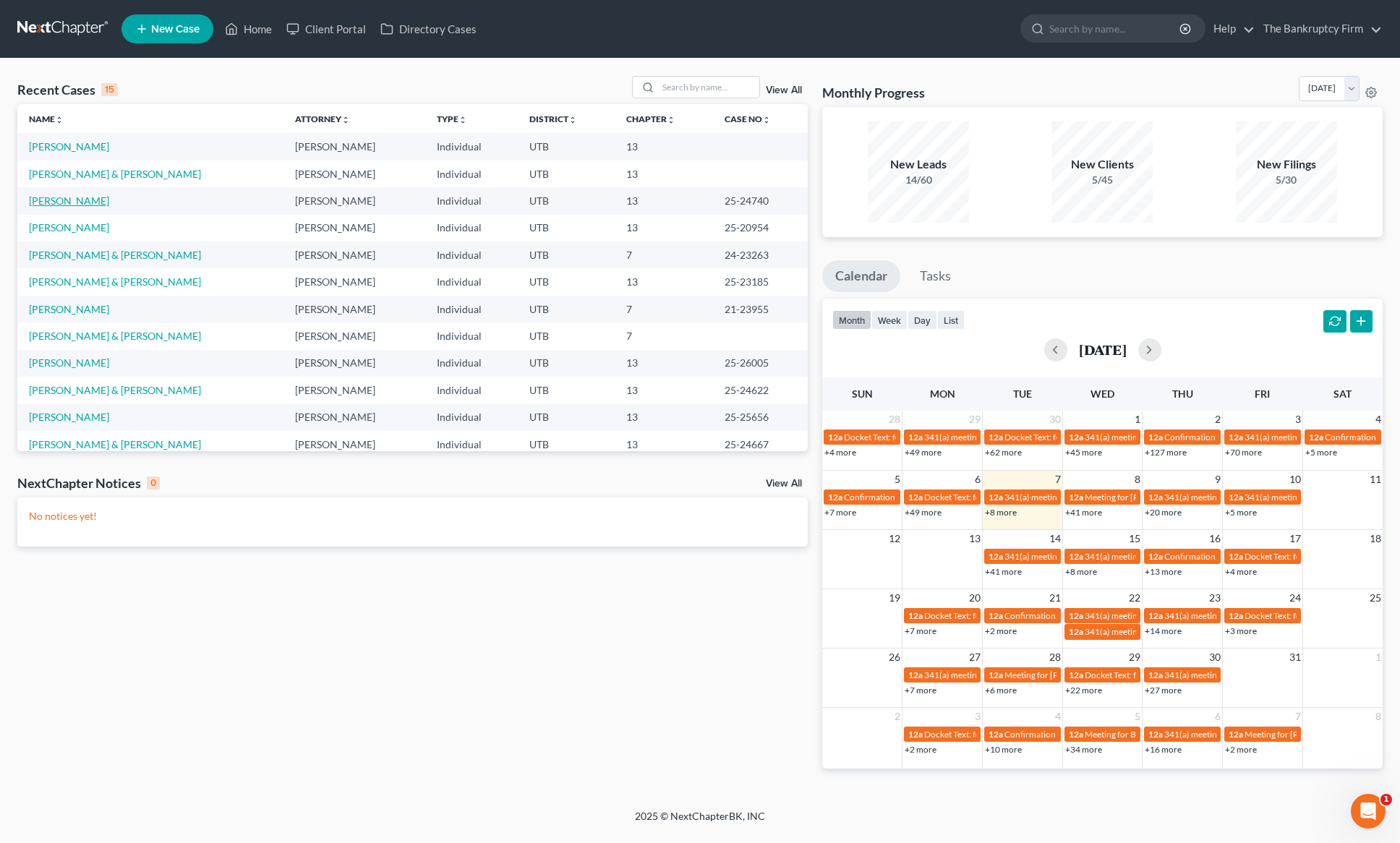
click at [88, 198] on link "[PERSON_NAME]" at bounding box center [69, 200] width 80 height 13
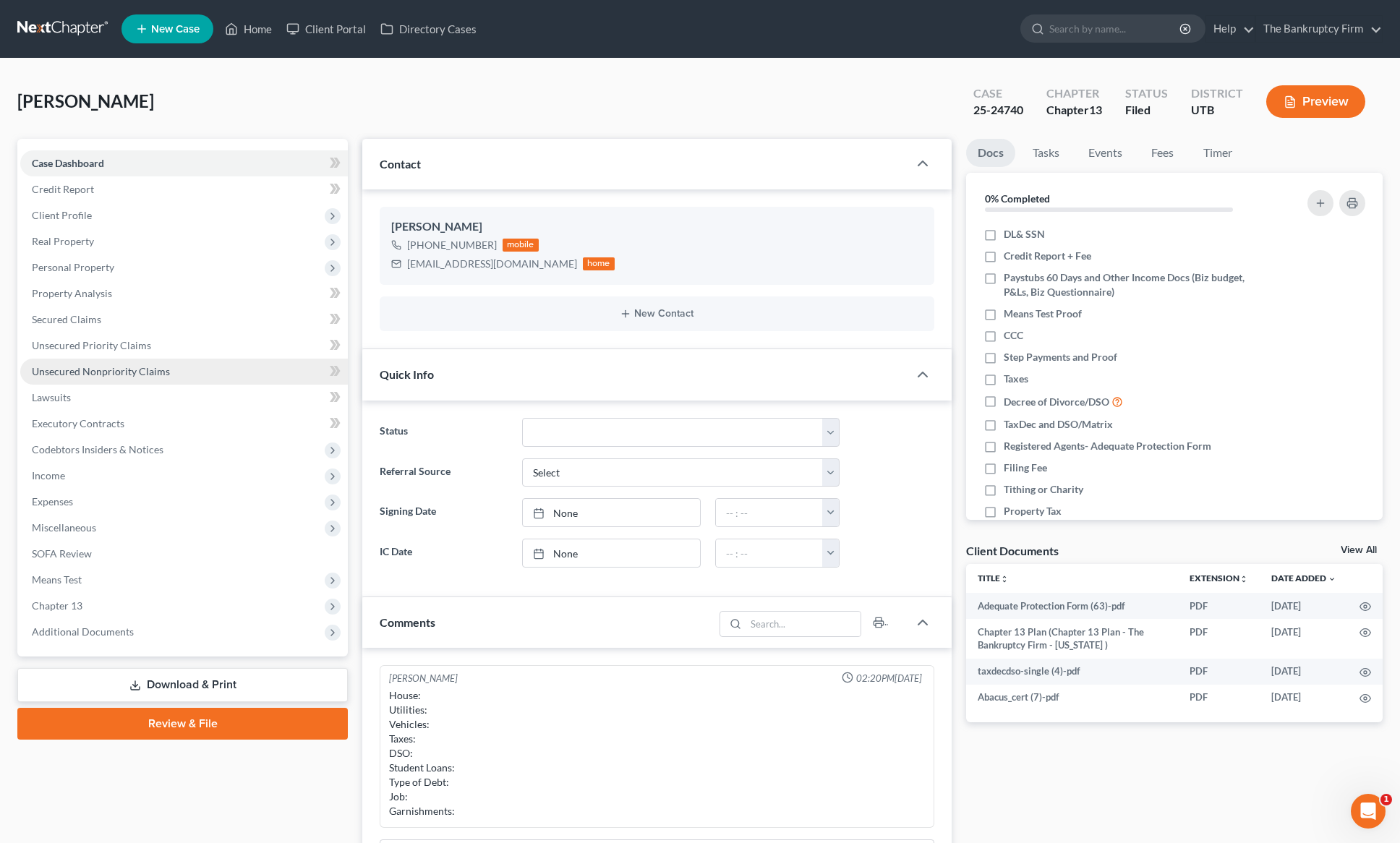
click at [121, 378] on link "Unsecured Nonpriority Claims" at bounding box center [184, 371] width 328 height 26
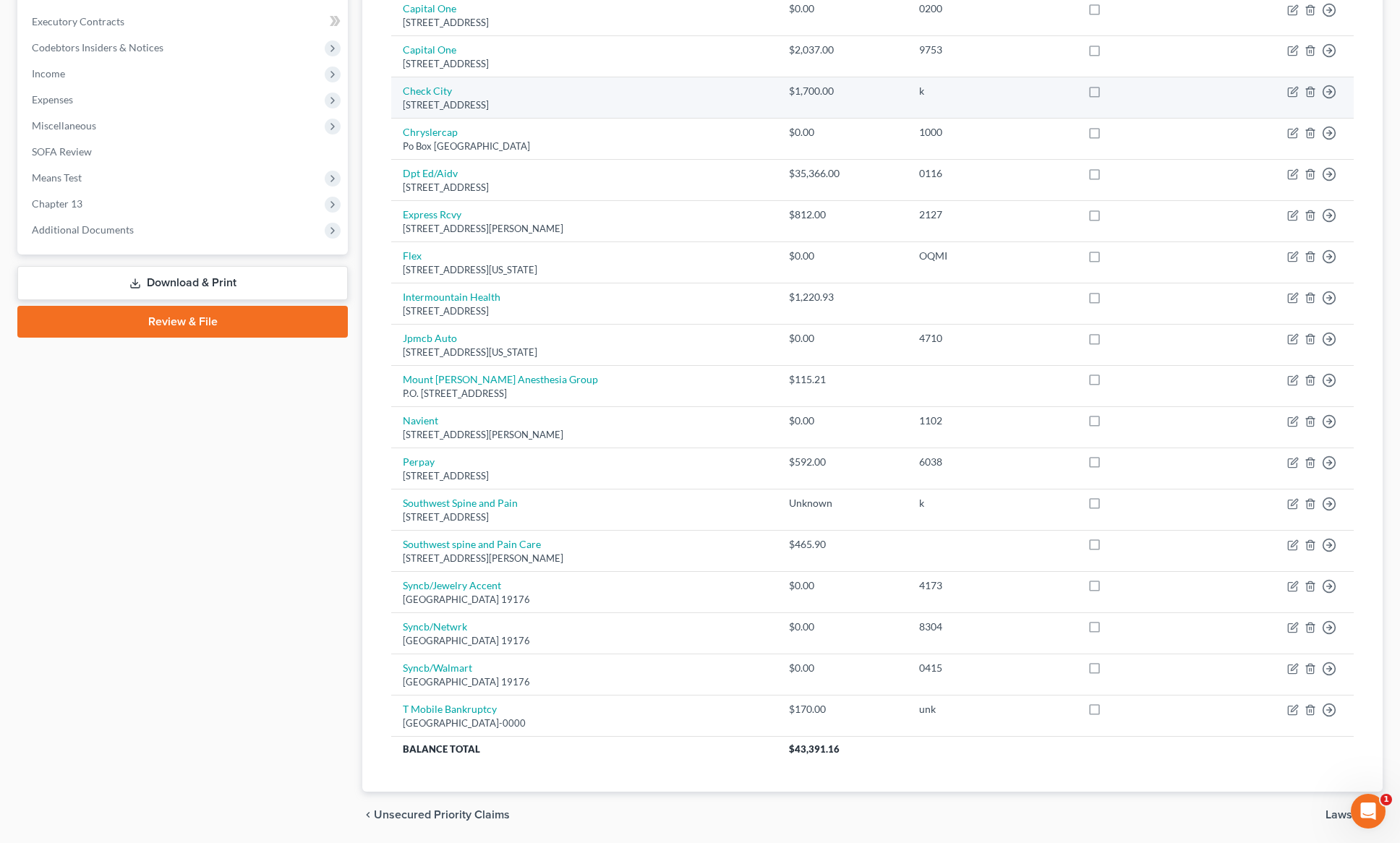
scroll to position [452, 0]
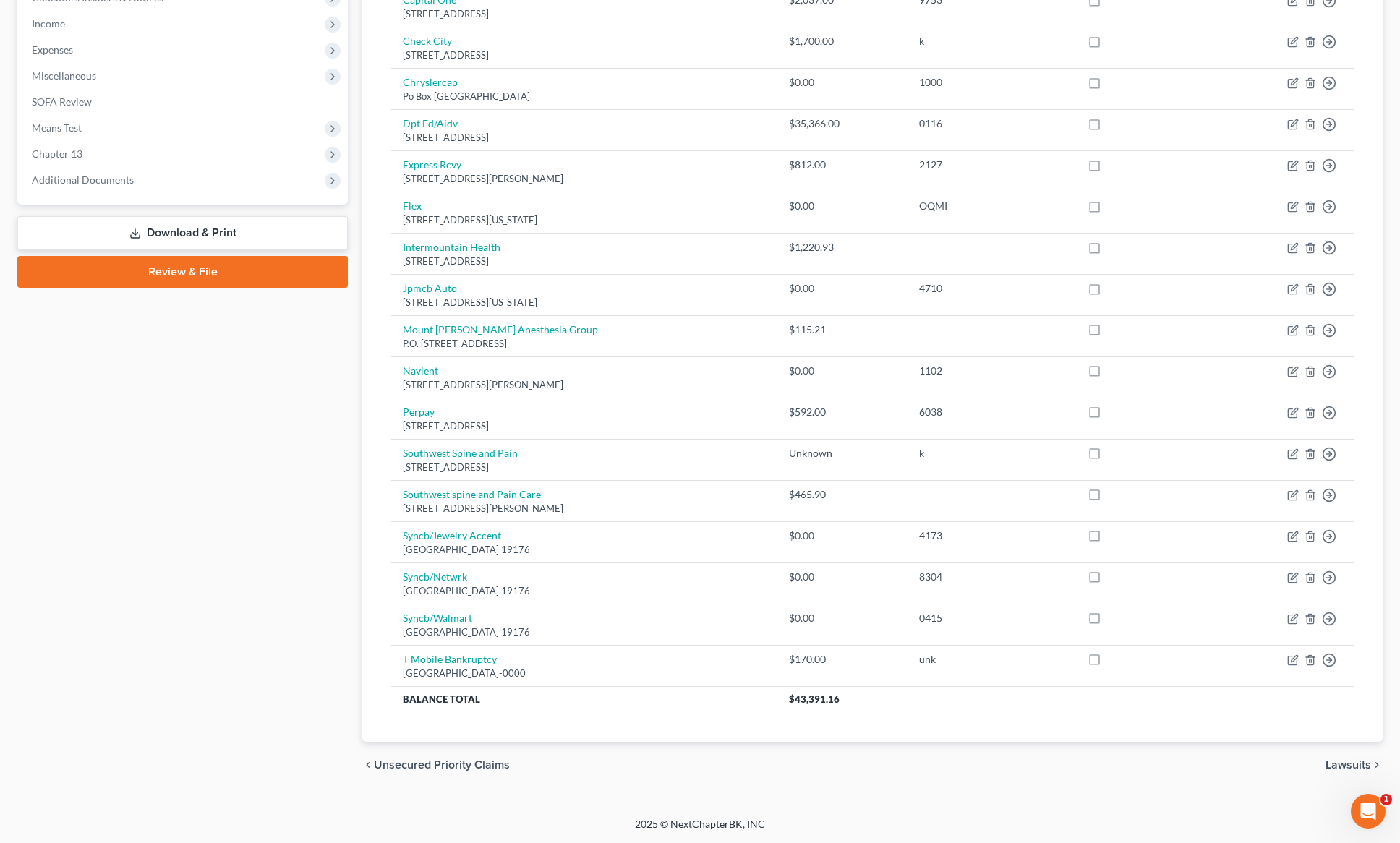
click at [180, 468] on div "Case Dashboard Payments Invoices Payments Payments Credit Report Client Profile" at bounding box center [182, 238] width 345 height 1101
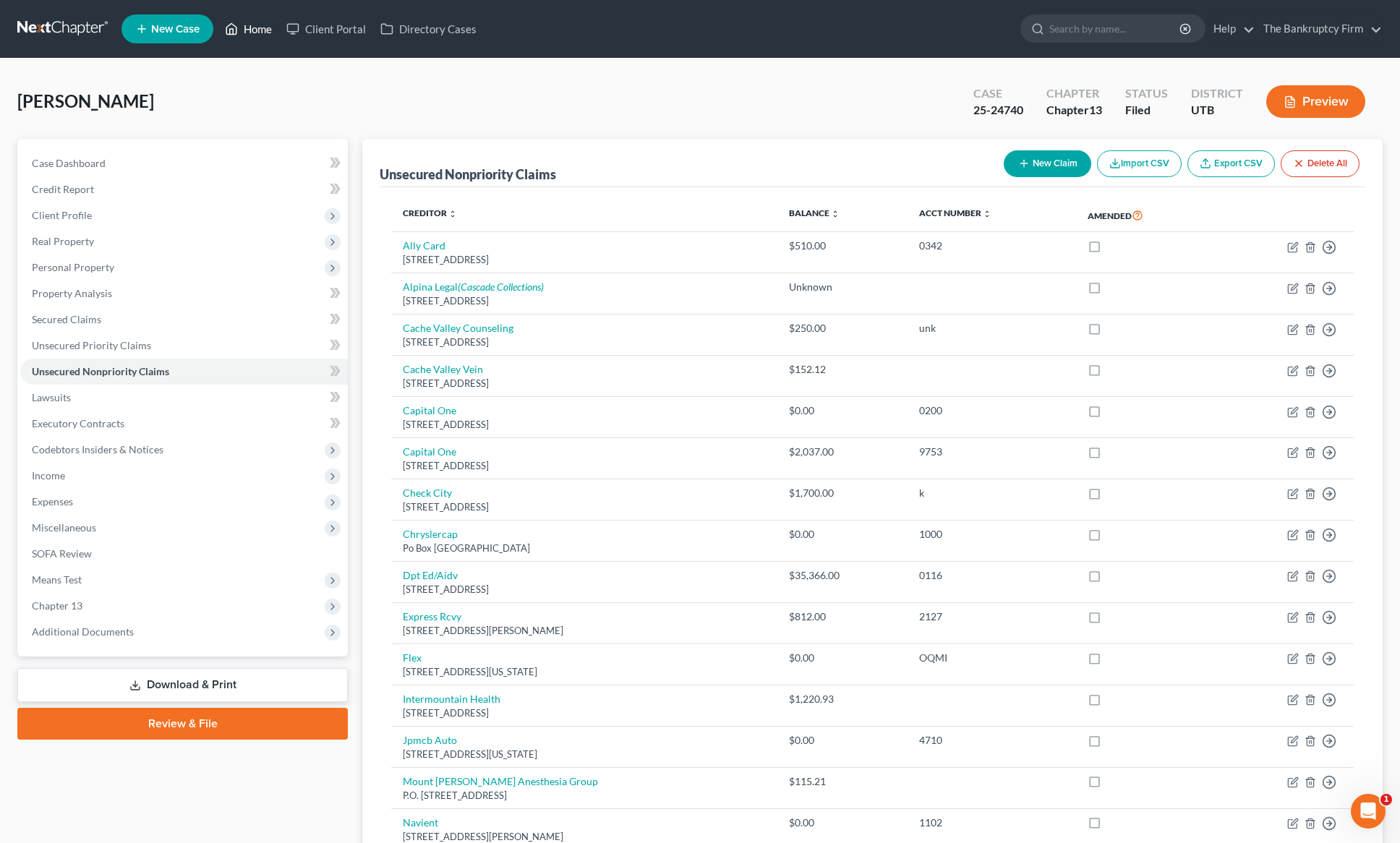
click at [247, 26] on link "Home" at bounding box center [248, 28] width 62 height 26
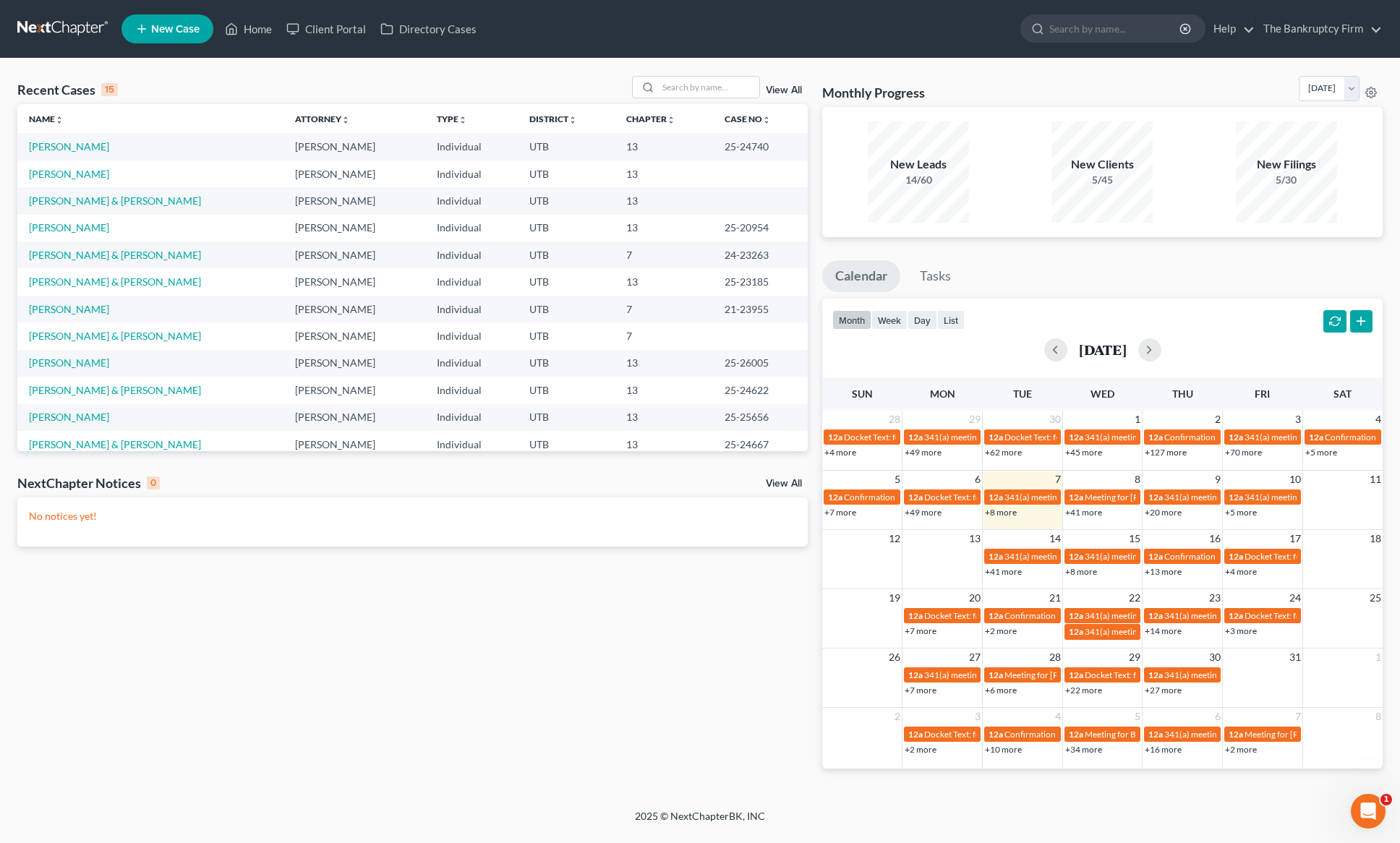
click at [782, 85] on link "View All" at bounding box center [784, 90] width 36 height 10
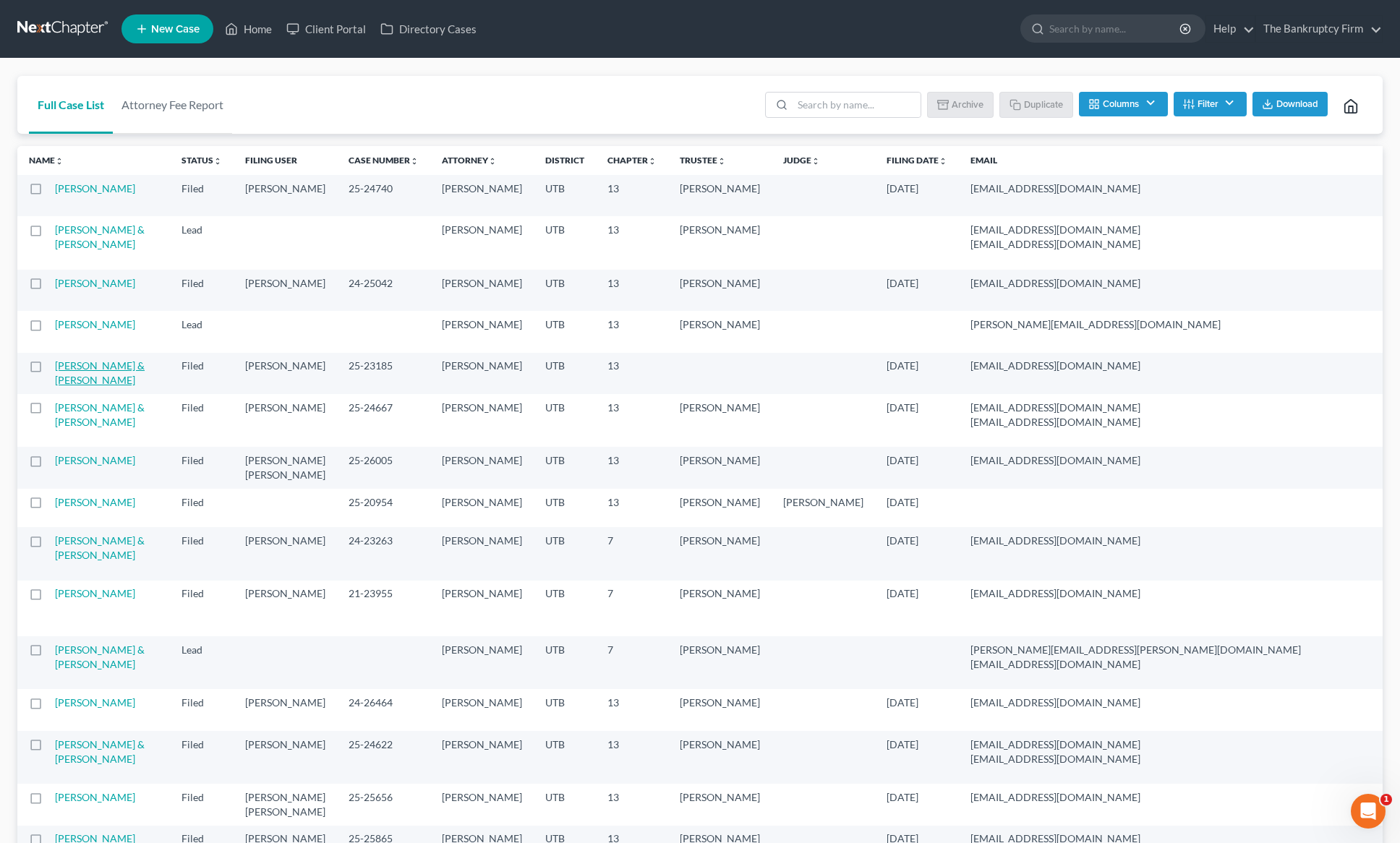
click at [77, 386] on link "[PERSON_NAME] & [PERSON_NAME]" at bounding box center [100, 373] width 90 height 27
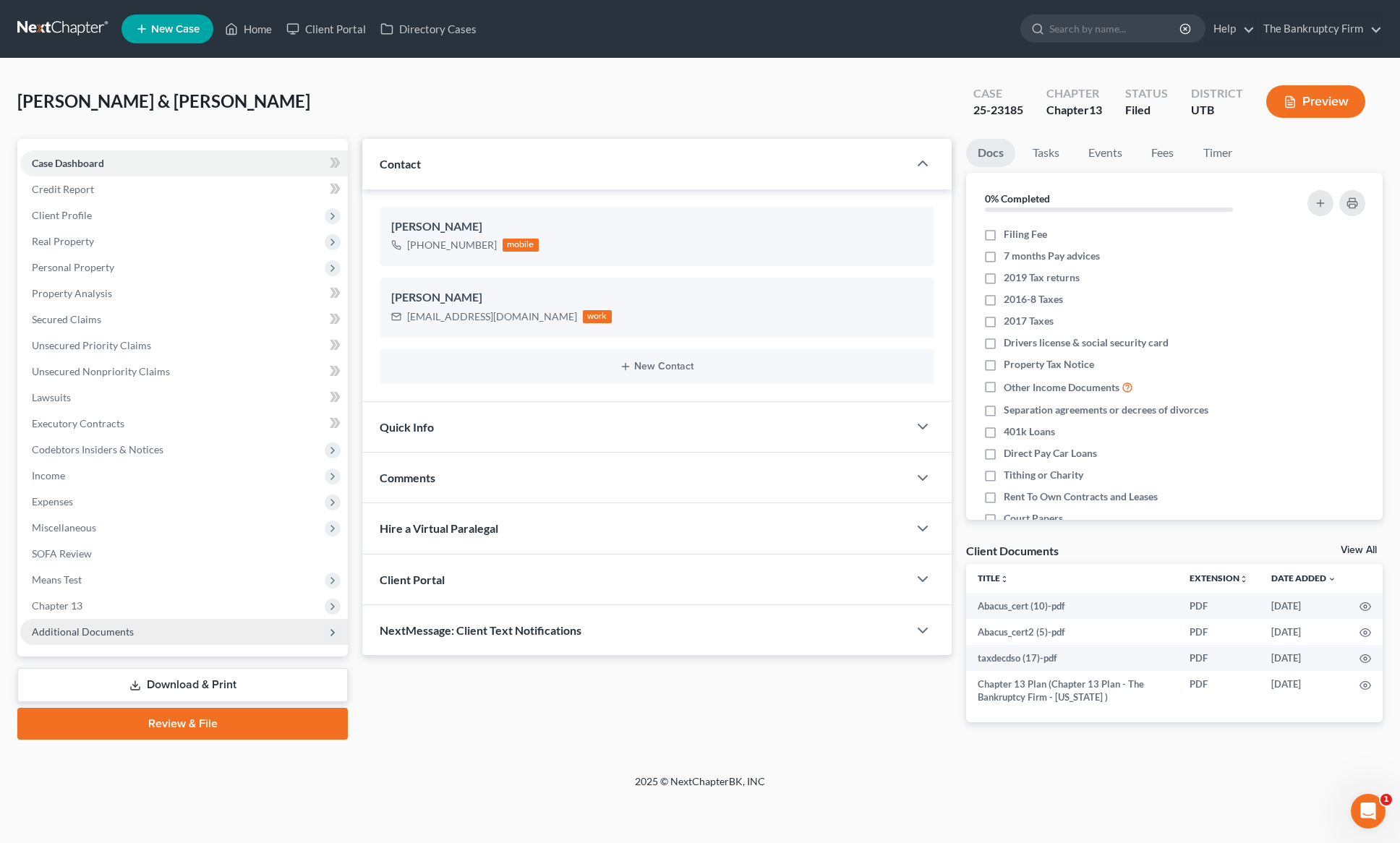
click at [100, 632] on span "Additional Documents" at bounding box center [83, 632] width 102 height 13
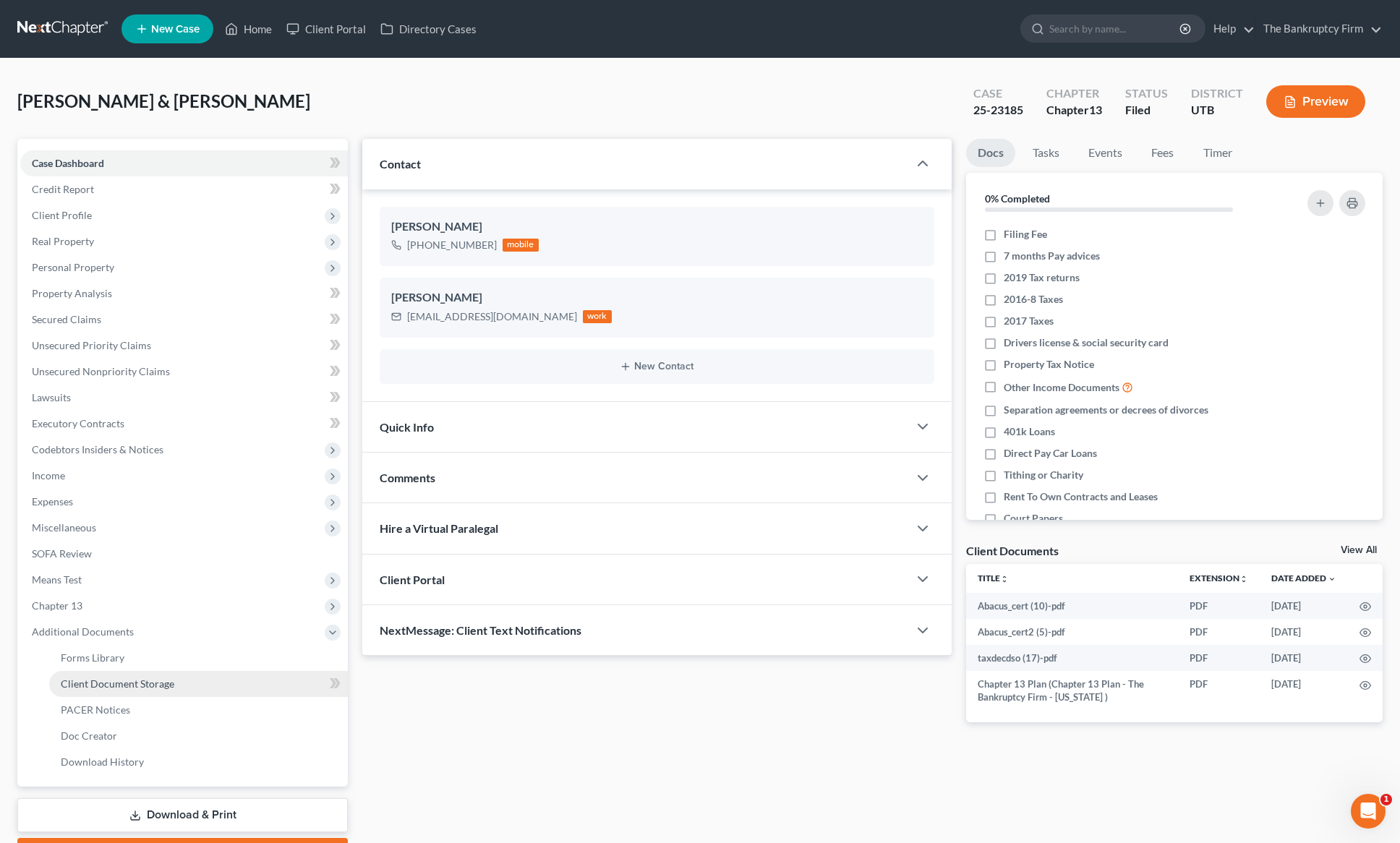
scroll to position [8, 0]
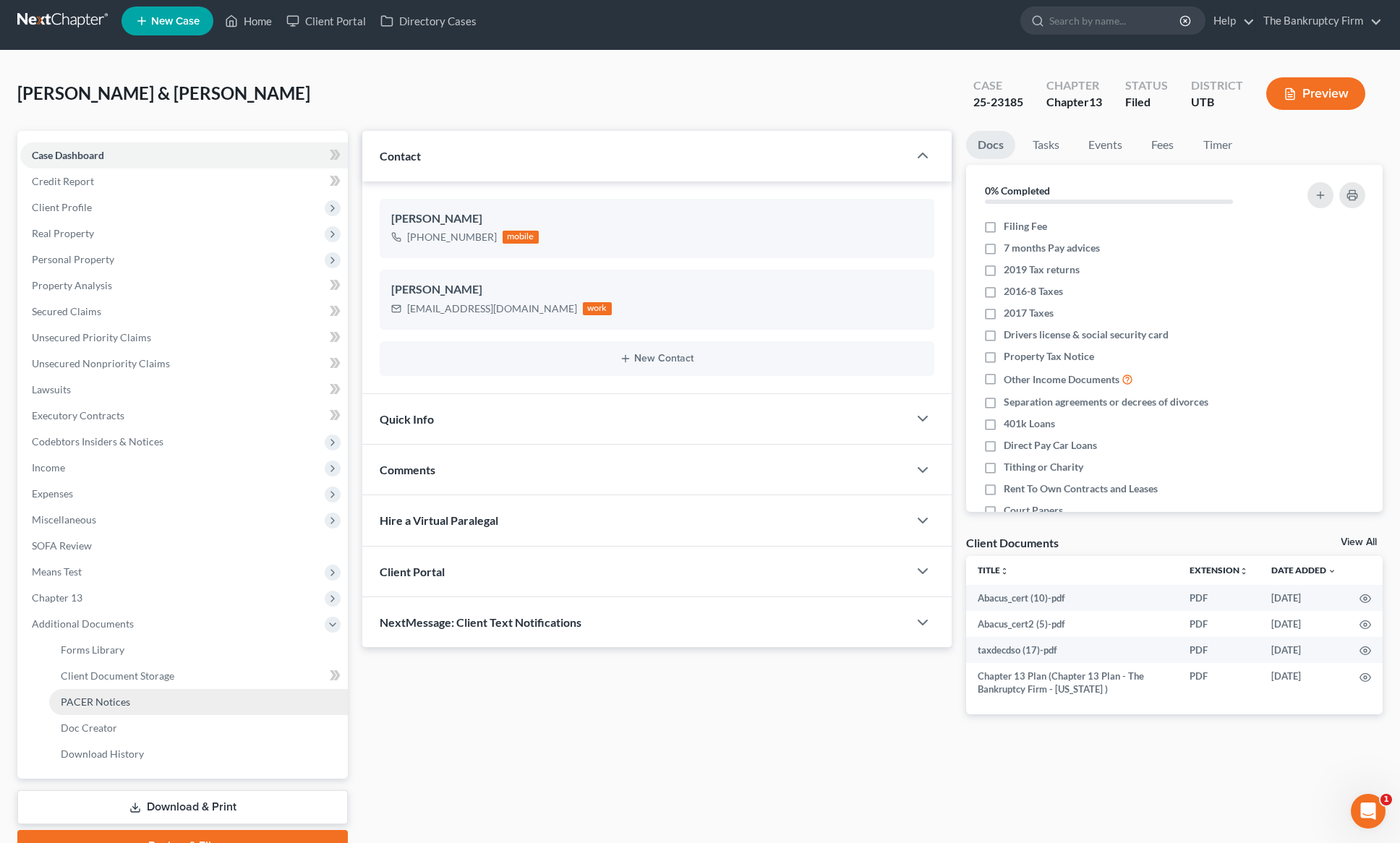
click at [149, 705] on link "PACER Notices" at bounding box center [198, 701] width 299 height 26
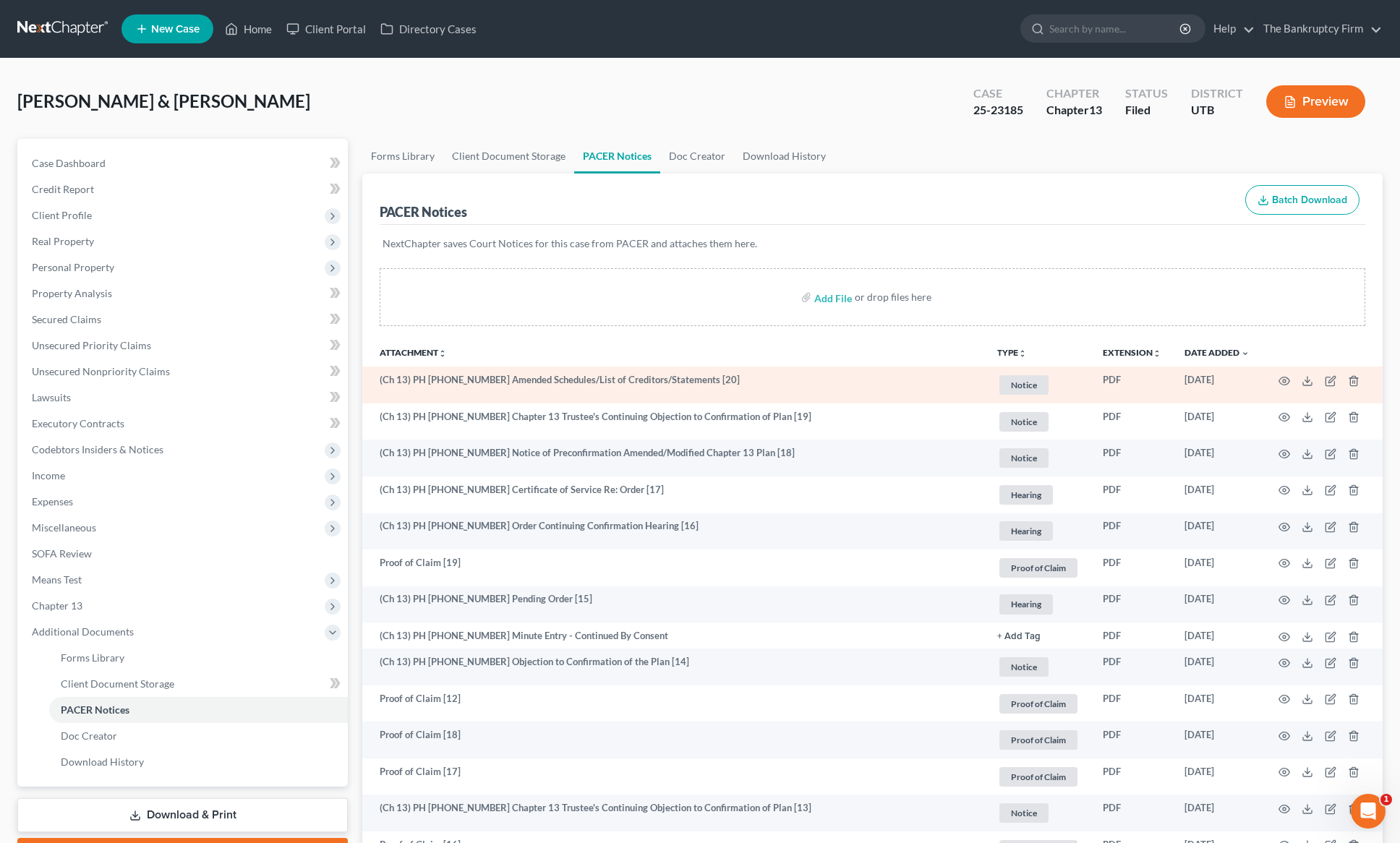
scroll to position [1, 0]
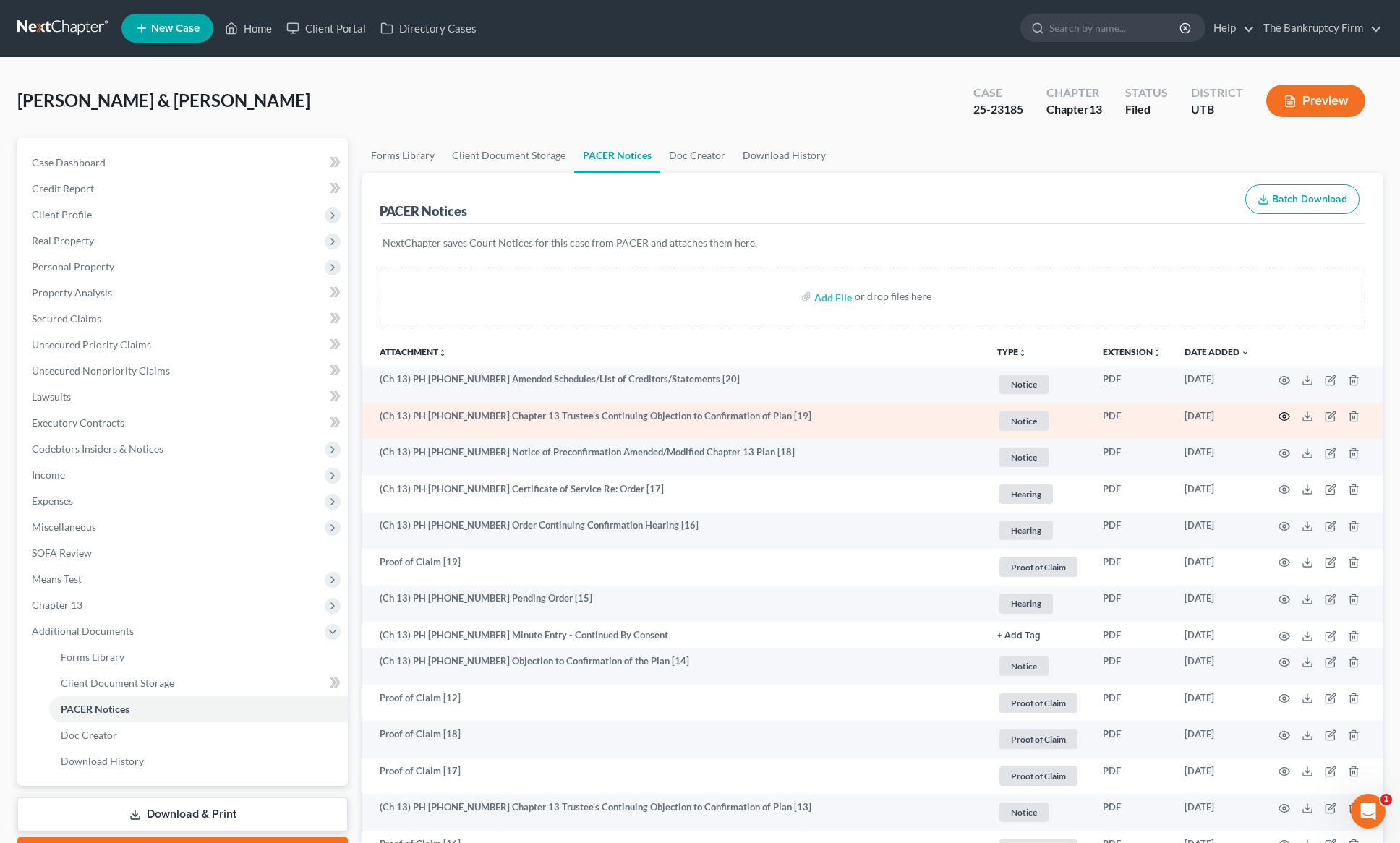
click at [1282, 413] on icon "button" at bounding box center [1285, 416] width 12 height 12
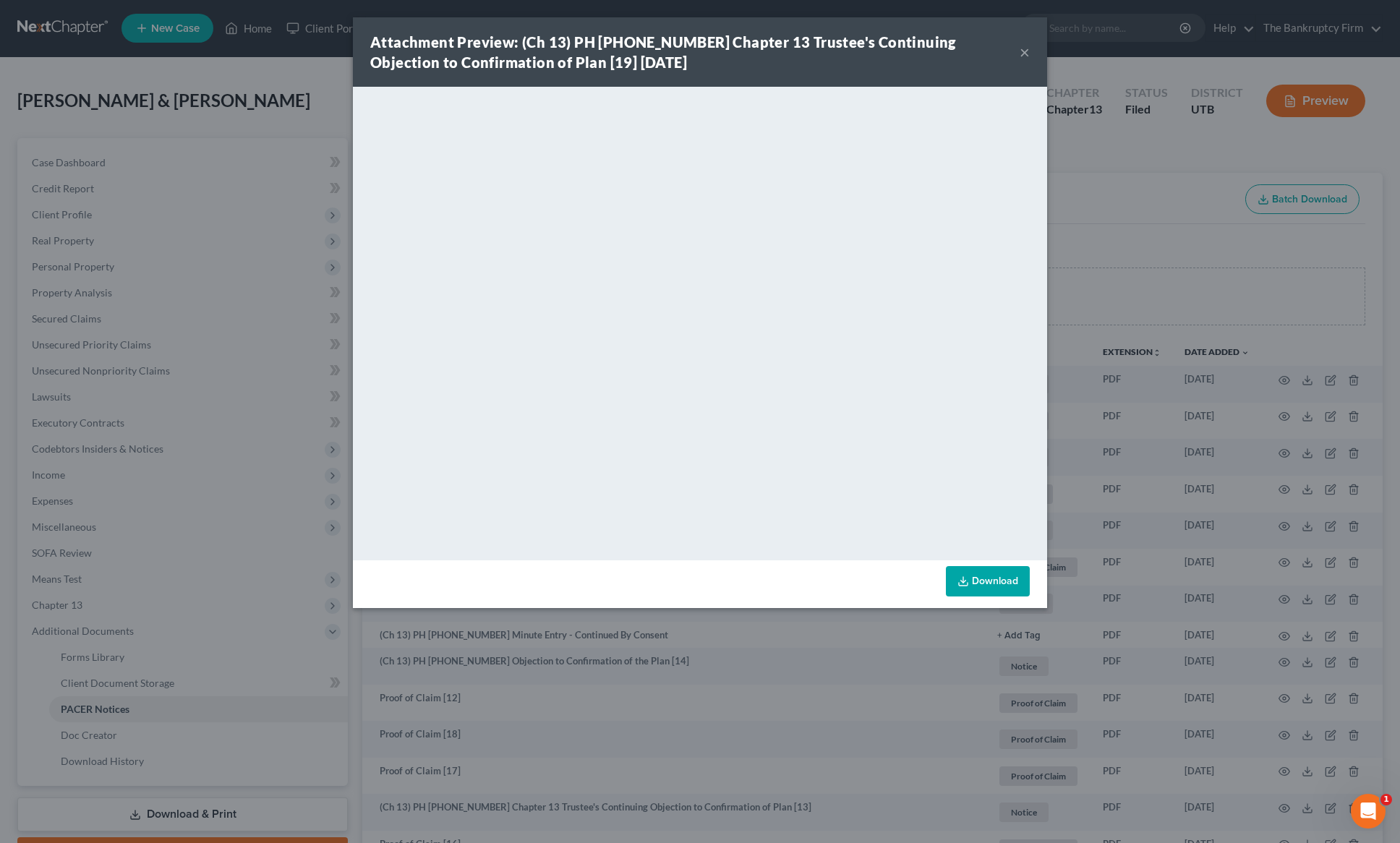
click at [1023, 53] on button "×" at bounding box center [1025, 52] width 10 height 17
